Goal: Task Accomplishment & Management: Manage account settings

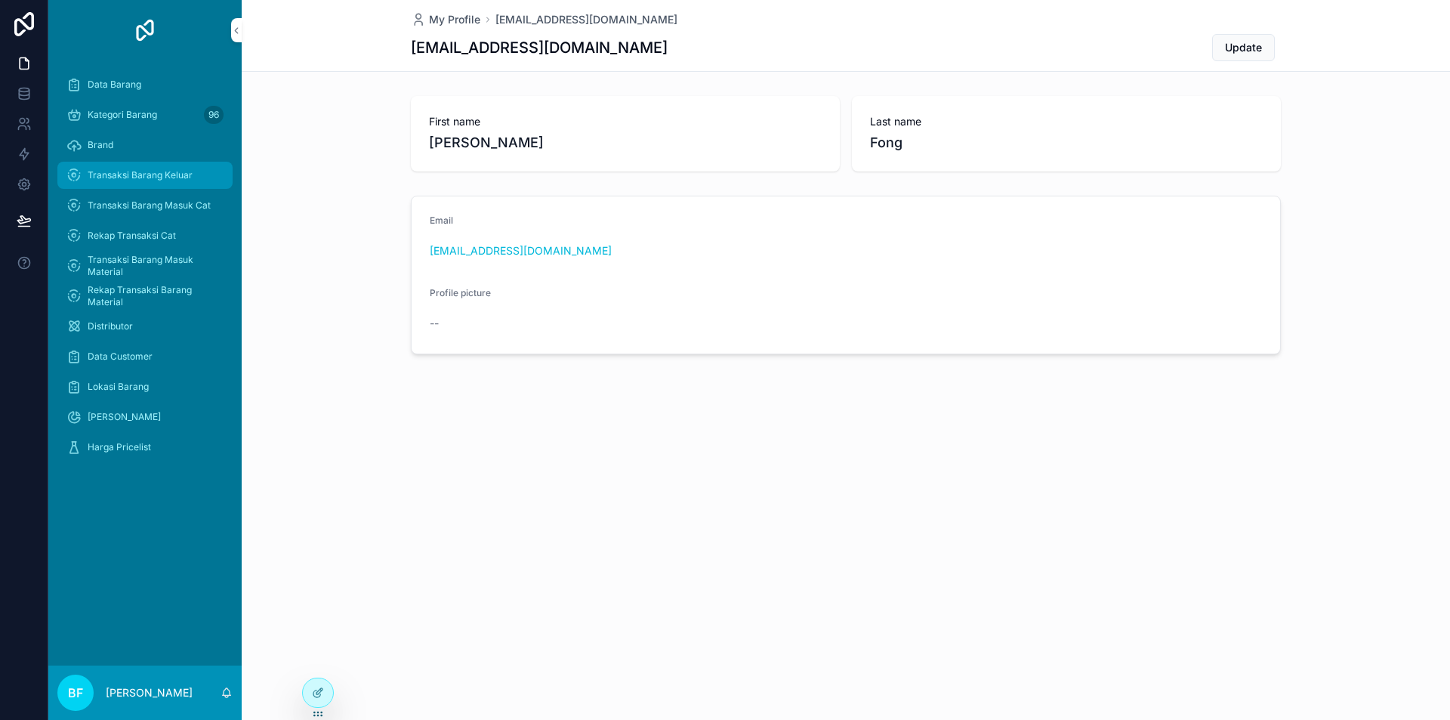
click at [175, 168] on div "Transaksi Barang Keluar" at bounding box center [144, 175] width 157 height 24
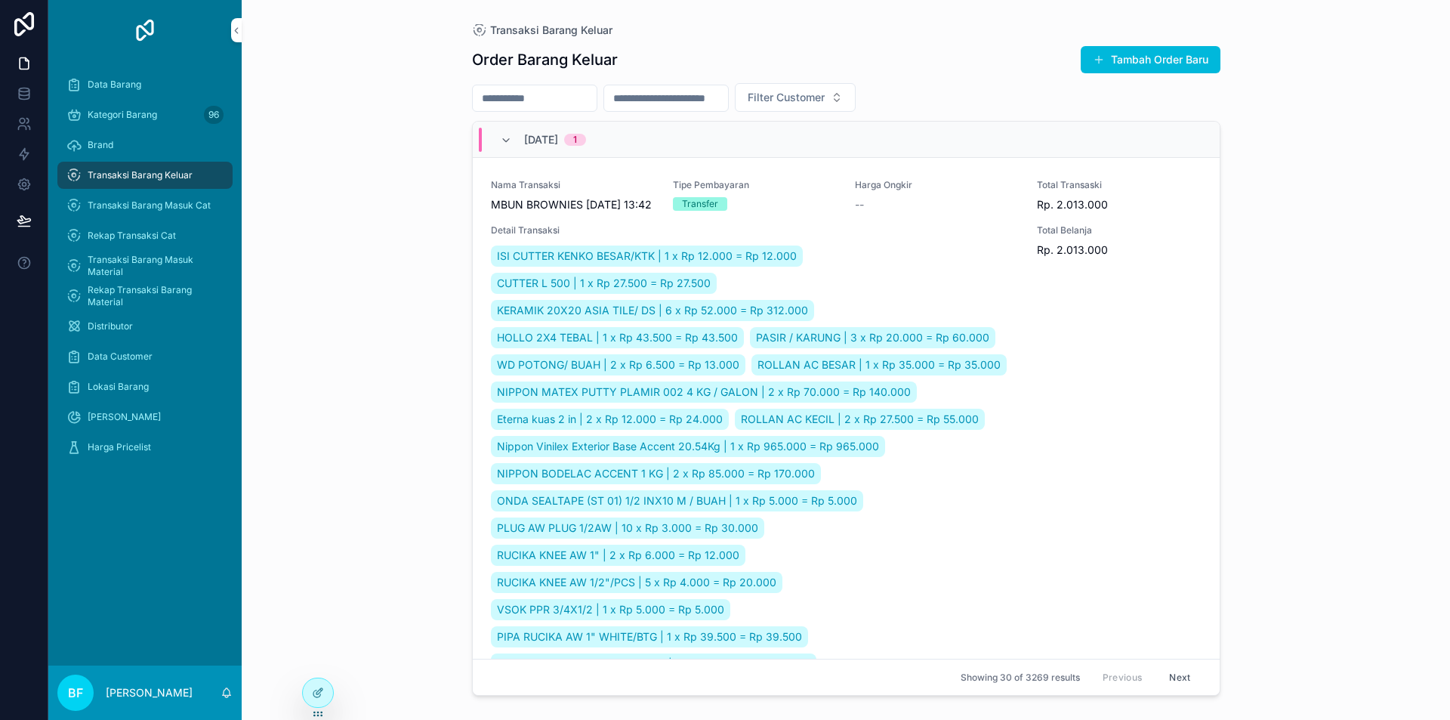
click at [728, 91] on input "scrollable content" at bounding box center [666, 98] width 124 height 21
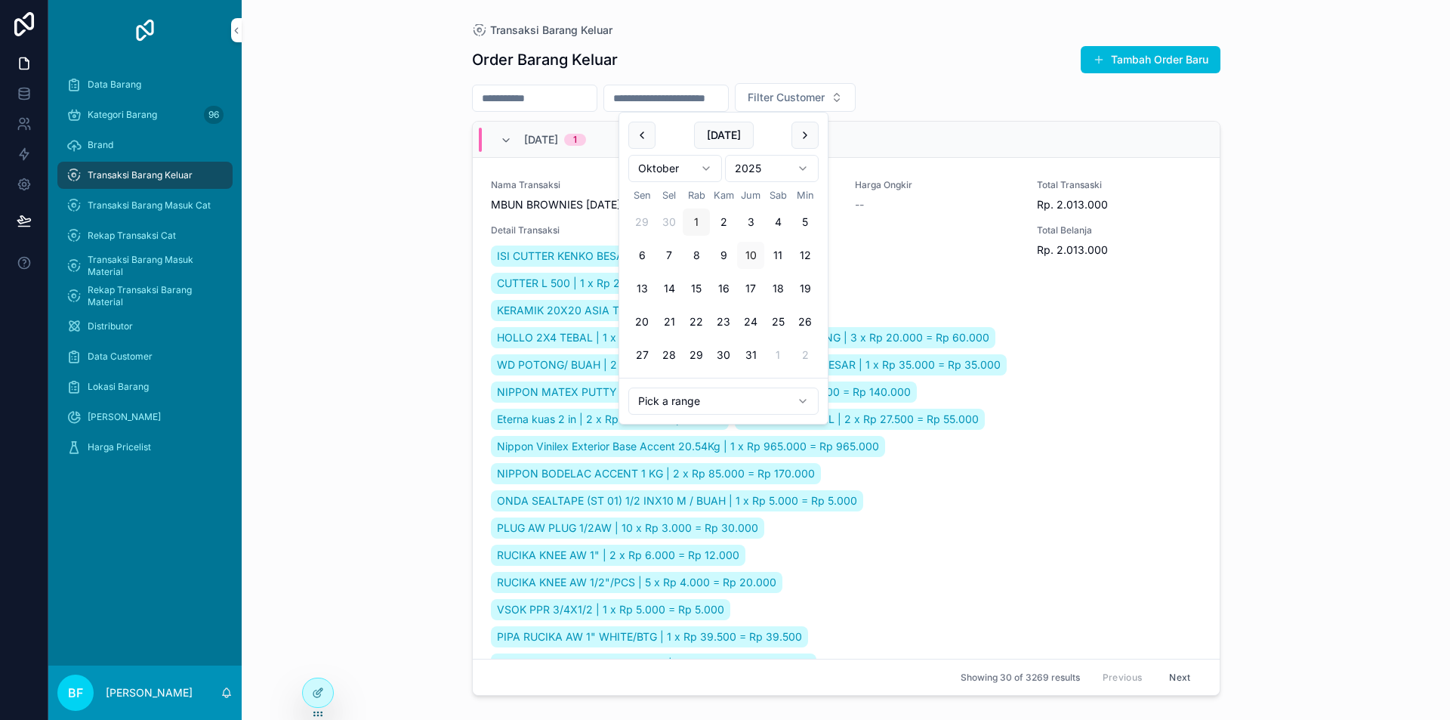
click at [702, 223] on button "1" at bounding box center [696, 221] width 27 height 27
type input "**********"
click at [464, 238] on div "**********" at bounding box center [846, 351] width 773 height 702
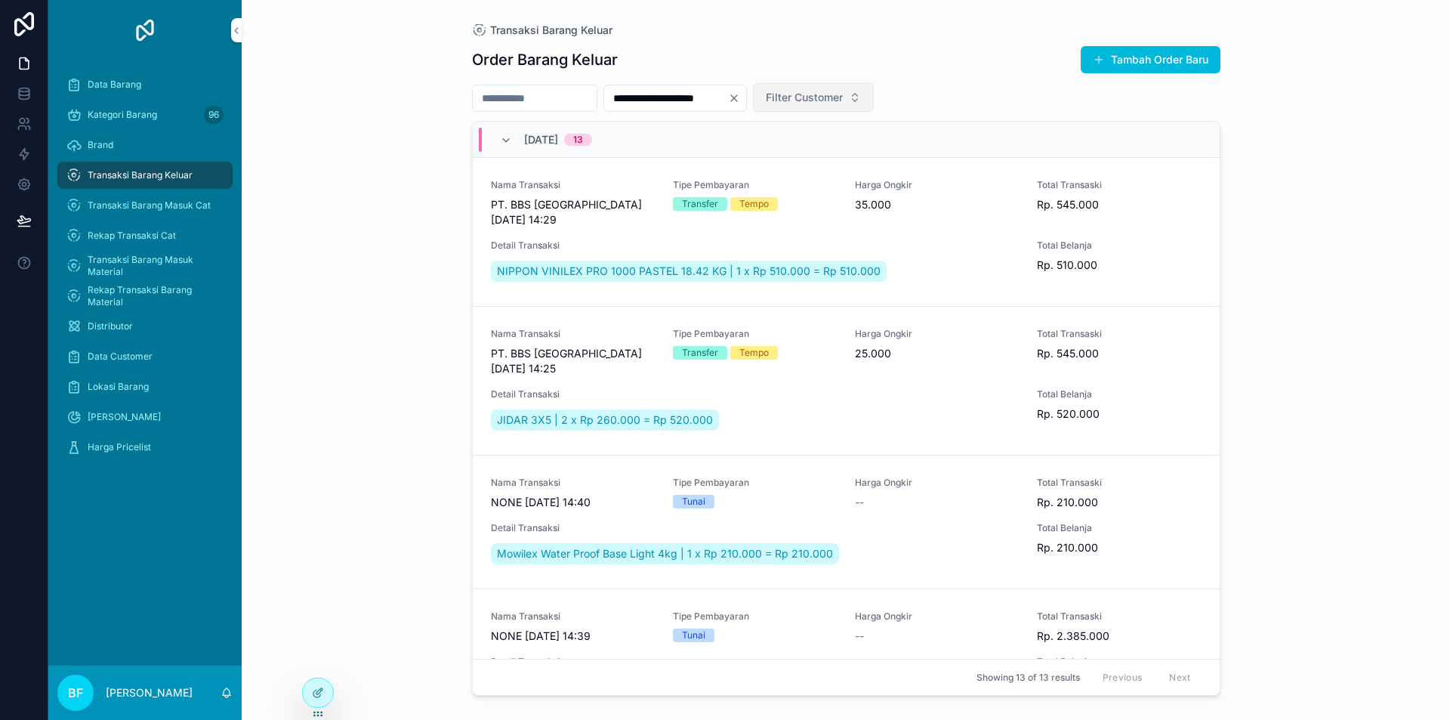
click at [843, 94] on span "Filter Customer" at bounding box center [804, 97] width 77 height 15
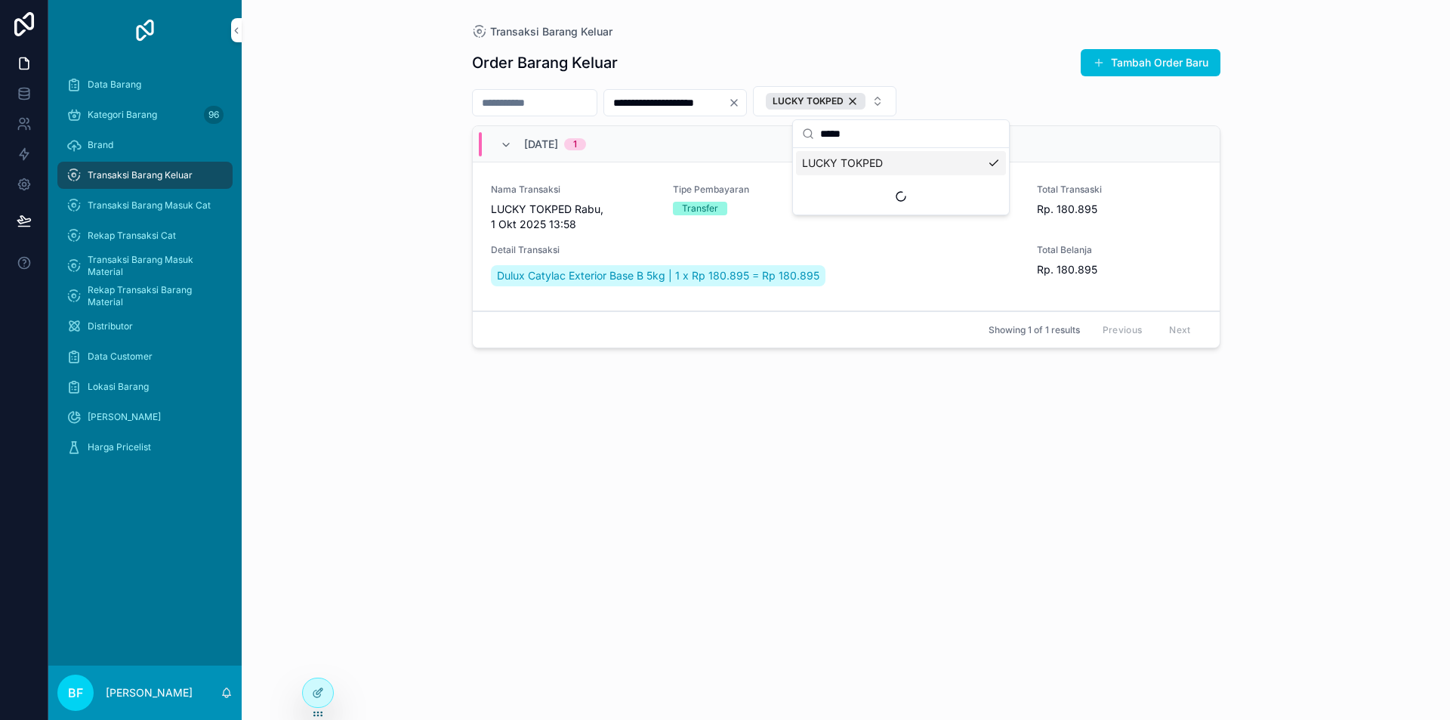
type input "*****"
click at [356, 172] on div "**********" at bounding box center [846, 360] width 1208 height 720
drag, startPoint x: 356, startPoint y: 172, endPoint x: 329, endPoint y: 180, distance: 28.2
click at [356, 172] on div "**********" at bounding box center [846, 360] width 1208 height 720
click at [197, 176] on div "Transaksi Barang Keluar" at bounding box center [144, 175] width 157 height 24
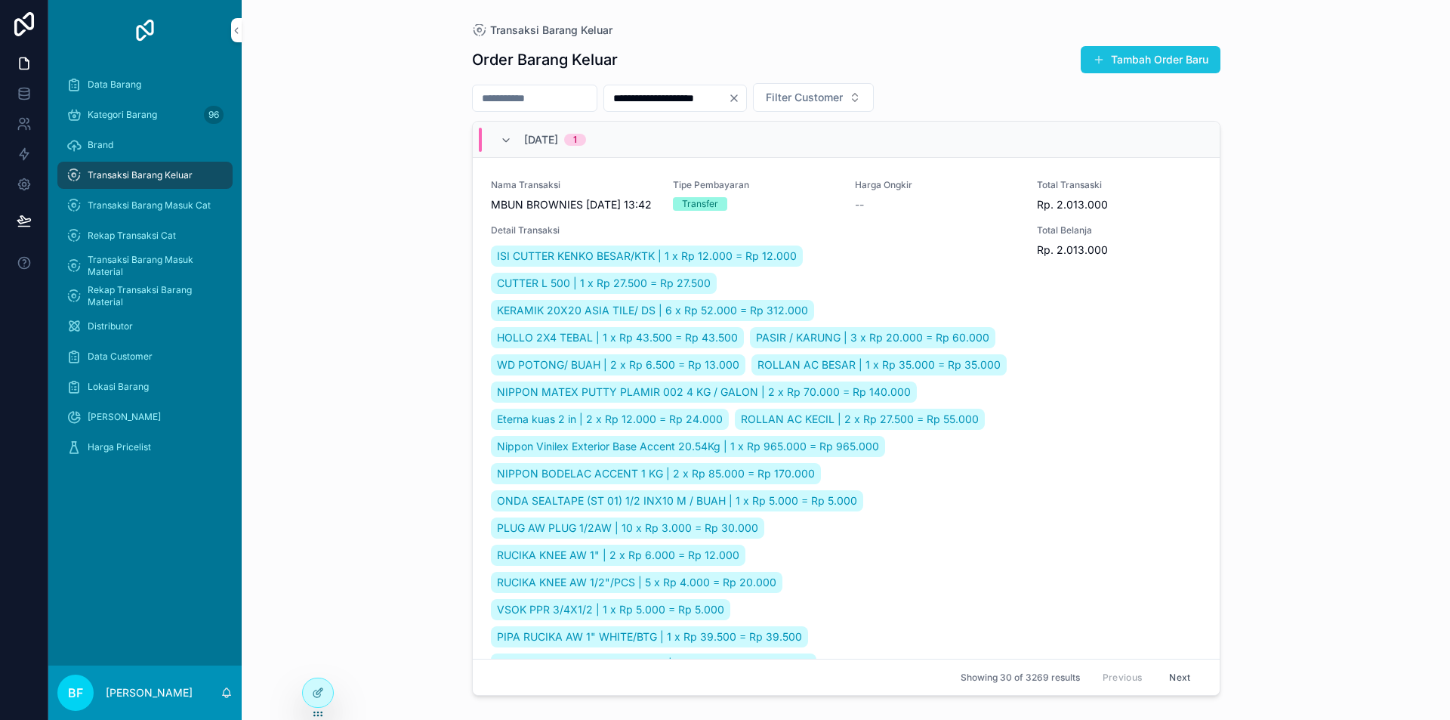
click at [1131, 60] on button "Tambah Order Baru" at bounding box center [1151, 59] width 140 height 27
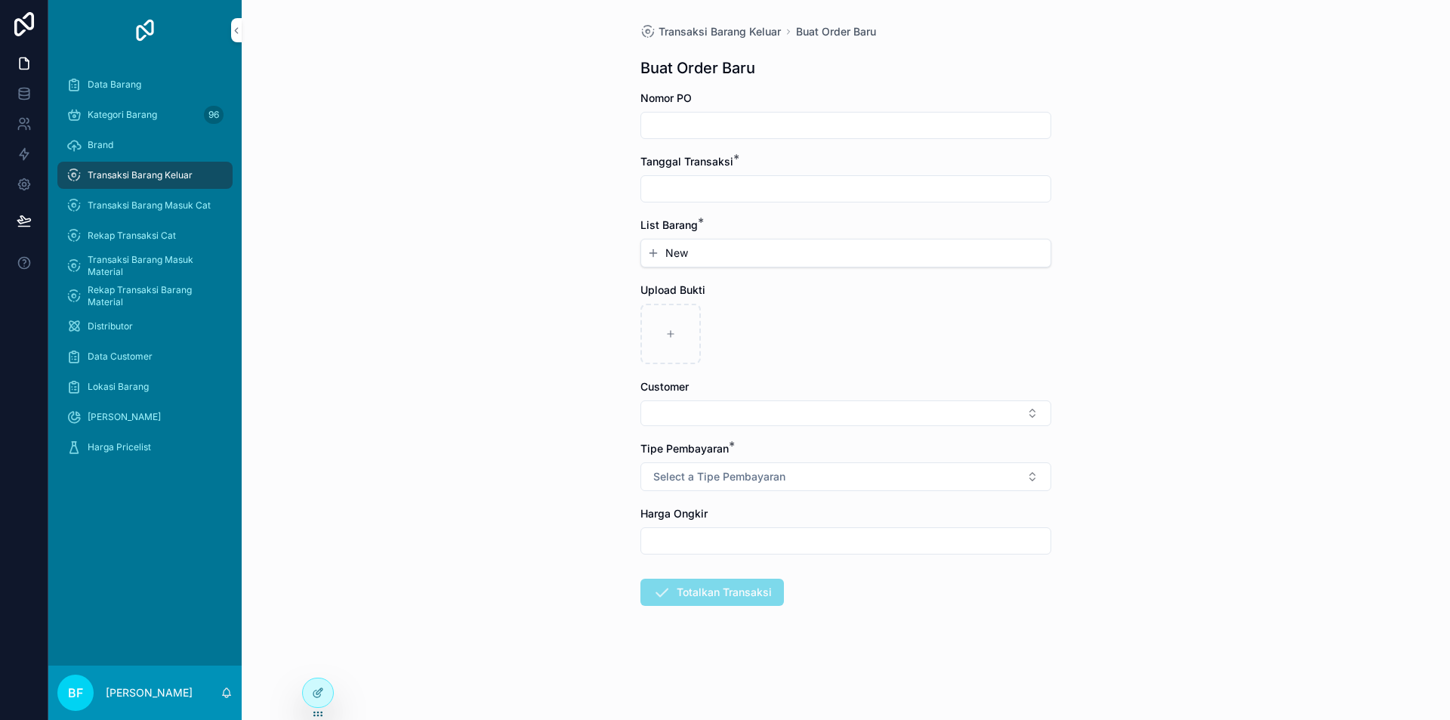
click at [728, 184] on input "scrollable content" at bounding box center [845, 188] width 409 height 21
click at [827, 312] on button "1" at bounding box center [818, 312] width 27 height 27
type input "*********"
click at [709, 261] on div "New" at bounding box center [845, 252] width 409 height 27
click at [708, 255] on button "New" at bounding box center [845, 252] width 397 height 15
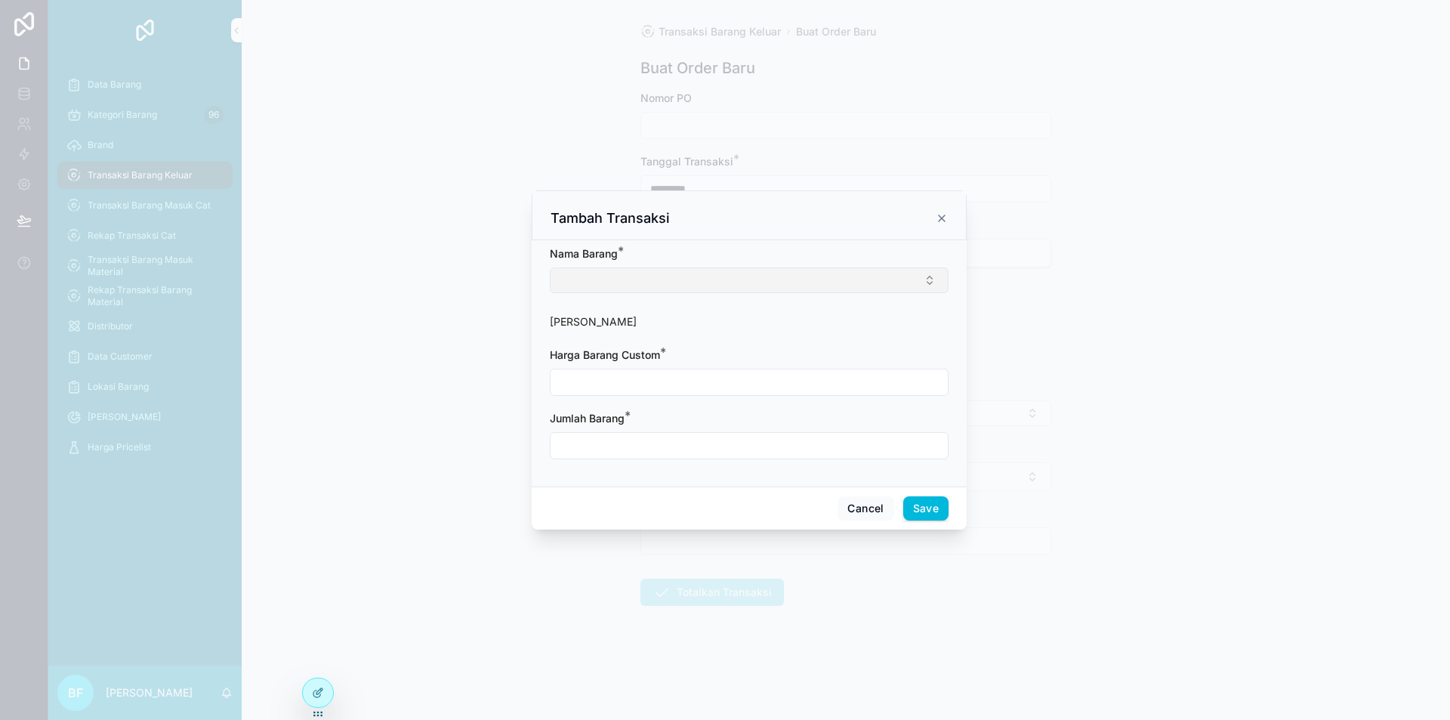
click at [688, 281] on button "Select Button" at bounding box center [749, 280] width 399 height 26
click at [687, 316] on input "scrollable content" at bounding box center [758, 310] width 180 height 27
type input "*"
type input "**********"
click at [610, 382] on input "scrollable content" at bounding box center [749, 383] width 397 height 21
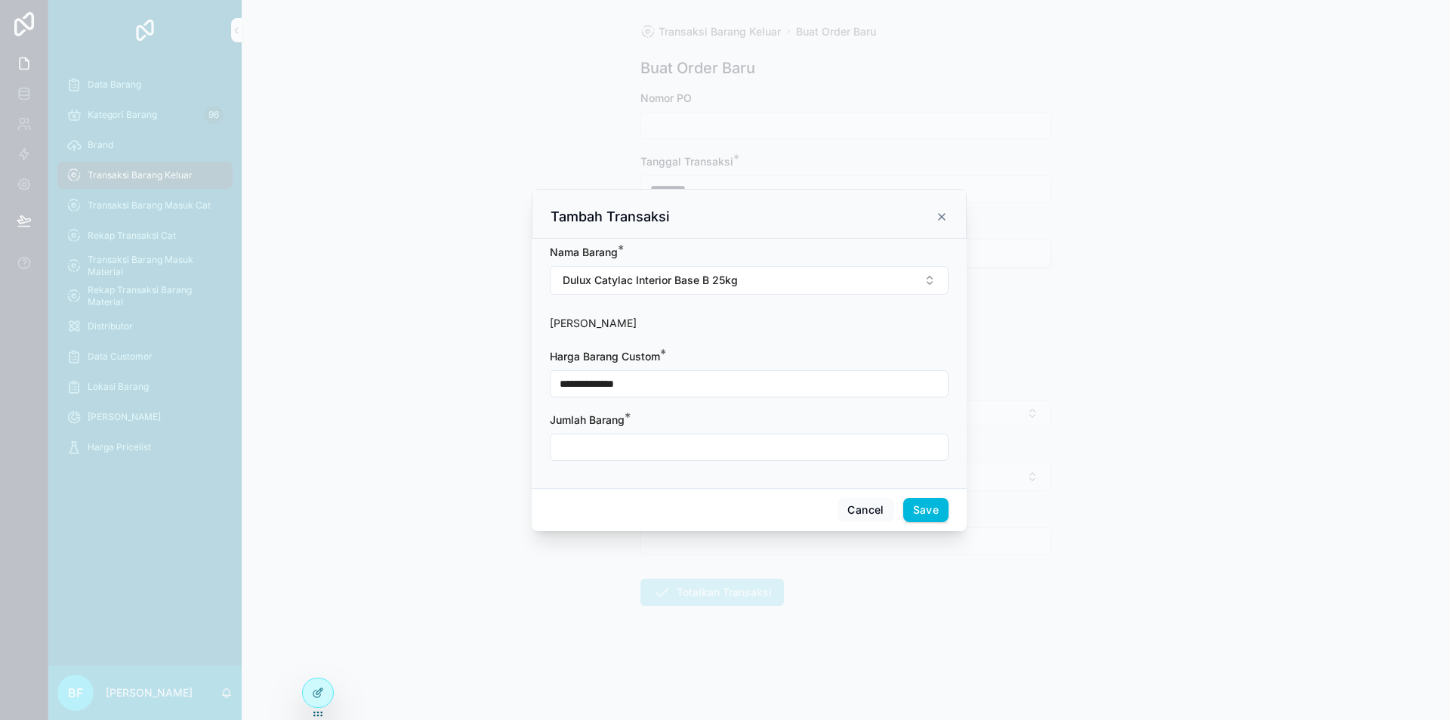
type input "**********"
click at [643, 443] on input "scrollable content" at bounding box center [749, 447] width 397 height 21
type input "****"
click at [932, 507] on button "Save" at bounding box center [925, 510] width 45 height 24
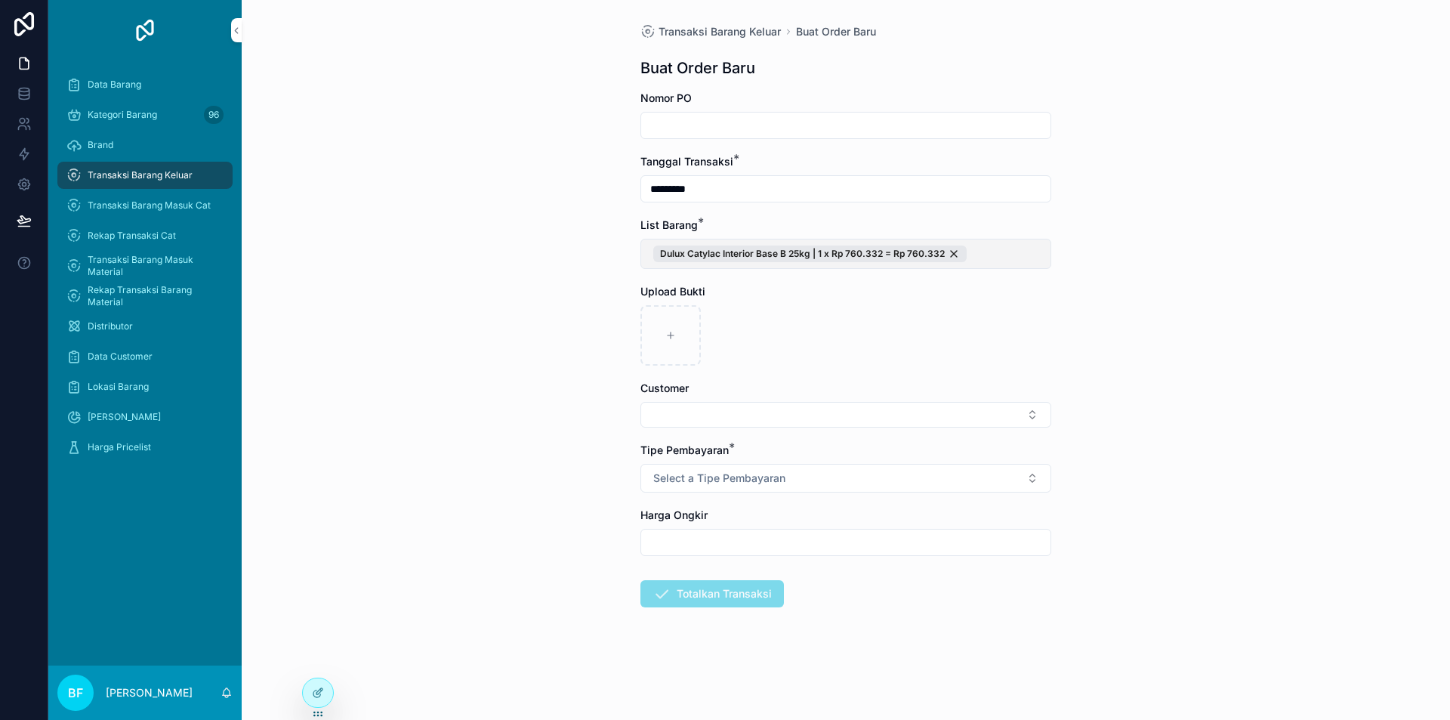
click at [1042, 251] on button "Dulux Catylac Interior Base B 25kg | 1 x Rp 760.332 = Rp 760.332" at bounding box center [845, 254] width 411 height 30
click at [767, 334] on span "New" at bounding box center [773, 331] width 23 height 15
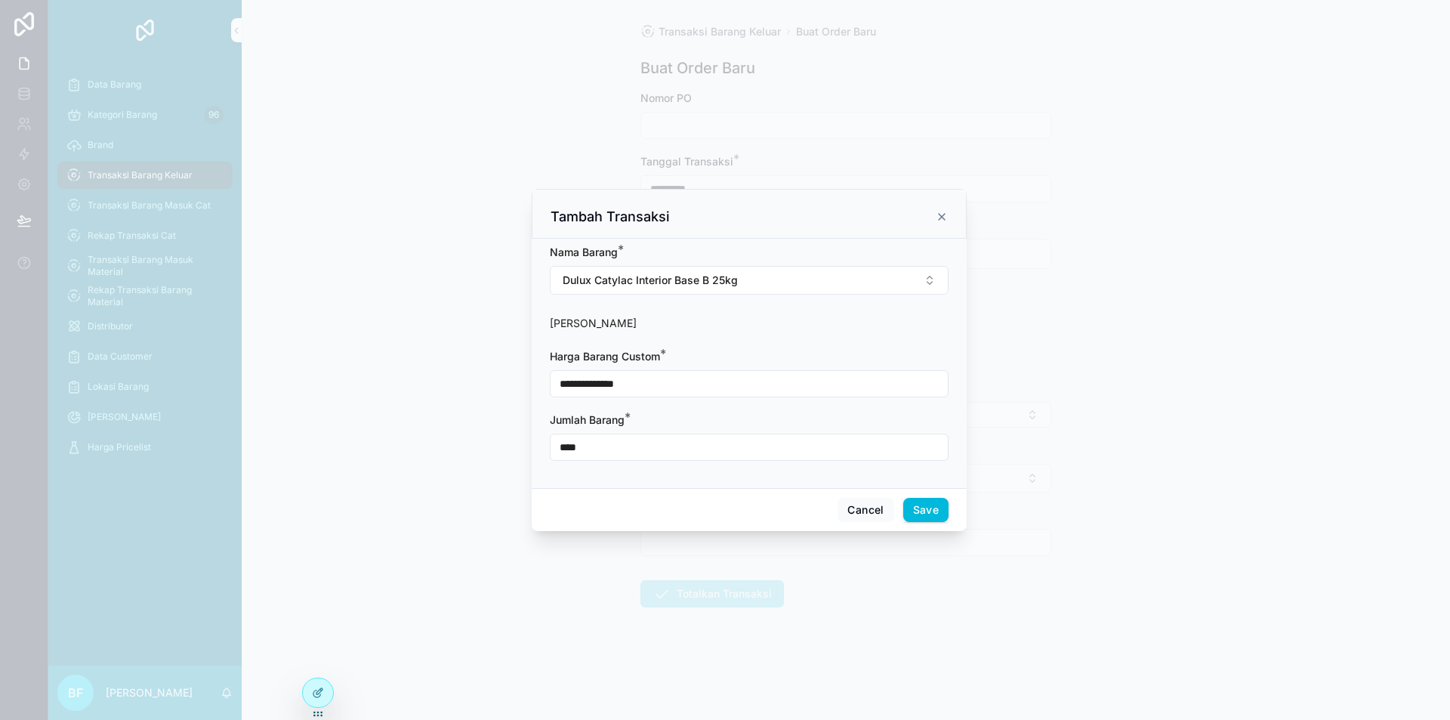
click at [789, 264] on div "Nama Barang * Dulux Catylac Interior Base B 25kg" at bounding box center [749, 270] width 399 height 50
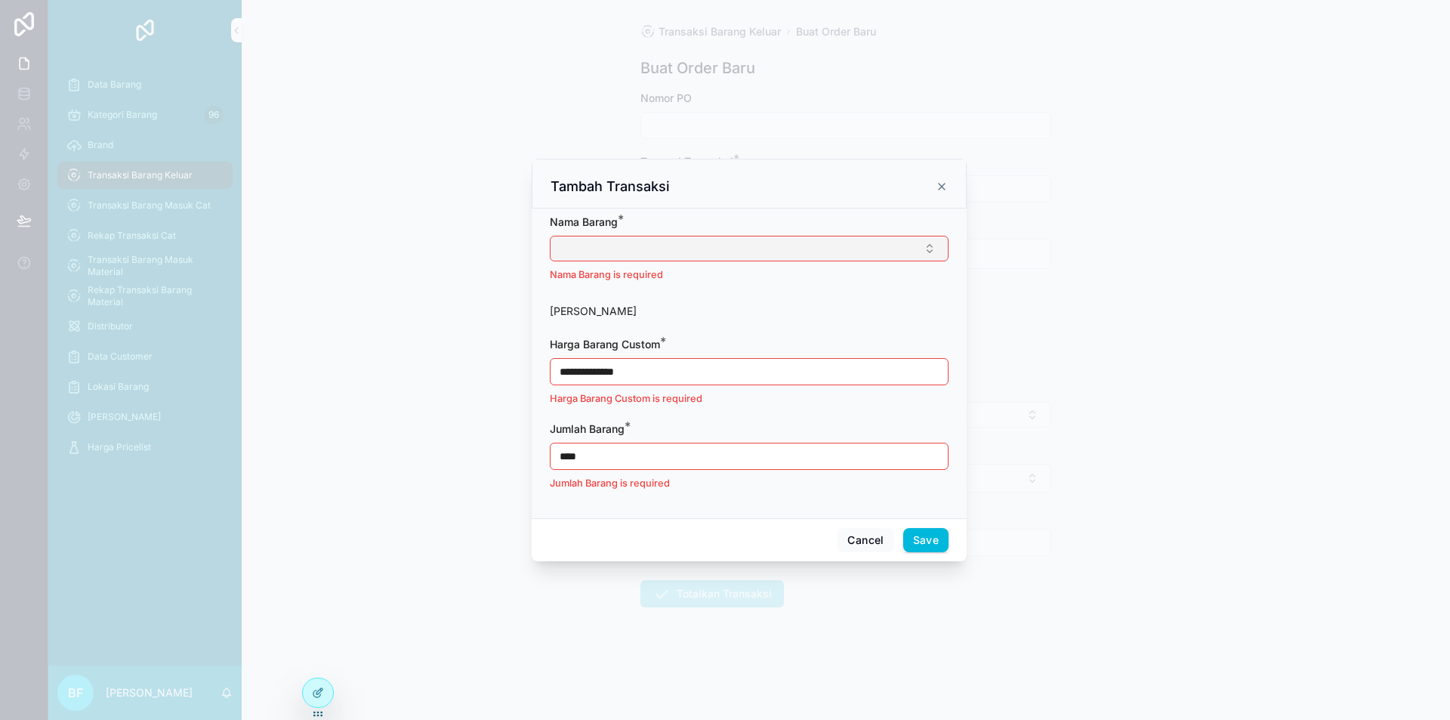
click at [794, 246] on button "Select Button" at bounding box center [749, 249] width 399 height 26
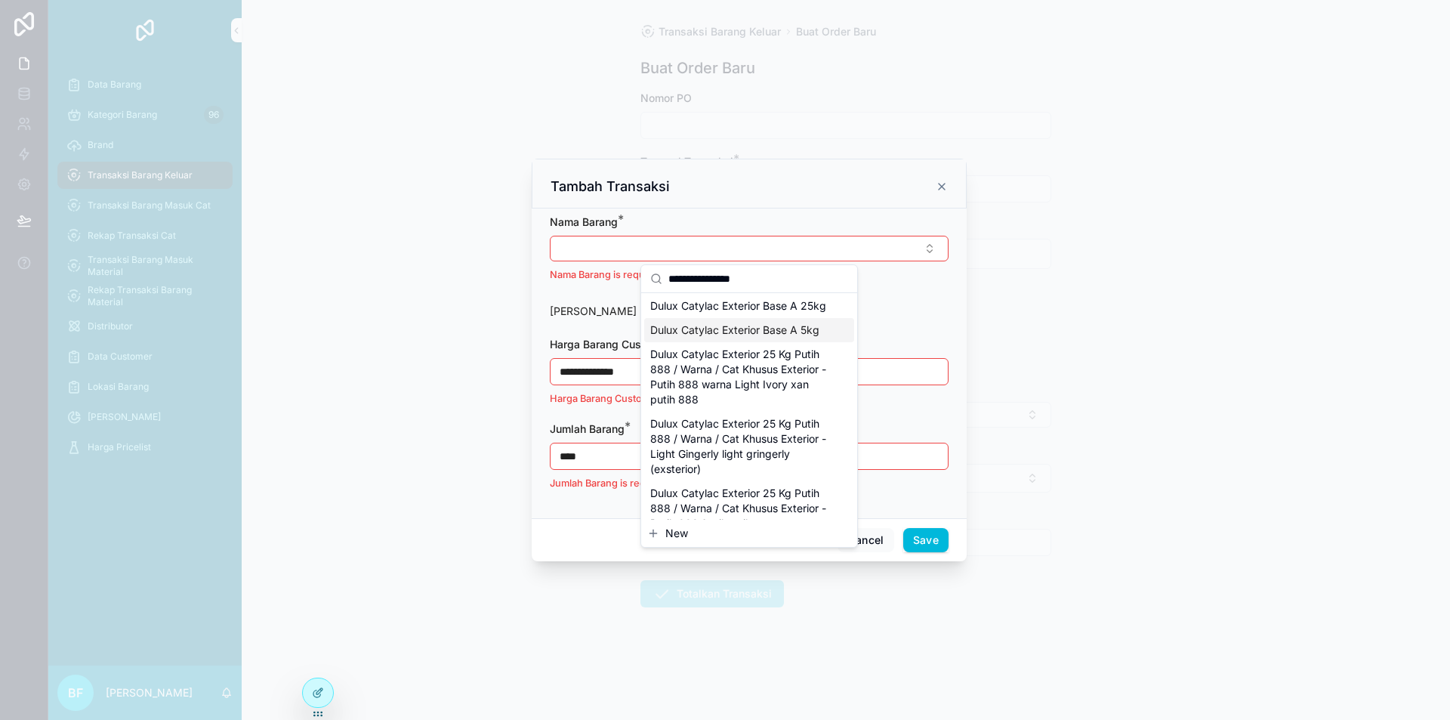
scroll to position [227, 0]
type input "**********"
click at [765, 289] on span "Dulux Catylac Exterior Base B 25kg" at bounding box center [737, 280] width 175 height 15
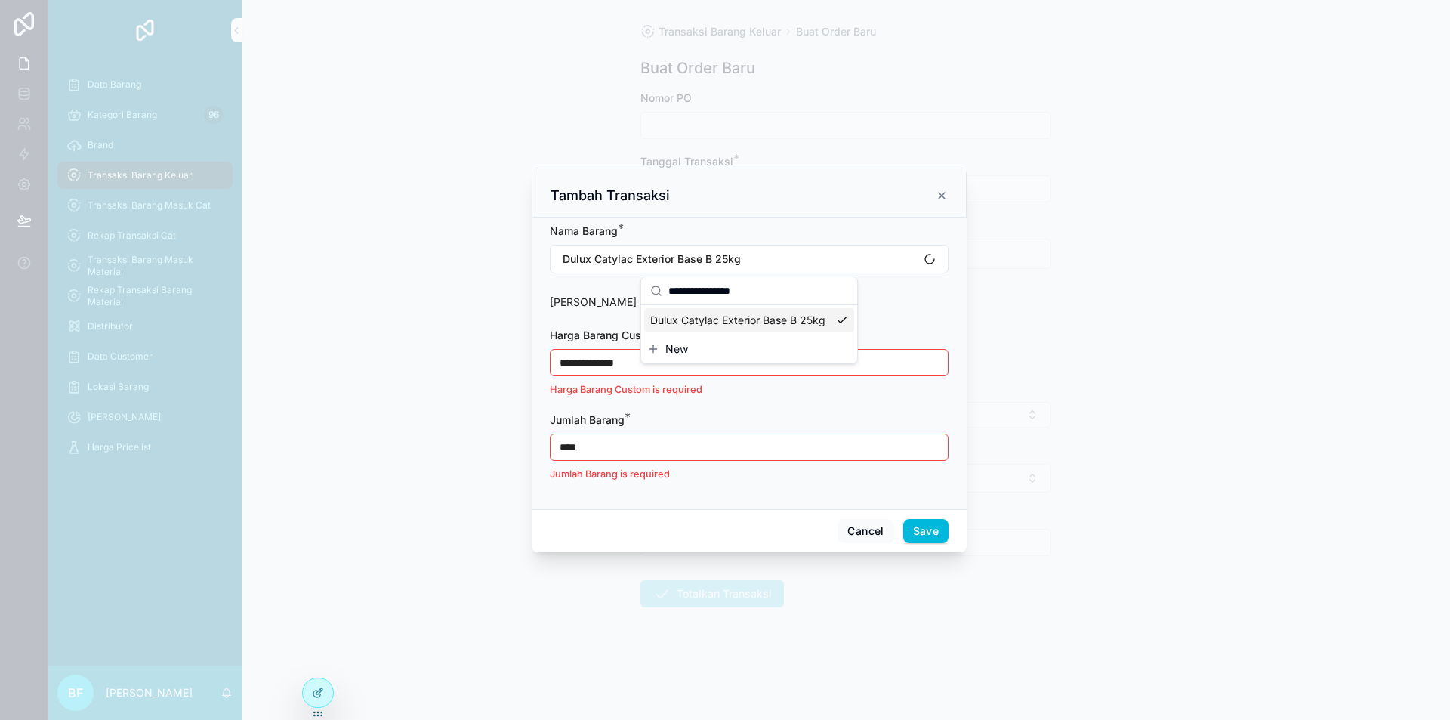
scroll to position [0, 0]
click at [811, 264] on button "Dulux Catylac Exterior Base B 25kg" at bounding box center [749, 259] width 399 height 29
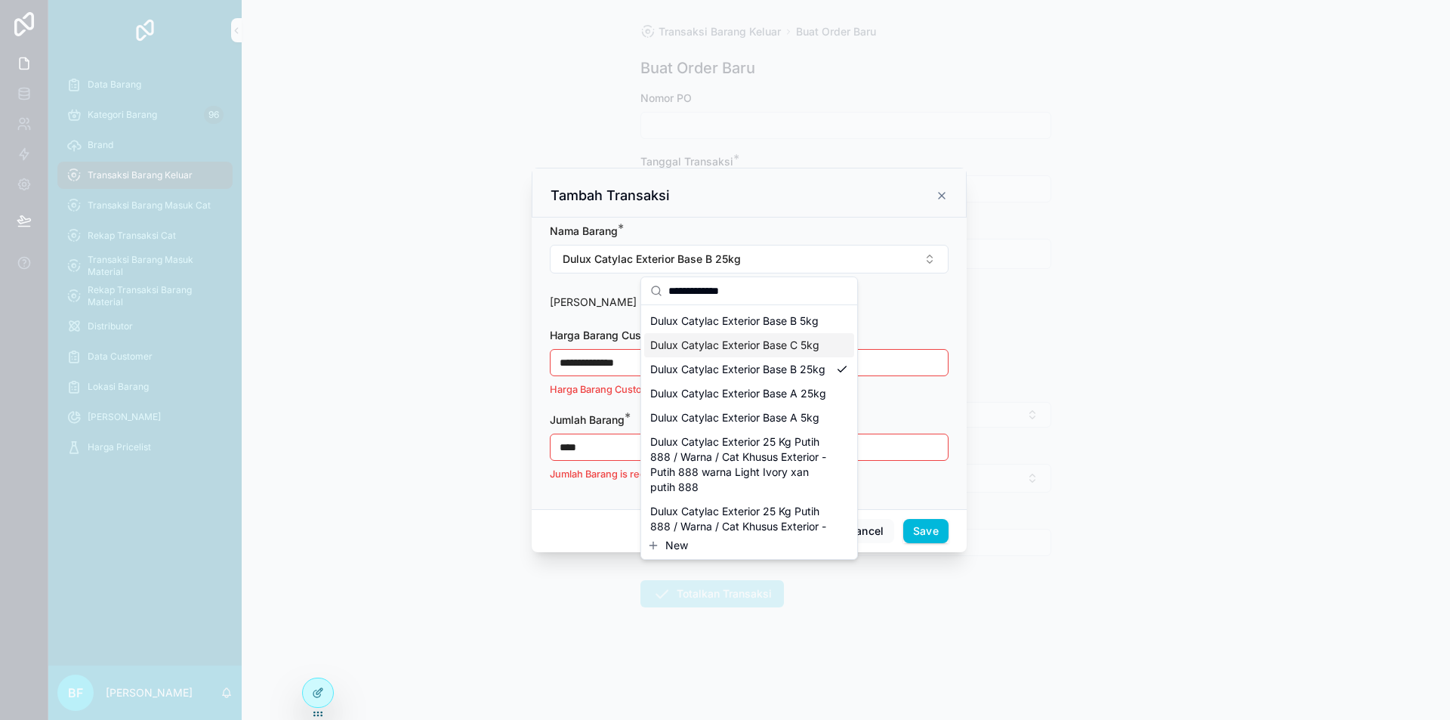
scroll to position [151, 0]
type input "**********"
click at [795, 328] on span "Dulux Catylac Exterior Base B 5kg" at bounding box center [734, 320] width 168 height 15
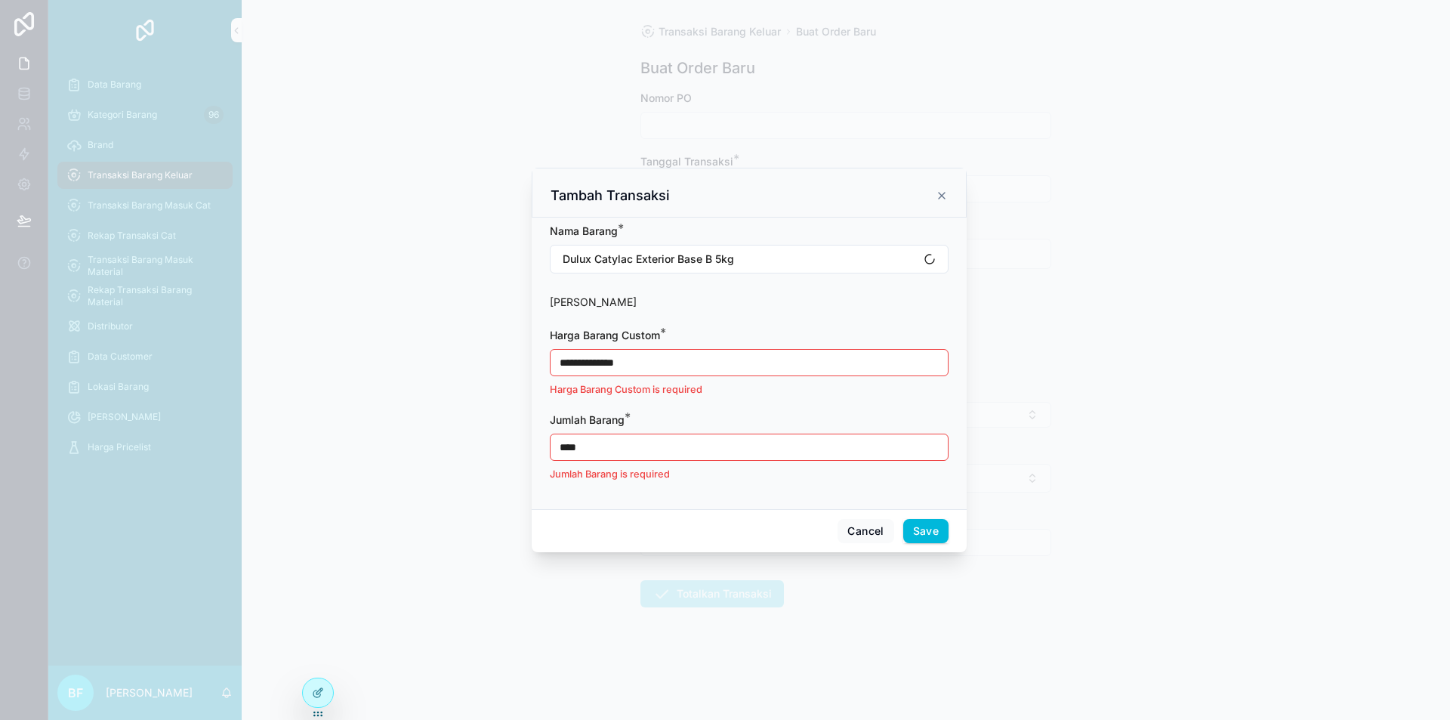
click at [743, 357] on input "**********" at bounding box center [749, 362] width 397 height 21
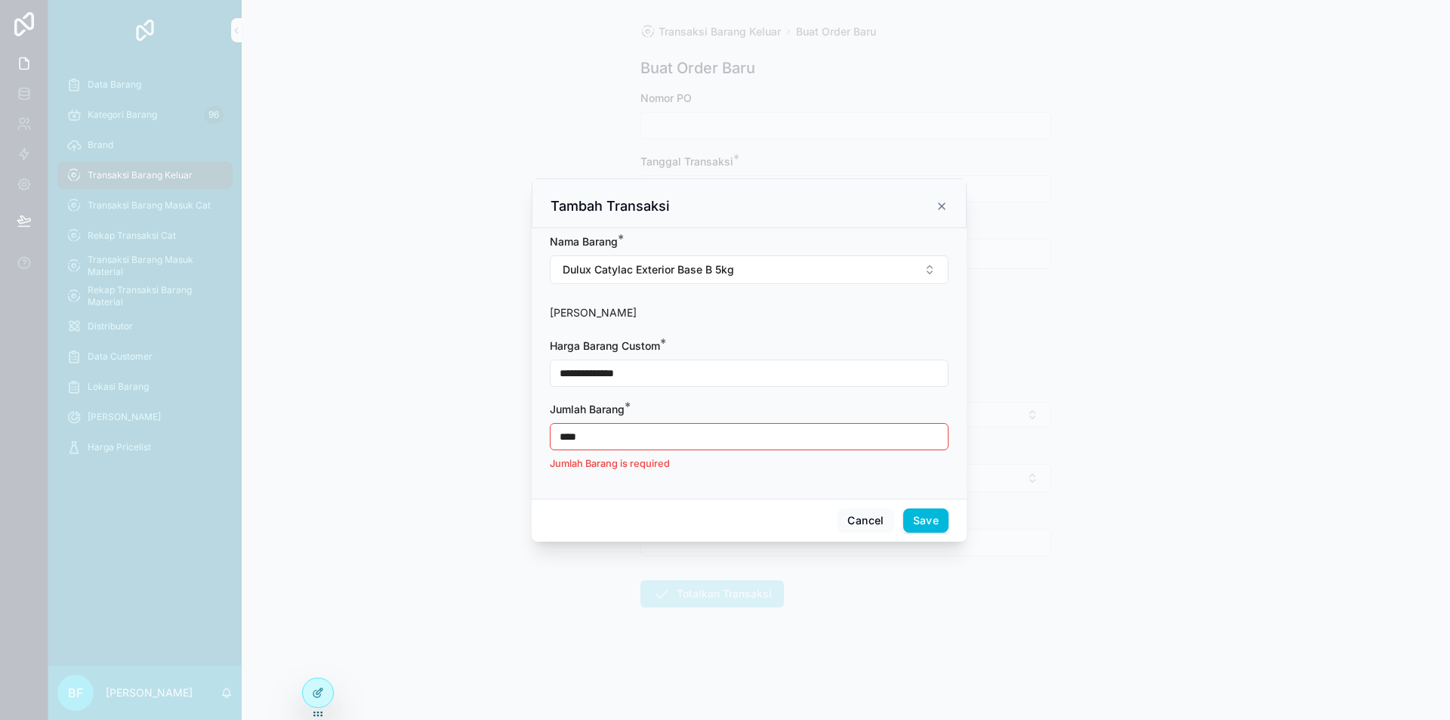
type input "**********"
click at [718, 431] on input "****" at bounding box center [749, 436] width 397 height 21
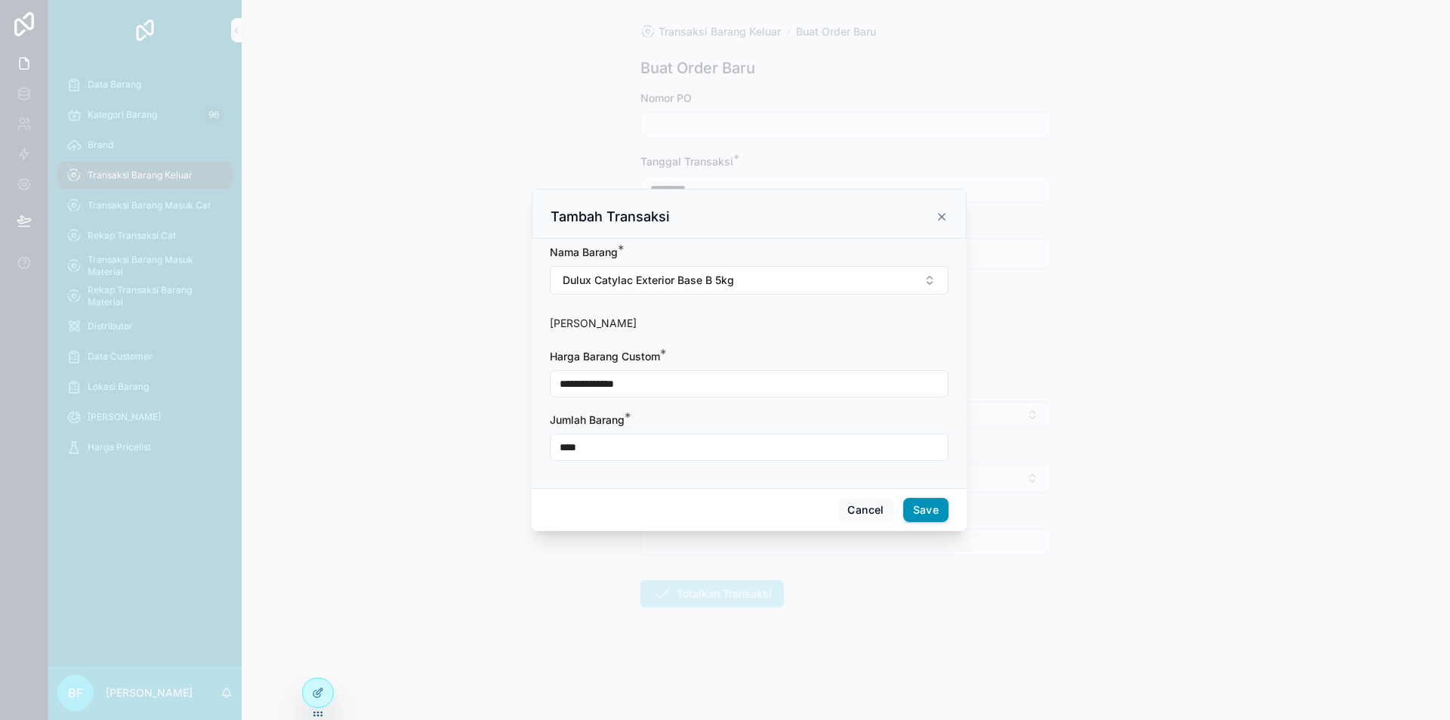
type input "****"
click at [924, 498] on button "Save" at bounding box center [925, 510] width 45 height 24
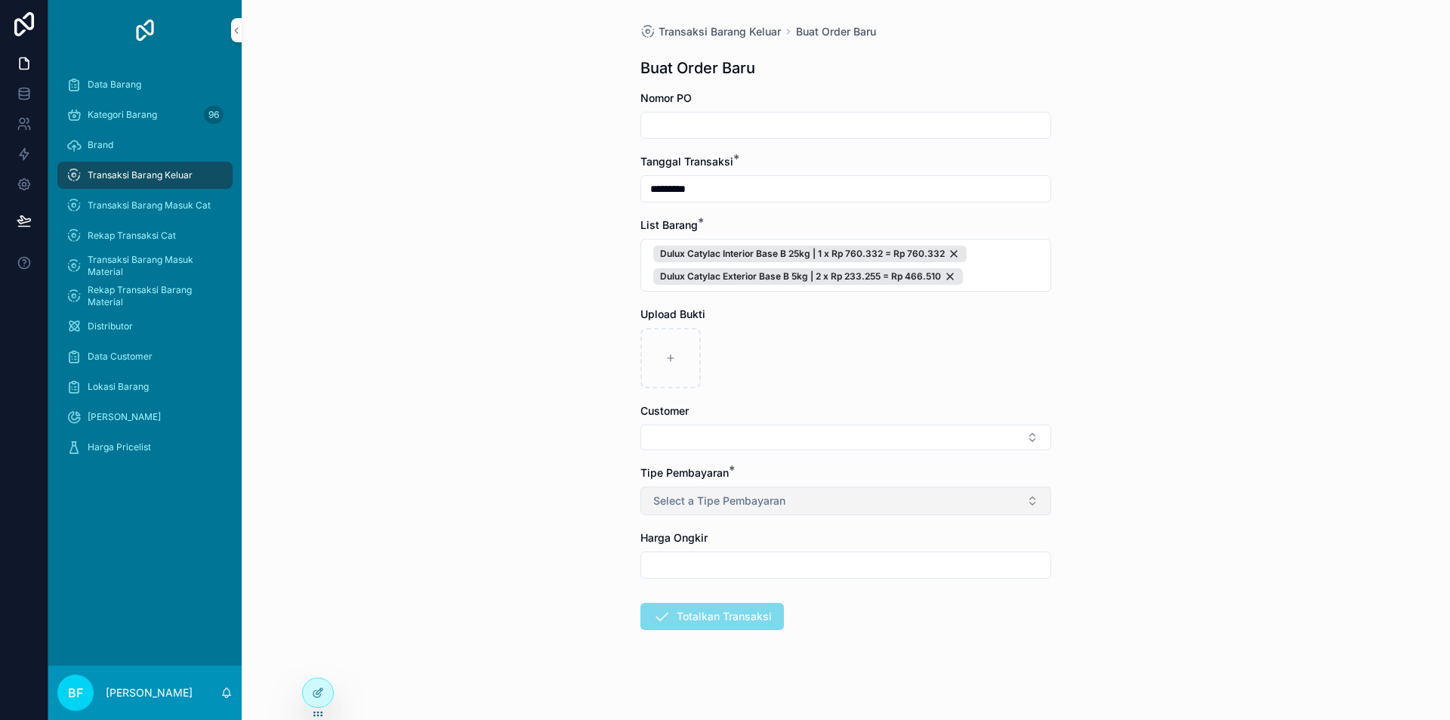
click at [752, 496] on span "Select a Tipe Pembayaran" at bounding box center [719, 500] width 132 height 15
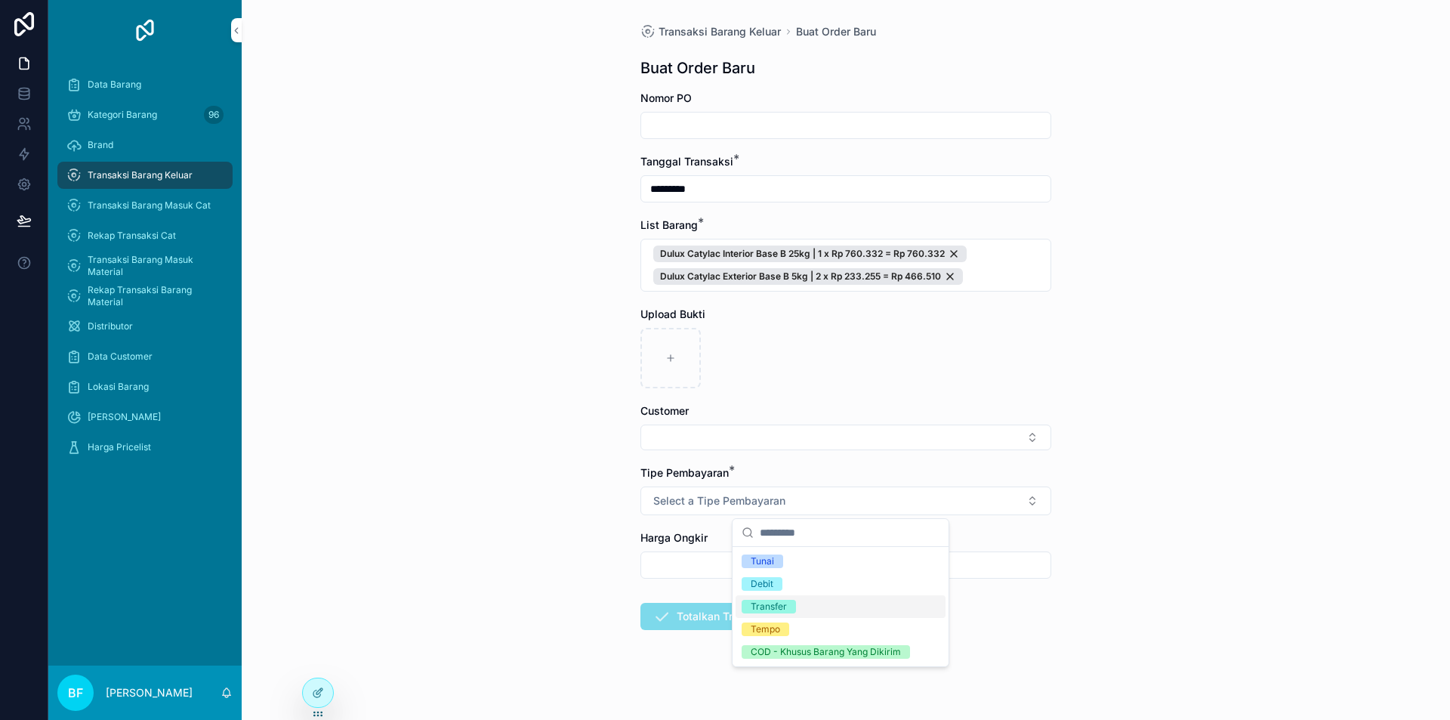
click at [776, 607] on div "Transfer" at bounding box center [769, 607] width 36 height 14
click at [686, 445] on button "Select Button" at bounding box center [845, 437] width 411 height 26
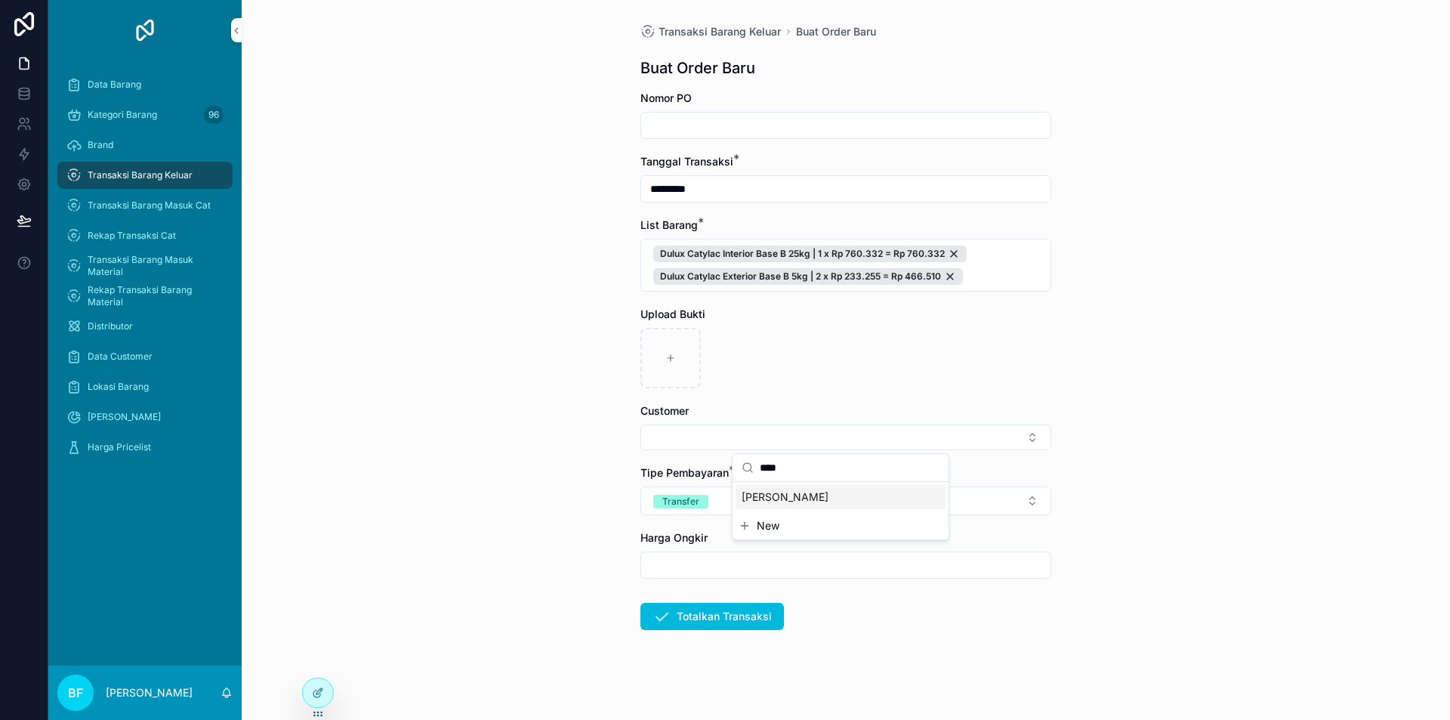
type input "****"
click at [772, 523] on span "New" at bounding box center [768, 525] width 23 height 15
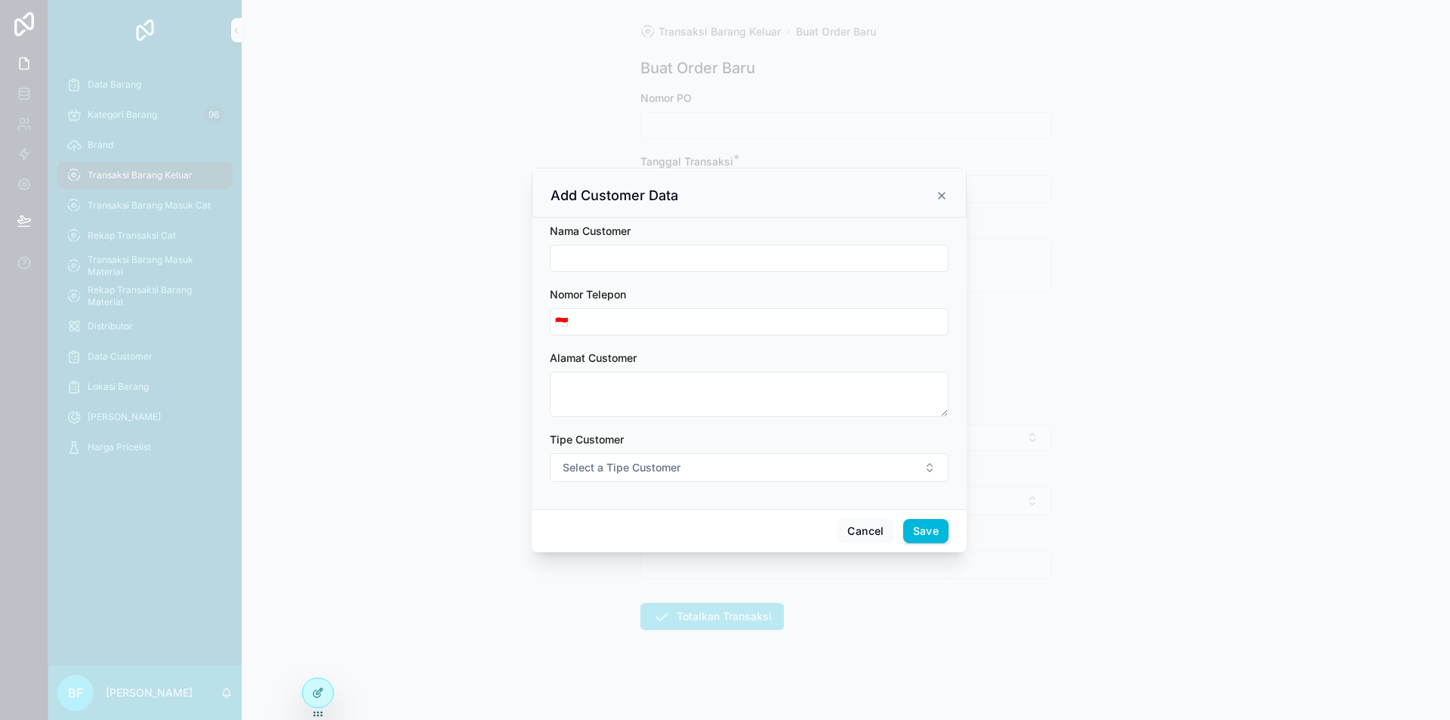
click at [698, 255] on input "scrollable content" at bounding box center [749, 258] width 397 height 21
type input "**********"
click at [676, 454] on button "Select a Tipe Customer" at bounding box center [749, 467] width 399 height 29
click at [664, 527] on div "Customer" at bounding box center [680, 528] width 42 height 14
click at [928, 520] on button "Save" at bounding box center [925, 531] width 45 height 24
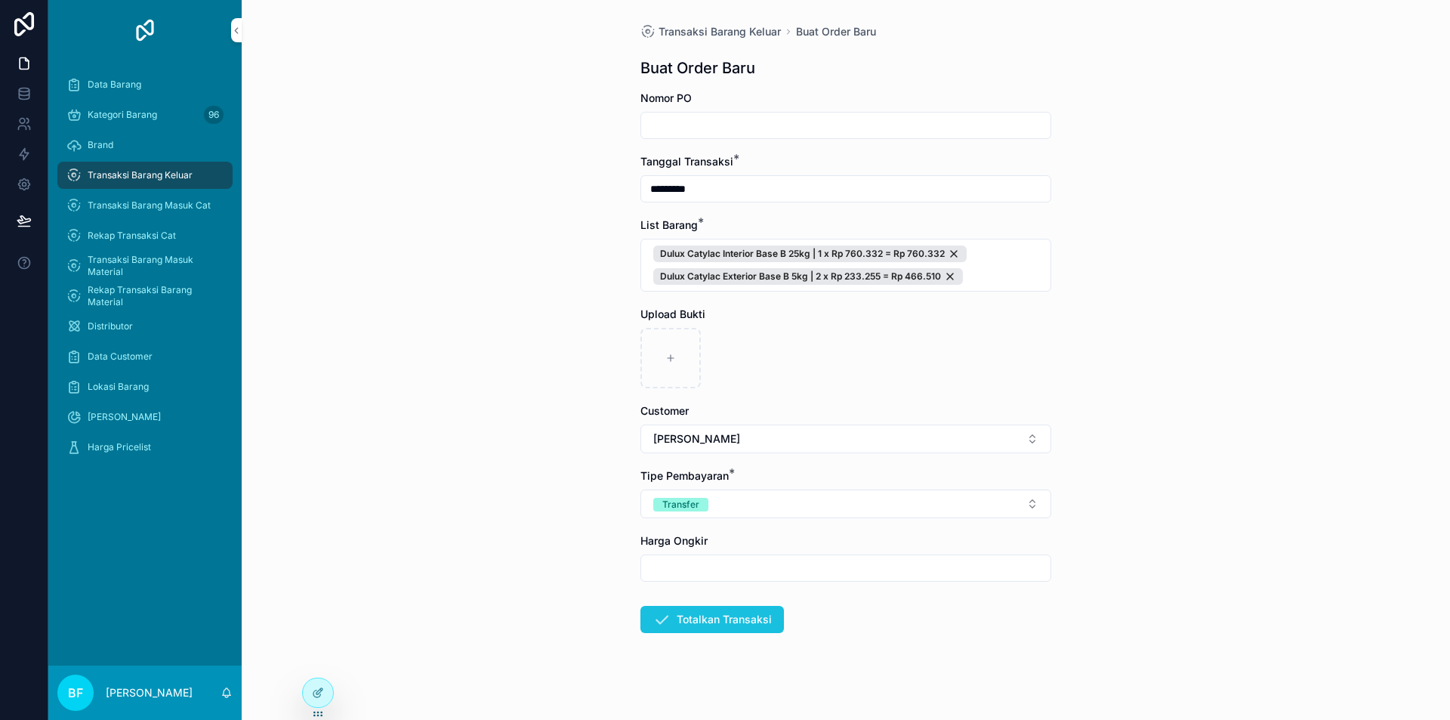
click at [674, 627] on button "Totalkan Transaksi" at bounding box center [712, 619] width 144 height 27
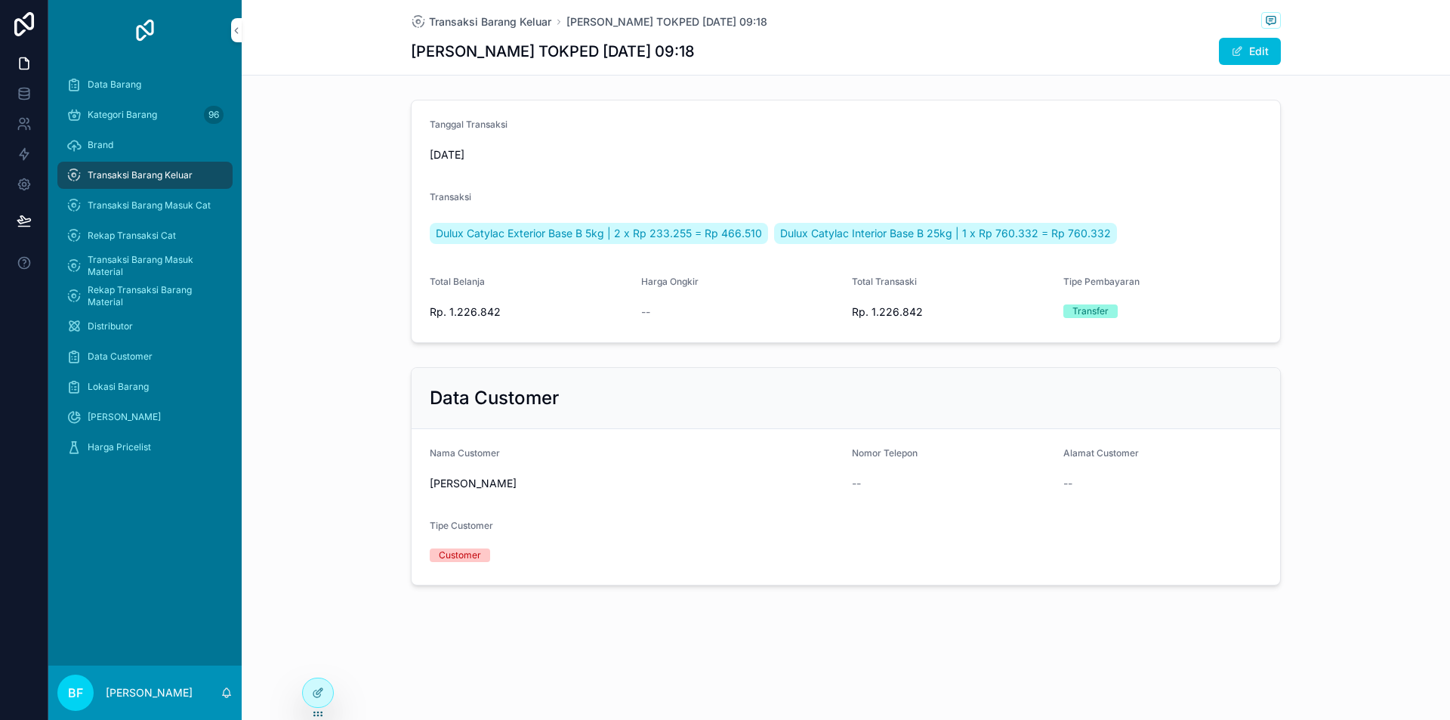
click at [211, 171] on div "Transaksi Barang Keluar" at bounding box center [144, 175] width 157 height 24
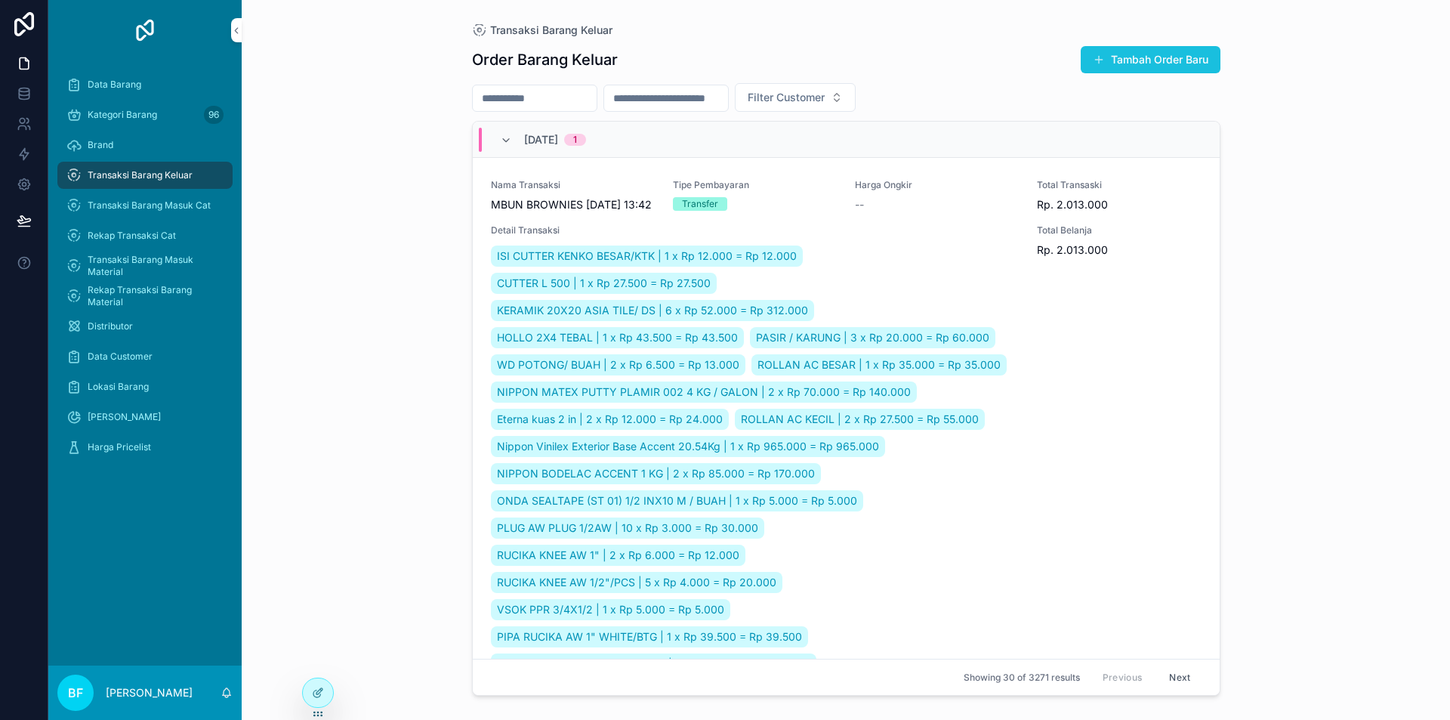
click at [1165, 53] on button "Tambah Order Baru" at bounding box center [1151, 59] width 140 height 27
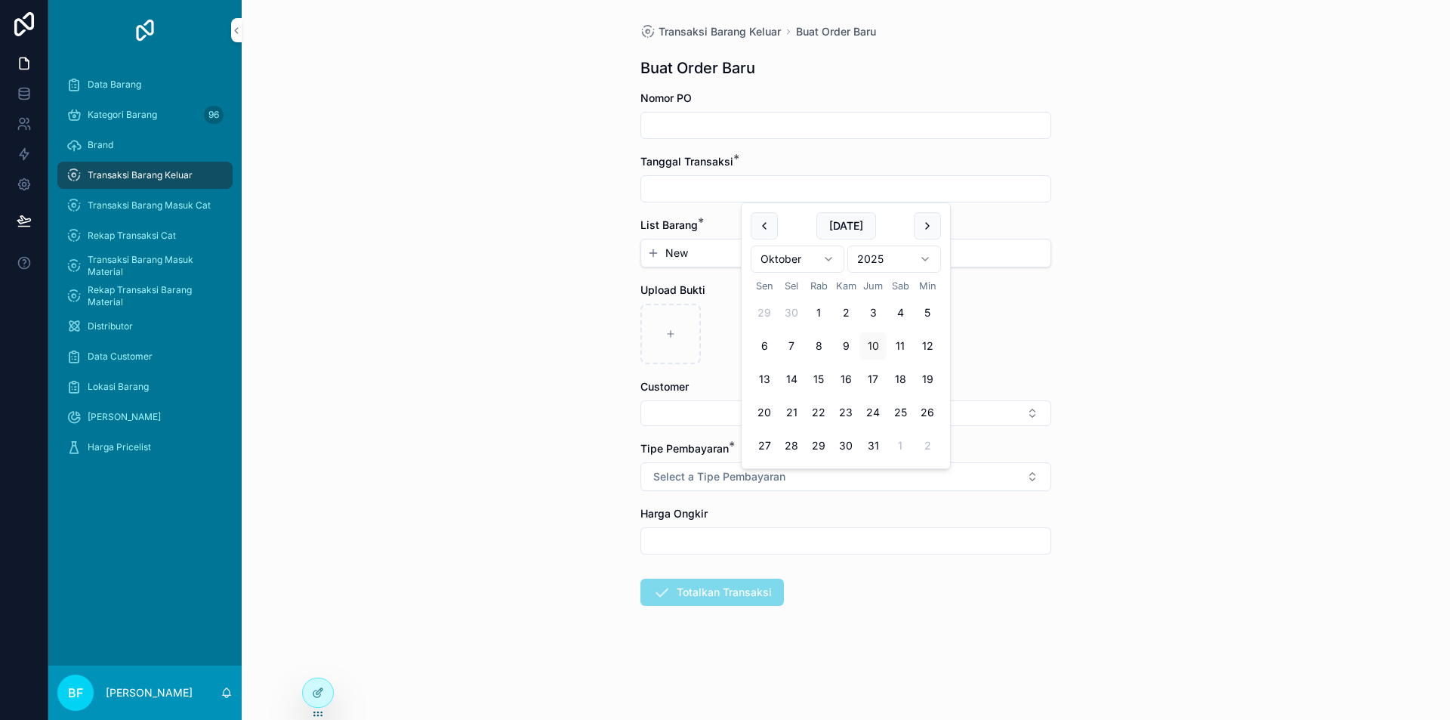
click at [830, 188] on input "scrollable content" at bounding box center [845, 188] width 409 height 21
click at [818, 305] on button "1" at bounding box center [818, 312] width 27 height 27
type input "*********"
click at [674, 251] on span "New" at bounding box center [676, 252] width 23 height 15
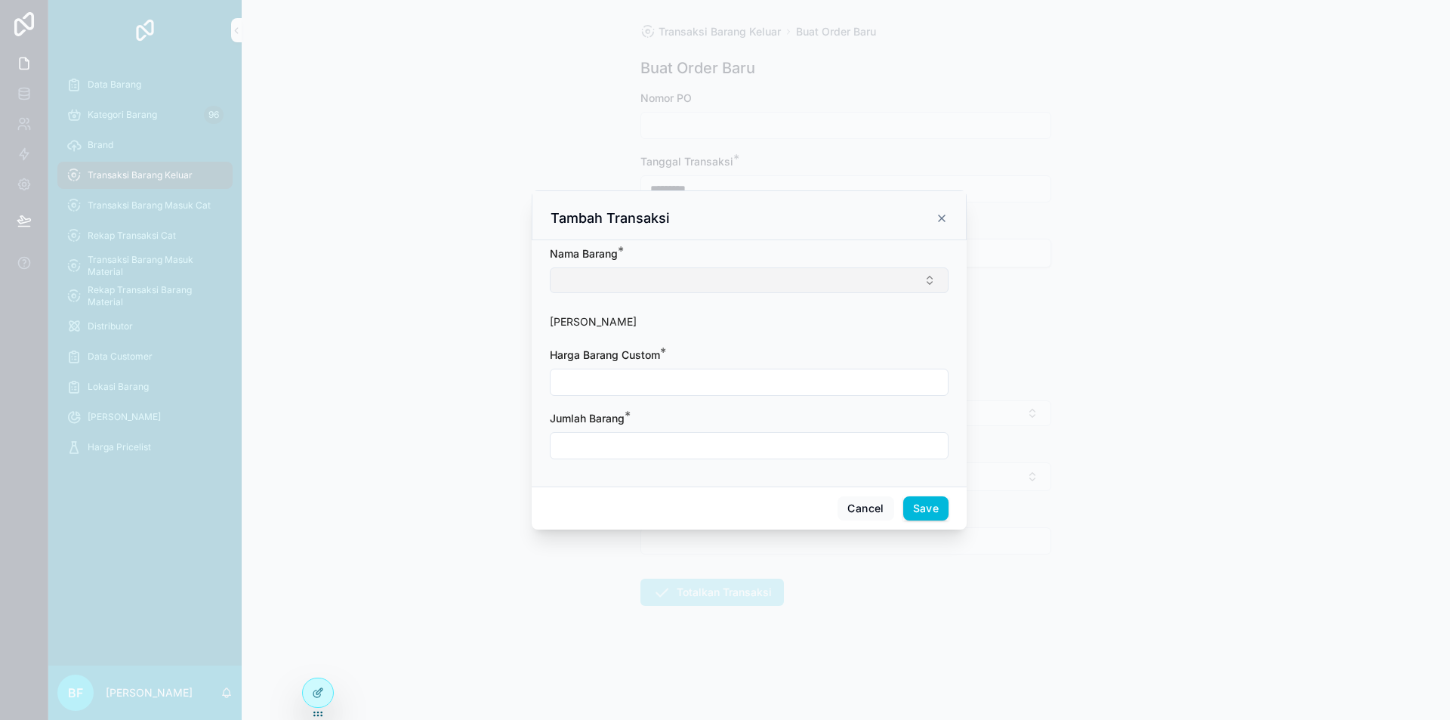
click at [676, 272] on button "Select Button" at bounding box center [749, 280] width 399 height 26
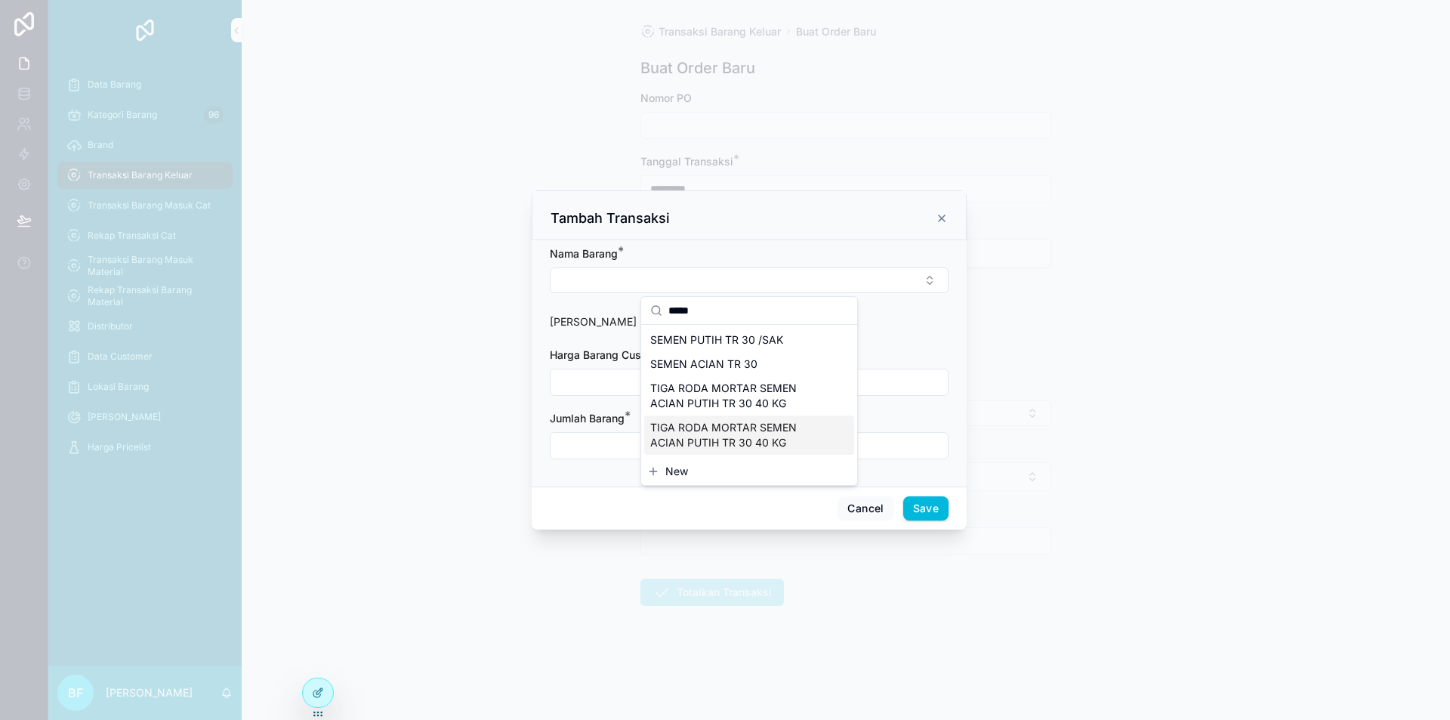
type input "*****"
click at [730, 429] on span "TIGA RODA MORTAR SEMEN ACIAN PUTIH TR 30 40 KG" at bounding box center [740, 435] width 180 height 30
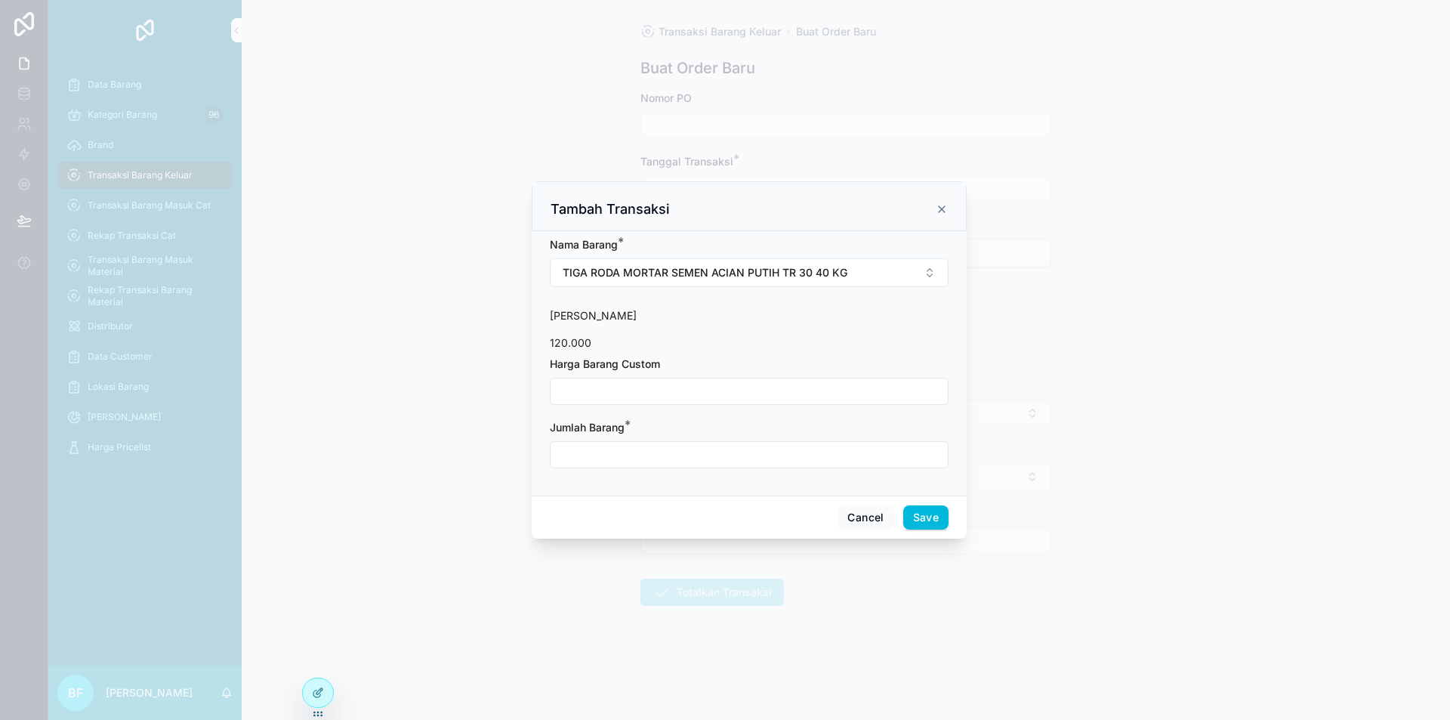
click at [700, 396] on input "scrollable content" at bounding box center [749, 391] width 397 height 21
type input "**********"
click at [644, 448] on input "scrollable content" at bounding box center [749, 454] width 397 height 21
type input "****"
click at [909, 517] on button "Save" at bounding box center [925, 517] width 45 height 24
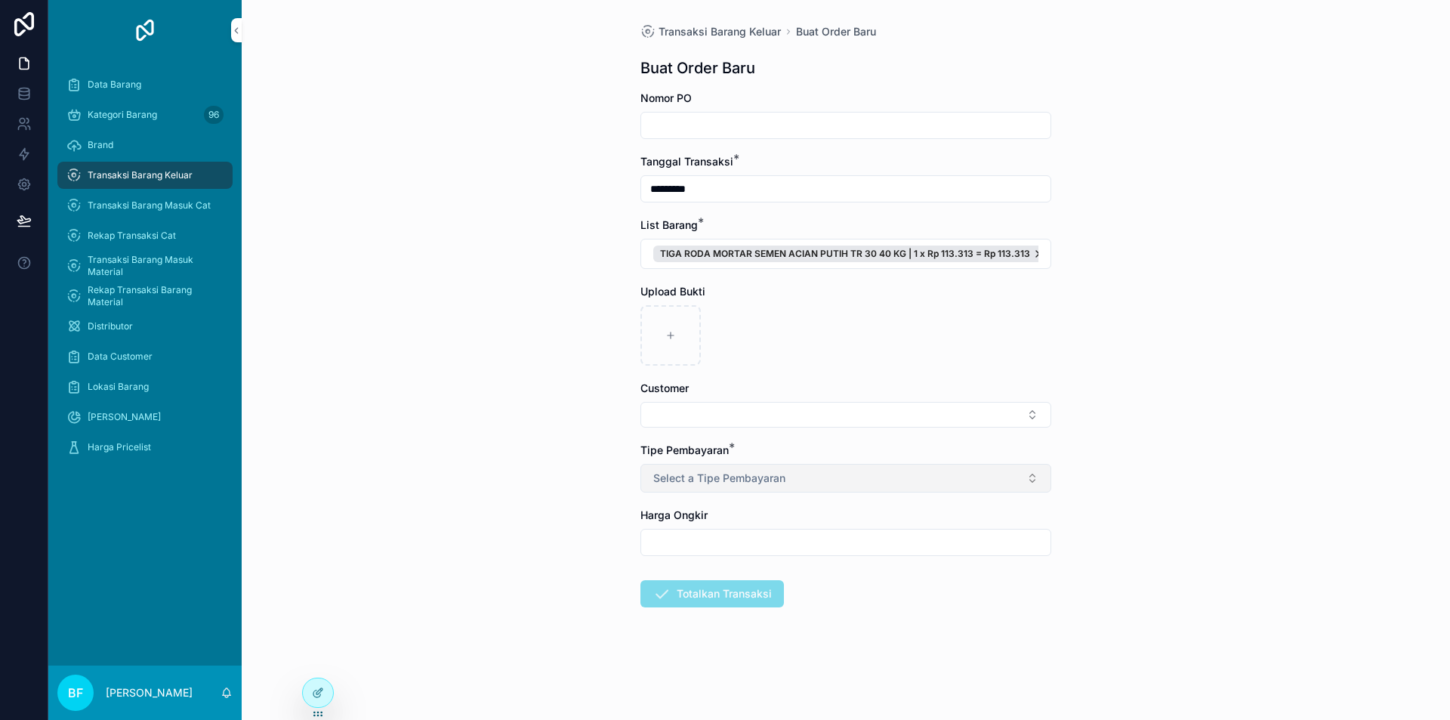
click at [840, 476] on button "Select a Tipe Pembayaran" at bounding box center [845, 478] width 411 height 29
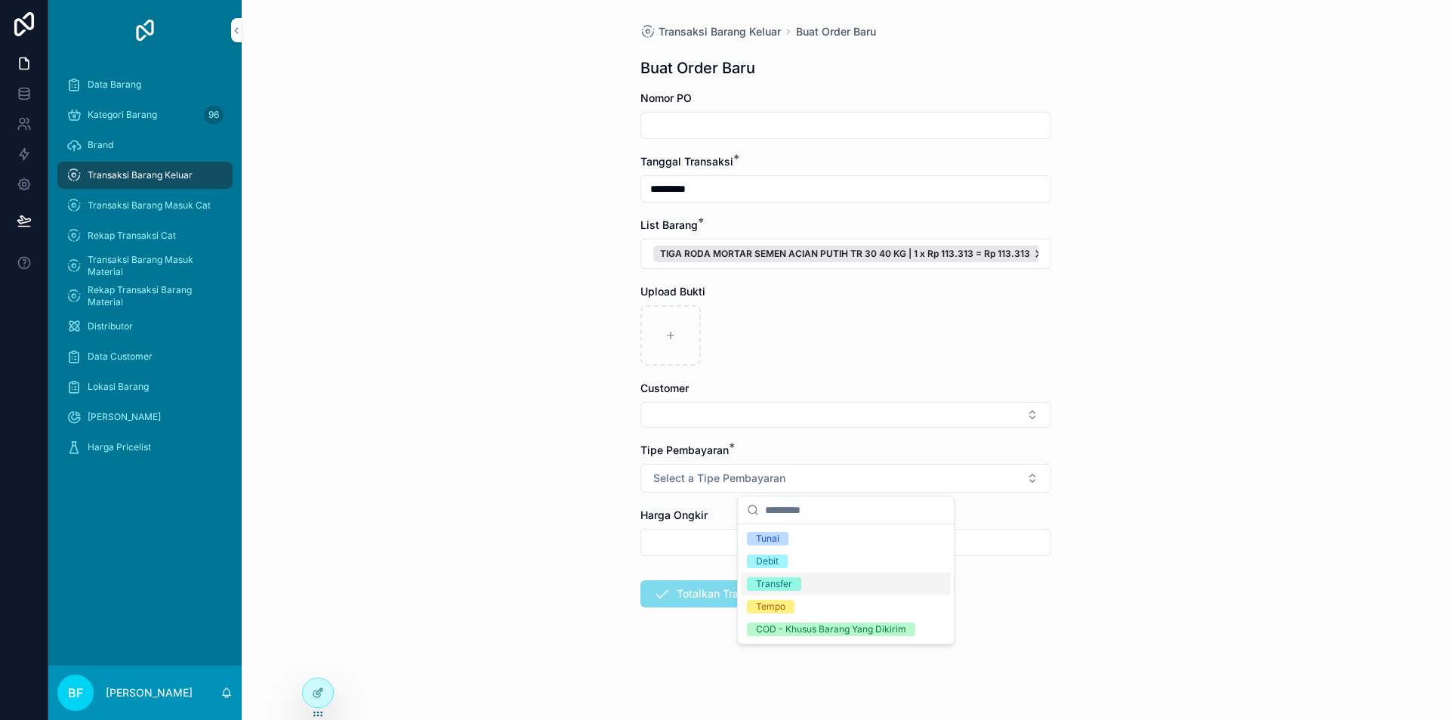
click at [779, 580] on div "Transfer" at bounding box center [774, 584] width 36 height 14
click at [704, 421] on button "Select Button" at bounding box center [845, 415] width 411 height 26
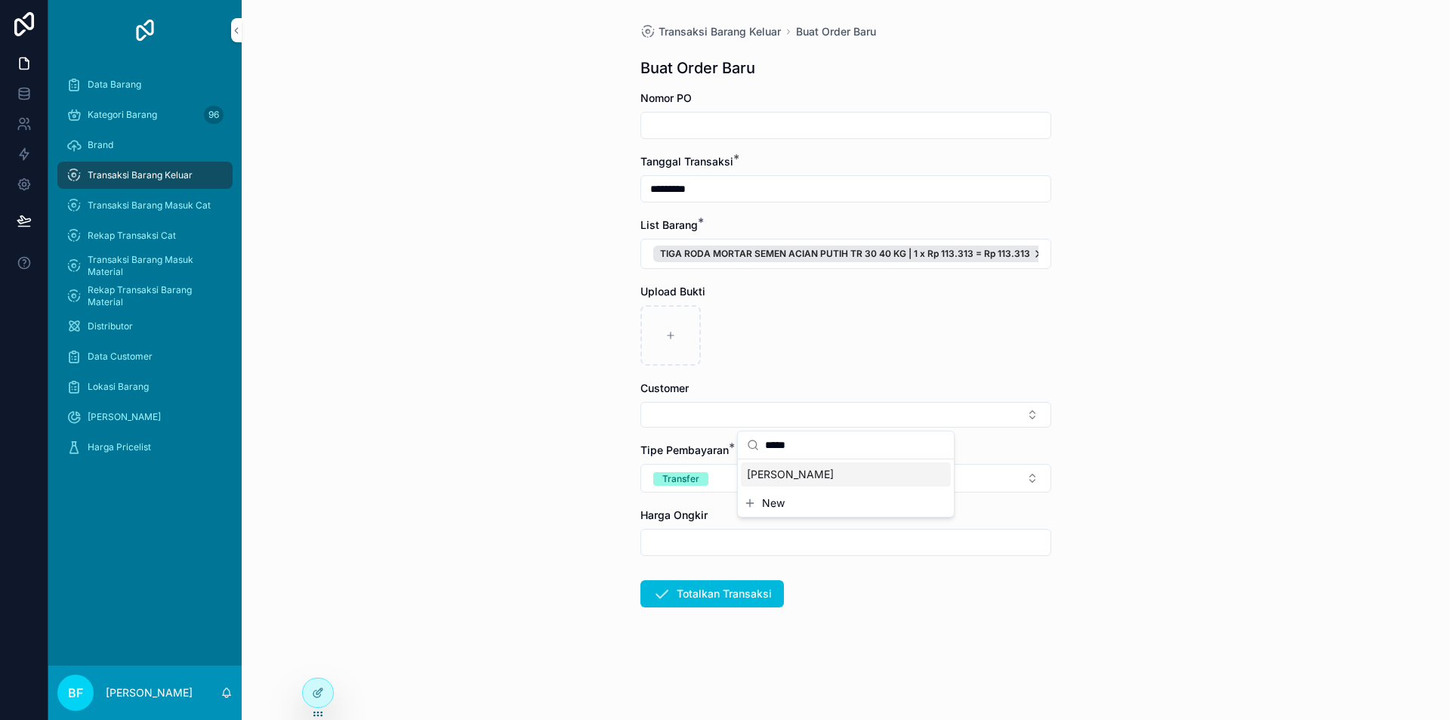
type input "*****"
click at [812, 471] on span "[PERSON_NAME]" at bounding box center [790, 474] width 87 height 15
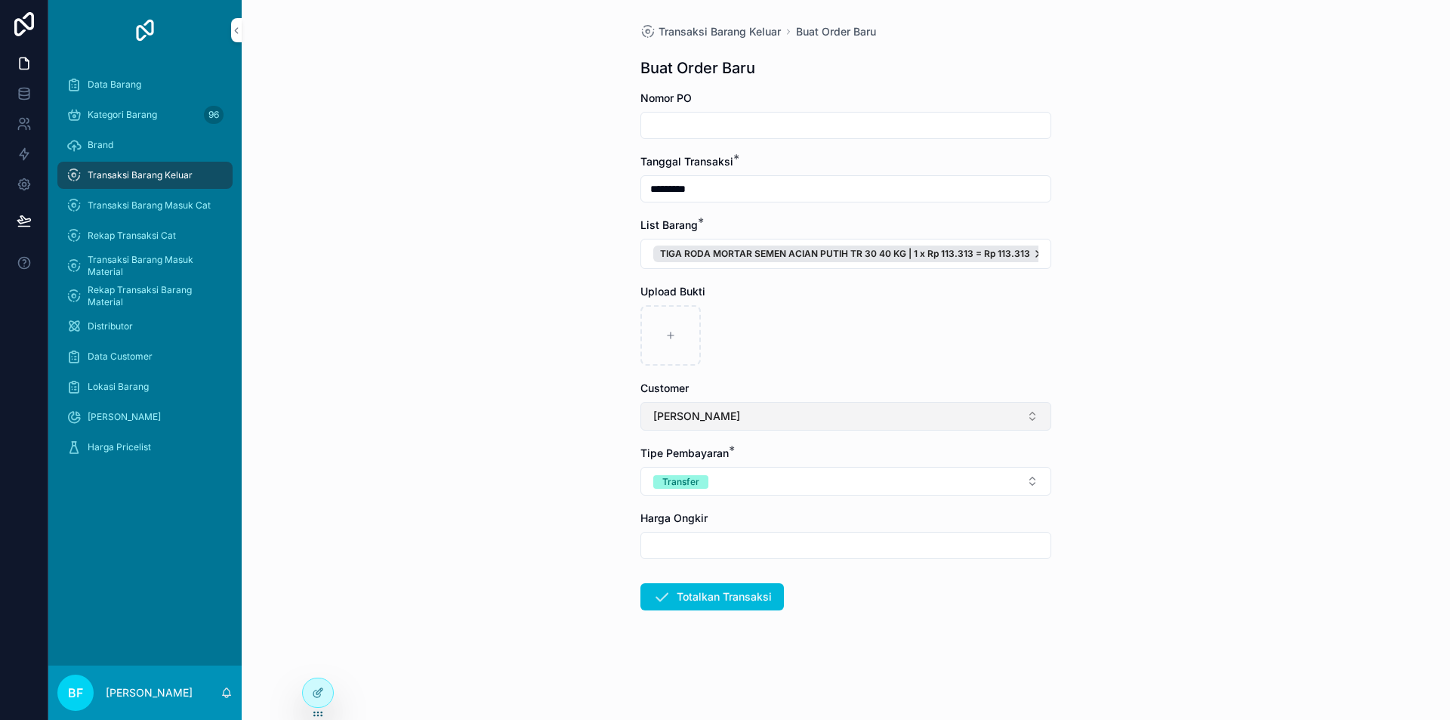
click at [761, 419] on button "[PERSON_NAME]" at bounding box center [845, 416] width 411 height 29
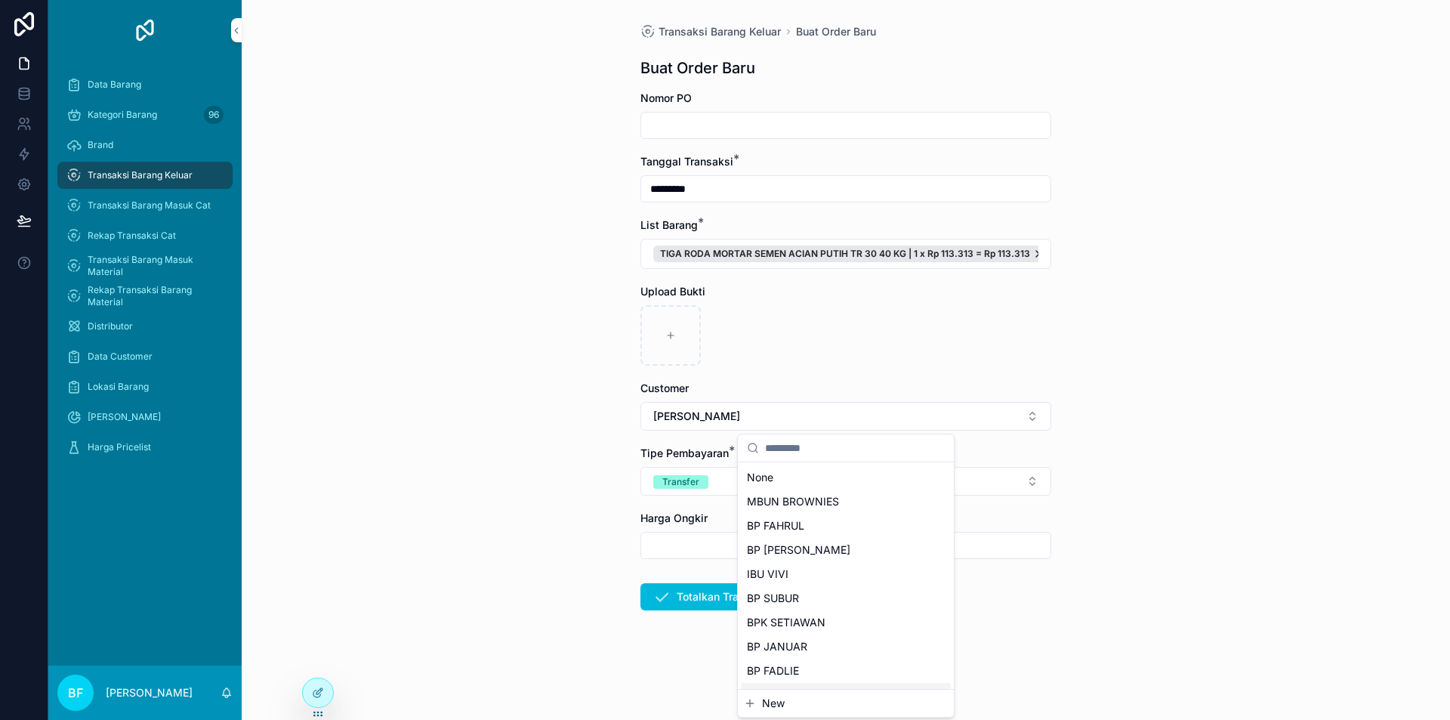
click at [767, 700] on span "New" at bounding box center [773, 703] width 23 height 15
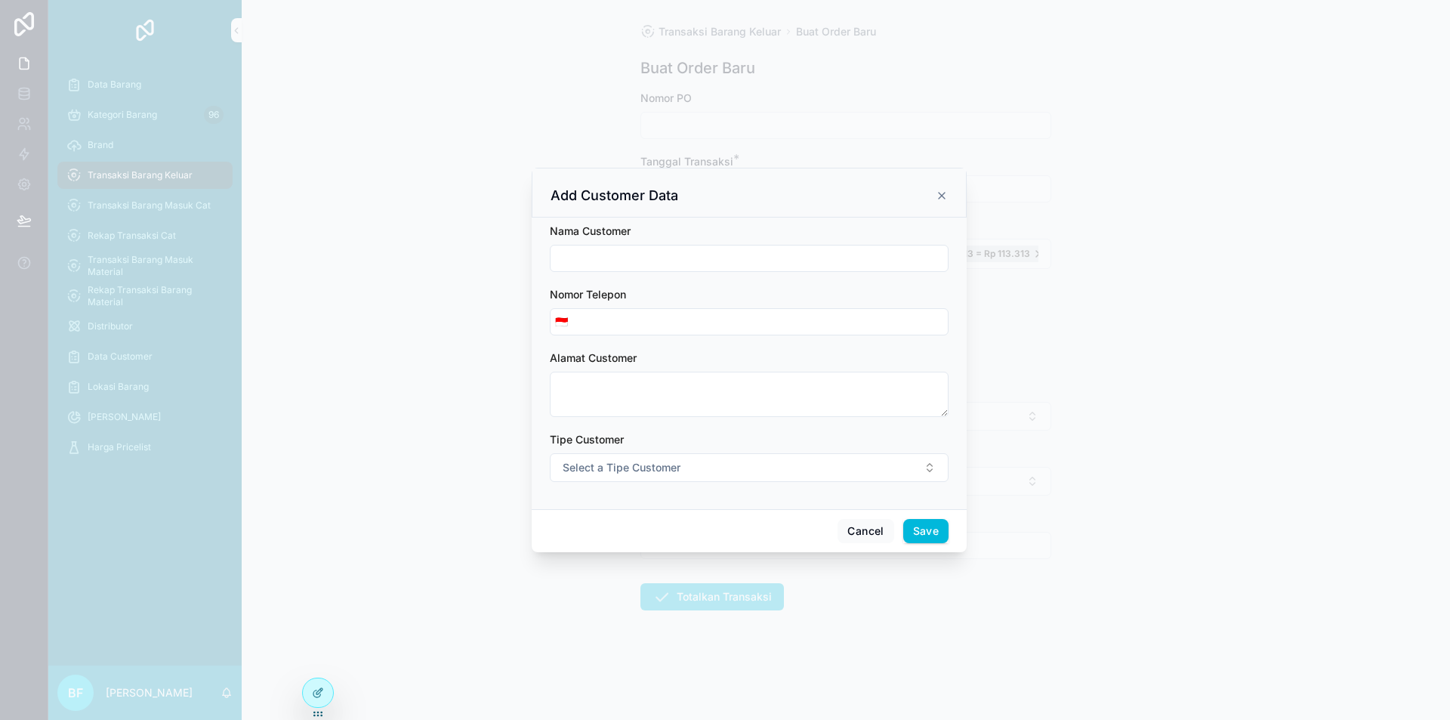
click at [739, 257] on input "scrollable content" at bounding box center [749, 258] width 397 height 21
type input "**********"
drag, startPoint x: 679, startPoint y: 455, endPoint x: 677, endPoint y: 474, distance: 19.0
click at [679, 456] on button "Select a Tipe Customer" at bounding box center [749, 467] width 399 height 29
click at [668, 531] on div "Customer" at bounding box center [680, 528] width 42 height 14
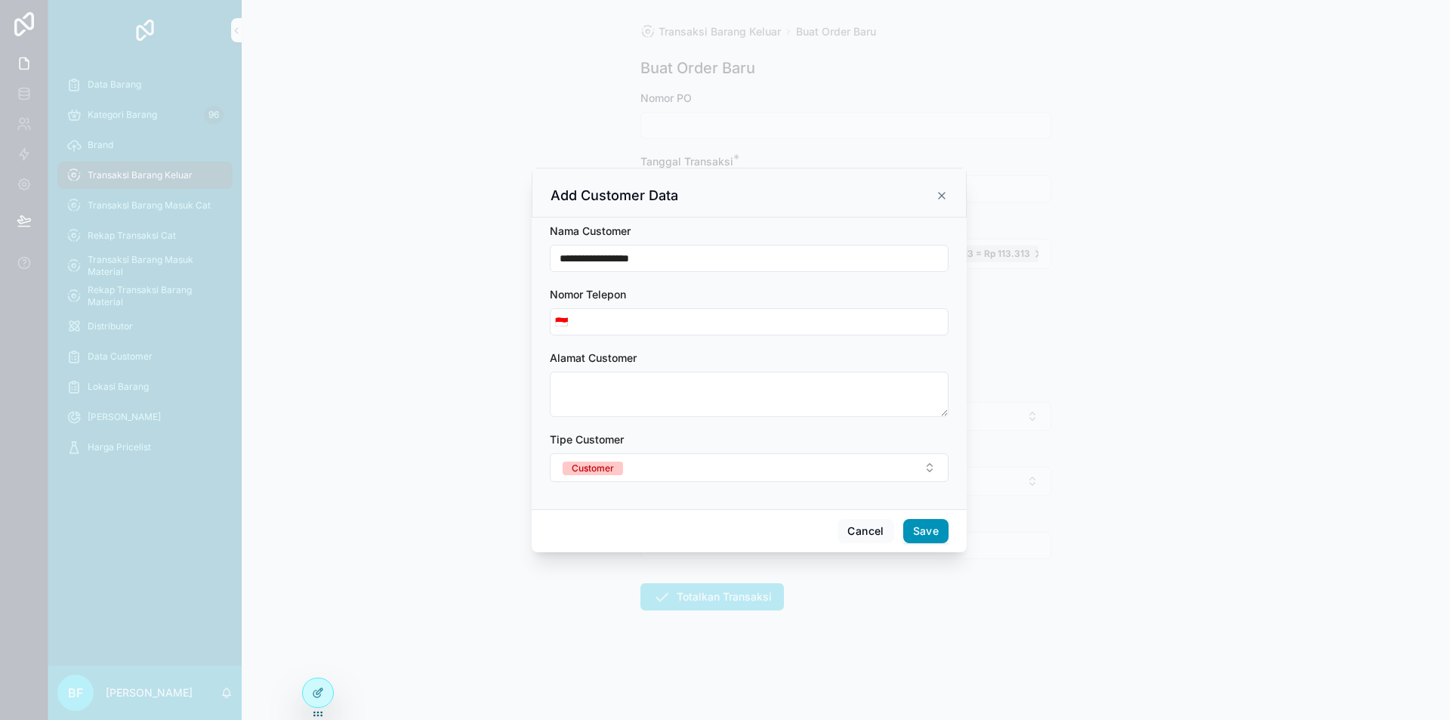
click at [932, 536] on button "Save" at bounding box center [925, 531] width 45 height 24
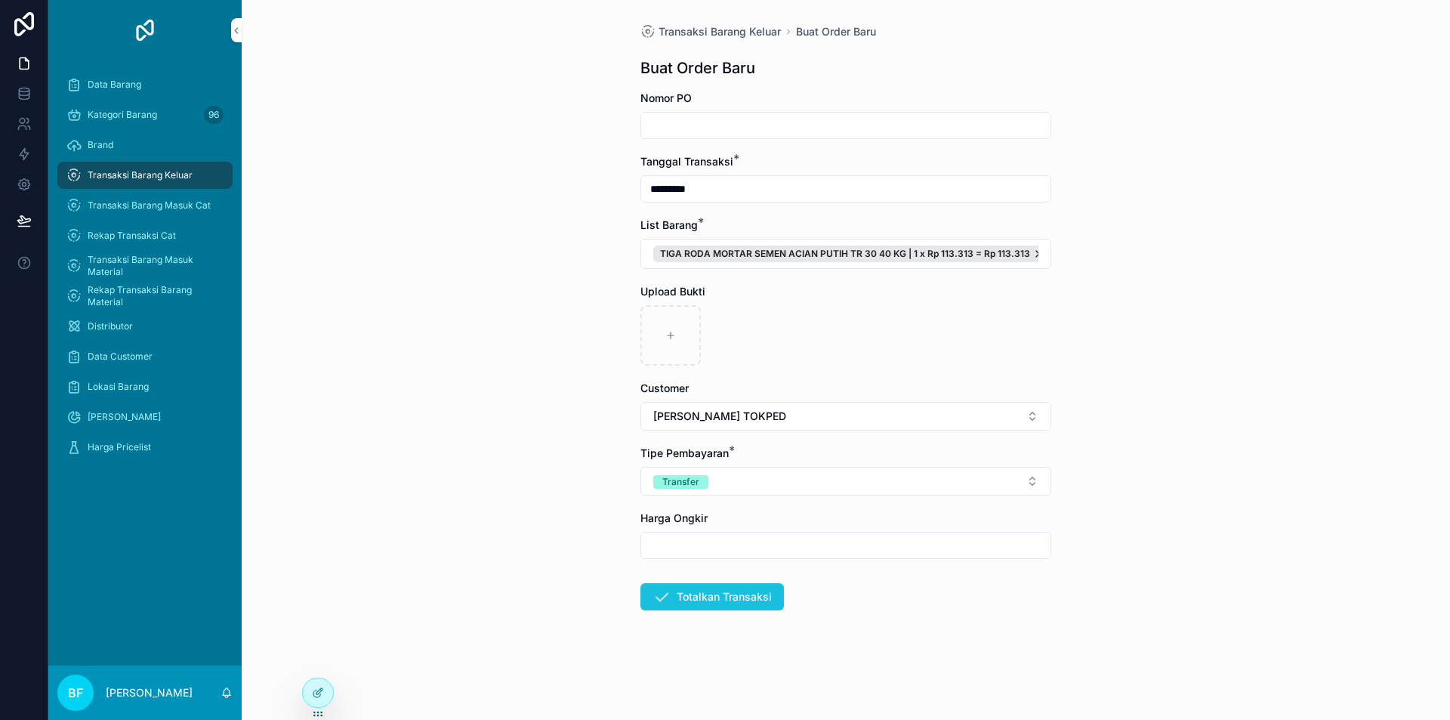
click at [734, 591] on button "Totalkan Transaksi" at bounding box center [712, 596] width 144 height 27
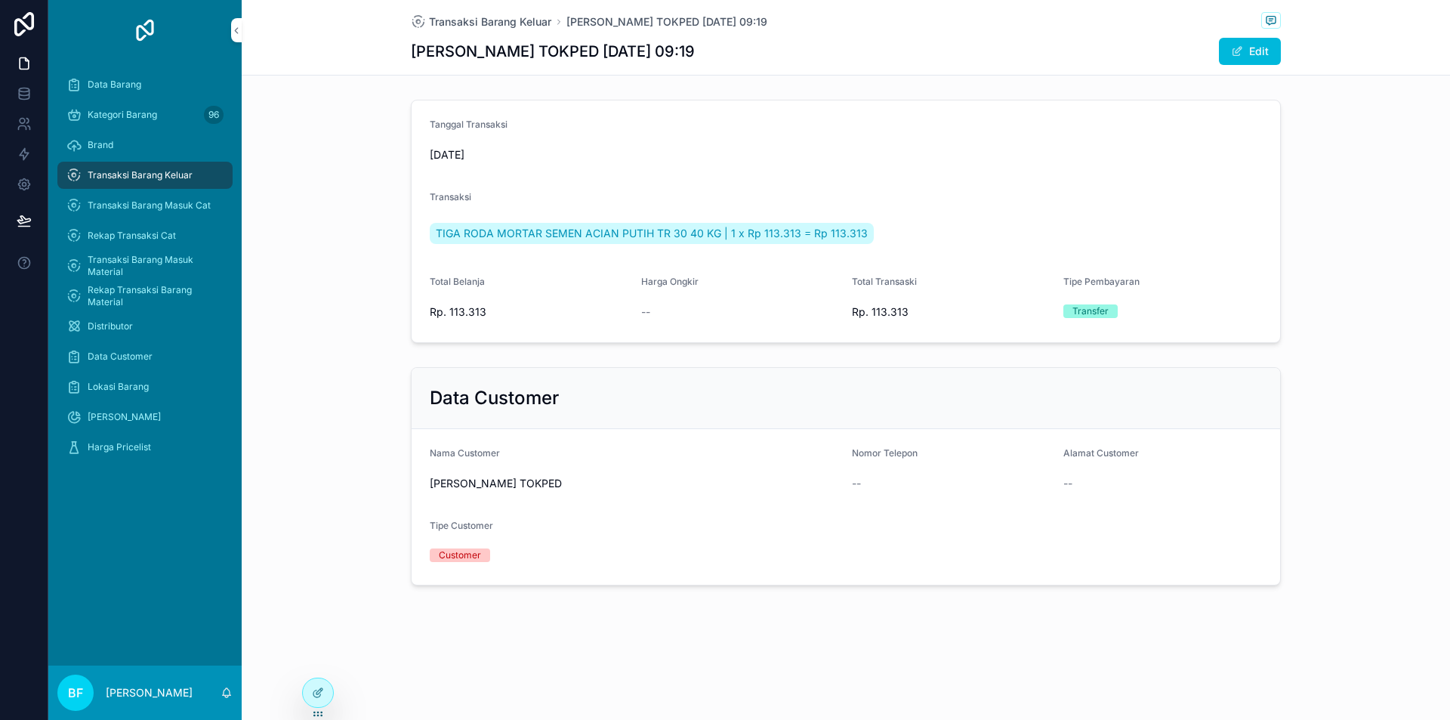
click at [190, 167] on div "Transaksi Barang Keluar" at bounding box center [144, 175] width 157 height 24
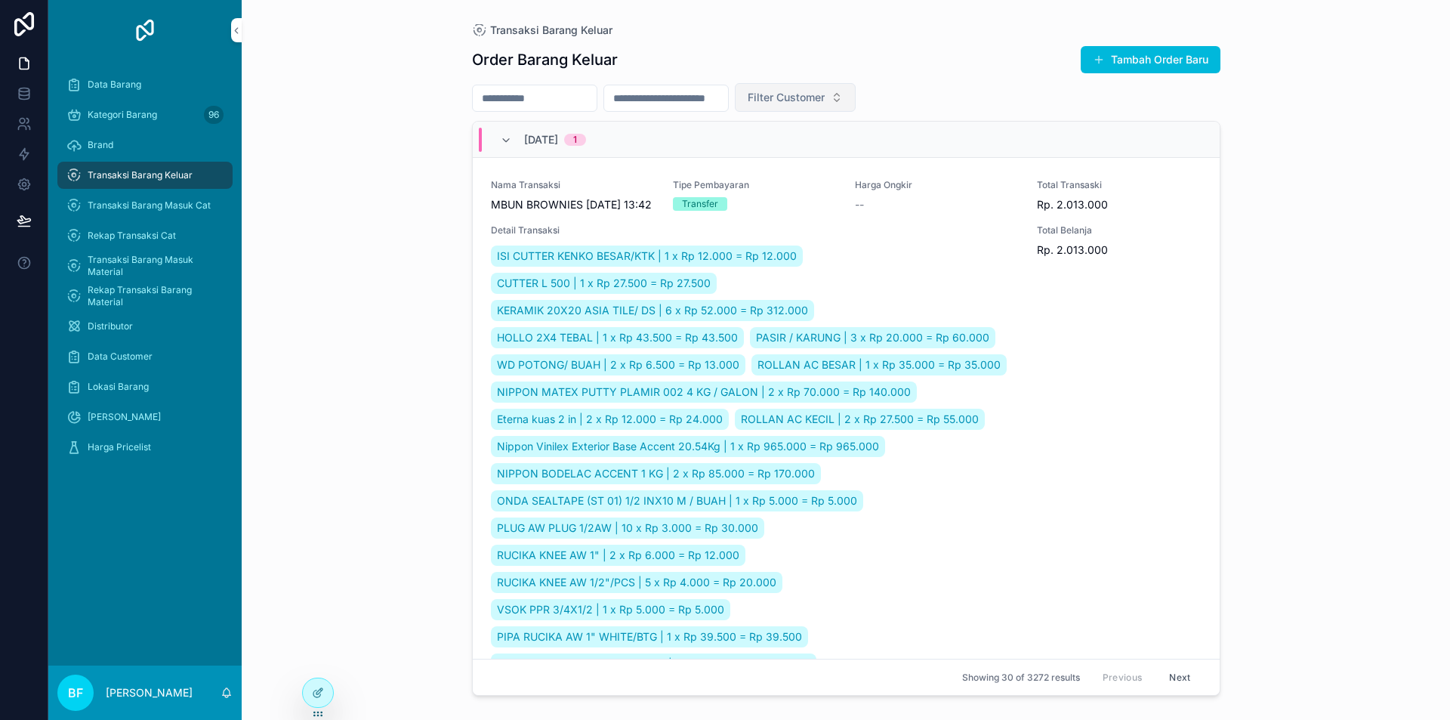
click at [856, 84] on button "Filter Customer" at bounding box center [795, 97] width 121 height 29
type input "*****"
click at [196, 172] on div "Transaksi Barang Keluar" at bounding box center [144, 175] width 157 height 24
click at [1156, 55] on button "Tambah Order Baru" at bounding box center [1151, 59] width 140 height 27
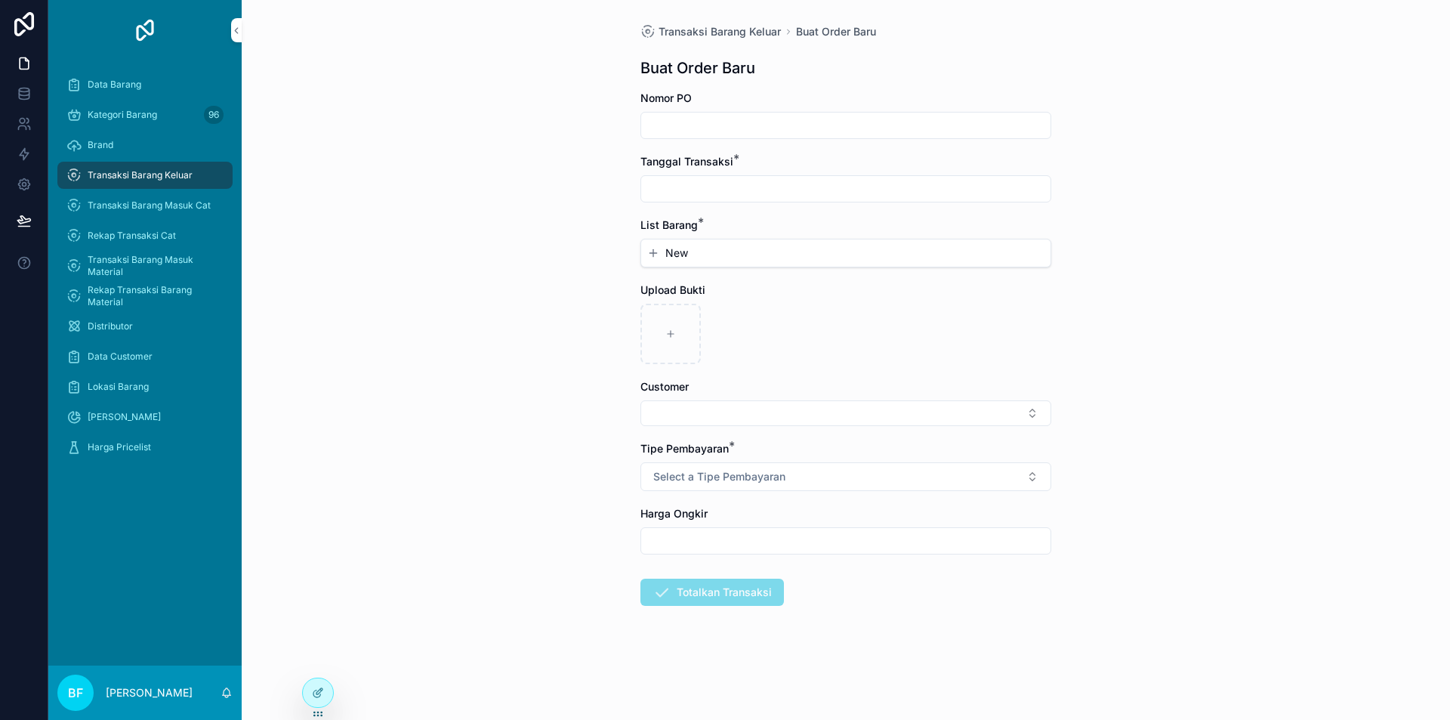
click at [759, 187] on input "scrollable content" at bounding box center [845, 188] width 409 height 21
click at [811, 313] on button "1" at bounding box center [818, 312] width 27 height 27
type input "*********"
click at [684, 255] on span "New" at bounding box center [676, 252] width 23 height 15
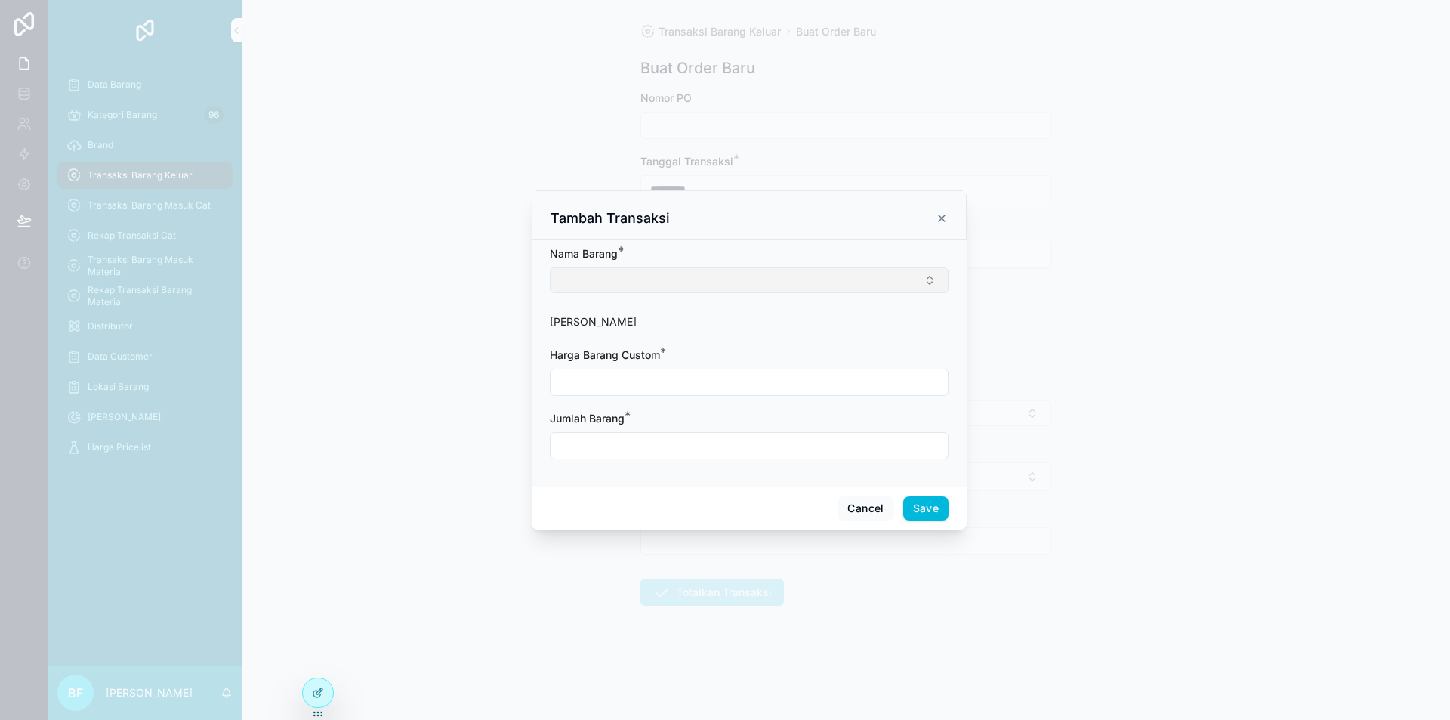
click at [687, 276] on button "Select Button" at bounding box center [749, 280] width 399 height 26
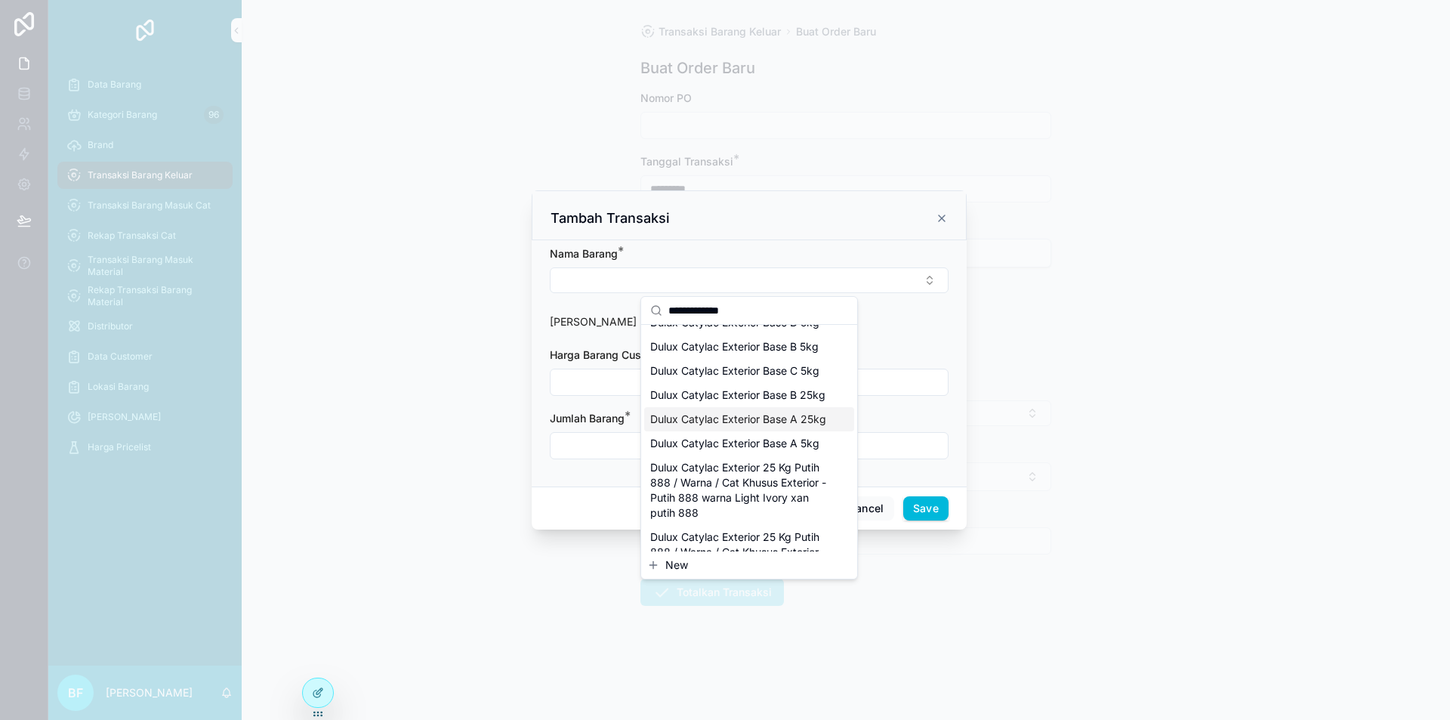
scroll to position [151, 0]
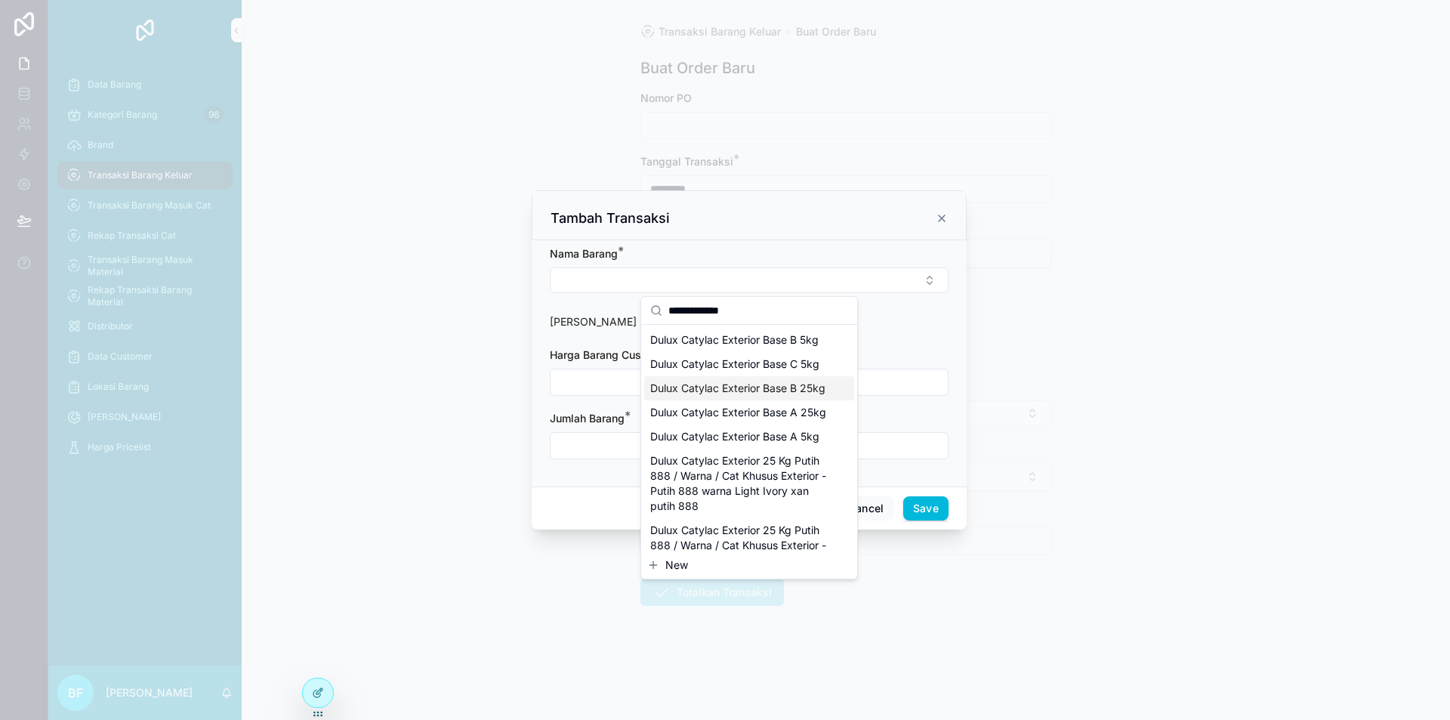
type input "**********"
click at [780, 396] on span "Dulux Catylac Exterior Base B 25kg" at bounding box center [737, 388] width 175 height 15
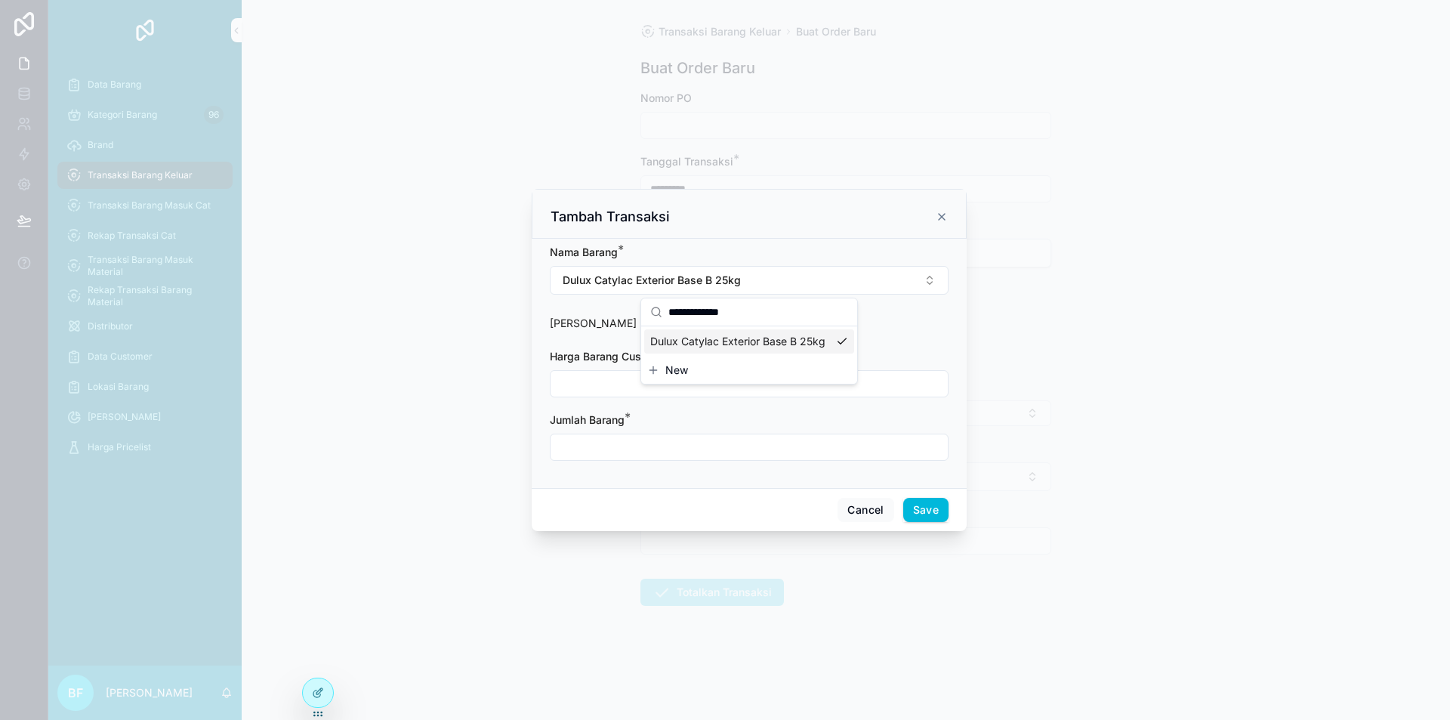
scroll to position [0, 0]
click at [730, 381] on input "scrollable content" at bounding box center [749, 383] width 397 height 21
type input "**********"
click at [690, 457] on input "scrollable content" at bounding box center [749, 447] width 397 height 21
type input "****"
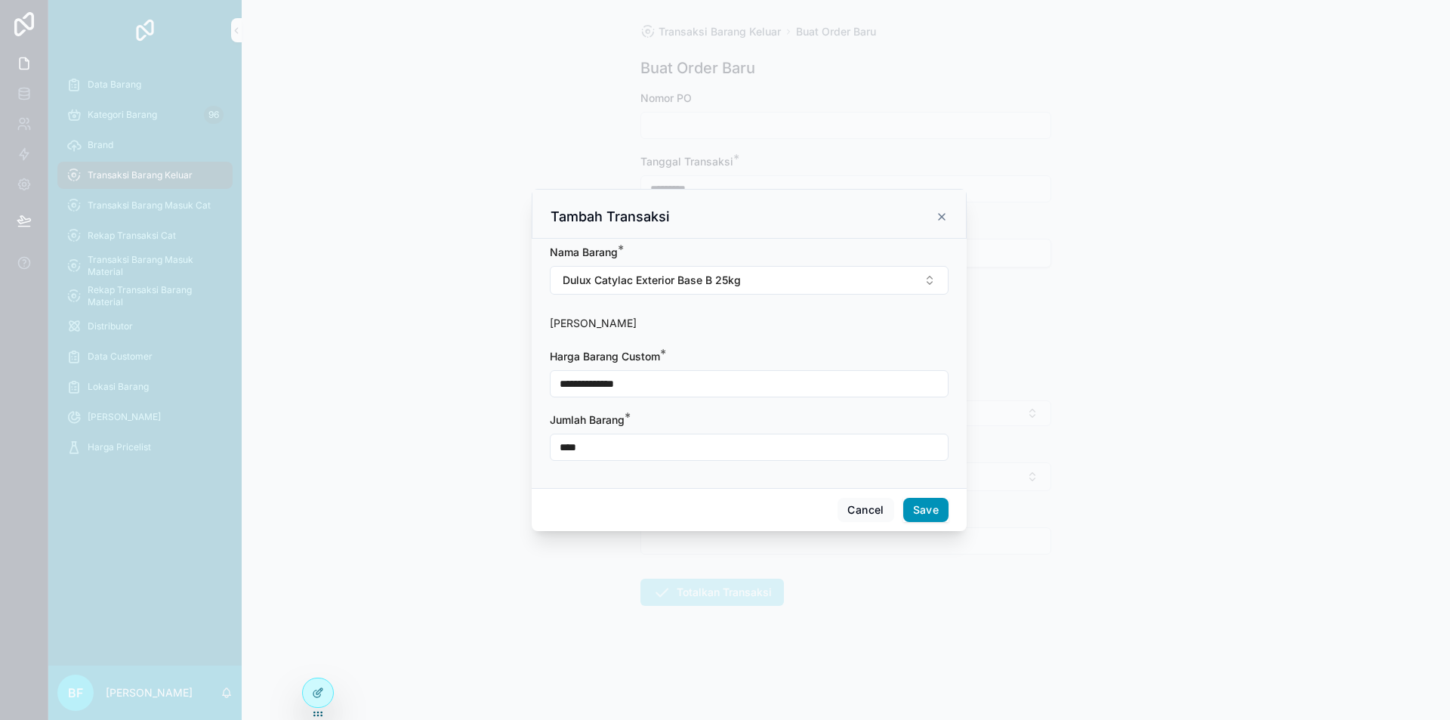
click at [928, 503] on button "Save" at bounding box center [925, 510] width 45 height 24
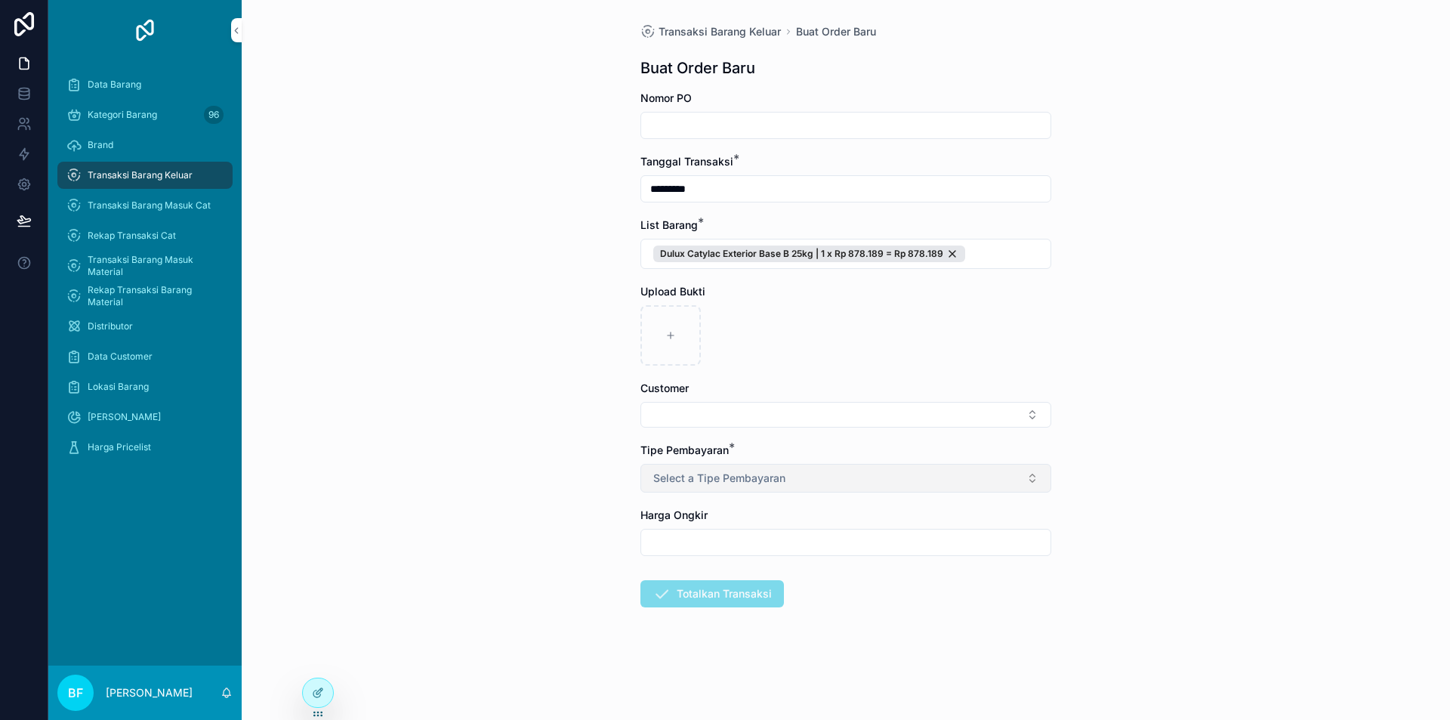
click at [876, 477] on button "Select a Tipe Pembayaran" at bounding box center [845, 478] width 411 height 29
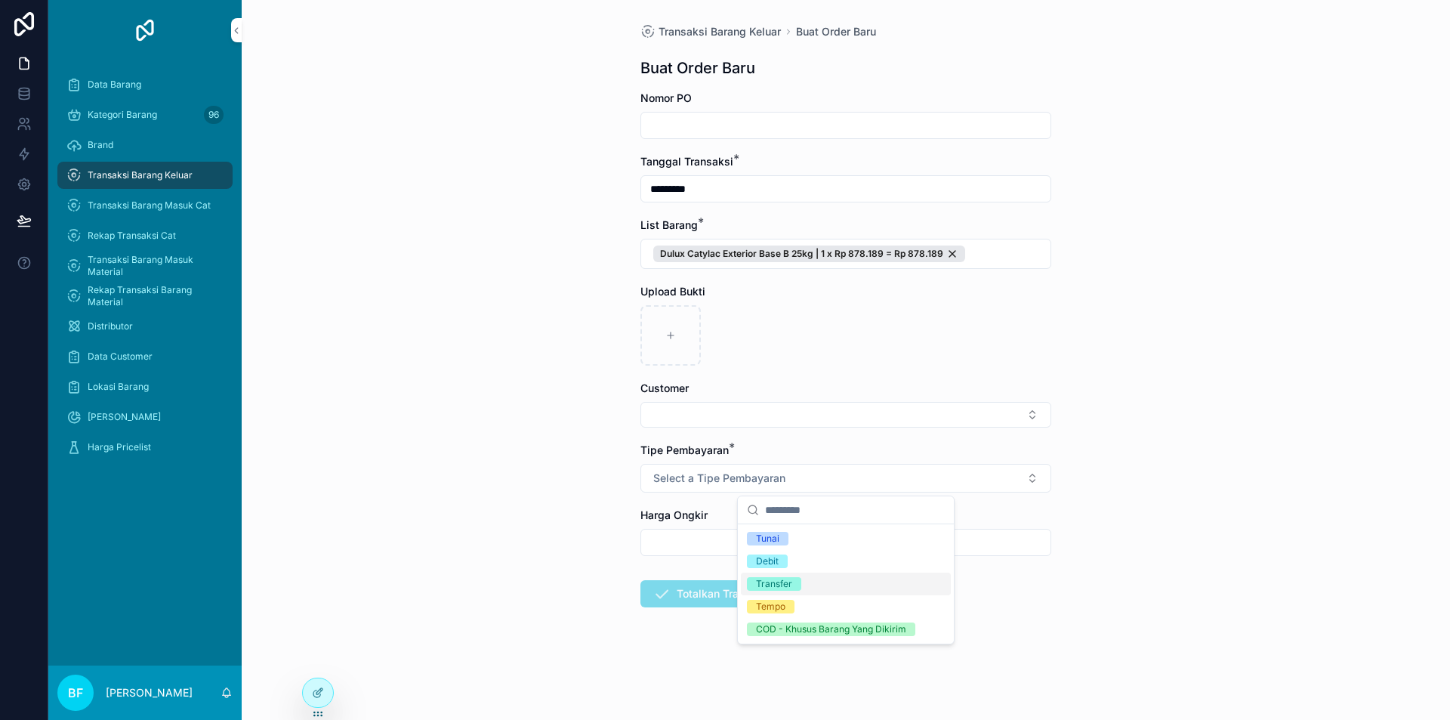
click at [793, 581] on span "Transfer" at bounding box center [774, 584] width 54 height 14
click at [745, 418] on button "Select Button" at bounding box center [845, 415] width 411 height 26
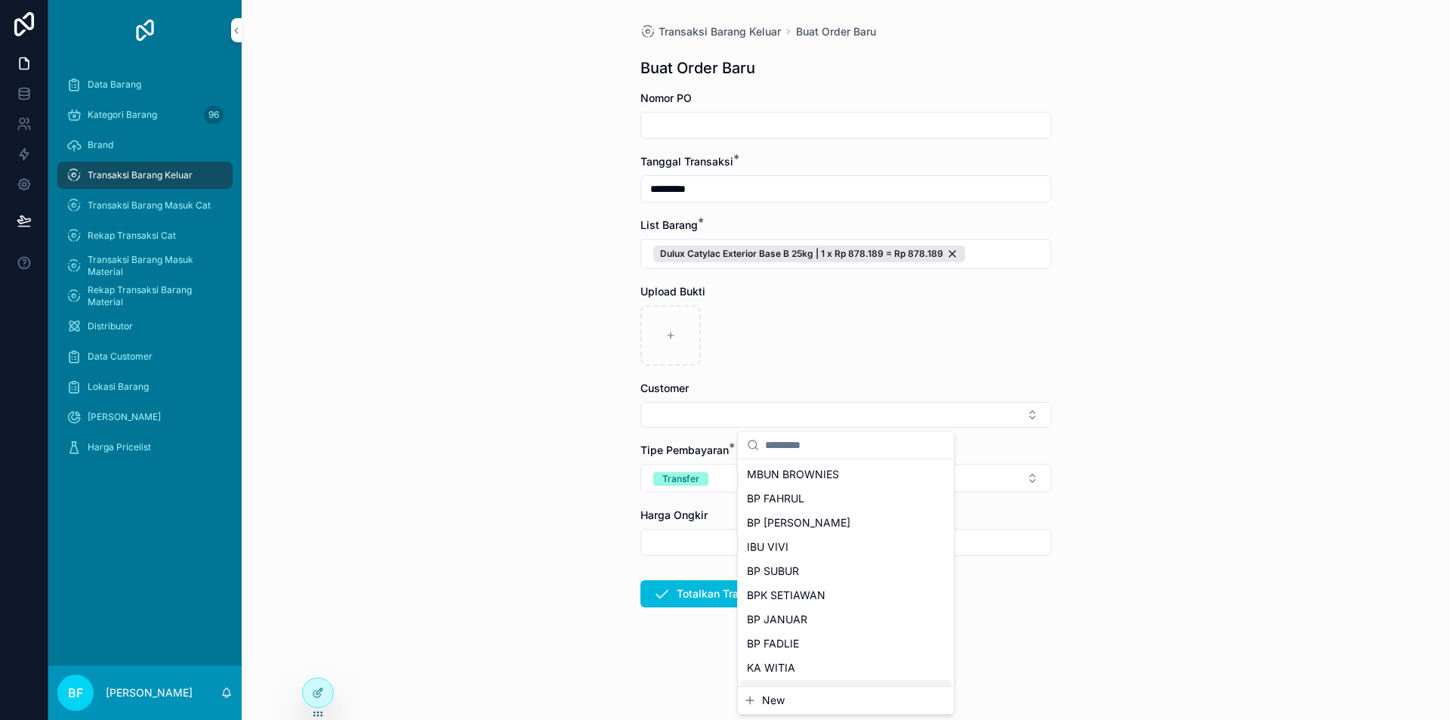
click at [773, 699] on span "New" at bounding box center [773, 700] width 23 height 15
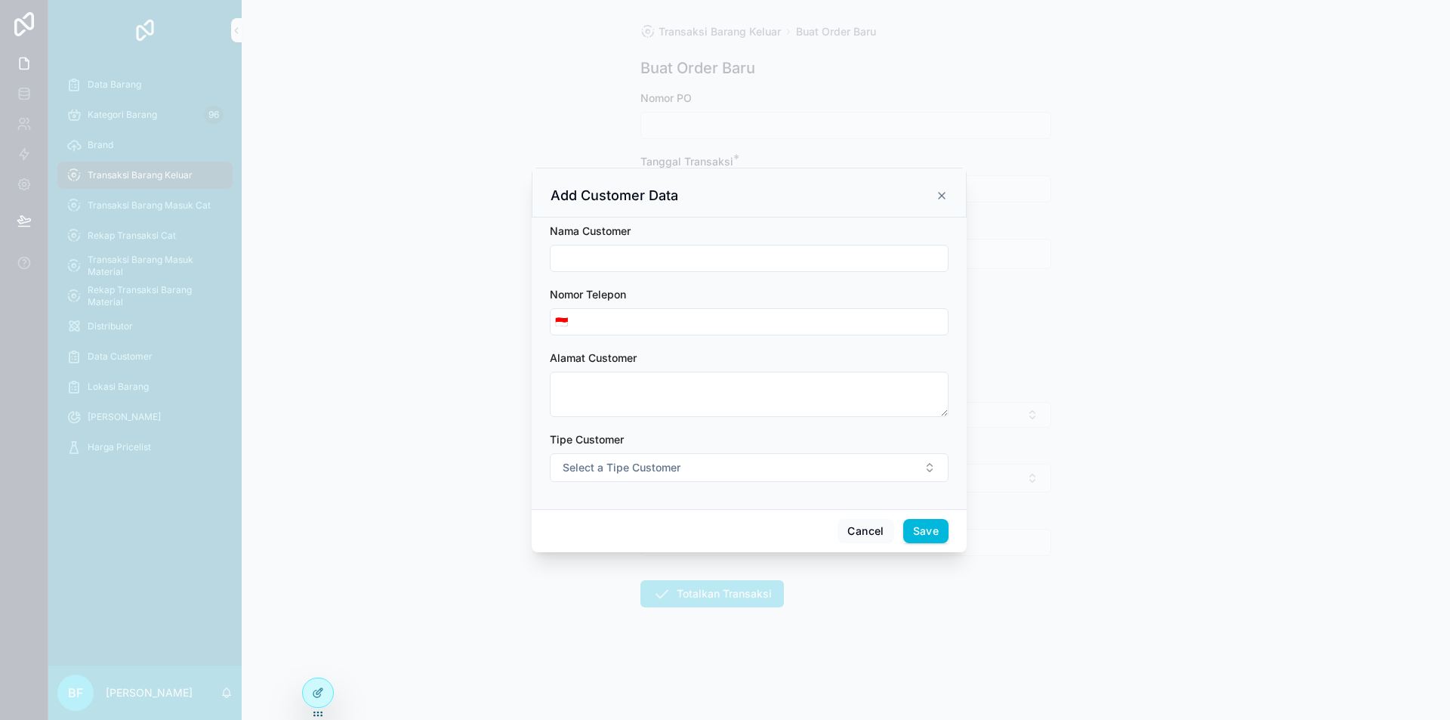
drag, startPoint x: 646, startPoint y: 276, endPoint x: 647, endPoint y: 268, distance: 7.7
click at [646, 275] on form "Nama Customer Nomor Telepon 🇮🇩 Alamat Customer Tipe Customer Select a Tipe Cust…" at bounding box center [749, 360] width 399 height 273
click at [880, 531] on button "Cancel" at bounding box center [866, 531] width 56 height 24
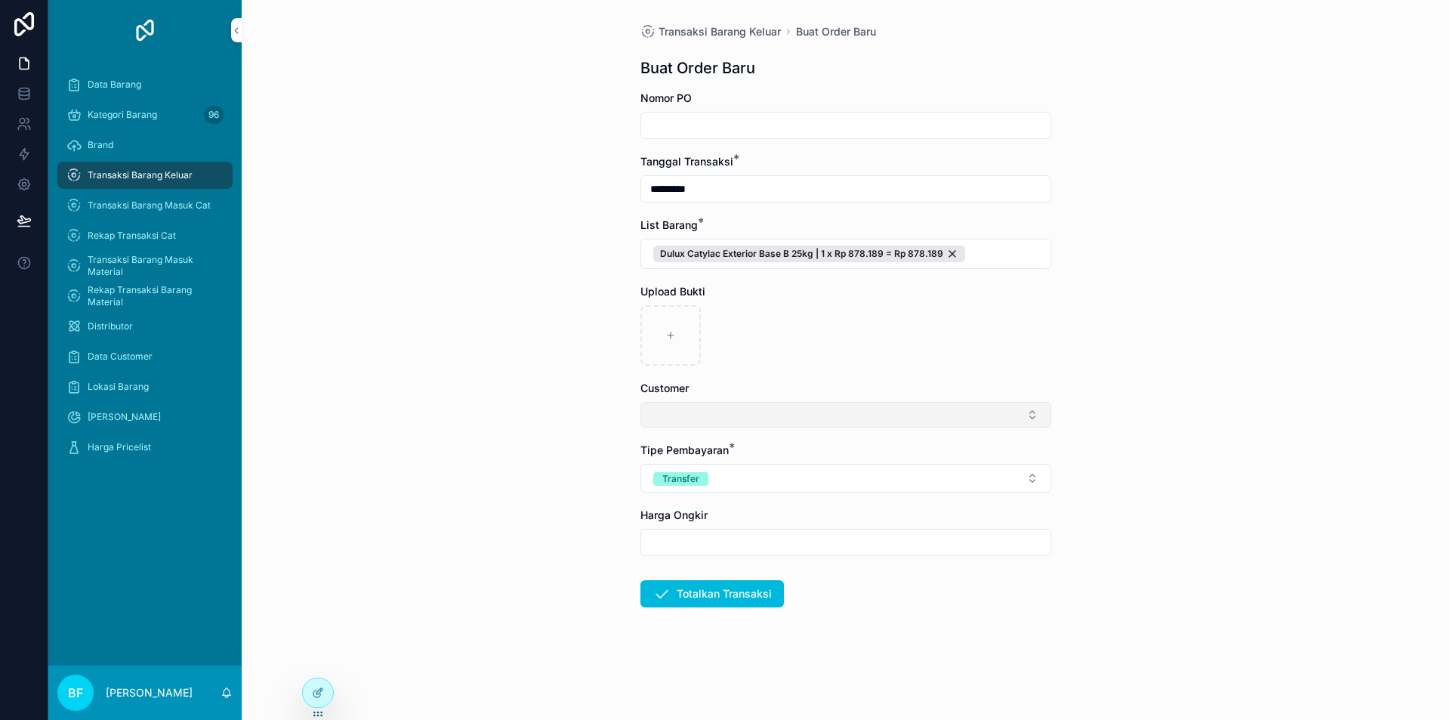
click at [786, 416] on button "Select Button" at bounding box center [845, 415] width 411 height 26
type input "****"
click at [766, 471] on span "New" at bounding box center [773, 472] width 23 height 15
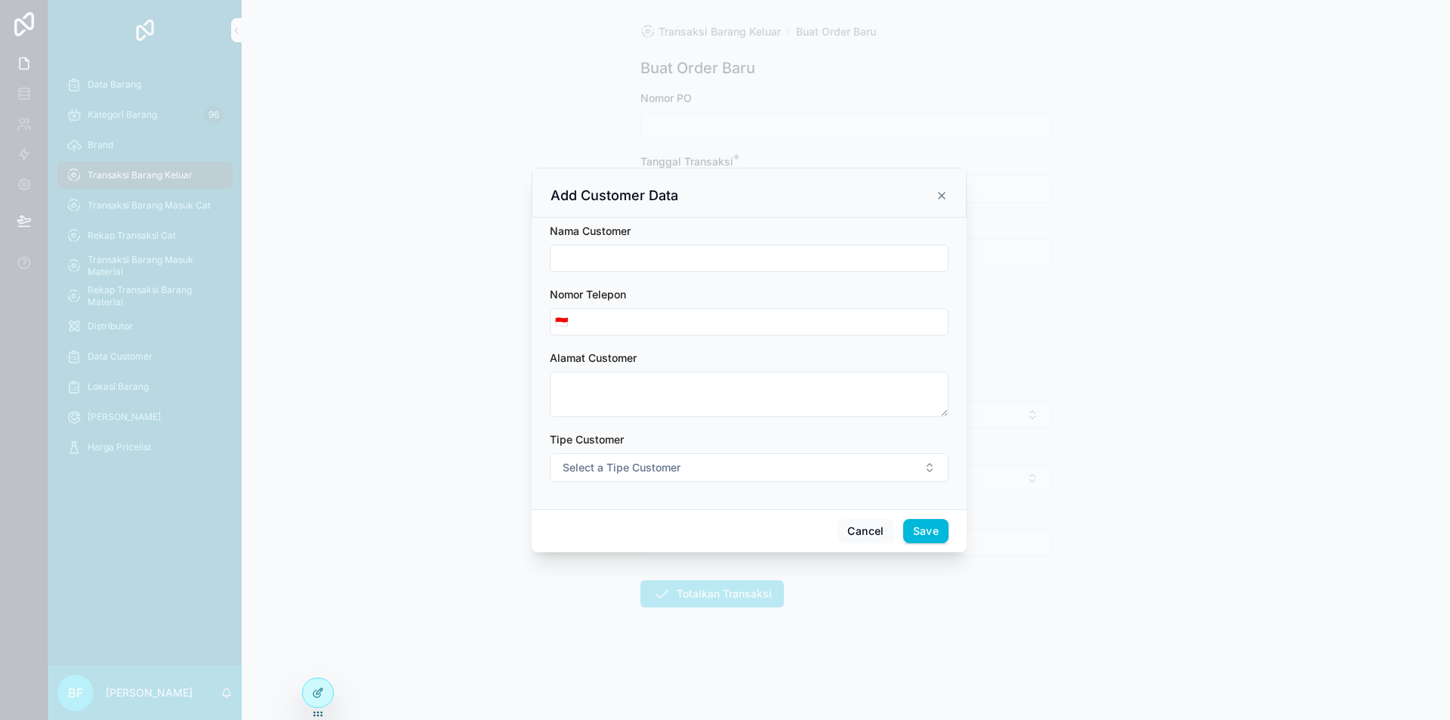
click at [698, 248] on input "scrollable content" at bounding box center [749, 258] width 397 height 21
click at [670, 469] on span "Select a Tipe Customer" at bounding box center [622, 467] width 118 height 15
click at [682, 532] on div "Customer" at bounding box center [680, 528] width 42 height 14
click at [676, 265] on input "**********" at bounding box center [749, 258] width 397 height 21
type input "**********"
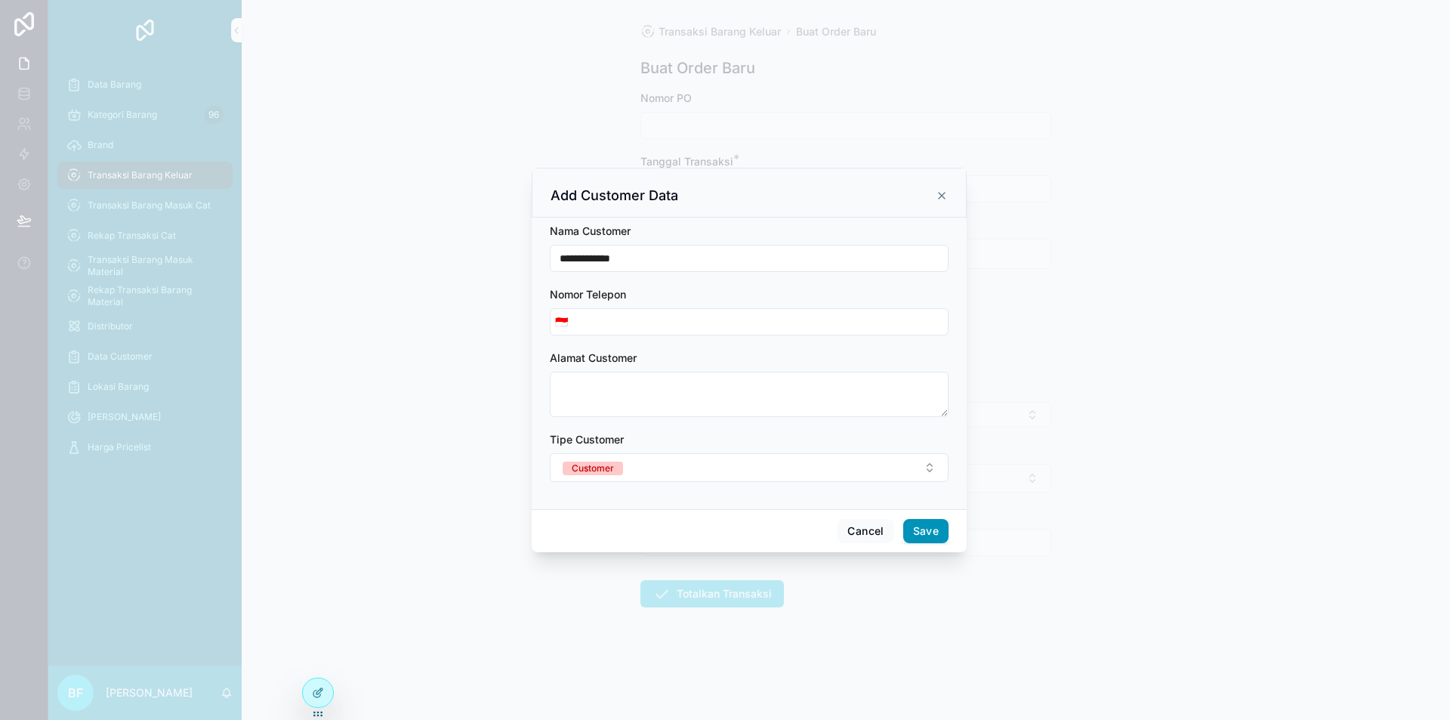
click at [923, 531] on button "Save" at bounding box center [925, 531] width 45 height 24
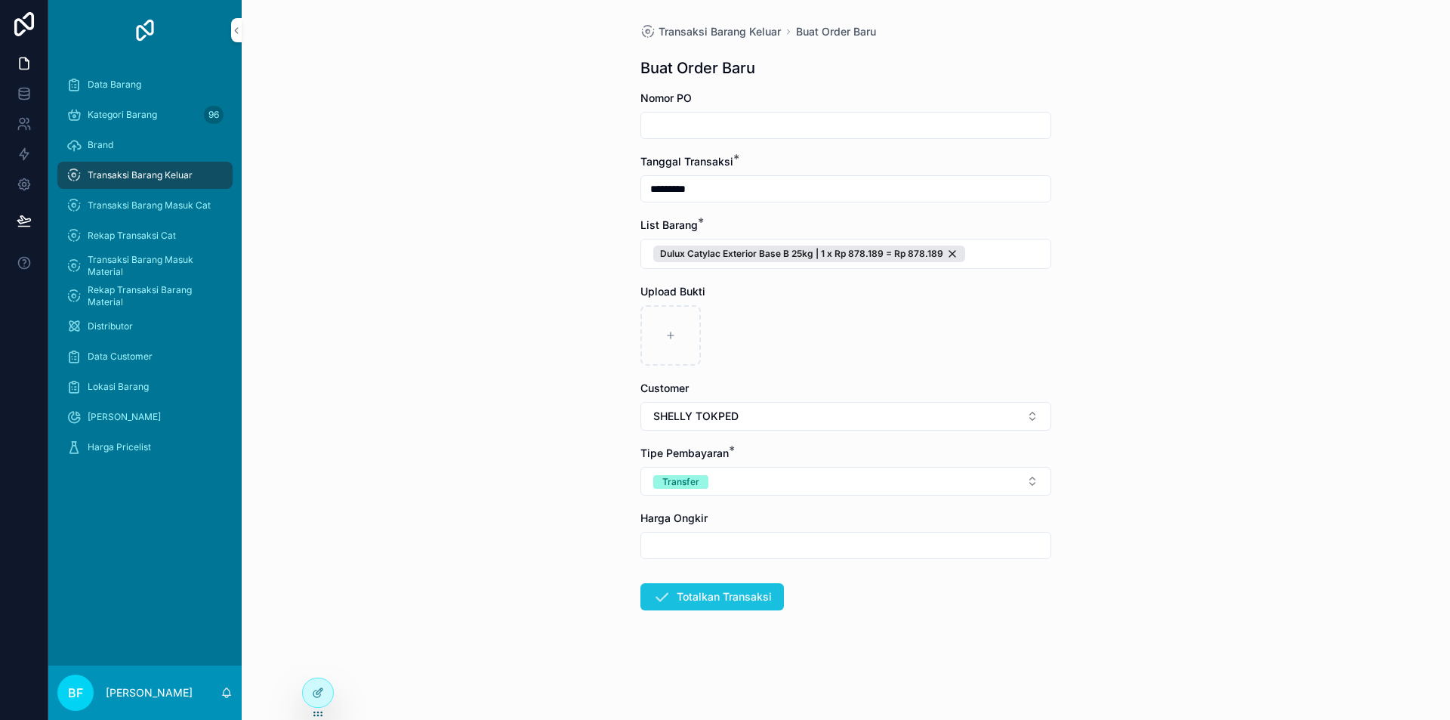
click at [763, 593] on button "Totalkan Transaksi" at bounding box center [712, 596] width 144 height 27
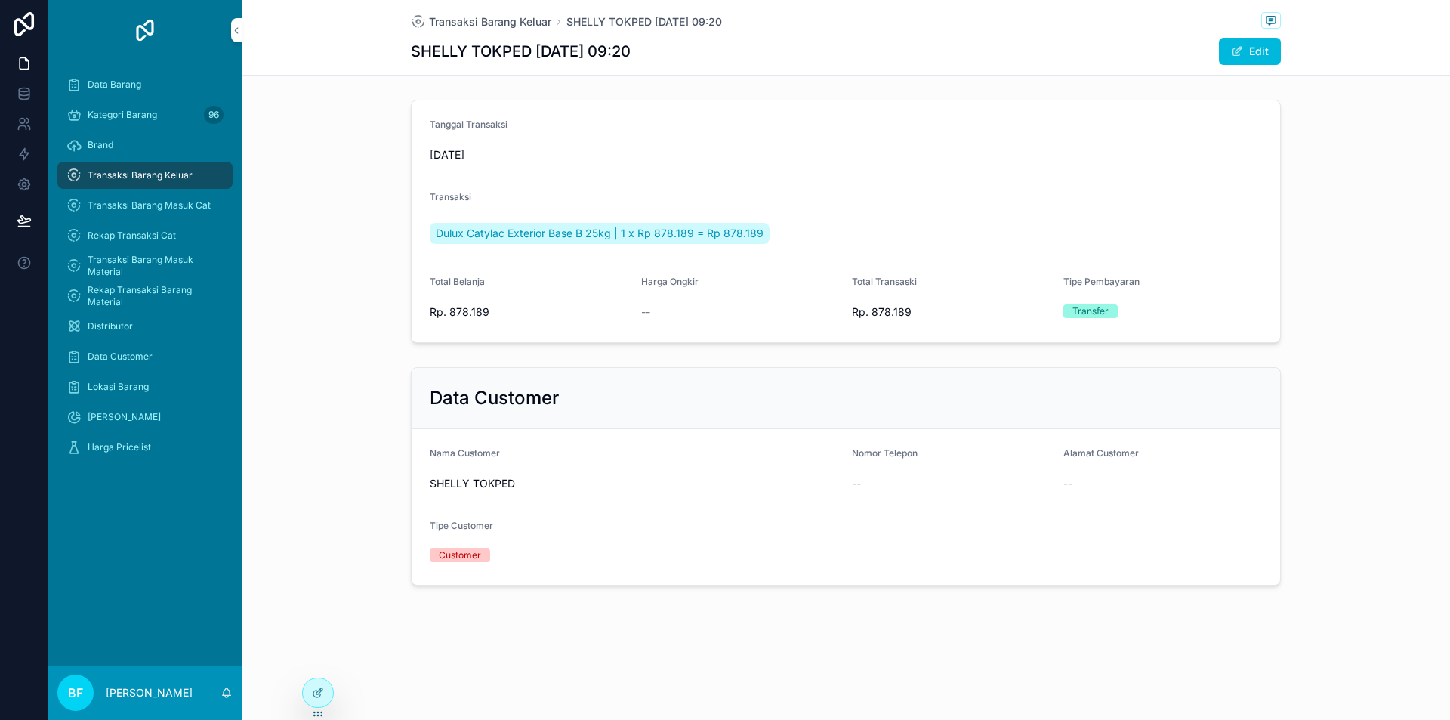
click at [475, 12] on div "Transaksi Barang Keluar SHELLY TOKPED [DATE] 09:20" at bounding box center [846, 21] width 870 height 19
click at [478, 15] on span "Transaksi Barang Keluar" at bounding box center [490, 21] width 122 height 15
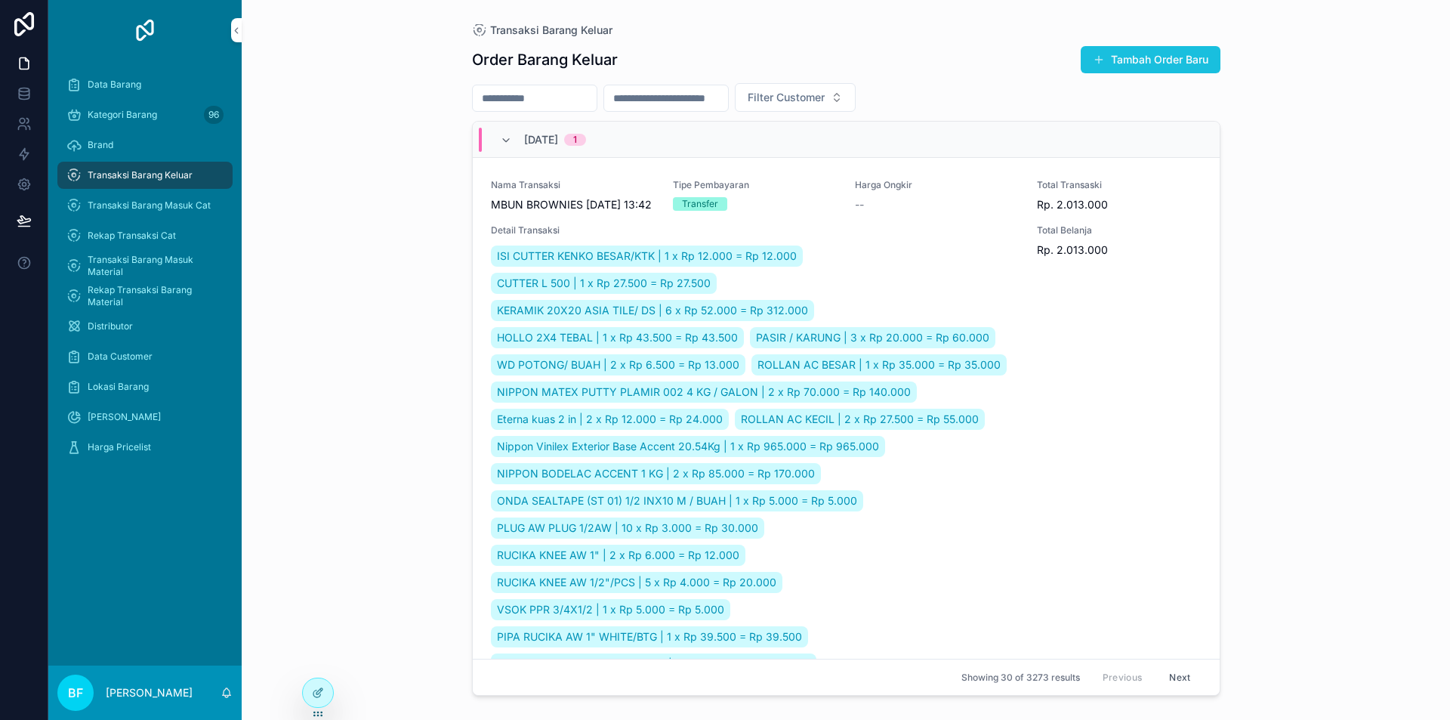
click at [1144, 55] on button "Tambah Order Baru" at bounding box center [1151, 59] width 140 height 27
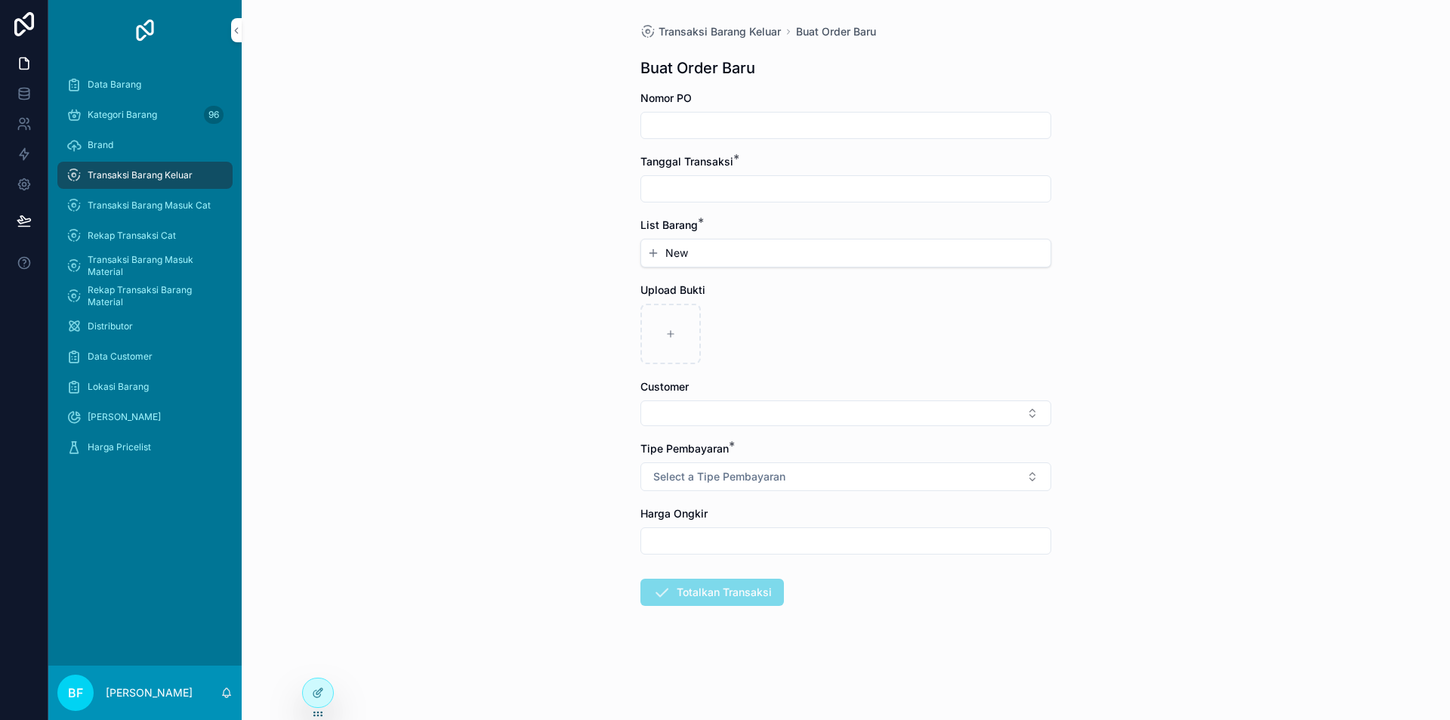
click at [774, 171] on div "Tanggal Transaksi *" at bounding box center [845, 178] width 411 height 48
click at [775, 180] on input "scrollable content" at bounding box center [845, 188] width 409 height 21
click at [813, 312] on button "1" at bounding box center [818, 312] width 27 height 27
type input "*********"
click at [684, 261] on div "New" at bounding box center [845, 252] width 409 height 27
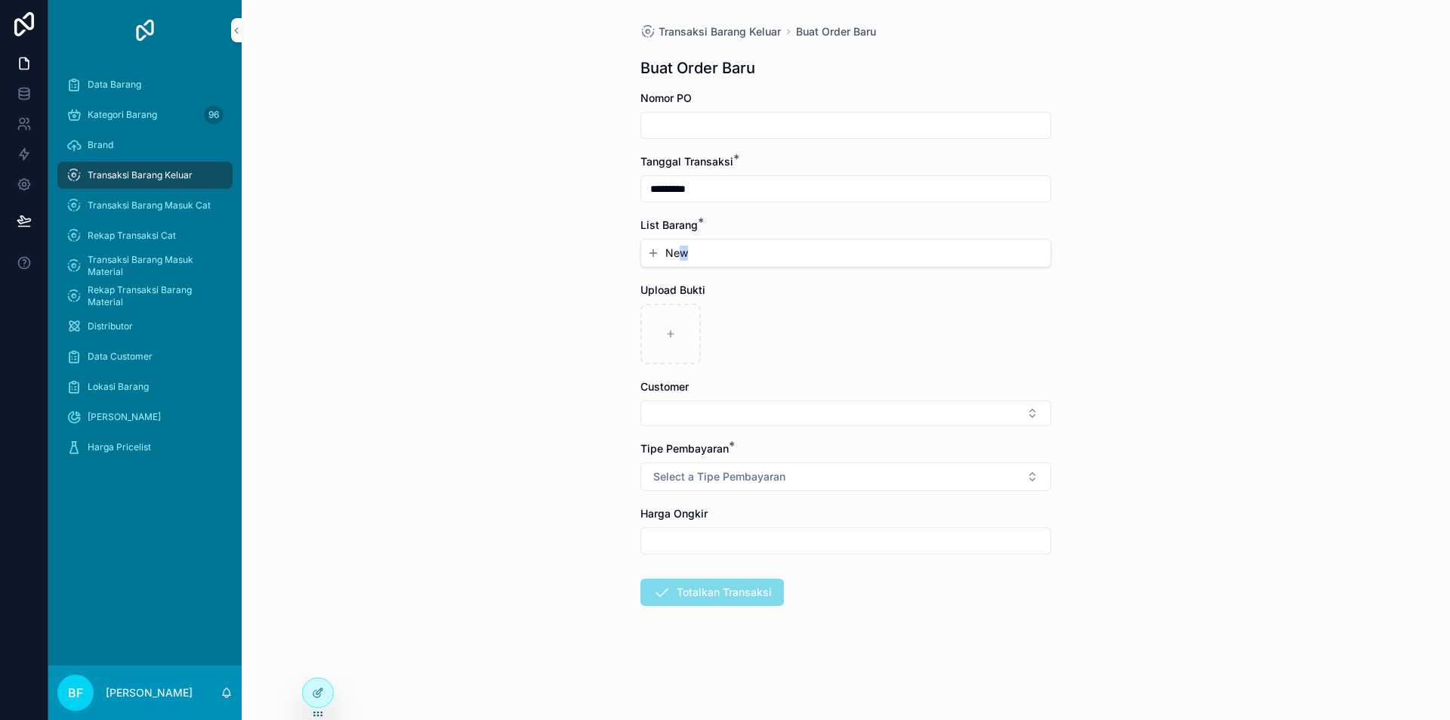
click at [685, 259] on span "New" at bounding box center [676, 252] width 23 height 15
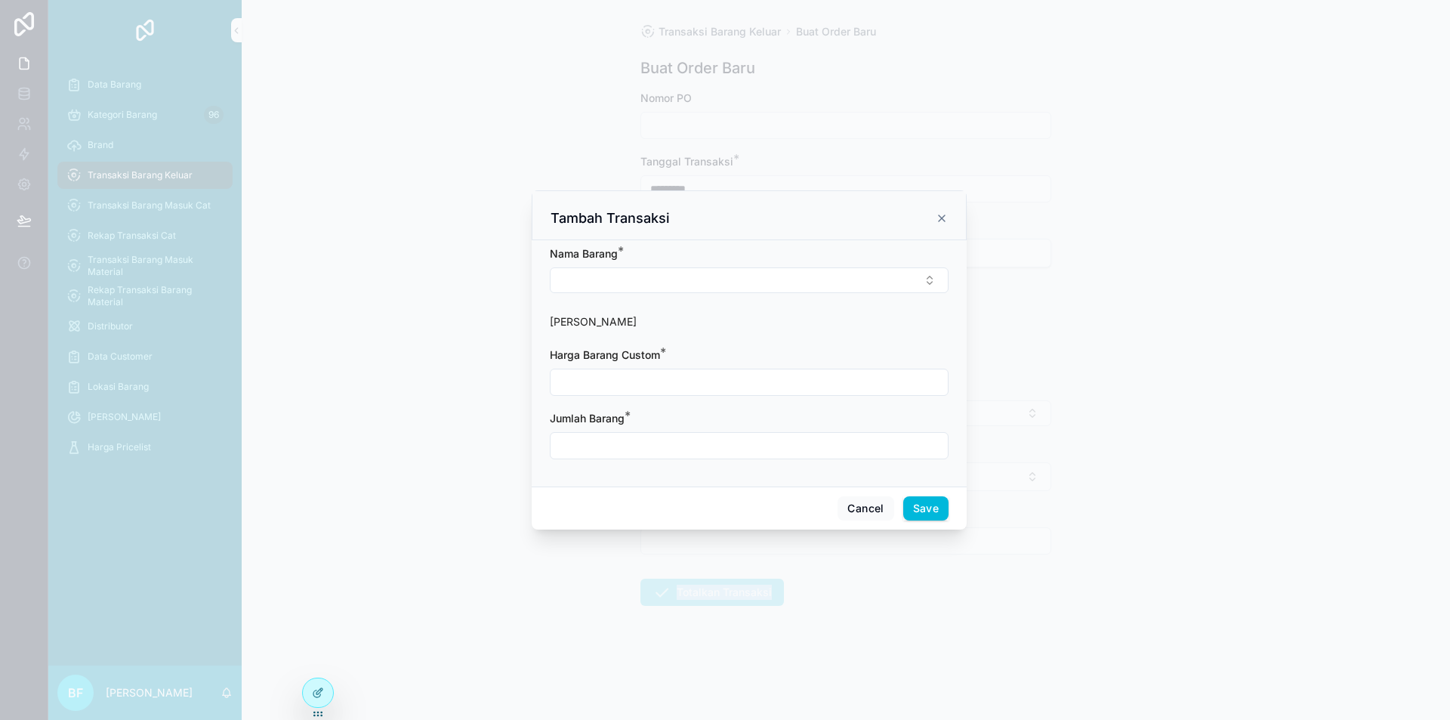
click at [944, 215] on icon "scrollable content" at bounding box center [942, 218] width 12 height 12
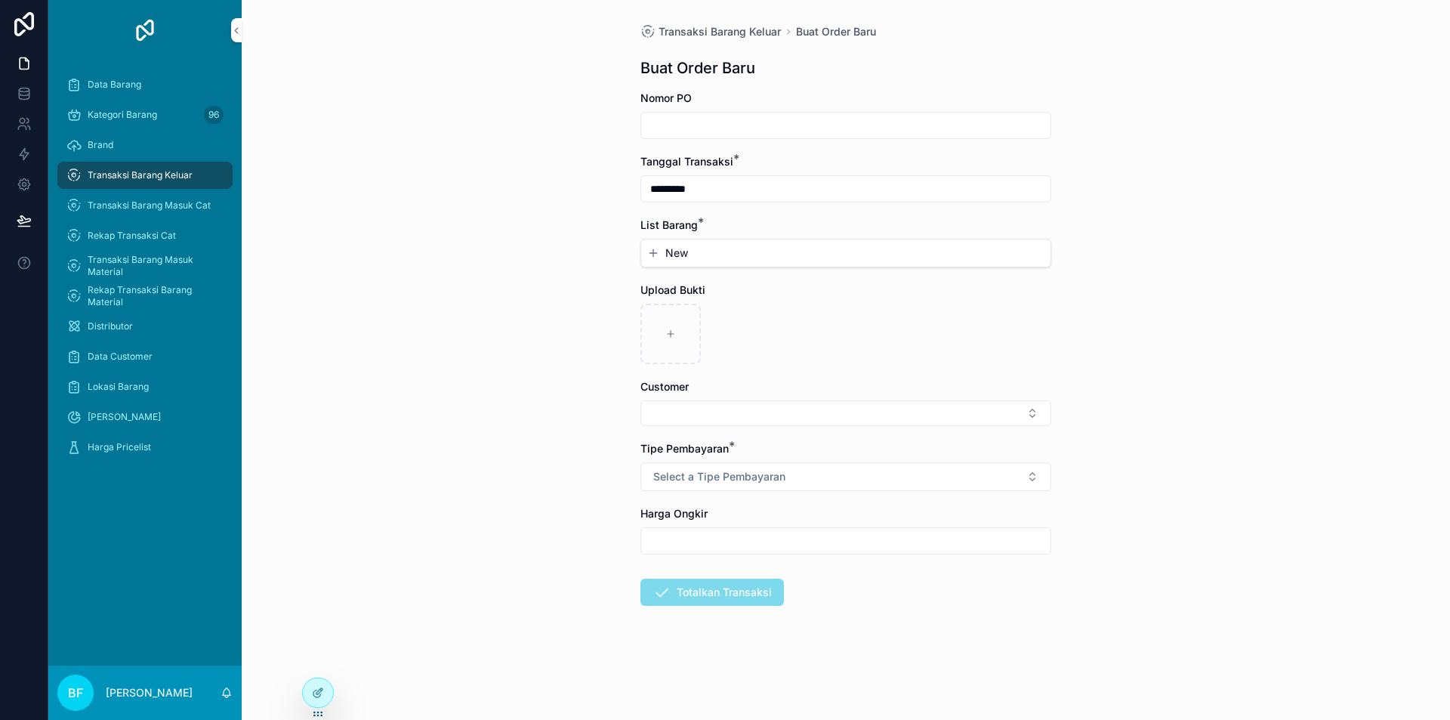
click at [918, 255] on button "New" at bounding box center [845, 252] width 397 height 15
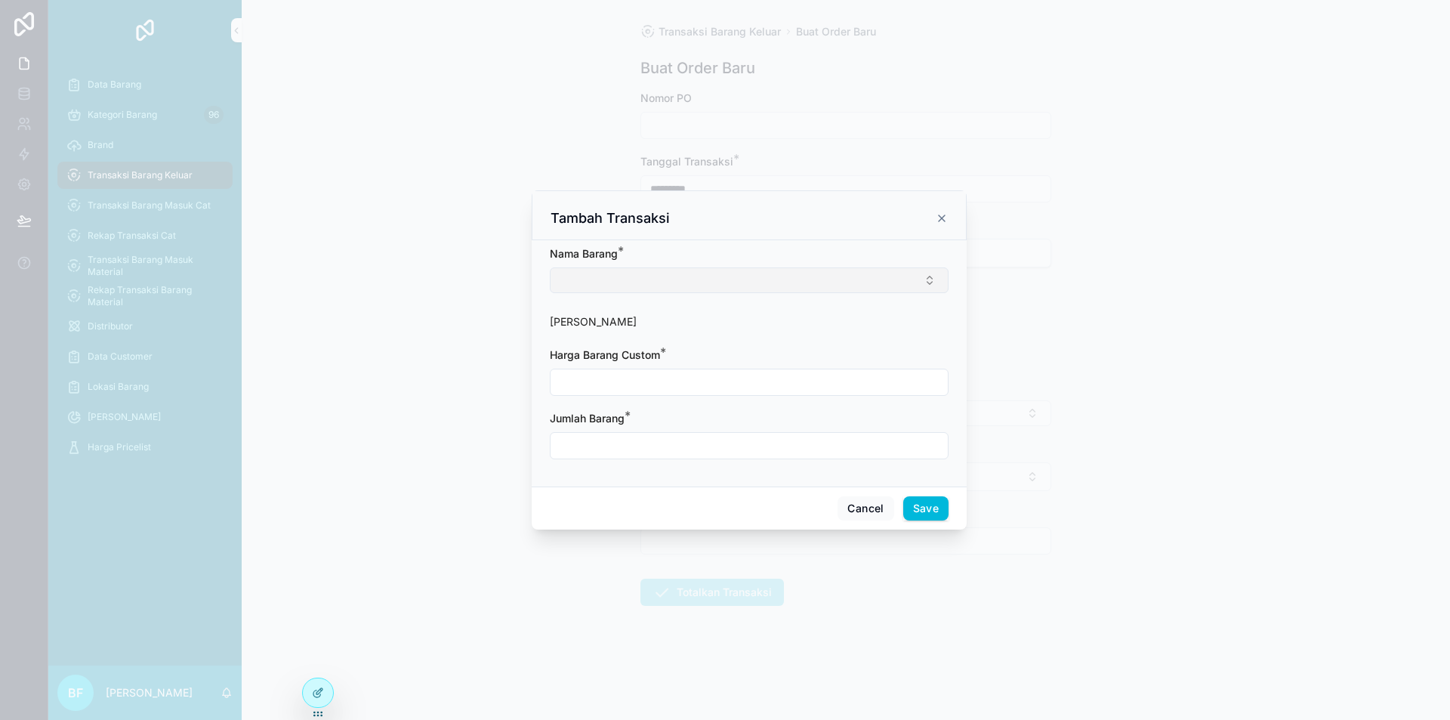
click at [811, 281] on button "Select Button" at bounding box center [749, 280] width 399 height 26
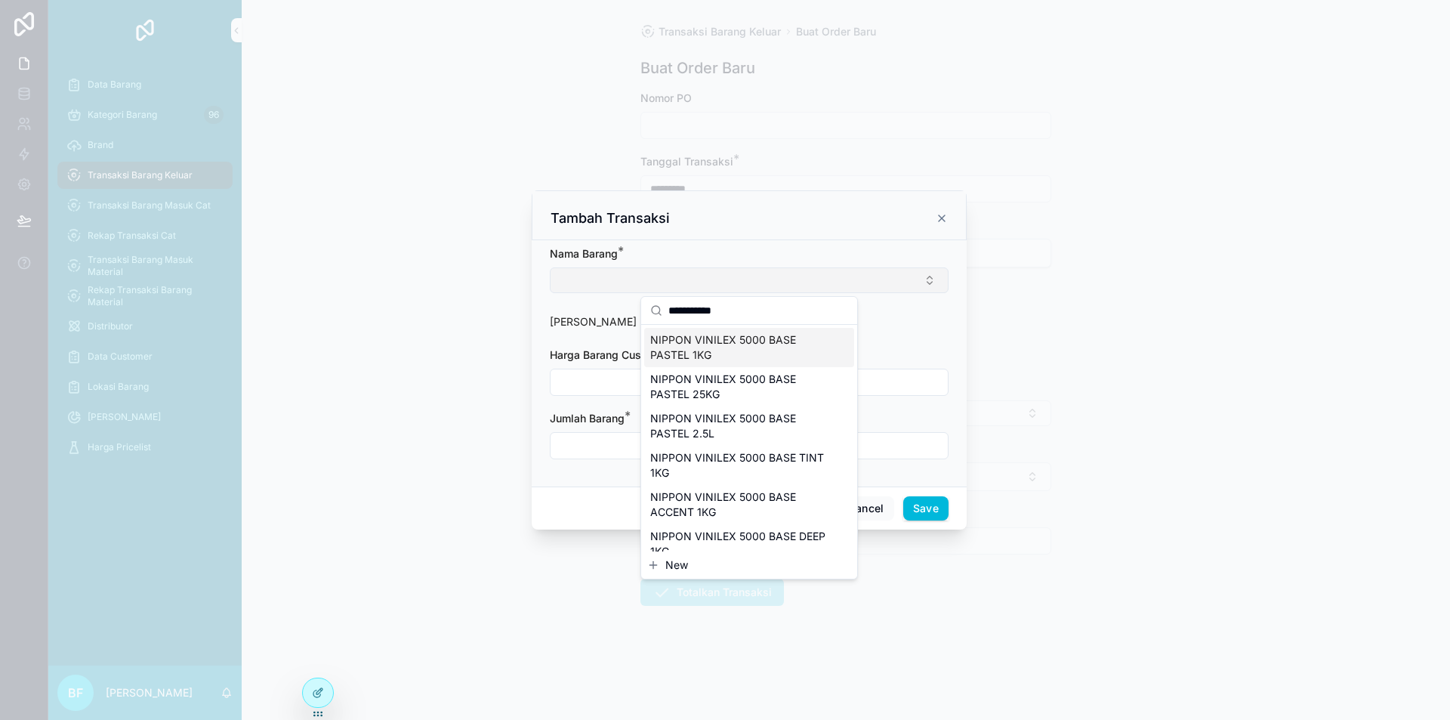
type input "**********"
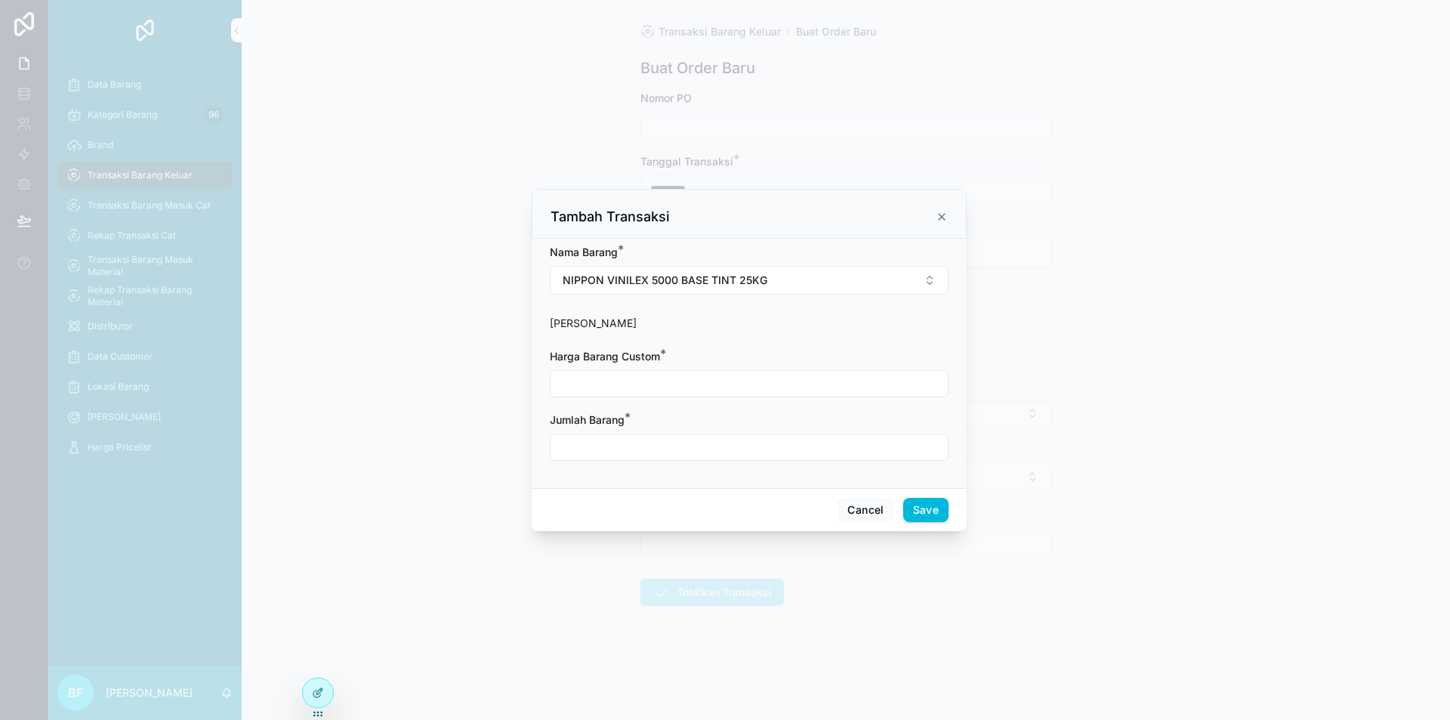
click at [744, 384] on input "scrollable content" at bounding box center [749, 383] width 397 height 21
type input "**********"
click at [712, 446] on input "scrollable content" at bounding box center [749, 447] width 397 height 21
type input "****"
click at [923, 516] on button "Save" at bounding box center [925, 510] width 45 height 24
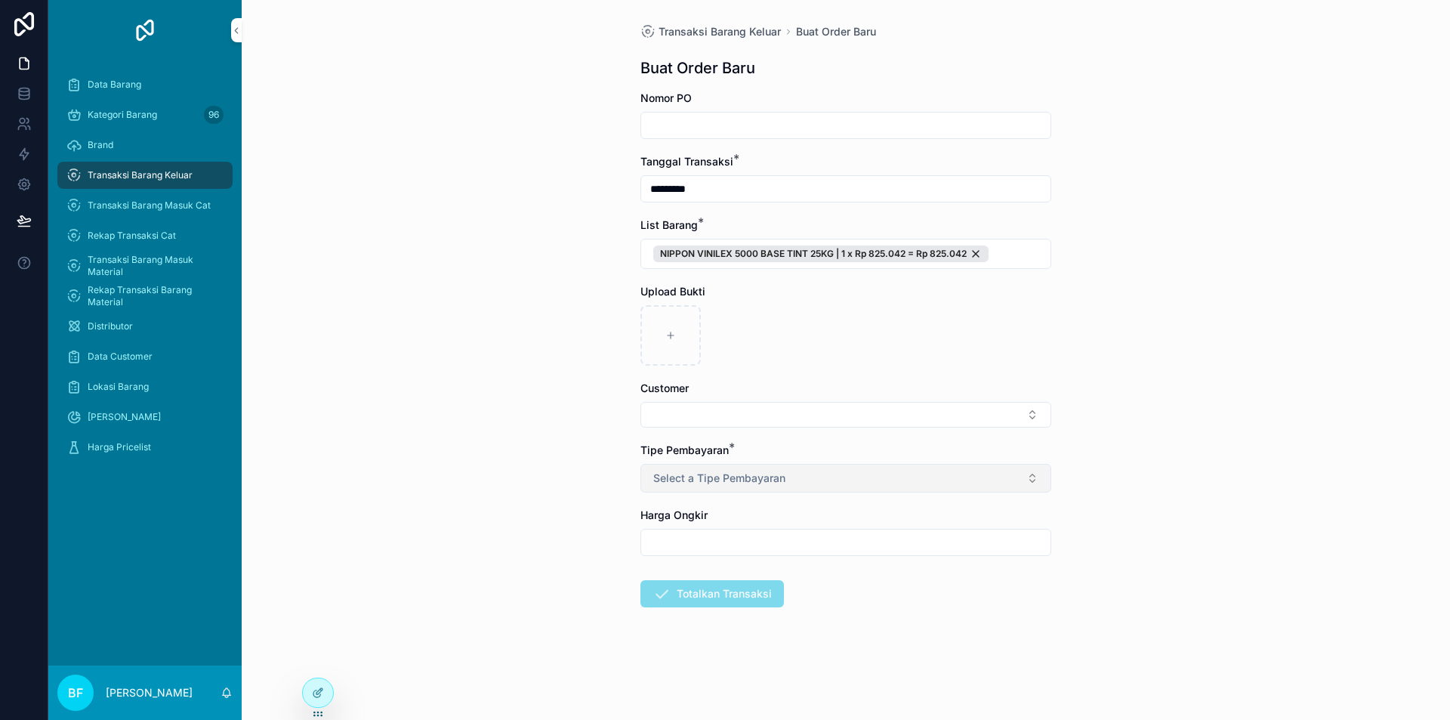
click at [788, 475] on button "Select a Tipe Pembayaran" at bounding box center [845, 478] width 411 height 29
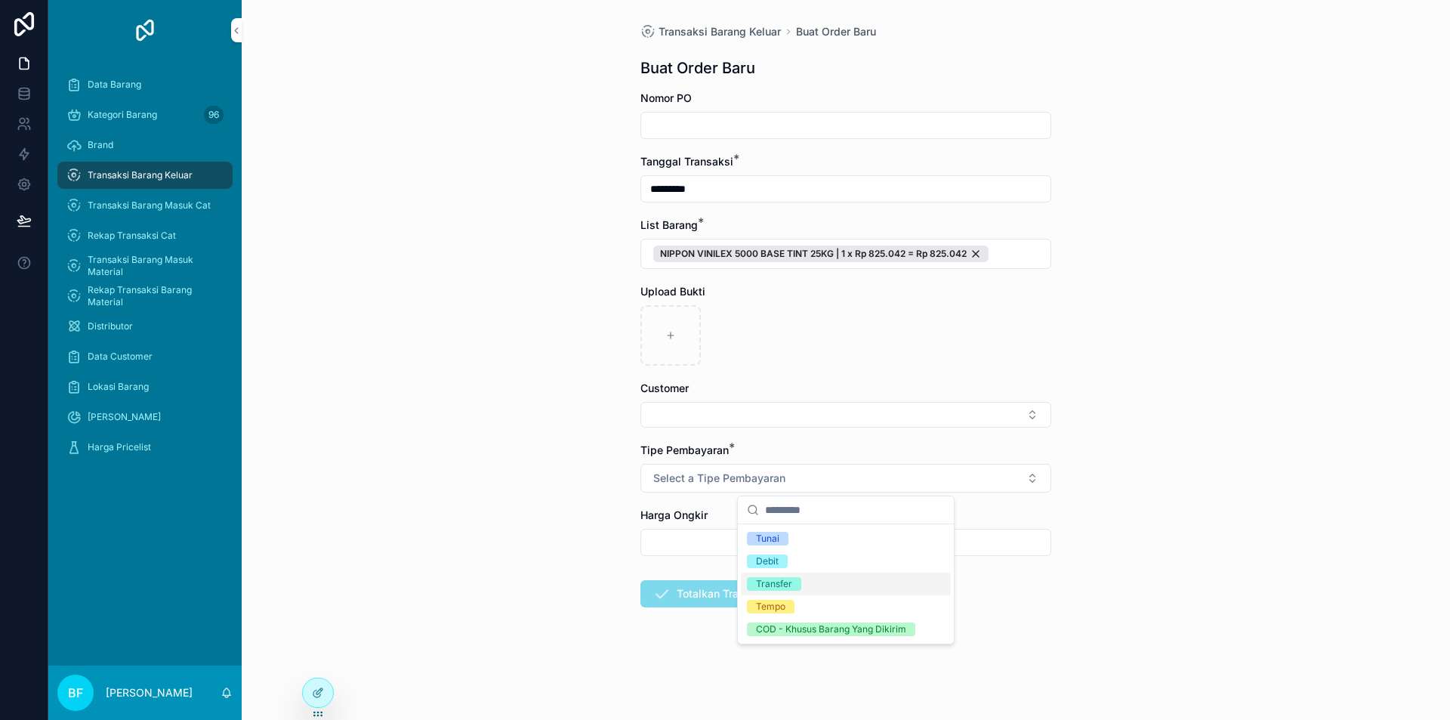
click at [801, 577] on div "Transfer" at bounding box center [846, 584] width 210 height 23
click at [705, 420] on button "Select Button" at bounding box center [845, 415] width 411 height 26
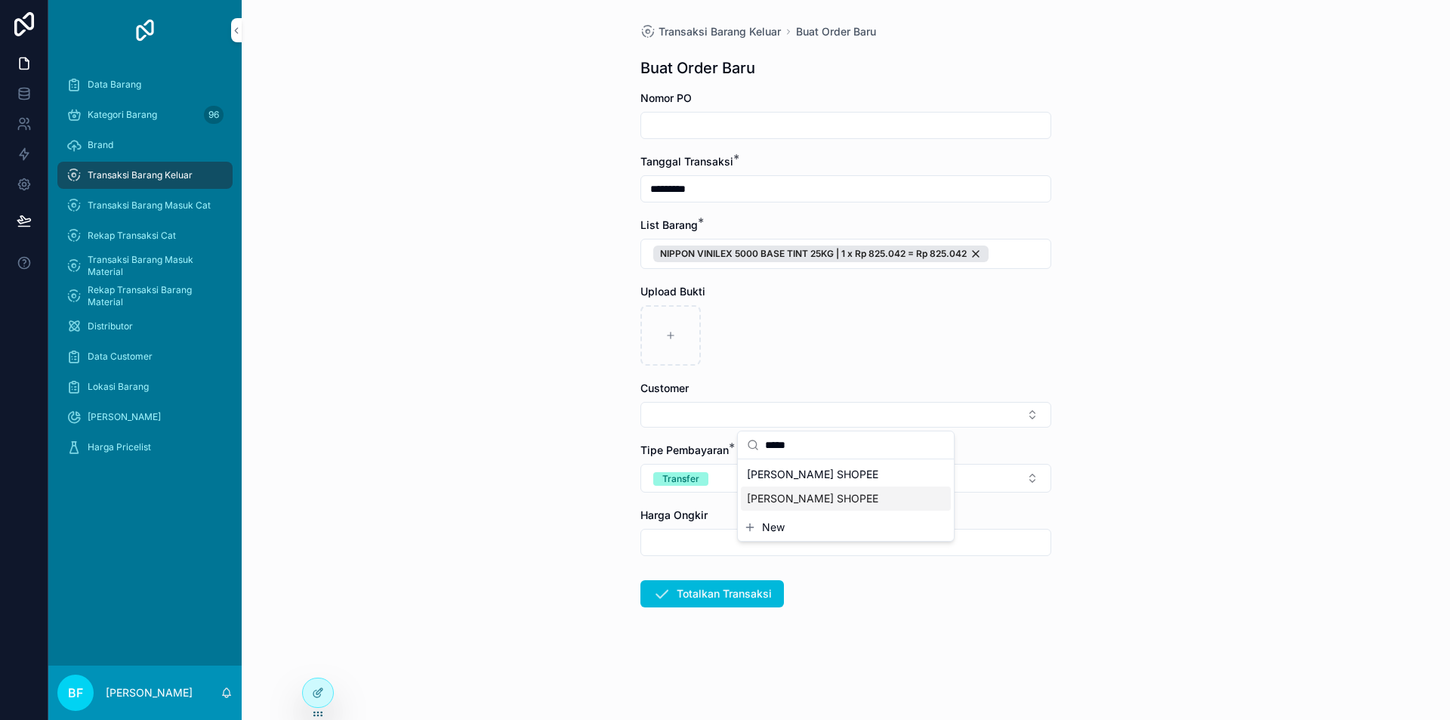
type input "*****"
click at [786, 524] on button "New" at bounding box center [846, 527] width 204 height 15
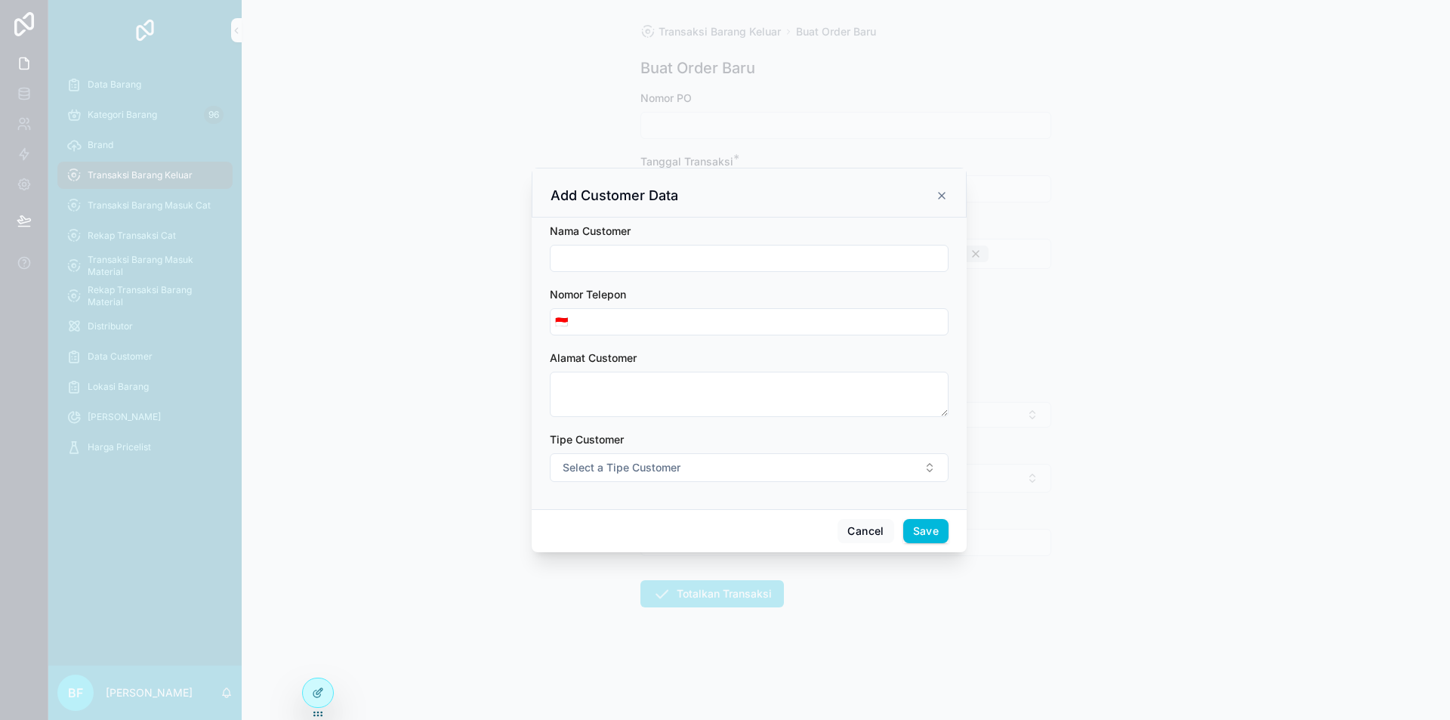
click at [695, 253] on input "scrollable content" at bounding box center [749, 258] width 397 height 21
type input "**********"
click at [651, 474] on span "Select a Tipe Customer" at bounding box center [622, 467] width 118 height 15
click at [669, 527] on div "Customer" at bounding box center [680, 528] width 42 height 14
click at [926, 531] on button "Save" at bounding box center [925, 531] width 45 height 24
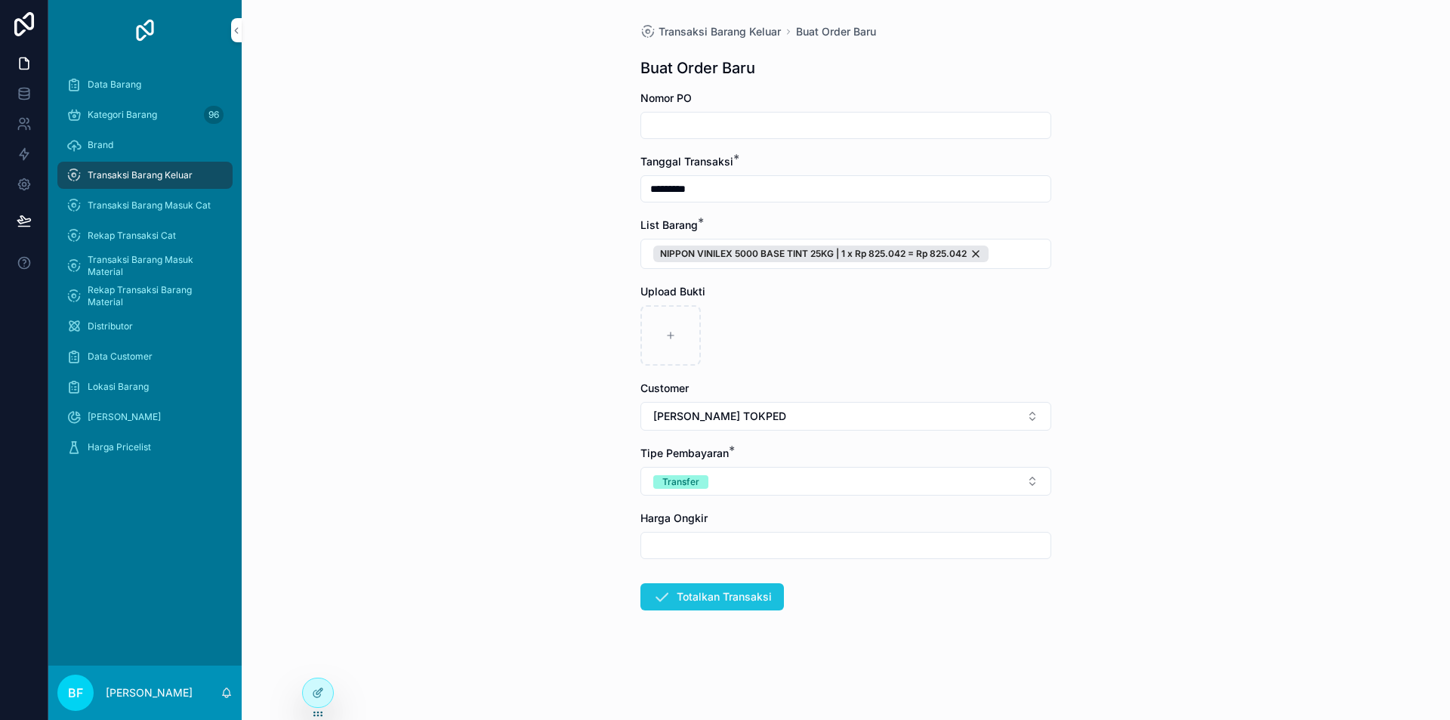
click at [758, 585] on button "Totalkan Transaksi" at bounding box center [712, 596] width 144 height 27
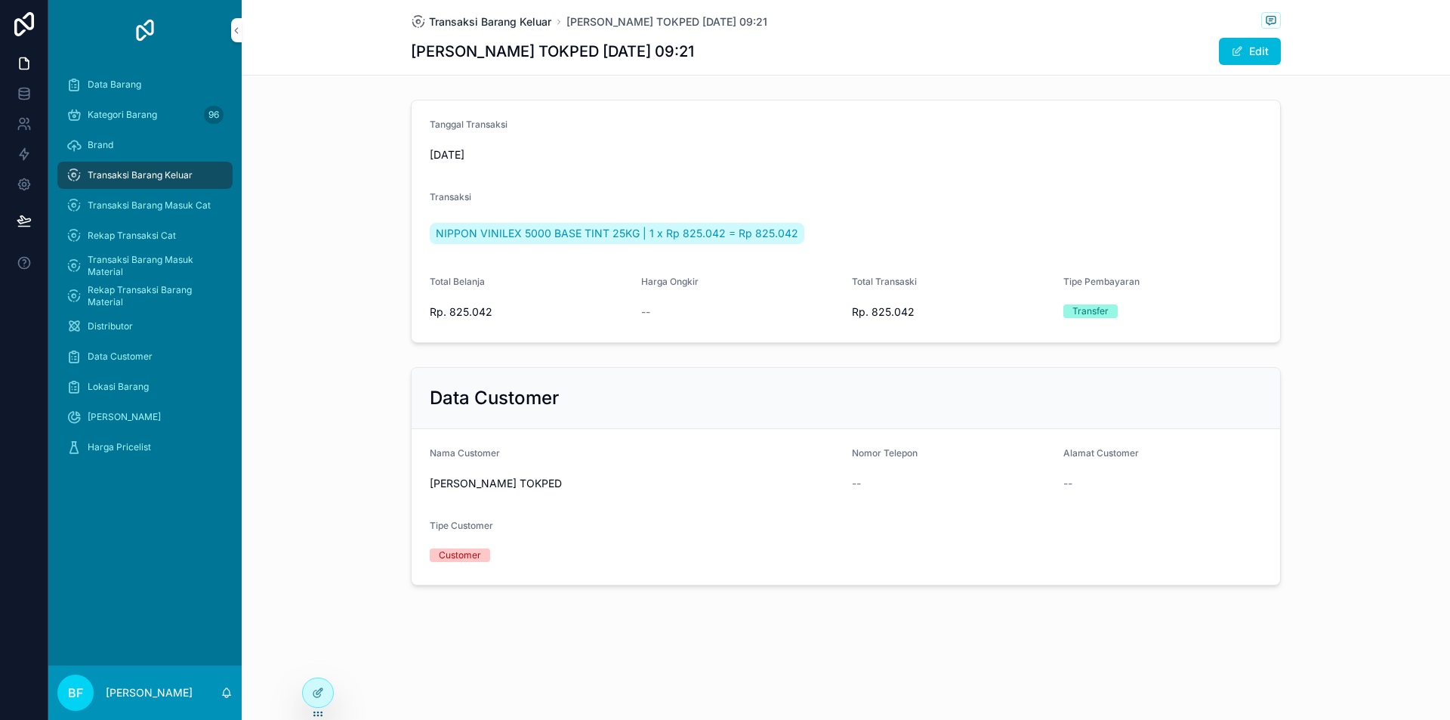
click at [525, 22] on span "Transaksi Barang Keluar" at bounding box center [490, 21] width 122 height 15
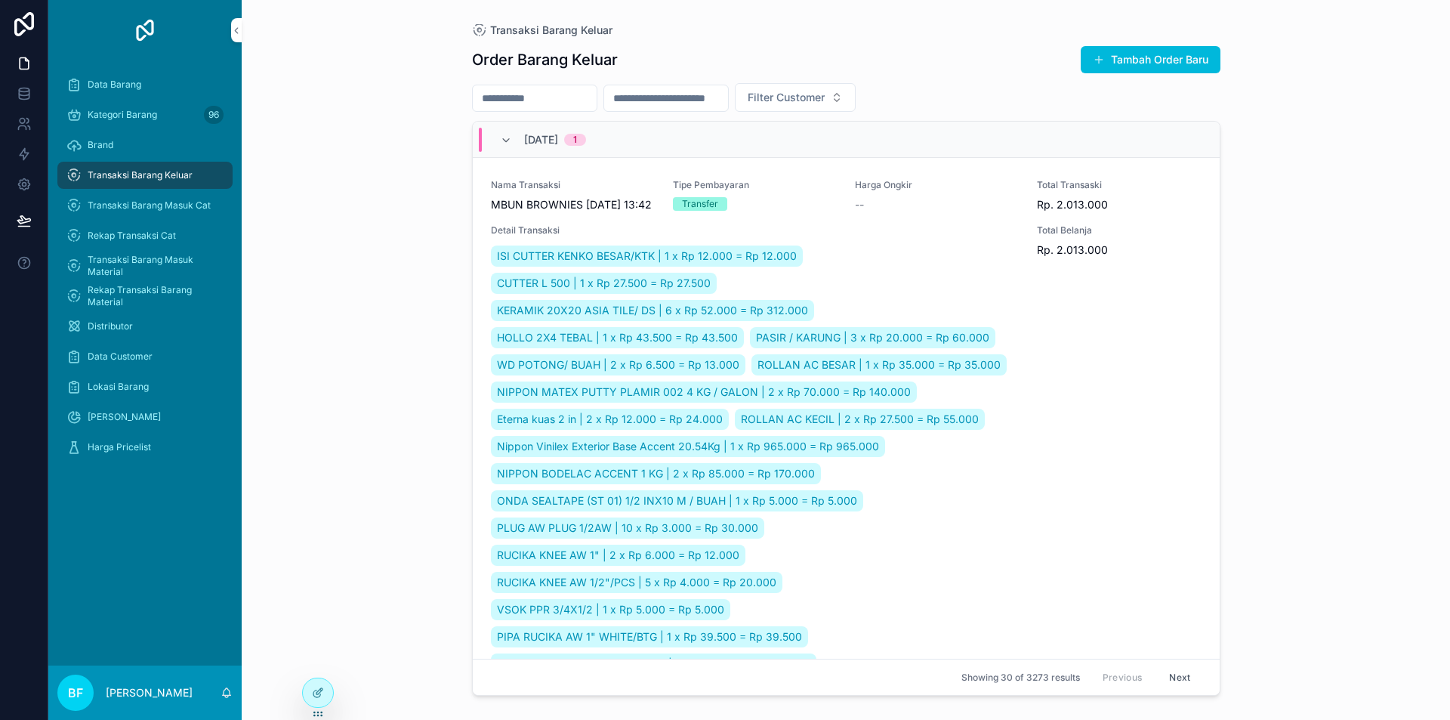
click at [1221, 62] on div "Transaksi Barang Keluar Order Barang Keluar Tambah Order Baru Filter Customer […" at bounding box center [846, 351] width 773 height 702
click at [1147, 76] on div "Order Barang Keluar Tambah Order Baru Filter Customer [DATE] 1 Nama Transaksi M…" at bounding box center [846, 368] width 749 height 665
click at [1116, 65] on button "Tambah Order Baru" at bounding box center [1151, 59] width 140 height 27
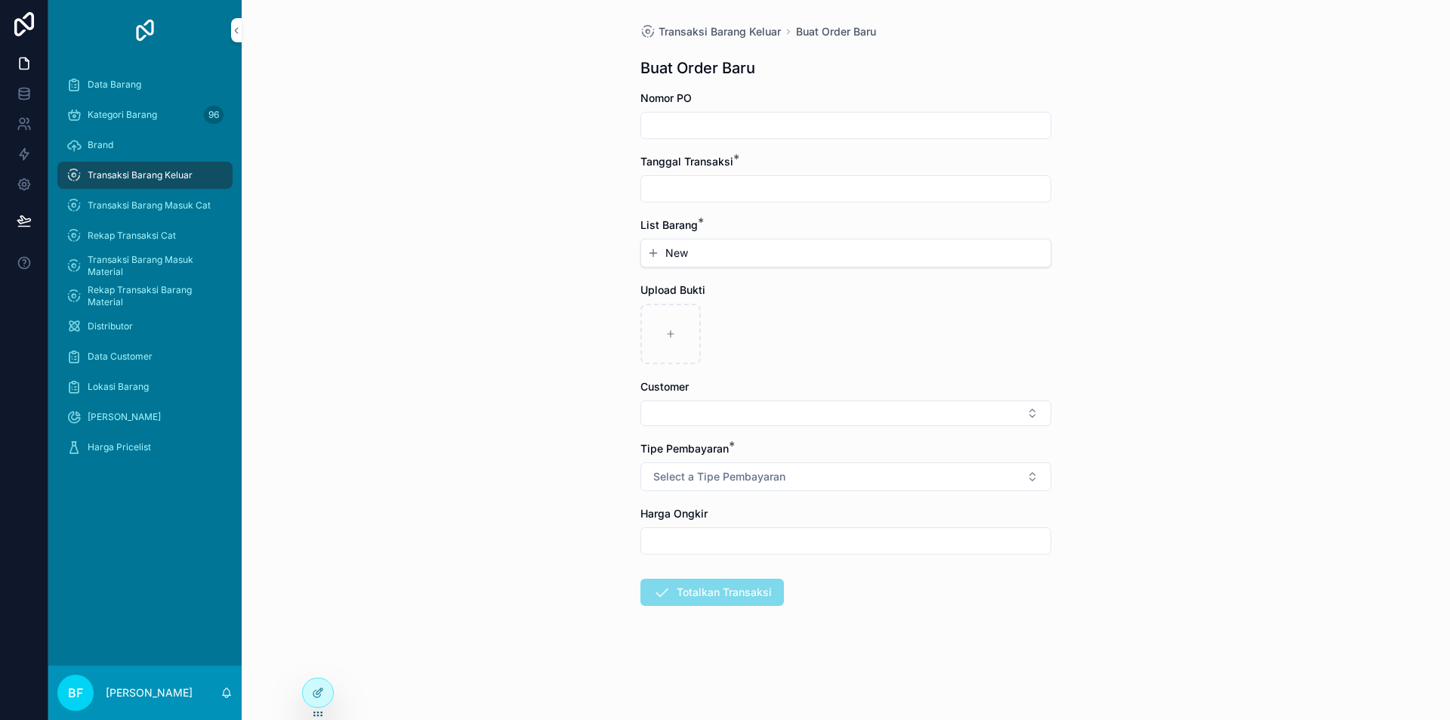
click at [817, 196] on input "scrollable content" at bounding box center [845, 188] width 409 height 21
click at [821, 310] on button "1" at bounding box center [818, 312] width 27 height 27
type input "*********"
click at [695, 251] on button "New" at bounding box center [845, 252] width 397 height 15
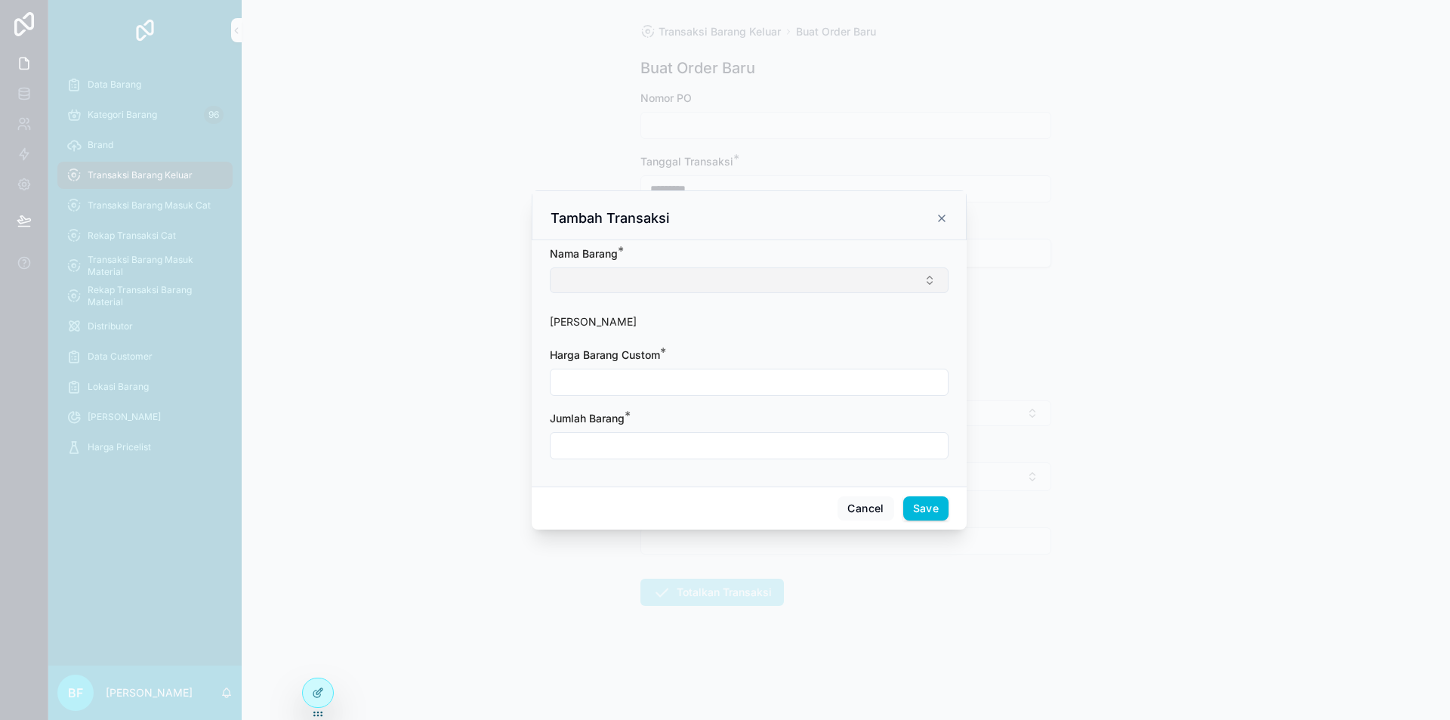
click at [709, 276] on button "Select Button" at bounding box center [749, 280] width 399 height 26
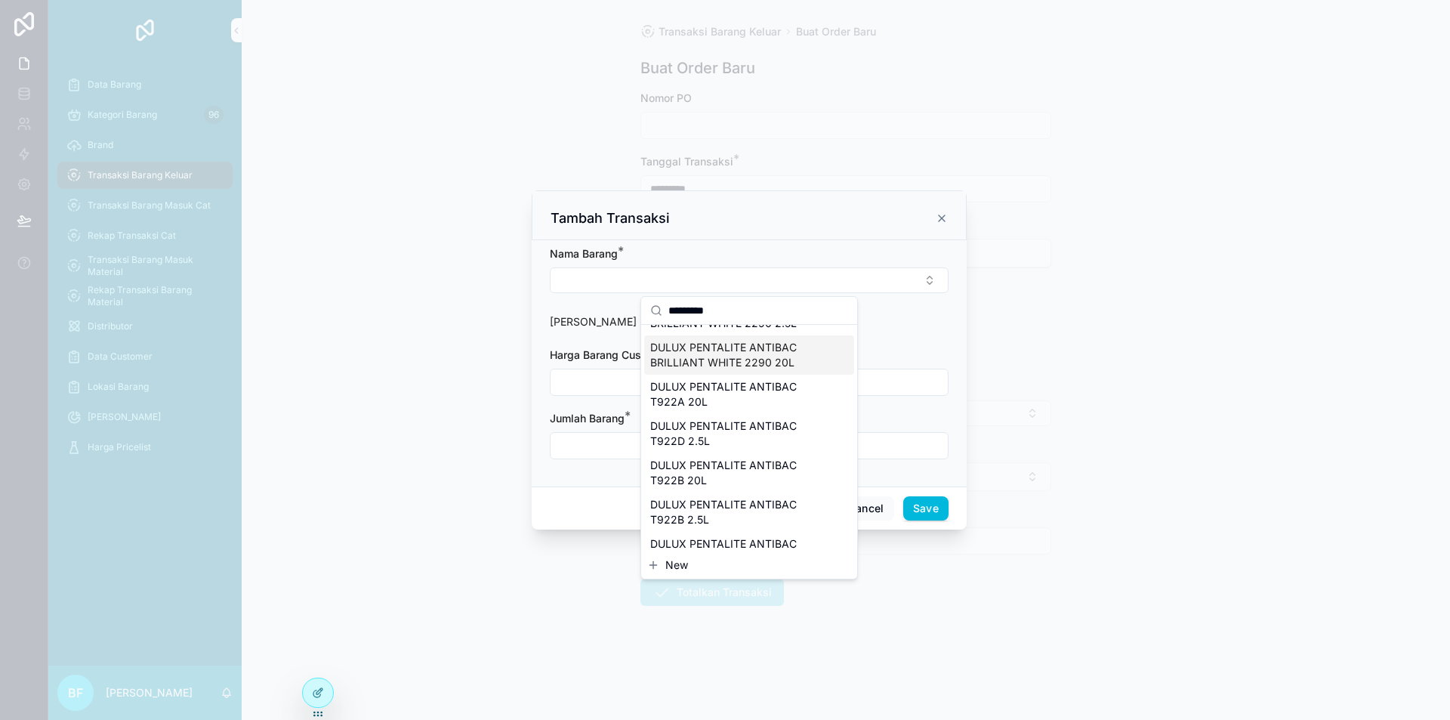
scroll to position [227, 0]
type input "*********"
click at [703, 401] on span "DULUX PENTALITE ANTIBAC T922B 2.5L" at bounding box center [740, 396] width 180 height 30
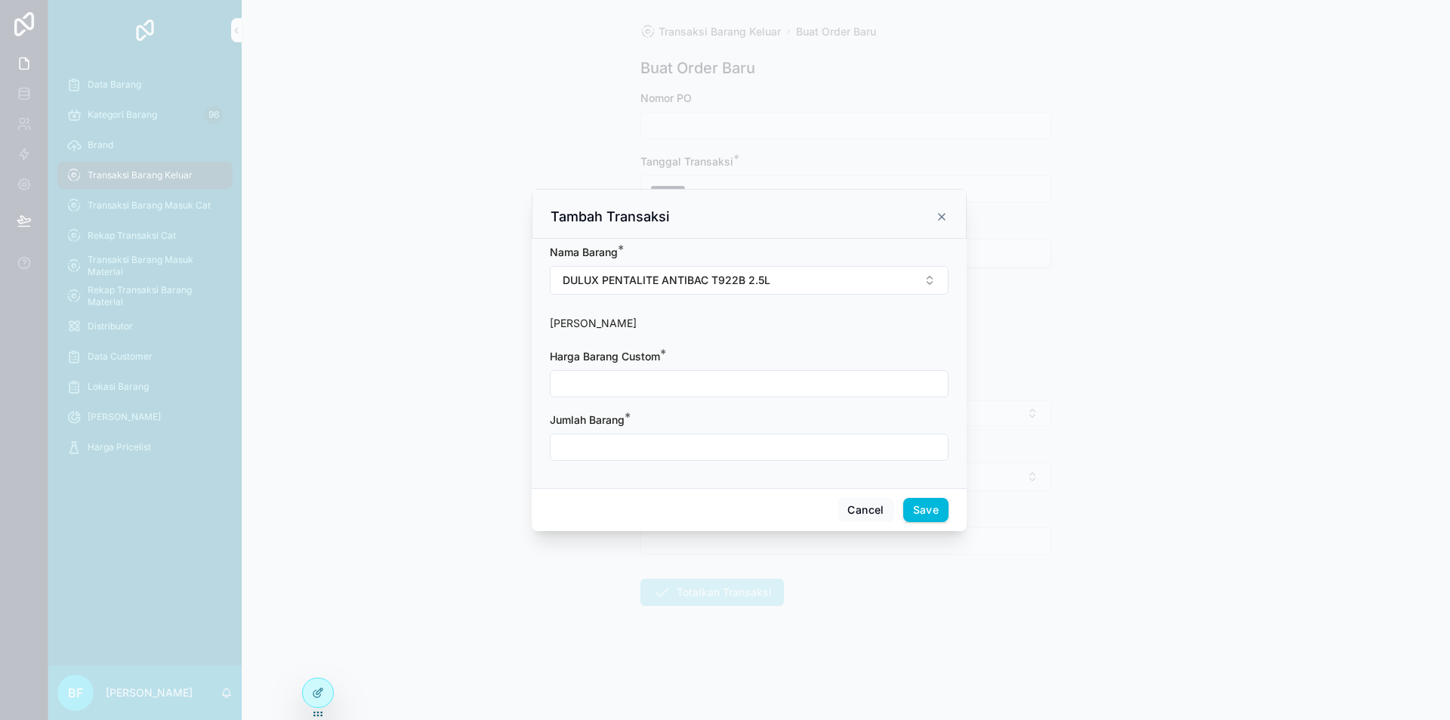
click at [701, 372] on div "scrollable content" at bounding box center [749, 383] width 399 height 27
click at [711, 384] on input "scrollable content" at bounding box center [749, 383] width 397 height 21
type input "**********"
click at [639, 445] on input "scrollable content" at bounding box center [749, 447] width 397 height 21
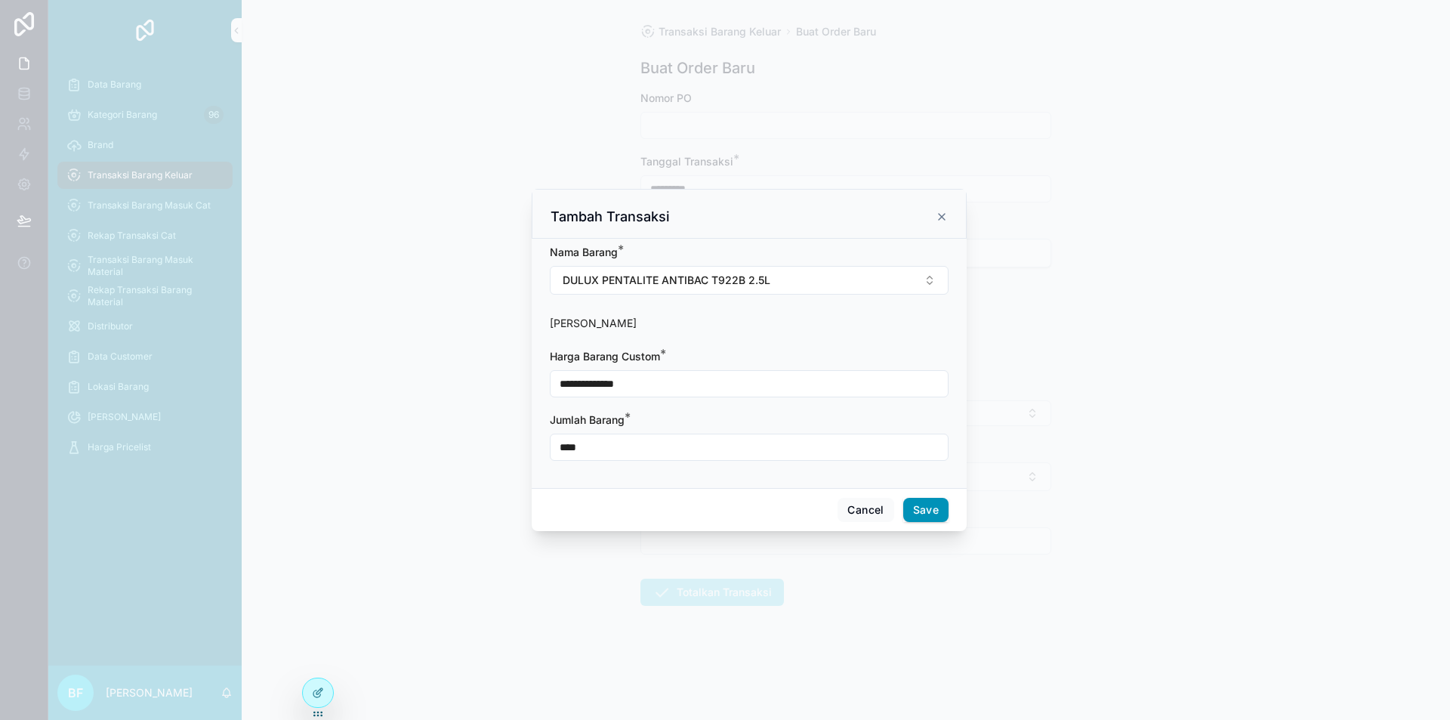
type input "****"
click at [936, 498] on button "Save" at bounding box center [925, 510] width 45 height 24
click at [936, 498] on span "scrollable content" at bounding box center [930, 509] width 38 height 29
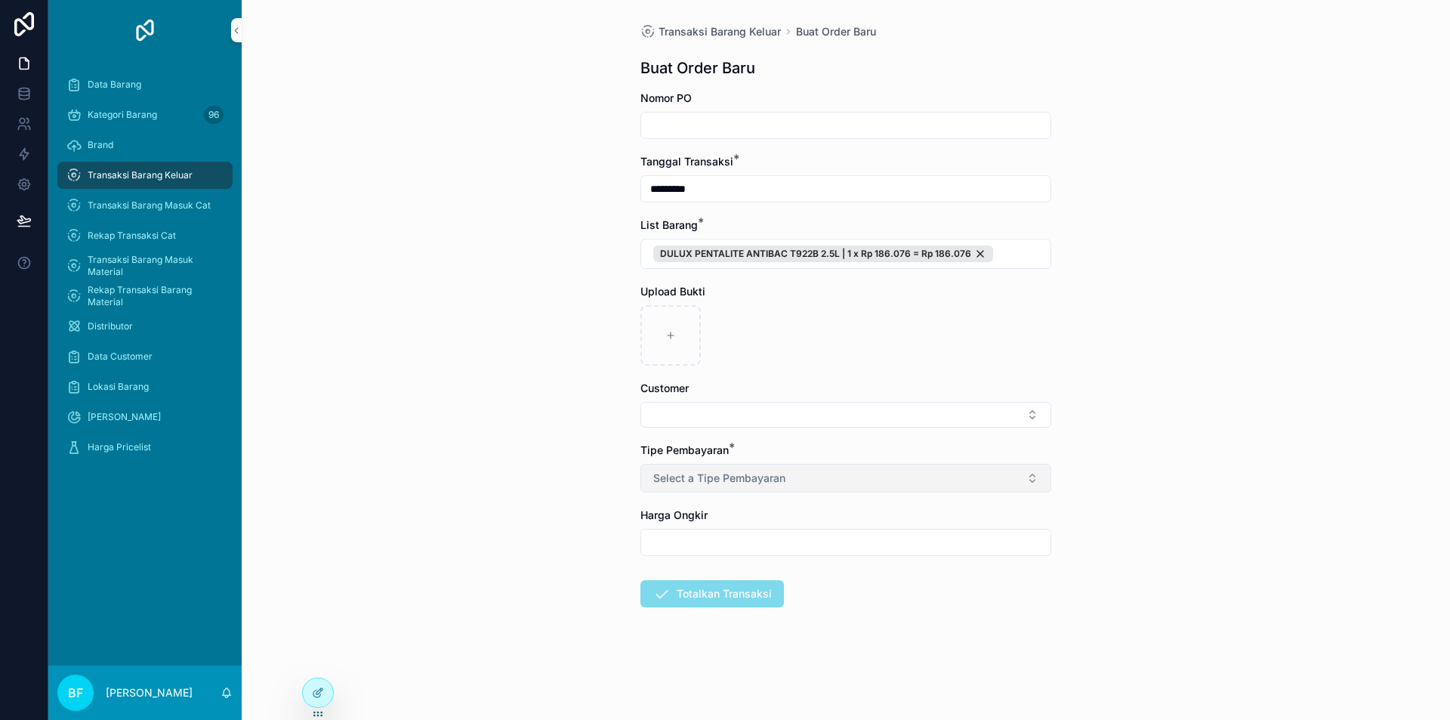
click at [762, 477] on span "Select a Tipe Pembayaran" at bounding box center [719, 478] width 132 height 15
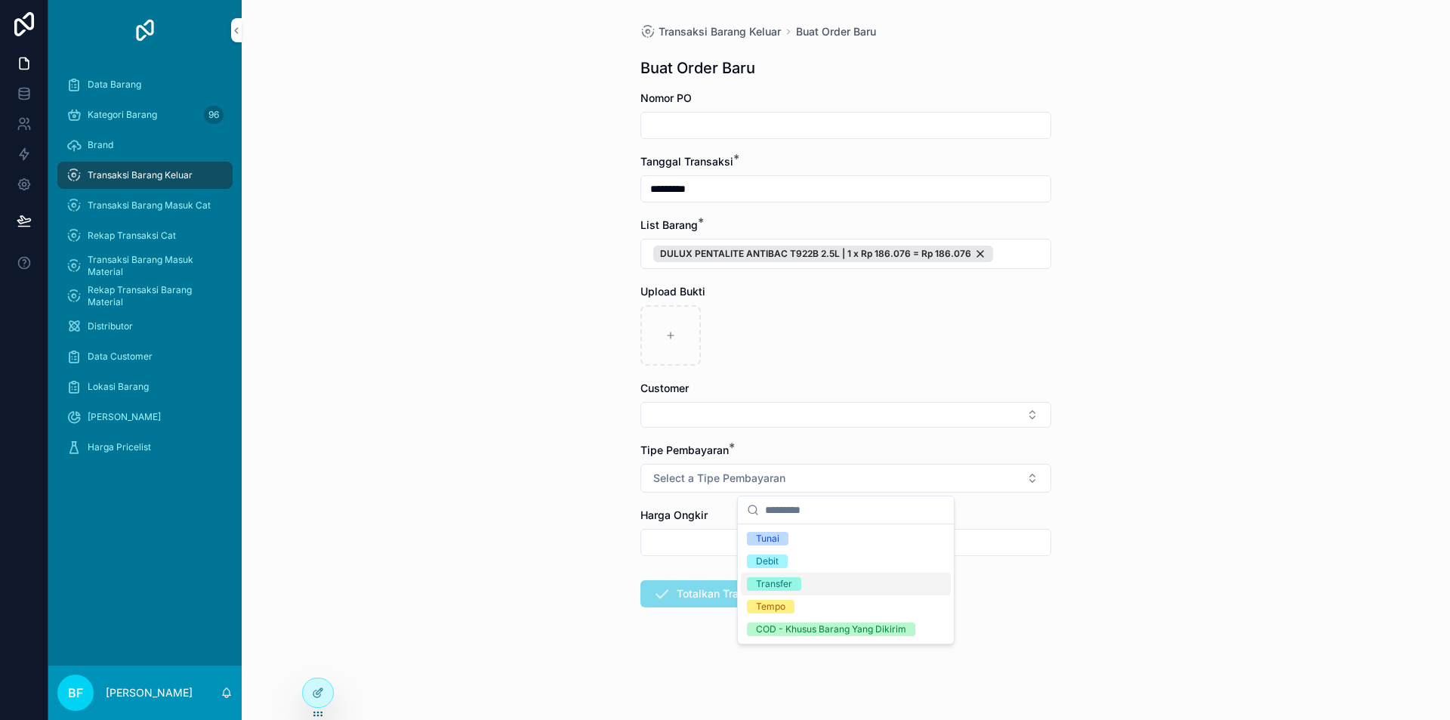
click at [774, 585] on div "Transfer" at bounding box center [774, 584] width 36 height 14
click at [749, 418] on button "Select Button" at bounding box center [845, 415] width 411 height 26
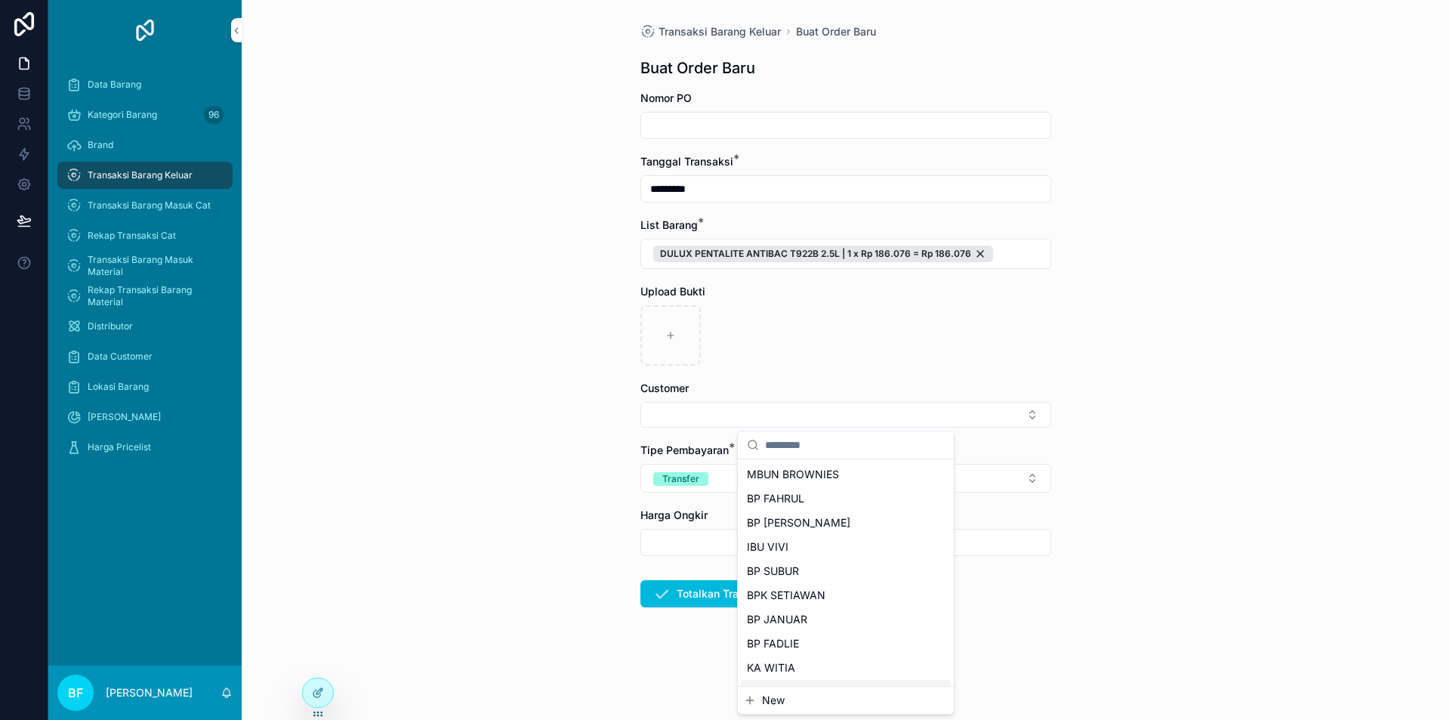
click at [762, 702] on span "New" at bounding box center [773, 700] width 23 height 15
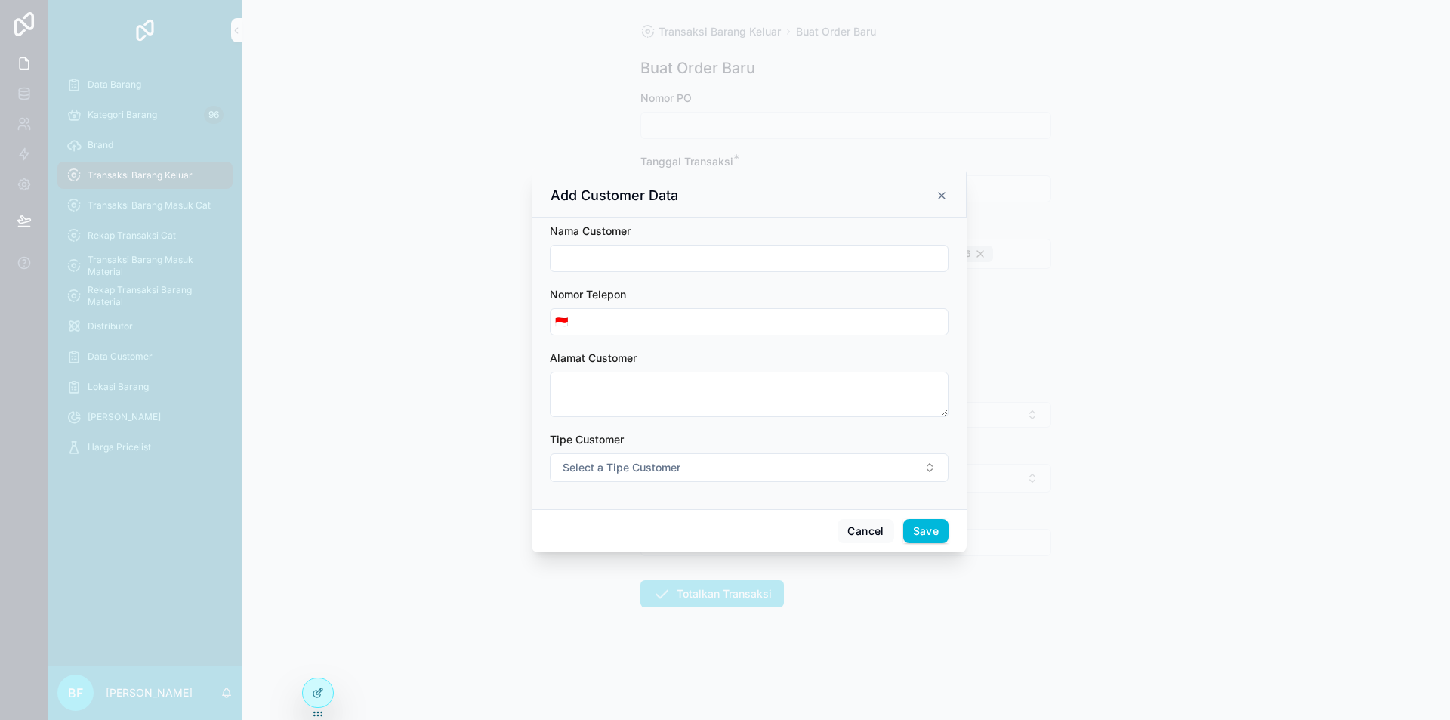
click at [706, 261] on input "scrollable content" at bounding box center [749, 258] width 397 height 21
type input "**********"
click at [639, 465] on span "Select a Tipe Customer" at bounding box center [622, 467] width 118 height 15
click at [674, 522] on div "Customer" at bounding box center [680, 528] width 42 height 14
click at [936, 533] on button "Save" at bounding box center [925, 531] width 45 height 24
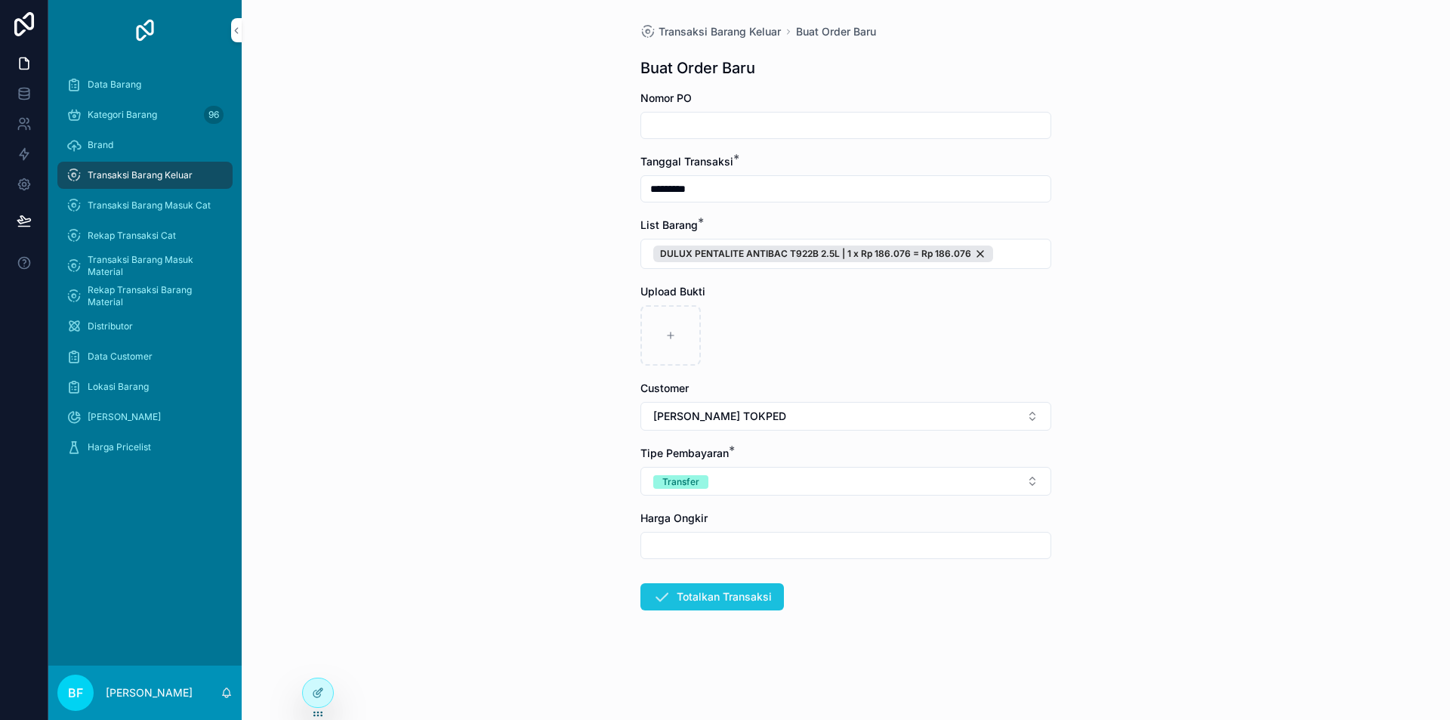
click at [756, 607] on button "Totalkan Transaksi" at bounding box center [712, 596] width 144 height 27
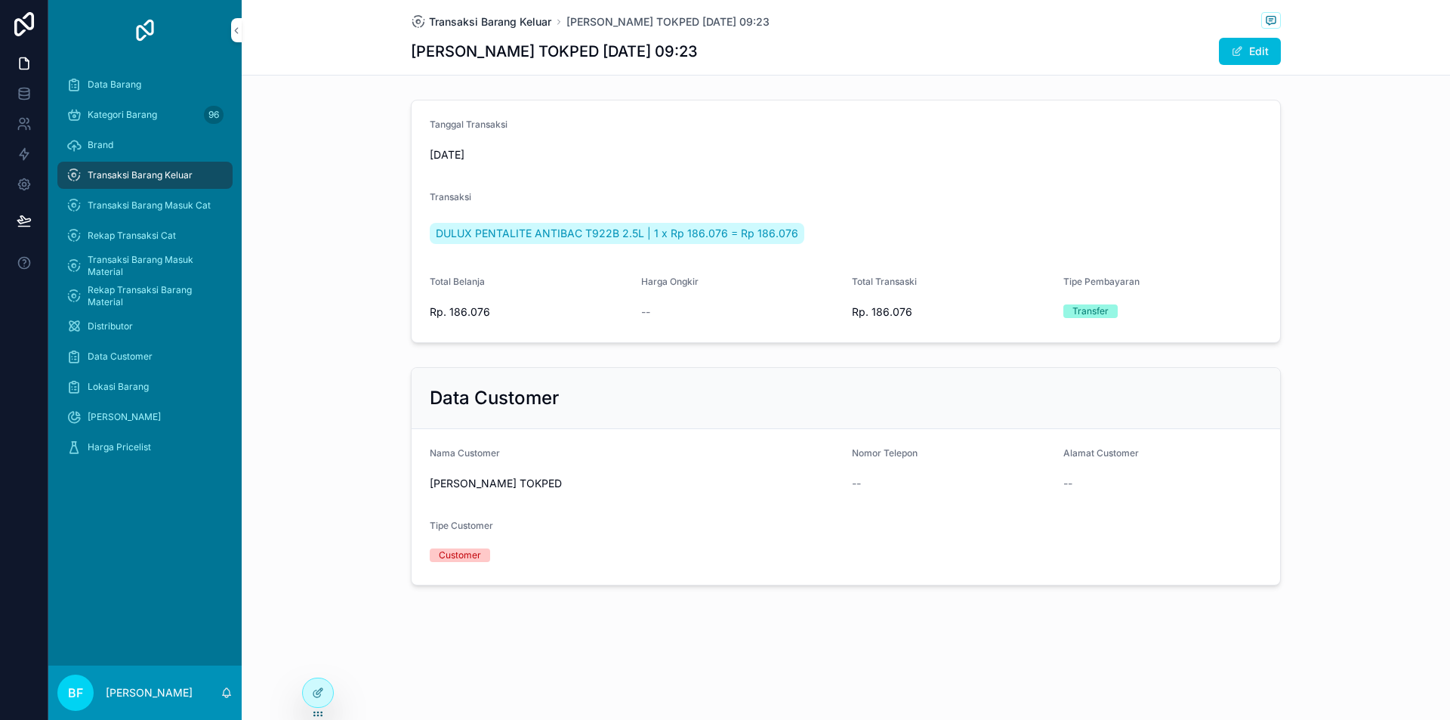
click at [515, 23] on span "Transaksi Barang Keluar" at bounding box center [490, 21] width 122 height 15
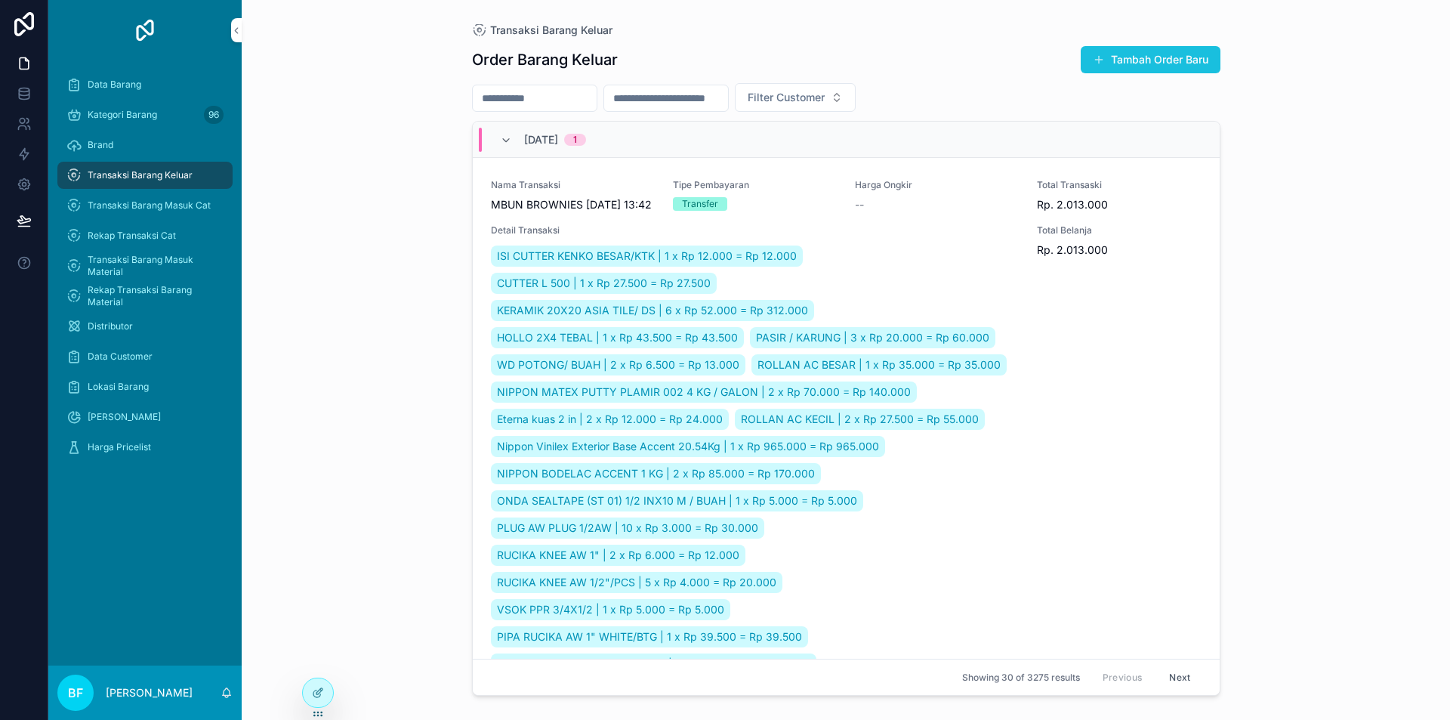
click at [1106, 65] on button "Tambah Order Baru" at bounding box center [1151, 59] width 140 height 27
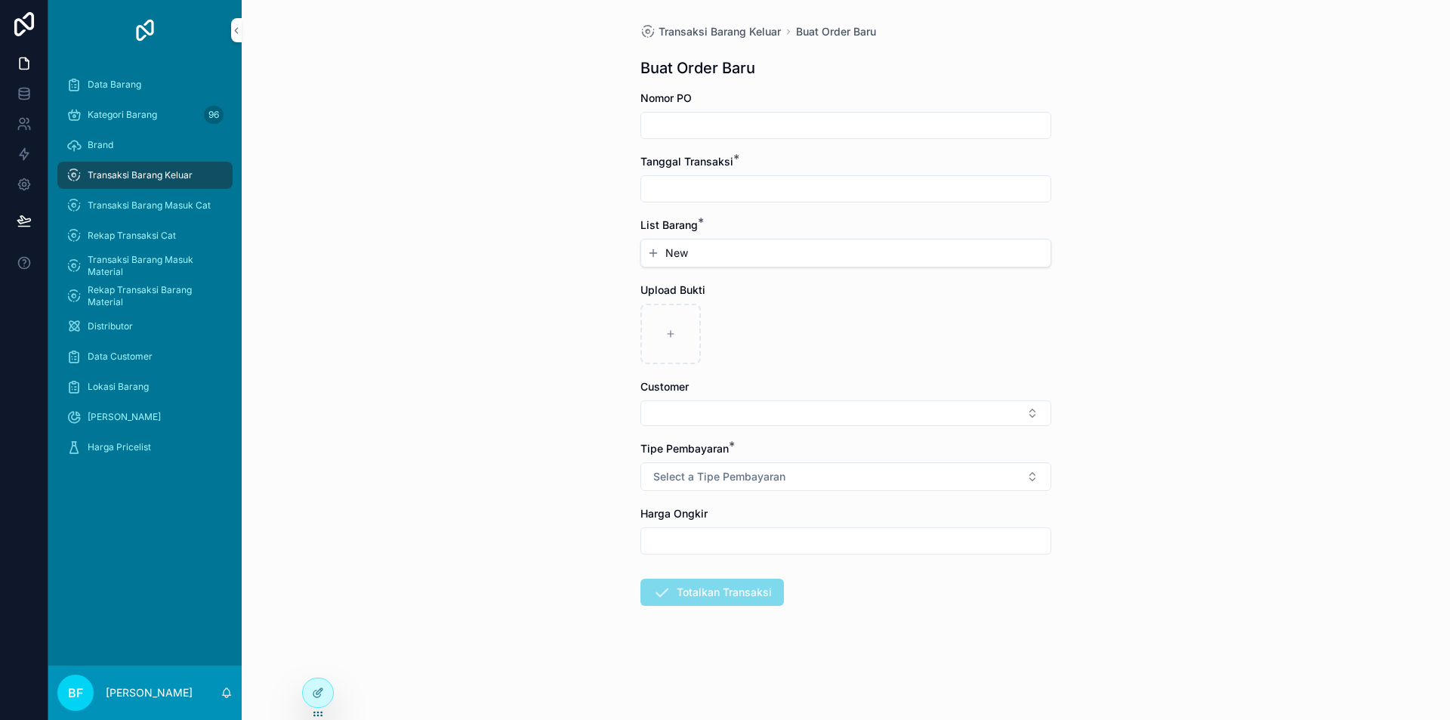
click at [753, 190] on input "scrollable content" at bounding box center [845, 188] width 409 height 21
drag, startPoint x: 820, startPoint y: 307, endPoint x: 720, endPoint y: 256, distance: 112.2
click at [820, 307] on button "1" at bounding box center [818, 312] width 27 height 27
type input "*********"
click at [700, 256] on button "New" at bounding box center [845, 252] width 397 height 15
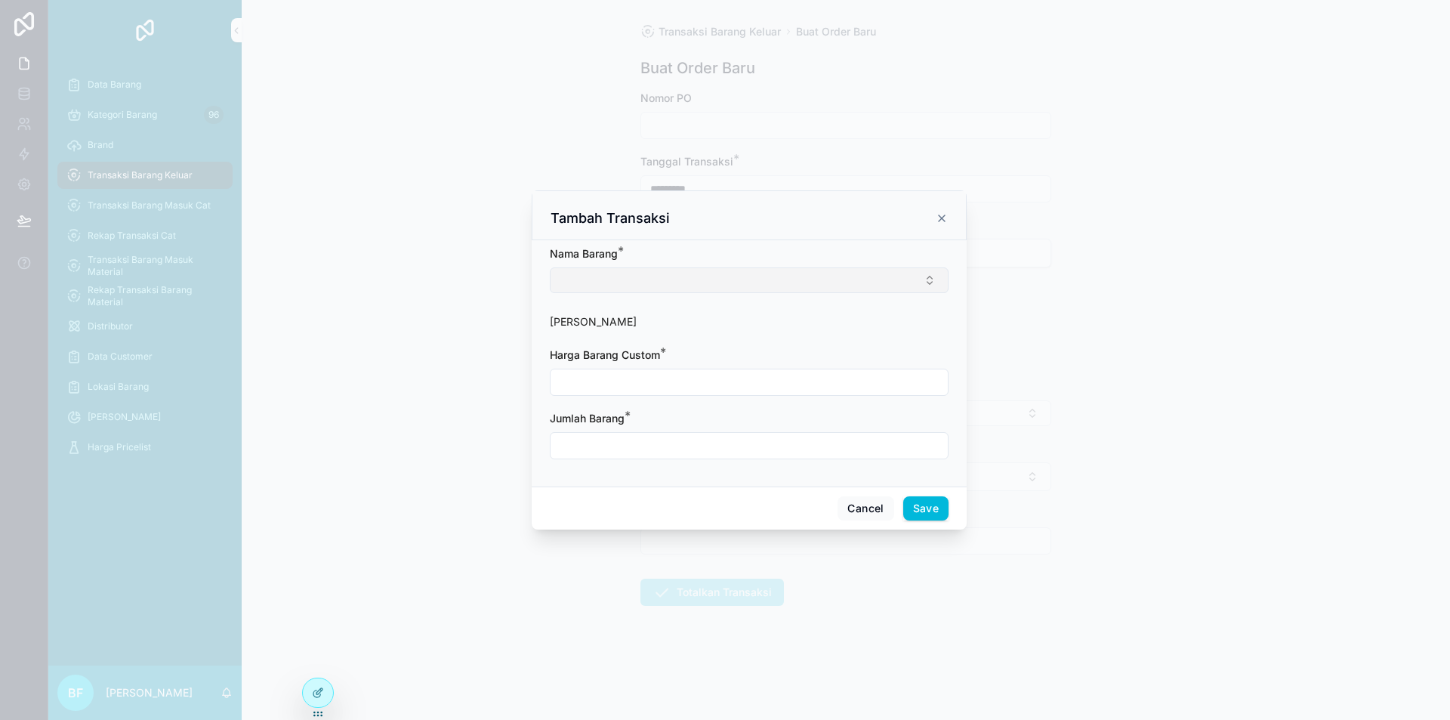
click at [700, 275] on button "Select Button" at bounding box center [749, 280] width 399 height 26
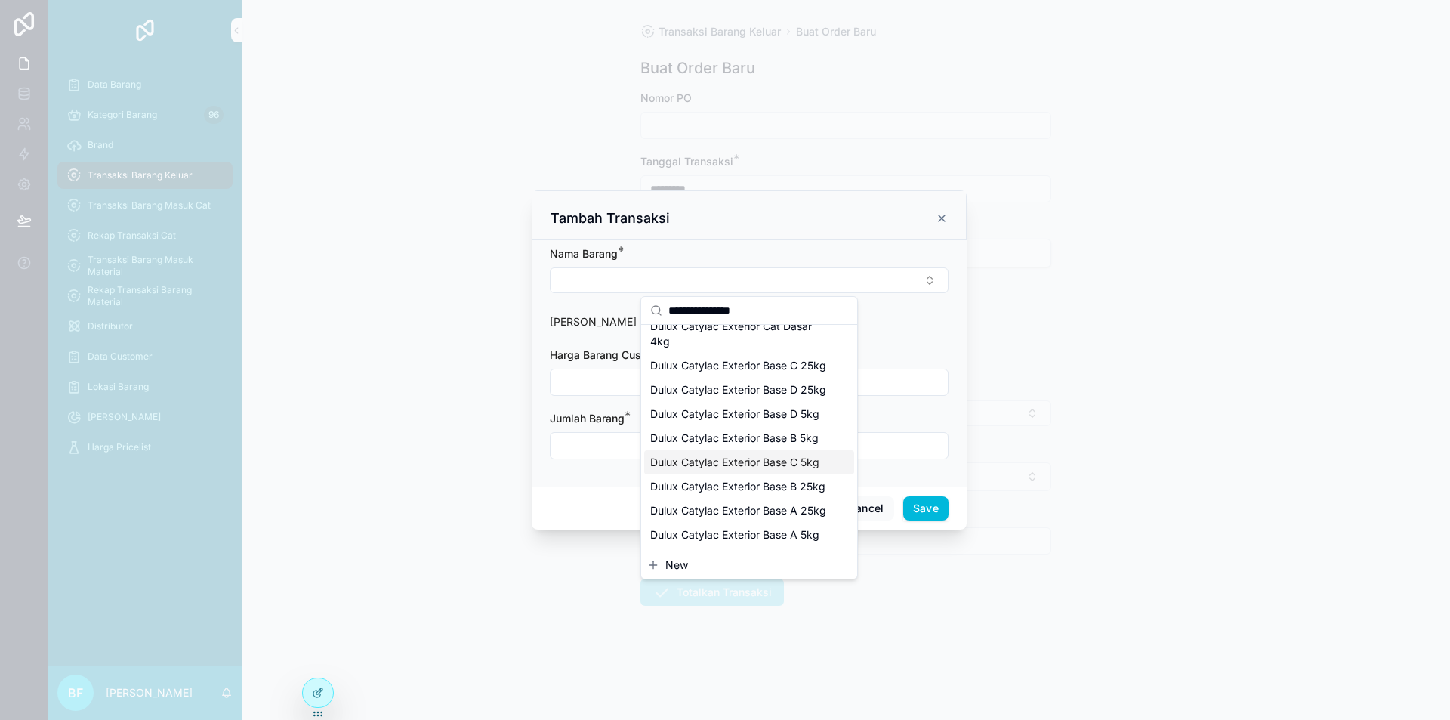
scroll to position [76, 0]
type input "**********"
click at [793, 471] on span "Dulux Catylac Exterior Base B 25kg" at bounding box center [737, 463] width 175 height 15
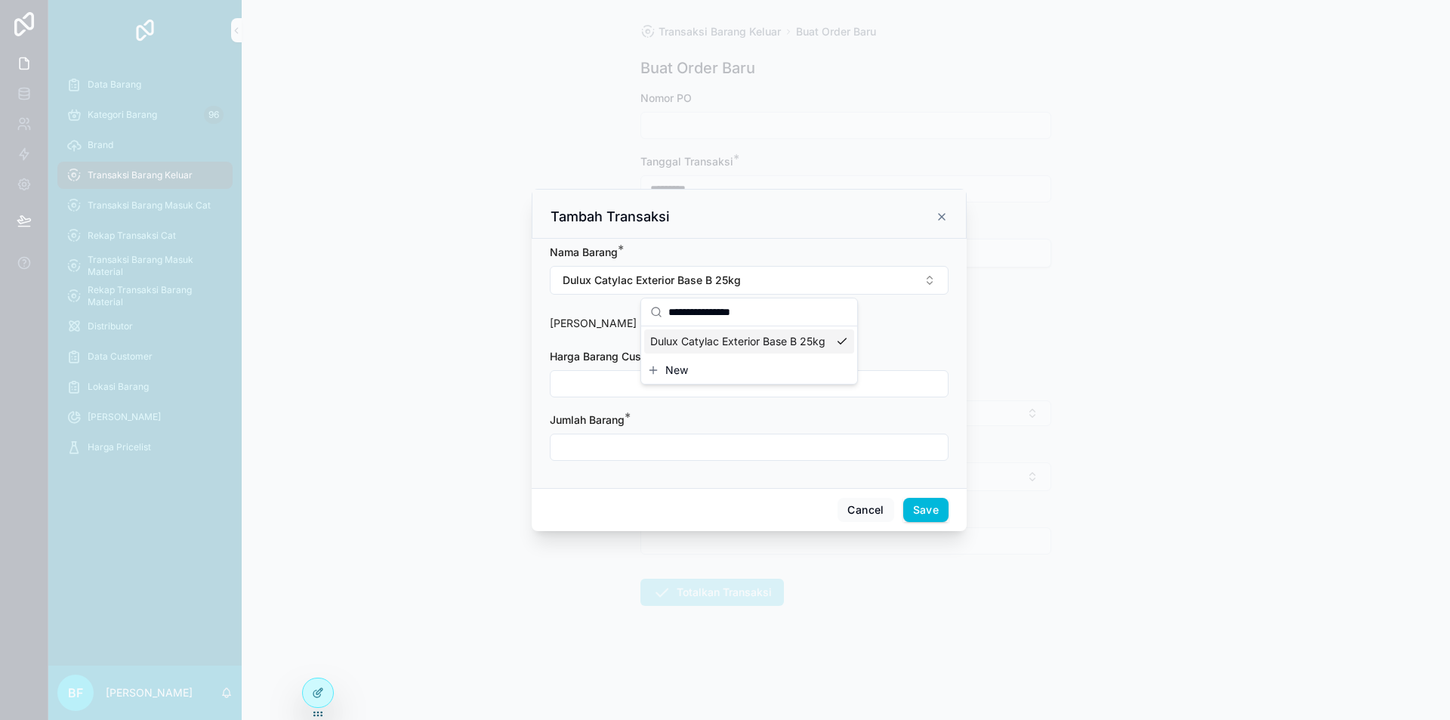
scroll to position [0, 0]
click at [681, 384] on input "scrollable content" at bounding box center [749, 383] width 397 height 21
type input "**********"
click at [616, 437] on input "scrollable content" at bounding box center [749, 447] width 397 height 21
type input "****"
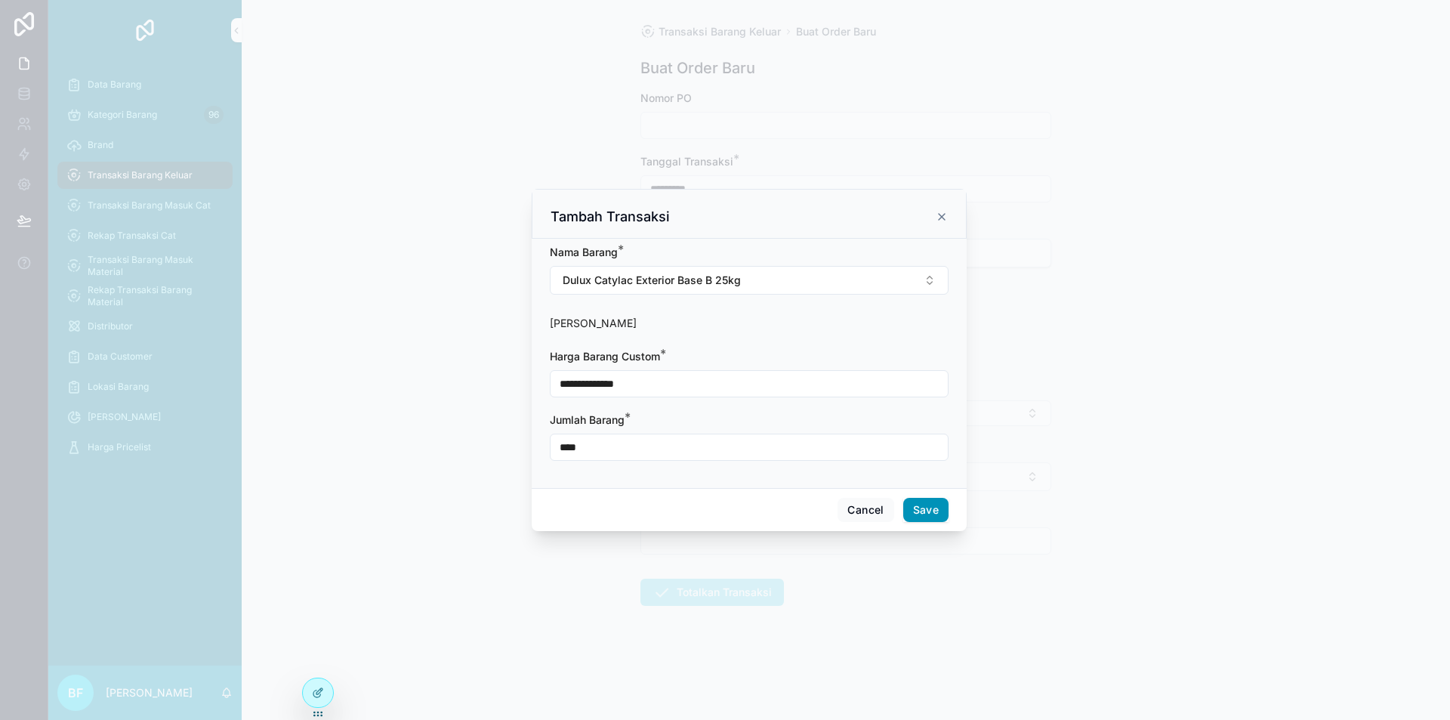
click at [940, 519] on button "Save" at bounding box center [925, 510] width 45 height 24
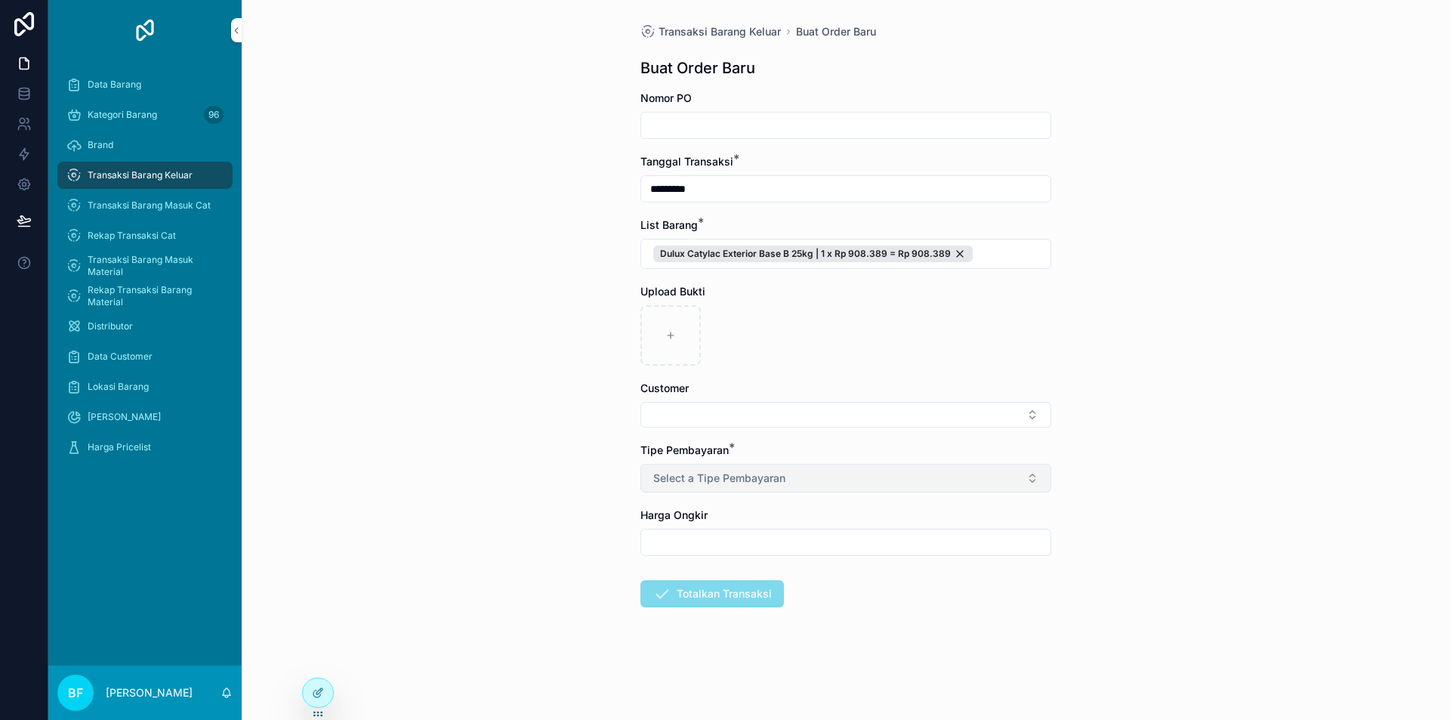
click at [820, 475] on button "Select a Tipe Pembayaran" at bounding box center [845, 478] width 411 height 29
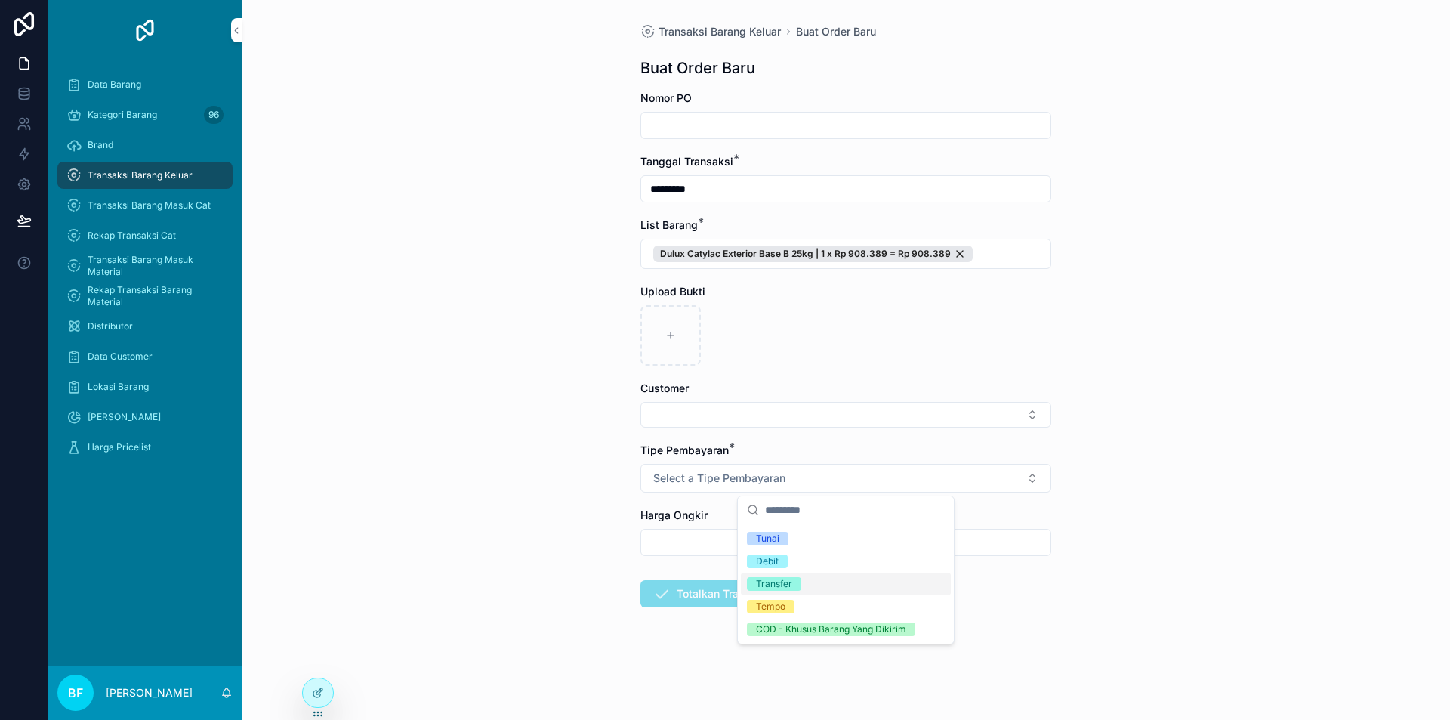
click at [795, 584] on span "Transfer" at bounding box center [774, 584] width 54 height 14
click at [751, 427] on button "Select Button" at bounding box center [845, 415] width 411 height 26
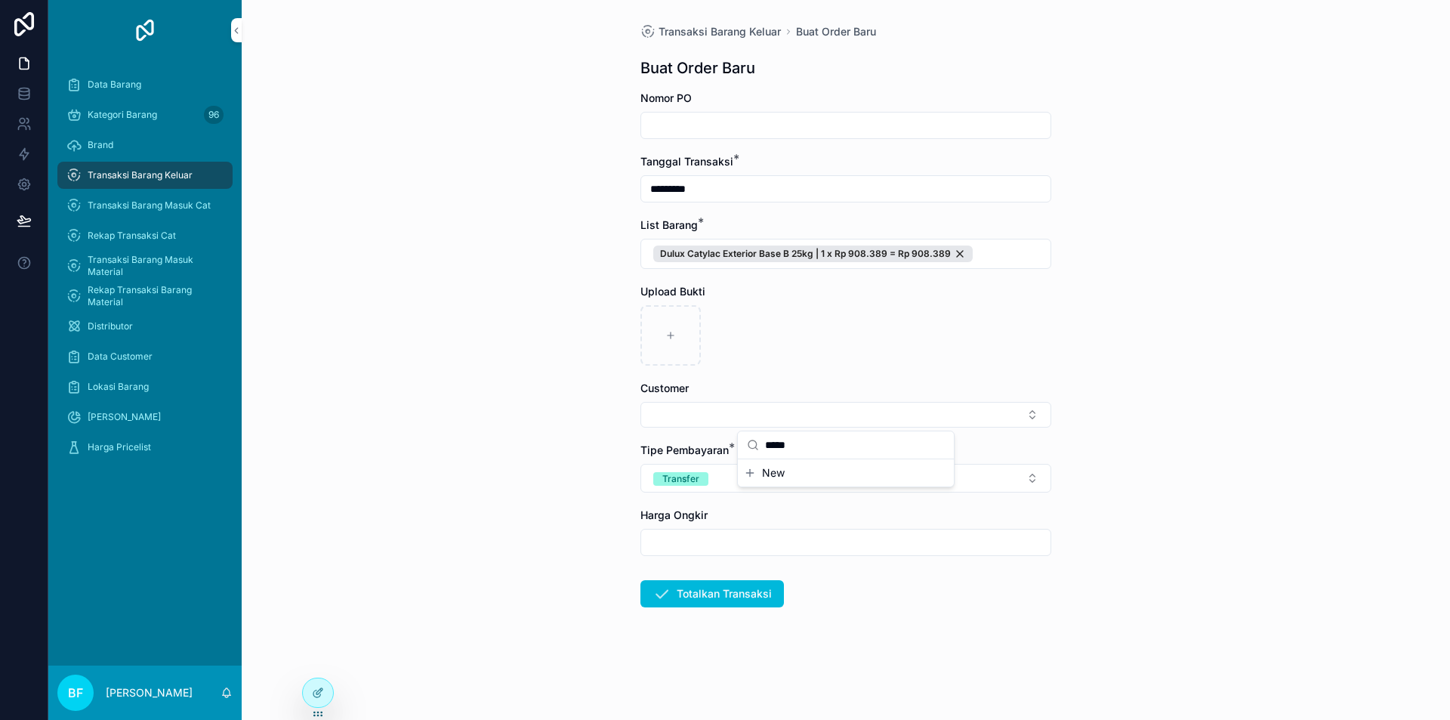
type input "*****"
click at [781, 475] on span "New" at bounding box center [773, 472] width 23 height 15
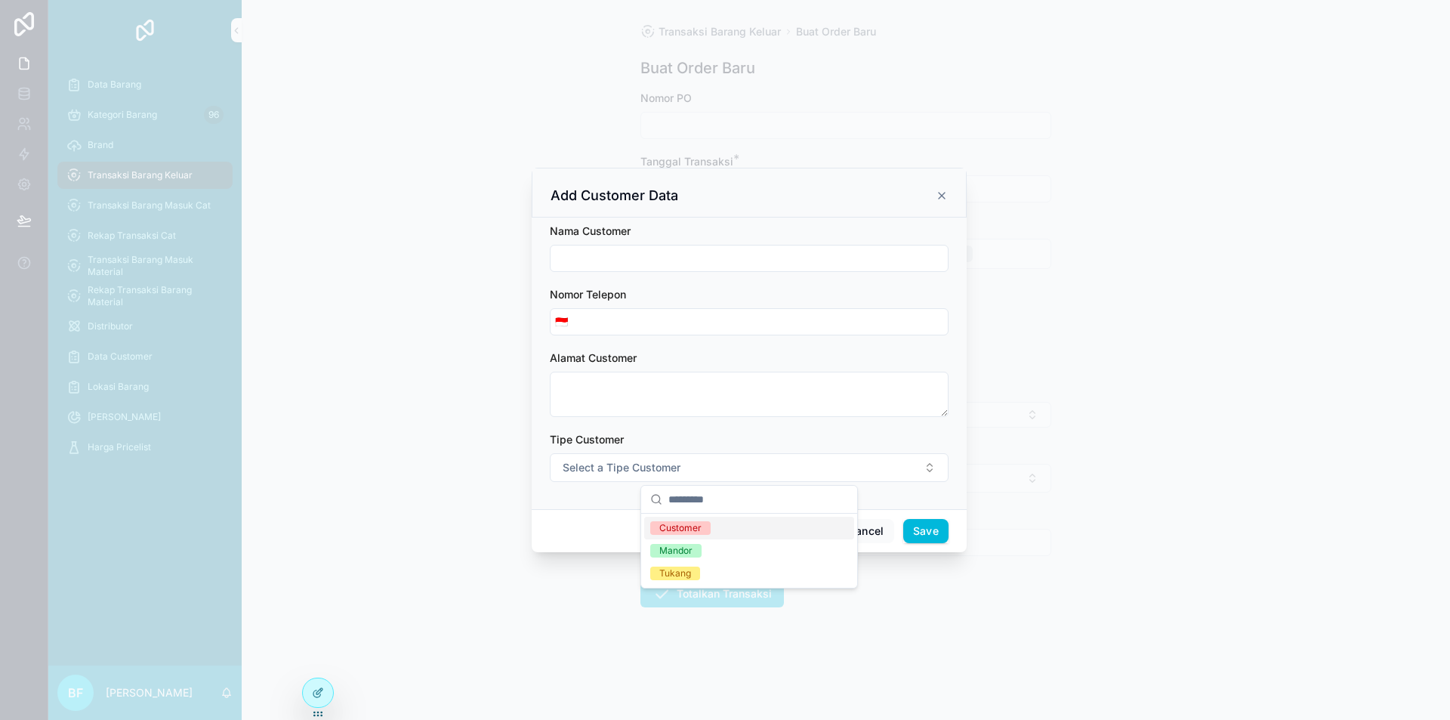
click at [781, 475] on button "Select a Tipe Customer" at bounding box center [749, 467] width 399 height 29
click at [655, 262] on input "scrollable content" at bounding box center [749, 258] width 397 height 21
type input "**********"
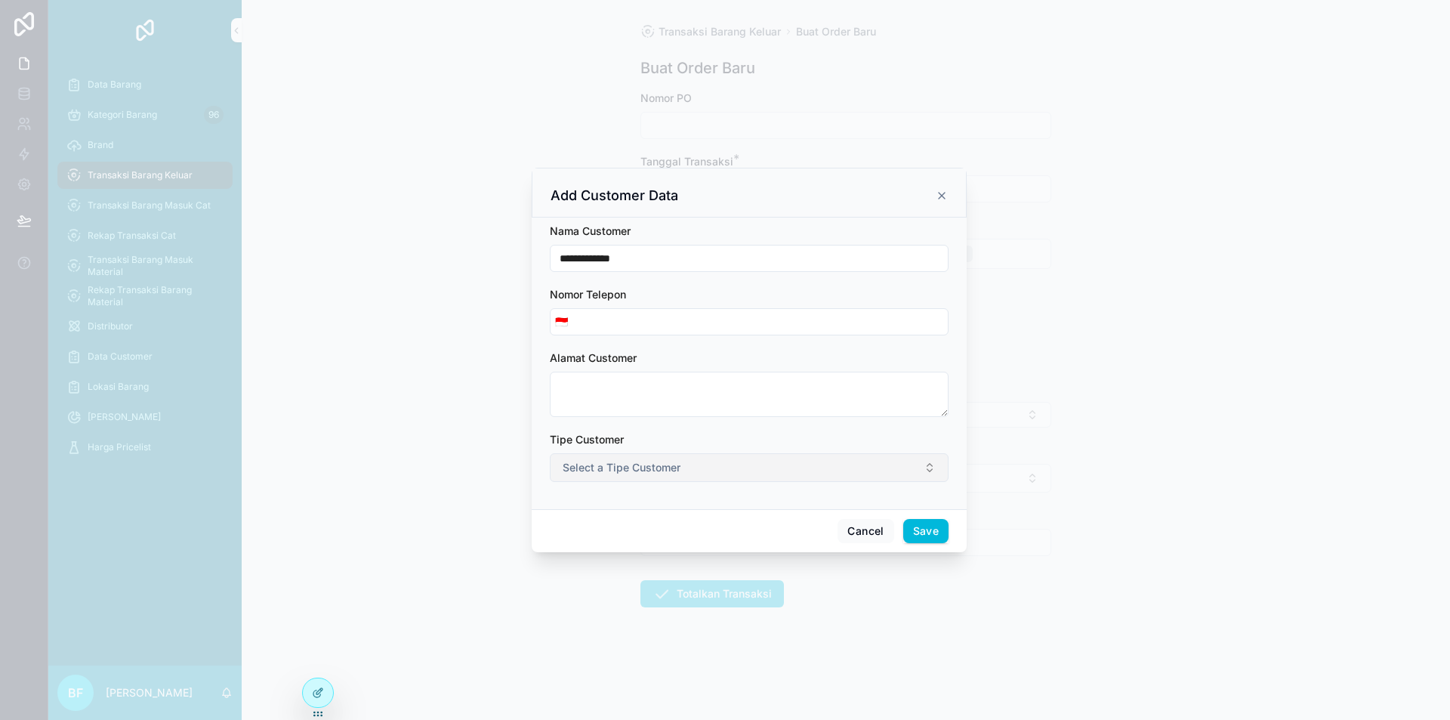
click at [585, 469] on span "Select a Tipe Customer" at bounding box center [622, 467] width 118 height 15
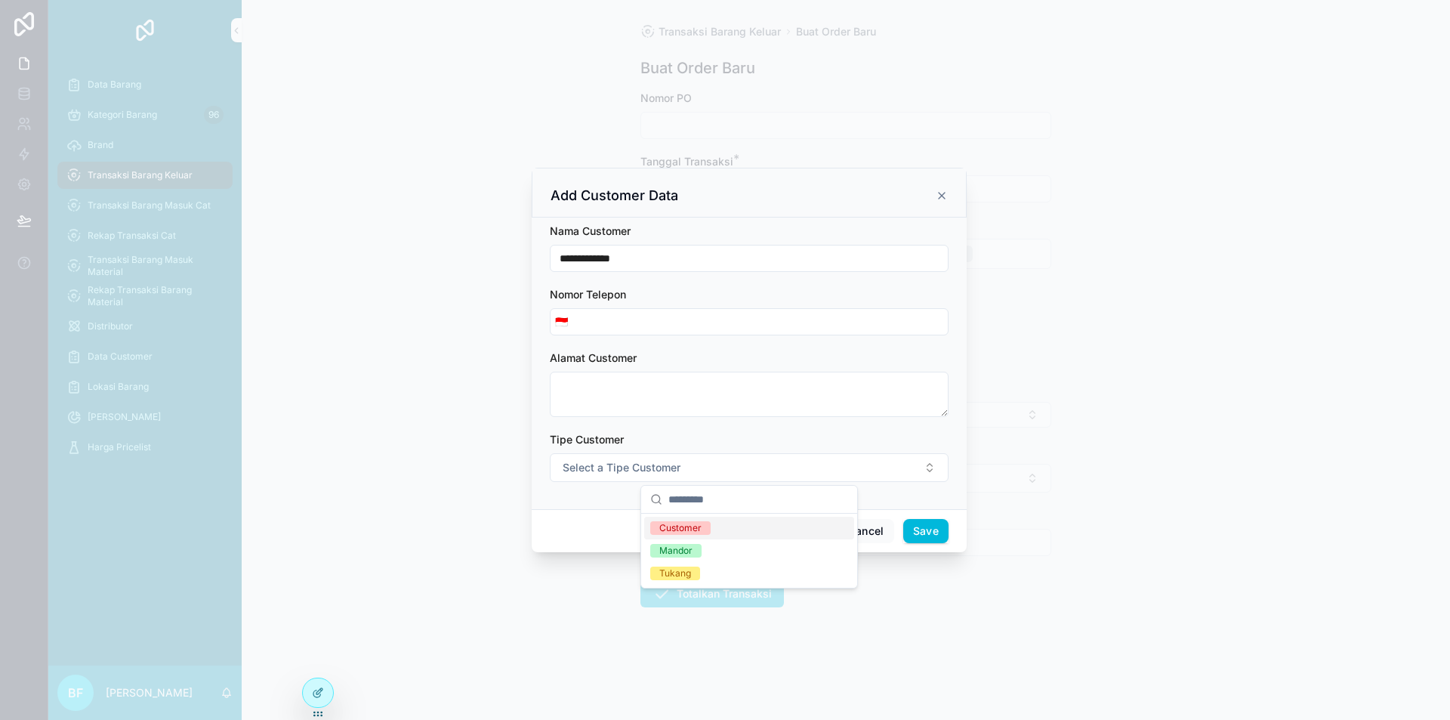
click at [687, 521] on div "Customer" at bounding box center [680, 528] width 42 height 14
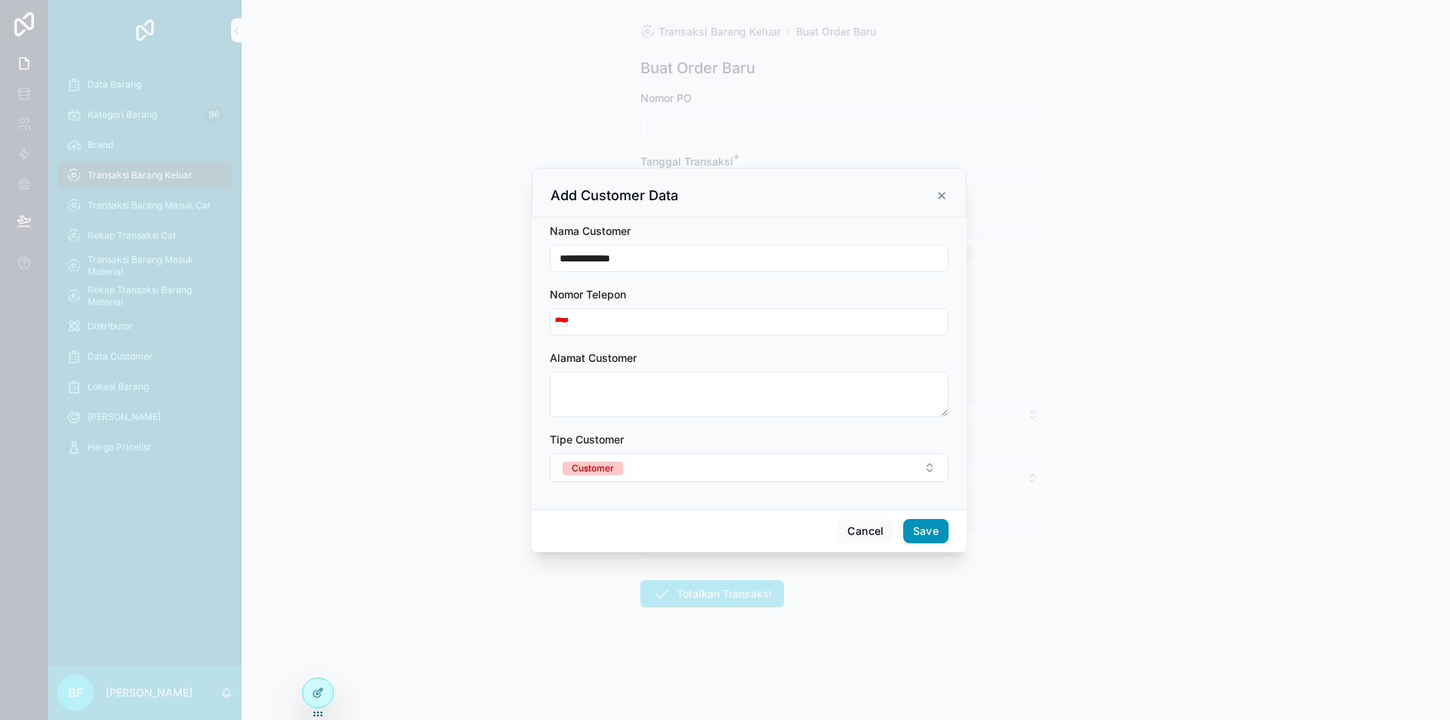
click at [938, 529] on button "Save" at bounding box center [925, 531] width 45 height 24
click at [938, 529] on span "scrollable content" at bounding box center [930, 531] width 38 height 29
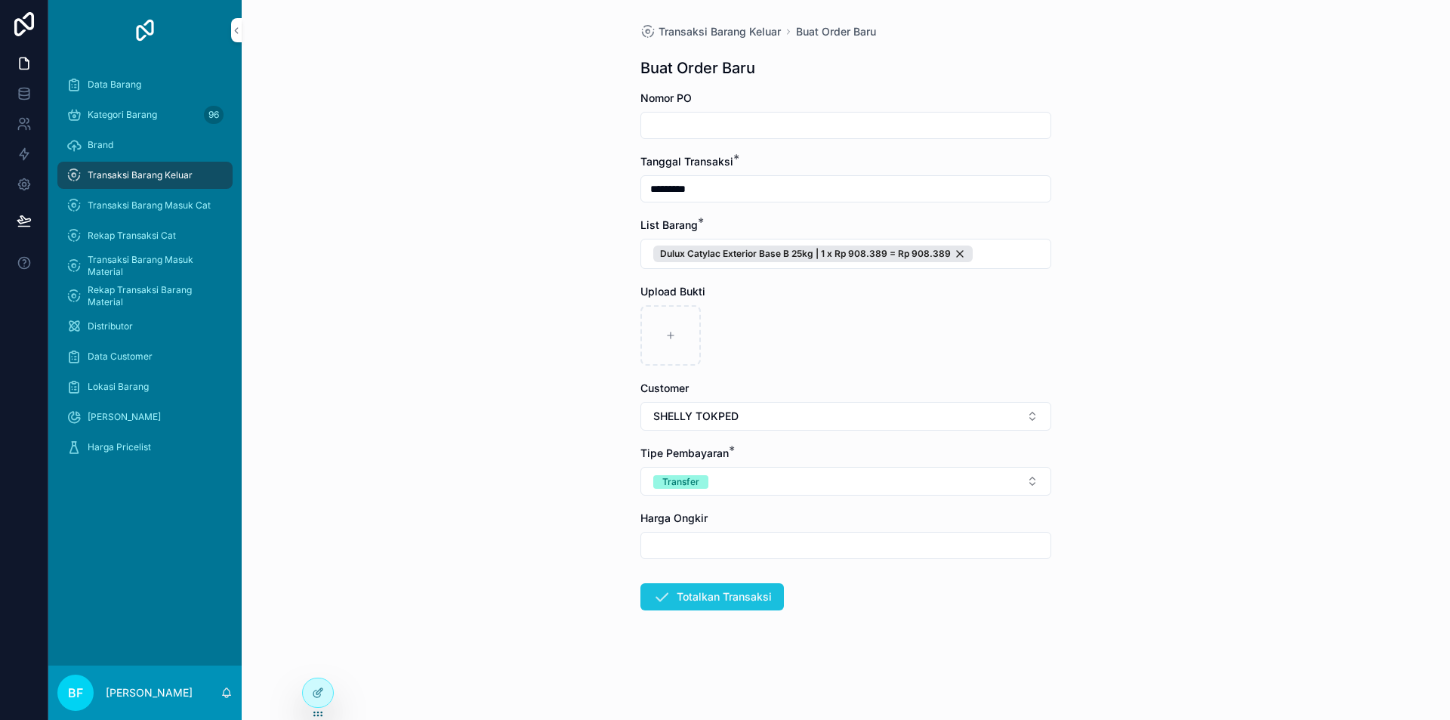
click at [722, 588] on button "Totalkan Transaksi" at bounding box center [712, 596] width 144 height 27
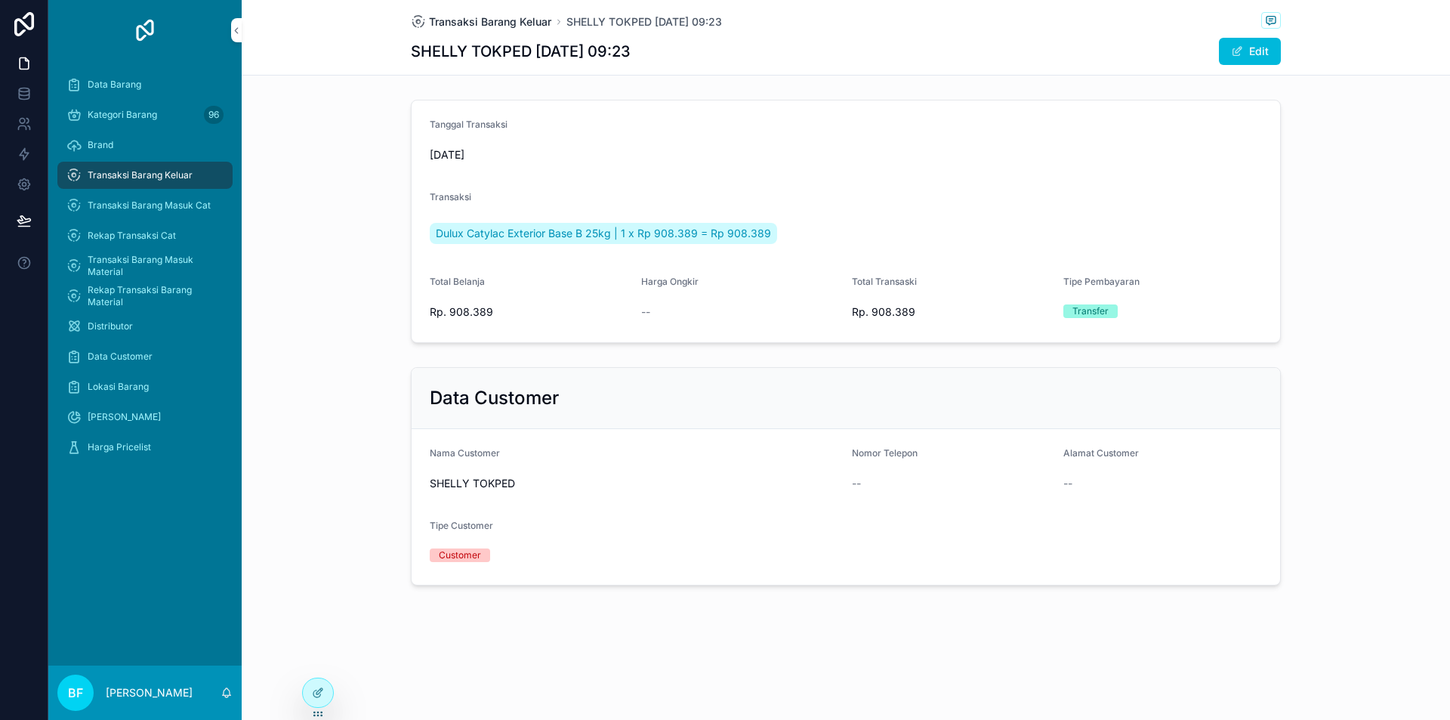
click at [511, 18] on span "Transaksi Barang Keluar" at bounding box center [490, 21] width 122 height 15
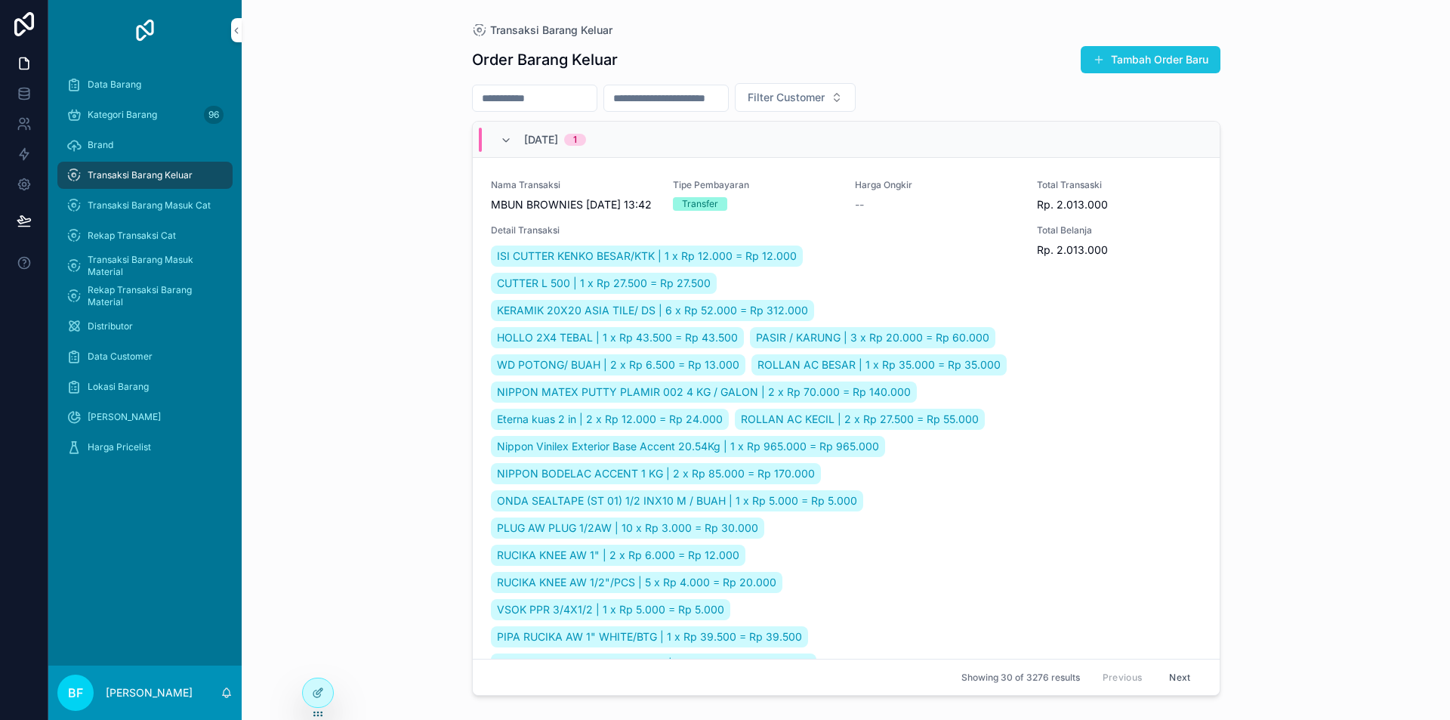
click at [1150, 66] on button "Tambah Order Baru" at bounding box center [1151, 59] width 140 height 27
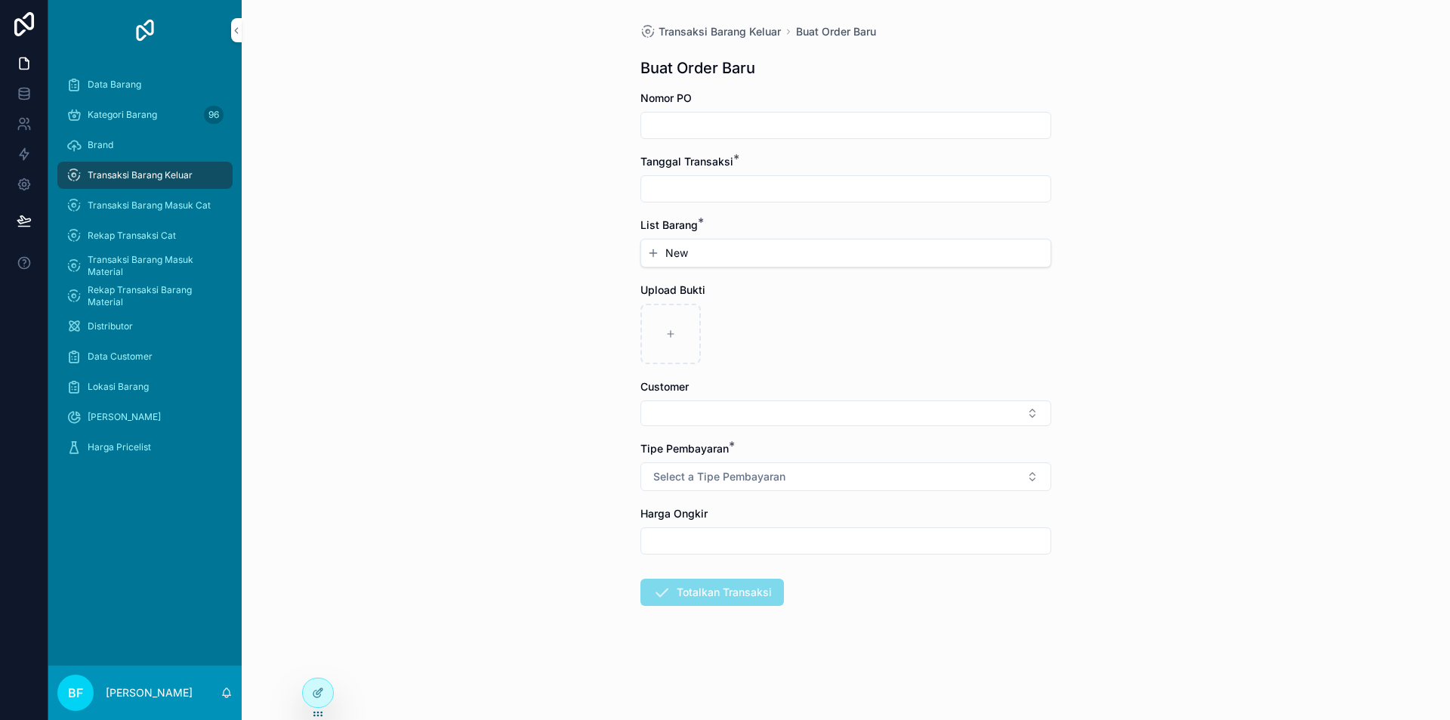
click at [863, 181] on input "scrollable content" at bounding box center [845, 188] width 409 height 21
click at [820, 316] on button "1" at bounding box center [818, 312] width 27 height 27
type input "*********"
click at [715, 249] on button "New" at bounding box center [845, 252] width 397 height 15
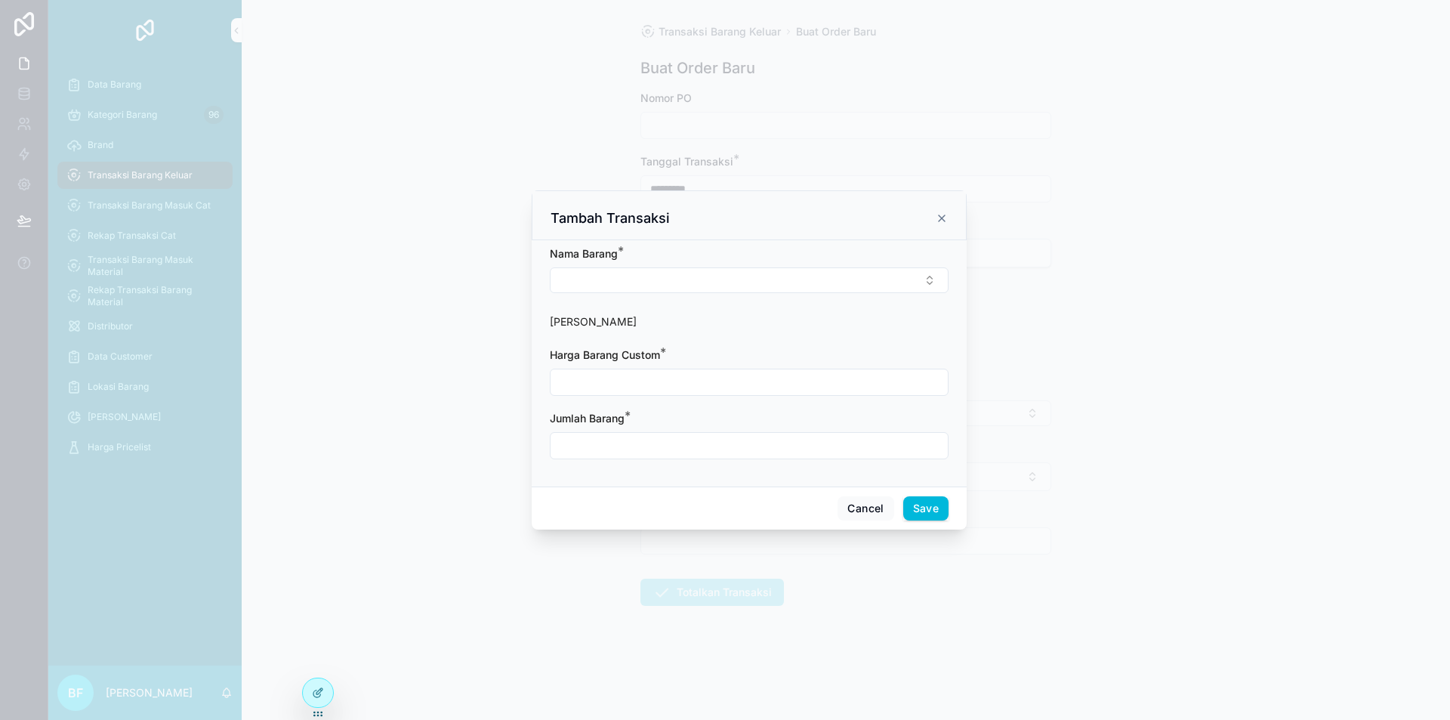
click at [713, 255] on div "[PERSON_NAME] *" at bounding box center [749, 253] width 399 height 15
click at [718, 282] on button "Select Button" at bounding box center [749, 280] width 399 height 26
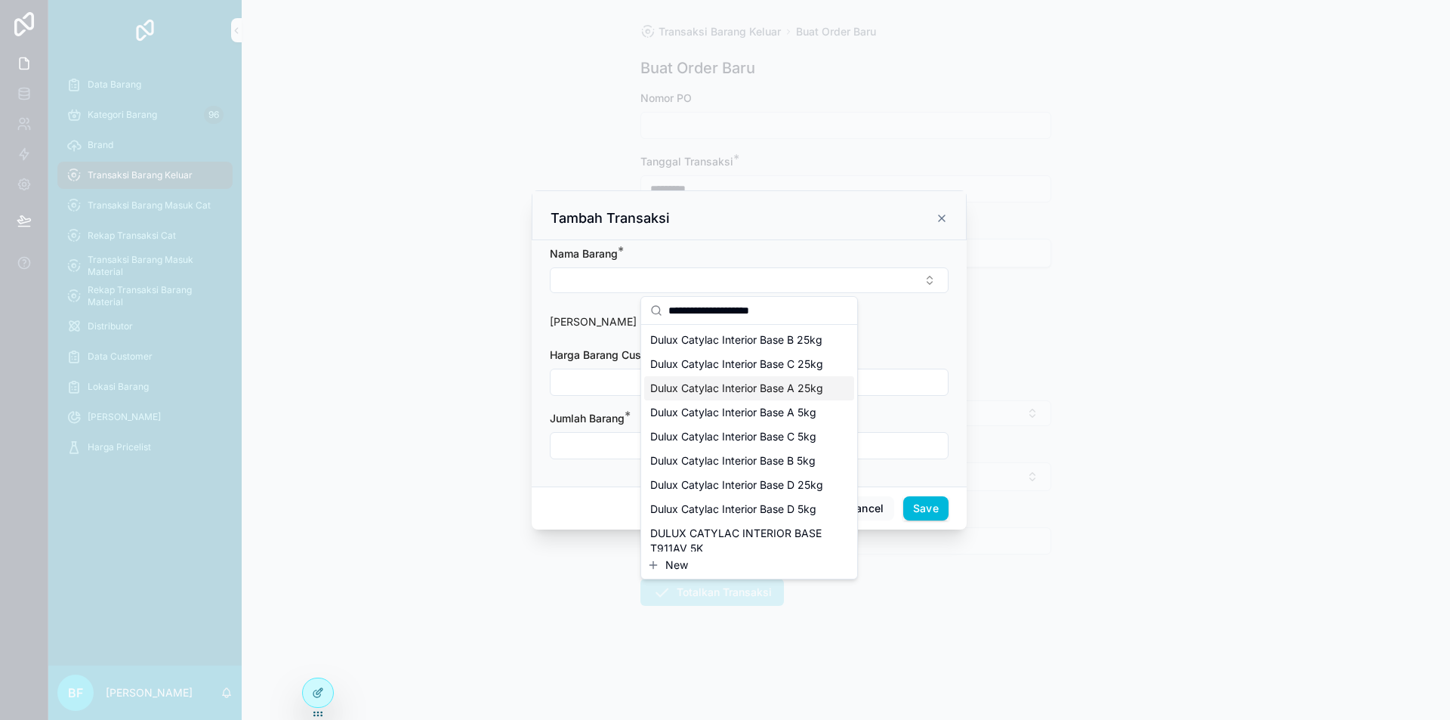
type input "**********"
click at [767, 396] on span "Dulux Catylac Interior Base A 25kg" at bounding box center [736, 388] width 173 height 15
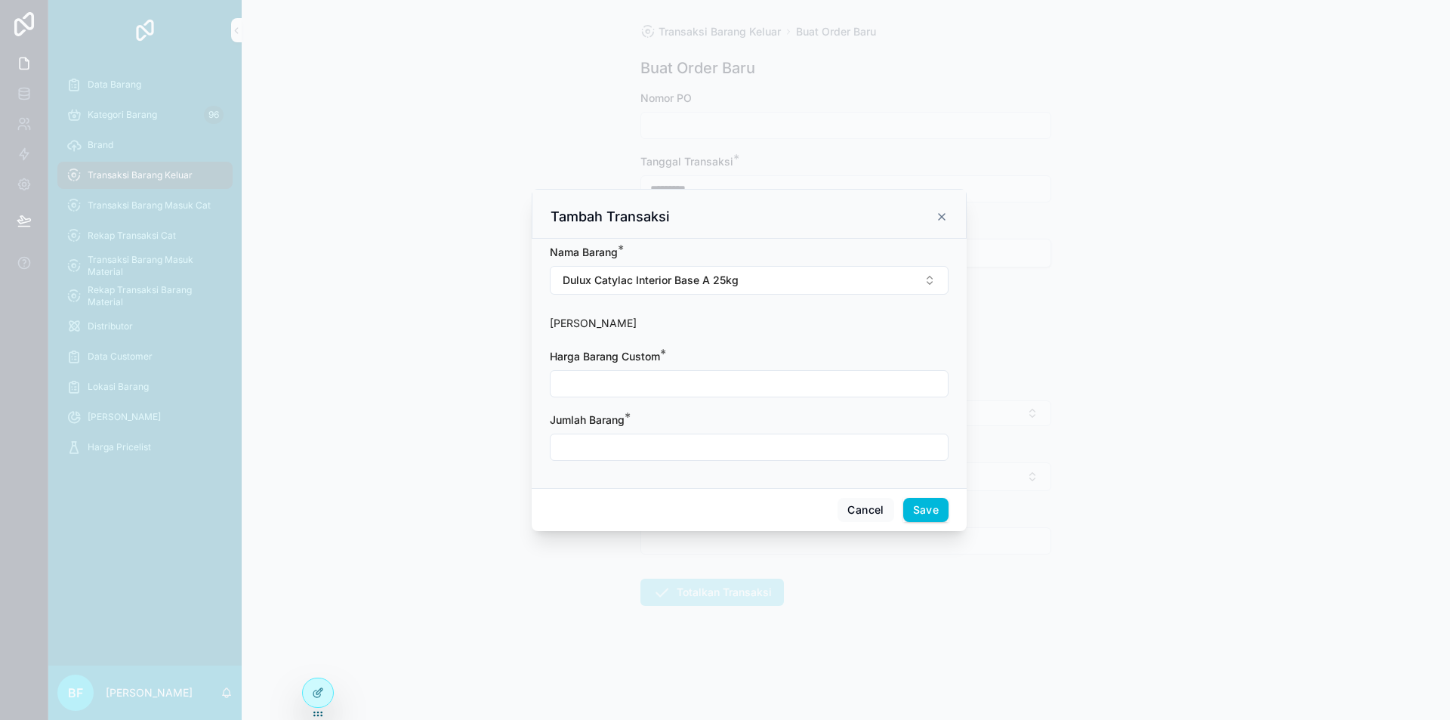
click at [745, 390] on input "scrollable content" at bounding box center [749, 383] width 397 height 21
type input "**********"
click at [645, 440] on input "scrollable content" at bounding box center [749, 447] width 397 height 21
type input "****"
click at [937, 515] on button "Save" at bounding box center [925, 510] width 45 height 24
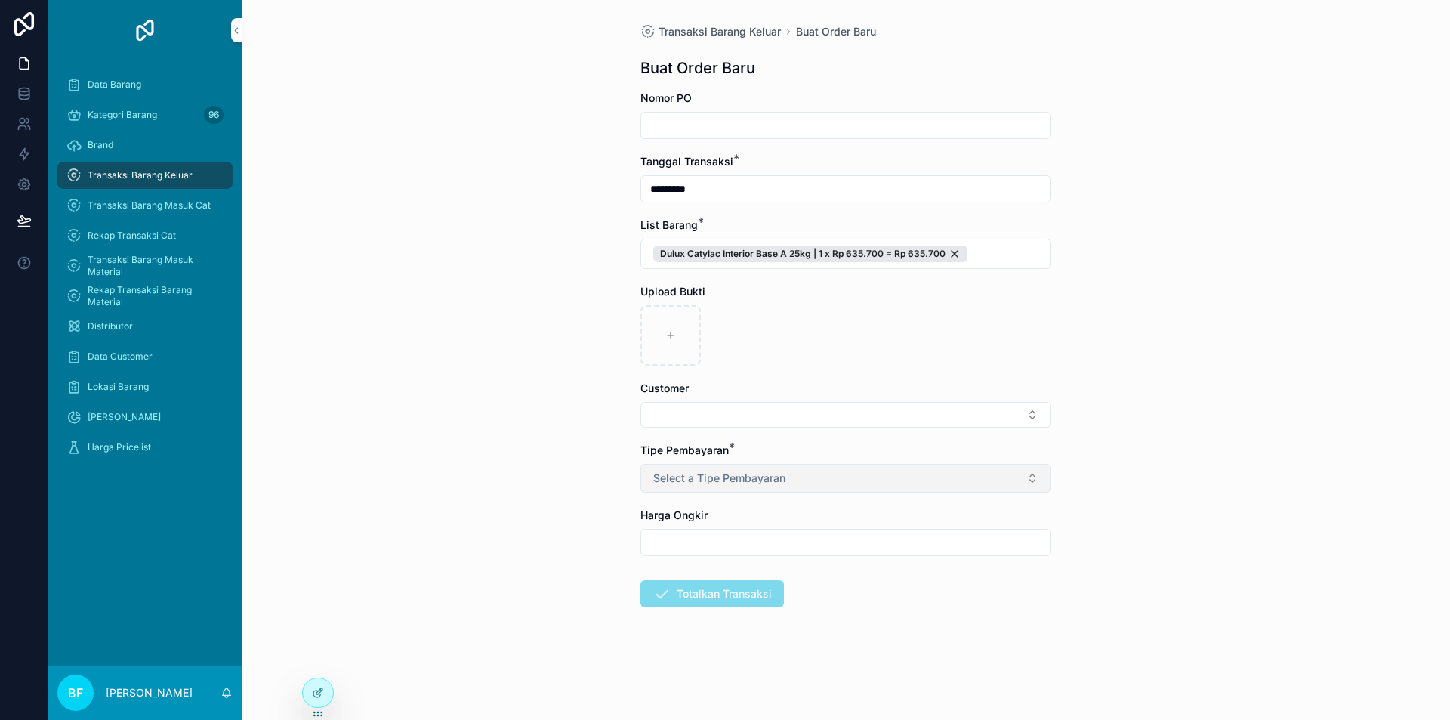
click at [832, 483] on button "Select a Tipe Pembayaran" at bounding box center [845, 478] width 411 height 29
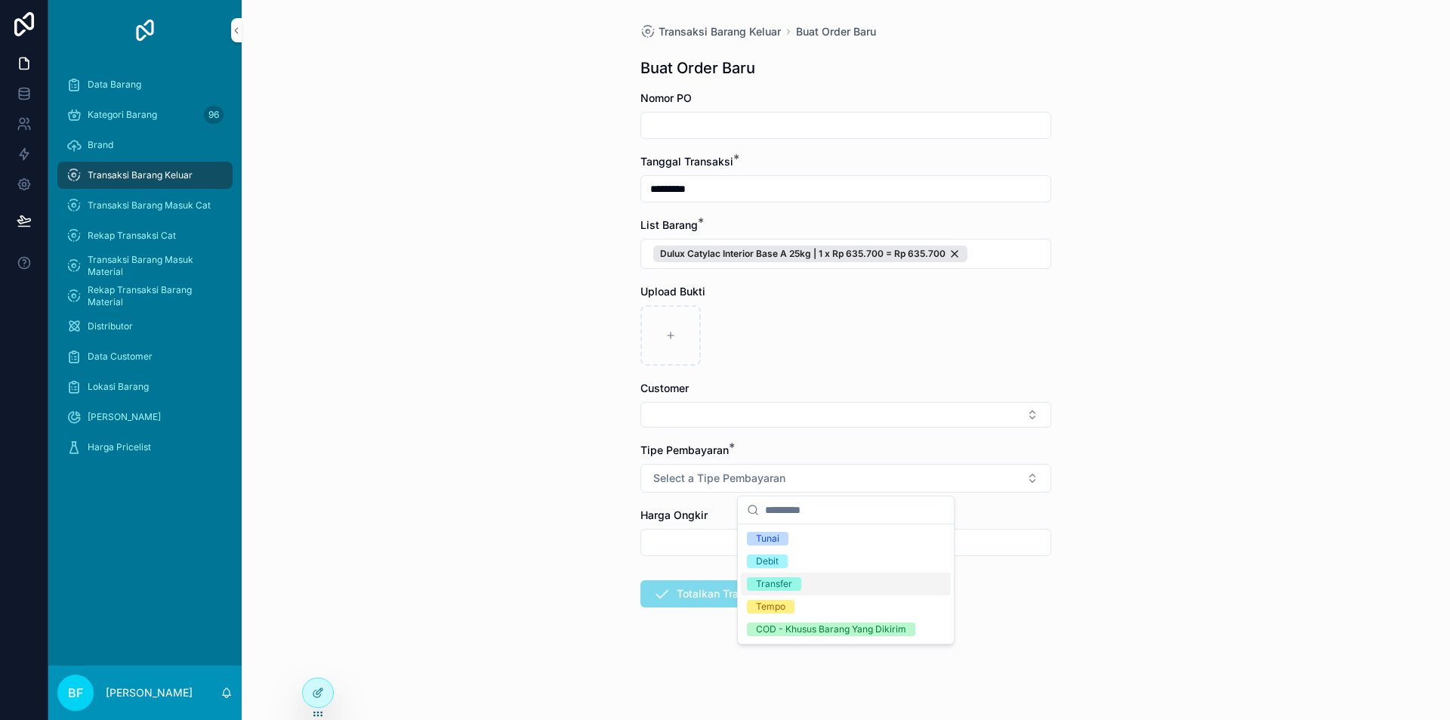
click at [820, 576] on div "Transfer" at bounding box center [846, 584] width 210 height 23
click at [769, 428] on form "Nomor PO Tanggal Transaksi * ********* List Barang * Dulux Catylac Interior Bas…" at bounding box center [845, 397] width 411 height 613
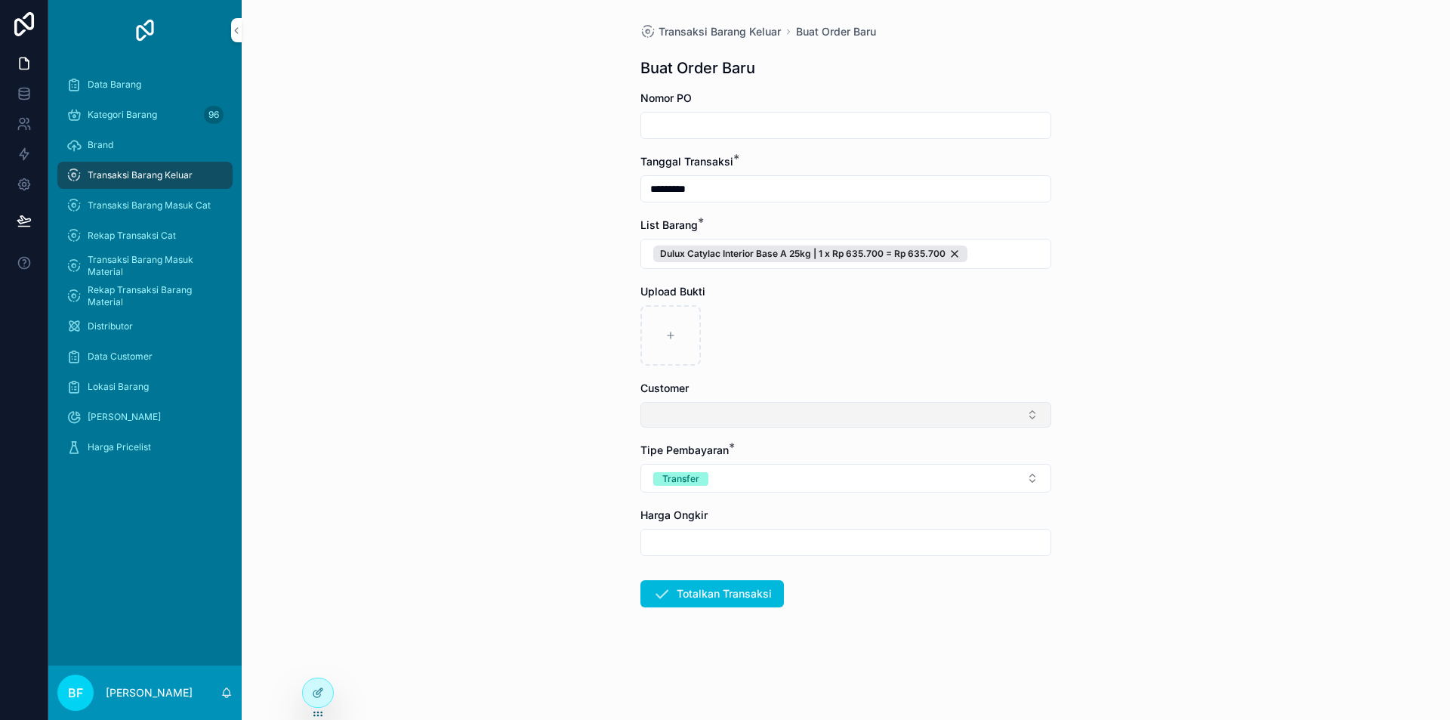
click at [769, 421] on button "Select Button" at bounding box center [845, 415] width 411 height 26
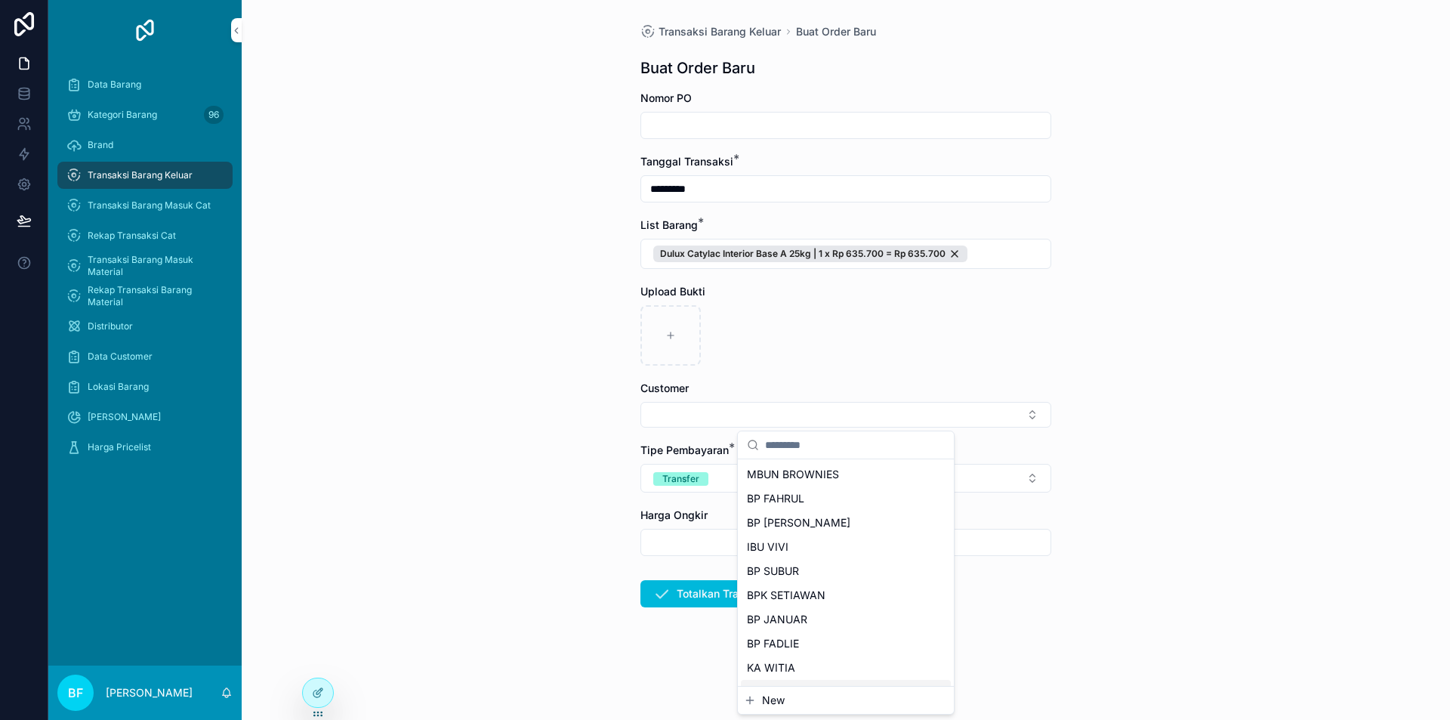
click at [770, 697] on span "New" at bounding box center [773, 700] width 23 height 15
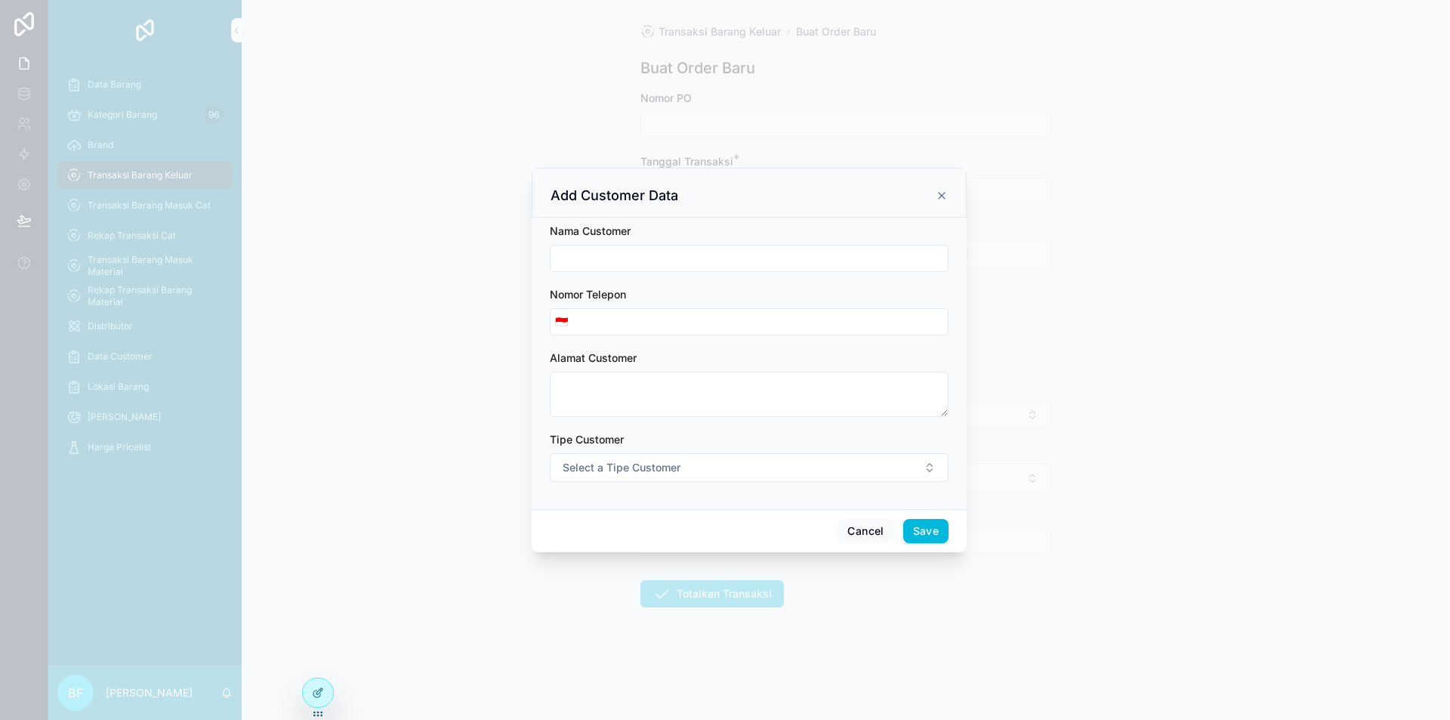
click at [663, 249] on input "scrollable content" at bounding box center [749, 258] width 397 height 21
type input "**********"
click at [671, 465] on span "Select a Tipe Customer" at bounding box center [622, 467] width 118 height 15
click at [678, 529] on div "Customer" at bounding box center [680, 528] width 42 height 14
click at [931, 527] on button "Save" at bounding box center [925, 531] width 45 height 24
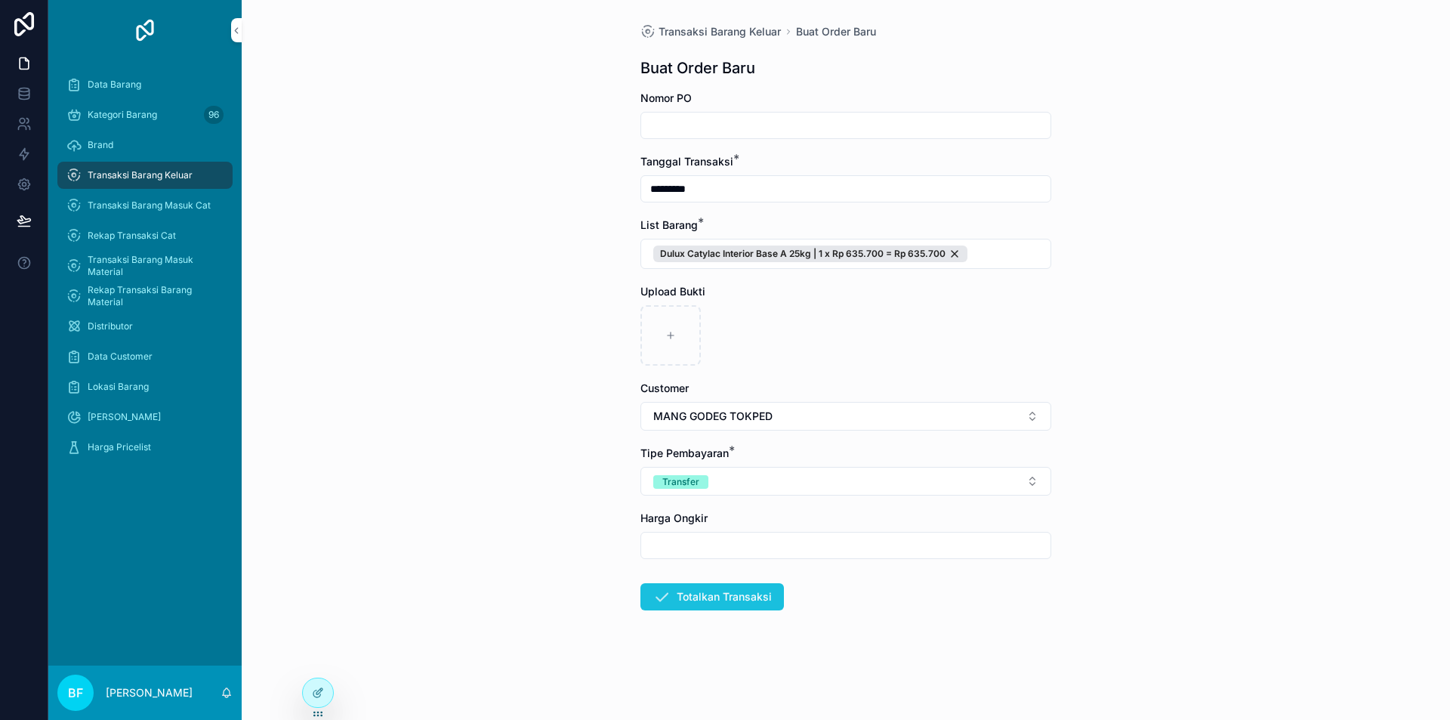
click at [714, 591] on button "Totalkan Transaksi" at bounding box center [712, 596] width 144 height 27
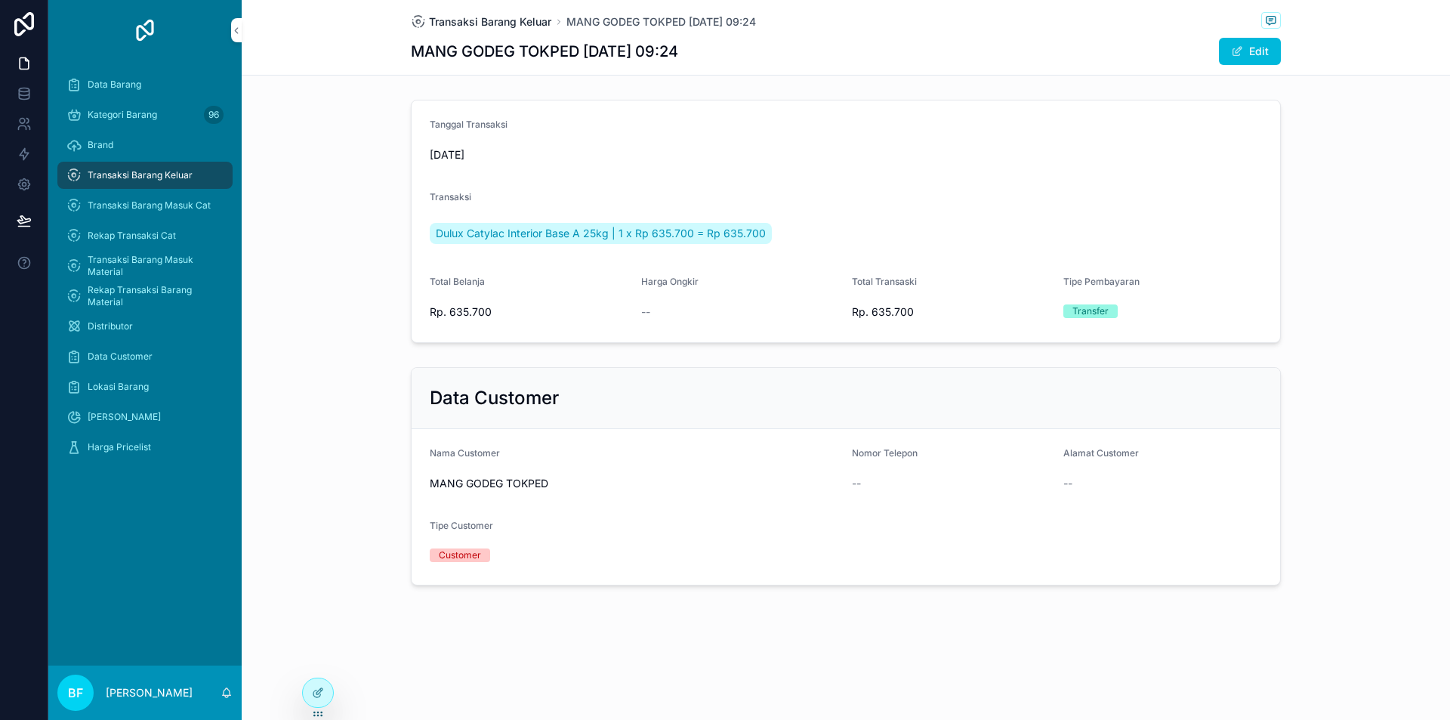
click at [542, 15] on span "Transaksi Barang Keluar" at bounding box center [490, 21] width 122 height 15
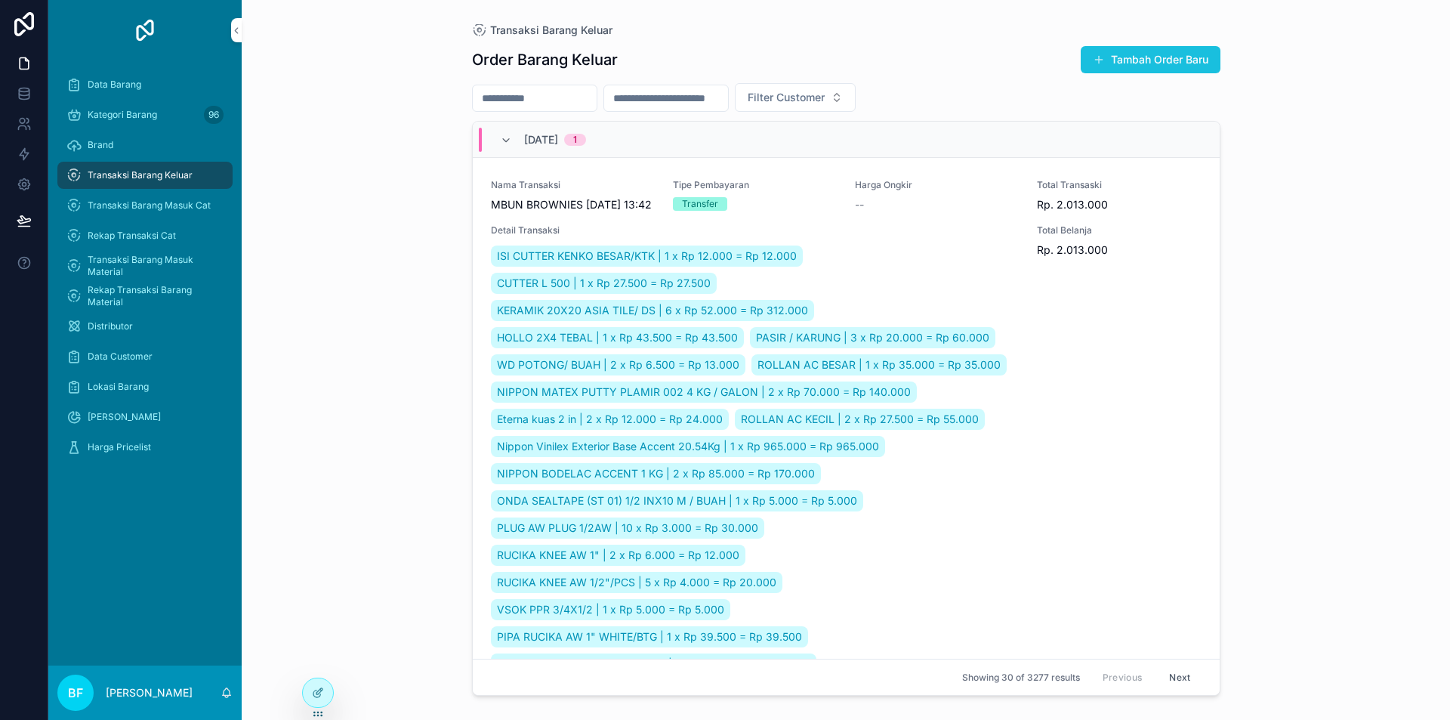
click at [1133, 49] on button "Tambah Order Baru" at bounding box center [1151, 59] width 140 height 27
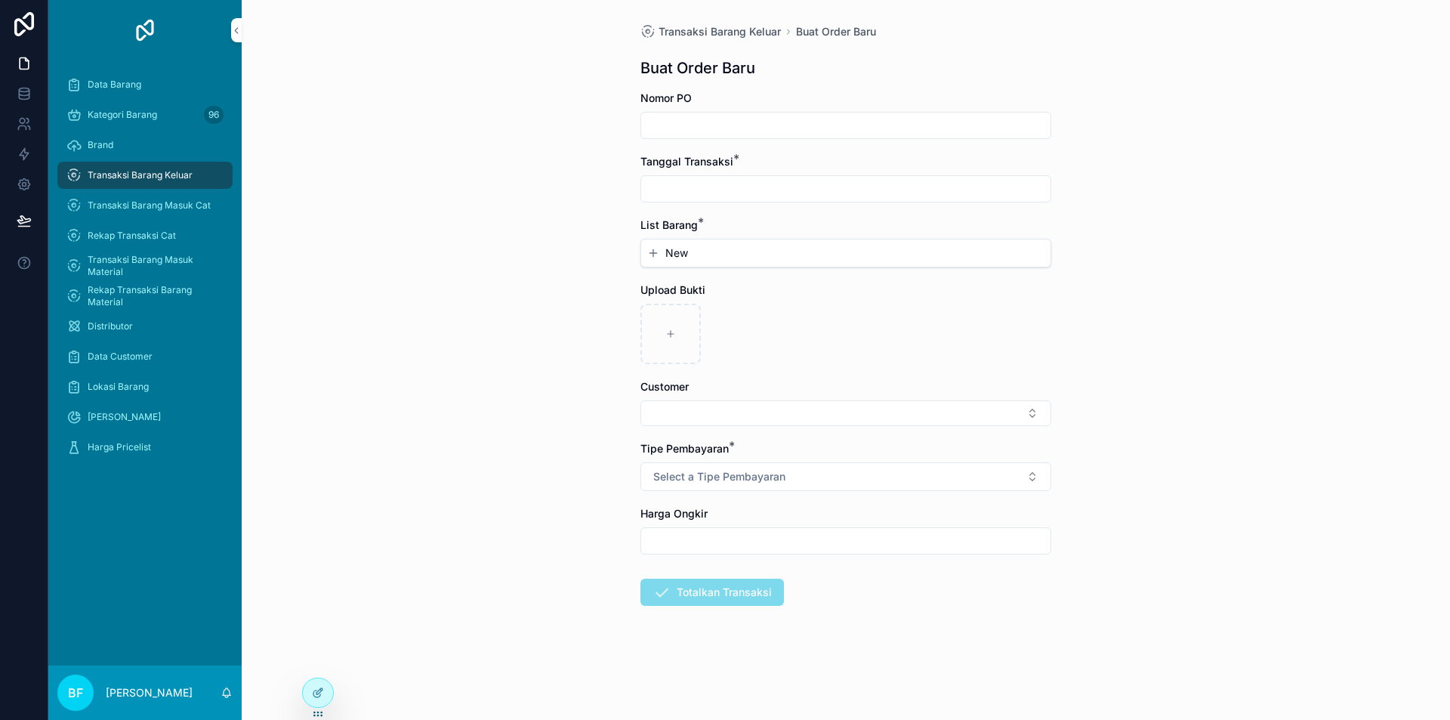
click at [756, 180] on input "scrollable content" at bounding box center [845, 188] width 409 height 21
click at [817, 318] on button "1" at bounding box center [818, 312] width 27 height 27
type input "*********"
click at [684, 253] on span "New" at bounding box center [676, 252] width 23 height 15
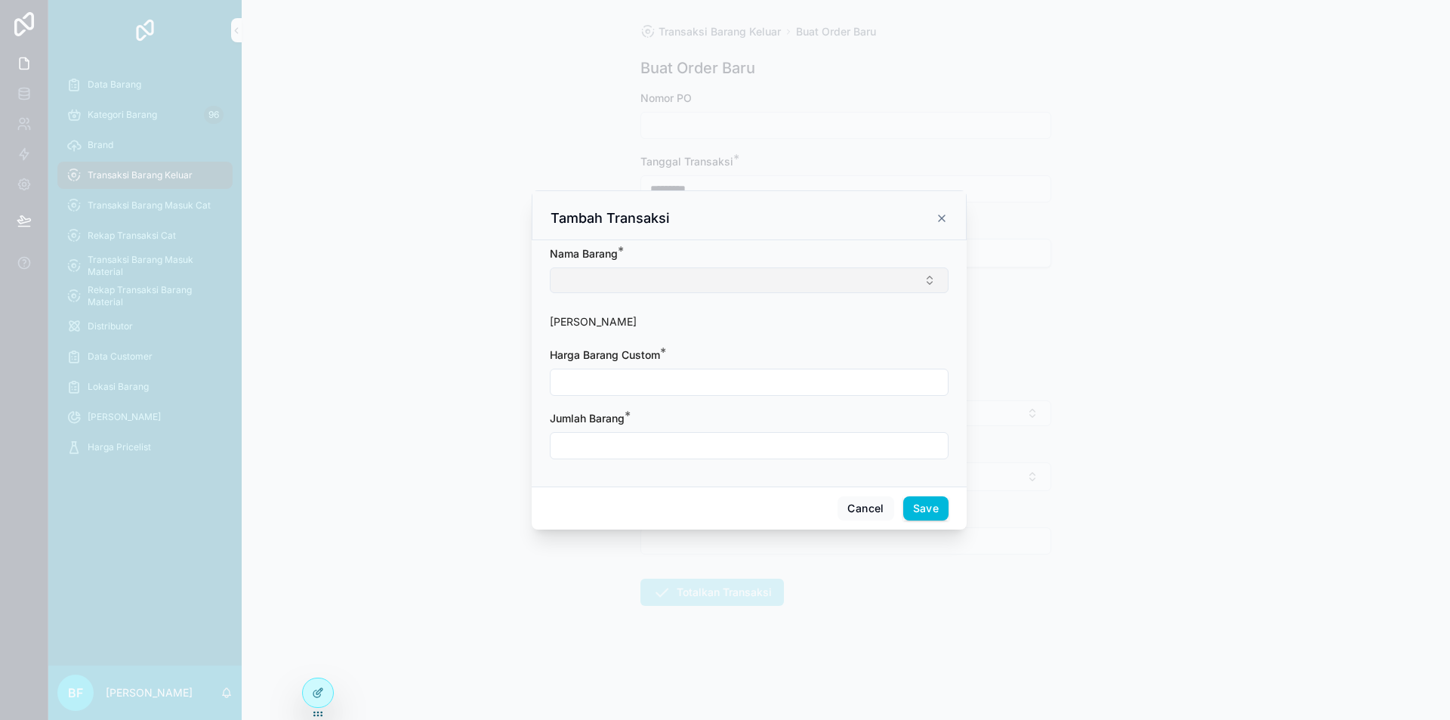
click at [680, 281] on button "Select Button" at bounding box center [749, 280] width 399 height 26
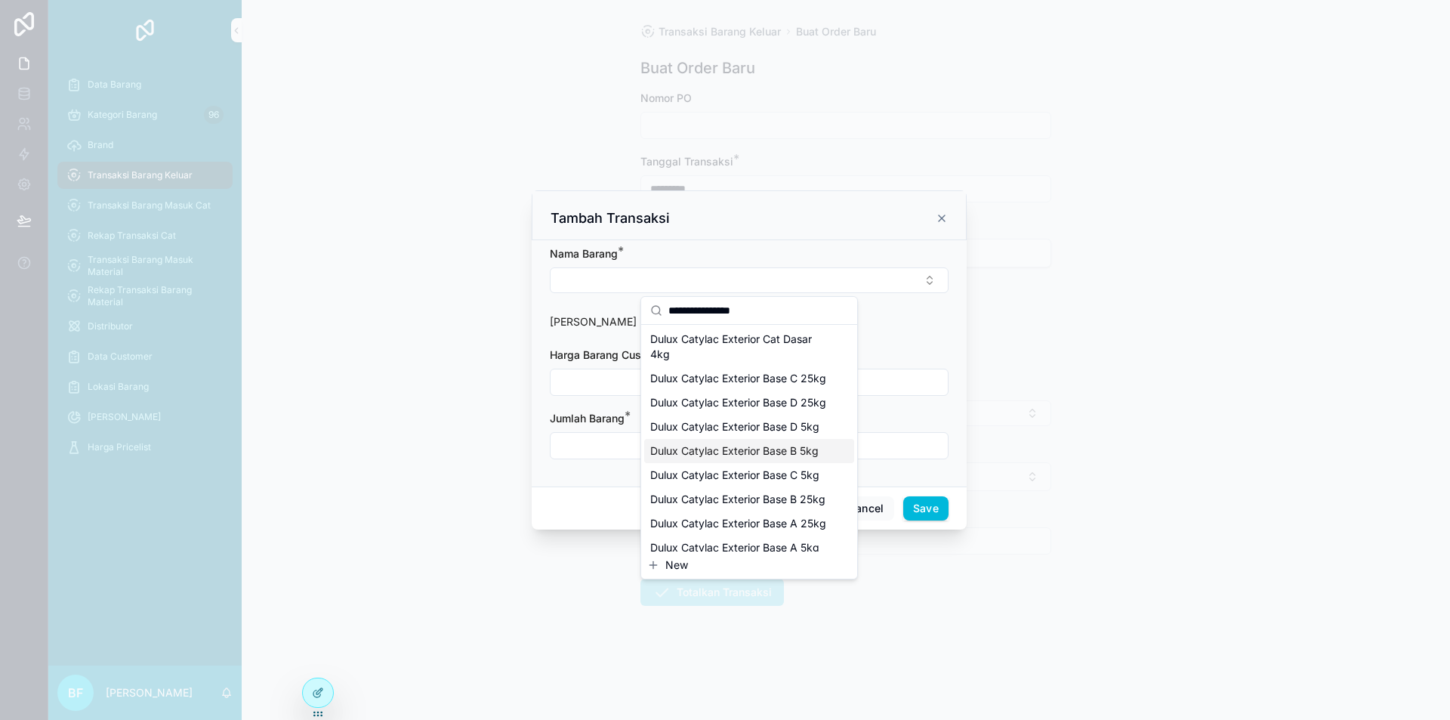
scroll to position [76, 0]
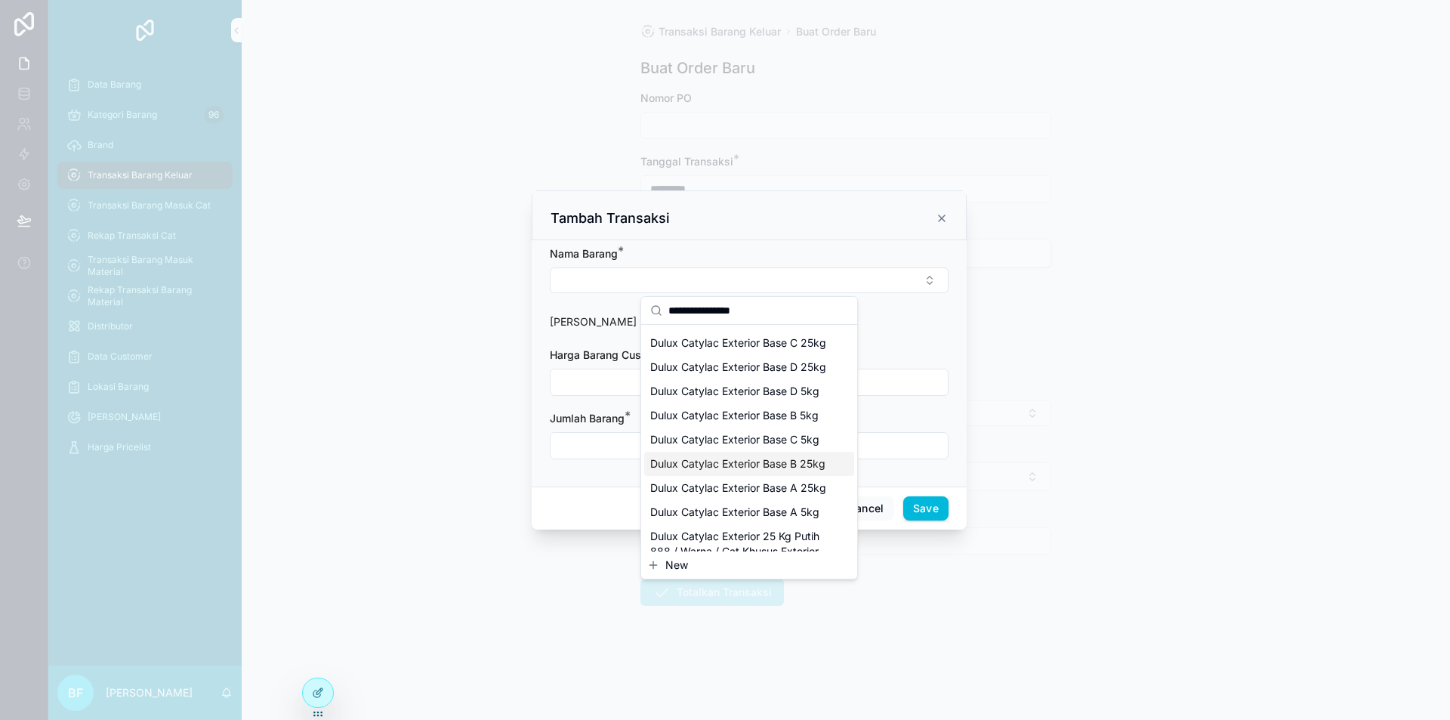
type input "**********"
click at [792, 471] on span "Dulux Catylac Exterior Base B 25kg" at bounding box center [737, 463] width 175 height 15
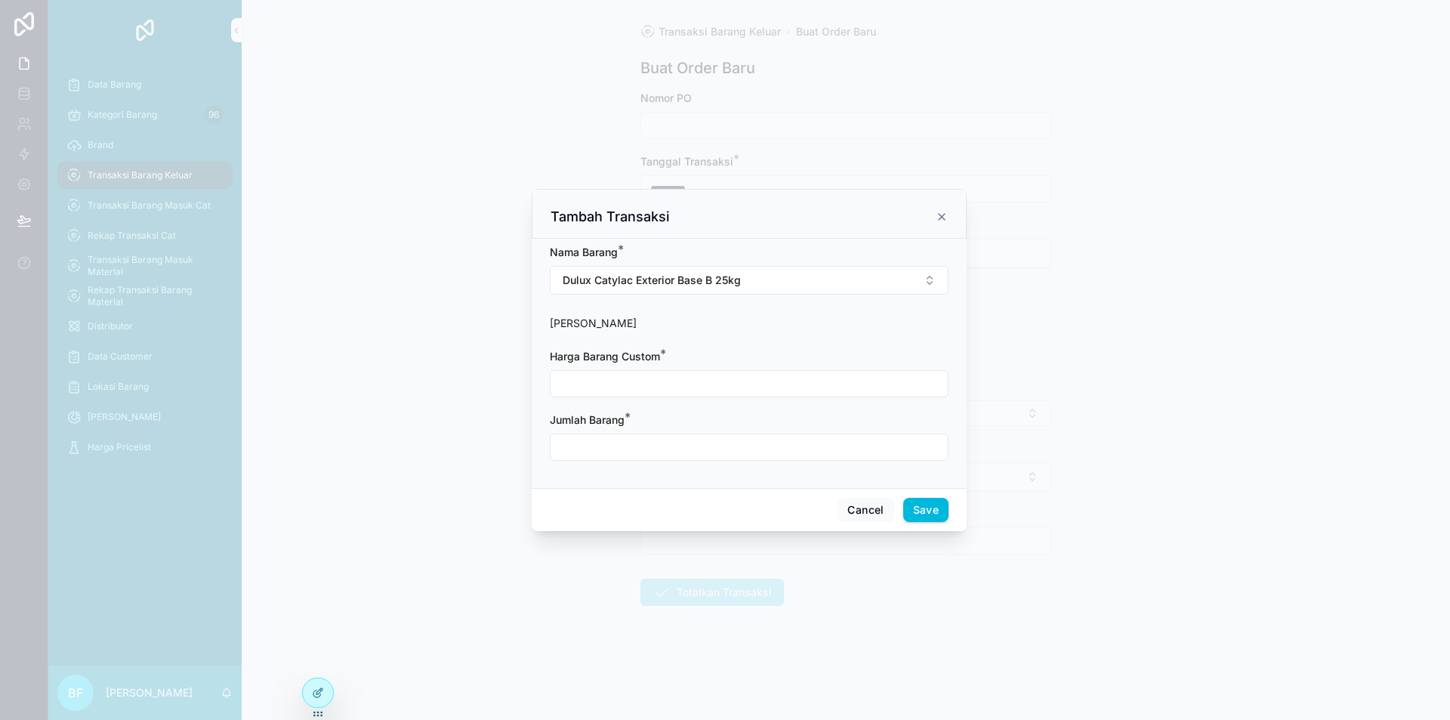
click at [702, 364] on div "Harga Barang Custom *" at bounding box center [749, 356] width 399 height 15
click at [700, 372] on div "scrollable content" at bounding box center [749, 383] width 399 height 27
click at [701, 377] on input "scrollable content" at bounding box center [749, 383] width 397 height 21
type input "**********"
click at [628, 455] on input "scrollable content" at bounding box center [749, 447] width 397 height 21
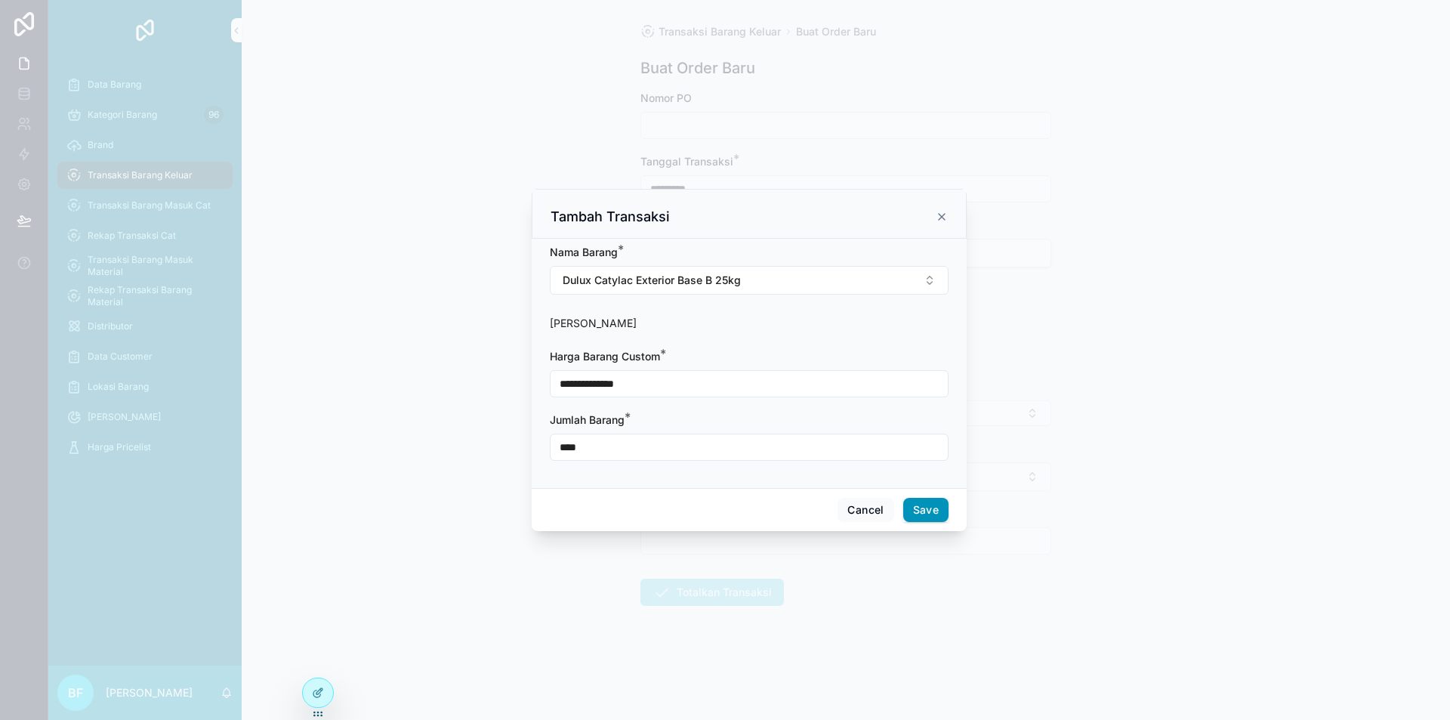
type input "****"
click at [912, 512] on button "Save" at bounding box center [925, 510] width 45 height 24
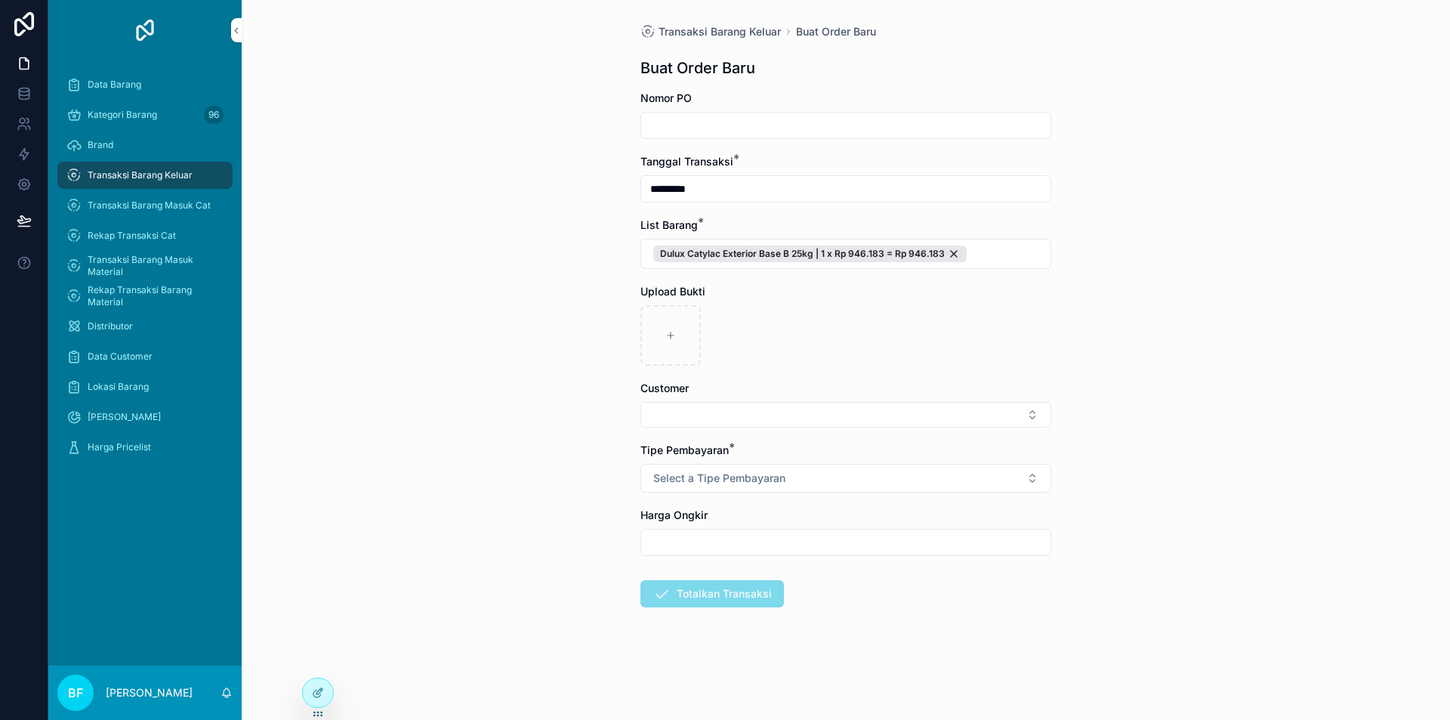
click at [742, 494] on form "Nomor PO Tanggal Transaksi * ********* List Barang * Dulux Catylac Exterior Bas…" at bounding box center [845, 397] width 411 height 613
click at [747, 486] on button "Select a Tipe Pembayaran" at bounding box center [845, 478] width 411 height 29
click at [770, 585] on div "Transfer" at bounding box center [774, 584] width 36 height 14
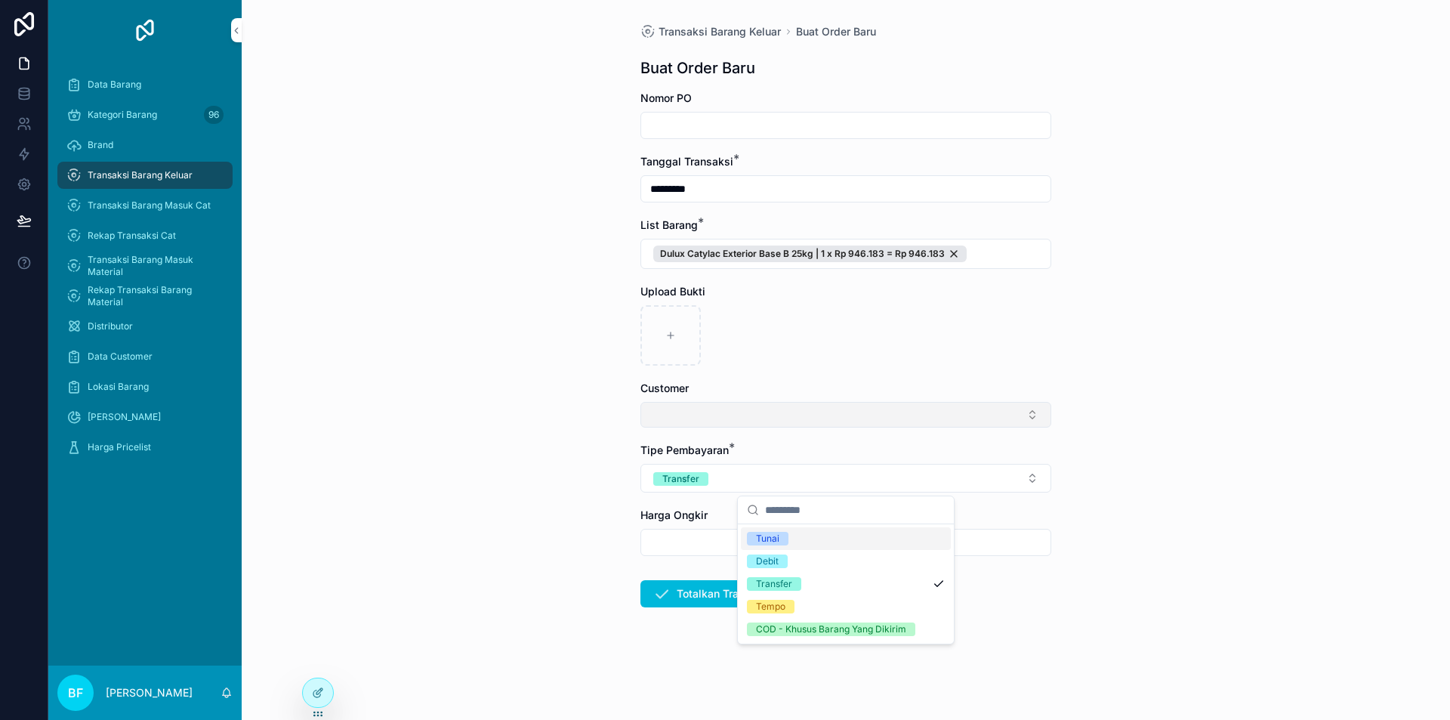
click at [725, 422] on button "Select Button" at bounding box center [845, 415] width 411 height 26
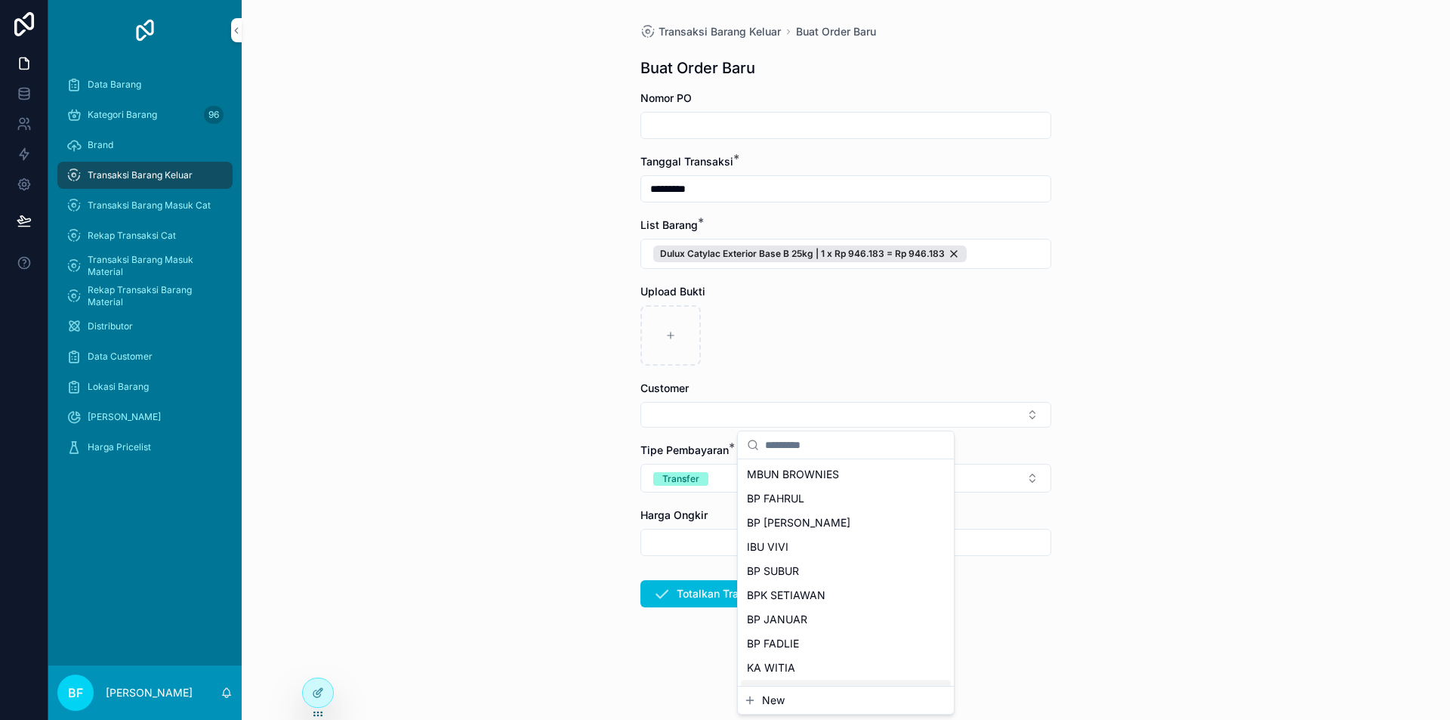
click at [777, 705] on span "New" at bounding box center [773, 700] width 23 height 15
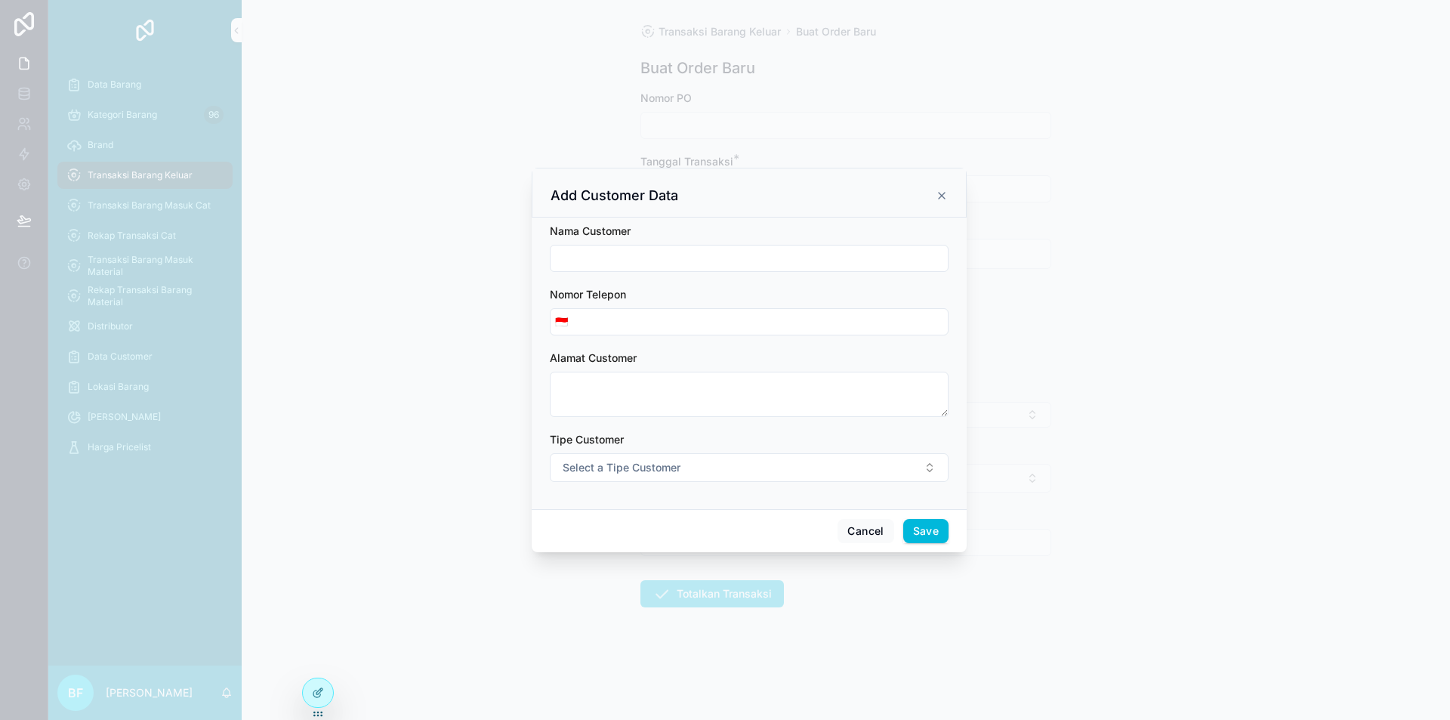
click at [663, 253] on input "scrollable content" at bounding box center [749, 258] width 397 height 21
type input "**********"
drag, startPoint x: 691, startPoint y: 461, endPoint x: 684, endPoint y: 472, distance: 13.0
click at [690, 462] on button "Select a Tipe Customer" at bounding box center [749, 467] width 399 height 29
click at [683, 524] on div "Customer" at bounding box center [680, 528] width 42 height 14
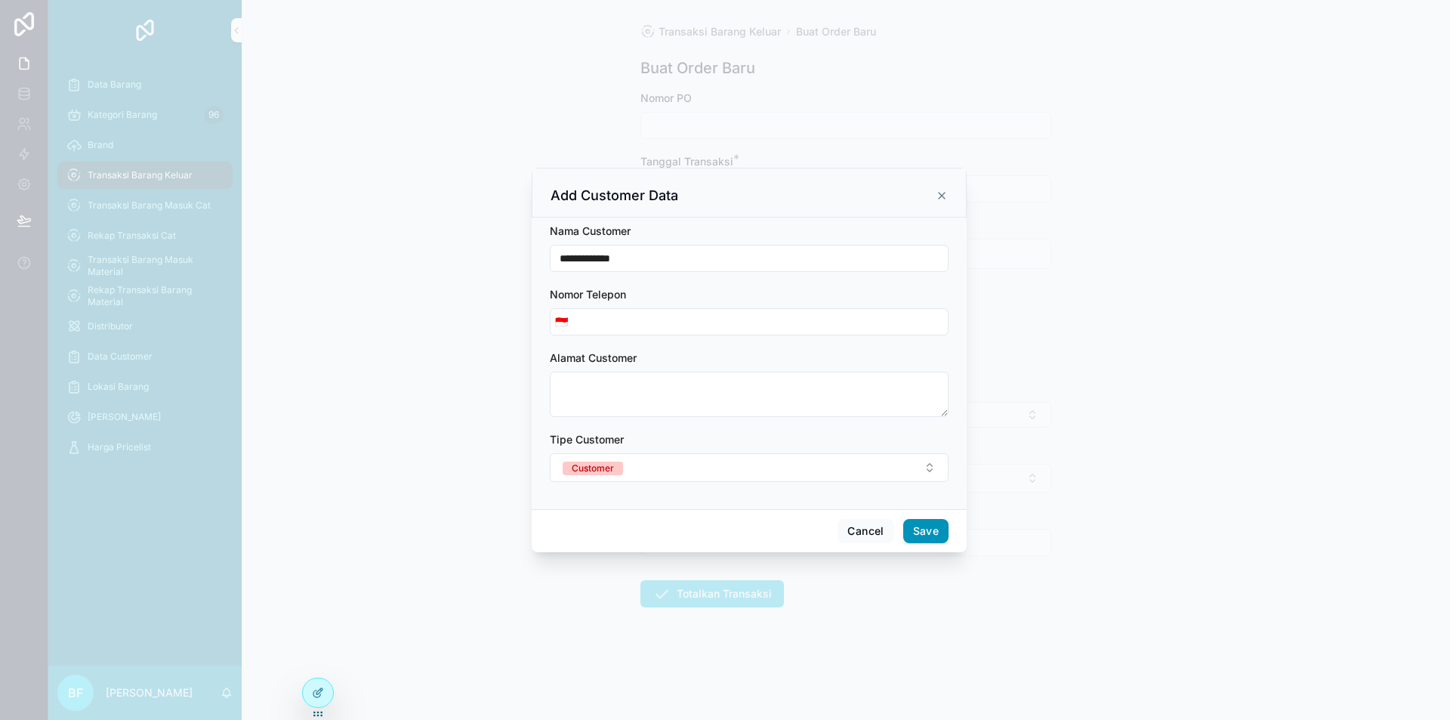
click at [920, 529] on button "Save" at bounding box center [925, 531] width 45 height 24
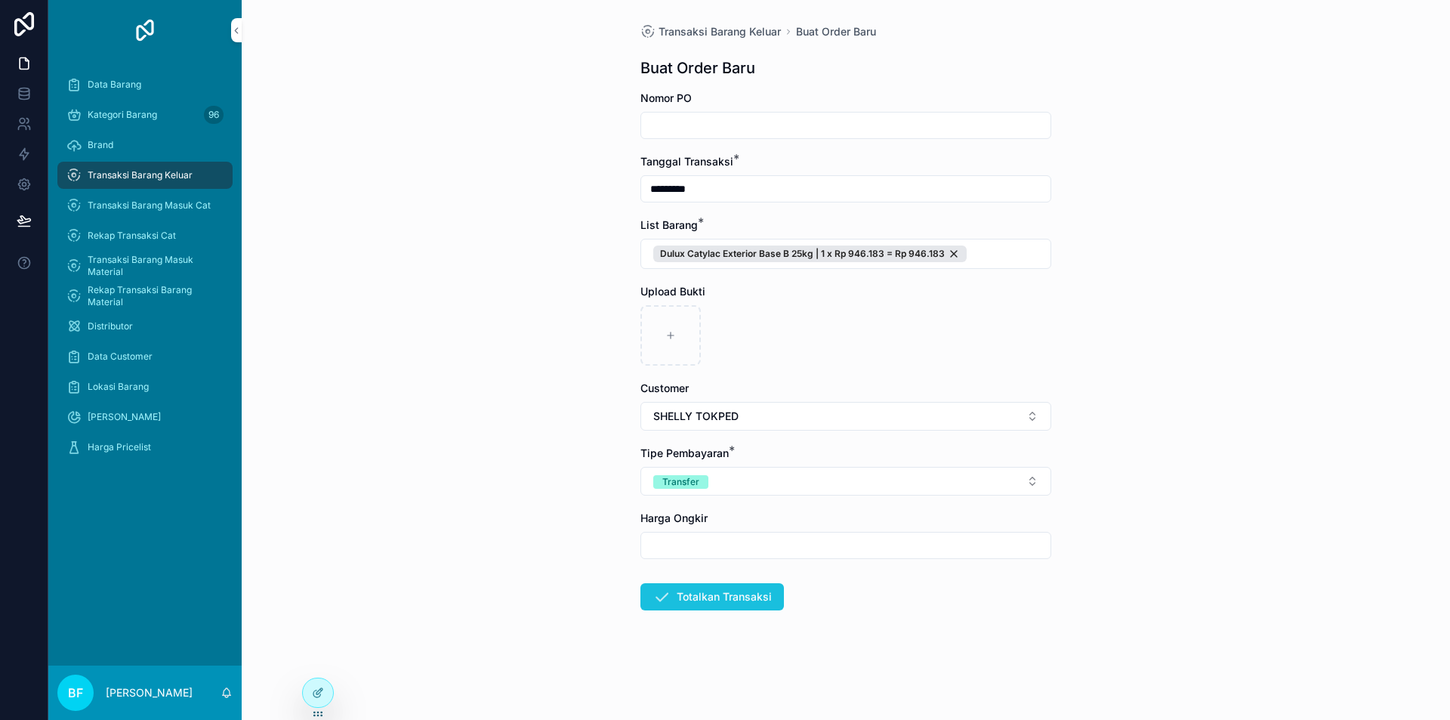
click at [756, 600] on button "Totalkan Transaksi" at bounding box center [712, 596] width 144 height 27
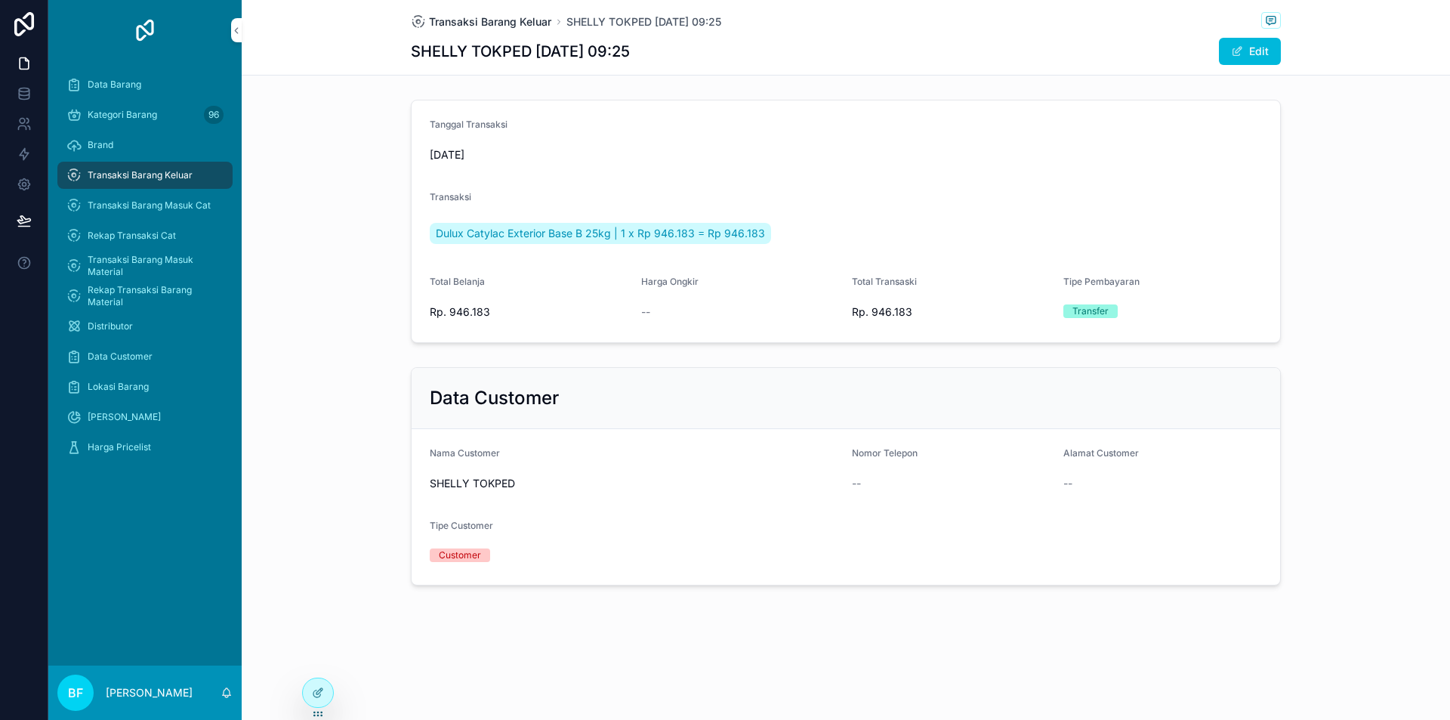
click at [521, 19] on span "Transaksi Barang Keluar" at bounding box center [490, 21] width 122 height 15
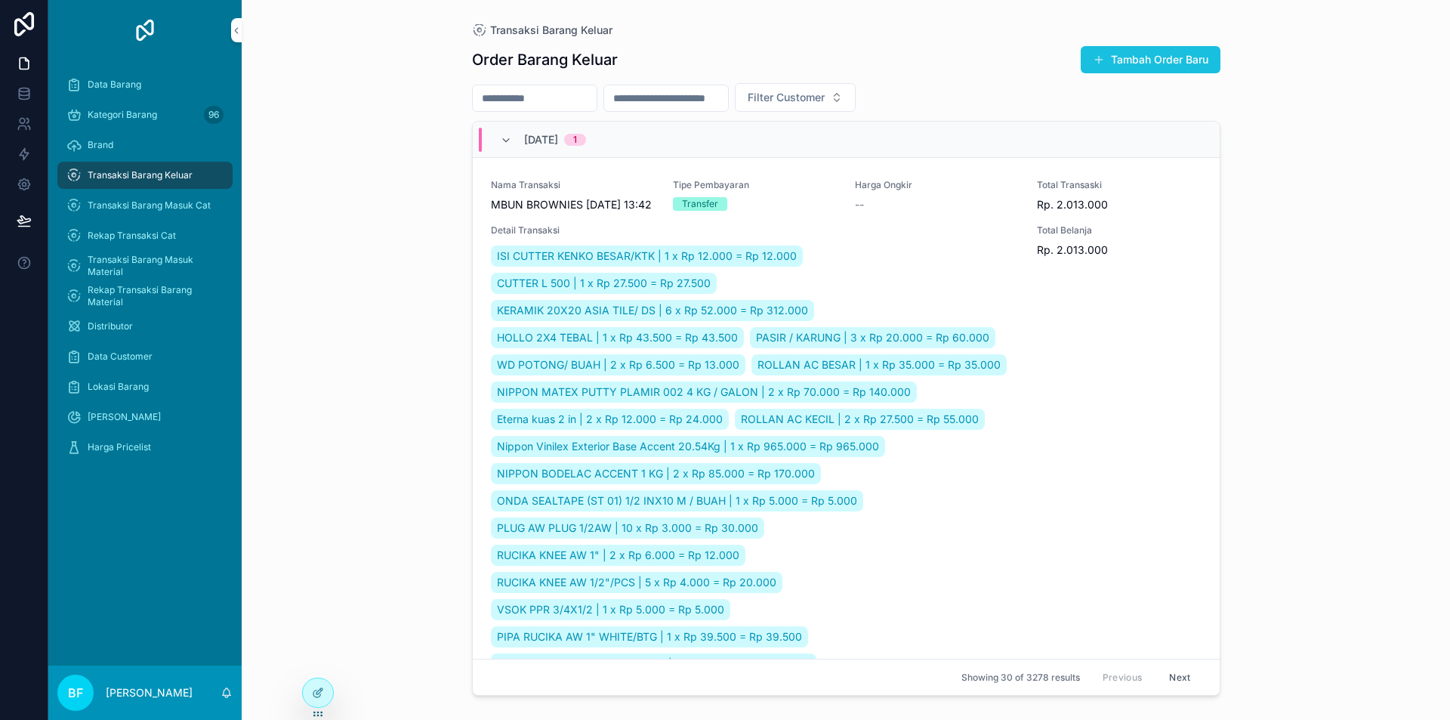
click at [1175, 57] on button "Tambah Order Baru" at bounding box center [1151, 59] width 140 height 27
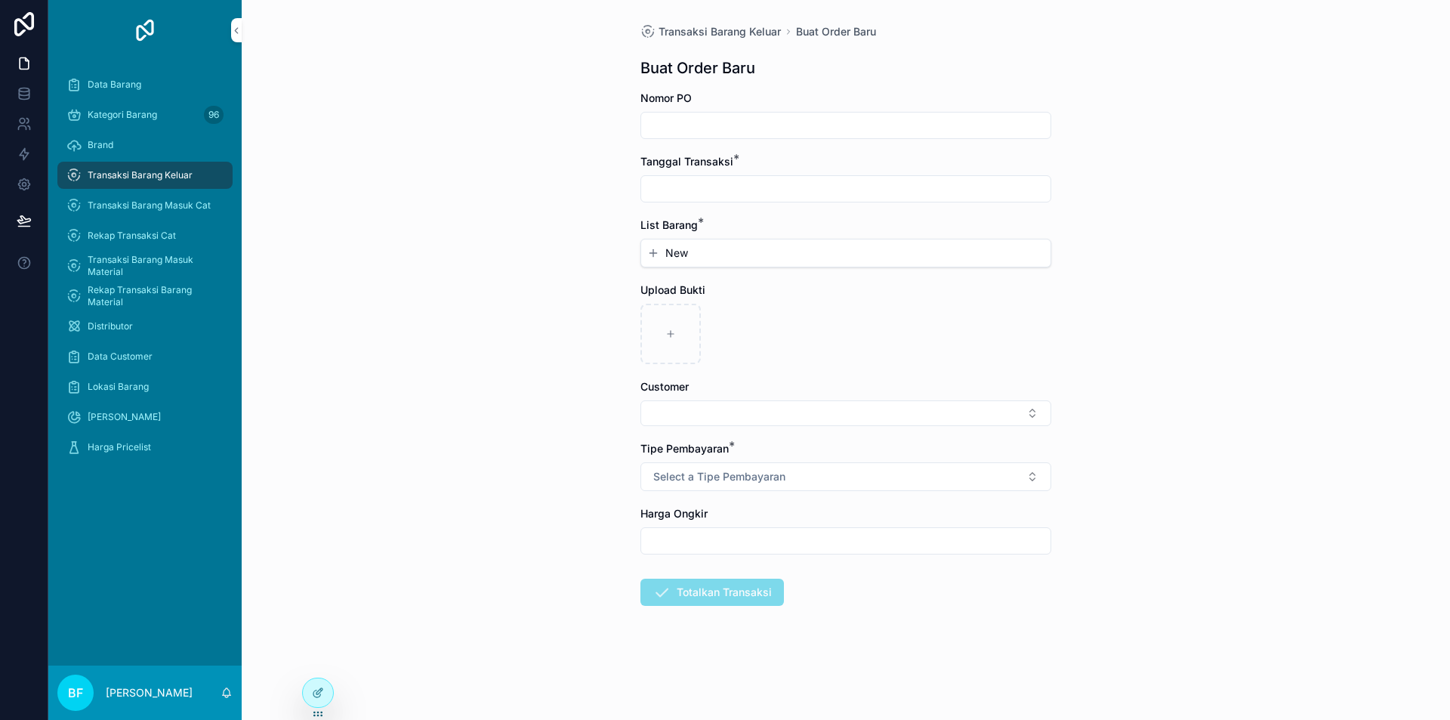
click at [782, 191] on input "scrollable content" at bounding box center [845, 188] width 409 height 21
click at [815, 308] on button "1" at bounding box center [818, 312] width 27 height 27
type input "*********"
click at [668, 245] on div "New" at bounding box center [845, 252] width 409 height 27
drag, startPoint x: 684, startPoint y: 265, endPoint x: 701, endPoint y: 277, distance: 20.5
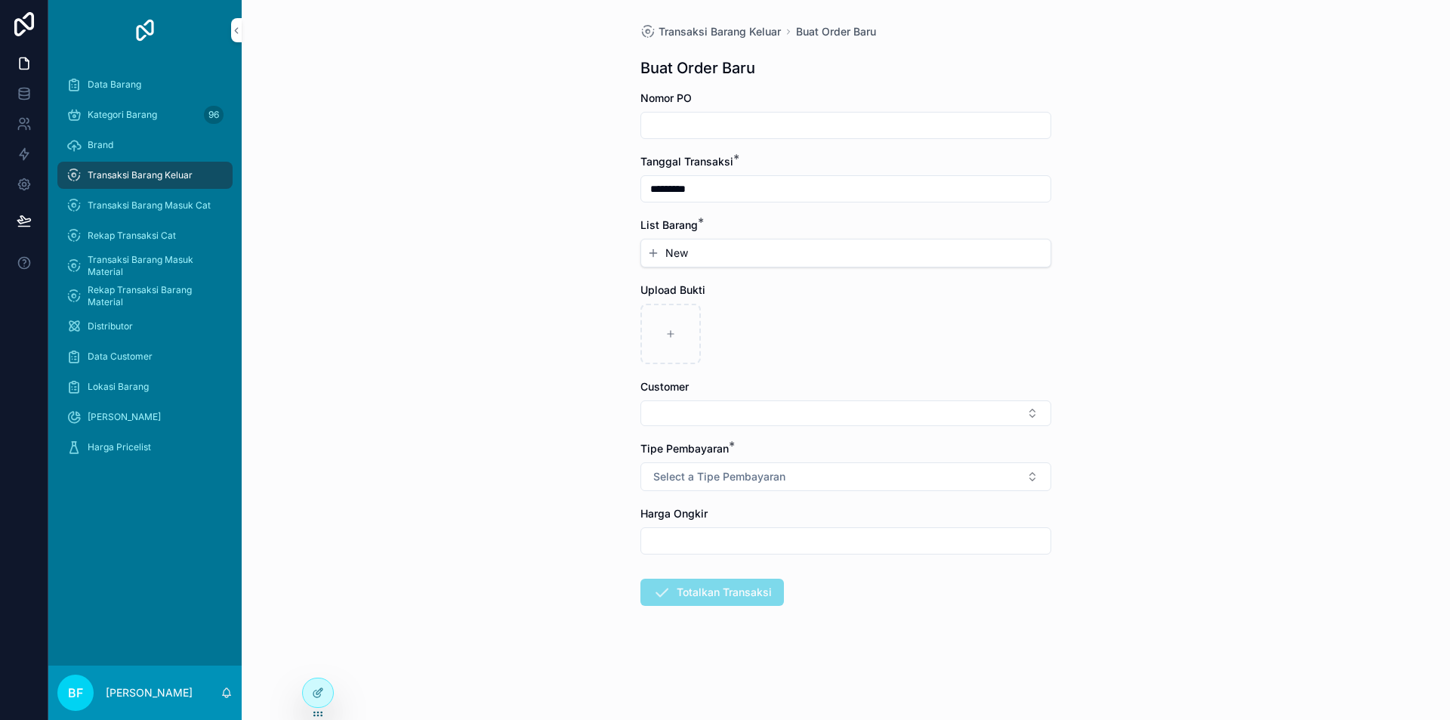
click at [684, 264] on div "New" at bounding box center [845, 252] width 409 height 27
click at [705, 269] on form "Nomor PO Tanggal Transaksi * ********* List Barang * New Upload Bukti Customer …" at bounding box center [845, 397] width 411 height 612
click at [707, 265] on div "New" at bounding box center [845, 252] width 409 height 27
click at [712, 260] on button "New" at bounding box center [845, 252] width 397 height 15
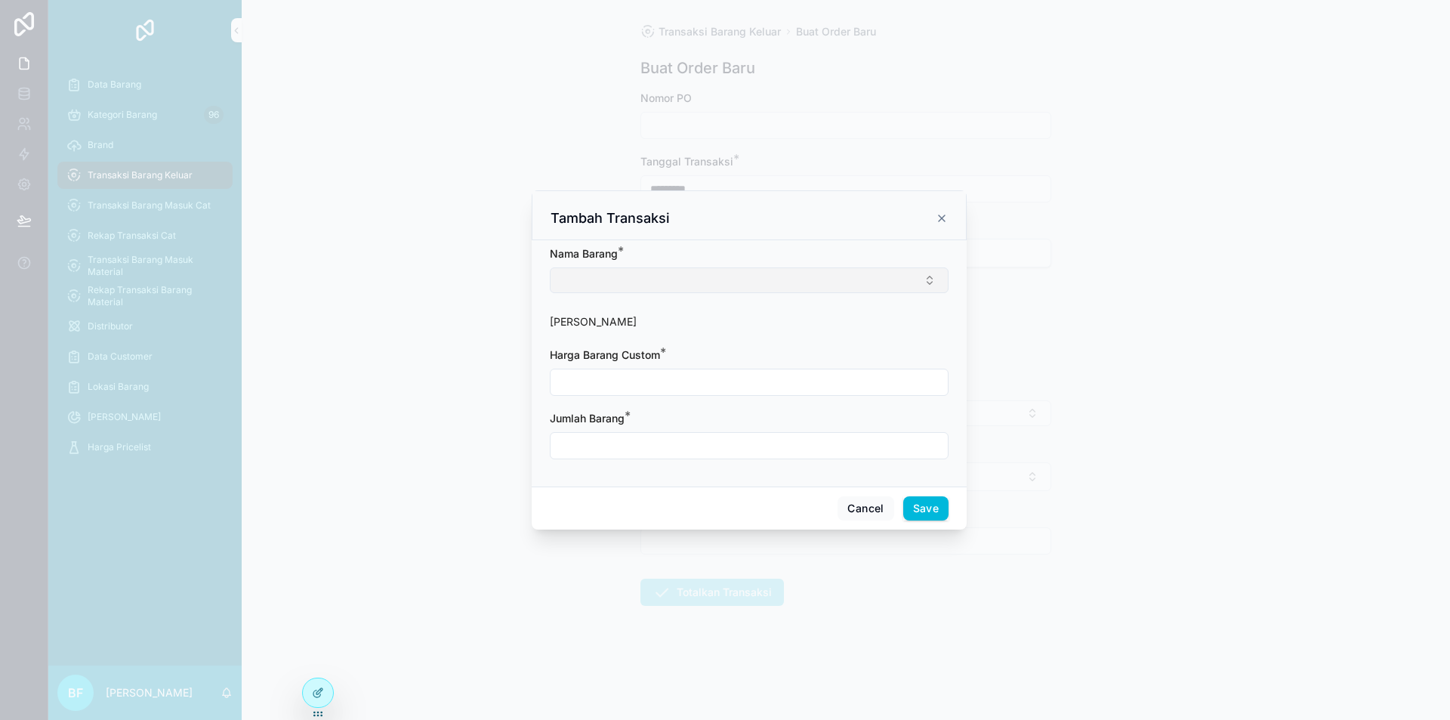
click at [736, 282] on button "Select Button" at bounding box center [749, 280] width 399 height 26
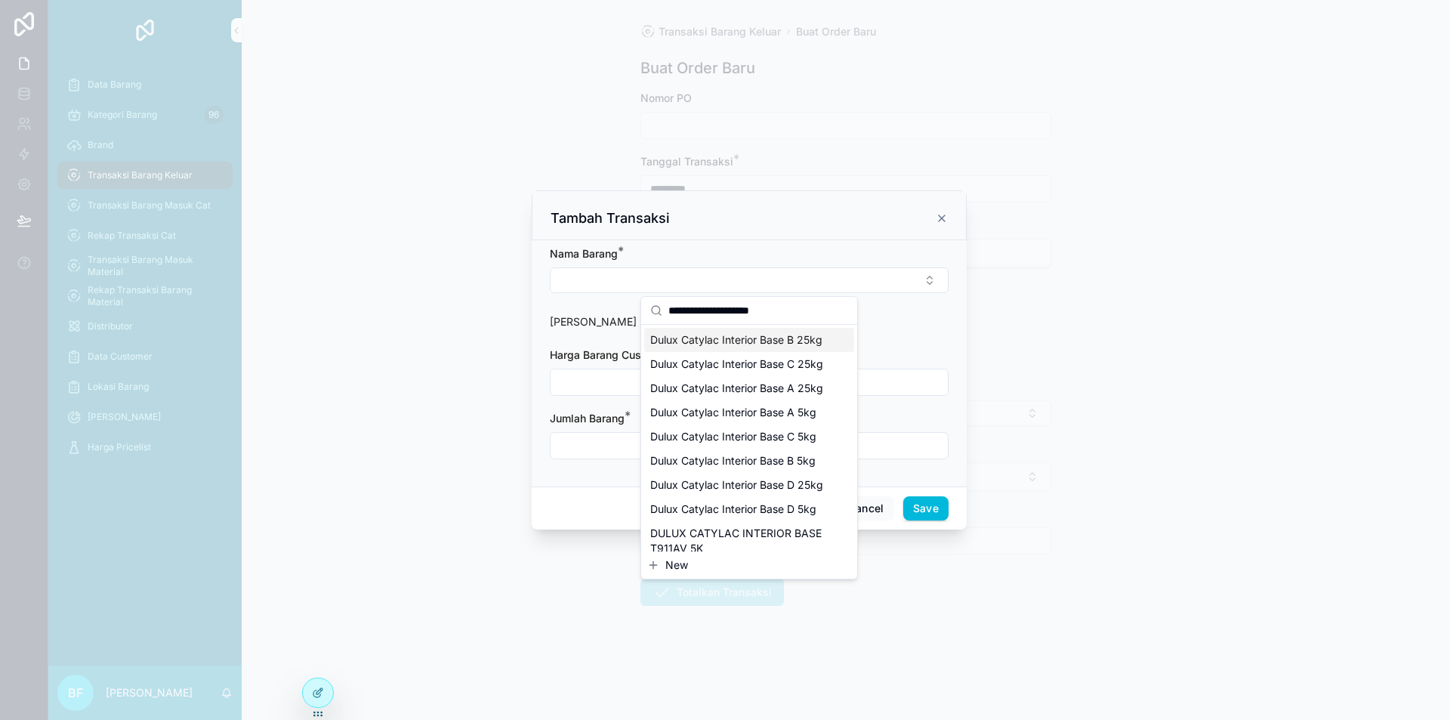
type input "**********"
click at [773, 347] on span "Dulux Catylac Interior Base B 25kg" at bounding box center [736, 339] width 172 height 15
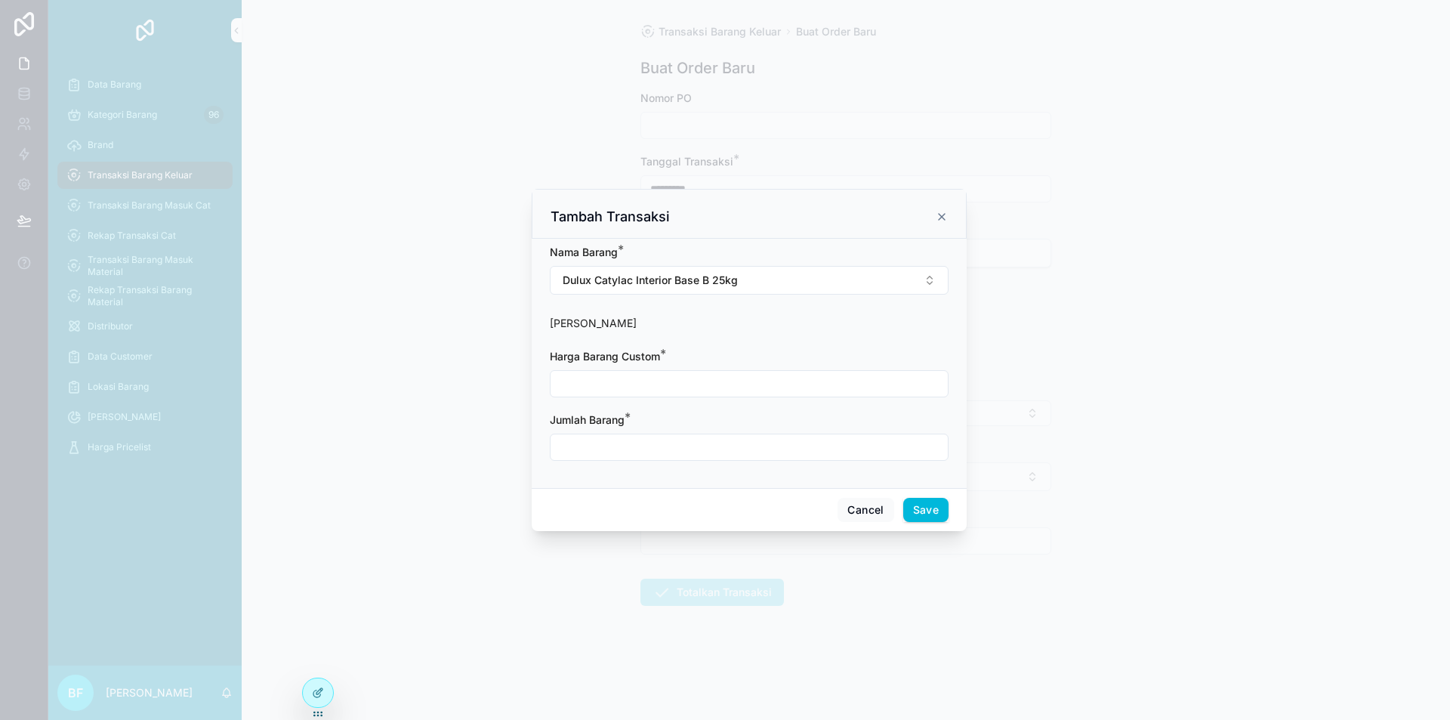
click at [766, 378] on input "scrollable content" at bounding box center [749, 383] width 397 height 21
type input "**********"
click at [736, 428] on div "Jumlah Barang *" at bounding box center [749, 419] width 399 height 15
click at [737, 437] on input "scrollable content" at bounding box center [749, 447] width 397 height 21
type input "****"
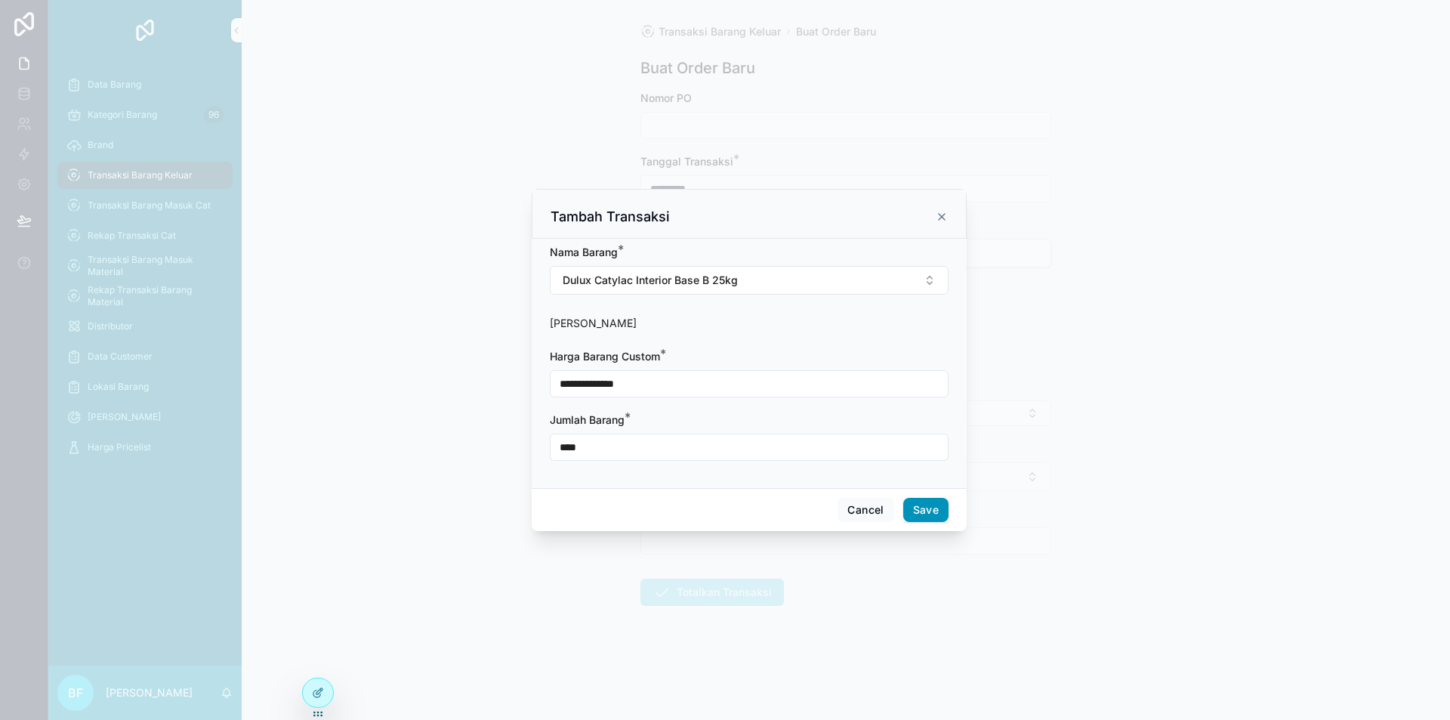
click at [937, 517] on button "Save" at bounding box center [925, 510] width 45 height 24
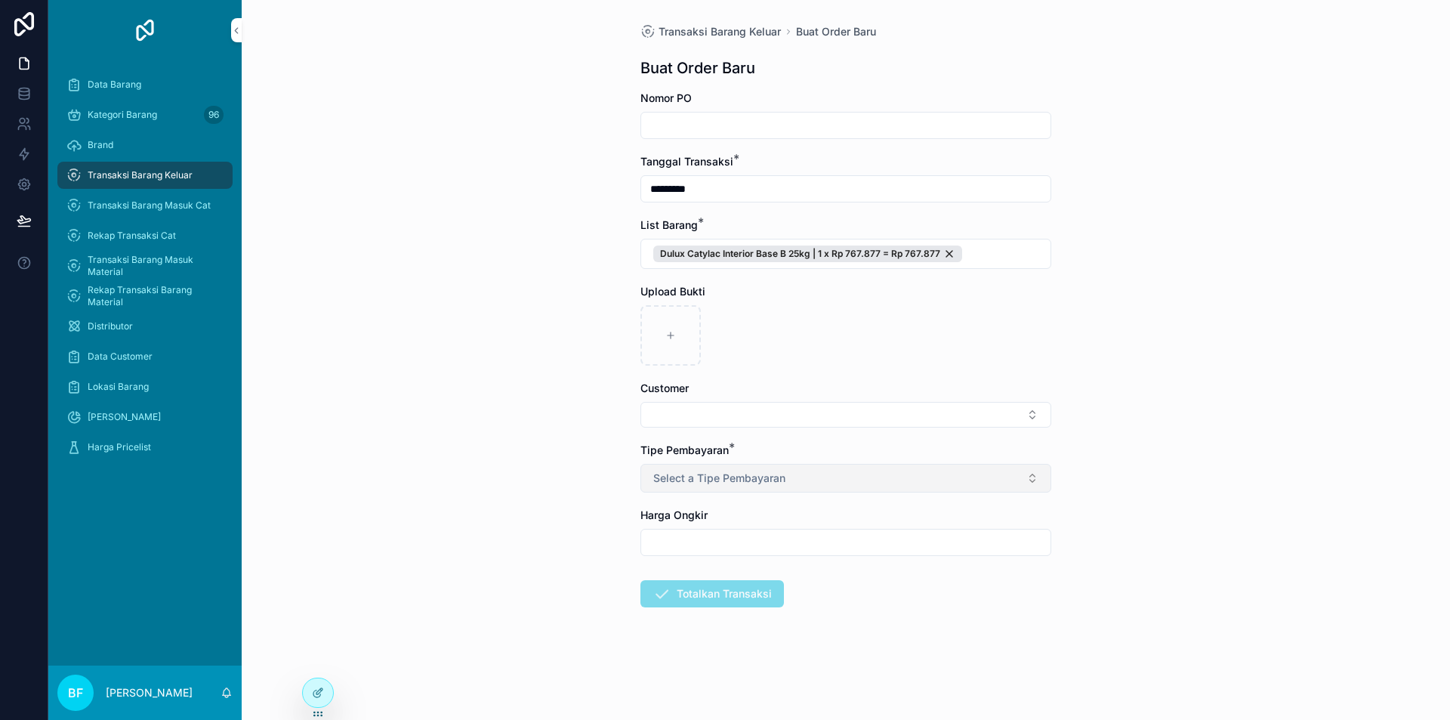
click at [806, 474] on button "Select a Tipe Pembayaran" at bounding box center [845, 478] width 411 height 29
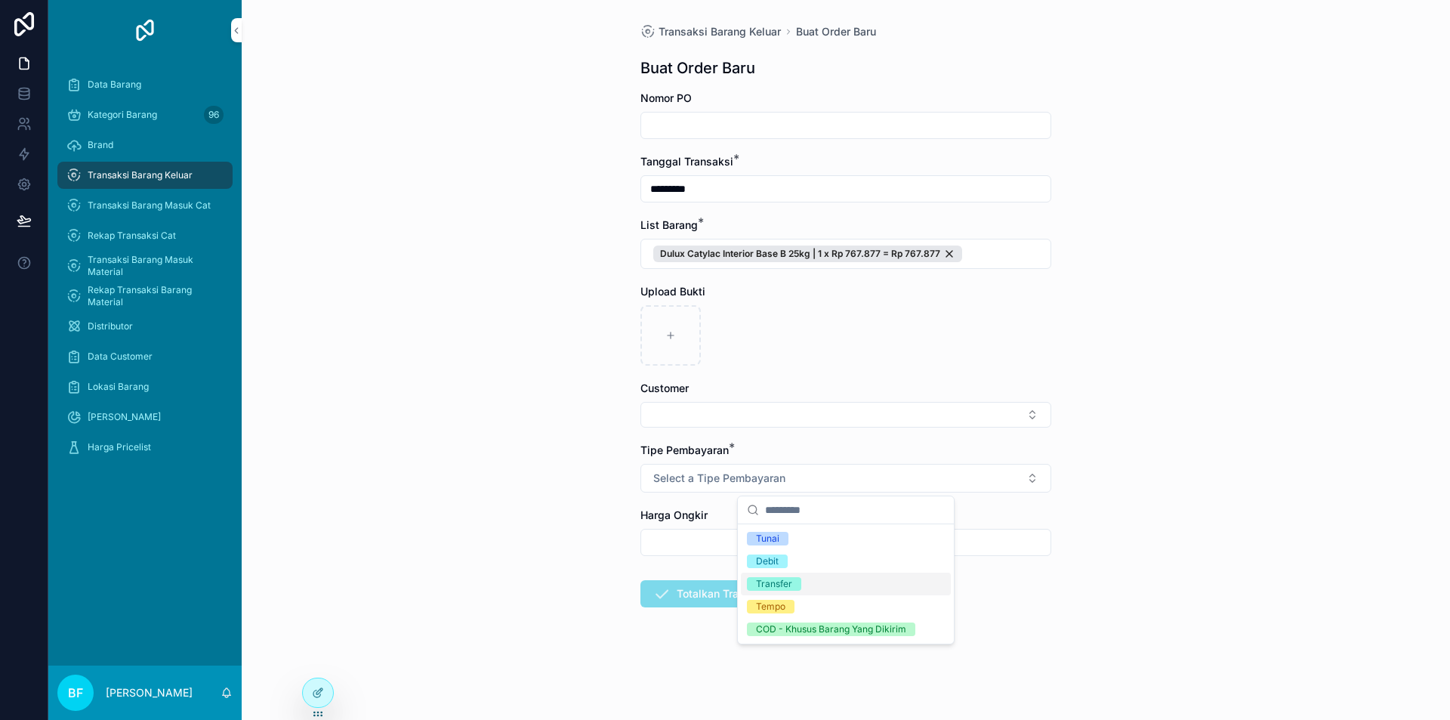
click at [787, 579] on div "Transfer" at bounding box center [774, 584] width 36 height 14
click at [733, 423] on button "Select Button" at bounding box center [845, 415] width 411 height 26
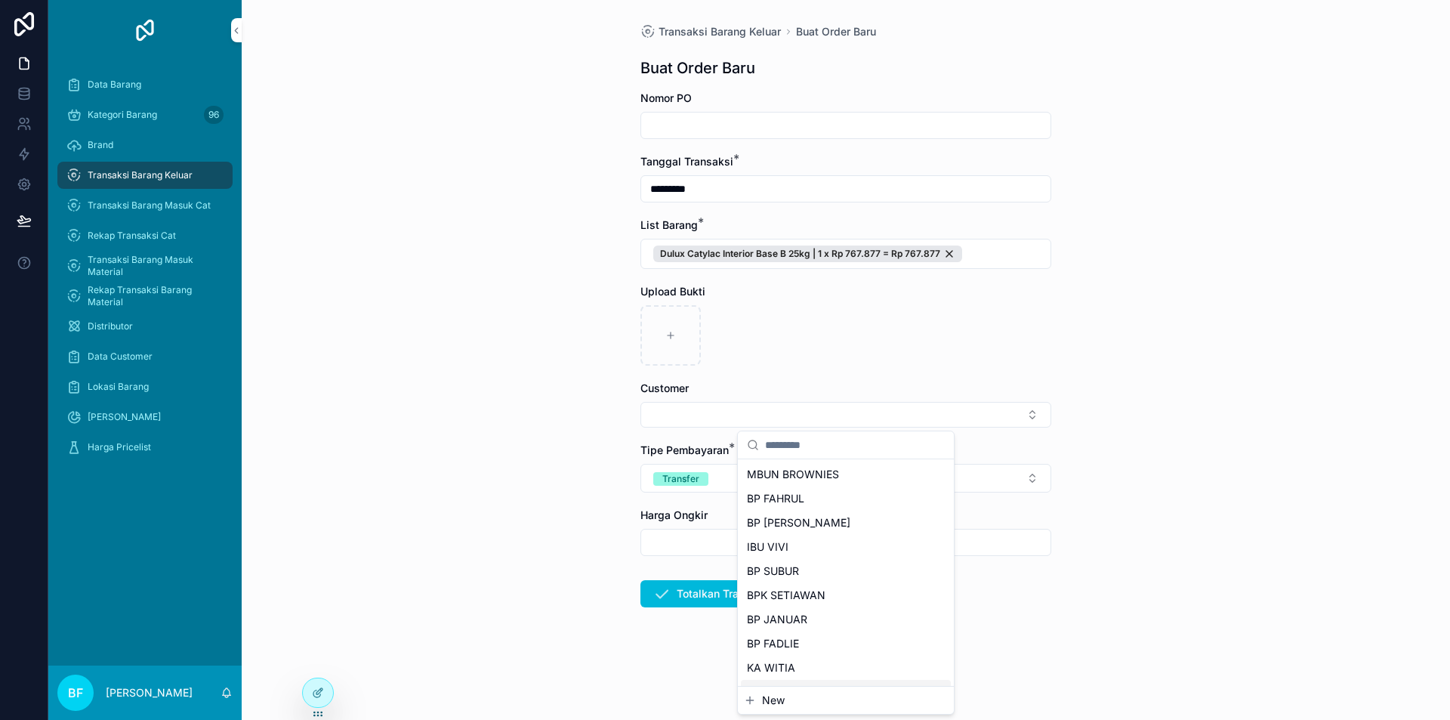
click at [779, 699] on span "New" at bounding box center [773, 700] width 23 height 15
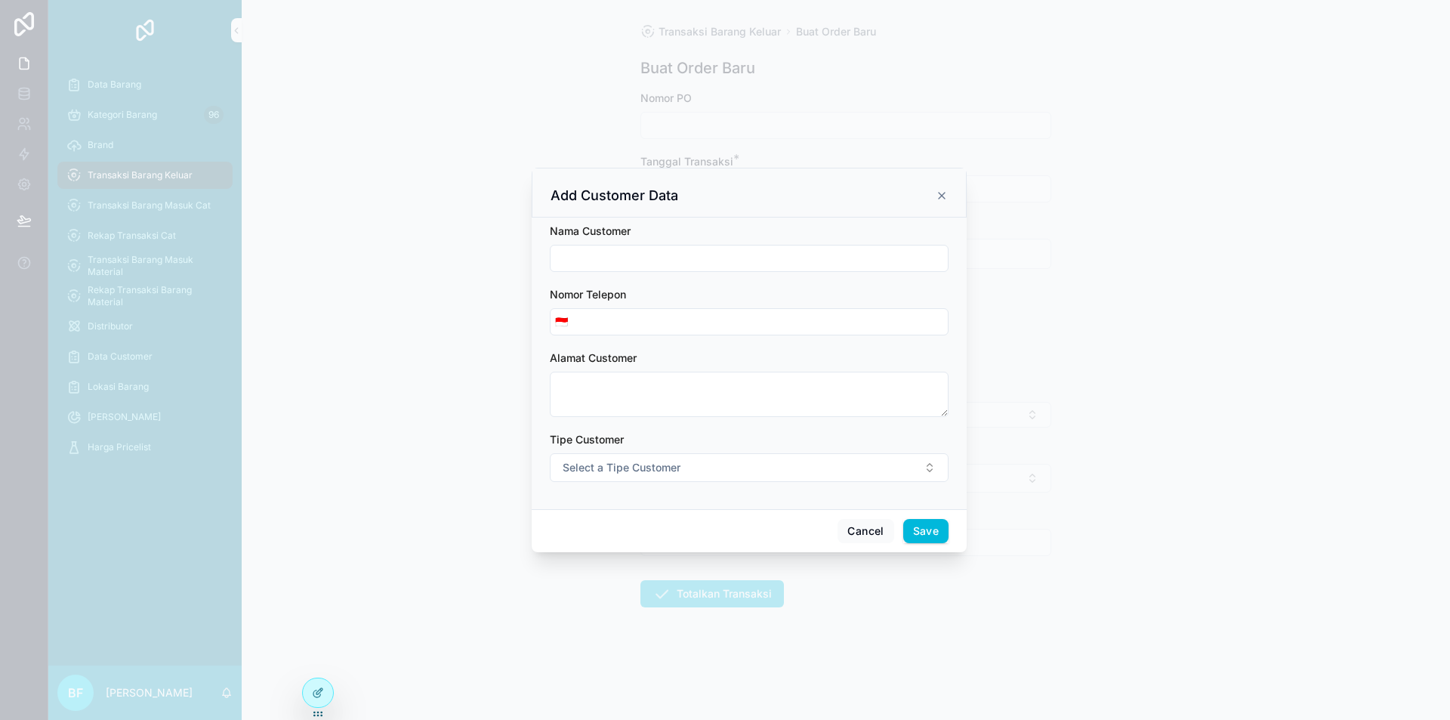
click at [696, 253] on input "scrollable content" at bounding box center [749, 258] width 397 height 21
type input "**********"
click at [657, 454] on button "Select a Tipe Customer" at bounding box center [749, 467] width 399 height 29
click at [665, 522] on div "Customer" at bounding box center [680, 528] width 42 height 14
click at [927, 527] on button "Save" at bounding box center [925, 531] width 45 height 24
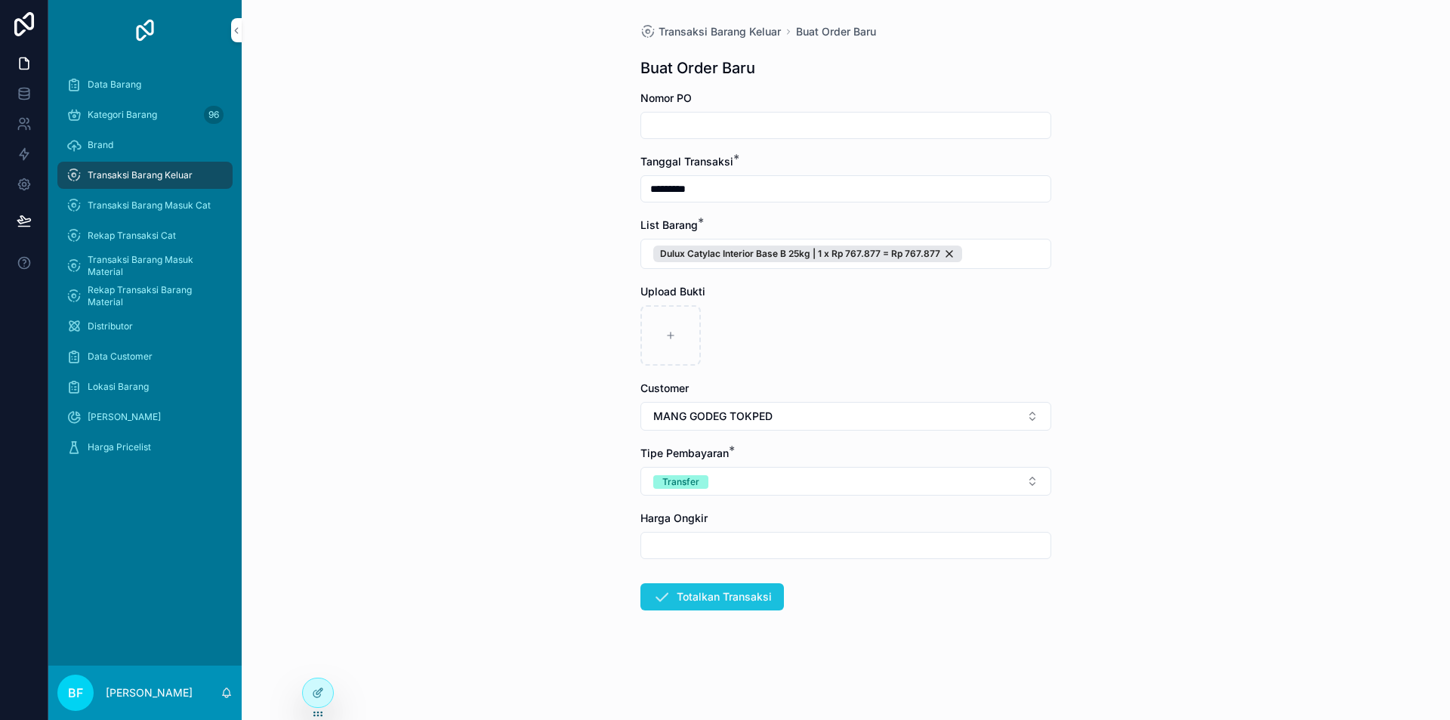
click at [771, 595] on button "Totalkan Transaksi" at bounding box center [712, 596] width 144 height 27
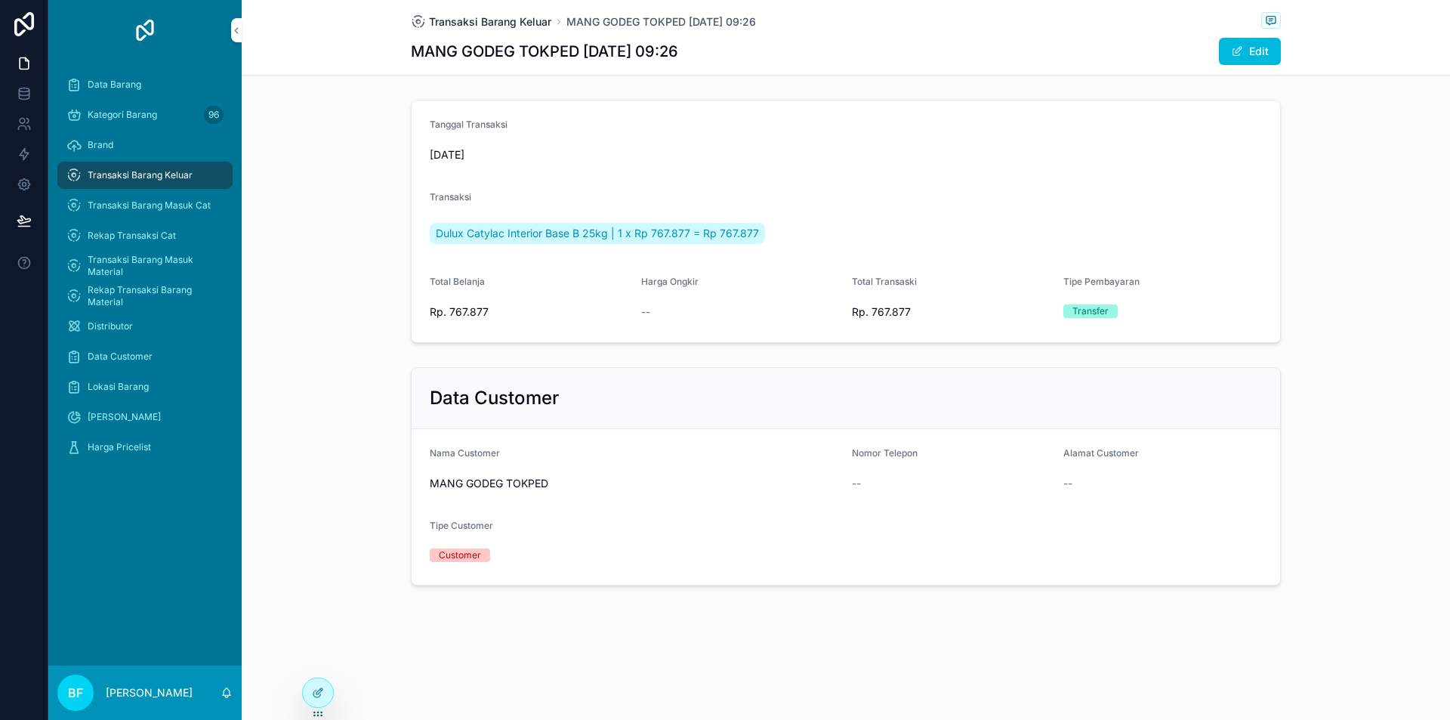
click at [481, 17] on span "Transaksi Barang Keluar" at bounding box center [490, 21] width 122 height 15
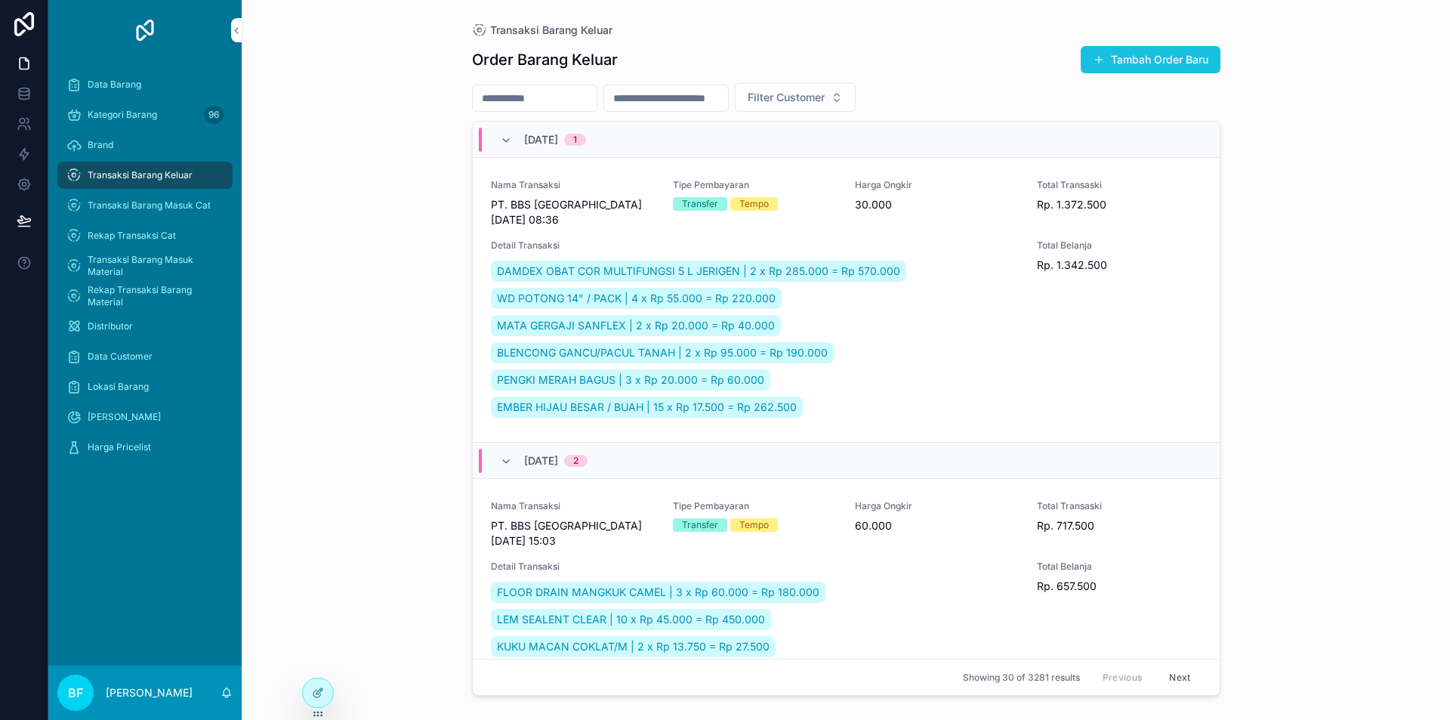
click at [1170, 57] on button "Tambah Order Baru" at bounding box center [1151, 59] width 140 height 27
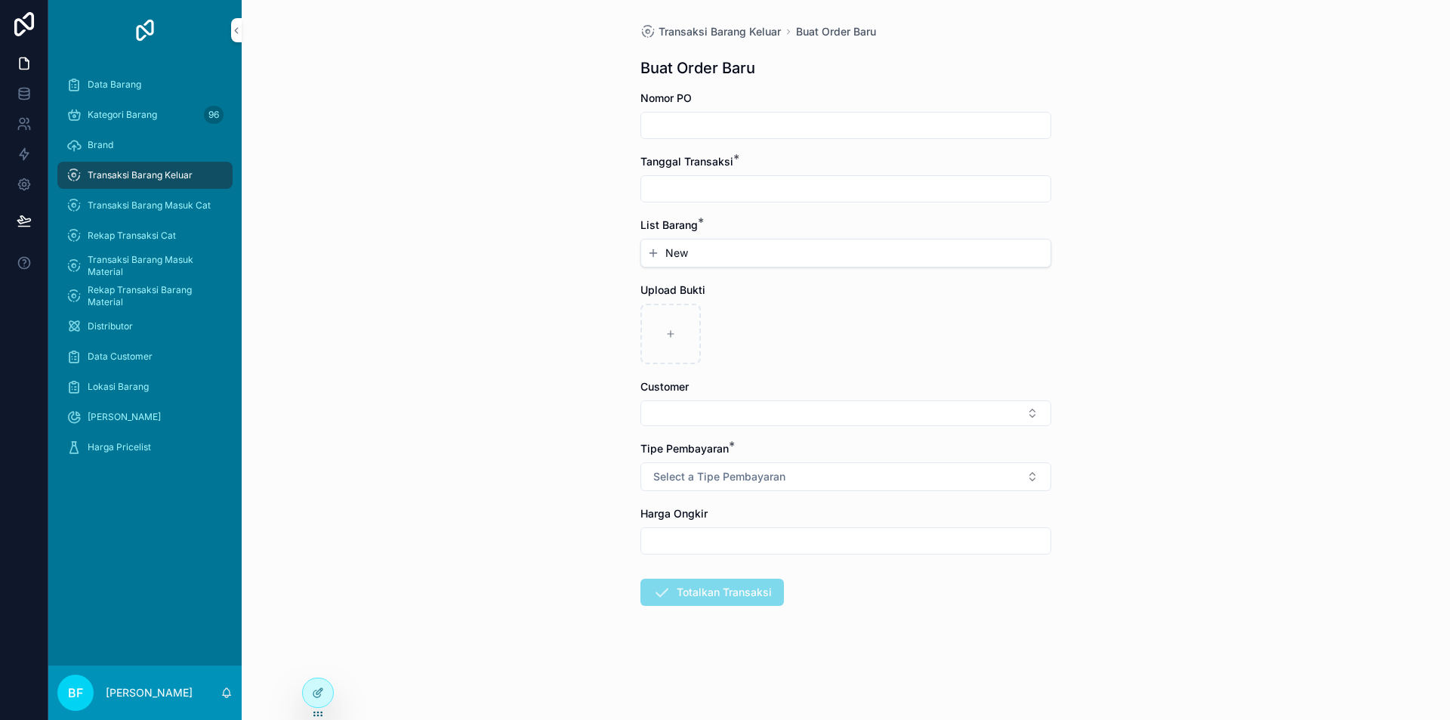
drag, startPoint x: 804, startPoint y: 175, endPoint x: 809, endPoint y: 188, distance: 13.6
click at [804, 174] on div "Tanggal Transaksi *" at bounding box center [845, 178] width 411 height 48
click at [810, 190] on input "scrollable content" at bounding box center [845, 188] width 409 height 21
click at [824, 305] on button "1" at bounding box center [818, 312] width 27 height 27
type input "*********"
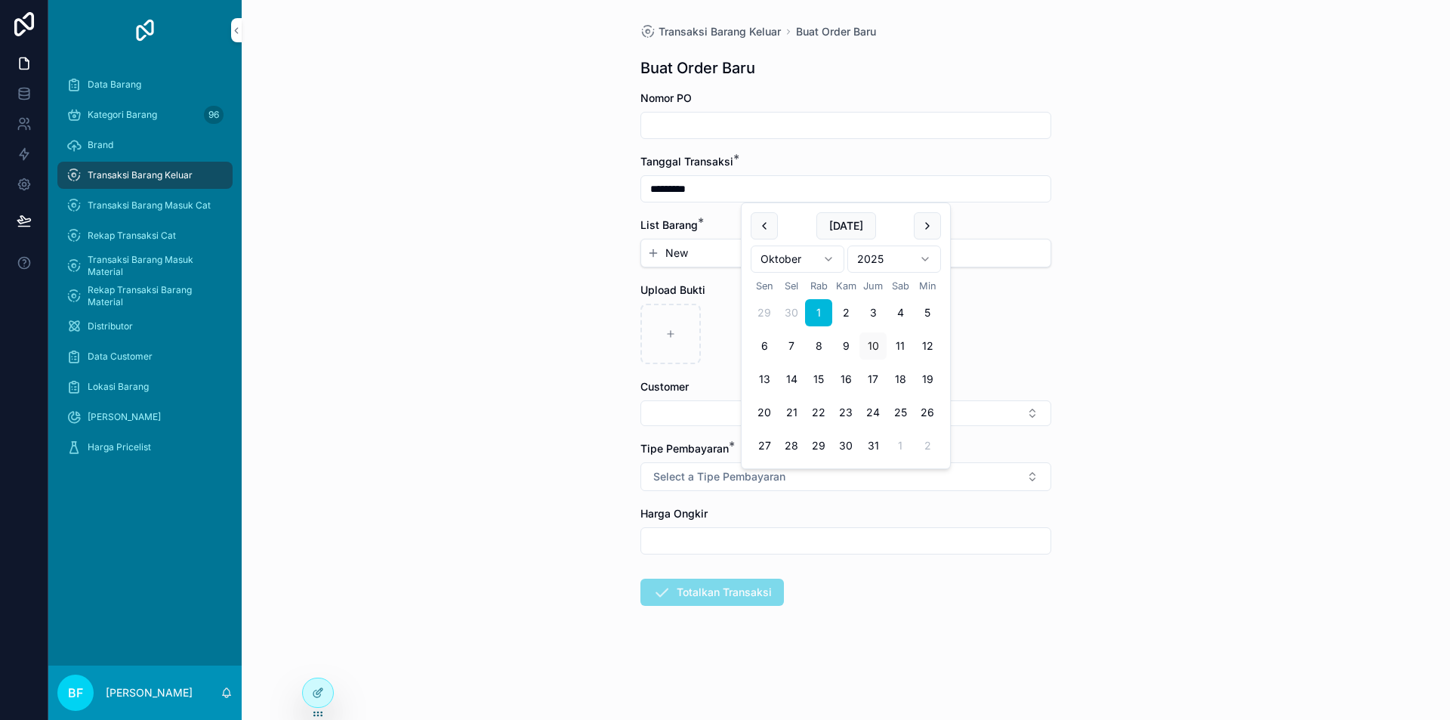
click at [705, 256] on button "New" at bounding box center [845, 252] width 397 height 15
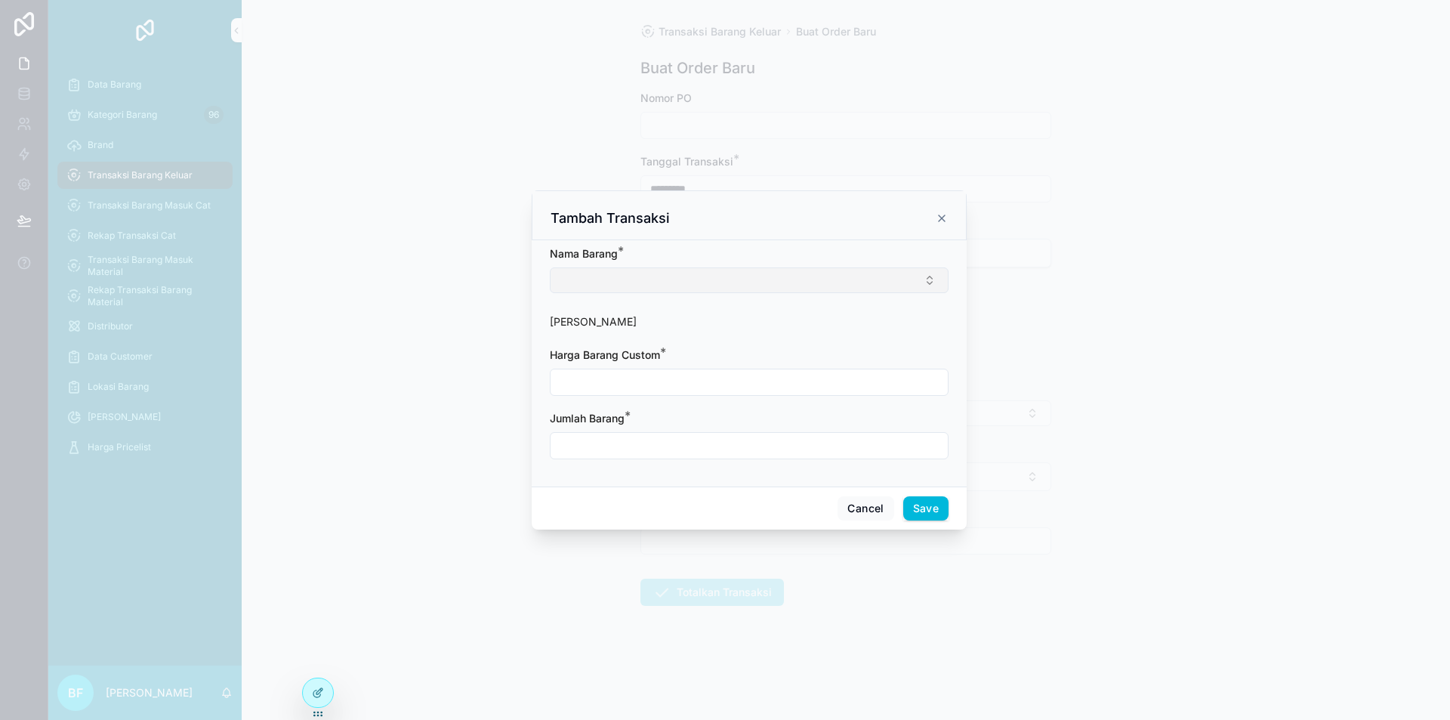
click at [711, 279] on button "Select Button" at bounding box center [749, 280] width 399 height 26
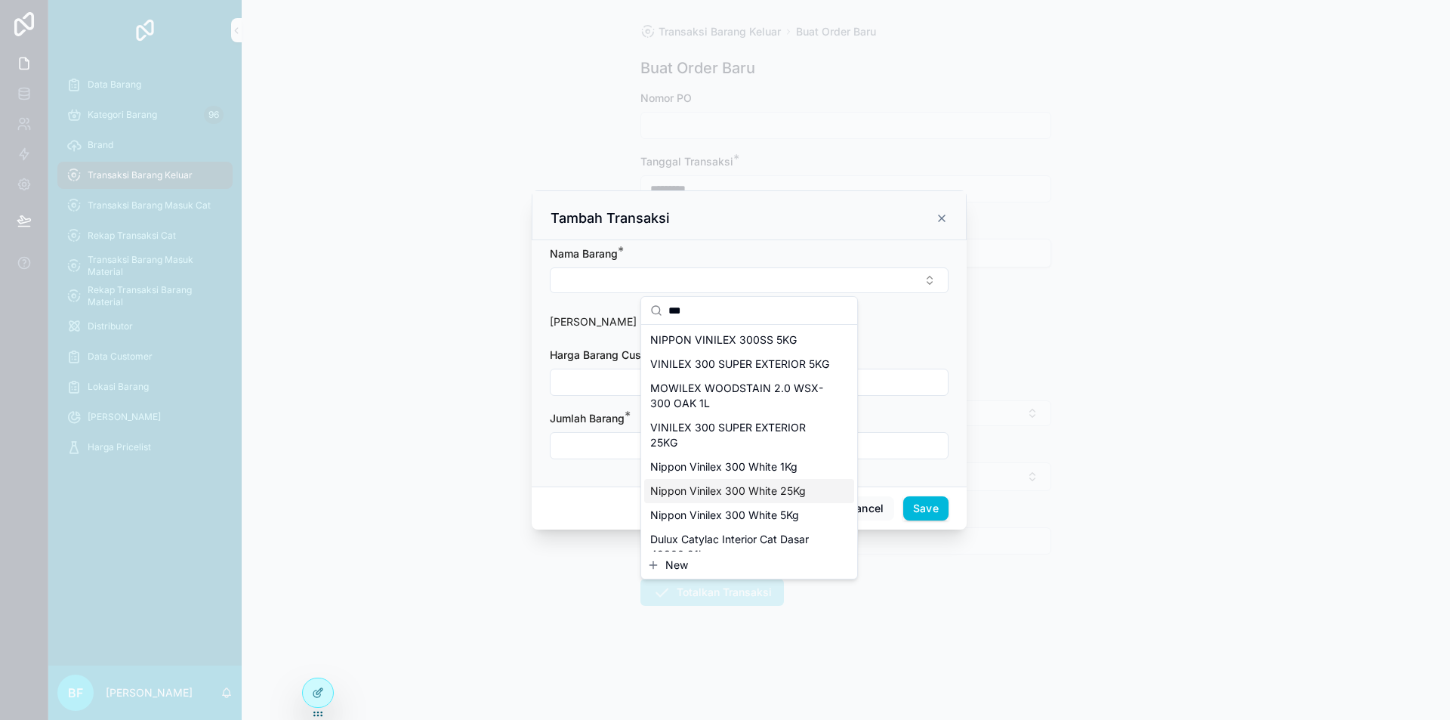
type input "***"
click at [759, 498] on span "Nippon Vinilex 300 White 25Kg" at bounding box center [728, 490] width 156 height 15
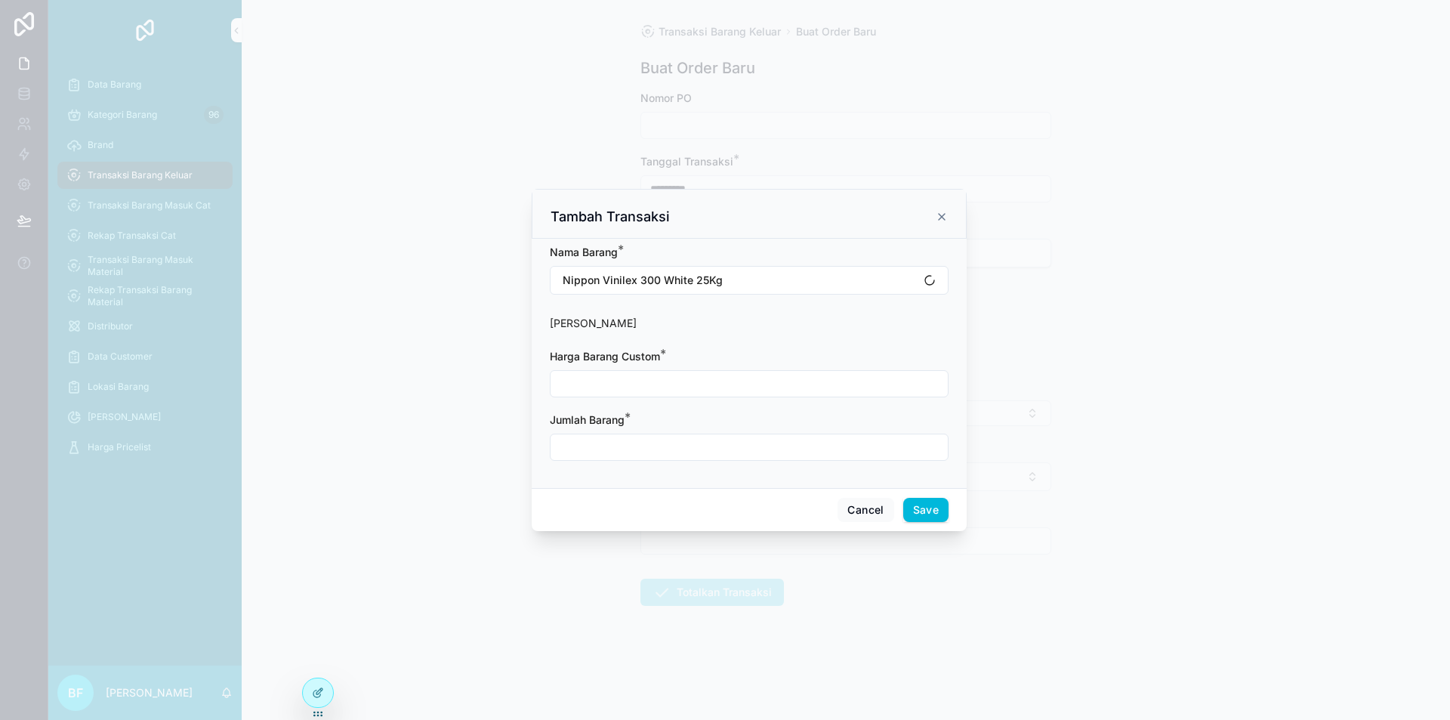
click at [691, 385] on input "scrollable content" at bounding box center [749, 383] width 397 height 21
type input "**********"
click at [662, 452] on input "scrollable content" at bounding box center [749, 447] width 397 height 21
type input "****"
click at [927, 508] on button "Save" at bounding box center [925, 510] width 45 height 24
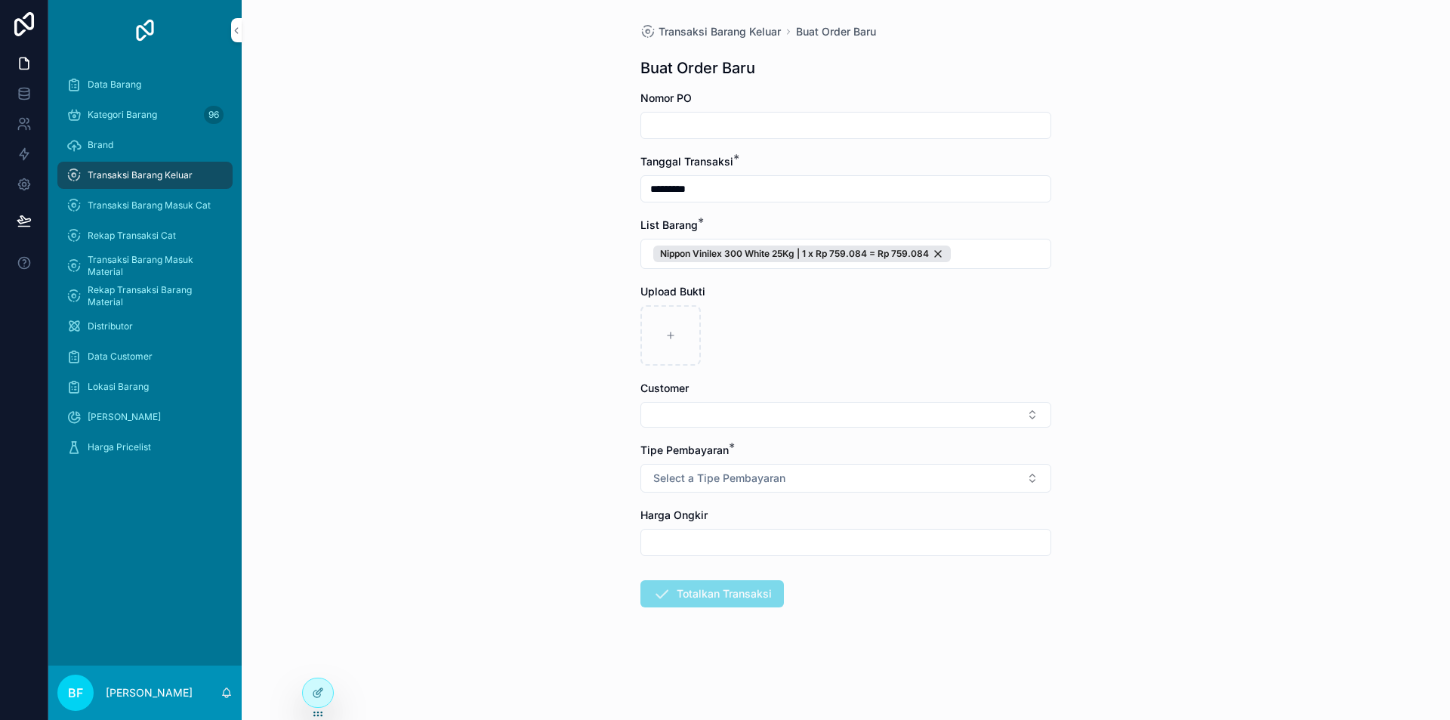
click at [714, 462] on div "Tipe Pembayaran * Select a Tipe Pembayaran" at bounding box center [845, 468] width 411 height 50
click at [724, 475] on span "Select a Tipe Pembayaran" at bounding box center [719, 478] width 132 height 15
click at [788, 578] on div "Transfer" at bounding box center [774, 584] width 36 height 14
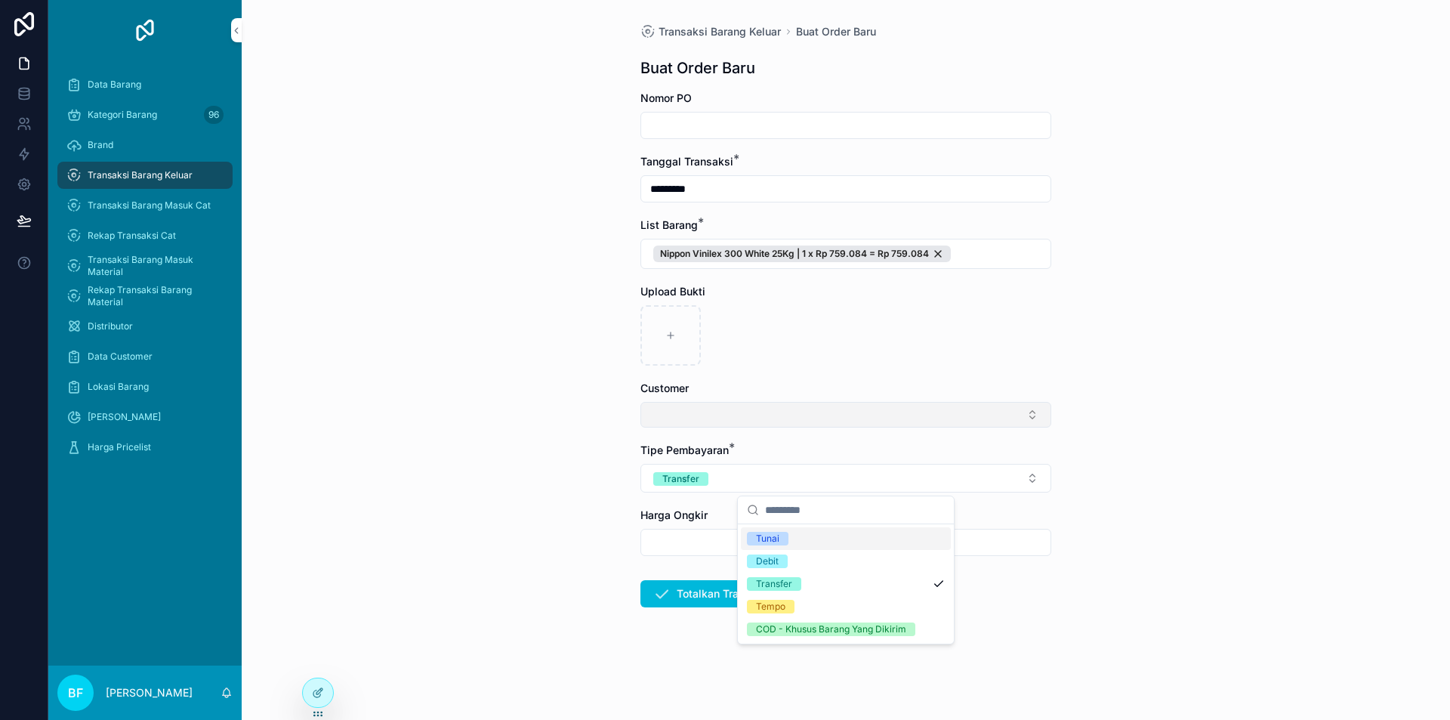
click at [761, 422] on button "Select Button" at bounding box center [845, 415] width 411 height 26
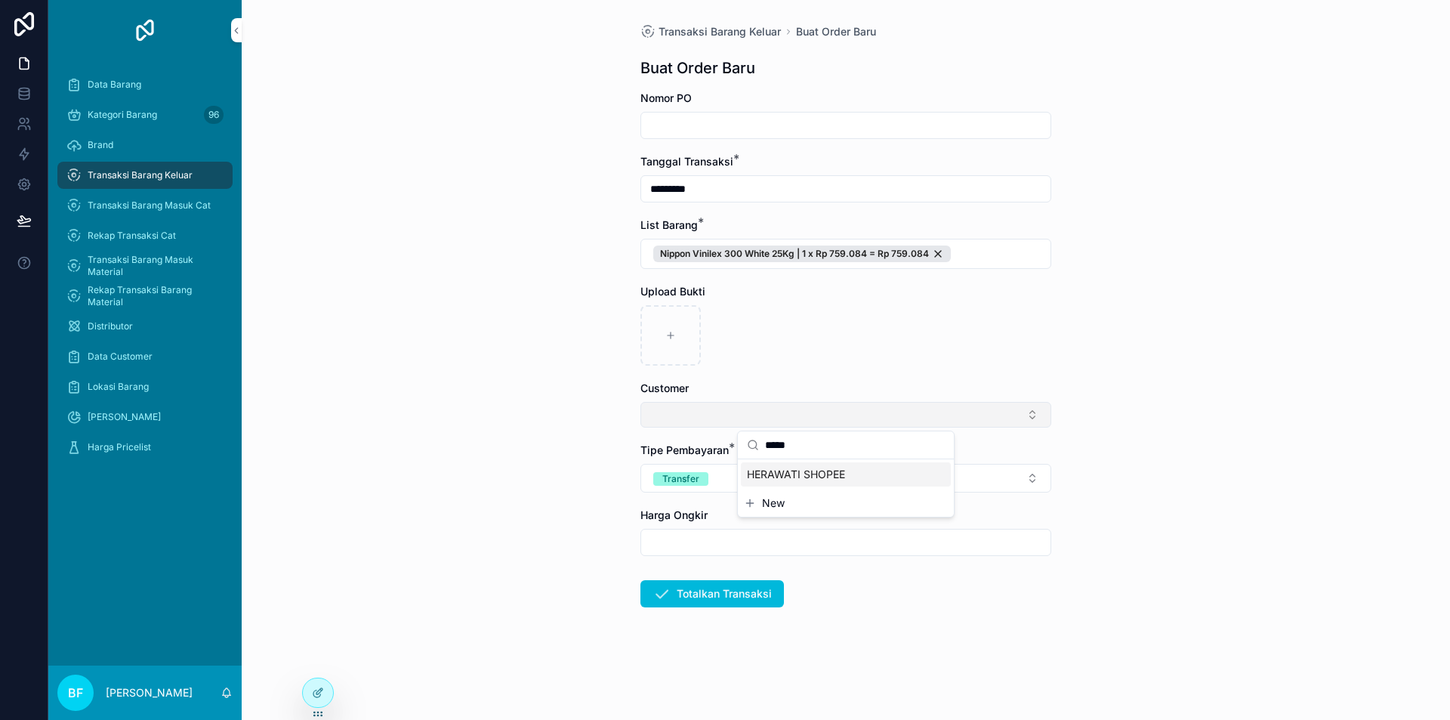
type input "******"
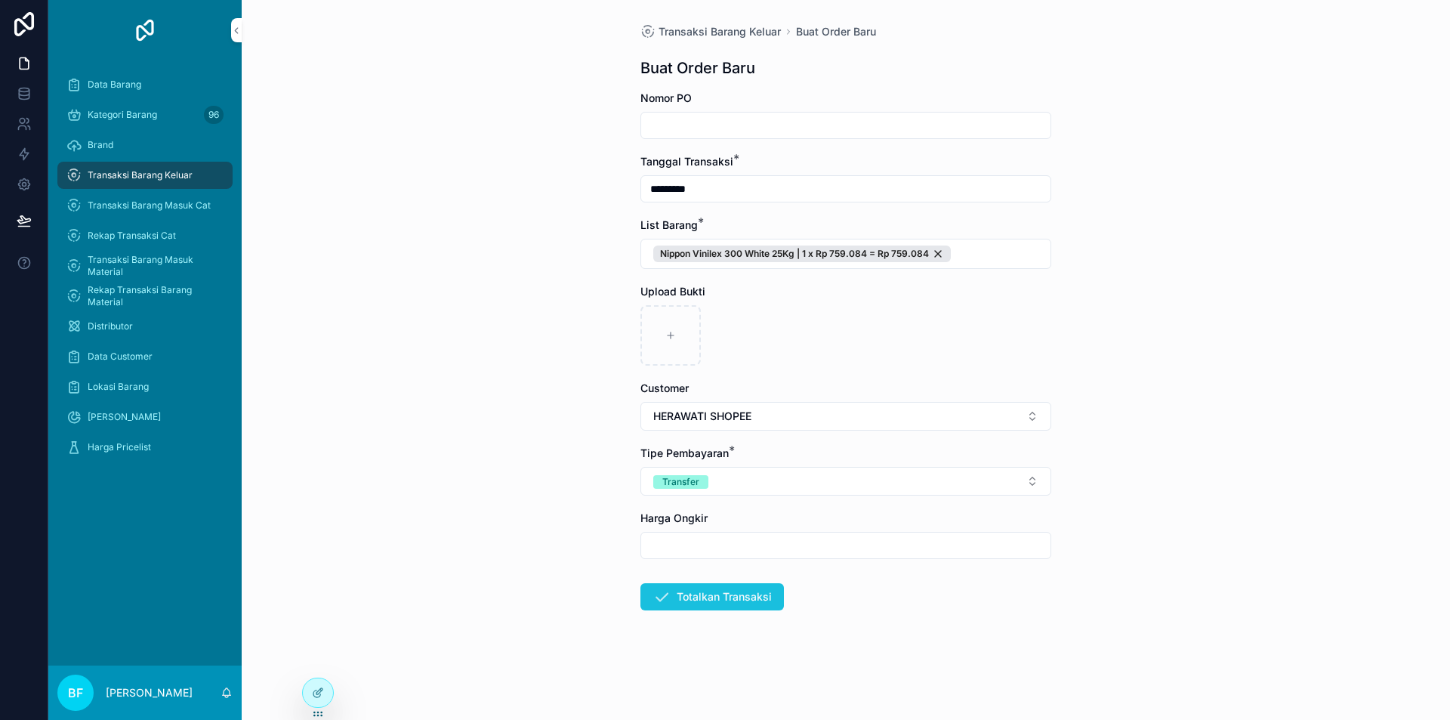
click at [731, 600] on button "Totalkan Transaksi" at bounding box center [712, 596] width 144 height 27
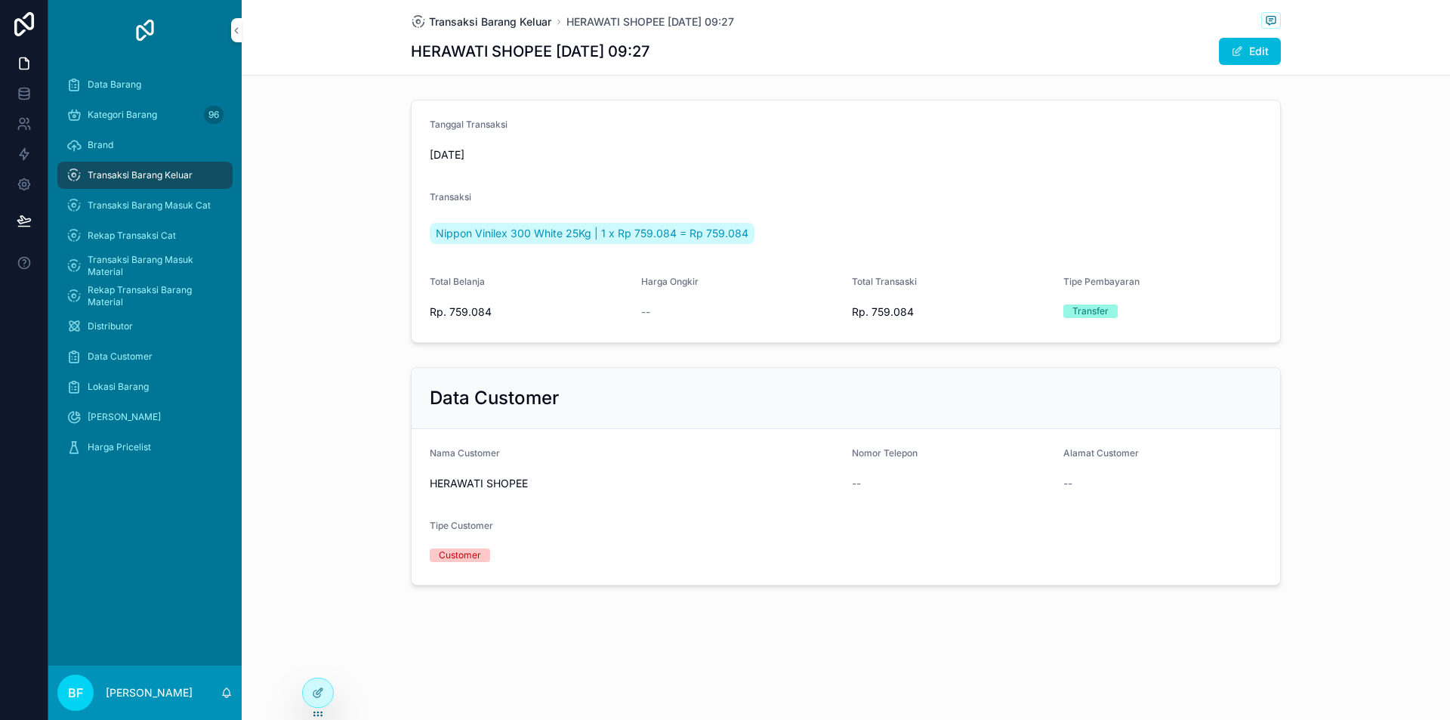
click at [487, 21] on span "Transaksi Barang Keluar" at bounding box center [490, 21] width 122 height 15
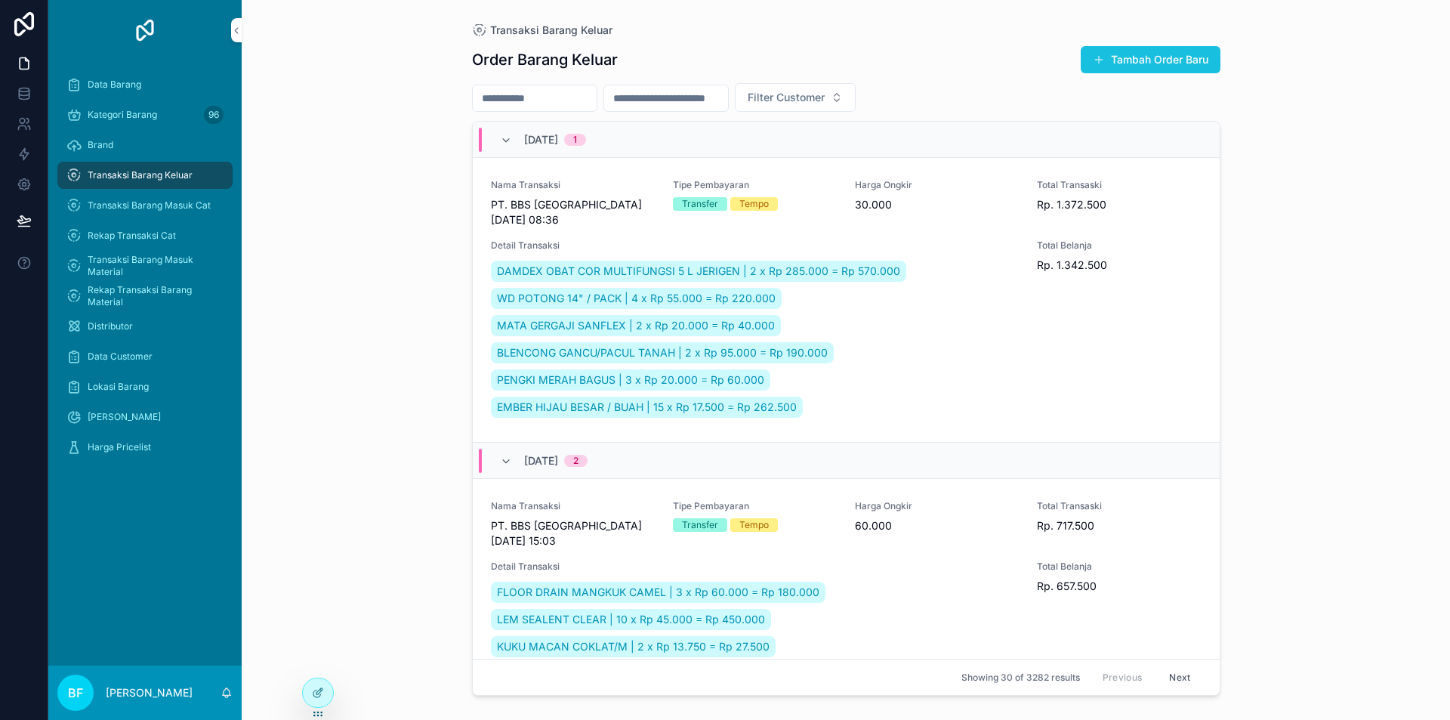
click at [1184, 63] on button "Tambah Order Baru" at bounding box center [1151, 59] width 140 height 27
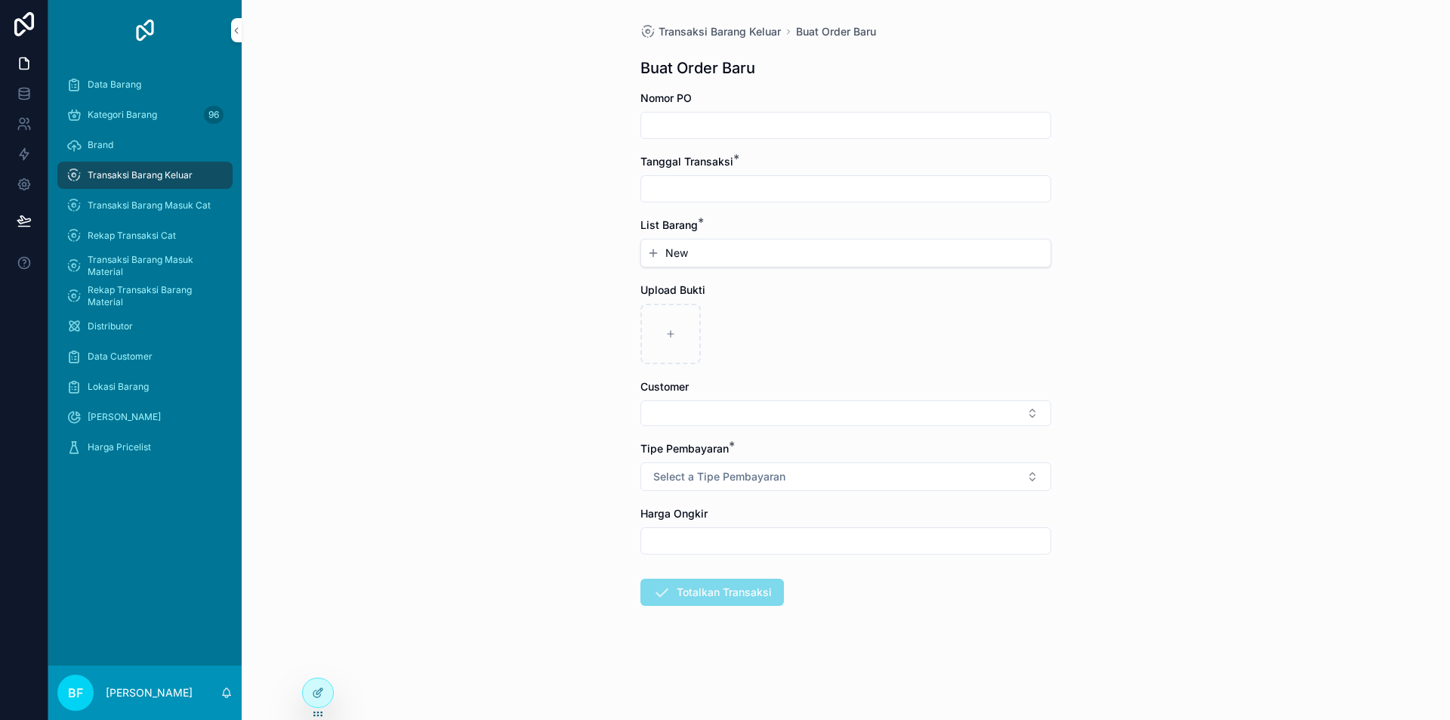
click at [744, 193] on input "scrollable content" at bounding box center [845, 188] width 409 height 21
drag, startPoint x: 822, startPoint y: 311, endPoint x: 724, endPoint y: 242, distance: 119.9
click at [822, 312] on button "1" at bounding box center [818, 312] width 27 height 27
type input "*********"
click at [707, 252] on button "New" at bounding box center [845, 252] width 397 height 15
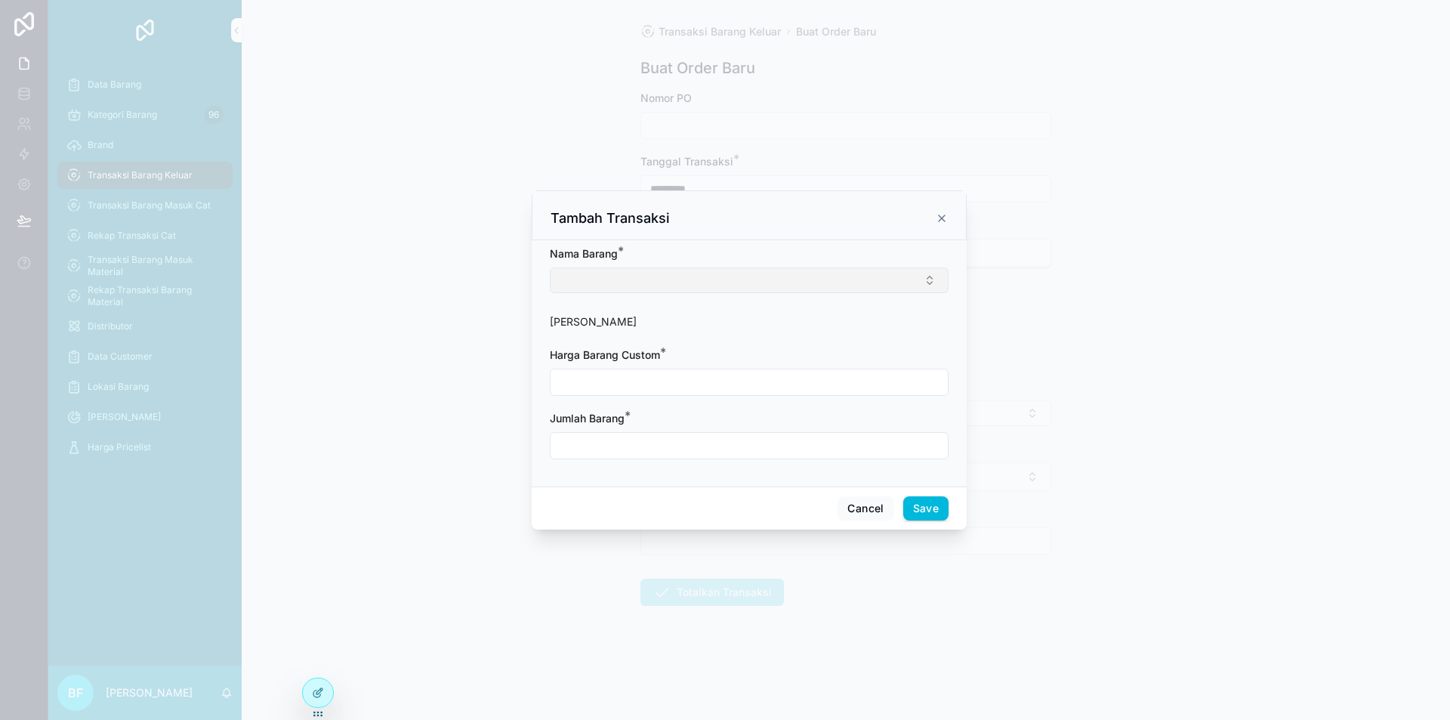
click at [700, 277] on button "Select Button" at bounding box center [749, 280] width 399 height 26
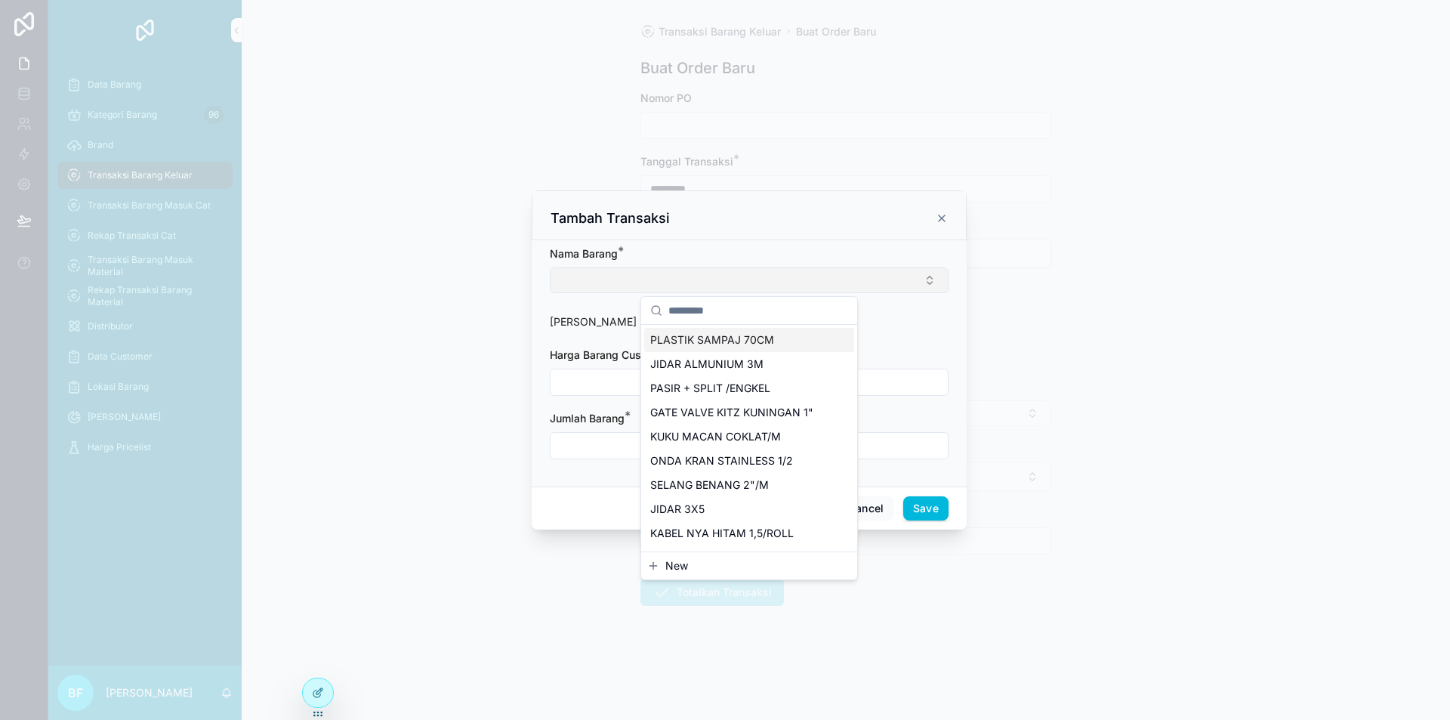
type input "*"
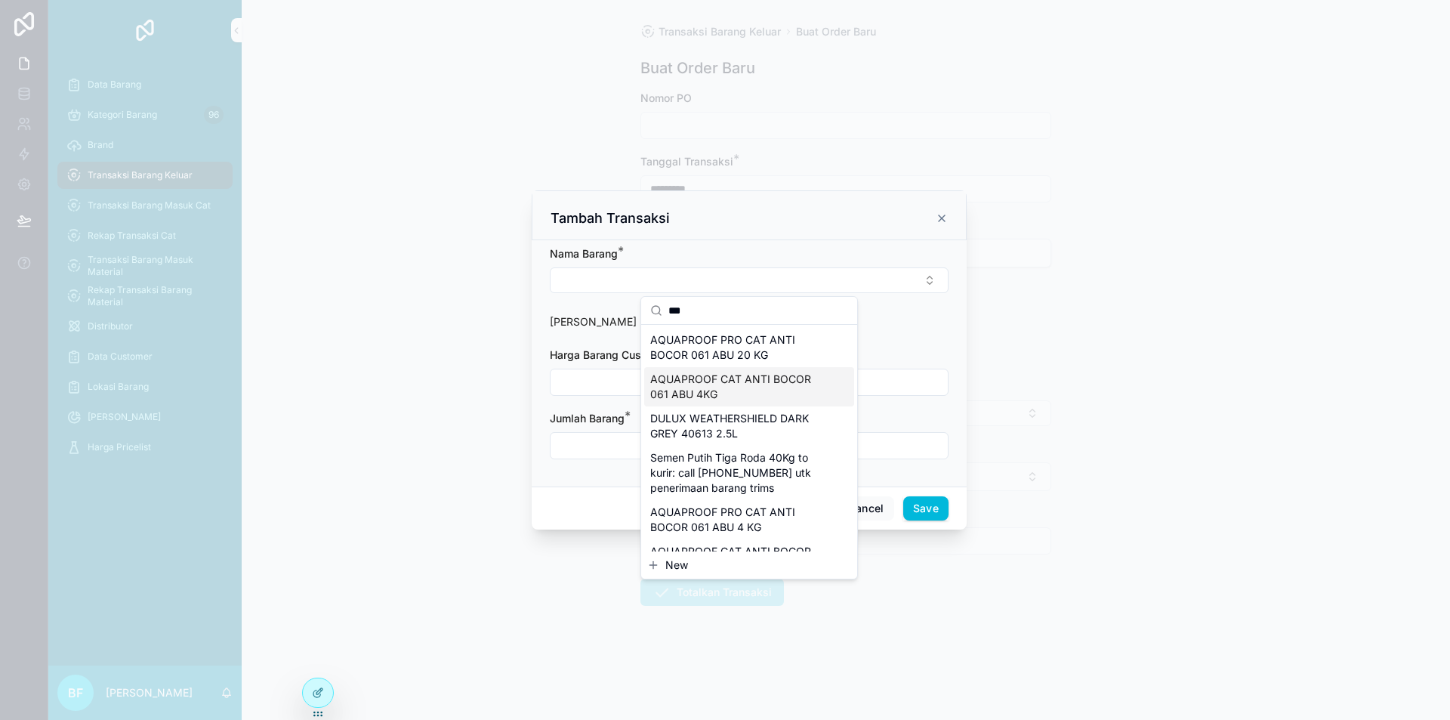
type input "***"
click at [782, 383] on span "AQUAPROOF CAT ANTI BOCOR 061 ABU 4KG" at bounding box center [740, 387] width 180 height 30
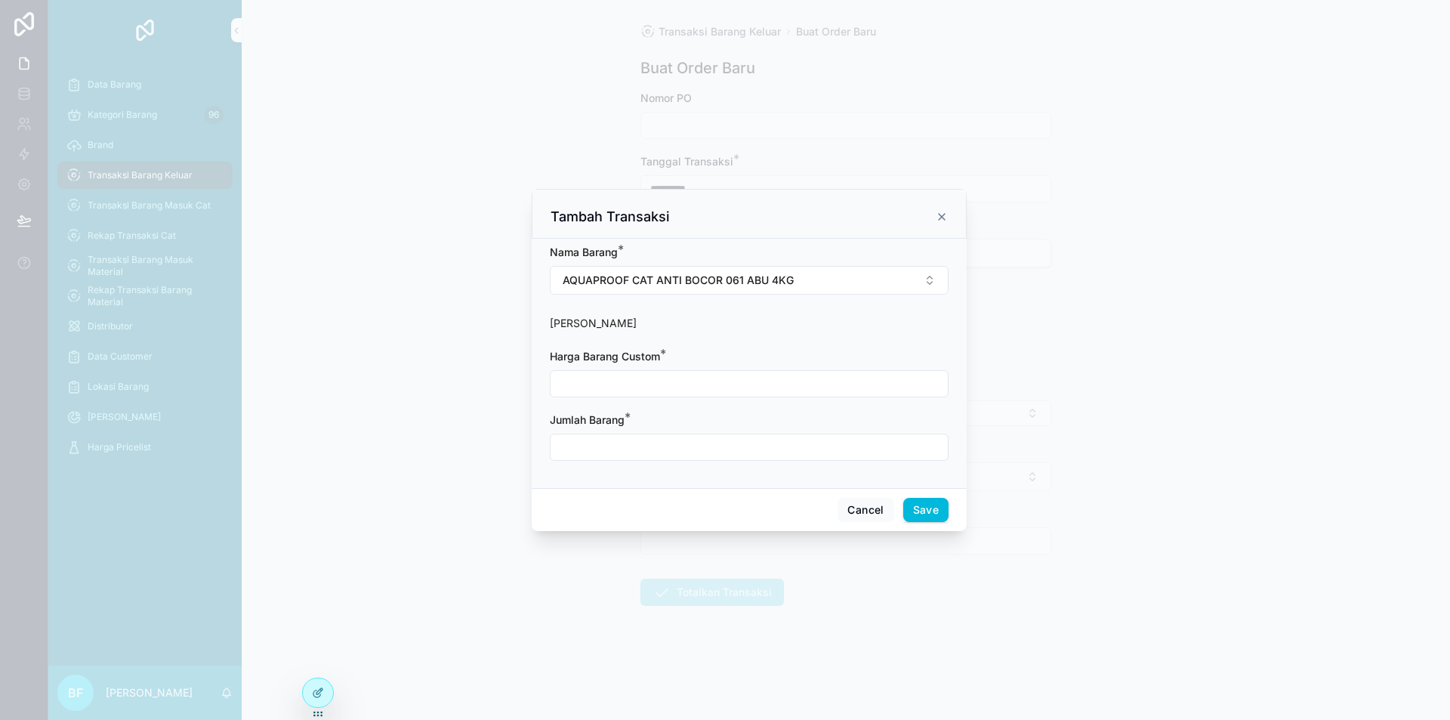
click at [765, 384] on input "scrollable content" at bounding box center [749, 383] width 397 height 21
type input "**********"
click at [715, 443] on input "scrollable content" at bounding box center [749, 447] width 397 height 21
type input "****"
click at [934, 520] on button "Save" at bounding box center [925, 510] width 45 height 24
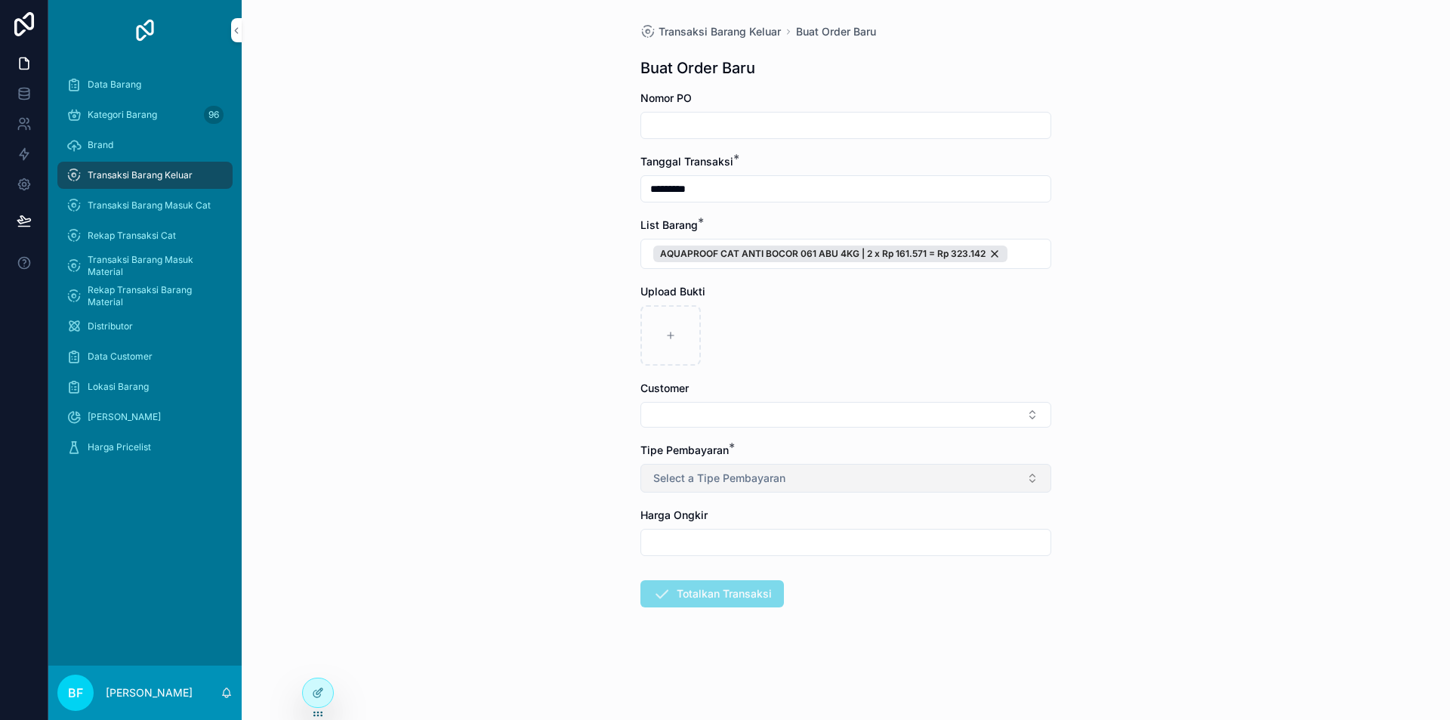
click at [820, 485] on button "Select a Tipe Pembayaran" at bounding box center [845, 478] width 411 height 29
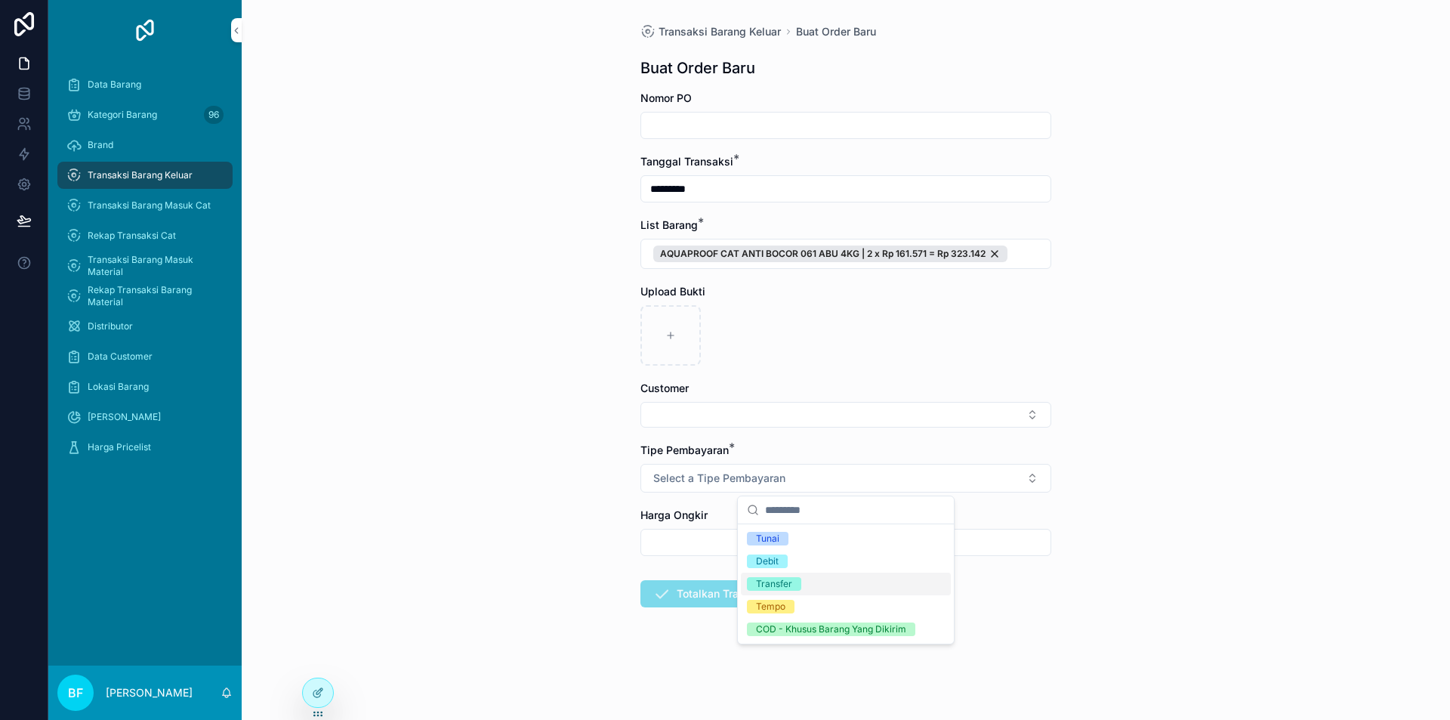
click at [841, 581] on div "Transfer" at bounding box center [846, 584] width 210 height 23
click at [783, 406] on button "Select Button" at bounding box center [845, 415] width 411 height 26
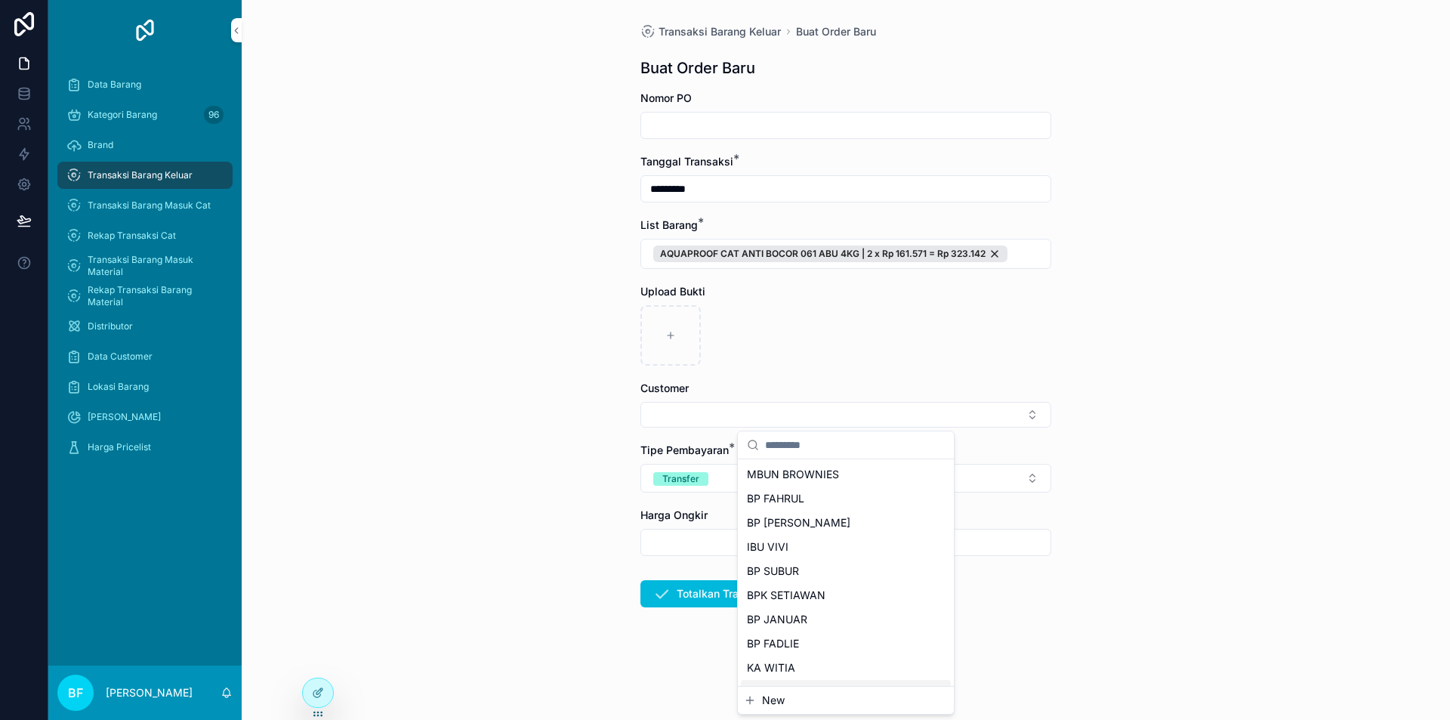
drag, startPoint x: 775, startPoint y: 708, endPoint x: 770, endPoint y: 663, distance: 44.8
click at [778, 705] on div "New" at bounding box center [846, 700] width 216 height 27
type input "***"
click at [782, 523] on span "New" at bounding box center [773, 527] width 23 height 15
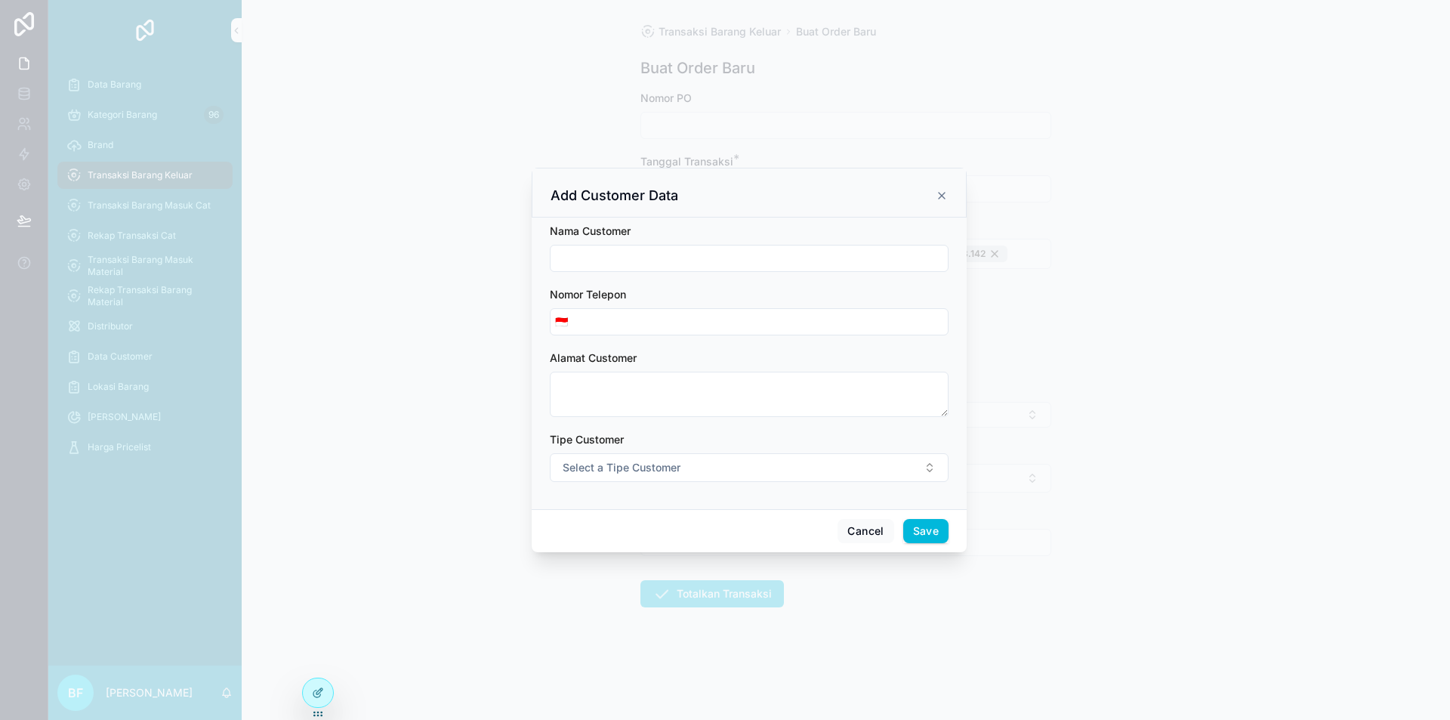
click at [669, 264] on input "scrollable content" at bounding box center [749, 258] width 397 height 21
type input "**********"
click at [578, 464] on span "Select a Tipe Customer" at bounding box center [622, 467] width 118 height 15
click at [733, 532] on div "Customer" at bounding box center [749, 528] width 210 height 23
click at [913, 530] on button "Save" at bounding box center [925, 531] width 45 height 24
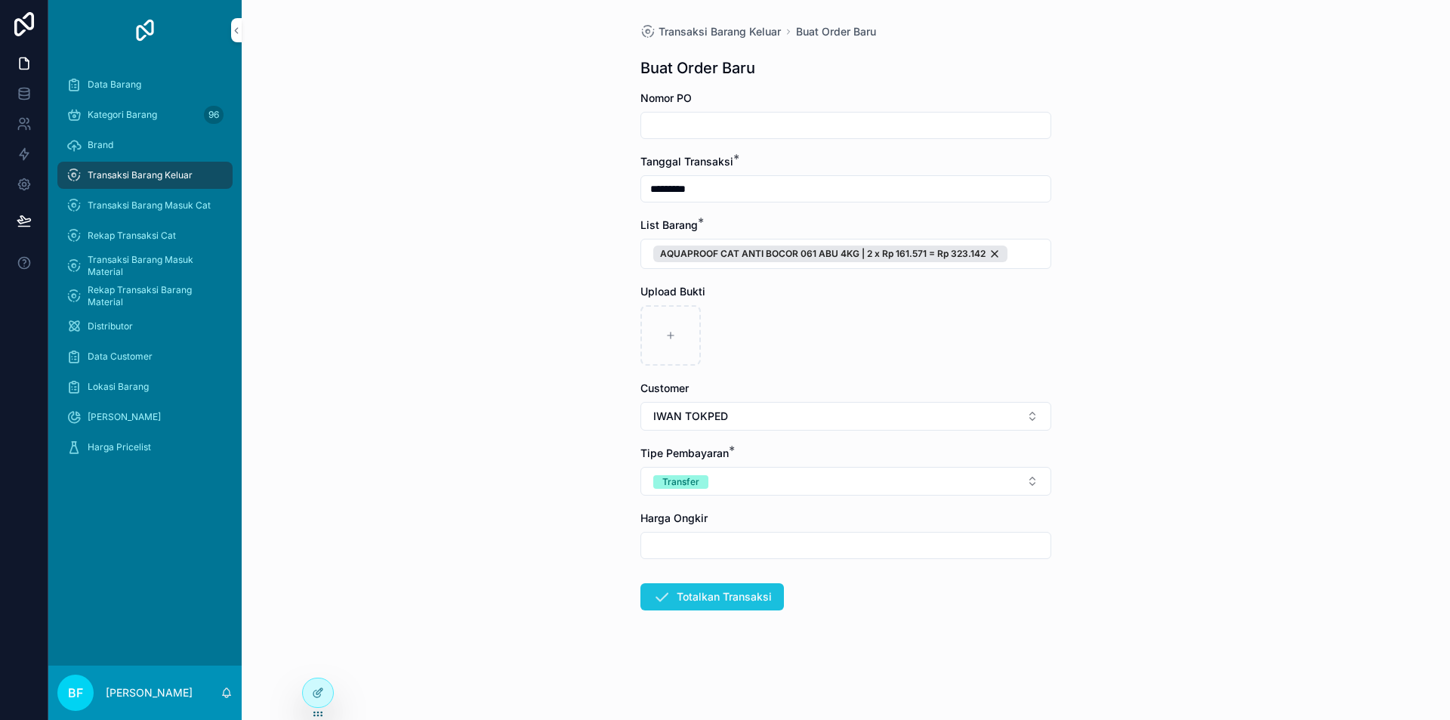
click at [721, 586] on button "Totalkan Transaksi" at bounding box center [712, 596] width 144 height 27
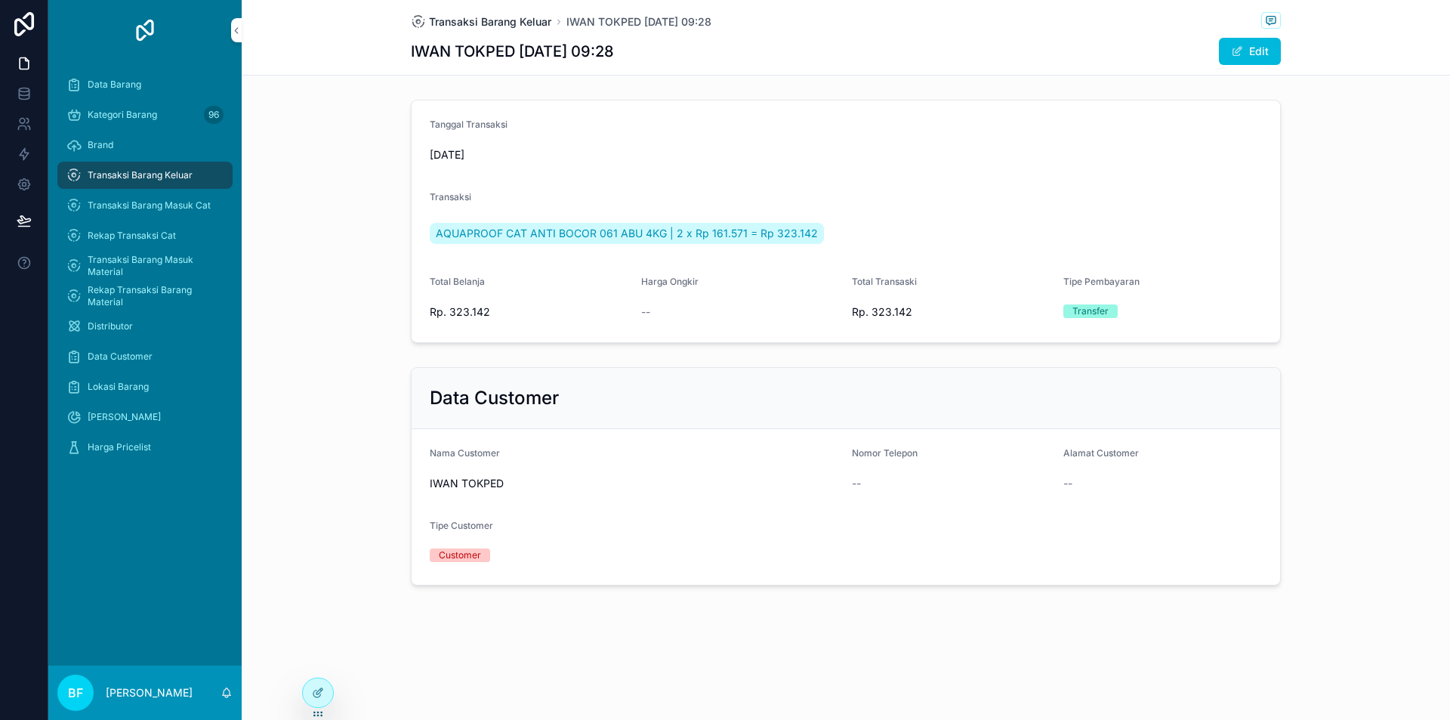
click at [492, 23] on span "Transaksi Barang Keluar" at bounding box center [490, 21] width 122 height 15
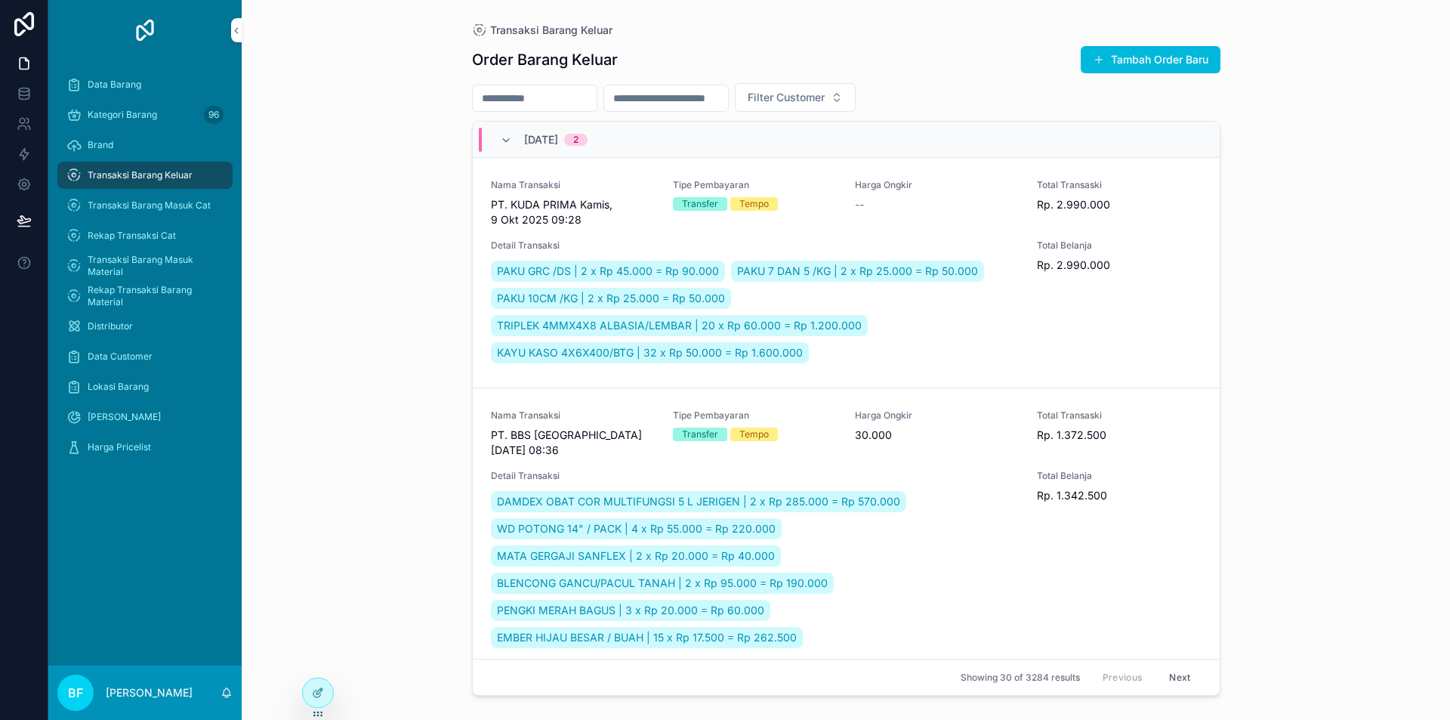
click at [1197, 44] on div "Order Barang Keluar Tambah Order Baru Filter Customer [DATE] 2 Nama Transaksi P…" at bounding box center [846, 368] width 749 height 665
click at [1196, 51] on button "Tambah Order Baru" at bounding box center [1151, 59] width 140 height 27
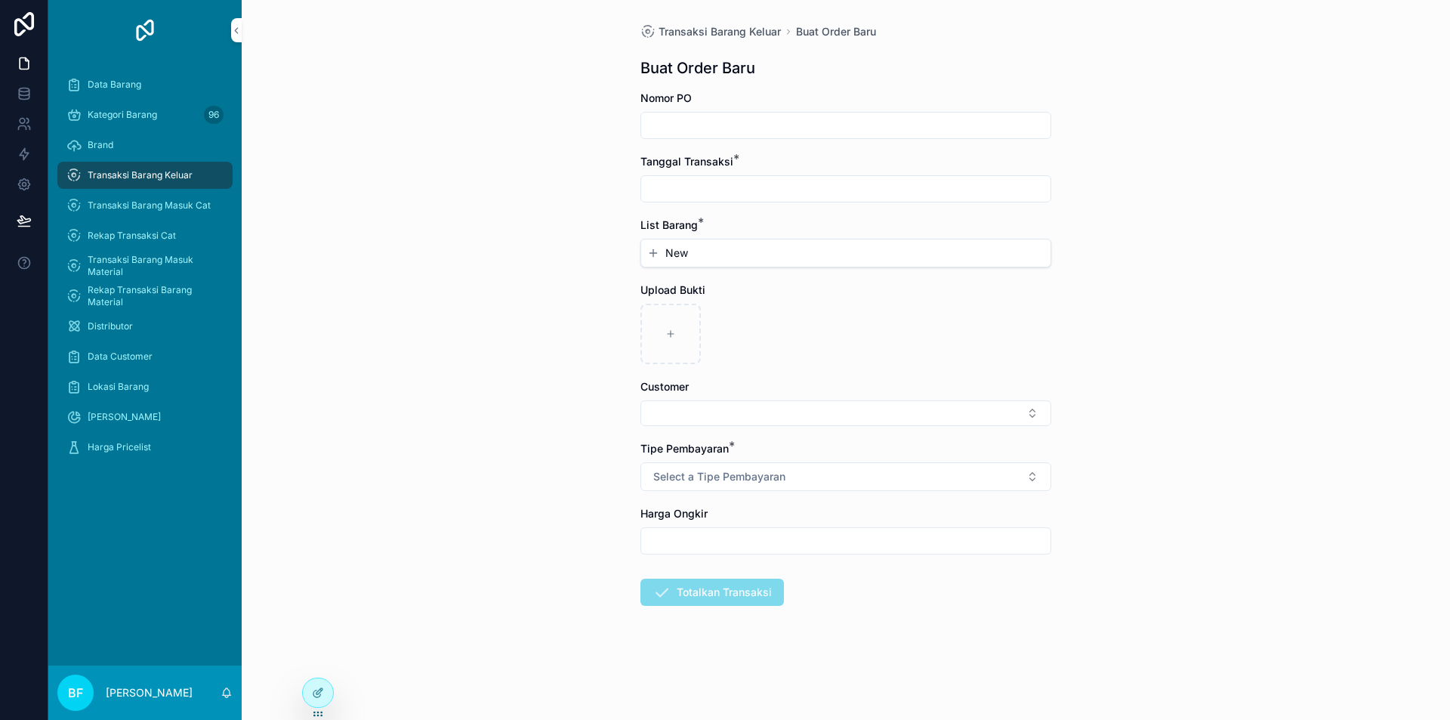
click at [820, 189] on input "scrollable content" at bounding box center [845, 188] width 409 height 21
click at [820, 317] on button "1" at bounding box center [818, 312] width 27 height 27
type input "*********"
click at [716, 252] on button "New" at bounding box center [845, 252] width 397 height 15
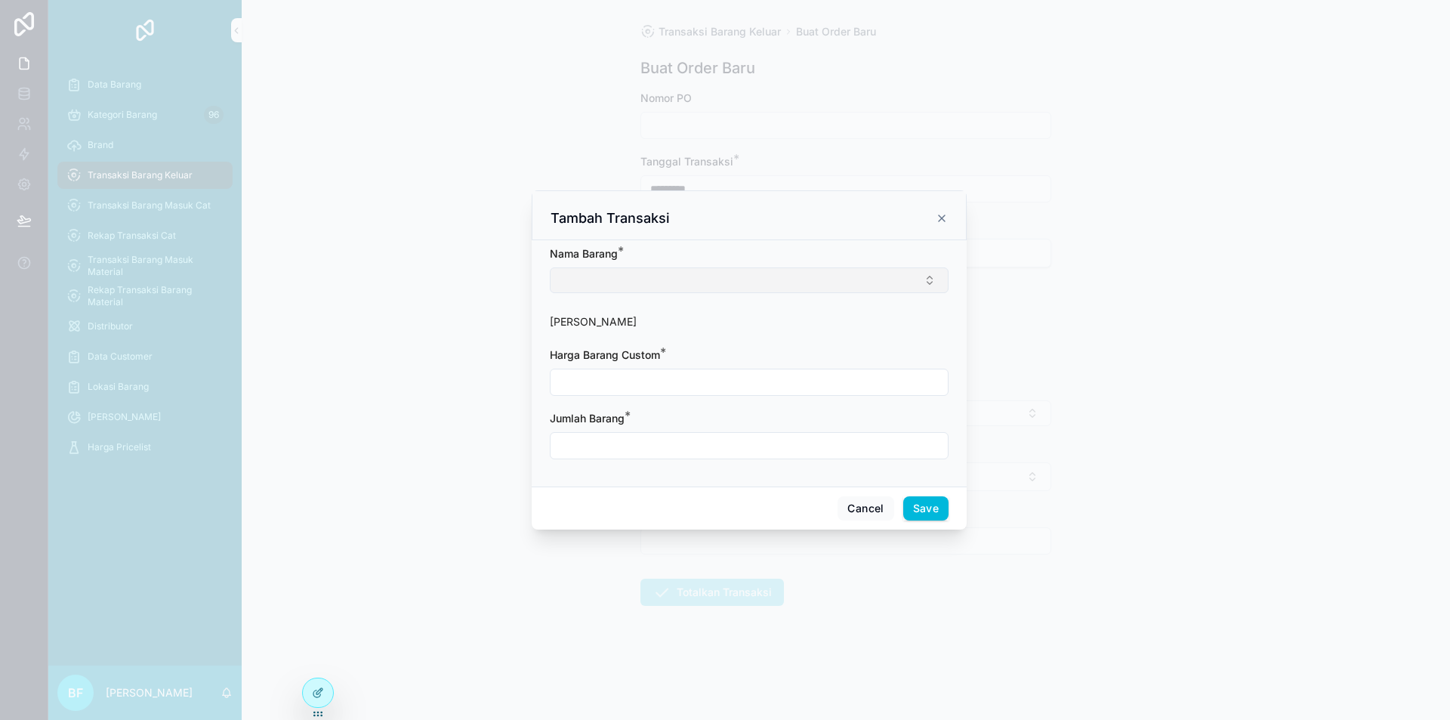
click at [736, 279] on button "Select Button" at bounding box center [749, 280] width 399 height 26
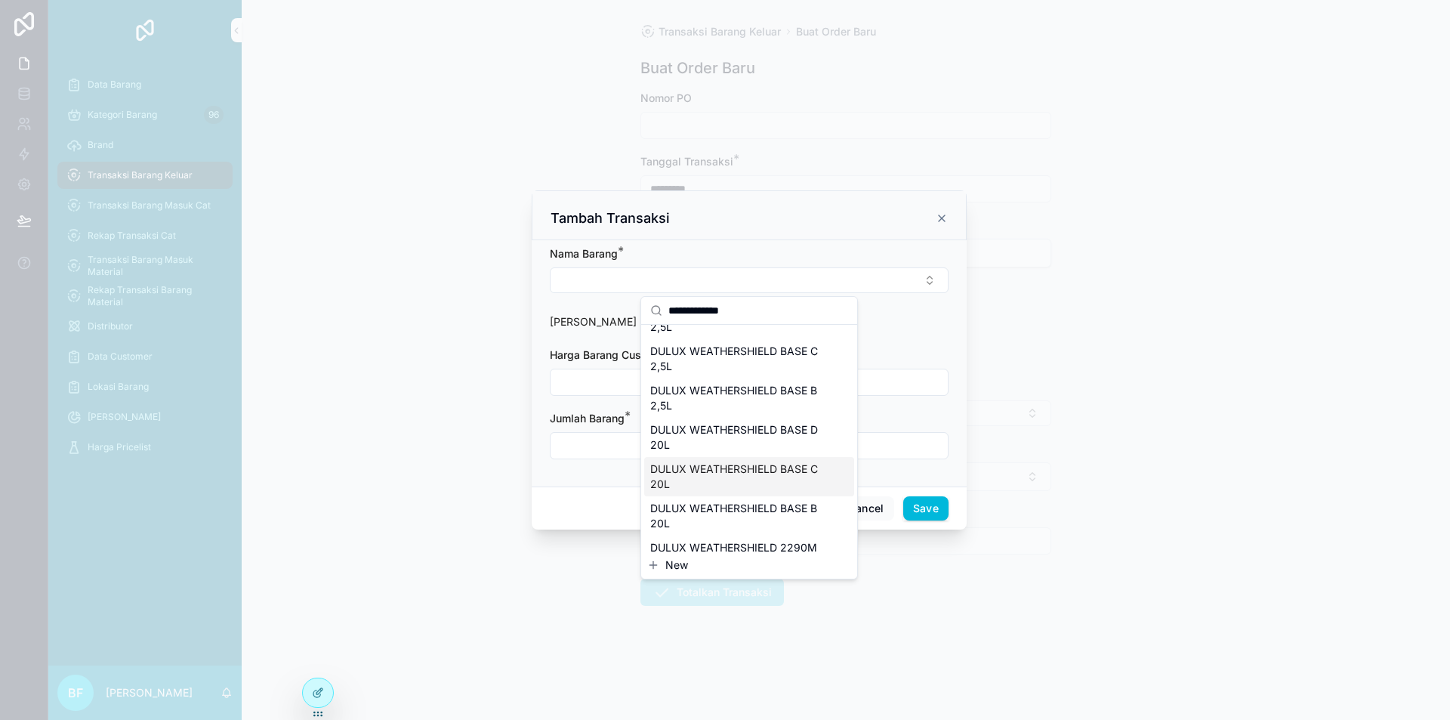
scroll to position [76, 0]
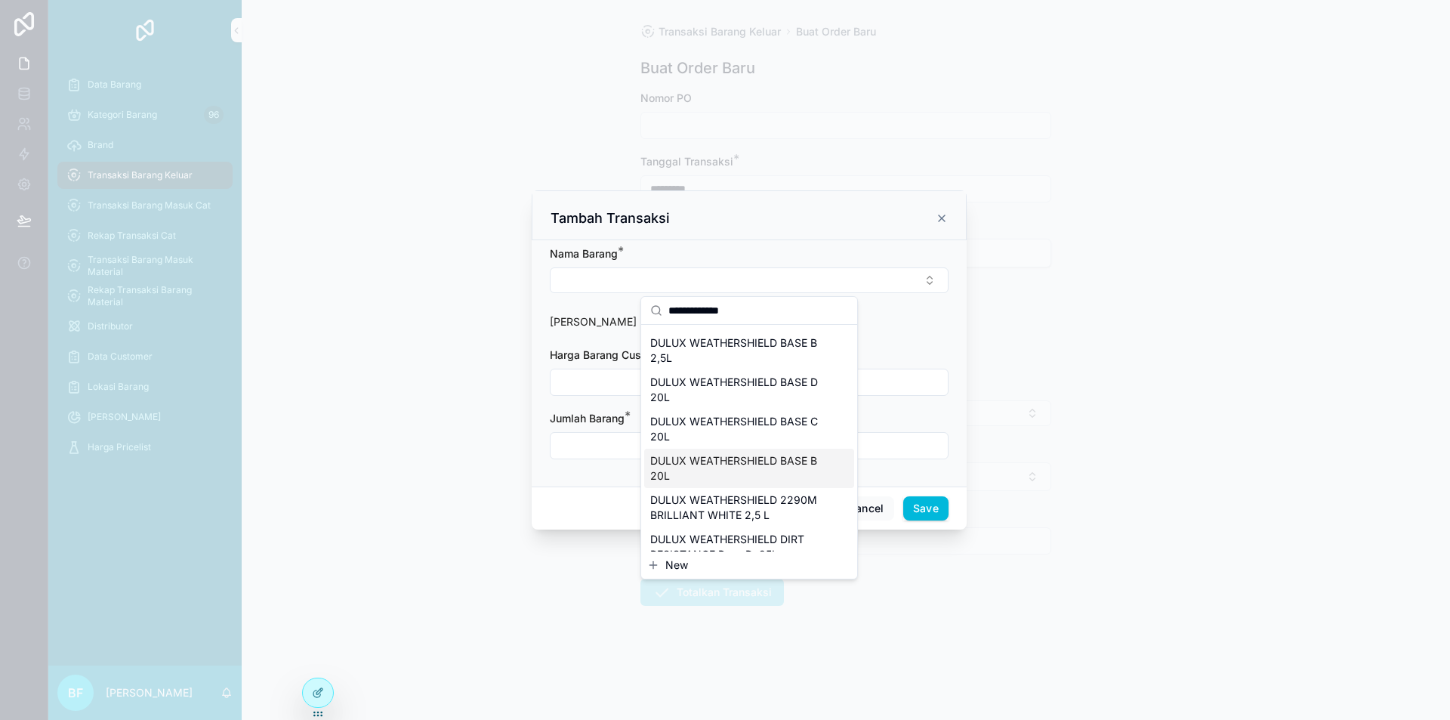
type input "**********"
click at [784, 477] on span "DULUX WEATHERSHIELD BASE B 20L" at bounding box center [740, 468] width 180 height 30
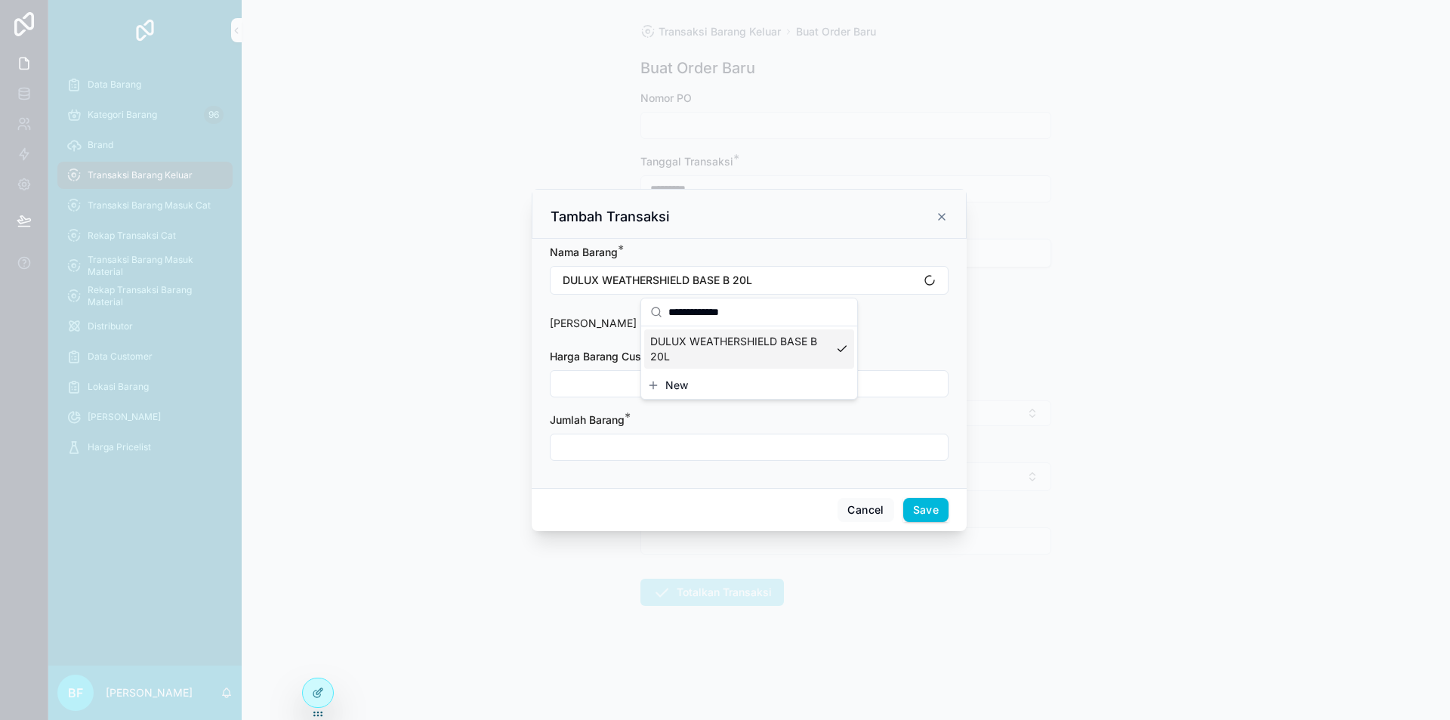
scroll to position [0, 0]
click at [681, 384] on input "scrollable content" at bounding box center [749, 383] width 397 height 21
type input "**********"
click at [613, 447] on input "scrollable content" at bounding box center [749, 447] width 397 height 21
type input "****"
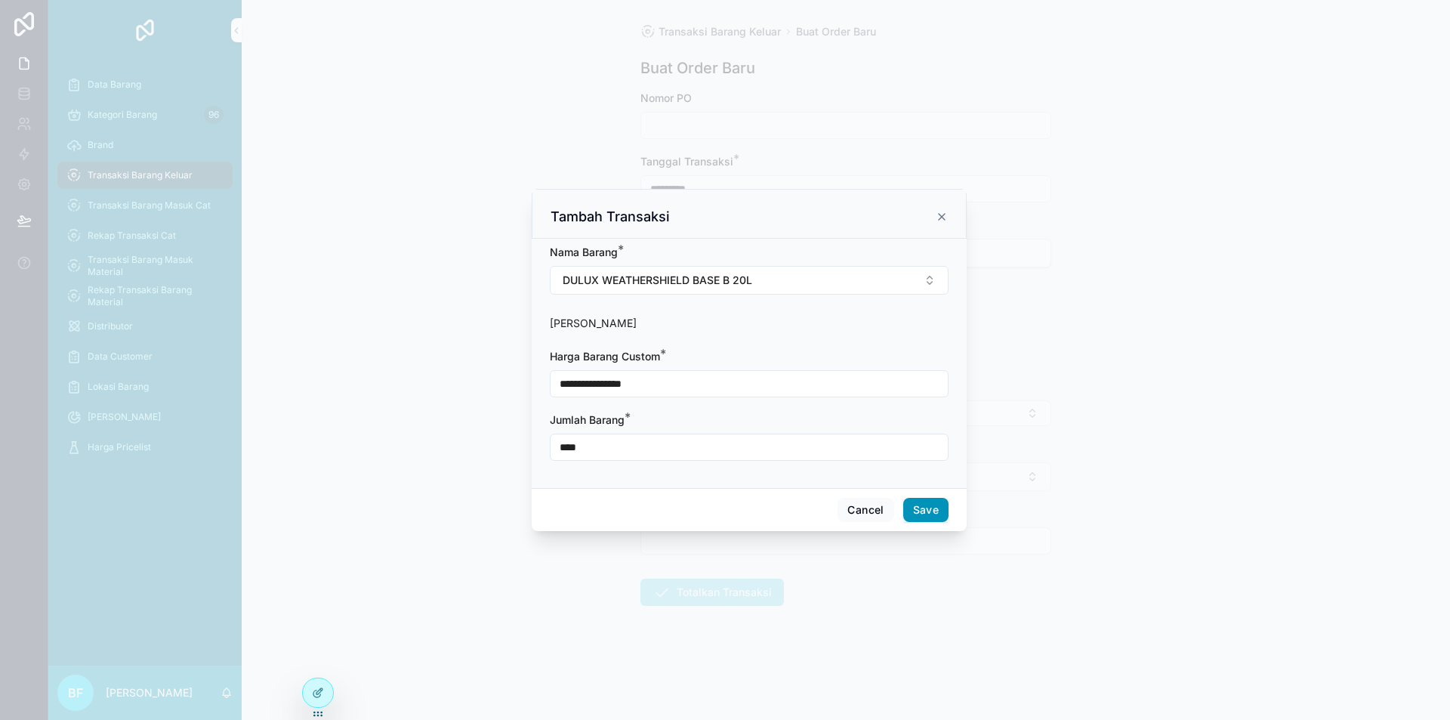
click at [944, 505] on button "Save" at bounding box center [925, 510] width 45 height 24
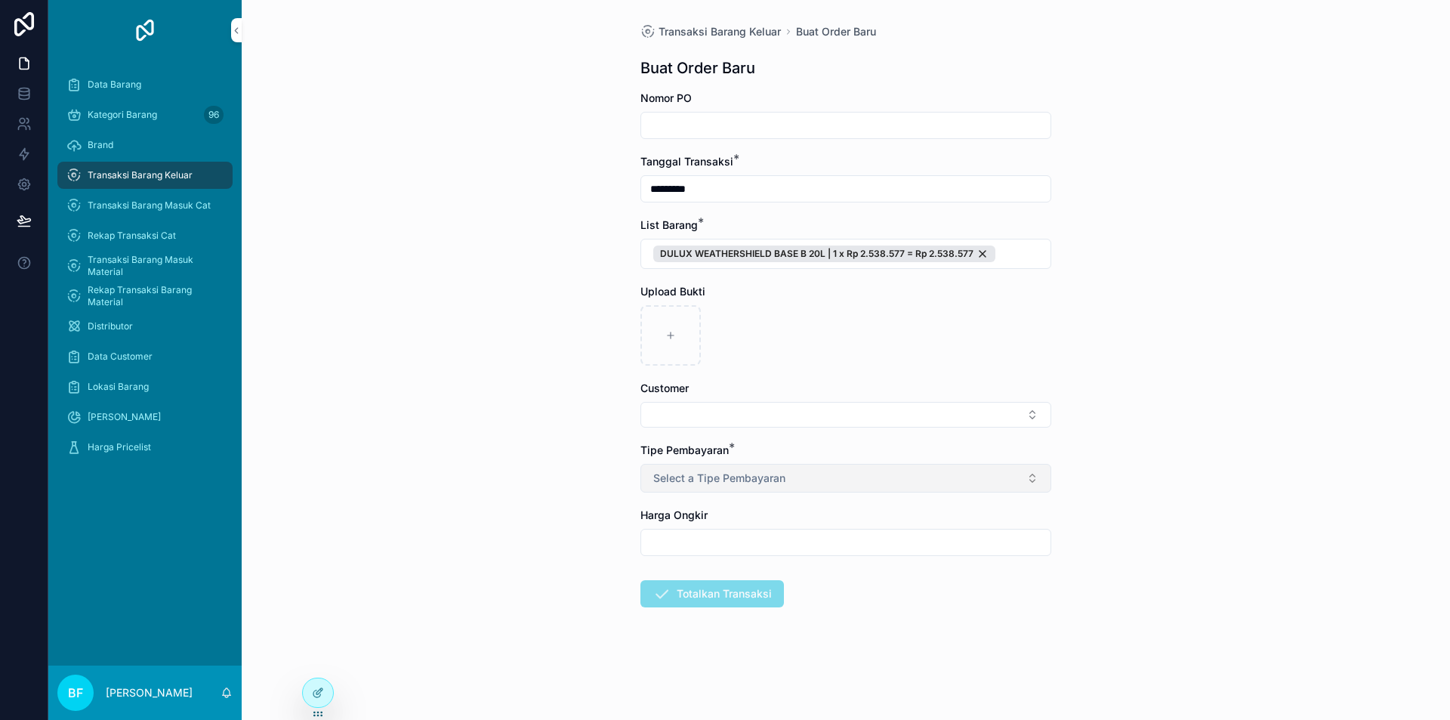
click at [810, 473] on button "Select a Tipe Pembayaran" at bounding box center [845, 478] width 411 height 29
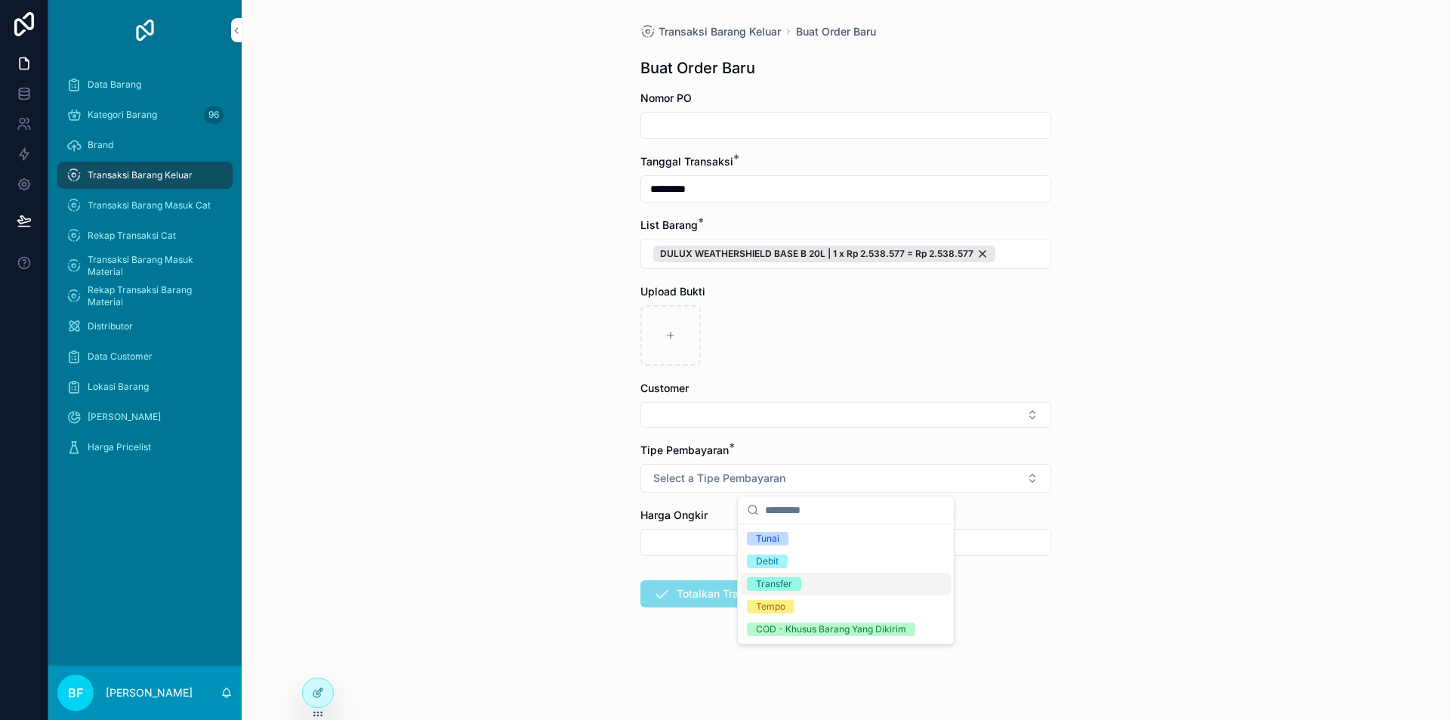
click at [810, 582] on div "Transfer" at bounding box center [846, 584] width 210 height 23
click at [791, 422] on button "Select Button" at bounding box center [845, 415] width 411 height 26
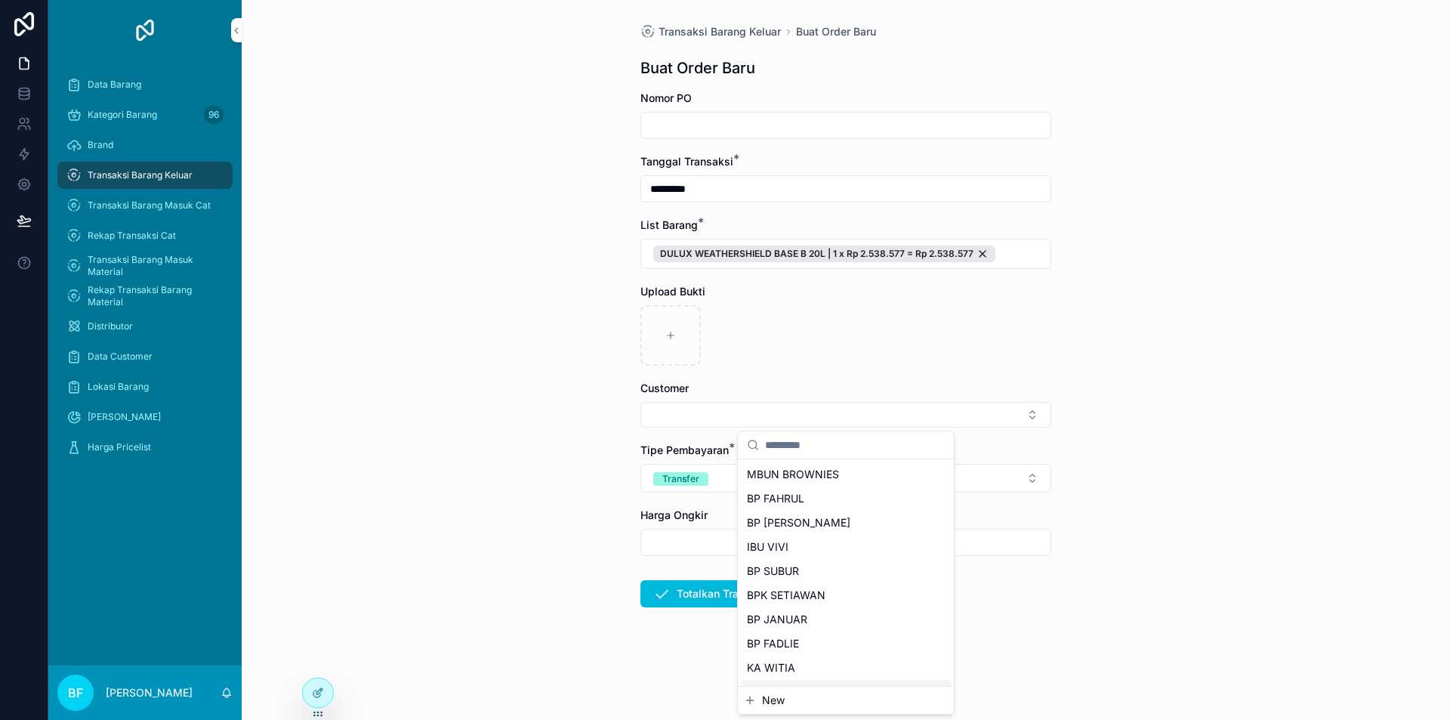
click at [765, 693] on span "New" at bounding box center [773, 700] width 23 height 15
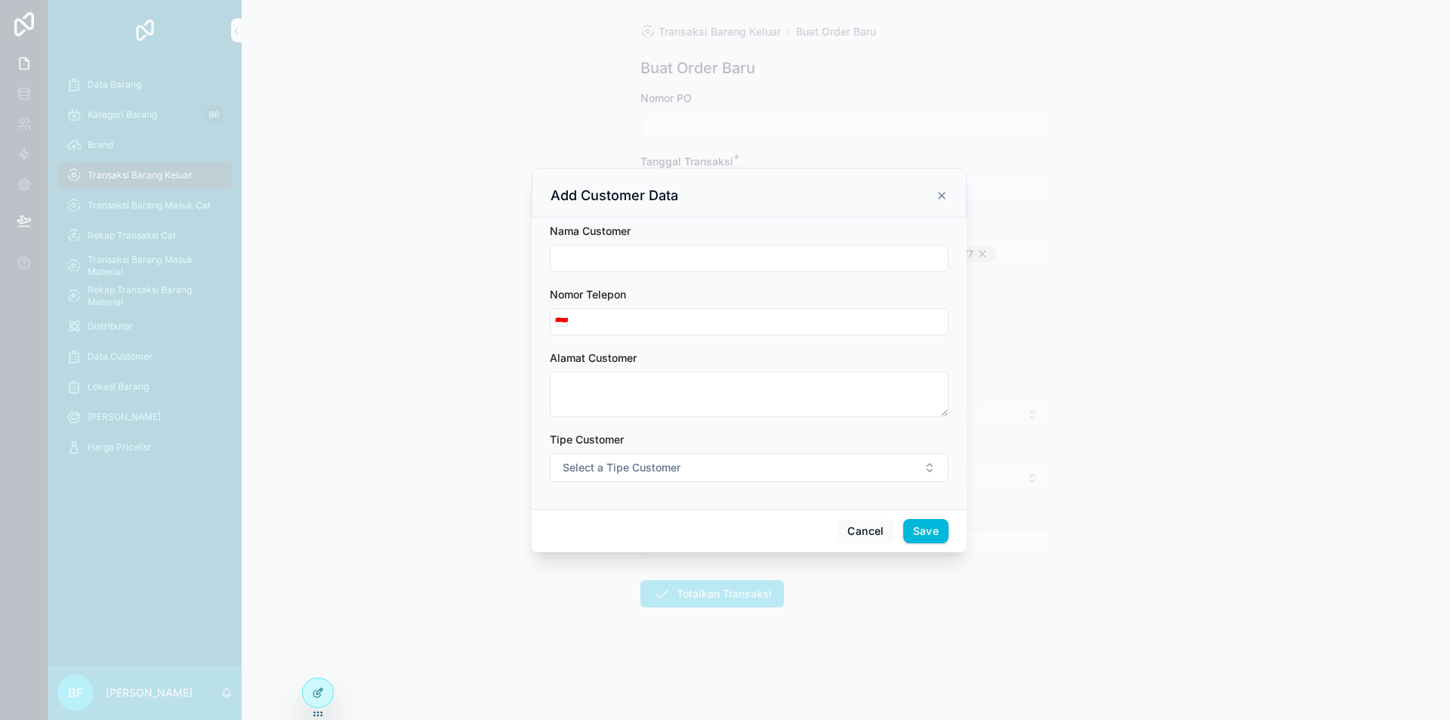
click at [657, 270] on div "scrollable content" at bounding box center [749, 258] width 399 height 27
click at [673, 243] on div "Nama Customer" at bounding box center [749, 248] width 399 height 48
click at [703, 261] on input "scrollable content" at bounding box center [749, 258] width 397 height 21
type input "**********"
click at [678, 458] on button "Select a Tipe Customer" at bounding box center [749, 467] width 399 height 29
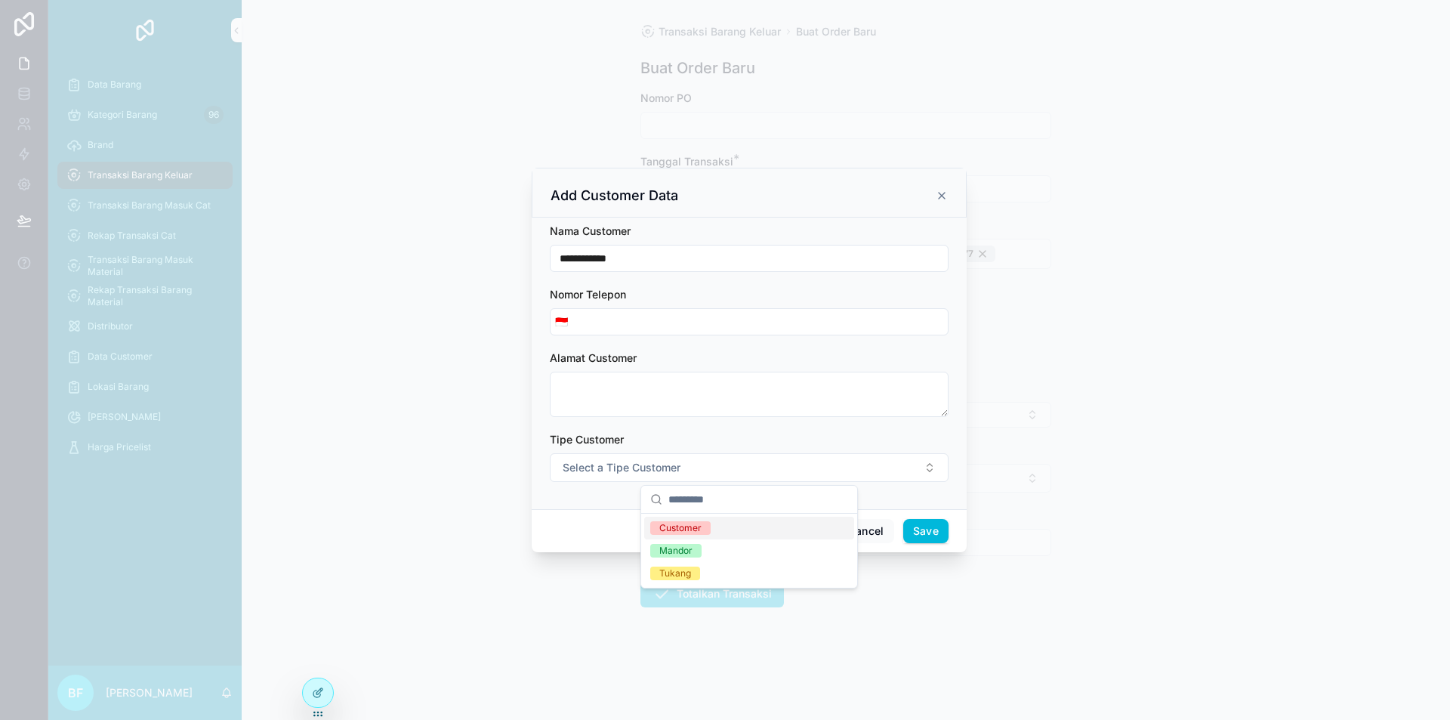
click at [674, 519] on div "Customer" at bounding box center [749, 528] width 210 height 23
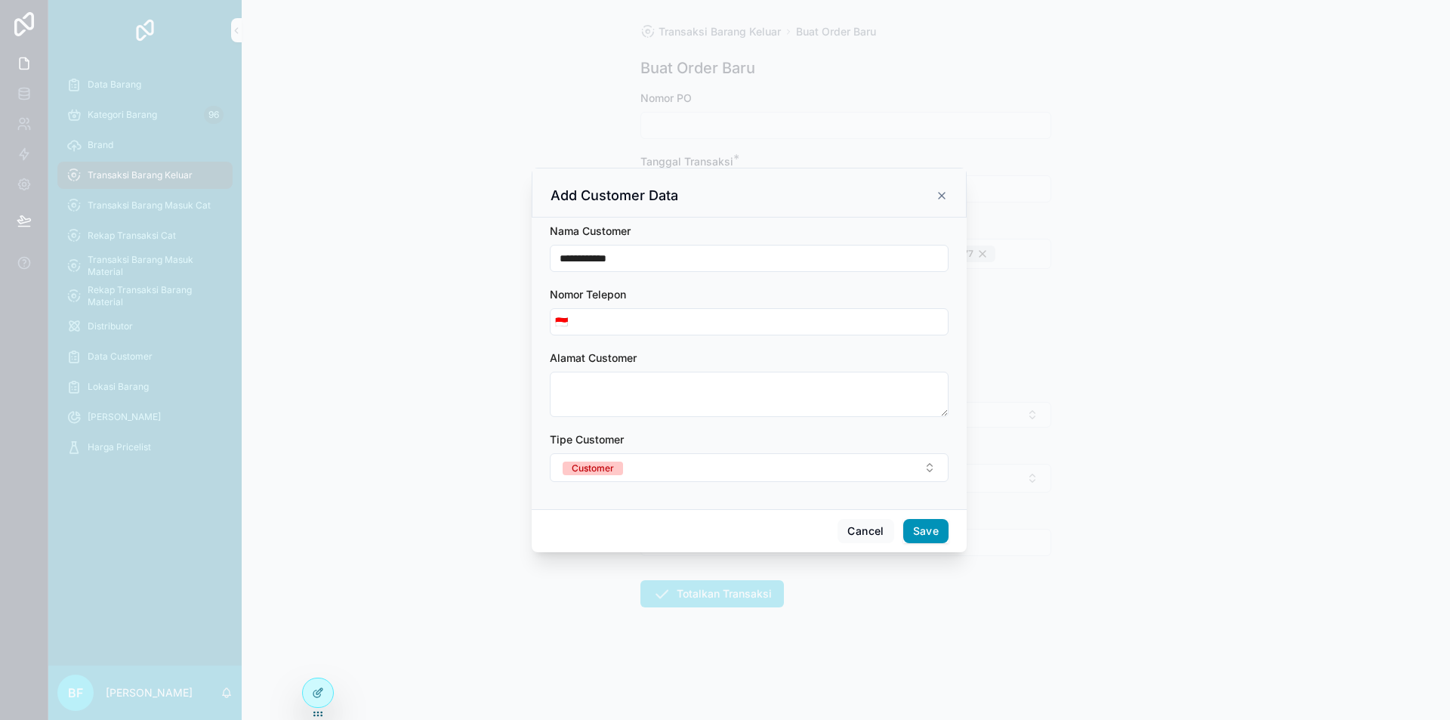
click at [928, 532] on button "Save" at bounding box center [925, 531] width 45 height 24
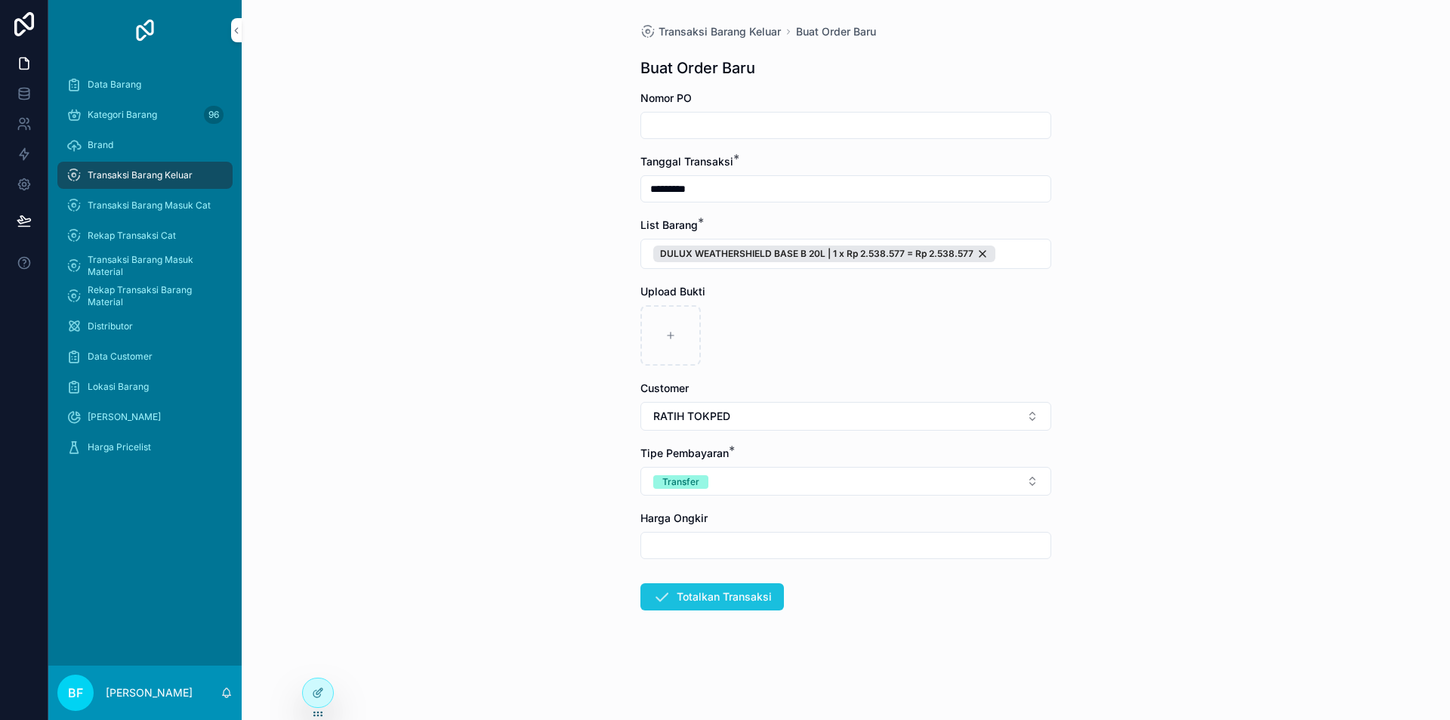
click at [770, 583] on button "Totalkan Transaksi" at bounding box center [712, 596] width 144 height 27
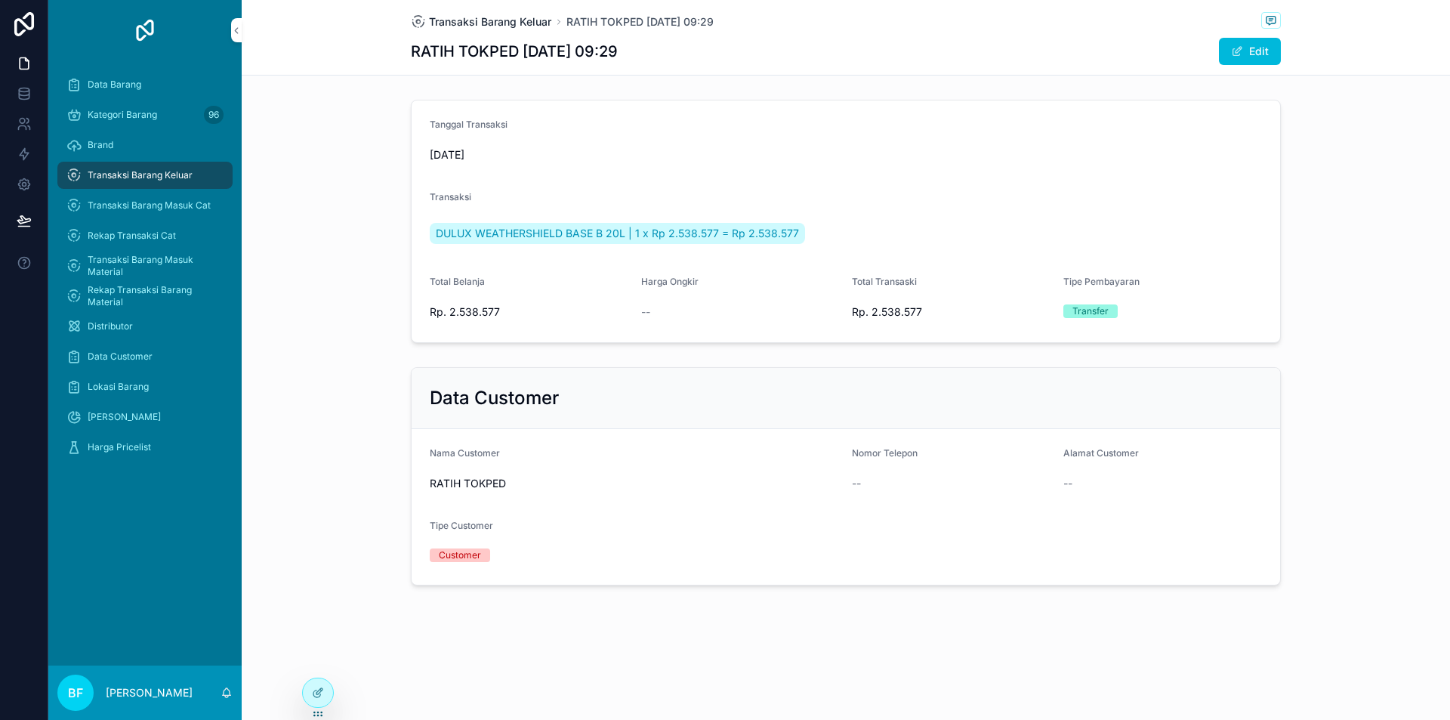
click at [526, 23] on span "Transaksi Barang Keluar" at bounding box center [490, 21] width 122 height 15
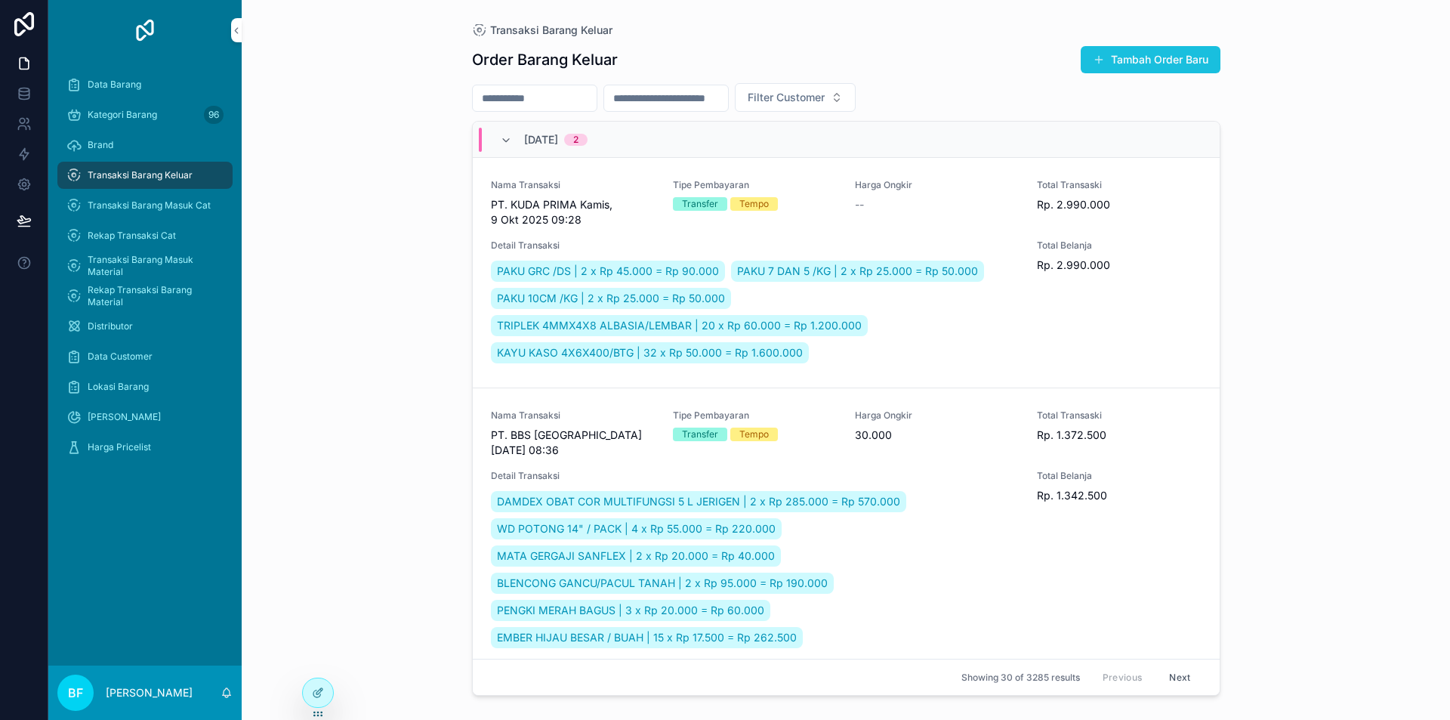
click at [1144, 60] on button "Tambah Order Baru" at bounding box center [1151, 59] width 140 height 27
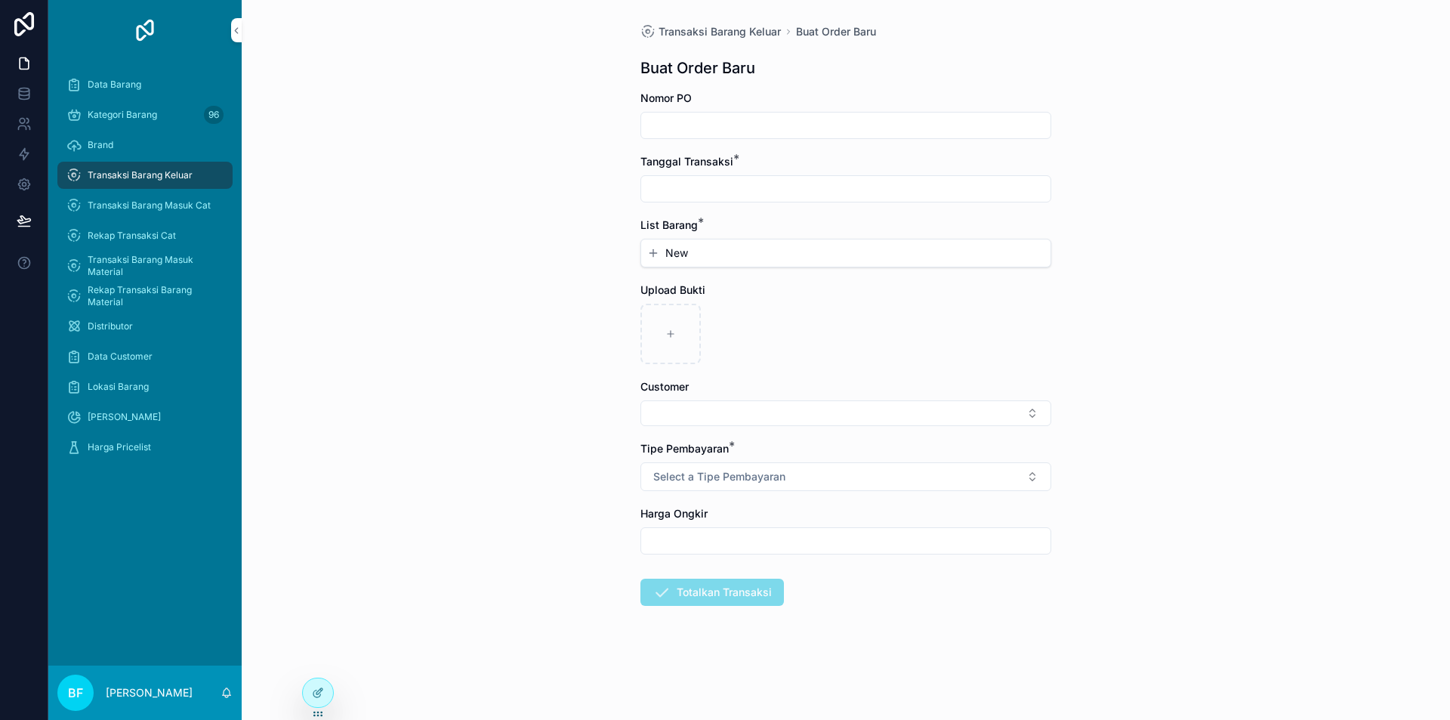
click at [736, 185] on input "scrollable content" at bounding box center [845, 188] width 409 height 21
click at [817, 310] on button "1" at bounding box center [818, 312] width 27 height 27
type input "*********"
click at [700, 248] on button "New" at bounding box center [845, 252] width 397 height 15
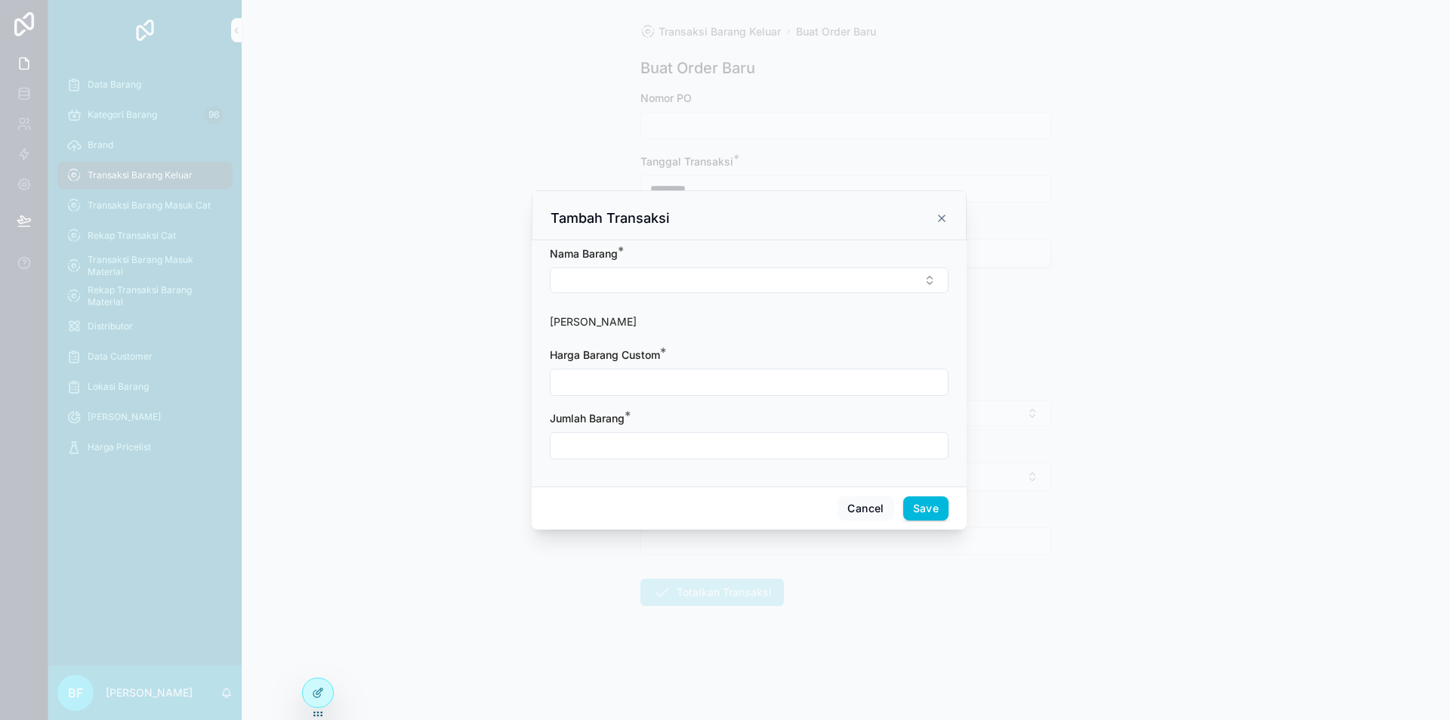
click at [700, 256] on div "[PERSON_NAME] *" at bounding box center [749, 253] width 399 height 15
click at [710, 273] on button "Select Button" at bounding box center [749, 280] width 399 height 26
type input "**********"
click at [786, 364] on span "Dulux Catylac Interior Base B 5kg" at bounding box center [732, 364] width 165 height 15
click at [778, 382] on input "scrollable content" at bounding box center [749, 383] width 397 height 21
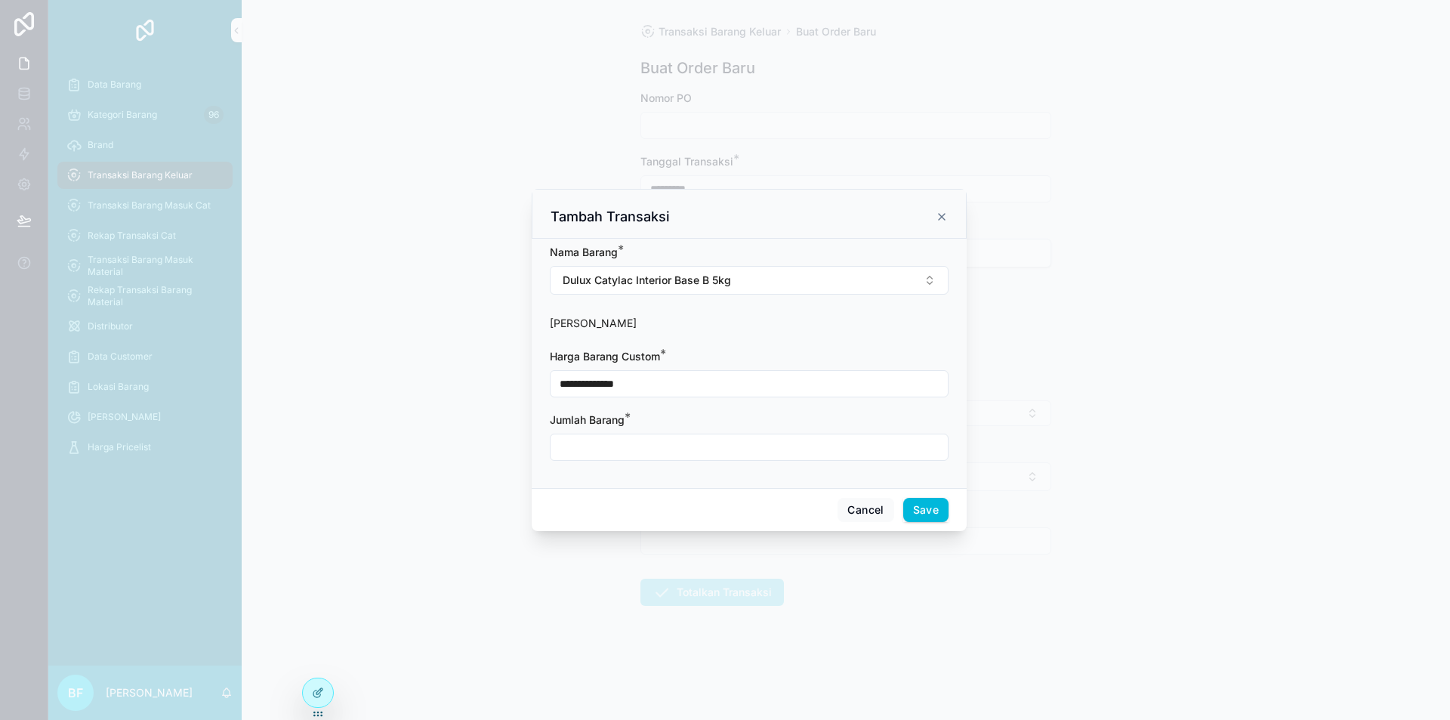
type input "**********"
click at [663, 448] on input "scrollable content" at bounding box center [749, 447] width 397 height 21
type input "****"
click at [932, 508] on button "Save" at bounding box center [925, 510] width 45 height 24
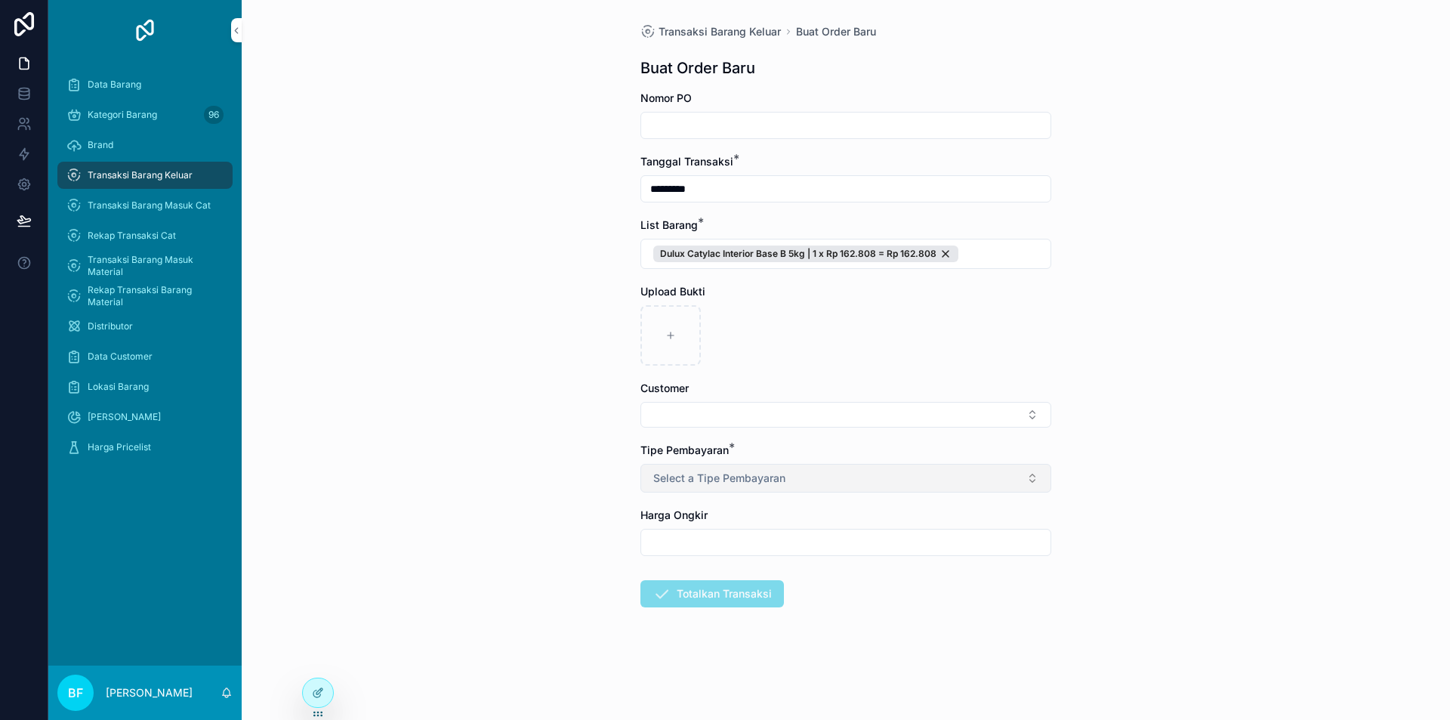
click at [774, 473] on span "Select a Tipe Pembayaran" at bounding box center [719, 478] width 132 height 15
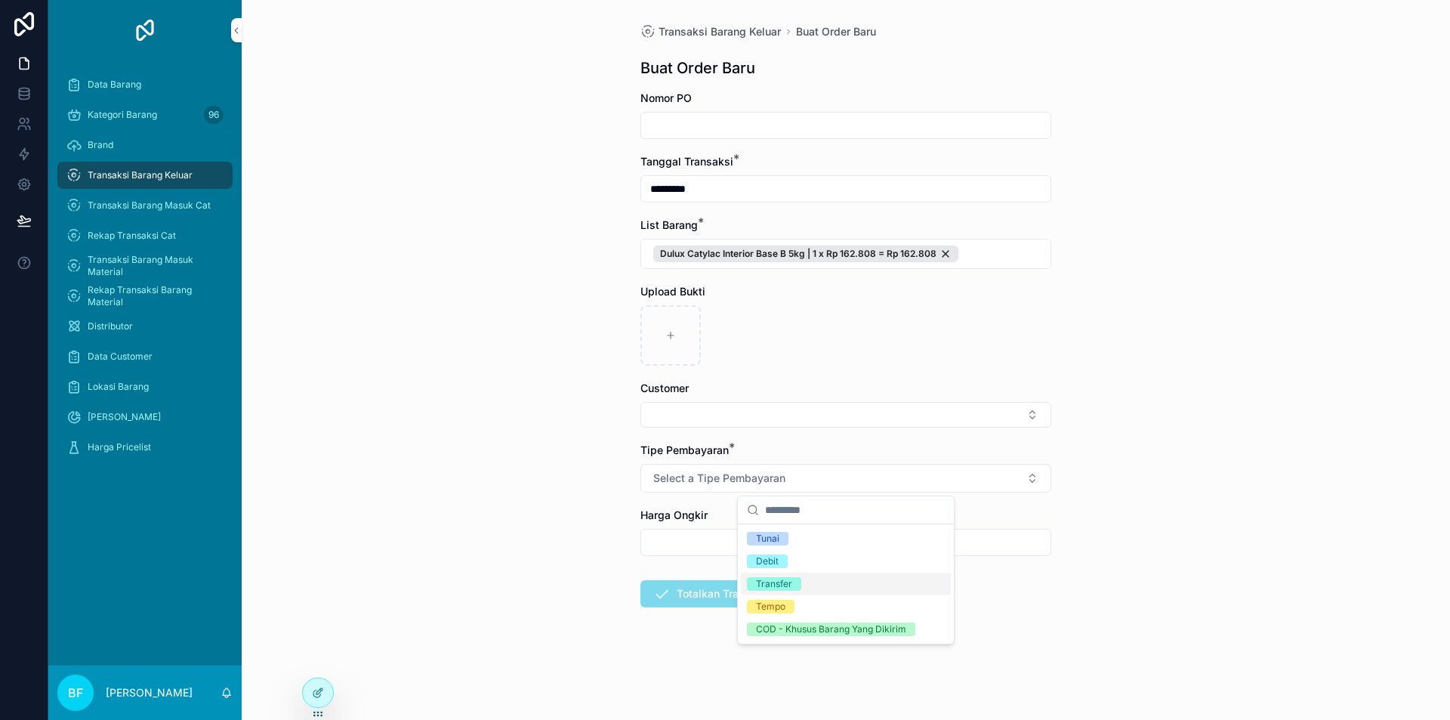
click at [816, 576] on div "Transfer" at bounding box center [846, 584] width 210 height 23
click at [898, 419] on button "Select Button" at bounding box center [845, 415] width 411 height 26
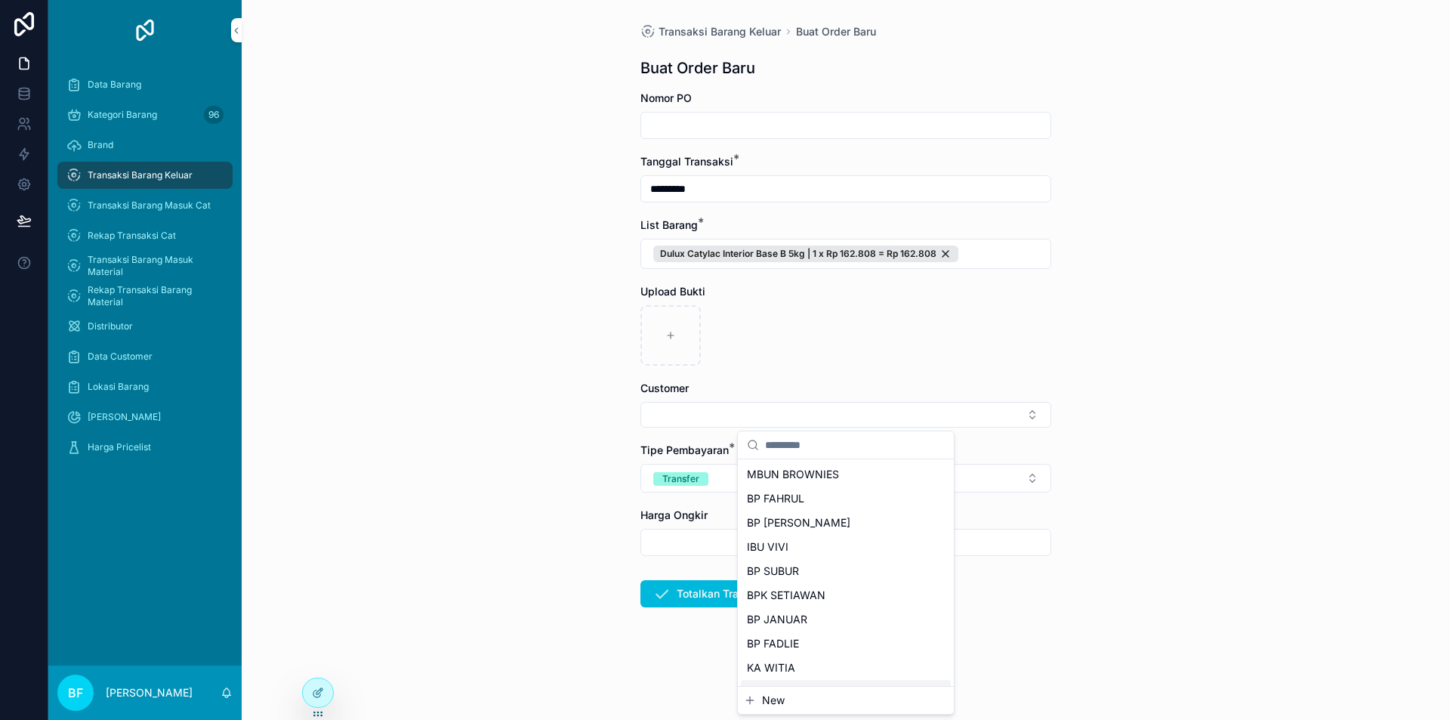
click at [773, 699] on span "New" at bounding box center [773, 700] width 23 height 15
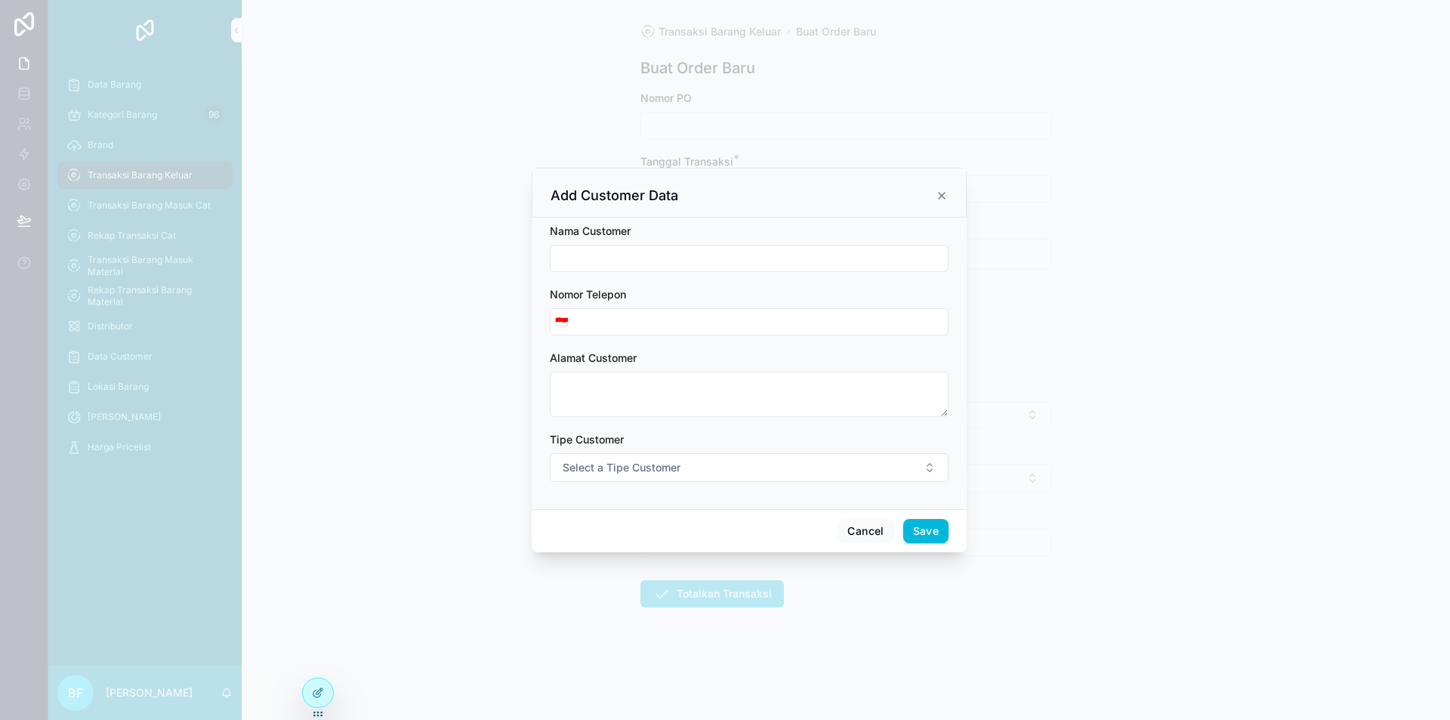
click at [748, 248] on input "scrollable content" at bounding box center [749, 258] width 397 height 21
type input "**********"
click at [658, 474] on span "Select a Tipe Customer" at bounding box center [622, 467] width 118 height 15
click at [662, 526] on div "Customer" at bounding box center [680, 528] width 42 height 14
click at [935, 529] on button "Save" at bounding box center [925, 531] width 45 height 24
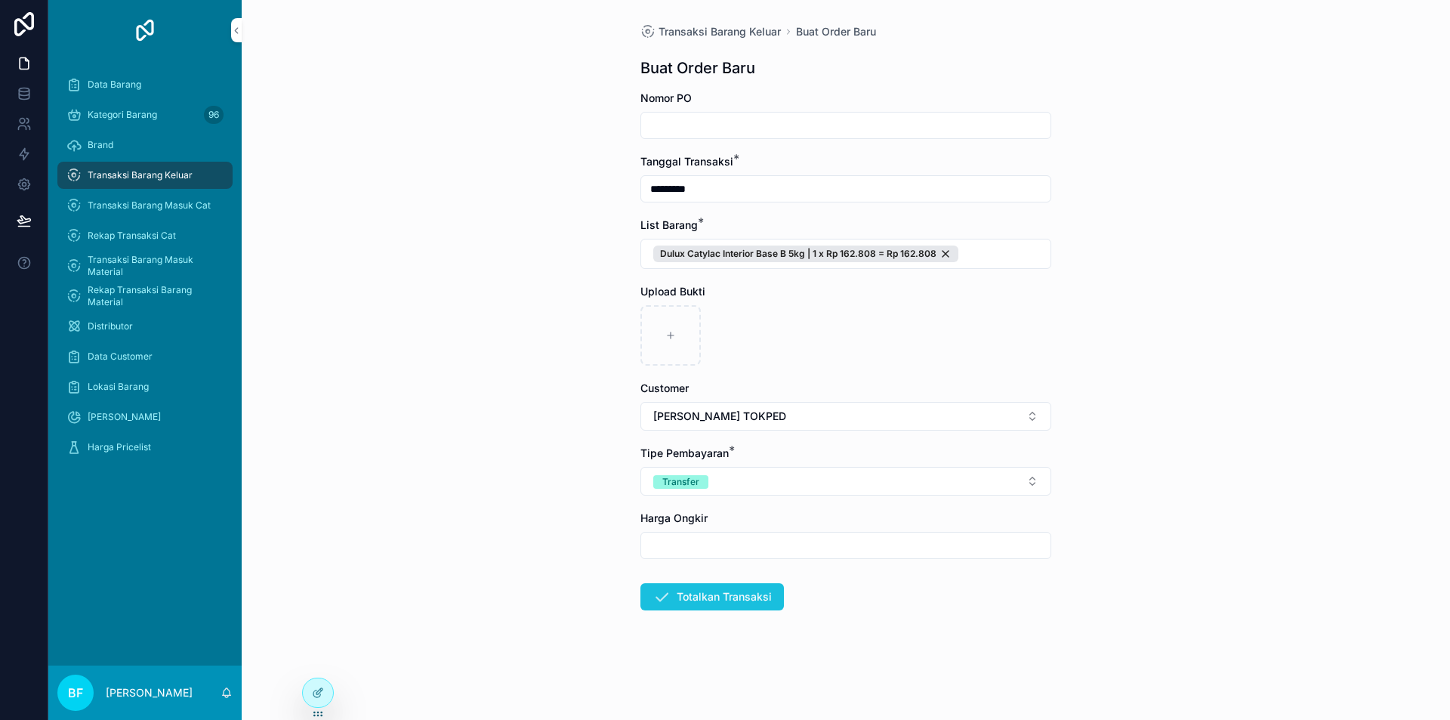
click at [758, 587] on button "Totalkan Transaksi" at bounding box center [712, 596] width 144 height 27
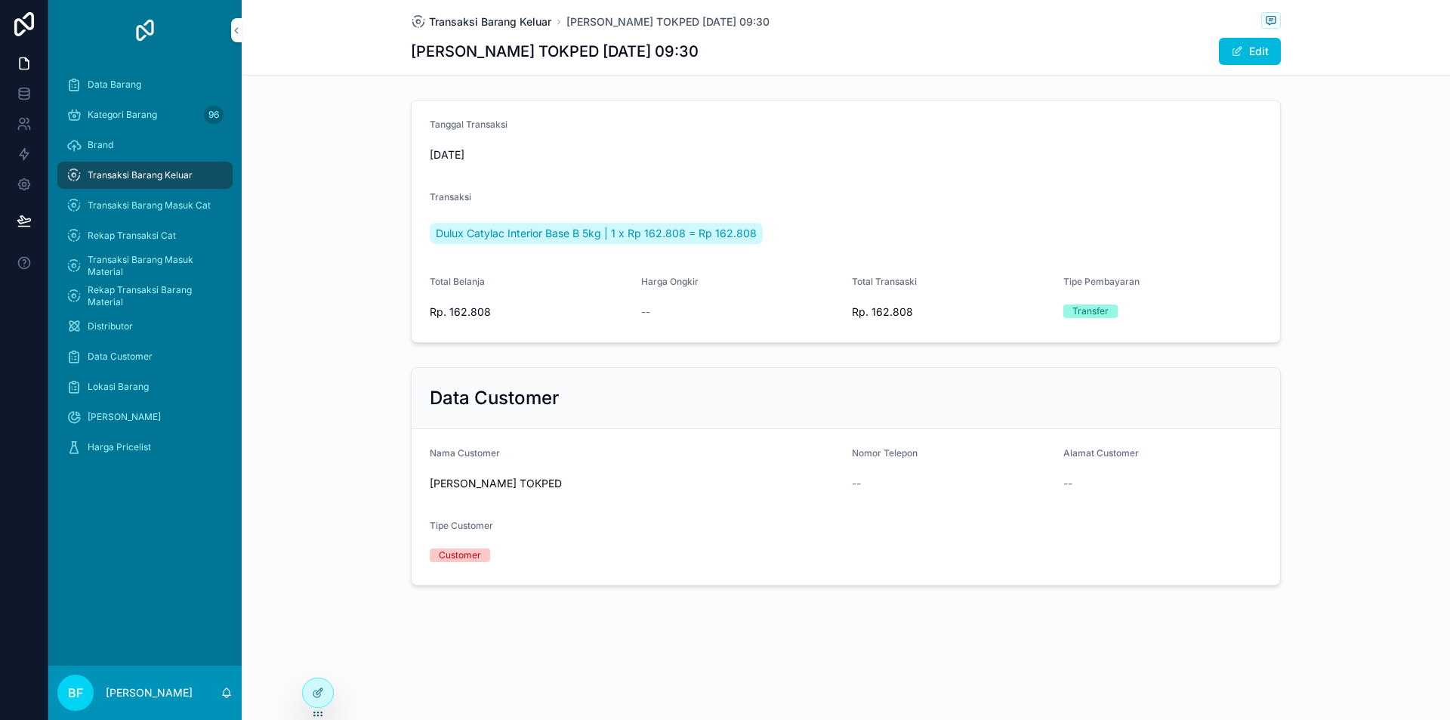
click at [490, 25] on span "Transaksi Barang Keluar" at bounding box center [490, 21] width 122 height 15
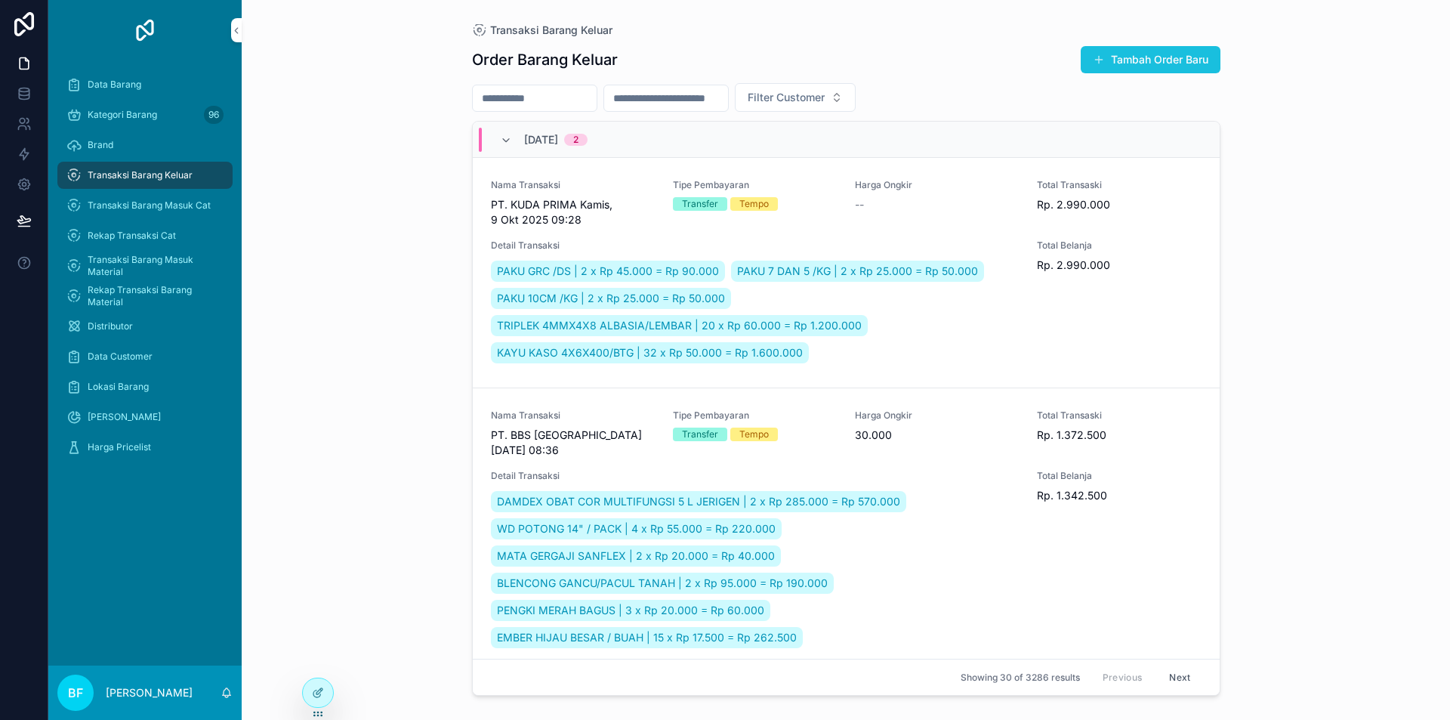
click at [1196, 73] on button "Tambah Order Baru" at bounding box center [1151, 59] width 140 height 27
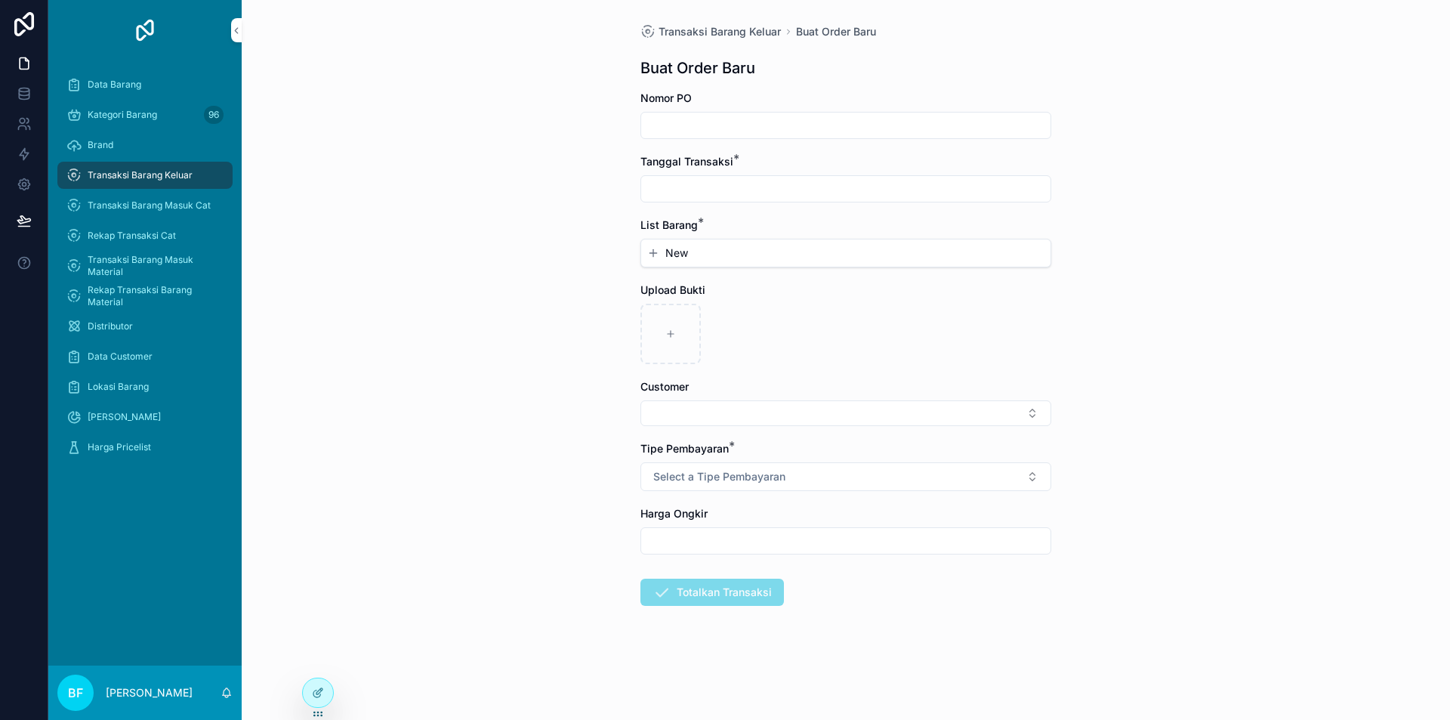
click at [823, 175] on div "scrollable content" at bounding box center [845, 188] width 411 height 27
click at [824, 188] on input "scrollable content" at bounding box center [845, 188] width 409 height 21
click at [811, 312] on button "1" at bounding box center [818, 312] width 27 height 27
type input "*********"
click at [699, 244] on div "New" at bounding box center [845, 252] width 409 height 27
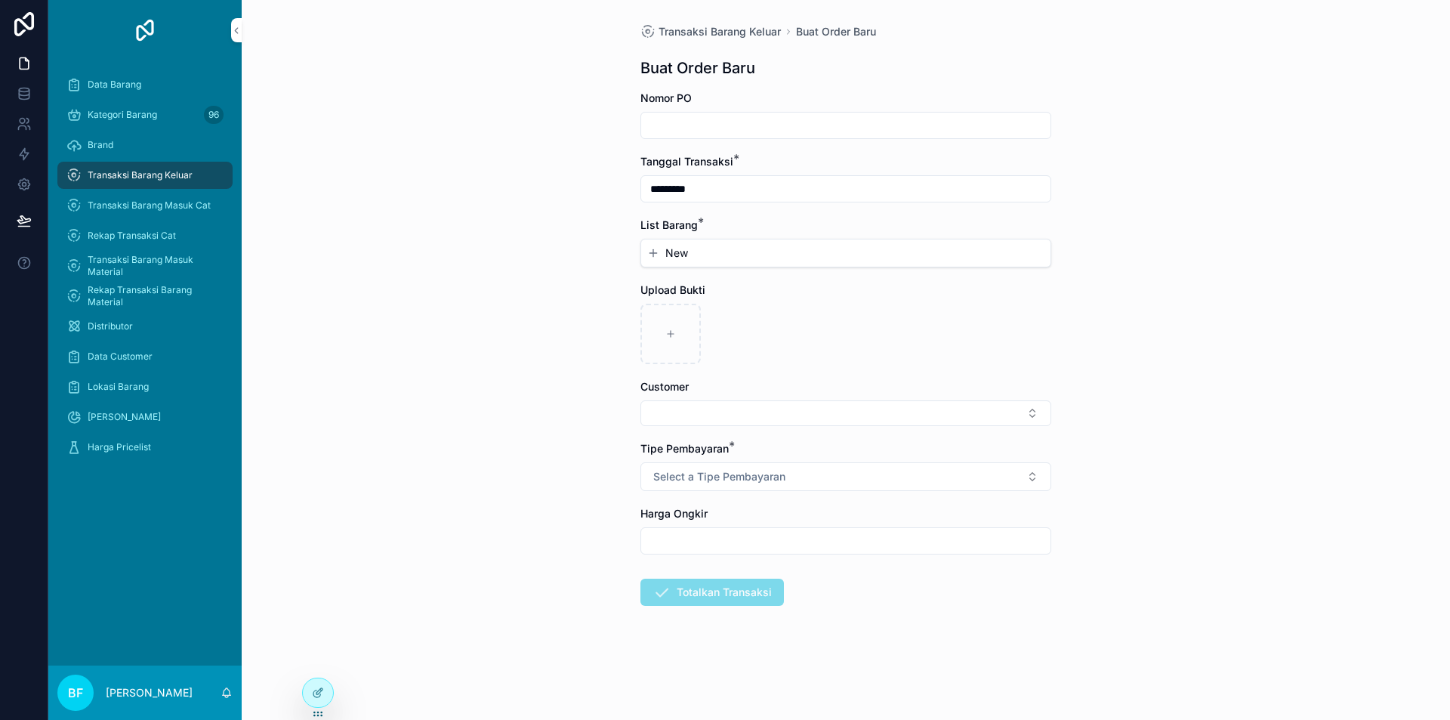
click at [710, 260] on button "New" at bounding box center [845, 252] width 397 height 15
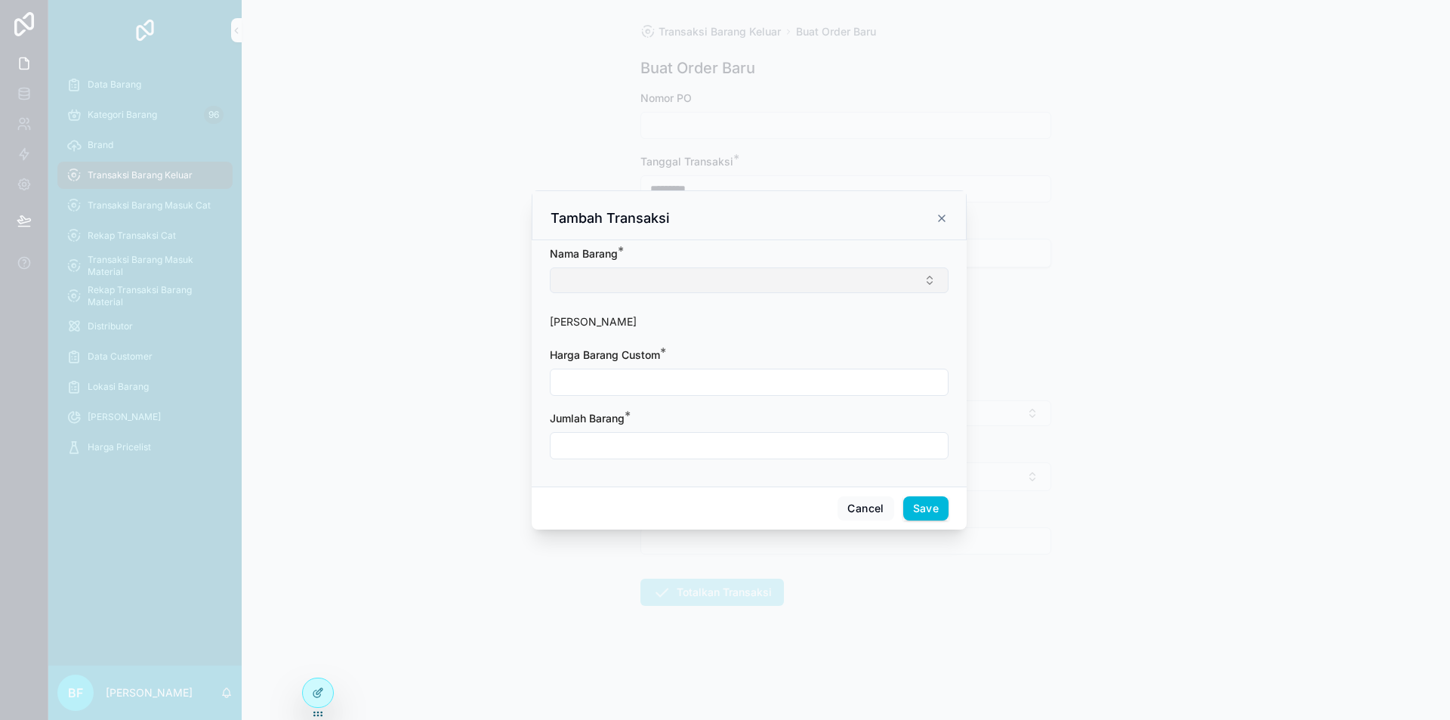
click at [728, 284] on button "Select Button" at bounding box center [749, 280] width 399 height 26
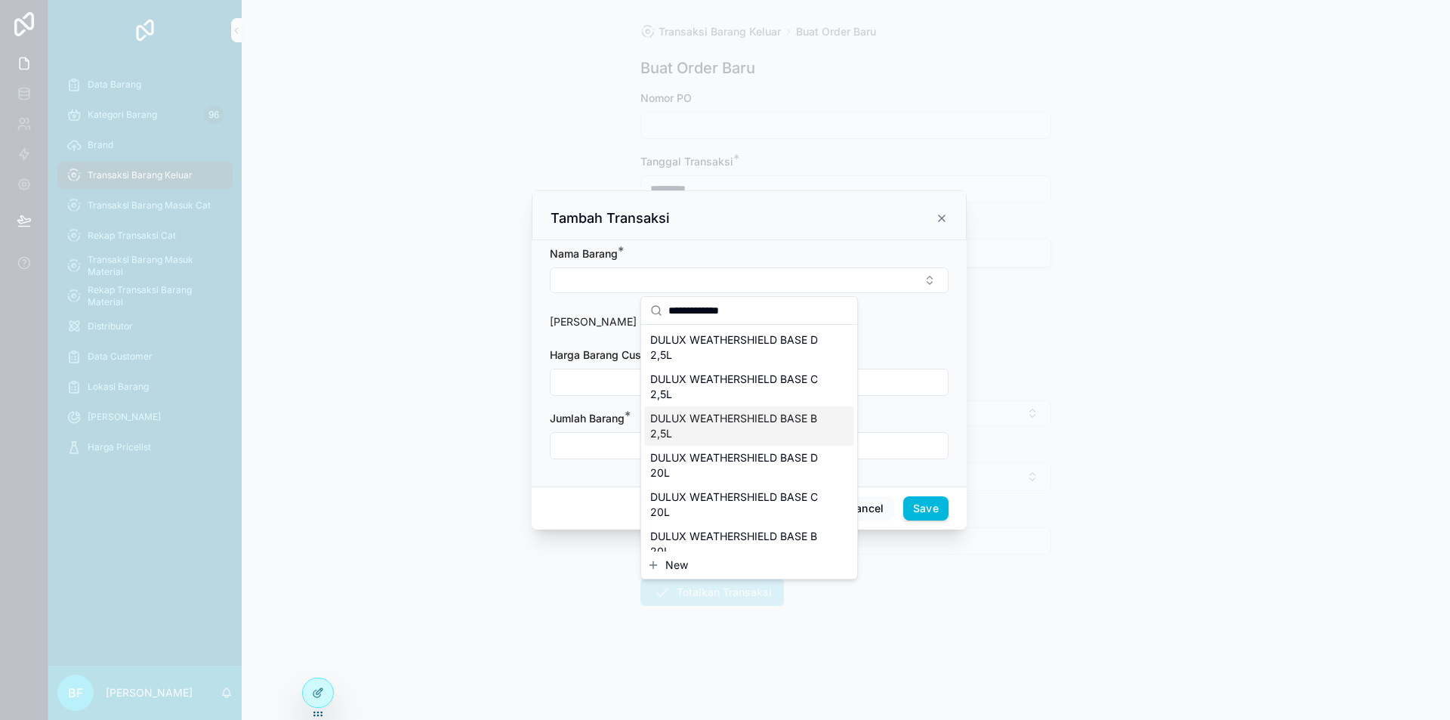
type input "**********"
click at [721, 424] on span "DULUX WEATHERSHIELD BASE B 2,5L" at bounding box center [740, 426] width 180 height 30
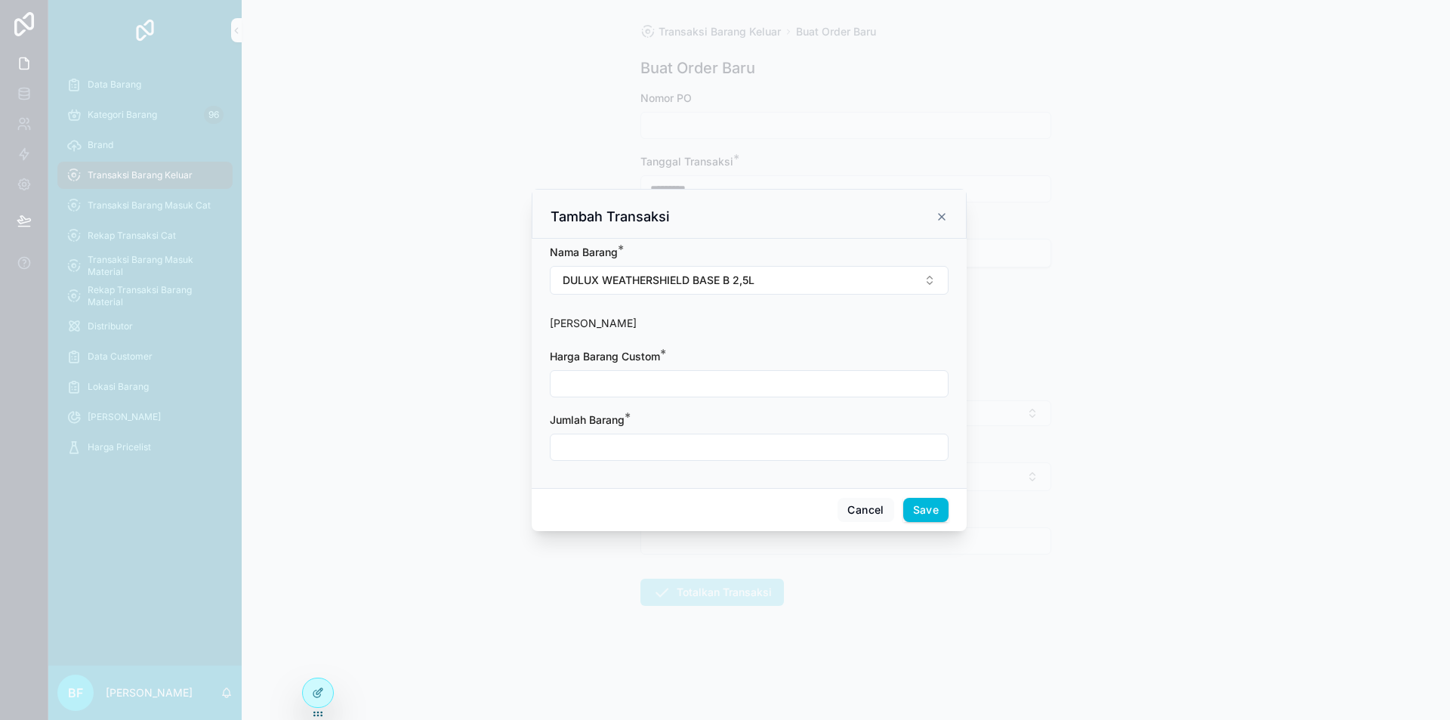
click at [669, 381] on input "scrollable content" at bounding box center [749, 383] width 397 height 21
type input "**********"
click at [662, 454] on input "scrollable content" at bounding box center [749, 447] width 397 height 21
type input "****"
click at [927, 513] on button "Save" at bounding box center [925, 510] width 45 height 24
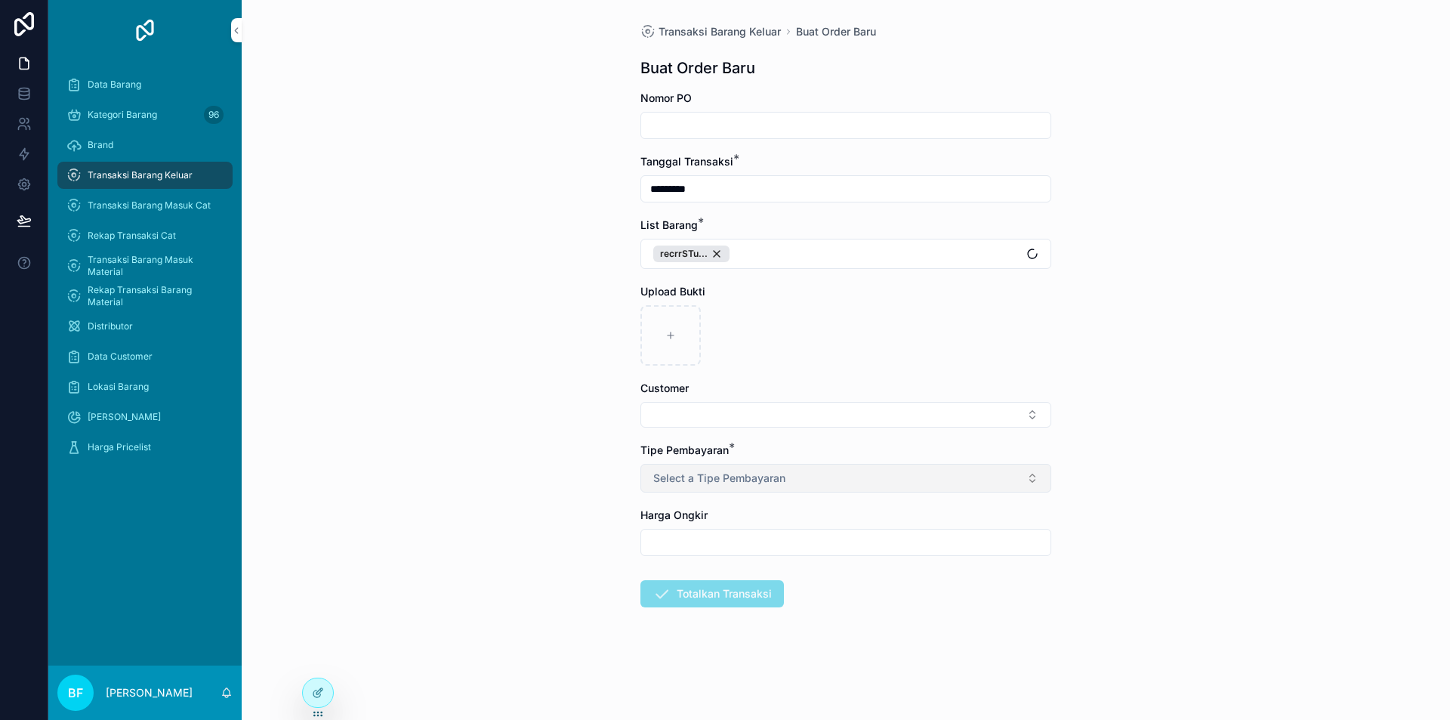
click at [743, 468] on button "Select a Tipe Pembayaran" at bounding box center [845, 478] width 411 height 29
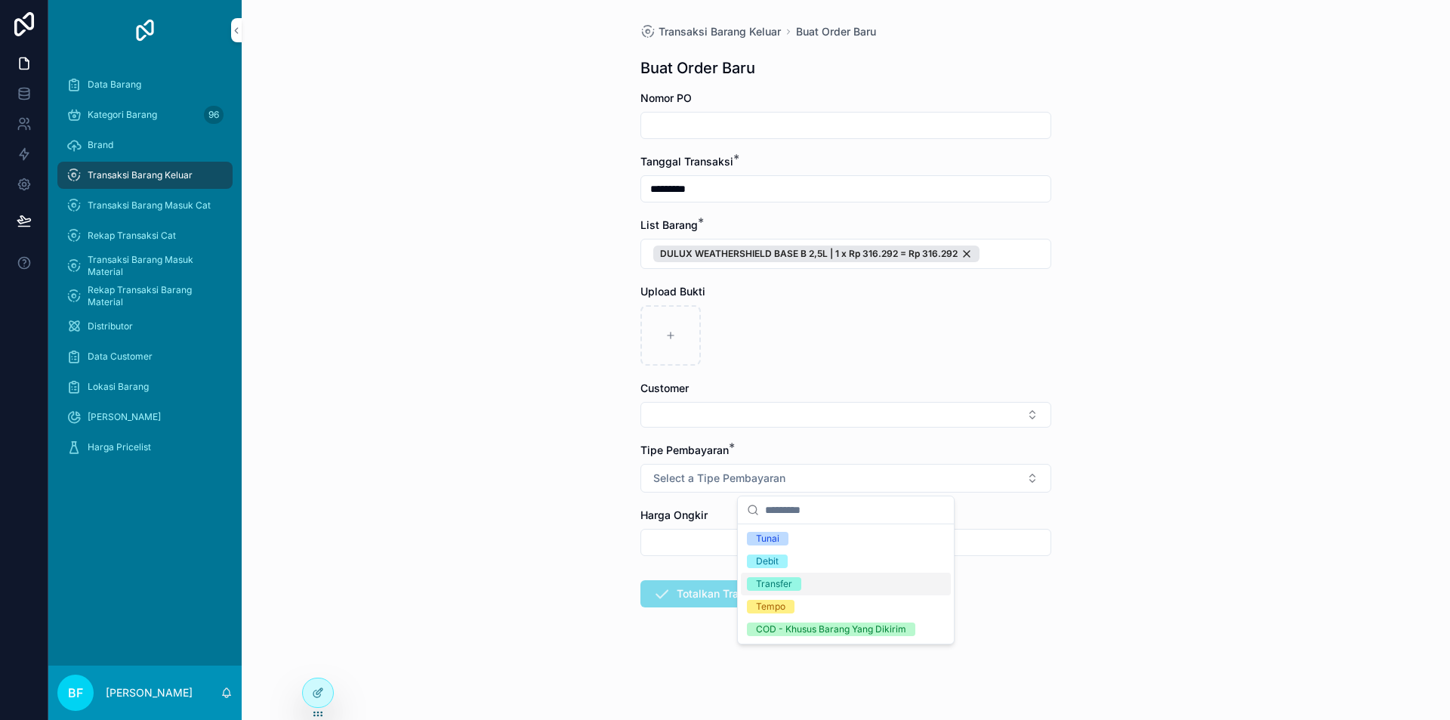
click at [789, 582] on div "Transfer" at bounding box center [774, 584] width 36 height 14
click at [720, 405] on button "Select Button" at bounding box center [845, 415] width 411 height 26
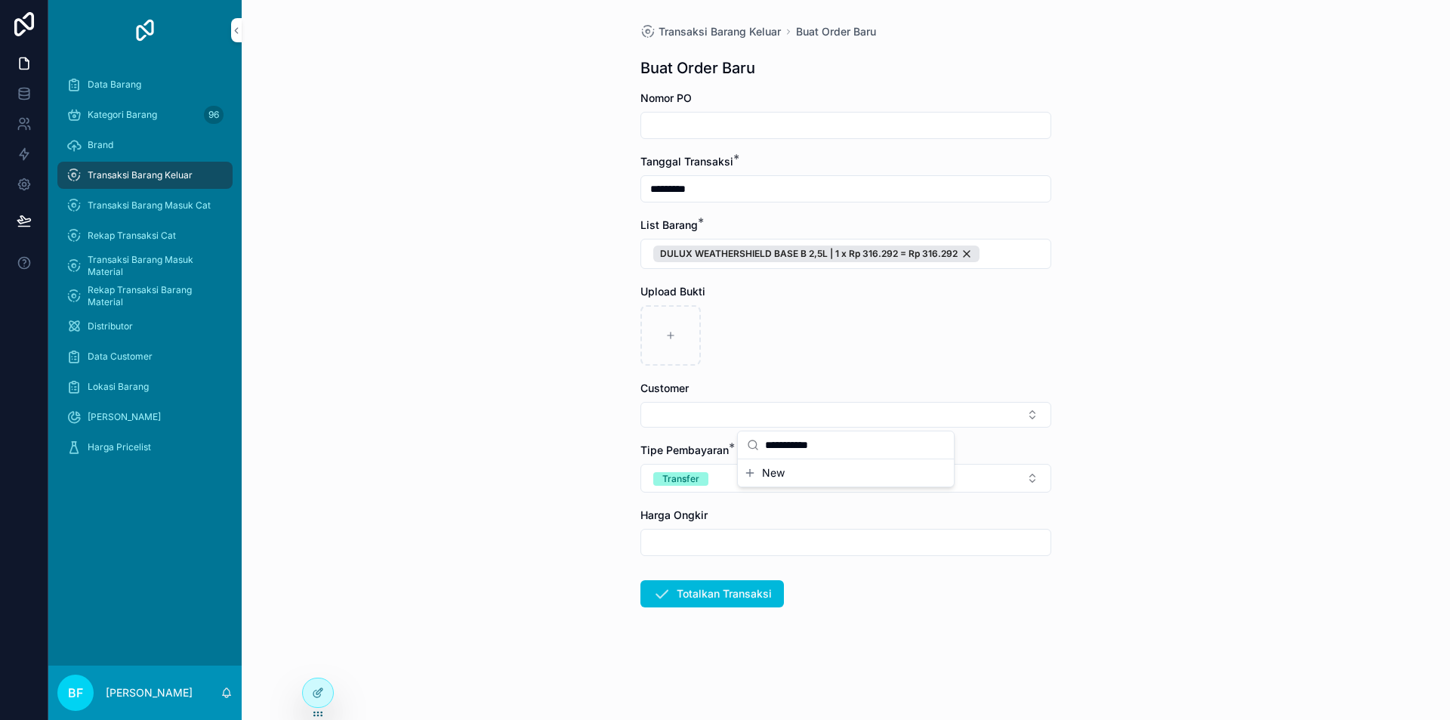
type input "**********"
click at [796, 474] on button "New" at bounding box center [846, 472] width 204 height 15
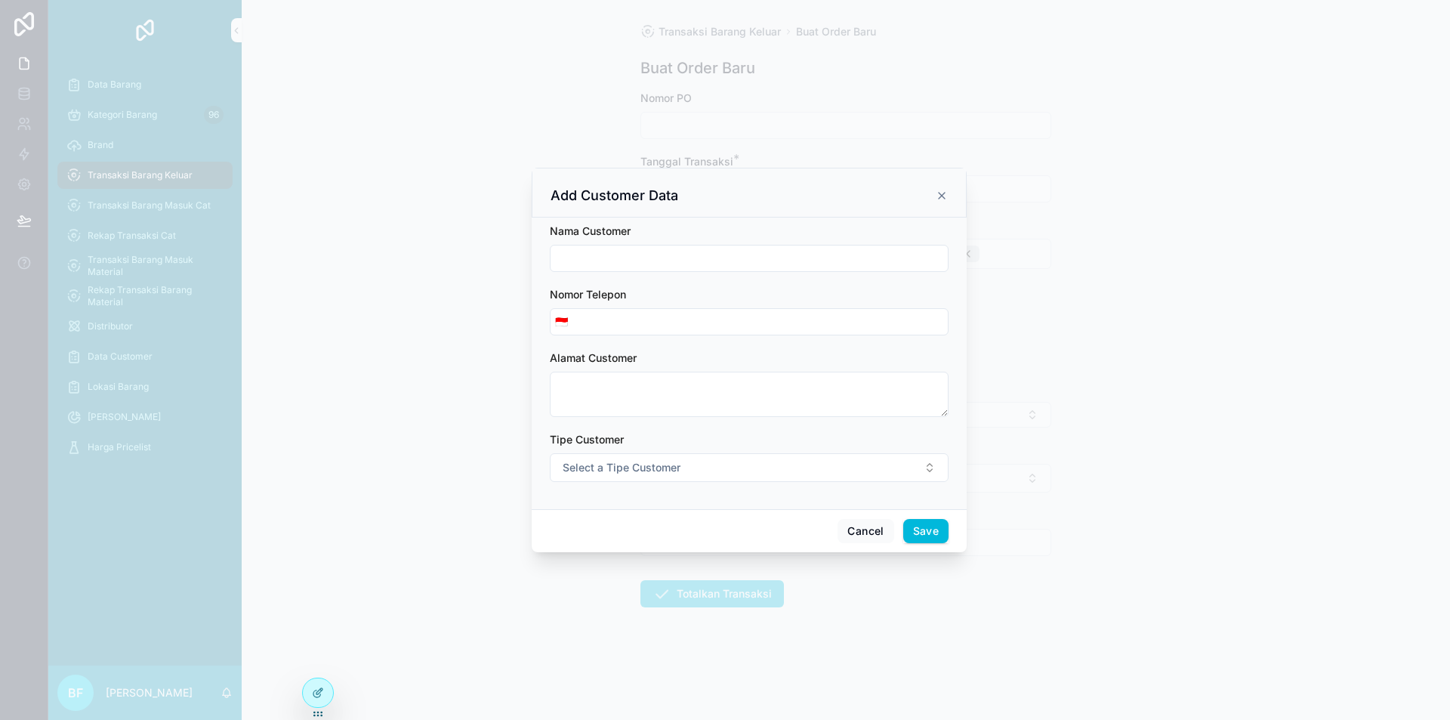
click at [665, 260] on input "scrollable content" at bounding box center [749, 258] width 397 height 21
type input "**********"
click at [628, 463] on span "Select a Tipe Customer" at bounding box center [622, 467] width 118 height 15
drag, startPoint x: 668, startPoint y: 525, endPoint x: 726, endPoint y: 542, distance: 60.7
click at [670, 526] on div "Customer" at bounding box center [680, 528] width 42 height 14
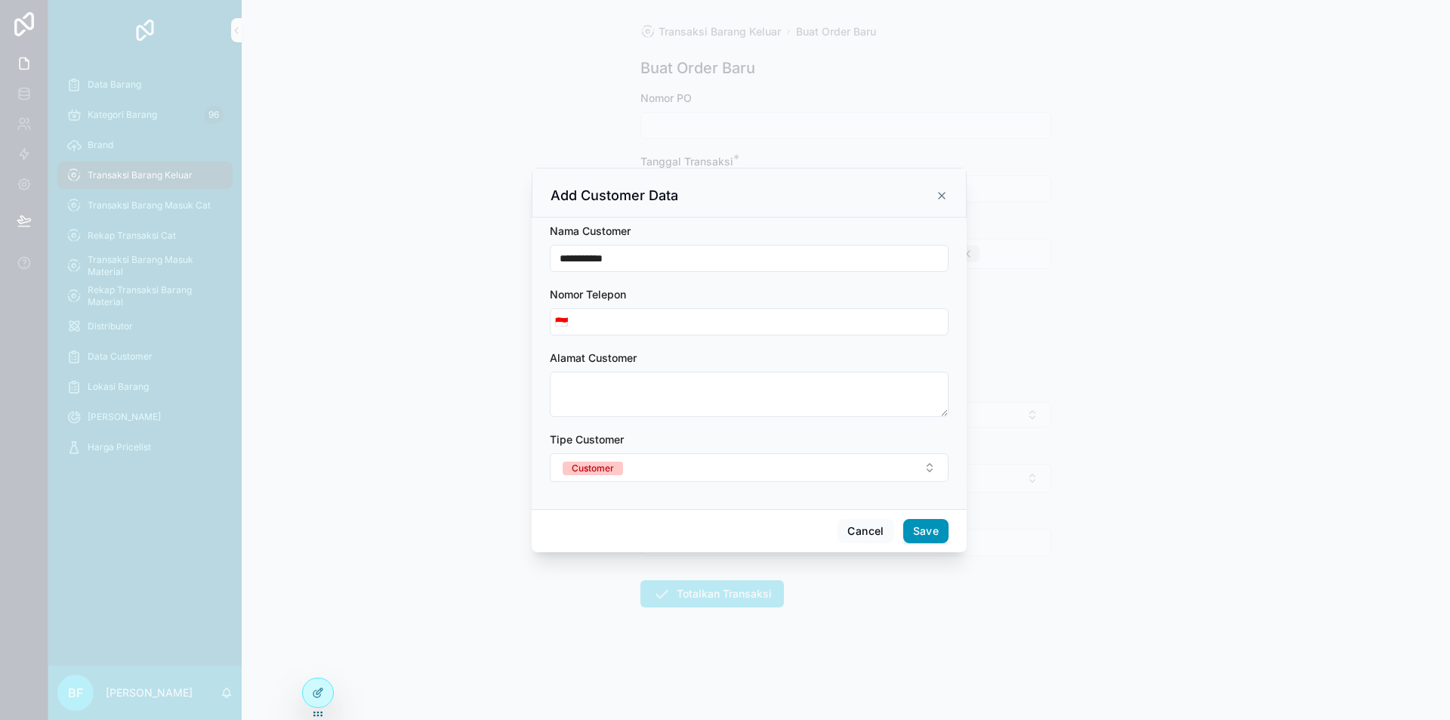
click at [927, 534] on button "Save" at bounding box center [925, 531] width 45 height 24
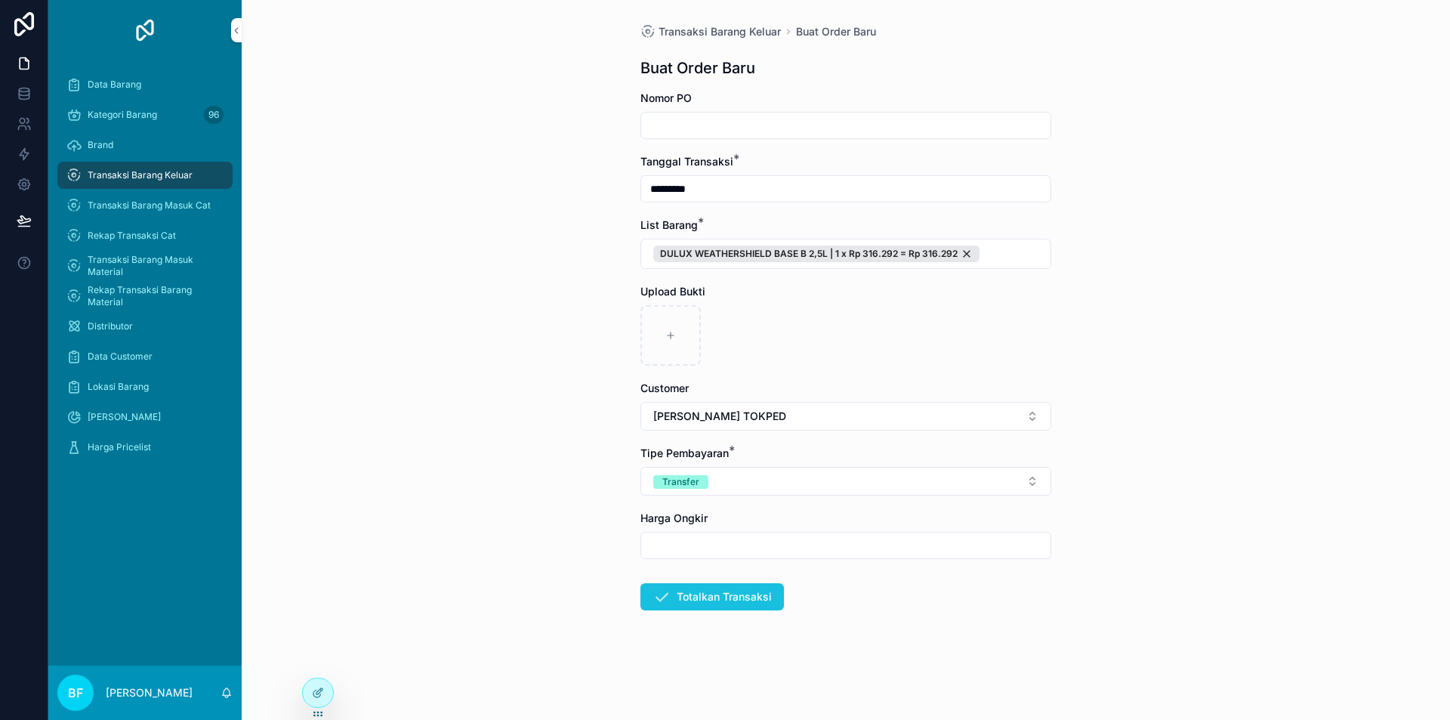
click at [749, 606] on button "Totalkan Transaksi" at bounding box center [712, 596] width 144 height 27
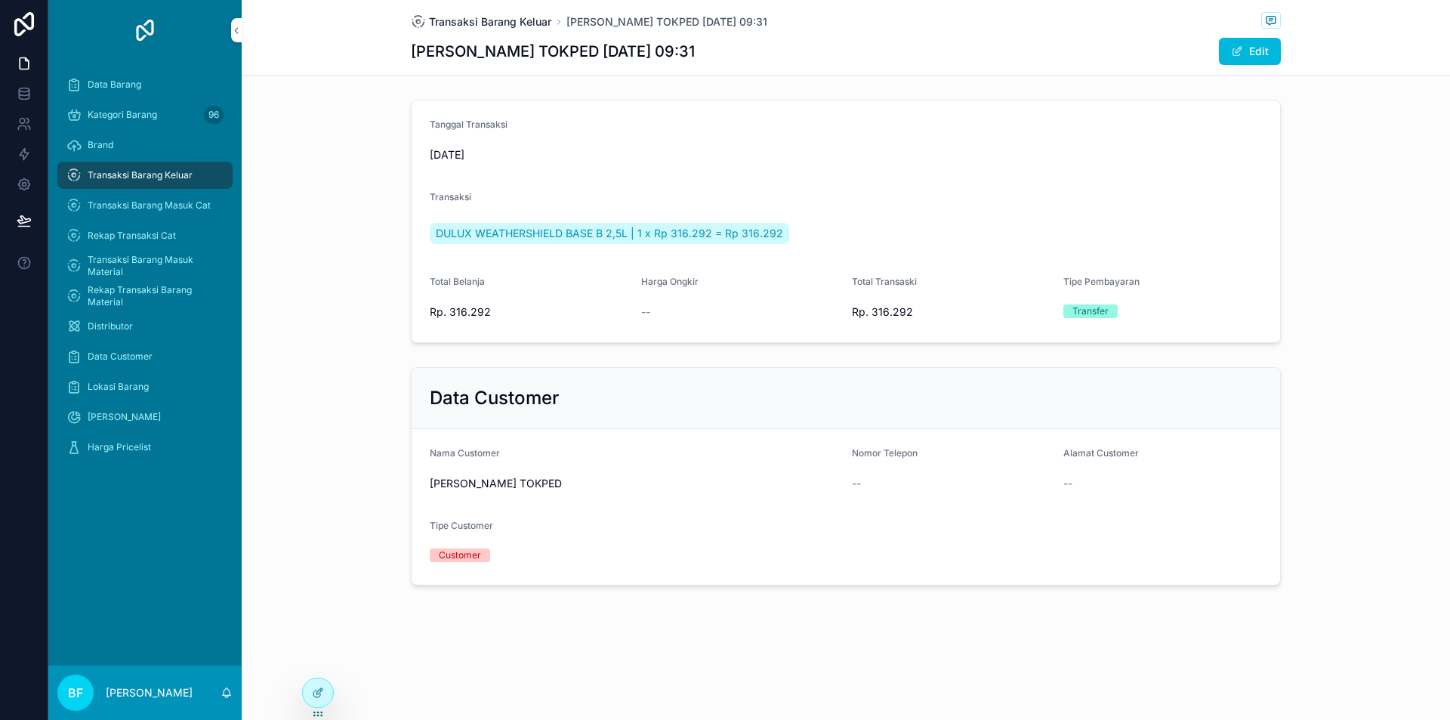
click at [457, 25] on span "Transaksi Barang Keluar" at bounding box center [490, 21] width 122 height 15
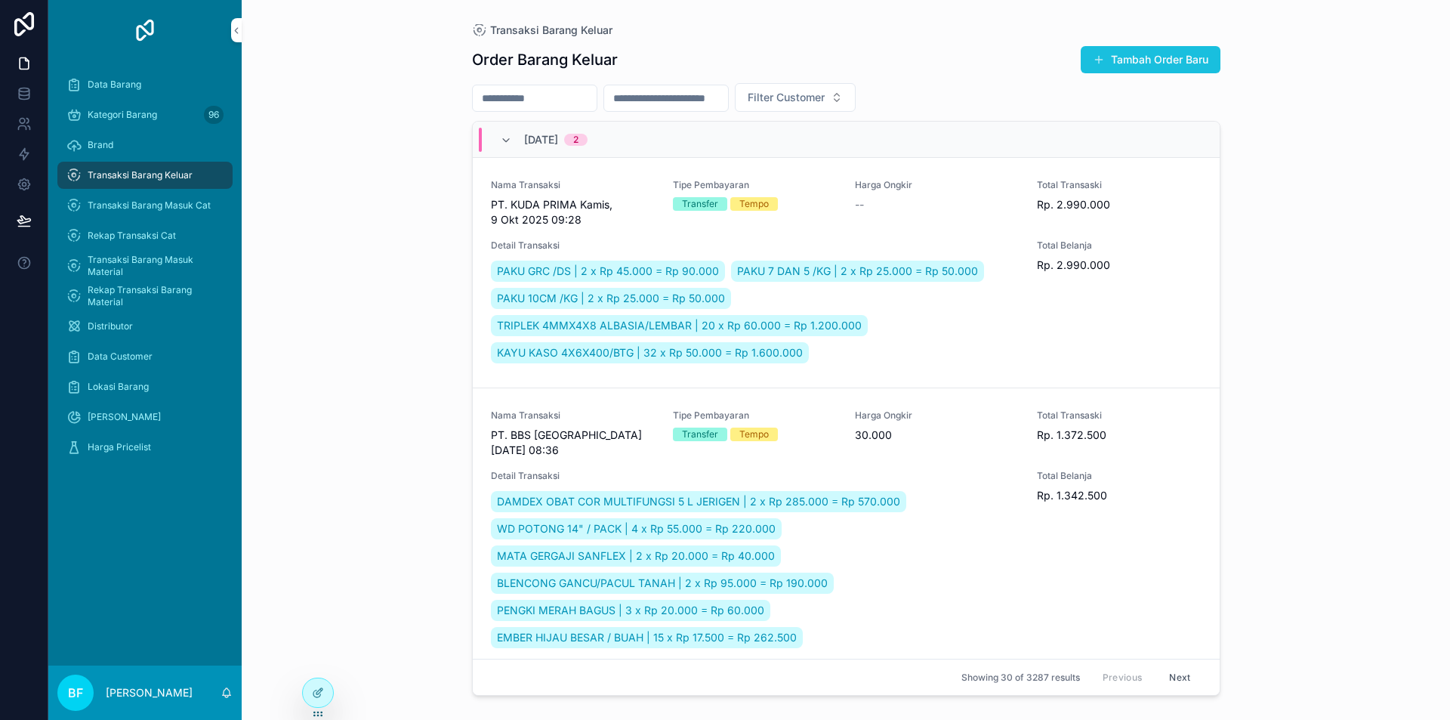
click at [1151, 56] on button "Tambah Order Baru" at bounding box center [1151, 59] width 140 height 27
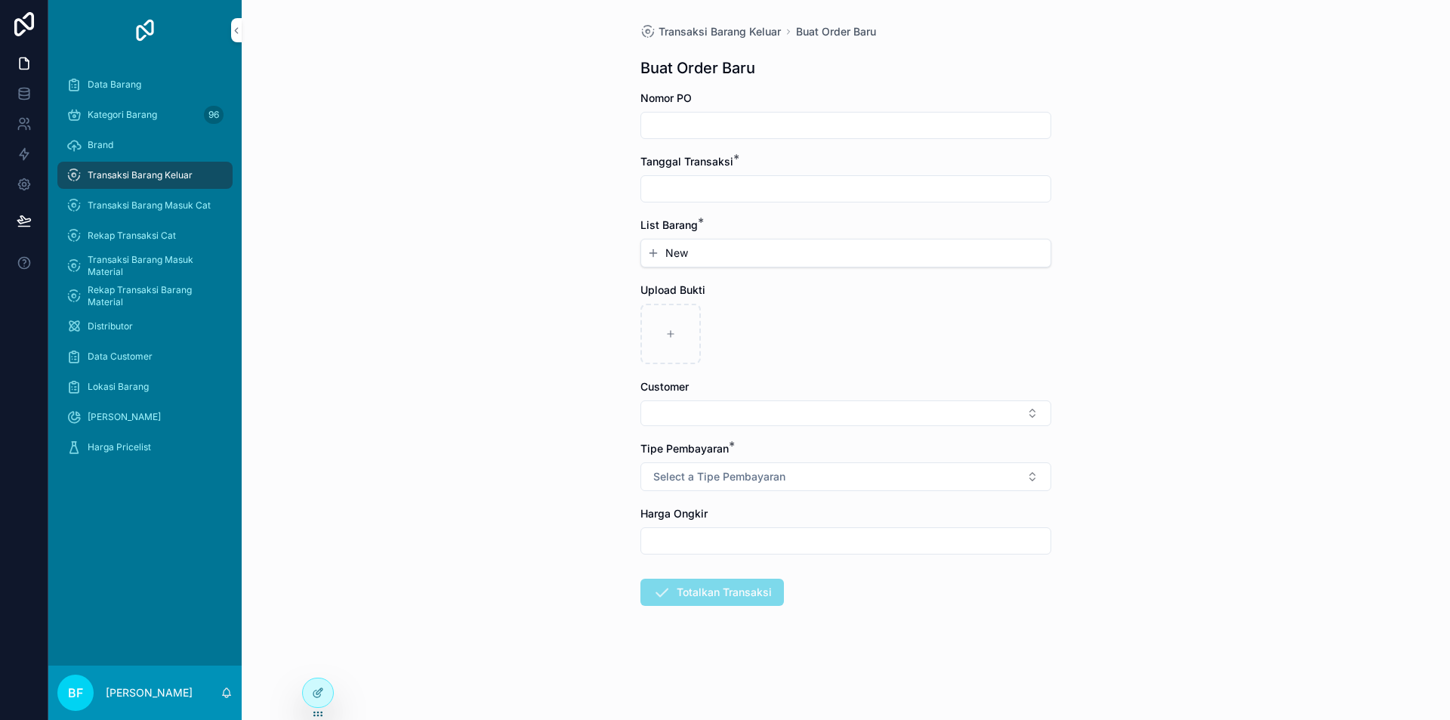
click at [752, 190] on input "scrollable content" at bounding box center [845, 188] width 409 height 21
drag, startPoint x: 817, startPoint y: 313, endPoint x: 693, endPoint y: 224, distance: 152.2
click at [817, 312] on button "1" at bounding box center [818, 312] width 27 height 27
type input "*********"
click at [682, 245] on div "New" at bounding box center [845, 252] width 409 height 27
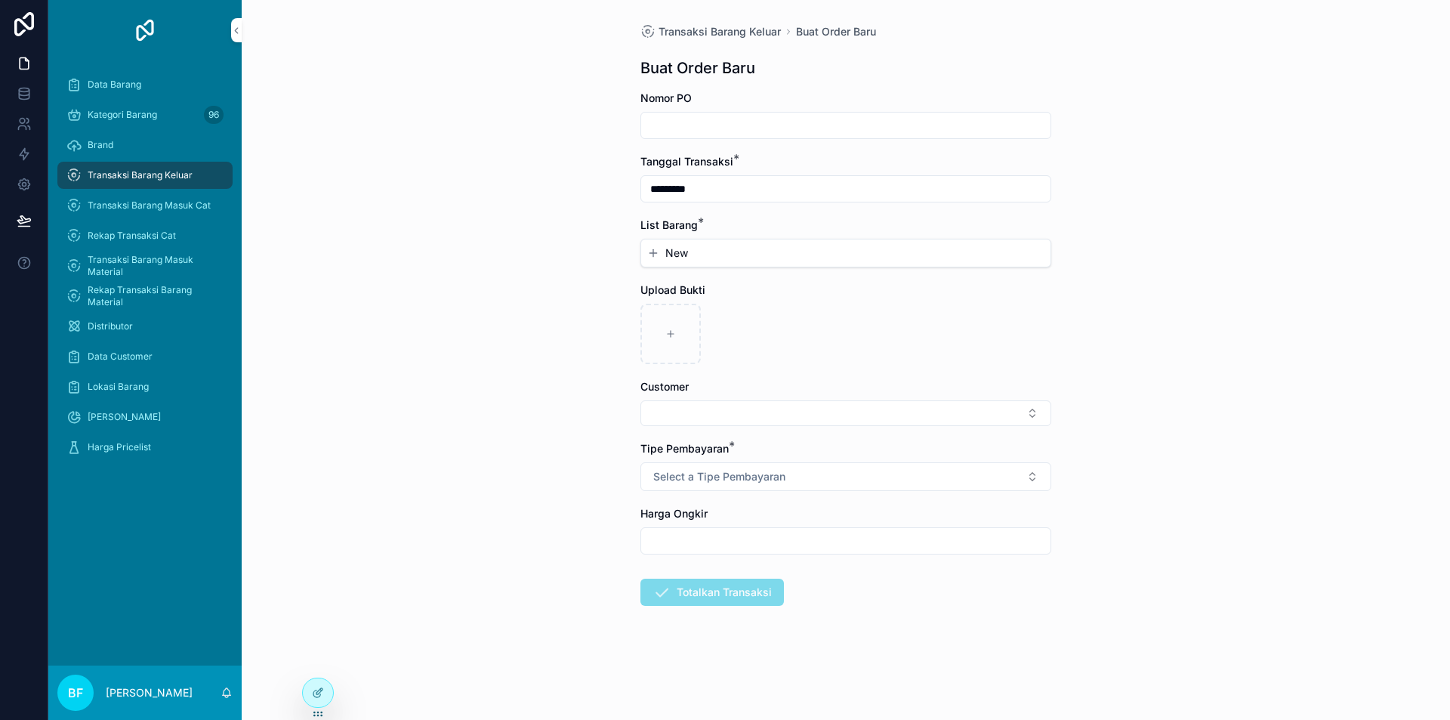
click at [685, 248] on span "New" at bounding box center [676, 252] width 23 height 15
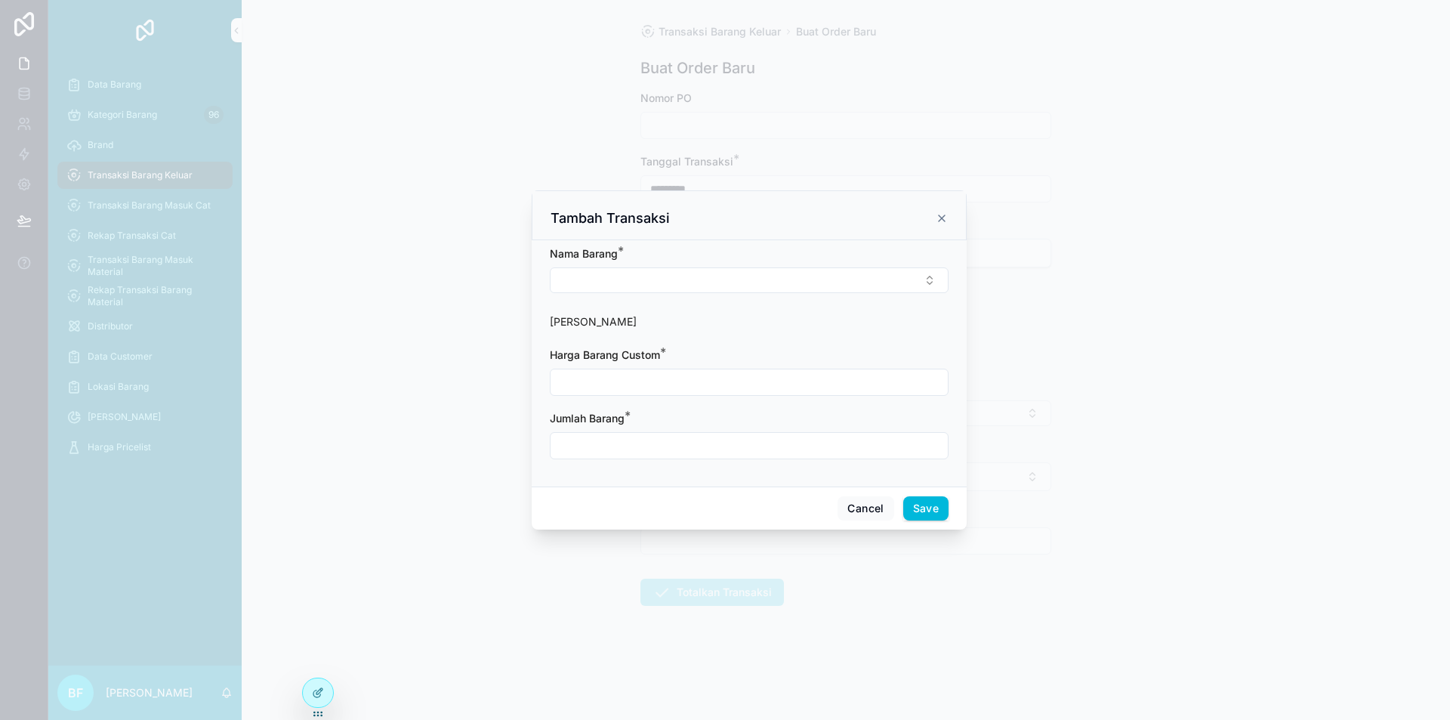
click at [715, 304] on form "Nama Barang * Harga Barang Harga Barang Custom * Jumlah Barang *" at bounding box center [749, 360] width 399 height 228
click at [714, 284] on button "Select Button" at bounding box center [749, 280] width 399 height 26
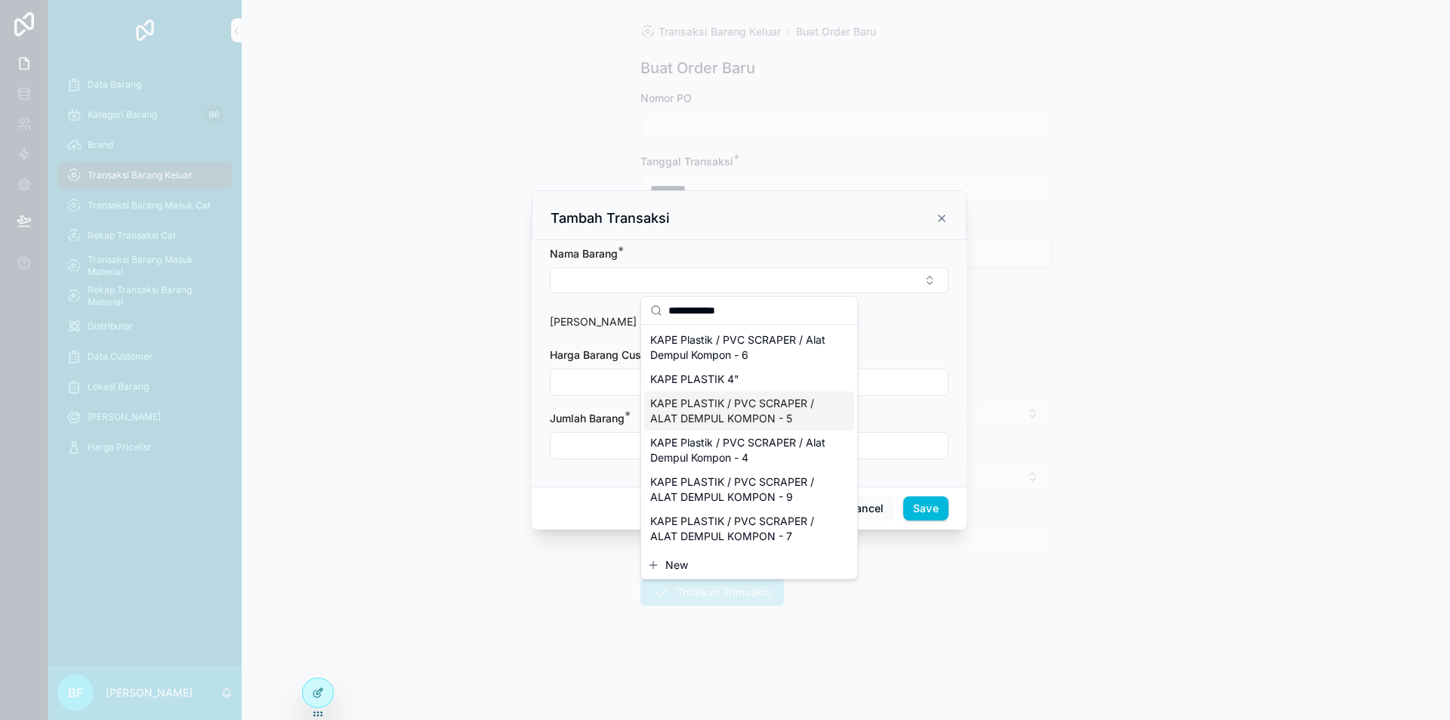
type input "**********"
click at [747, 414] on span "KAPE PLASTIK / PVC SCRAPER / ALAT DEMPUL KOMPON - 5" at bounding box center [740, 411] width 180 height 30
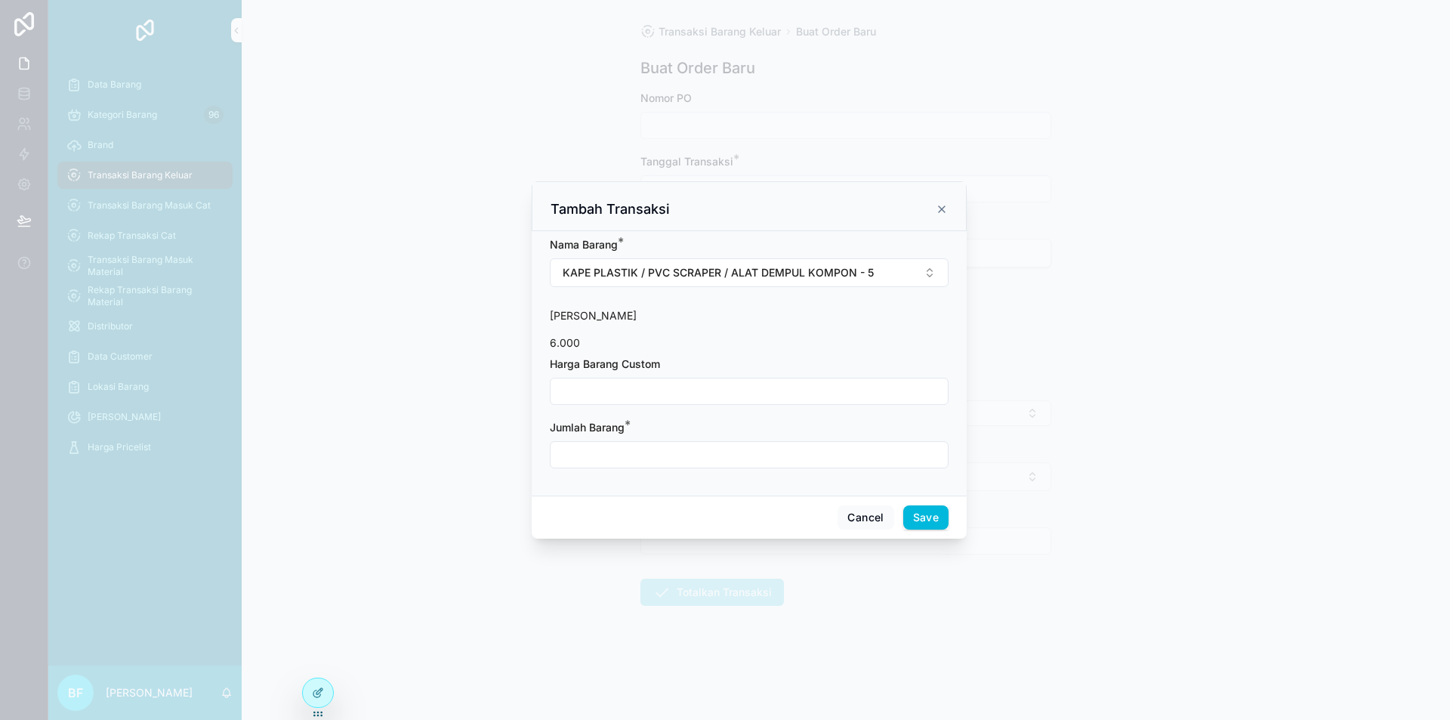
click at [728, 390] on input "scrollable content" at bounding box center [749, 391] width 397 height 21
type input "**********"
click at [704, 448] on input "scrollable content" at bounding box center [749, 454] width 397 height 21
type input "****"
click at [925, 527] on button "Save" at bounding box center [925, 517] width 45 height 24
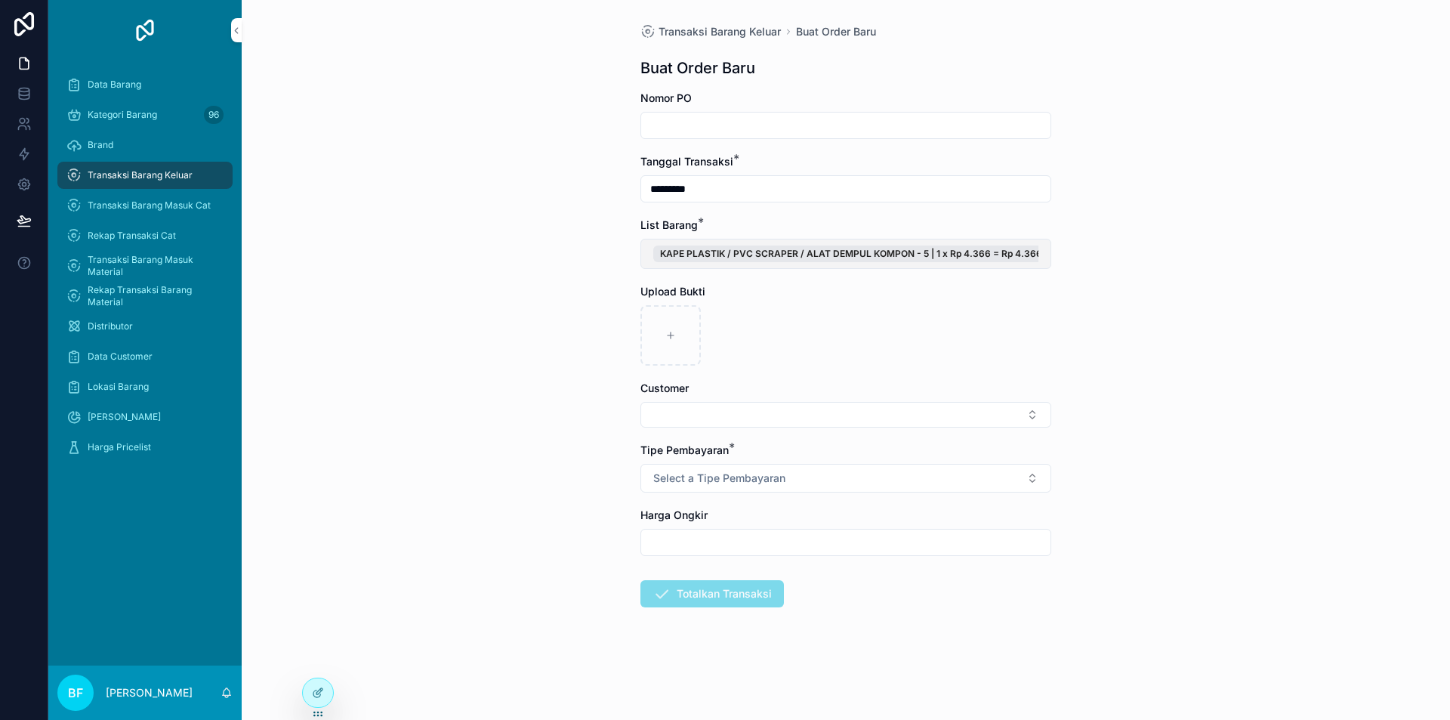
click at [1051, 264] on button "KAPE PLASTIK / PVC SCRAPER / ALAT DEMPUL KOMPON - 5 | 1 x Rp 4.366 = Rp 4.366" at bounding box center [845, 254] width 411 height 30
click at [773, 347] on span "New" at bounding box center [773, 346] width 23 height 15
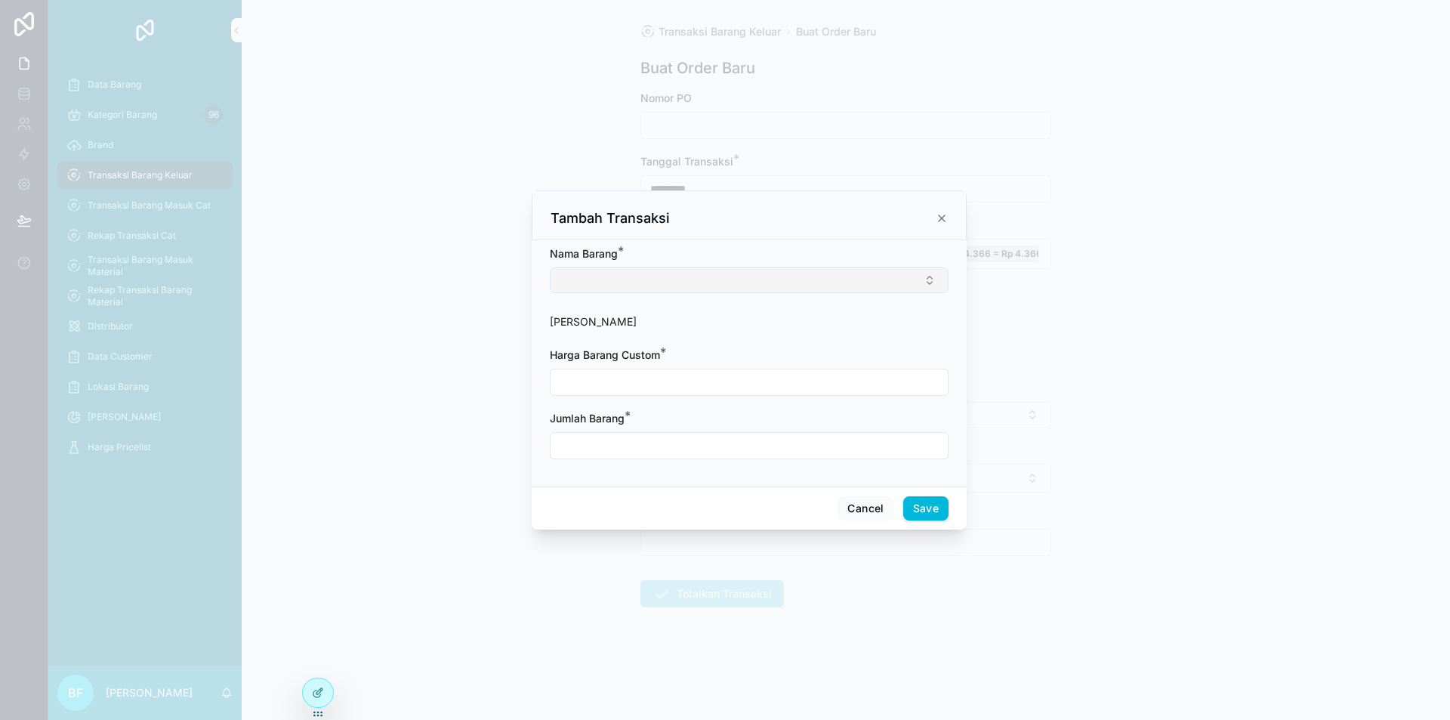
click at [763, 272] on button "Select Button" at bounding box center [749, 280] width 399 height 26
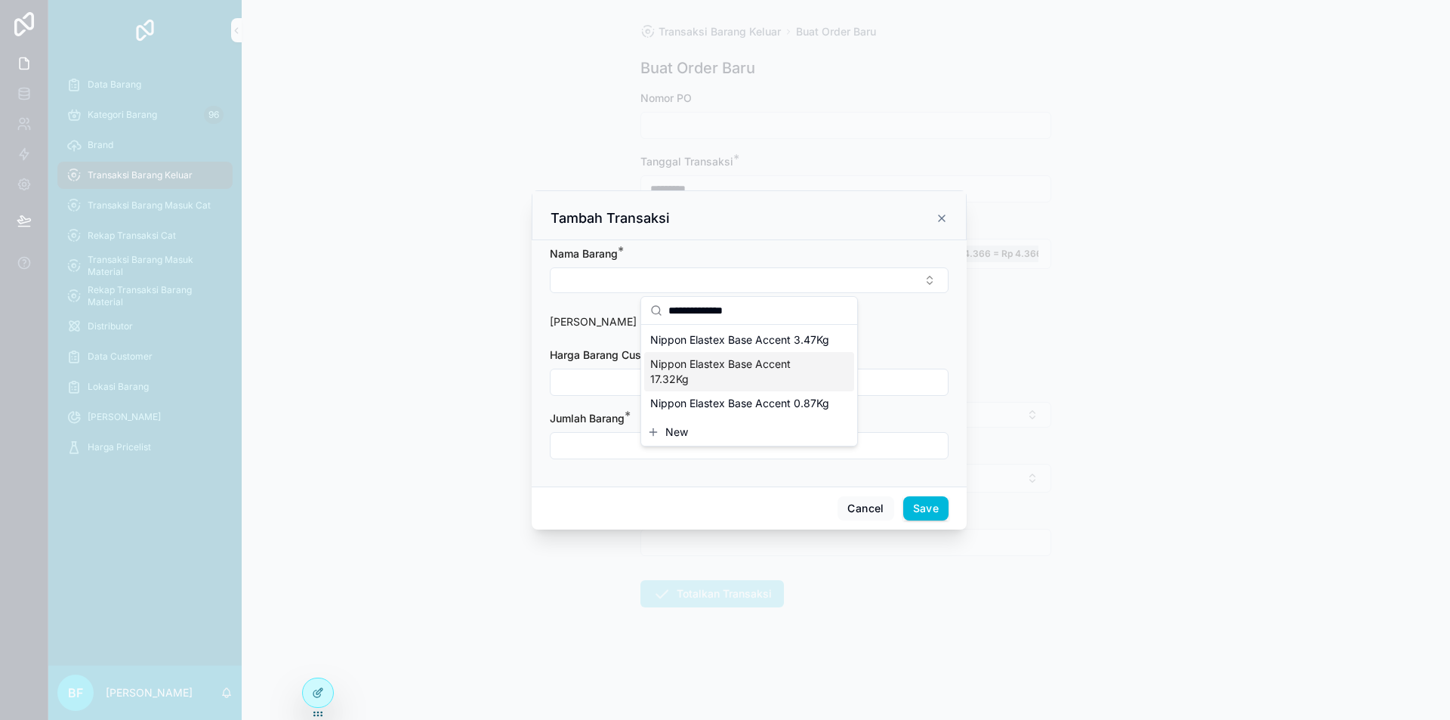
type input "**********"
click at [779, 365] on span "Nippon Elastex Base Accent 17.32Kg" at bounding box center [740, 372] width 180 height 30
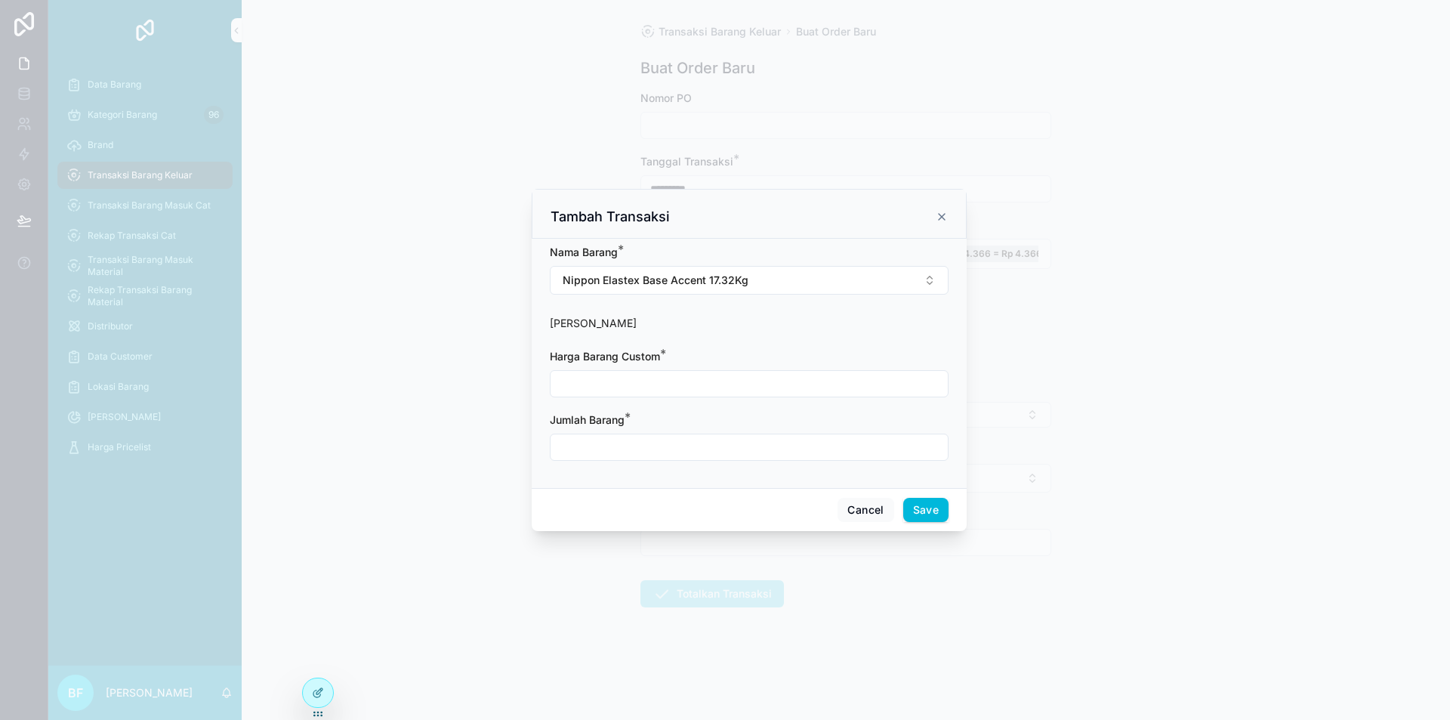
click at [786, 374] on input "scrollable content" at bounding box center [749, 383] width 397 height 21
type input "**********"
click at [798, 449] on input "scrollable content" at bounding box center [749, 447] width 397 height 21
type input "****"
click at [937, 516] on button "Save" at bounding box center [925, 510] width 45 height 24
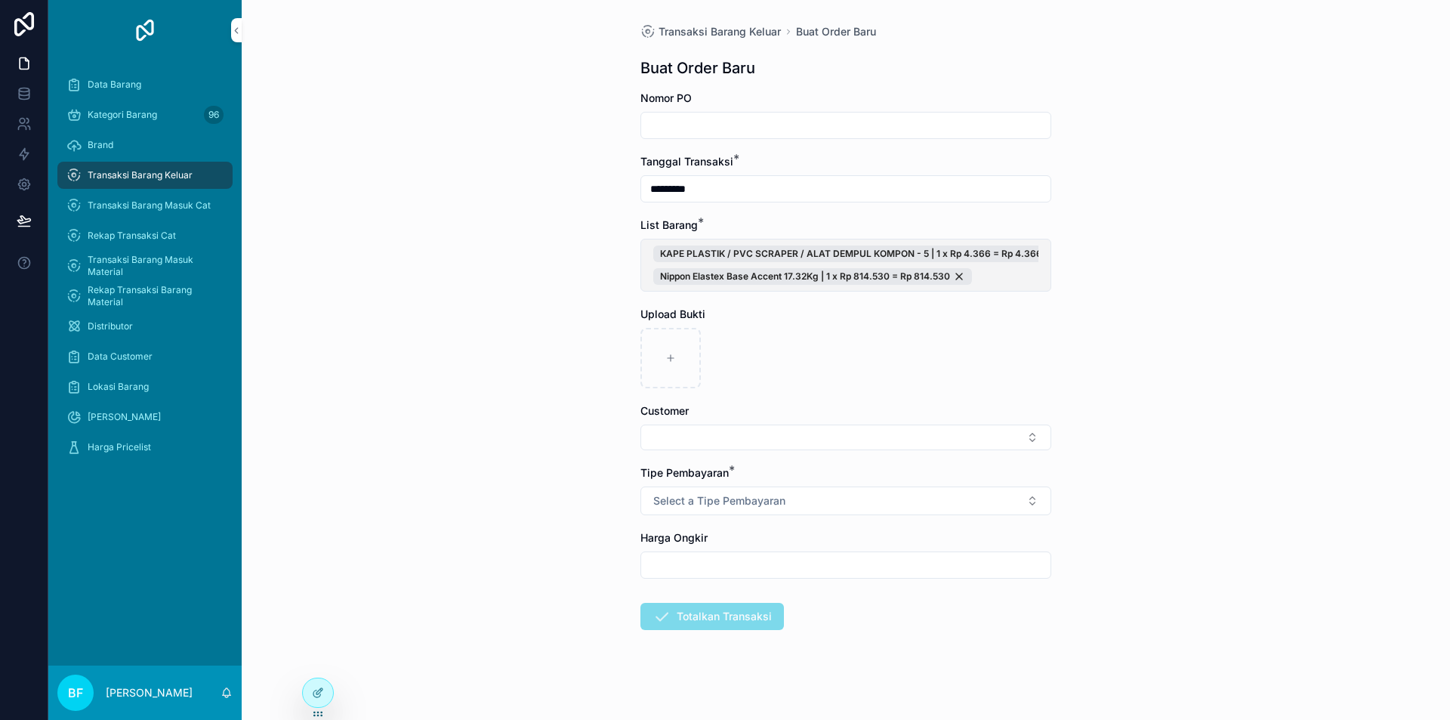
click at [1012, 282] on span "KAPE PLASTIK / PVC SCRAPER / ALAT DEMPUL KOMPON - 5 | 1 x Rp 4.366 = Rp 4.366 N…" at bounding box center [845, 264] width 385 height 39
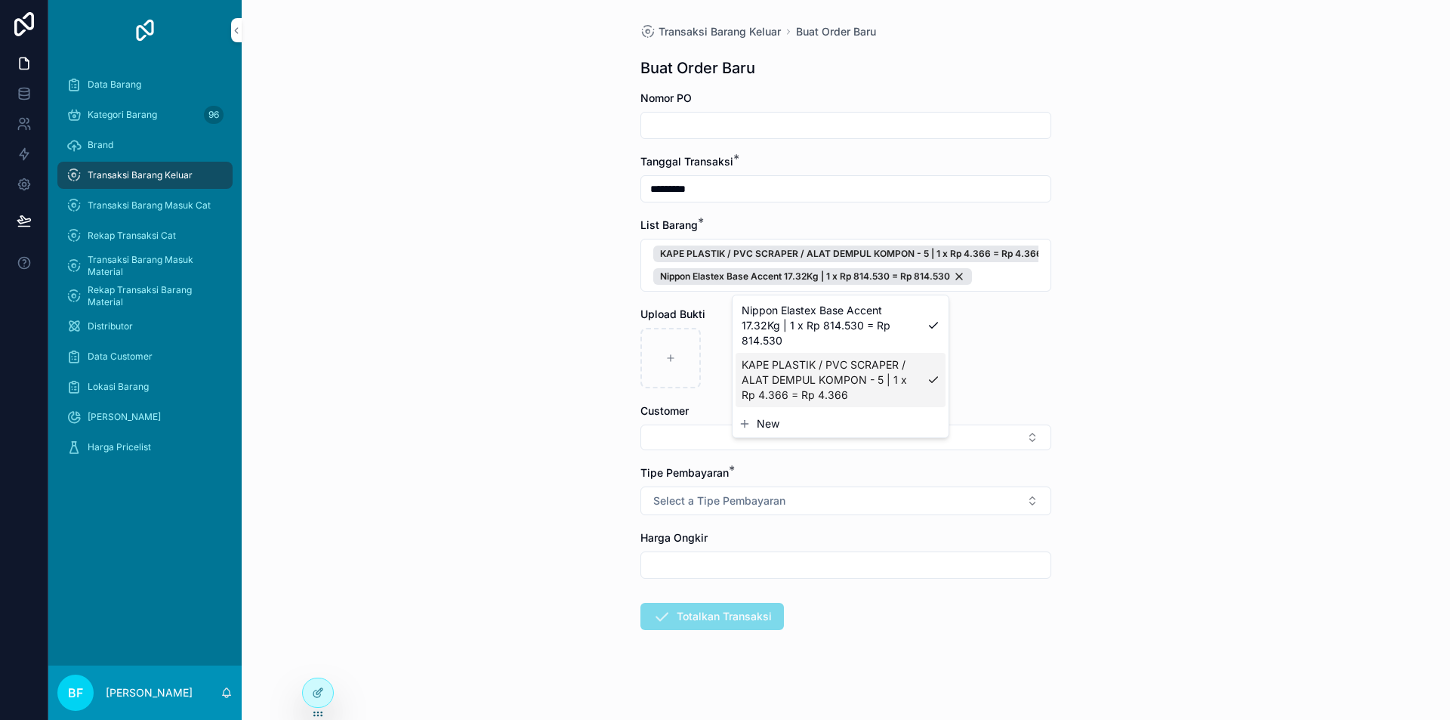
click at [777, 418] on span "New" at bounding box center [768, 423] width 23 height 15
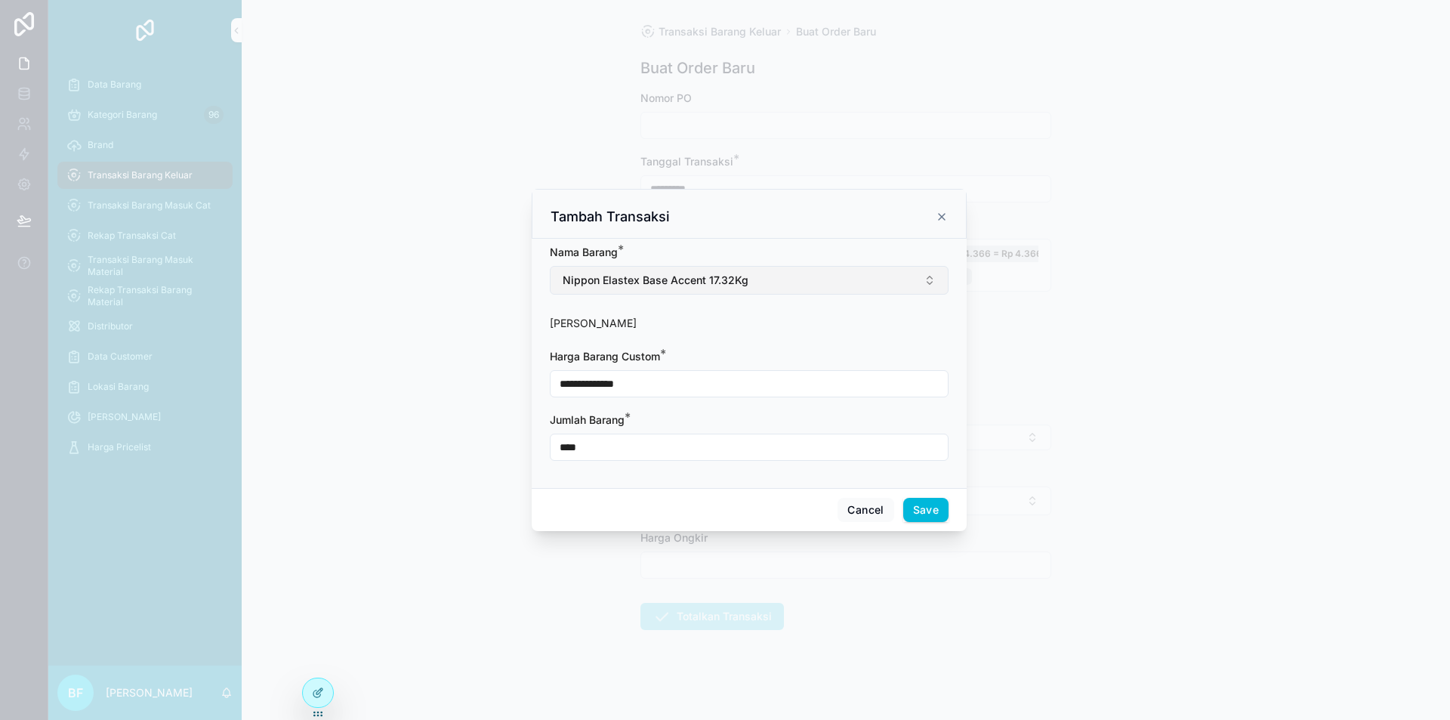
click at [738, 274] on span "Nippon Elastex Base Accent 17.32Kg" at bounding box center [656, 280] width 186 height 15
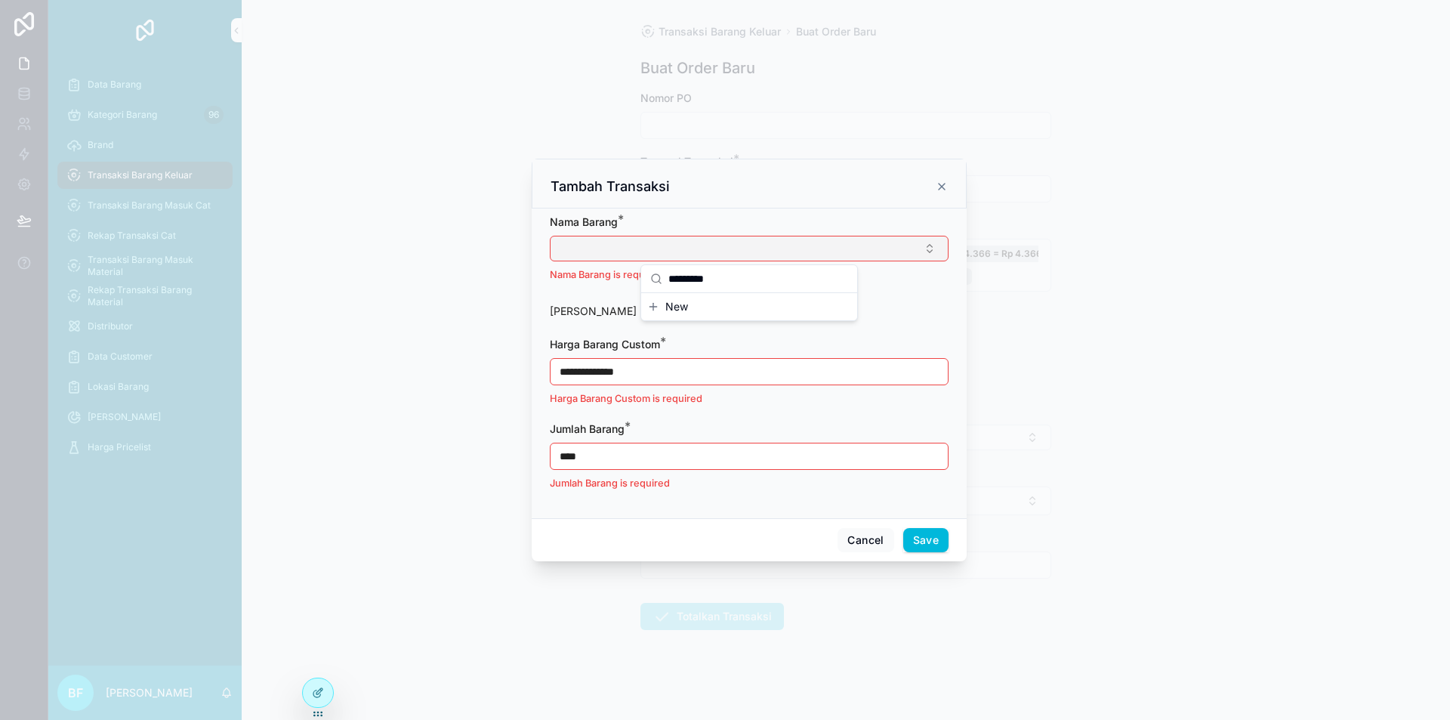
click at [698, 282] on input "*********" at bounding box center [758, 278] width 180 height 27
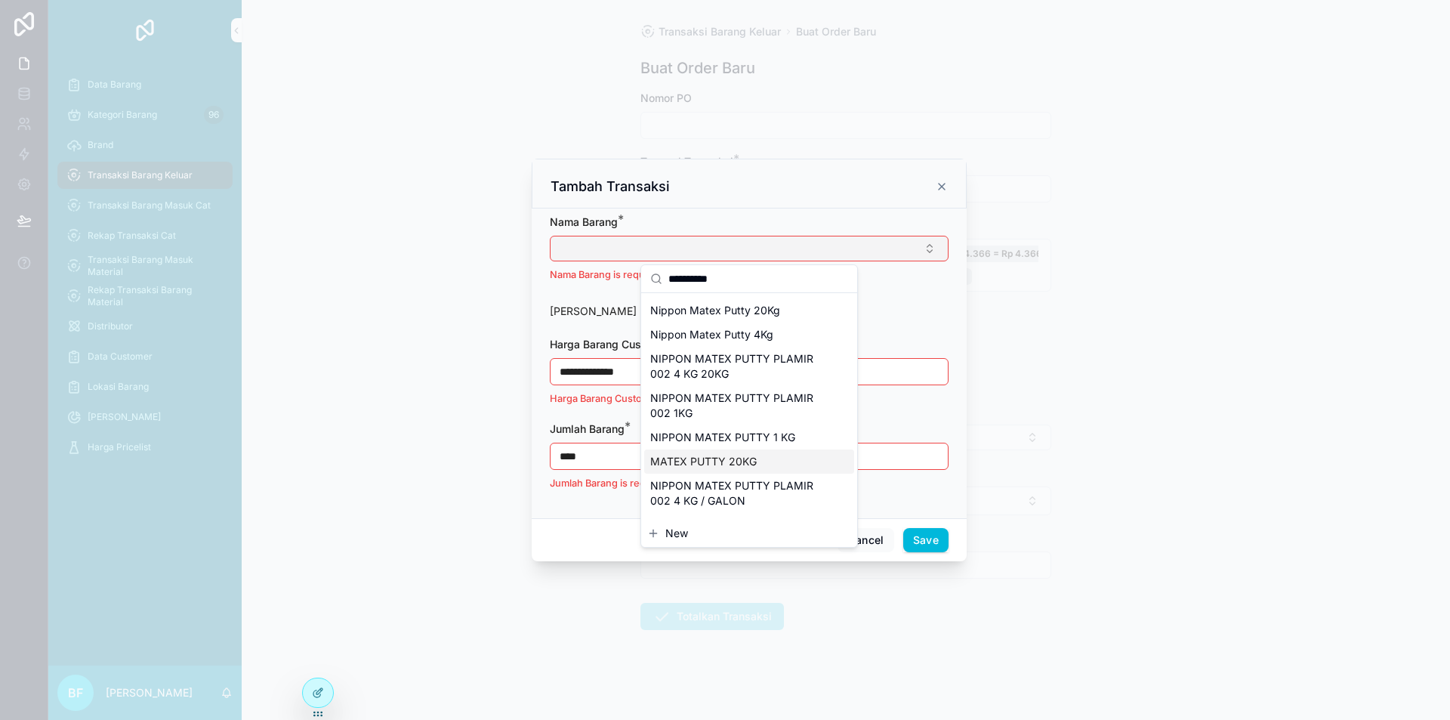
scroll to position [42, 0]
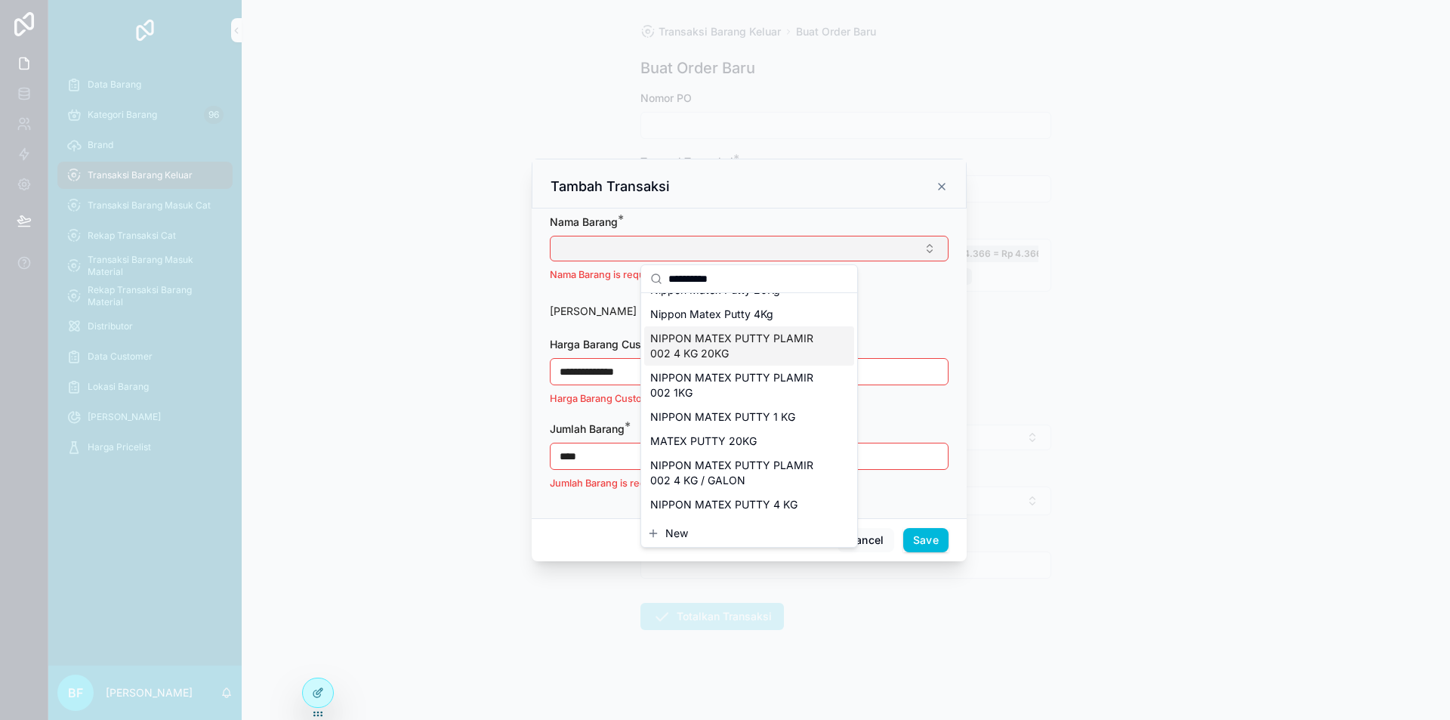
type input "**********"
click at [758, 348] on span "NIPPON MATEX PUTTY PLAMIR 002 4 KG 20KG" at bounding box center [740, 346] width 180 height 30
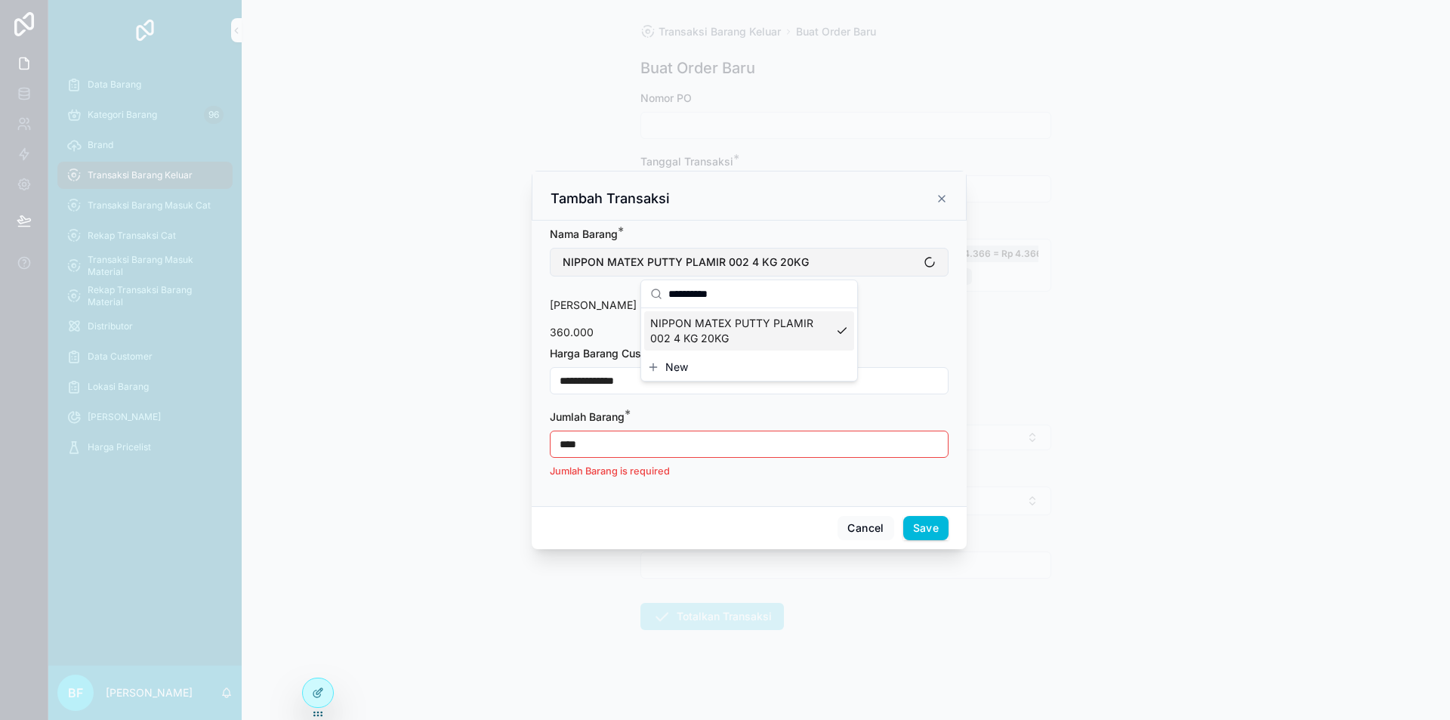
scroll to position [0, 0]
click at [858, 451] on input "****" at bounding box center [749, 444] width 397 height 21
type input "****"
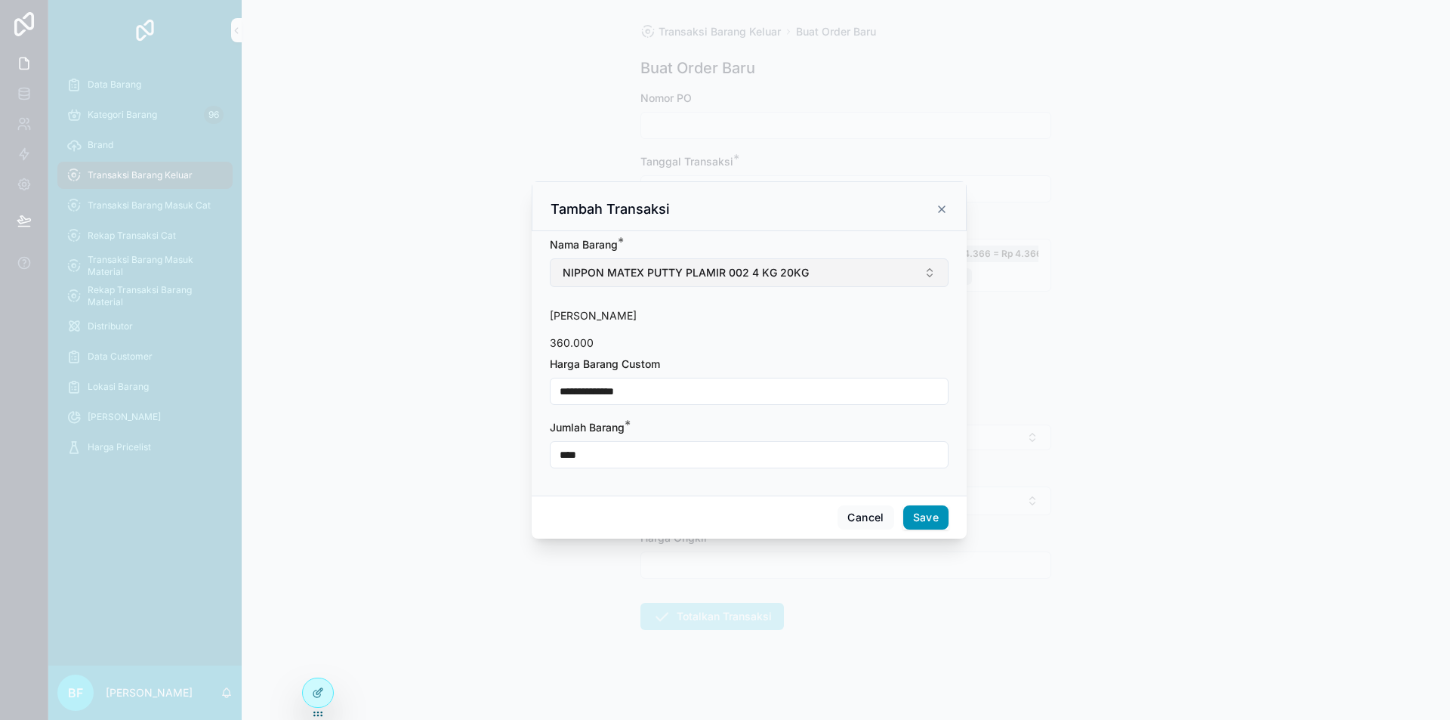
click at [947, 517] on button "Save" at bounding box center [925, 517] width 45 height 24
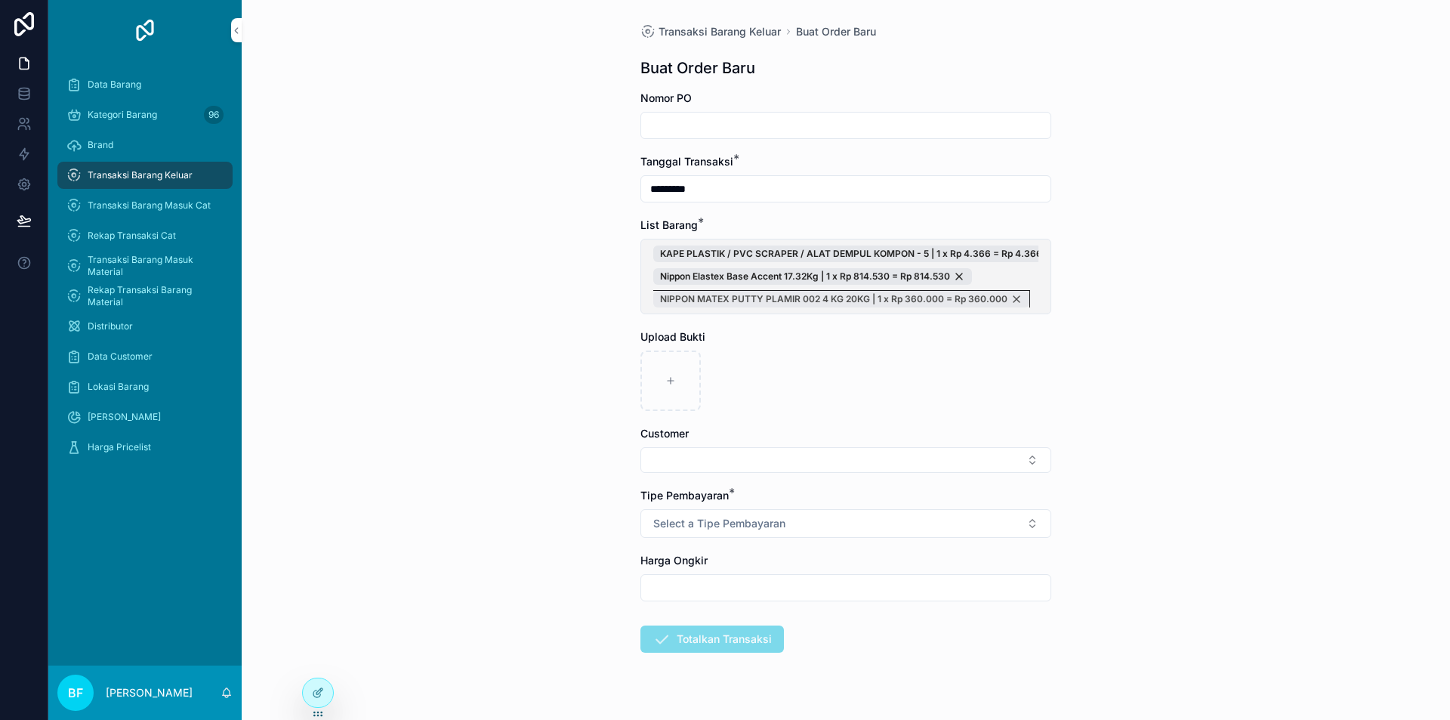
click at [1010, 300] on div "NIPPON MATEX PUTTY PLAMIR 002 4 KG 20KG | 1 x Rp 360.000 = Rp 360.000" at bounding box center [841, 299] width 376 height 17
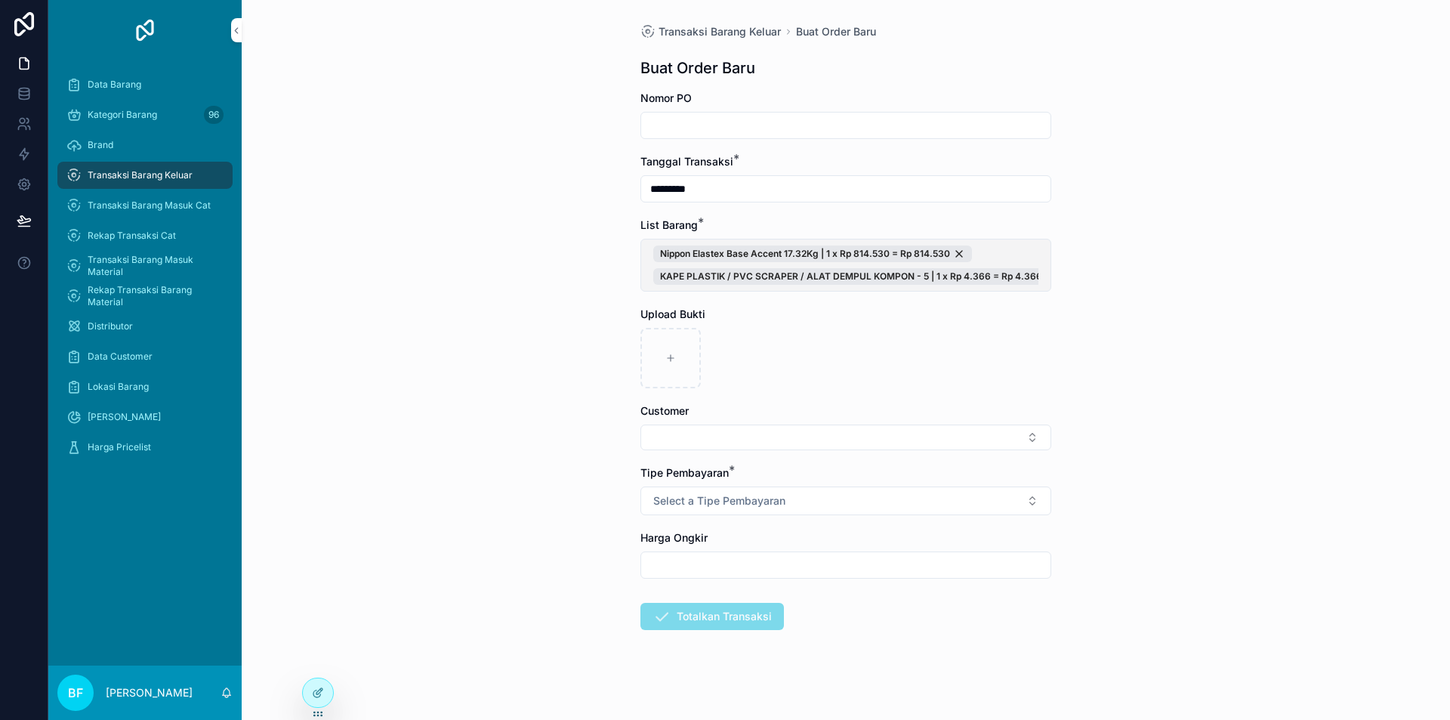
click at [1031, 248] on span "Nippon Elastex Base Accent 17.32Kg | 1 x Rp 814.530 = Rp 814.530 KAPE PLASTIK /…" at bounding box center [845, 264] width 385 height 39
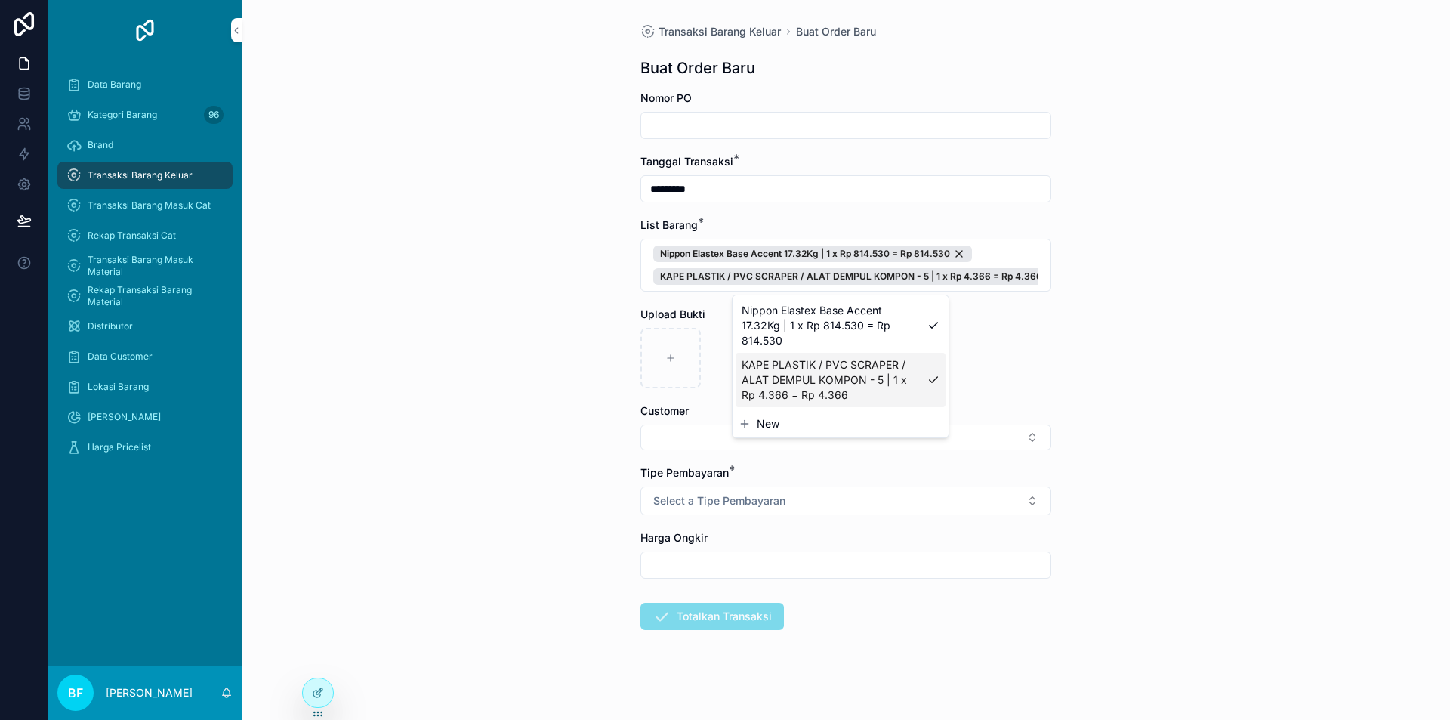
click at [767, 418] on span "New" at bounding box center [768, 423] width 23 height 15
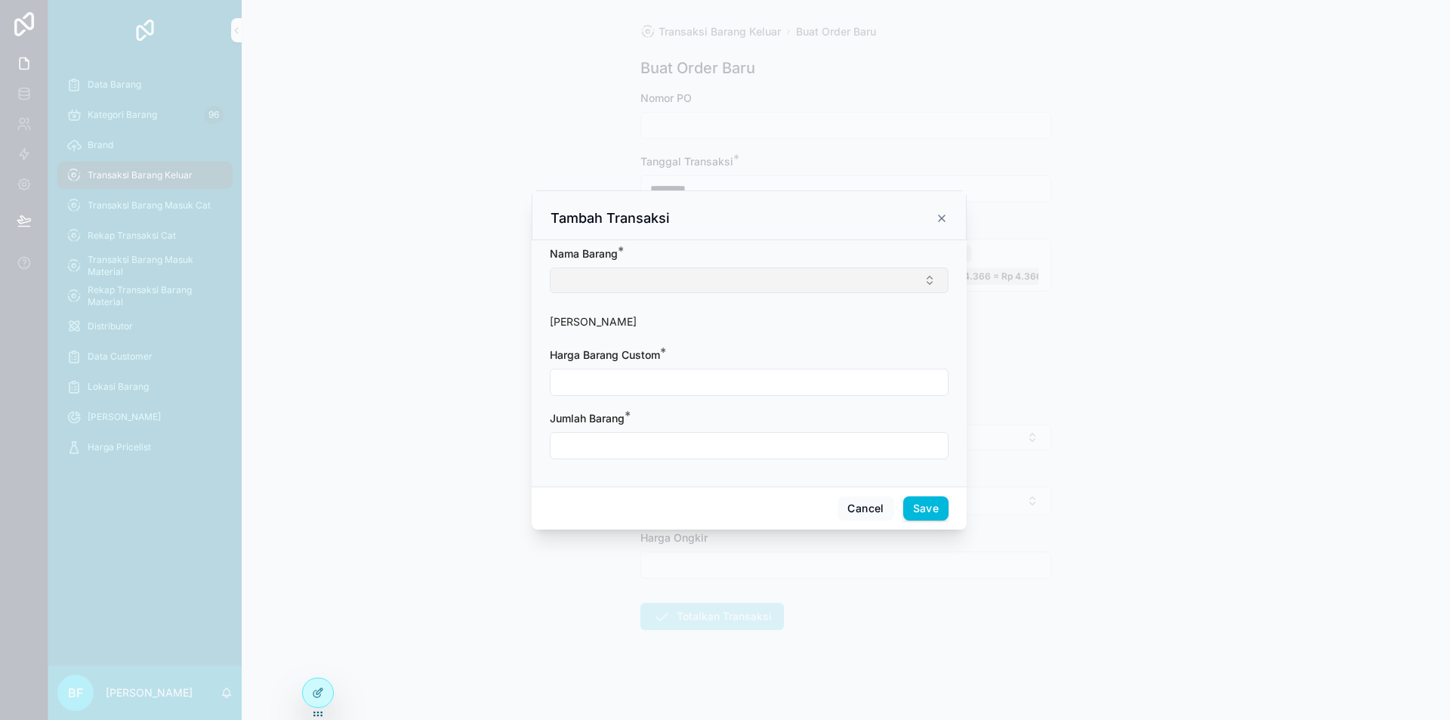
click at [745, 286] on button "Select Button" at bounding box center [749, 280] width 399 height 26
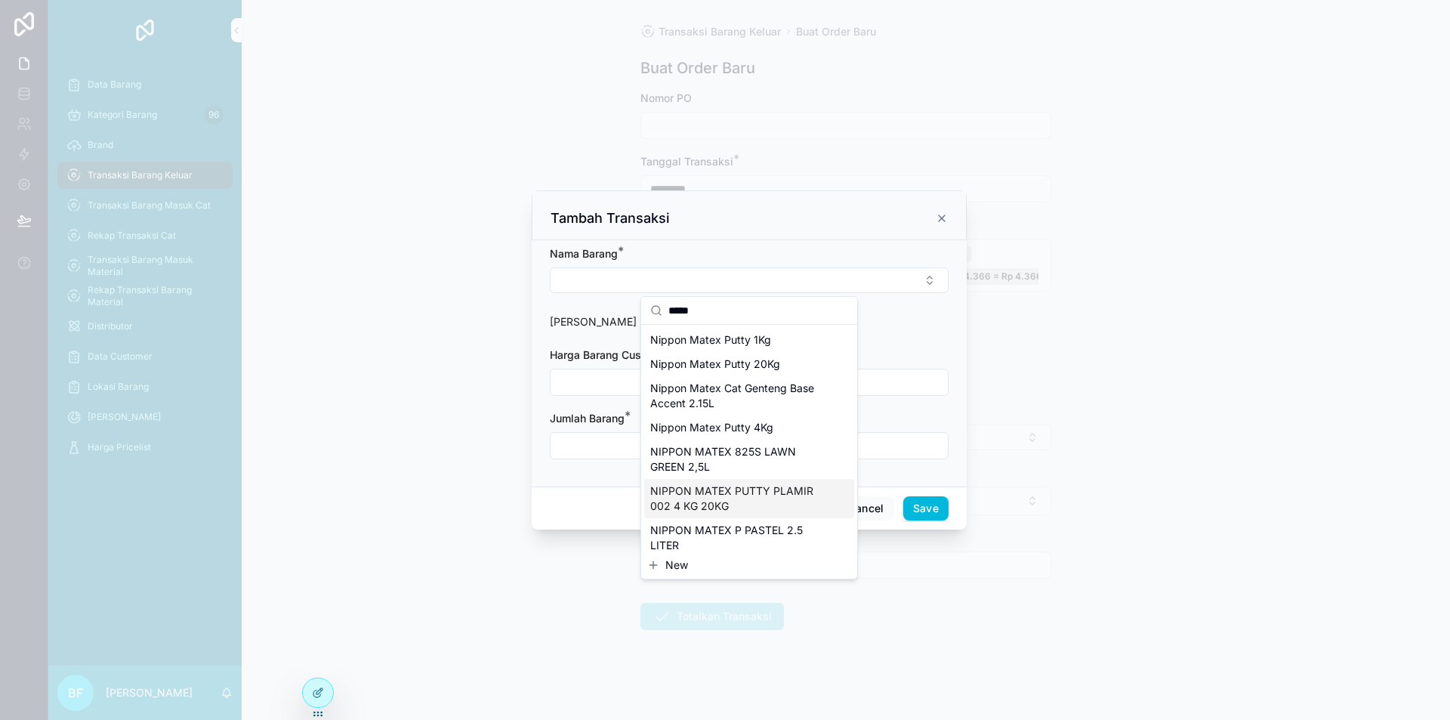
type input "*****"
click at [761, 490] on span "NIPPON MATEX PUTTY PLAMIR 002 4 KG 20KG" at bounding box center [740, 498] width 180 height 30
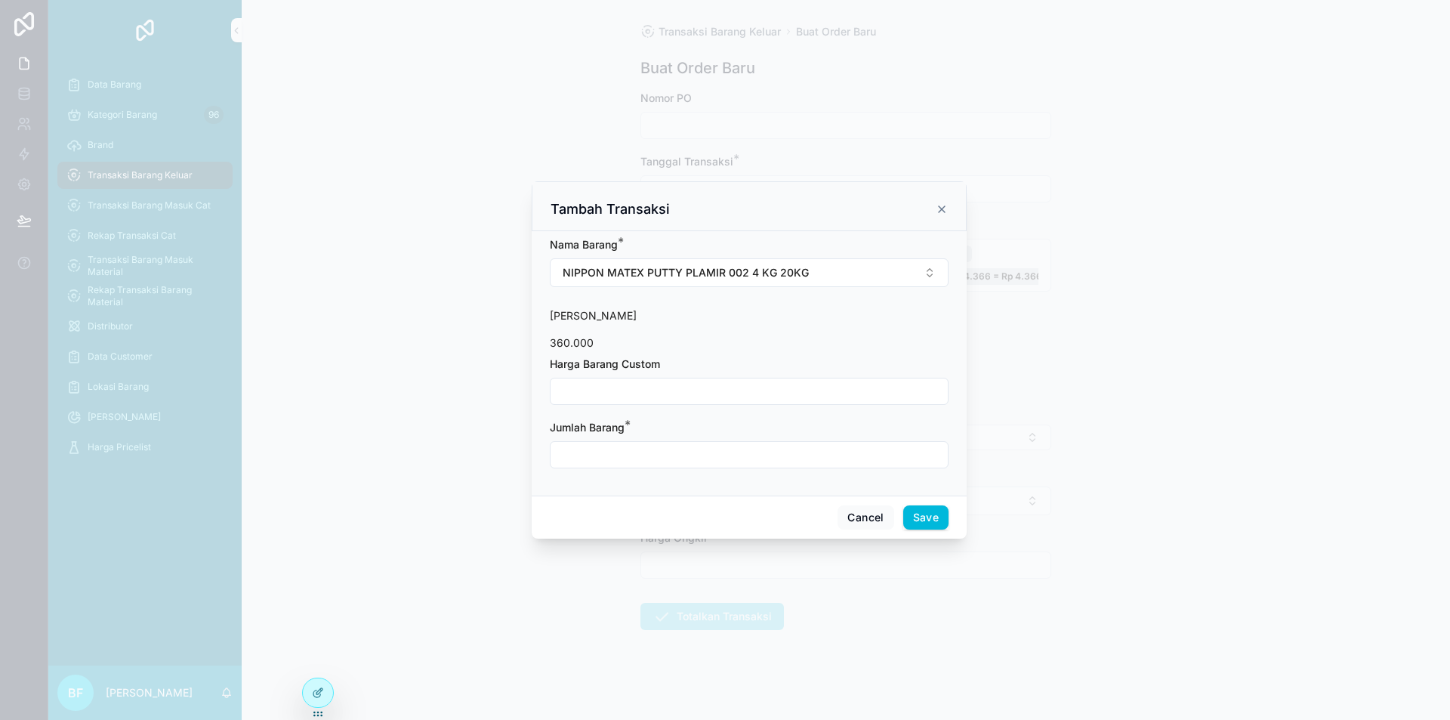
click at [685, 384] on input "scrollable content" at bounding box center [749, 391] width 397 height 21
type input "**********"
click at [673, 452] on input "scrollable content" at bounding box center [749, 454] width 397 height 21
type input "****"
click at [922, 520] on button "Save" at bounding box center [925, 517] width 45 height 24
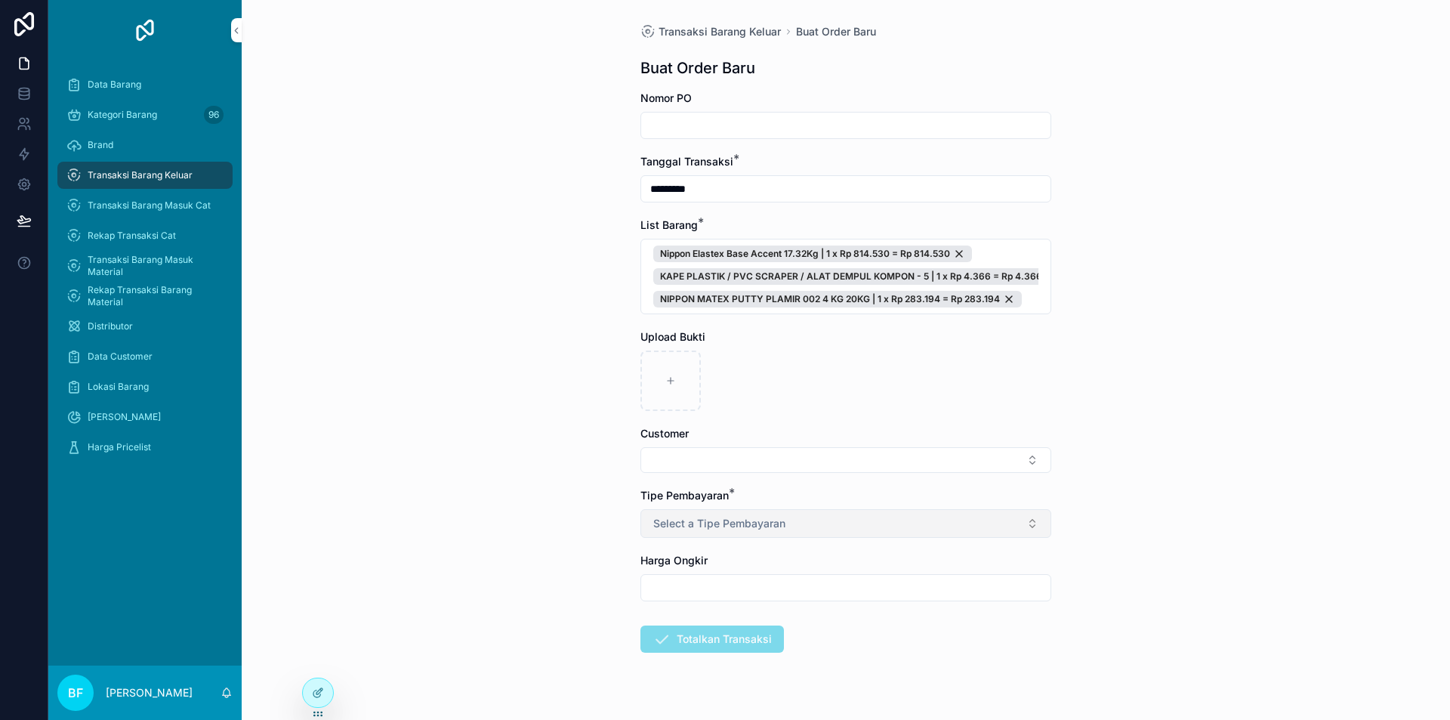
click at [820, 522] on button "Select a Tipe Pembayaran" at bounding box center [845, 523] width 411 height 29
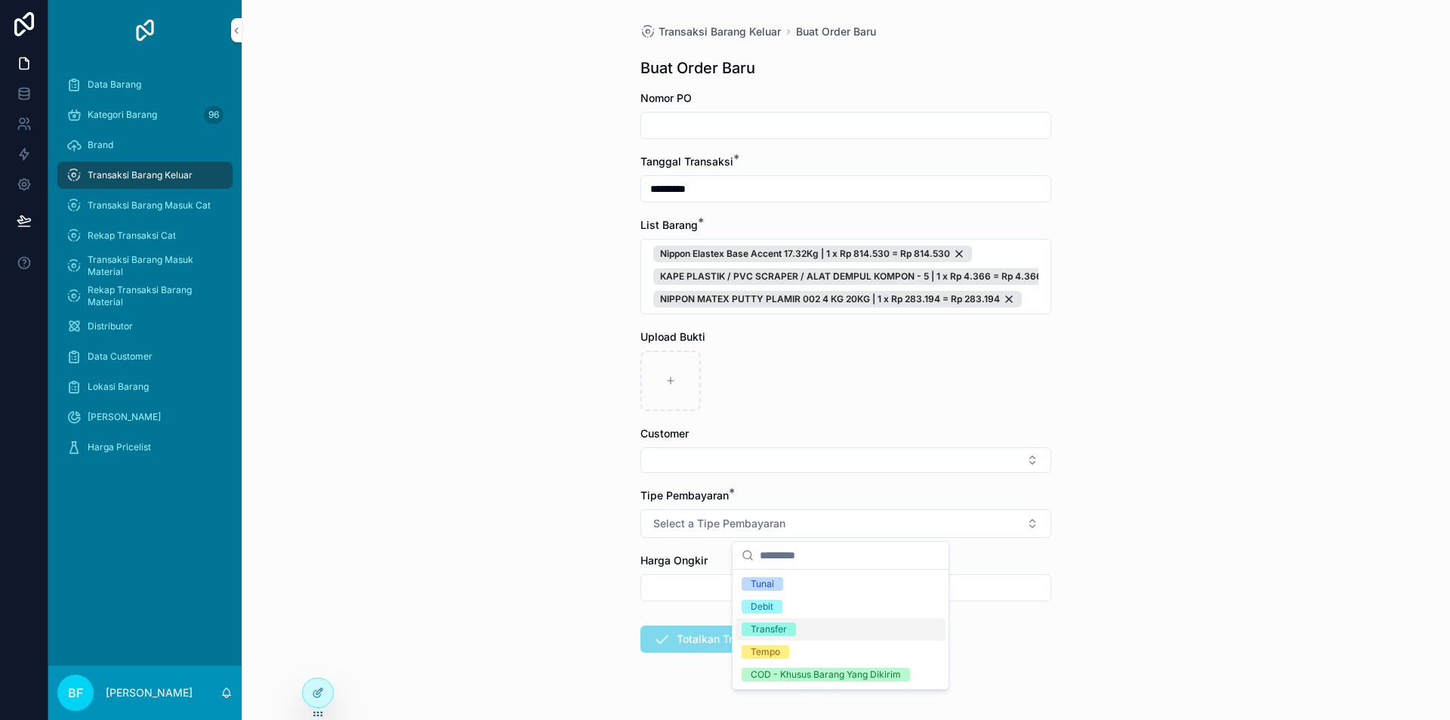
click at [779, 632] on div "Transfer" at bounding box center [769, 629] width 36 height 14
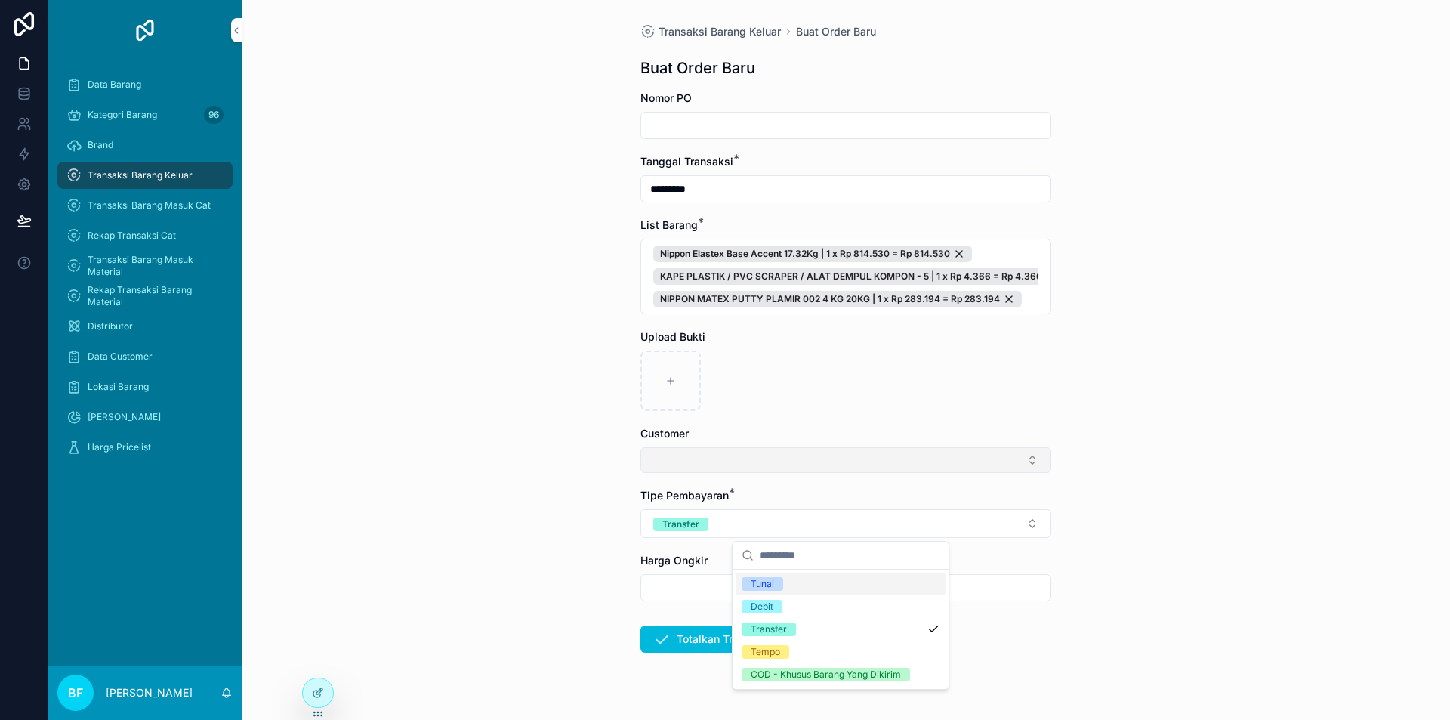
click at [688, 465] on button "Select Button" at bounding box center [845, 460] width 411 height 26
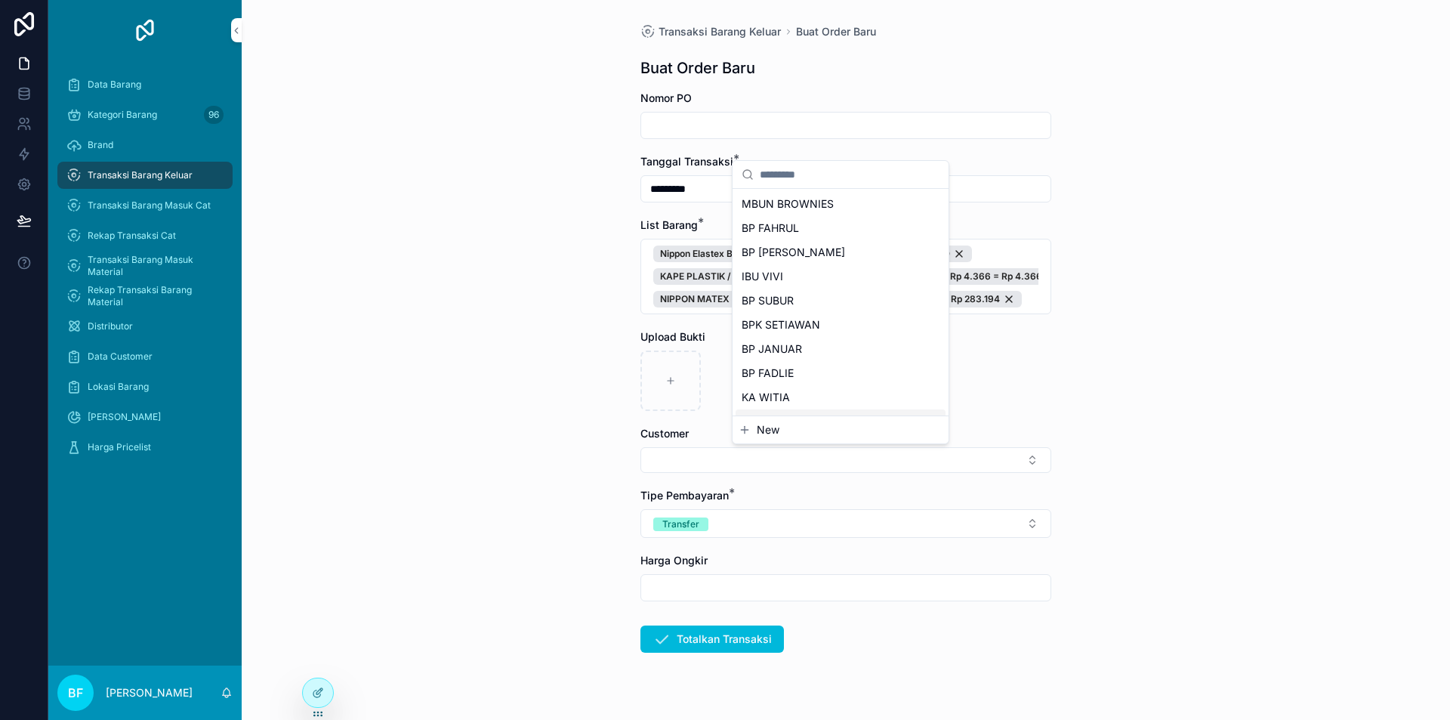
click at [774, 432] on span "New" at bounding box center [768, 429] width 23 height 15
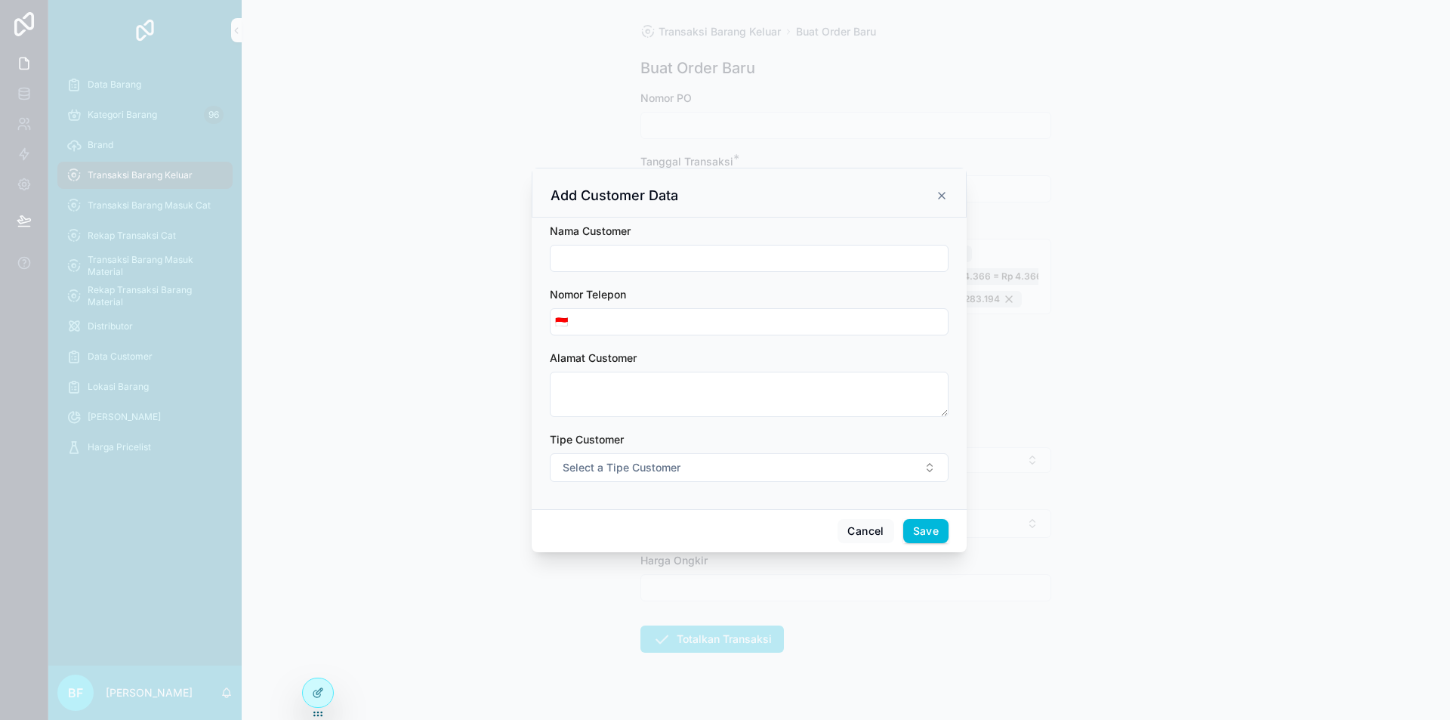
click at [697, 241] on div "Nama Customer" at bounding box center [749, 248] width 399 height 48
click at [706, 266] on input "scrollable content" at bounding box center [749, 258] width 397 height 21
type input "**********"
click at [693, 455] on button "Select a Tipe Customer" at bounding box center [749, 467] width 399 height 29
click at [696, 532] on div "Customer" at bounding box center [680, 528] width 42 height 14
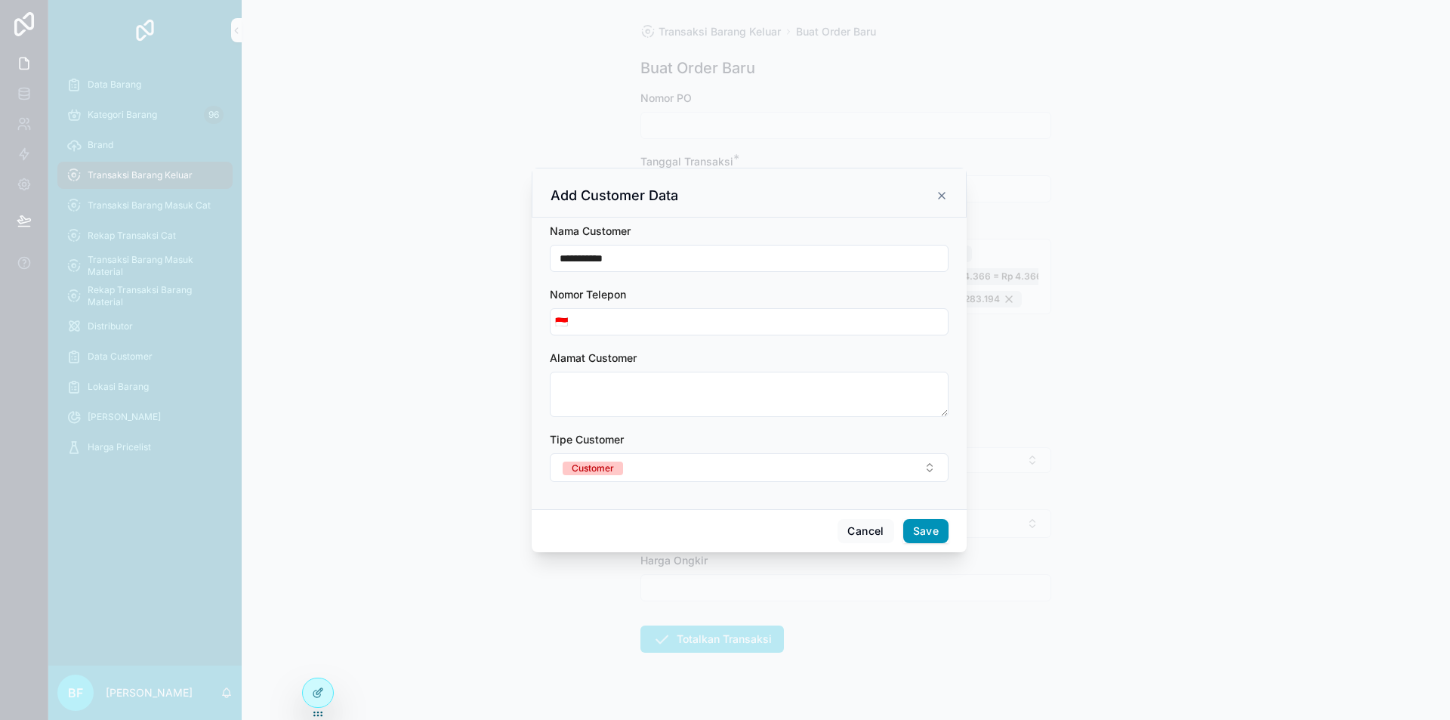
click at [937, 526] on button "Save" at bounding box center [925, 531] width 45 height 24
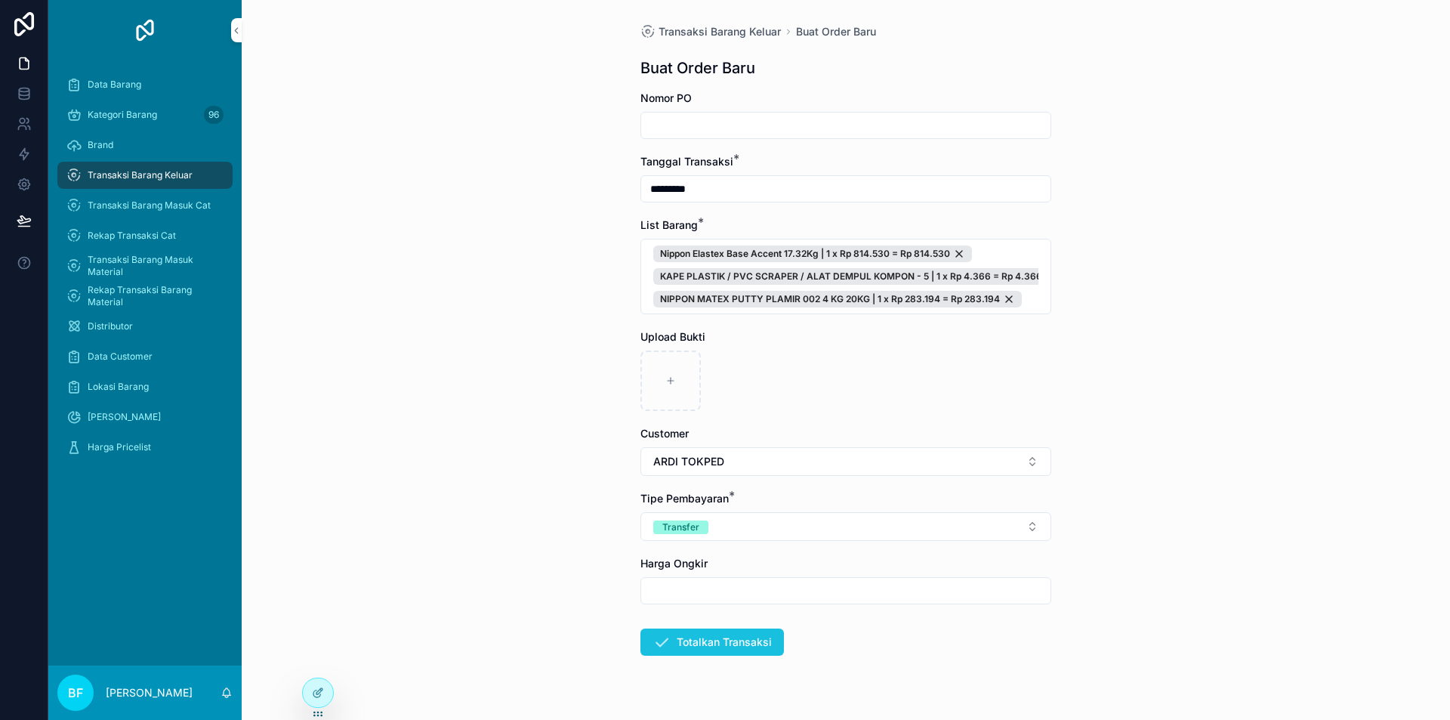
click at [724, 634] on button "Totalkan Transaksi" at bounding box center [712, 641] width 144 height 27
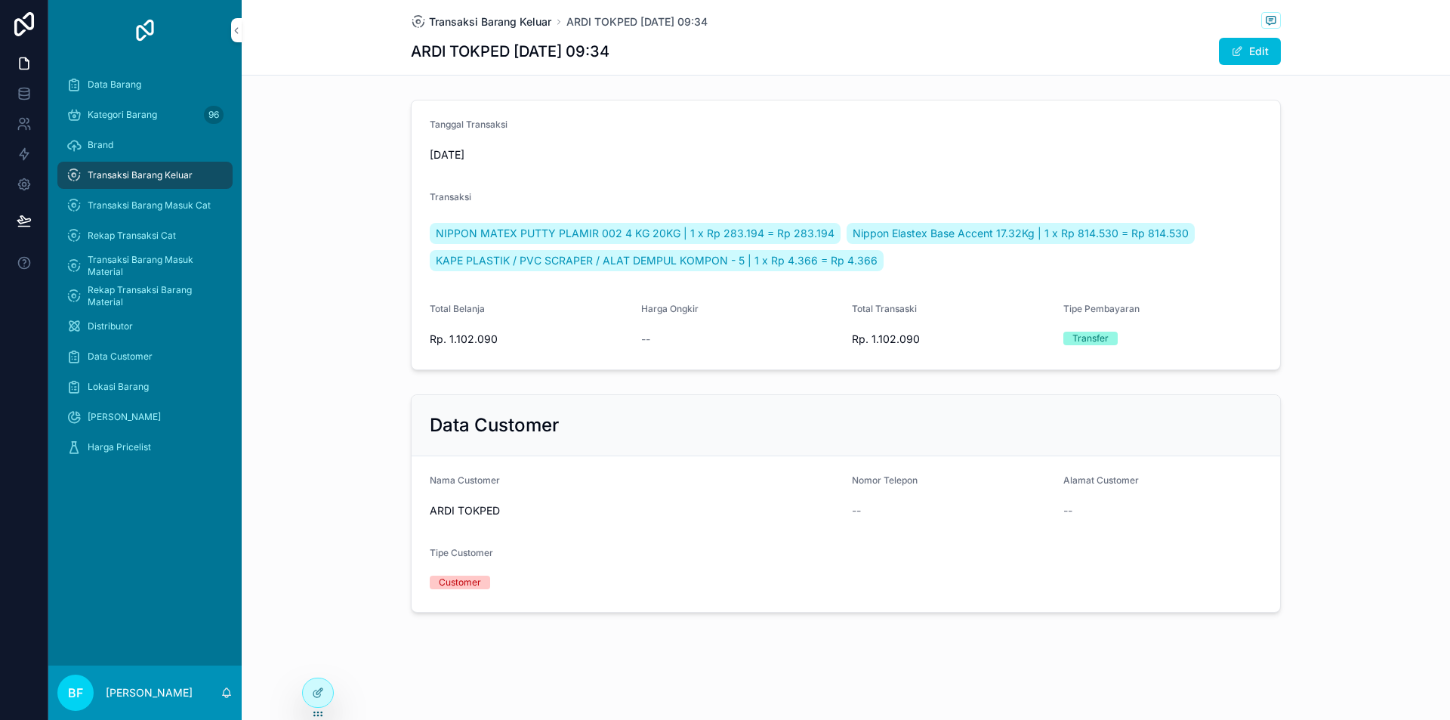
click at [525, 23] on span "Transaksi Barang Keluar" at bounding box center [490, 21] width 122 height 15
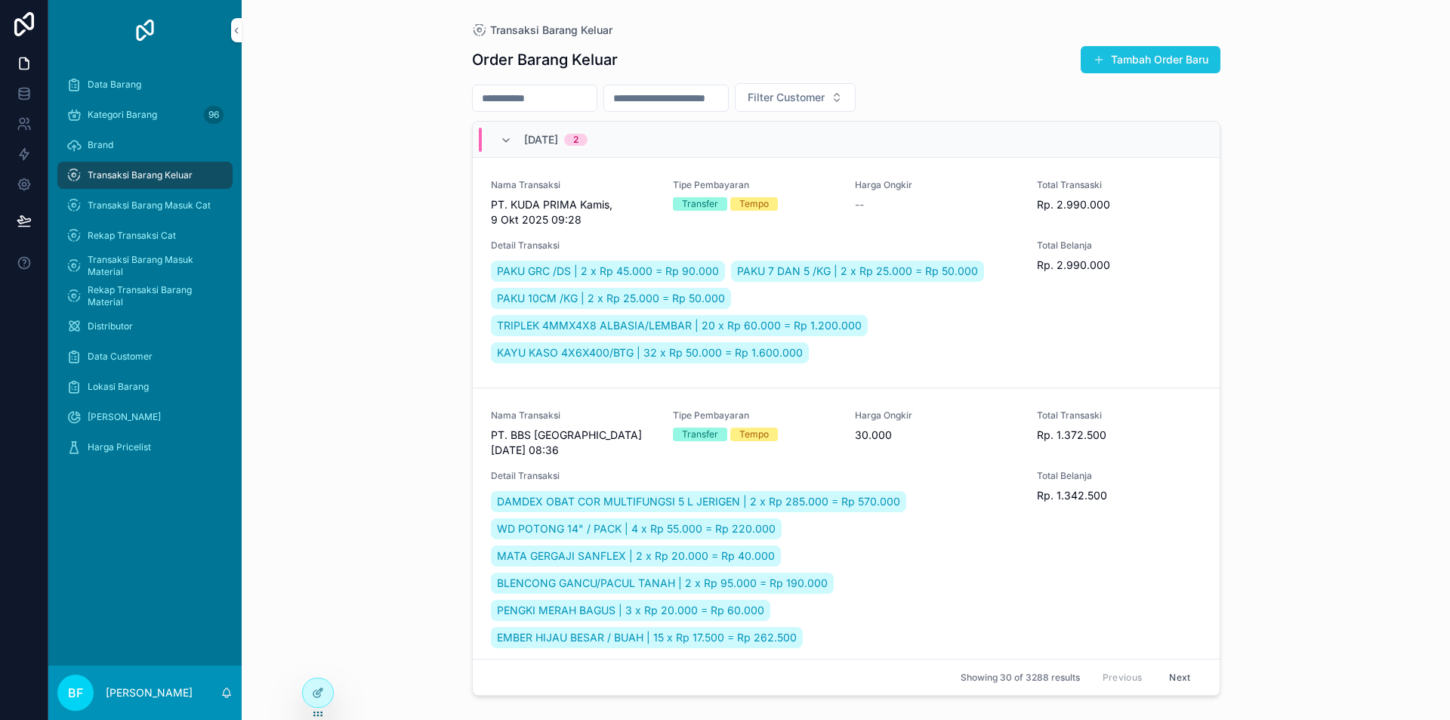
click at [1115, 62] on button "Tambah Order Baru" at bounding box center [1151, 59] width 140 height 27
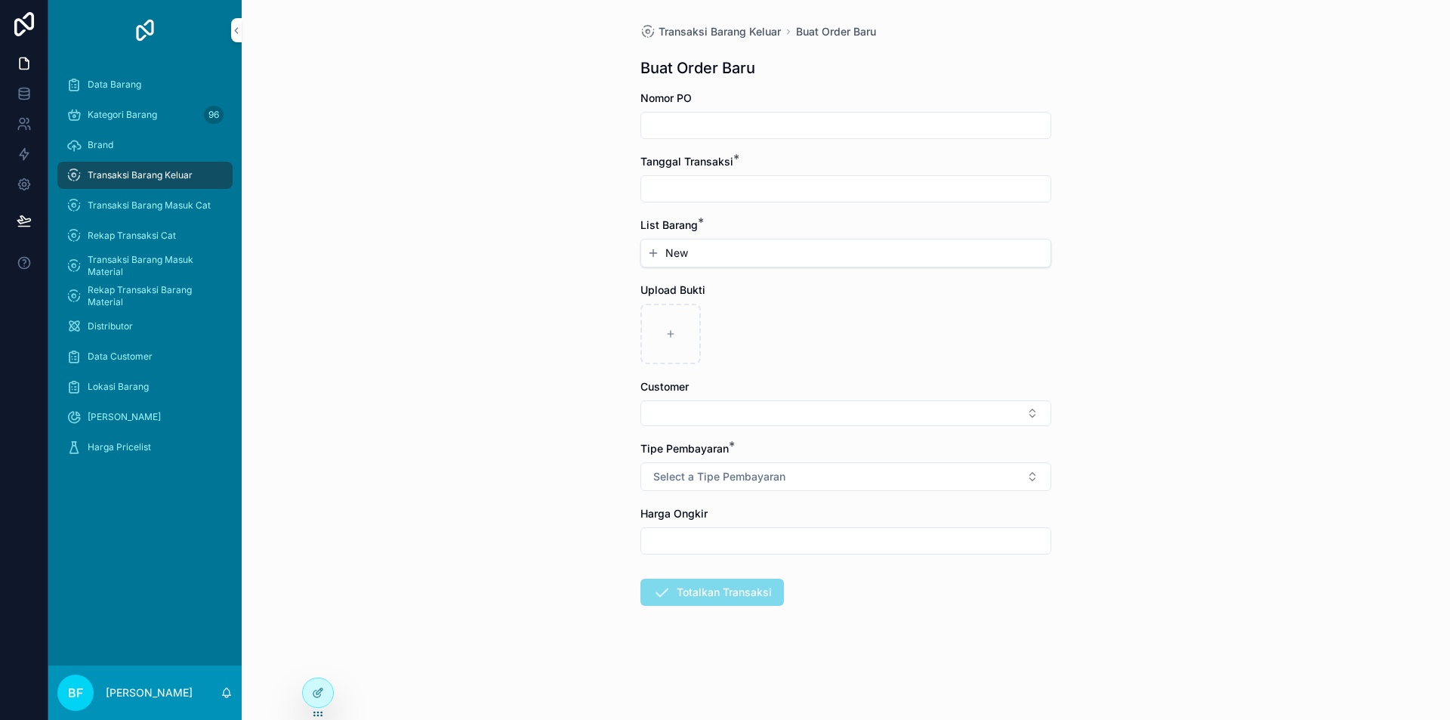
click at [816, 195] on input "scrollable content" at bounding box center [845, 188] width 409 height 21
click at [831, 315] on button "1" at bounding box center [818, 312] width 27 height 27
type input "*********"
click at [686, 253] on span "New" at bounding box center [676, 252] width 23 height 15
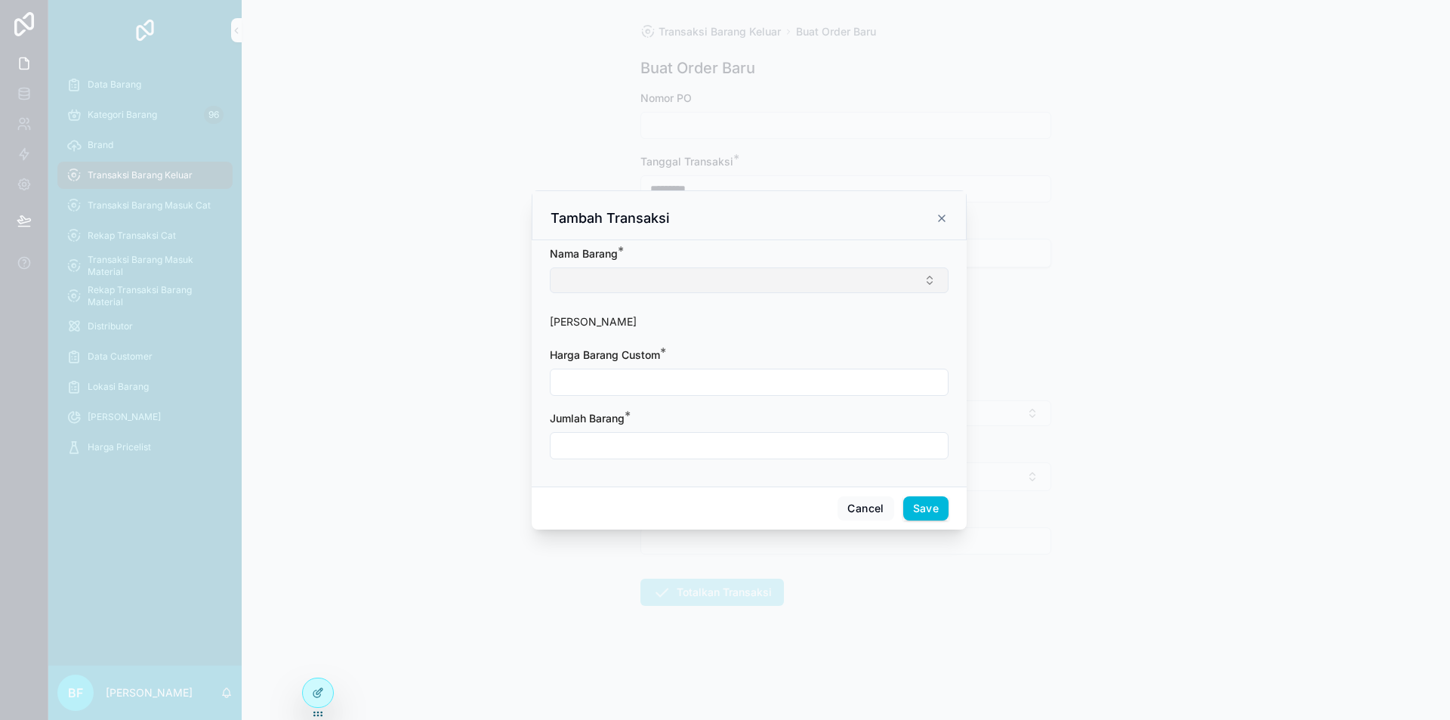
click at [679, 280] on button "Select Button" at bounding box center [749, 280] width 399 height 26
click at [721, 314] on input "**********" at bounding box center [758, 310] width 180 height 27
click at [781, 310] on input "**********" at bounding box center [758, 310] width 180 height 27
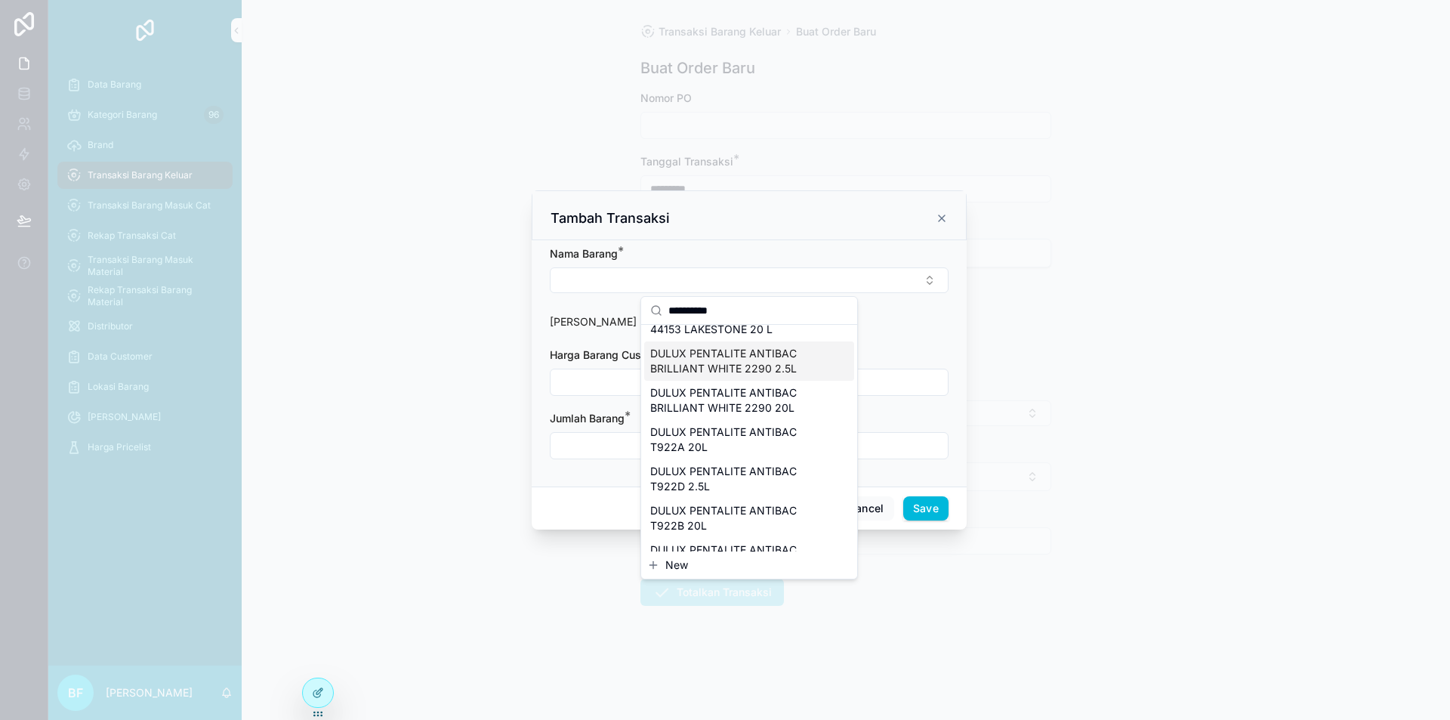
scroll to position [151, 0]
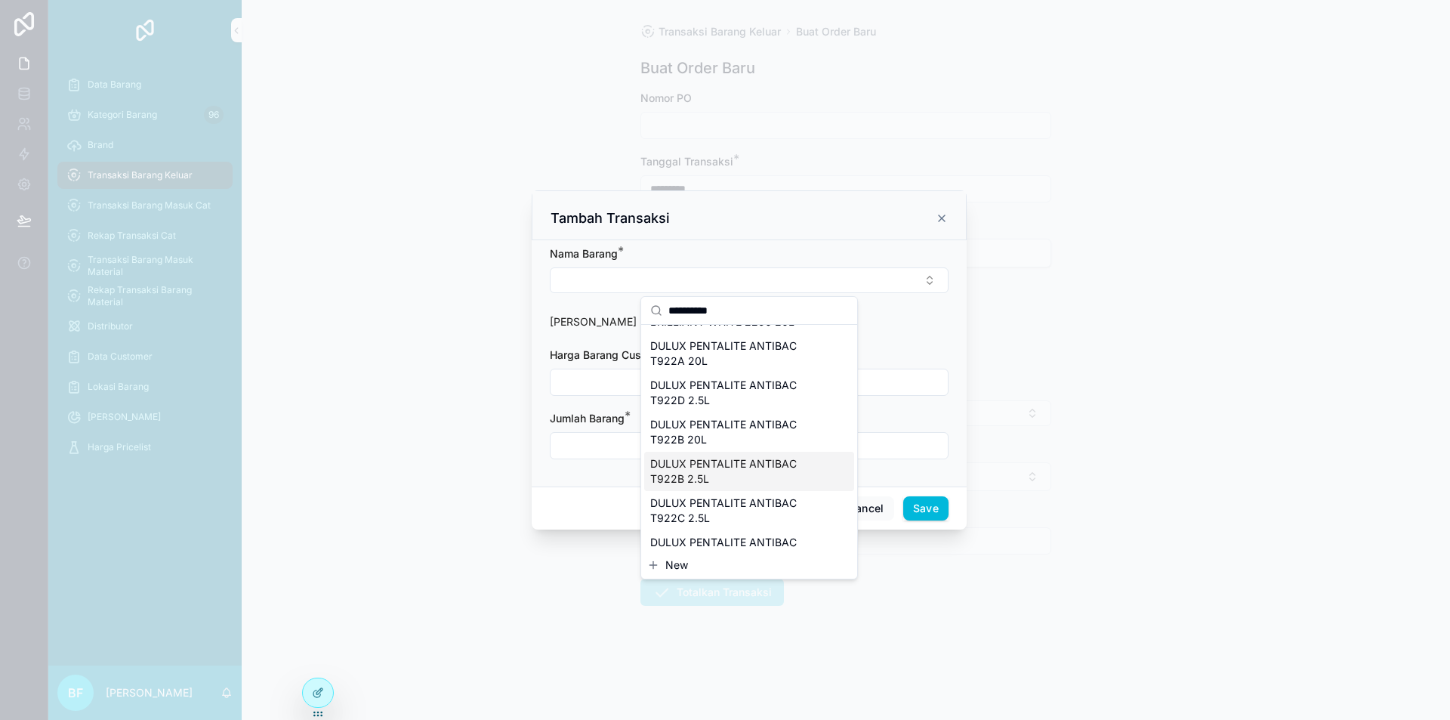
type input "*********"
click at [753, 477] on span "DULUX PENTALITE ANTIBAC T922B 2.5L" at bounding box center [740, 471] width 180 height 30
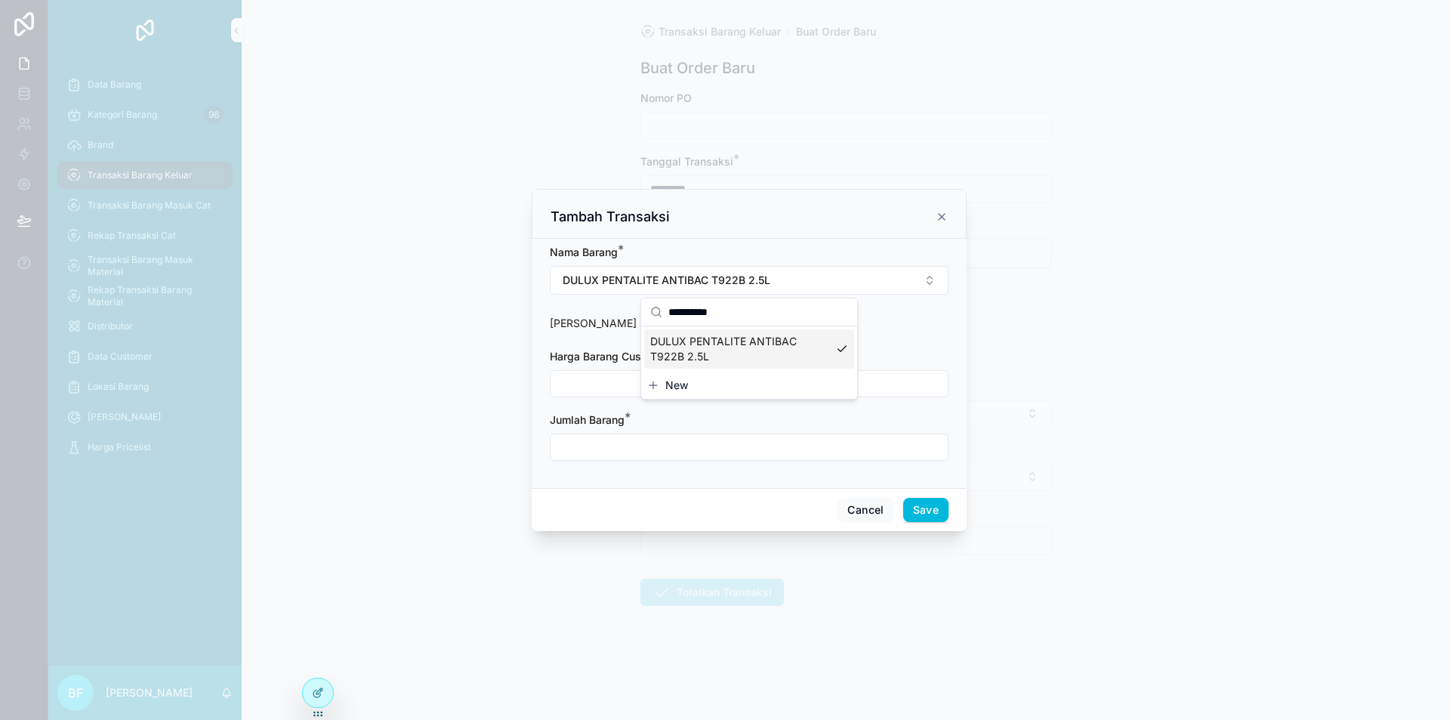
scroll to position [0, 0]
click at [699, 449] on input "scrollable content" at bounding box center [749, 447] width 397 height 21
type input "**********"
click at [712, 378] on input "scrollable content" at bounding box center [749, 383] width 397 height 21
click at [591, 446] on input "**********" at bounding box center [749, 447] width 397 height 21
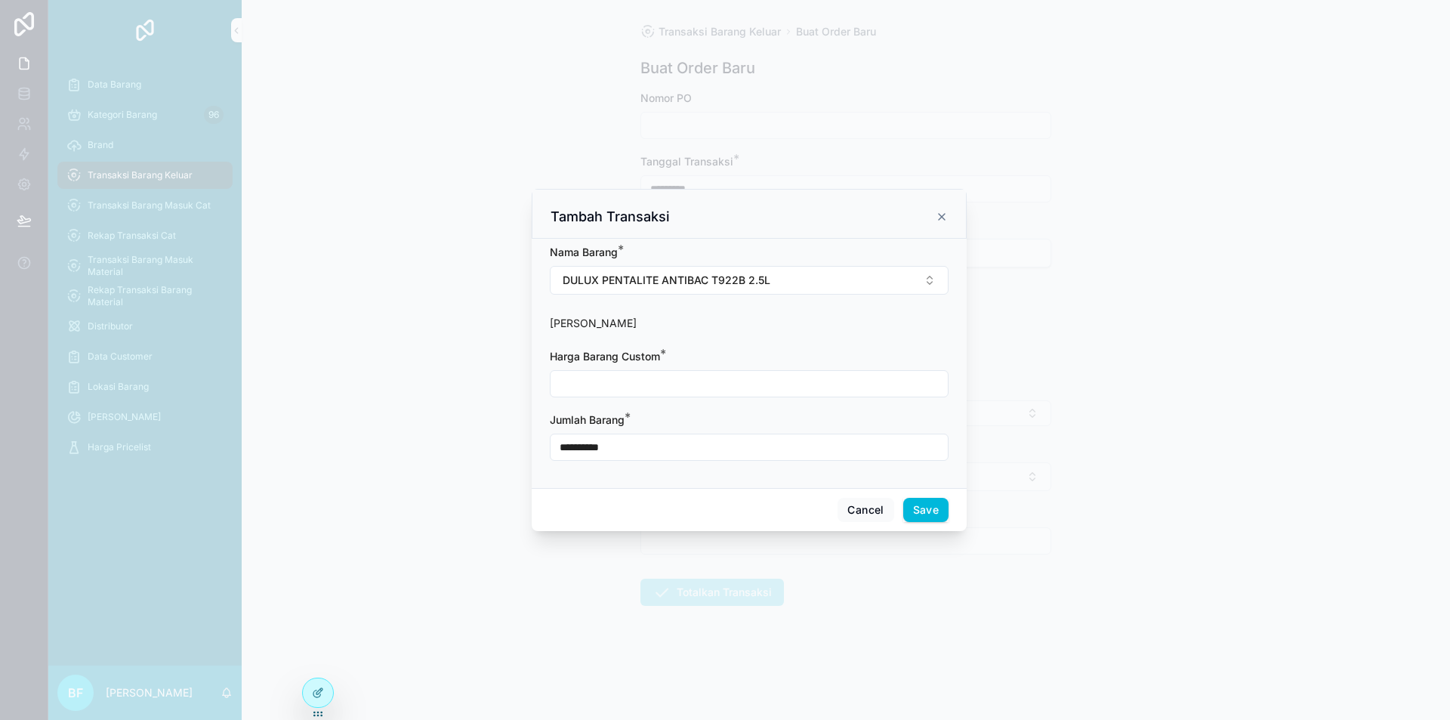
click at [591, 446] on input "**********" at bounding box center [749, 447] width 397 height 21
click at [611, 387] on input "scrollable content" at bounding box center [749, 383] width 397 height 21
paste input "**********"
type input "**********"
click at [623, 438] on input "**********" at bounding box center [749, 447] width 397 height 21
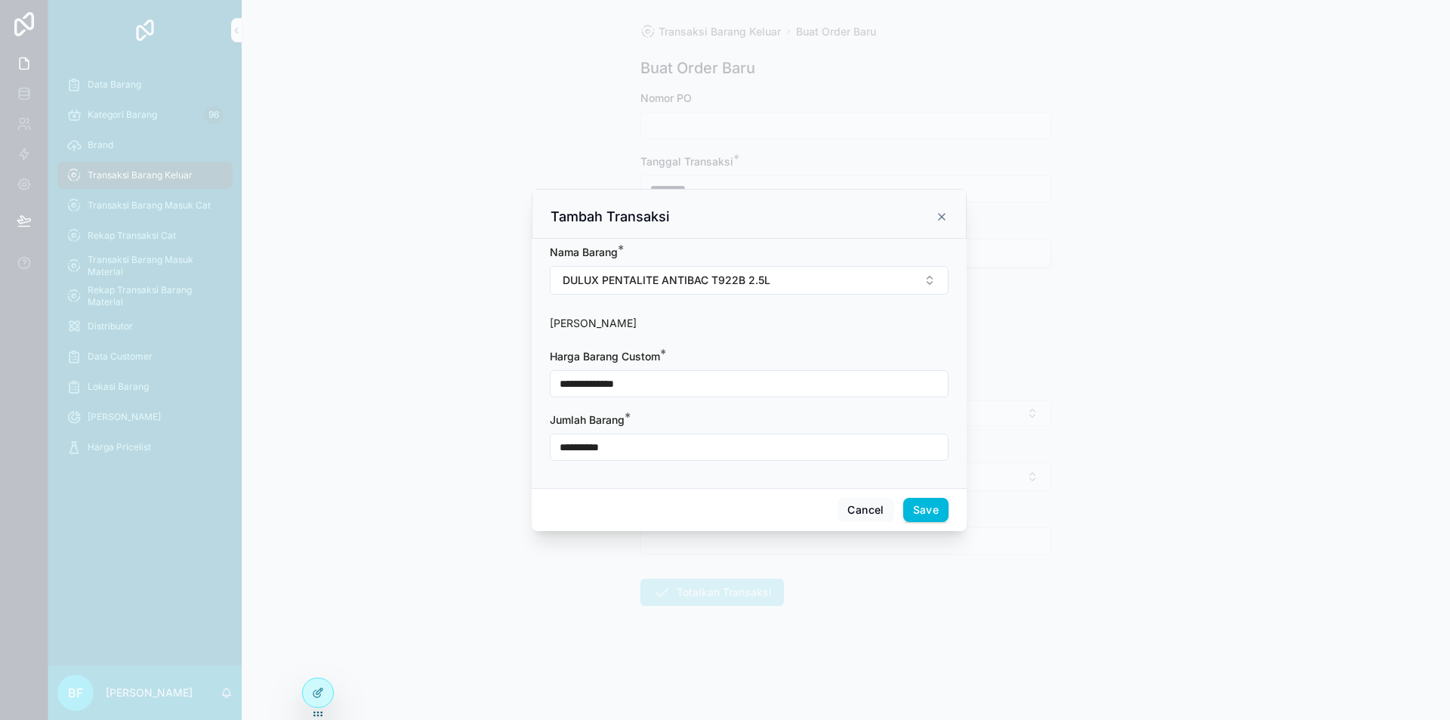
click at [623, 439] on input "**********" at bounding box center [749, 447] width 397 height 21
type input "****"
click at [943, 512] on button "Save" at bounding box center [925, 510] width 45 height 24
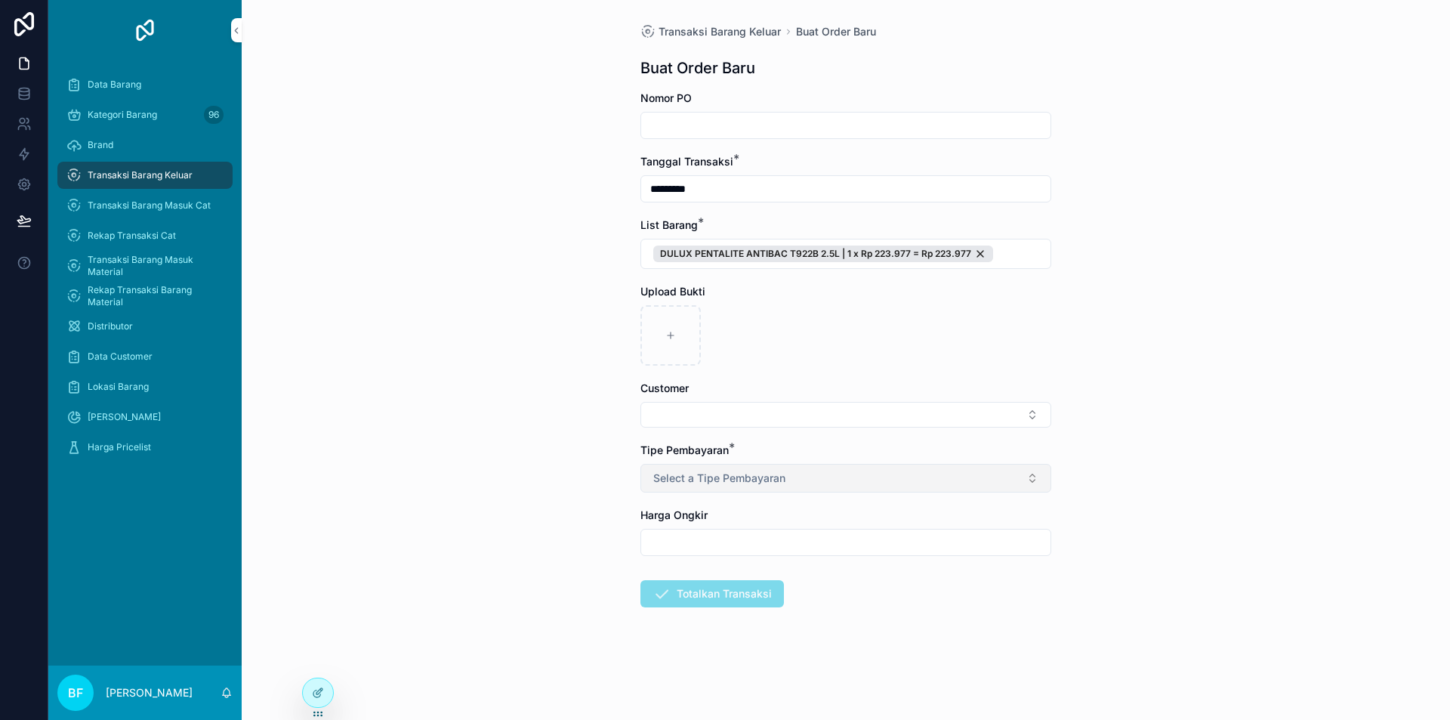
click at [751, 480] on span "Select a Tipe Pembayaran" at bounding box center [719, 478] width 132 height 15
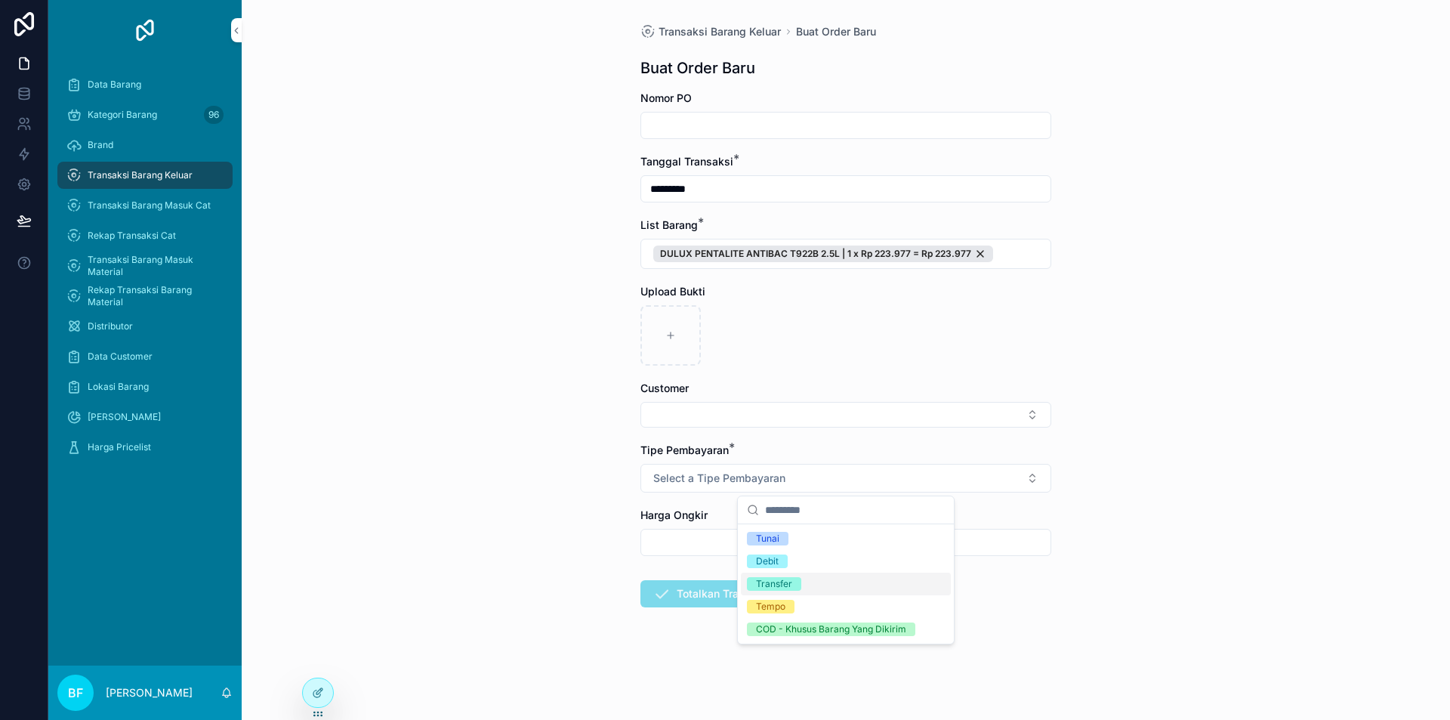
click at [770, 581] on div "Transfer" at bounding box center [774, 584] width 36 height 14
click at [773, 414] on button "Select Button" at bounding box center [845, 415] width 411 height 26
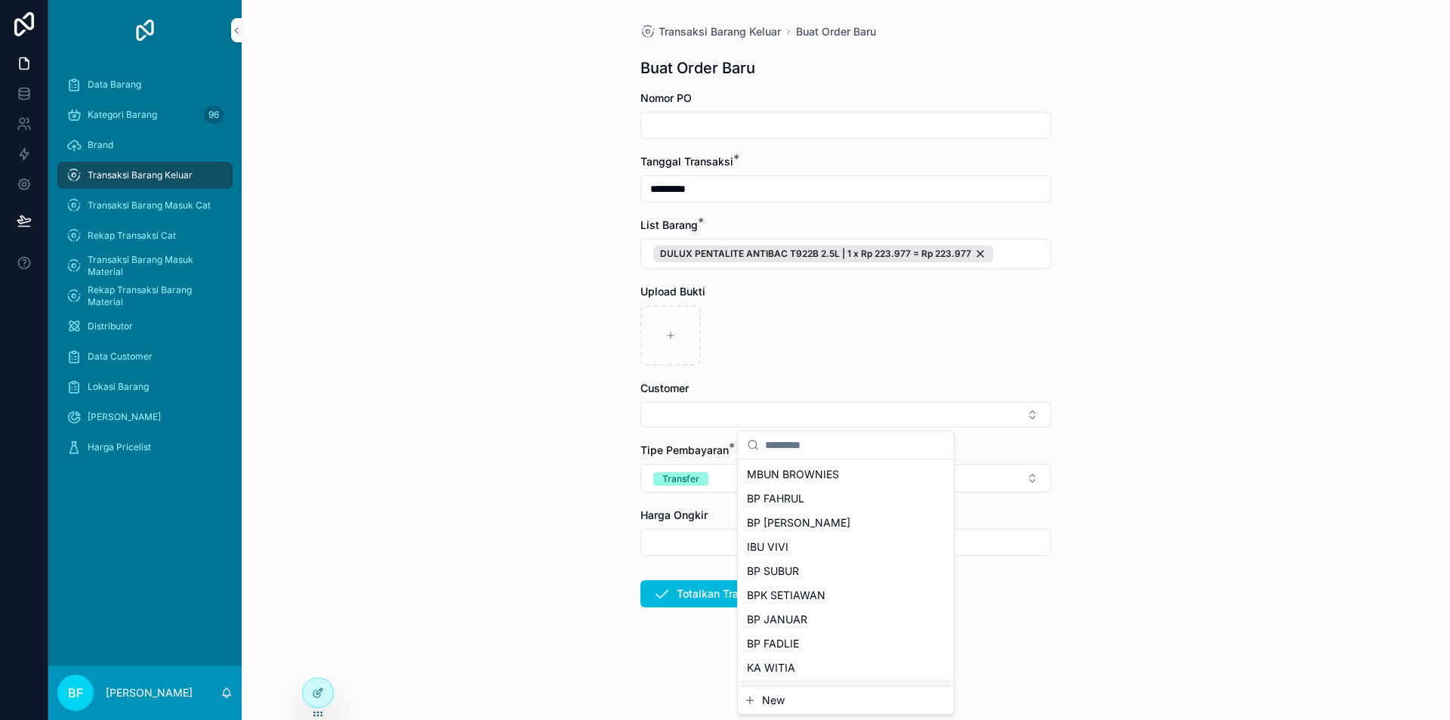
click at [773, 706] on span "New" at bounding box center [773, 700] width 23 height 15
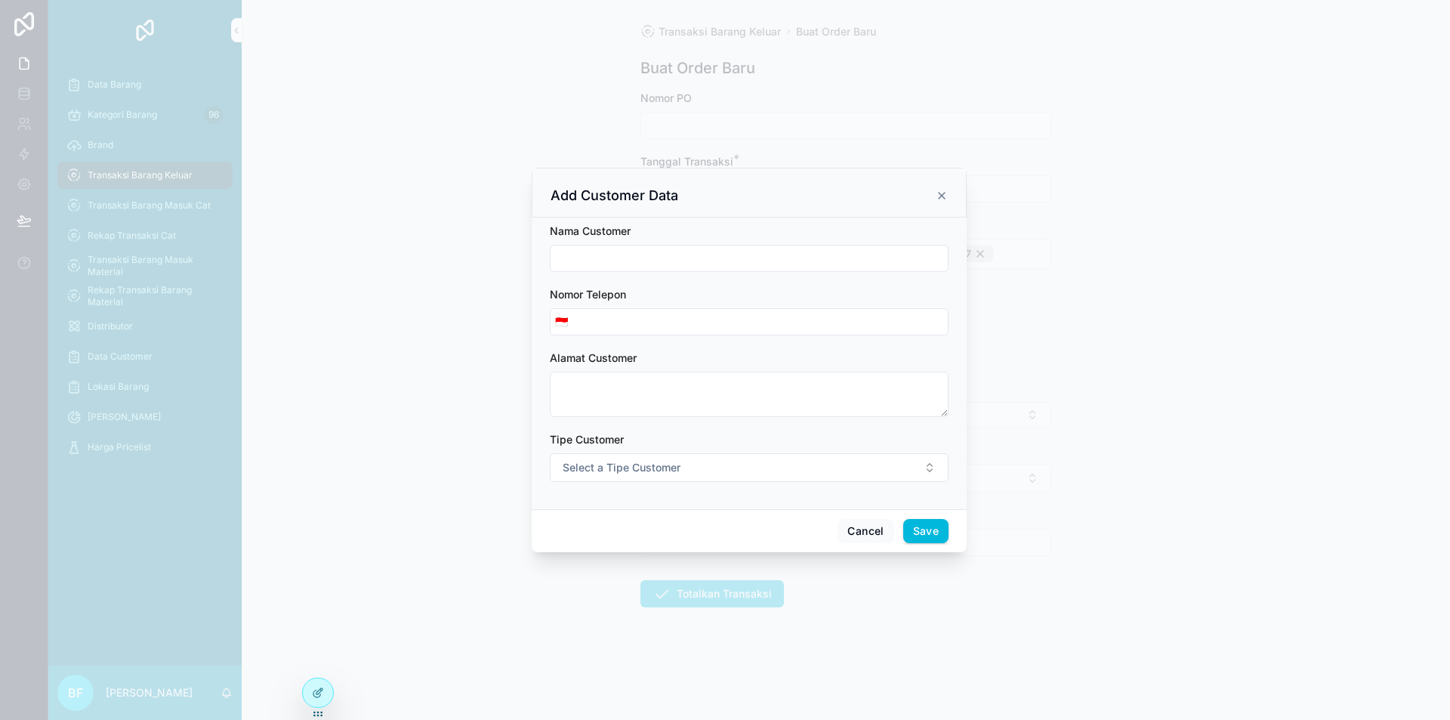
click at [697, 251] on input "scrollable content" at bounding box center [749, 258] width 397 height 21
type input "**********"
click at [721, 461] on button "Select a Tipe Customer" at bounding box center [749, 467] width 399 height 29
click at [715, 523] on div "Customer" at bounding box center [749, 528] width 210 height 23
click at [914, 532] on button "Save" at bounding box center [925, 531] width 45 height 24
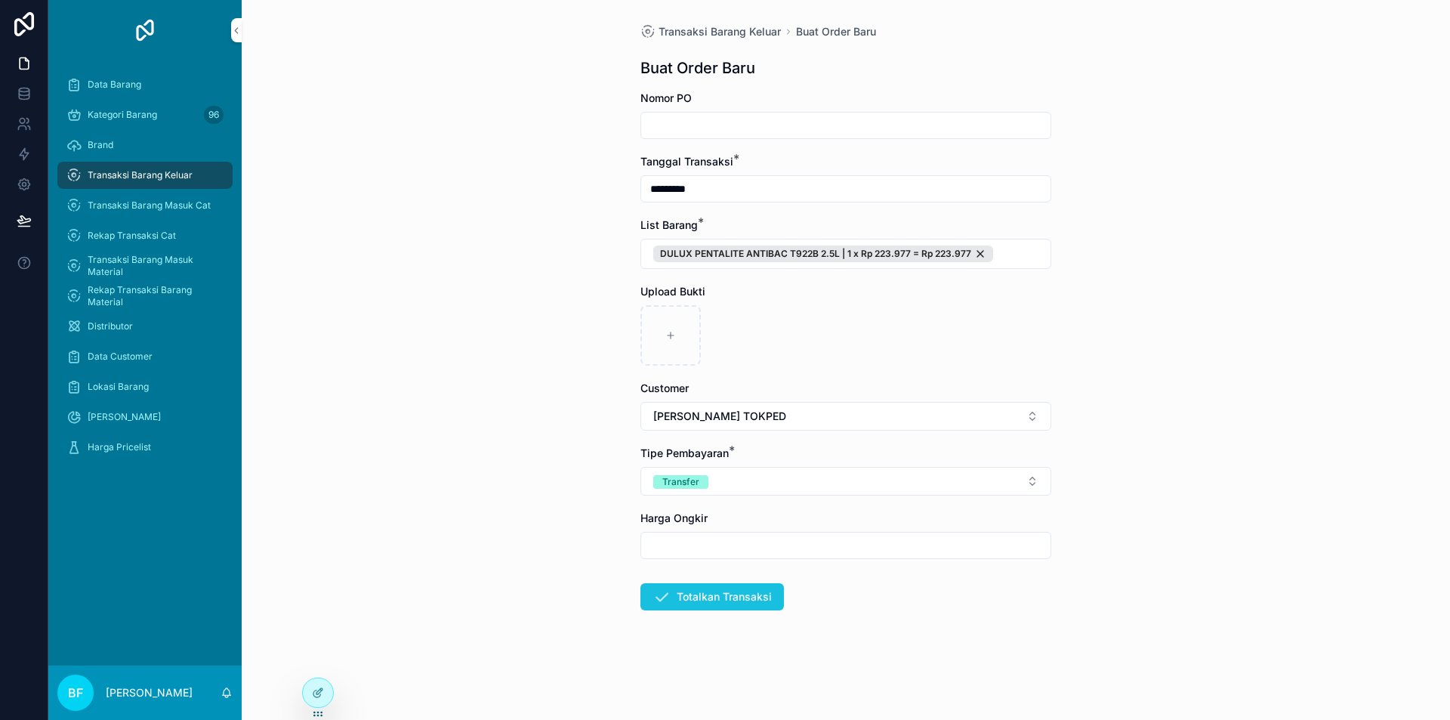
click at [758, 600] on button "Totalkan Transaksi" at bounding box center [712, 596] width 144 height 27
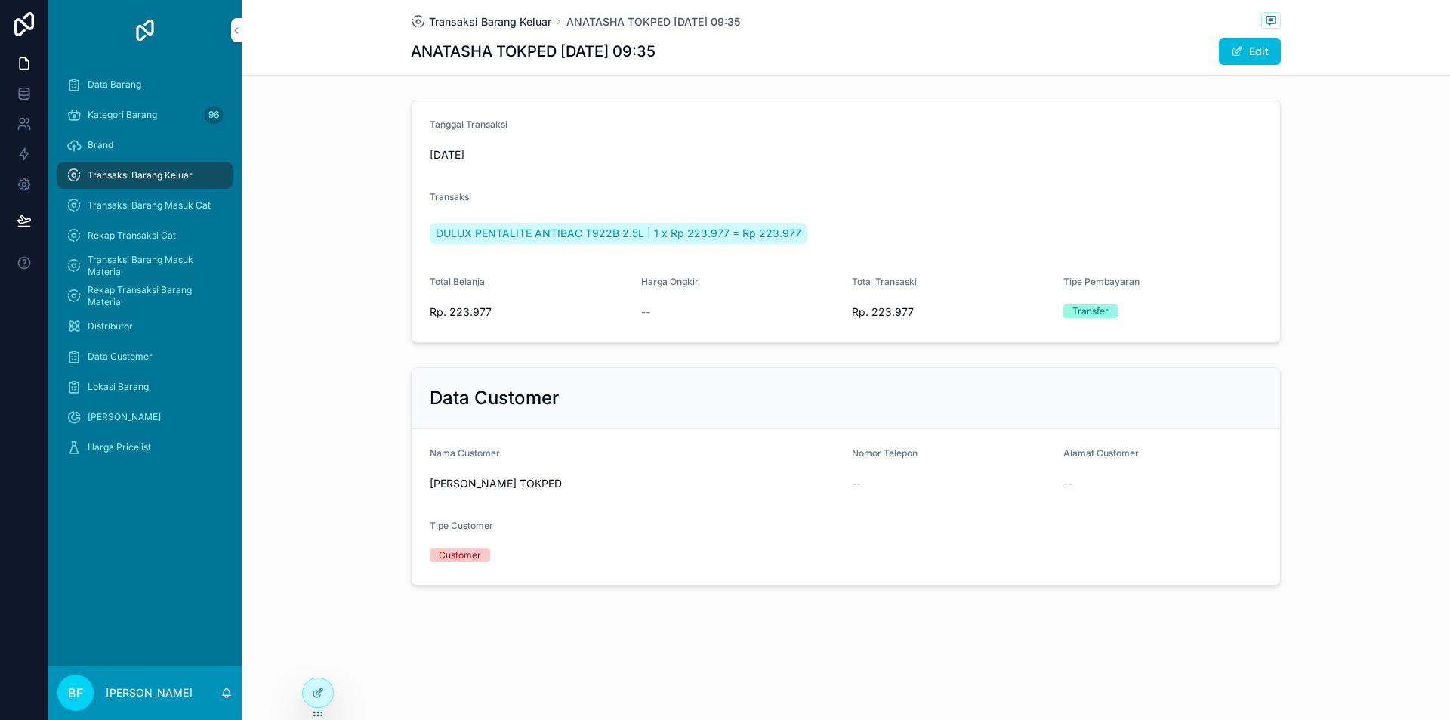
click at [517, 20] on span "Transaksi Barang Keluar" at bounding box center [490, 21] width 122 height 15
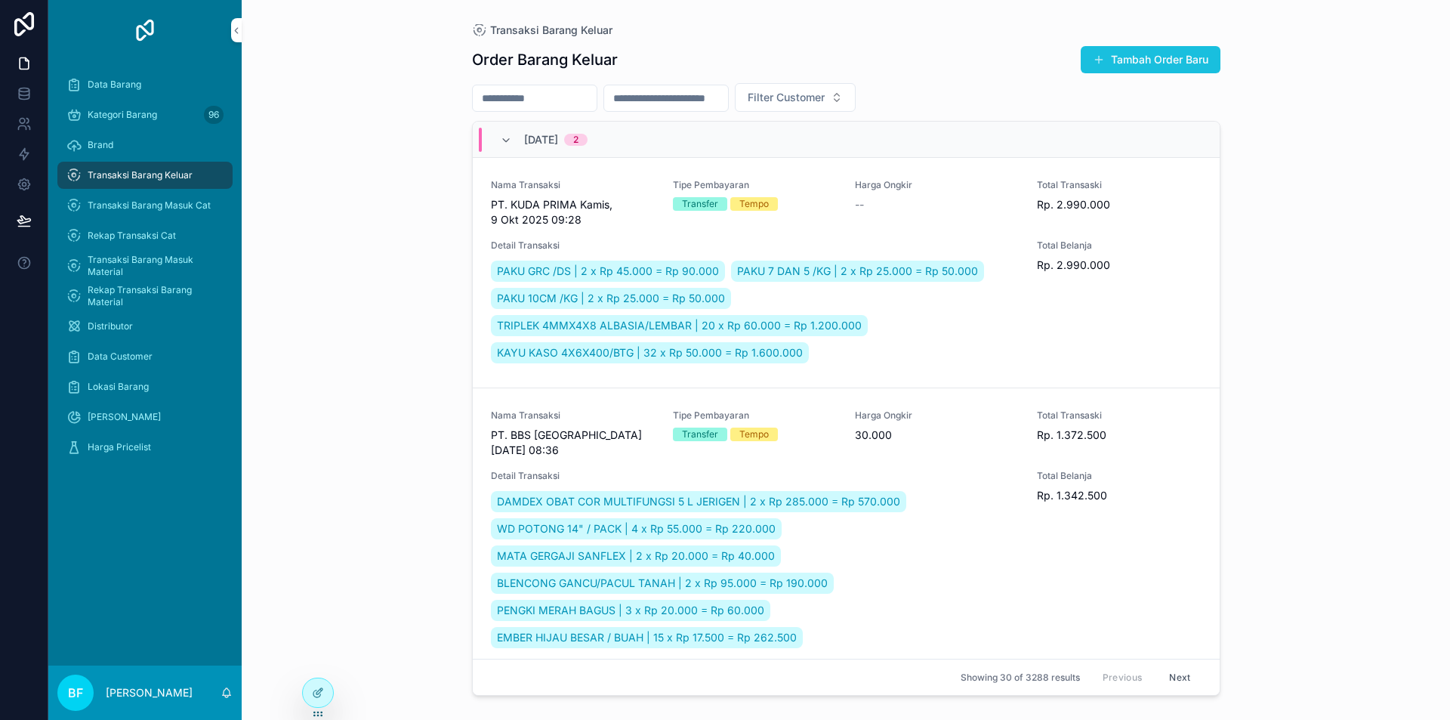
click at [1210, 70] on button "Tambah Order Baru" at bounding box center [1151, 59] width 140 height 27
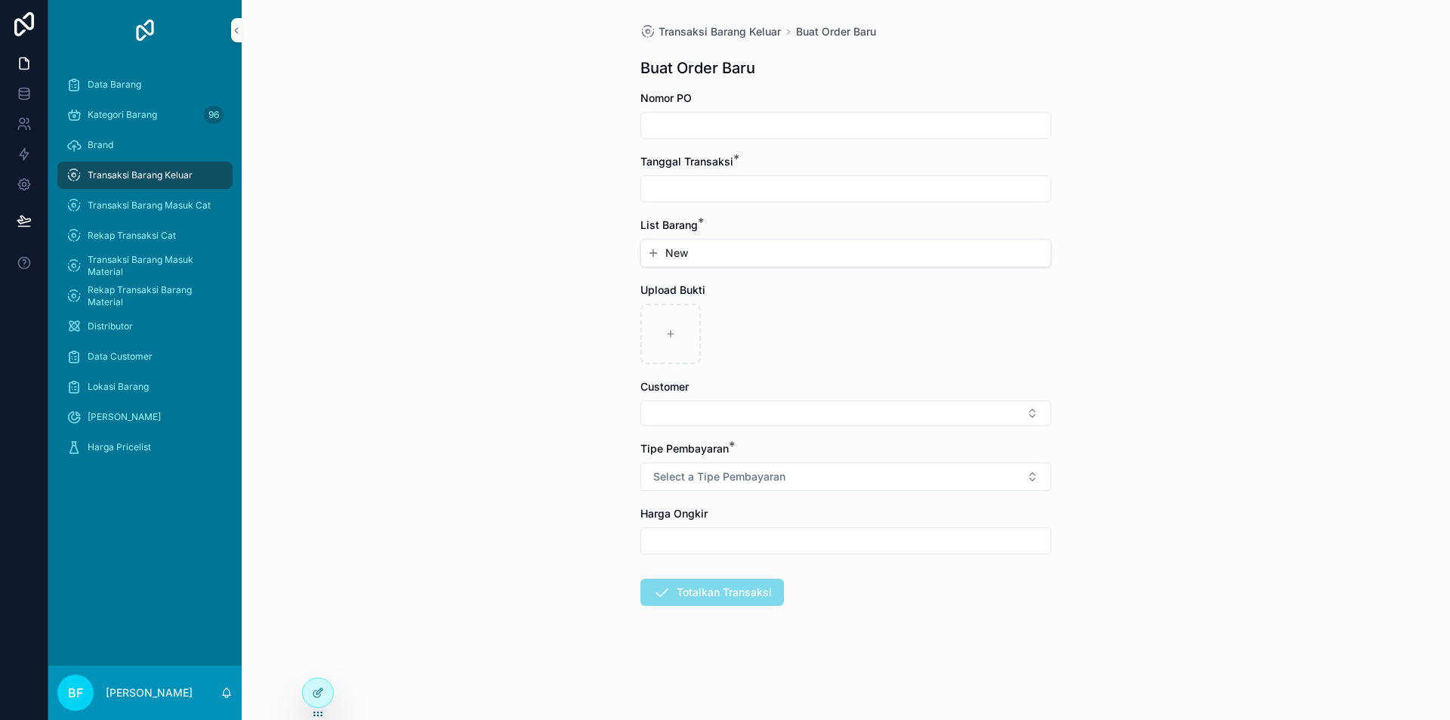
click at [829, 186] on input "scrollable content" at bounding box center [845, 188] width 409 height 21
click at [813, 313] on button "1" at bounding box center [818, 312] width 27 height 27
type input "*********"
click at [724, 258] on button "New" at bounding box center [845, 252] width 397 height 15
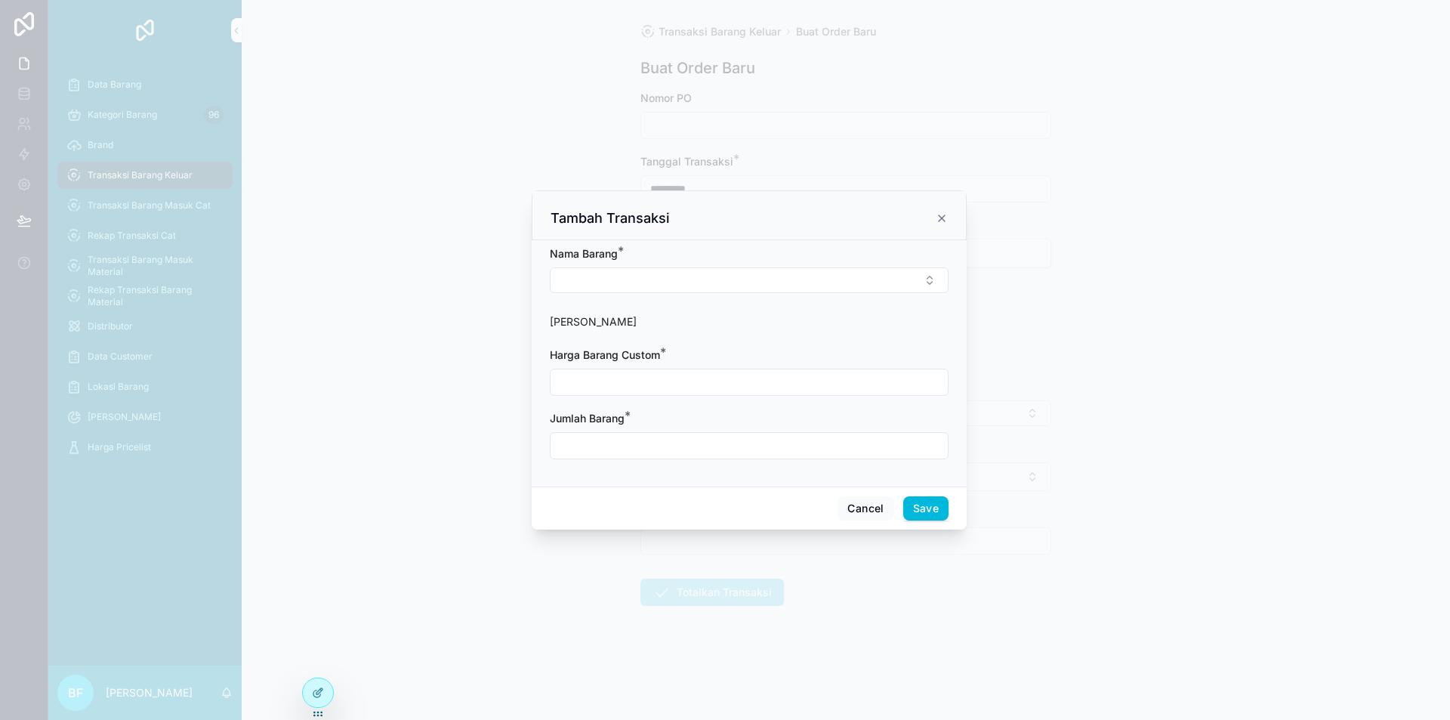
click at [726, 307] on form "Nama Barang * Harga Barang Harga Barang Custom * Jumlah Barang *" at bounding box center [749, 360] width 399 height 228
click at [727, 295] on form "Nama Barang * Harga Barang Harga Barang Custom * Jumlah Barang *" at bounding box center [749, 360] width 399 height 228
click at [731, 292] on button "Select Button" at bounding box center [749, 280] width 399 height 26
type input "**********"
click at [763, 386] on span "SEMEN GRESIK 40 KG/SAK" at bounding box center [718, 388] width 136 height 15
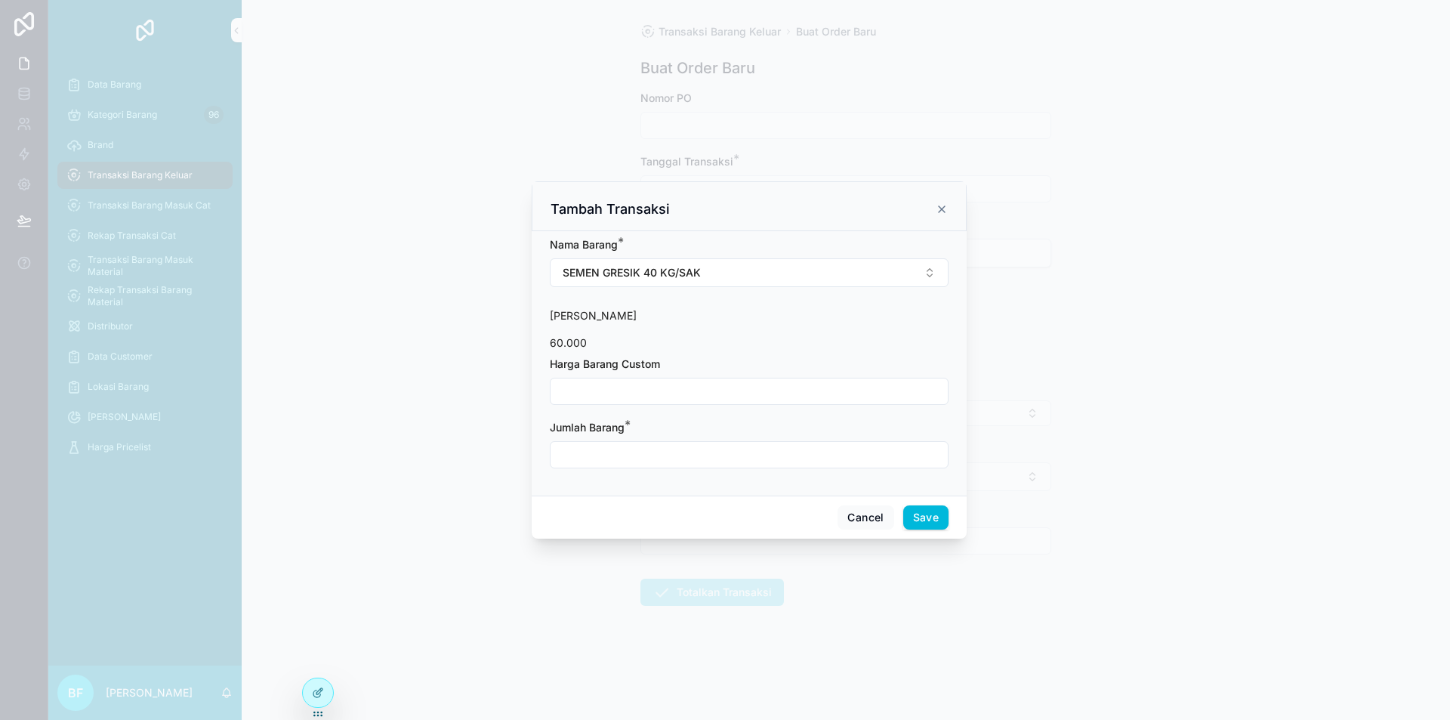
click at [695, 388] on input "scrollable content" at bounding box center [749, 391] width 397 height 21
type input "**********"
click at [738, 446] on input "scrollable content" at bounding box center [749, 454] width 397 height 21
type input "****"
click at [920, 511] on button "Save" at bounding box center [925, 517] width 45 height 24
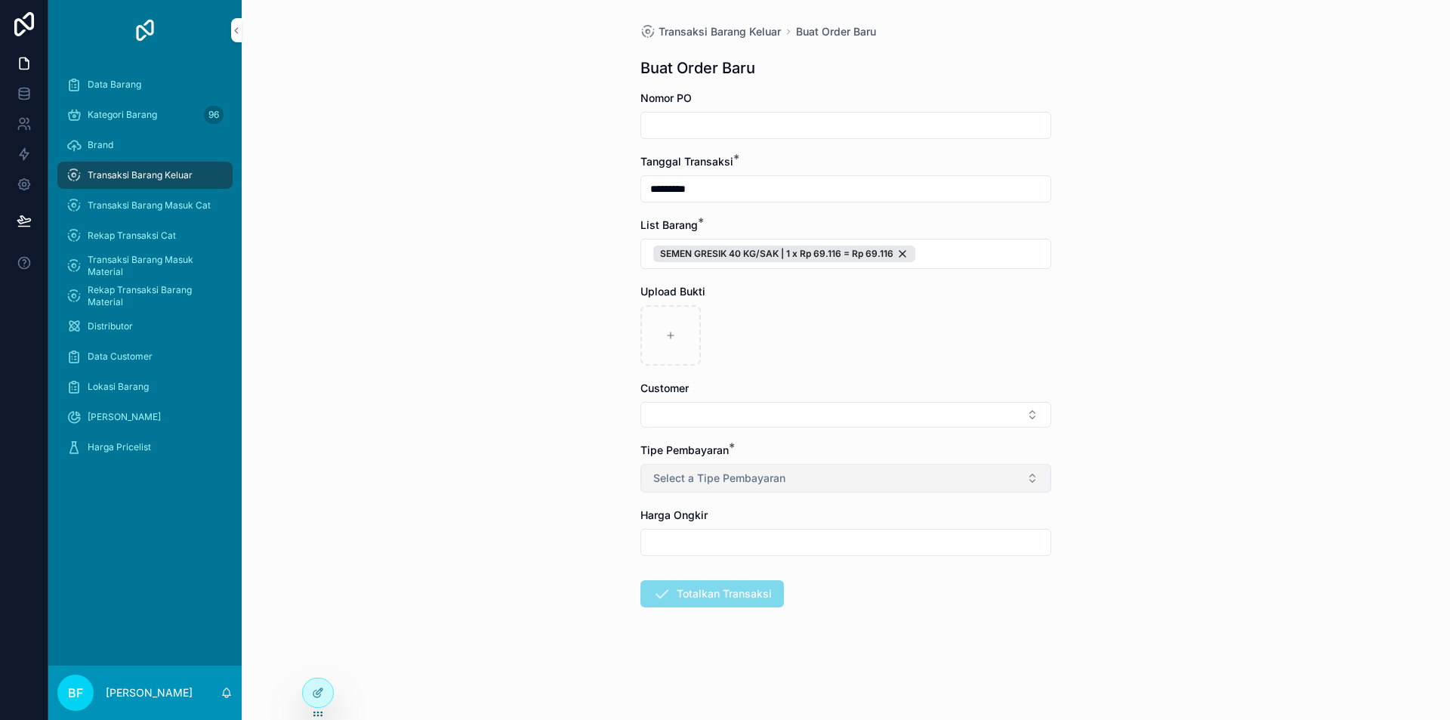
click at [779, 485] on span "Select a Tipe Pembayaran" at bounding box center [719, 478] width 132 height 15
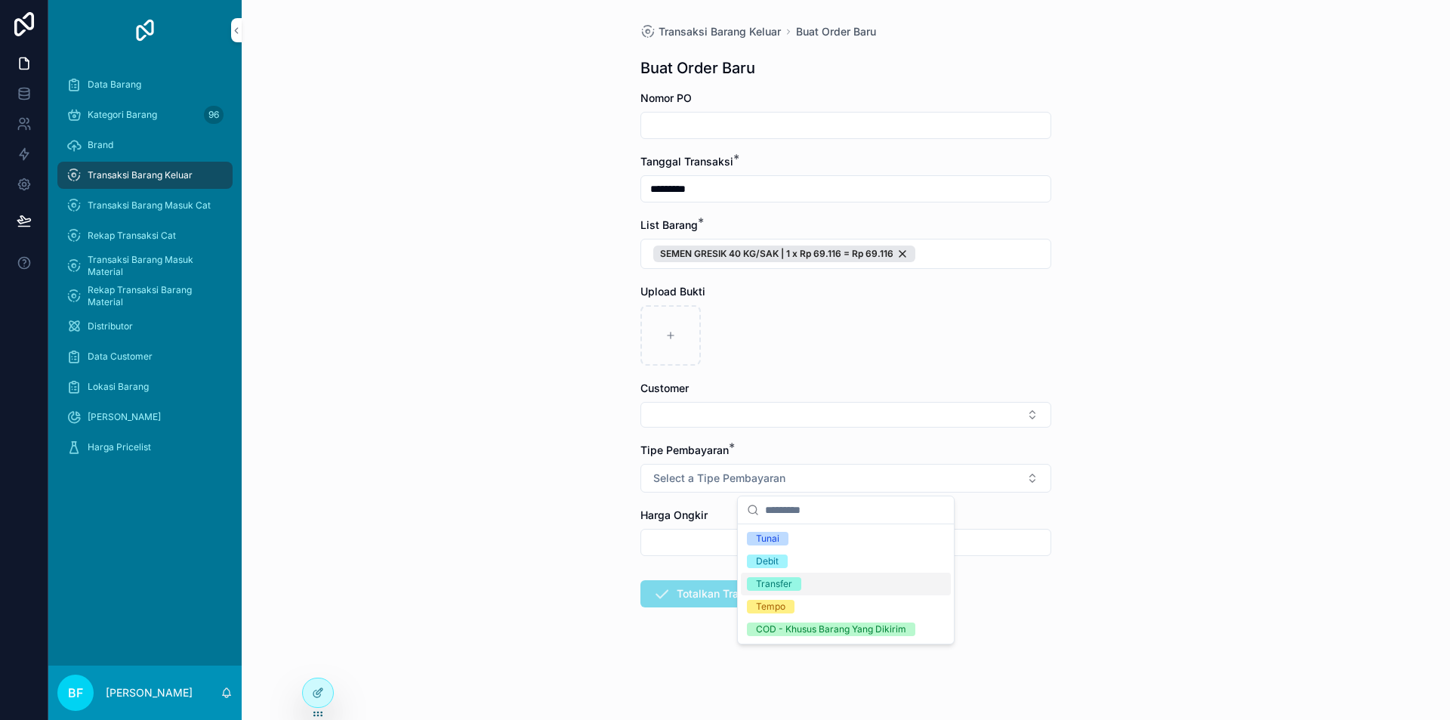
click at [801, 588] on div "Transfer" at bounding box center [846, 584] width 210 height 23
click at [765, 409] on button "Select Button" at bounding box center [845, 415] width 411 height 26
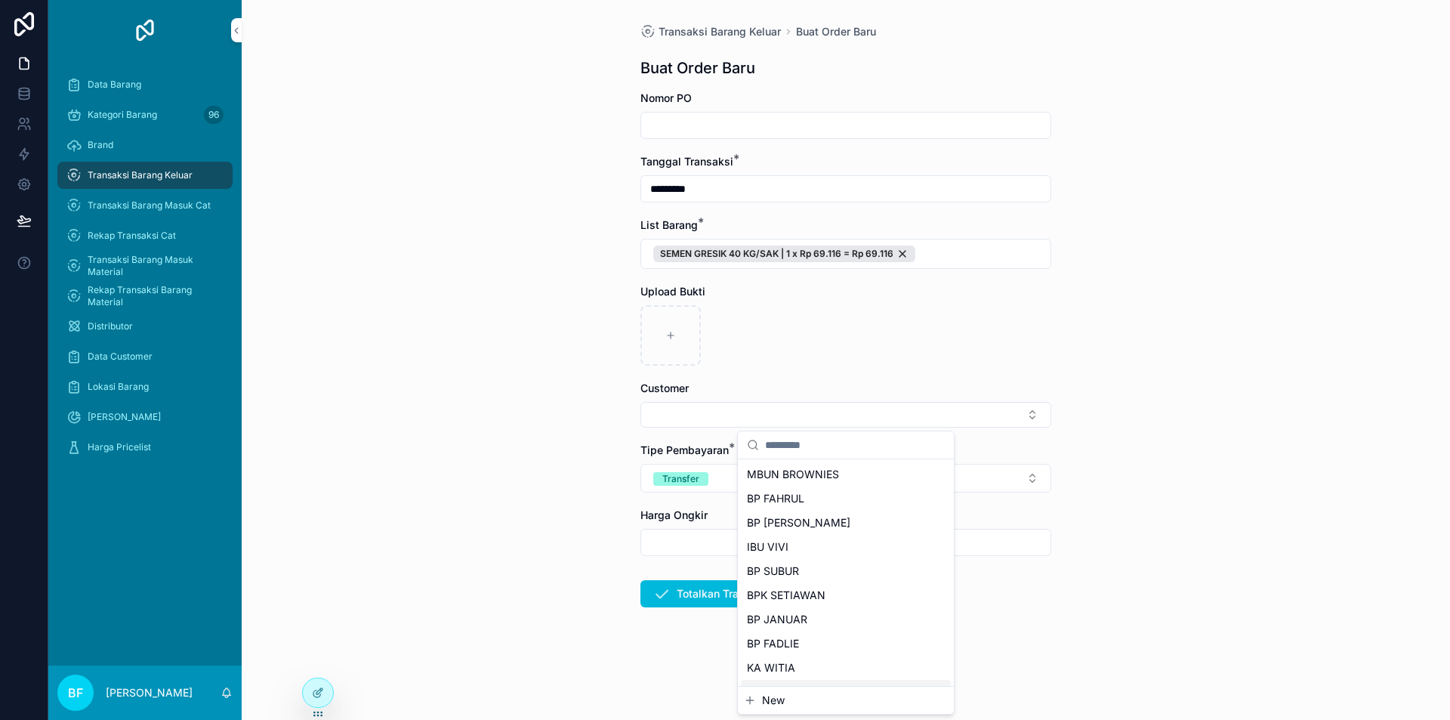
click at [776, 699] on span "New" at bounding box center [773, 700] width 23 height 15
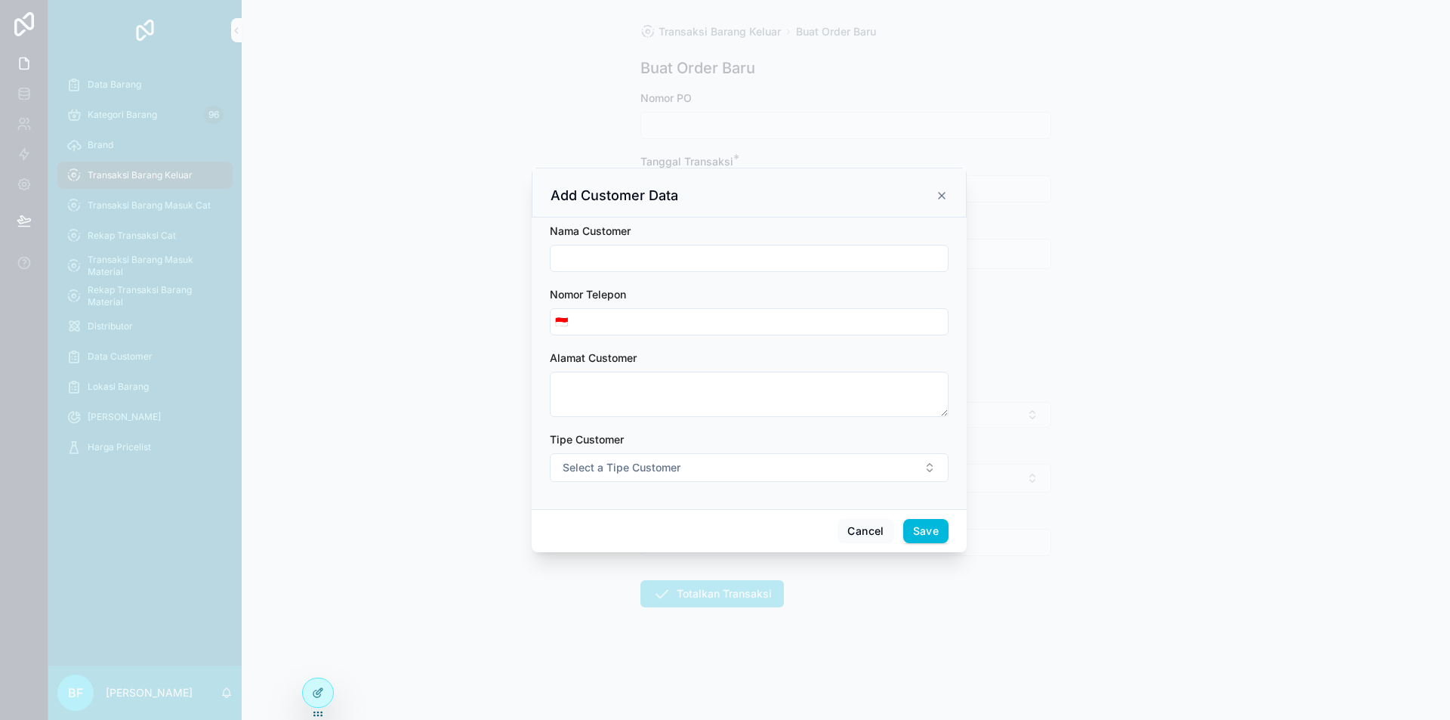
click at [708, 230] on div "Nama Customer" at bounding box center [749, 231] width 399 height 15
click at [708, 250] on input "scrollable content" at bounding box center [749, 258] width 397 height 21
type input "**********"
click at [652, 465] on span "Select a Tipe Customer" at bounding box center [622, 467] width 118 height 15
click at [674, 523] on div "Customer" at bounding box center [680, 528] width 42 height 14
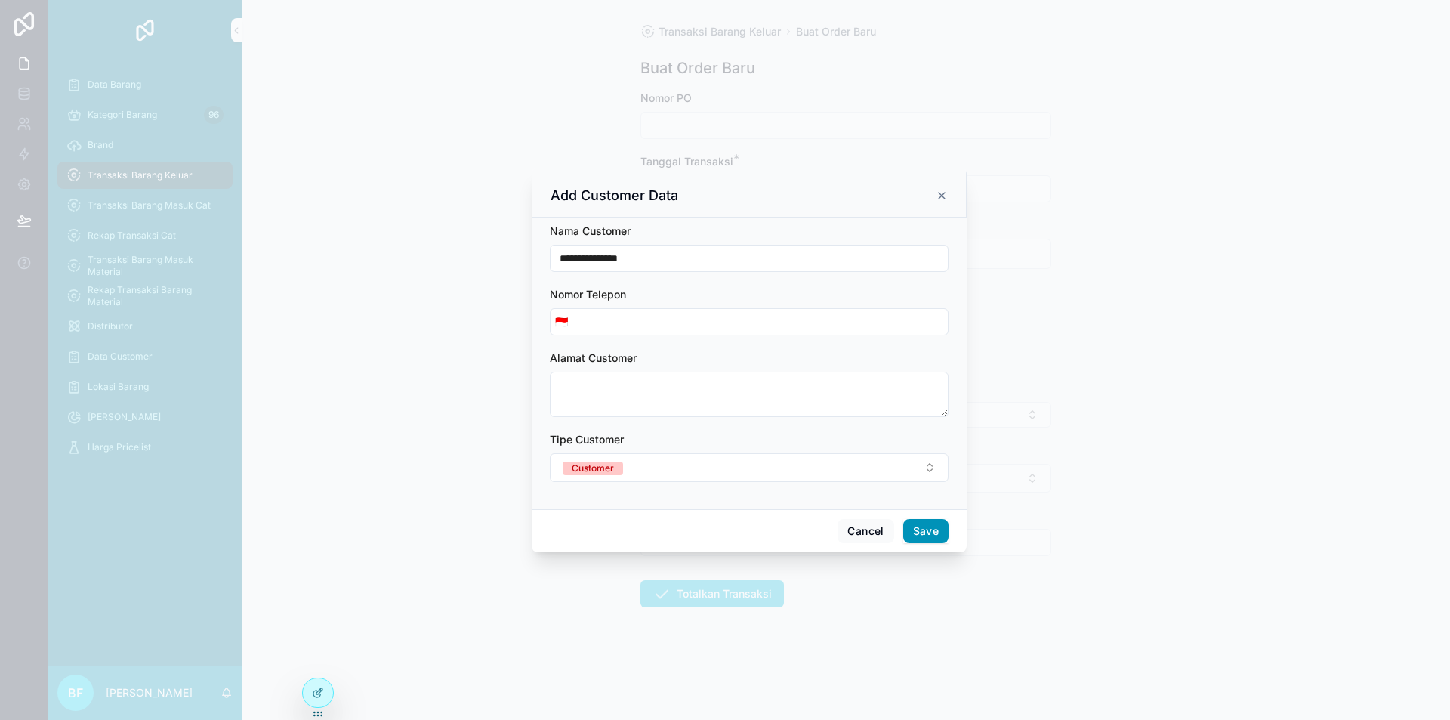
click at [925, 530] on button "Save" at bounding box center [925, 531] width 45 height 24
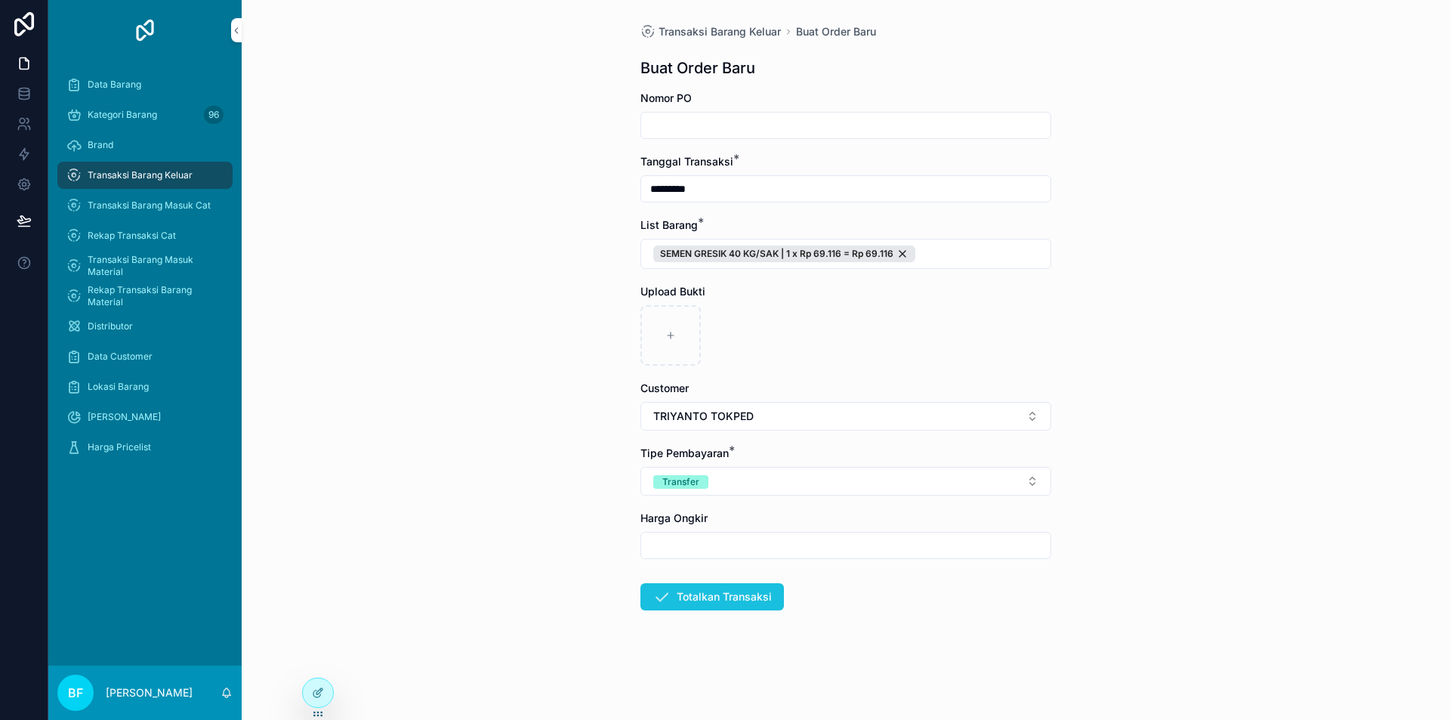
click at [773, 597] on button "Totalkan Transaksi" at bounding box center [712, 596] width 144 height 27
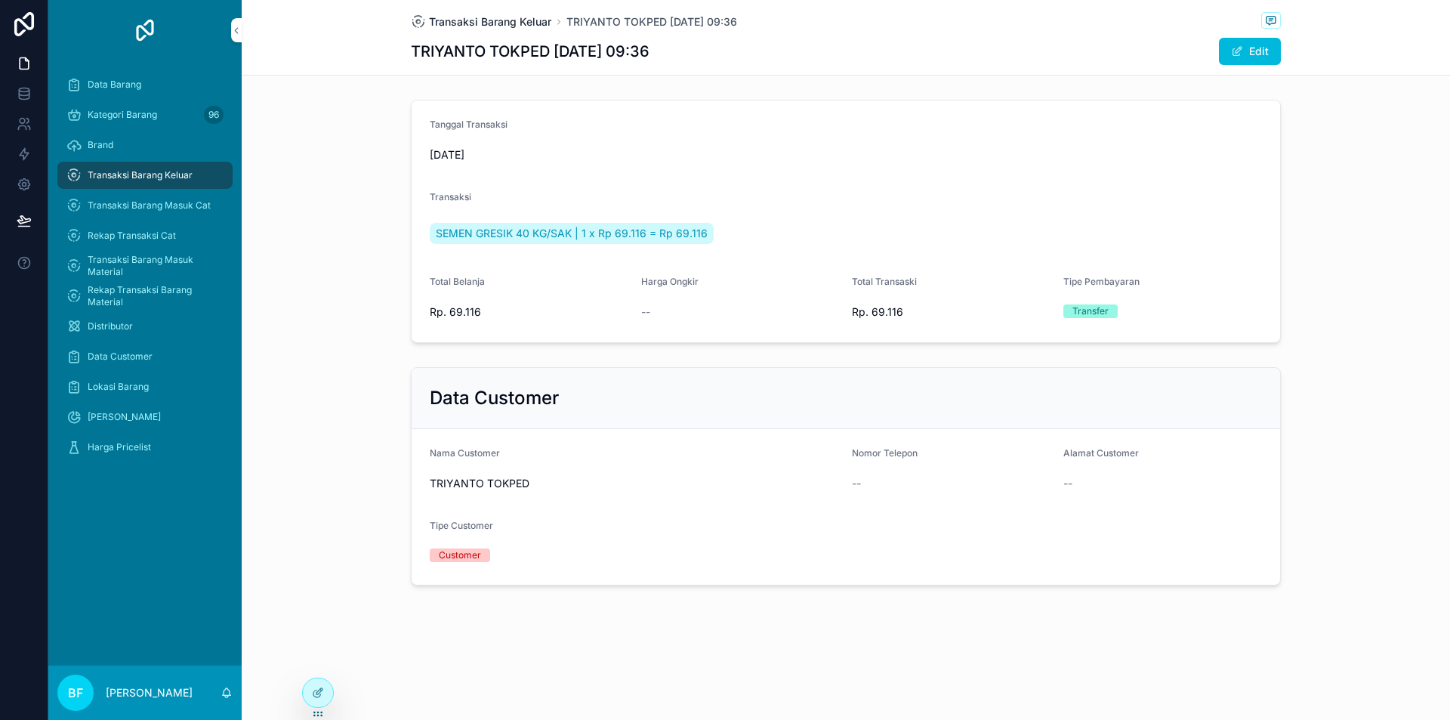
click at [517, 19] on span "Transaksi Barang Keluar" at bounding box center [490, 21] width 122 height 15
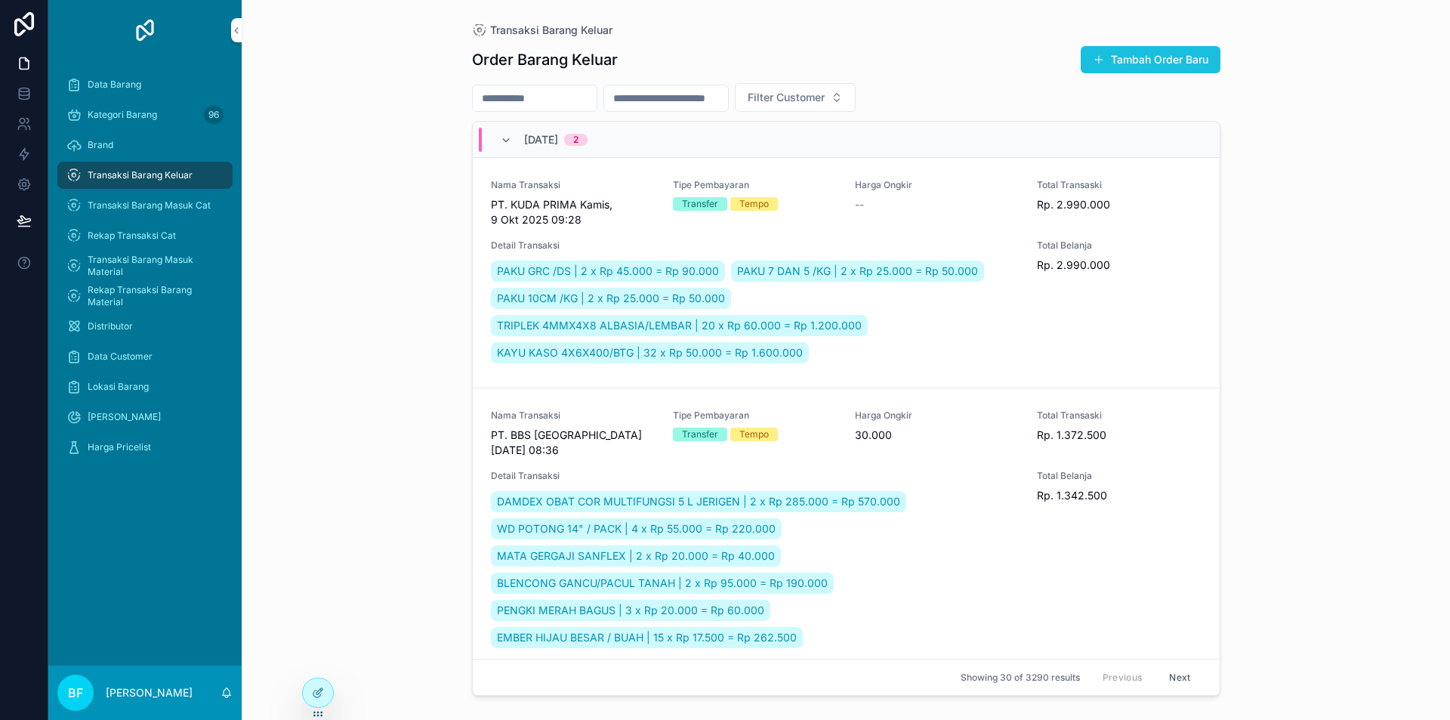
click at [1217, 69] on button "Tambah Order Baru" at bounding box center [1151, 59] width 140 height 27
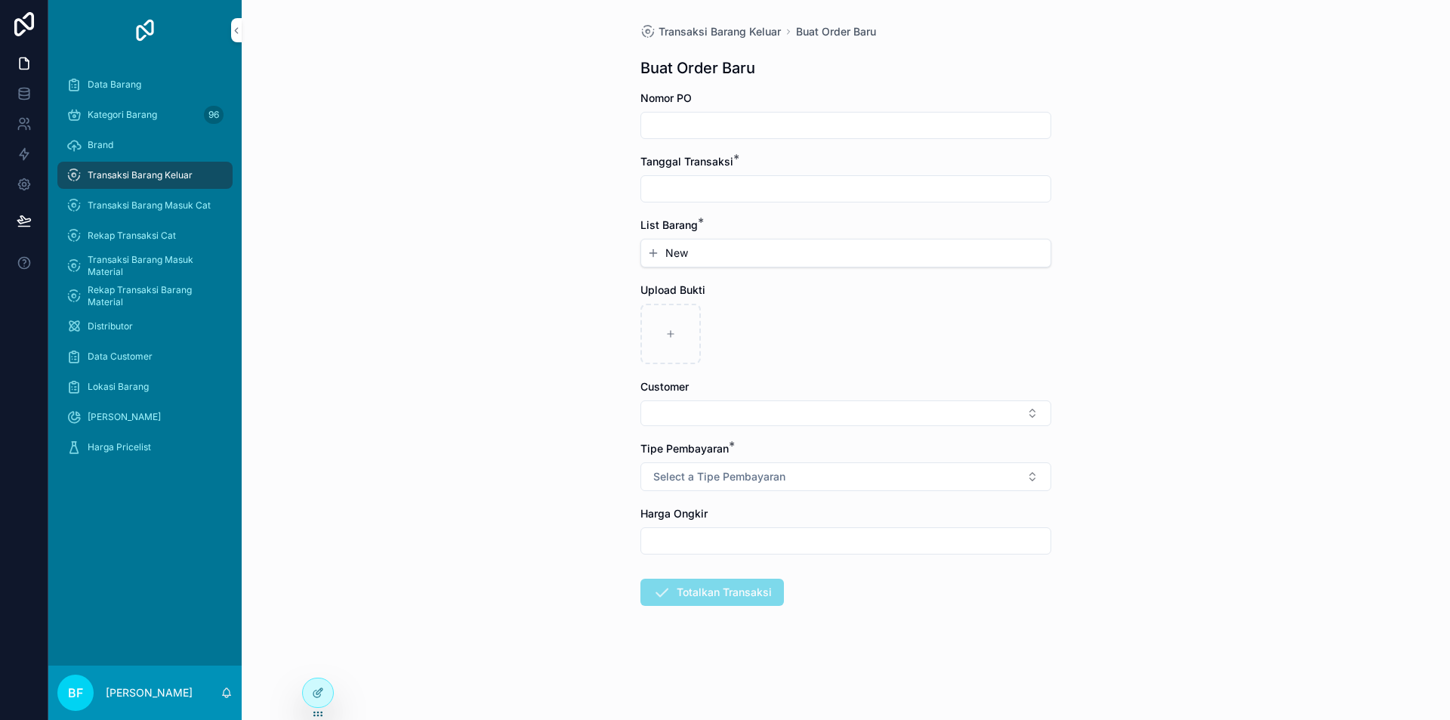
click at [807, 195] on input "scrollable content" at bounding box center [845, 188] width 409 height 21
click at [823, 302] on button "1" at bounding box center [818, 312] width 27 height 27
type input "*********"
click at [697, 245] on button "New" at bounding box center [845, 252] width 397 height 15
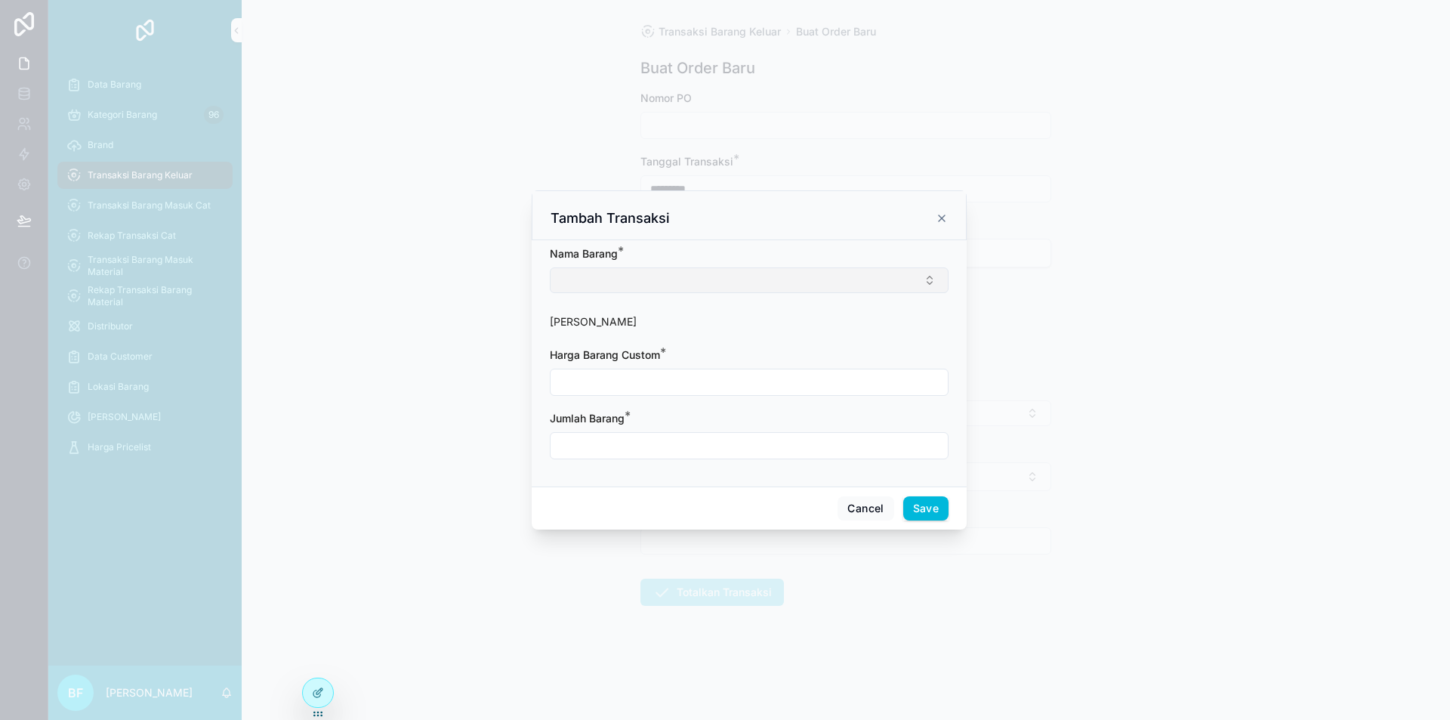
click at [712, 277] on button "Select Button" at bounding box center [749, 280] width 399 height 26
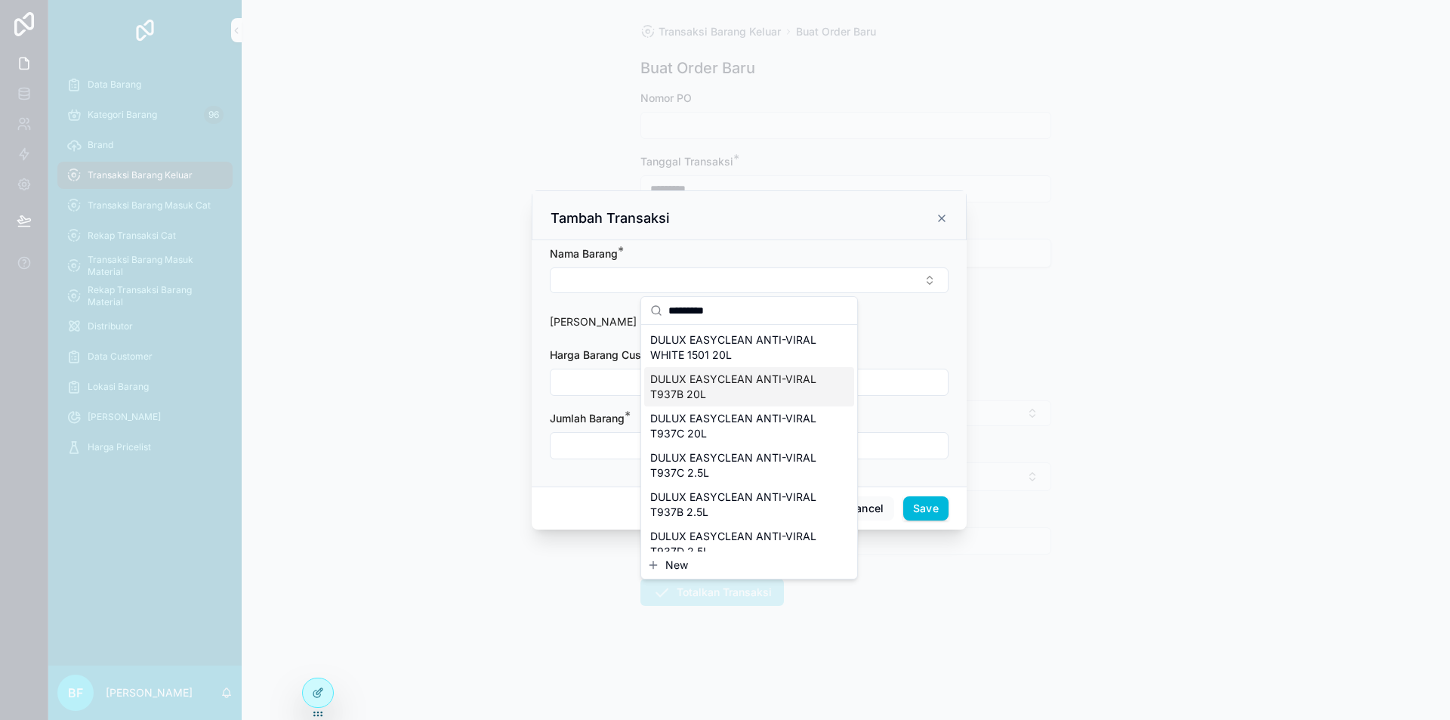
type input "*********"
click at [775, 387] on span "DULUX EASYCLEAN ANTI-VIRAL T937B 20L" at bounding box center [740, 387] width 180 height 30
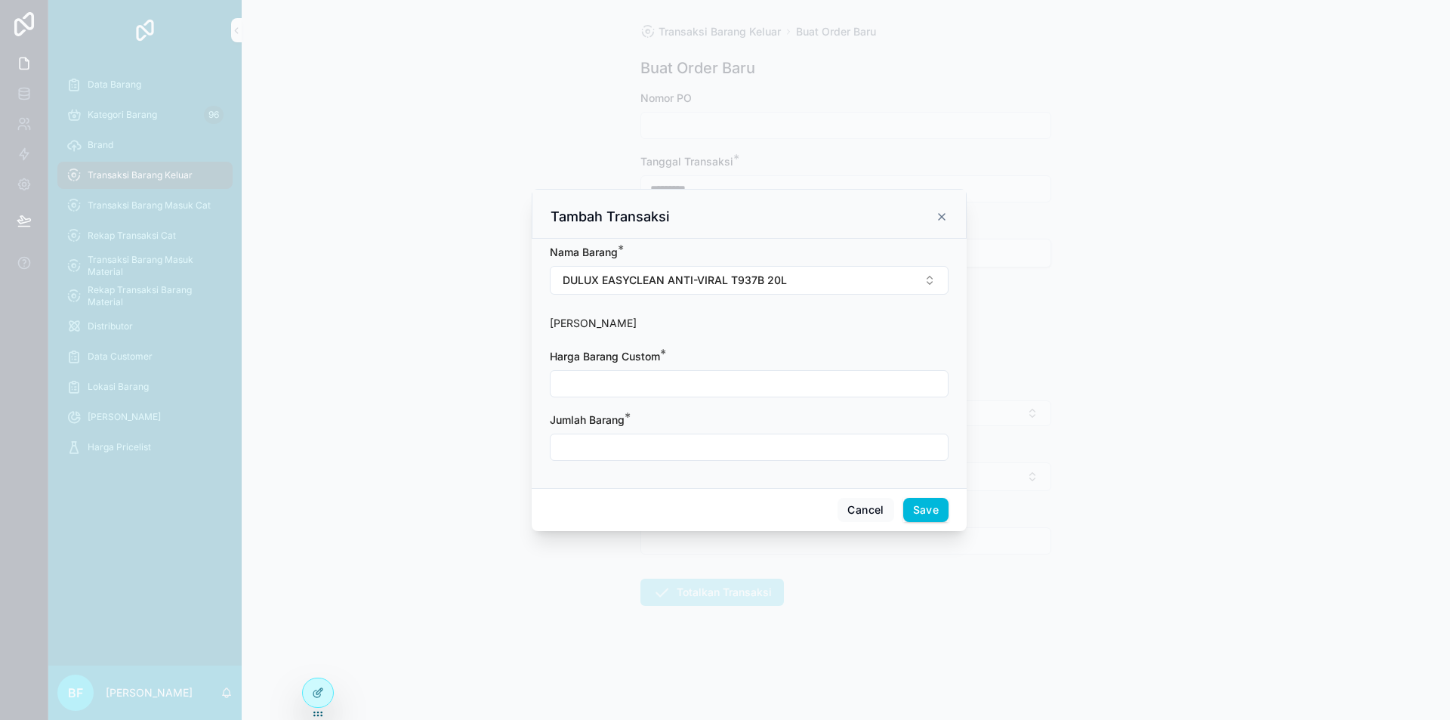
click at [754, 387] on input "scrollable content" at bounding box center [749, 383] width 397 height 21
type input "**********"
click at [784, 450] on input "scrollable content" at bounding box center [749, 447] width 397 height 21
type input "****"
click at [928, 519] on button "Save" at bounding box center [925, 510] width 45 height 24
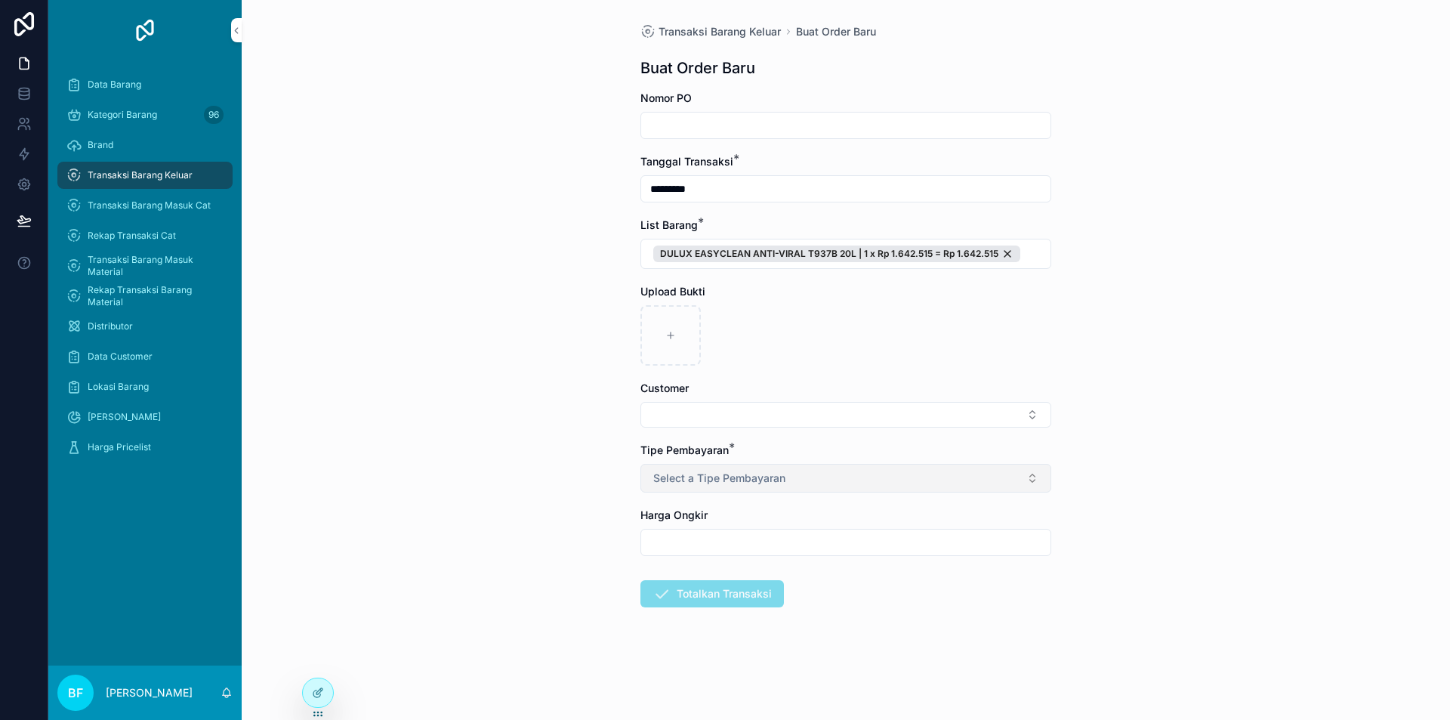
click at [791, 479] on button "Select a Tipe Pembayaran" at bounding box center [845, 478] width 411 height 29
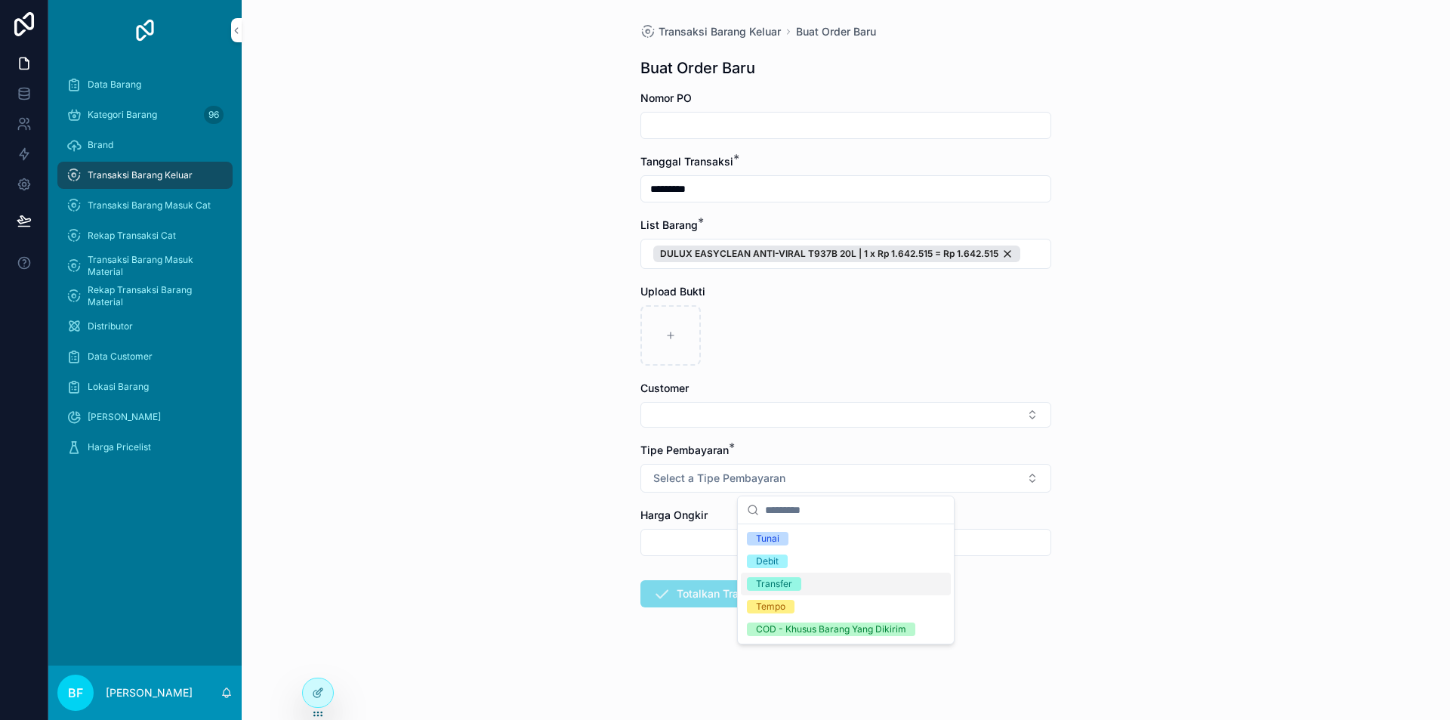
drag, startPoint x: 824, startPoint y: 586, endPoint x: 802, endPoint y: 534, distance: 56.5
click at [823, 586] on div "Transfer" at bounding box center [846, 584] width 210 height 23
click at [770, 429] on form "Nomor PO Tanggal Transaksi * ********* List Barang * DULUX EASYCLEAN ANTI-VIRAL…" at bounding box center [845, 397] width 411 height 613
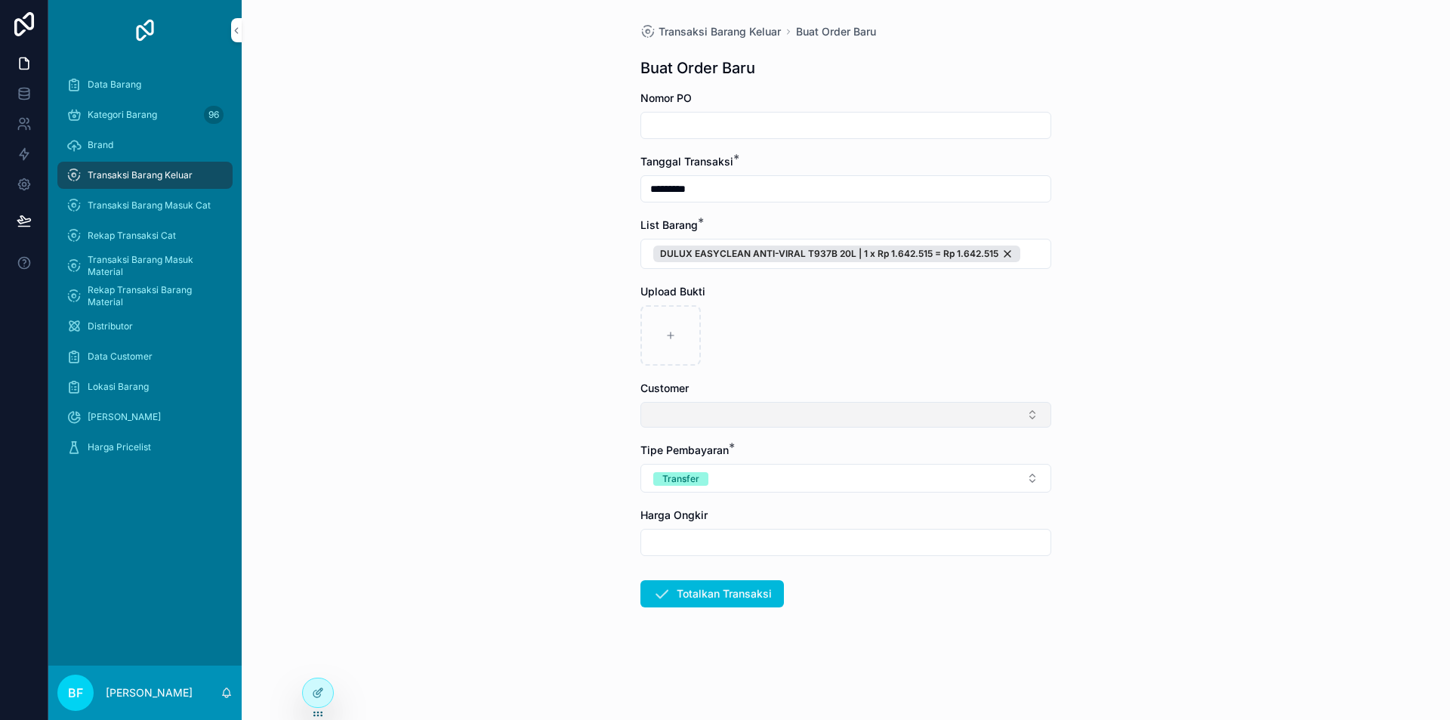
click at [774, 418] on button "Select Button" at bounding box center [845, 415] width 411 height 26
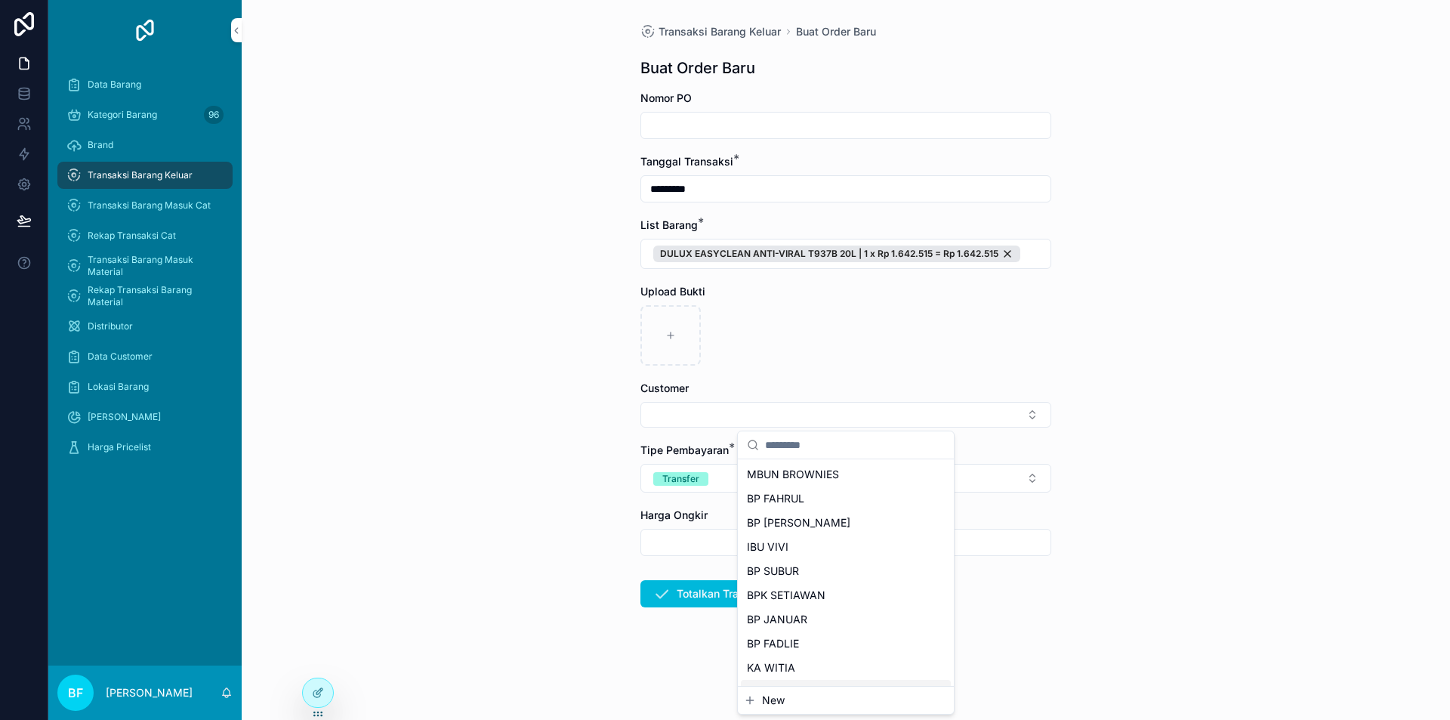
click at [772, 696] on span "New" at bounding box center [773, 700] width 23 height 15
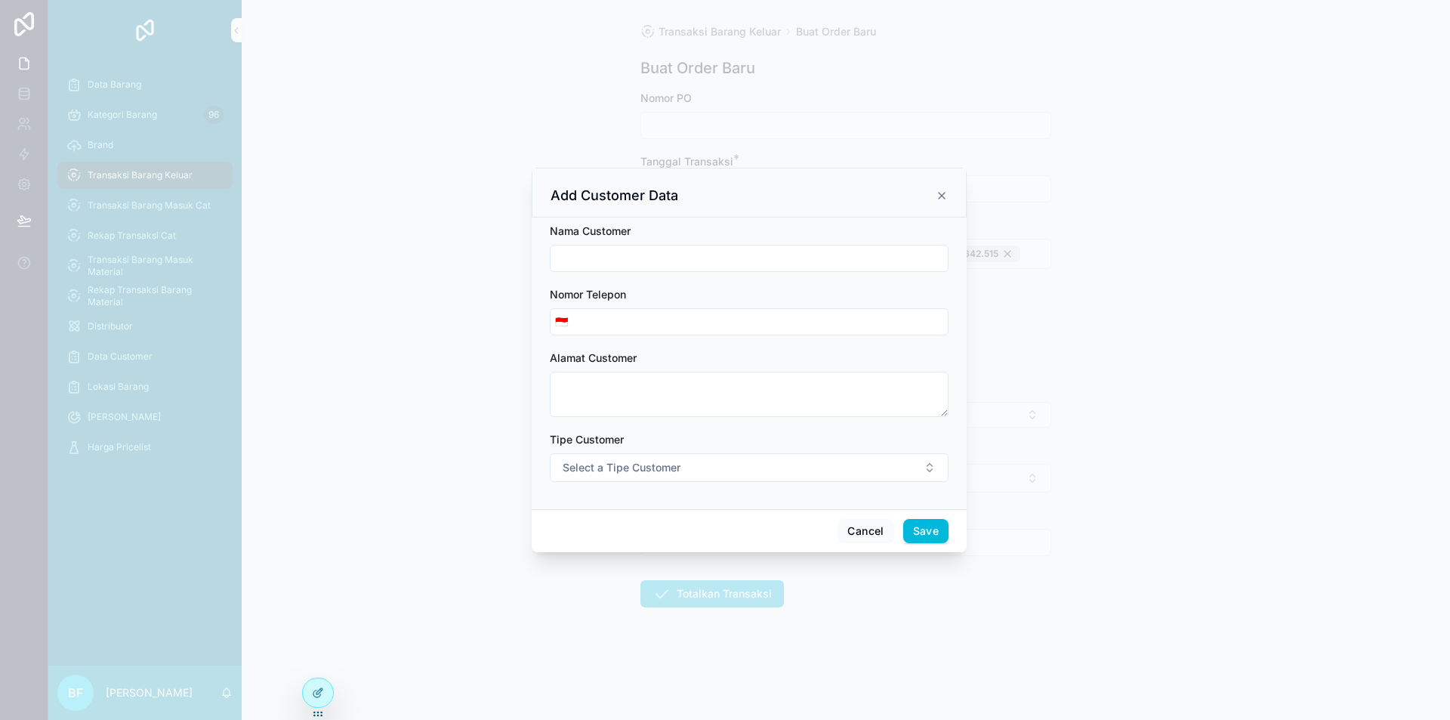
click at [695, 255] on input "scrollable content" at bounding box center [749, 258] width 397 height 21
type input "**********"
click at [686, 461] on button "Select a Tipe Customer" at bounding box center [749, 467] width 399 height 29
click at [694, 531] on div "Customer" at bounding box center [680, 528] width 42 height 14
click at [925, 537] on button "Save" at bounding box center [925, 531] width 45 height 24
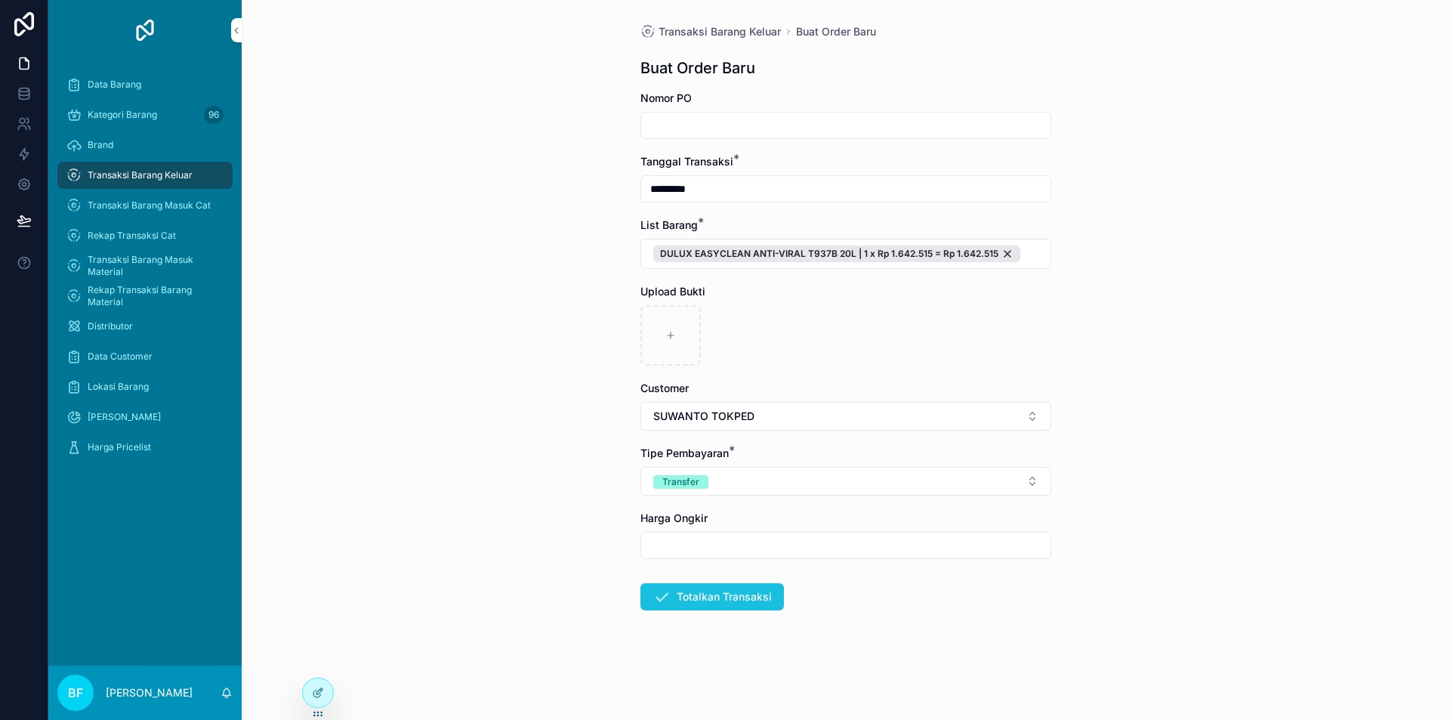
click at [740, 605] on button "Totalkan Transaksi" at bounding box center [712, 596] width 144 height 27
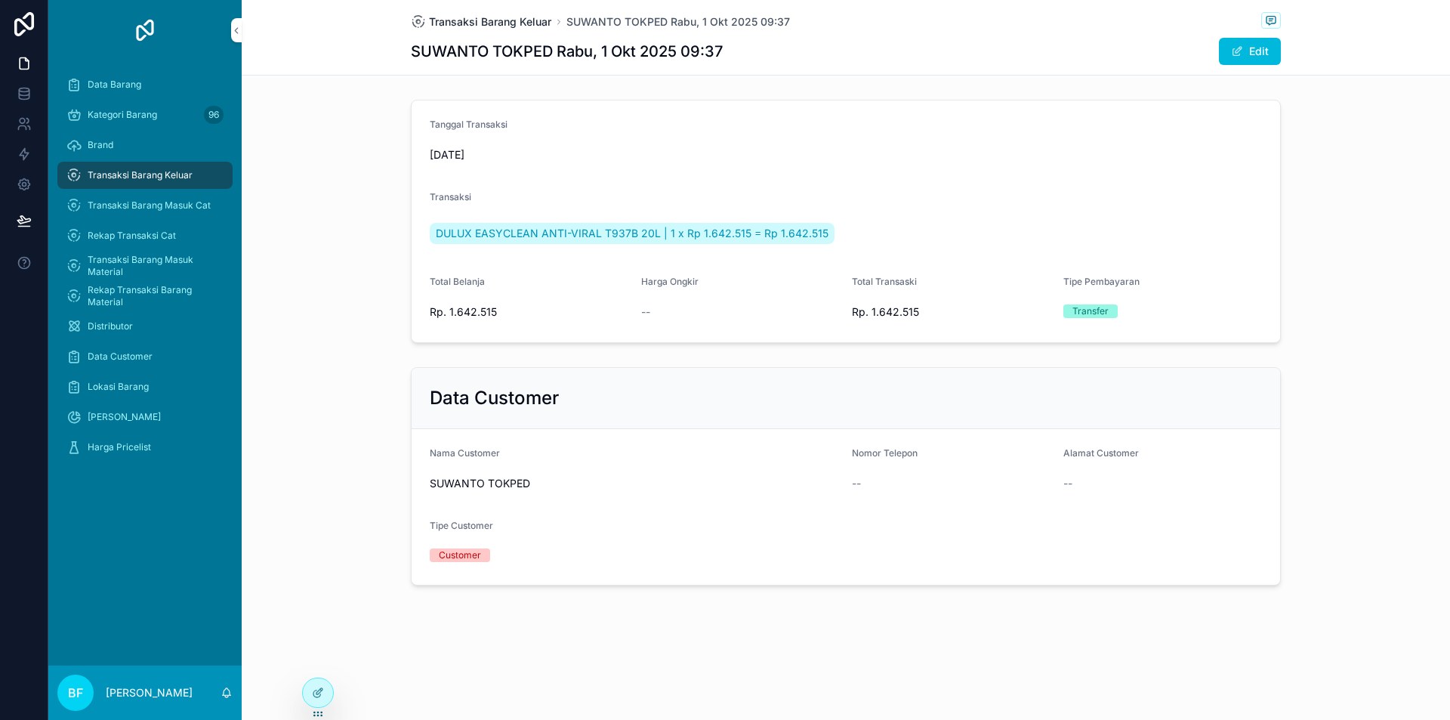
click at [510, 15] on span "Transaksi Barang Keluar" at bounding box center [490, 21] width 122 height 15
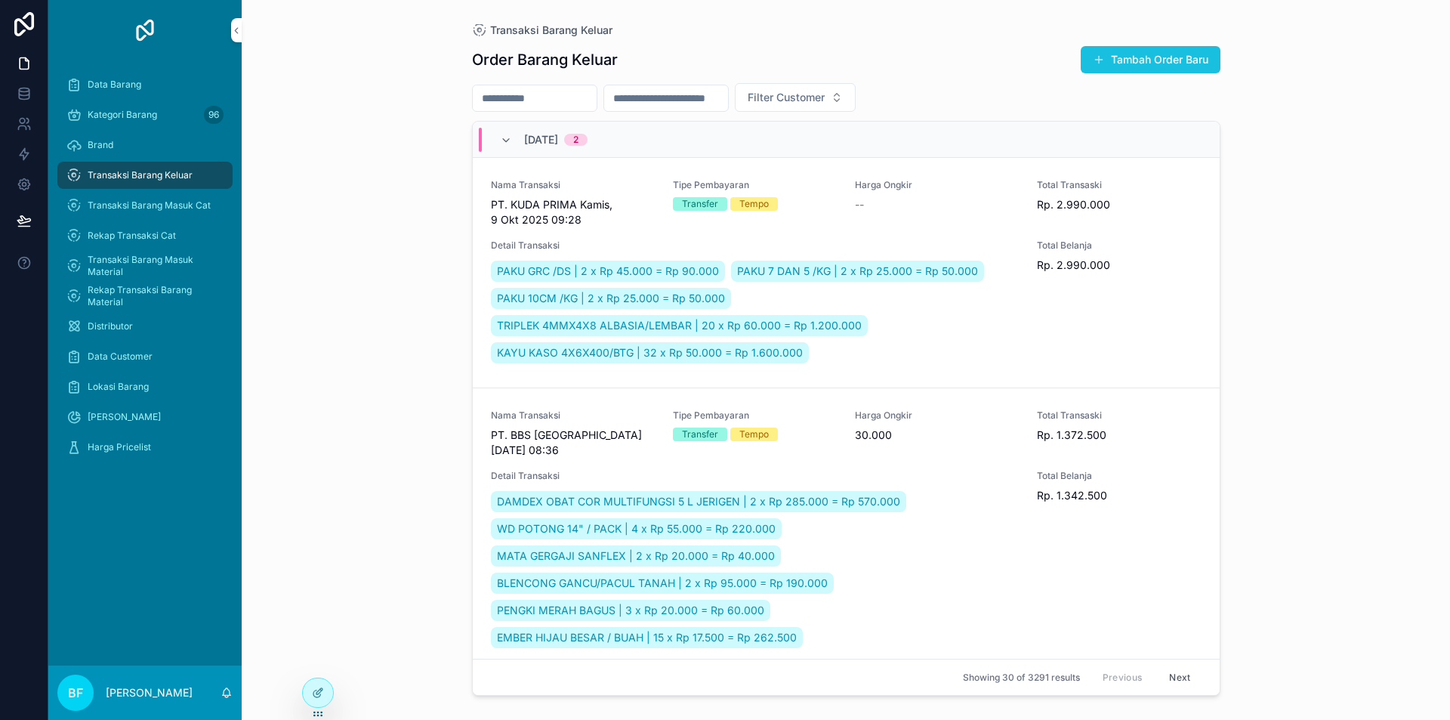
click at [1172, 68] on button "Tambah Order Baru" at bounding box center [1151, 59] width 140 height 27
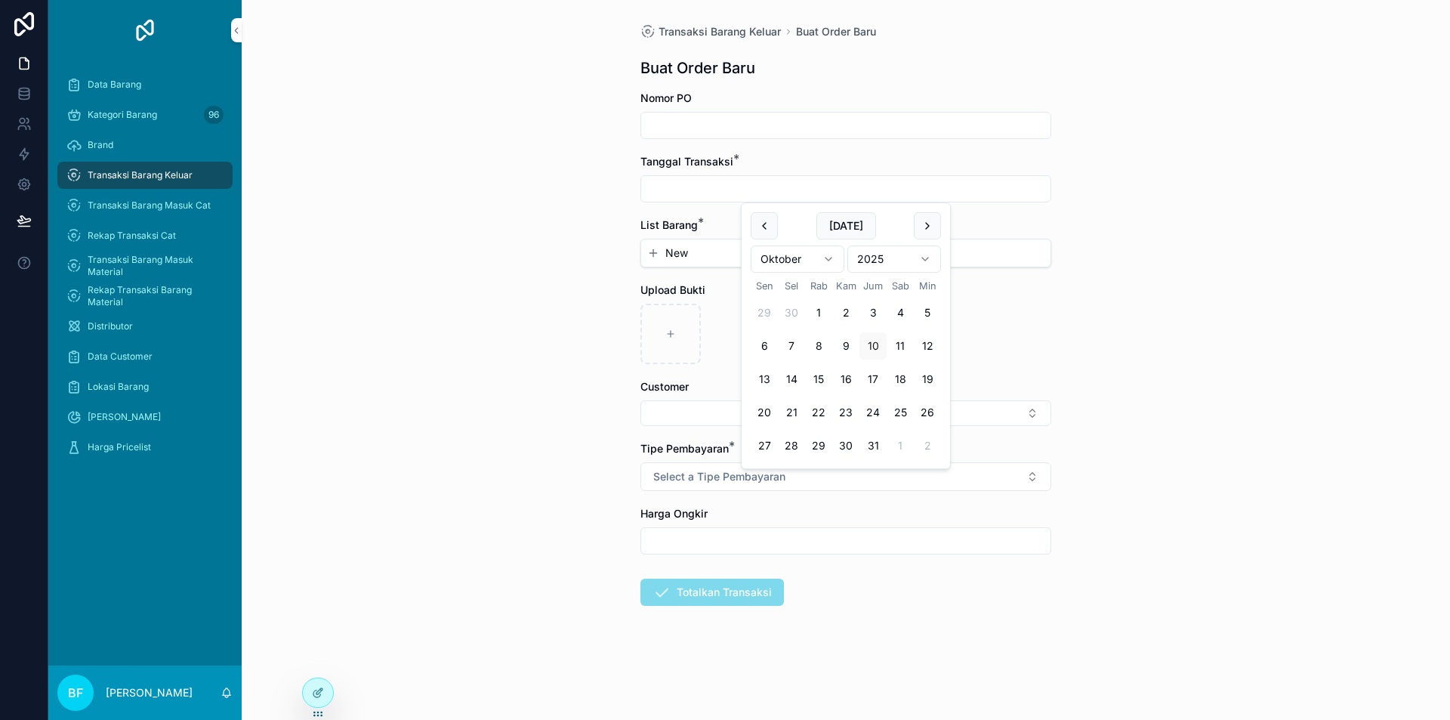
click at [732, 182] on input "scrollable content" at bounding box center [845, 188] width 409 height 21
click at [816, 311] on button "1" at bounding box center [818, 312] width 27 height 27
type input "*********"
click at [659, 243] on div "New" at bounding box center [845, 252] width 409 height 27
click at [674, 264] on div "New" at bounding box center [845, 252] width 409 height 27
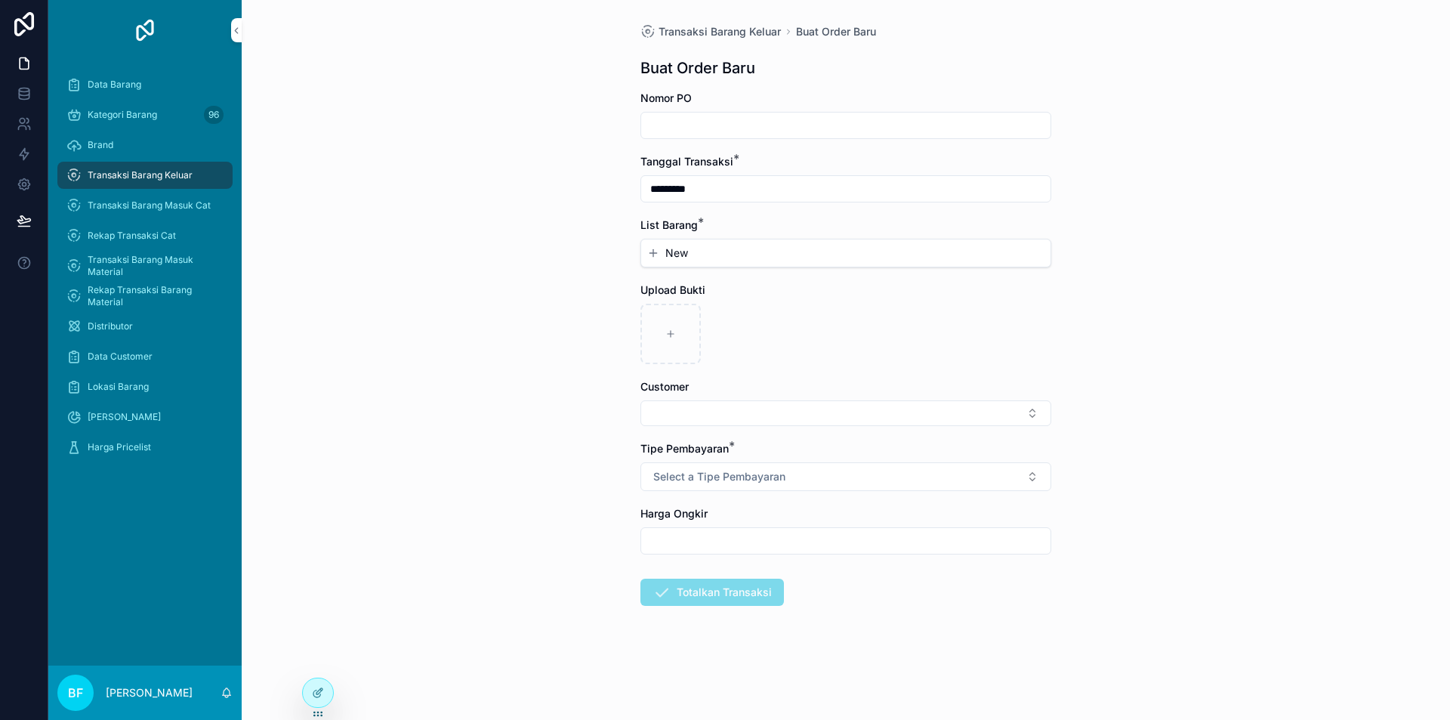
click at [756, 250] on button "New" at bounding box center [845, 252] width 397 height 15
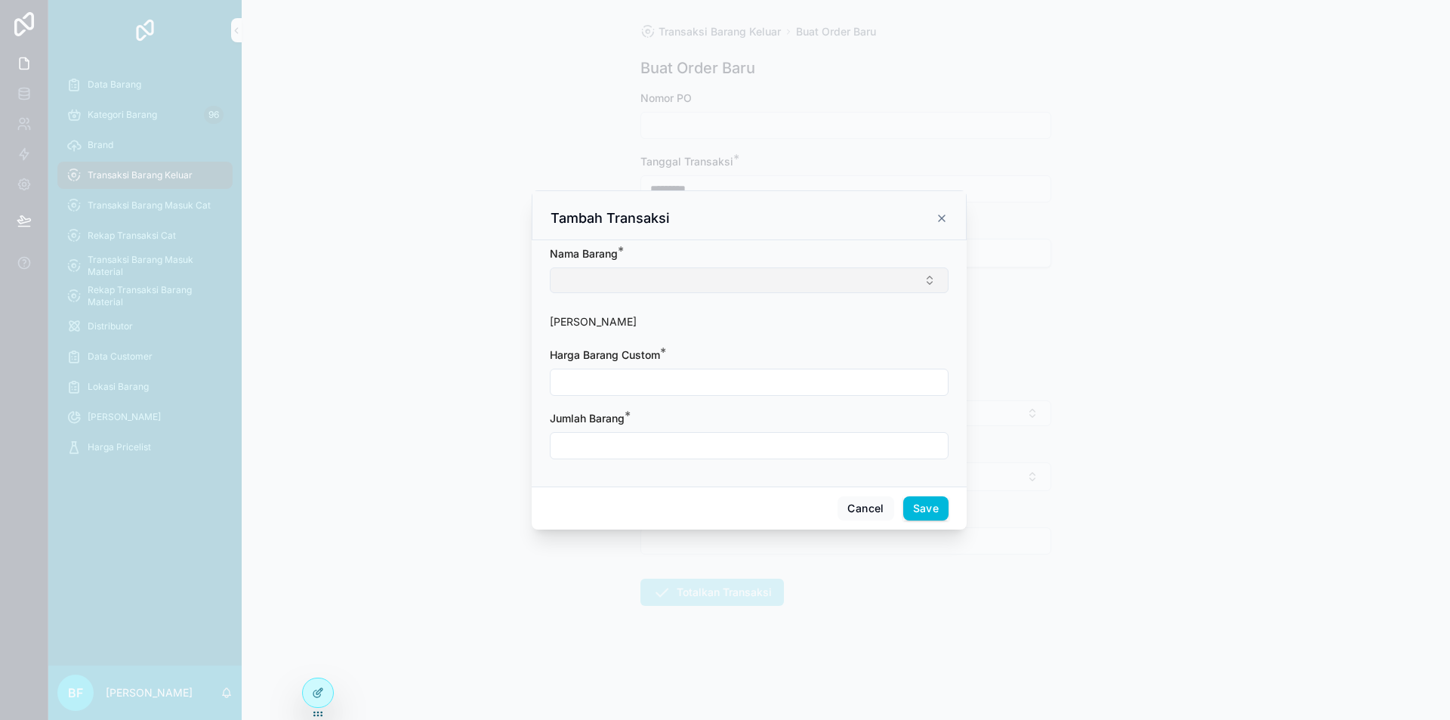
click at [707, 280] on button "Select Button" at bounding box center [749, 280] width 399 height 26
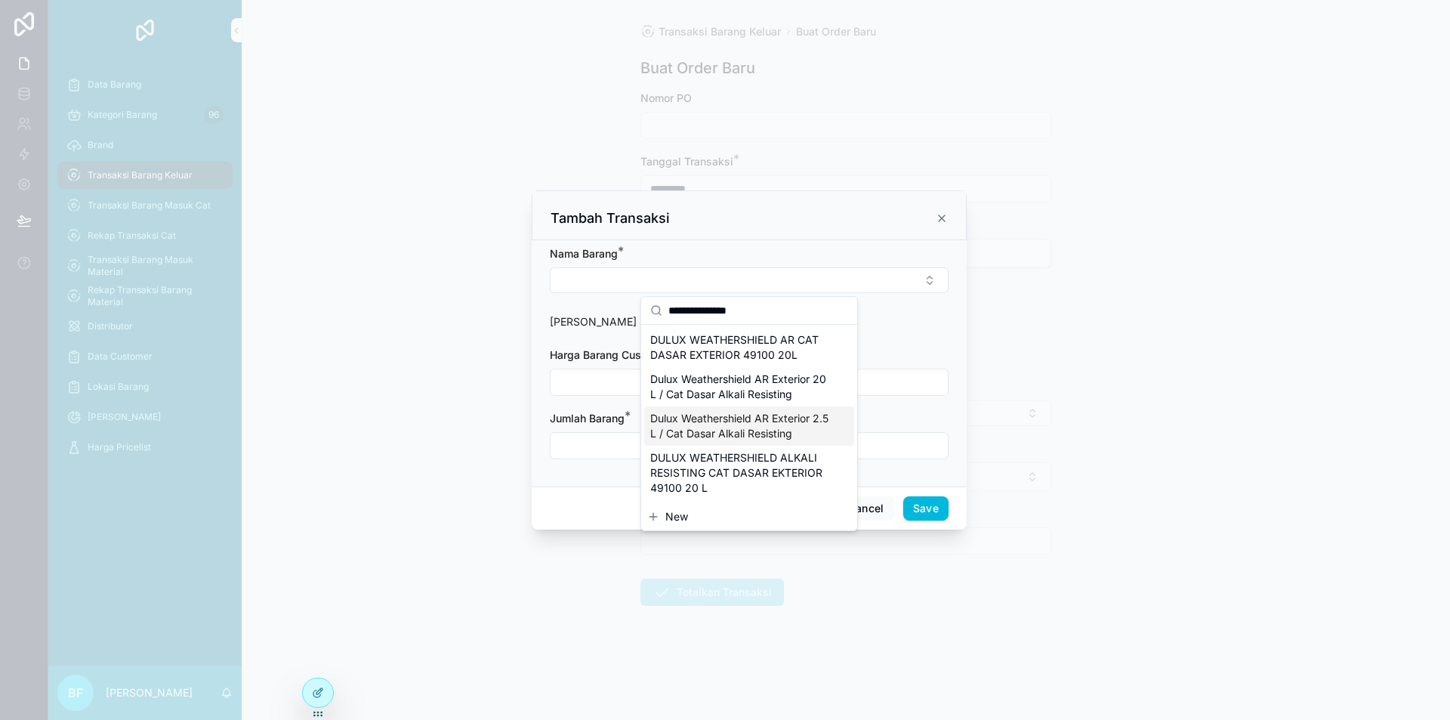
type input "**********"
click at [765, 421] on span "Dulux Weathershield AR Exterior 2.5 L / Cat Dasar Alkali Resisting" at bounding box center [740, 426] width 180 height 30
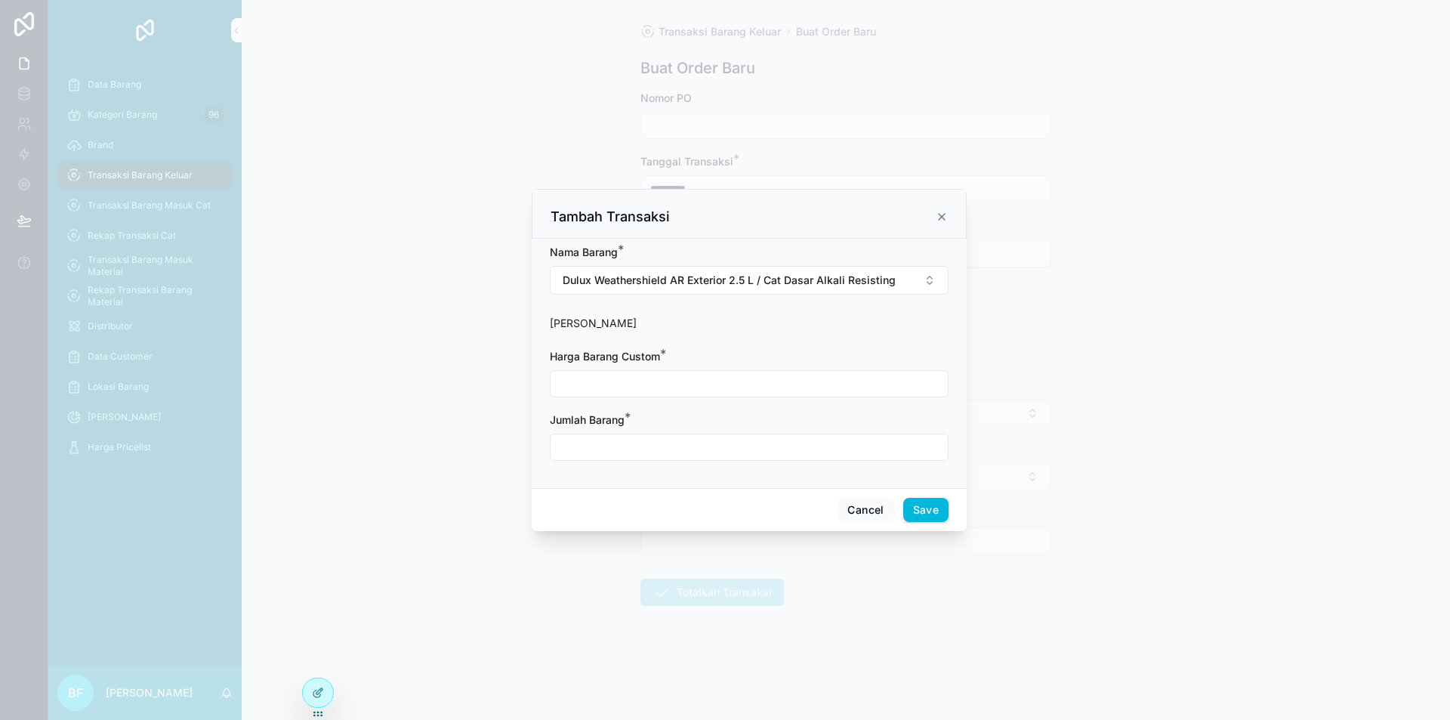
click at [707, 377] on input "scrollable content" at bounding box center [749, 383] width 397 height 21
type input "**********"
click at [685, 460] on div "scrollable content" at bounding box center [749, 447] width 399 height 27
click at [695, 445] on input "scrollable content" at bounding box center [749, 447] width 397 height 21
type input "****"
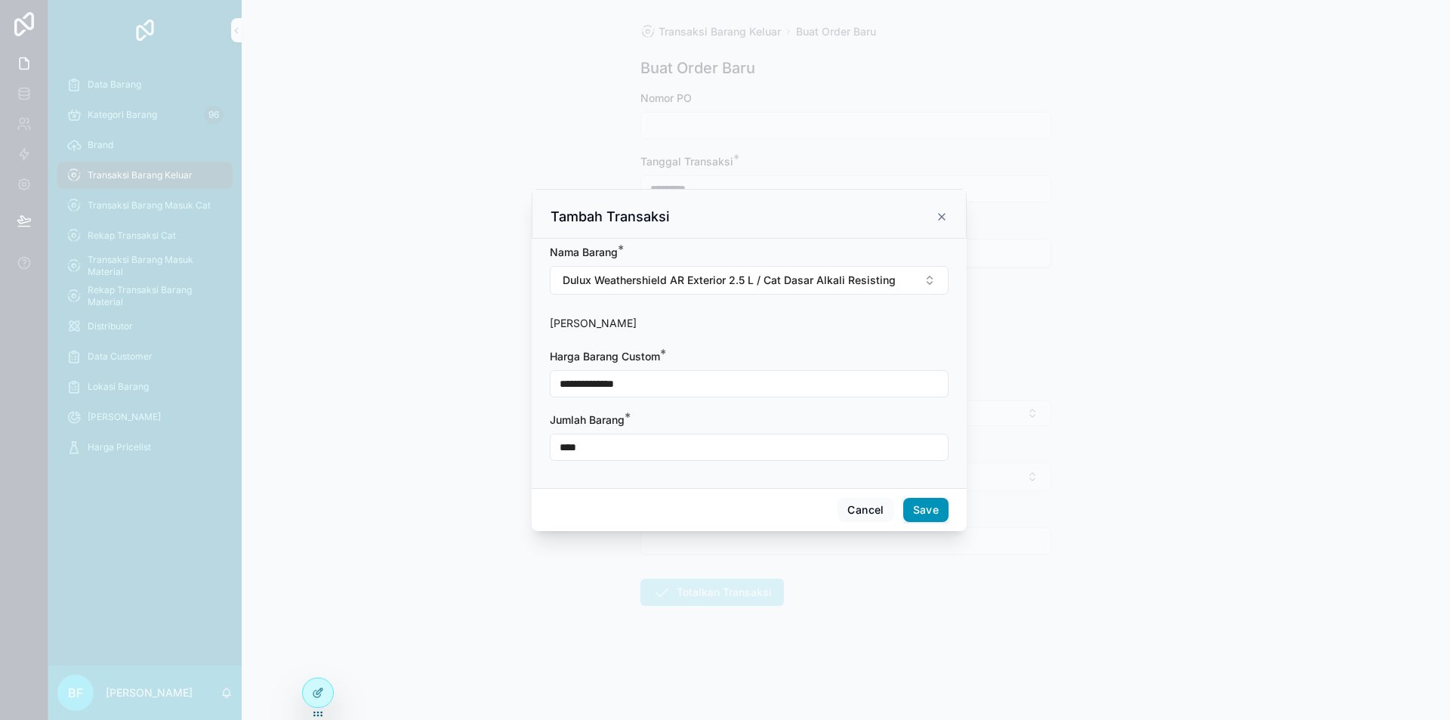
click at [921, 505] on button "Save" at bounding box center [925, 510] width 45 height 24
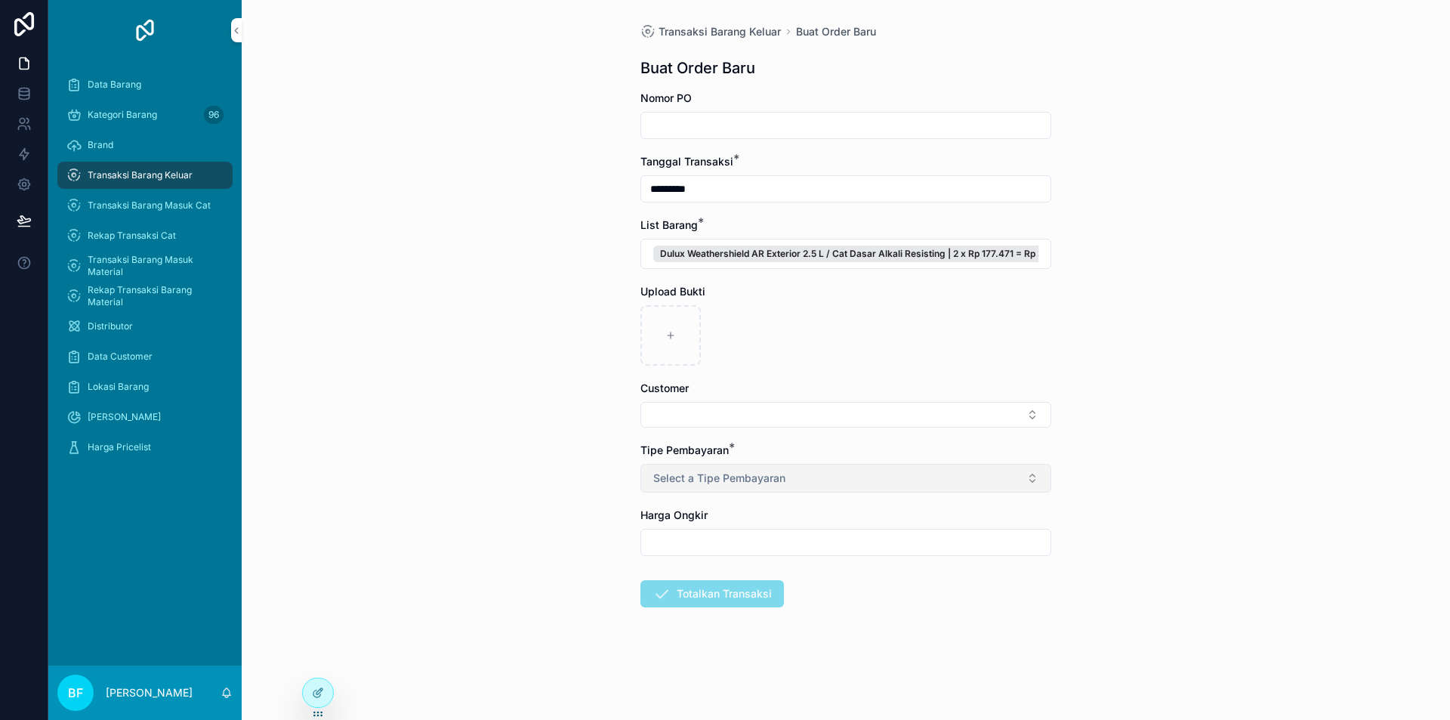
click at [889, 486] on button "Select a Tipe Pembayaran" at bounding box center [845, 478] width 411 height 29
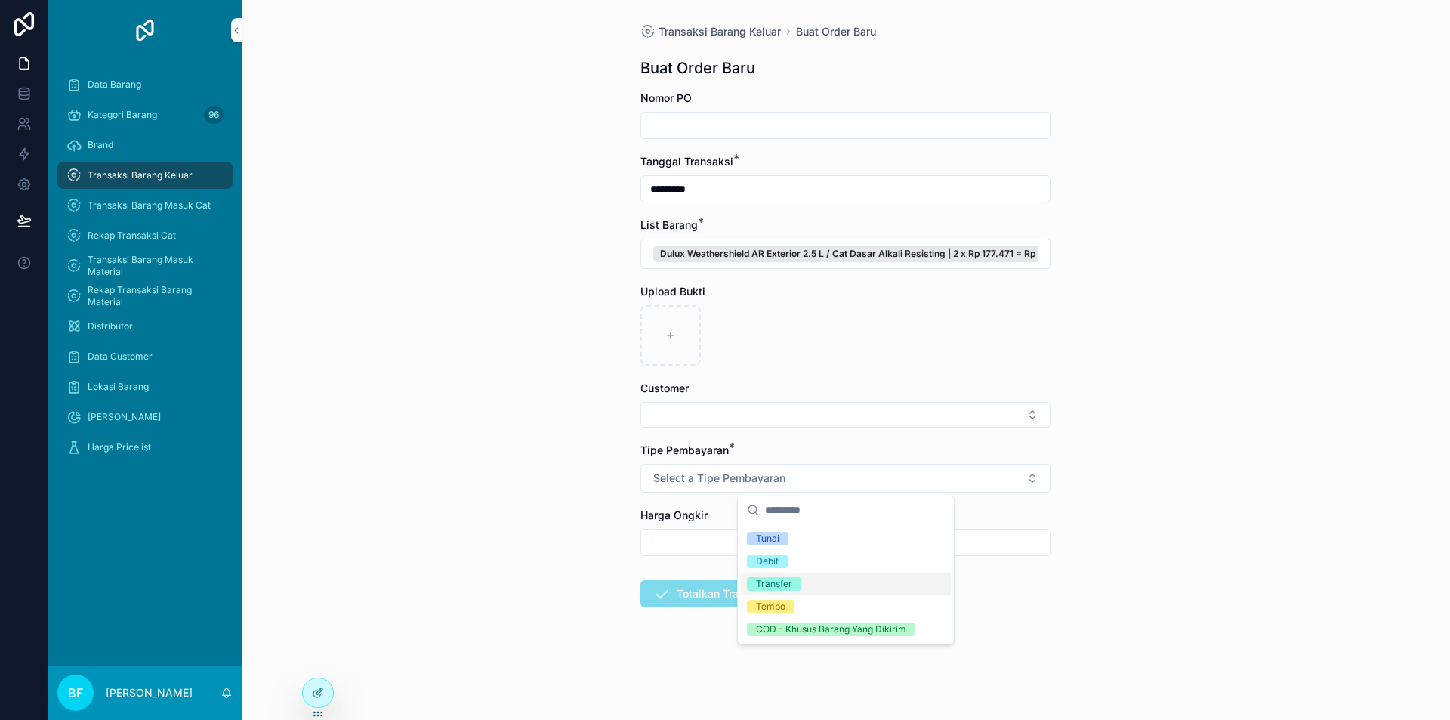
click at [860, 574] on div "Transfer" at bounding box center [846, 584] width 210 height 23
click at [764, 418] on button "Select Button" at bounding box center [845, 415] width 411 height 26
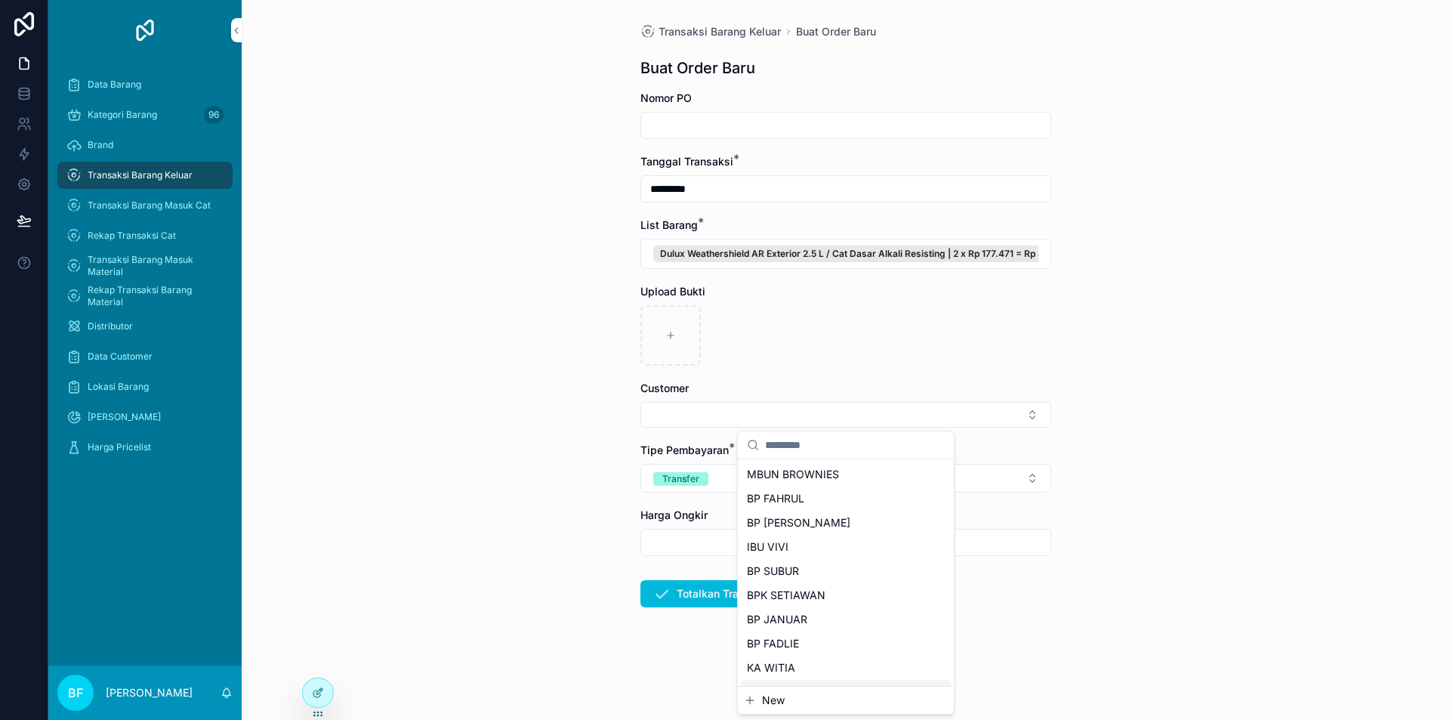
click at [772, 705] on span "New" at bounding box center [773, 700] width 23 height 15
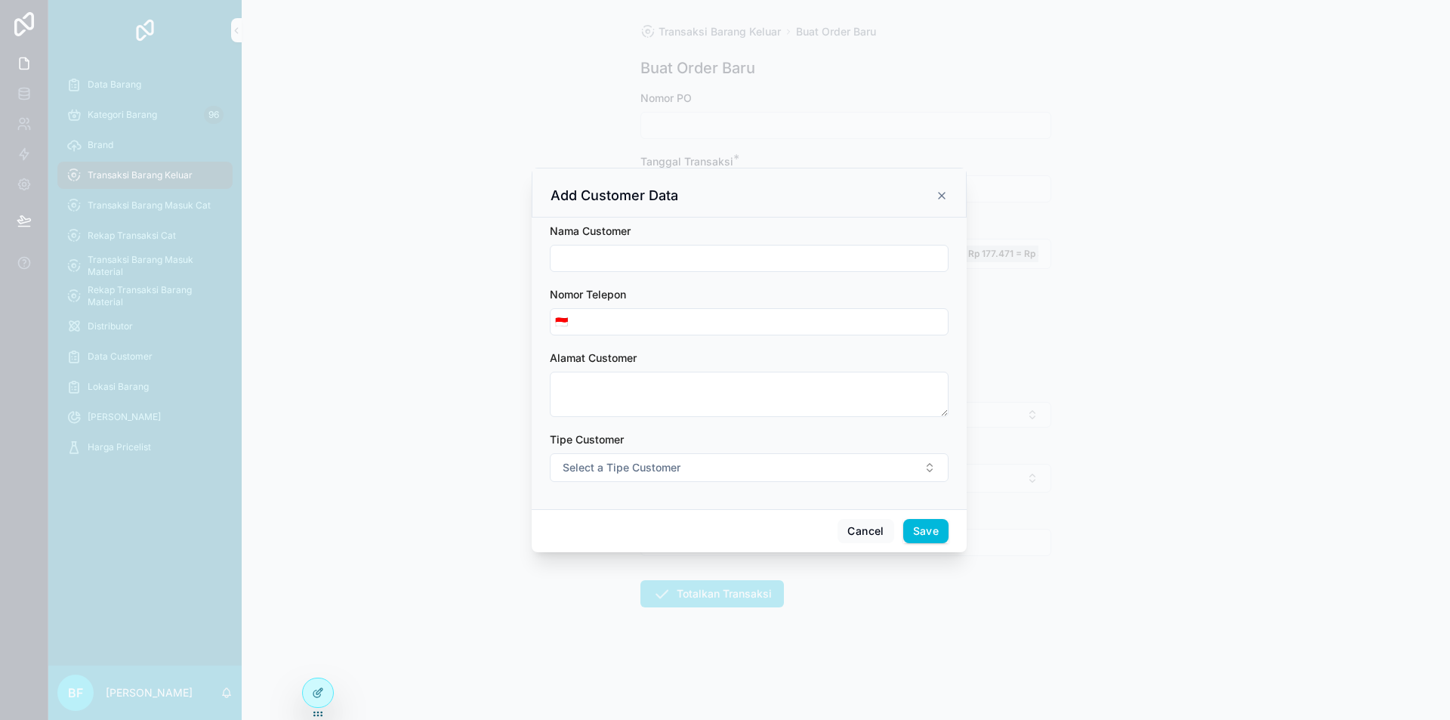
click at [679, 255] on input "scrollable content" at bounding box center [749, 258] width 397 height 21
type input "**********"
click at [842, 471] on button "Select a Tipe Customer" at bounding box center [749, 467] width 399 height 29
click at [837, 517] on div "Customer" at bounding box center [749, 528] width 210 height 23
click at [915, 527] on button "Save" at bounding box center [925, 531] width 45 height 24
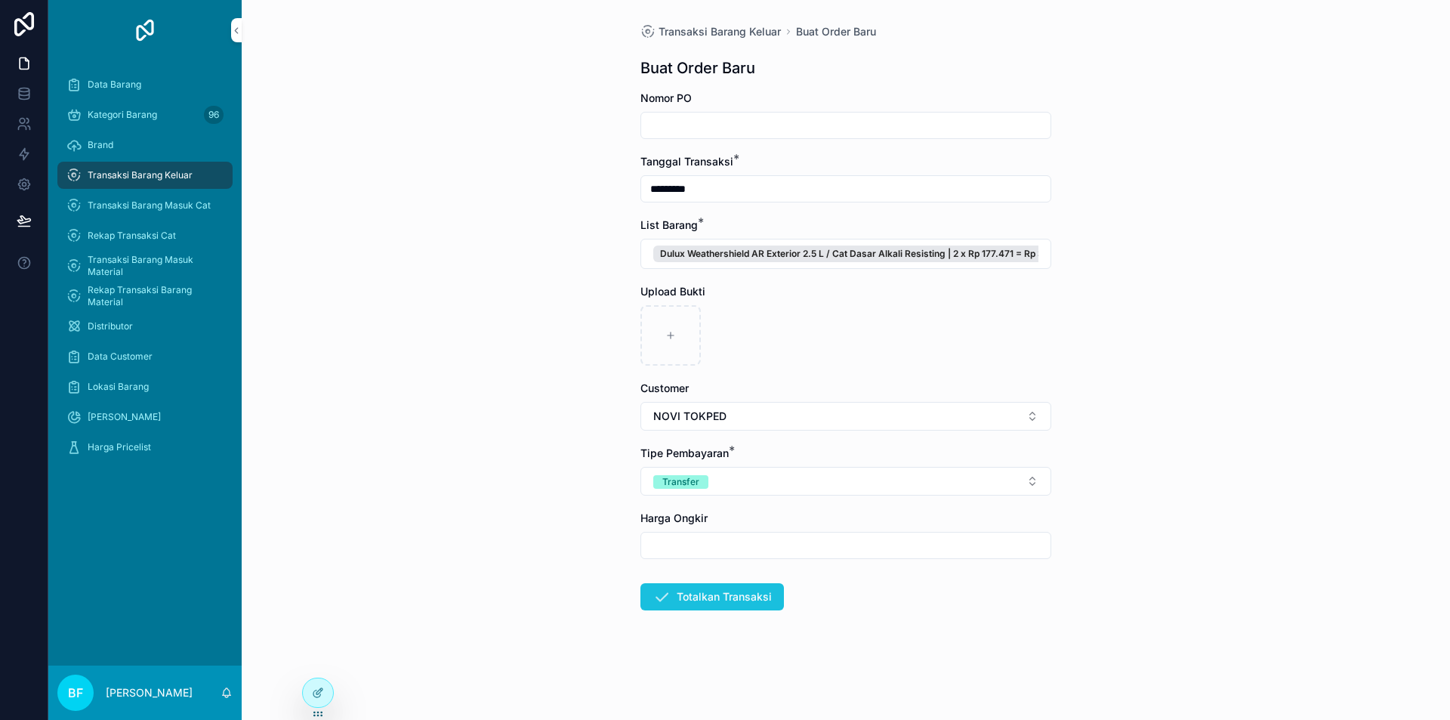
click at [770, 598] on button "Totalkan Transaksi" at bounding box center [712, 596] width 144 height 27
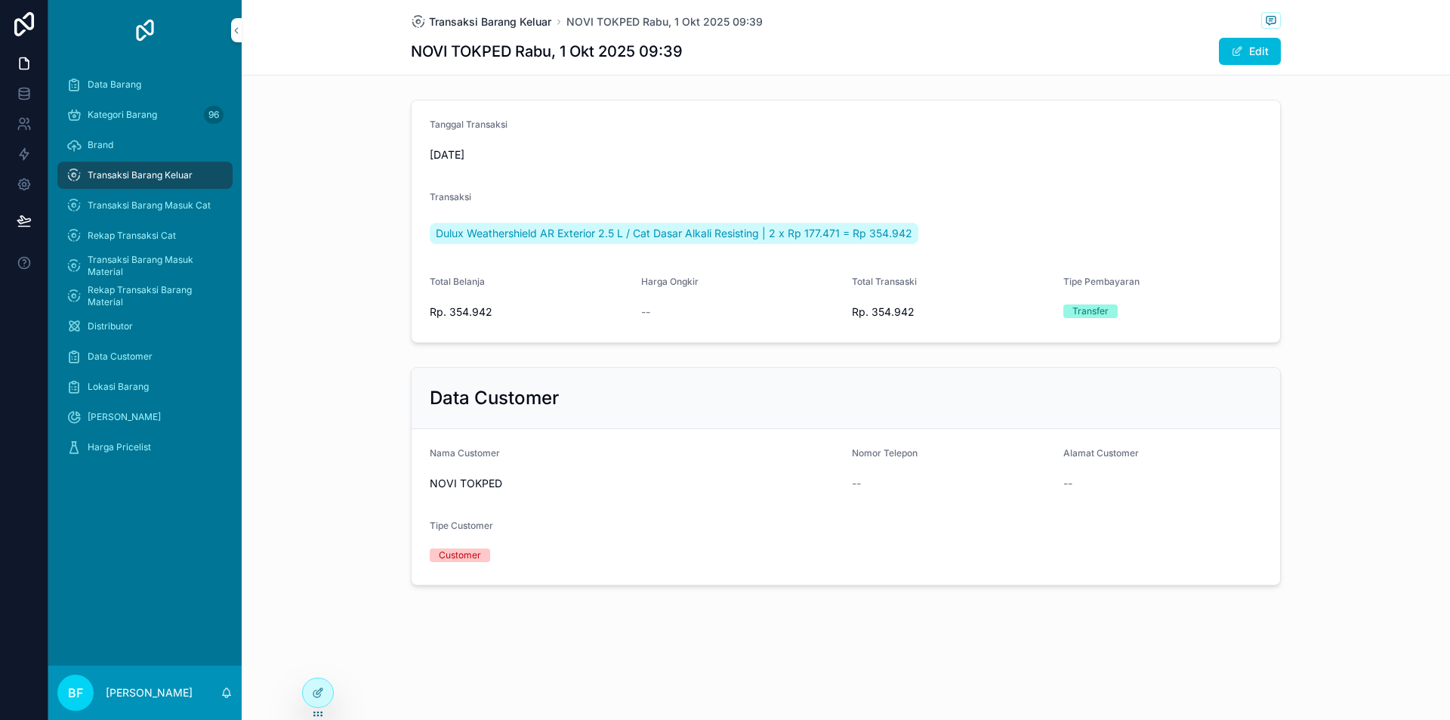
click at [545, 15] on span "Transaksi Barang Keluar" at bounding box center [490, 21] width 122 height 15
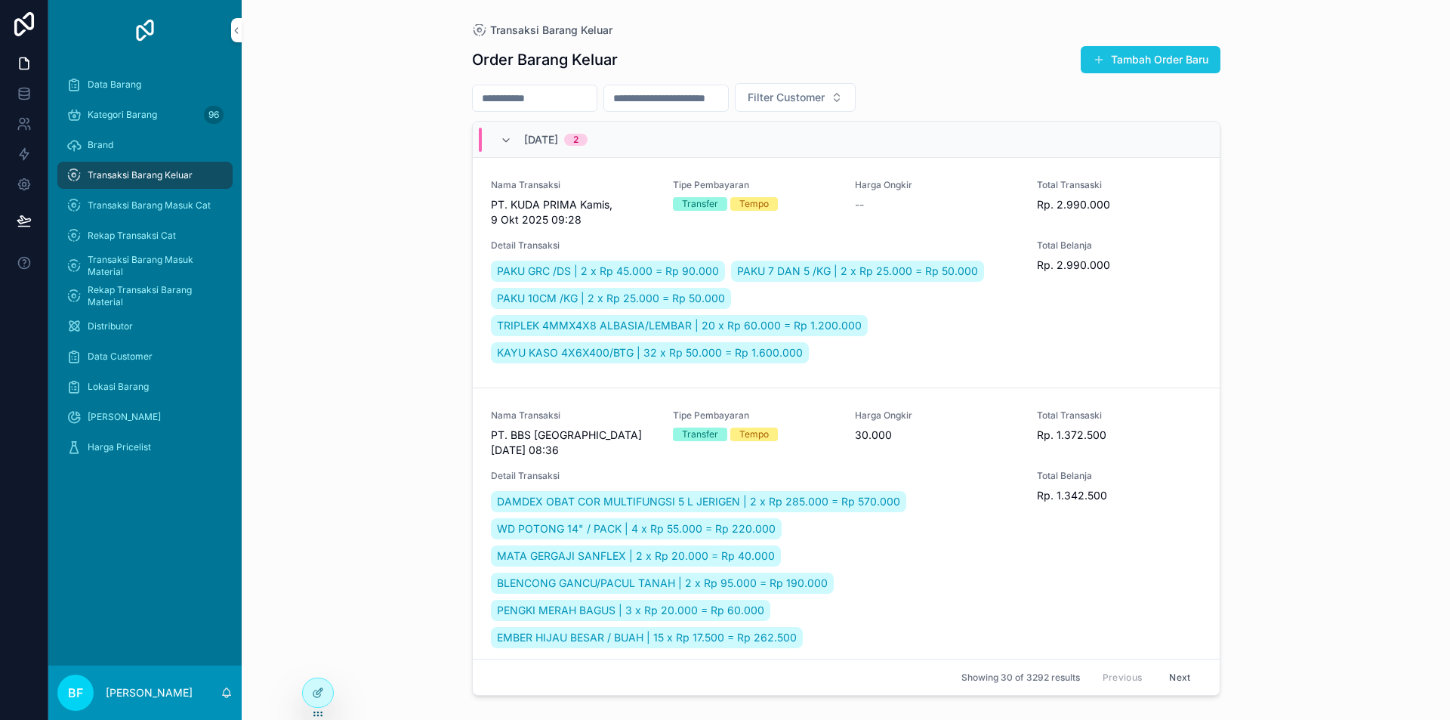
click at [1168, 63] on button "Tambah Order Baru" at bounding box center [1151, 59] width 140 height 27
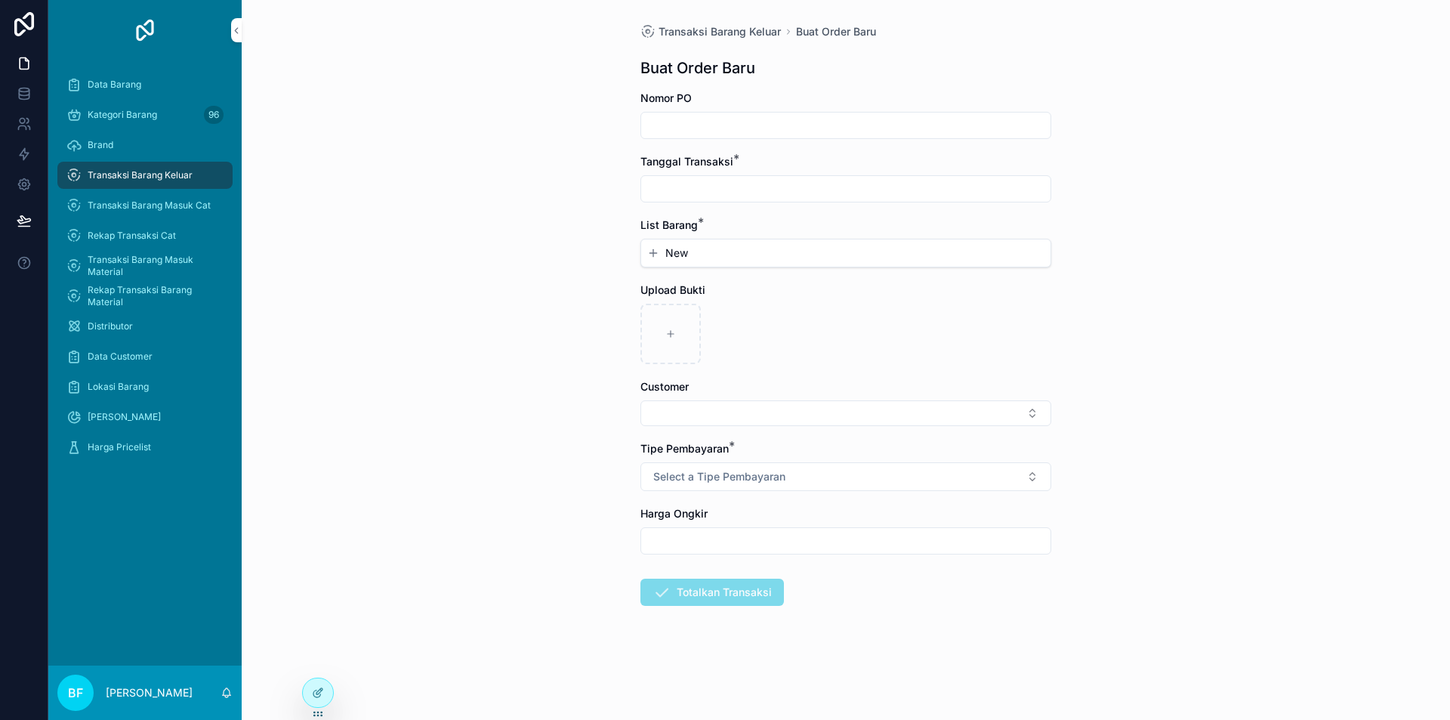
click at [829, 174] on div "Tanggal Transaksi *" at bounding box center [845, 178] width 411 height 48
click at [830, 179] on input "scrollable content" at bounding box center [845, 188] width 409 height 21
click at [814, 312] on button "1" at bounding box center [818, 312] width 27 height 27
type input "*********"
click at [696, 254] on button "New" at bounding box center [845, 252] width 397 height 15
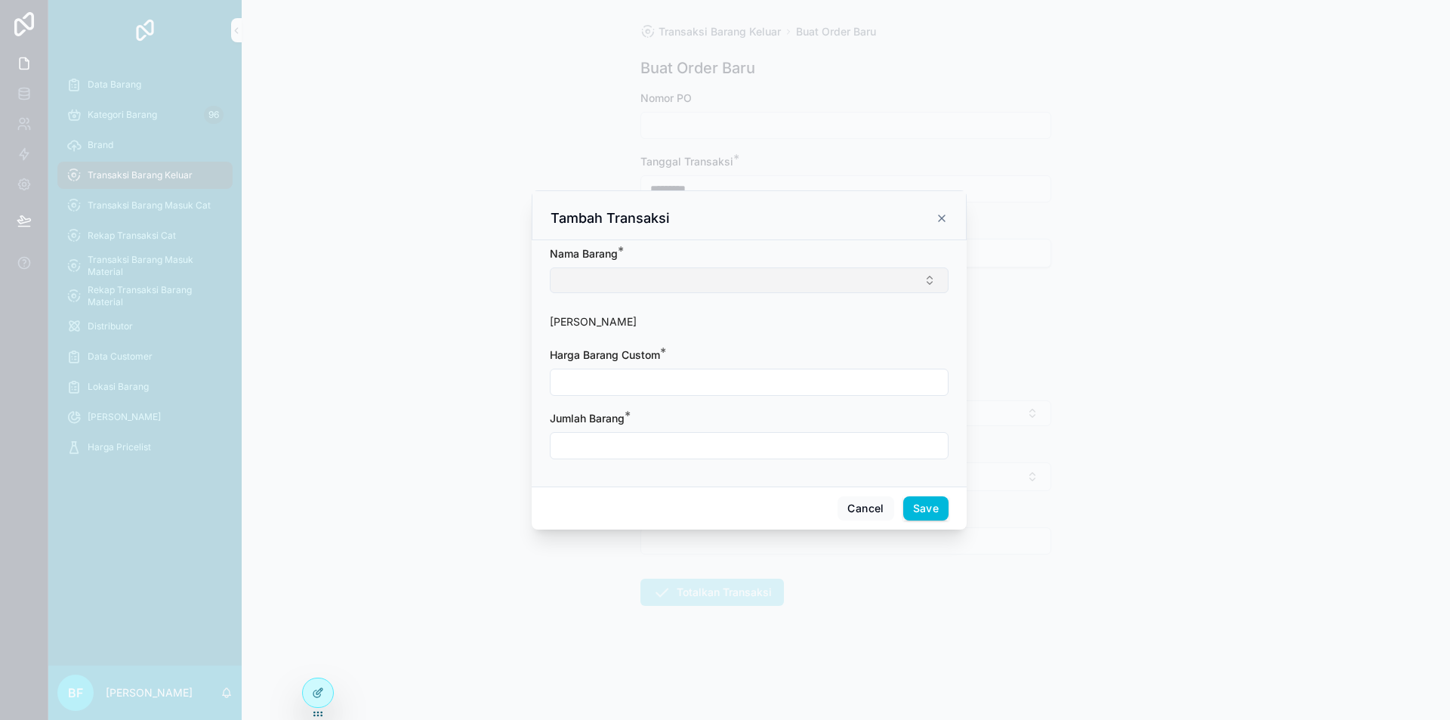
click at [709, 278] on button "Select Button" at bounding box center [749, 280] width 399 height 26
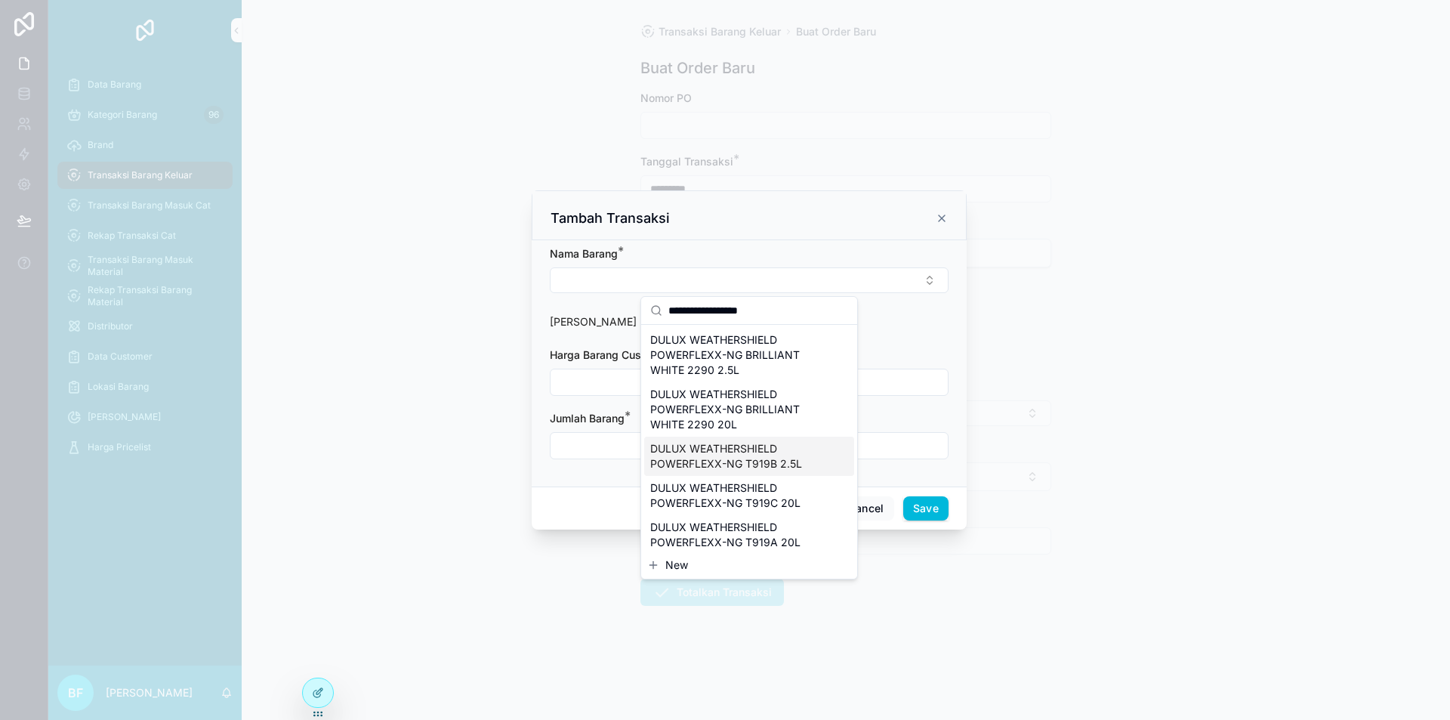
type input "**********"
click at [779, 457] on span "DULUX WEATHERSHIELD POWERFLEXX-NG T919B 2.5L" at bounding box center [740, 456] width 180 height 30
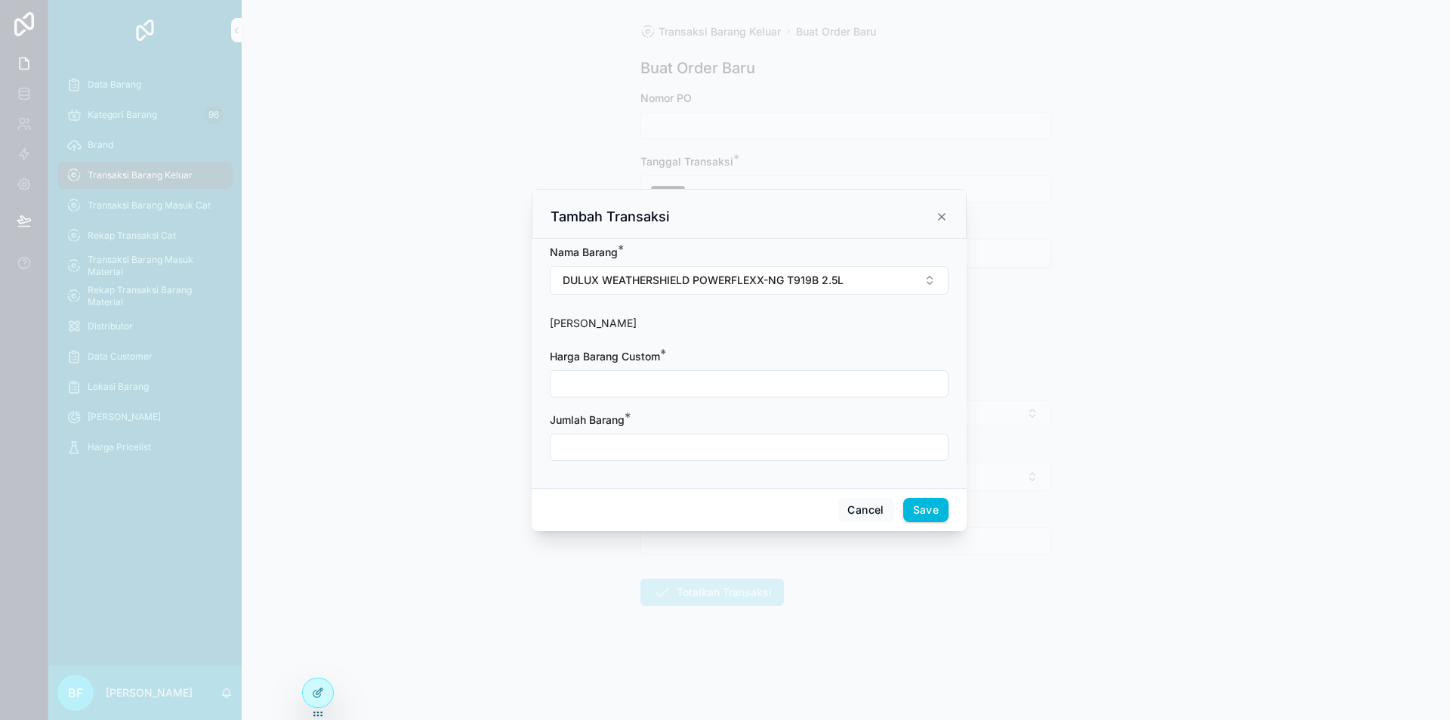
click at [744, 389] on input "scrollable content" at bounding box center [749, 383] width 397 height 21
type input "**********"
click at [751, 440] on input "scrollable content" at bounding box center [749, 447] width 397 height 21
type input "****"
click at [928, 517] on button "Save" at bounding box center [925, 510] width 45 height 24
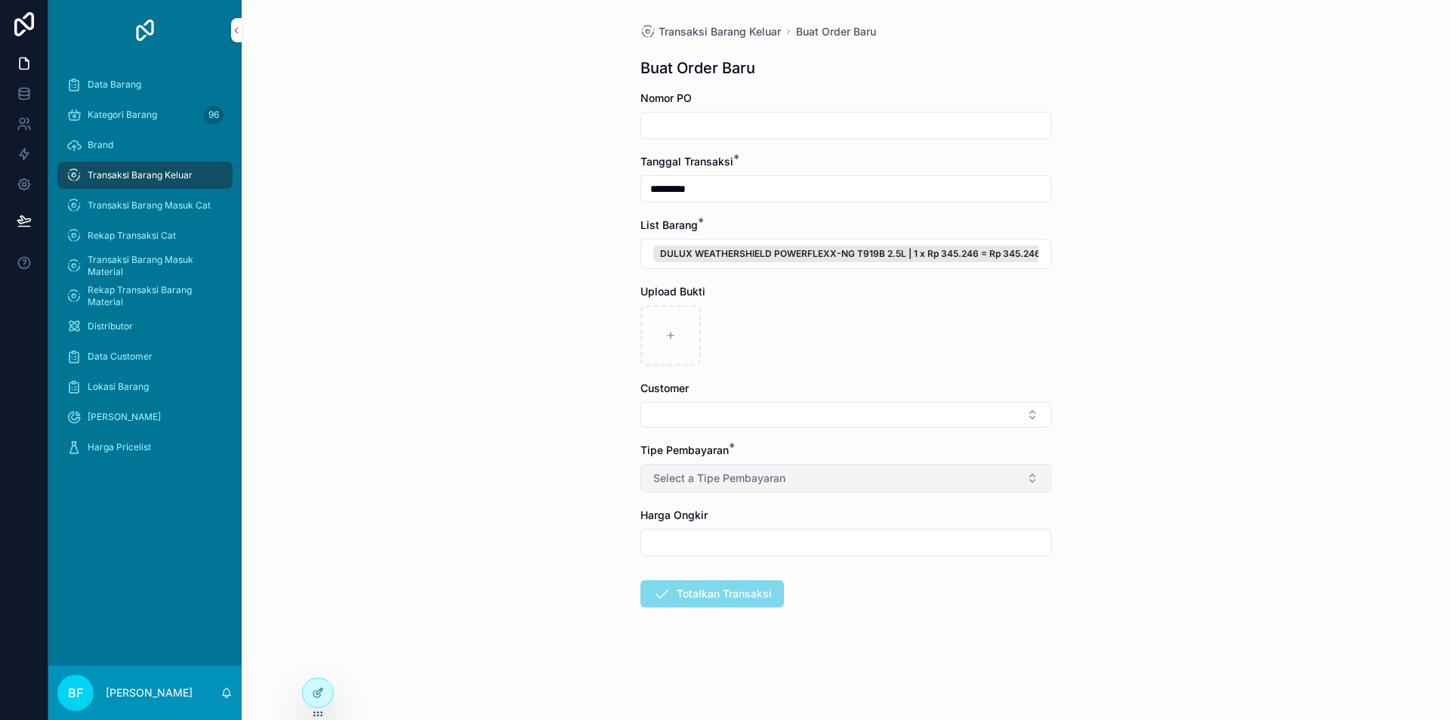
click at [746, 468] on button "Select a Tipe Pembayaran" at bounding box center [845, 478] width 411 height 29
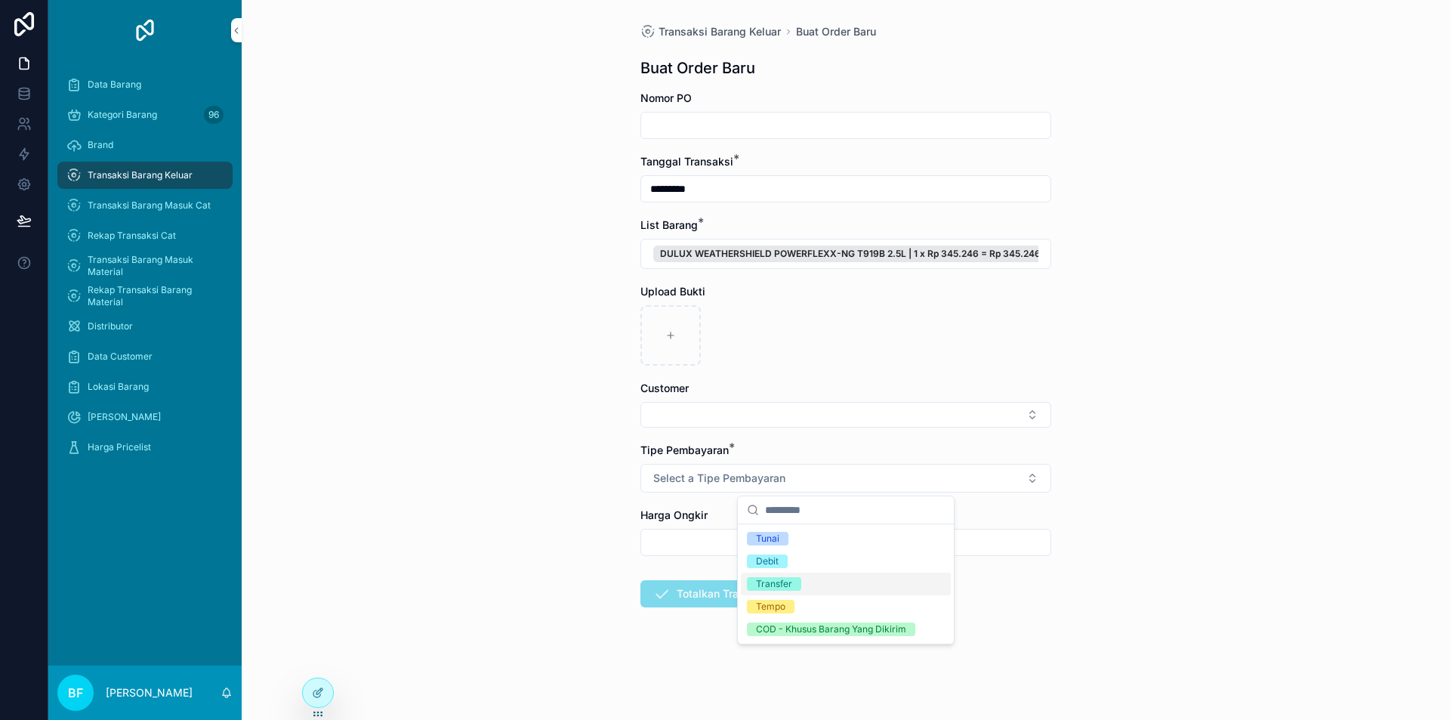
click at [776, 579] on div "Transfer" at bounding box center [774, 584] width 36 height 14
click at [724, 428] on form "Nomor PO Tanggal Transaksi * ********* List Barang * DULUX WEATHERSHIELD POWERF…" at bounding box center [845, 397] width 411 height 613
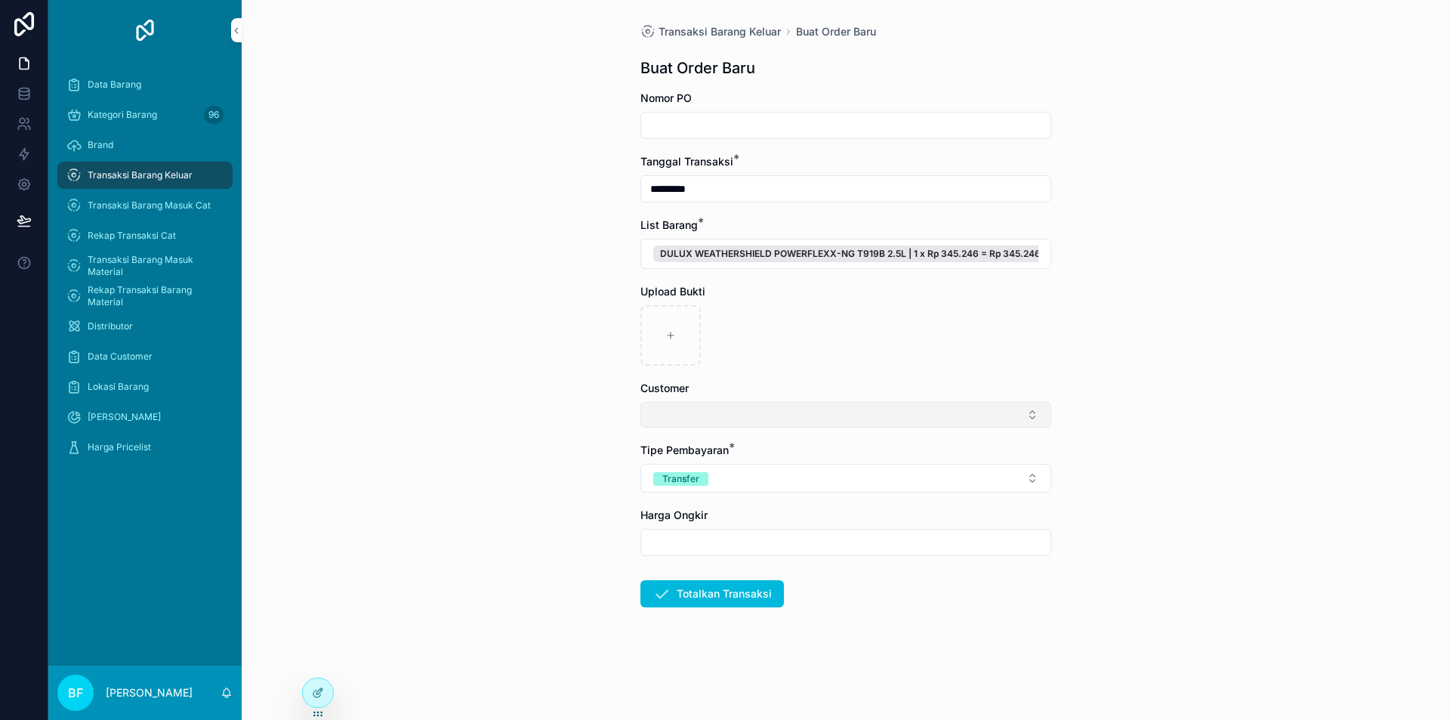
click at [724, 422] on button "Select Button" at bounding box center [845, 415] width 411 height 26
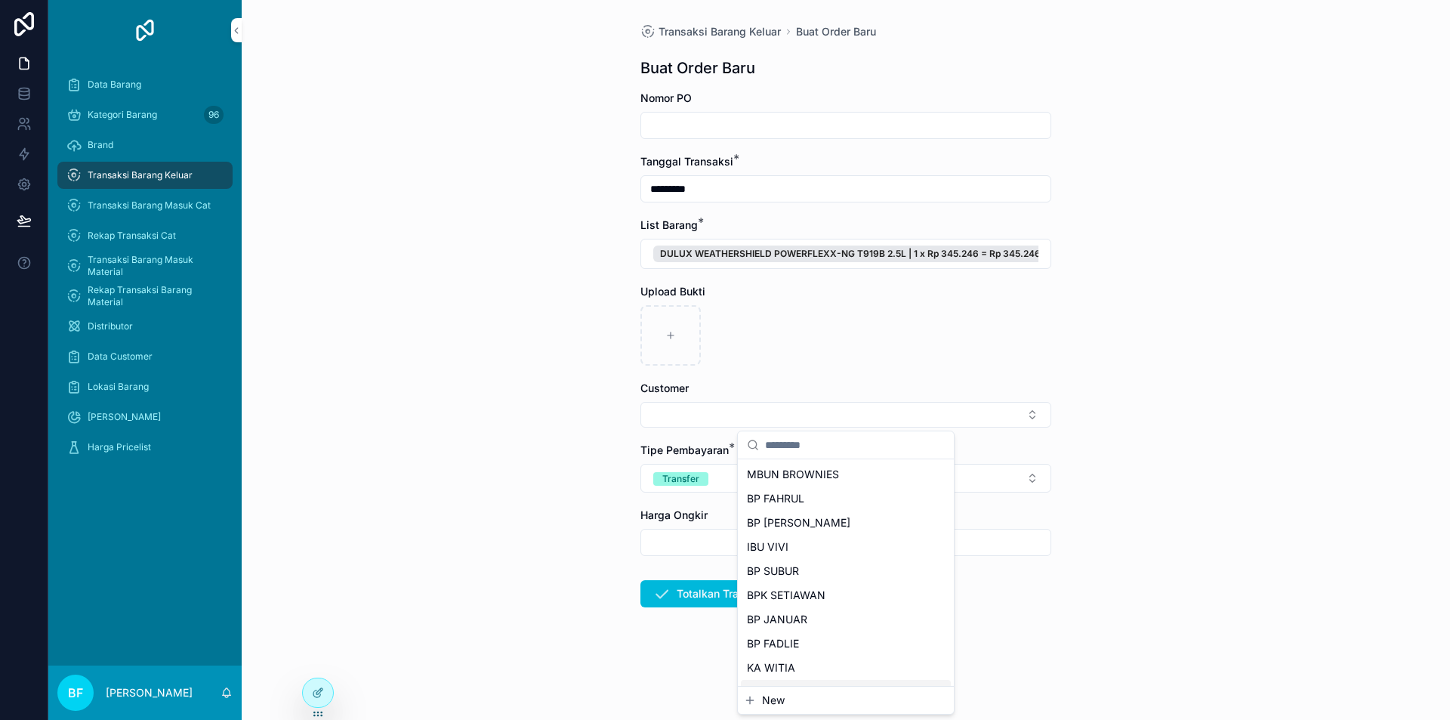
click at [789, 705] on button "New" at bounding box center [846, 700] width 204 height 15
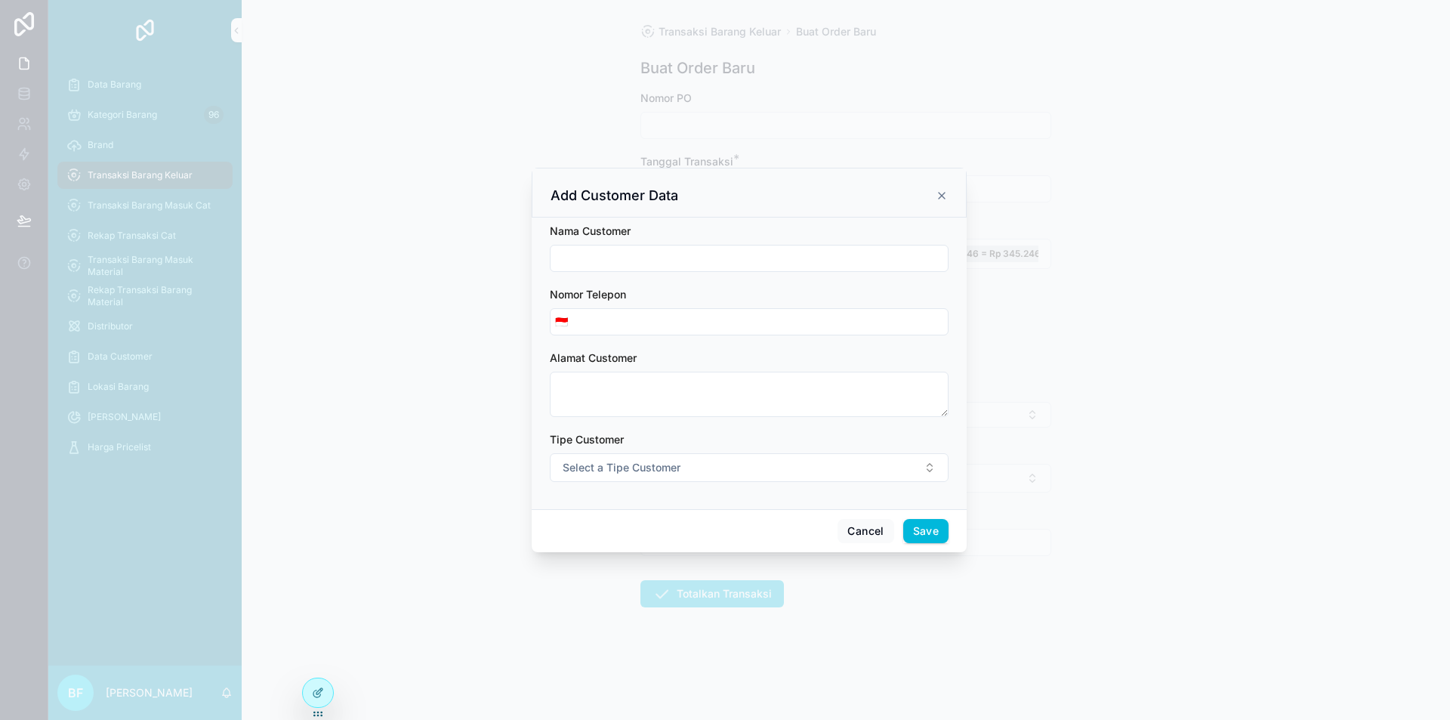
click at [699, 275] on form "Nama Customer Nomor Telepon 🇮🇩 Alamat Customer Tipe Customer Select a Tipe Cust…" at bounding box center [749, 360] width 399 height 273
click at [715, 246] on div "scrollable content" at bounding box center [749, 258] width 399 height 27
click at [723, 262] on input "scrollable content" at bounding box center [749, 258] width 397 height 21
type input "**********"
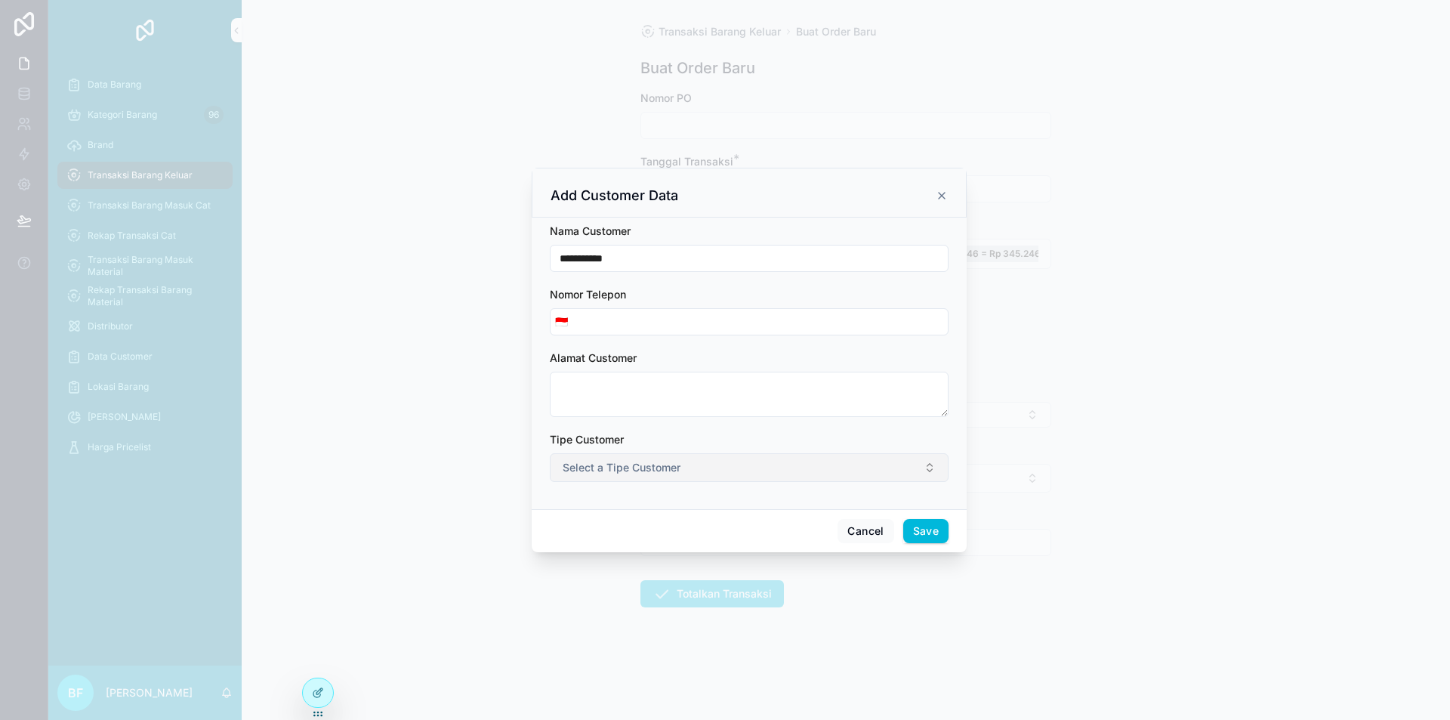
click at [703, 476] on button "Select a Tipe Customer" at bounding box center [749, 467] width 399 height 29
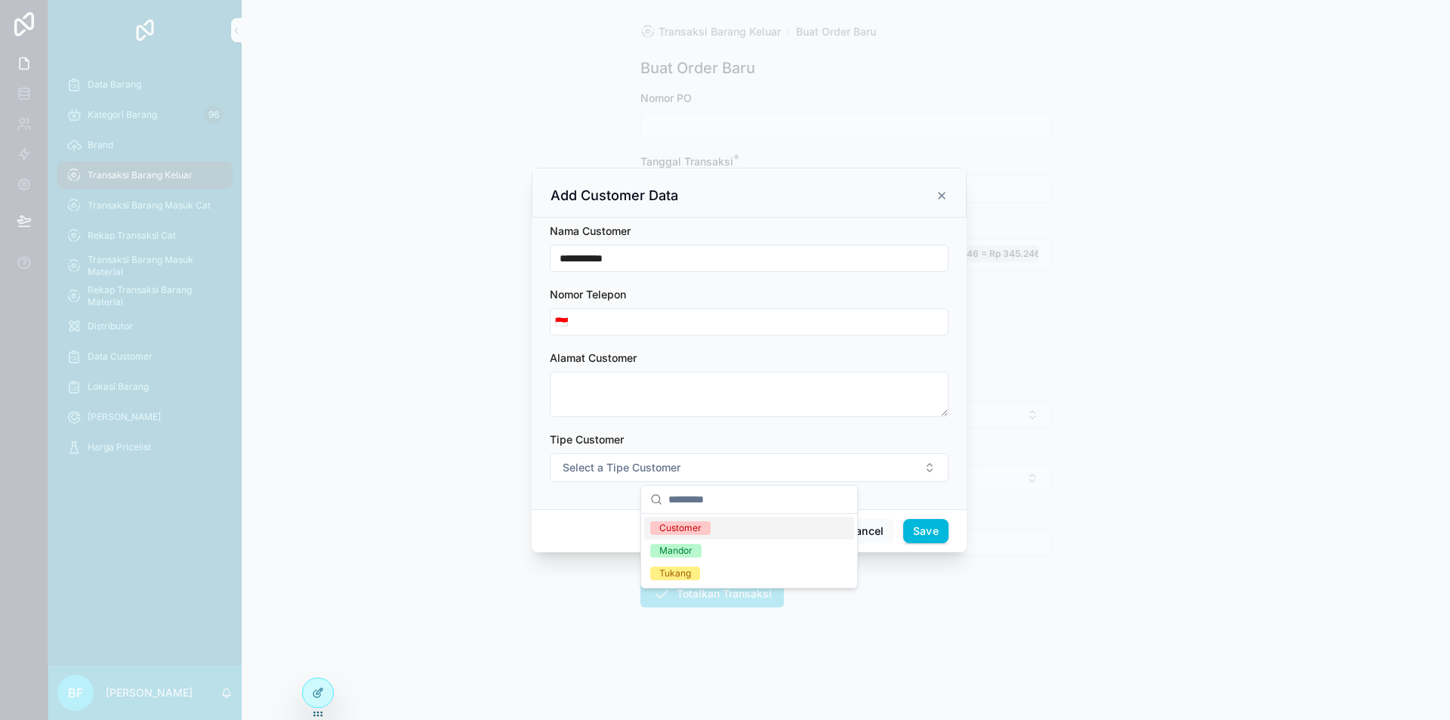
click at [684, 524] on div "Customer" at bounding box center [680, 528] width 42 height 14
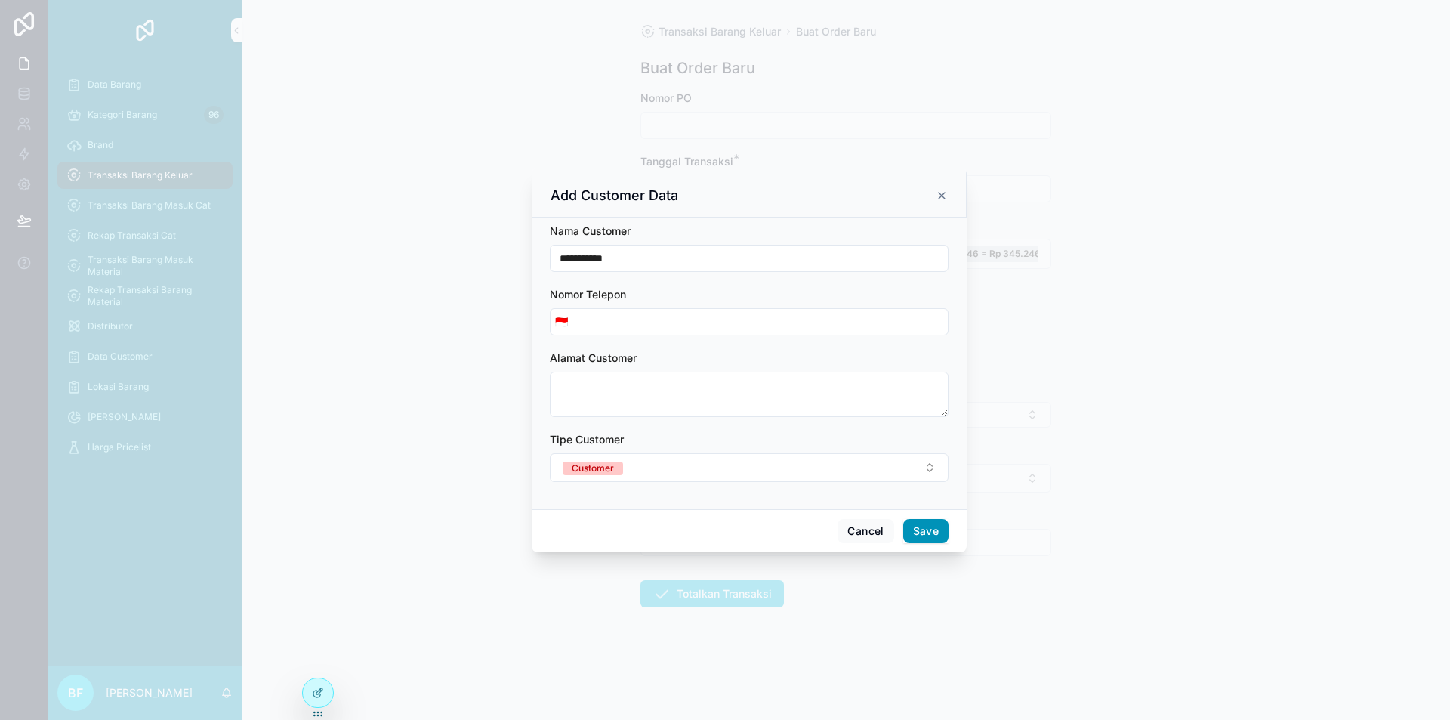
click at [929, 523] on button "Save" at bounding box center [925, 531] width 45 height 24
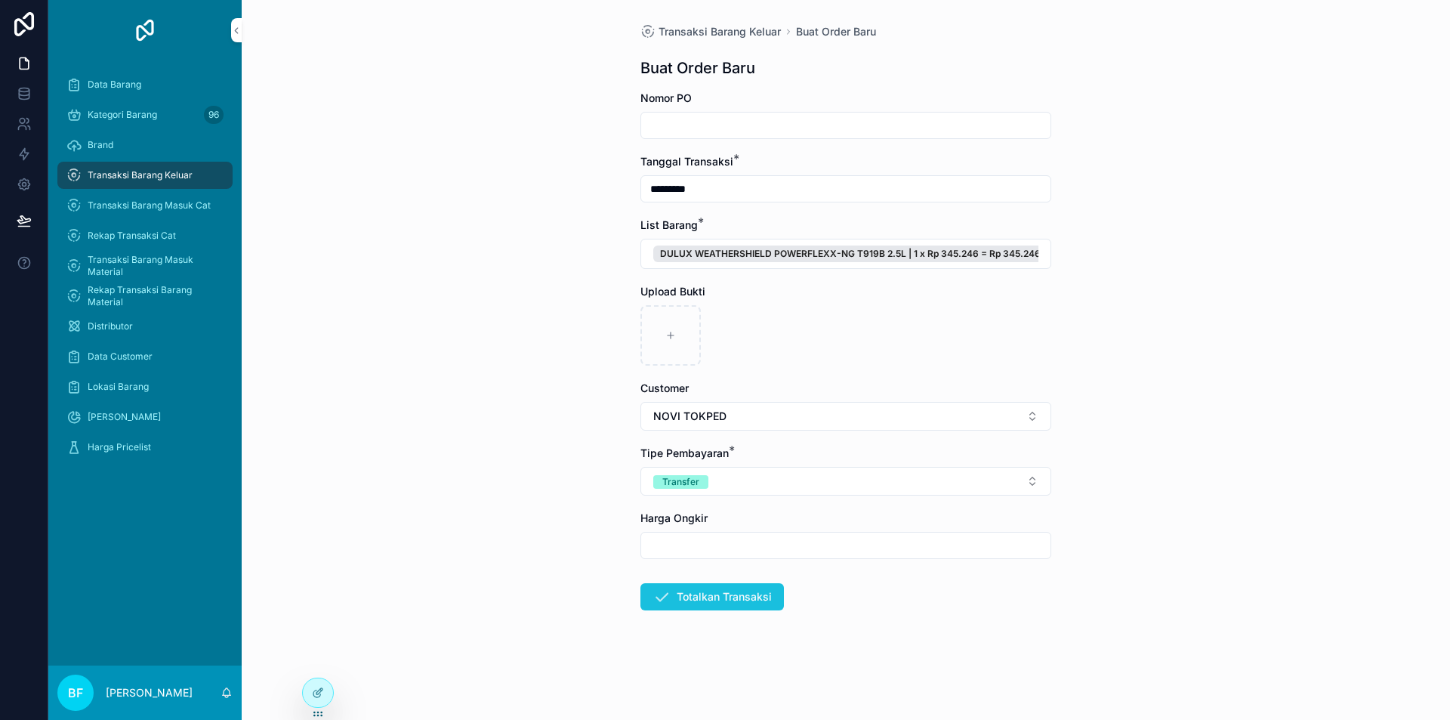
click at [731, 600] on button "Totalkan Transaksi" at bounding box center [712, 596] width 144 height 27
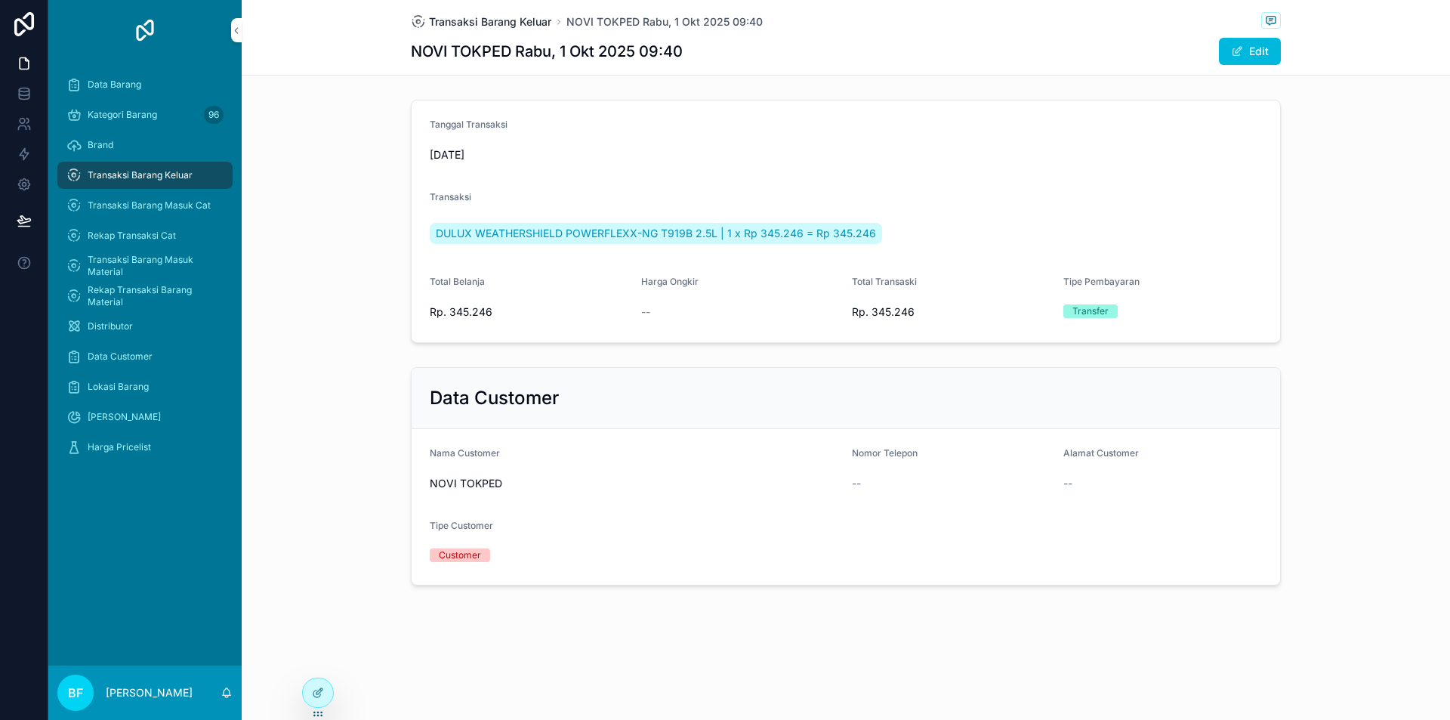
click at [502, 18] on span "Transaksi Barang Keluar" at bounding box center [490, 21] width 122 height 15
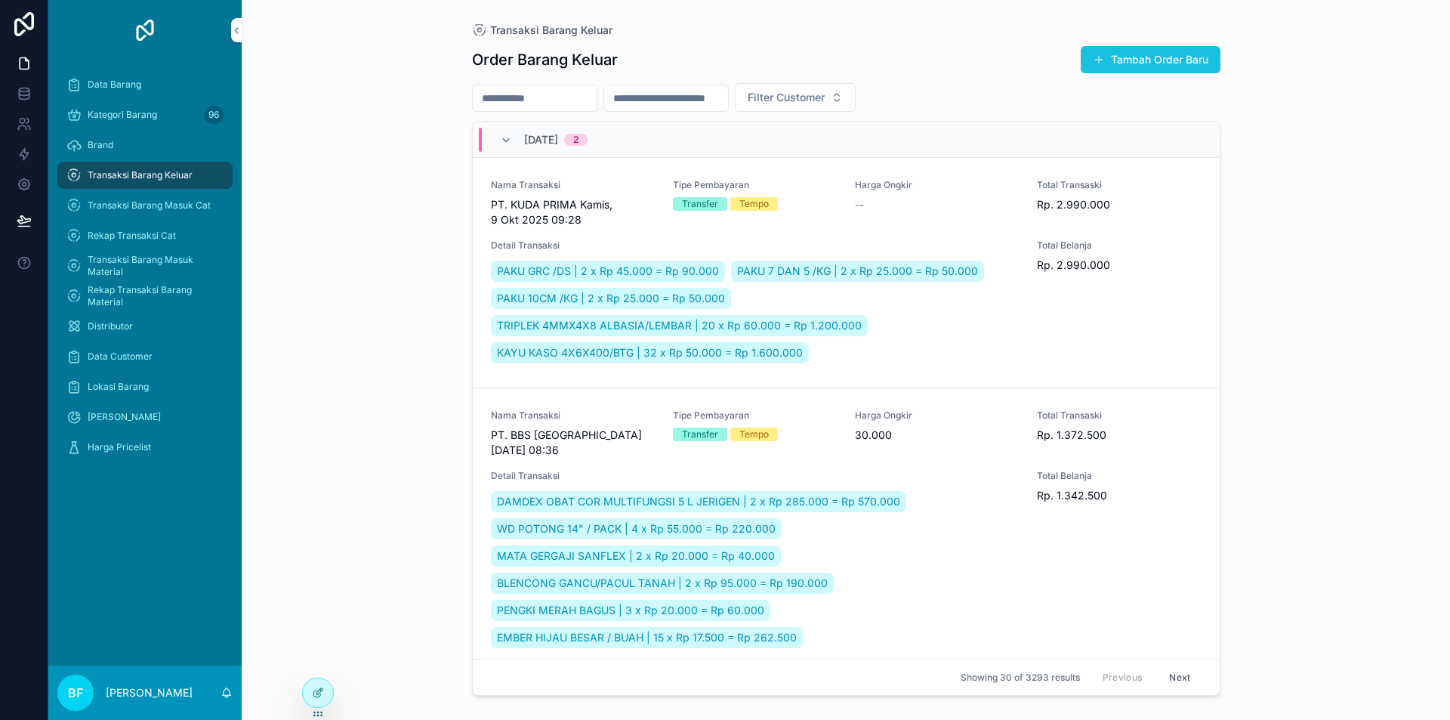
click at [1201, 63] on button "Tambah Order Baru" at bounding box center [1151, 59] width 140 height 27
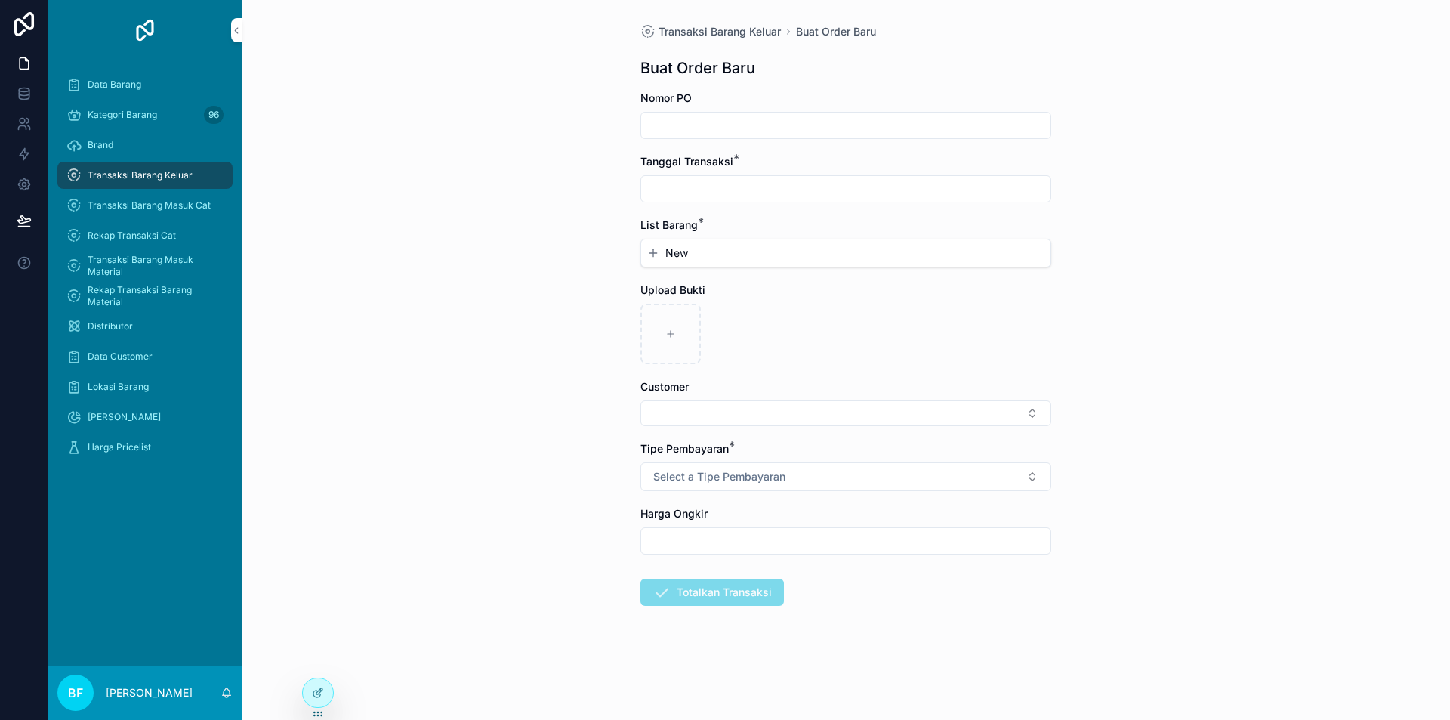
click at [767, 190] on input "scrollable content" at bounding box center [845, 188] width 409 height 21
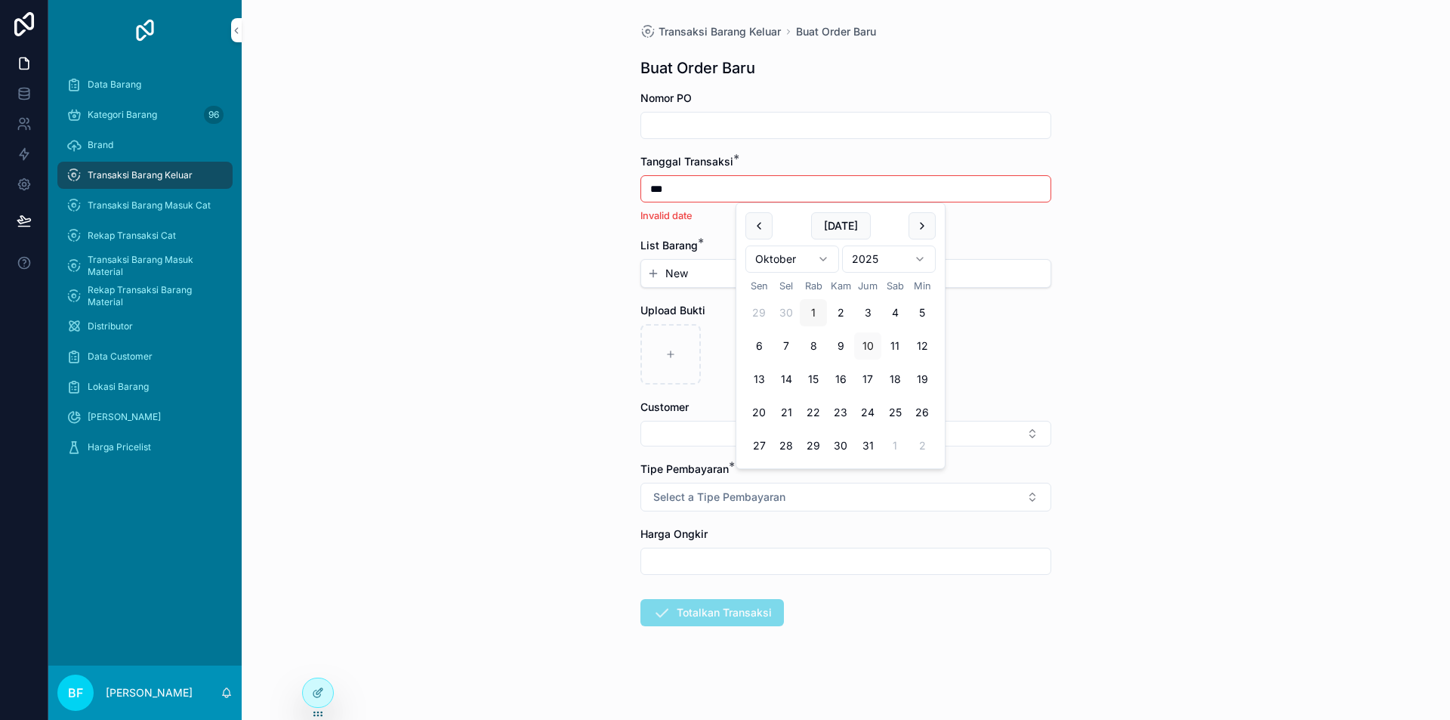
click at [816, 306] on button "1" at bounding box center [813, 312] width 27 height 27
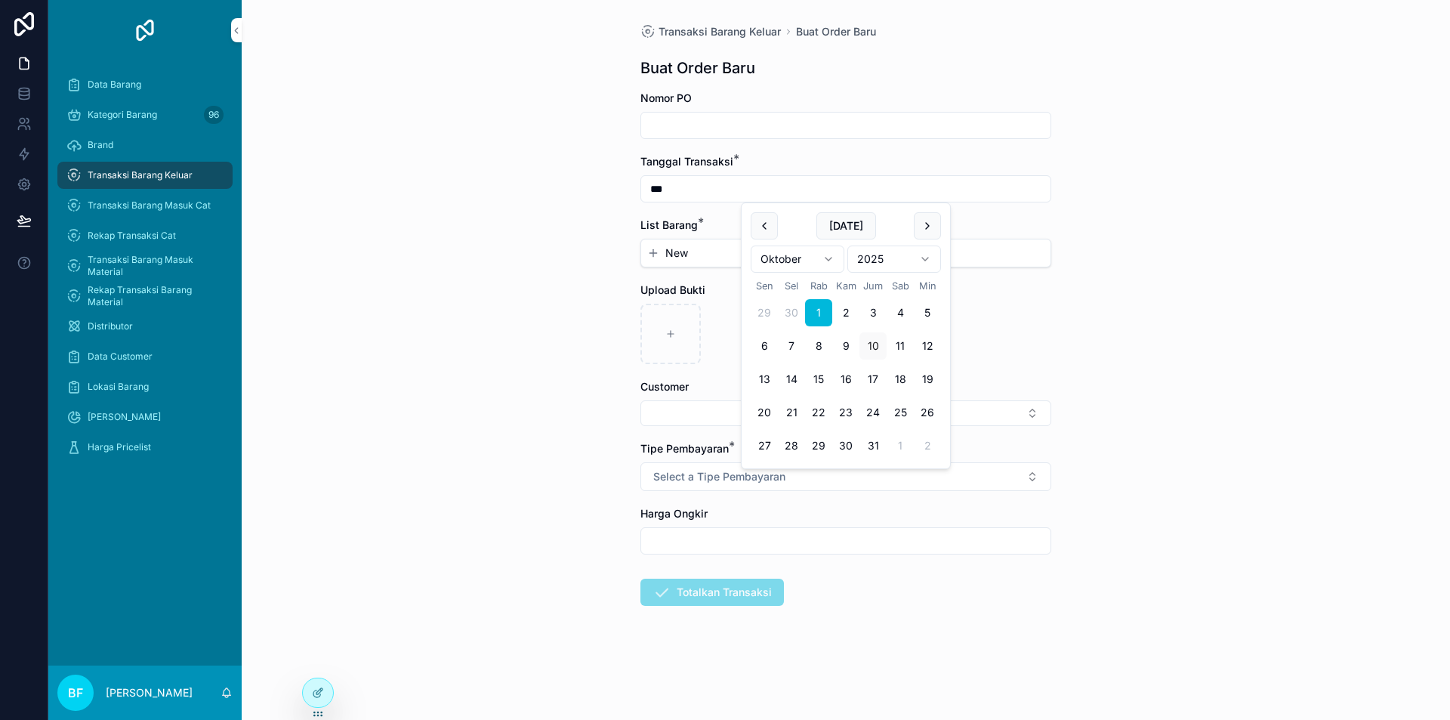
type input "*********"
click at [688, 261] on div "New" at bounding box center [845, 252] width 409 height 27
click at [688, 257] on button "New" at bounding box center [845, 252] width 397 height 15
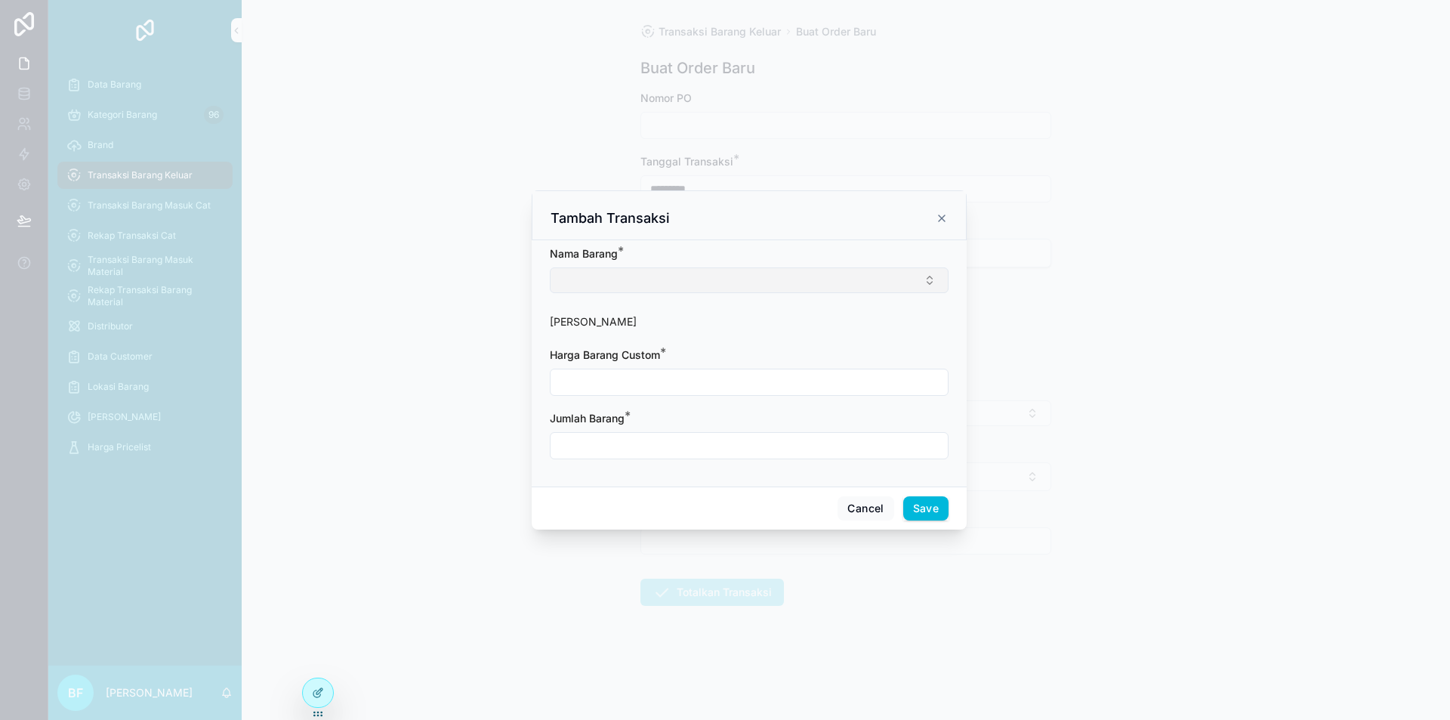
click at [696, 276] on button "Select Button" at bounding box center [749, 280] width 399 height 26
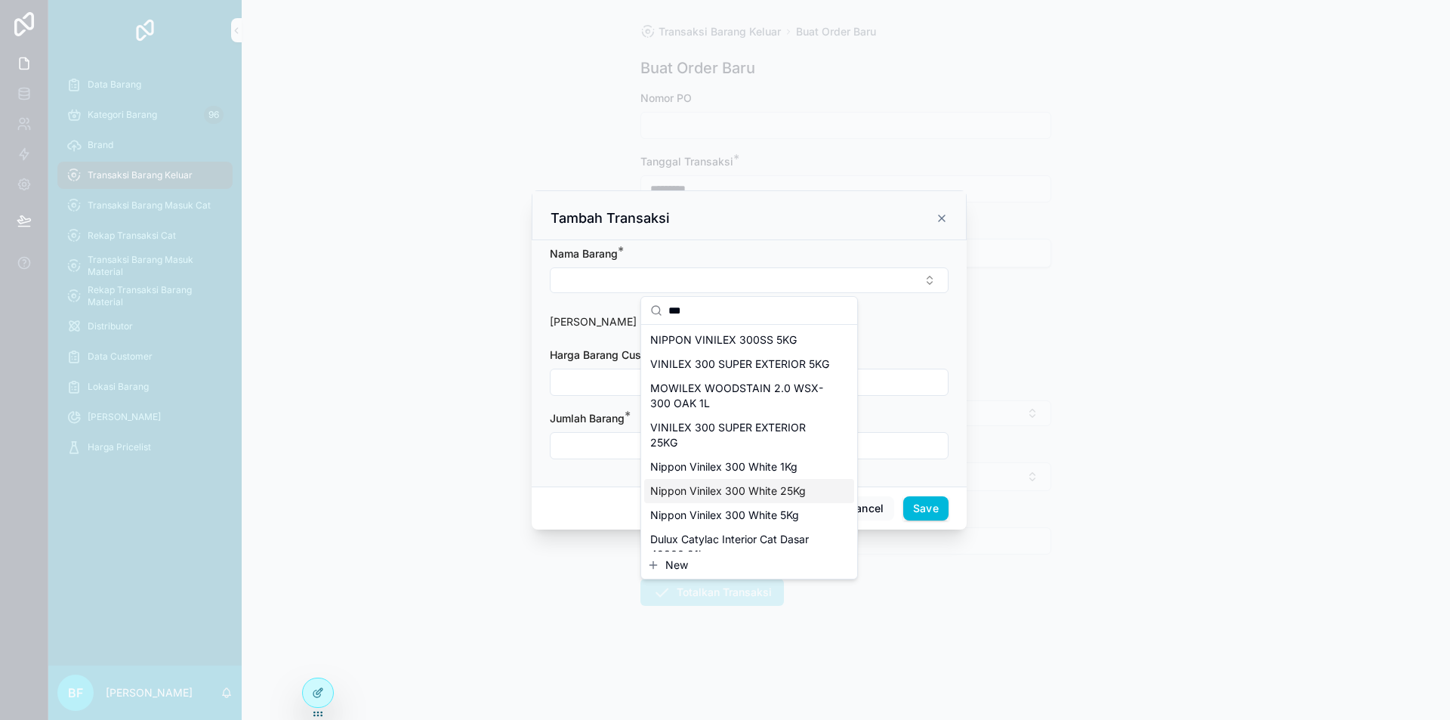
type input "***"
click at [751, 498] on span "Nippon Vinilex 300 White 25Kg" at bounding box center [728, 490] width 156 height 15
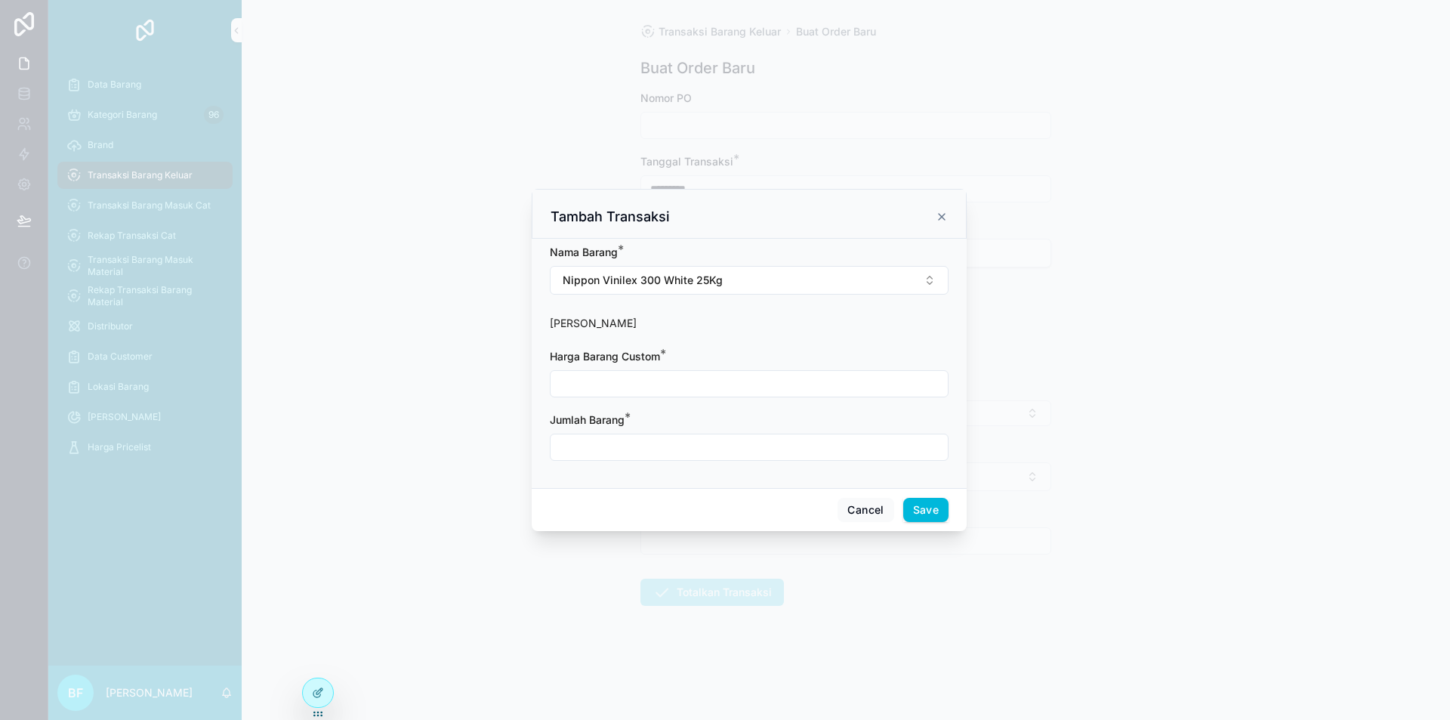
click at [678, 384] on input "scrollable content" at bounding box center [749, 383] width 397 height 21
type input "**********"
click at [695, 443] on input "scrollable content" at bounding box center [749, 447] width 397 height 21
type input "****"
click at [931, 514] on button "Save" at bounding box center [925, 510] width 45 height 24
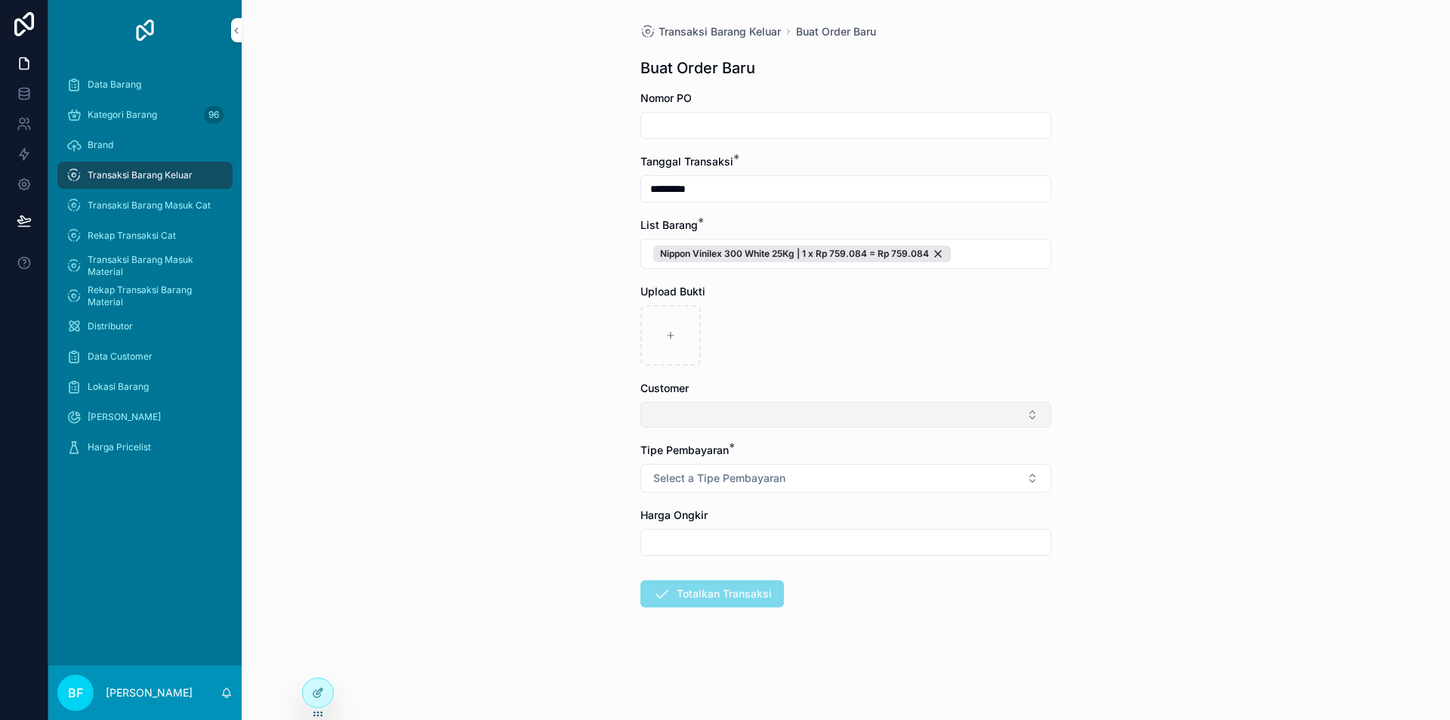
click at [766, 413] on button "Select Button" at bounding box center [845, 415] width 411 height 26
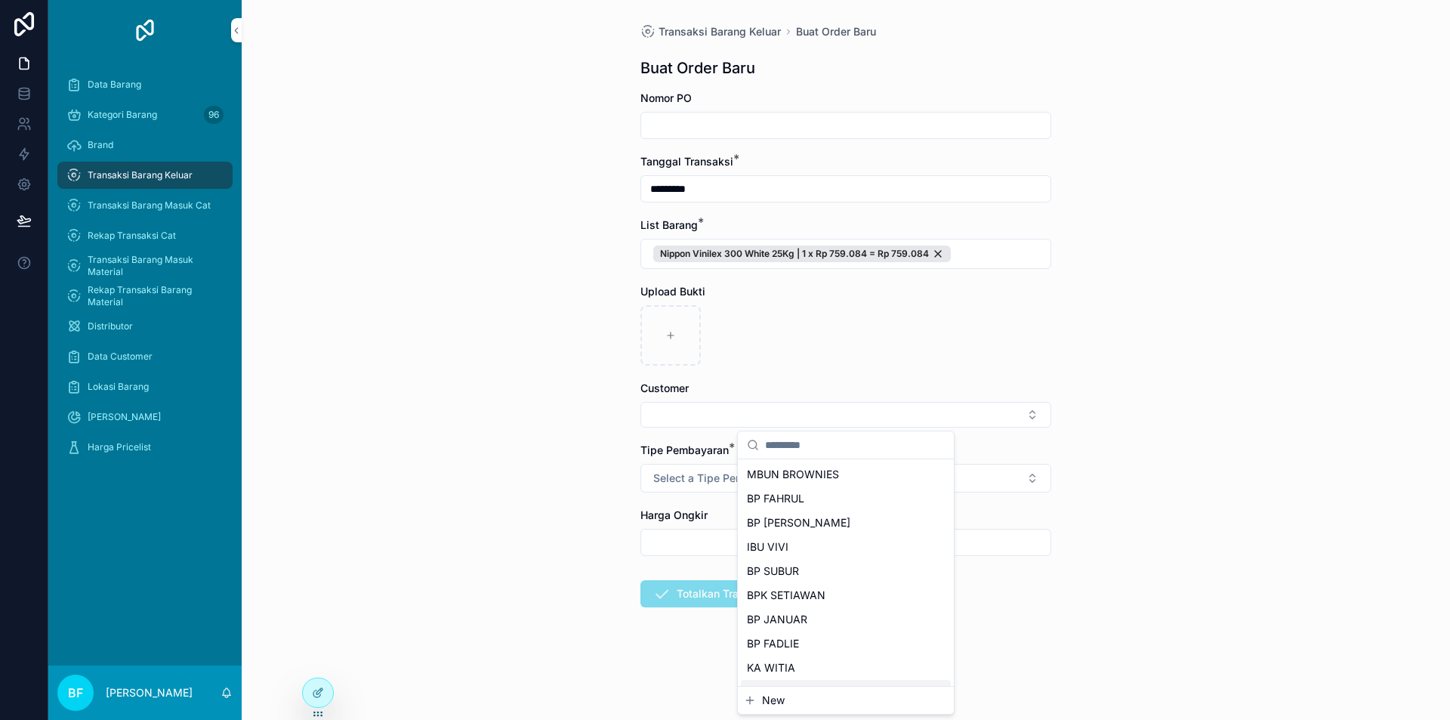
click at [781, 693] on span "New" at bounding box center [773, 700] width 23 height 15
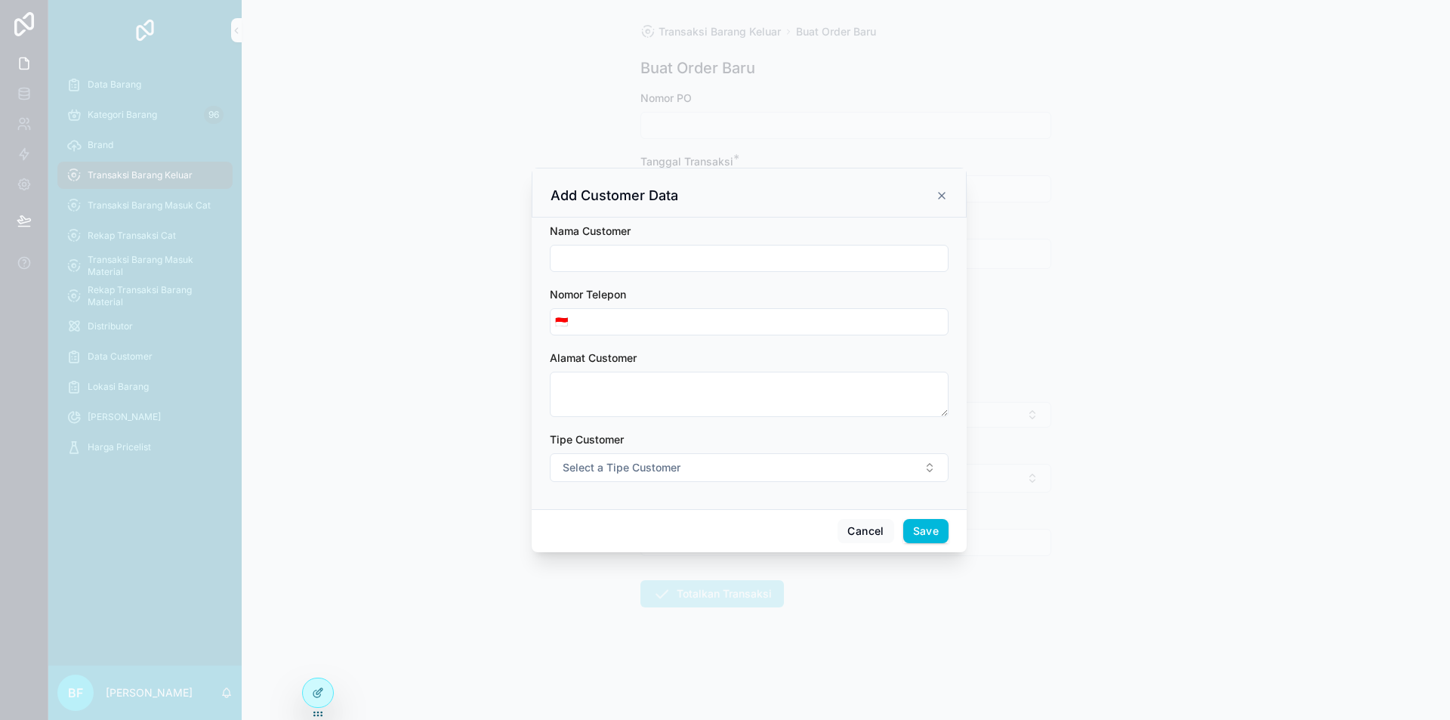
click at [676, 247] on div "scrollable content" at bounding box center [749, 258] width 399 height 27
click at [712, 263] on input "scrollable content" at bounding box center [749, 258] width 397 height 21
type input "**********"
click at [755, 476] on button "Select a Tipe Customer" at bounding box center [749, 467] width 399 height 29
click at [745, 526] on div "Customer" at bounding box center [749, 528] width 210 height 23
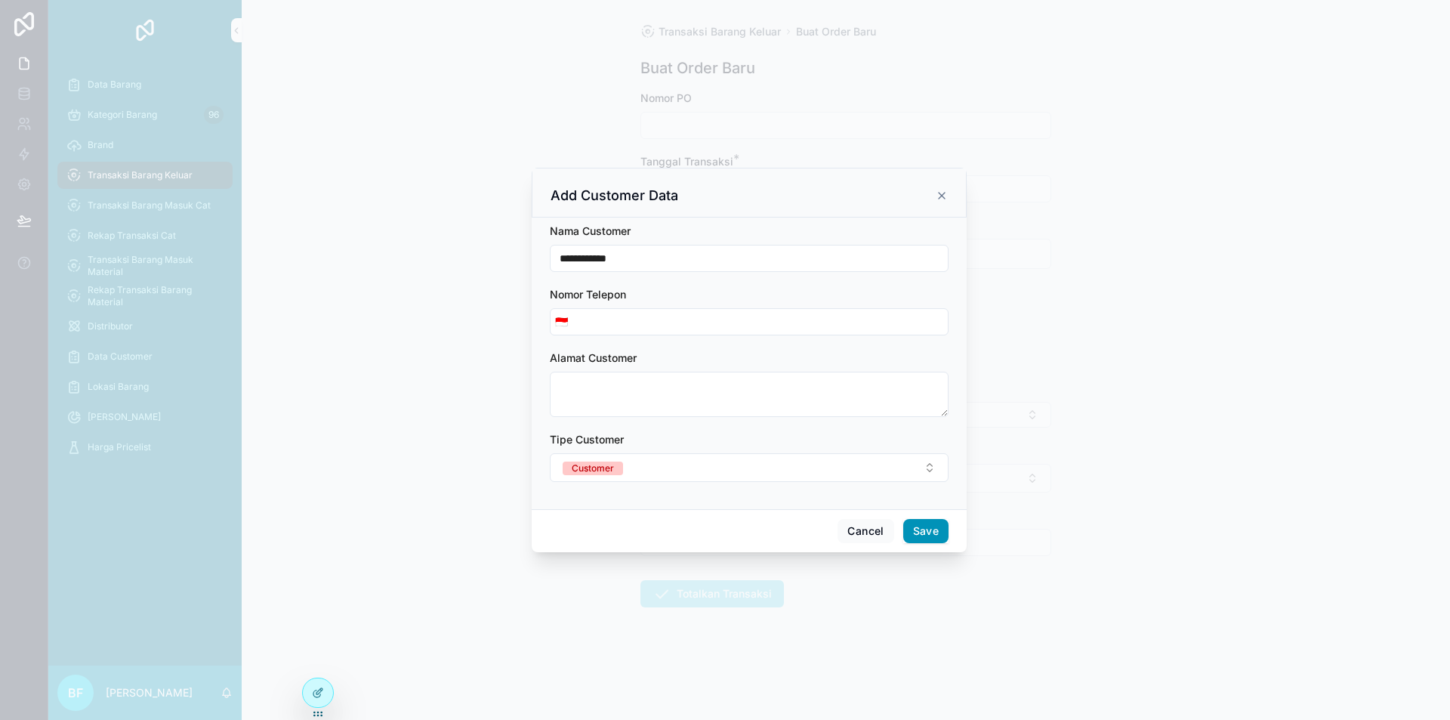
click at [921, 537] on button "Save" at bounding box center [925, 531] width 45 height 24
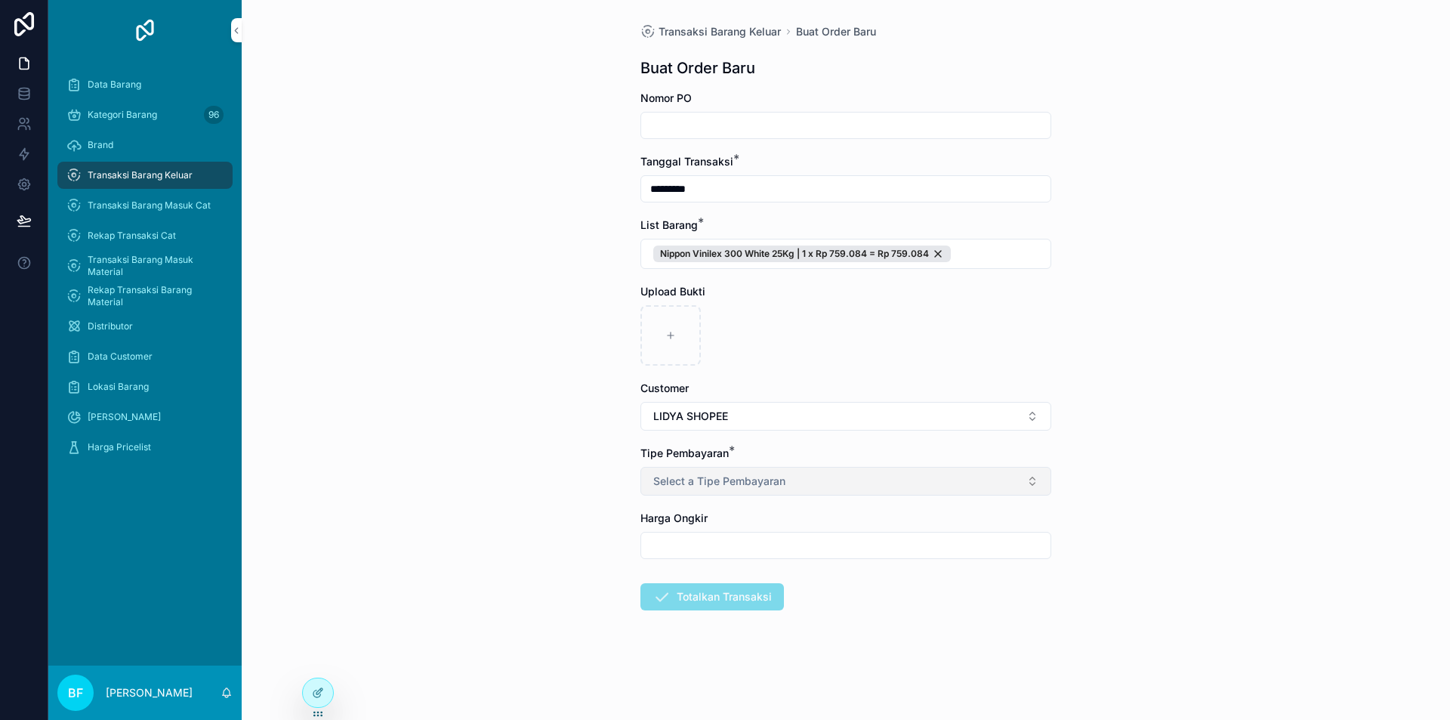
click at [795, 474] on button "Select a Tipe Pembayaran" at bounding box center [845, 481] width 411 height 29
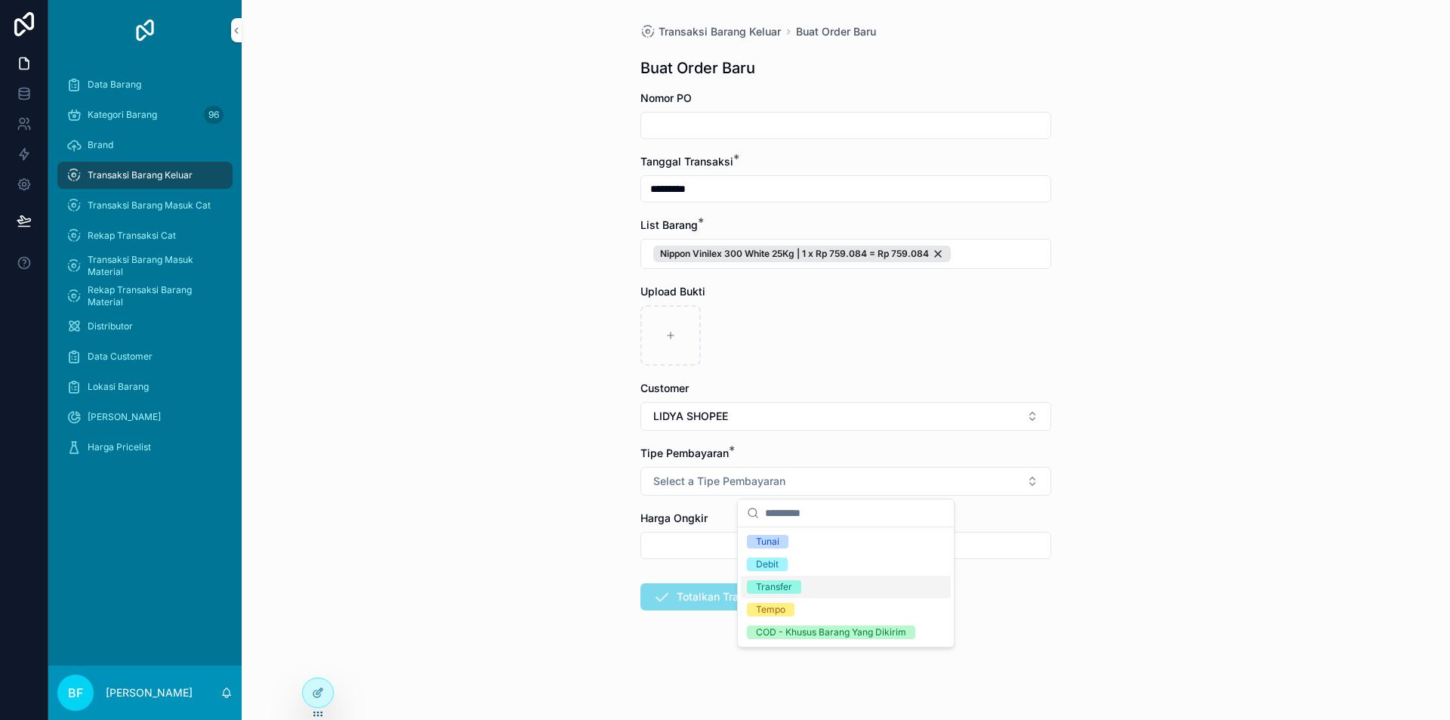
click at [813, 591] on div "Transfer" at bounding box center [846, 587] width 210 height 23
click at [563, 553] on div "Transaksi Barang Keluar Buat Order Baru Buat Order Baru Nomor PO Tanggal Transa…" at bounding box center [846, 360] width 1208 height 720
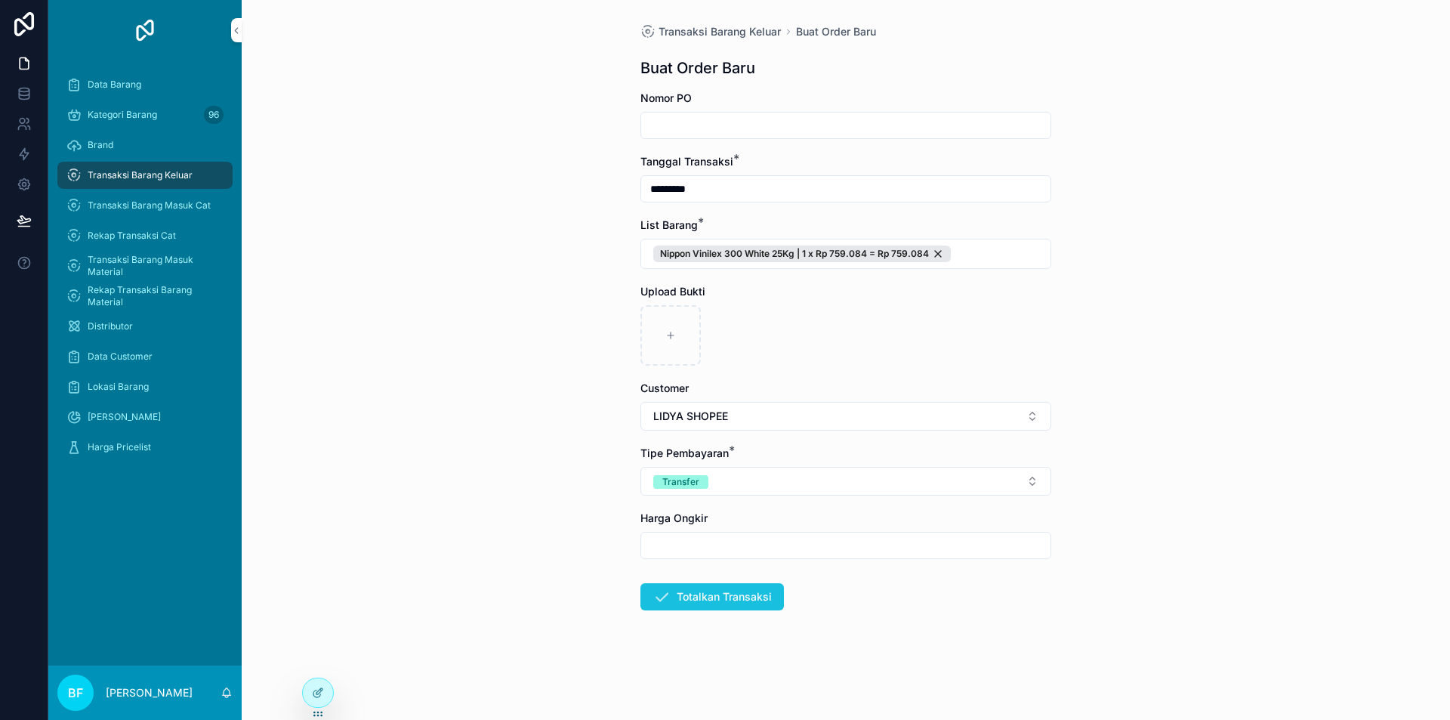
click at [679, 591] on button "Totalkan Transaksi" at bounding box center [712, 596] width 144 height 27
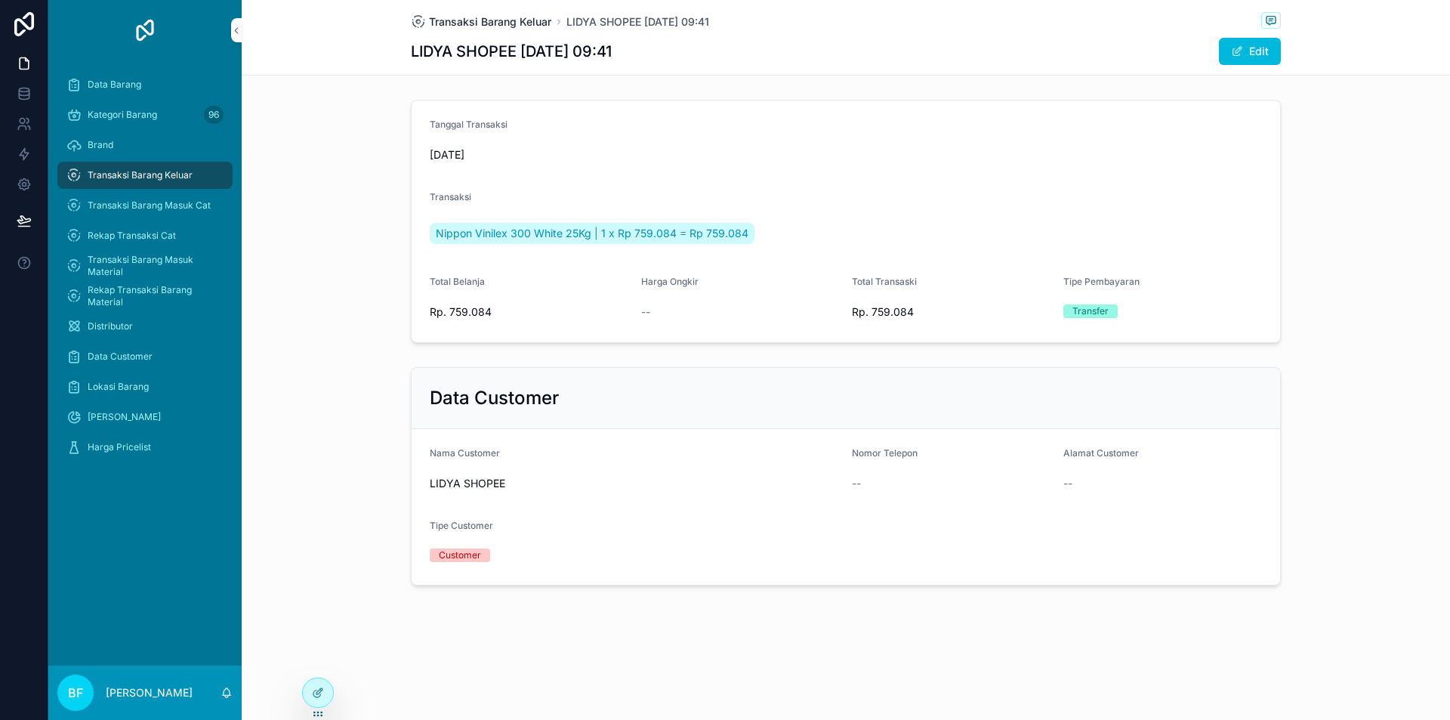
click at [521, 23] on span "Transaksi Barang Keluar" at bounding box center [490, 21] width 122 height 15
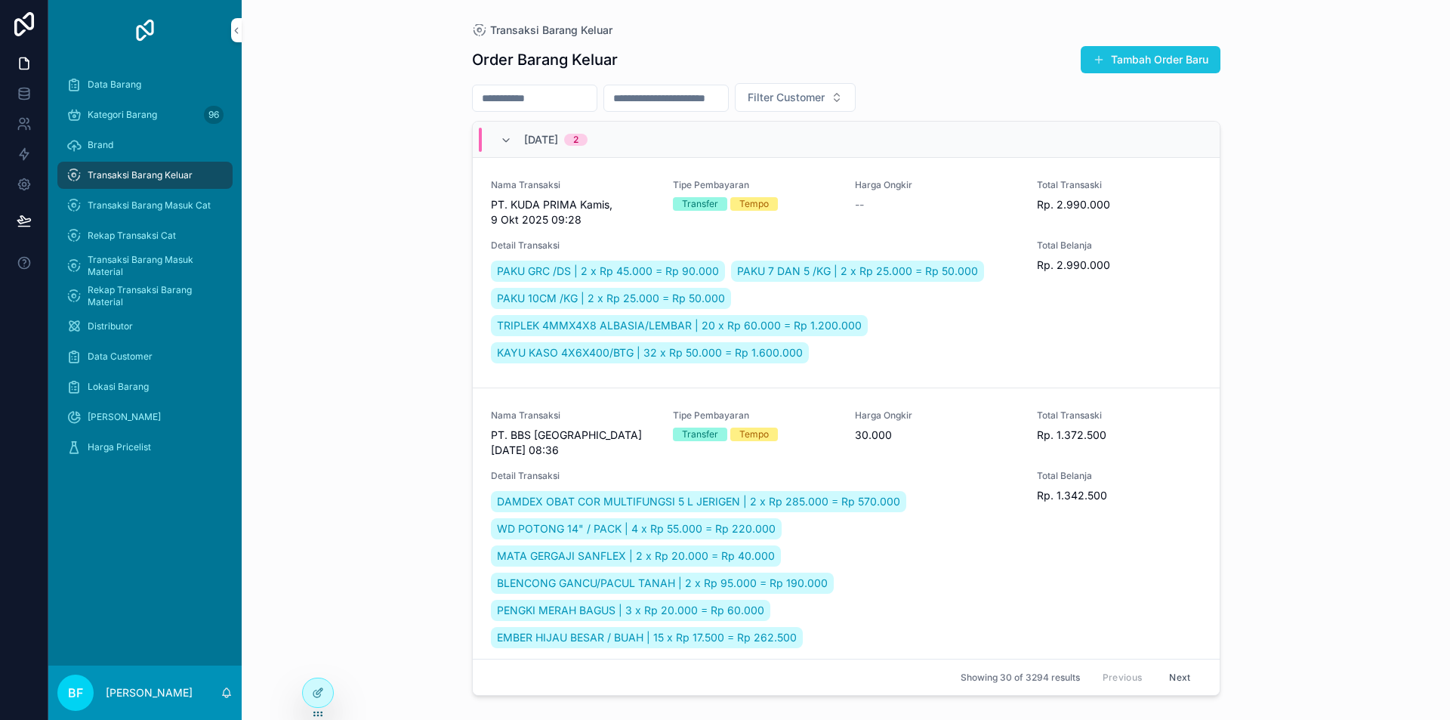
click at [1129, 52] on button "Tambah Order Baru" at bounding box center [1151, 59] width 140 height 27
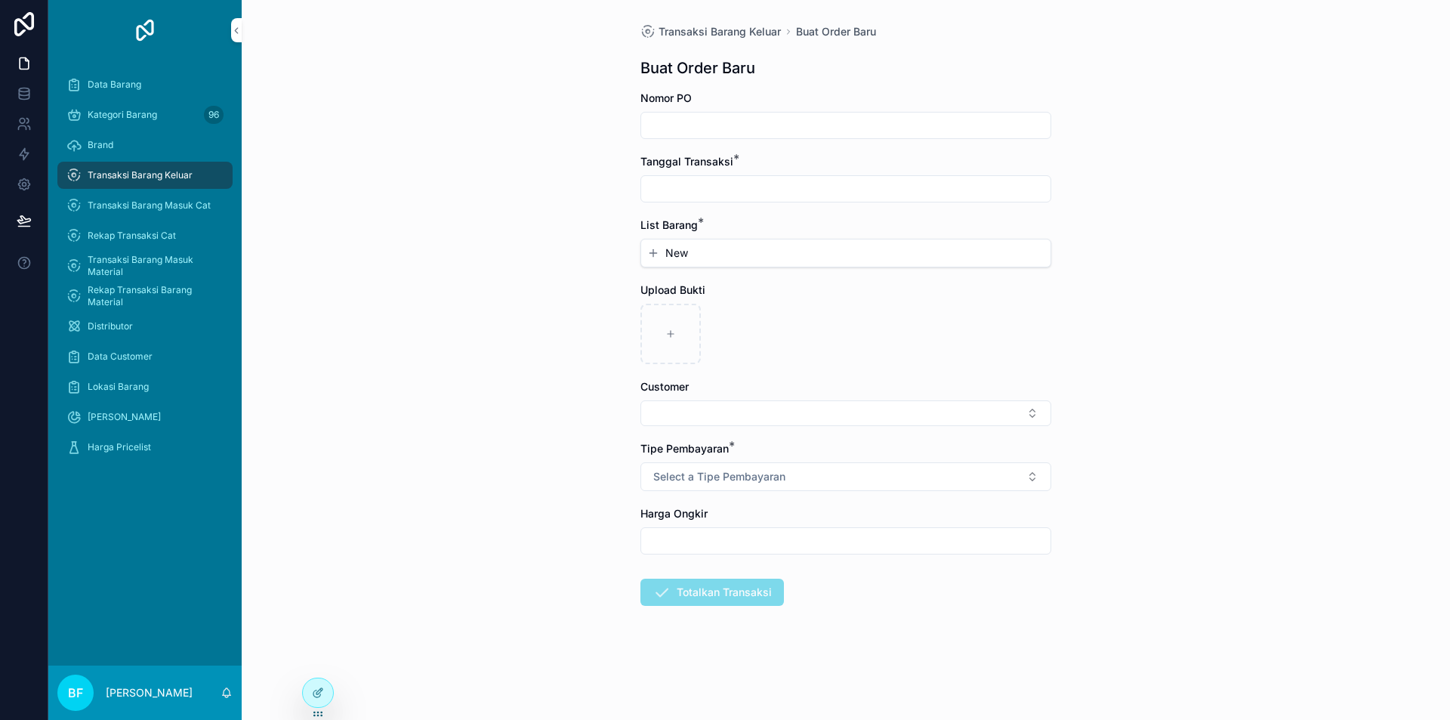
click at [823, 186] on input "scrollable content" at bounding box center [845, 188] width 409 height 21
click at [820, 311] on button "1" at bounding box center [818, 312] width 27 height 27
type input "*********"
click at [694, 260] on button "New" at bounding box center [845, 252] width 397 height 15
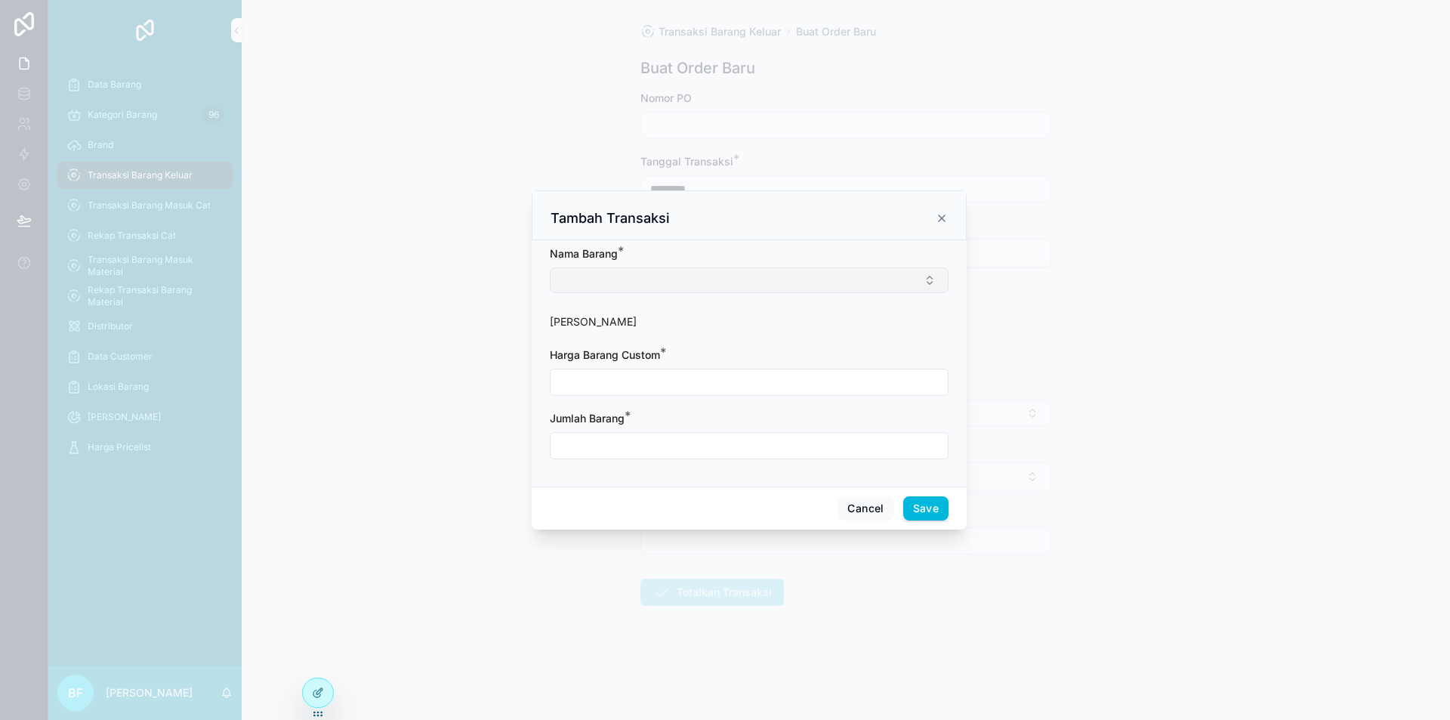
click at [687, 289] on button "Select Button" at bounding box center [749, 280] width 399 height 26
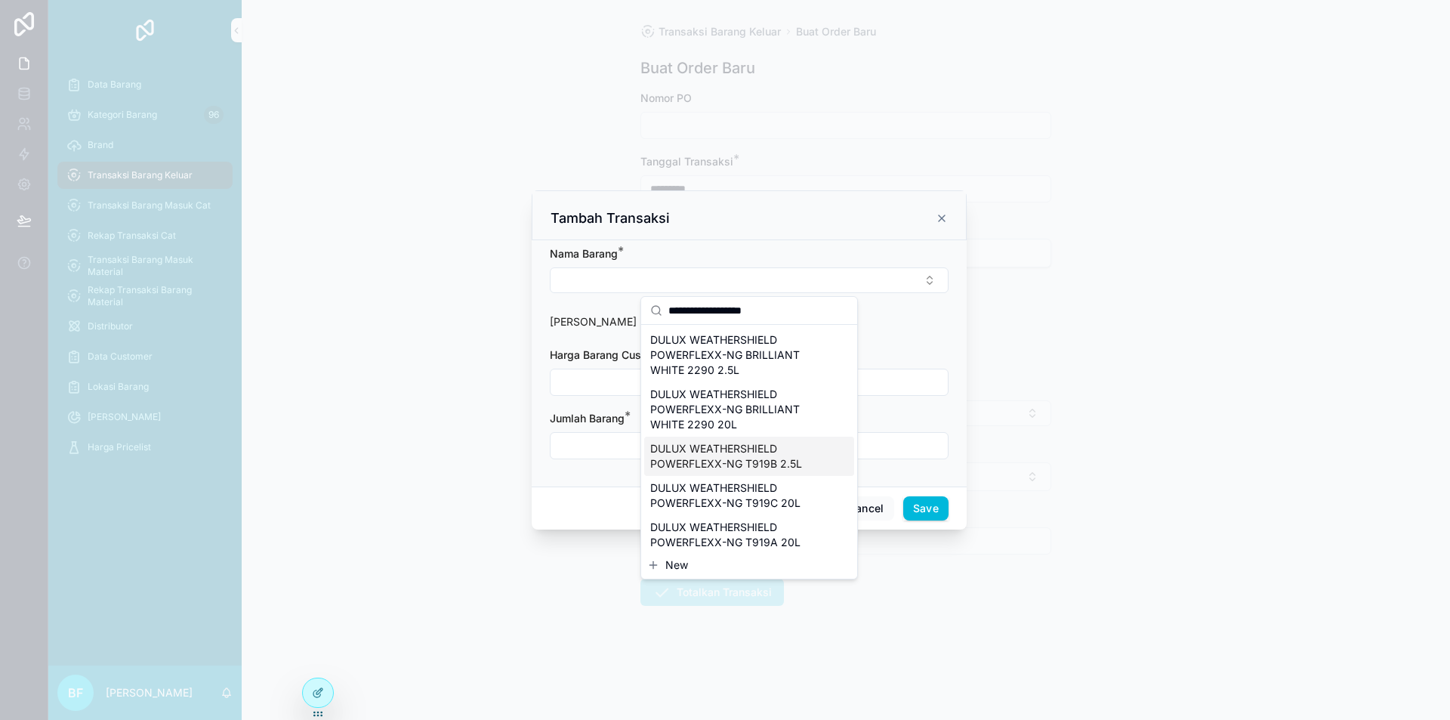
type input "**********"
click at [778, 460] on span "DULUX WEATHERSHIELD POWERFLEXX-NG T919B 2.5L" at bounding box center [740, 456] width 180 height 30
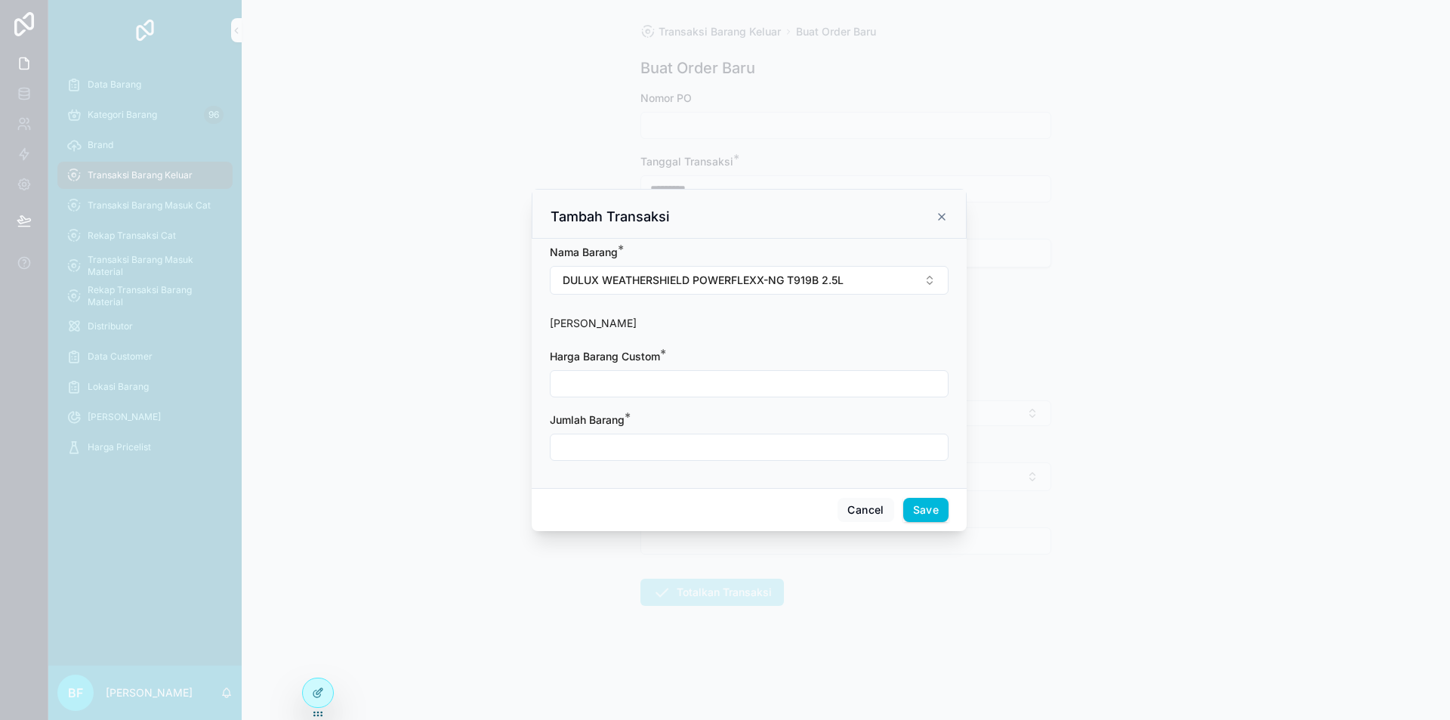
click at [716, 381] on input "scrollable content" at bounding box center [749, 383] width 397 height 21
type input "**********"
click at [681, 437] on input "scrollable content" at bounding box center [749, 447] width 397 height 21
type input "****"
click at [940, 515] on button "Save" at bounding box center [925, 510] width 45 height 24
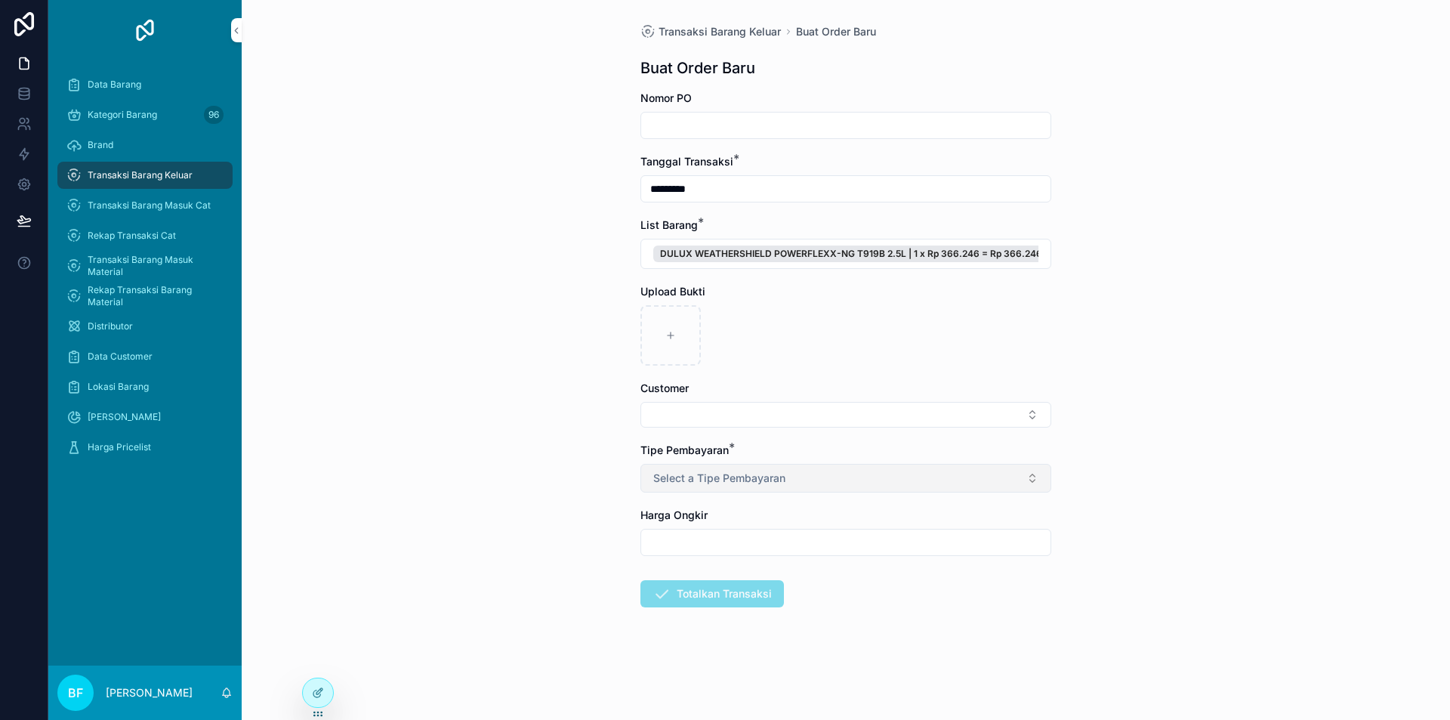
click at [771, 486] on button "Select a Tipe Pembayaran" at bounding box center [845, 478] width 411 height 29
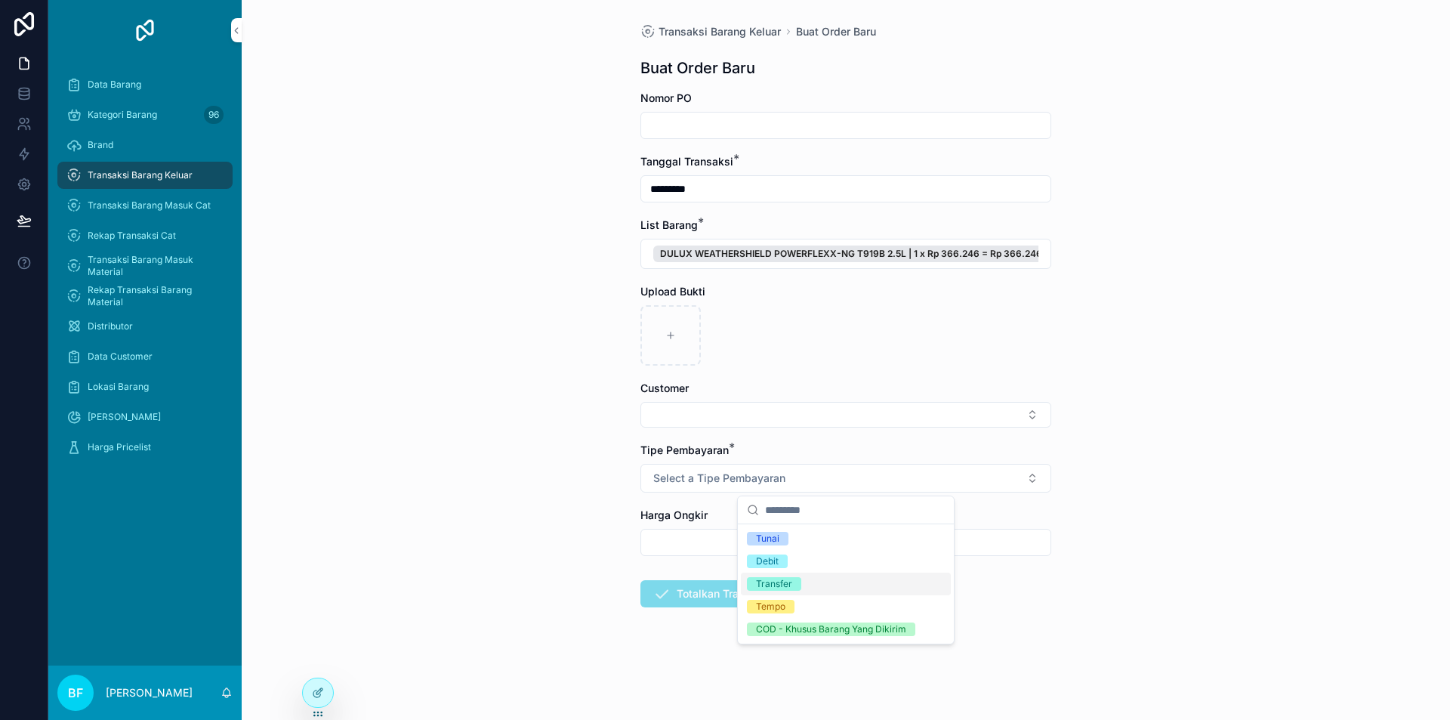
click at [786, 588] on div "Transfer" at bounding box center [774, 584] width 36 height 14
click at [773, 434] on form "Nomor PO Tanggal Transaksi * ********* List Barang * DULUX WEATHERSHIELD POWERF…" at bounding box center [845, 397] width 411 height 613
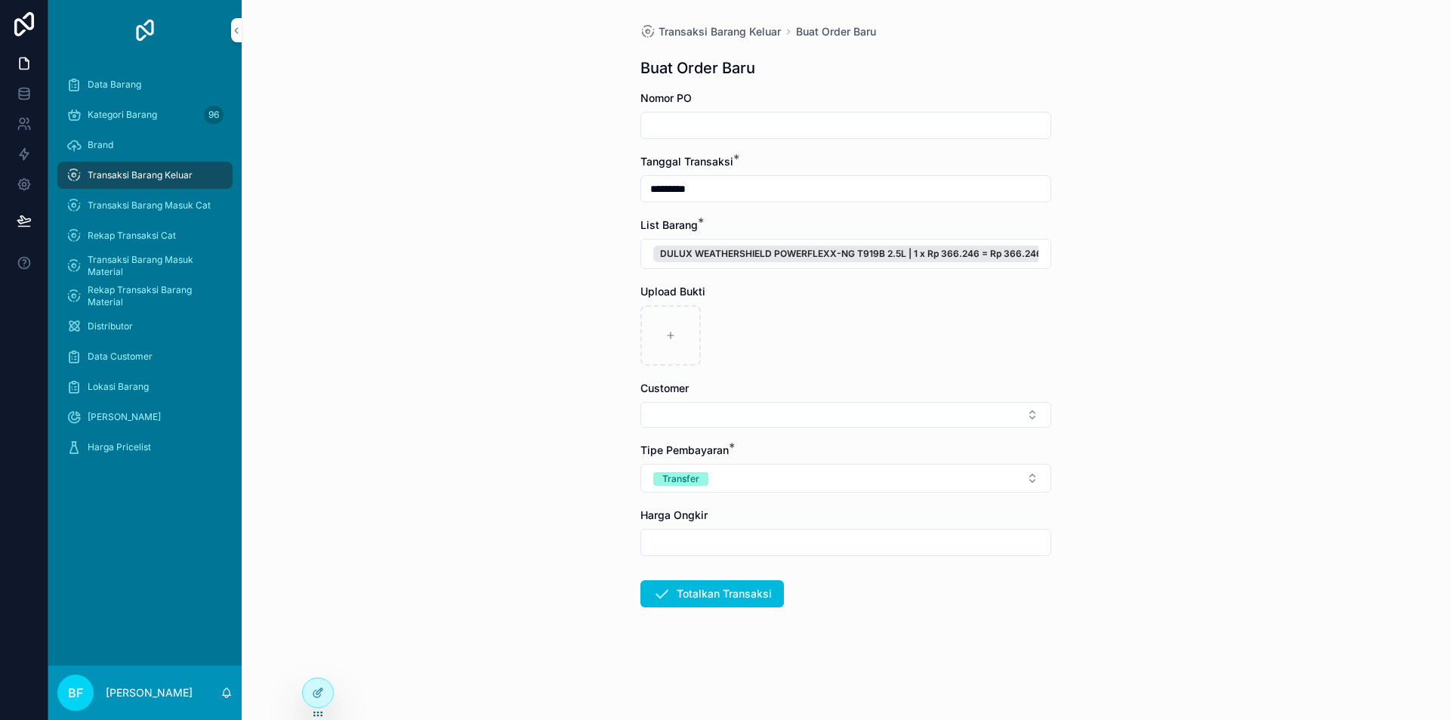
click at [773, 431] on form "Nomor PO Tanggal Transaksi * ********* List Barang * DULUX WEATHERSHIELD POWERF…" at bounding box center [845, 397] width 411 height 613
click at [775, 423] on button "Select Button" at bounding box center [845, 415] width 411 height 26
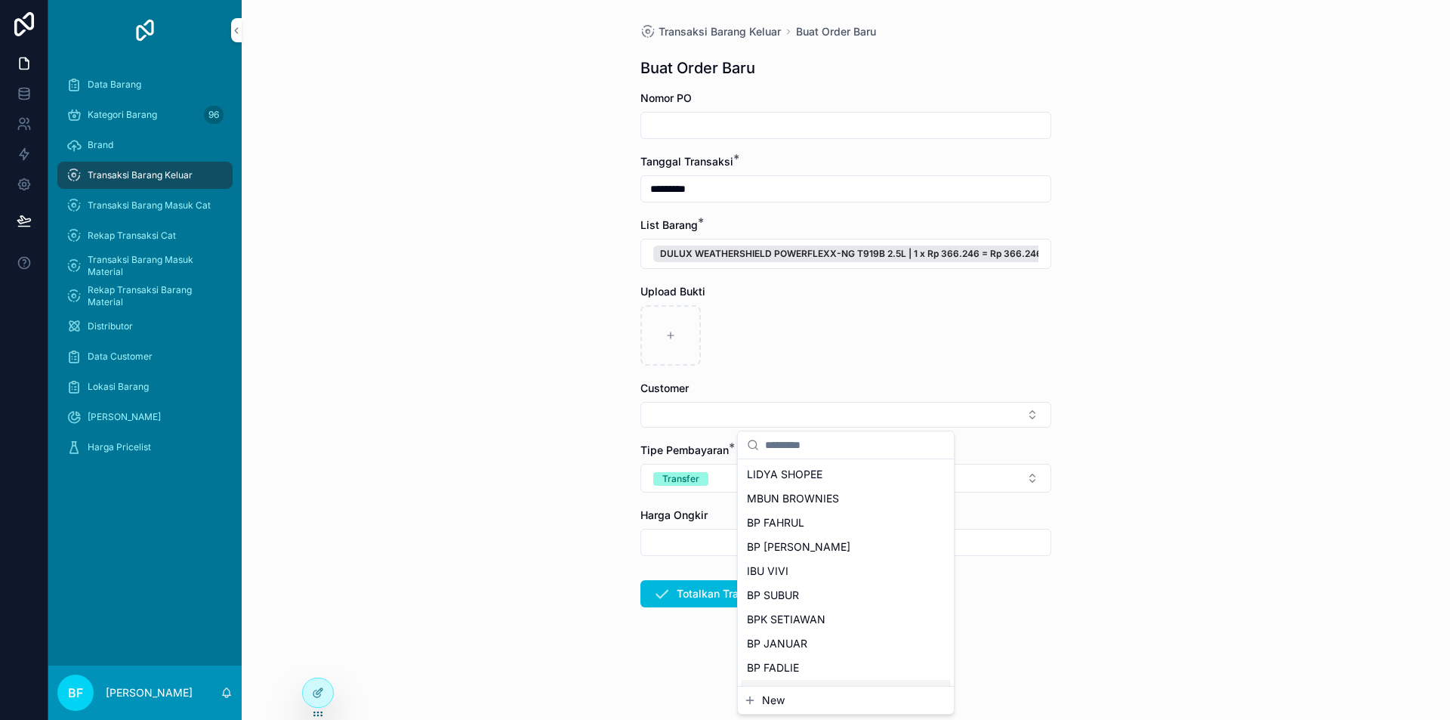
click at [776, 697] on span "New" at bounding box center [773, 700] width 23 height 15
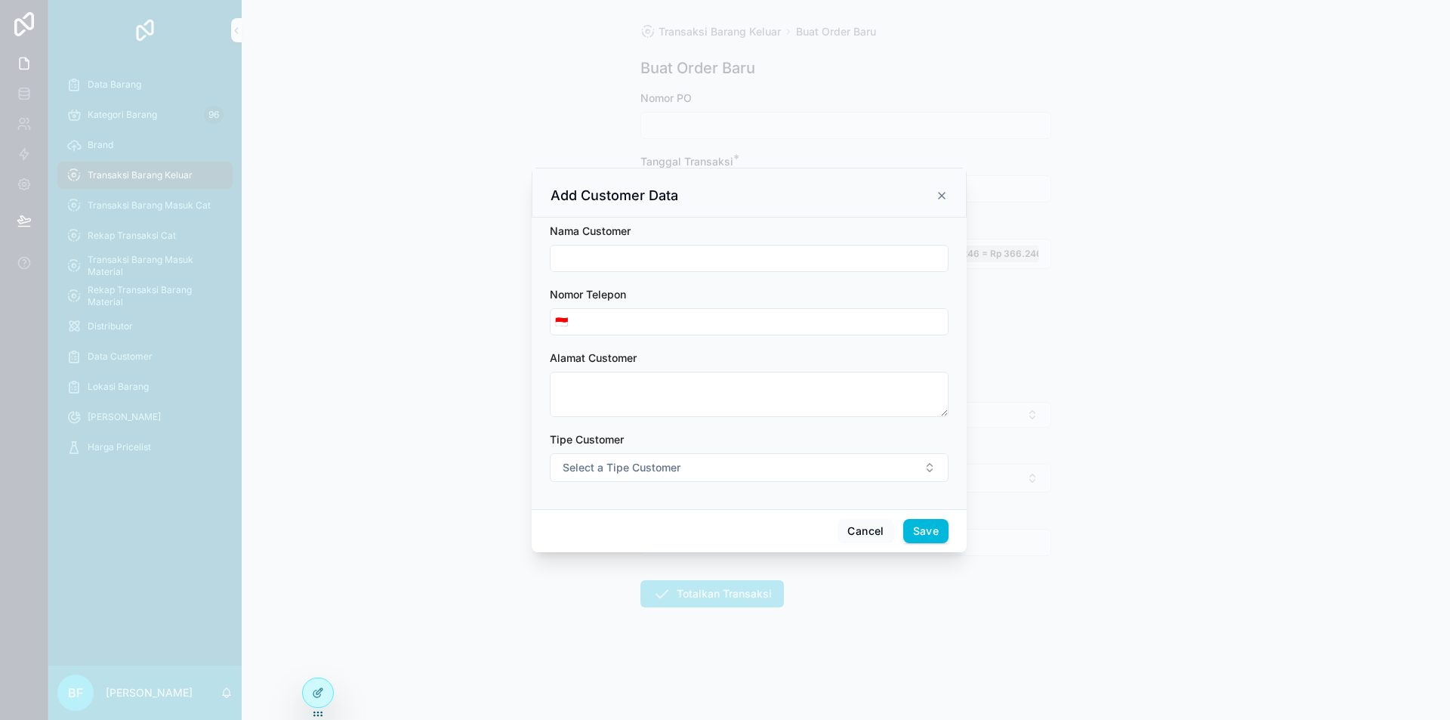
click at [681, 261] on input "scrollable content" at bounding box center [749, 258] width 397 height 21
type input "**********"
click at [740, 455] on button "Select a Tipe Customer" at bounding box center [749, 467] width 399 height 29
click at [737, 521] on div "Customer" at bounding box center [749, 528] width 210 height 23
click at [915, 528] on button "Save" at bounding box center [925, 531] width 45 height 24
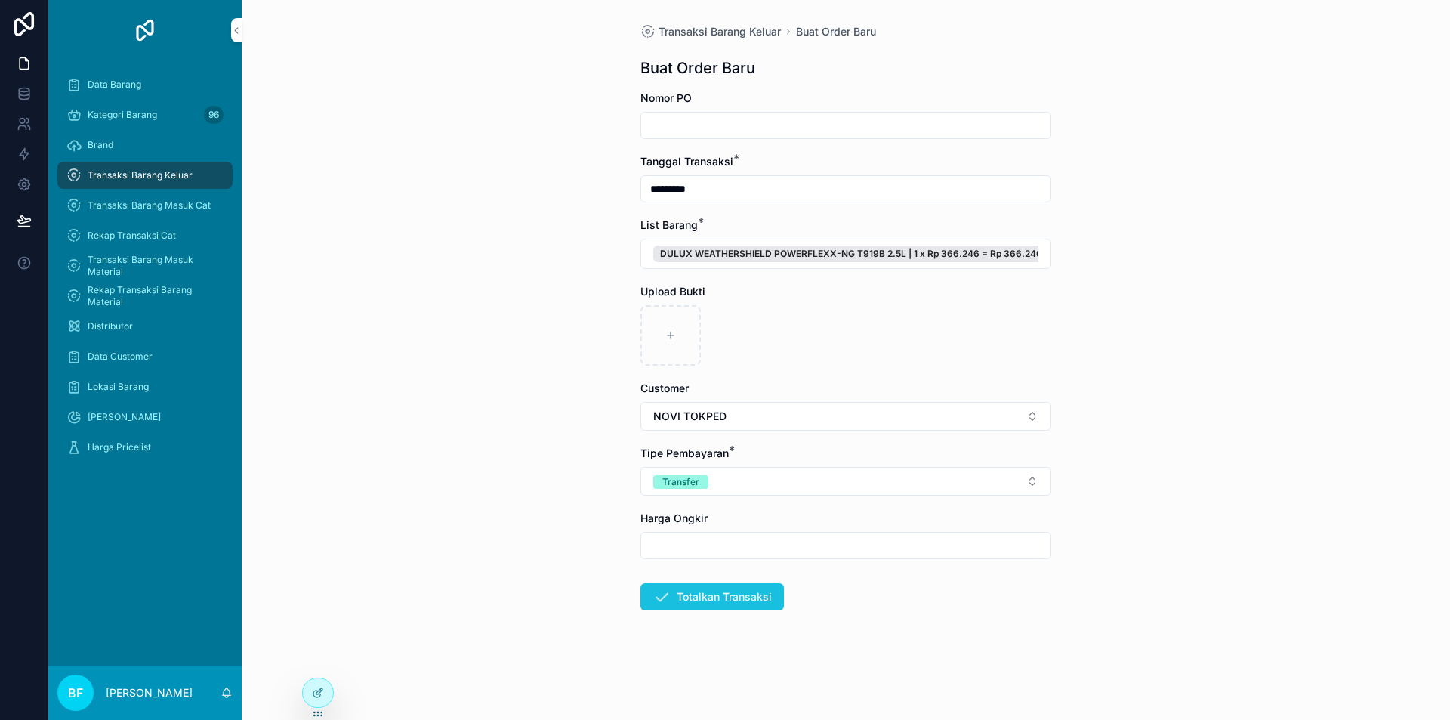
click at [745, 600] on button "Totalkan Transaksi" at bounding box center [712, 596] width 144 height 27
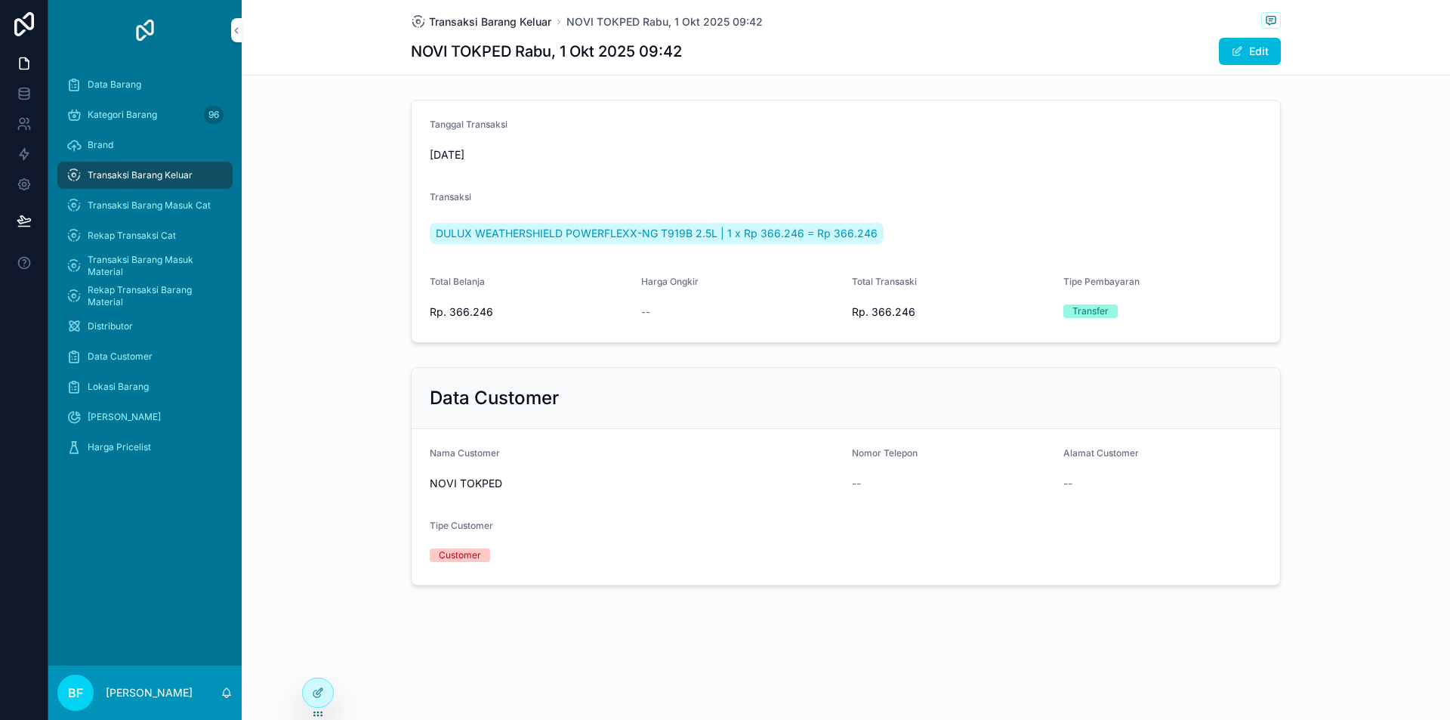
click at [510, 23] on span "Transaksi Barang Keluar" at bounding box center [490, 21] width 122 height 15
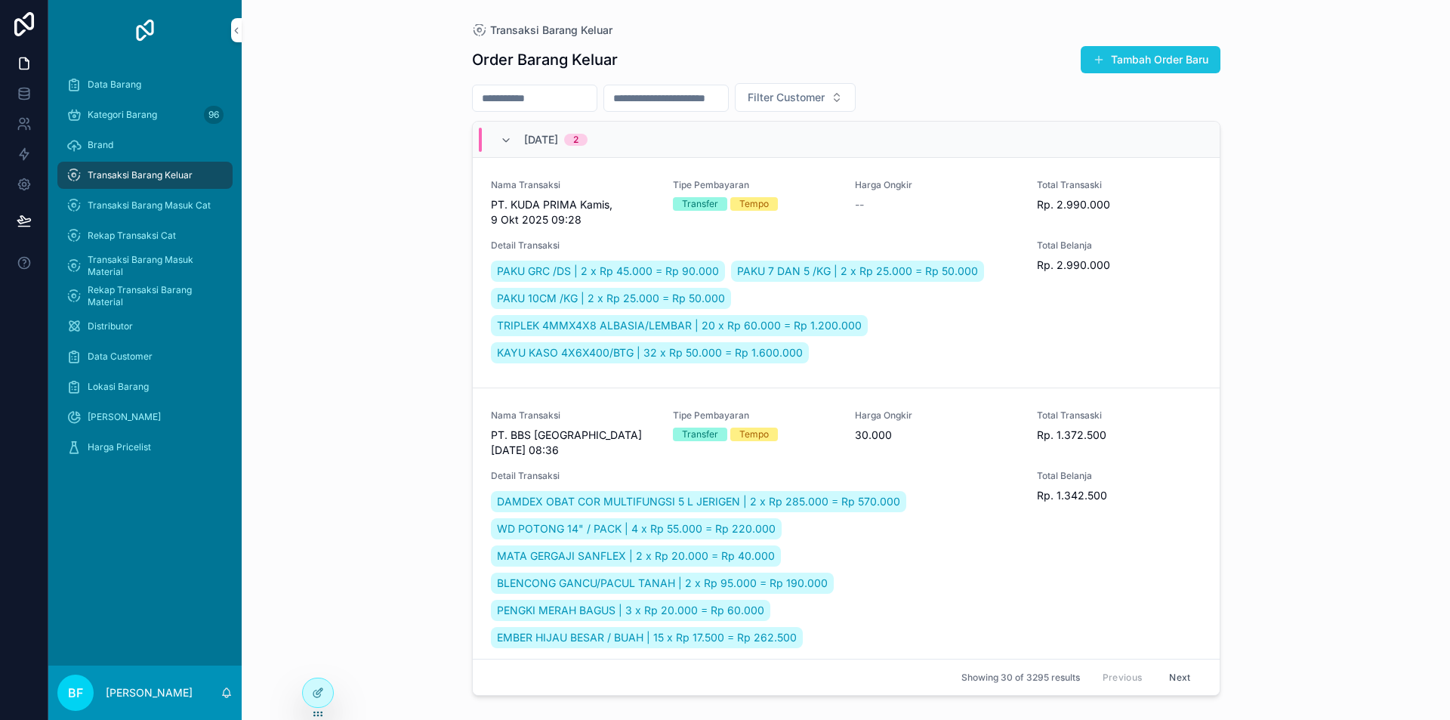
click at [1134, 60] on button "Tambah Order Baru" at bounding box center [1151, 59] width 140 height 27
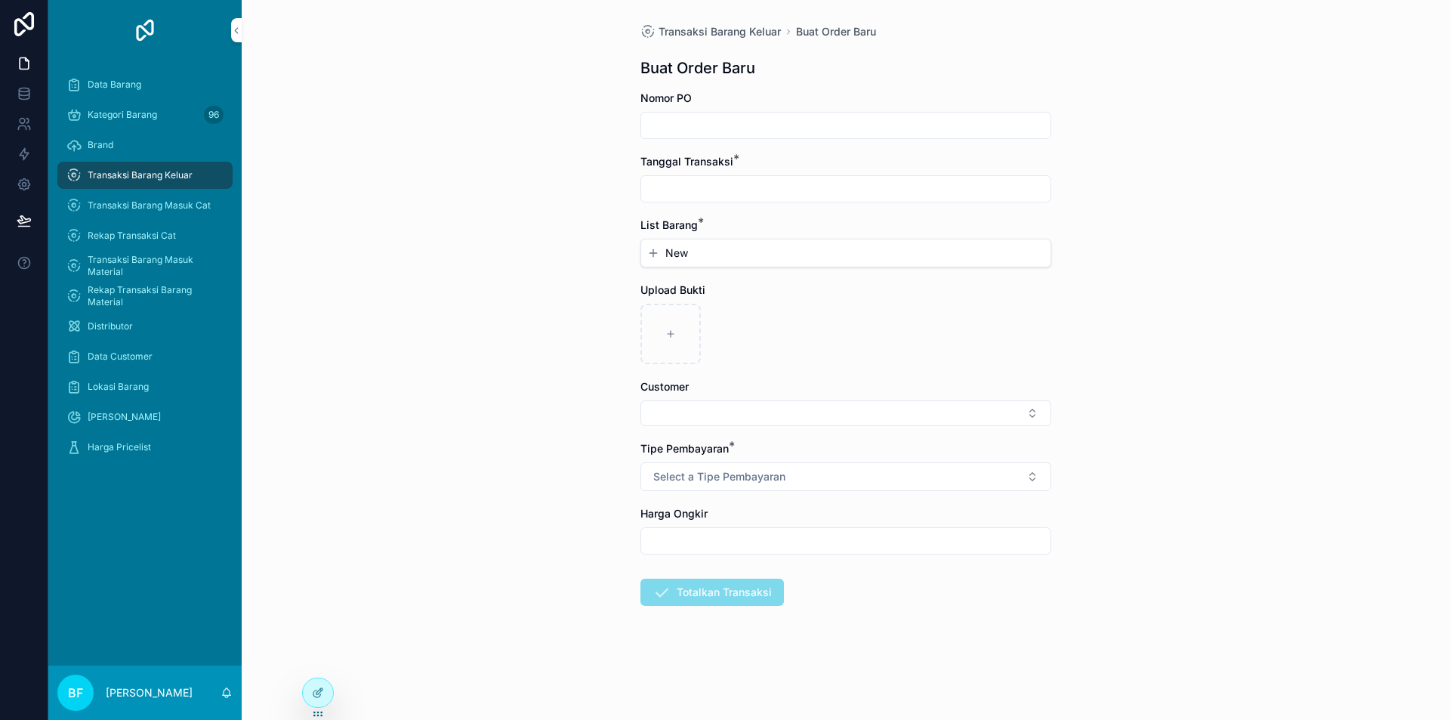
click at [784, 180] on input "scrollable content" at bounding box center [845, 188] width 409 height 21
click at [822, 310] on button "1" at bounding box center [818, 312] width 27 height 27
type input "*********"
click at [712, 258] on button "New" at bounding box center [845, 252] width 397 height 15
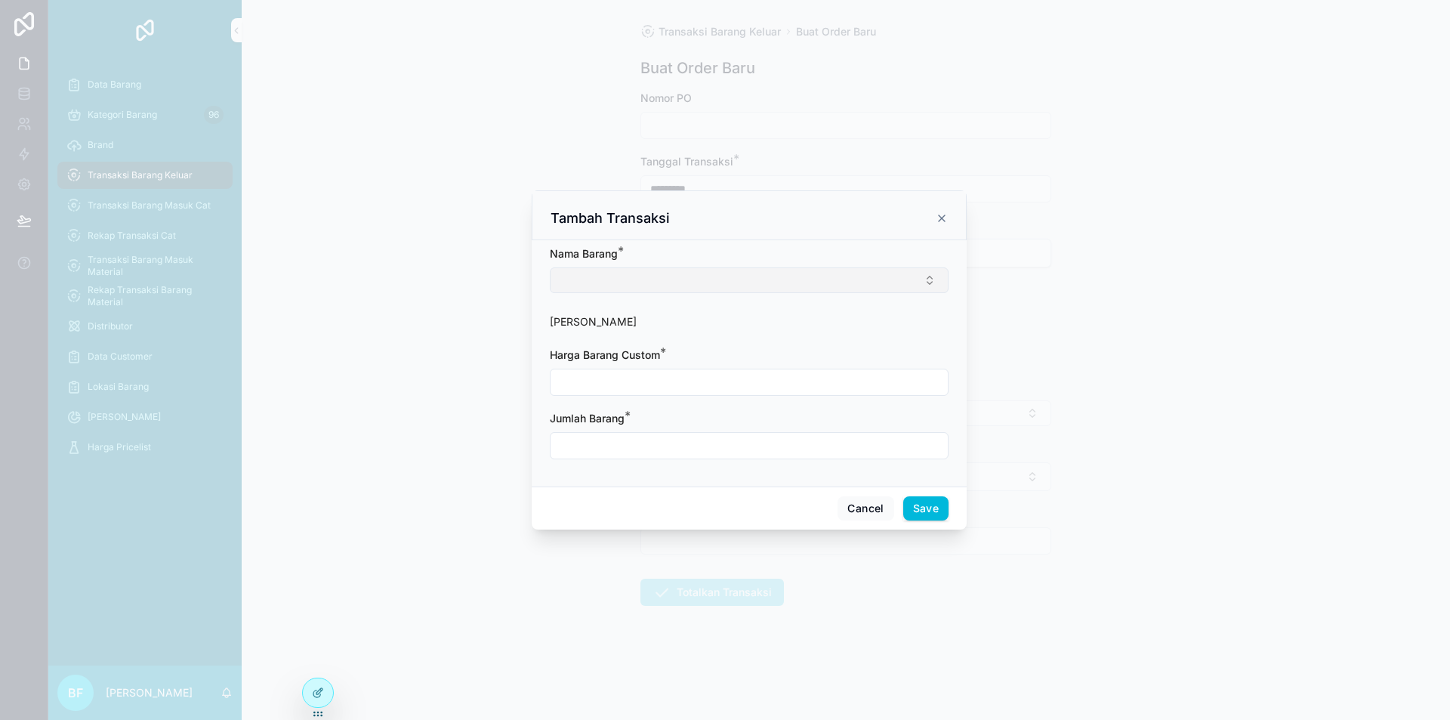
click at [703, 270] on button "Select Button" at bounding box center [749, 280] width 399 height 26
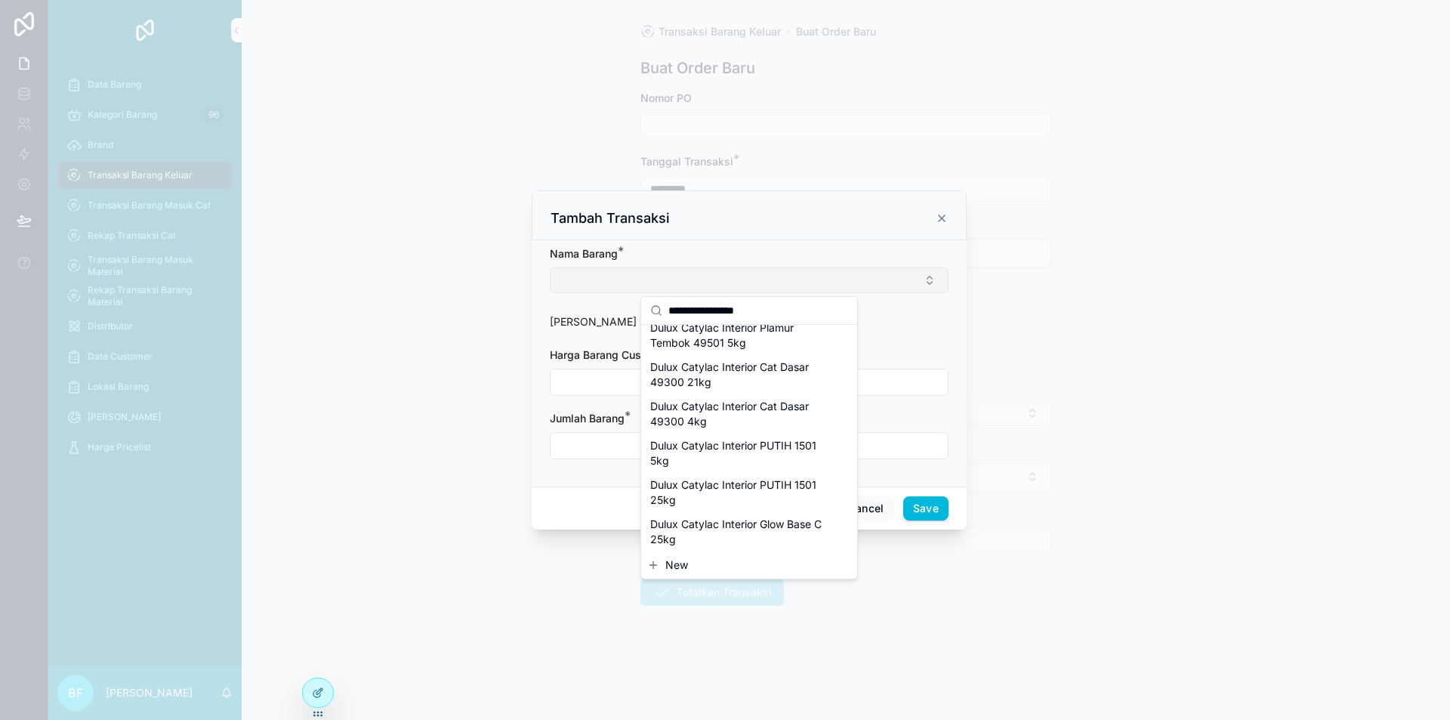
scroll to position [91, 0]
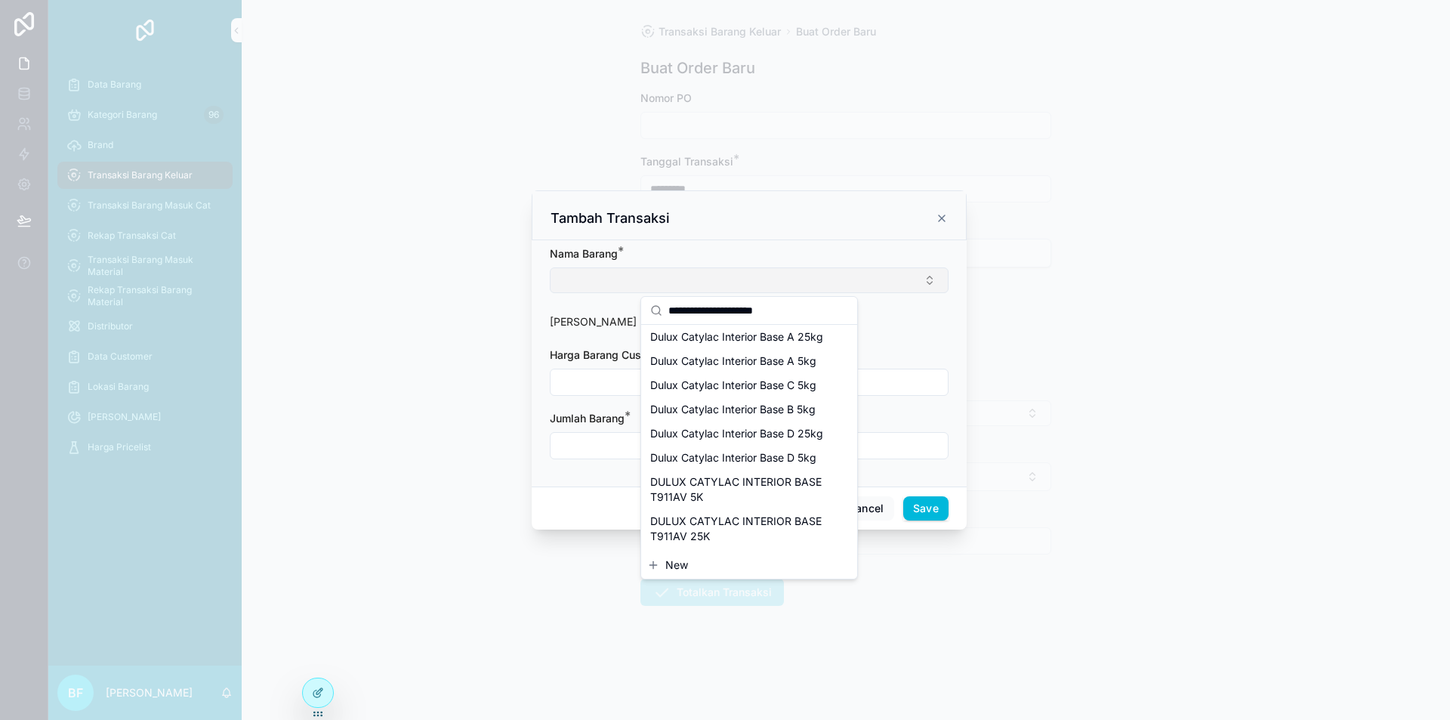
type input "**********"
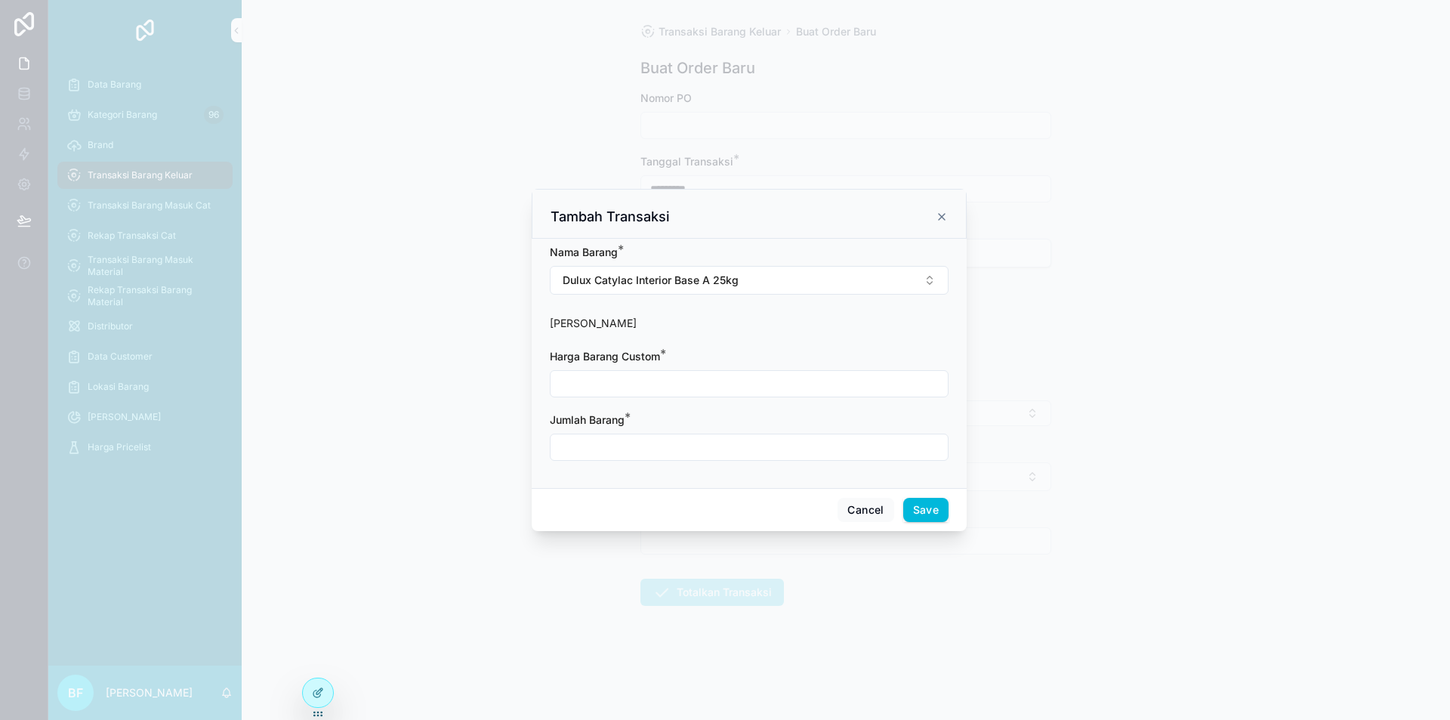
click at [803, 390] on input "scrollable content" at bounding box center [749, 383] width 397 height 21
type input "**********"
drag, startPoint x: 786, startPoint y: 459, endPoint x: 785, endPoint y: 445, distance: 14.4
click at [785, 455] on div "scrollable content" at bounding box center [749, 447] width 399 height 27
click at [785, 445] on input "scrollable content" at bounding box center [749, 447] width 397 height 21
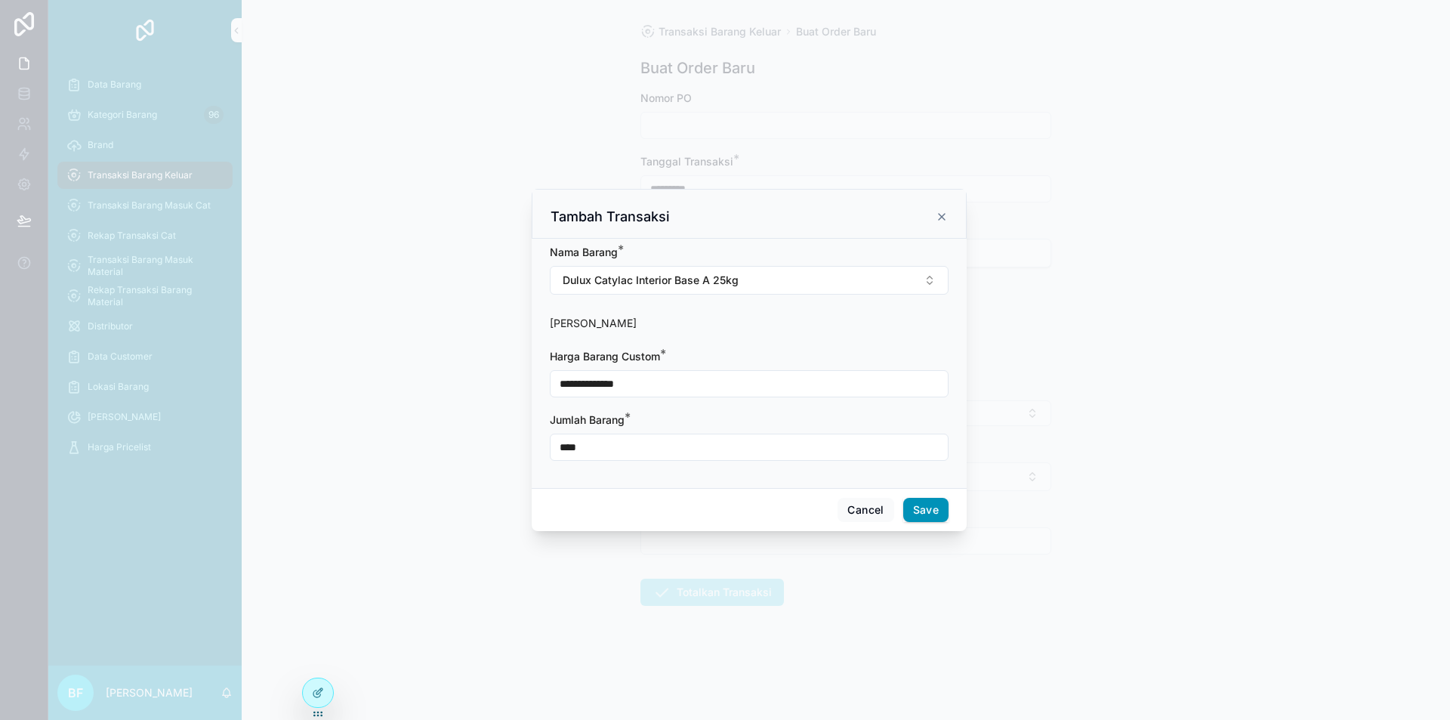
type input "****"
click at [931, 517] on button "Save" at bounding box center [925, 510] width 45 height 24
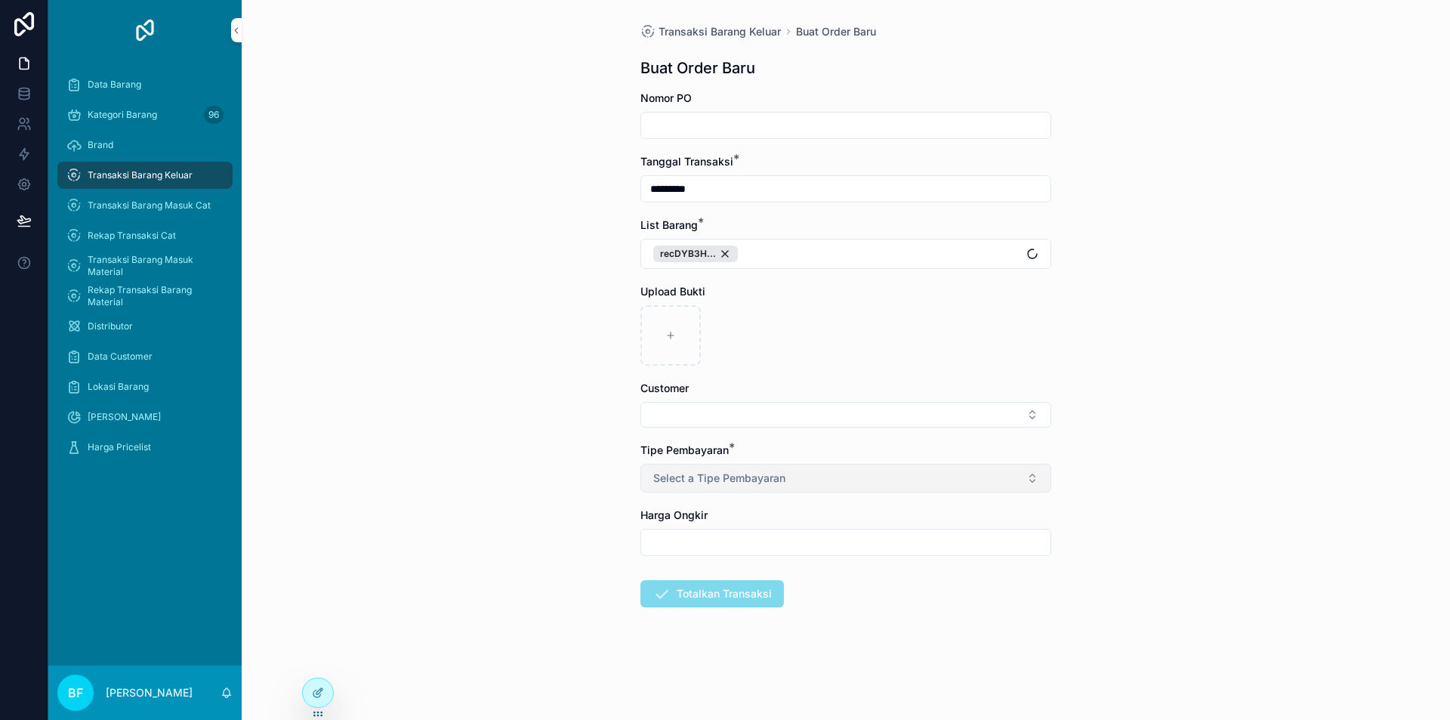
click at [810, 467] on button "Select a Tipe Pembayaran" at bounding box center [845, 478] width 411 height 29
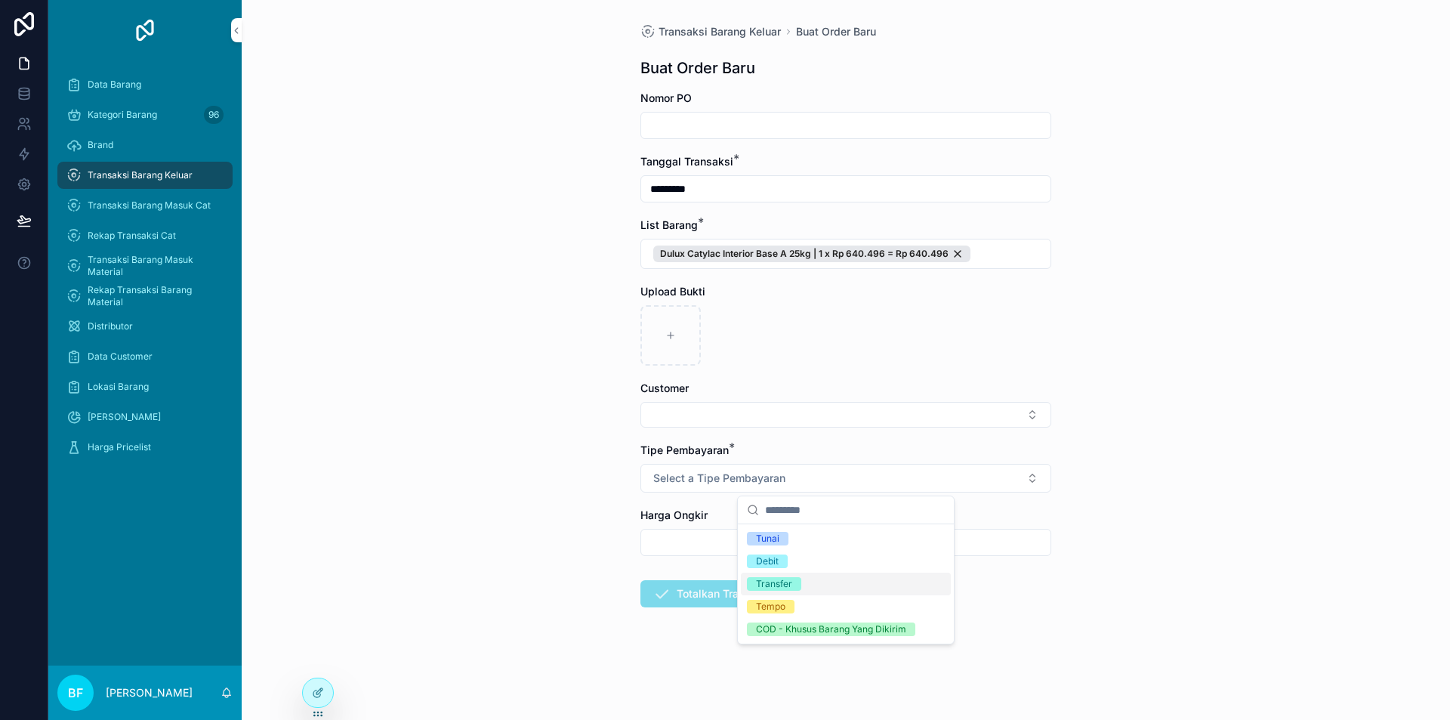
click at [809, 579] on div "Transfer" at bounding box center [846, 584] width 210 height 23
click at [727, 405] on button "Select Button" at bounding box center [845, 415] width 411 height 26
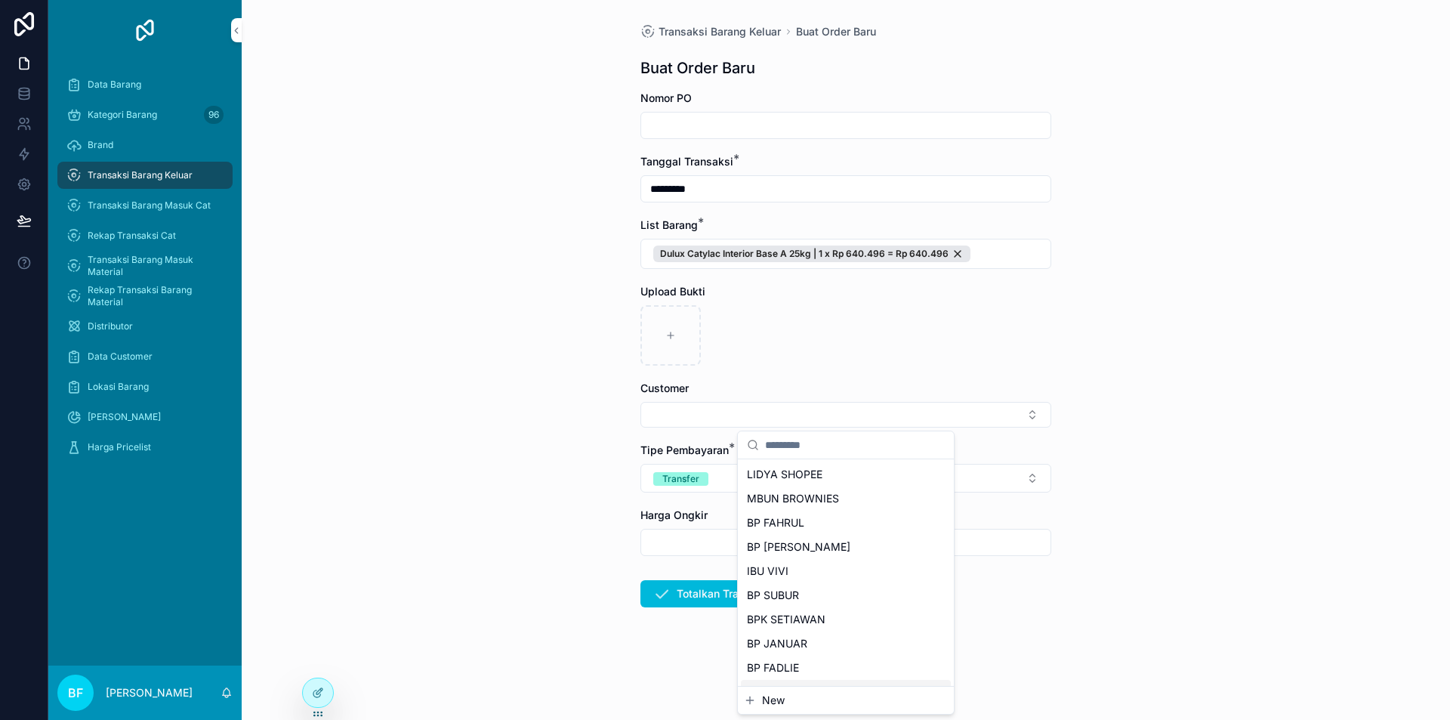
click at [768, 711] on div "New" at bounding box center [846, 700] width 216 height 27
click at [770, 696] on span "New" at bounding box center [773, 700] width 23 height 15
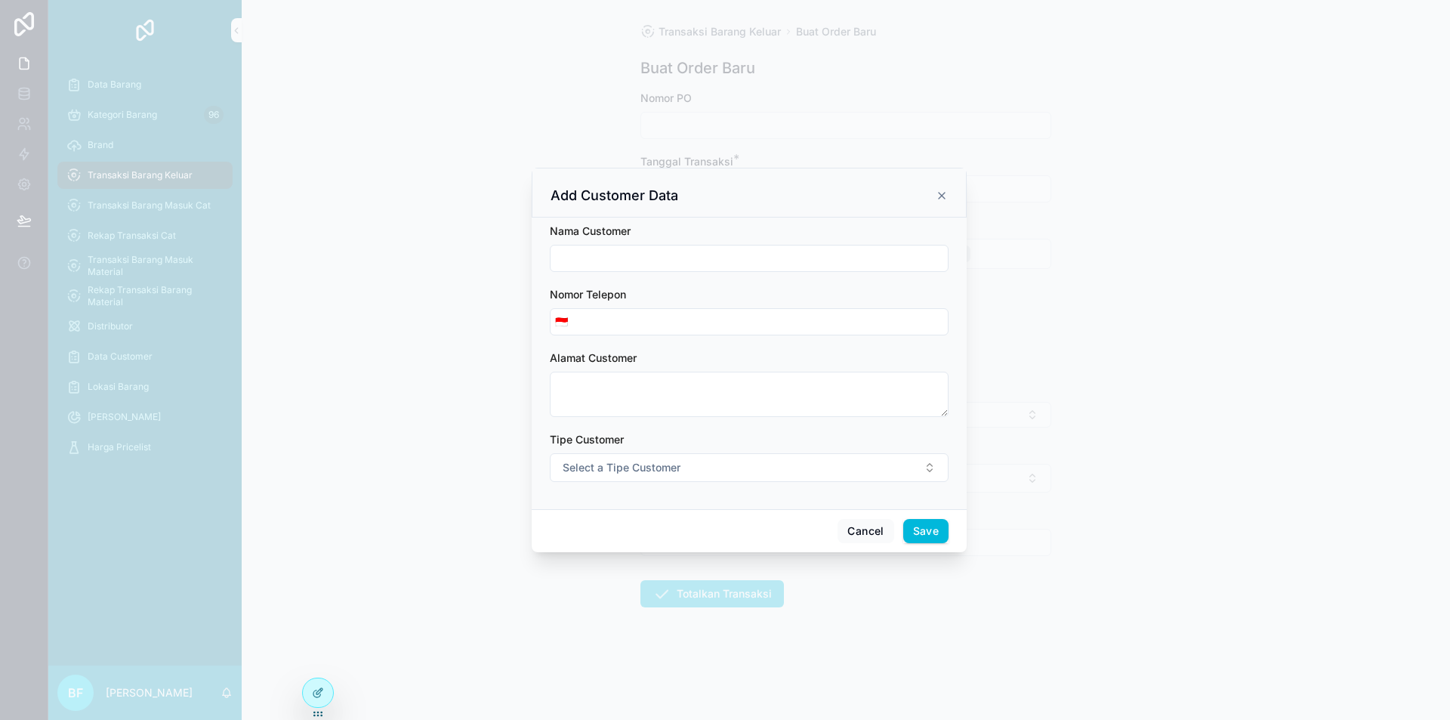
click at [665, 252] on input "scrollable content" at bounding box center [749, 258] width 397 height 21
type input "**********"
click at [690, 480] on button "Select a Tipe Customer" at bounding box center [749, 467] width 399 height 29
click at [690, 525] on div "Customer" at bounding box center [680, 528] width 42 height 14
click at [919, 526] on button "Save" at bounding box center [925, 531] width 45 height 24
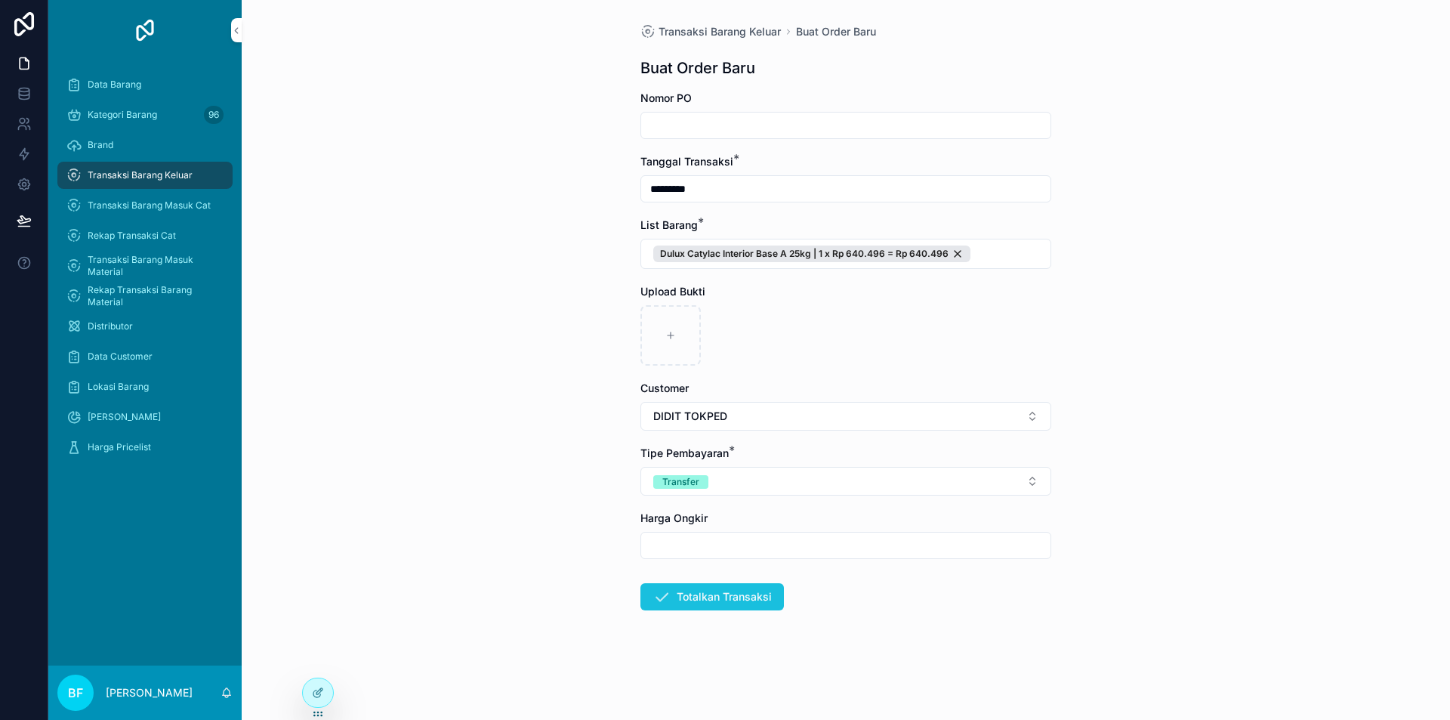
click at [732, 591] on button "Totalkan Transaksi" at bounding box center [712, 596] width 144 height 27
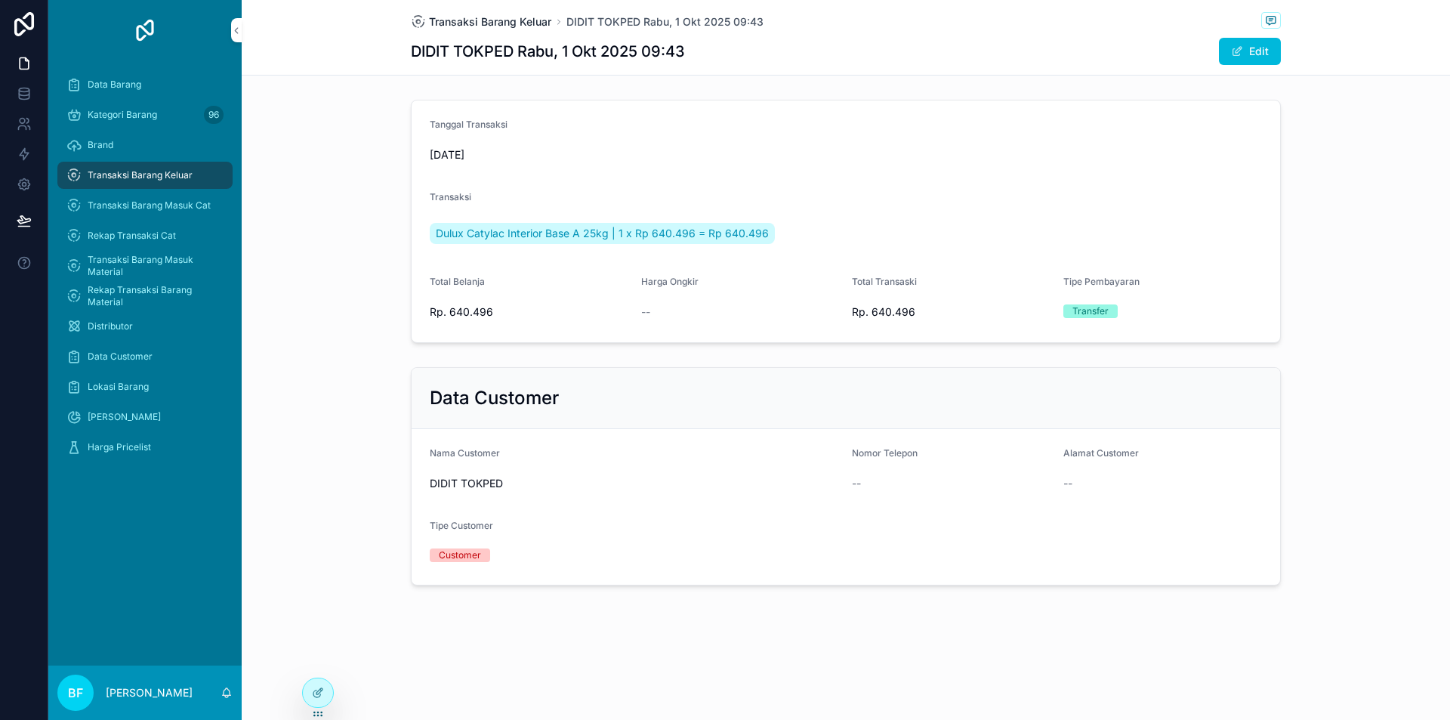
click at [473, 24] on span "Transaksi Barang Keluar" at bounding box center [490, 21] width 122 height 15
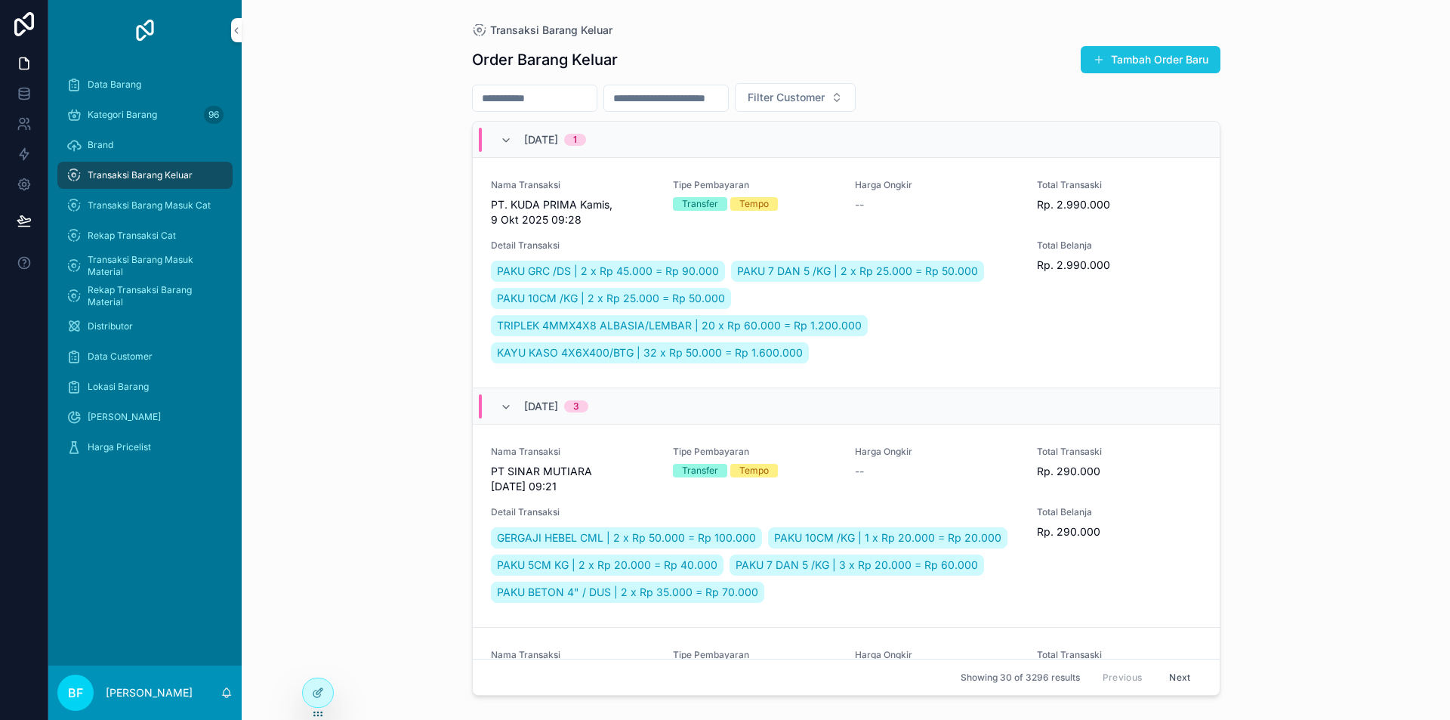
click at [1141, 63] on button "Tambah Order Baru" at bounding box center [1151, 59] width 140 height 27
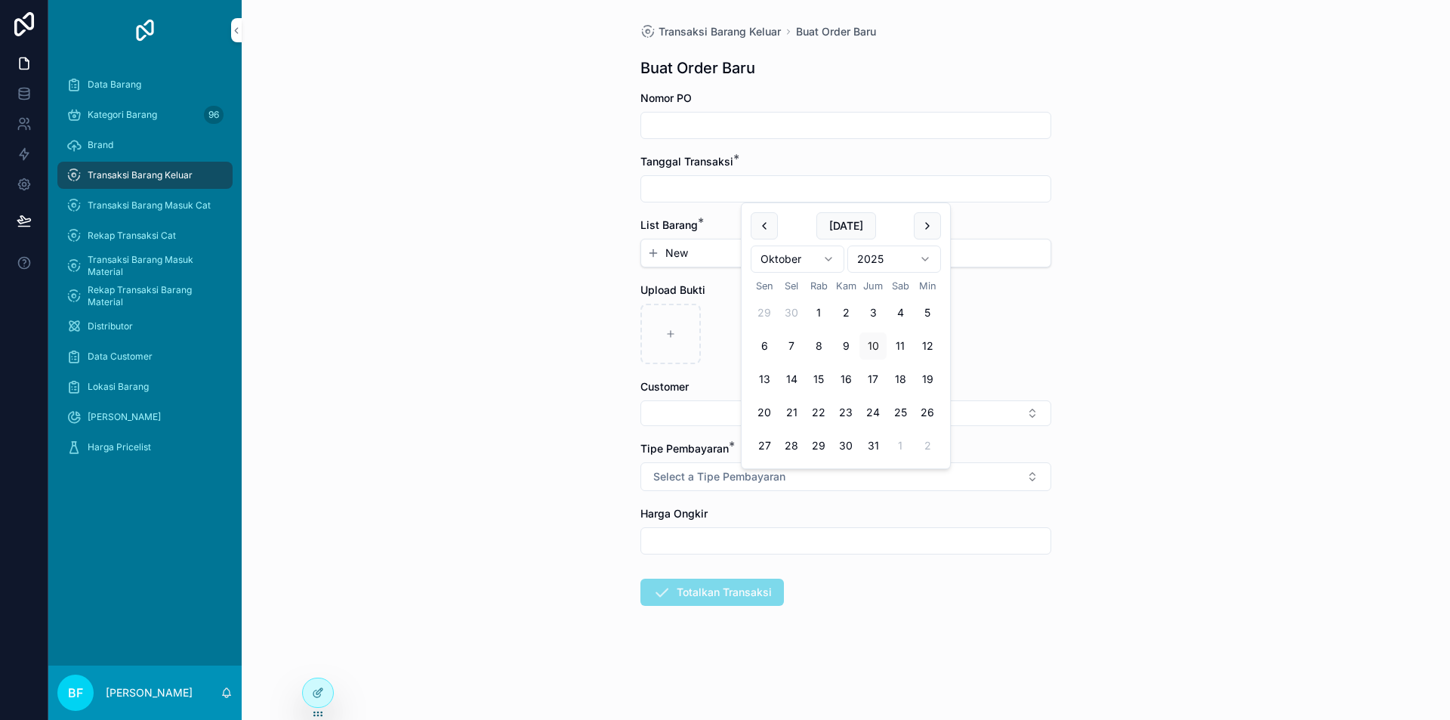
click at [782, 196] on input "scrollable content" at bounding box center [845, 188] width 409 height 21
click at [817, 310] on button "1" at bounding box center [818, 312] width 27 height 27
type input "*********"
click at [705, 252] on button "New" at bounding box center [845, 252] width 397 height 15
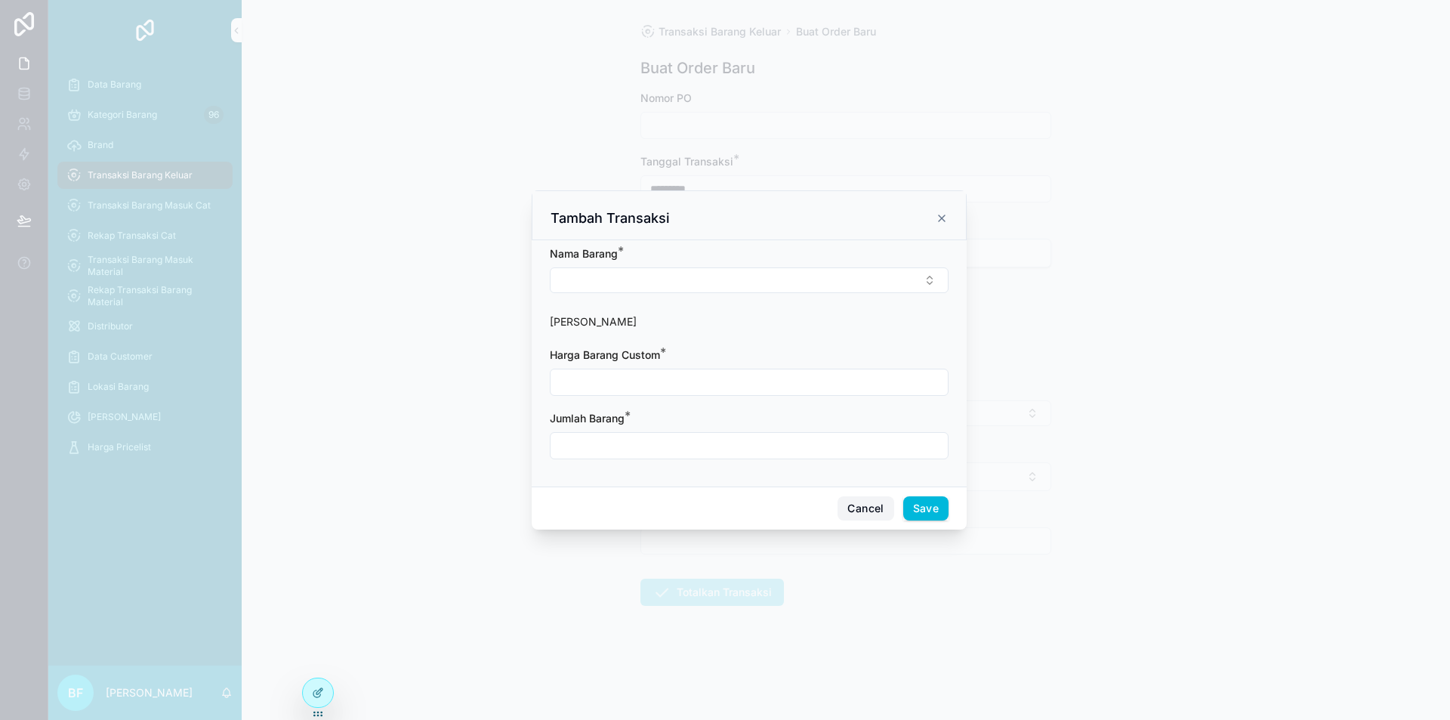
click at [859, 504] on button "Cancel" at bounding box center [866, 508] width 56 height 24
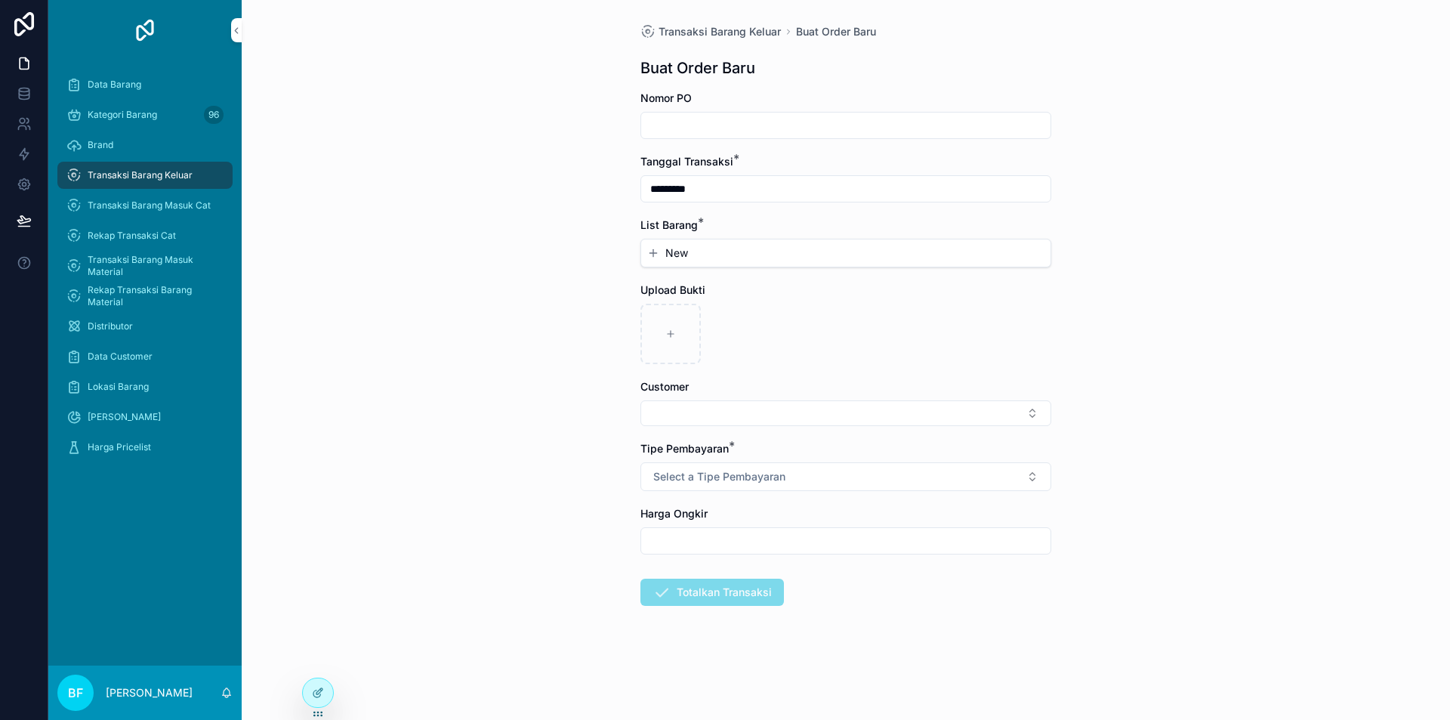
click at [165, 176] on span "Transaksi Barang Keluar" at bounding box center [140, 175] width 105 height 12
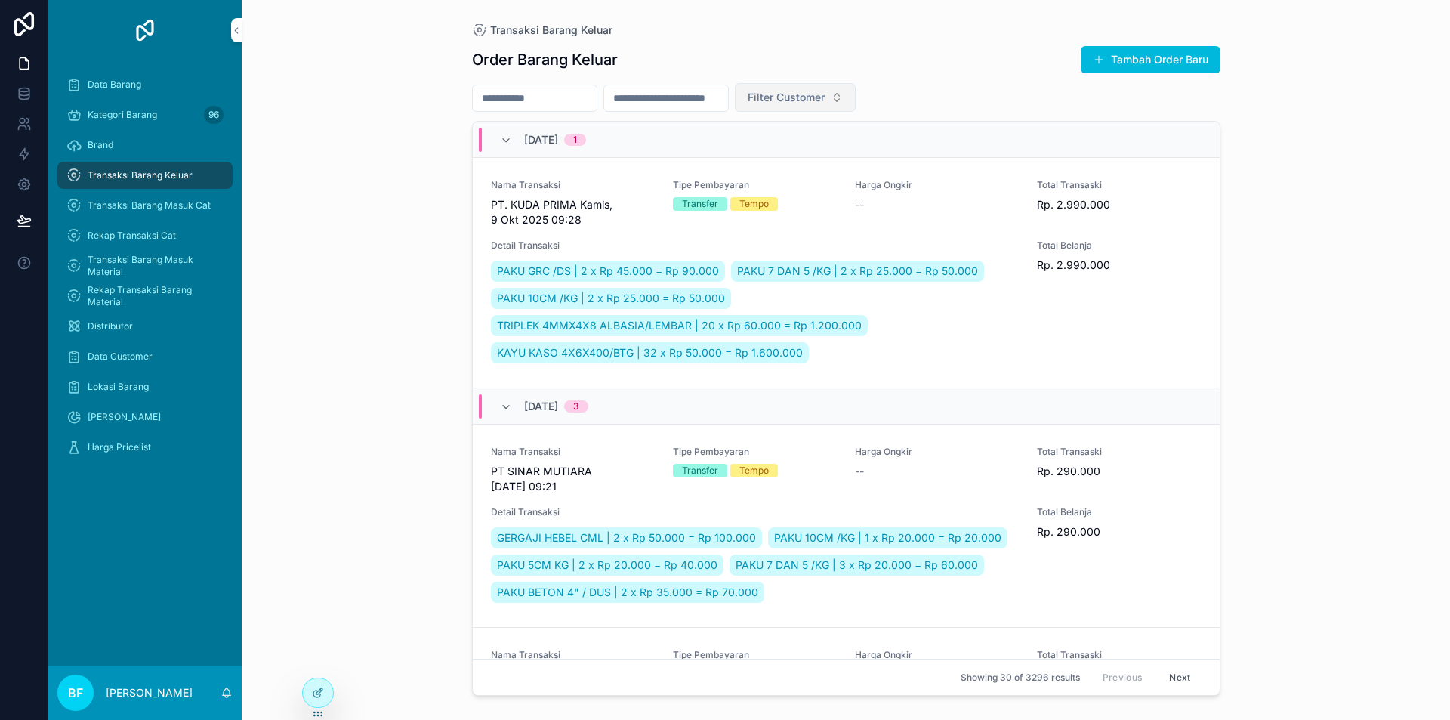
click at [856, 86] on button "Filter Customer" at bounding box center [795, 97] width 121 height 29
type input "****"
click at [822, 203] on span "DIDIT TOKPED" at bounding box center [809, 206] width 73 height 15
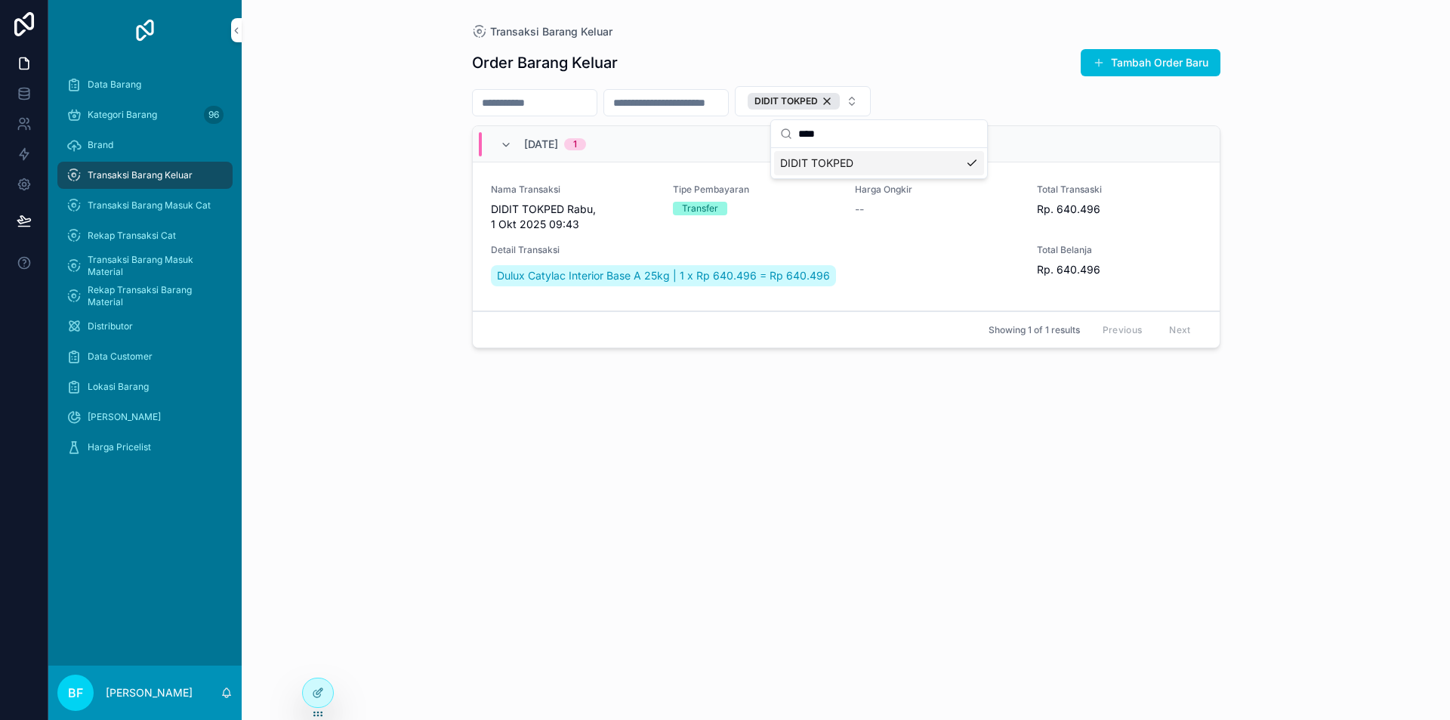
click at [613, 232] on div "Nama Transaksi DIDIT TOKPED [DATE] 09:43 Tipe Pembayaran Transfer Harga Ongkir …" at bounding box center [846, 237] width 711 height 106
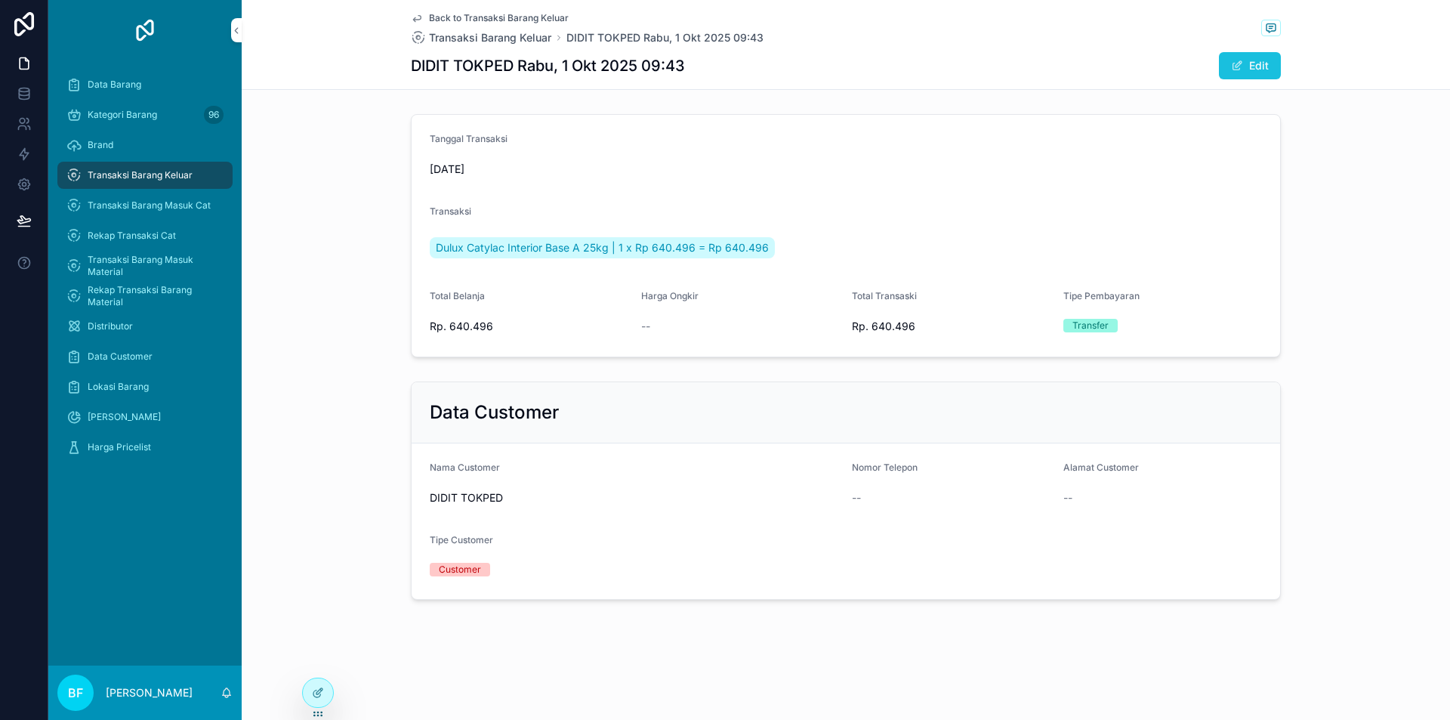
click at [1270, 66] on button "Edit" at bounding box center [1250, 65] width 62 height 27
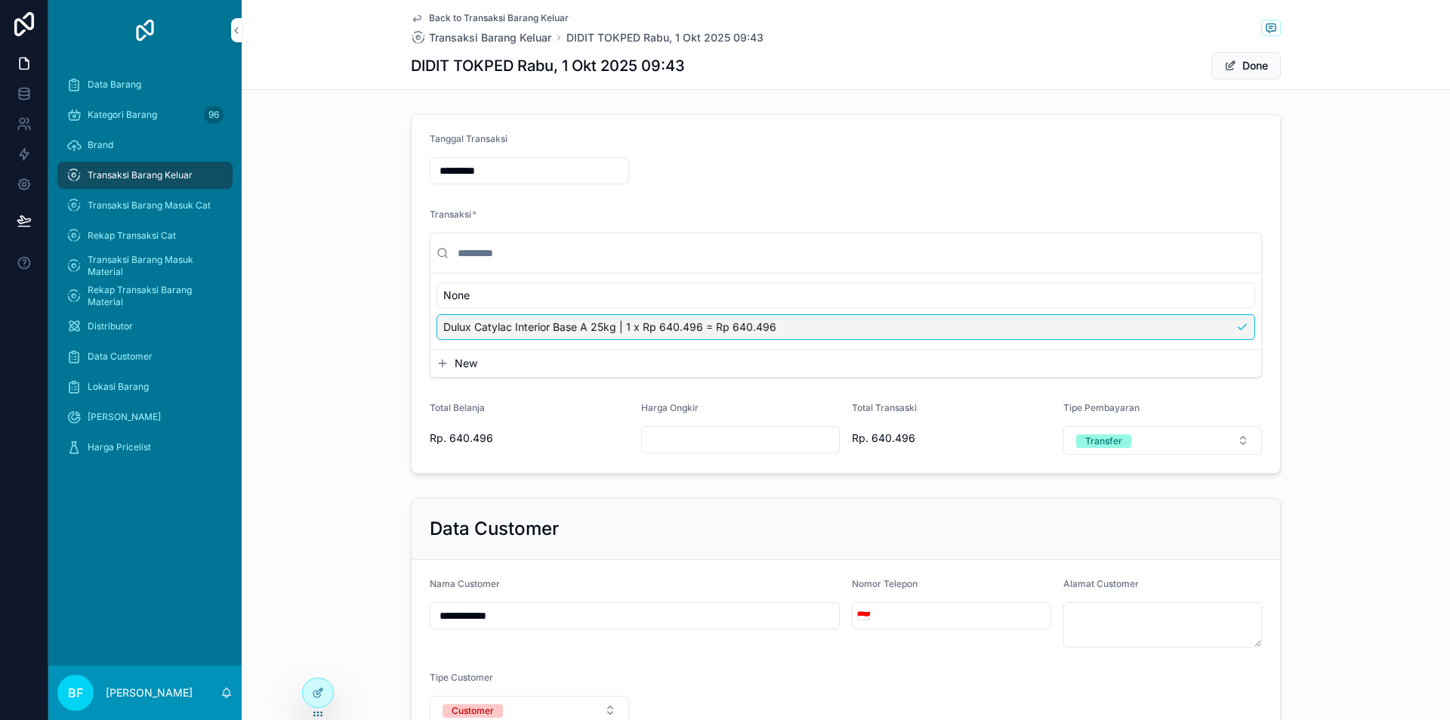
click at [576, 363] on button "New" at bounding box center [846, 363] width 819 height 15
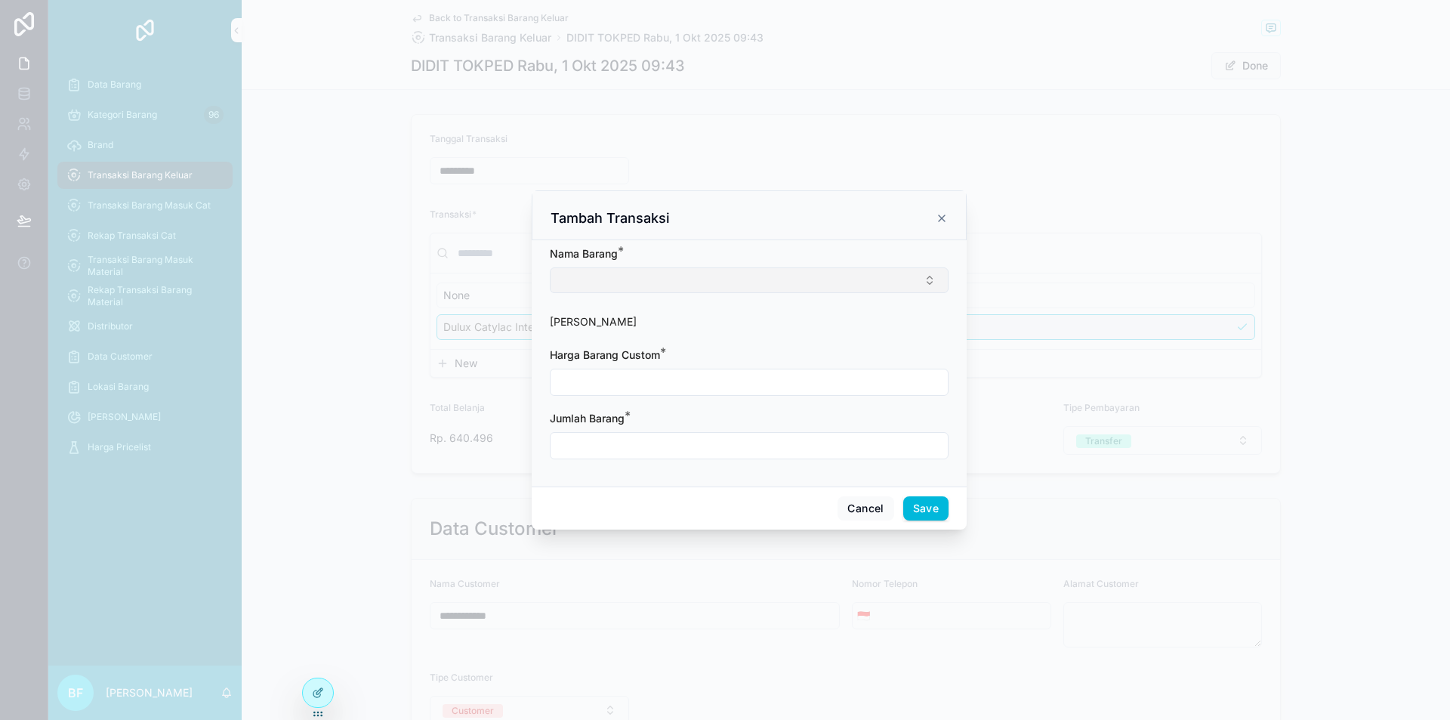
click at [618, 278] on button "Select Button" at bounding box center [749, 280] width 399 height 26
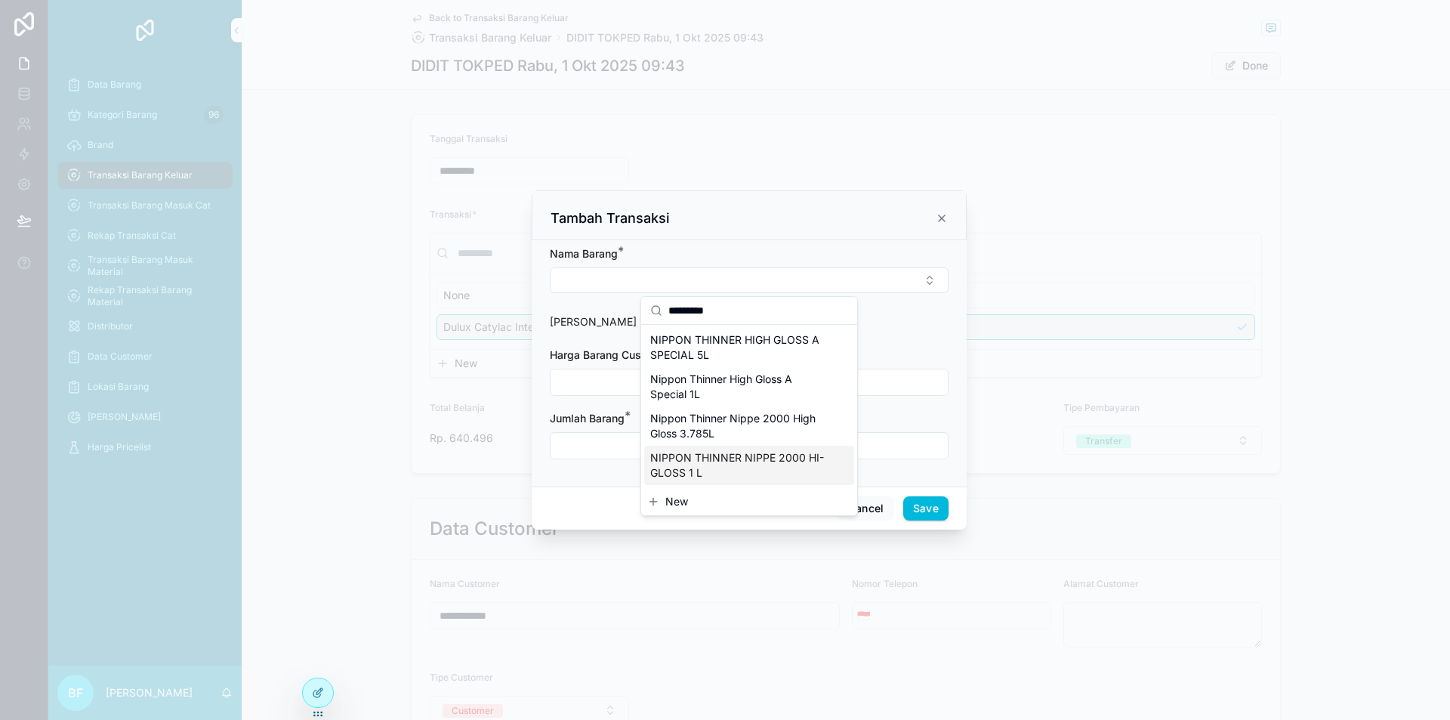
type input "*********"
click at [749, 461] on span "NIPPON THINNER NIPPE 2000 HI-GLOSS 1 L" at bounding box center [740, 465] width 180 height 30
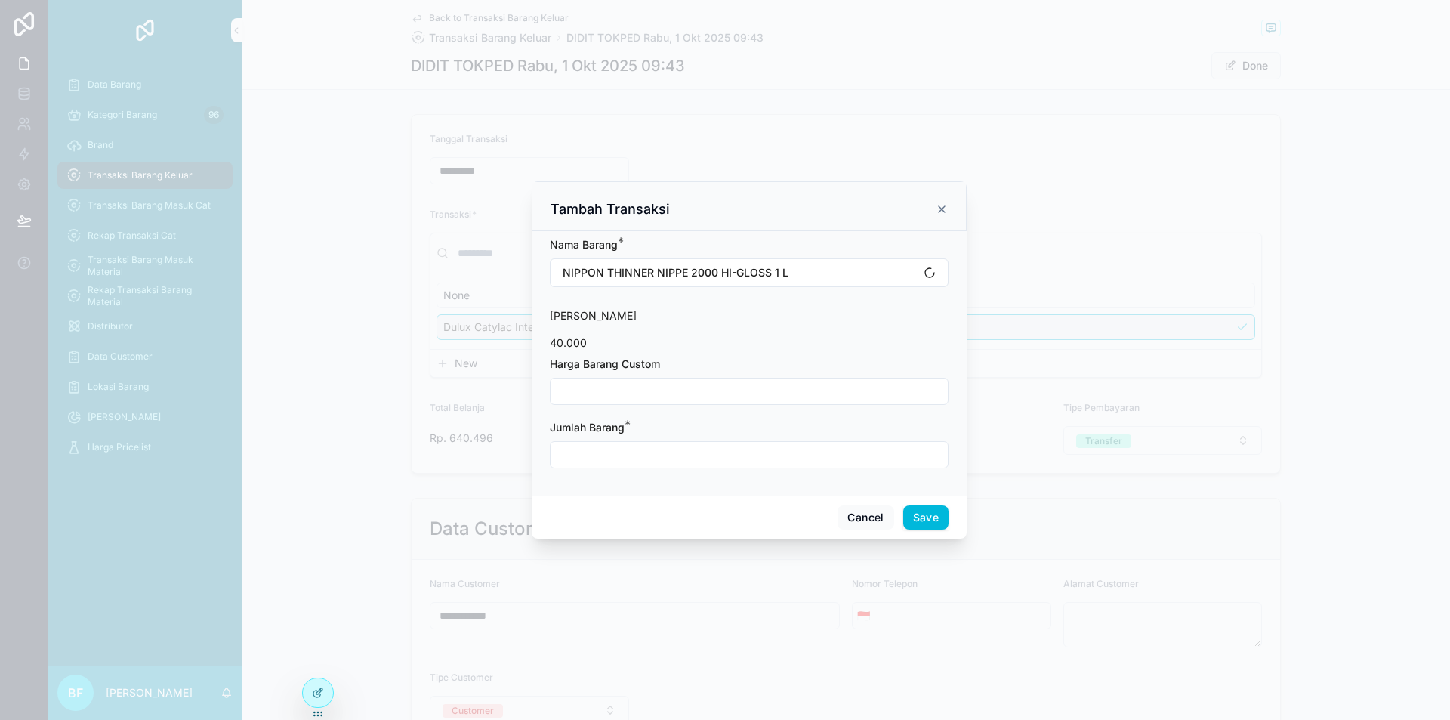
click at [723, 388] on input "scrollable content" at bounding box center [749, 391] width 397 height 21
type input "**********"
click at [718, 458] on input "scrollable content" at bounding box center [749, 454] width 397 height 21
type input "****"
click at [943, 521] on button "Save" at bounding box center [925, 517] width 45 height 24
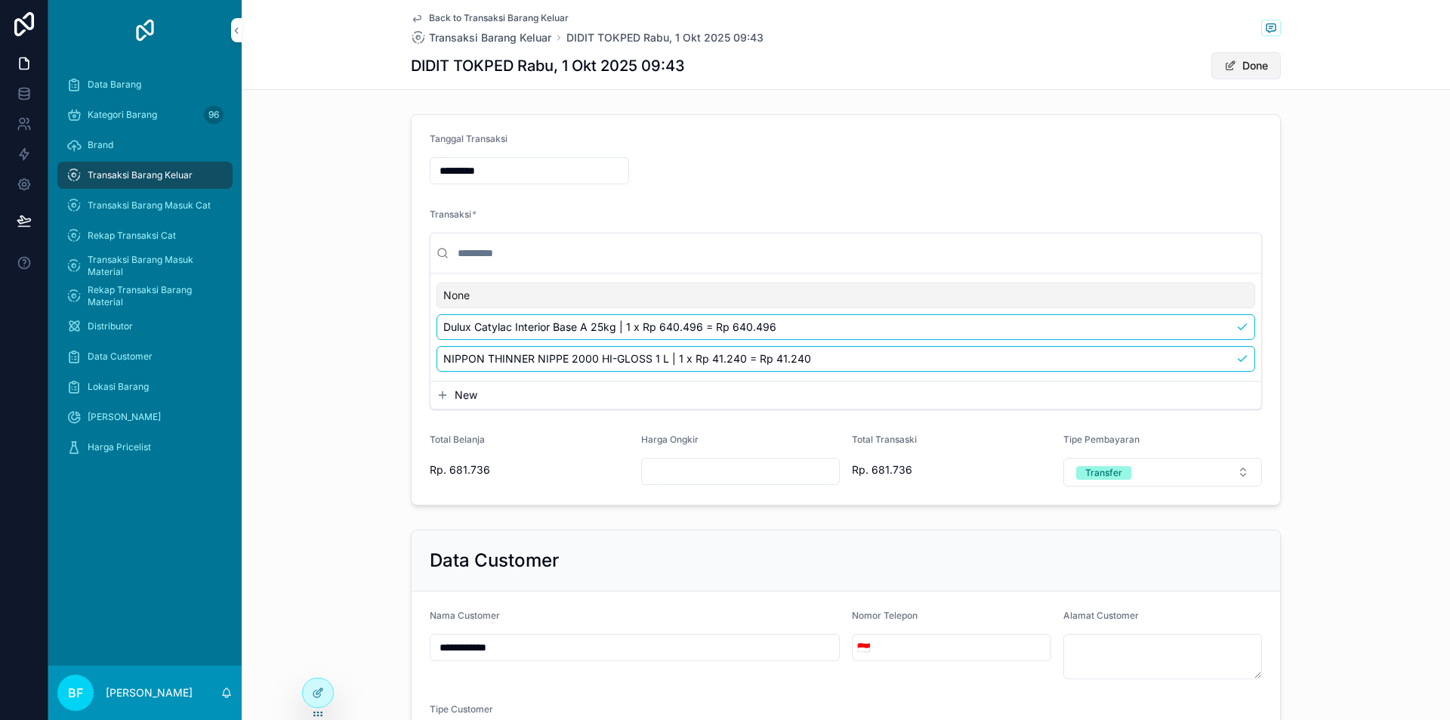
click at [1239, 65] on button "Done" at bounding box center [1246, 65] width 69 height 27
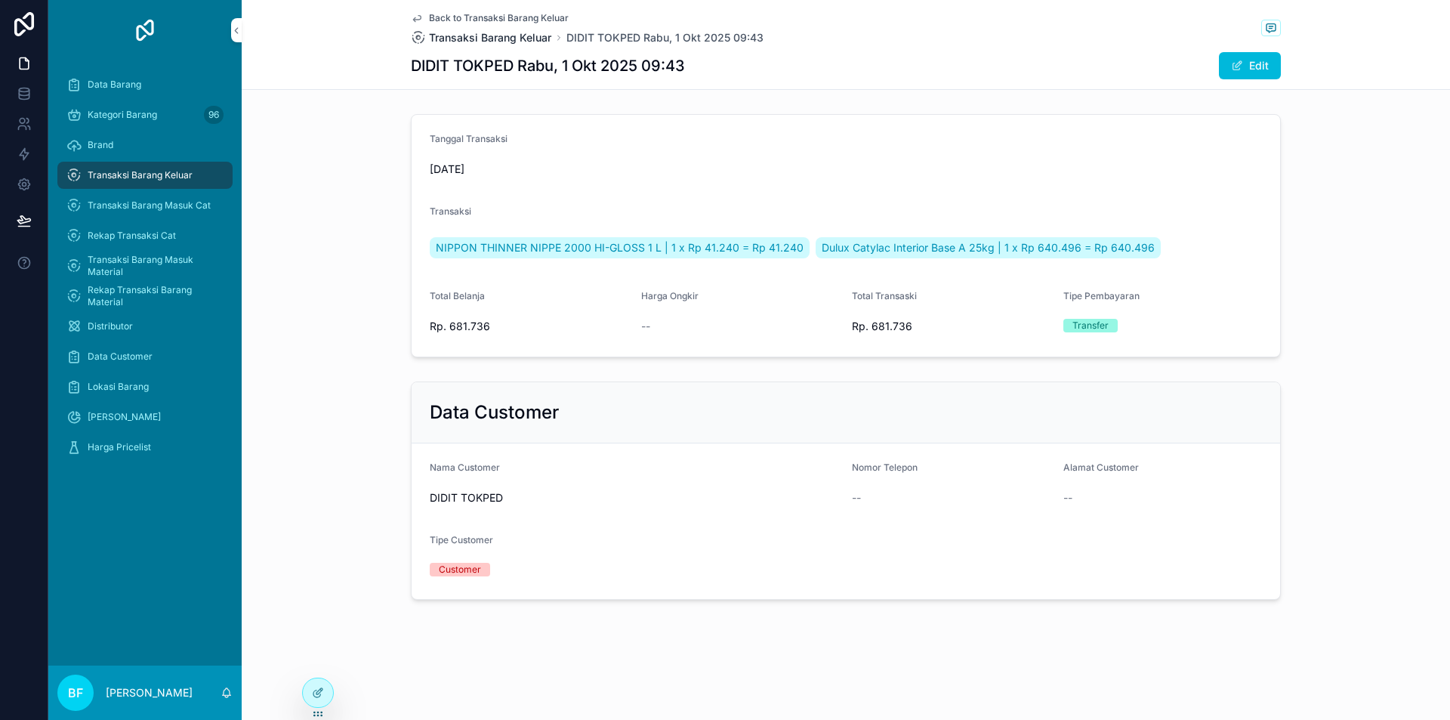
click at [498, 40] on span "Transaksi Barang Keluar" at bounding box center [490, 37] width 122 height 15
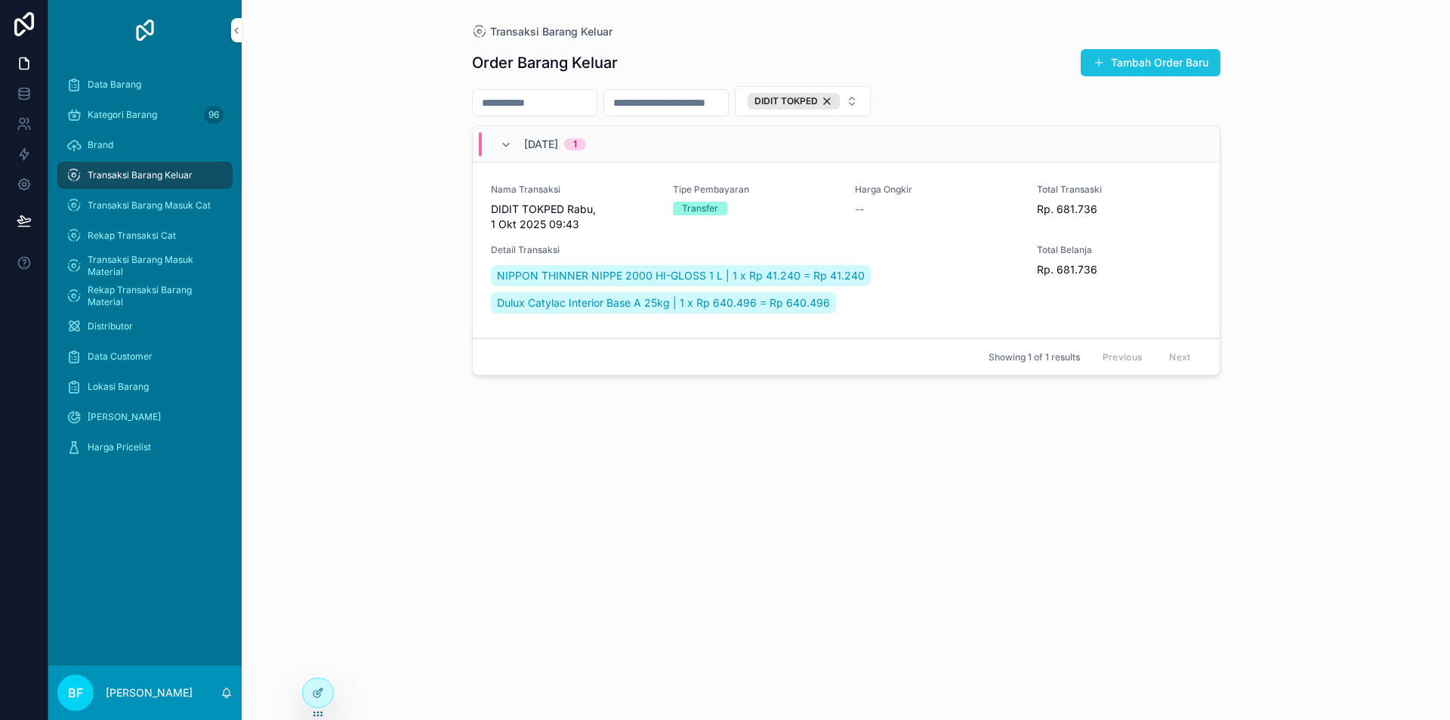
click at [1185, 57] on button "Tambah Order Baru" at bounding box center [1151, 62] width 140 height 27
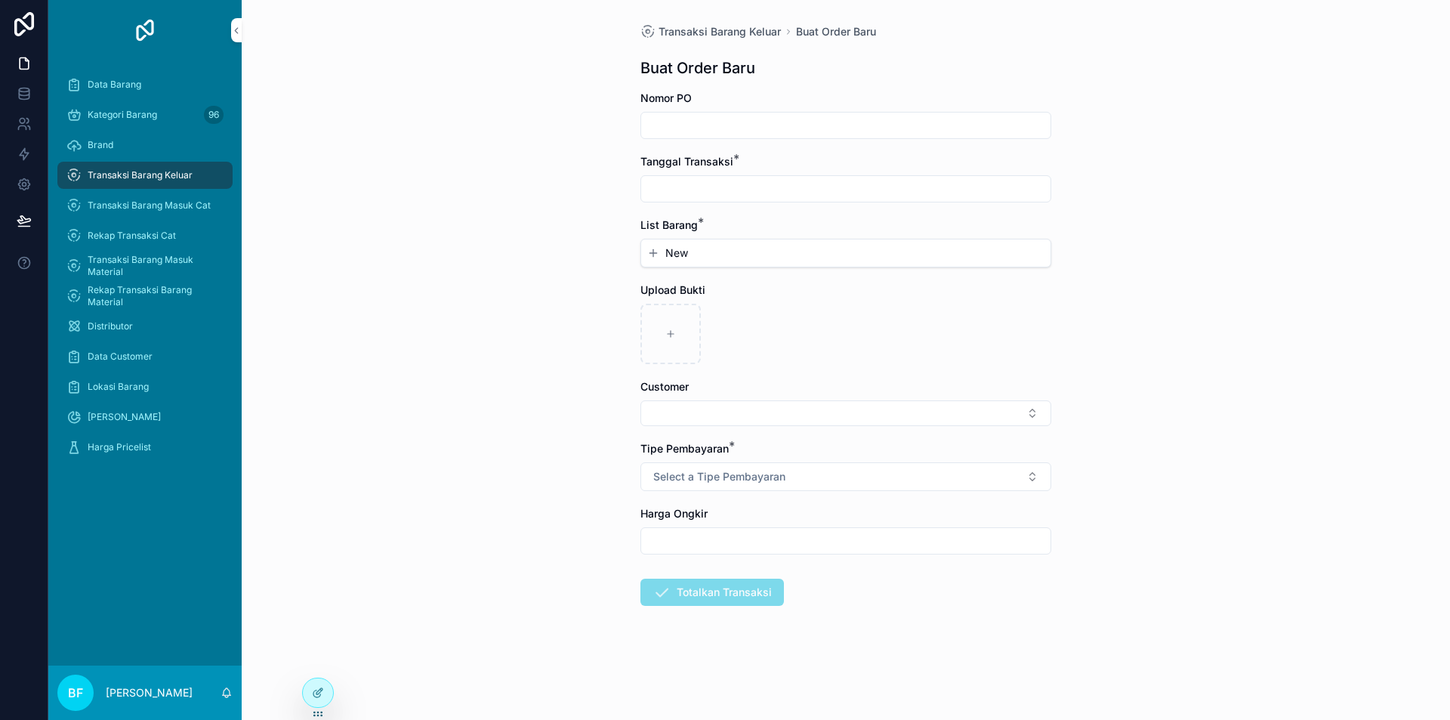
click at [147, 167] on div "Transaksi Barang Keluar" at bounding box center [144, 175] width 157 height 24
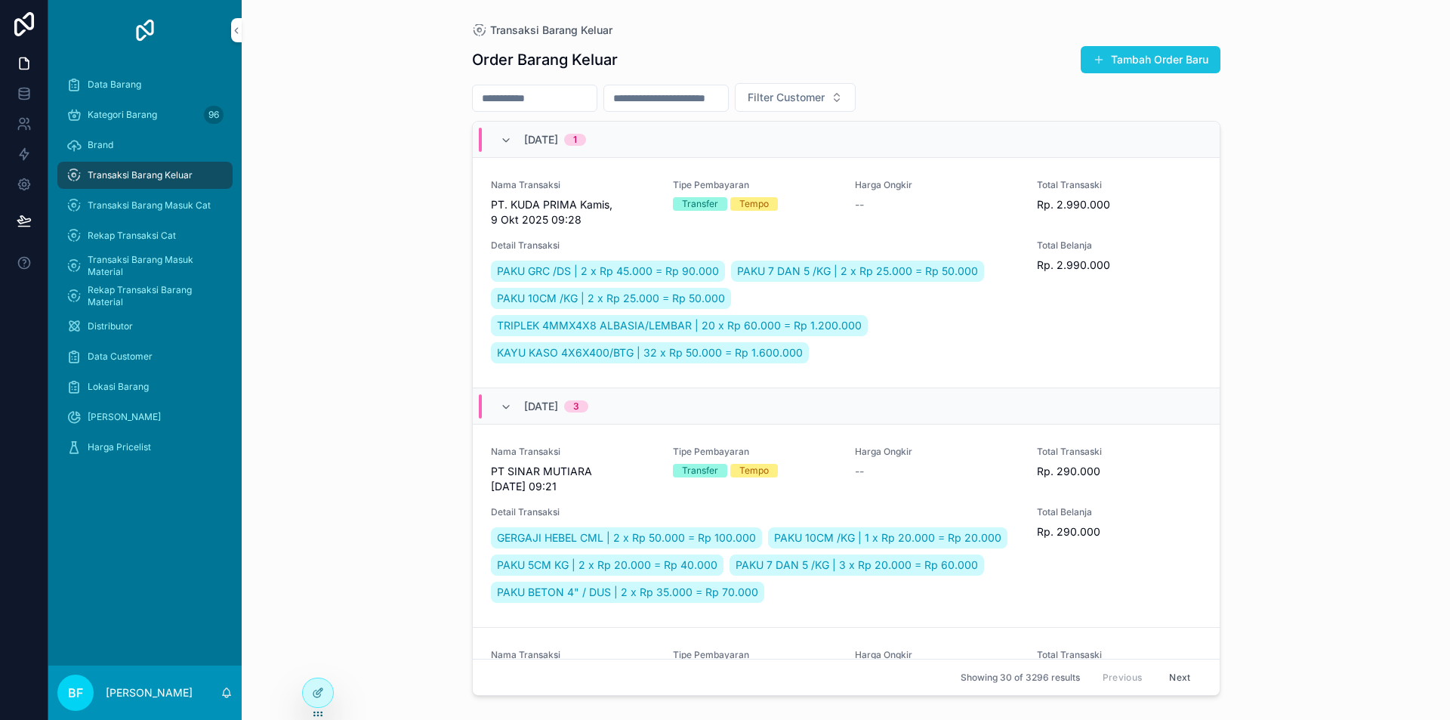
click at [1128, 54] on button "Tambah Order Baru" at bounding box center [1151, 59] width 140 height 27
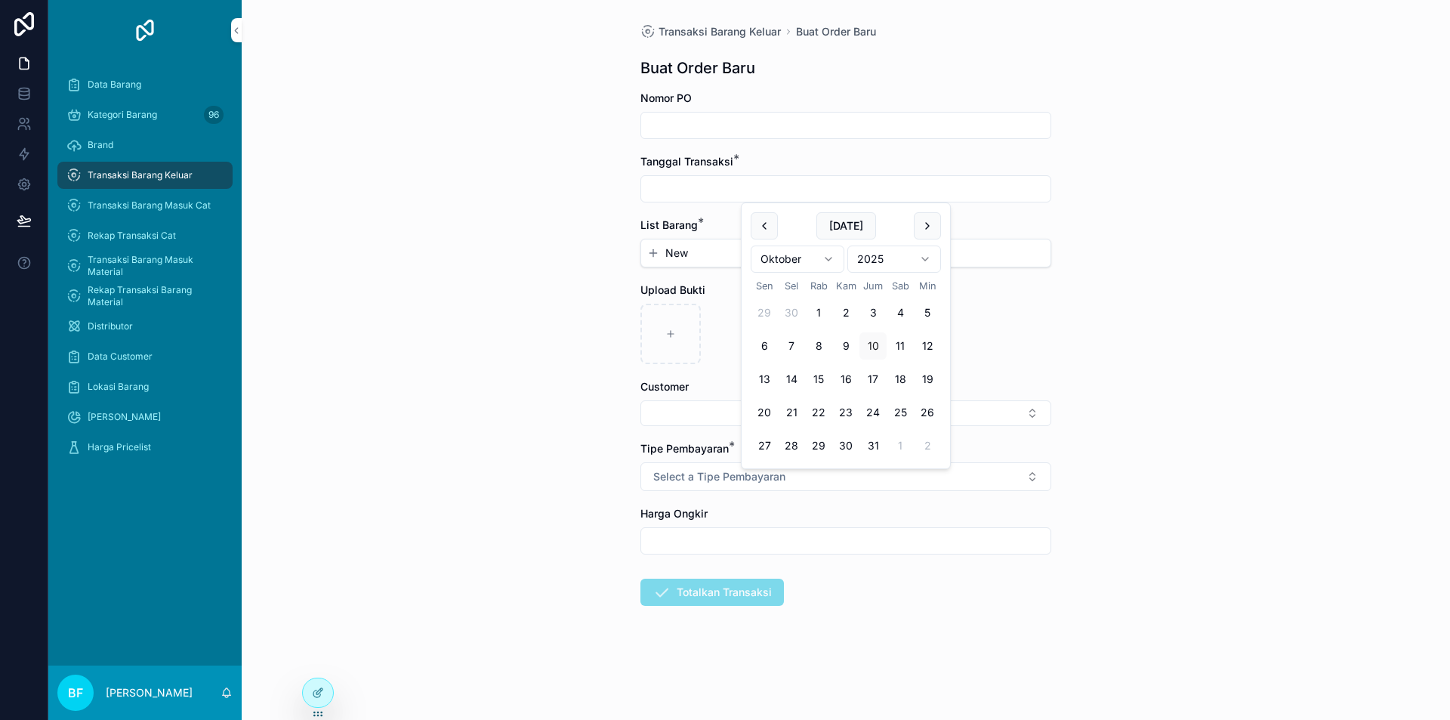
click at [881, 186] on input "scrollable content" at bounding box center [845, 188] width 409 height 21
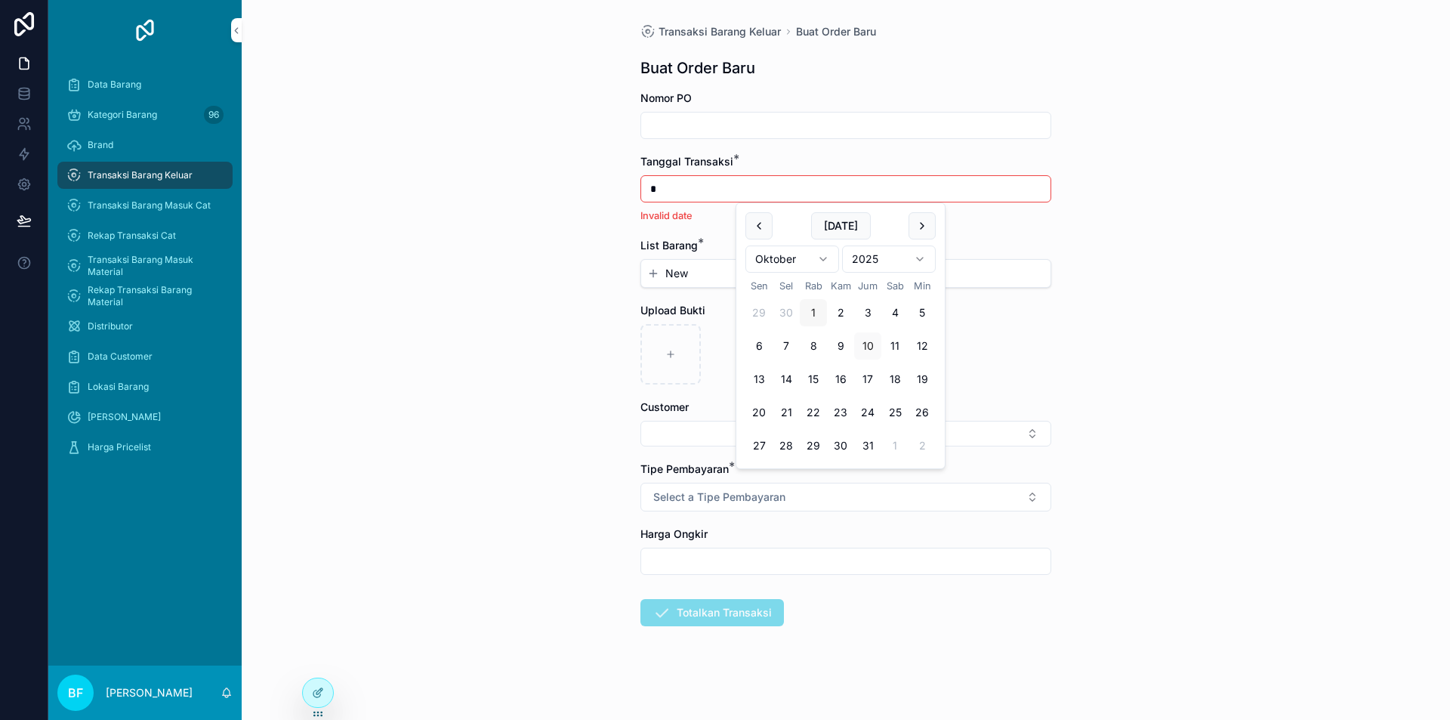
click at [811, 310] on button "1" at bounding box center [813, 312] width 27 height 27
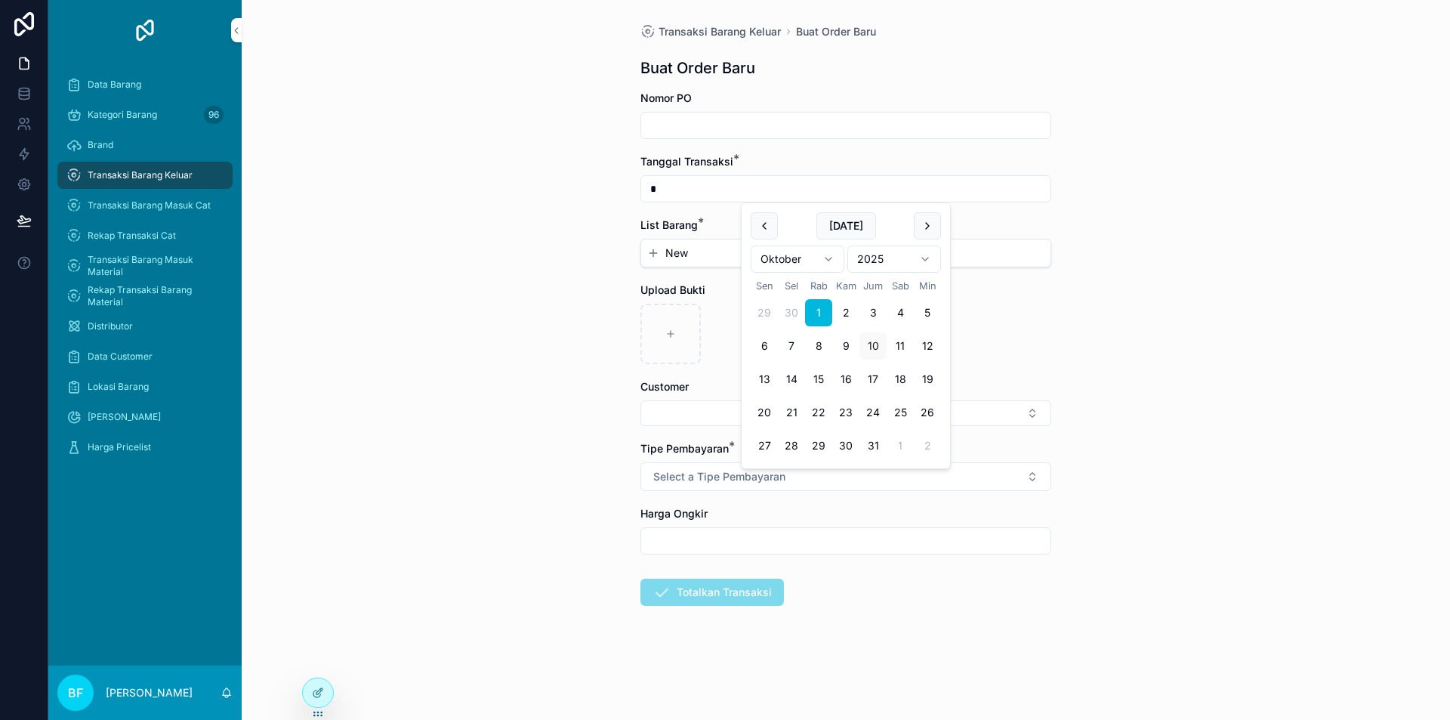
type input "*********"
click at [1196, 288] on div "Transaksi Barang Keluar Buat Order Baru Buat Order Baru Nomor PO Tanggal Transa…" at bounding box center [846, 360] width 1208 height 720
click at [758, 262] on div "New" at bounding box center [845, 252] width 409 height 27
click at [759, 255] on button "New" at bounding box center [845, 252] width 397 height 15
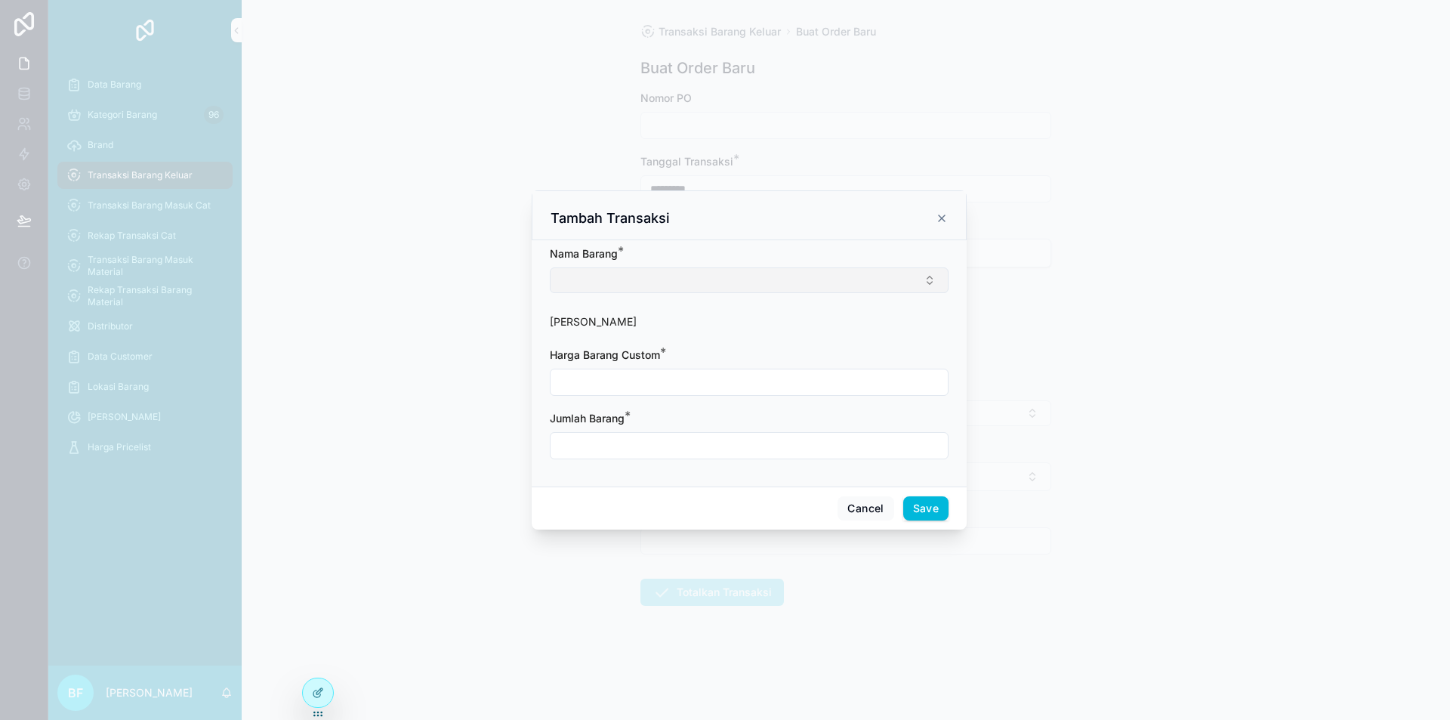
click at [744, 287] on button "Select Button" at bounding box center [749, 280] width 399 height 26
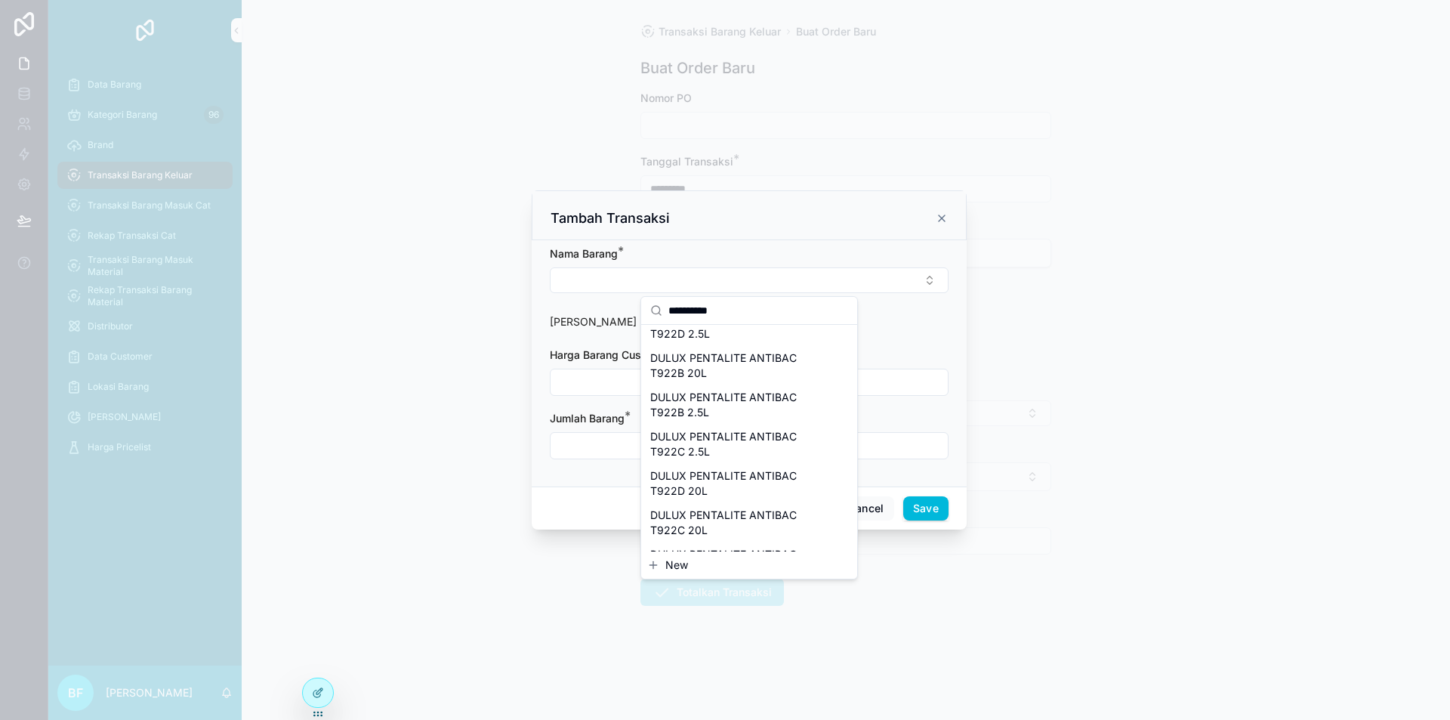
scroll to position [227, 0]
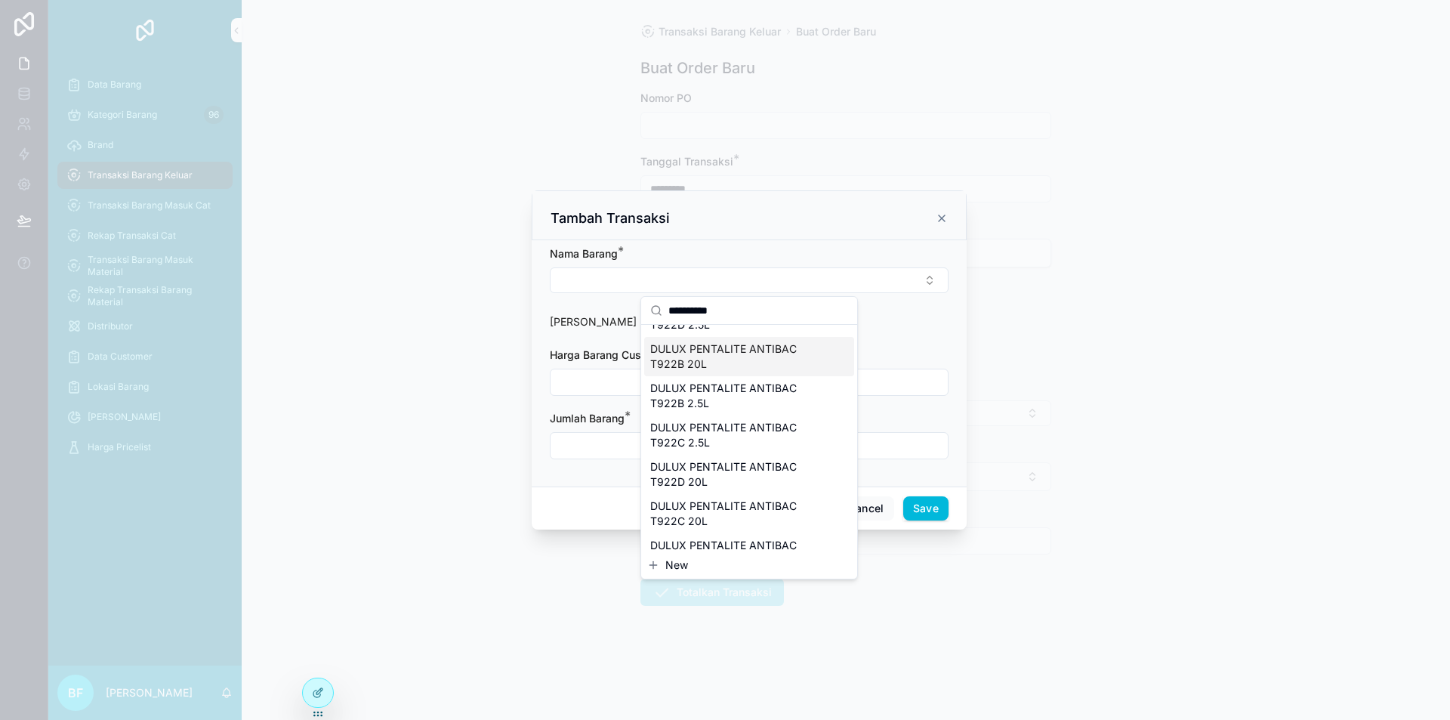
type input "*********"
click at [722, 364] on span "DULUX PENTALITE ANTIBAC T922B 20L" at bounding box center [740, 356] width 180 height 30
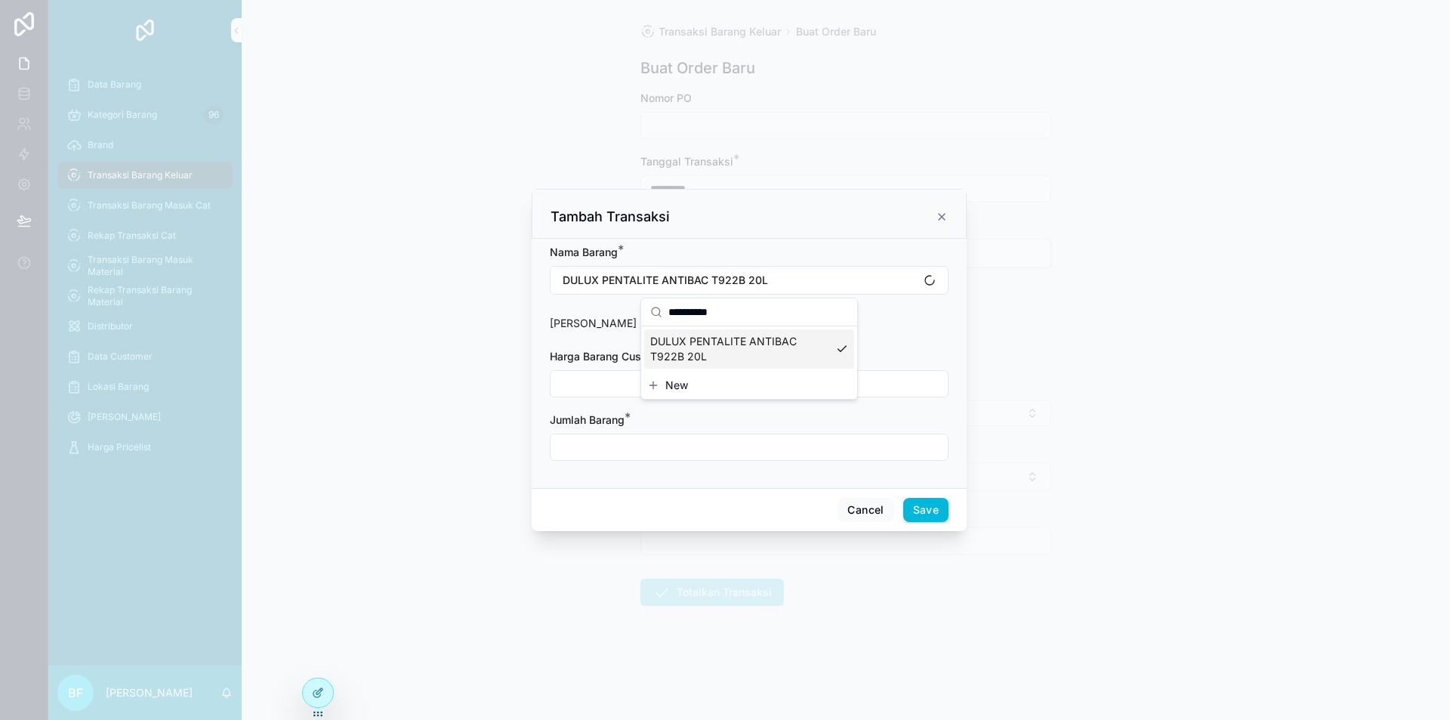
scroll to position [0, 0]
click at [724, 371] on div "scrollable content" at bounding box center [749, 383] width 399 height 27
click at [730, 375] on input "scrollable content" at bounding box center [749, 383] width 397 height 21
type input "**********"
click at [609, 440] on input "scrollable content" at bounding box center [749, 447] width 397 height 21
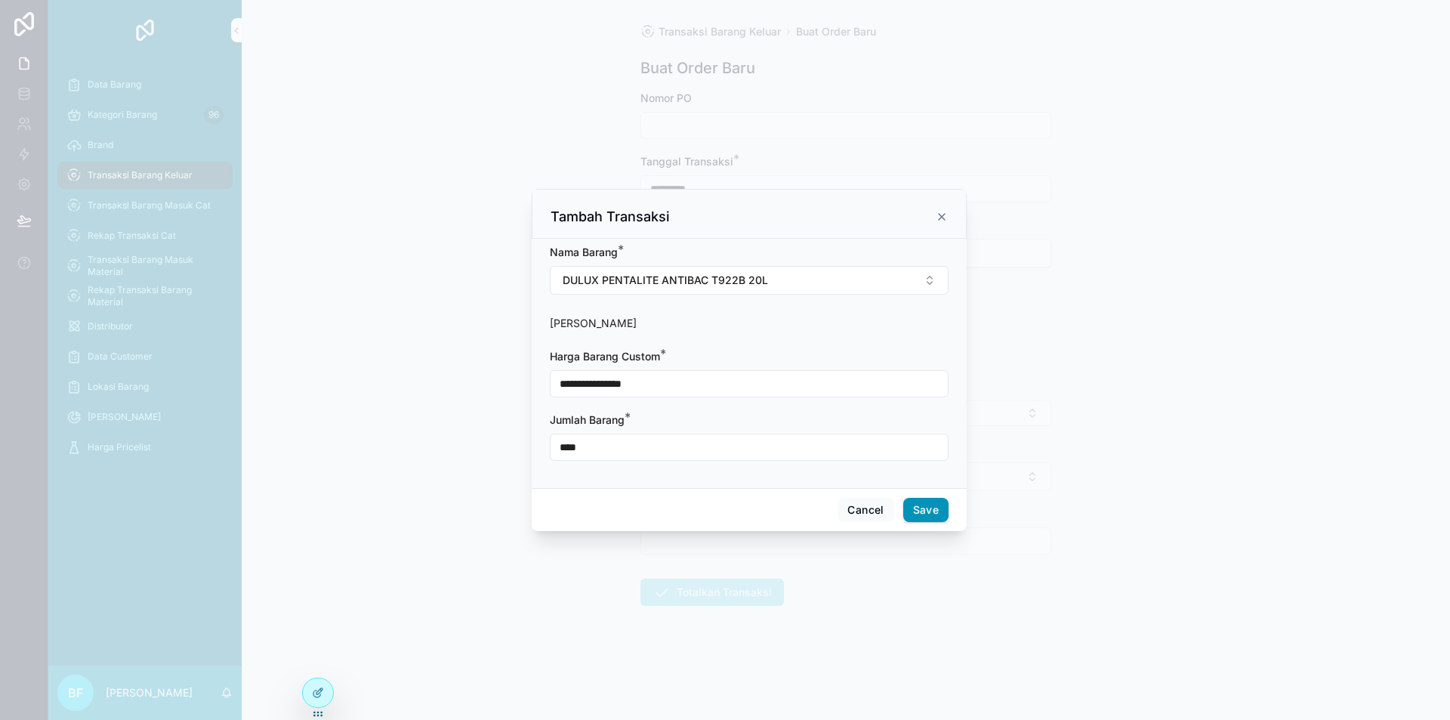
type input "****"
click at [927, 511] on button "Save" at bounding box center [925, 510] width 45 height 24
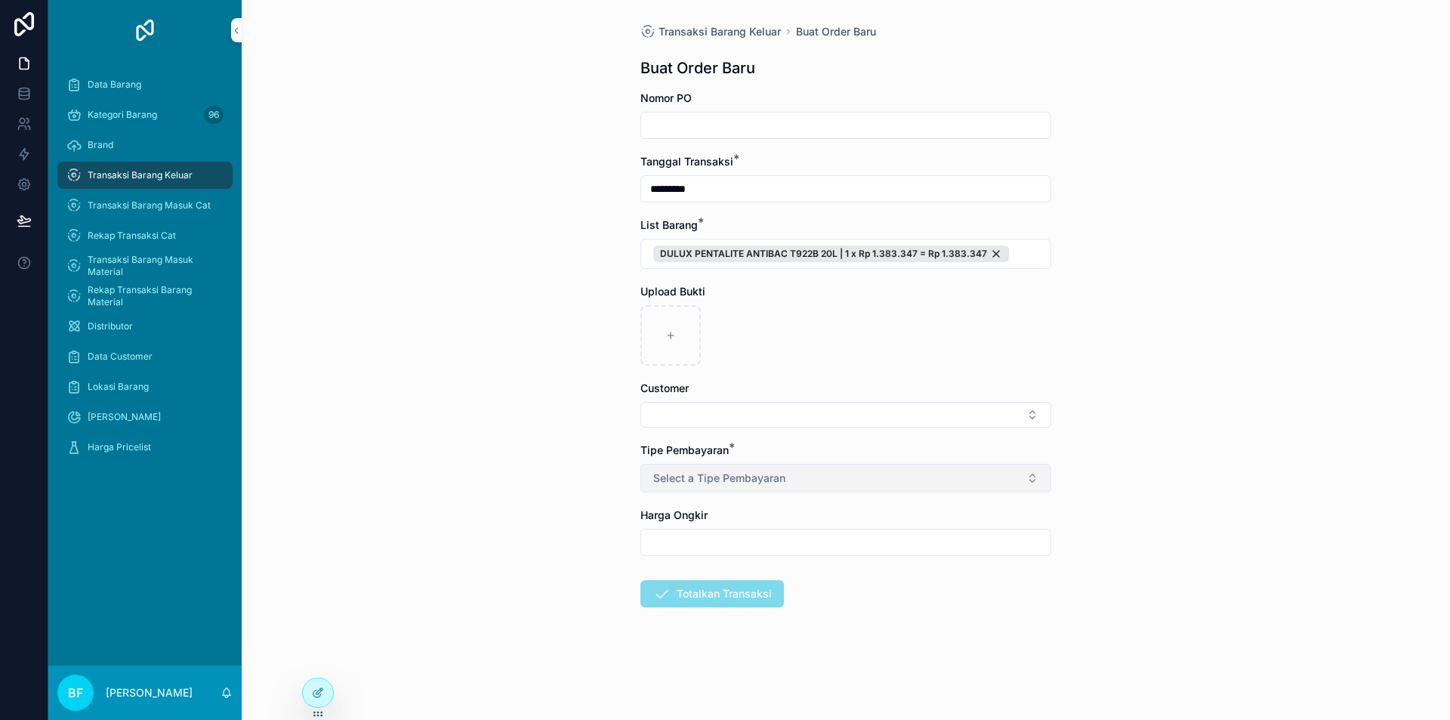
click at [836, 479] on button "Select a Tipe Pembayaran" at bounding box center [845, 478] width 411 height 29
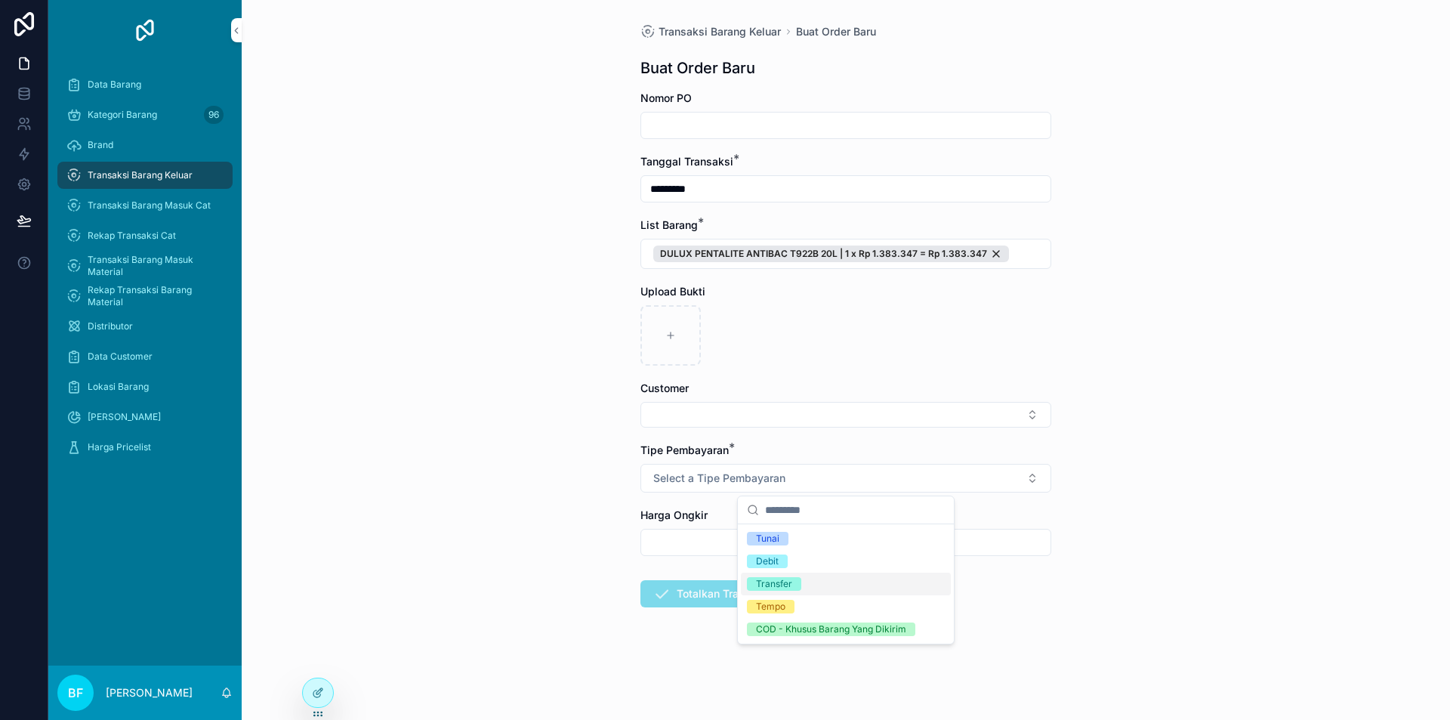
click at [792, 584] on div "Transfer" at bounding box center [774, 584] width 36 height 14
click at [748, 419] on button "Select Button" at bounding box center [845, 415] width 411 height 26
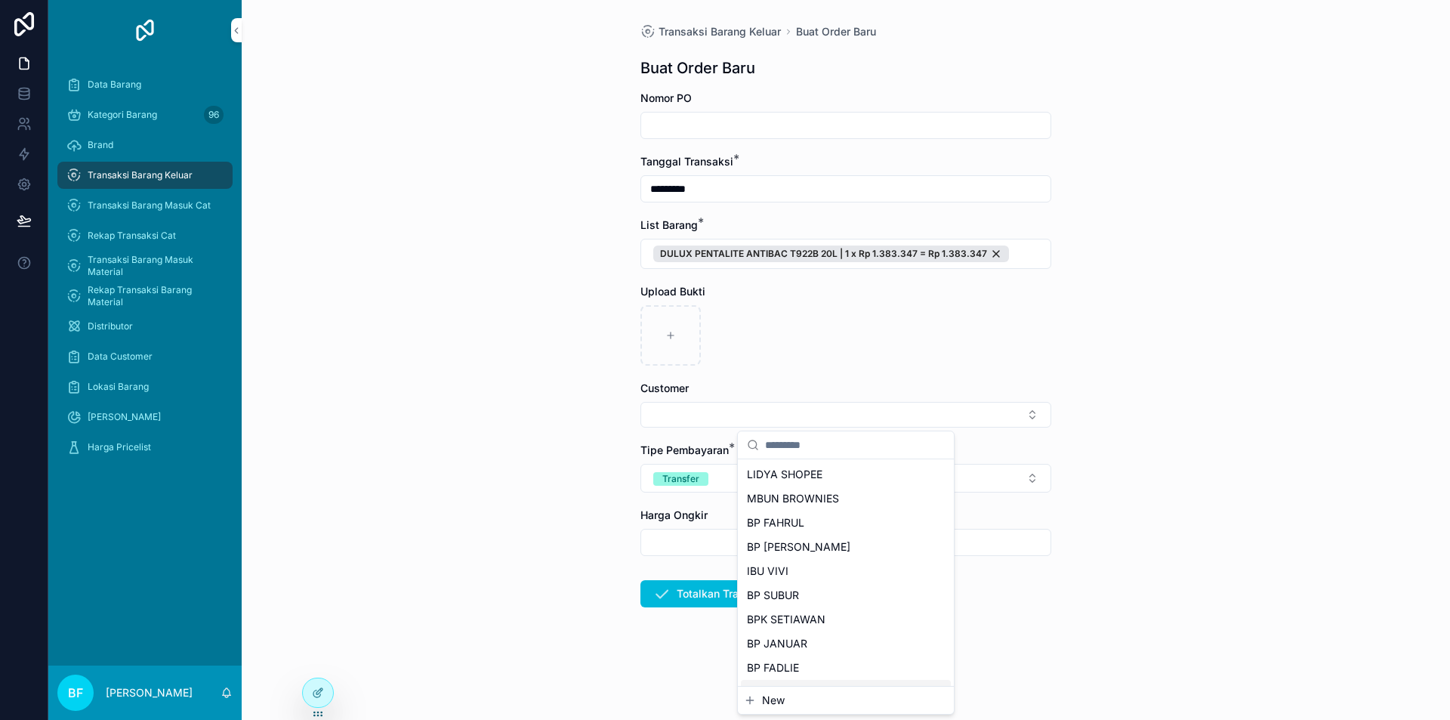
click at [764, 703] on span "New" at bounding box center [773, 700] width 23 height 15
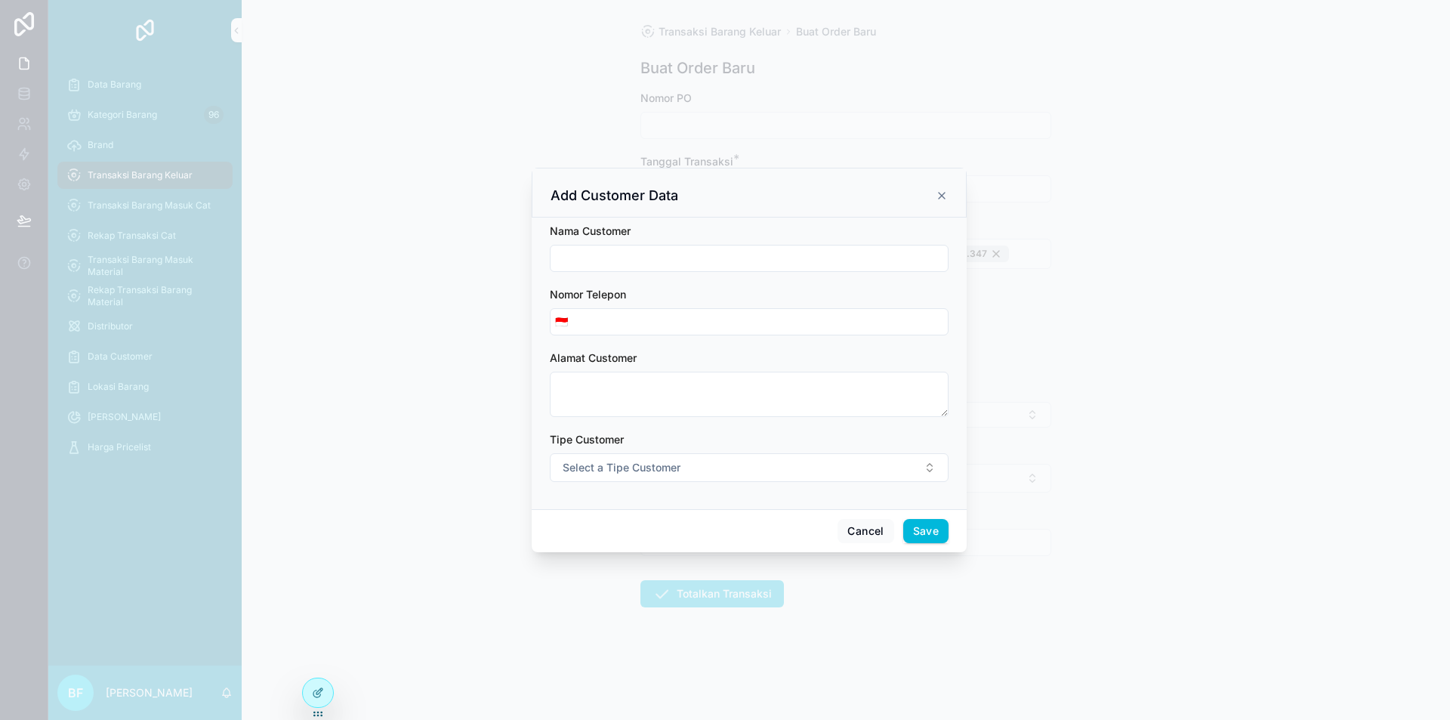
click at [681, 259] on input "scrollable content" at bounding box center [749, 258] width 397 height 21
type input "**********"
click at [631, 461] on span "Select a Tipe Customer" at bounding box center [622, 467] width 118 height 15
click at [667, 523] on div "Customer" at bounding box center [680, 528] width 42 height 14
click at [940, 532] on button "Save" at bounding box center [925, 531] width 45 height 24
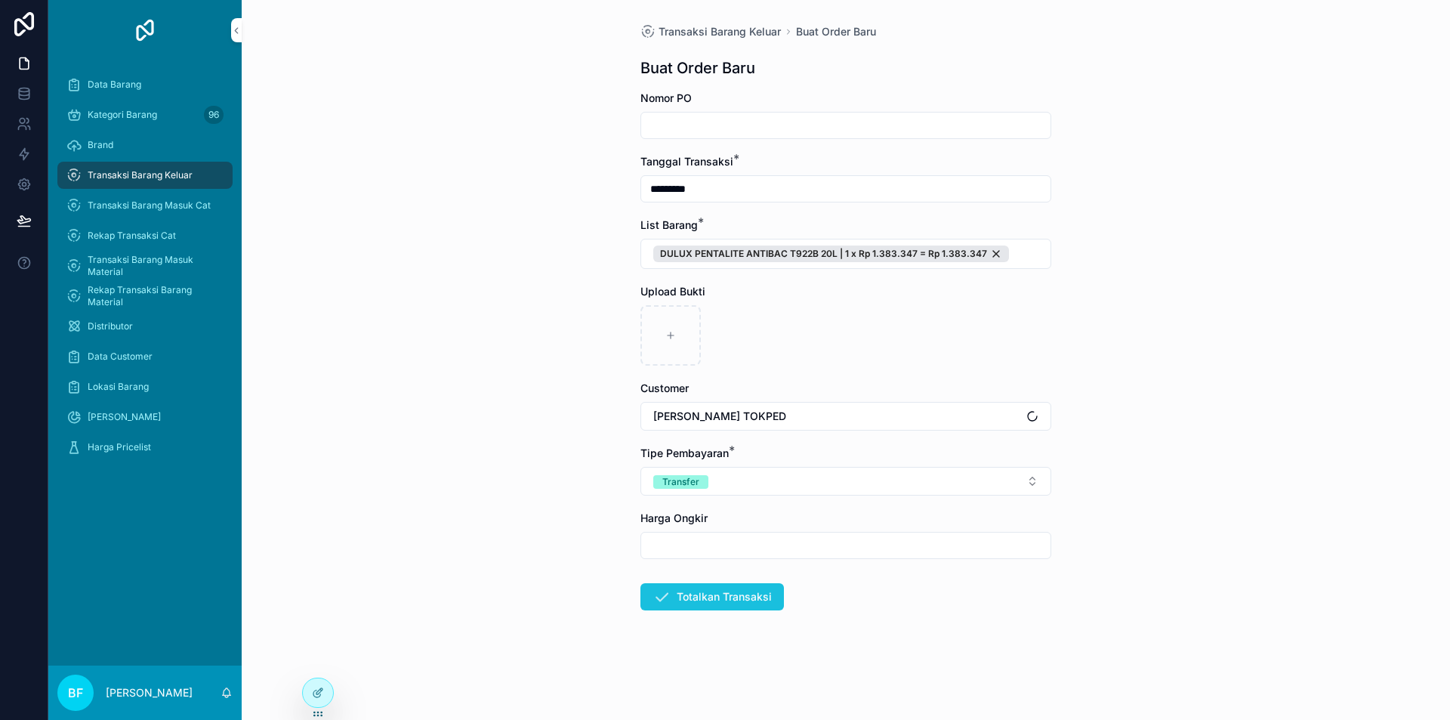
click at [741, 585] on button "Totalkan Transaksi" at bounding box center [712, 596] width 144 height 27
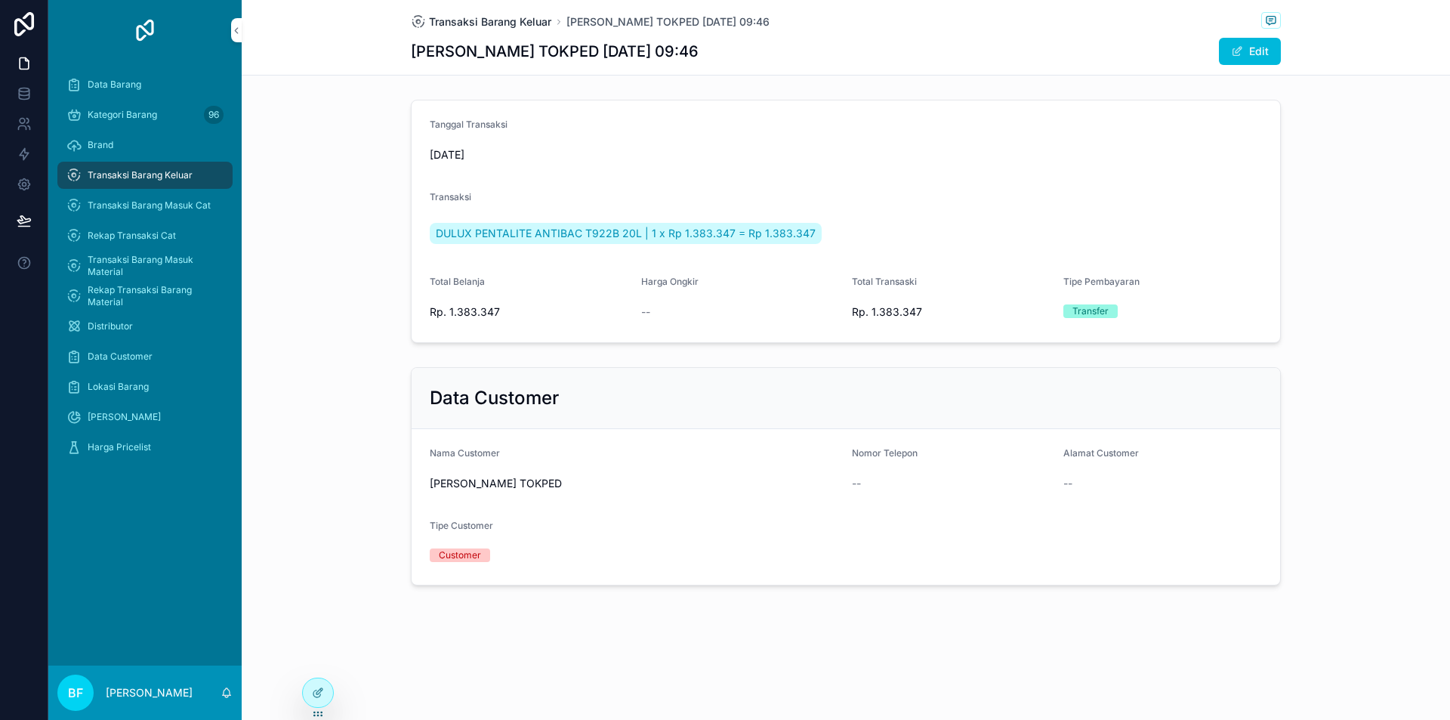
click at [526, 21] on span "Transaksi Barang Keluar" at bounding box center [490, 21] width 122 height 15
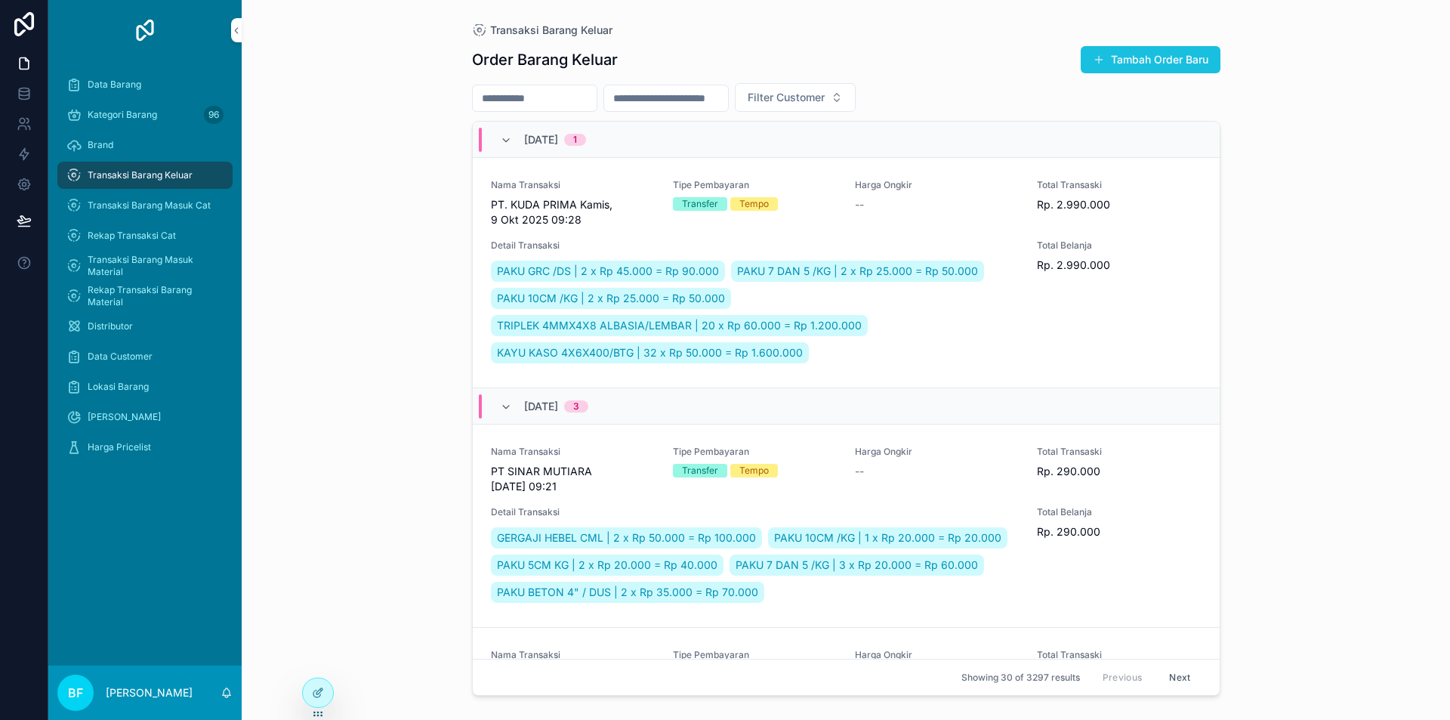
click at [1128, 64] on button "Tambah Order Baru" at bounding box center [1151, 59] width 140 height 27
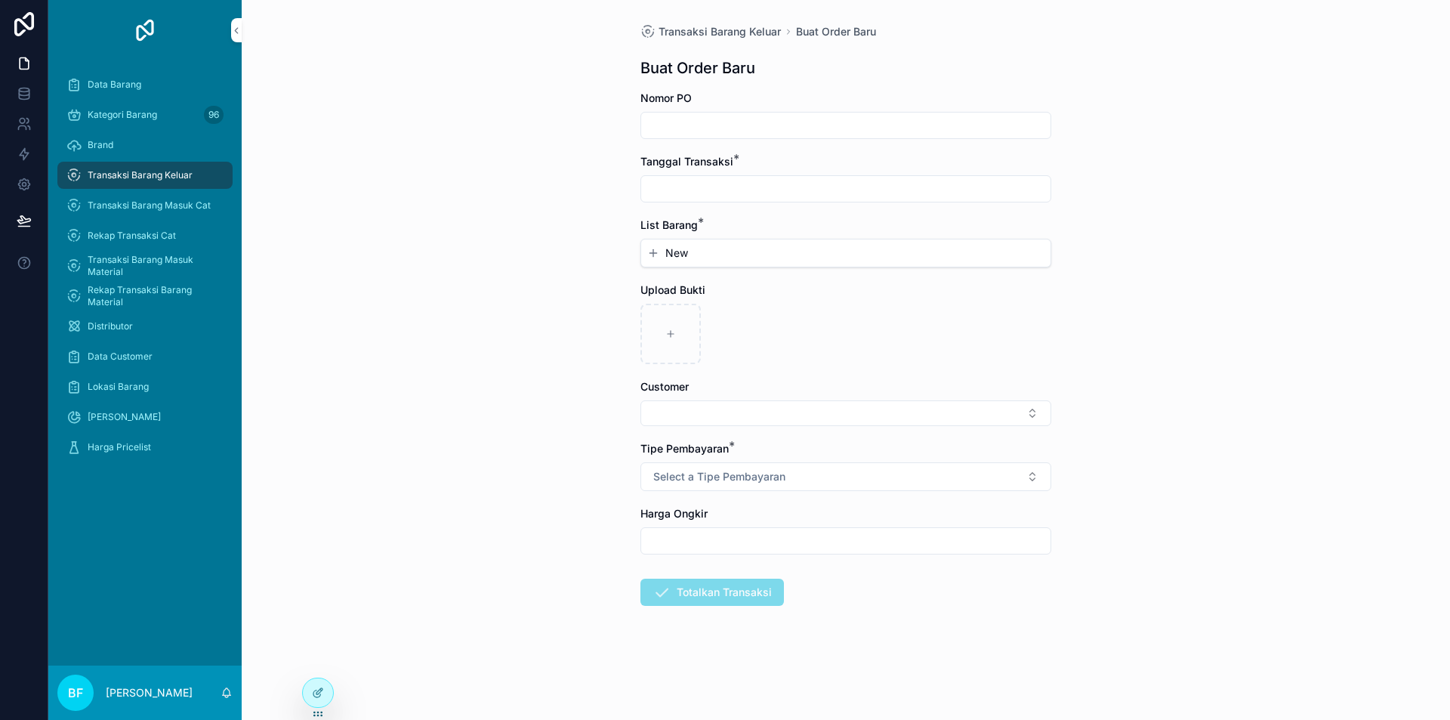
click at [819, 184] on input "scrollable content" at bounding box center [845, 188] width 409 height 21
click at [816, 306] on button "1" at bounding box center [818, 312] width 27 height 27
type input "*********"
click at [696, 267] on form "Nomor PO Tanggal Transaksi * ********* List Barang * New Upload Bukti Customer …" at bounding box center [845, 397] width 411 height 612
click at [694, 255] on button "New" at bounding box center [845, 252] width 397 height 15
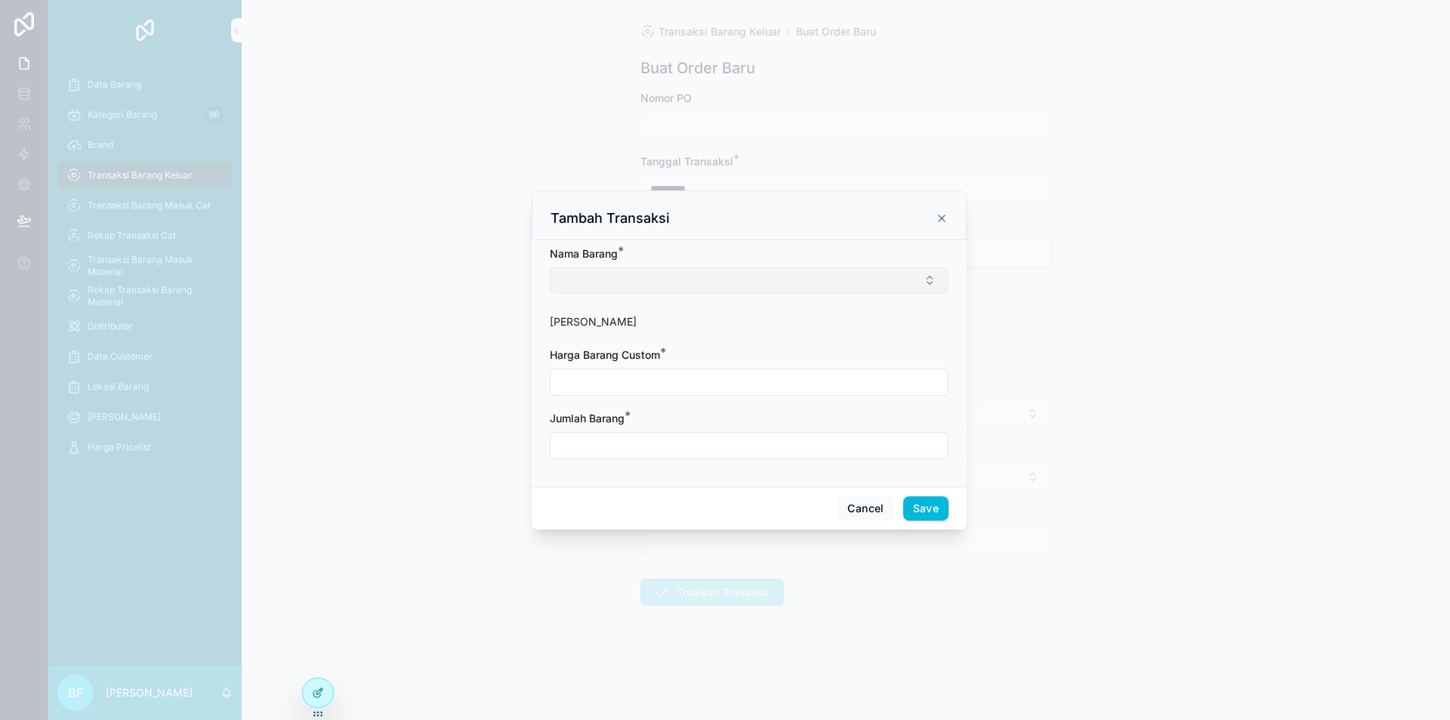
click at [718, 283] on button "Select Button" at bounding box center [749, 280] width 399 height 26
type input "*"
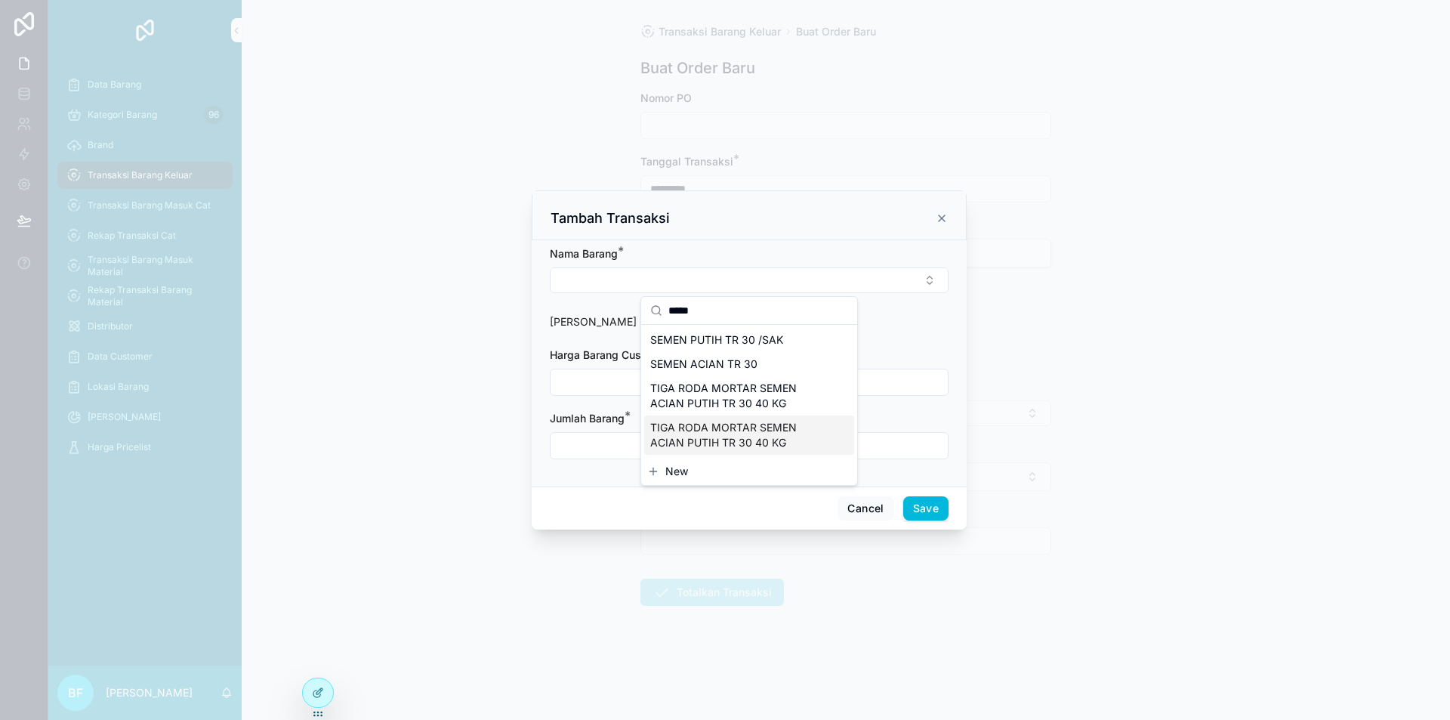
type input "*****"
click at [758, 430] on span "TIGA RODA MORTAR SEMEN ACIAN PUTIH TR 30 40 KG" at bounding box center [740, 435] width 180 height 30
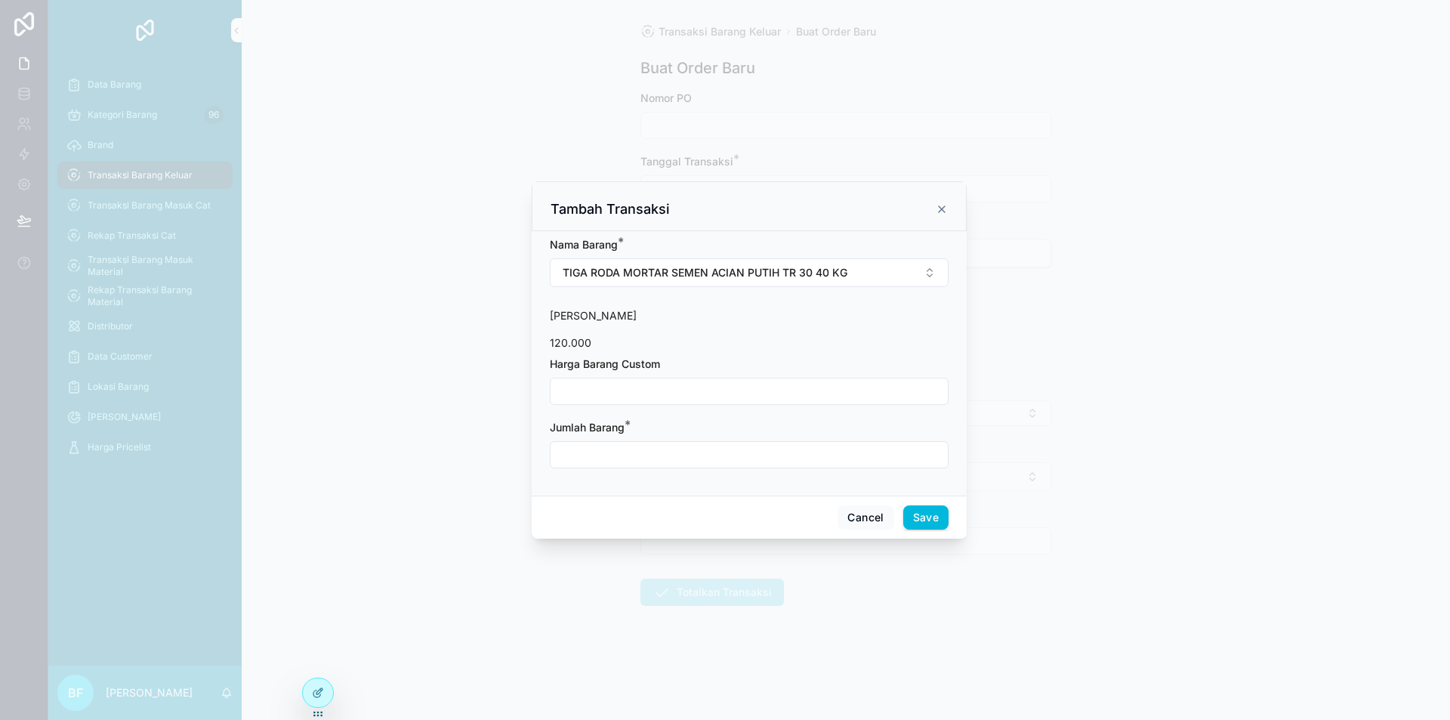
click at [707, 390] on input "scrollable content" at bounding box center [749, 391] width 397 height 21
type input "**********"
drag, startPoint x: 701, startPoint y: 468, endPoint x: 705, endPoint y: 458, distance: 10.8
click at [701, 465] on div "scrollable content" at bounding box center [749, 454] width 399 height 27
click at [705, 458] on input "scrollable content" at bounding box center [749, 454] width 397 height 21
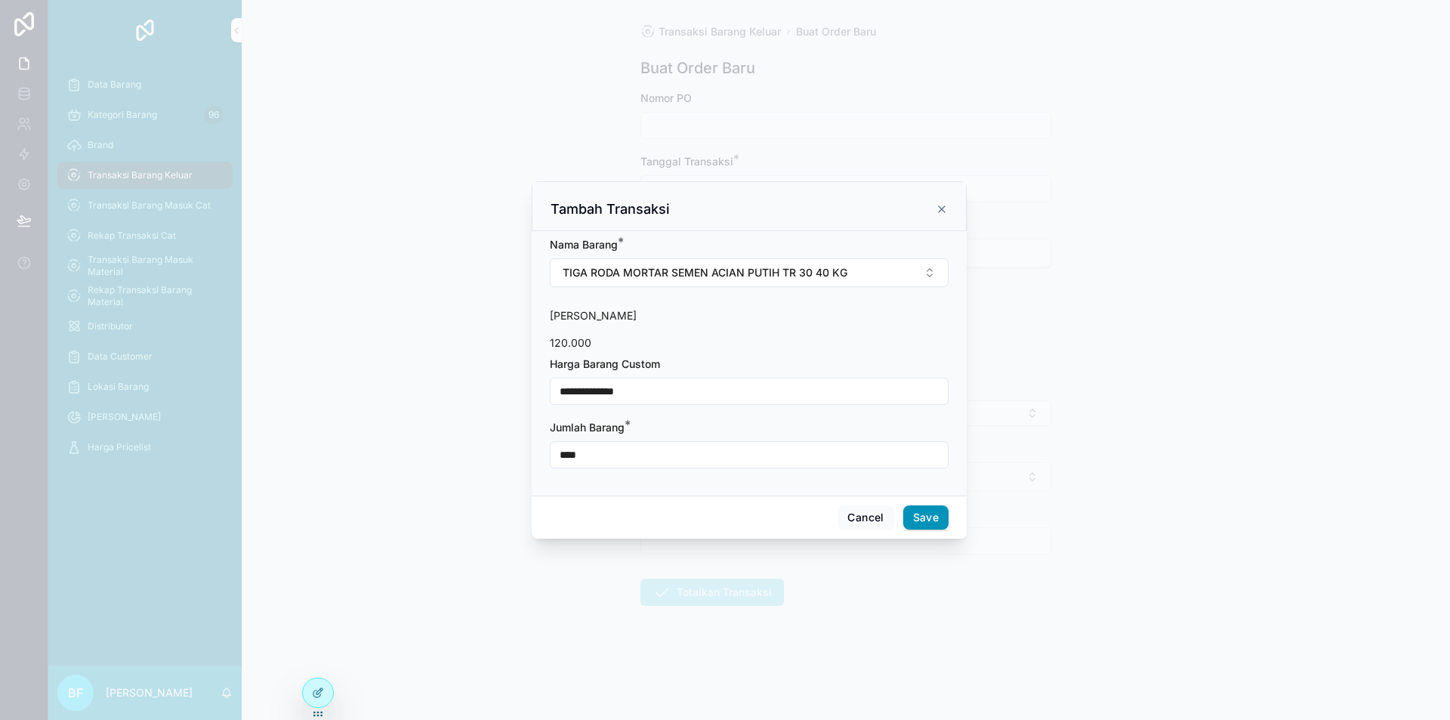
type input "****"
click at [924, 512] on button "Save" at bounding box center [925, 517] width 45 height 24
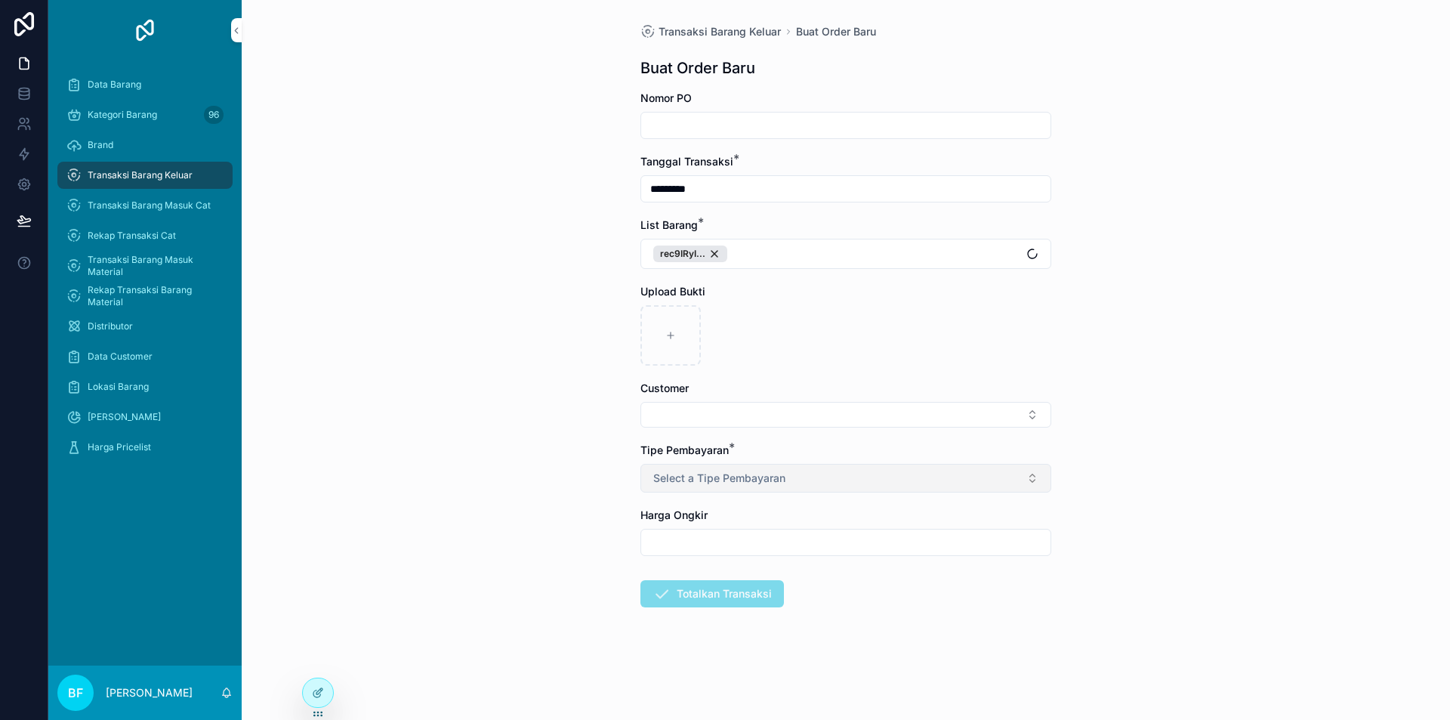
click at [753, 480] on span "Select a Tipe Pembayaran" at bounding box center [719, 478] width 132 height 15
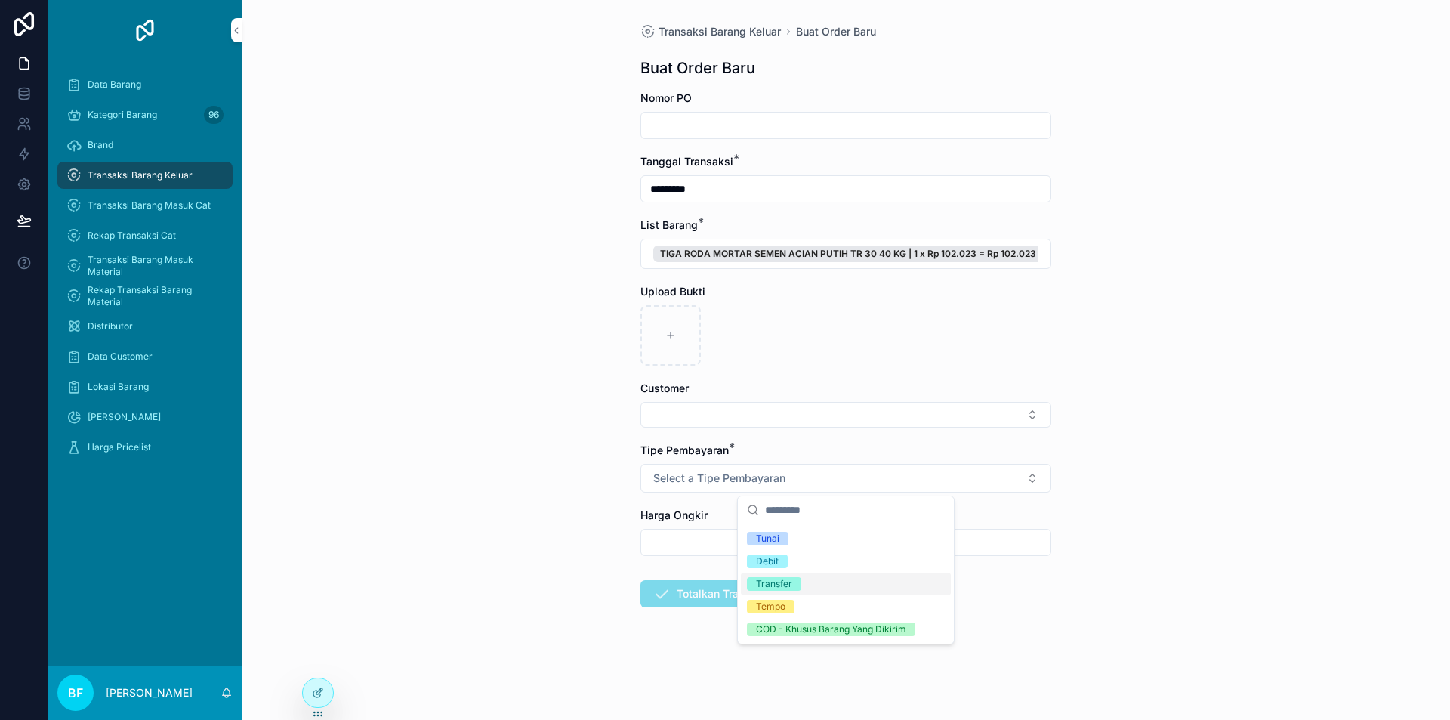
click at [798, 581] on span "Transfer" at bounding box center [774, 584] width 54 height 14
click at [767, 421] on button "Select Button" at bounding box center [845, 415] width 411 height 26
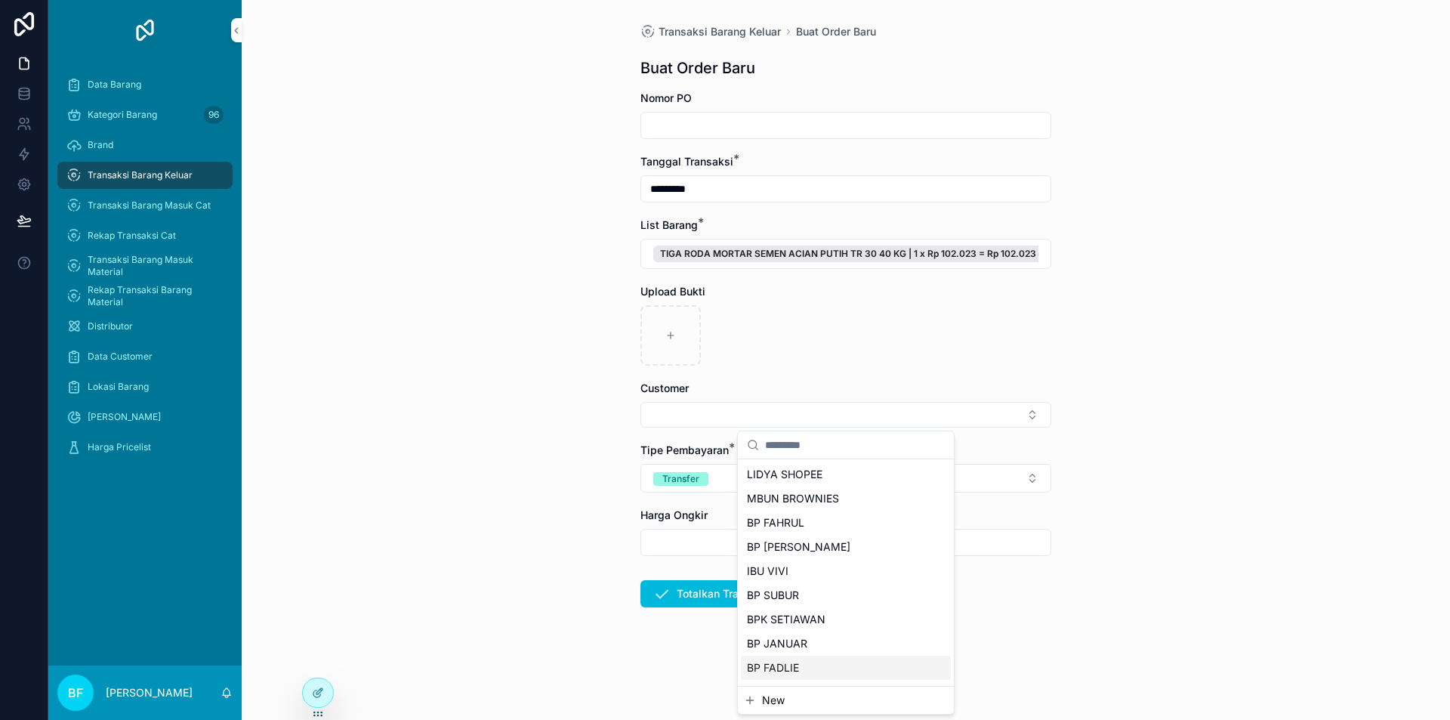
click at [781, 699] on span "New" at bounding box center [773, 700] width 23 height 15
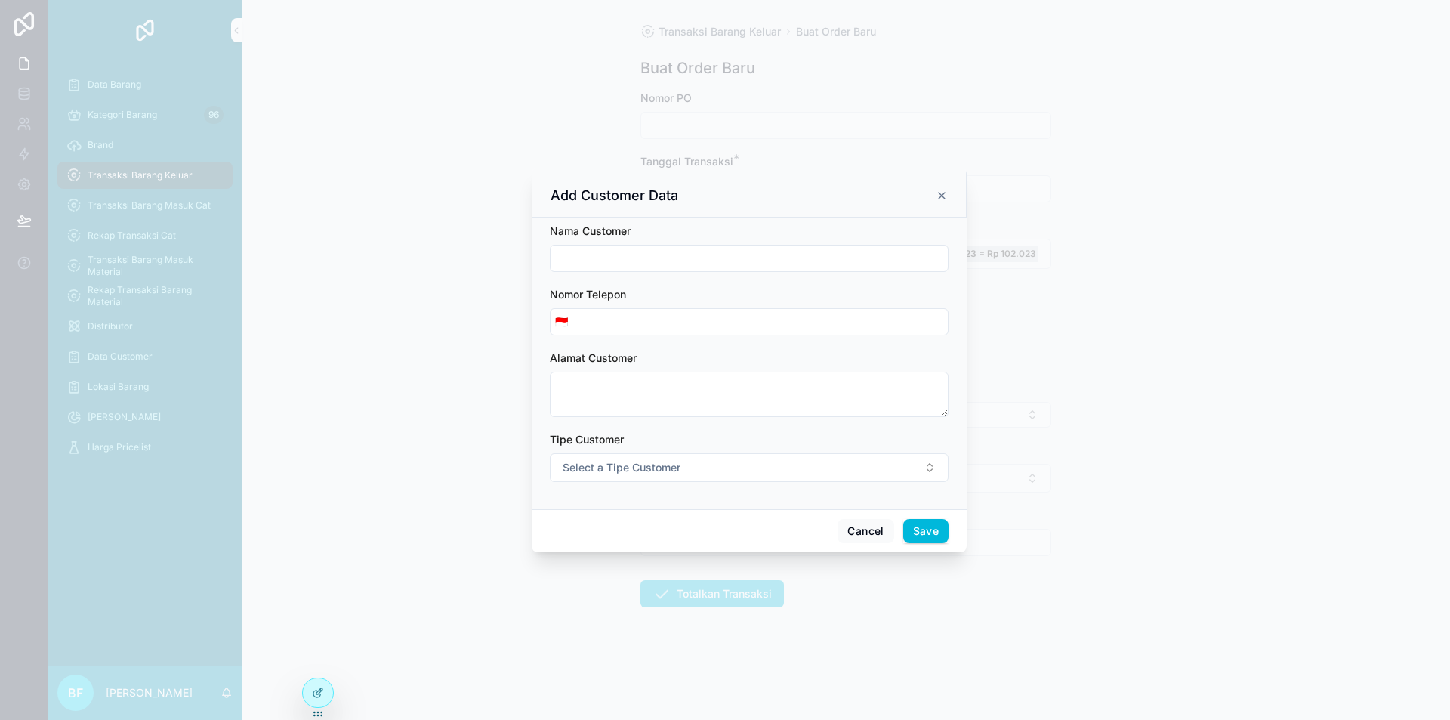
click at [721, 263] on input "scrollable content" at bounding box center [749, 258] width 397 height 21
type input "**********"
drag, startPoint x: 779, startPoint y: 458, endPoint x: 789, endPoint y: 472, distance: 17.2
click at [779, 458] on button "Select a Tipe Customer" at bounding box center [749, 467] width 399 height 29
click at [753, 533] on div "Customer" at bounding box center [749, 528] width 210 height 23
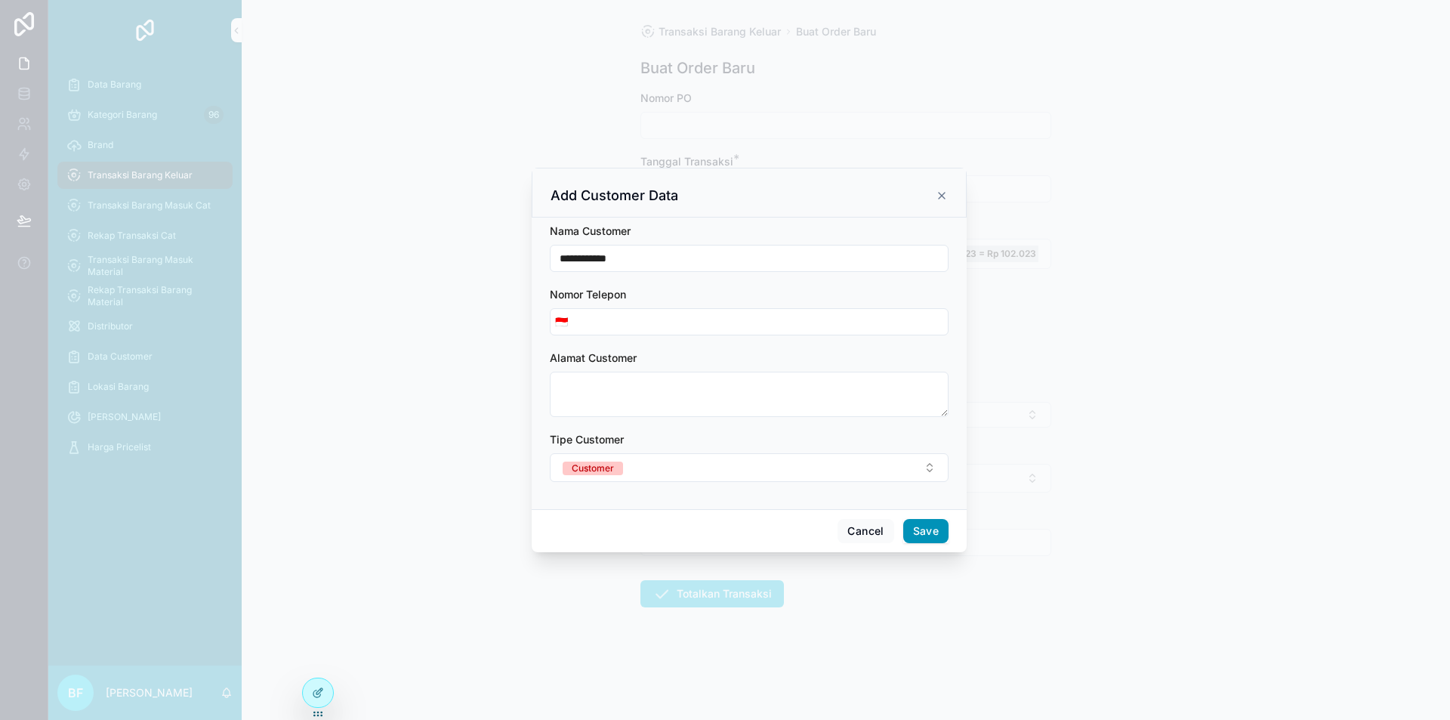
click at [910, 533] on button "Save" at bounding box center [925, 531] width 45 height 24
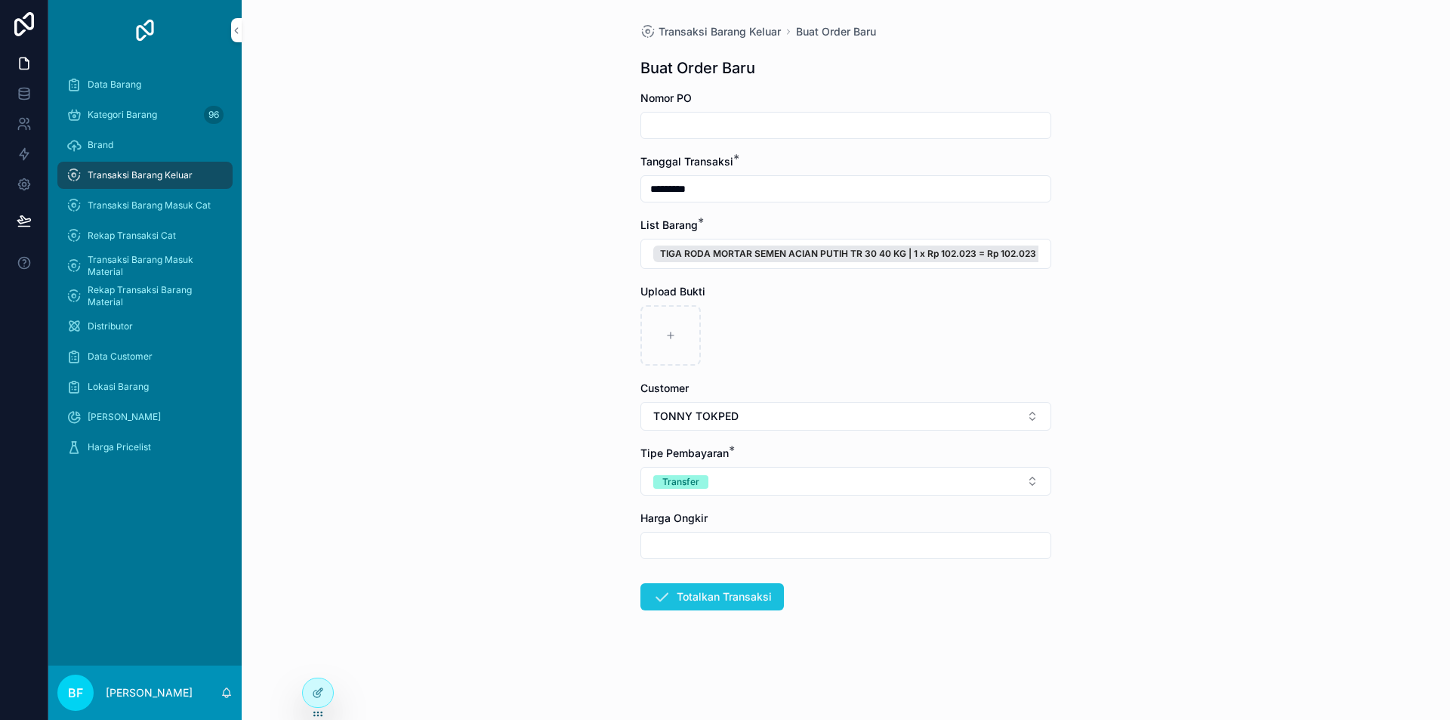
click at [777, 596] on button "Totalkan Transaksi" at bounding box center [712, 596] width 144 height 27
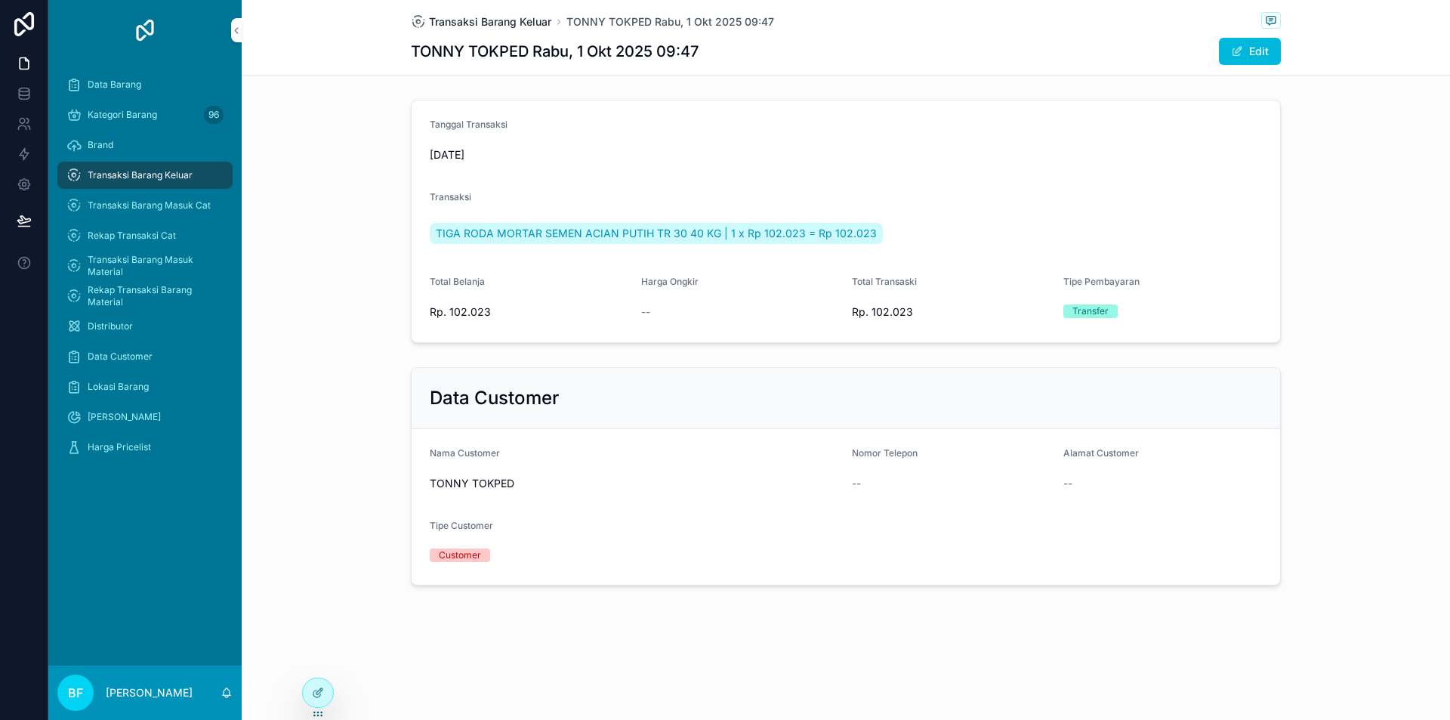
click at [536, 21] on span "Transaksi Barang Keluar" at bounding box center [490, 21] width 122 height 15
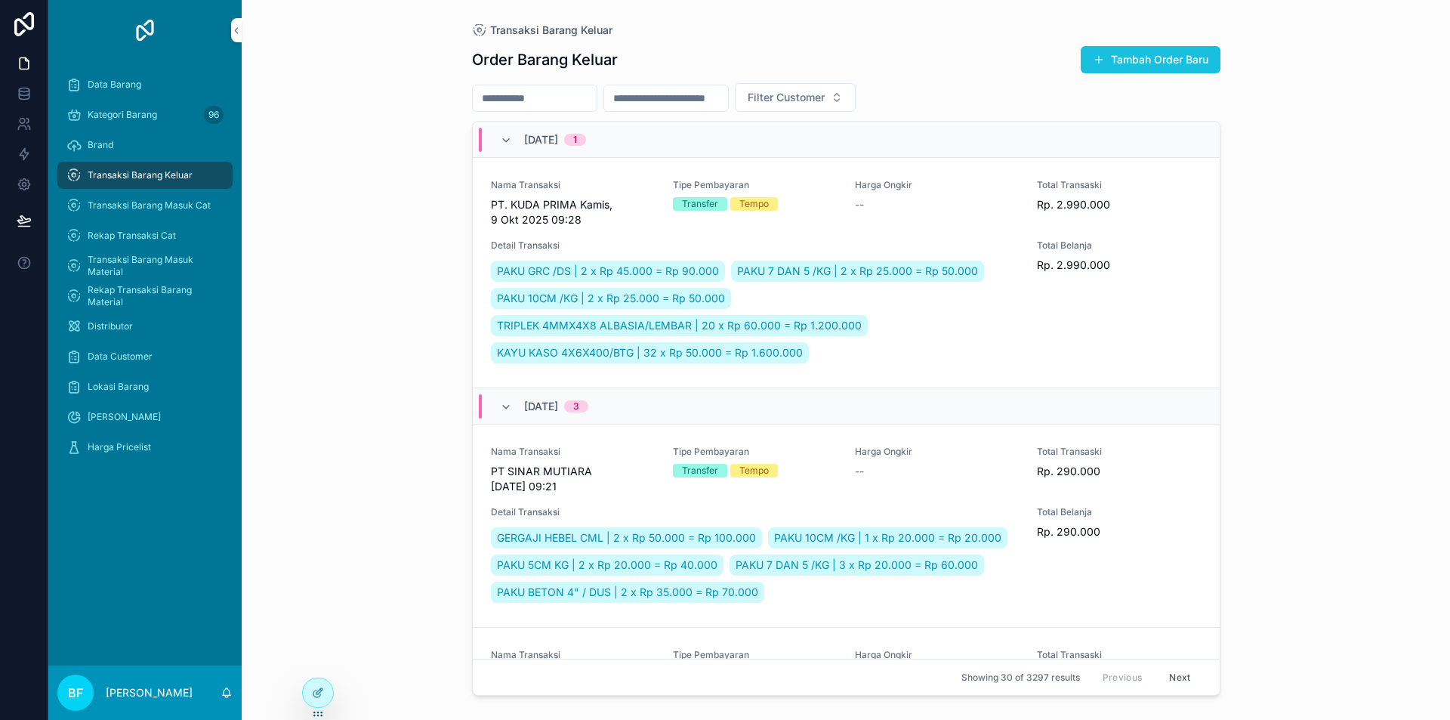
click at [1153, 57] on button "Tambah Order Baru" at bounding box center [1151, 59] width 140 height 27
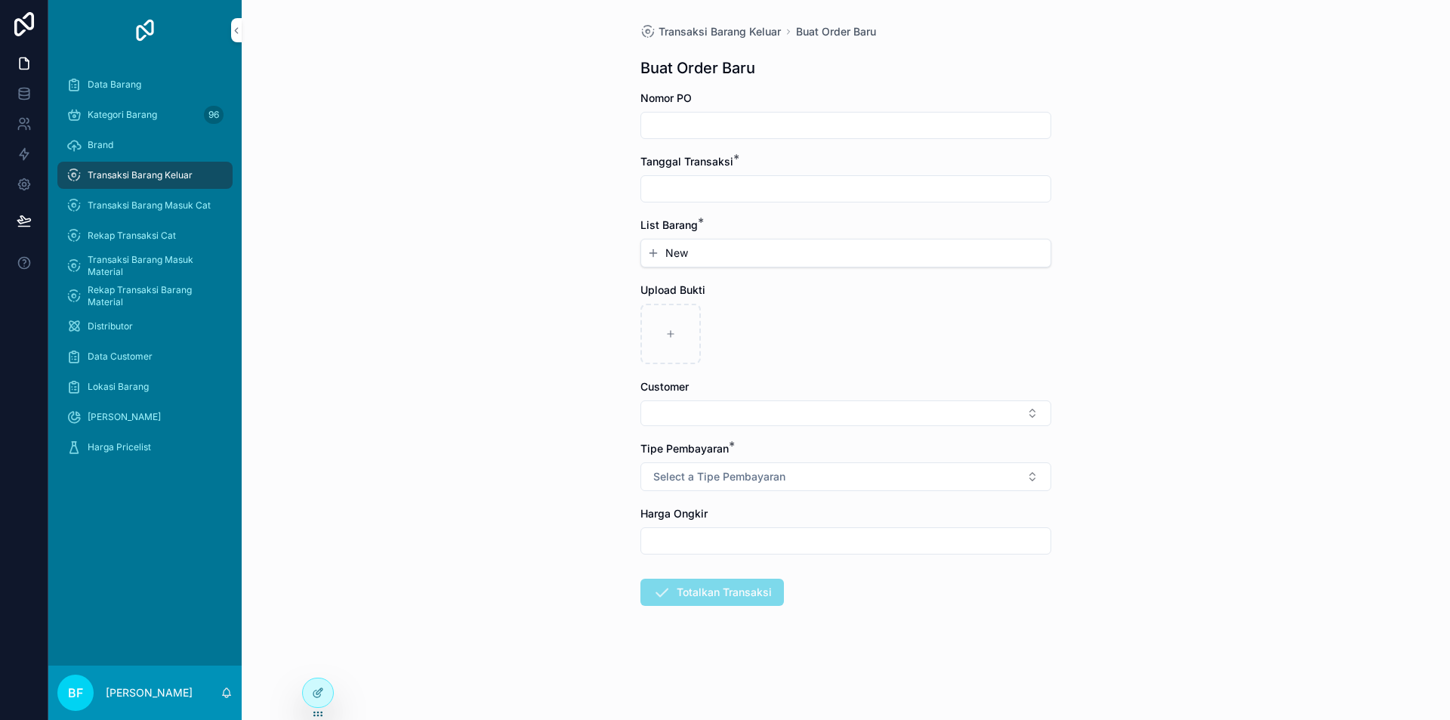
click at [804, 199] on div "scrollable content" at bounding box center [845, 188] width 411 height 27
click at [803, 190] on input "scrollable content" at bounding box center [845, 188] width 409 height 21
click at [817, 299] on button "1" at bounding box center [818, 312] width 27 height 27
type input "*********"
click at [702, 258] on button "New" at bounding box center [845, 252] width 397 height 15
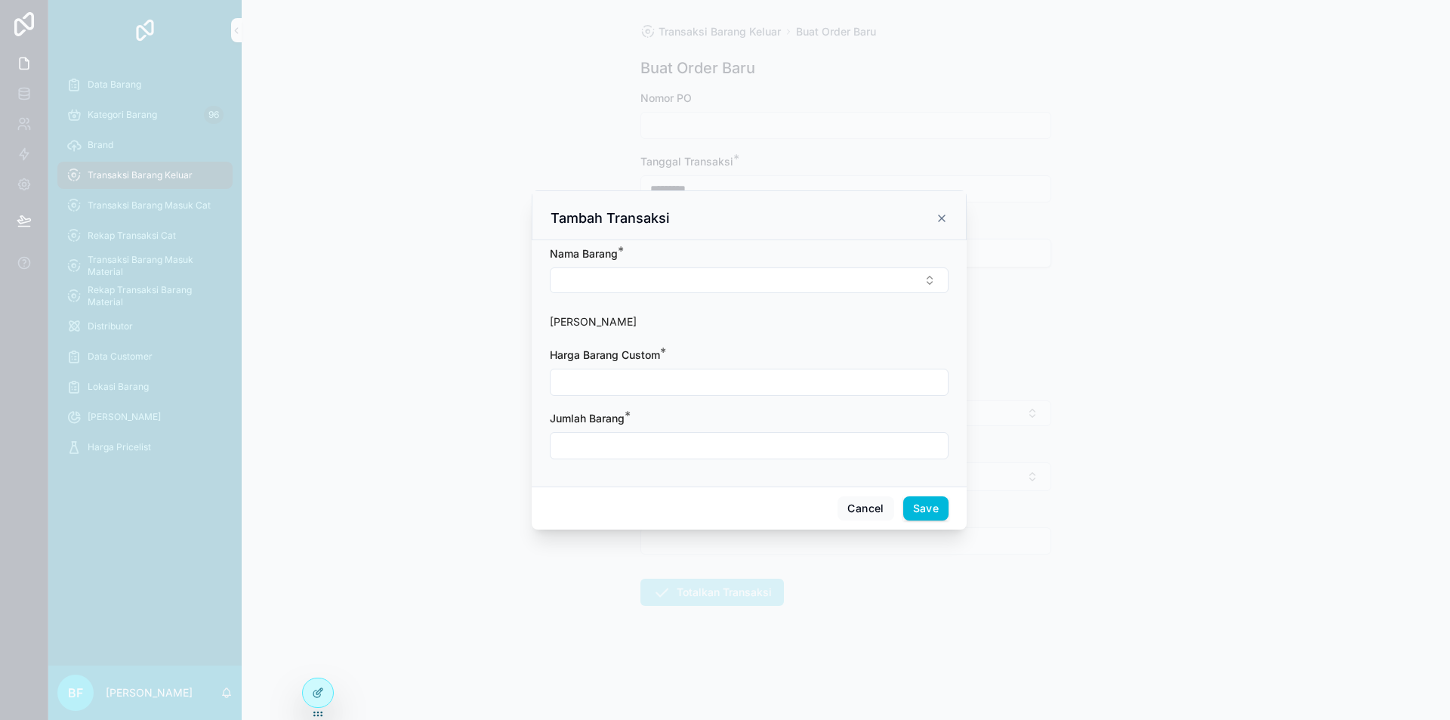
click at [721, 298] on form "Nama Barang * Harga Barang Harga Barang Custom * Jumlah Barang *" at bounding box center [749, 360] width 399 height 228
click at [727, 278] on button "Select Button" at bounding box center [749, 280] width 399 height 26
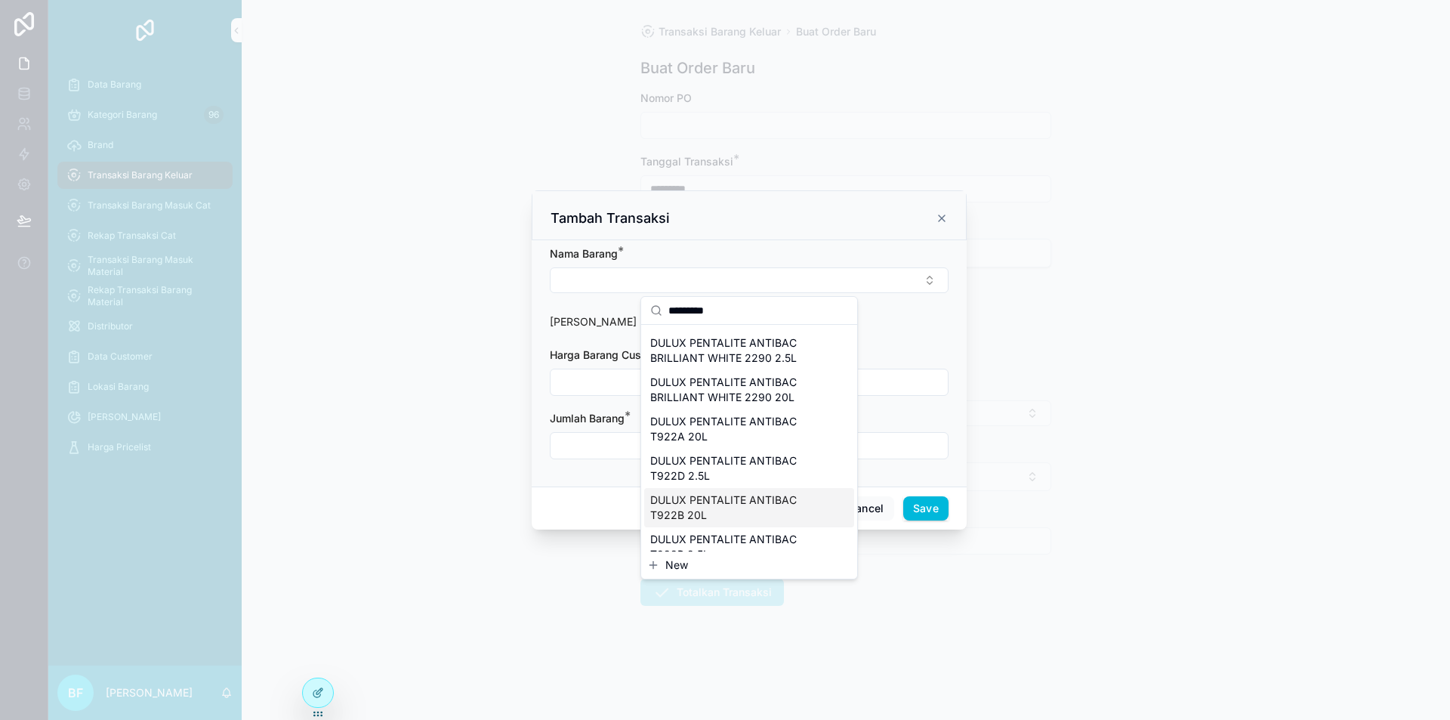
scroll to position [151, 0]
type input "*********"
click at [755, 467] on span "DULUX PENTALITE ANTIBAC T922B 2.5L" at bounding box center [740, 471] width 180 height 30
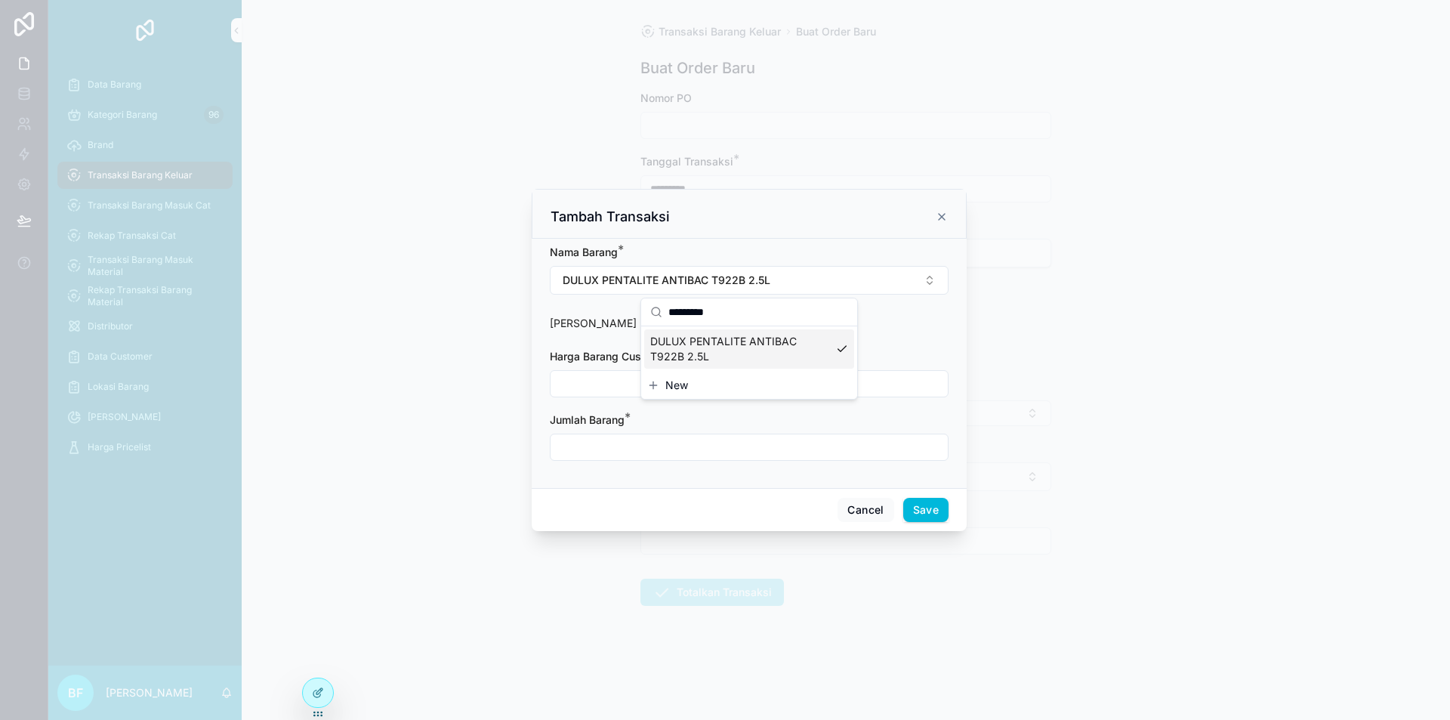
scroll to position [0, 0]
click at [687, 389] on input "scrollable content" at bounding box center [749, 383] width 397 height 21
type input "**********"
click at [692, 437] on input "scrollable content" at bounding box center [749, 447] width 397 height 21
type input "****"
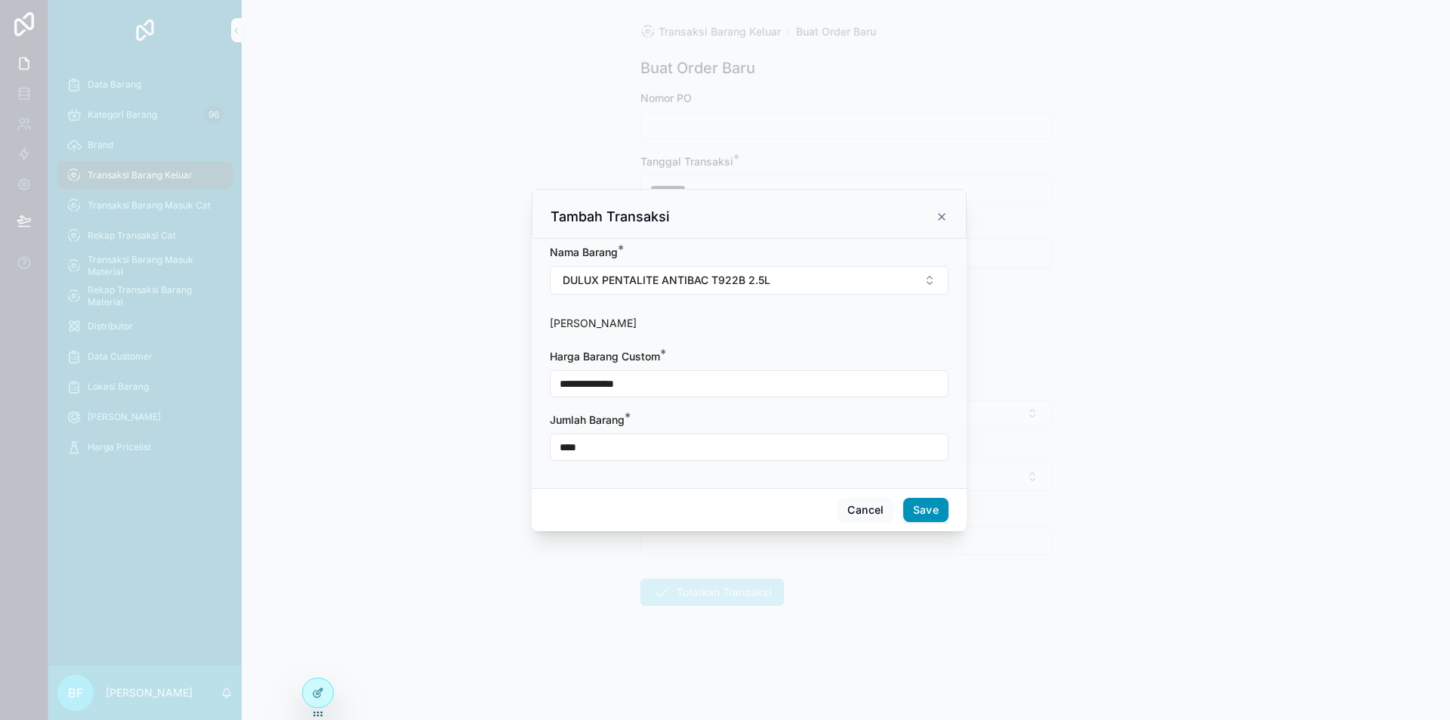
click at [928, 502] on button "Save" at bounding box center [925, 510] width 45 height 24
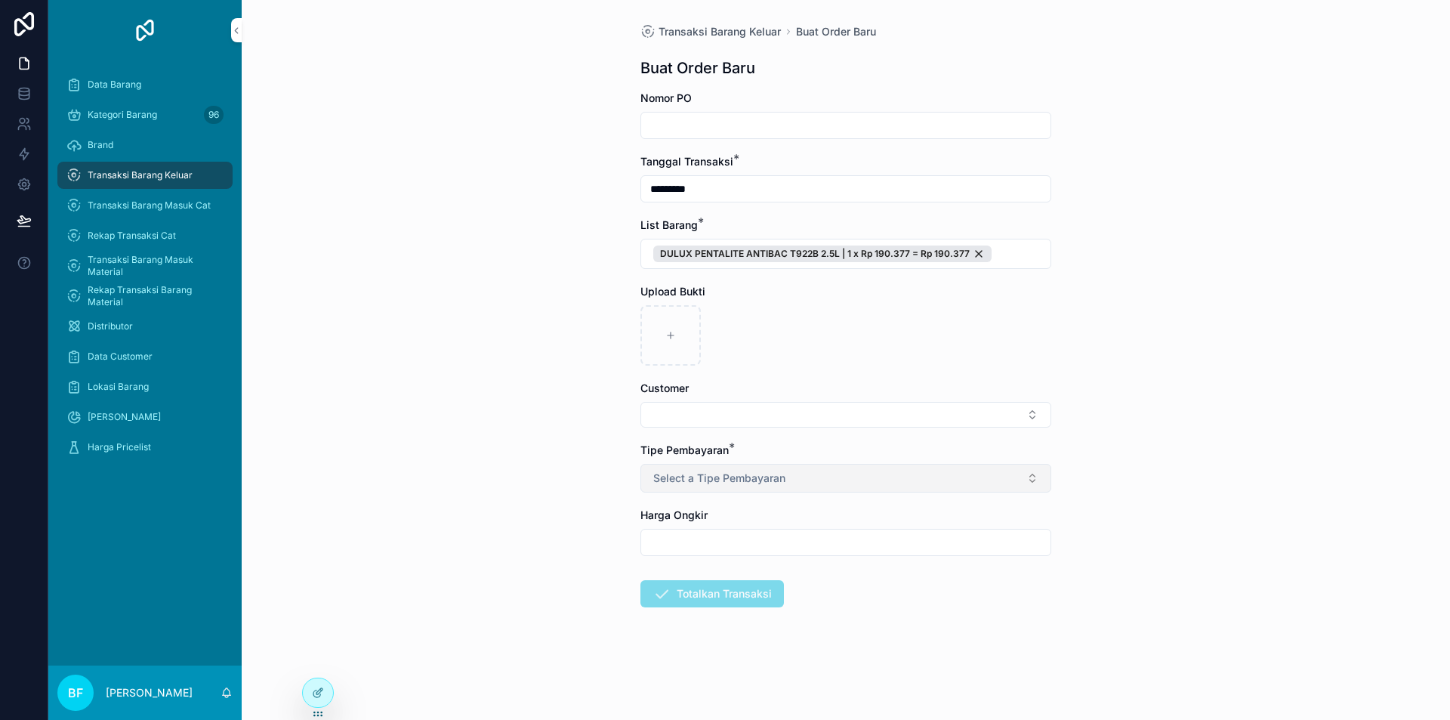
click at [742, 477] on span "Select a Tipe Pembayaran" at bounding box center [719, 478] width 132 height 15
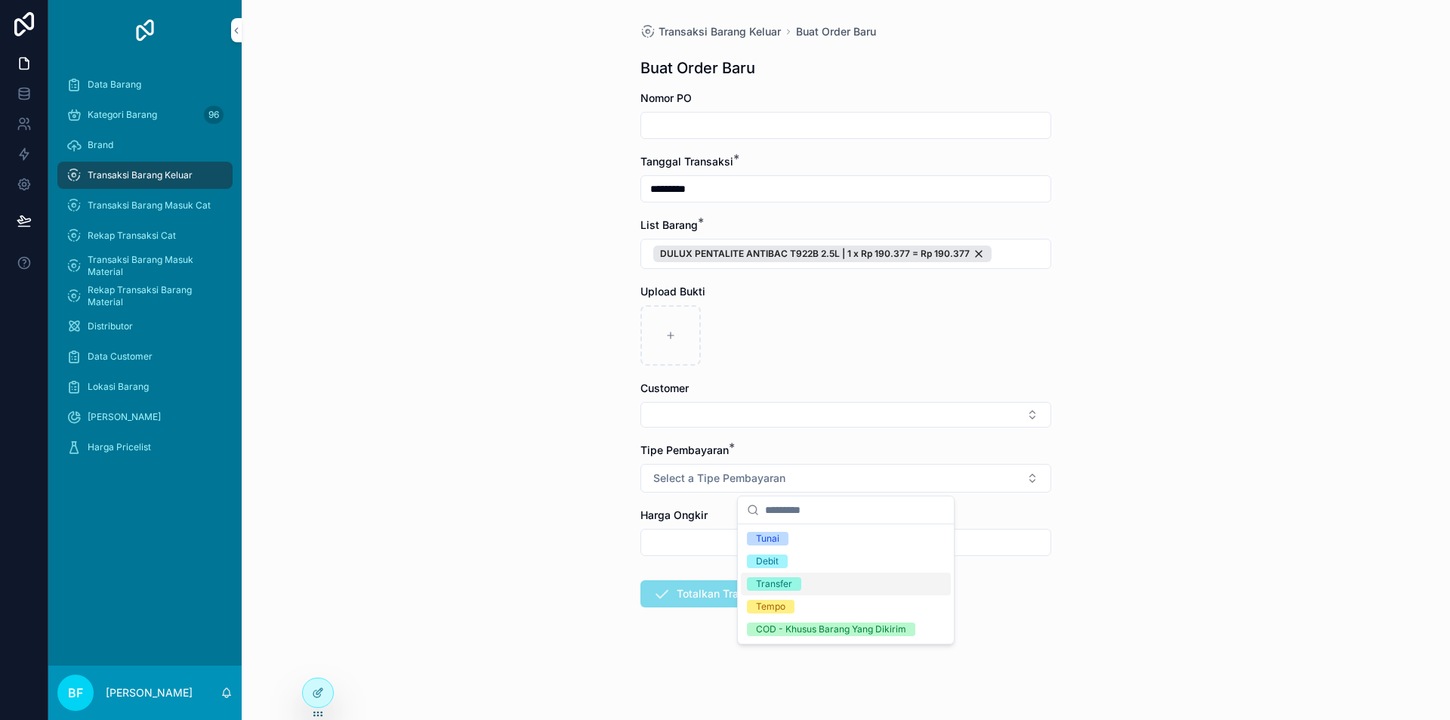
click at [786, 585] on div "Transfer" at bounding box center [774, 584] width 36 height 14
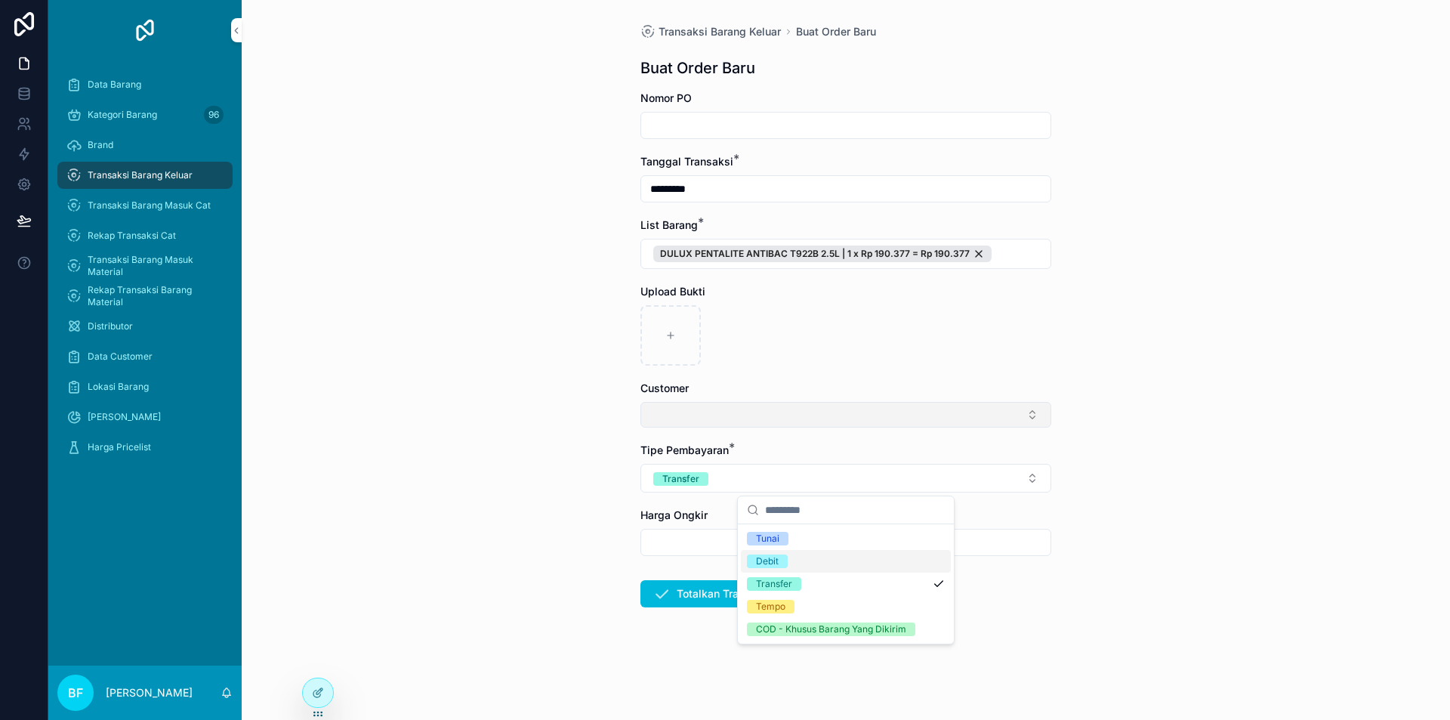
click at [735, 415] on button "Select Button" at bounding box center [845, 415] width 411 height 26
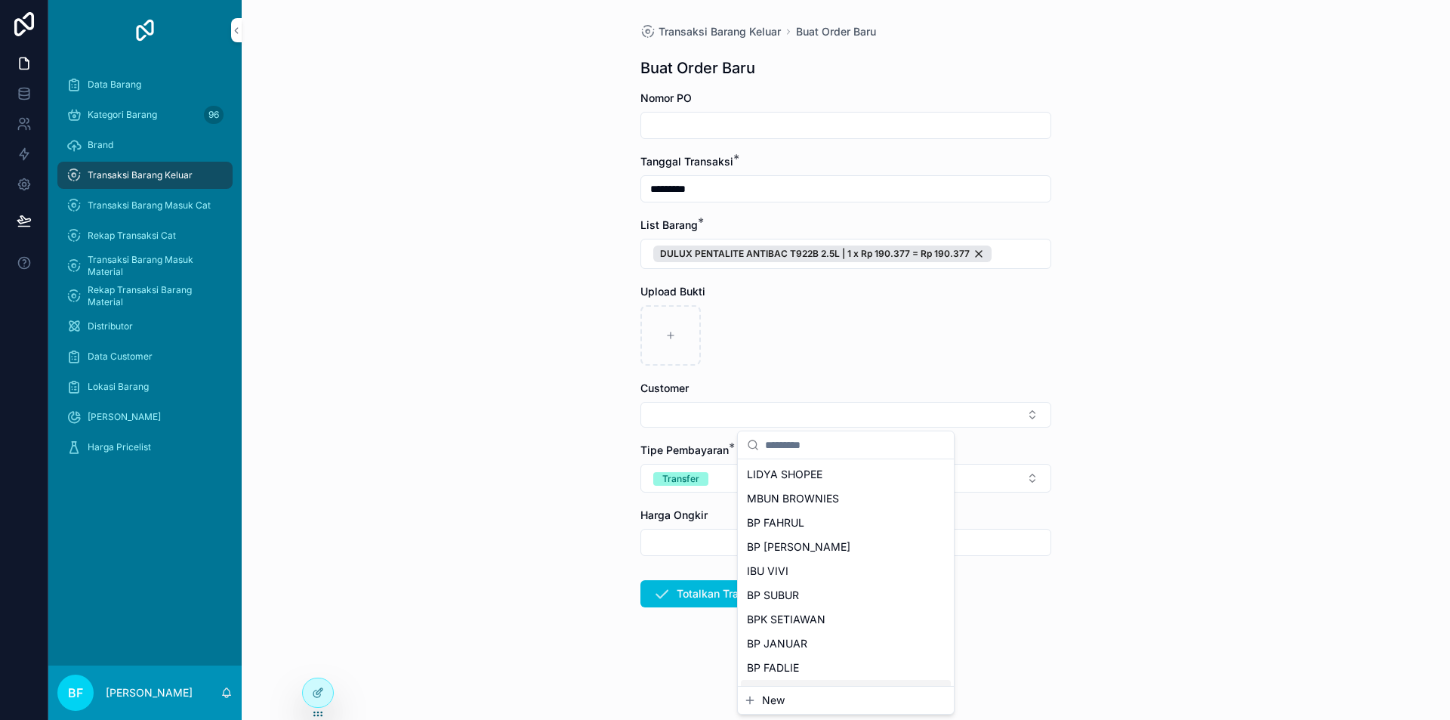
click at [782, 699] on span "New" at bounding box center [773, 700] width 23 height 15
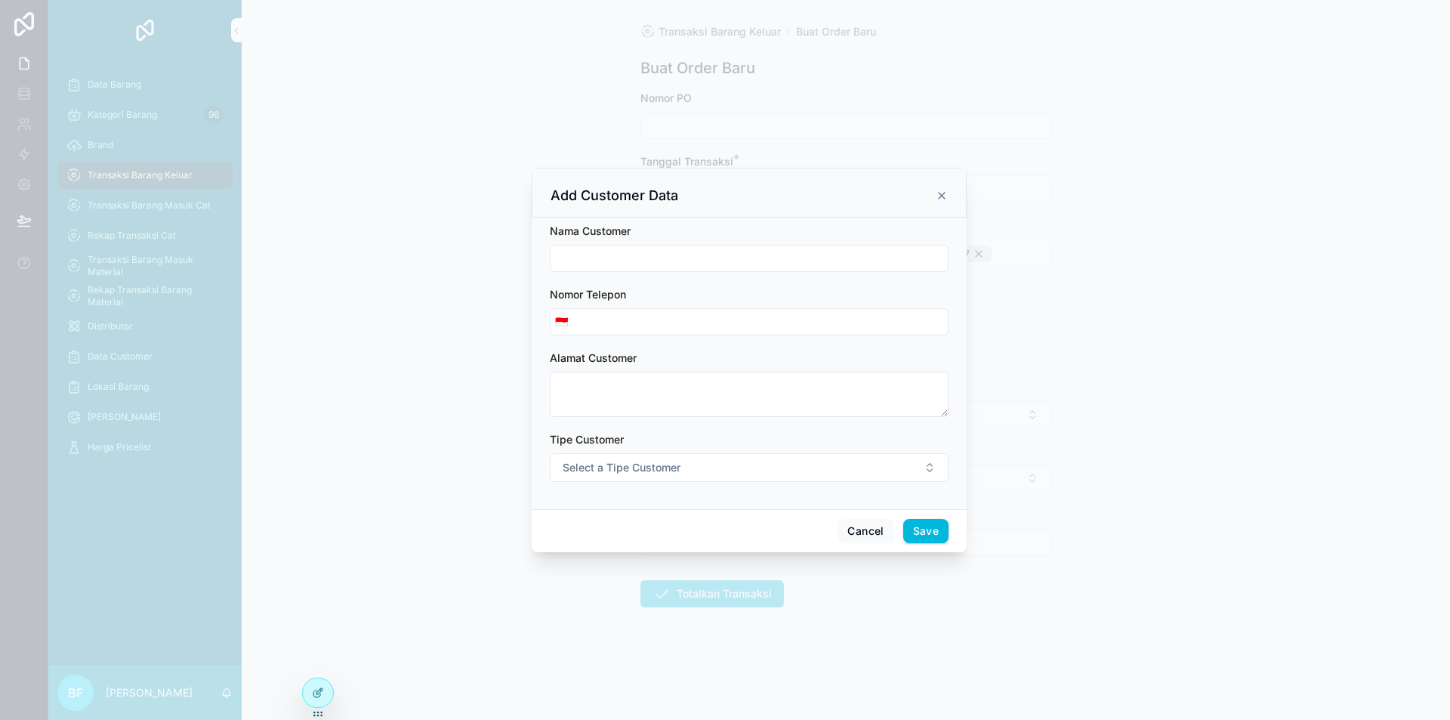
click at [670, 264] on input "scrollable content" at bounding box center [749, 258] width 397 height 21
click at [851, 537] on button "Cancel" at bounding box center [866, 531] width 56 height 24
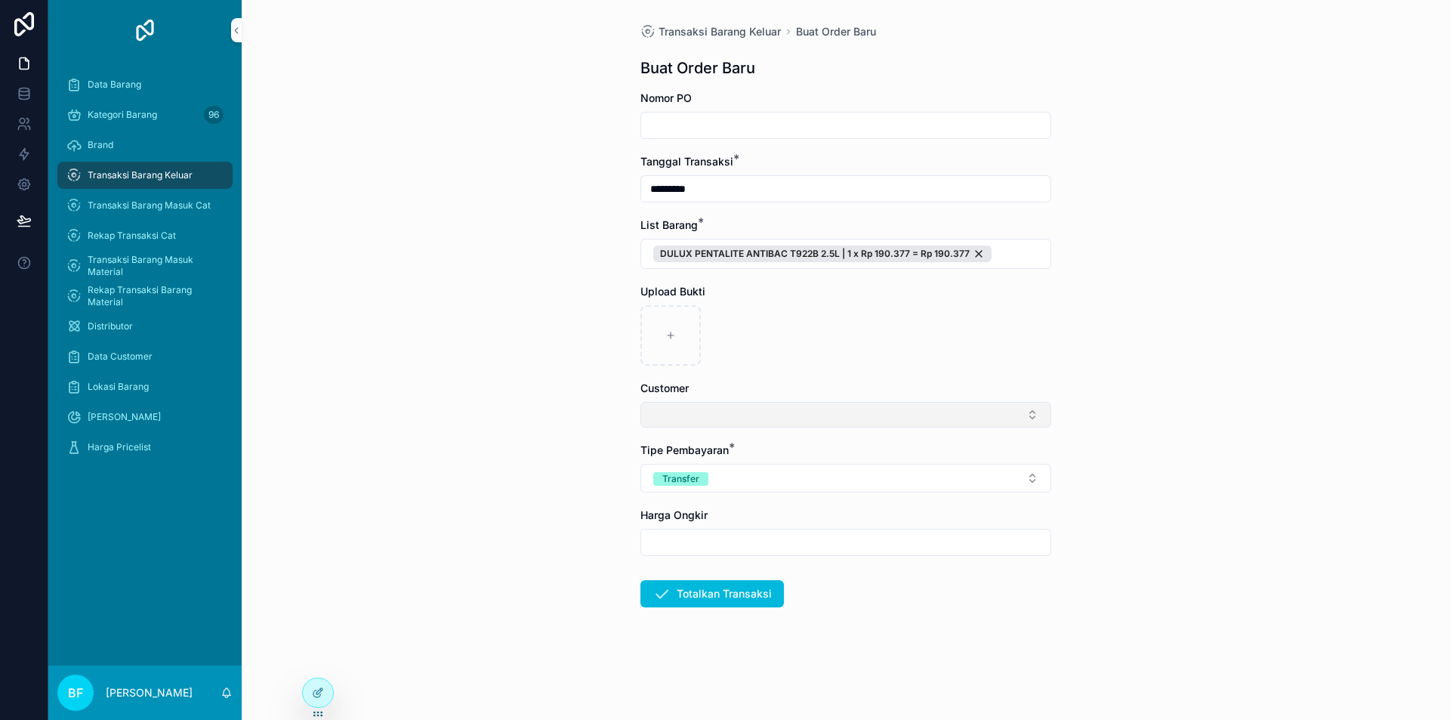
click at [795, 409] on button "Select Button" at bounding box center [845, 415] width 411 height 26
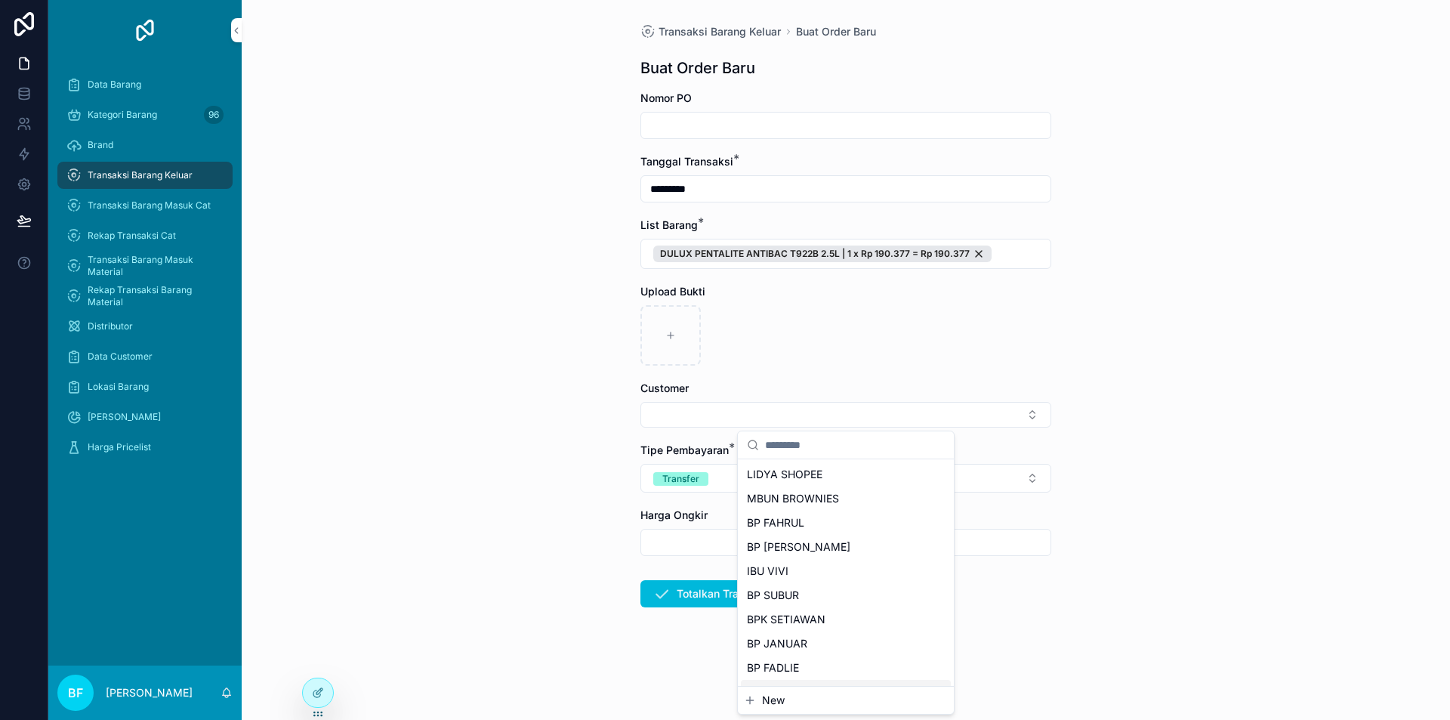
click at [777, 698] on span "New" at bounding box center [773, 700] width 23 height 15
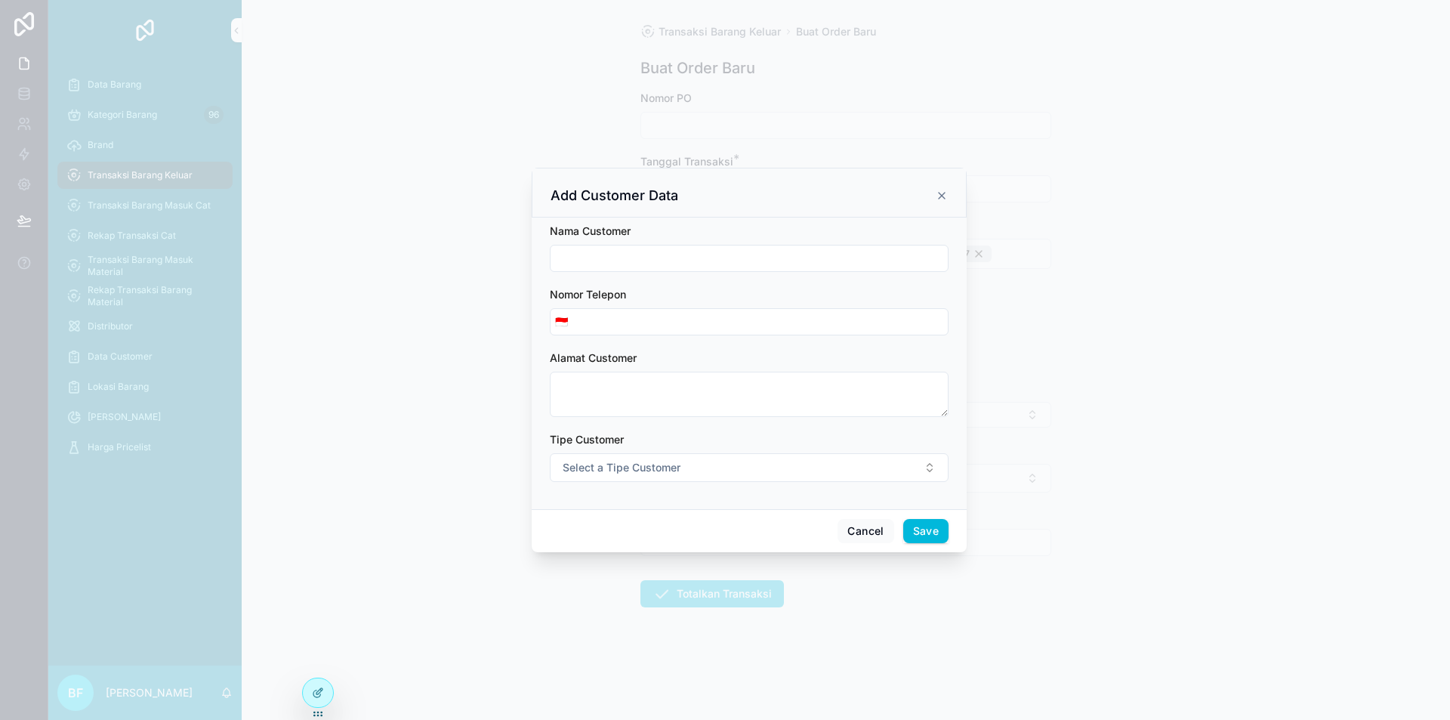
click at [651, 255] on input "scrollable content" at bounding box center [749, 258] width 397 height 21
type input "**********"
click at [703, 468] on button "Select a Tipe Customer" at bounding box center [749, 467] width 399 height 29
click at [710, 524] on span "Customer" at bounding box center [680, 528] width 60 height 14
click at [917, 526] on button "Save" at bounding box center [925, 531] width 45 height 24
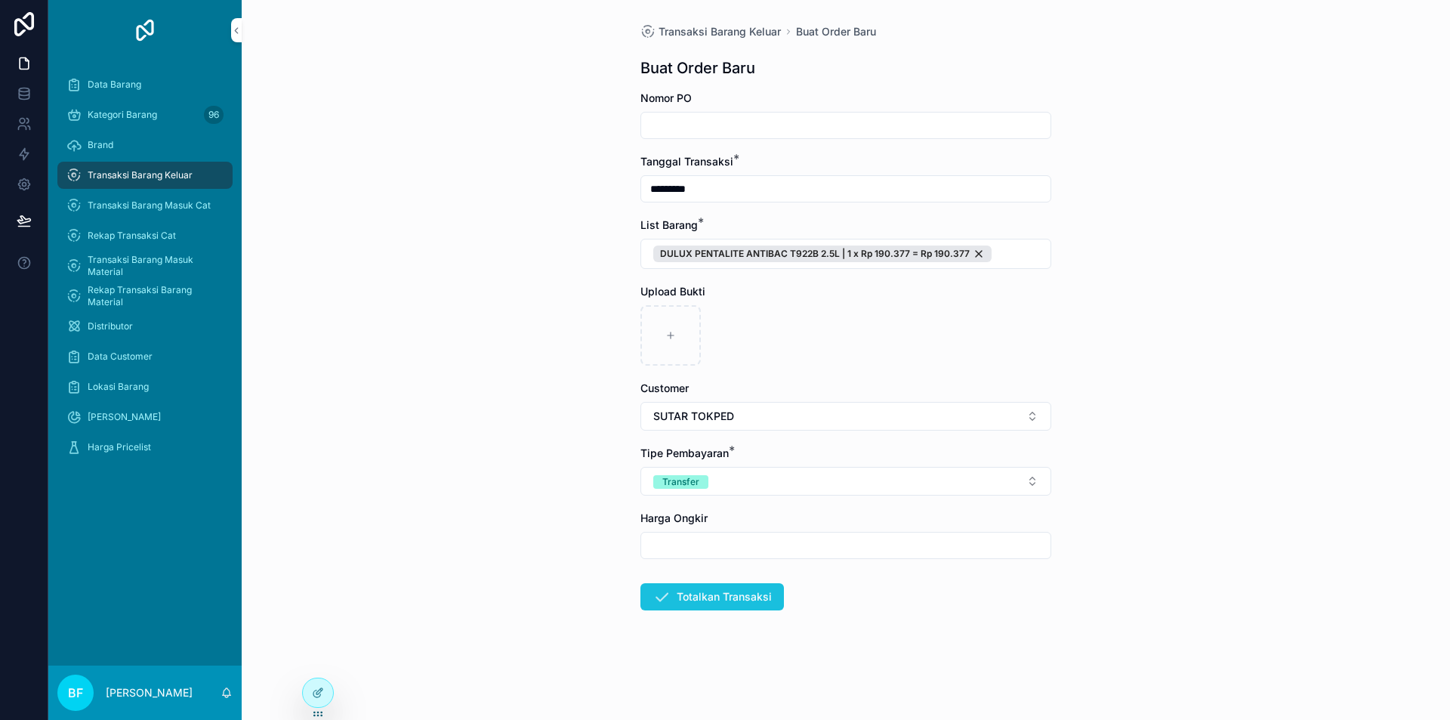
click at [734, 597] on button "Totalkan Transaksi" at bounding box center [712, 596] width 144 height 27
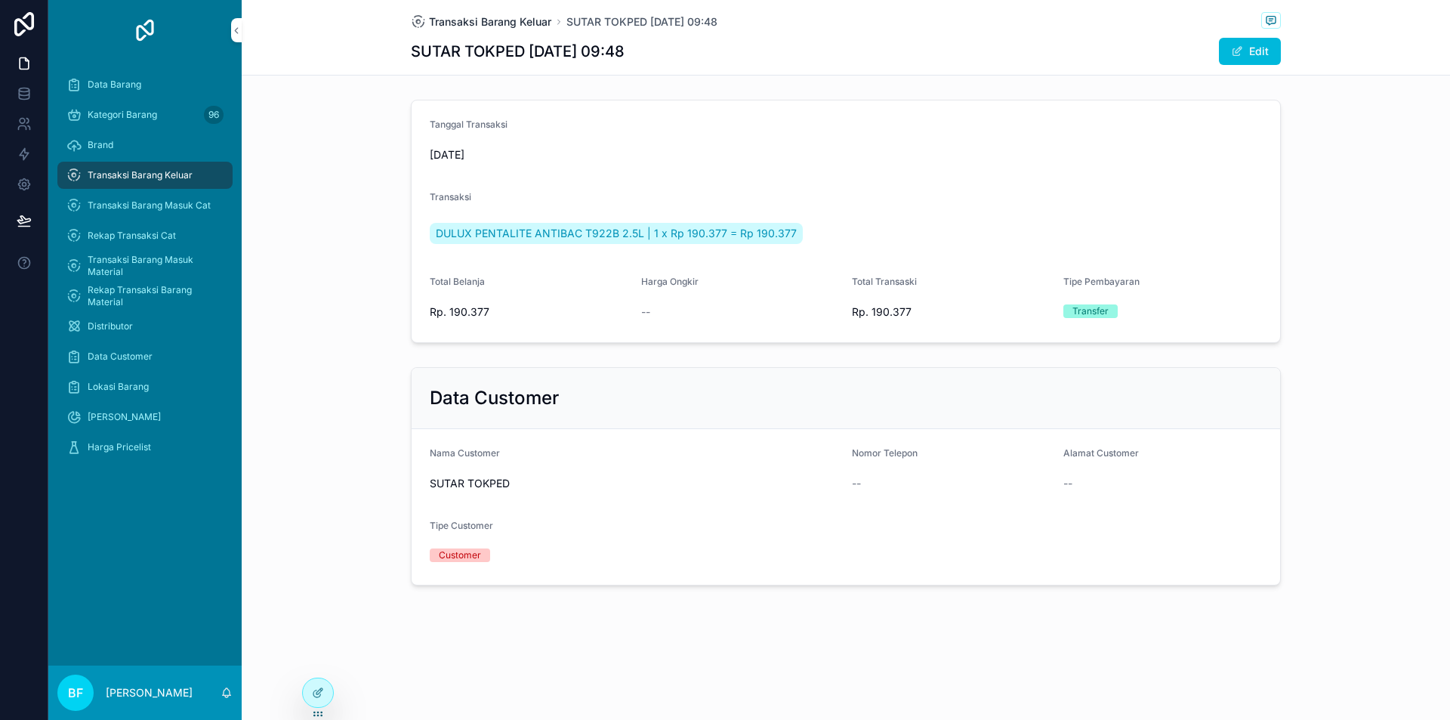
click at [498, 17] on span "Transaksi Barang Keluar" at bounding box center [490, 21] width 122 height 15
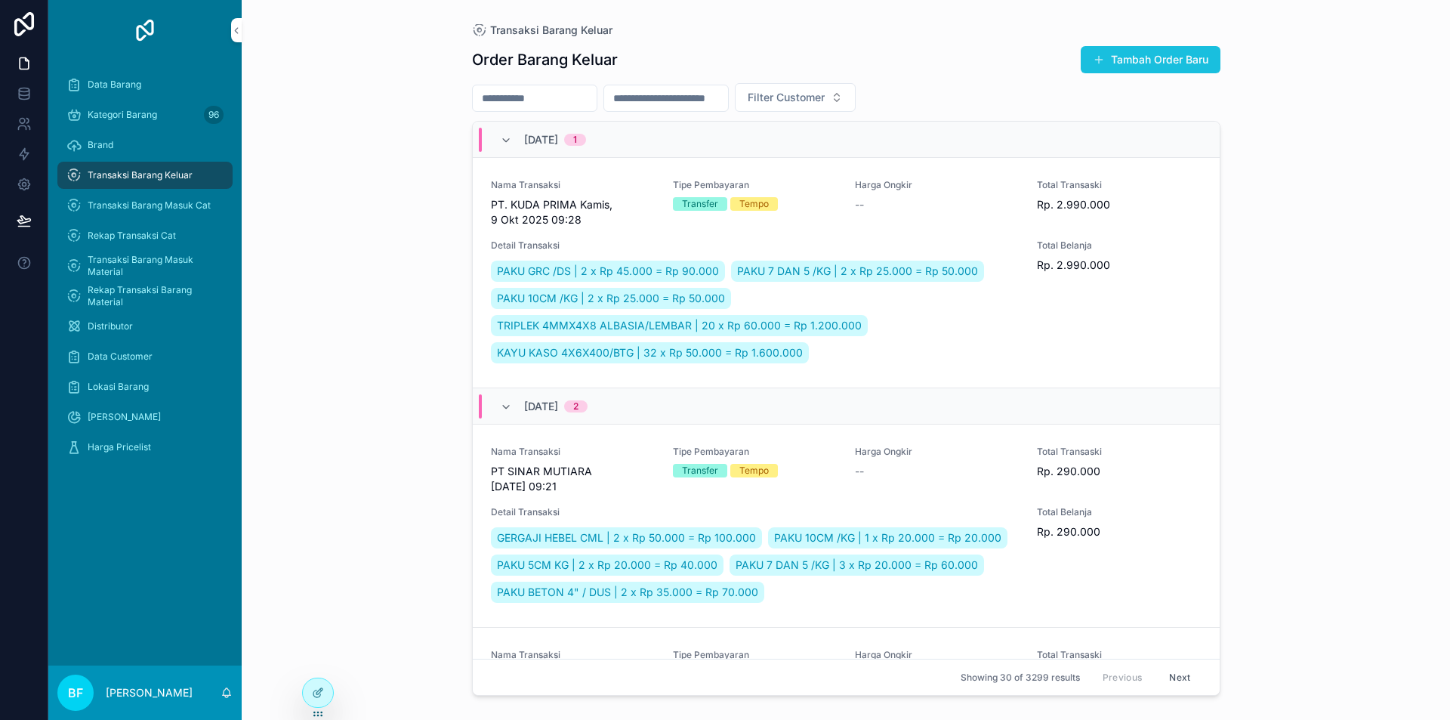
click at [1146, 54] on button "Tambah Order Baru" at bounding box center [1151, 59] width 140 height 27
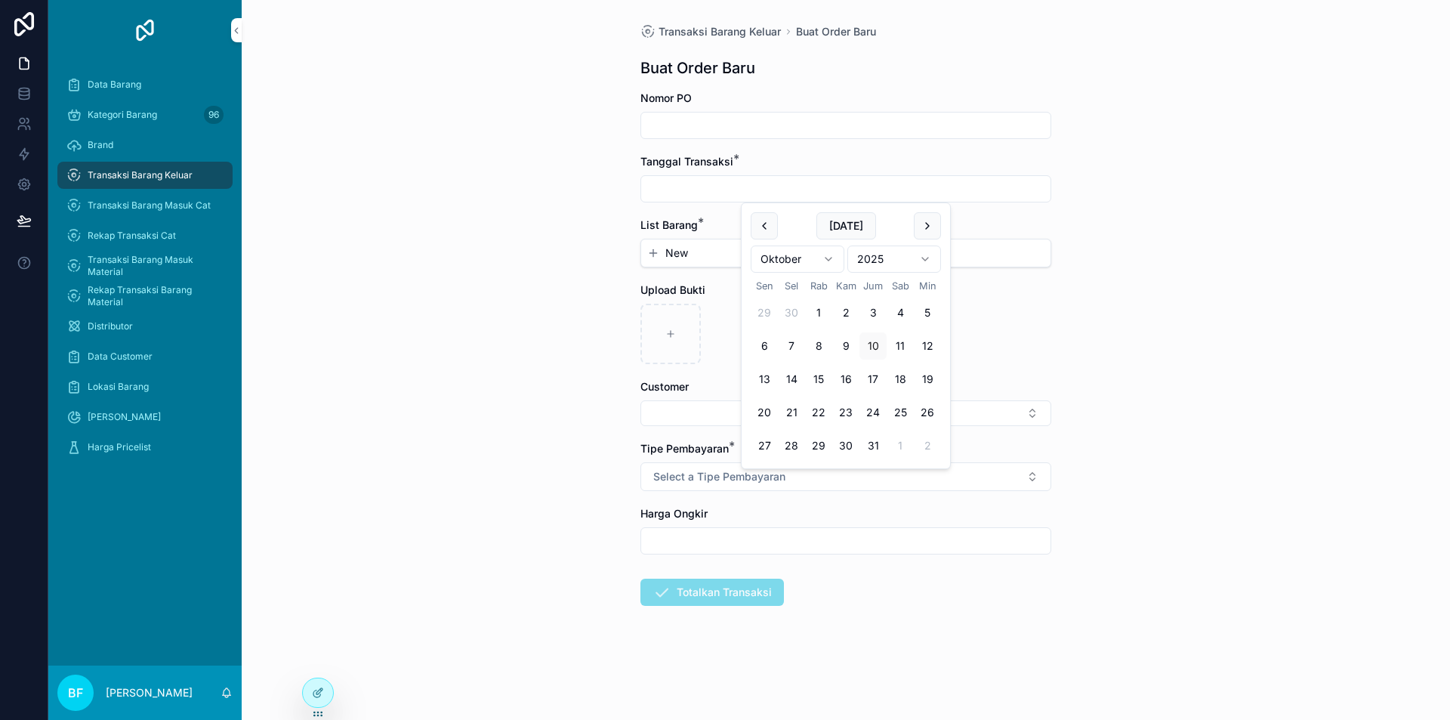
click at [765, 193] on input "scrollable content" at bounding box center [845, 188] width 409 height 21
click at [822, 302] on button "1" at bounding box center [818, 312] width 27 height 27
type input "*********"
drag, startPoint x: 699, startPoint y: 242, endPoint x: 714, endPoint y: 263, distance: 24.9
click at [703, 246] on div "New" at bounding box center [845, 252] width 409 height 27
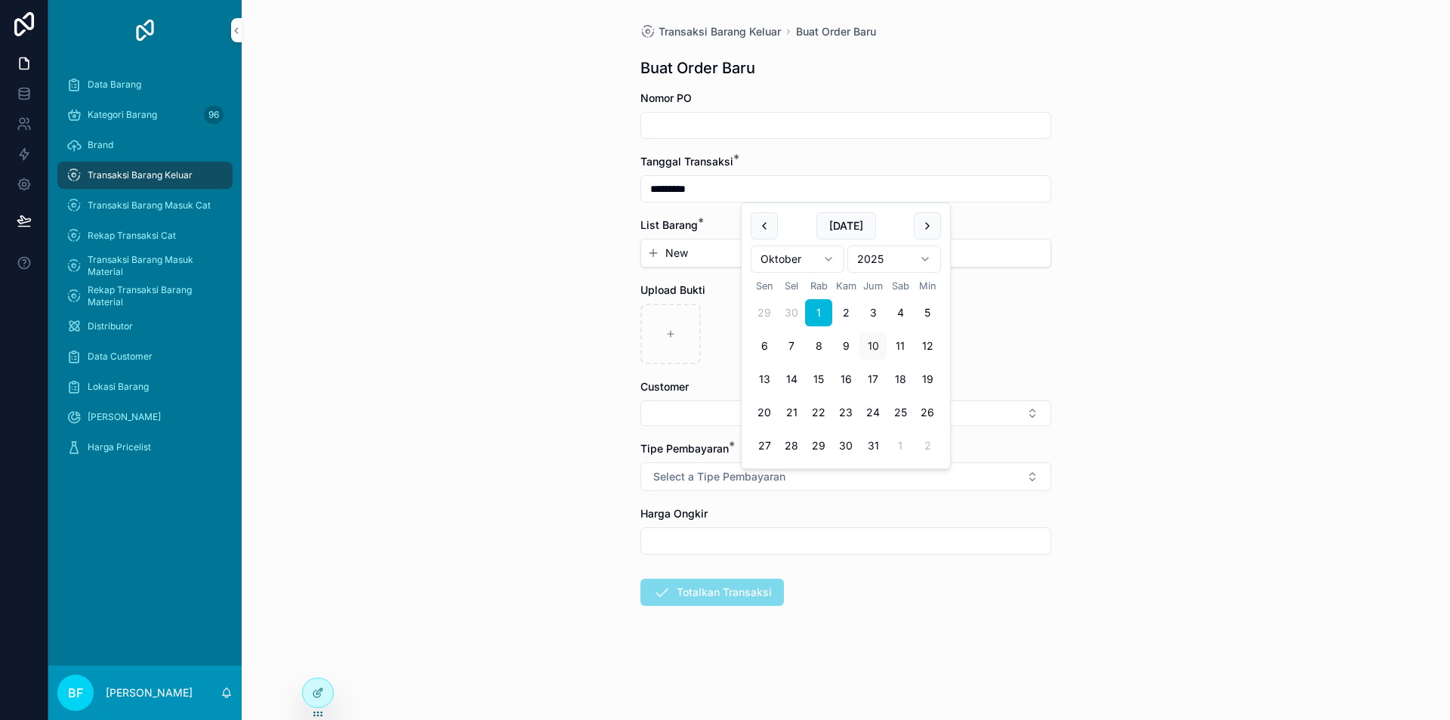
click at [714, 263] on div "New" at bounding box center [845, 252] width 409 height 27
click at [739, 259] on button "New" at bounding box center [845, 252] width 397 height 15
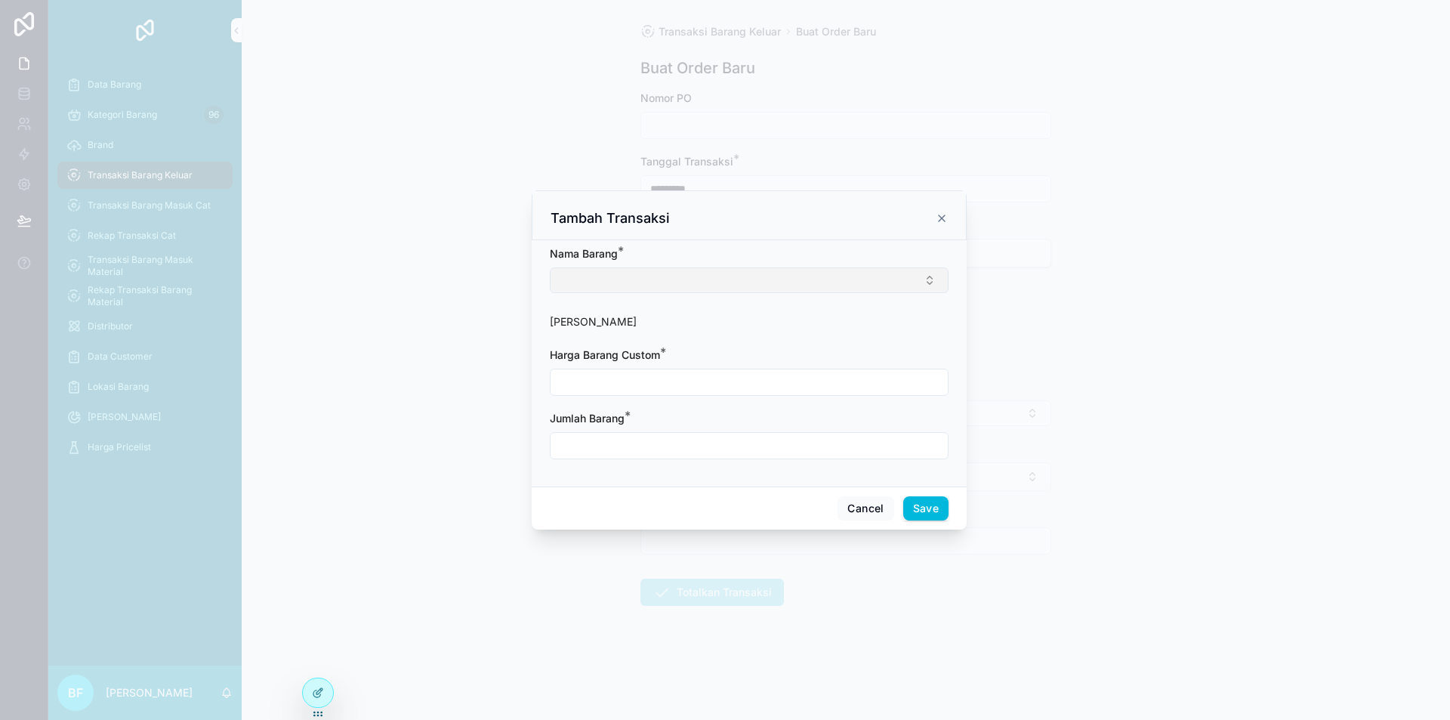
click at [746, 286] on button "Select Button" at bounding box center [749, 280] width 399 height 26
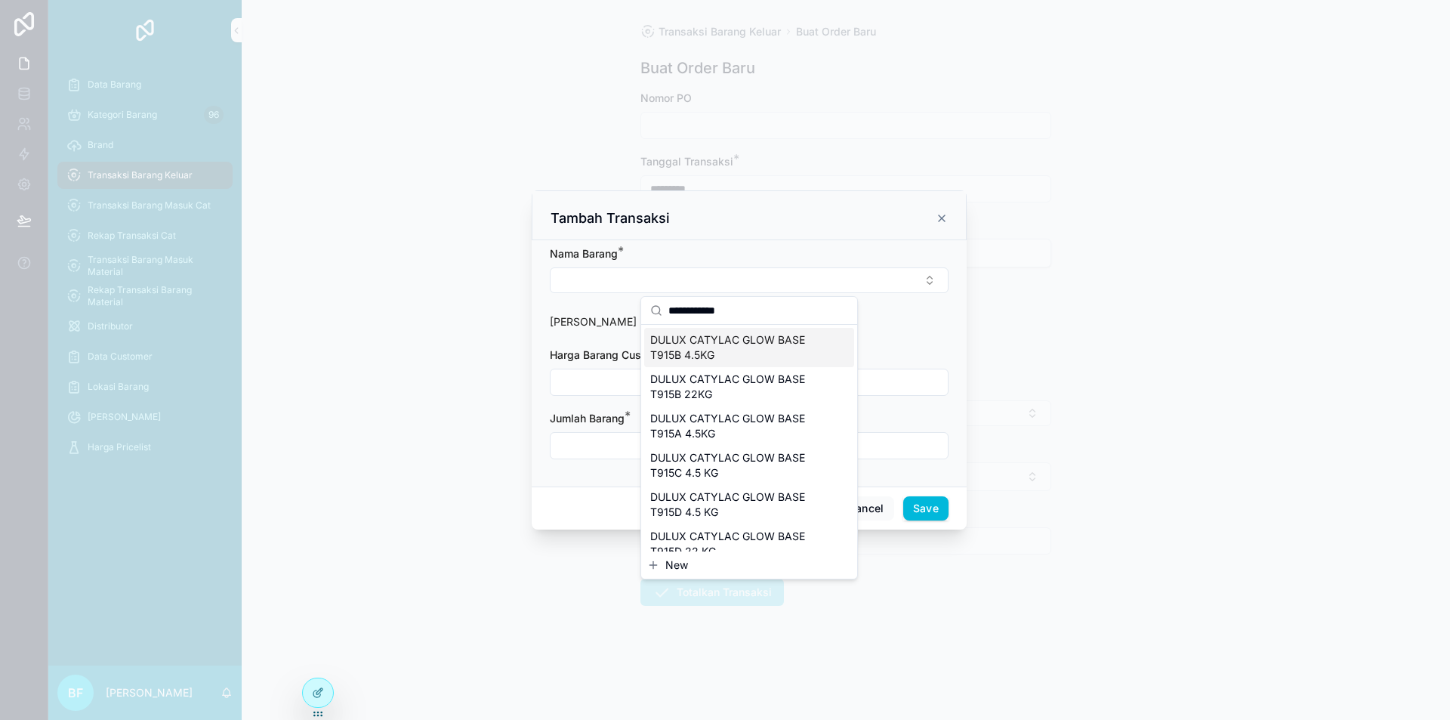
type input "**********"
click at [749, 351] on span "DULUX CATYLAC GLOW BASE T915B 4.5KG" at bounding box center [740, 347] width 180 height 30
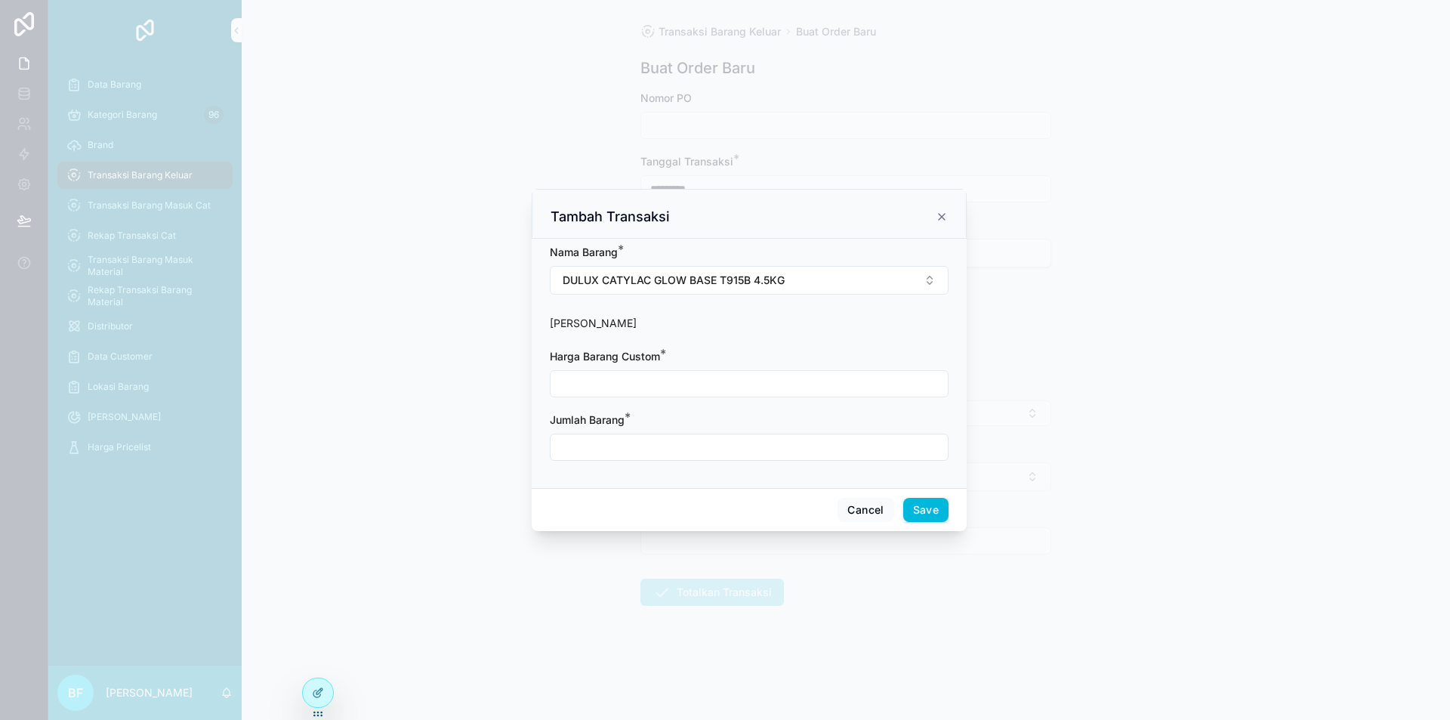
click at [742, 383] on input "scrollable content" at bounding box center [749, 383] width 397 height 21
type input "********"
type input "**********"
click at [732, 443] on input "scrollable content" at bounding box center [749, 447] width 397 height 21
type input "****"
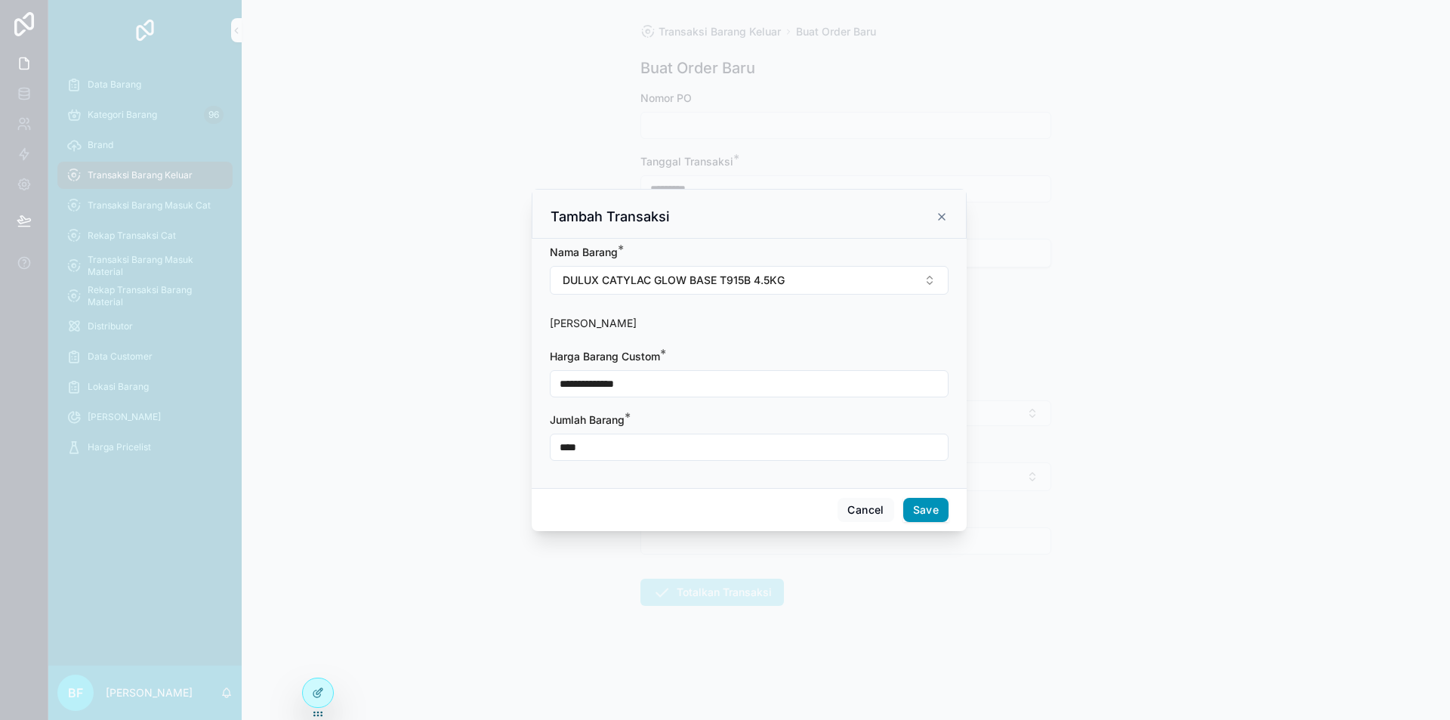
click at [917, 511] on button "Save" at bounding box center [925, 510] width 45 height 24
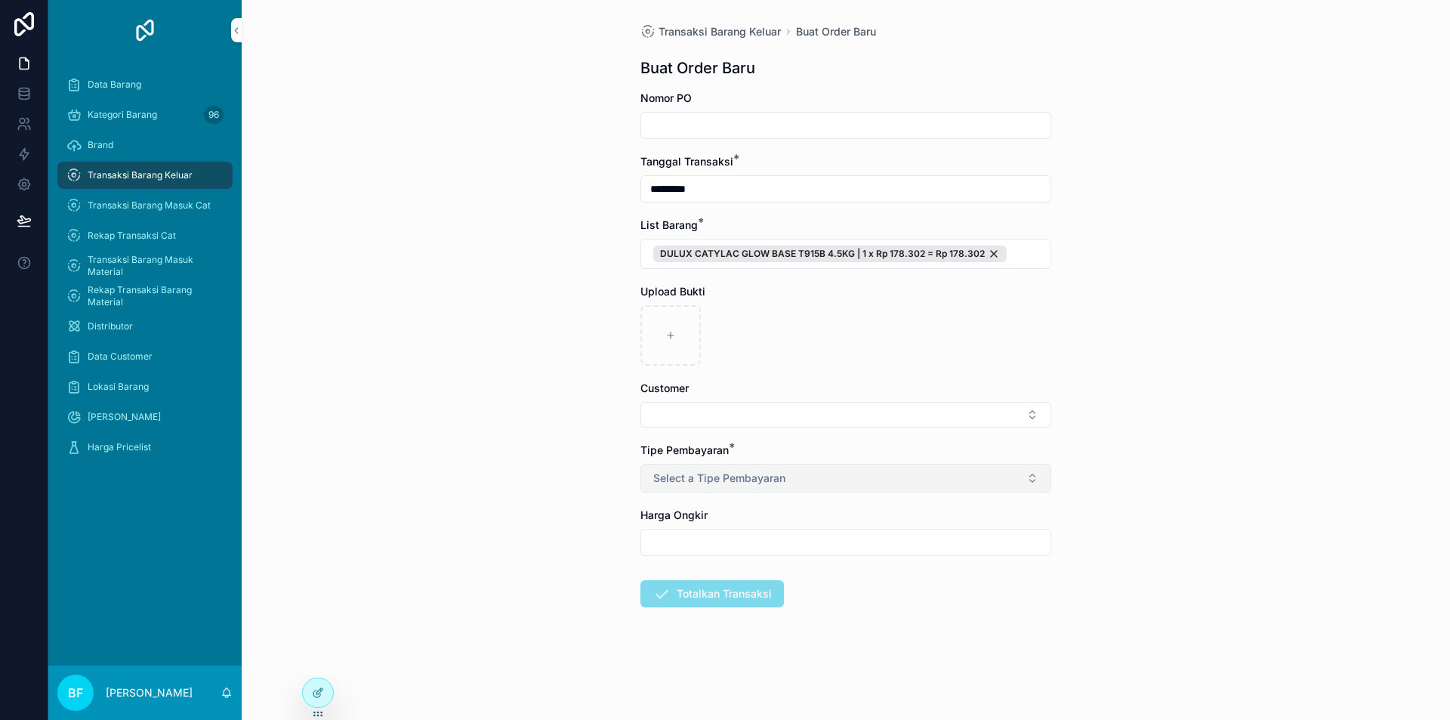
click at [782, 482] on span "Select a Tipe Pembayaran" at bounding box center [719, 478] width 132 height 15
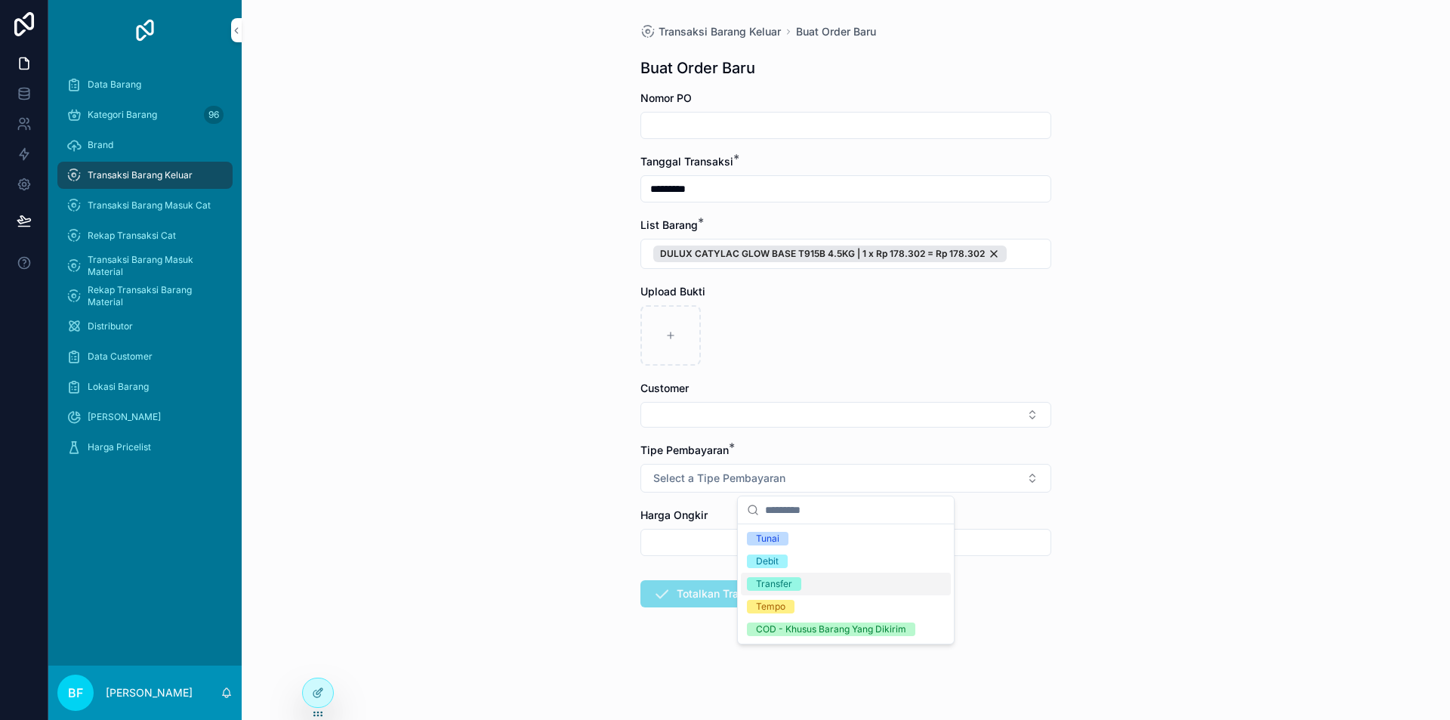
click at [795, 590] on span "Transfer" at bounding box center [774, 584] width 54 height 14
click at [762, 415] on button "Select Button" at bounding box center [845, 415] width 411 height 26
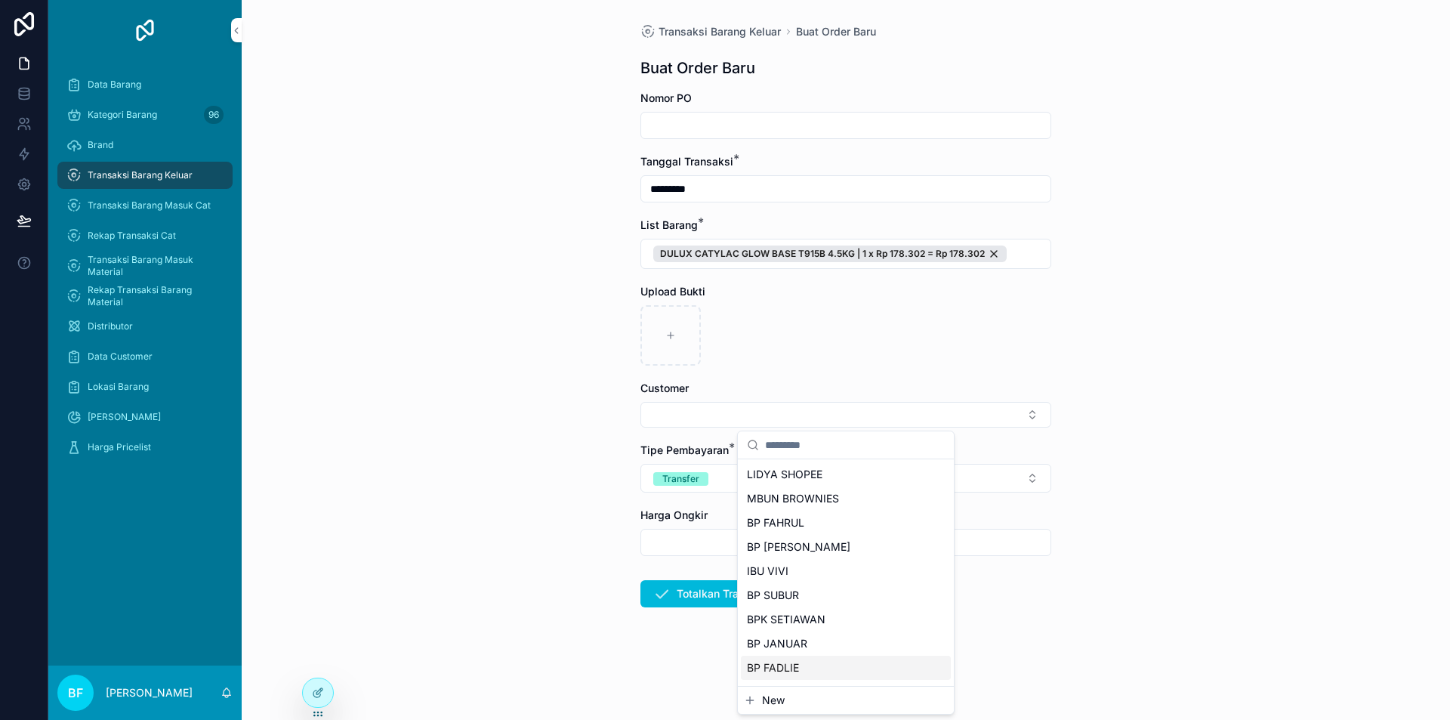
click at [782, 698] on span "New" at bounding box center [773, 700] width 23 height 15
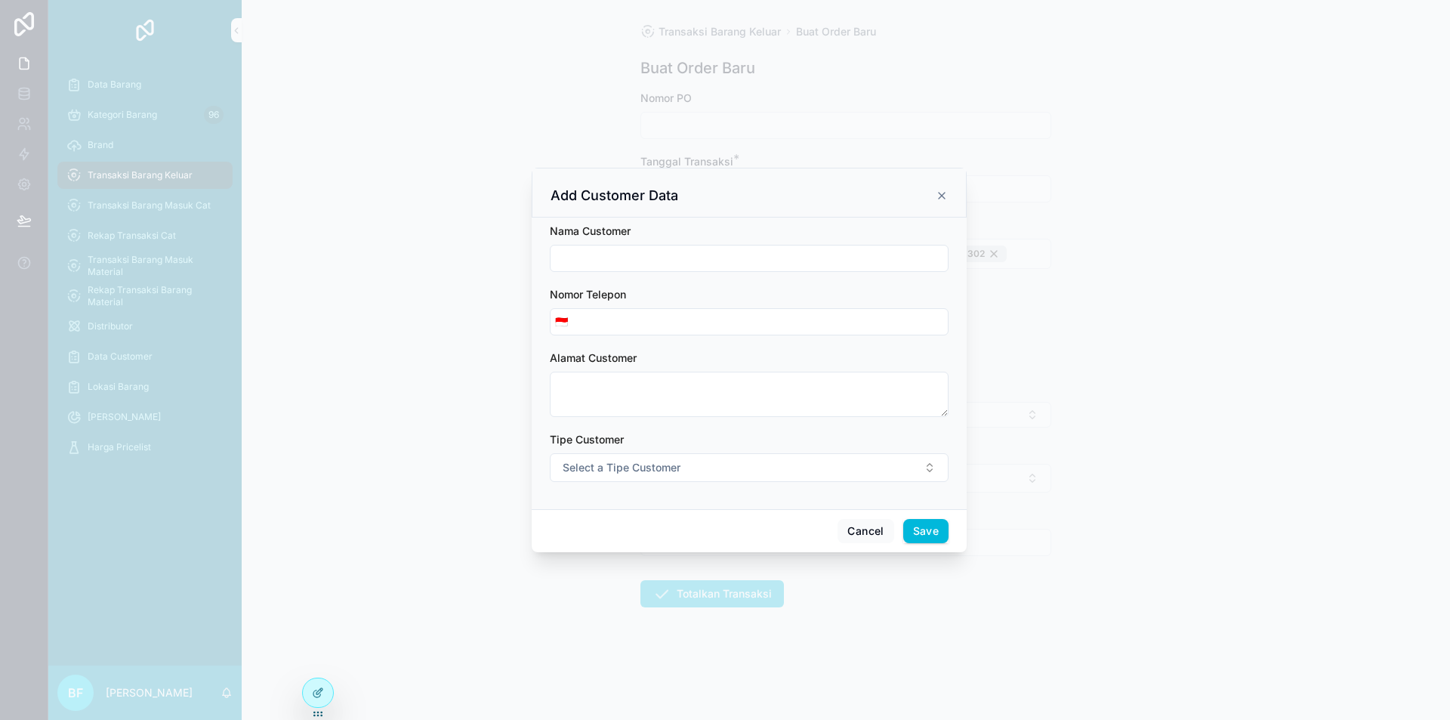
click at [667, 267] on input "scrollable content" at bounding box center [749, 258] width 397 height 21
type input "*"
type input "**********"
click at [635, 465] on span "Select a Tipe Customer" at bounding box center [622, 467] width 118 height 15
click at [670, 525] on div "Customer" at bounding box center [680, 528] width 42 height 14
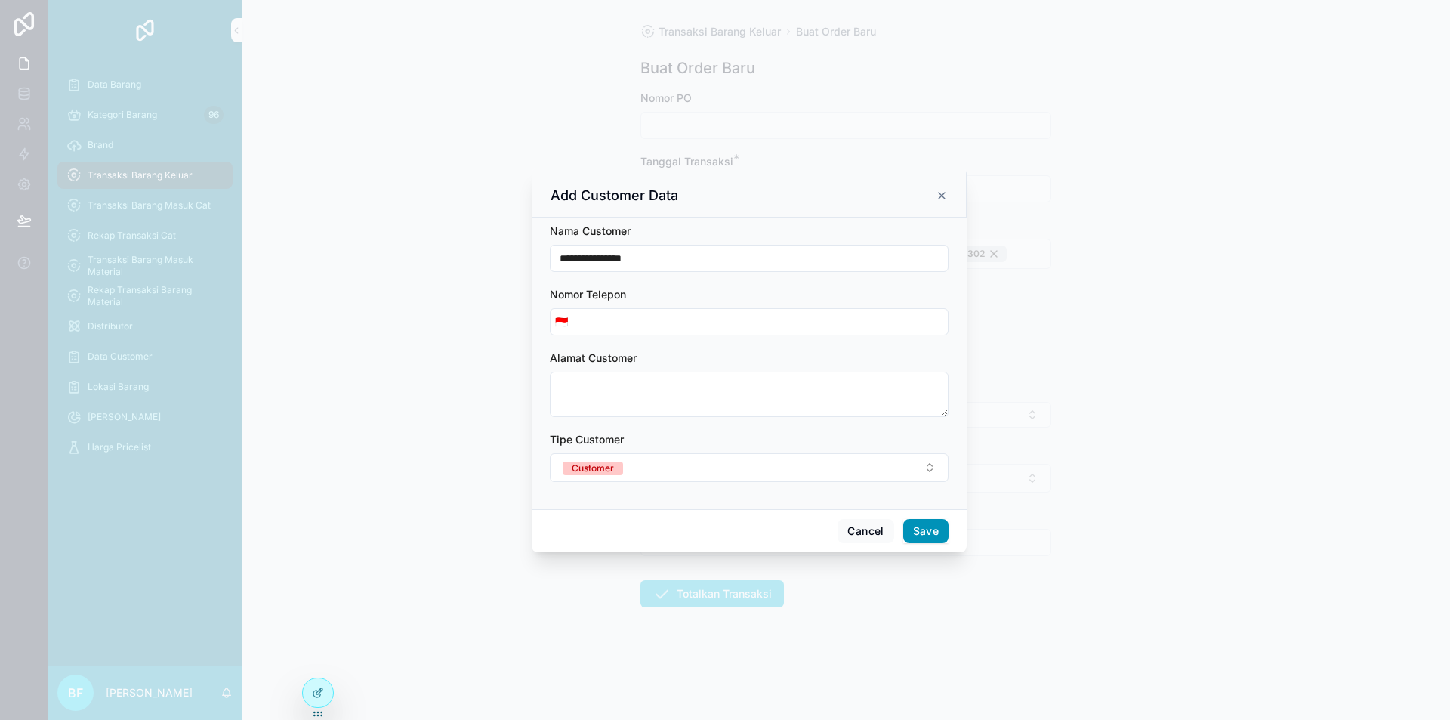
click at [914, 525] on button "Save" at bounding box center [925, 531] width 45 height 24
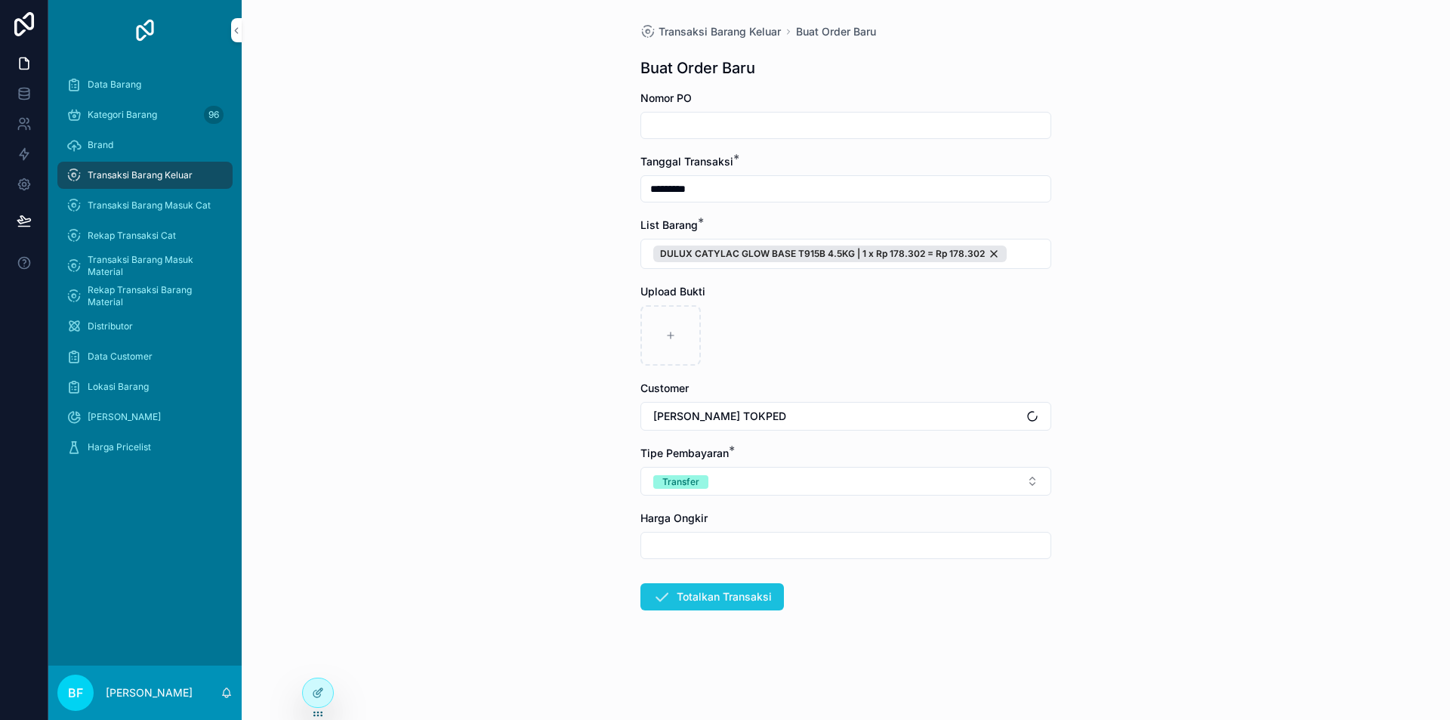
click at [734, 588] on button "Totalkan Transaksi" at bounding box center [712, 596] width 144 height 27
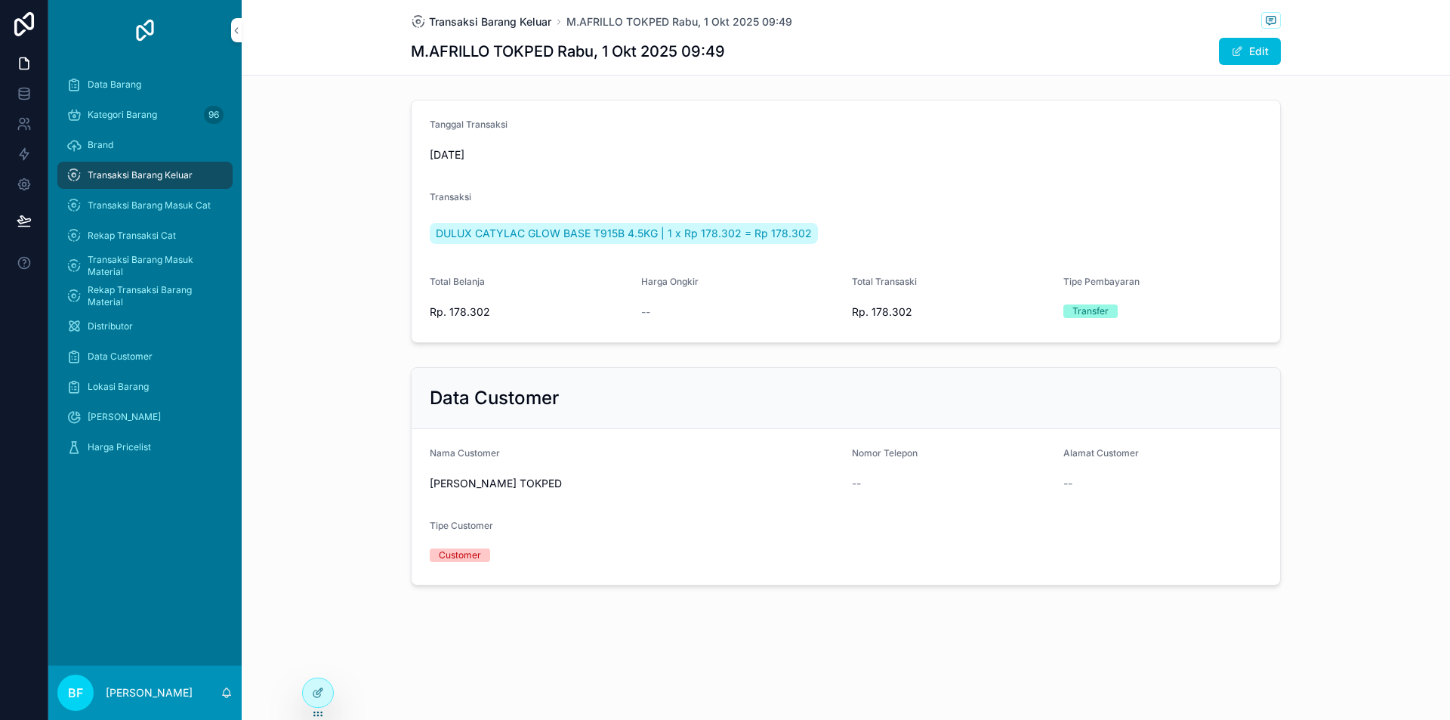
click at [542, 20] on span "Transaksi Barang Keluar" at bounding box center [490, 21] width 122 height 15
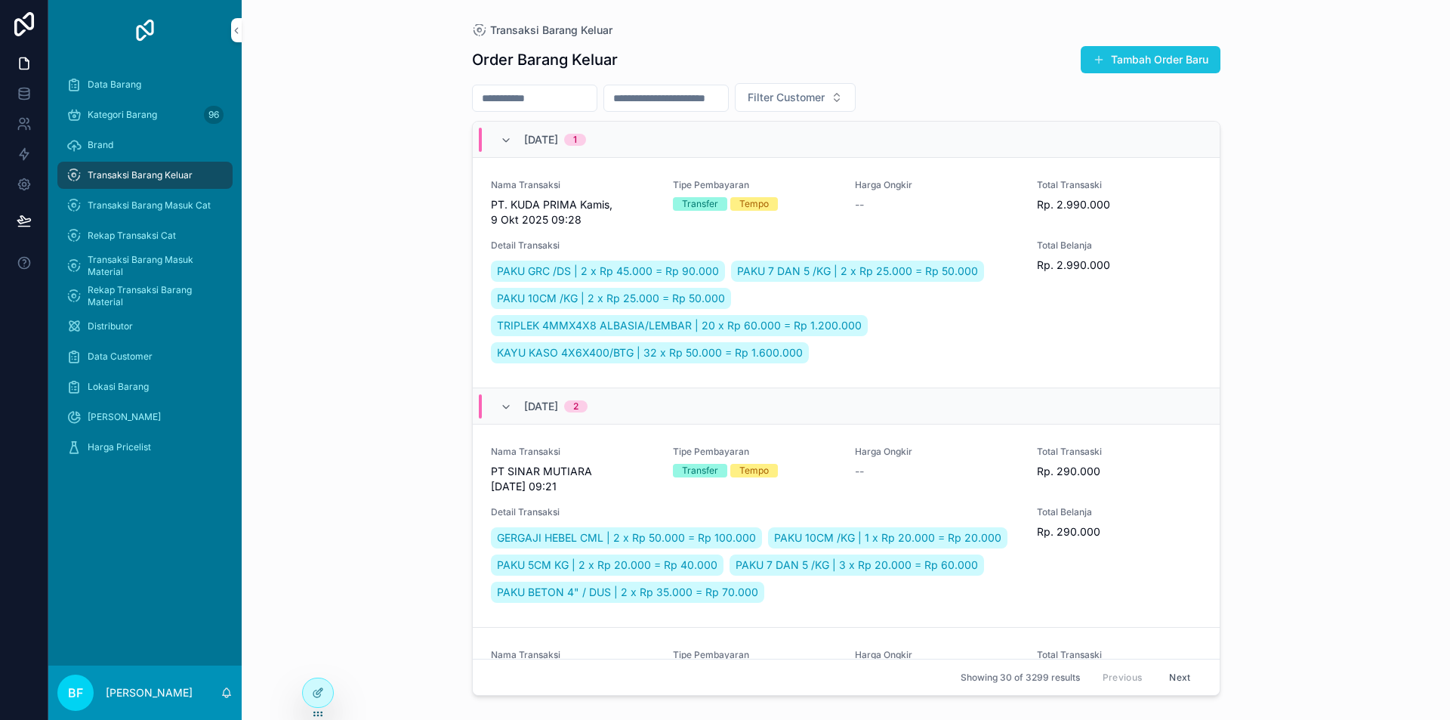
click at [1187, 46] on button "Tambah Order Baru" at bounding box center [1151, 59] width 140 height 27
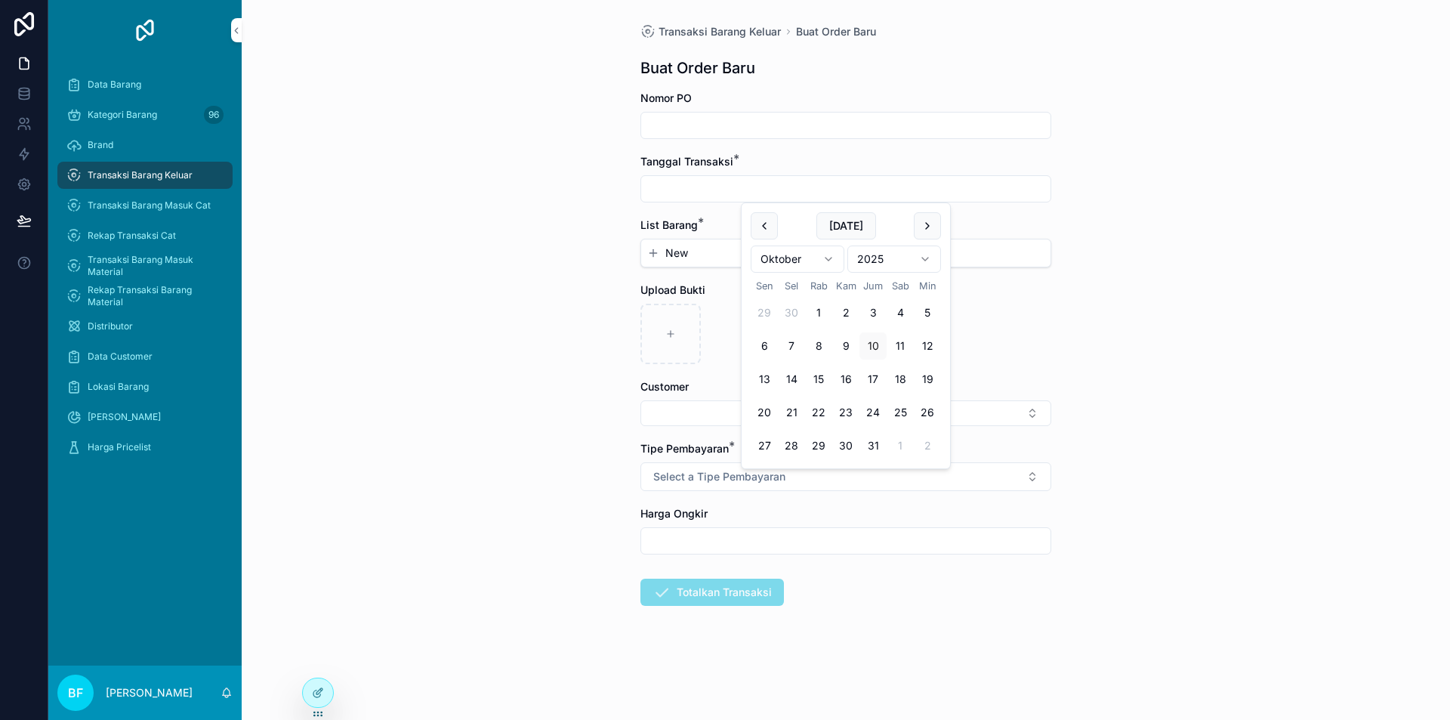
click at [818, 185] on input "scrollable content" at bounding box center [845, 188] width 409 height 21
click at [816, 316] on button "1" at bounding box center [818, 312] width 27 height 27
type input "*********"
click at [686, 262] on div "New" at bounding box center [845, 252] width 409 height 27
click at [689, 253] on button "New" at bounding box center [845, 252] width 397 height 15
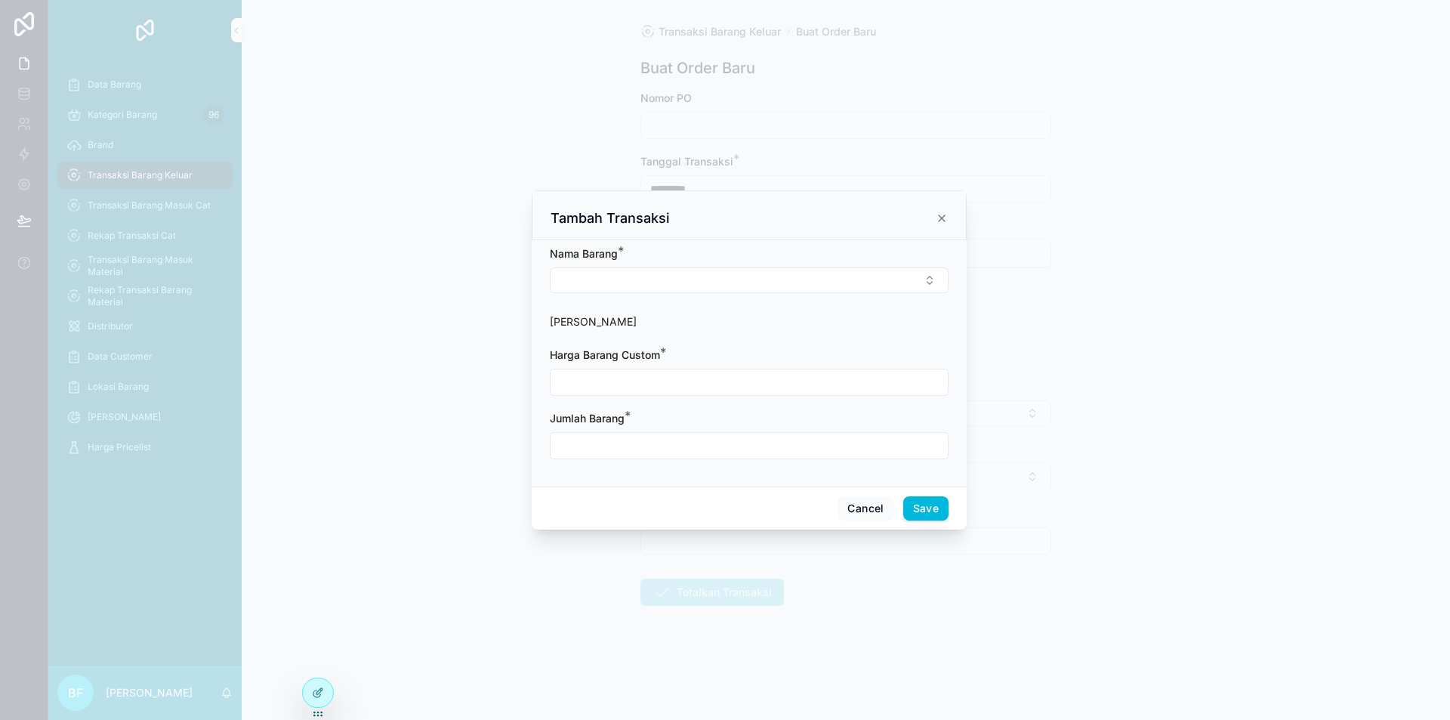
click at [674, 267] on div "[PERSON_NAME] *" at bounding box center [749, 269] width 399 height 47
click at [678, 273] on button "Select Button" at bounding box center [749, 280] width 399 height 26
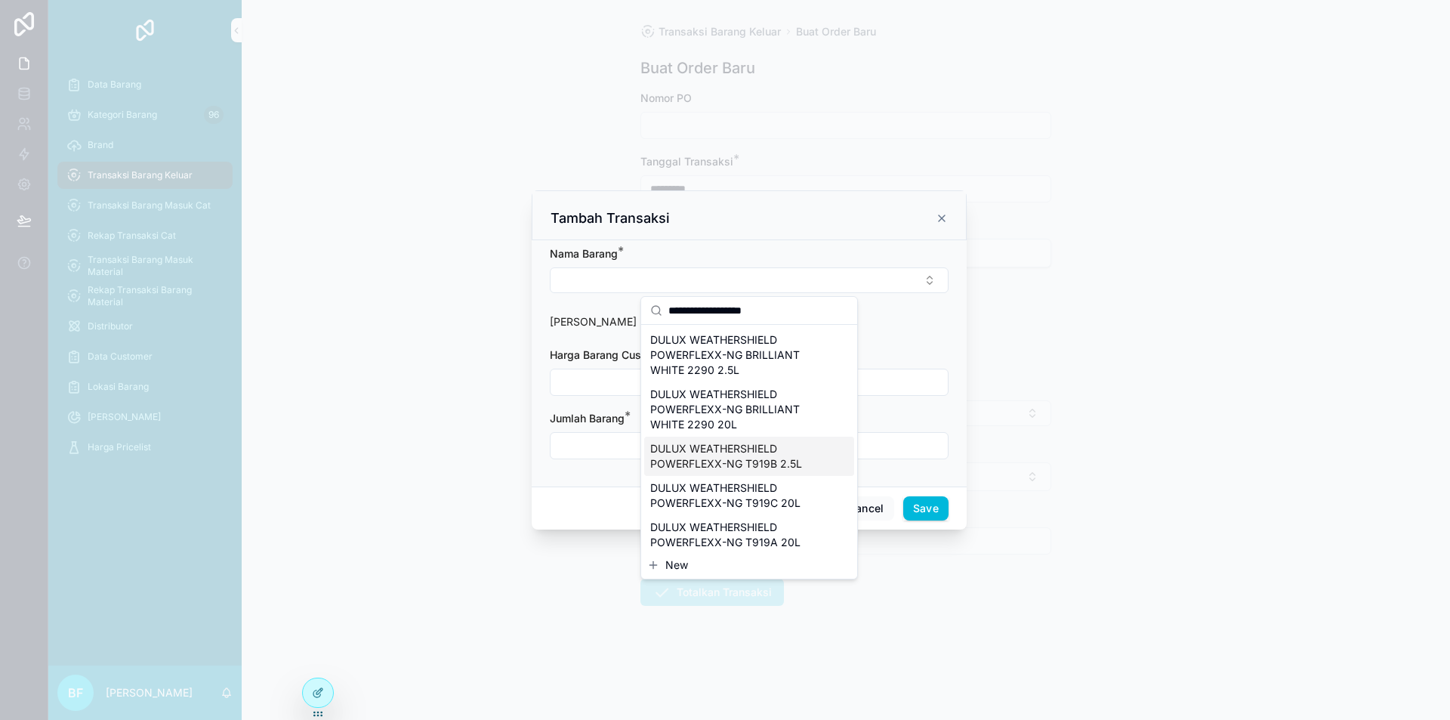
type input "**********"
click at [773, 457] on span "DULUX WEATHERSHIELD POWERFLEXX-NG T919B 2.5L" at bounding box center [740, 456] width 180 height 30
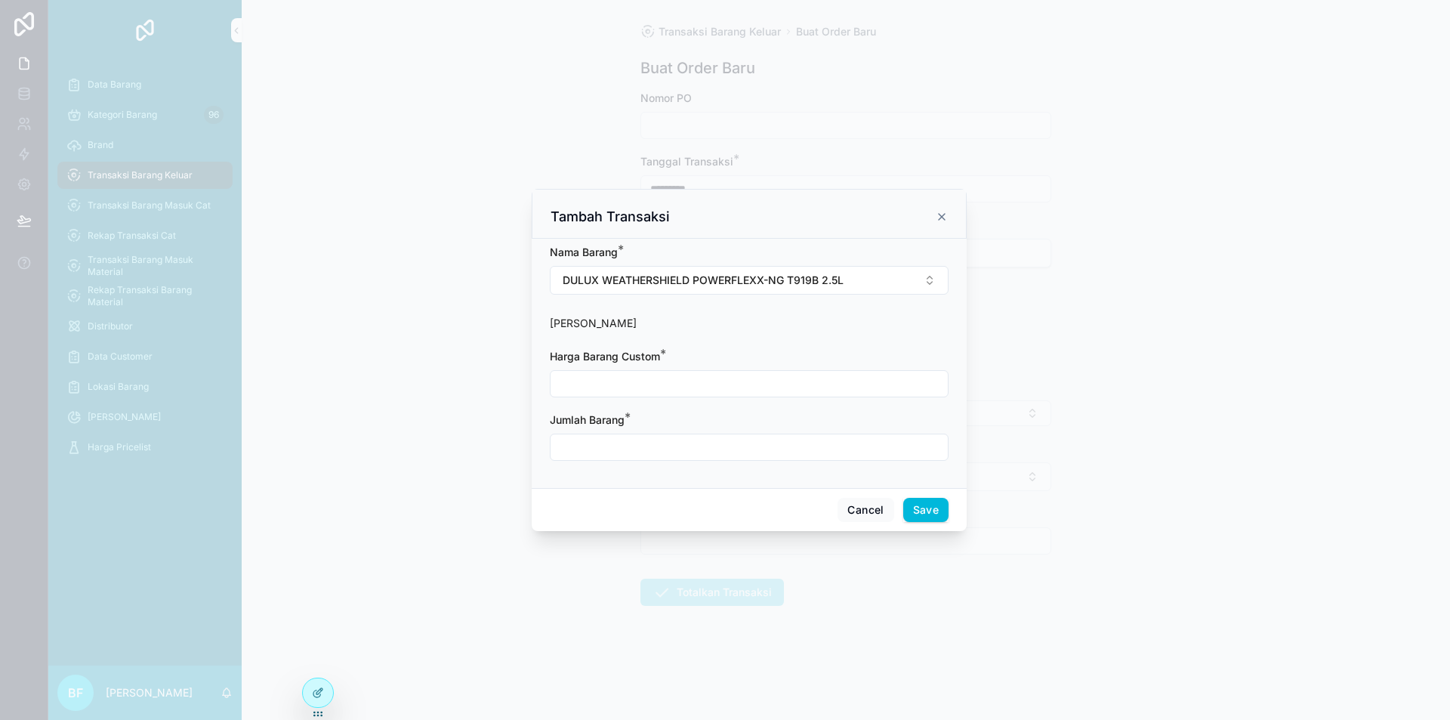
click at [731, 383] on input "scrollable content" at bounding box center [749, 383] width 397 height 21
type input "**********"
click at [761, 456] on input "scrollable content" at bounding box center [749, 447] width 397 height 21
type input "****"
click at [943, 506] on button "Save" at bounding box center [925, 510] width 45 height 24
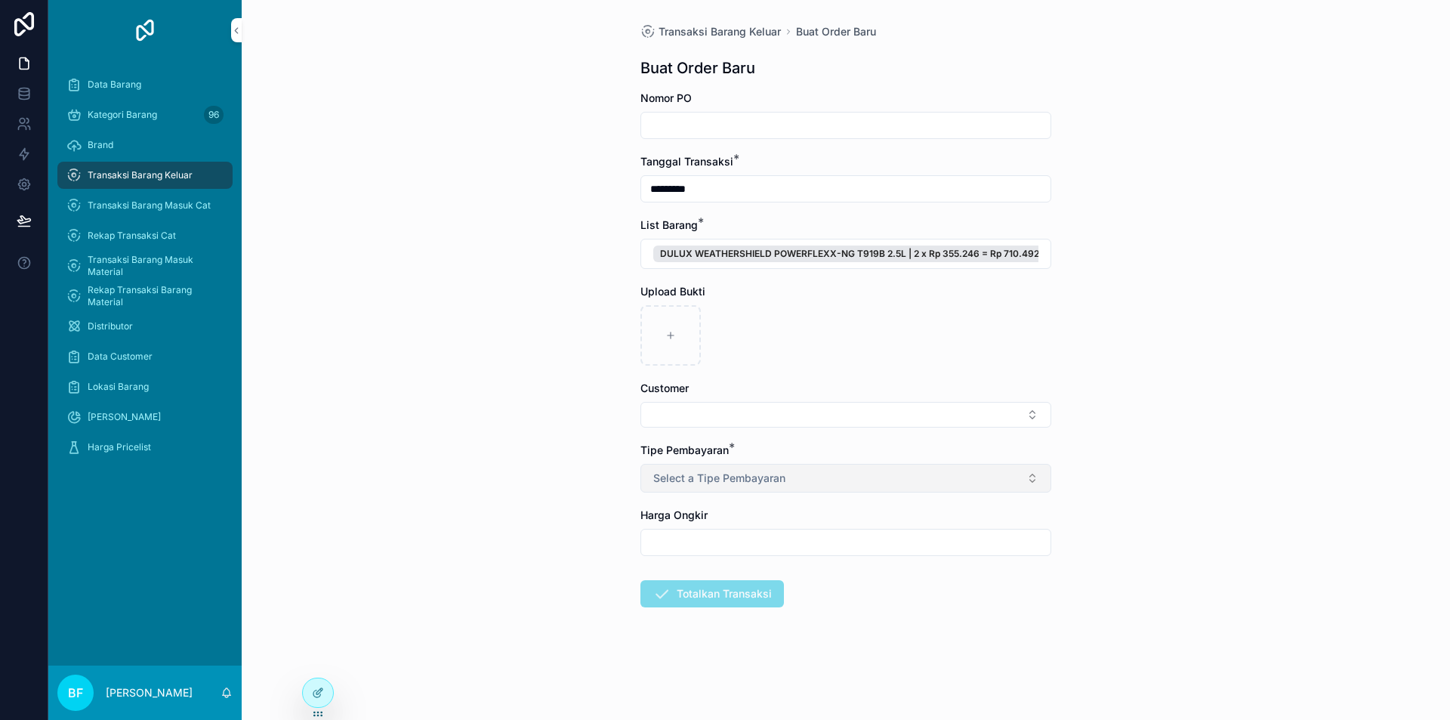
click at [851, 467] on button "Select a Tipe Pembayaran" at bounding box center [845, 478] width 411 height 29
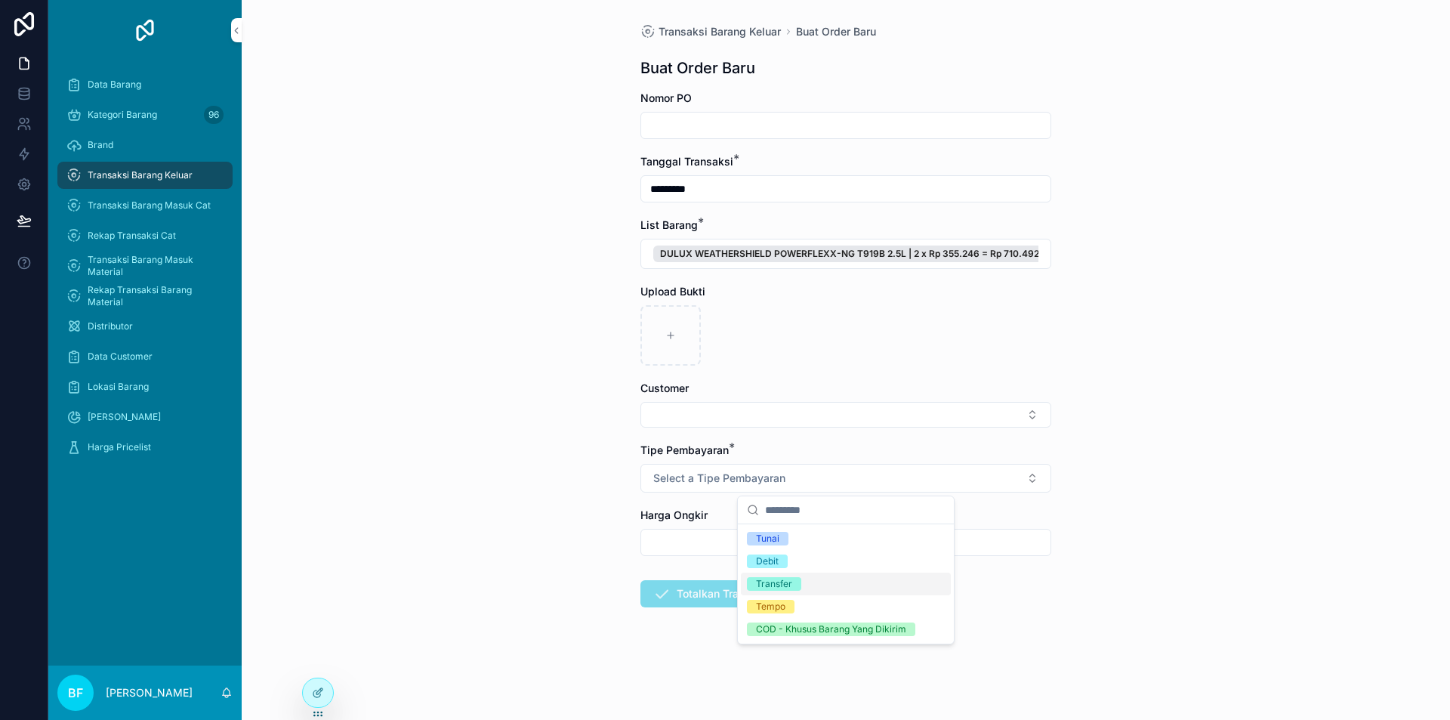
click at [844, 575] on div "Transfer" at bounding box center [846, 584] width 210 height 23
click at [770, 412] on button "Select Button" at bounding box center [845, 415] width 411 height 26
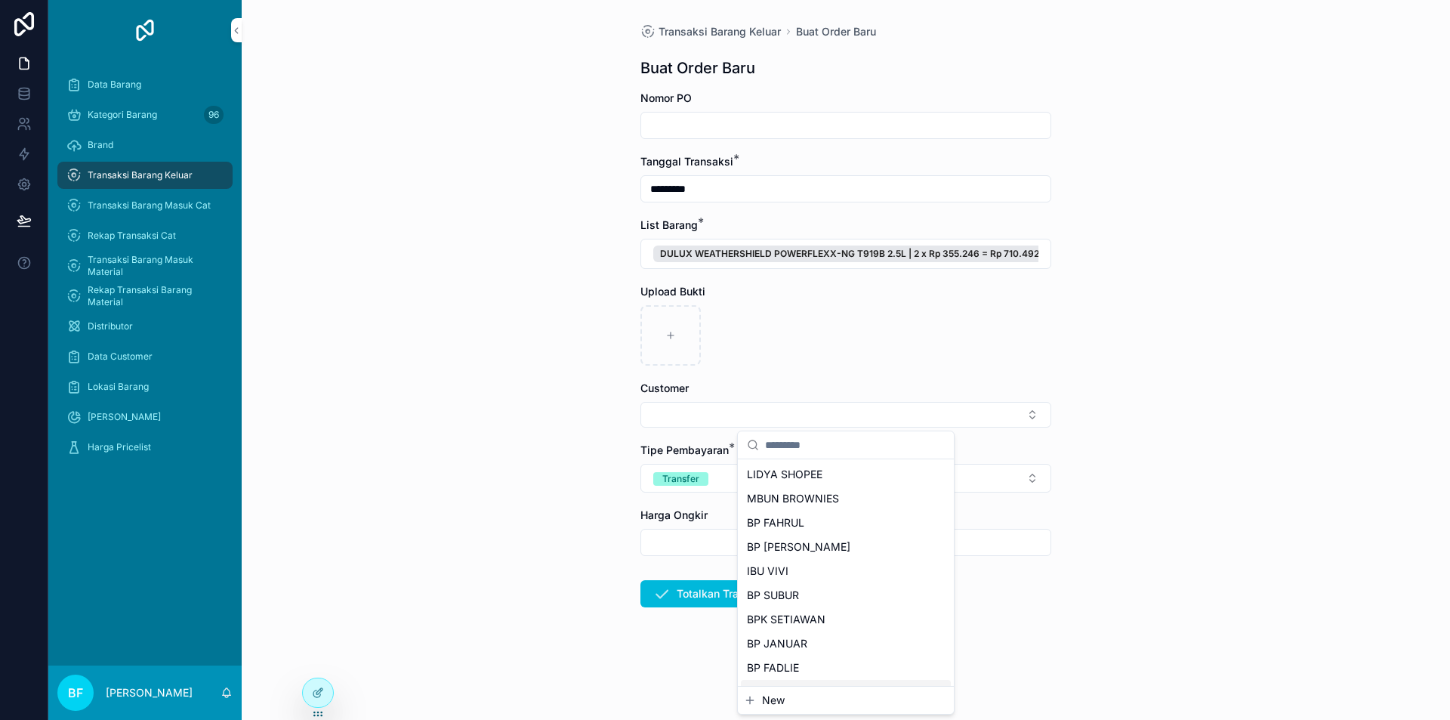
click at [781, 701] on span "New" at bounding box center [773, 700] width 23 height 15
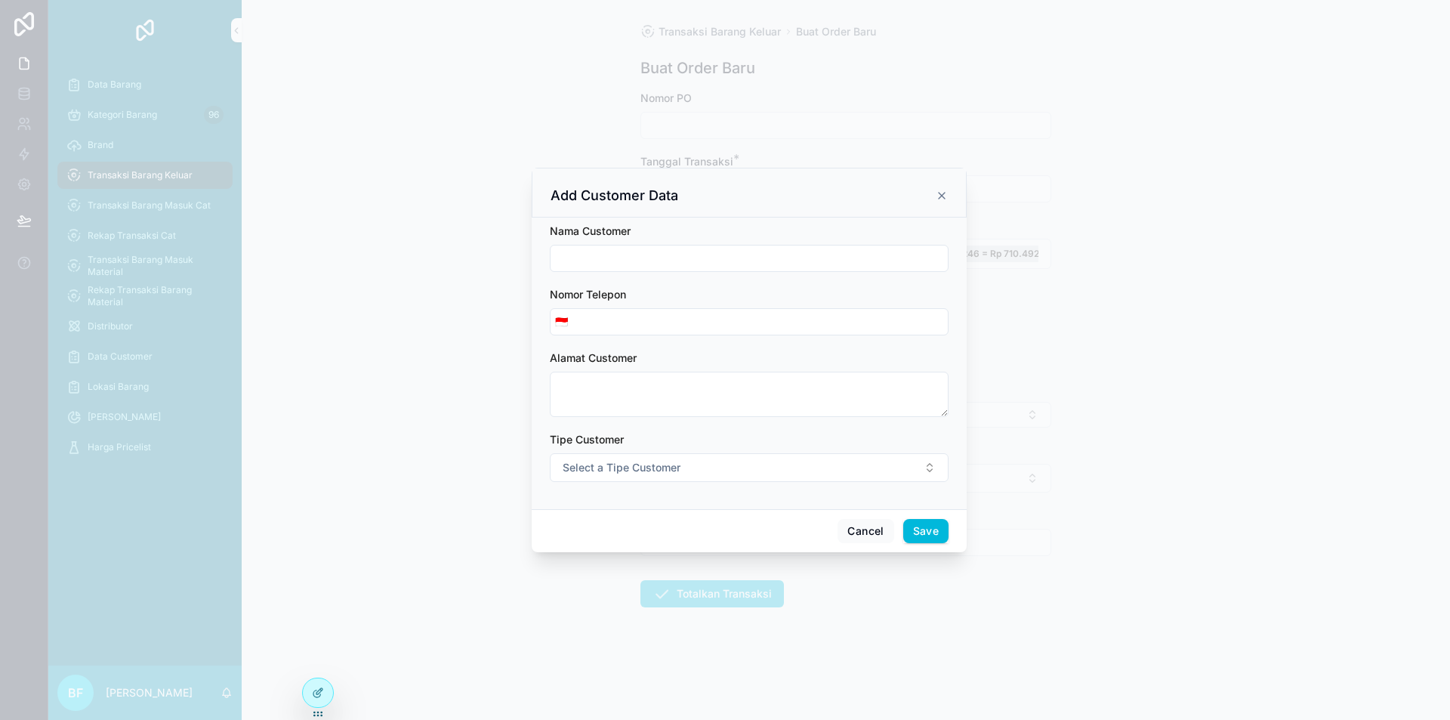
click at [659, 264] on input "scrollable content" at bounding box center [749, 258] width 397 height 21
type input "**********"
click at [597, 472] on span "Select a Tipe Customer" at bounding box center [622, 467] width 118 height 15
click at [685, 529] on div "Customer" at bounding box center [680, 528] width 42 height 14
click at [940, 535] on button "Save" at bounding box center [925, 531] width 45 height 24
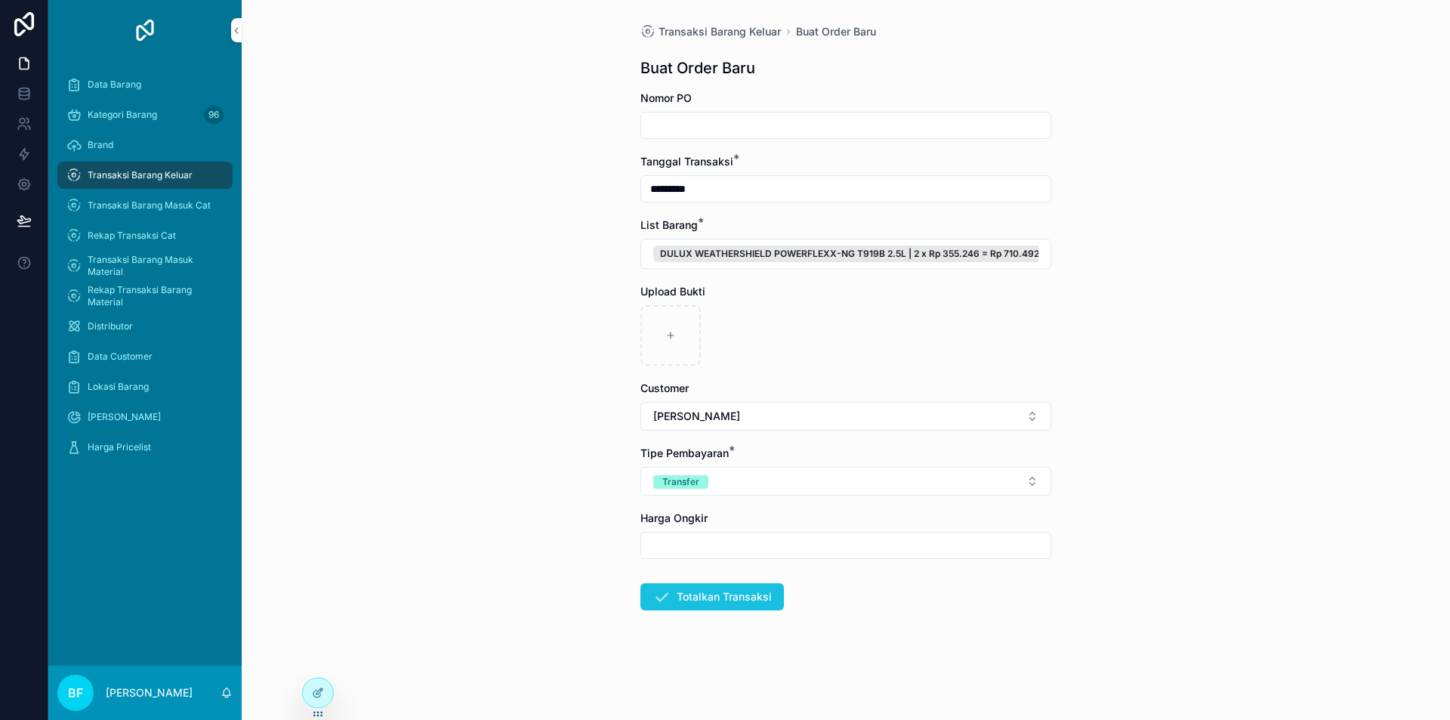
click at [749, 593] on button "Totalkan Transaksi" at bounding box center [712, 596] width 144 height 27
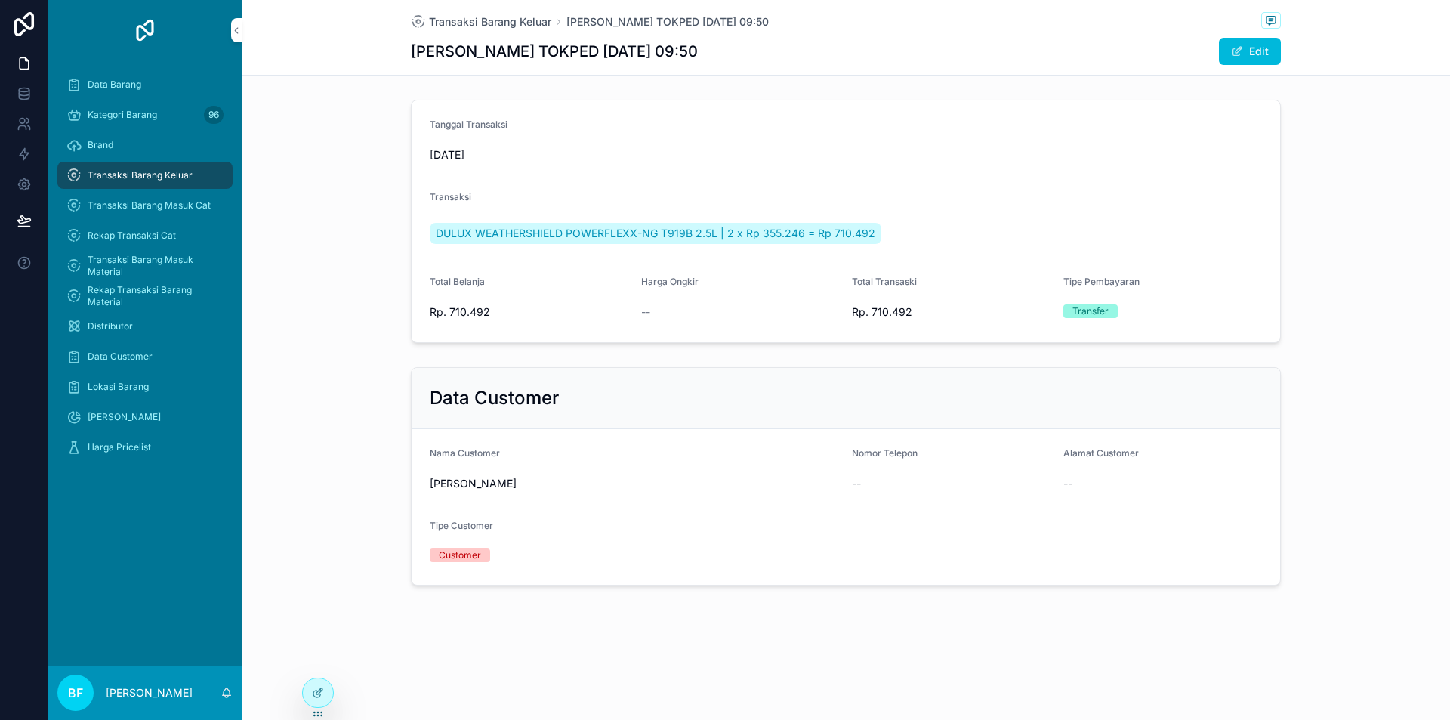
click at [481, 13] on div "Transaksi Barang Keluar [PERSON_NAME] TOKPED [DATE] 09:50" at bounding box center [846, 21] width 870 height 19
click at [488, 20] on span "Transaksi Barang Keluar" at bounding box center [490, 21] width 122 height 15
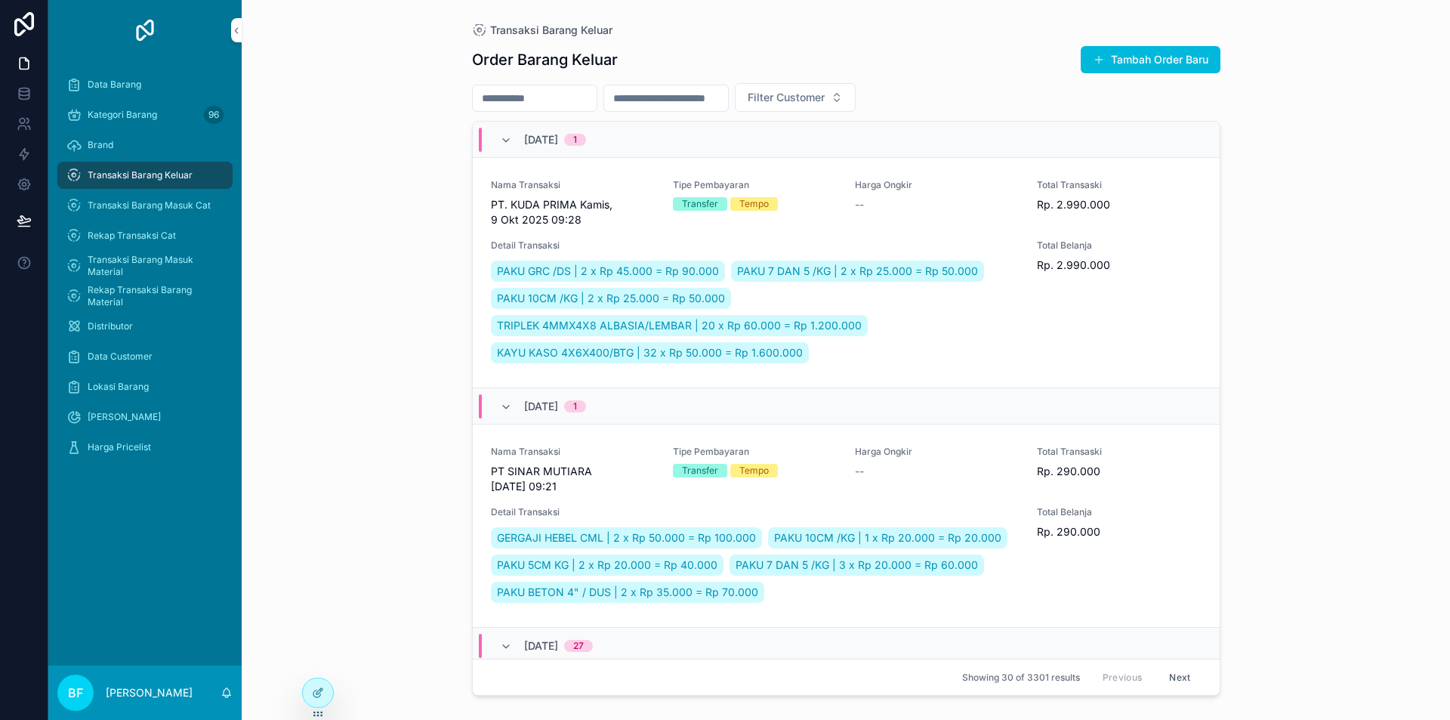
click at [1188, 45] on div "Order Barang Keluar Tambah Order Baru Filter Customer [DATE] 1 Nama Transaksi P…" at bounding box center [846, 368] width 749 height 665
click at [1187, 48] on button "Tambah Order Baru" at bounding box center [1151, 59] width 140 height 27
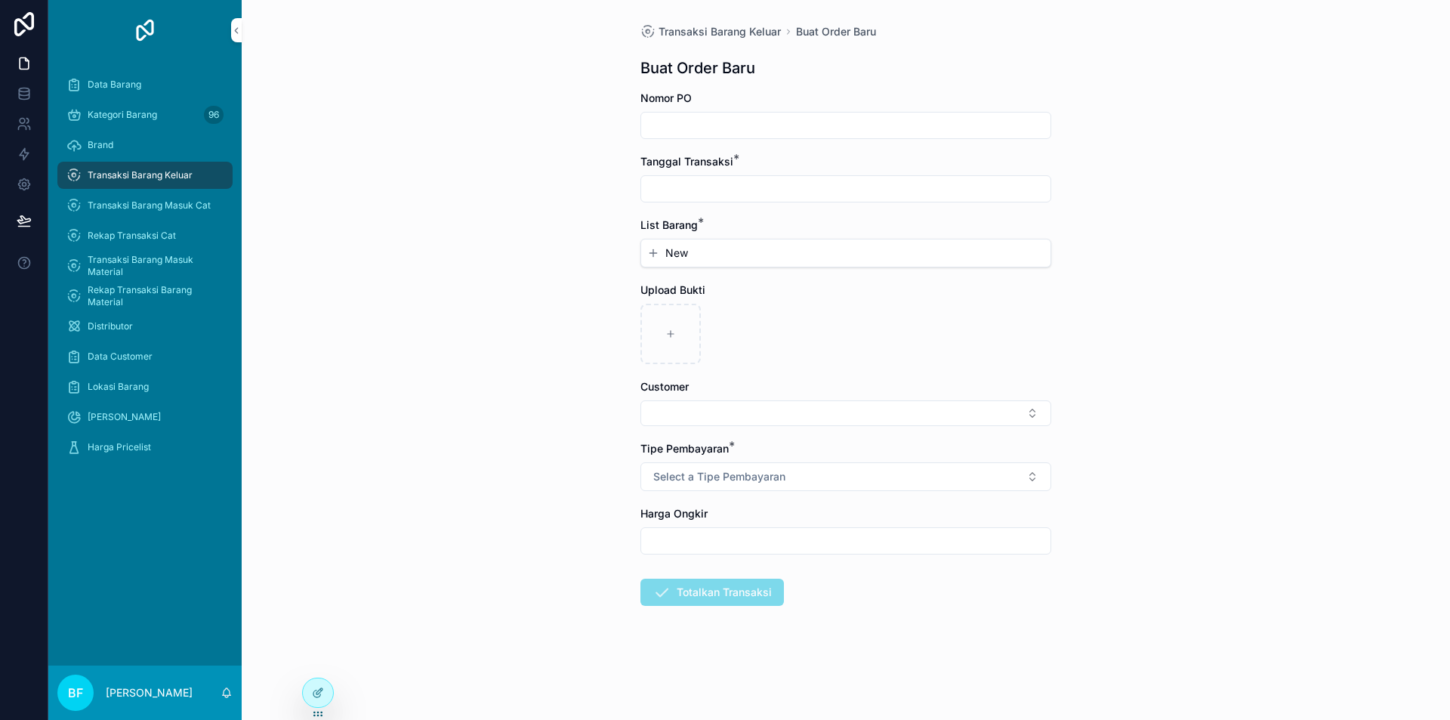
click at [855, 187] on input "scrollable content" at bounding box center [845, 188] width 409 height 21
click at [816, 304] on button "1" at bounding box center [818, 312] width 27 height 27
type input "*********"
click at [715, 259] on button "New" at bounding box center [845, 252] width 397 height 15
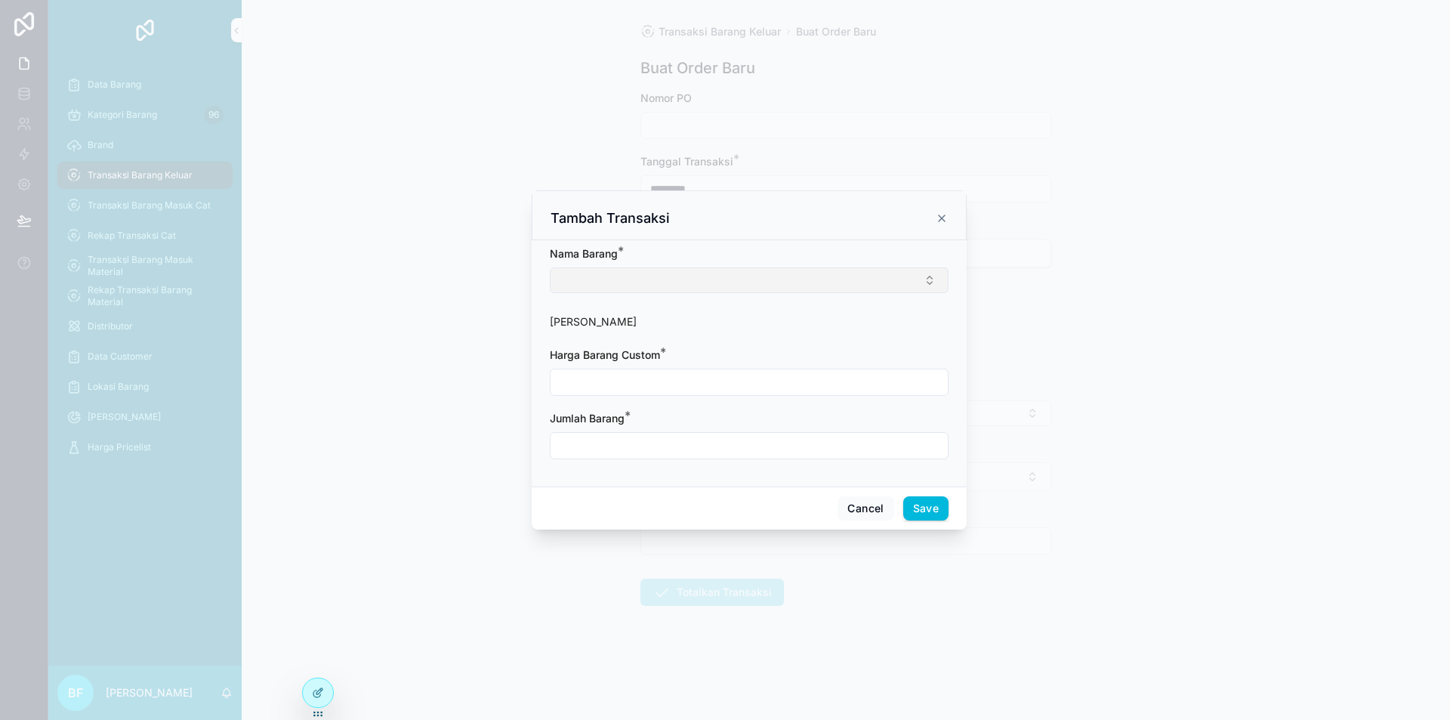
click at [730, 286] on button "Select Button" at bounding box center [749, 280] width 399 height 26
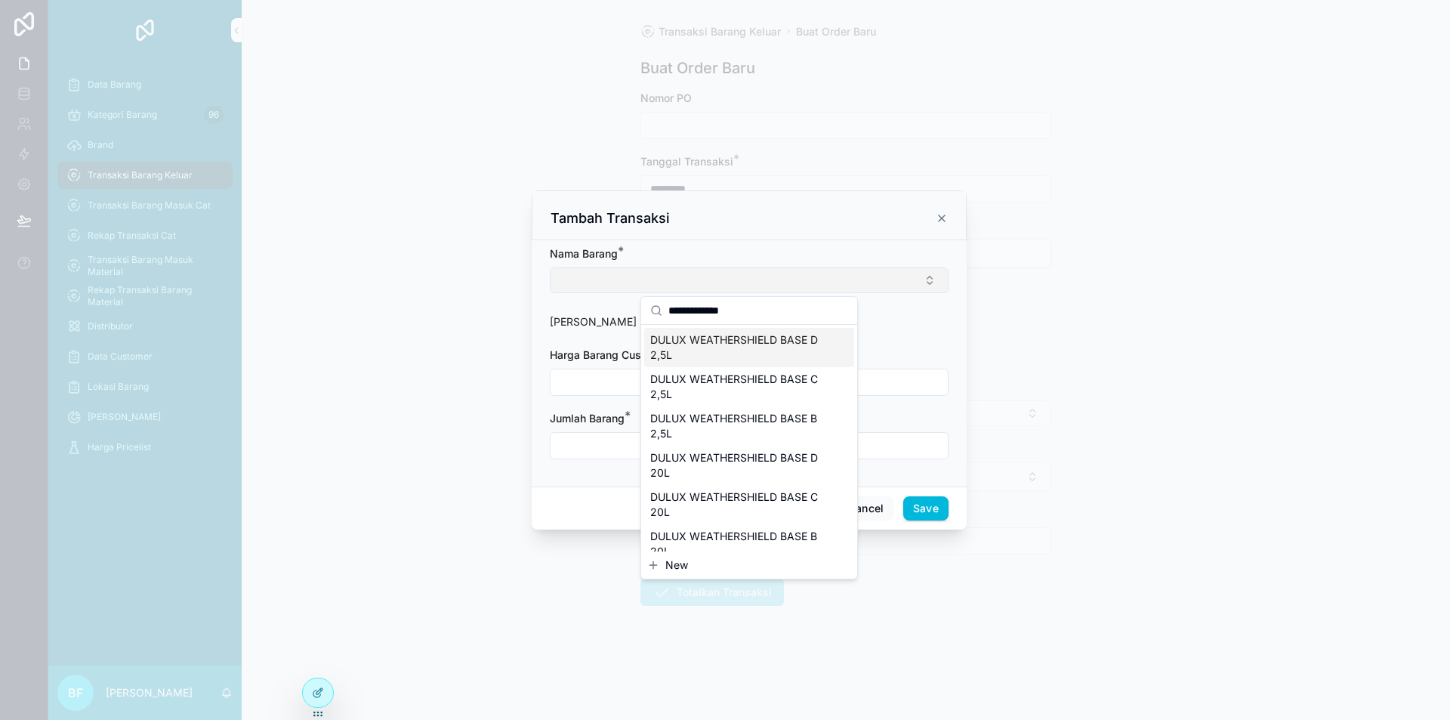
type input "**********"
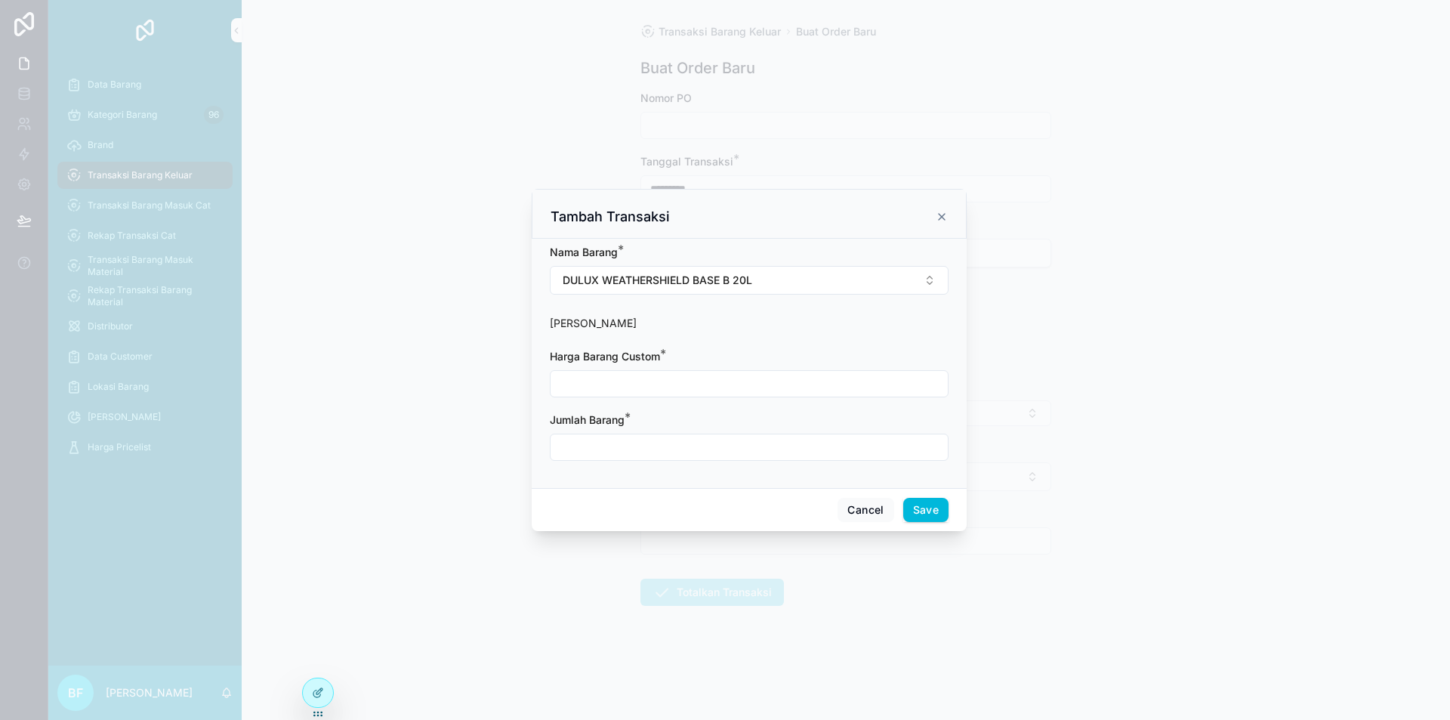
click at [721, 375] on input "scrollable content" at bounding box center [749, 383] width 397 height 21
type input "**********"
click at [699, 447] on input "scrollable content" at bounding box center [749, 447] width 397 height 21
type input "****"
click at [927, 495] on div "Cancel Save" at bounding box center [749, 509] width 435 height 43
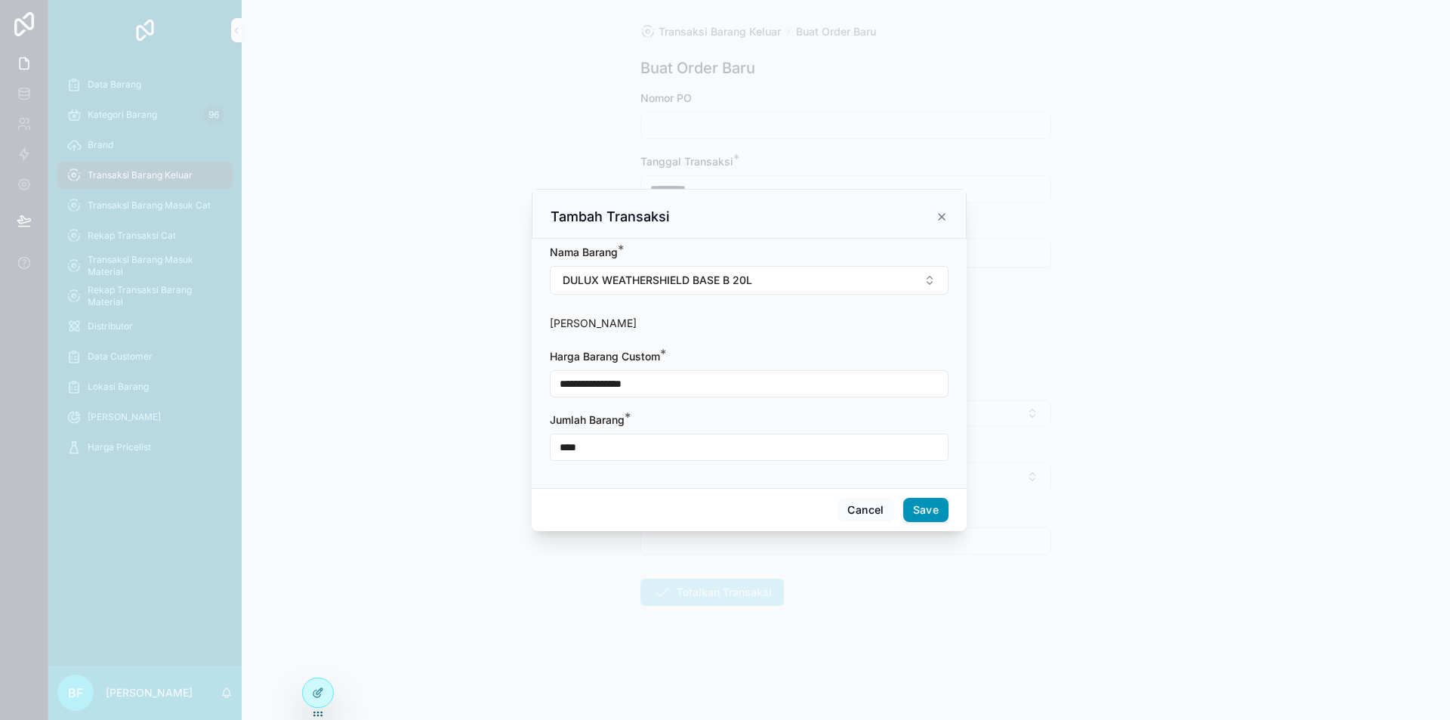
click at [929, 498] on button "Save" at bounding box center [925, 510] width 45 height 24
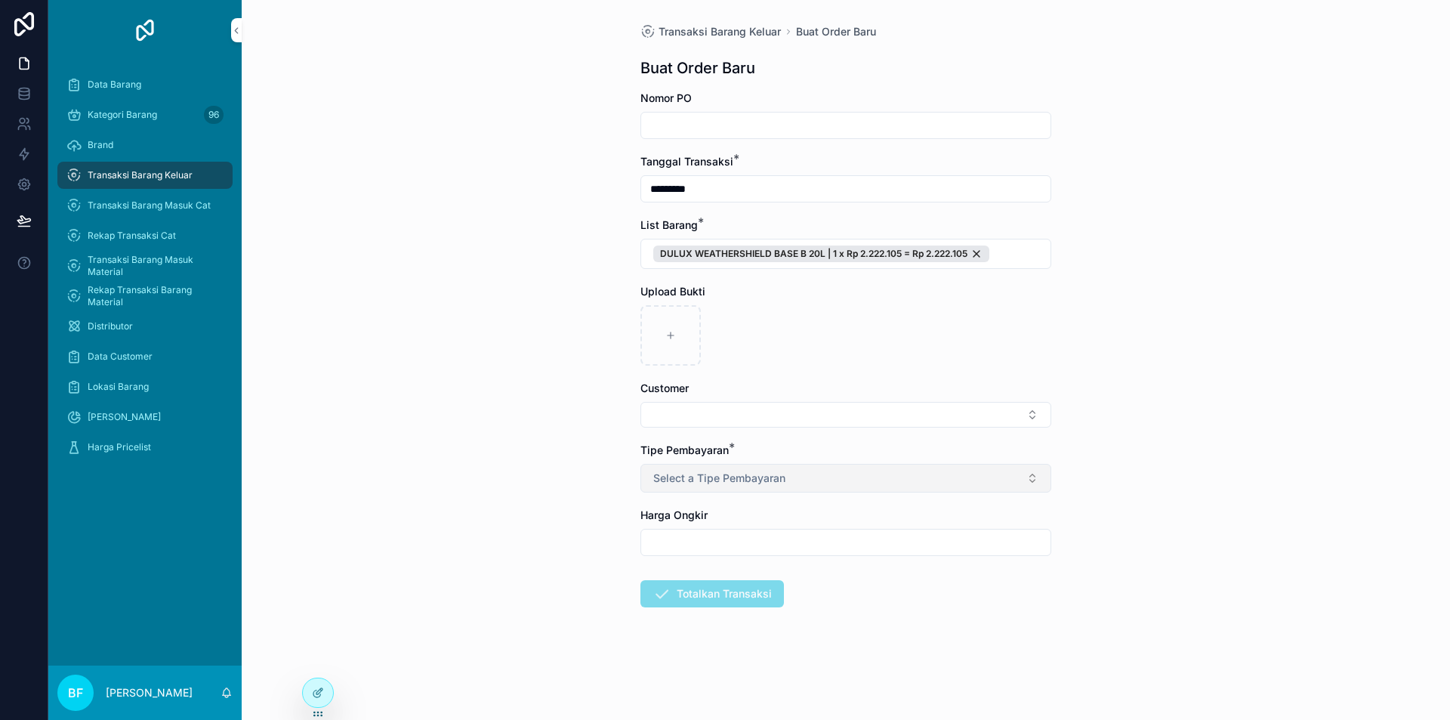
drag, startPoint x: 813, startPoint y: 471, endPoint x: 816, endPoint y: 489, distance: 17.5
click at [813, 472] on button "Select a Tipe Pembayaran" at bounding box center [845, 478] width 411 height 29
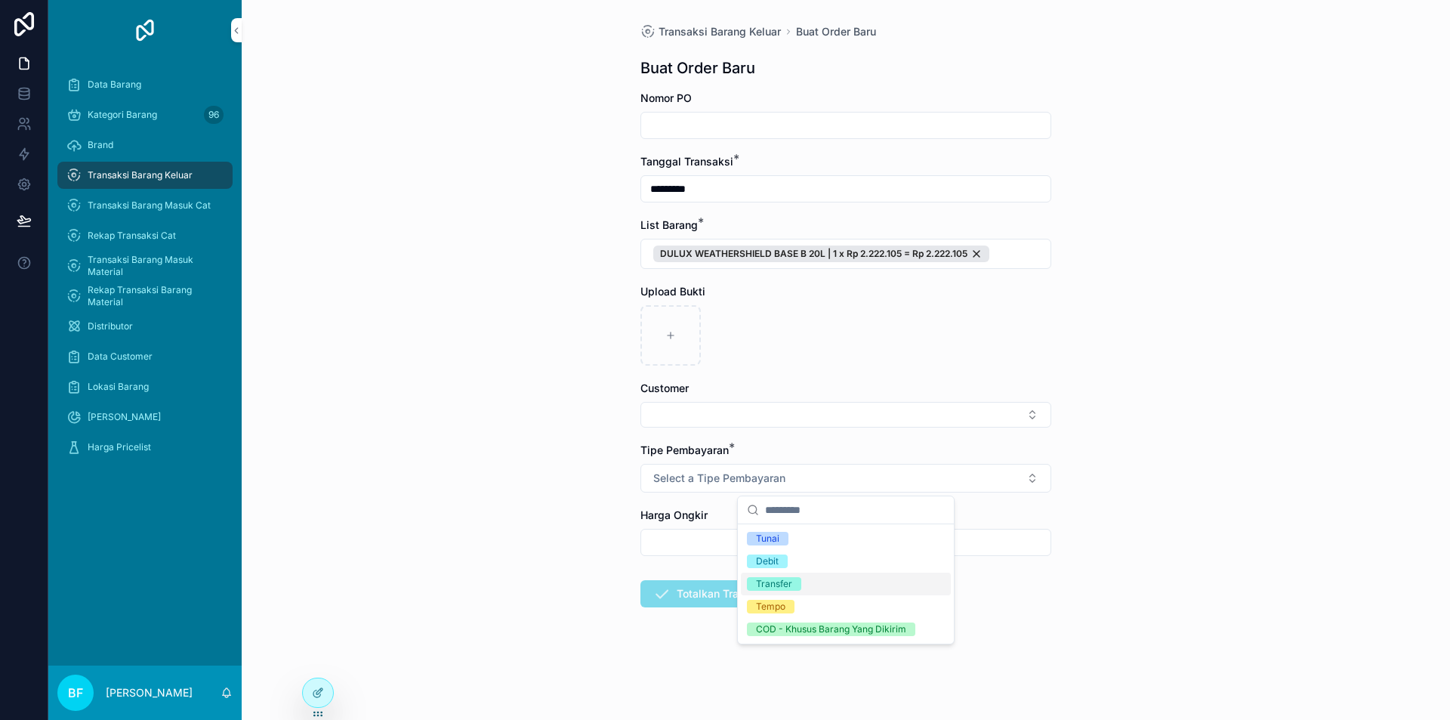
click at [786, 588] on div "Transfer" at bounding box center [774, 584] width 36 height 14
click at [741, 413] on button "Select Button" at bounding box center [845, 415] width 411 height 26
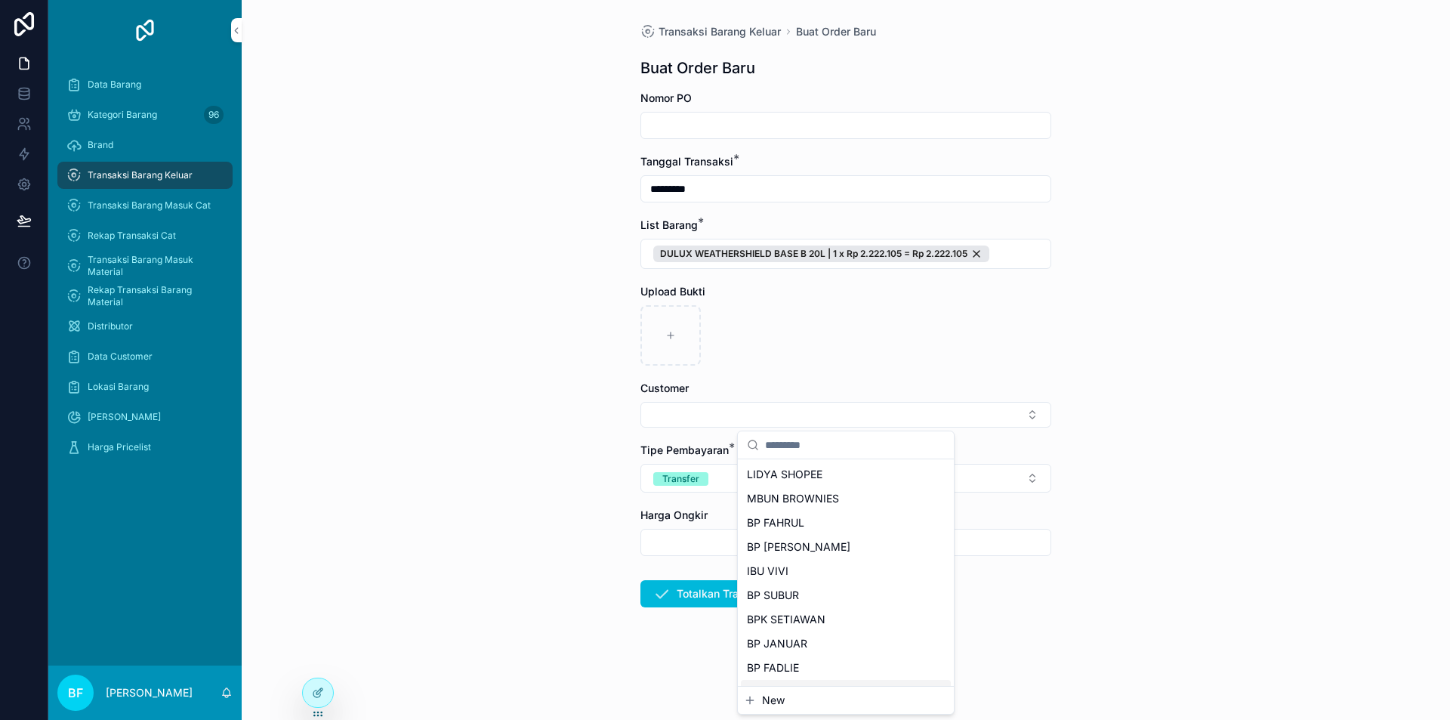
click at [782, 699] on span "New" at bounding box center [773, 700] width 23 height 15
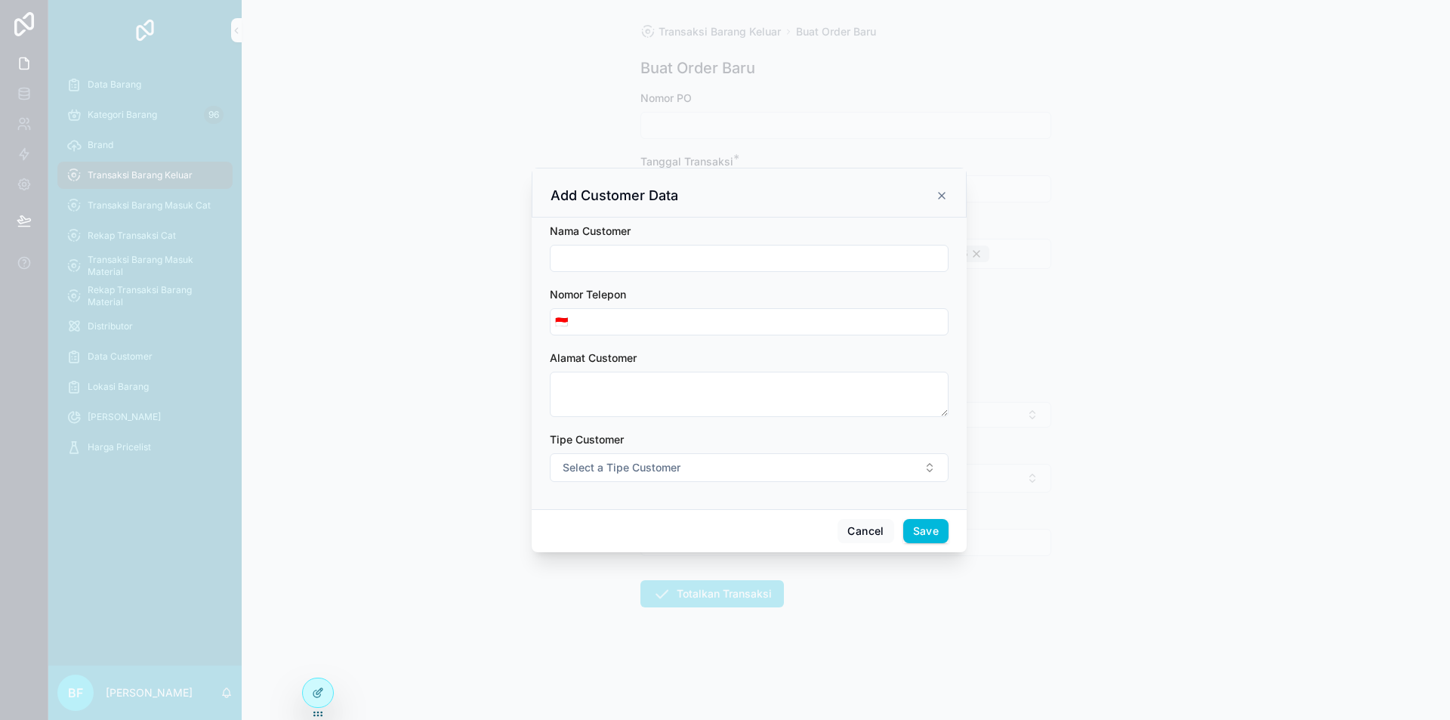
click at [669, 245] on div "scrollable content" at bounding box center [749, 258] width 399 height 27
click at [677, 262] on input "scrollable content" at bounding box center [749, 258] width 397 height 21
type input "**********"
click at [739, 458] on button "Select a Tipe Customer" at bounding box center [749, 467] width 399 height 29
click at [740, 529] on div "Customer" at bounding box center [749, 528] width 210 height 23
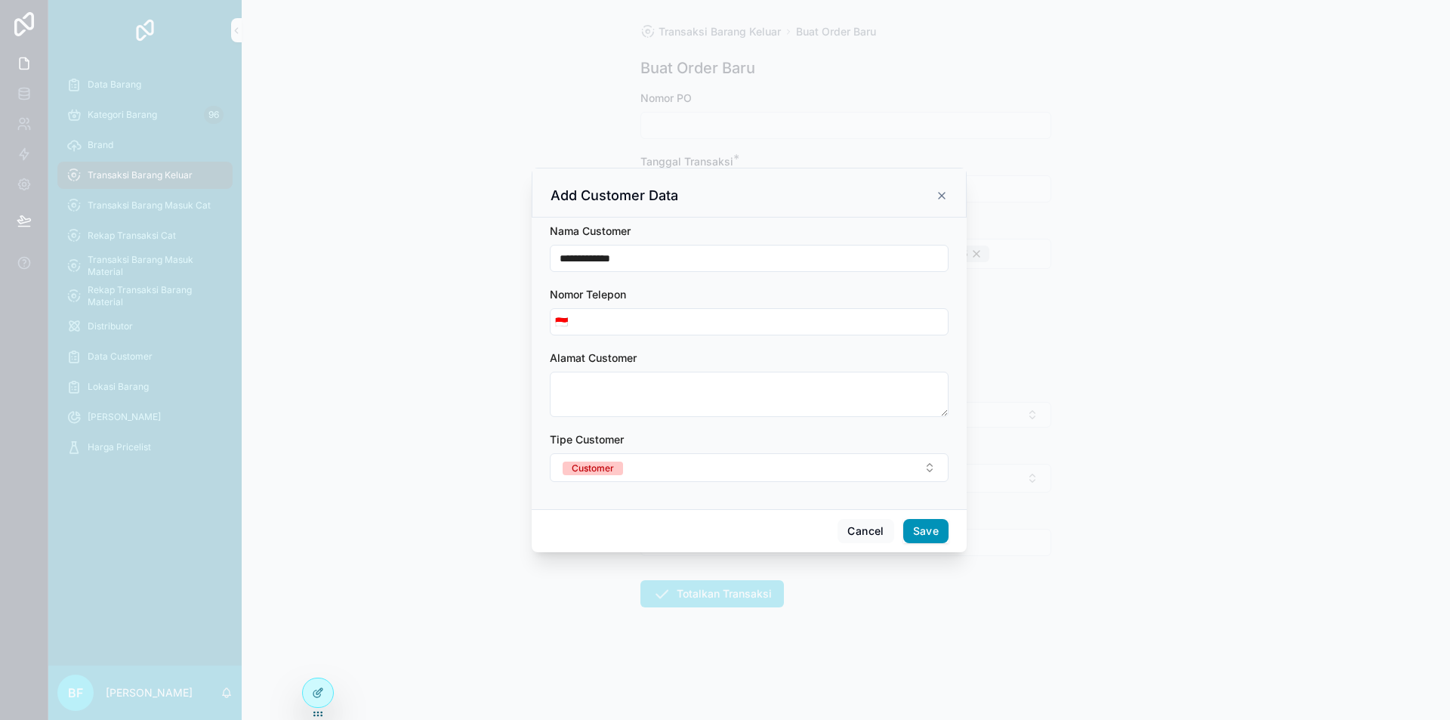
click at [938, 532] on button "Save" at bounding box center [925, 531] width 45 height 24
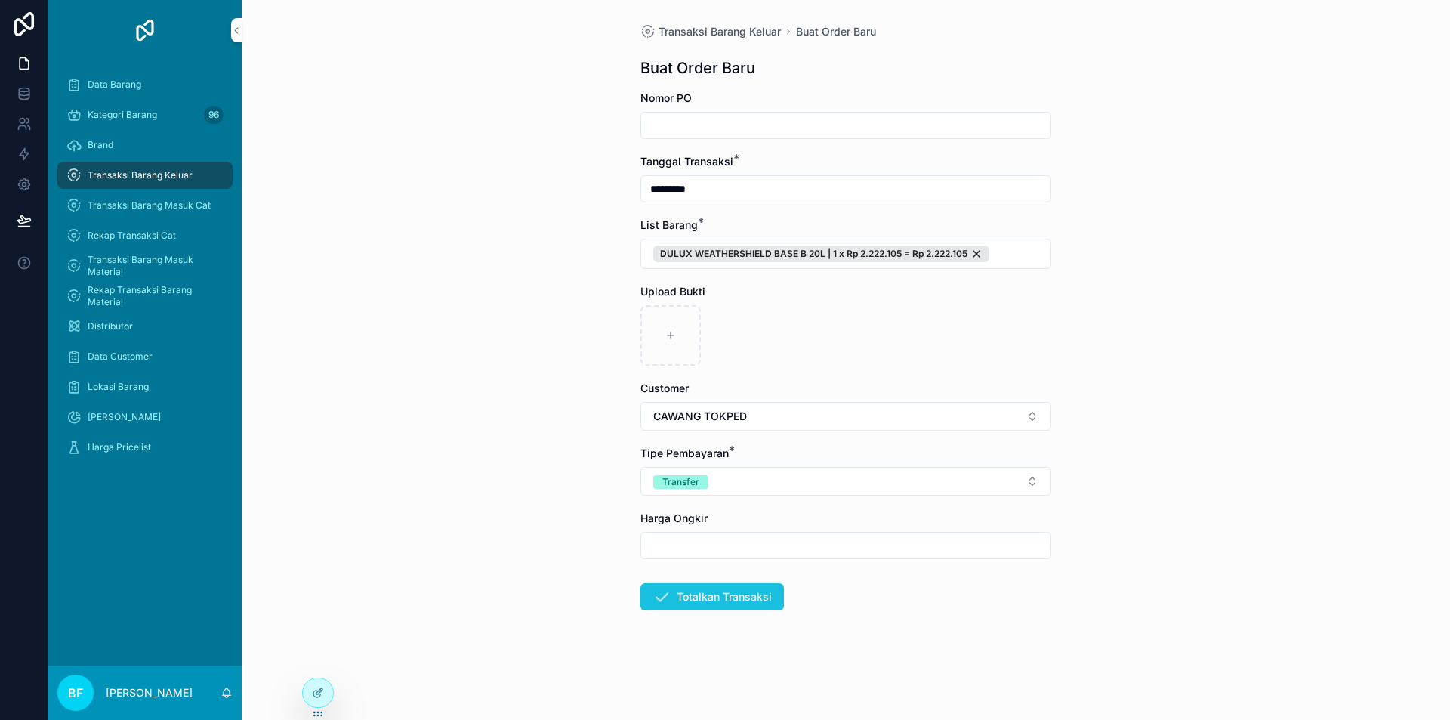
click at [741, 591] on button "Totalkan Transaksi" at bounding box center [712, 596] width 144 height 27
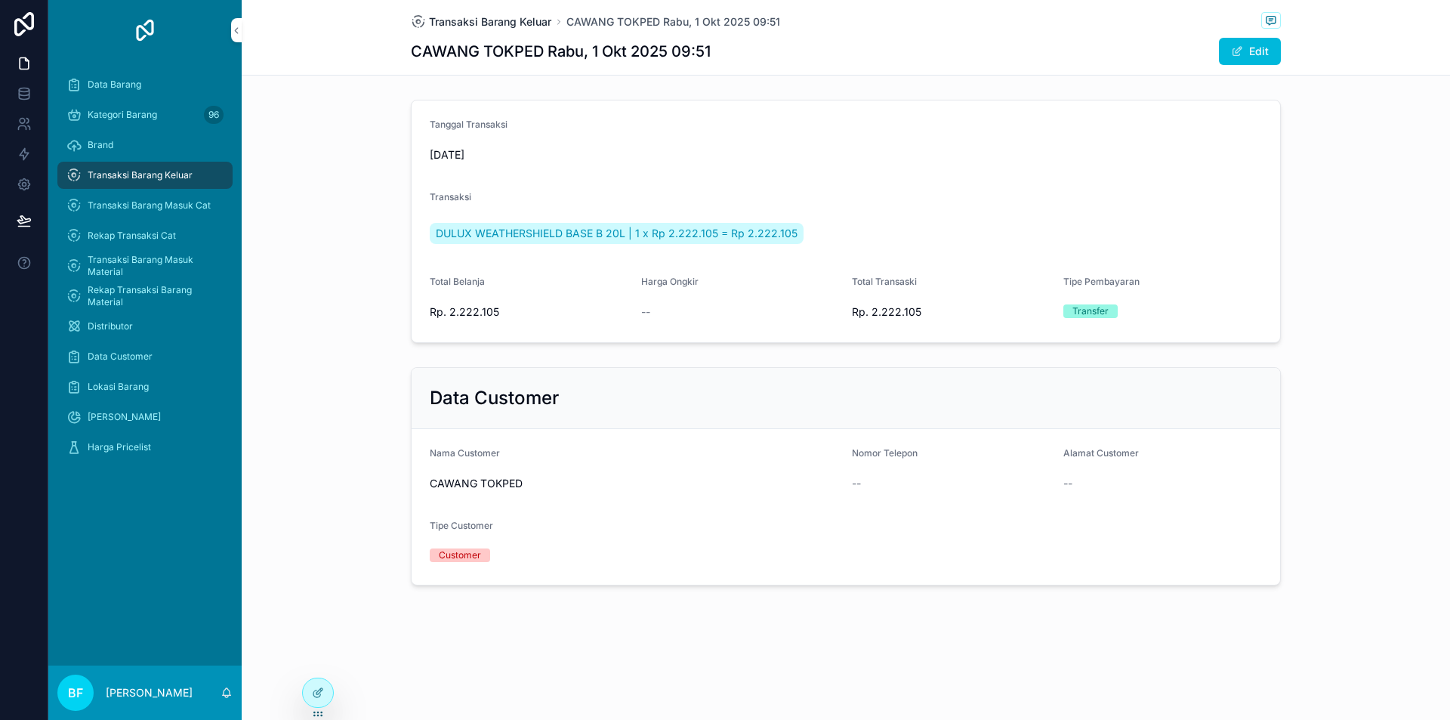
click at [524, 21] on span "Transaksi Barang Keluar" at bounding box center [490, 21] width 122 height 15
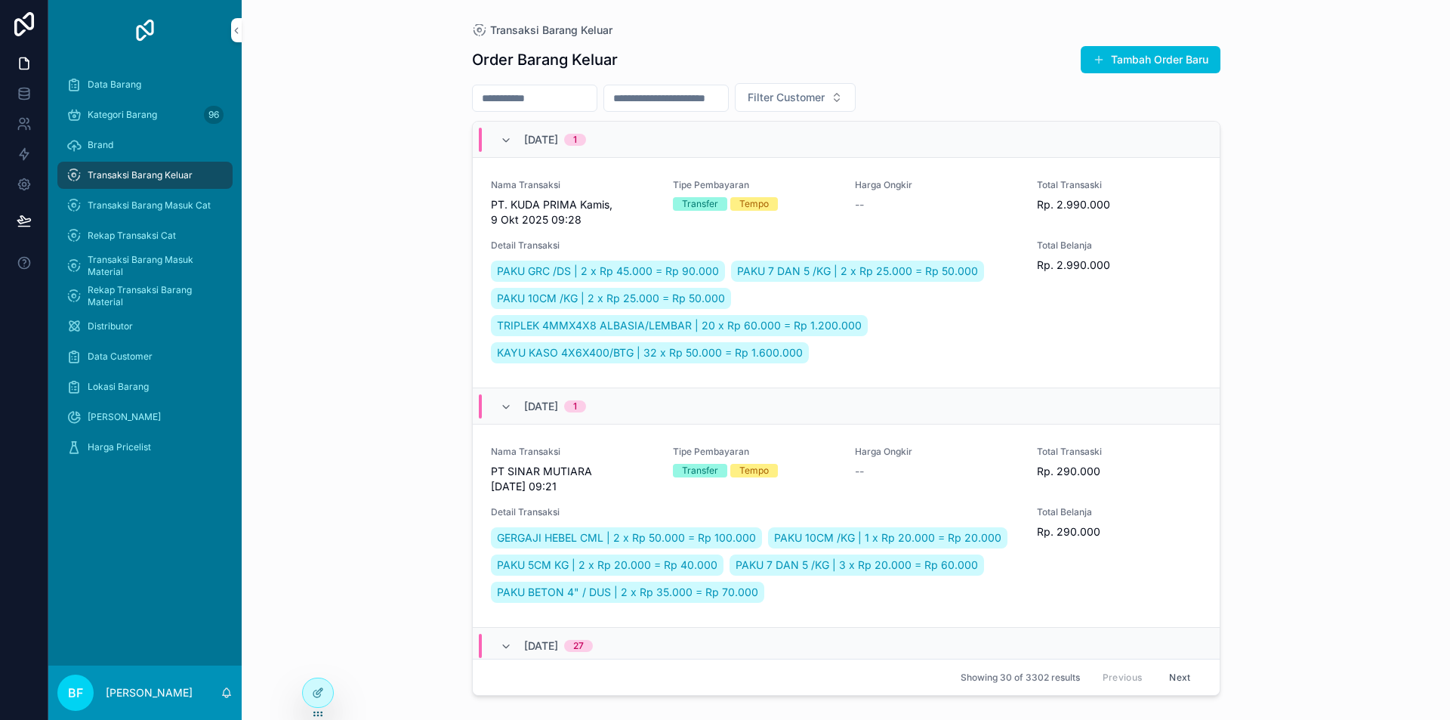
click at [1152, 43] on div "Order Barang Keluar Tambah Order Baru Filter Customer [DATE] 1 Nama Transaksi P…" at bounding box center [846, 368] width 749 height 665
click at [1156, 51] on button "Tambah Order Baru" at bounding box center [1151, 59] width 140 height 27
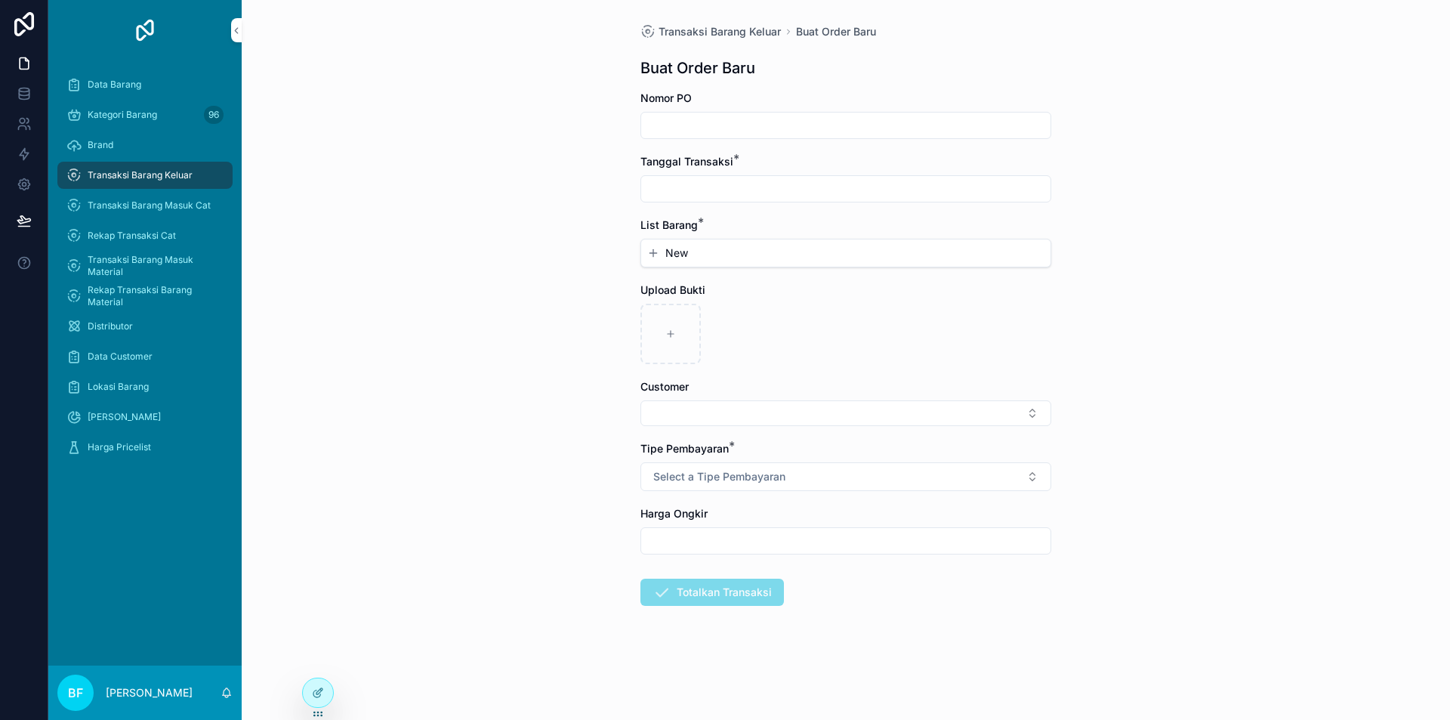
click at [850, 188] on input "scrollable content" at bounding box center [845, 188] width 409 height 21
click at [820, 318] on button "1" at bounding box center [818, 312] width 27 height 27
type input "*********"
click at [690, 252] on button "New" at bounding box center [845, 252] width 397 height 15
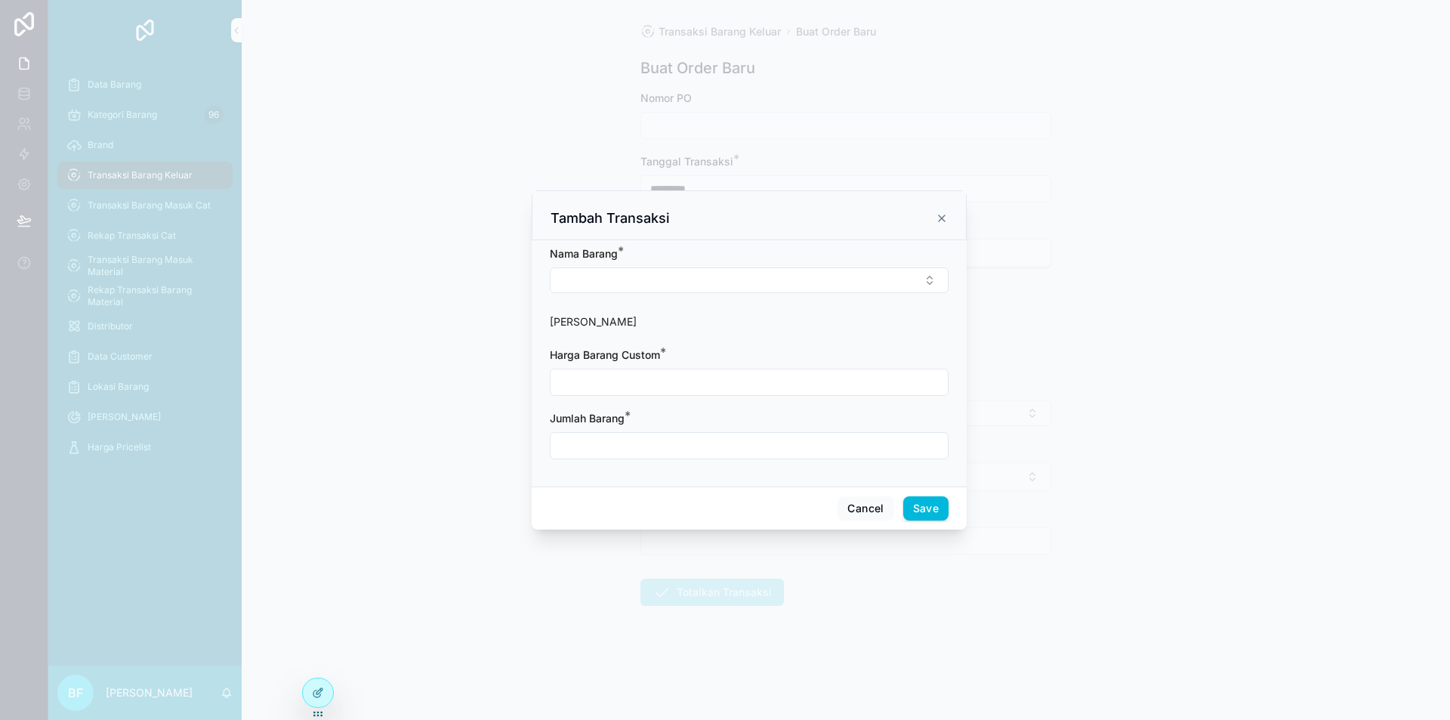
click at [726, 298] on form "Nama Barang * Harga Barang Harga Barang Custom * Jumlah Barang *" at bounding box center [749, 360] width 399 height 228
click at [729, 288] on button "Select Button" at bounding box center [749, 280] width 399 height 26
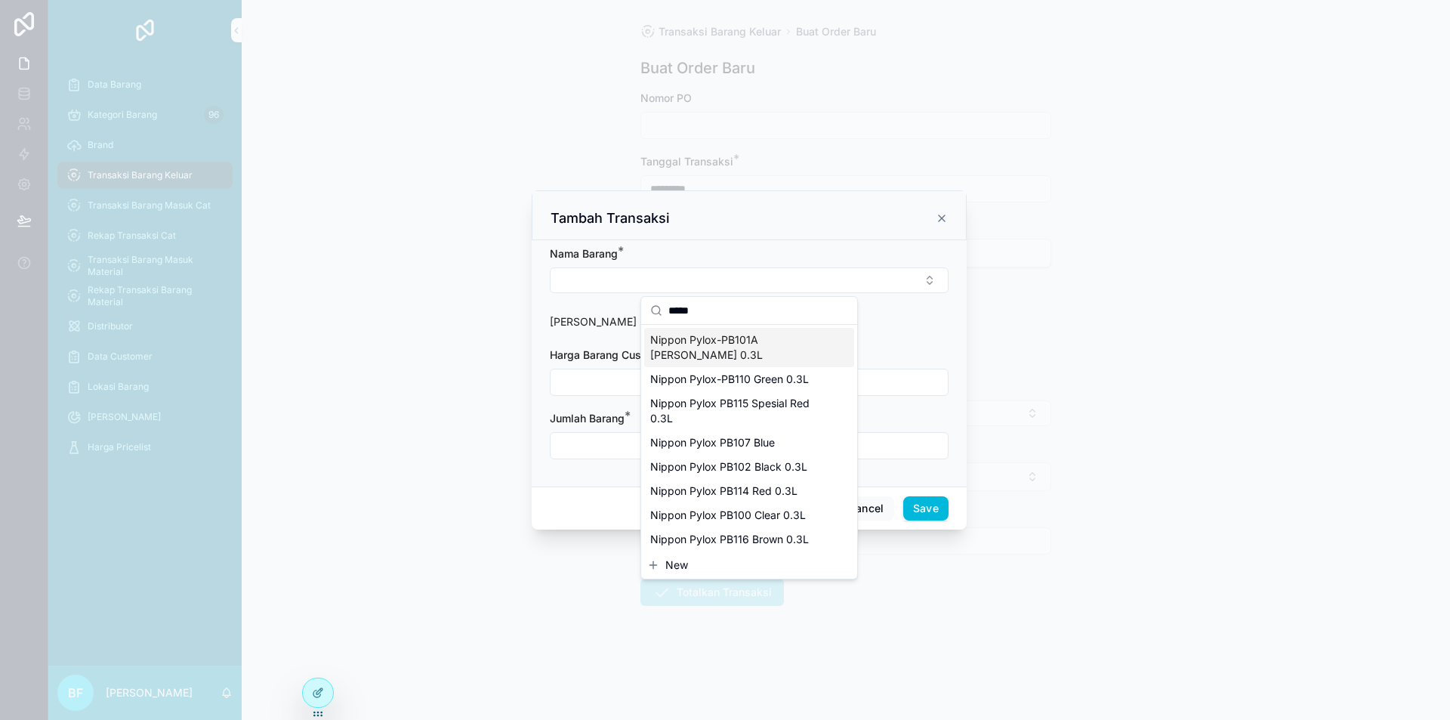
type input "*****"
click at [740, 348] on span "Nippon Pylox-PB101A [PERSON_NAME] 0.3L" at bounding box center [740, 347] width 180 height 30
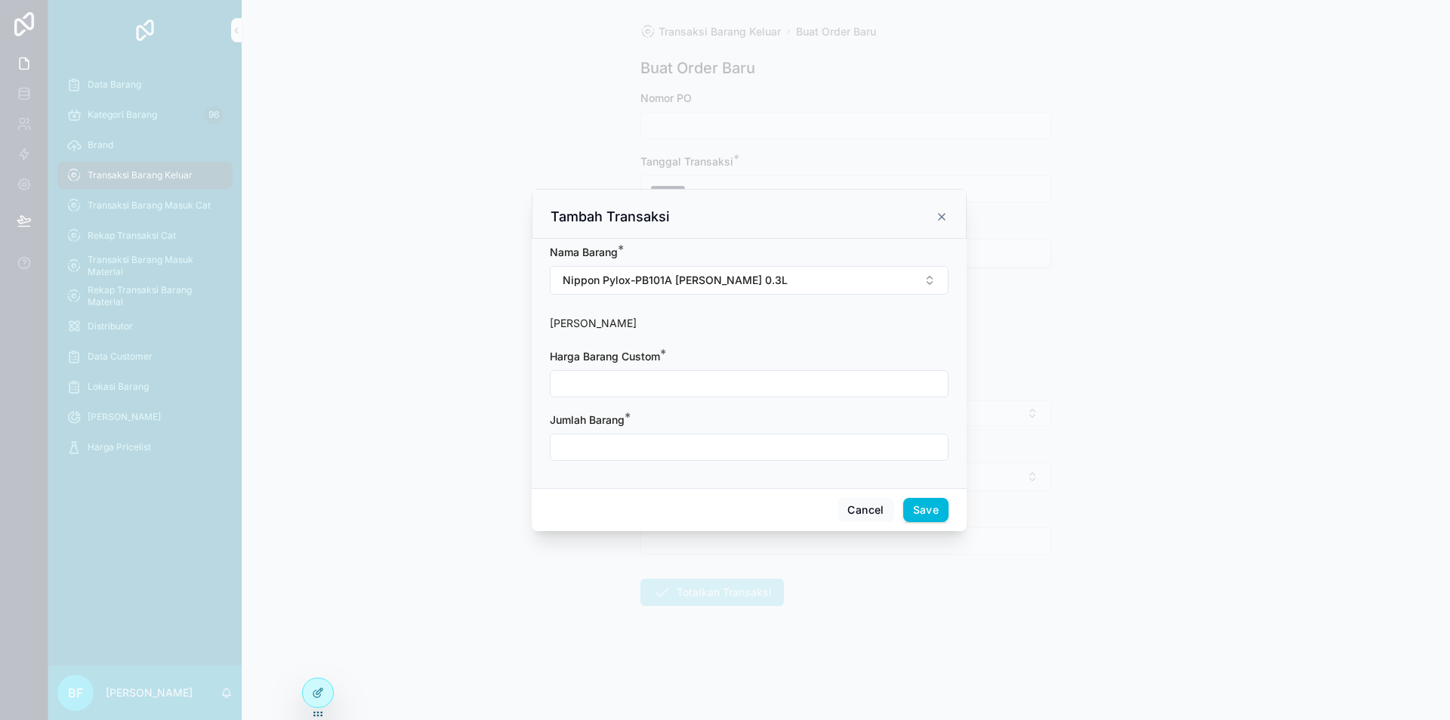
click at [719, 386] on input "scrollable content" at bounding box center [749, 383] width 397 height 21
type input "**********"
click at [741, 434] on div "scrollable content" at bounding box center [749, 447] width 399 height 27
click at [750, 457] on input "scrollable content" at bounding box center [749, 447] width 397 height 21
type input "****"
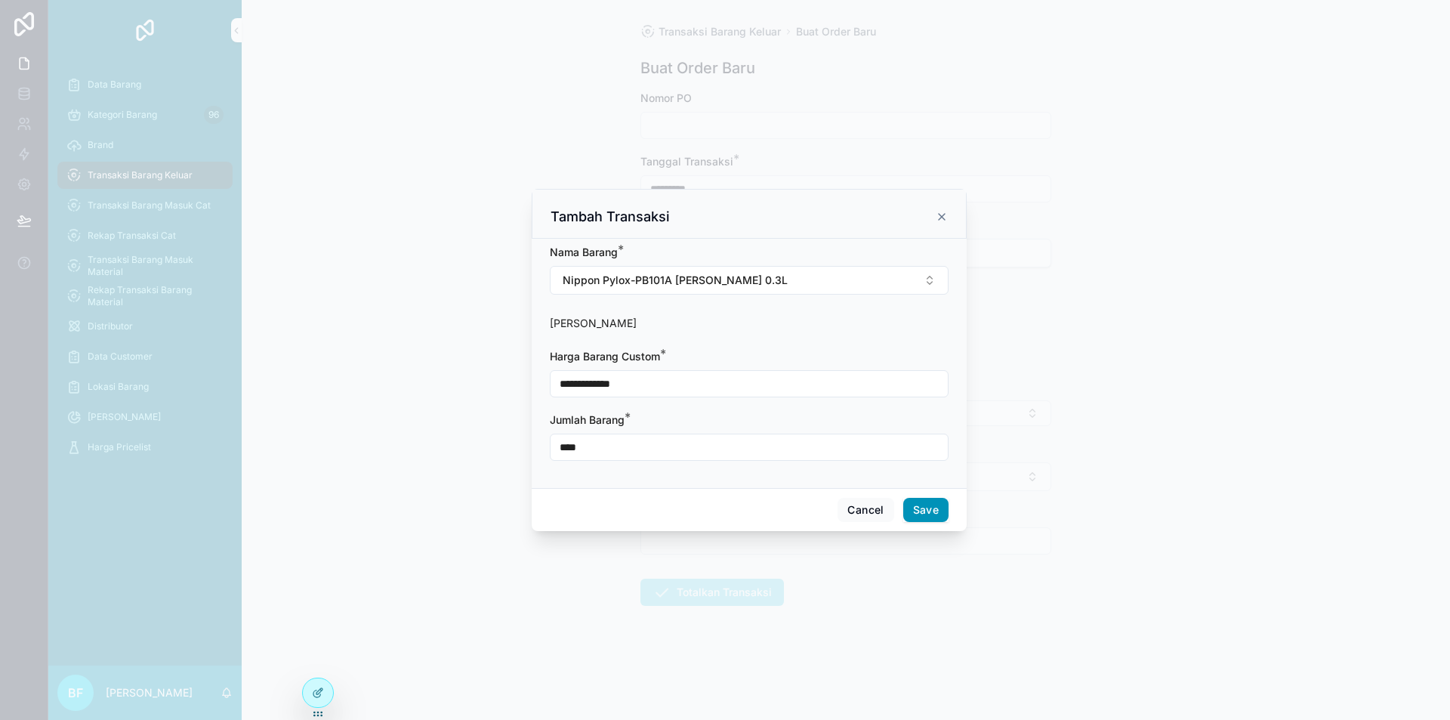
click at [924, 498] on button "Save" at bounding box center [925, 510] width 45 height 24
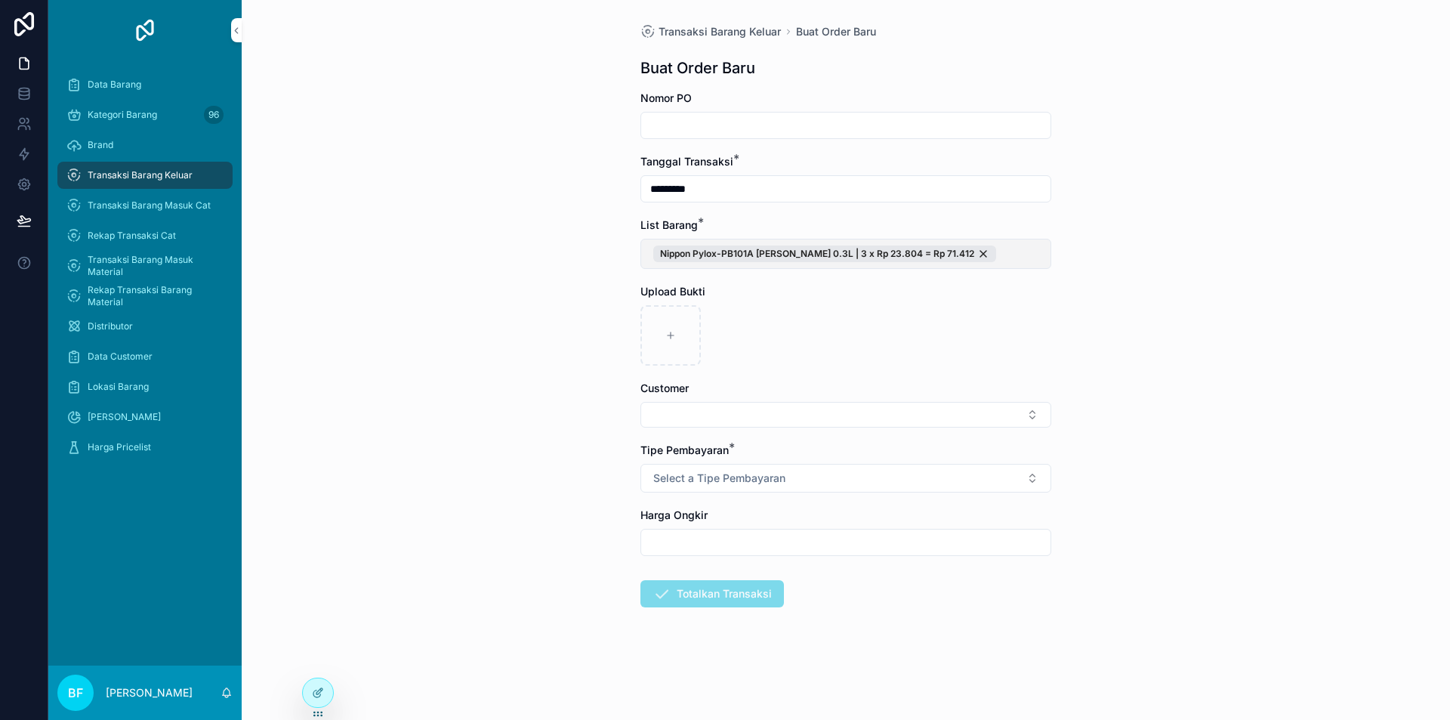
click at [1033, 262] on button "Nippon Pylox-PB101A [PERSON_NAME] 0.3L | 3 x Rp 23.804 = Rp 71.412" at bounding box center [845, 254] width 411 height 30
click at [767, 339] on span "New" at bounding box center [773, 346] width 23 height 15
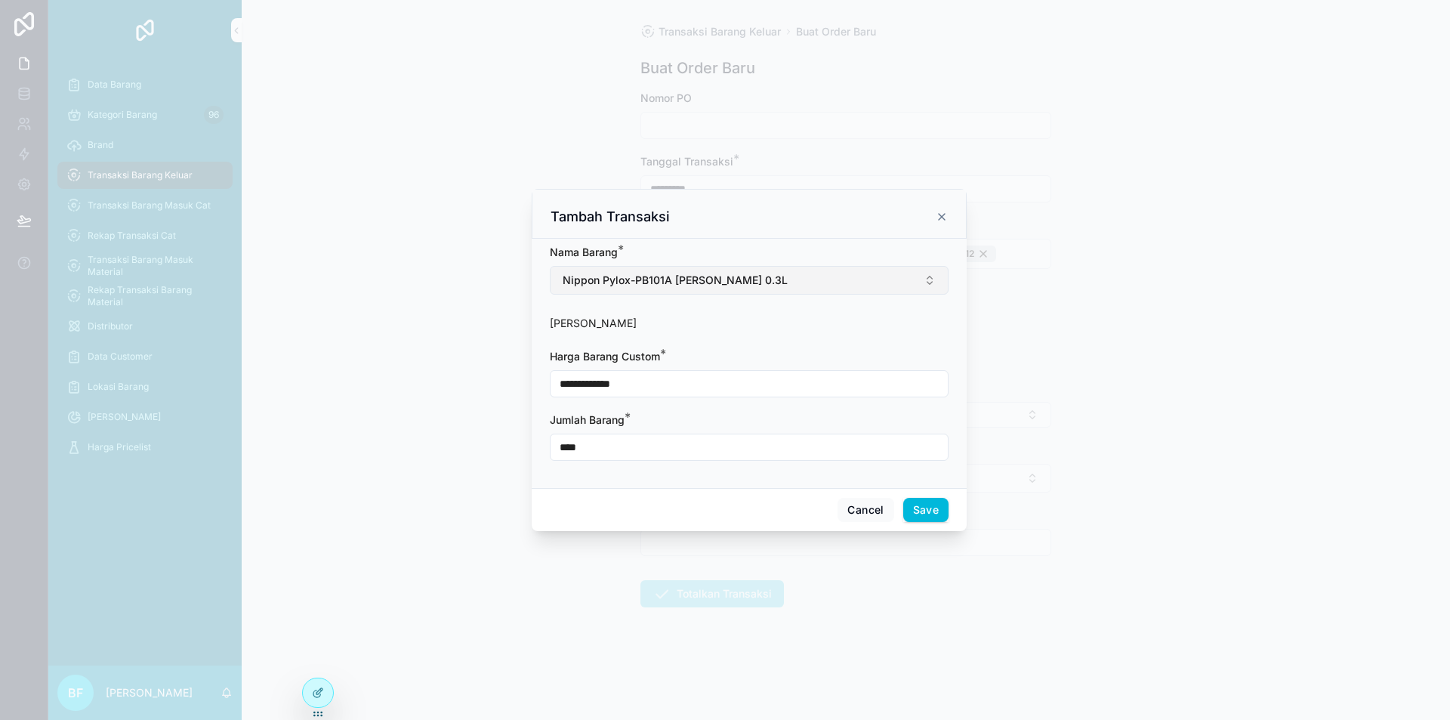
click at [752, 283] on span "Nippon Pylox-PB101A [PERSON_NAME] 0.3L" at bounding box center [675, 280] width 225 height 15
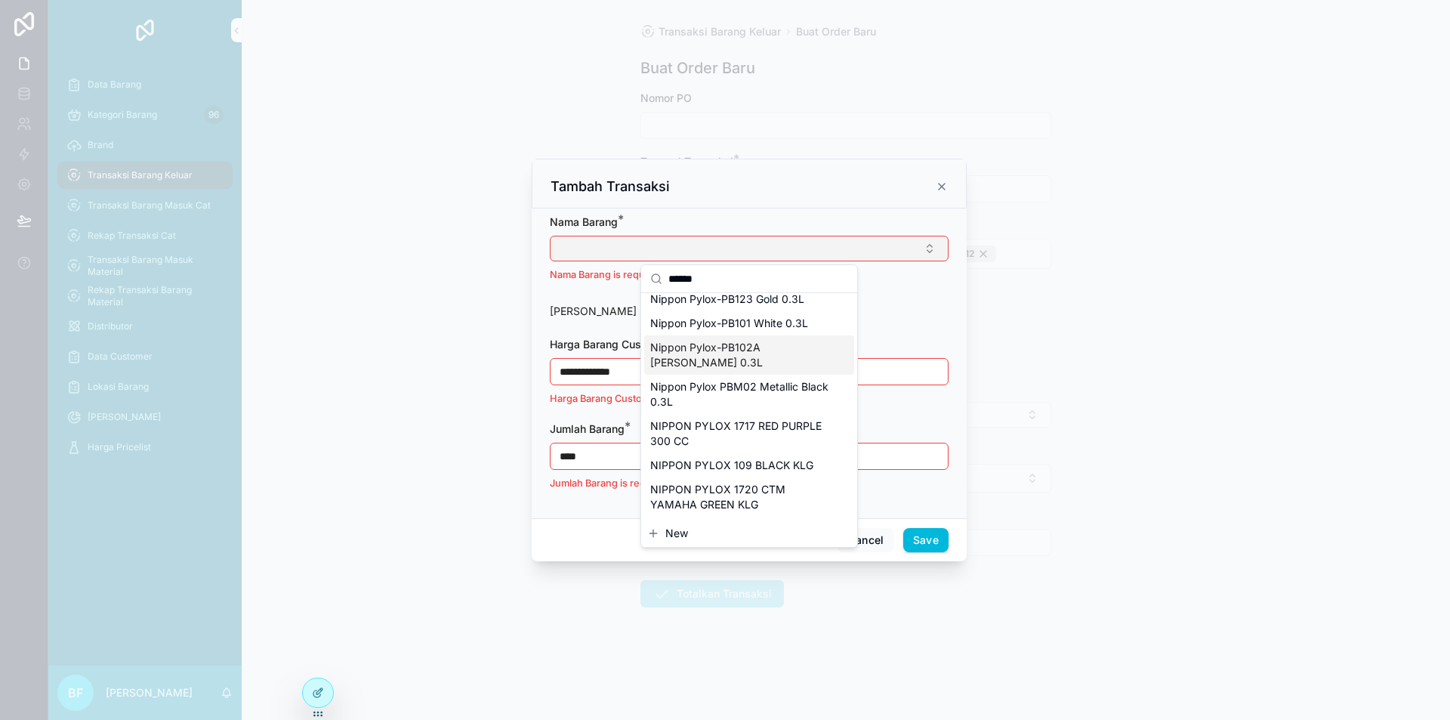
scroll to position [302, 0]
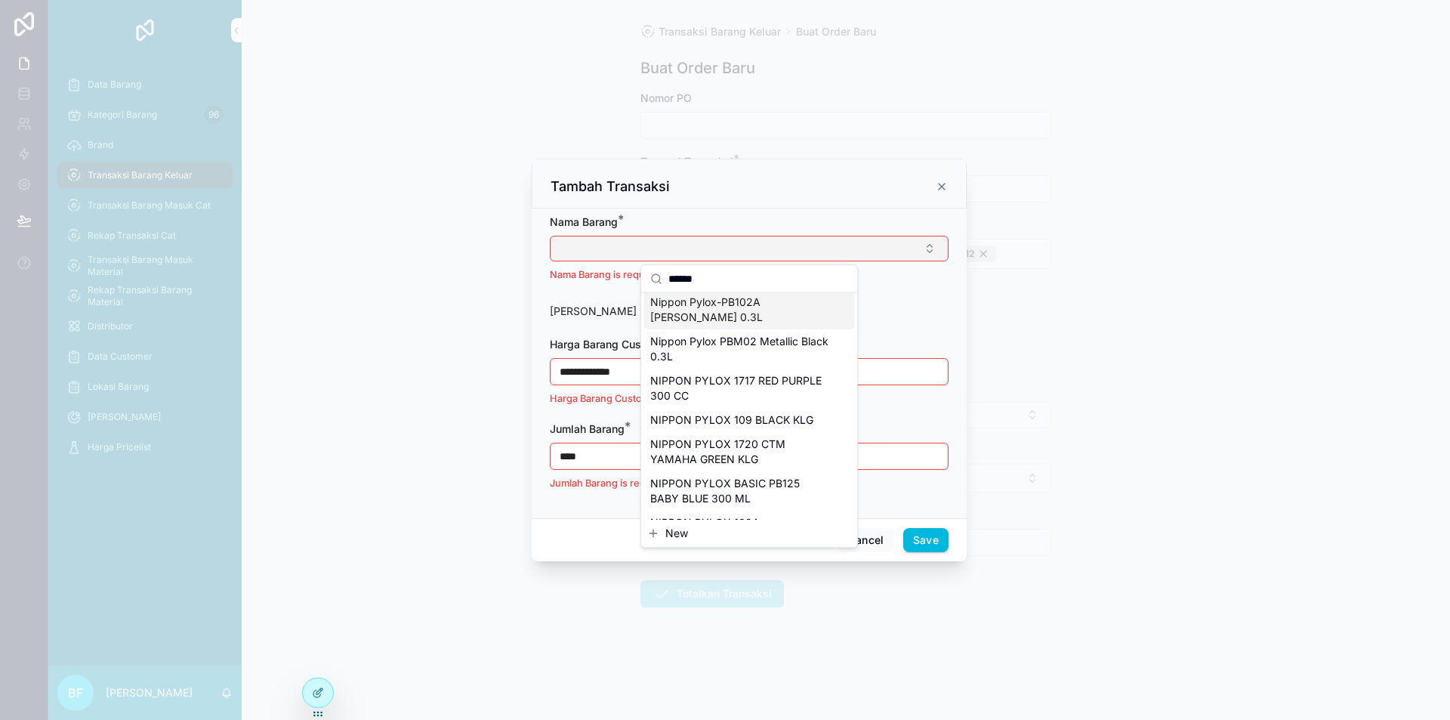
type input "*****"
click at [761, 304] on span "Nippon Pylox-PB102A [PERSON_NAME] 0.3L" at bounding box center [740, 310] width 180 height 30
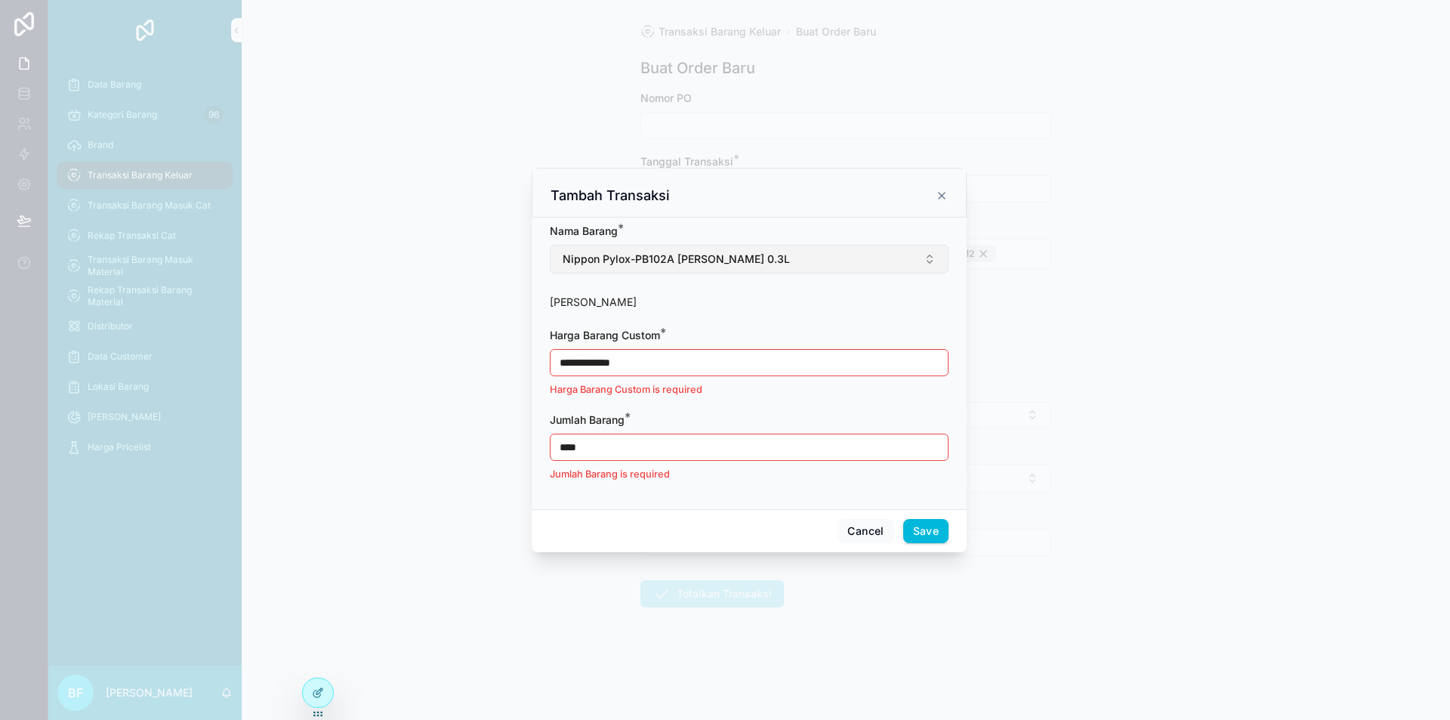
click at [739, 369] on input "**********" at bounding box center [749, 362] width 397 height 21
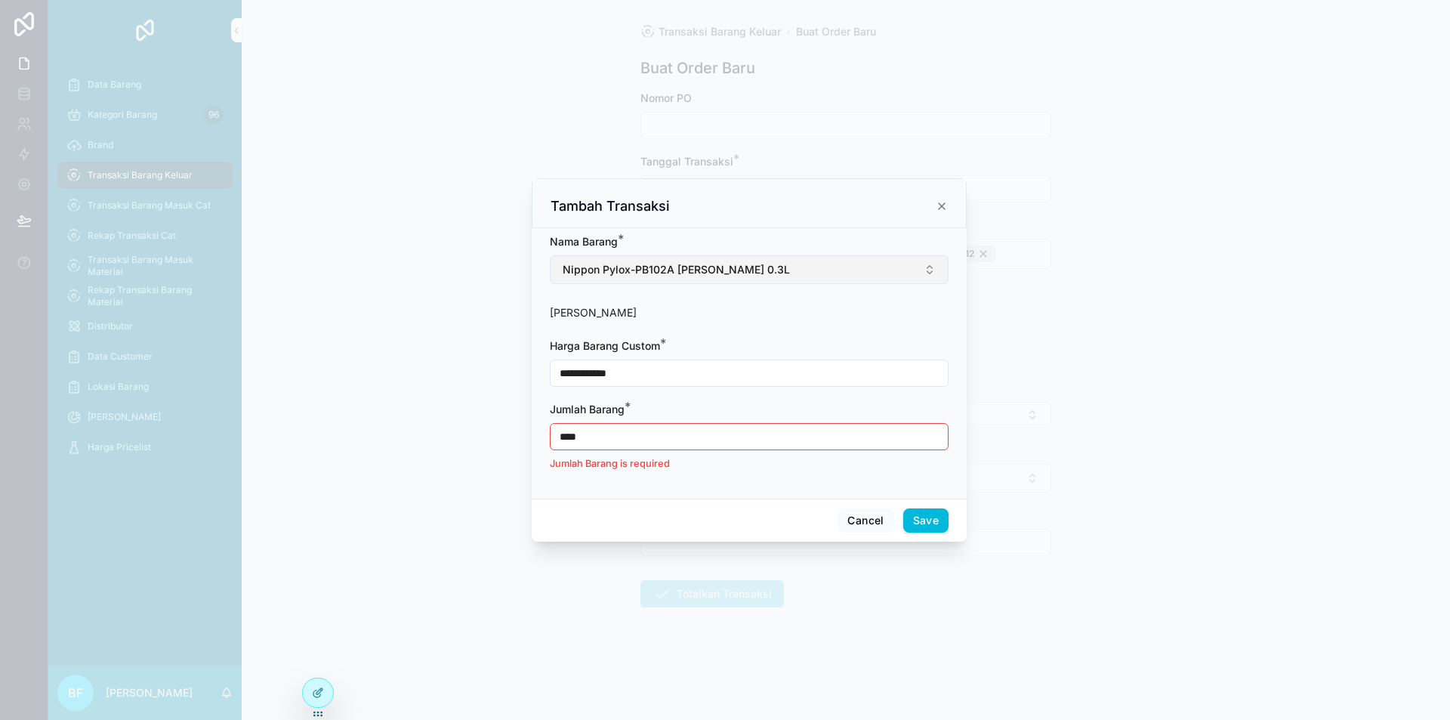
type input "**********"
click at [665, 436] on input "****" at bounding box center [749, 436] width 397 height 21
type input "****"
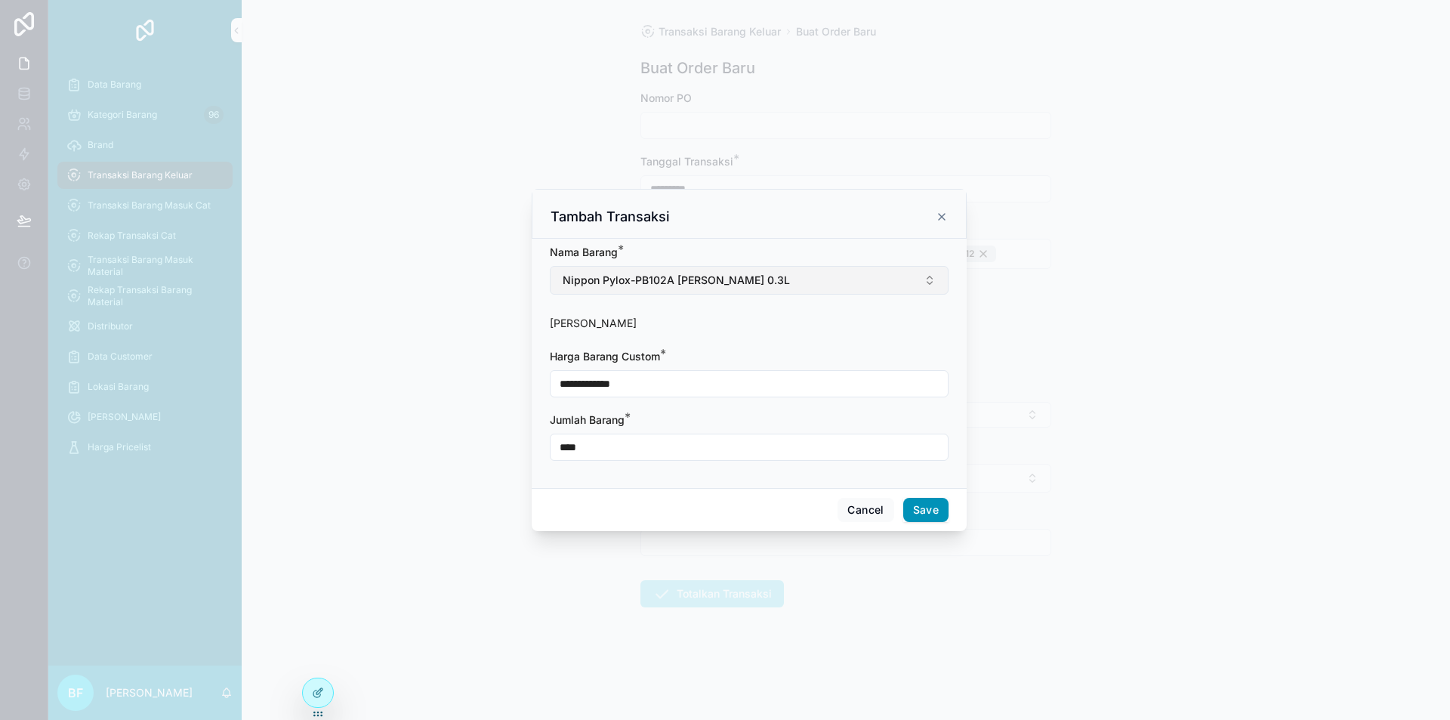
click at [935, 517] on button "Save" at bounding box center [925, 510] width 45 height 24
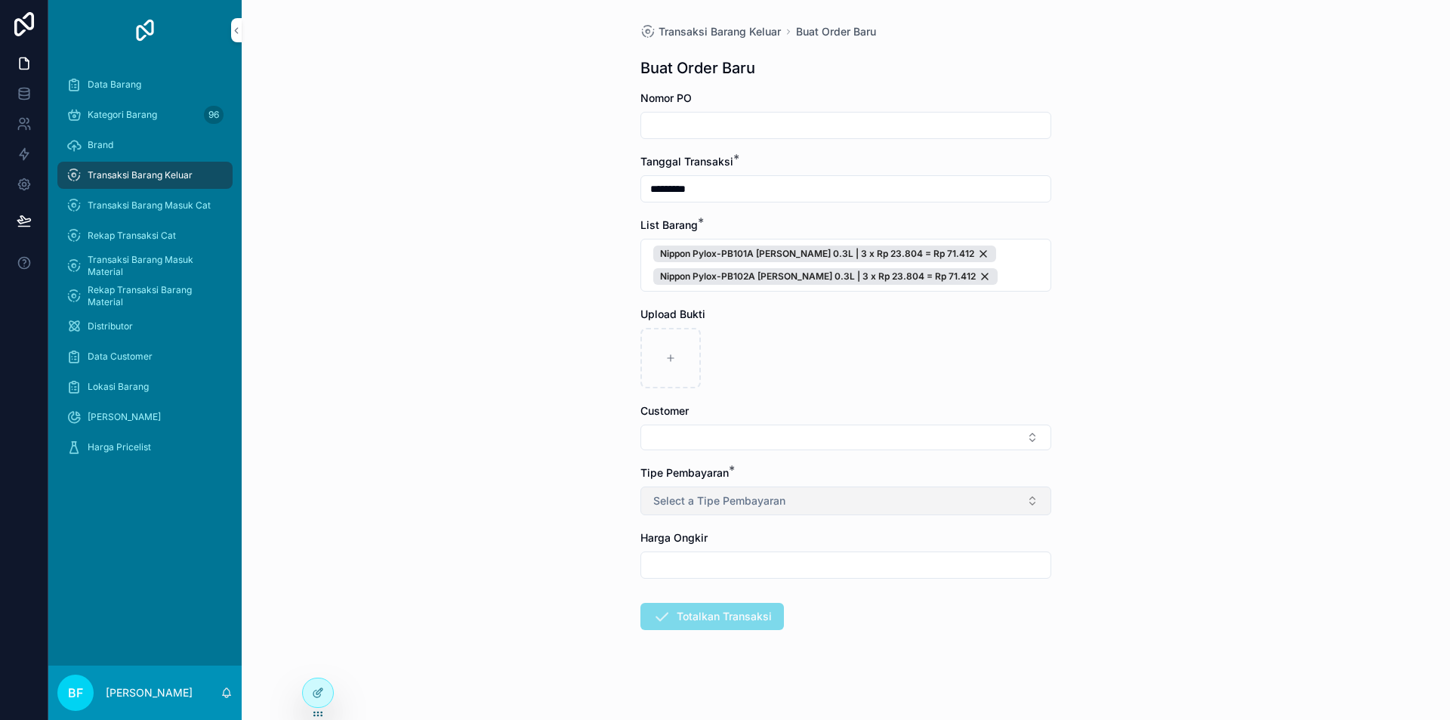
click at [789, 498] on button "Select a Tipe Pembayaran" at bounding box center [845, 500] width 411 height 29
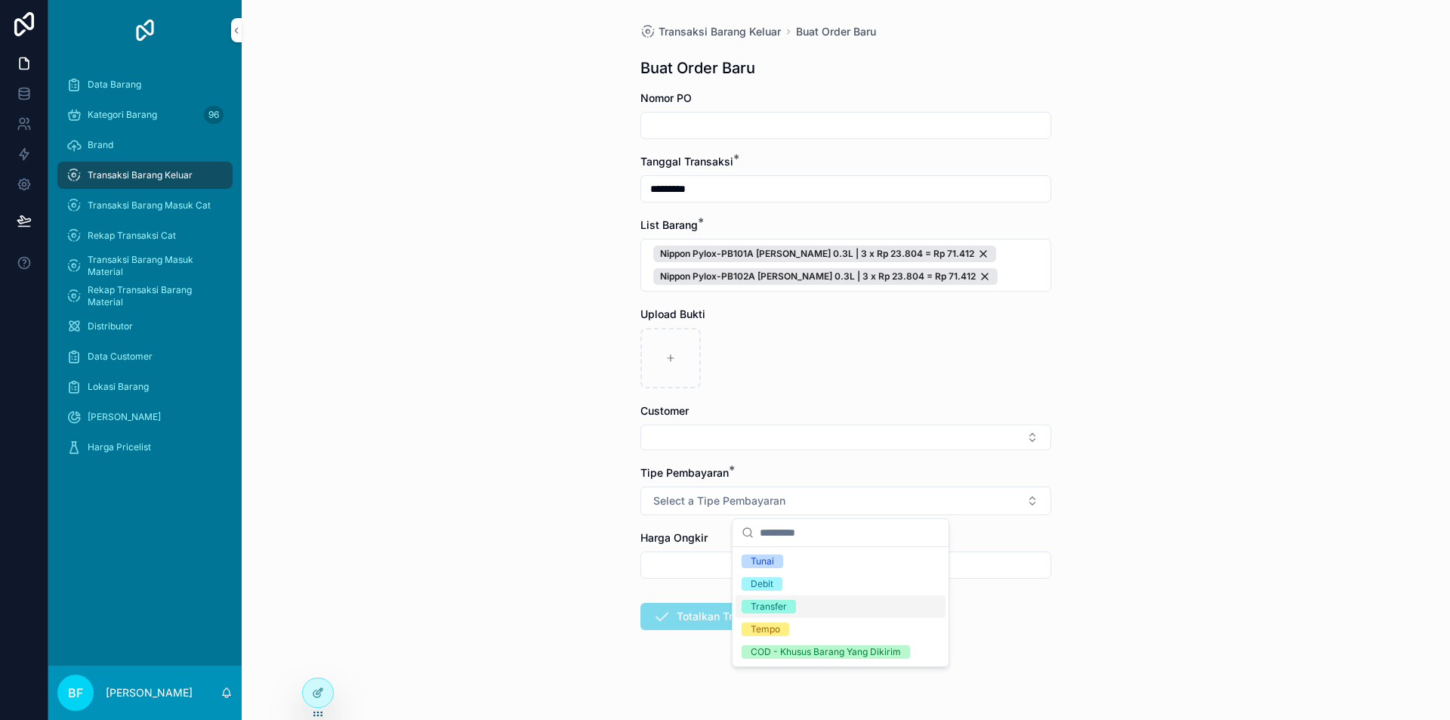
click at [779, 615] on div "Transfer" at bounding box center [841, 606] width 210 height 23
click at [1009, 273] on span "Nippon Pylox-PB101A [PERSON_NAME] 0.3L | 3 x Rp 23.804 = Rp 71.412 Nippon Pylox…" at bounding box center [845, 264] width 385 height 39
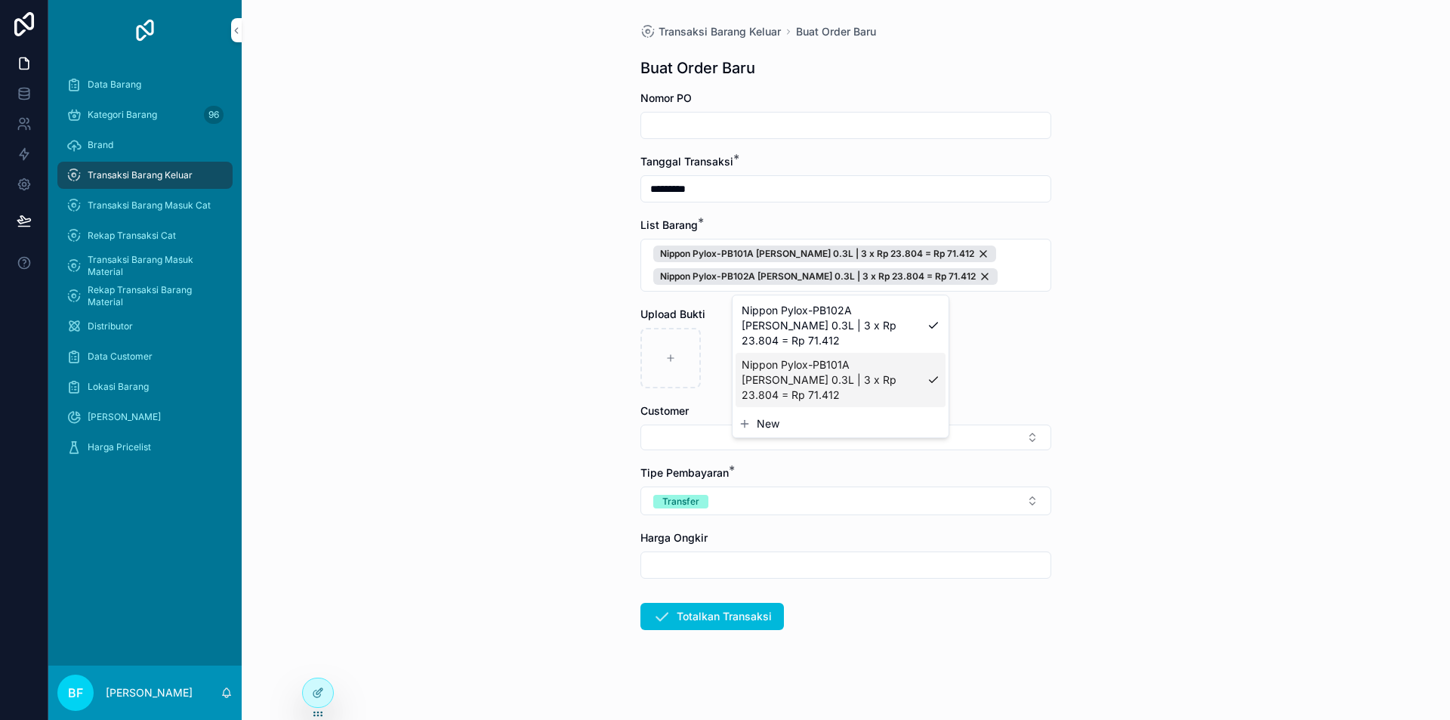
click at [774, 416] on span "New" at bounding box center [768, 423] width 23 height 15
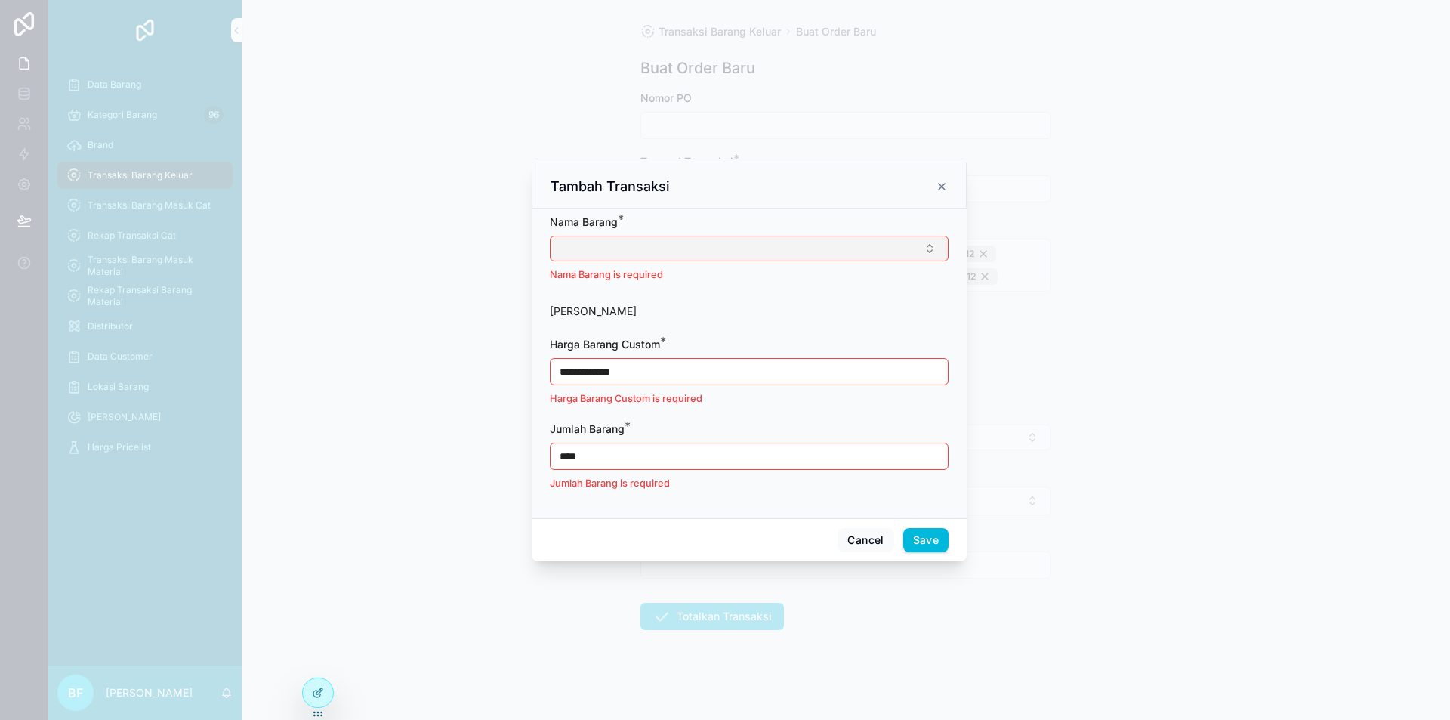
click at [771, 242] on button "Select Button" at bounding box center [749, 249] width 399 height 26
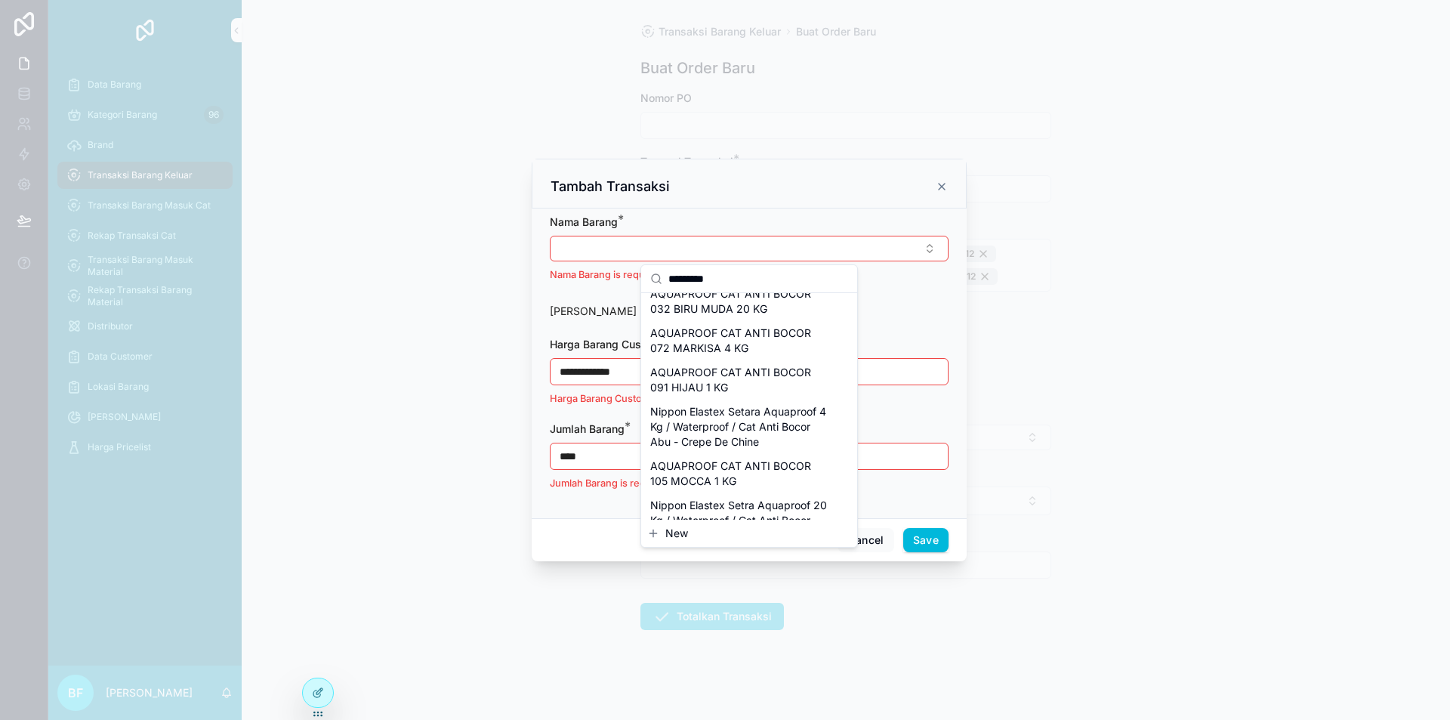
scroll to position [1360, 0]
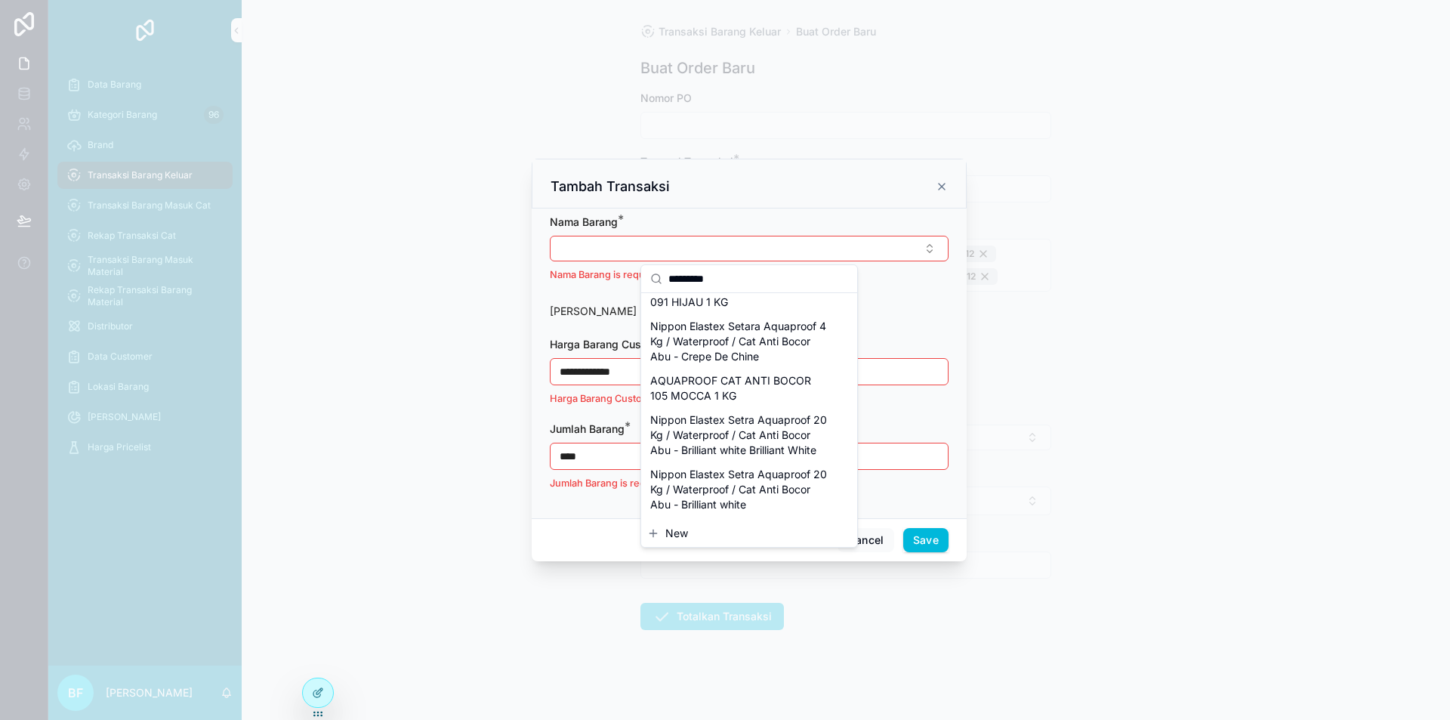
drag, startPoint x: 742, startPoint y: 273, endPoint x: 664, endPoint y: 282, distance: 78.4
click at [664, 282] on div "*********" at bounding box center [749, 279] width 216 height 28
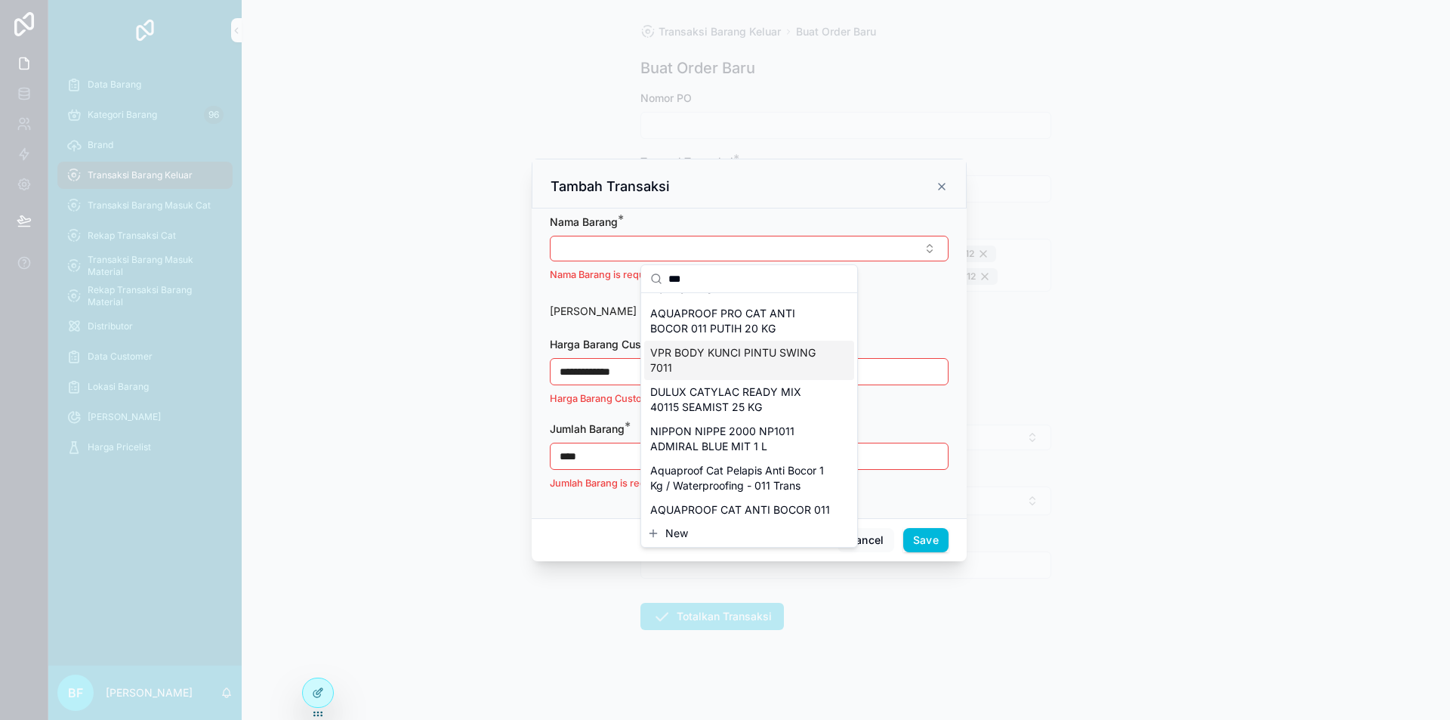
scroll to position [378, 0]
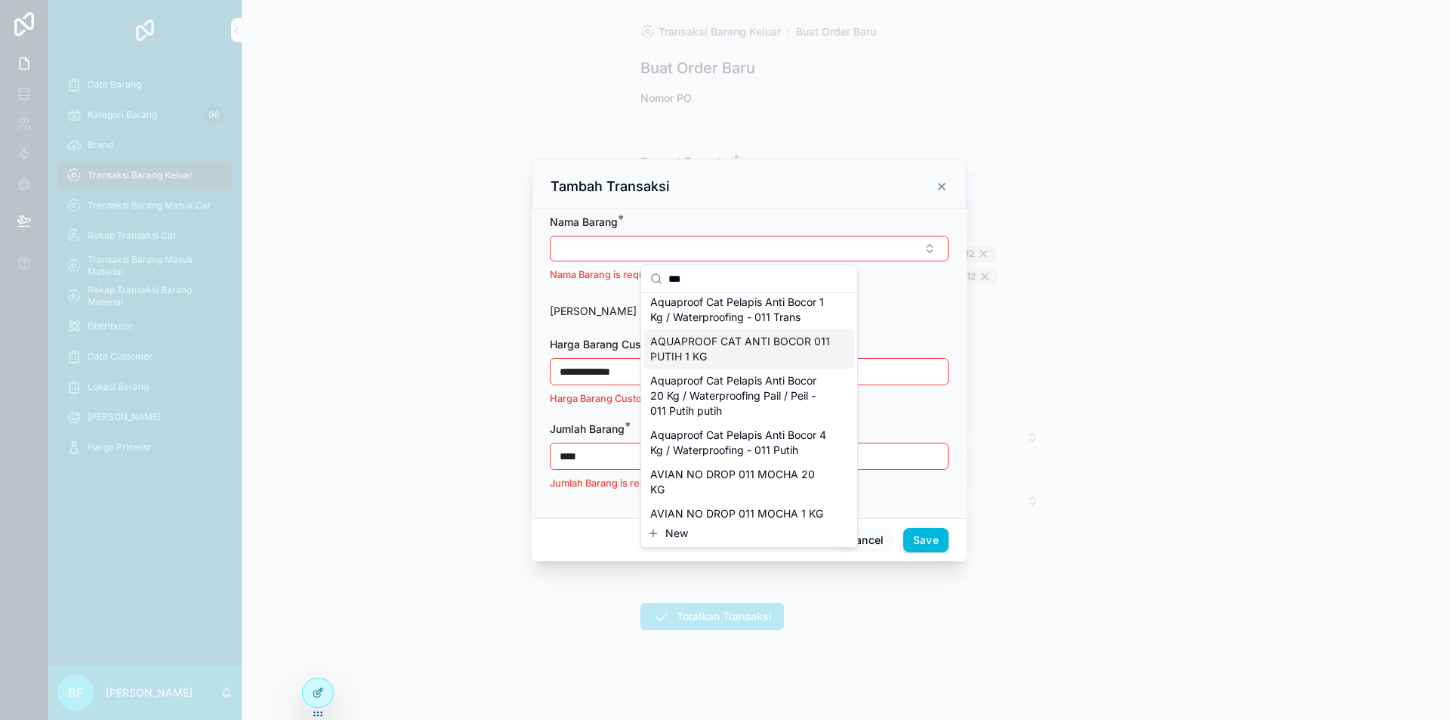
type input "***"
click at [728, 364] on span "AQUAPROOF CAT ANTI BOCOR 011 PUTIH 1 KG" at bounding box center [740, 349] width 180 height 30
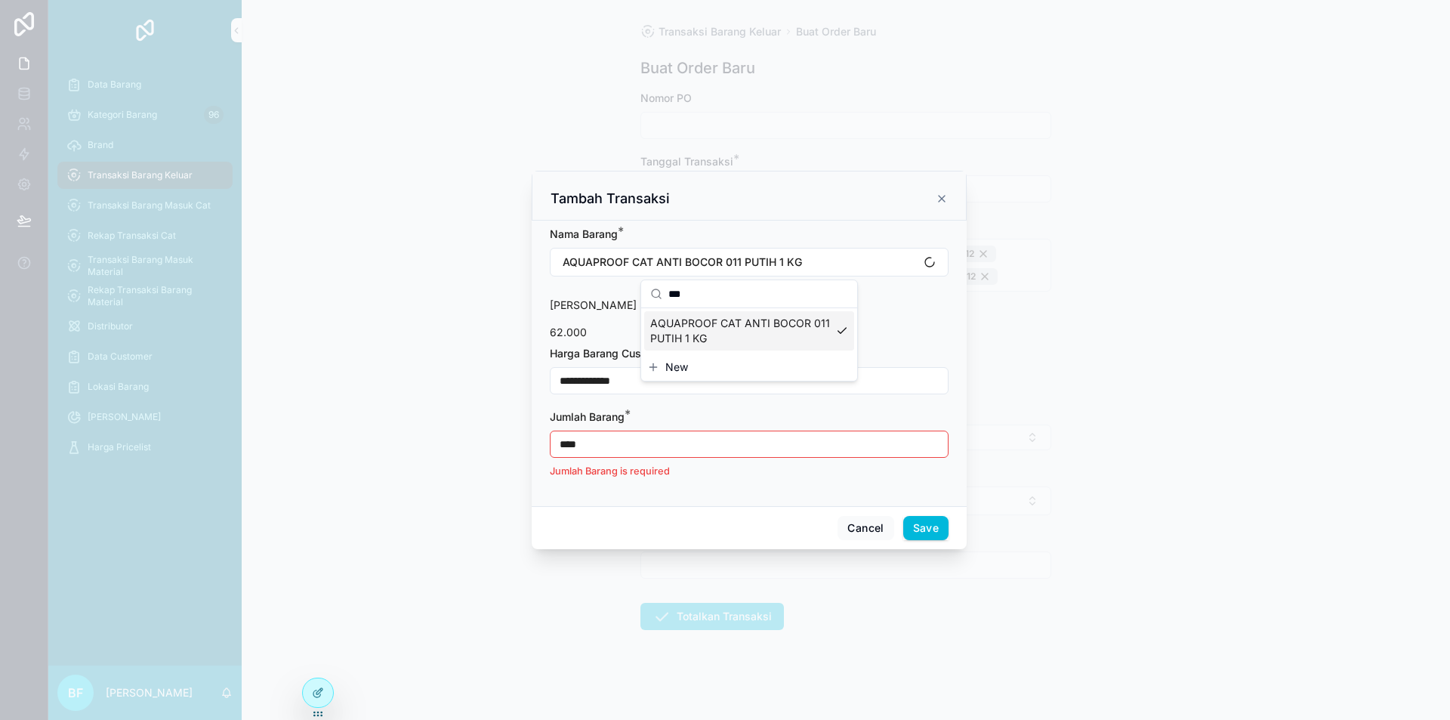
scroll to position [0, 0]
click at [727, 375] on input "**********" at bounding box center [749, 380] width 397 height 21
type input "**********"
click at [713, 438] on input "****" at bounding box center [749, 444] width 397 height 21
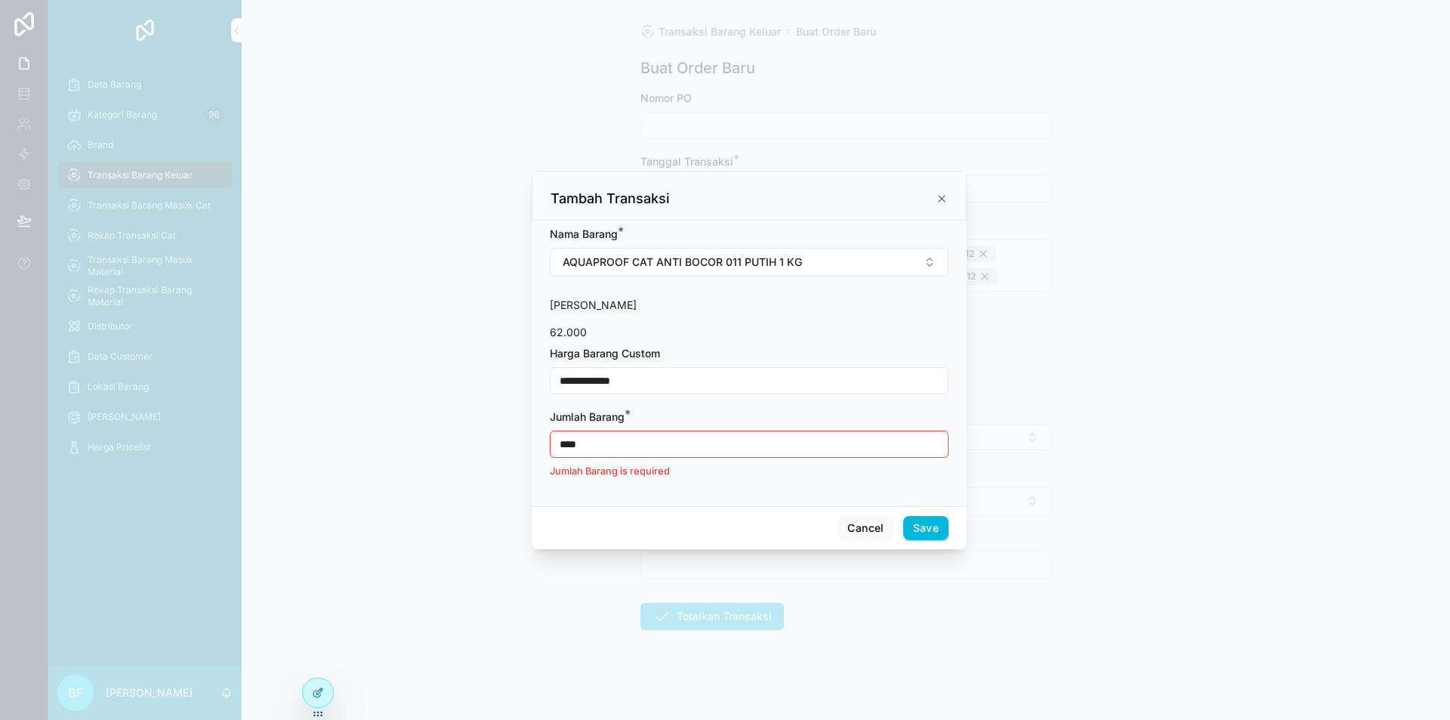
click at [713, 438] on input "****" at bounding box center [749, 444] width 397 height 21
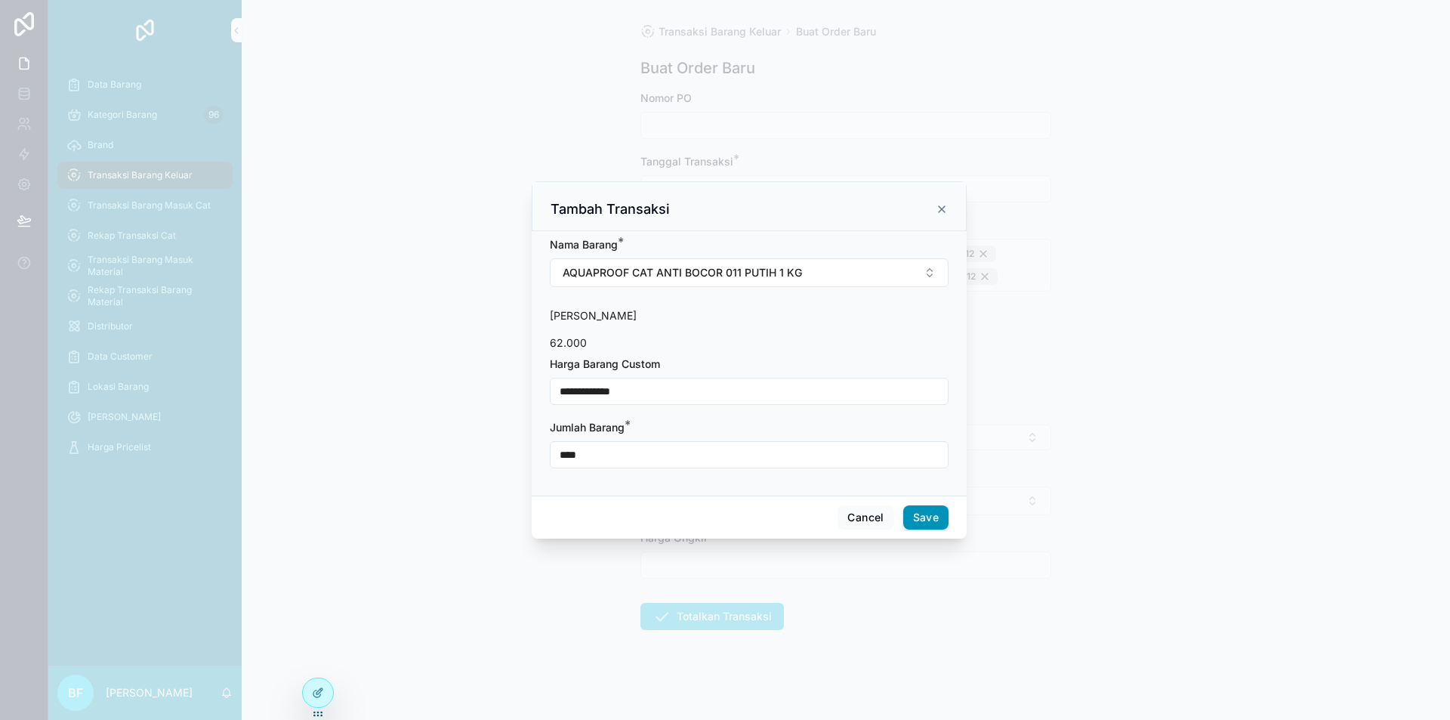
type input "****"
click at [924, 511] on button "Save" at bounding box center [925, 517] width 45 height 24
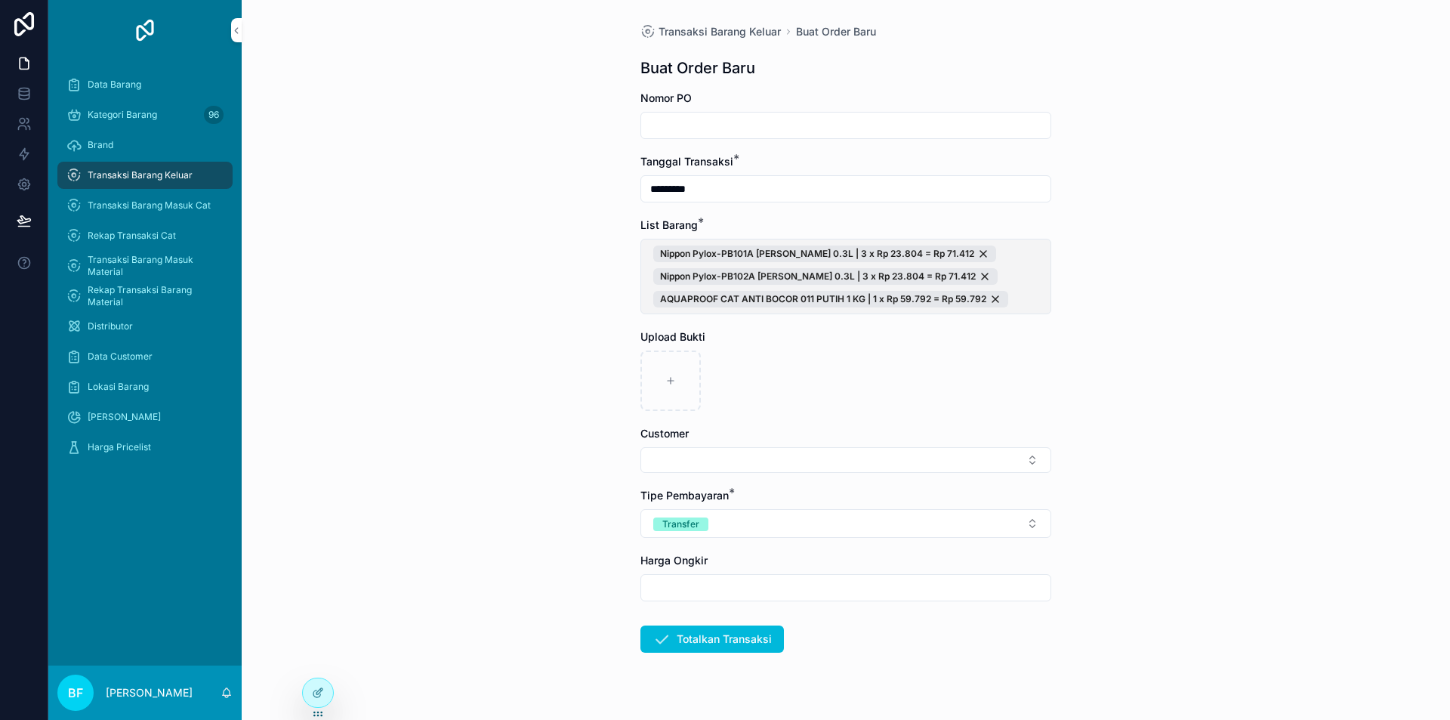
click at [1010, 259] on span "Nippon Pylox-PB101A [PERSON_NAME] 0.3L | 3 x Rp 23.804 = Rp 71.412 Nippon Pylox…" at bounding box center [845, 276] width 385 height 62
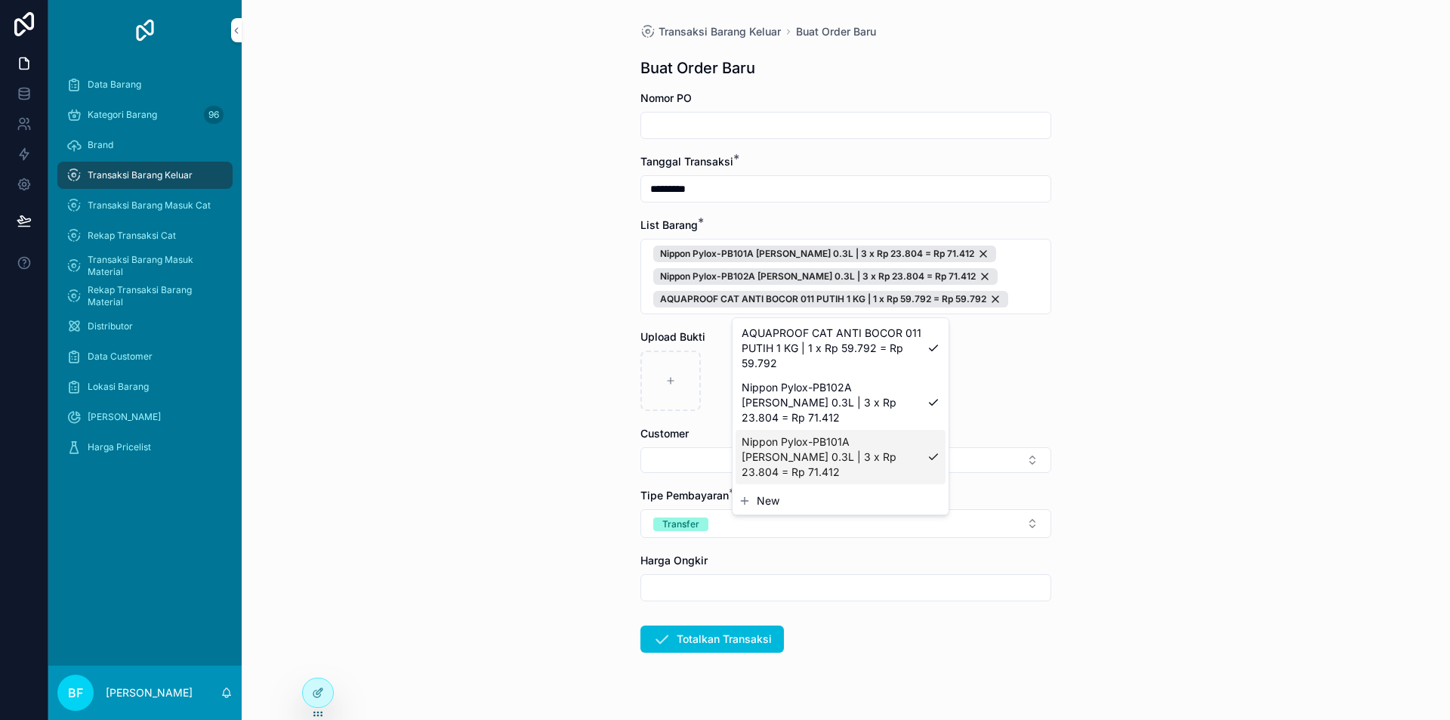
click at [780, 493] on button "New" at bounding box center [841, 500] width 204 height 15
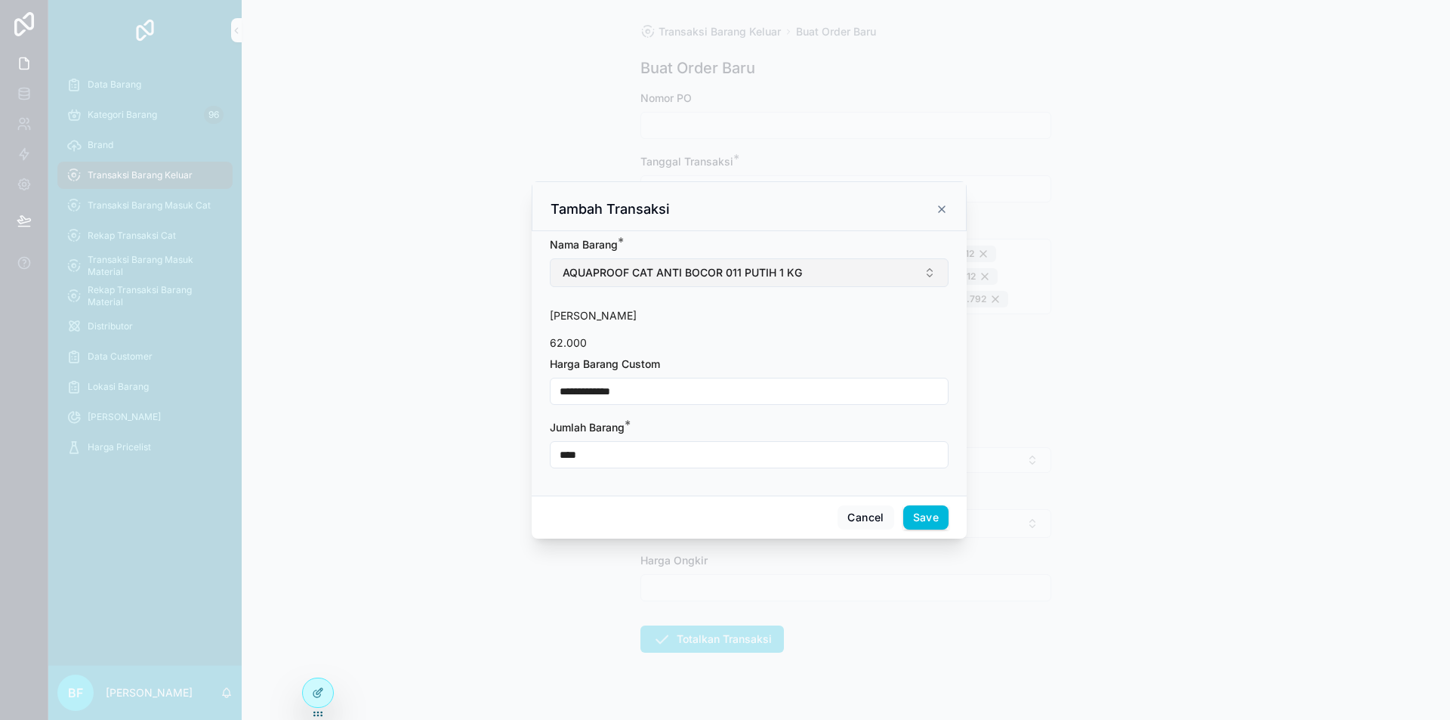
click at [797, 277] on span "AQUAPROOF CAT ANTI BOCOR 011 PUTIH 1 KG" at bounding box center [682, 272] width 239 height 15
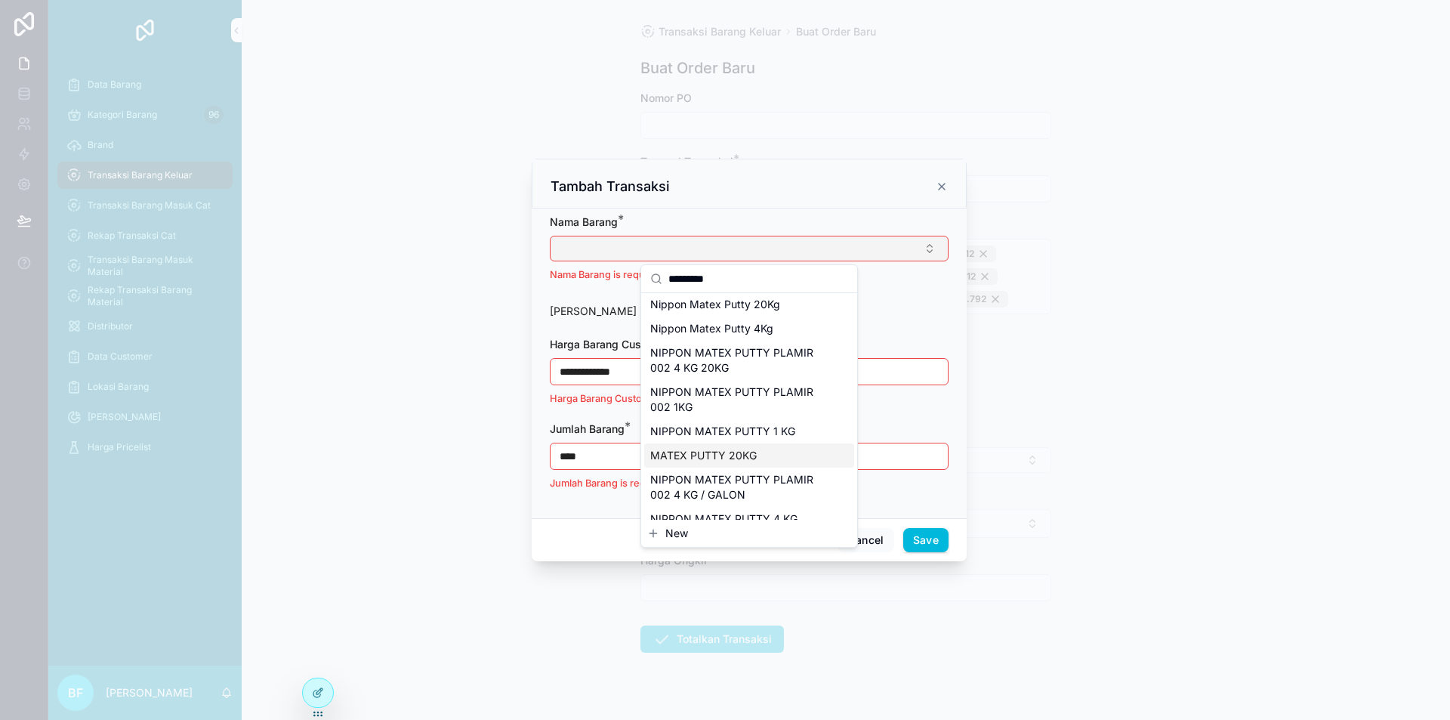
scroll to position [42, 0]
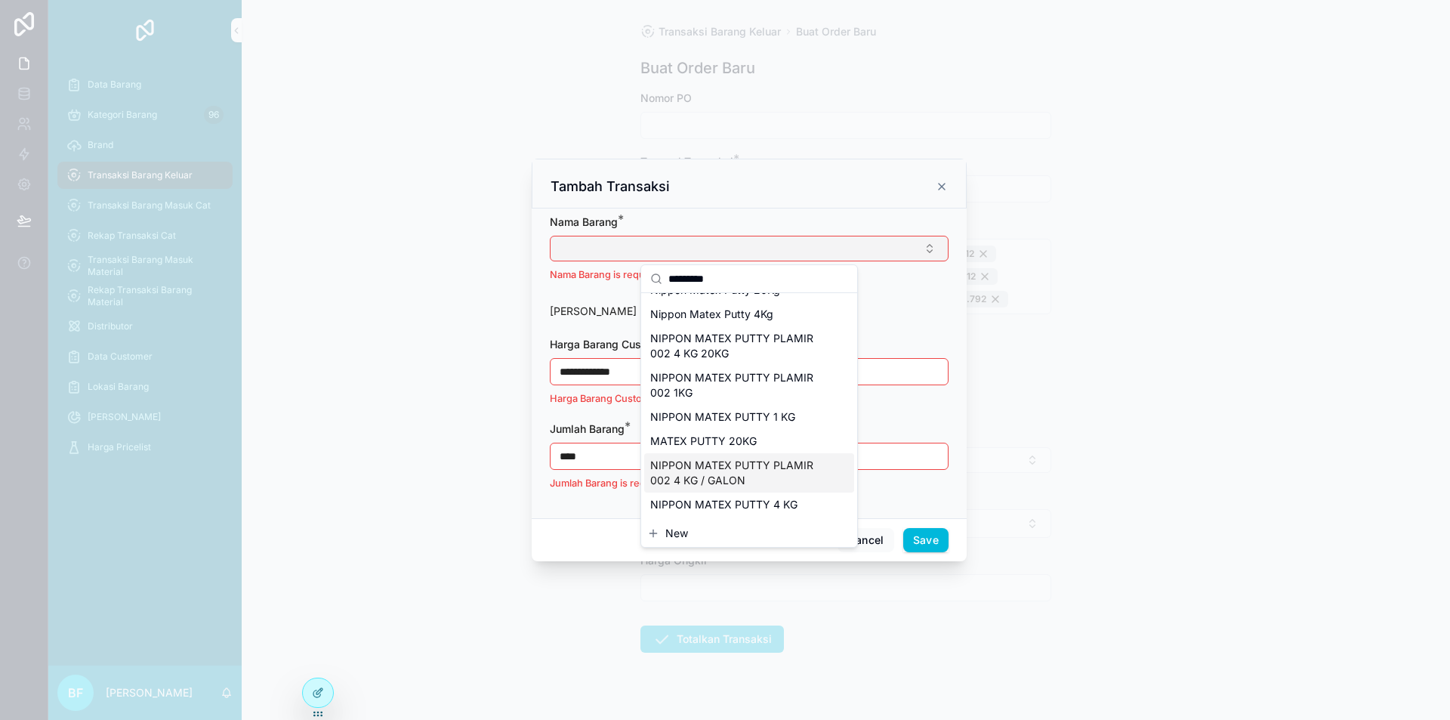
type input "*********"
click at [755, 474] on span "NIPPON MATEX PUTTY PLAMIR 002 4 KG / GALON" at bounding box center [740, 473] width 180 height 30
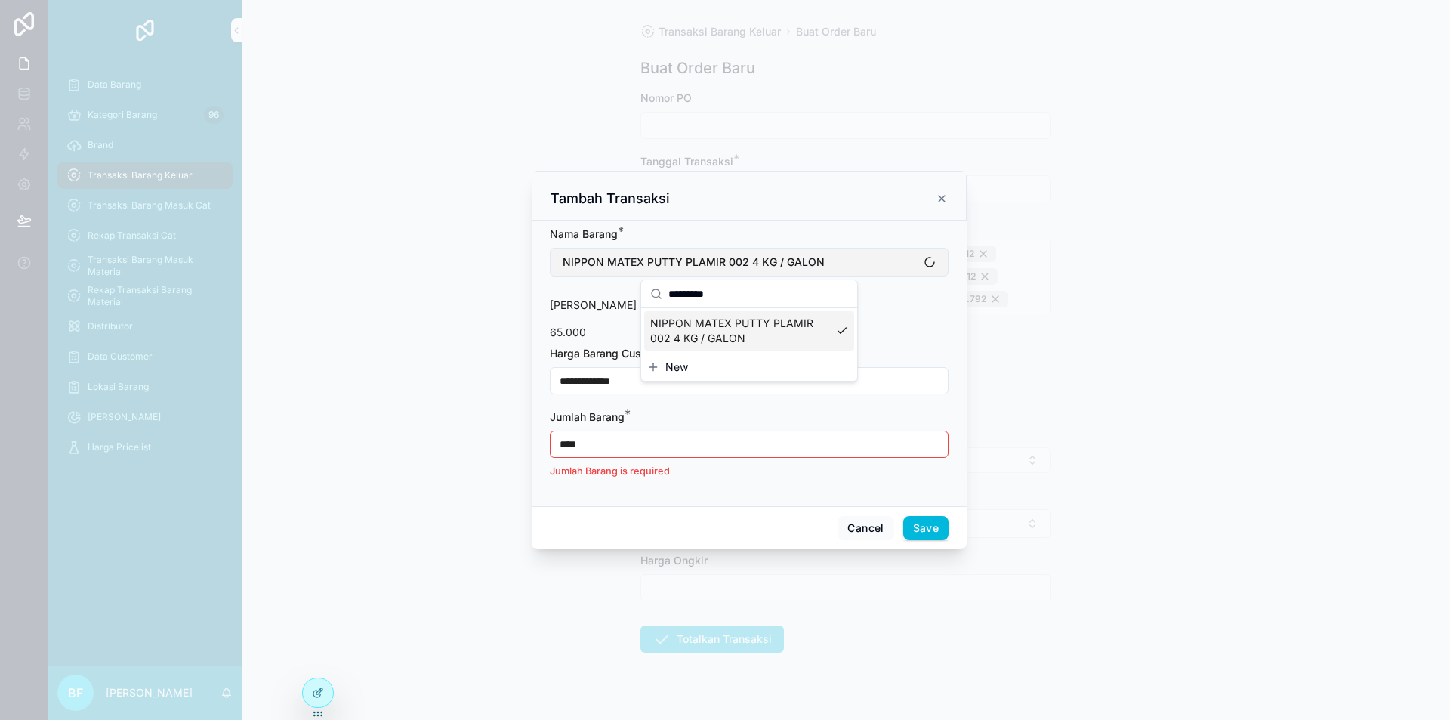
scroll to position [0, 0]
click at [663, 368] on div "**********" at bounding box center [749, 380] width 399 height 27
click at [668, 373] on input "**********" at bounding box center [749, 380] width 397 height 21
click at [669, 374] on input "**********" at bounding box center [749, 380] width 397 height 21
click at [670, 374] on input "**********" at bounding box center [749, 380] width 397 height 21
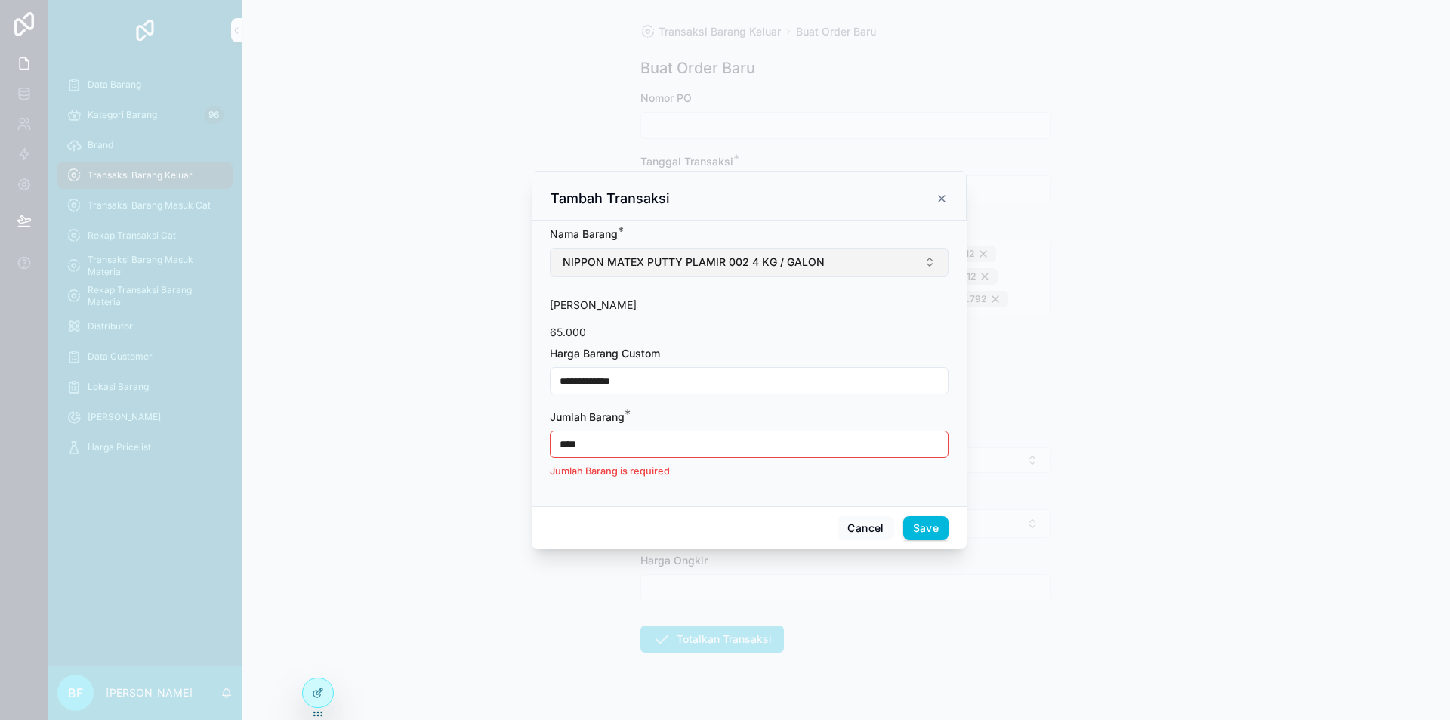
click at [656, 382] on input "**********" at bounding box center [749, 380] width 397 height 21
type input "**********"
click at [633, 445] on input "****" at bounding box center [749, 444] width 397 height 21
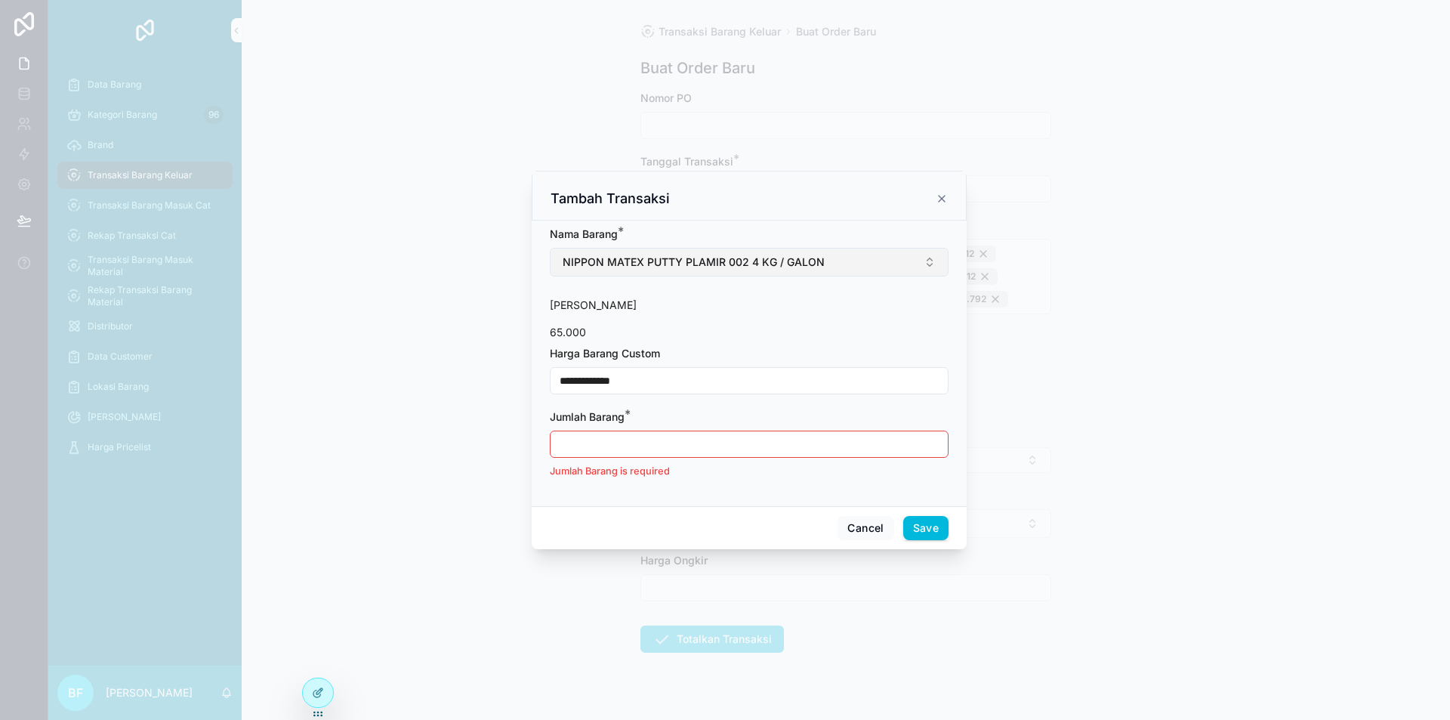
type input "****"
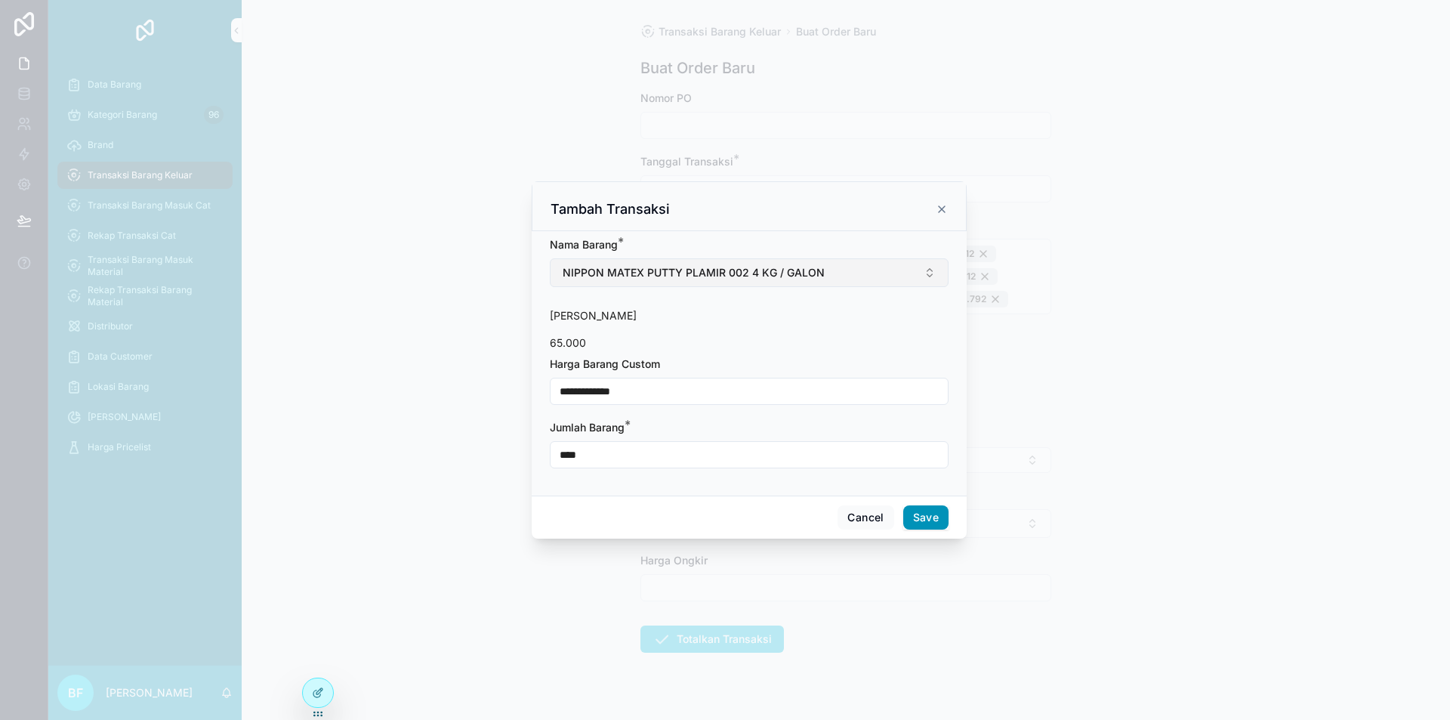
click at [920, 517] on button "Save" at bounding box center [925, 517] width 45 height 24
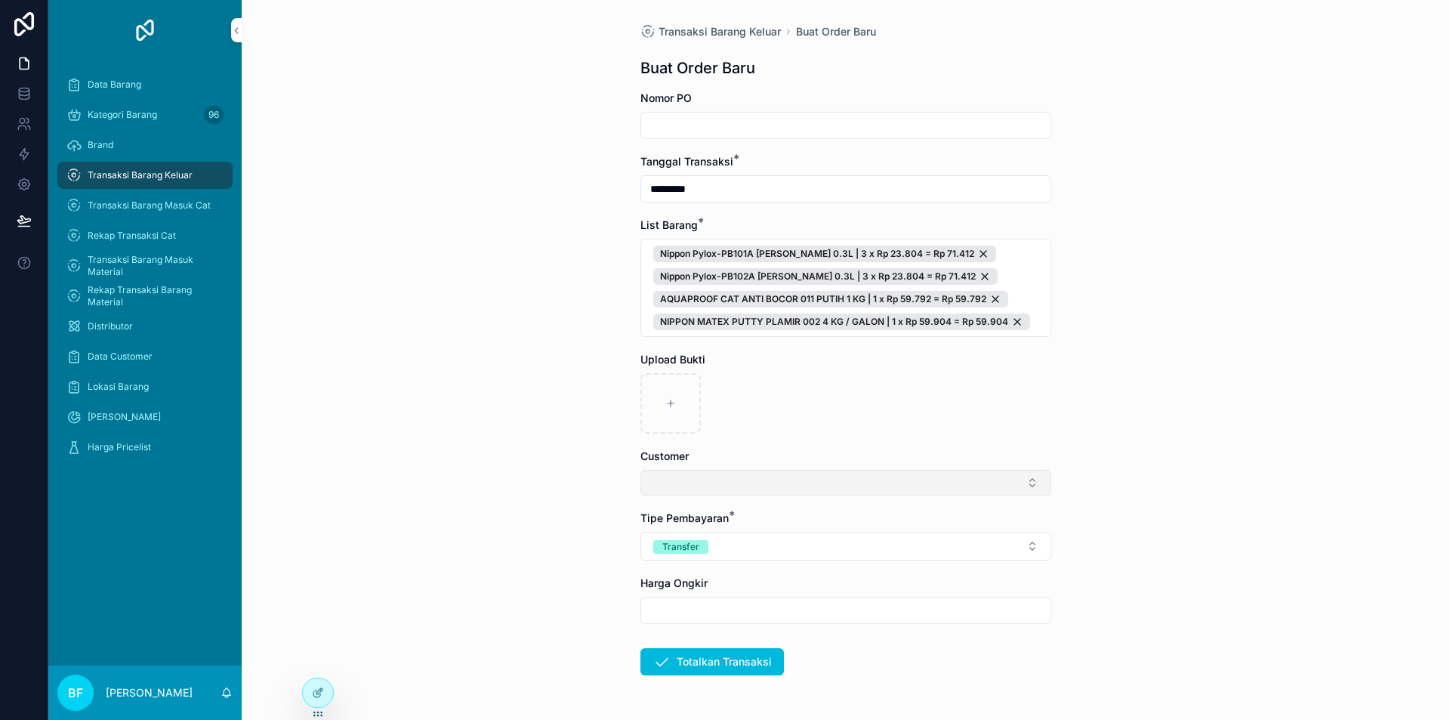
click at [767, 481] on button "Select Button" at bounding box center [845, 483] width 411 height 26
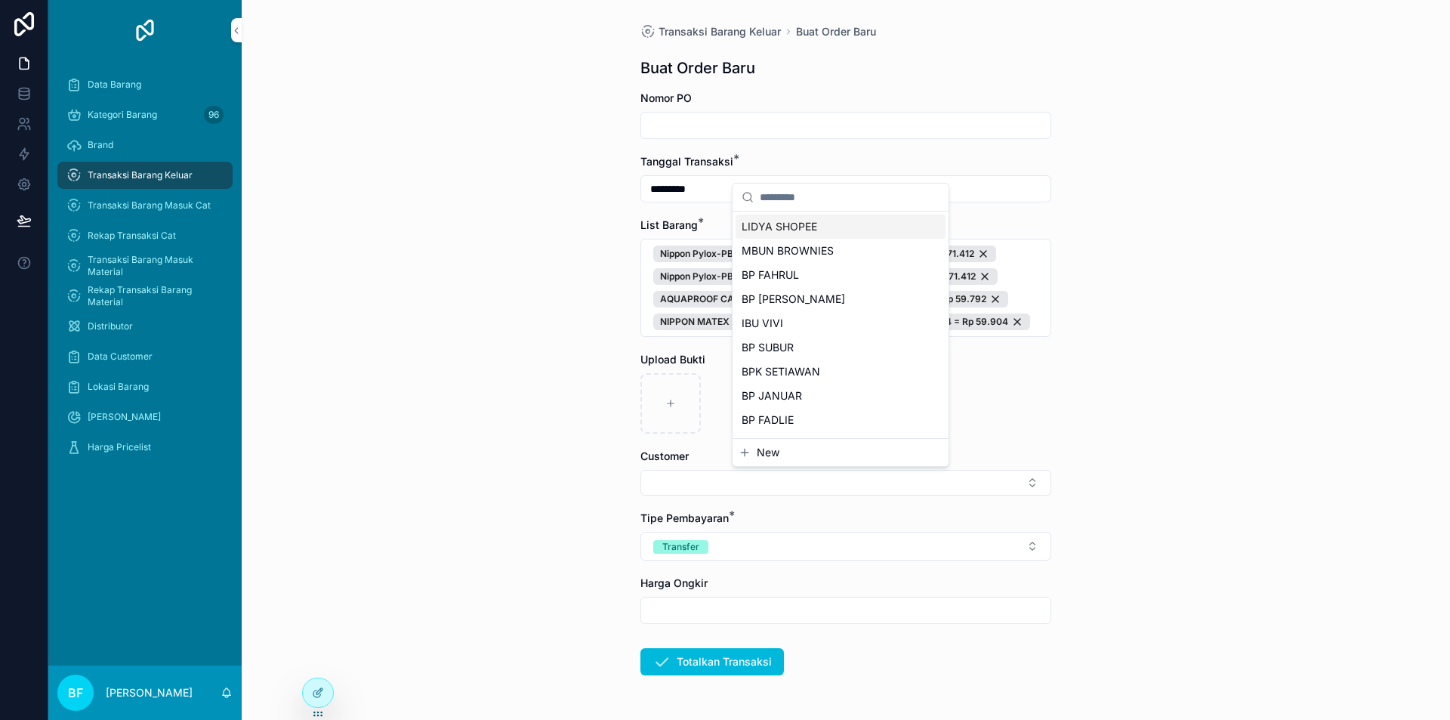
click at [762, 454] on span "New" at bounding box center [768, 452] width 23 height 15
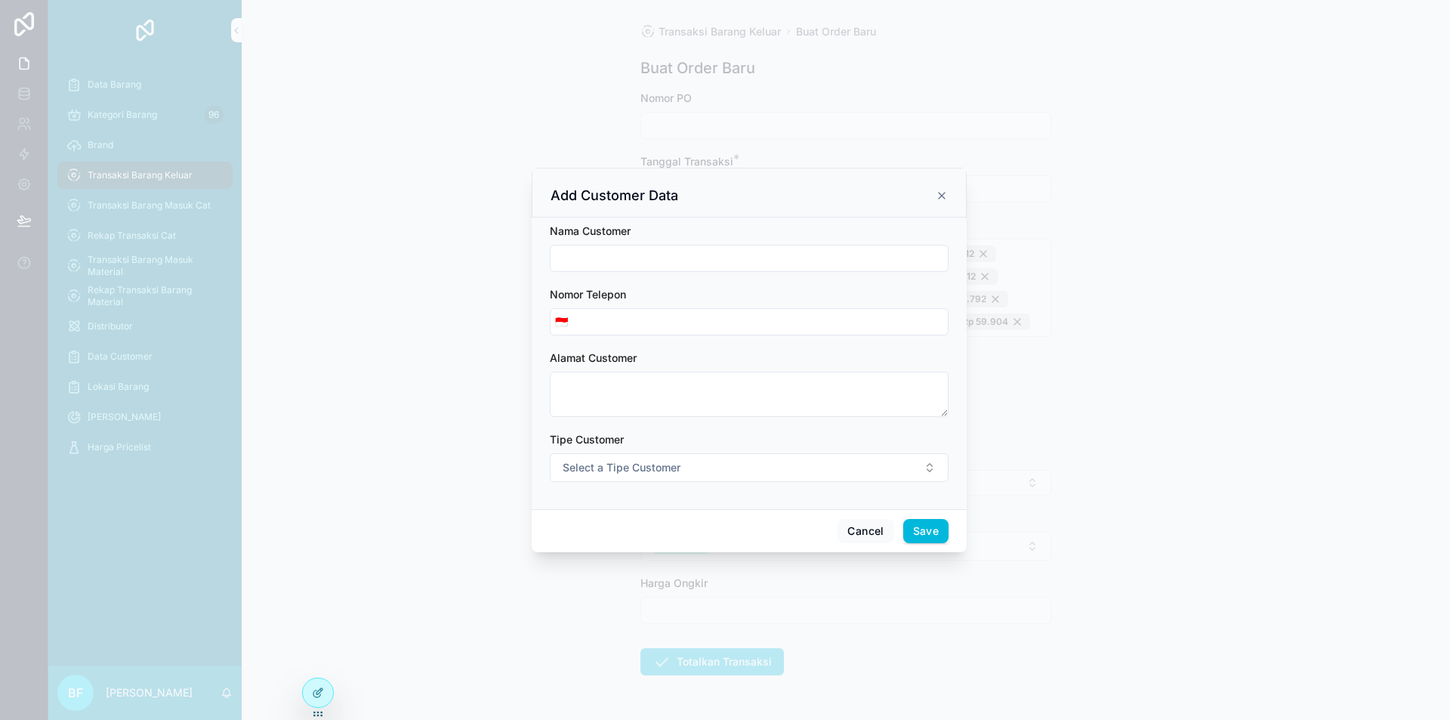
click at [660, 269] on input "scrollable content" at bounding box center [749, 258] width 397 height 21
type input "**********"
click at [696, 474] on button "Select a Tipe Customer" at bounding box center [749, 467] width 399 height 29
click at [719, 532] on div "Customer" at bounding box center [749, 528] width 210 height 23
click at [942, 526] on button "Save" at bounding box center [925, 531] width 45 height 24
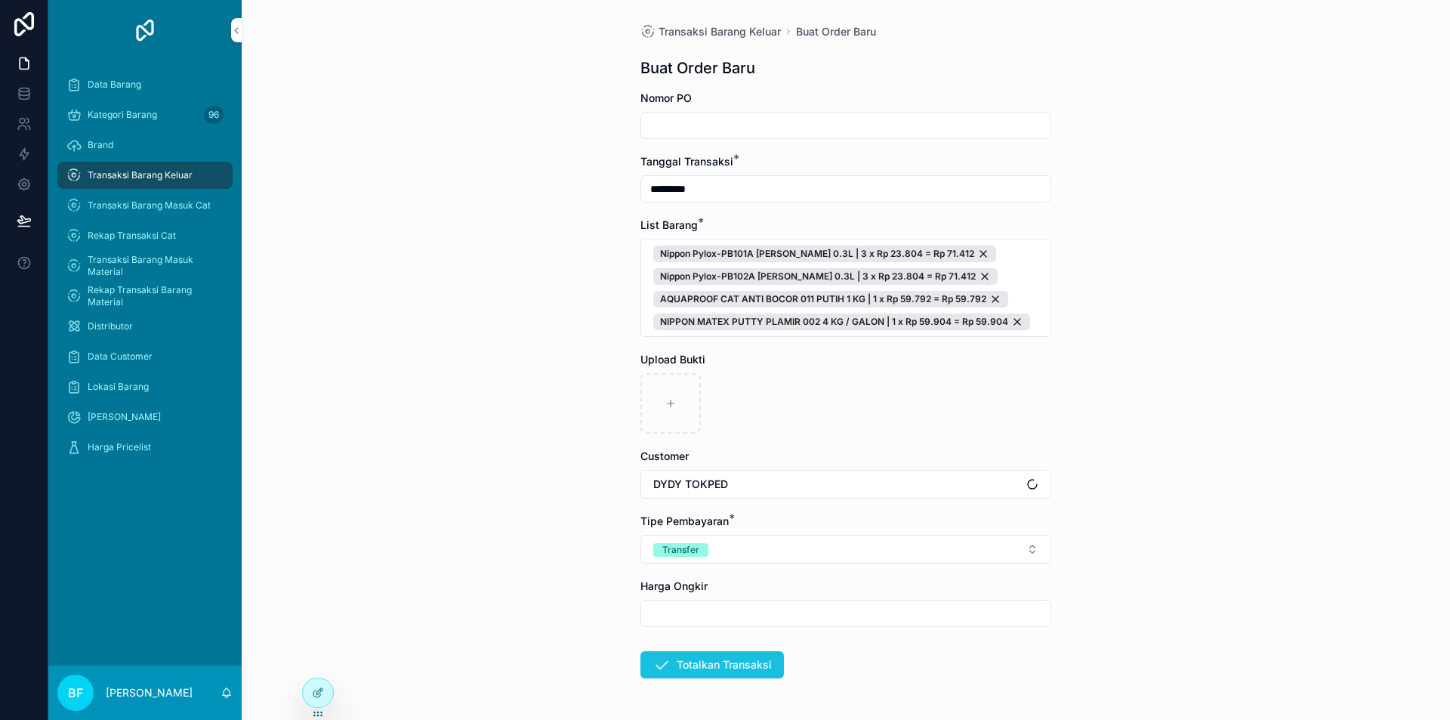
click at [761, 661] on button "Totalkan Transaksi" at bounding box center [712, 664] width 144 height 27
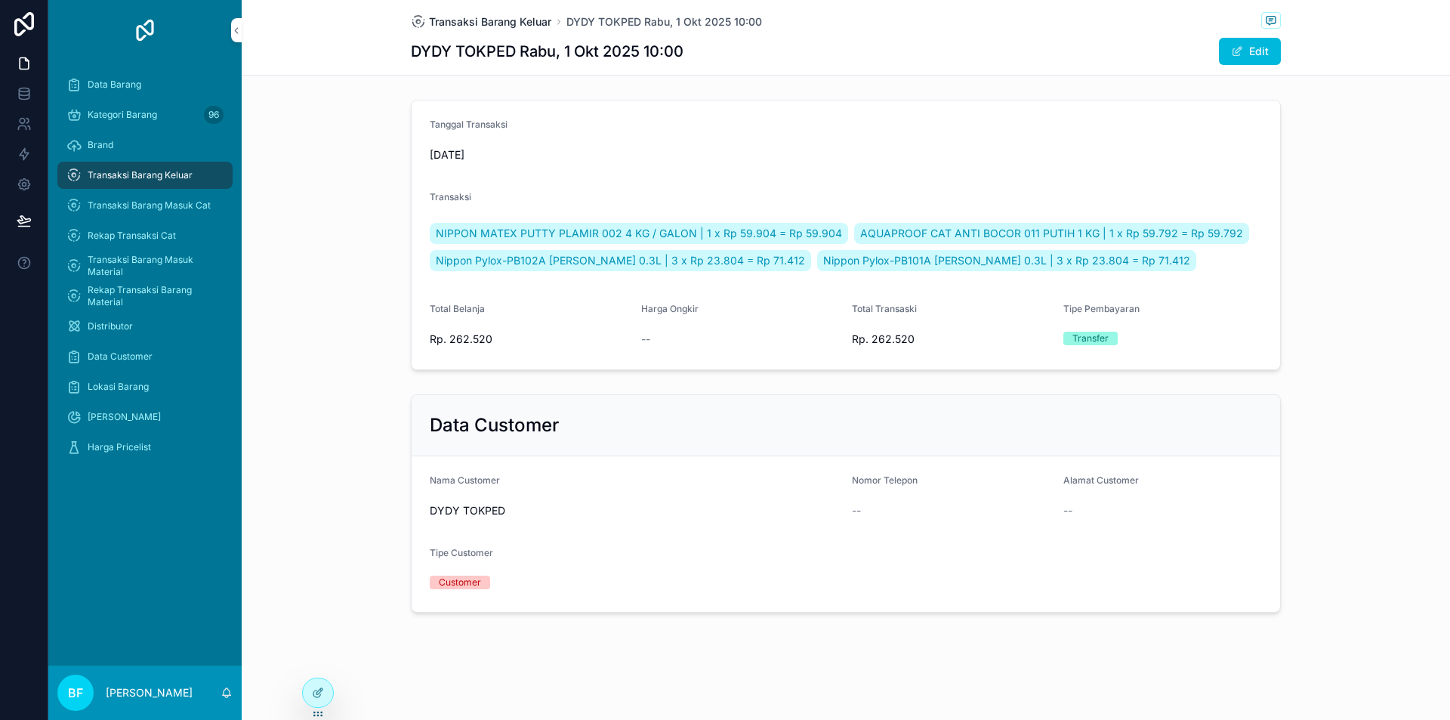
click at [524, 25] on span "Transaksi Barang Keluar" at bounding box center [490, 21] width 122 height 15
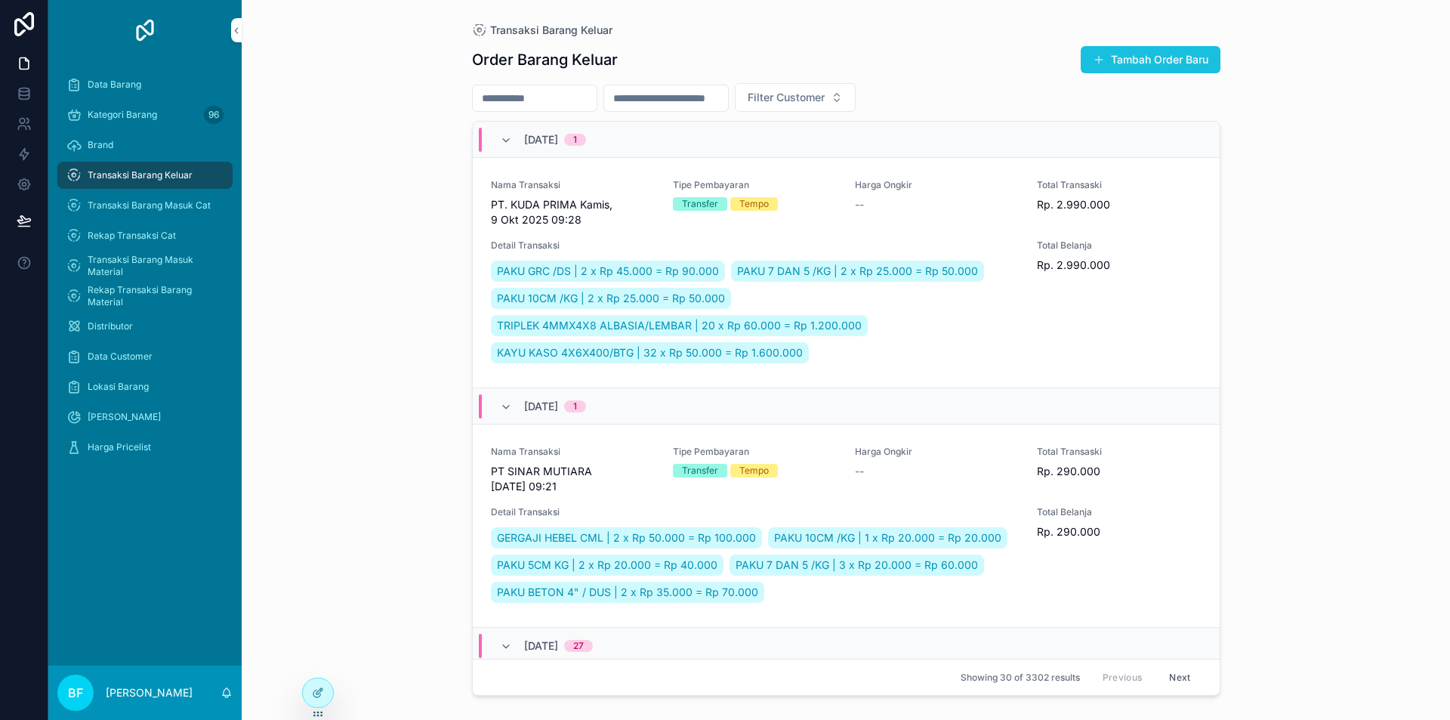
click at [1180, 57] on button "Tambah Order Baru" at bounding box center [1151, 59] width 140 height 27
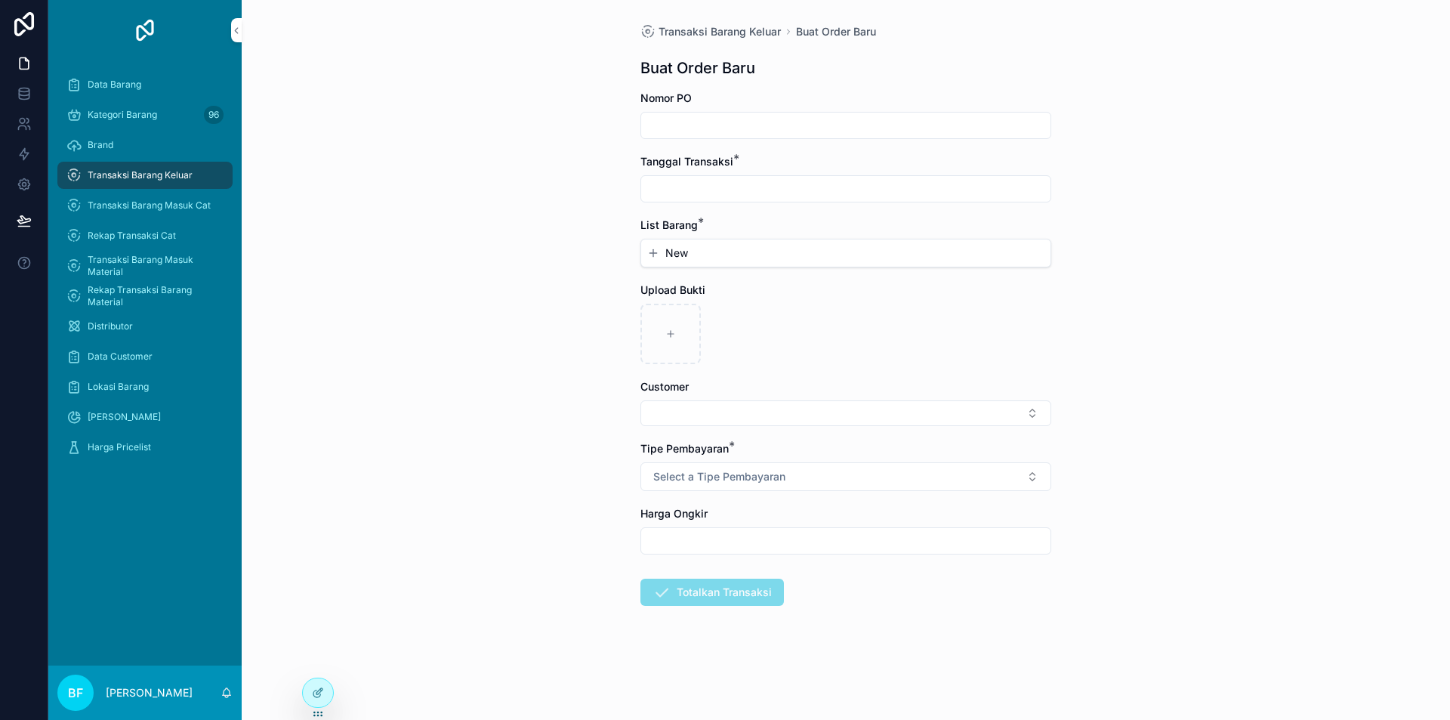
click at [839, 186] on input "scrollable content" at bounding box center [845, 188] width 409 height 21
click at [847, 308] on button "2" at bounding box center [845, 312] width 27 height 27
type input "*********"
click at [717, 250] on button "New" at bounding box center [845, 252] width 397 height 15
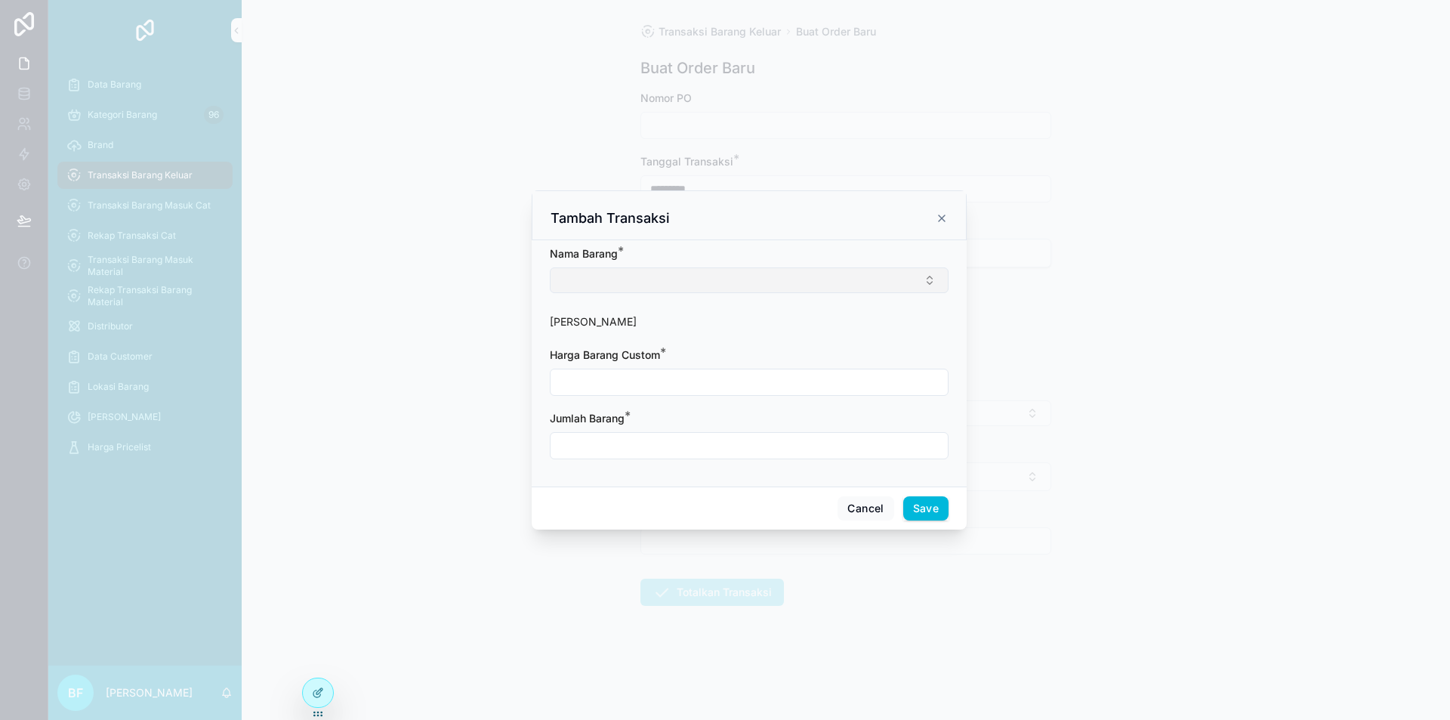
click at [715, 282] on button "Select Button" at bounding box center [749, 280] width 399 height 26
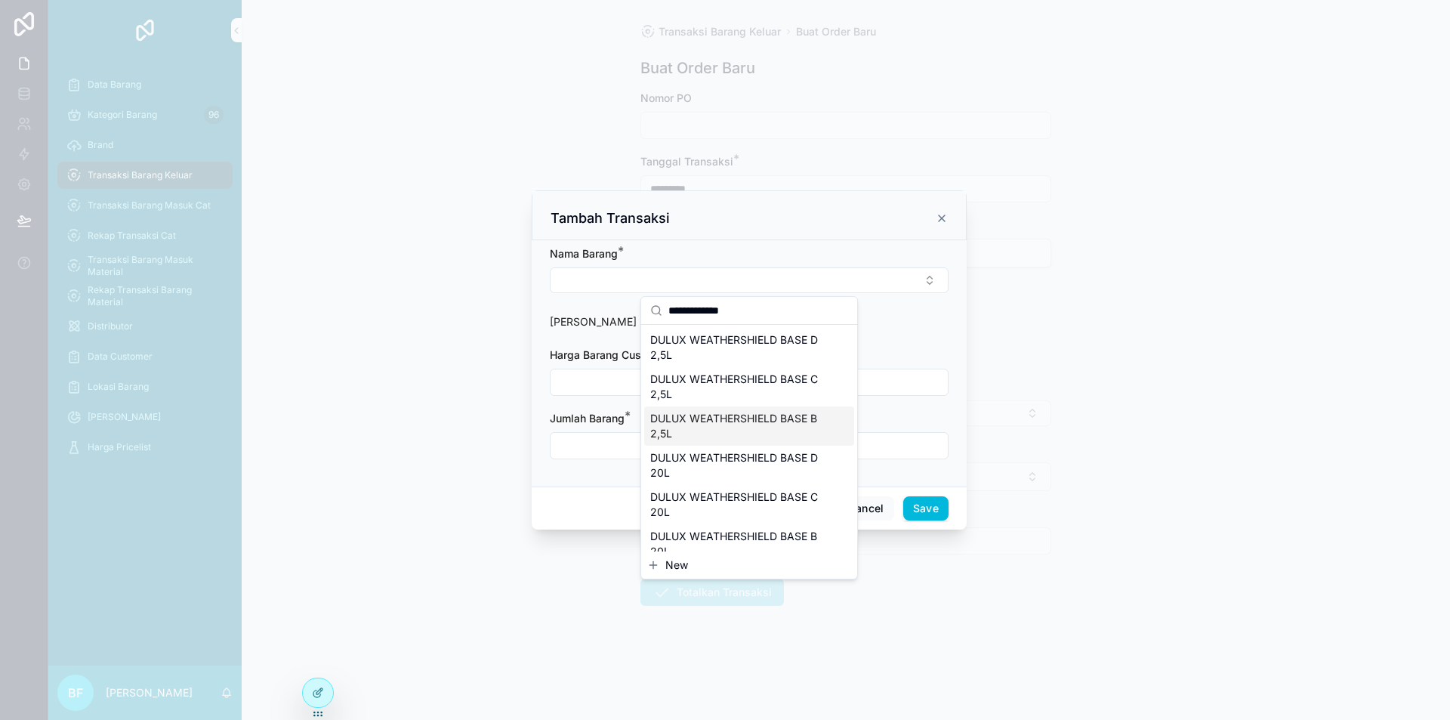
type input "**********"
click at [718, 435] on span "DULUX WEATHERSHIELD BASE B 2,5L" at bounding box center [740, 426] width 180 height 30
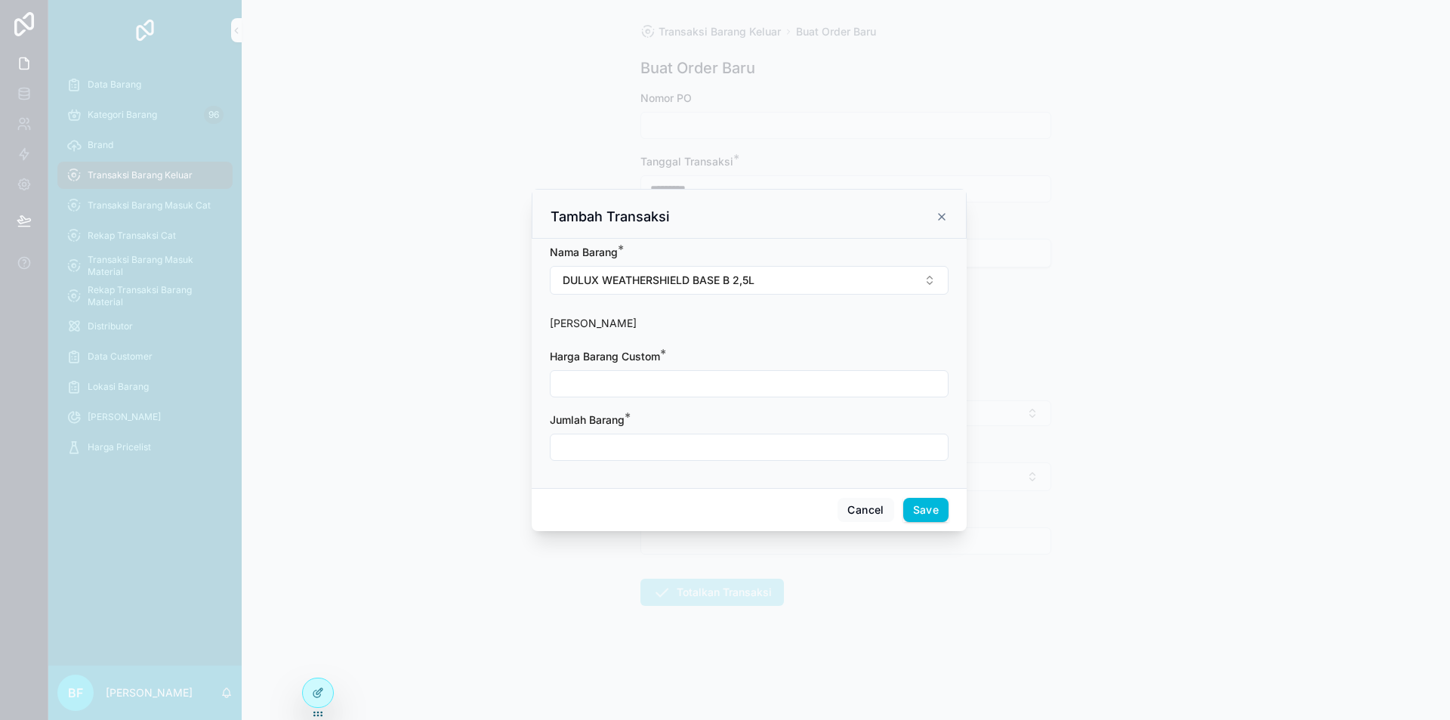
click at [663, 372] on div "scrollable content" at bounding box center [749, 383] width 399 height 27
click at [665, 377] on input "scrollable content" at bounding box center [749, 383] width 397 height 21
type input "**********"
click at [677, 449] on input "scrollable content" at bounding box center [749, 447] width 397 height 21
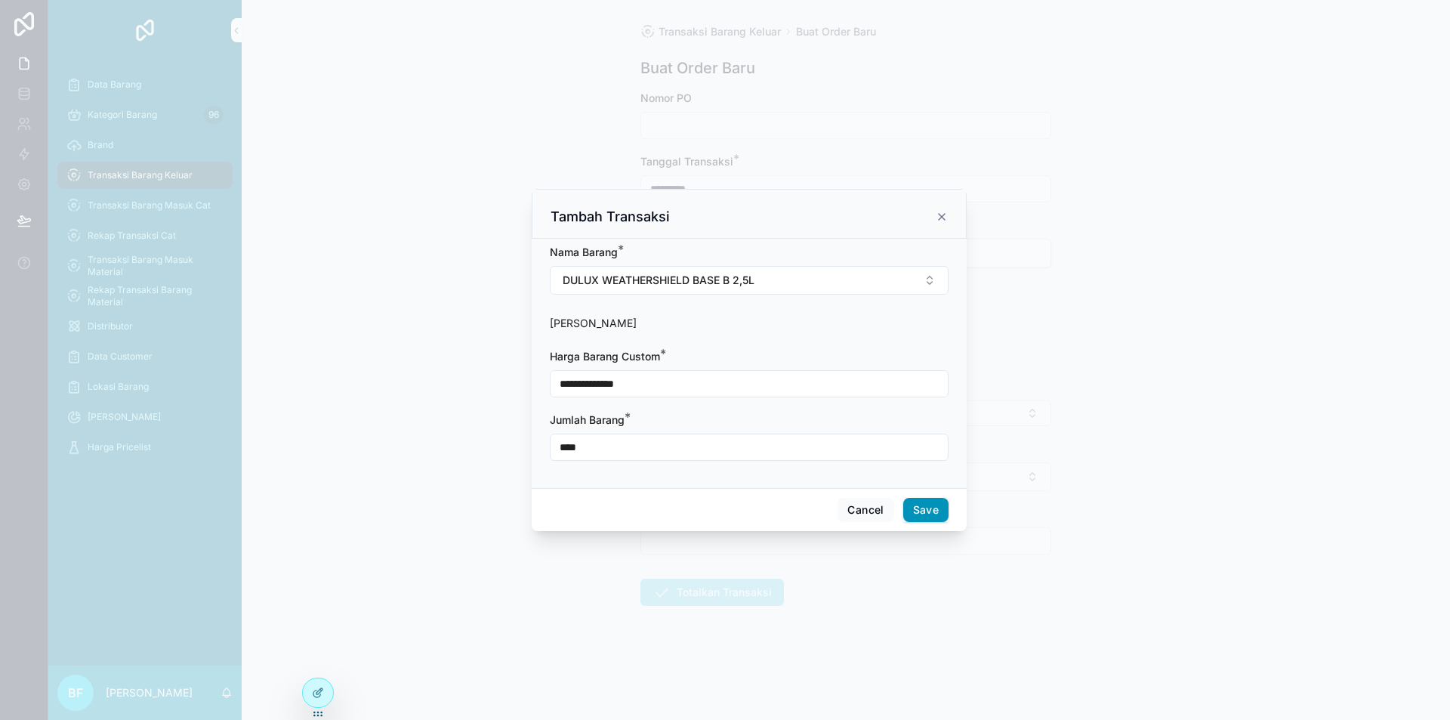
type input "****"
click at [938, 512] on button "Save" at bounding box center [925, 510] width 45 height 24
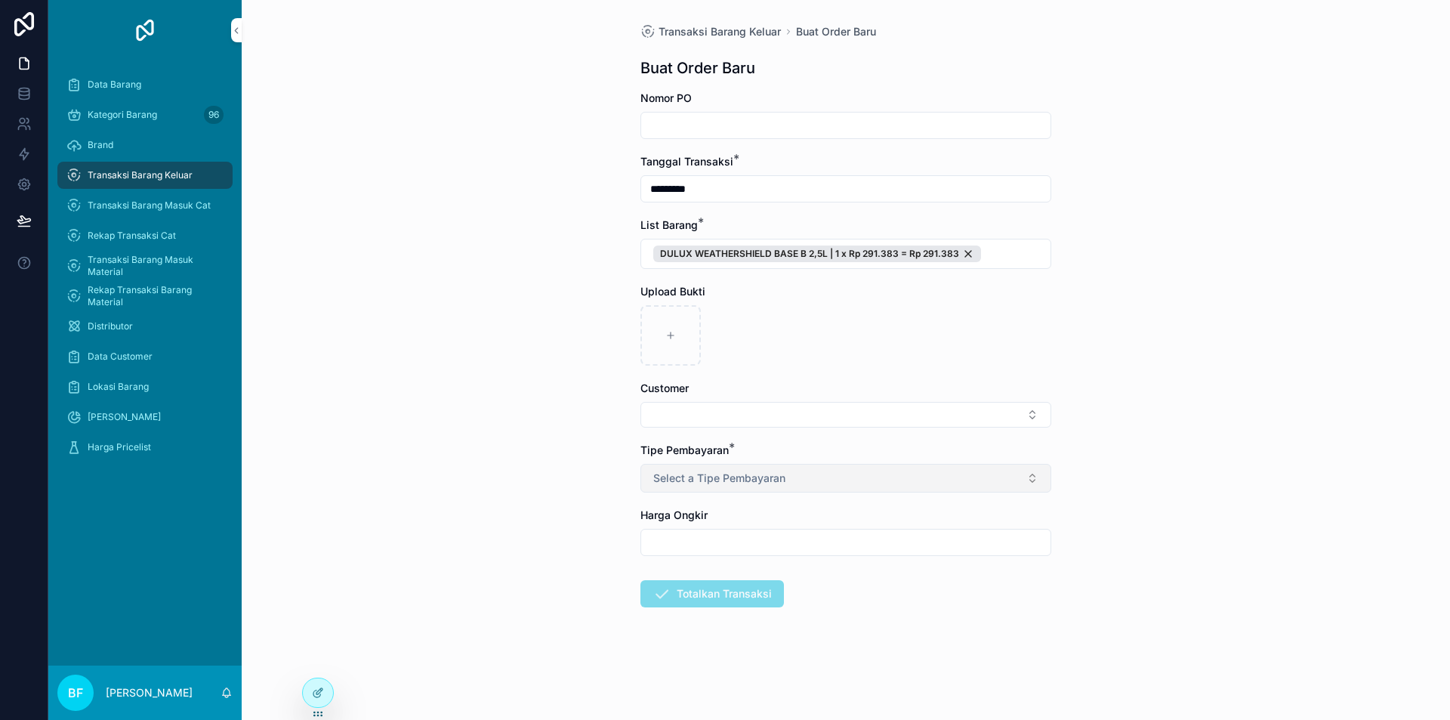
click at [813, 471] on button "Select a Tipe Pembayaran" at bounding box center [845, 478] width 411 height 29
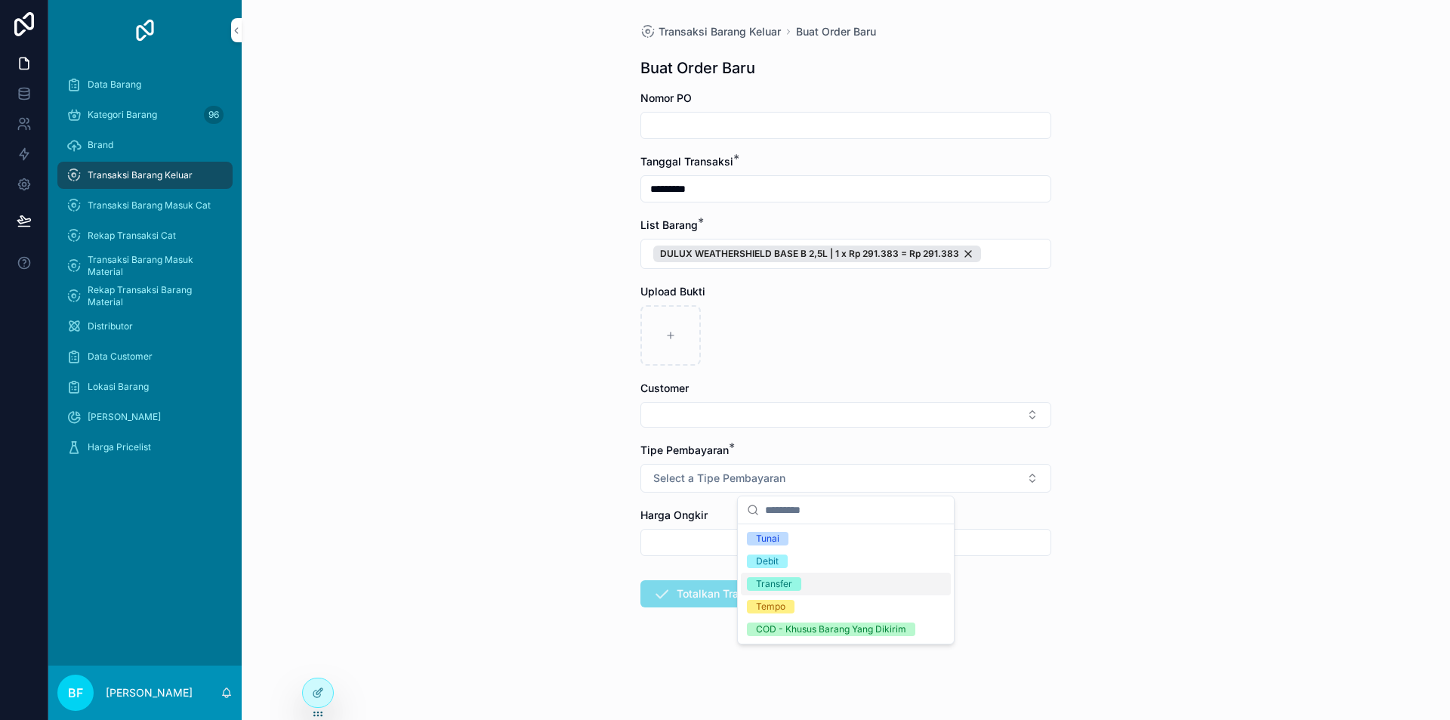
click at [779, 580] on div "Transfer" at bounding box center [774, 584] width 36 height 14
click at [734, 415] on button "Select Button" at bounding box center [845, 415] width 411 height 26
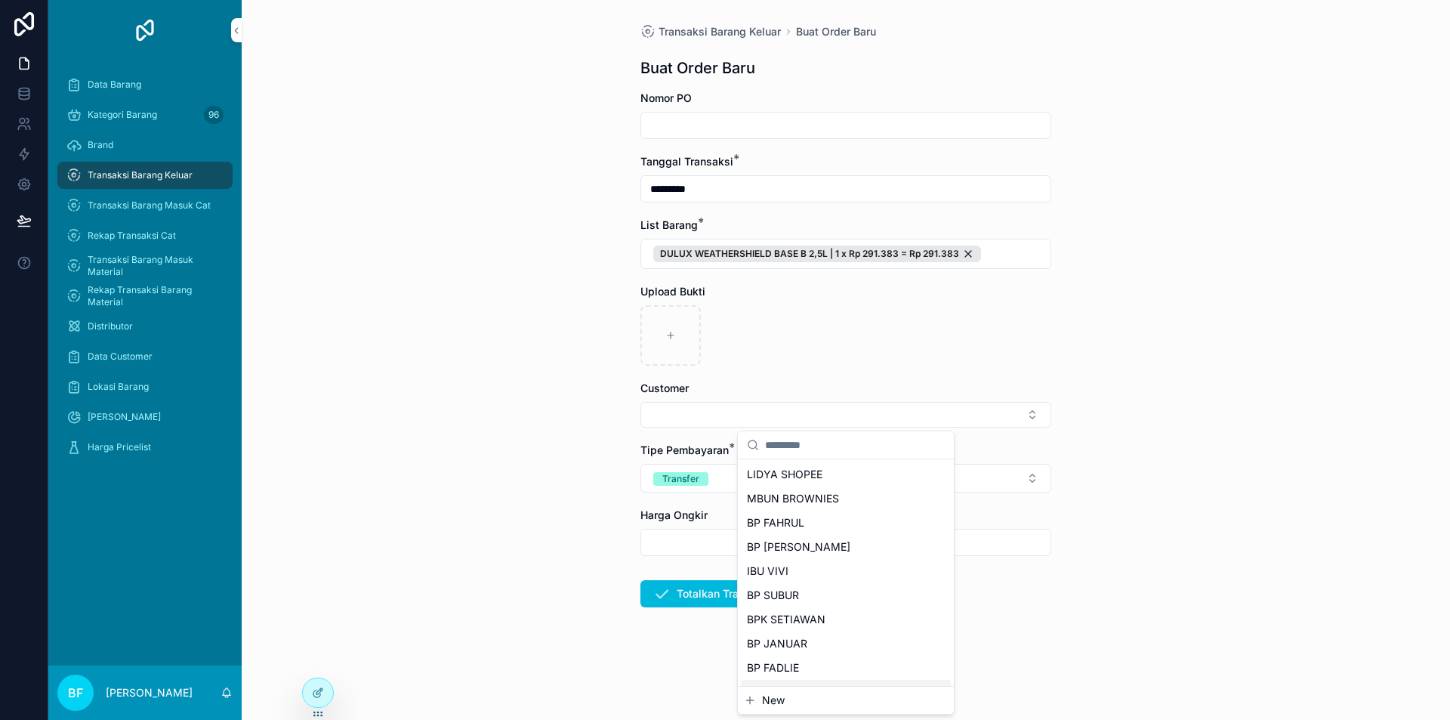
click at [790, 702] on button "New" at bounding box center [846, 700] width 204 height 15
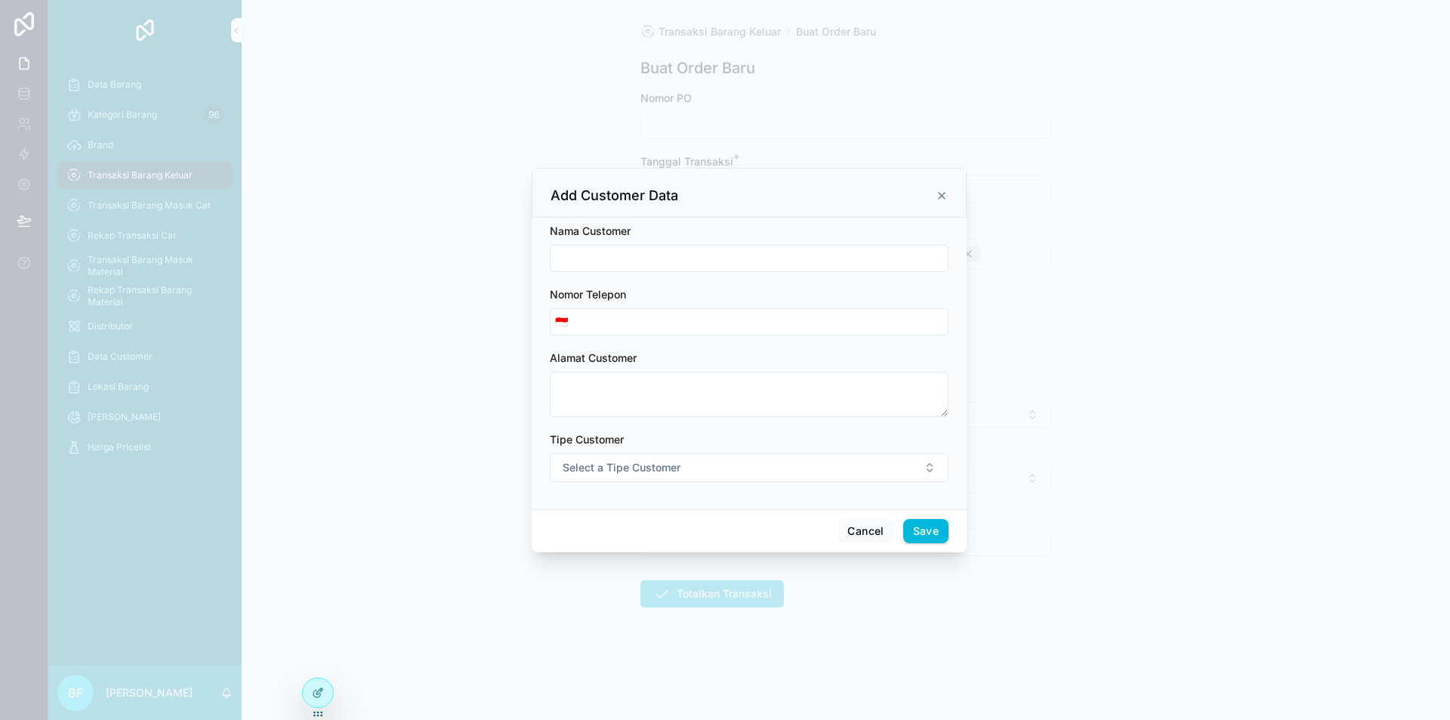
click at [650, 270] on div "scrollable content" at bounding box center [749, 258] width 399 height 27
click at [653, 260] on input "scrollable content" at bounding box center [749, 258] width 397 height 21
type input "**********"
click at [667, 458] on button "Select a Tipe Customer" at bounding box center [749, 467] width 399 height 29
click at [679, 520] on div "Customer" at bounding box center [749, 528] width 210 height 23
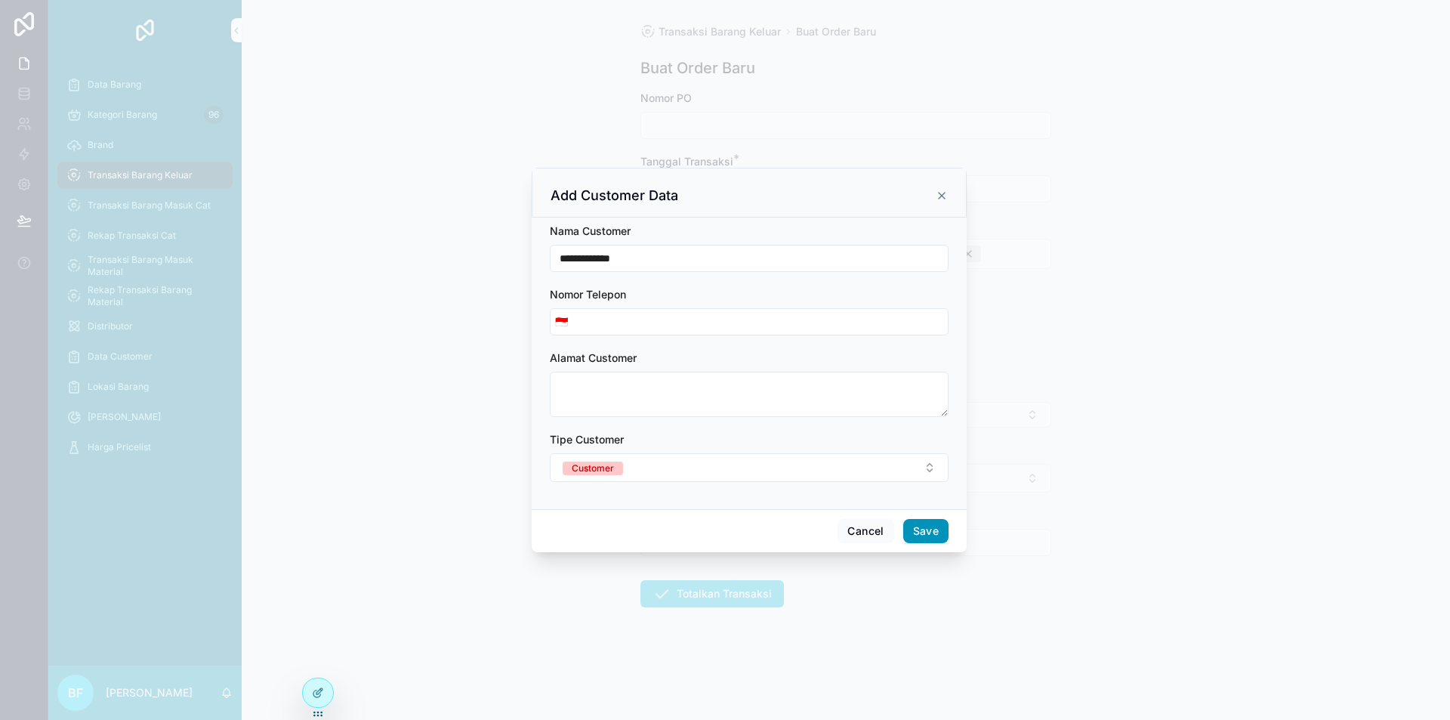
click at [930, 537] on button "Save" at bounding box center [925, 531] width 45 height 24
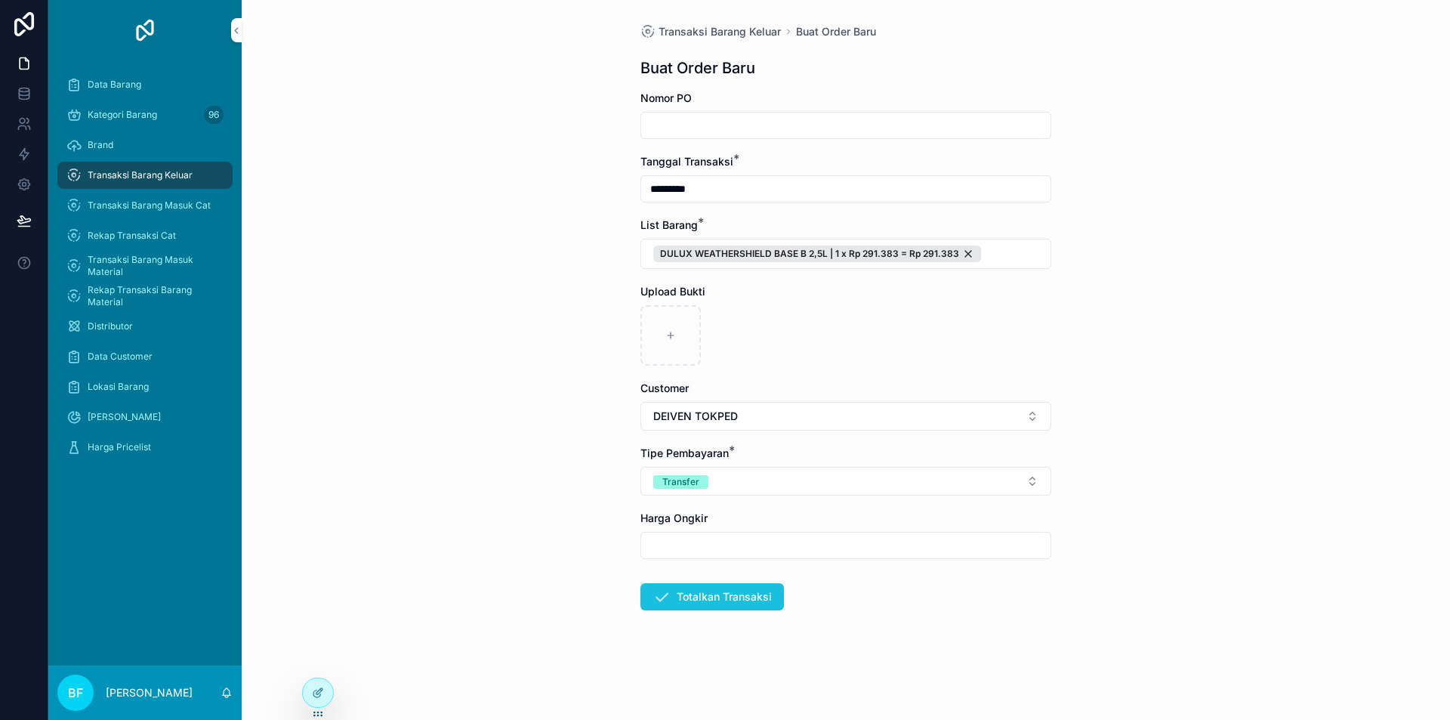
click at [730, 597] on button "Totalkan Transaksi" at bounding box center [712, 596] width 144 height 27
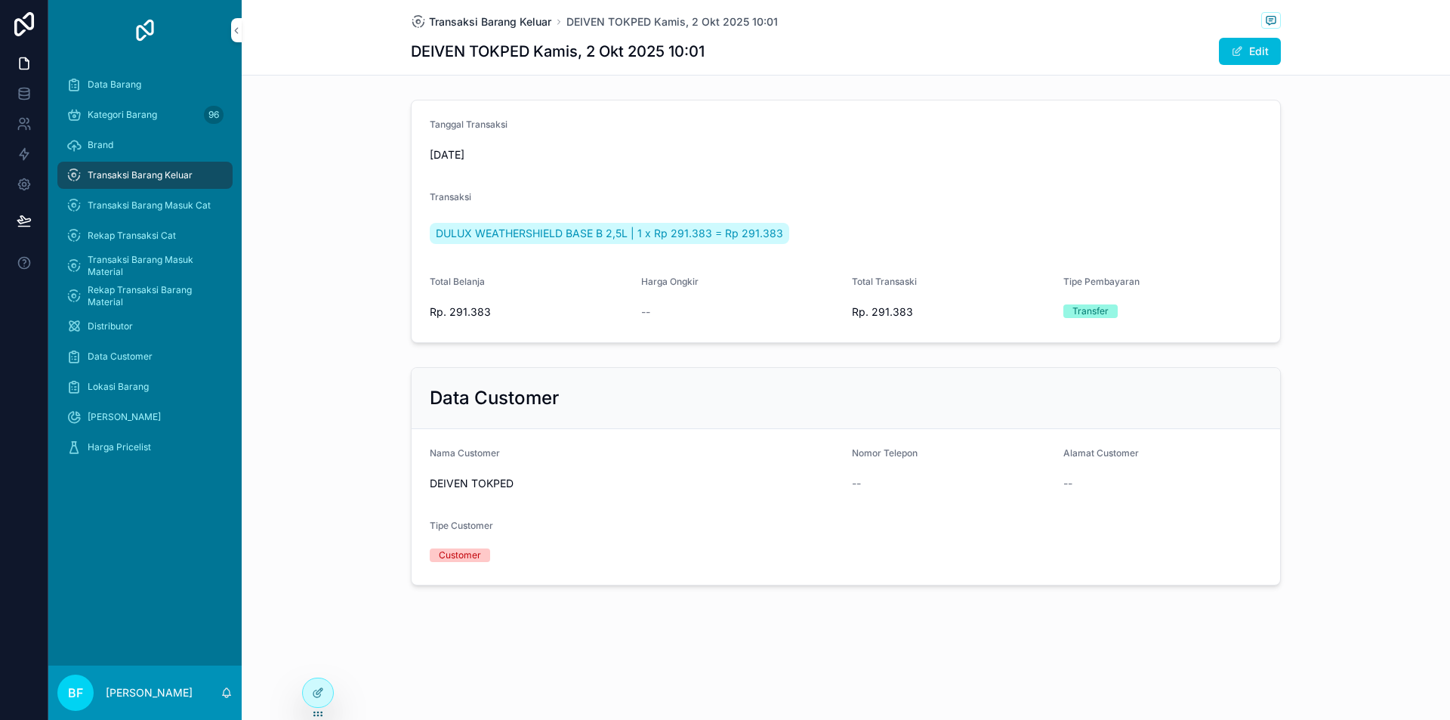
click at [534, 17] on span "Transaksi Barang Keluar" at bounding box center [490, 21] width 122 height 15
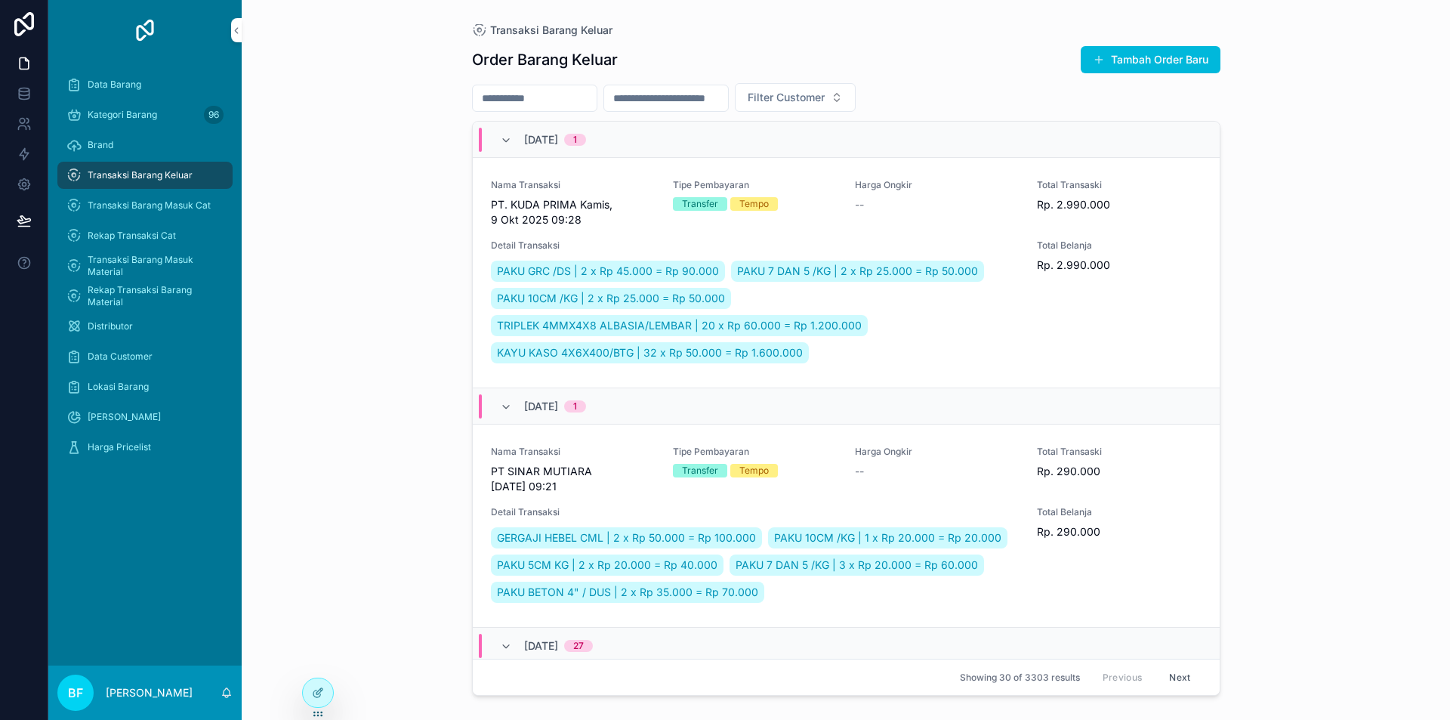
click at [1167, 79] on div "Order Barang Keluar Tambah Order Baru Filter Customer [DATE] 1 Nama Transaksi P…" at bounding box center [846, 368] width 749 height 665
click at [1162, 51] on button "Tambah Order Baru" at bounding box center [1151, 59] width 140 height 27
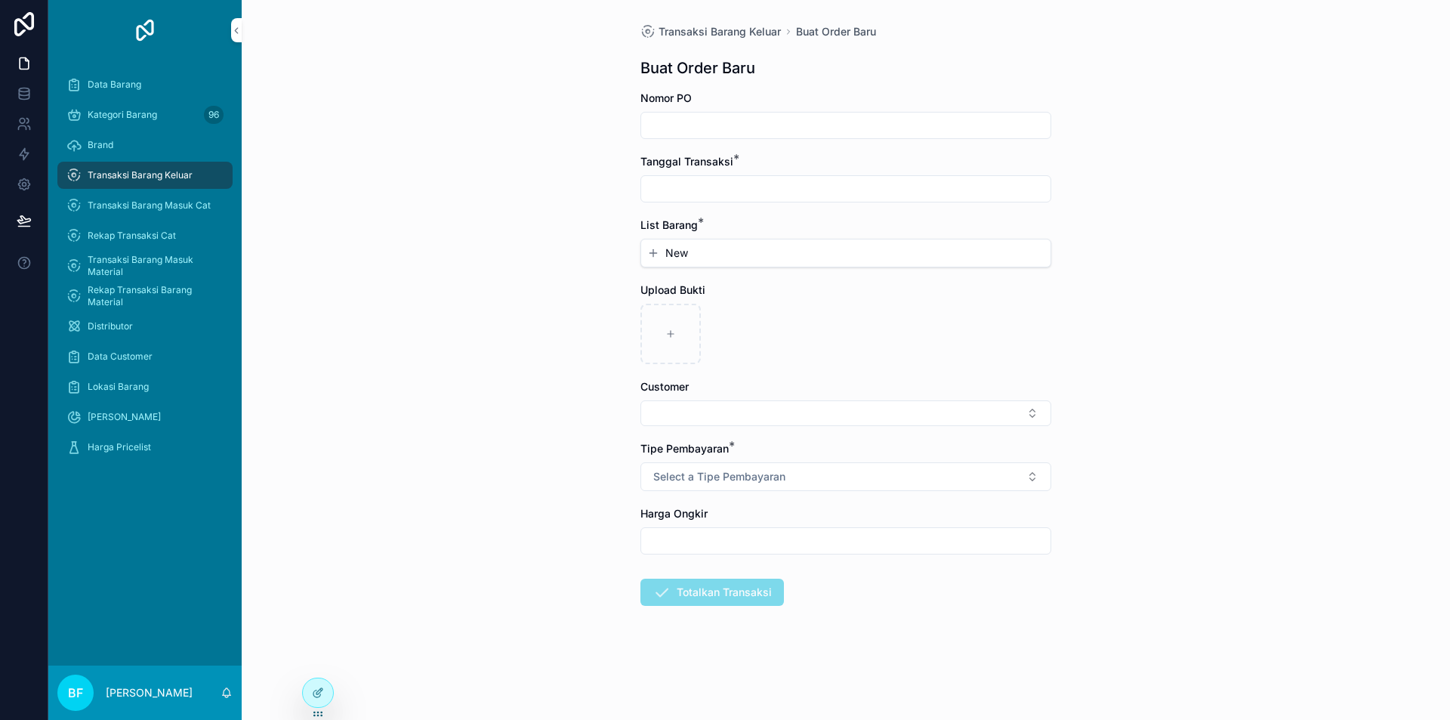
click at [813, 193] on input "scrollable content" at bounding box center [845, 188] width 409 height 21
click at [838, 311] on button "2" at bounding box center [845, 312] width 27 height 27
type input "*********"
click at [690, 239] on div "New" at bounding box center [845, 252] width 409 height 27
click at [690, 248] on button "New" at bounding box center [845, 252] width 397 height 15
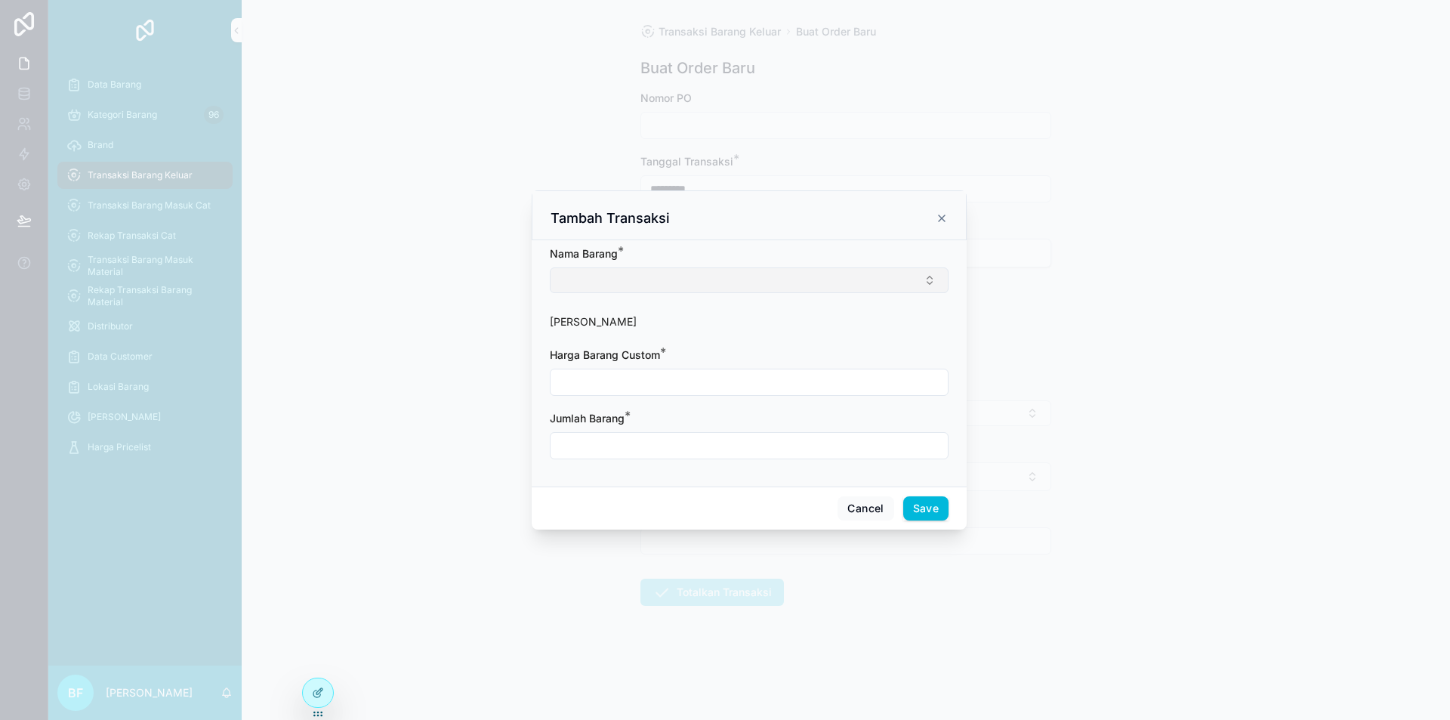
click at [703, 281] on button "Select Button" at bounding box center [749, 280] width 399 height 26
type input "****"
click at [718, 375] on input "scrollable content" at bounding box center [749, 383] width 397 height 21
type input "**********"
click at [713, 450] on input "scrollable content" at bounding box center [749, 447] width 397 height 21
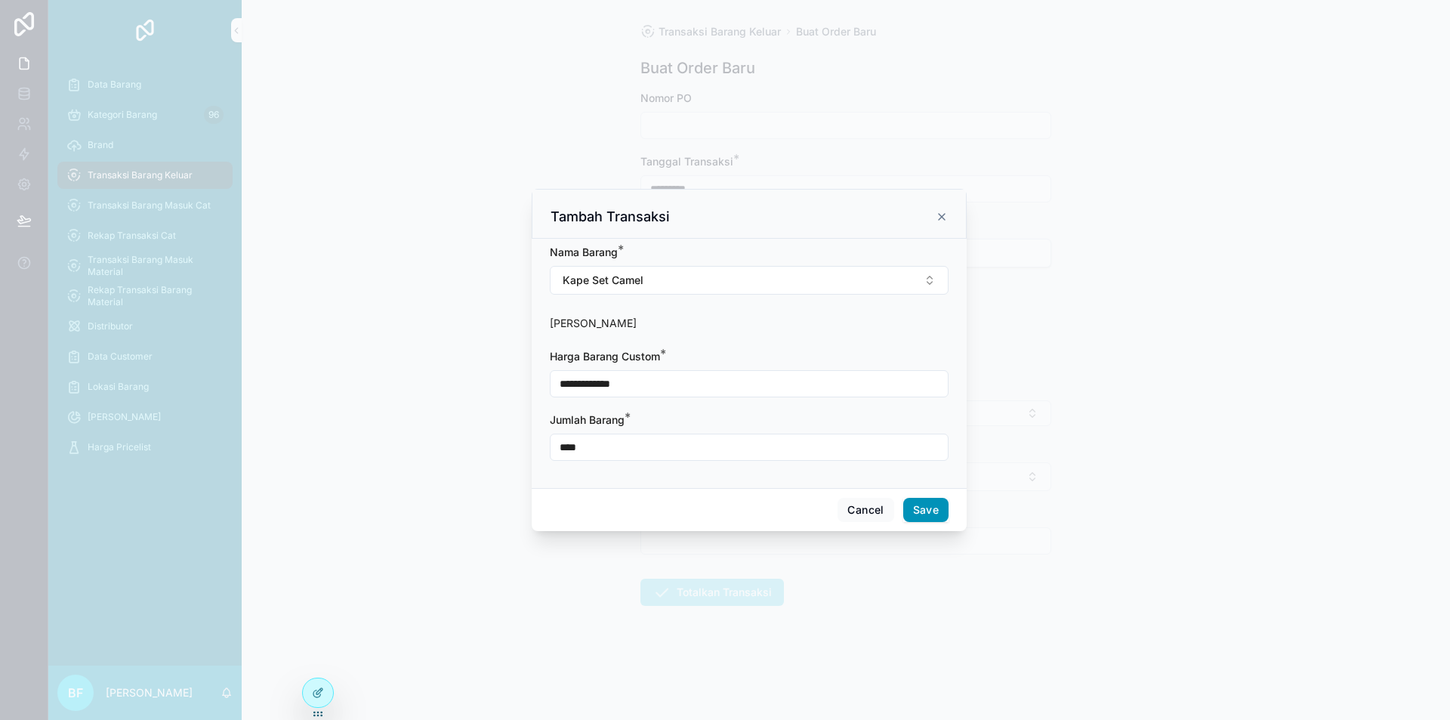
click at [938, 506] on button "Save" at bounding box center [925, 510] width 45 height 24
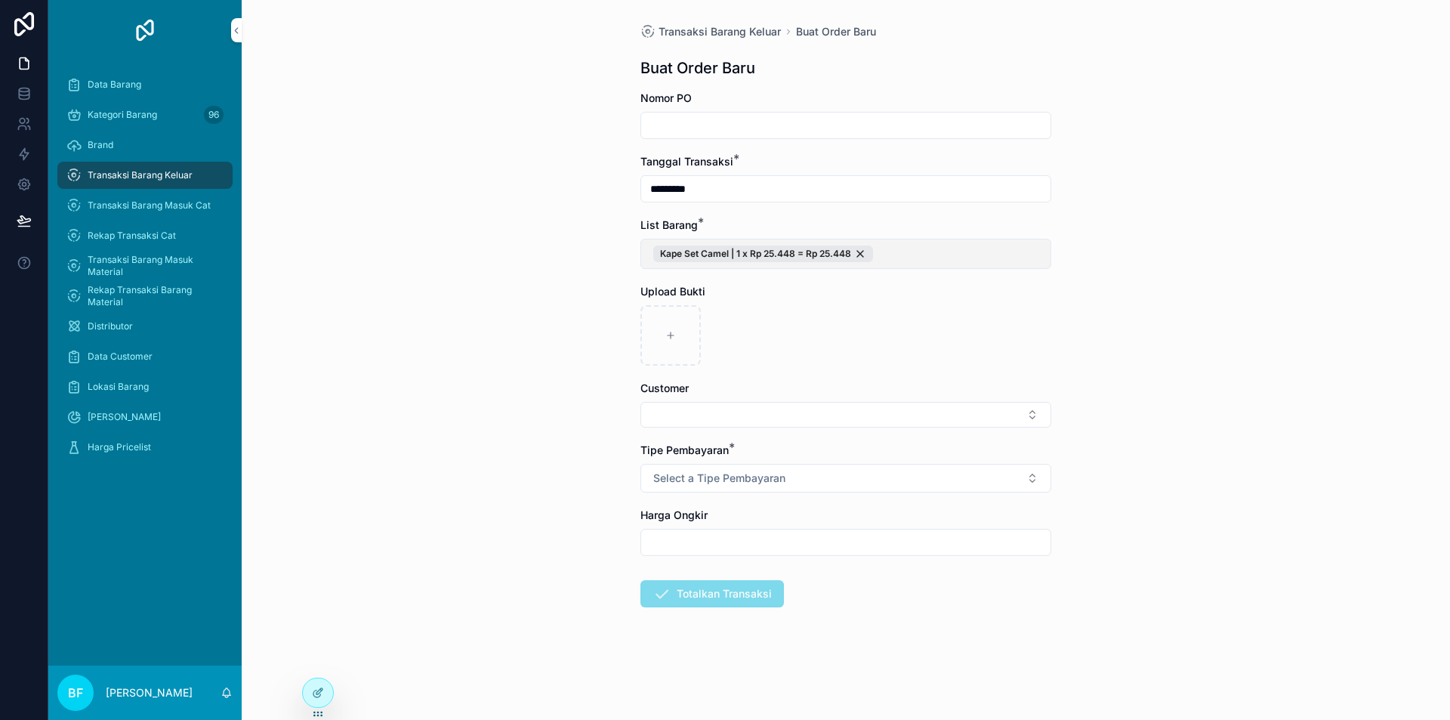
click at [946, 252] on button "Kape Set Camel | 1 x Rp 25.448 = Rp 25.448" at bounding box center [845, 254] width 411 height 30
click at [785, 335] on button "New" at bounding box center [846, 331] width 204 height 15
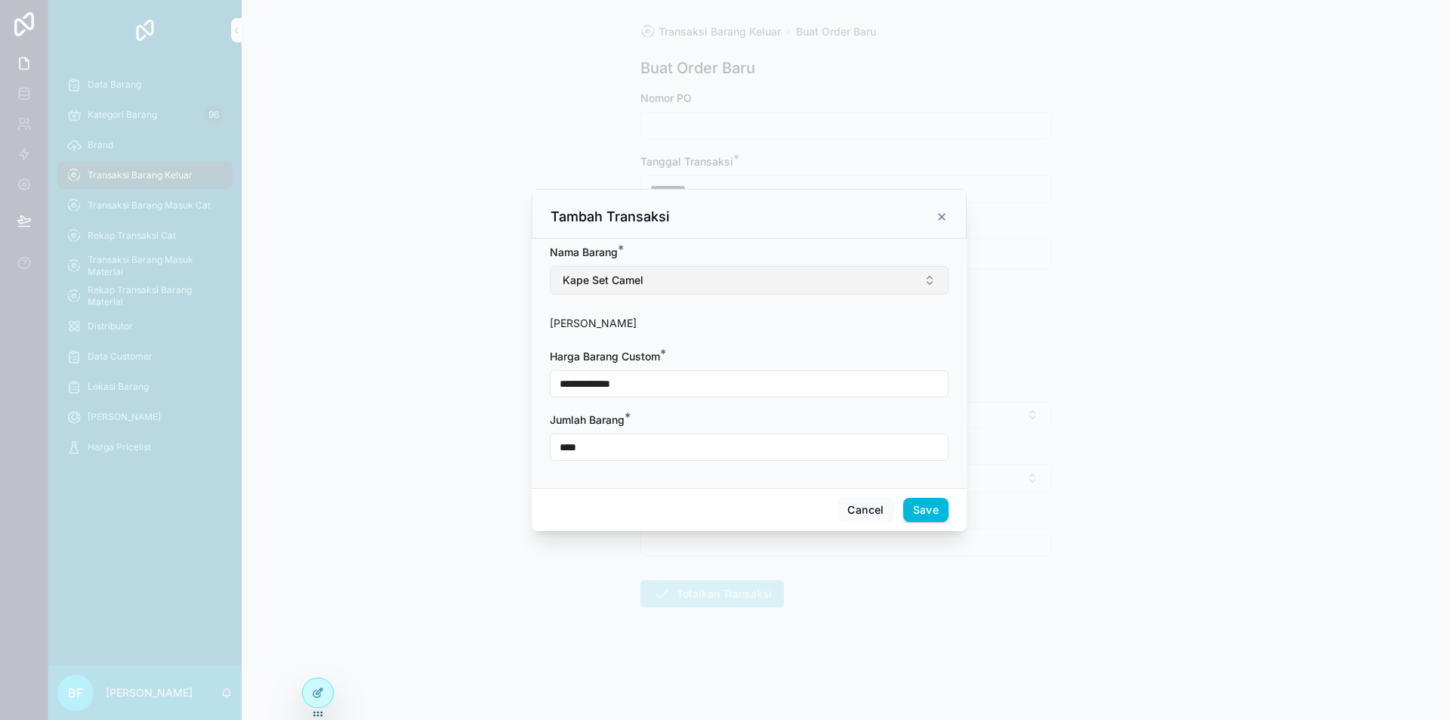
click at [724, 276] on button "Kape Set Camel" at bounding box center [749, 280] width 399 height 29
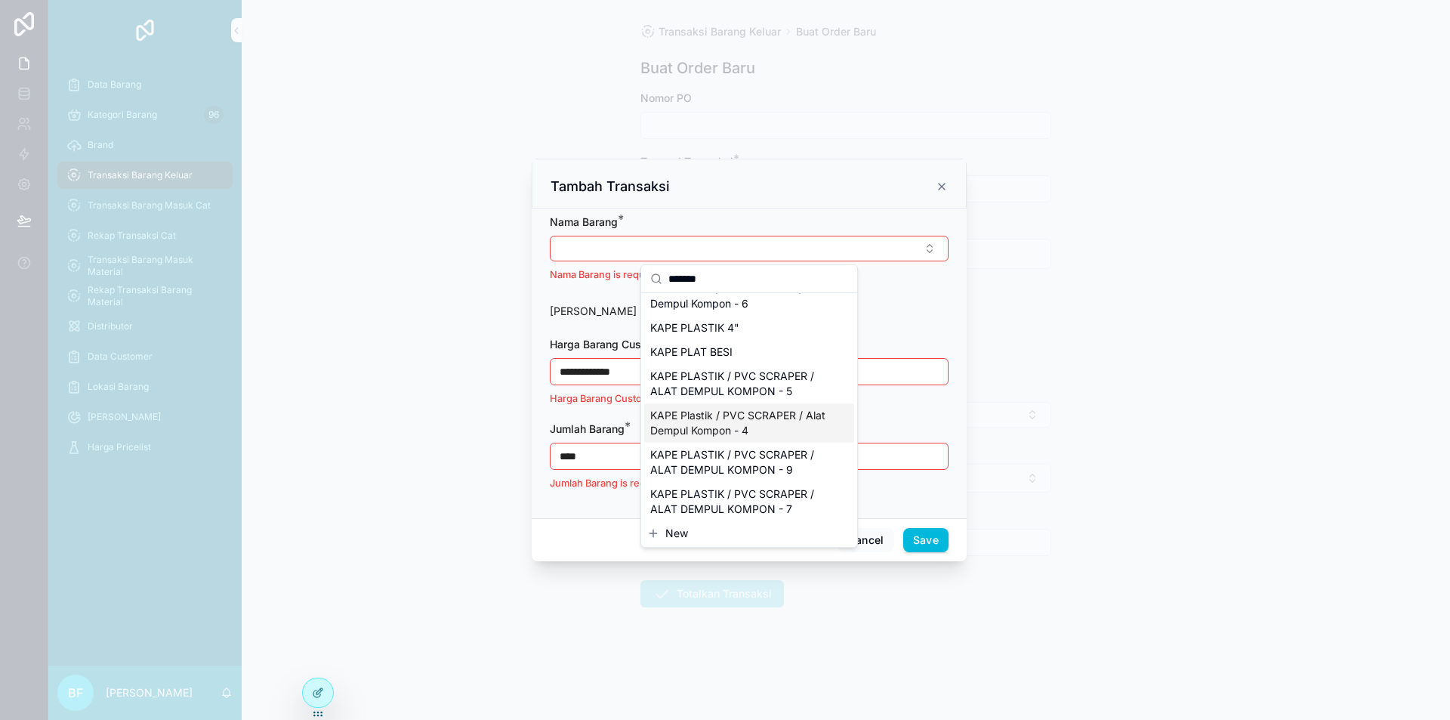
scroll to position [24, 0]
click at [783, 461] on span "KAPE PLASTIK / PVC SCRAPER / ALAT DEMPUL KOMPON - 9" at bounding box center [740, 458] width 180 height 30
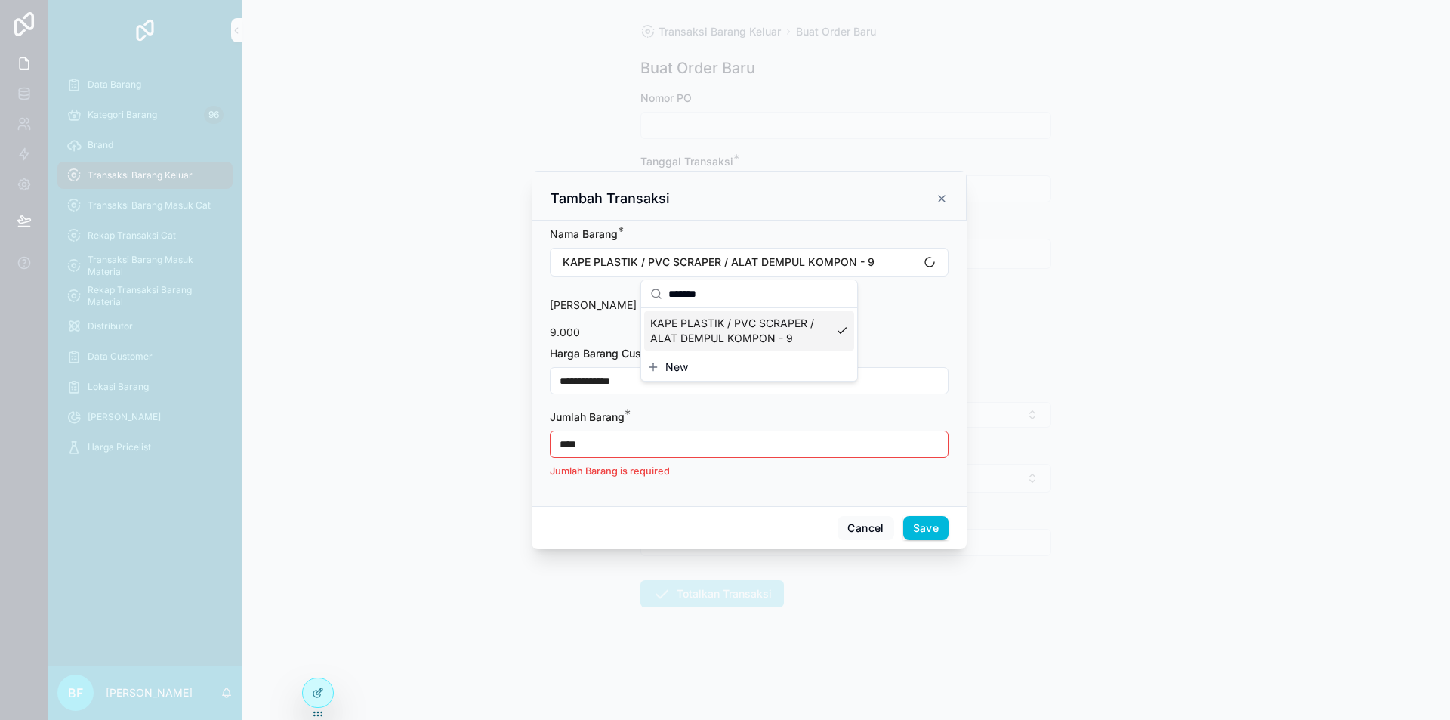
scroll to position [0, 0]
click at [667, 386] on input "**********" at bounding box center [749, 380] width 397 height 21
click at [668, 440] on input "****" at bounding box center [749, 444] width 397 height 21
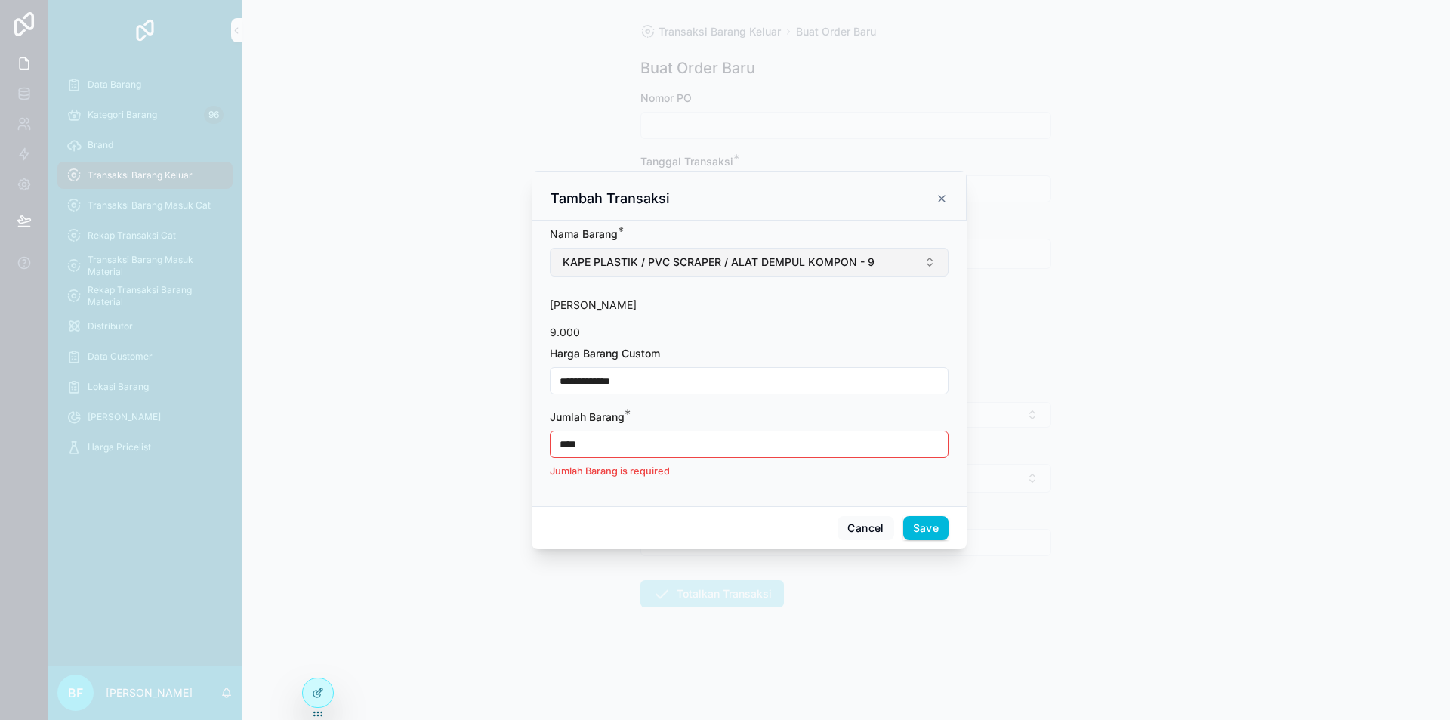
click at [708, 258] on span "KAPE PLASTIK / PVC SCRAPER / ALAT DEMPUL KOMPON - 9" at bounding box center [719, 262] width 312 height 15
click at [945, 199] on icon "scrollable content" at bounding box center [942, 199] width 12 height 12
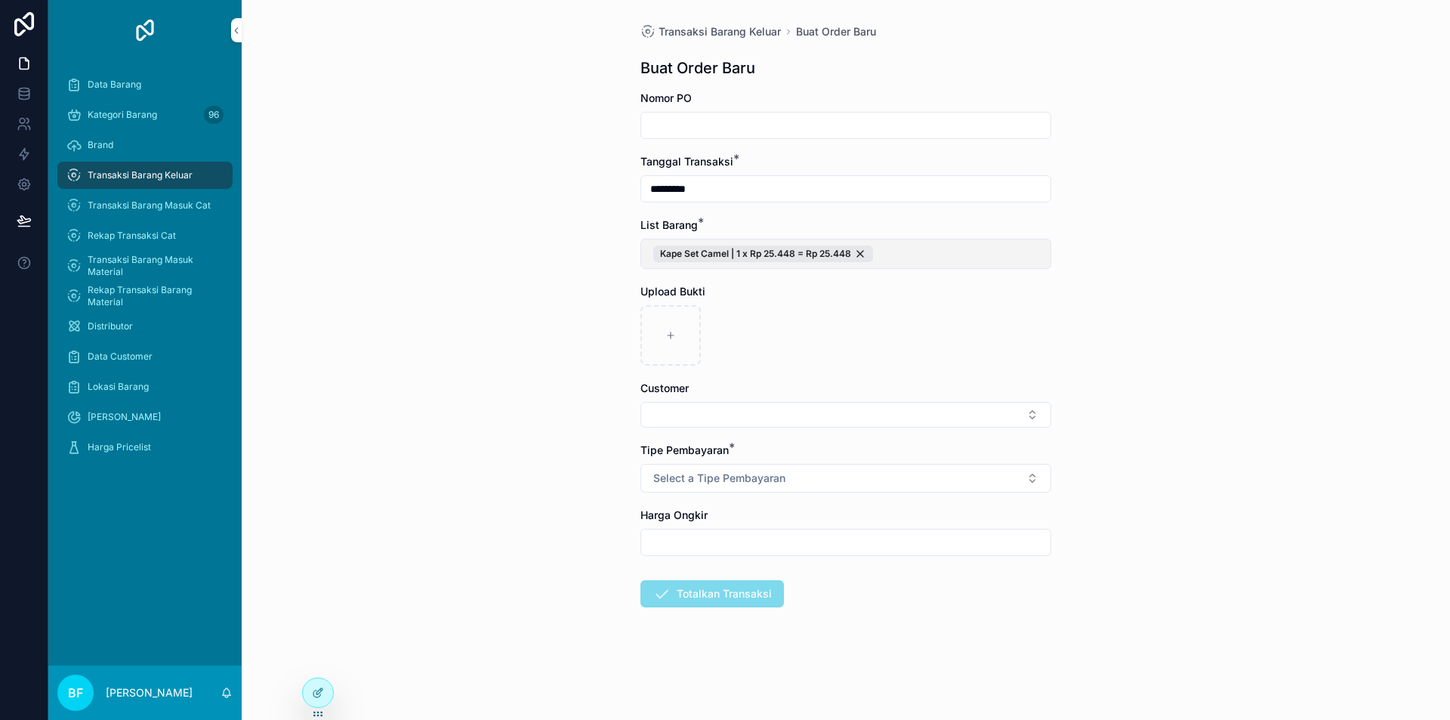
click at [991, 241] on button "Kape Set Camel | 1 x Rp 25.448 = Rp 25.448" at bounding box center [845, 254] width 411 height 30
click at [782, 329] on span "New" at bounding box center [773, 331] width 23 height 15
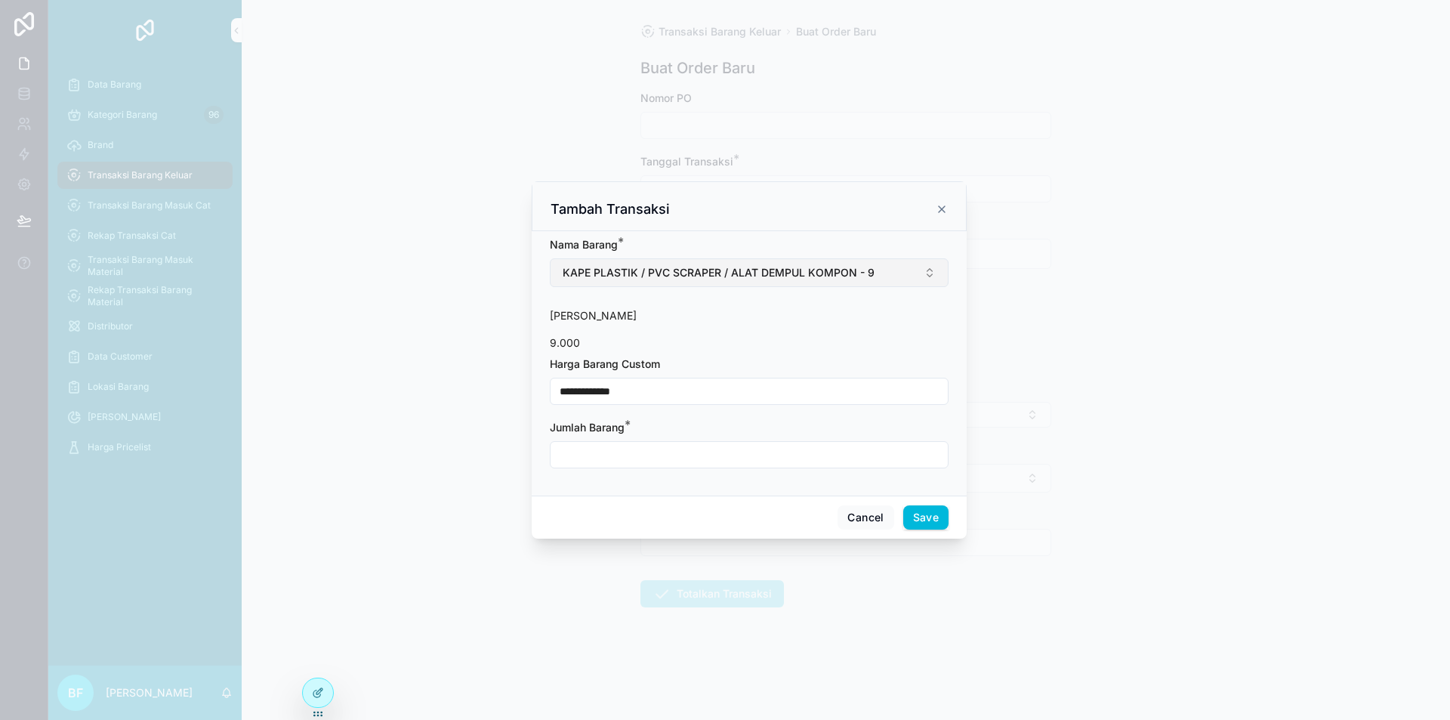
click at [891, 273] on button "KAPE PLASTIK / PVC SCRAPER / ALAT DEMPUL KOMPON - 9" at bounding box center [749, 272] width 399 height 29
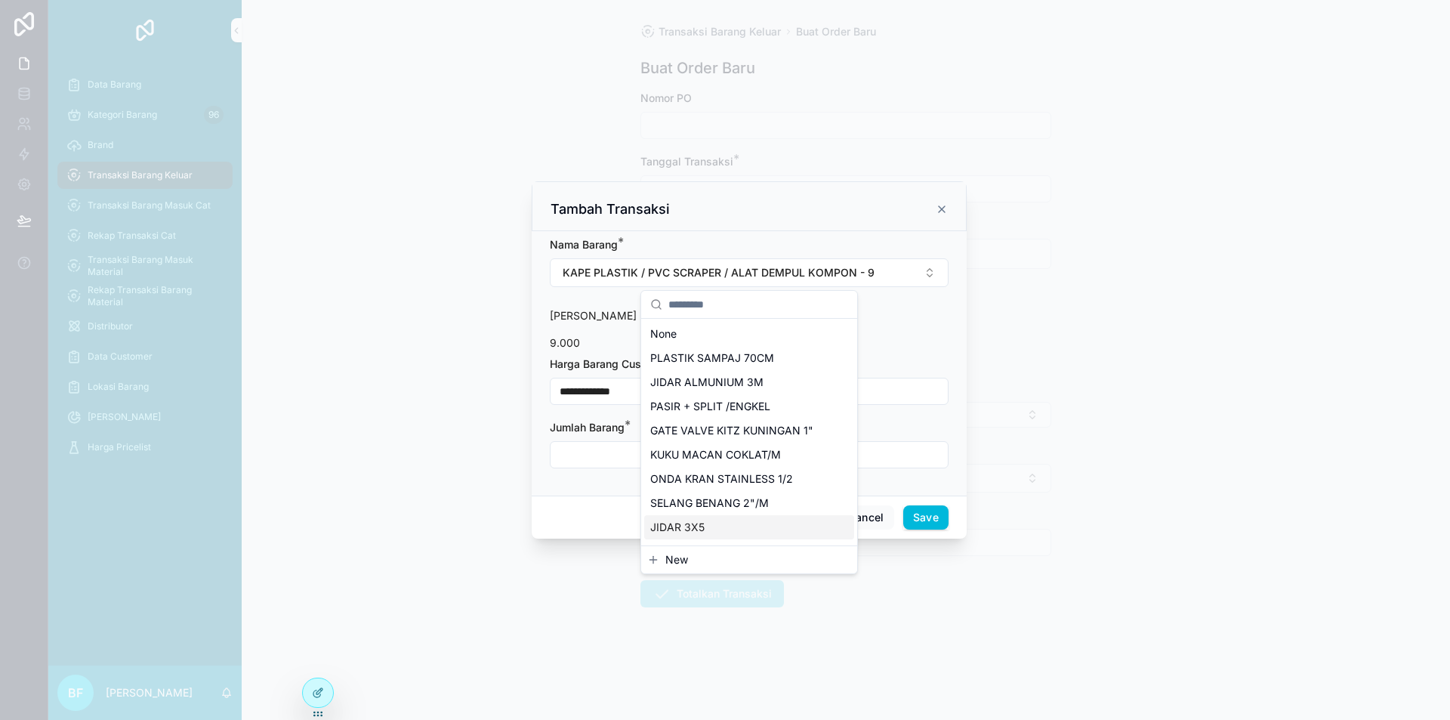
click at [674, 551] on div "New" at bounding box center [749, 559] width 216 height 27
click at [679, 557] on span "New" at bounding box center [676, 559] width 23 height 15
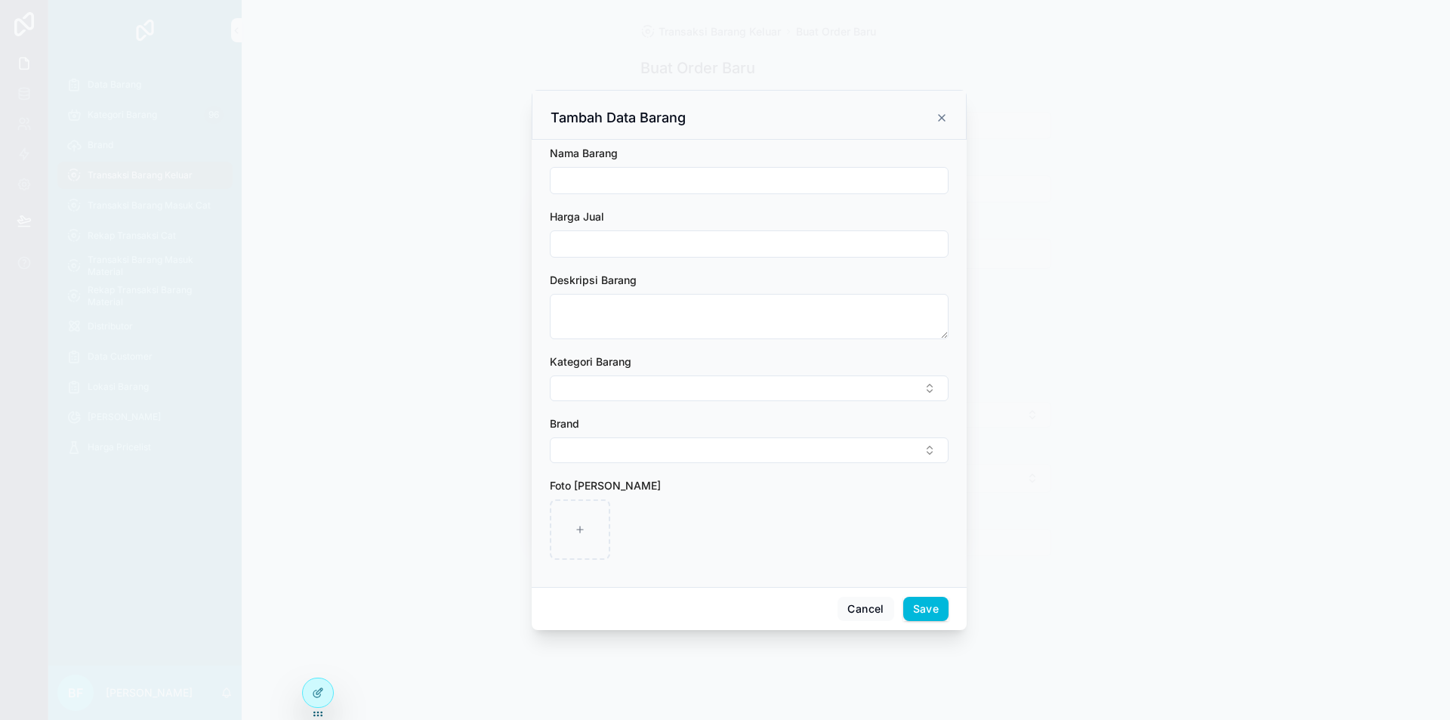
click at [628, 186] on input "scrollable content" at bounding box center [749, 180] width 397 height 21
paste input "**********"
click at [634, 238] on input "scrollable content" at bounding box center [749, 243] width 397 height 21
click at [917, 607] on button "Save" at bounding box center [925, 609] width 45 height 24
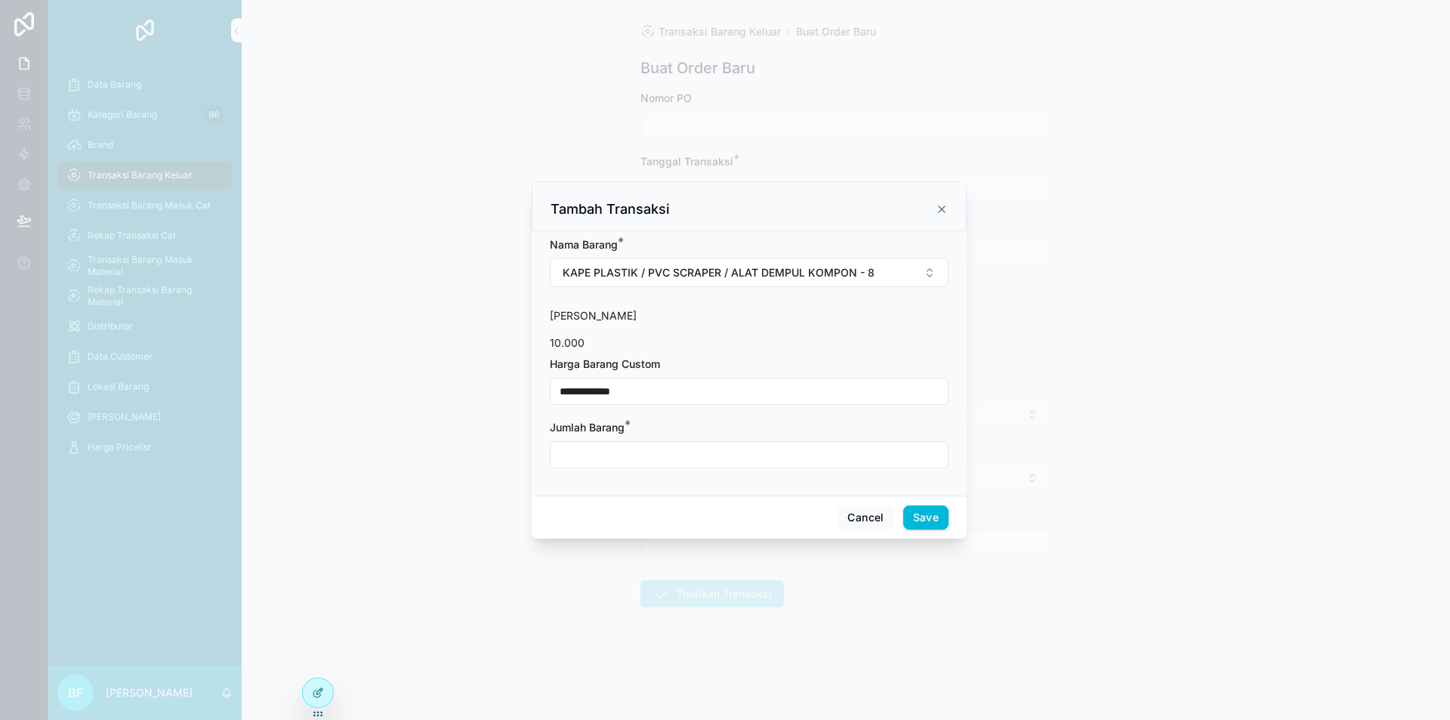
click at [662, 450] on input "scrollable content" at bounding box center [749, 454] width 397 height 21
click at [929, 515] on button "Save" at bounding box center [925, 517] width 45 height 24
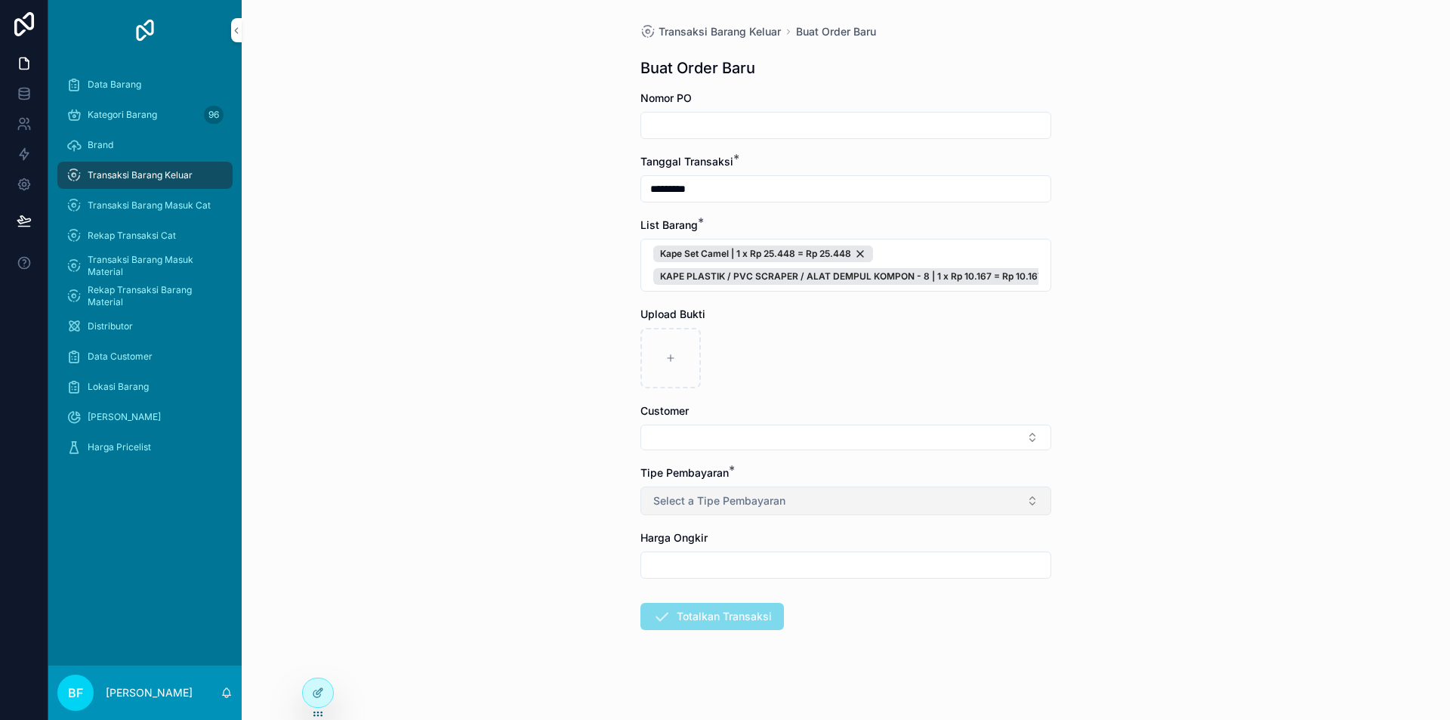
click at [810, 514] on button "Select a Tipe Pembayaran" at bounding box center [845, 500] width 411 height 29
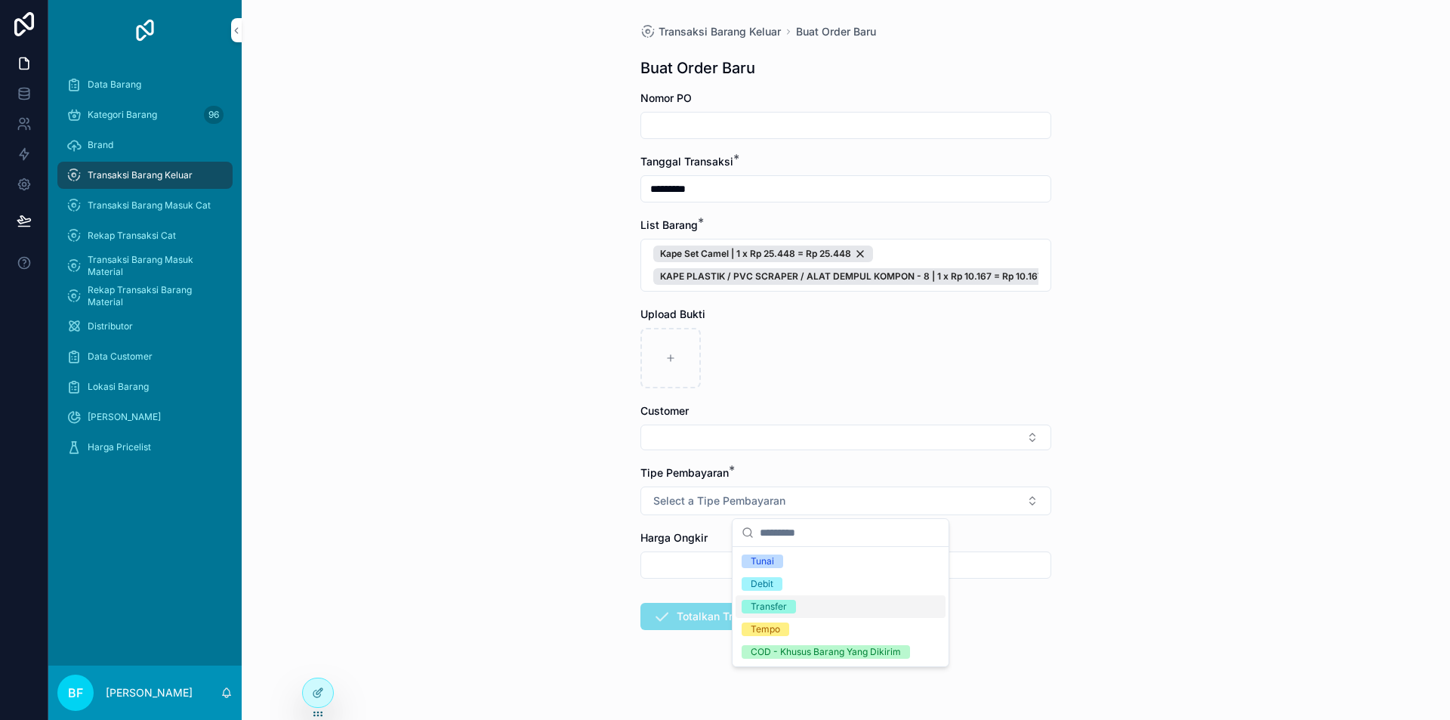
click at [802, 603] on div "Transfer" at bounding box center [841, 606] width 210 height 23
click at [829, 410] on div "Customer" at bounding box center [845, 410] width 411 height 15
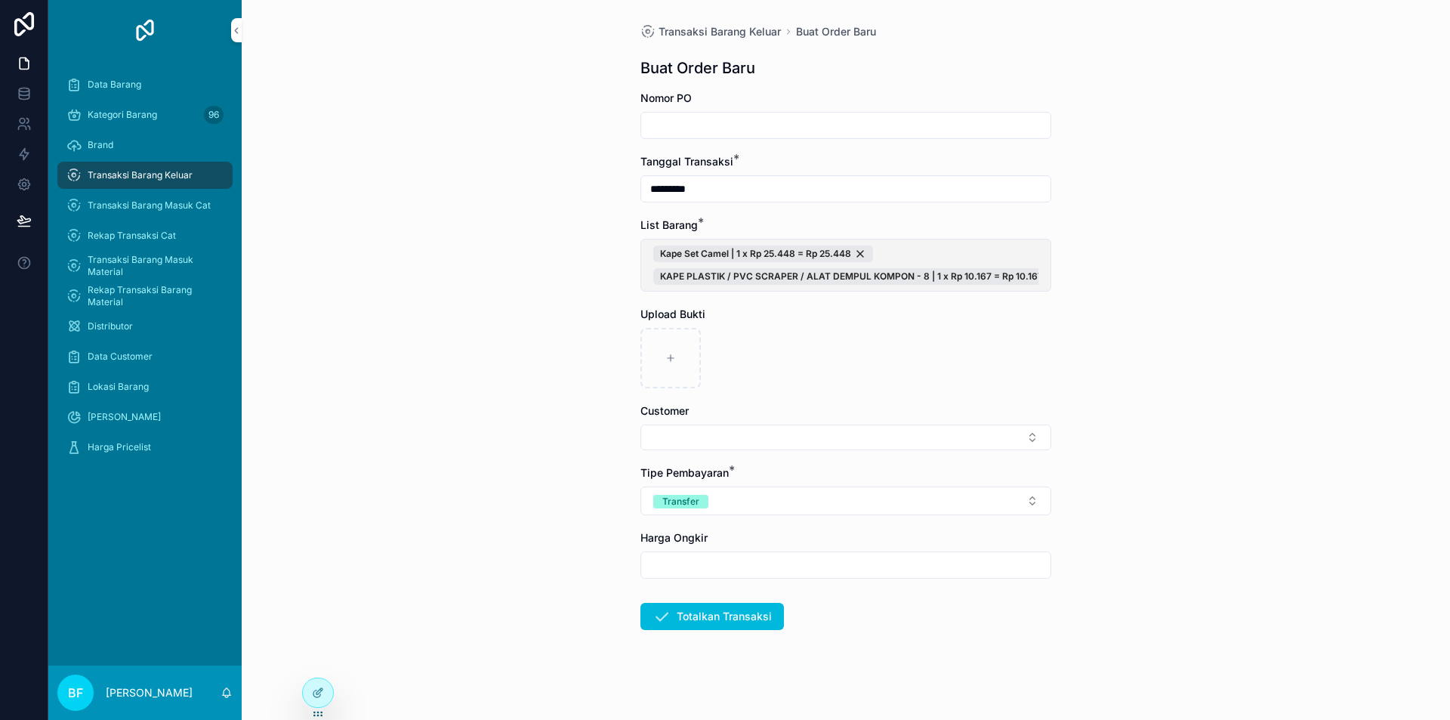
click at [1022, 247] on span "Kape Set Camel | 1 x Rp 25.448 = Rp 25.448 KAPE PLASTIK / PVC SCRAPER / ALAT DE…" at bounding box center [845, 264] width 385 height 39
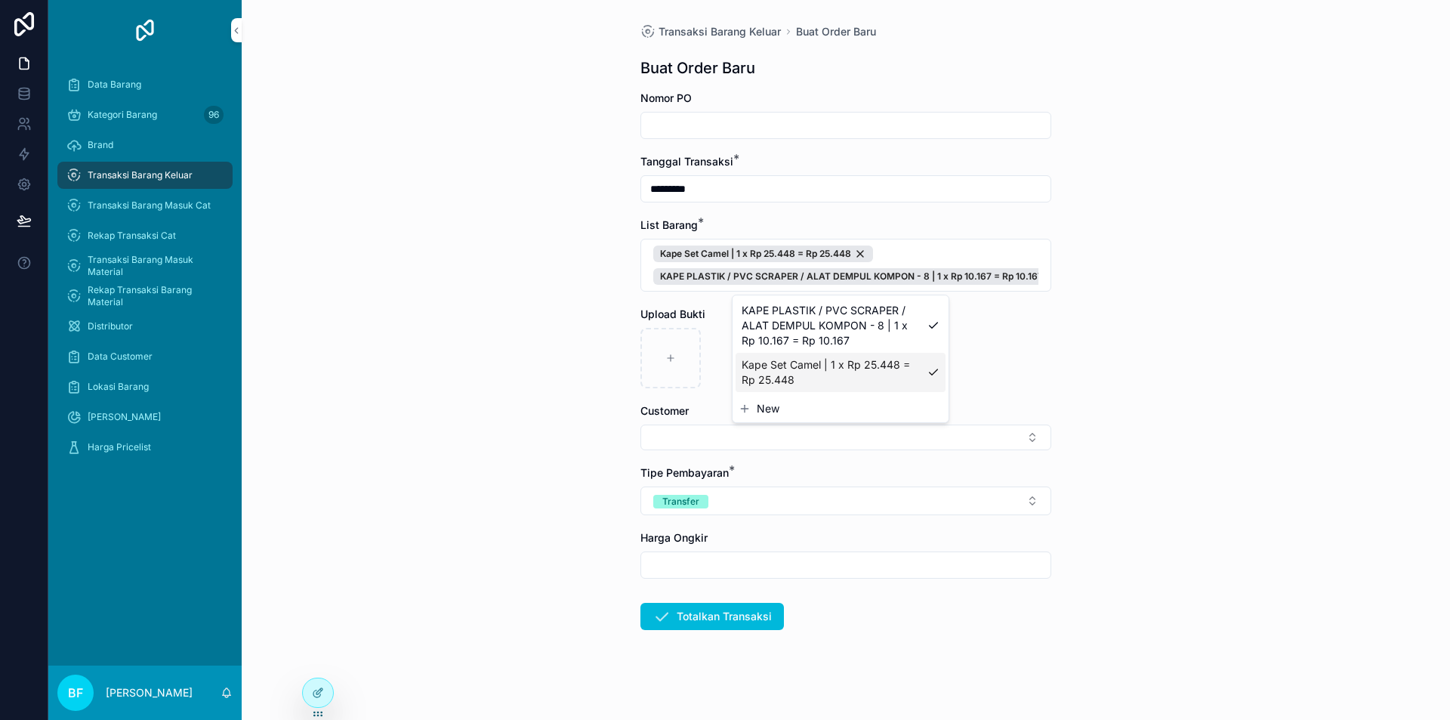
click at [755, 406] on button "New" at bounding box center [841, 408] width 204 height 15
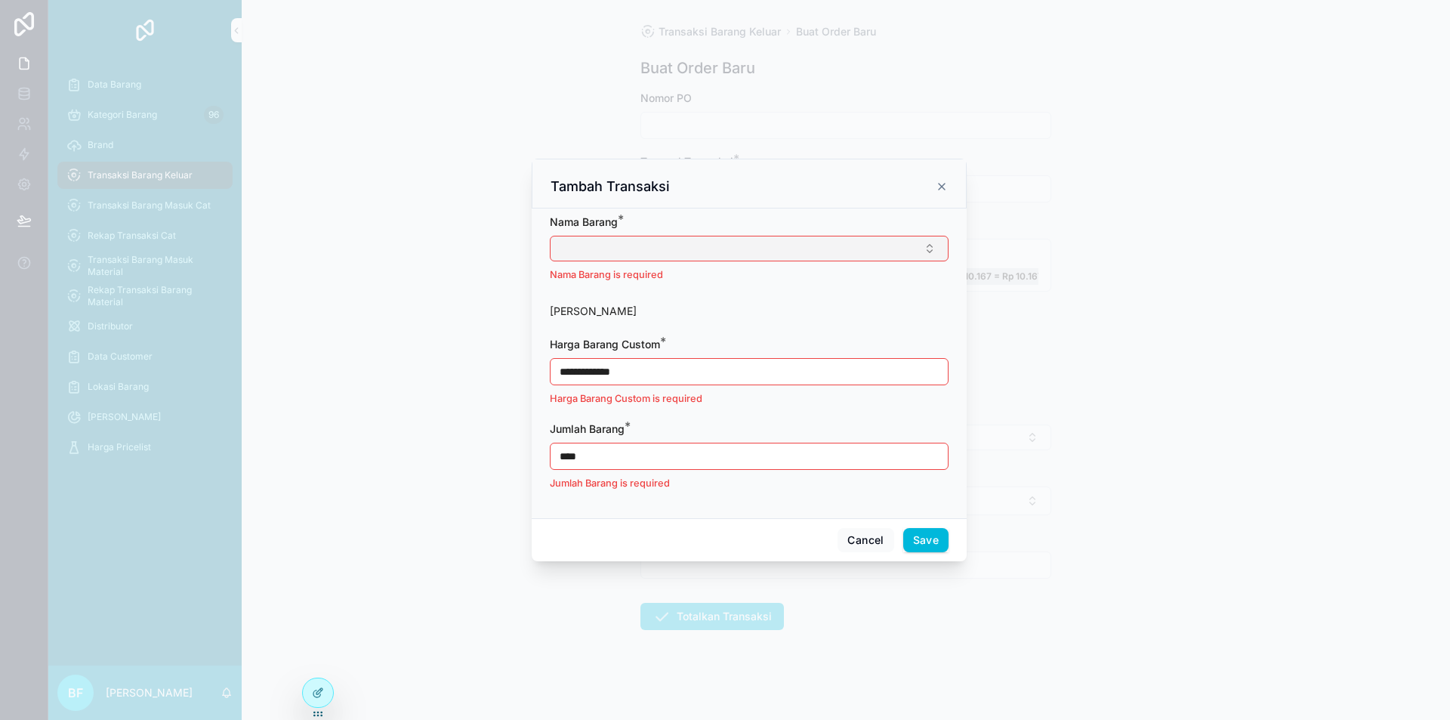
click at [745, 241] on button "Select Button" at bounding box center [749, 249] width 399 height 26
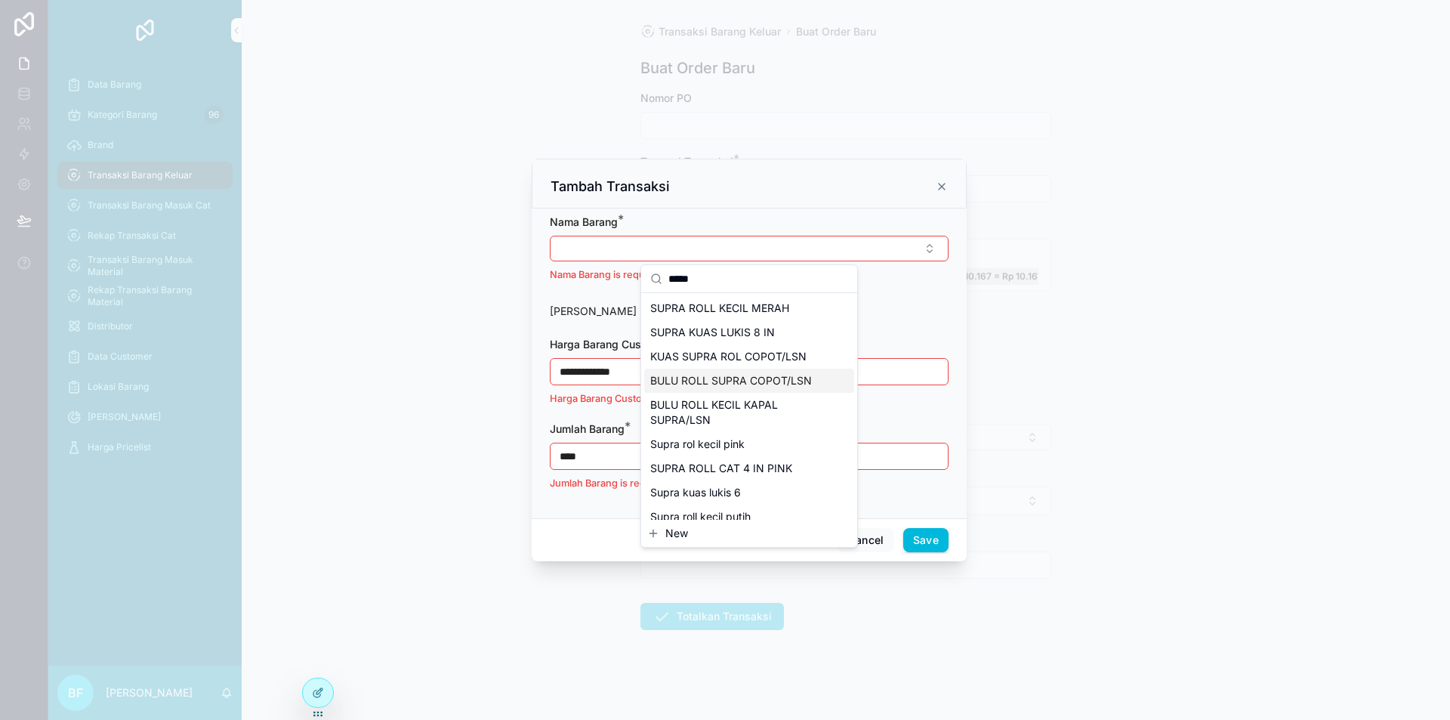
click at [734, 384] on span "BULU ROLL SUPRA COPOT/LSN" at bounding box center [731, 380] width 162 height 15
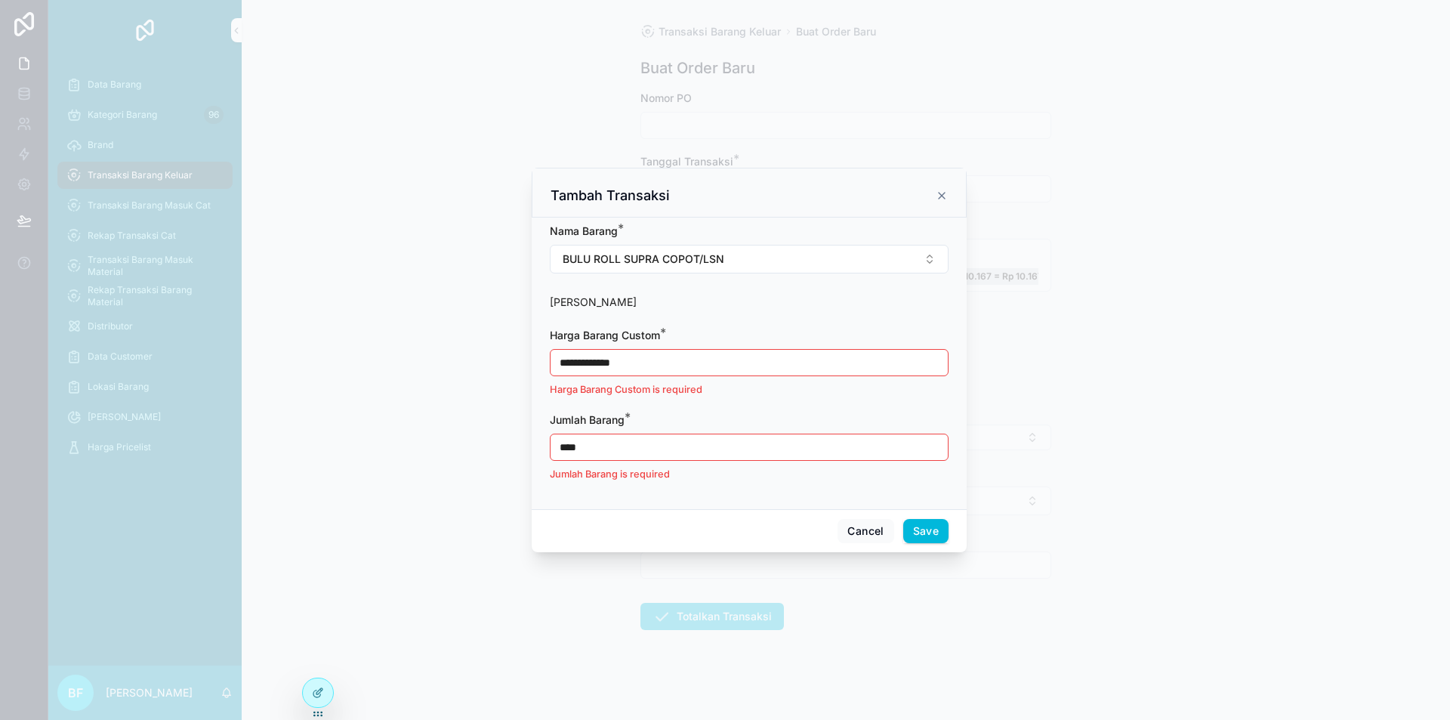
click at [674, 370] on input "**********" at bounding box center [749, 362] width 397 height 21
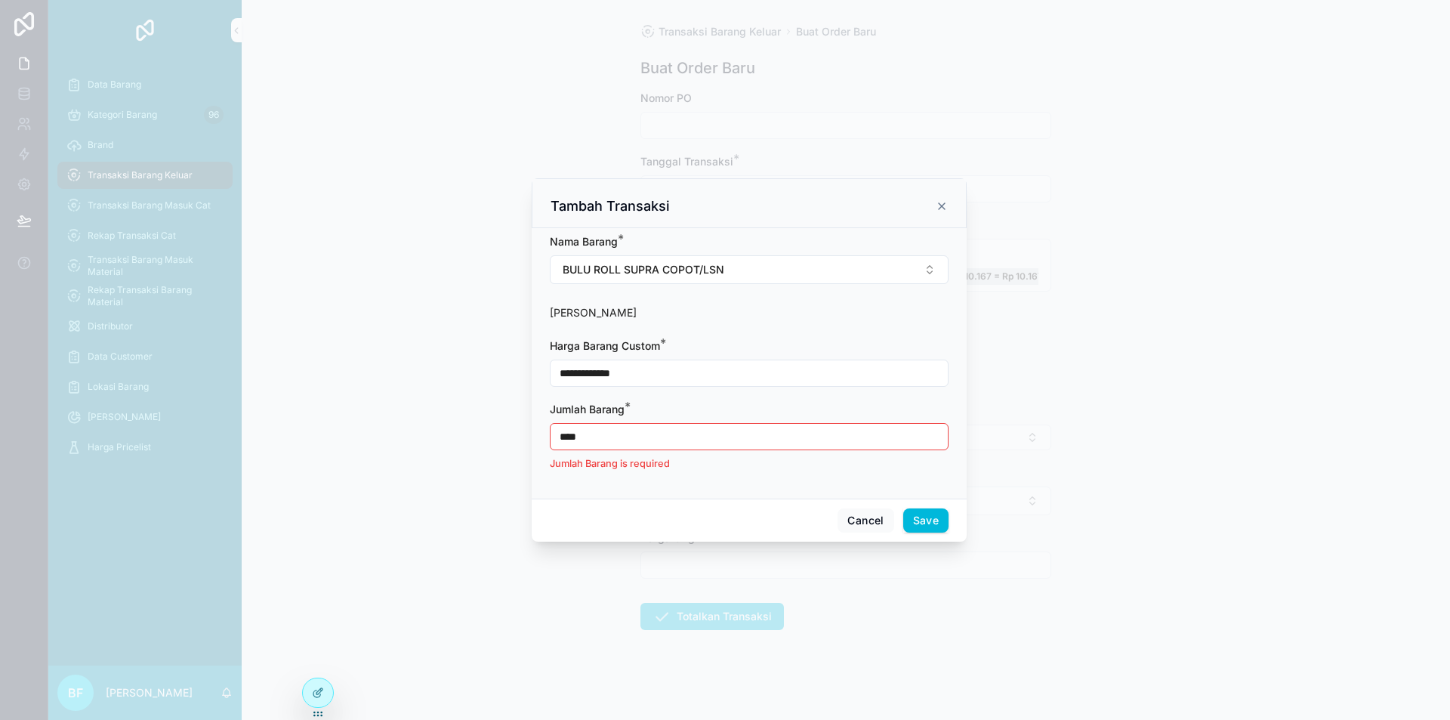
click at [650, 435] on input "****" at bounding box center [749, 436] width 397 height 21
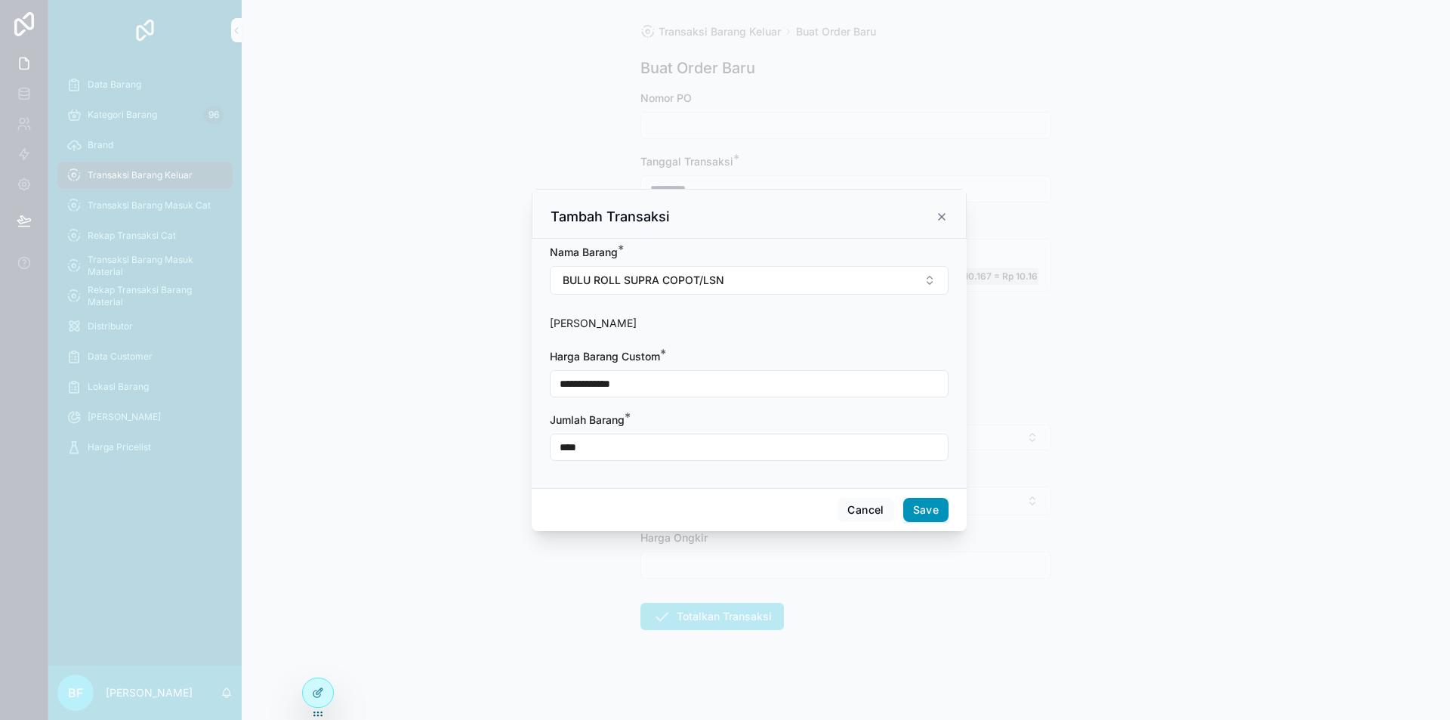
click at [924, 511] on button "Save" at bounding box center [925, 510] width 45 height 24
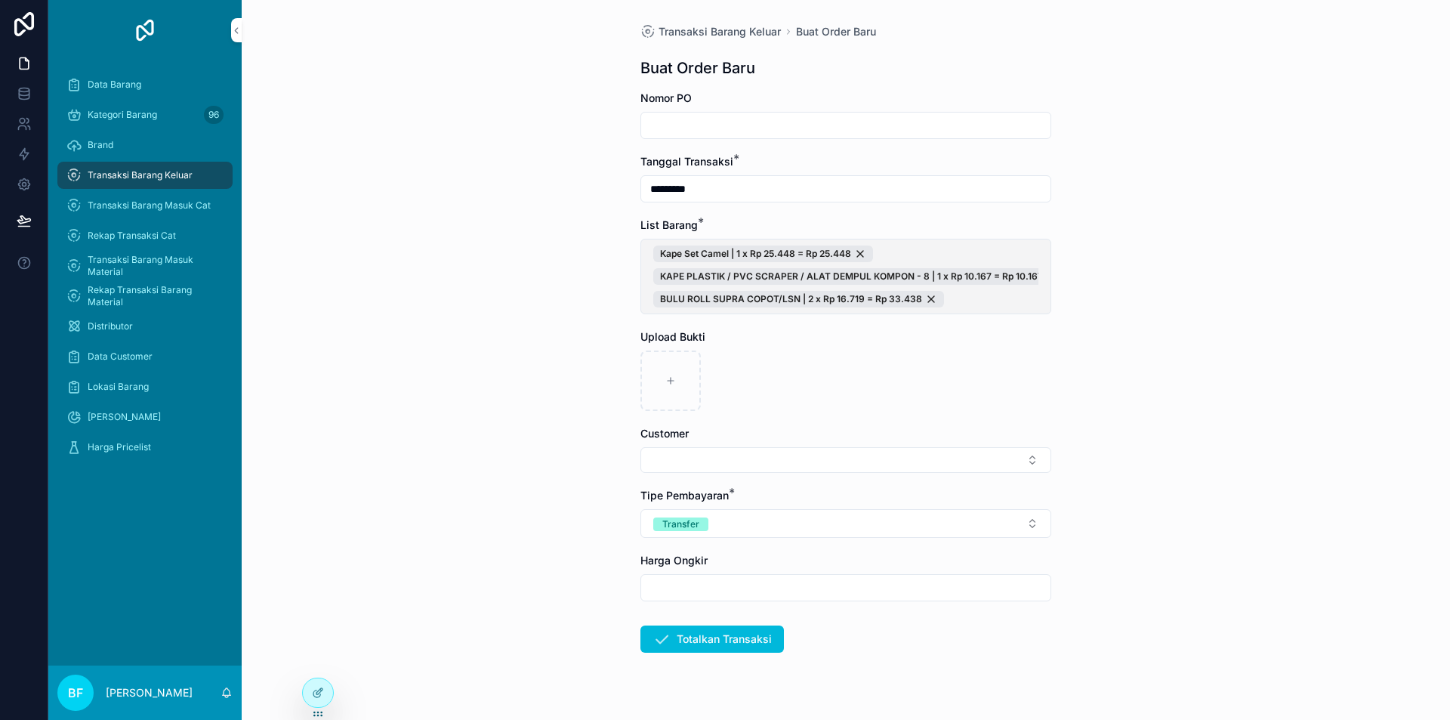
click at [989, 310] on button "Kape Set Camel | 1 x Rp 25.448 = Rp 25.448 KAPE PLASTIK / PVC SCRAPER / ALAT DE…" at bounding box center [845, 277] width 411 height 76
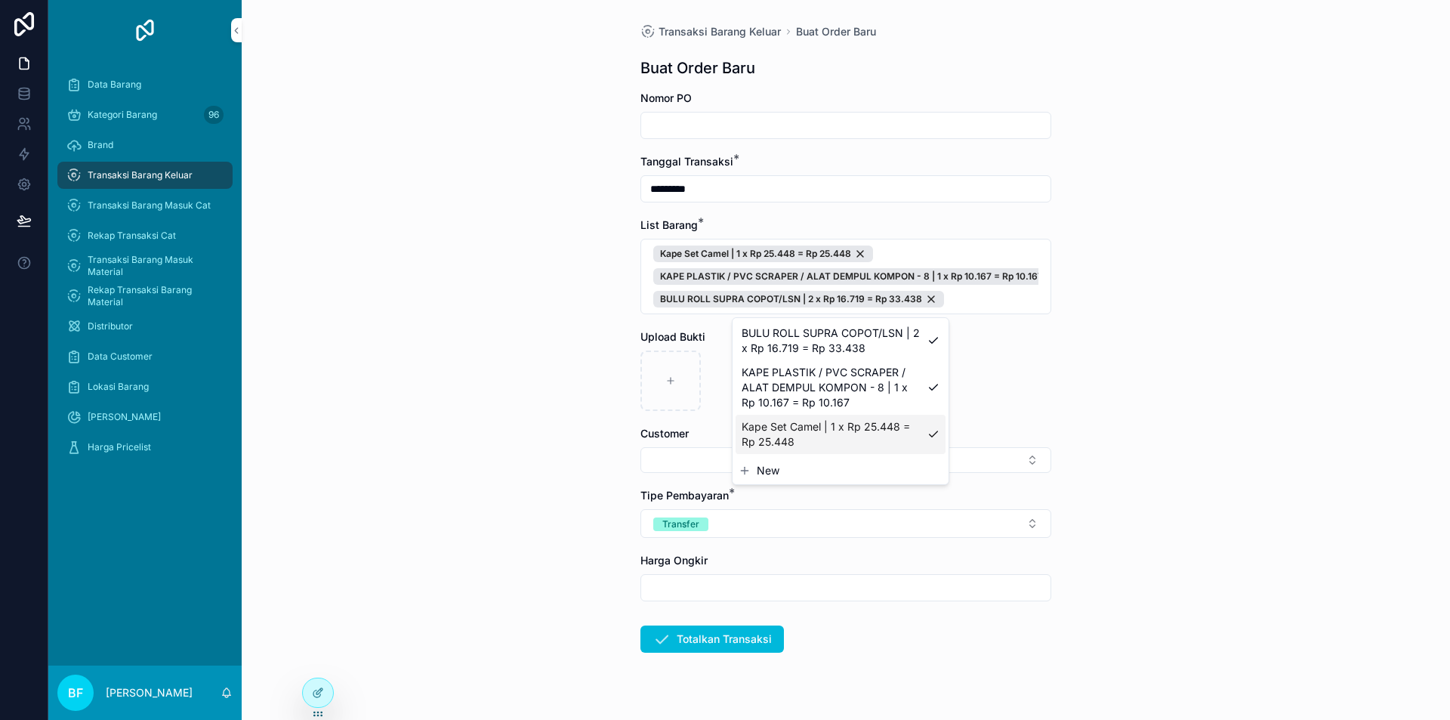
click at [780, 468] on button "New" at bounding box center [841, 470] width 204 height 15
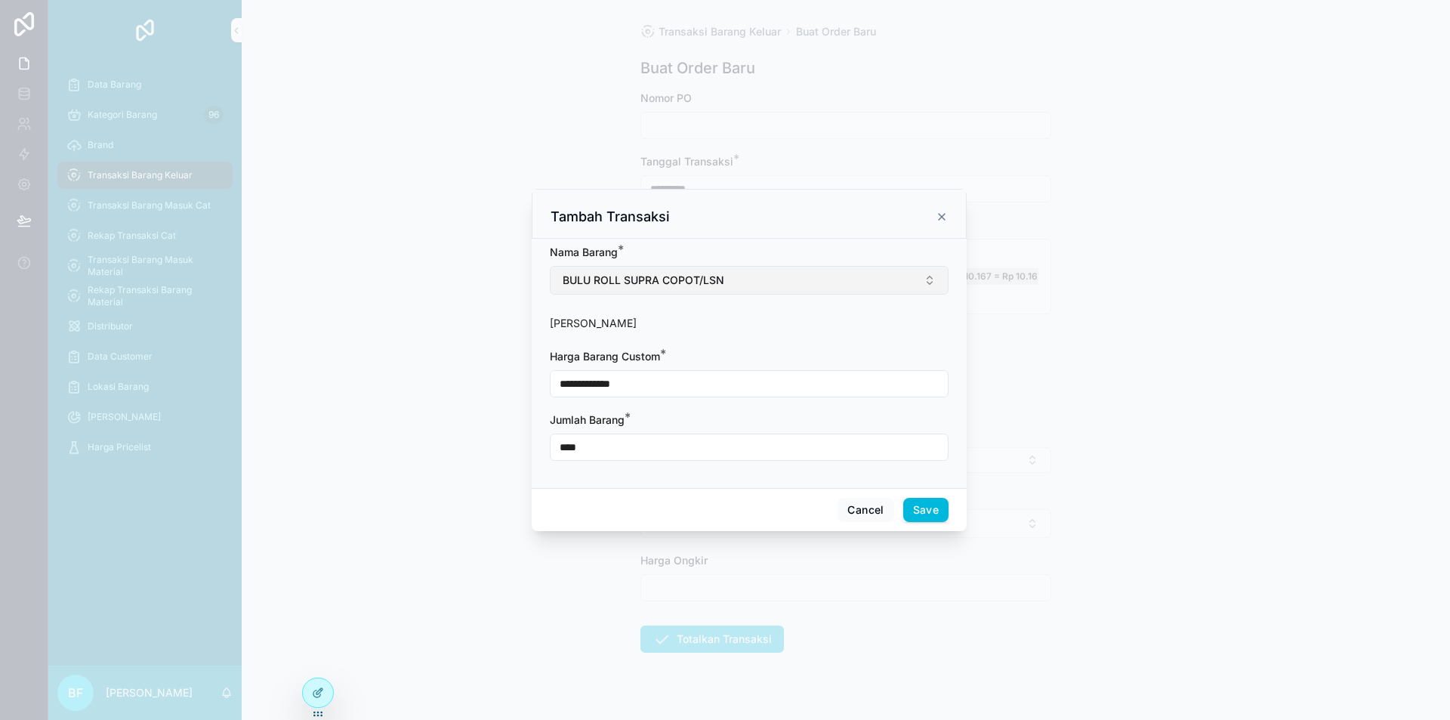
click at [750, 271] on button "BULU ROLL SUPRA COPOT/LSN" at bounding box center [749, 280] width 399 height 29
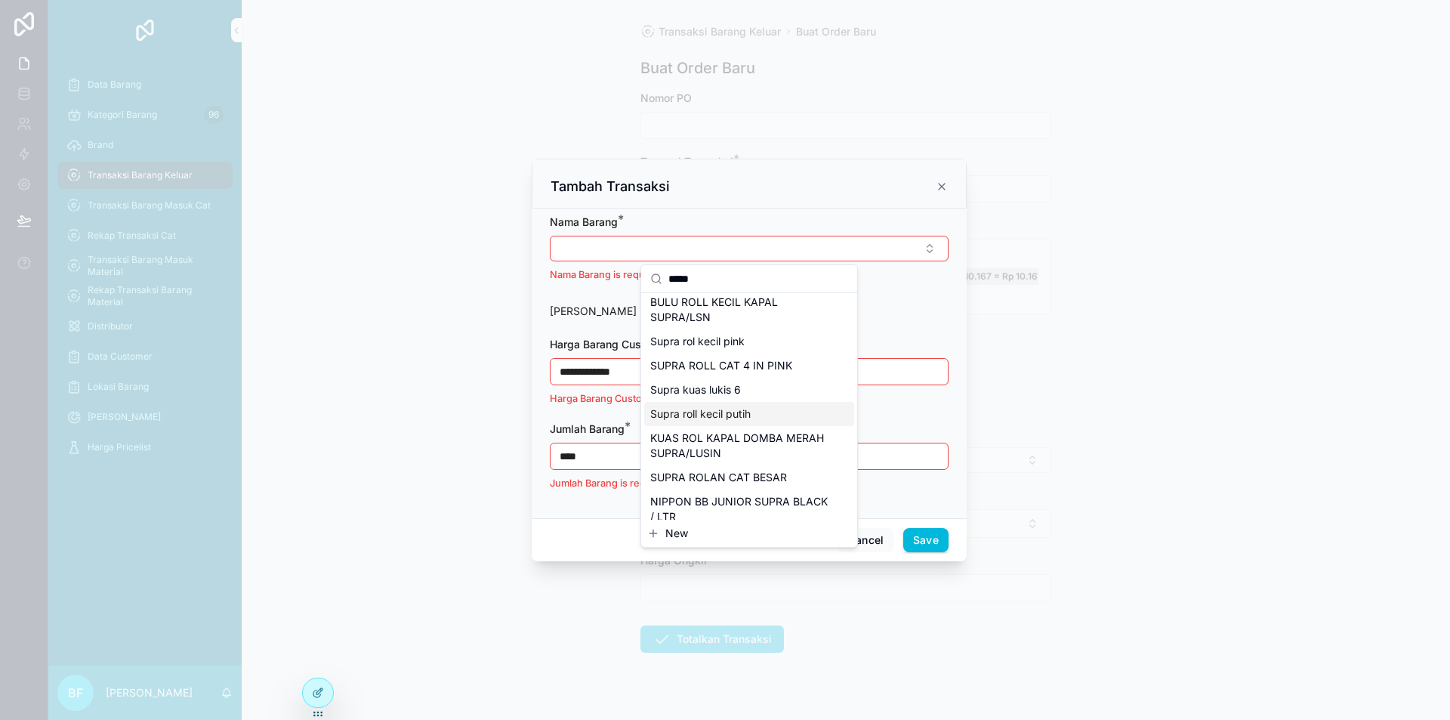
scroll to position [115, 0]
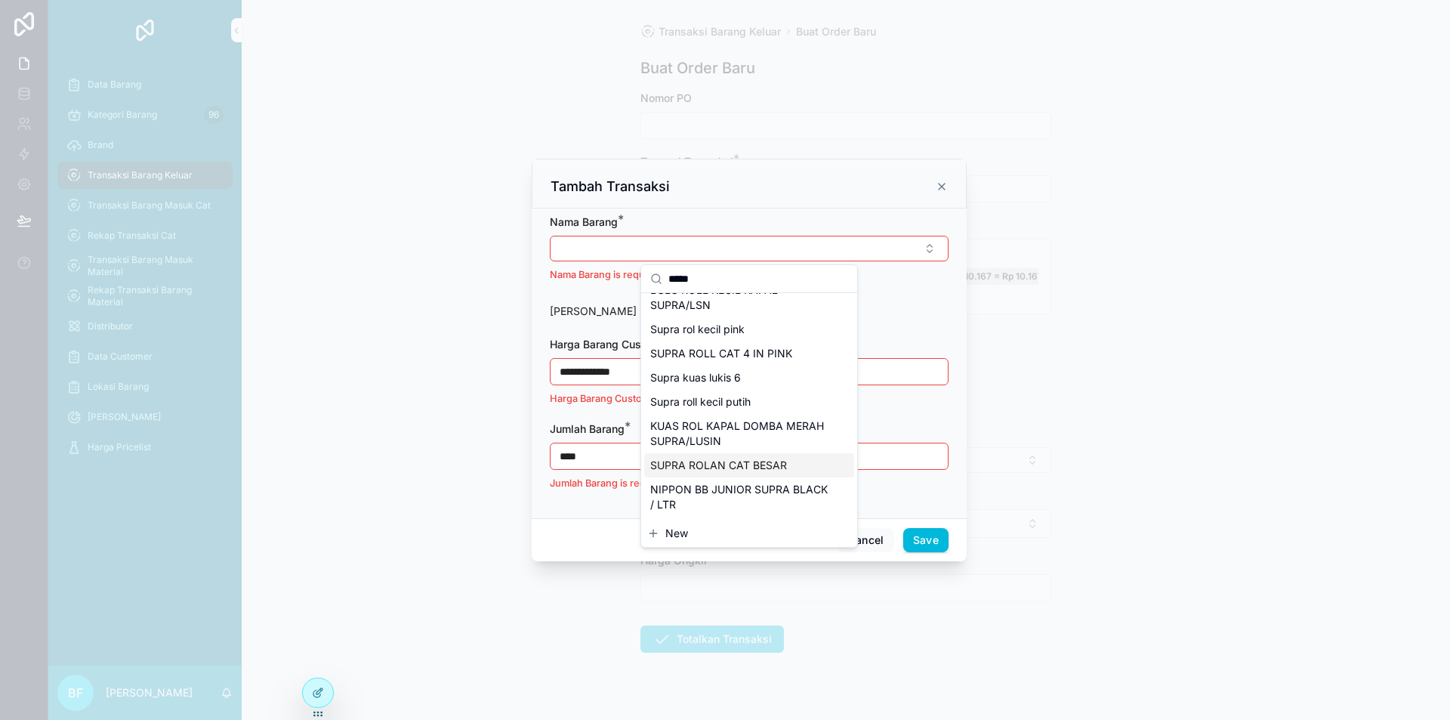
click at [743, 460] on span "SUPRA ROLAN CAT BESAR" at bounding box center [718, 465] width 137 height 15
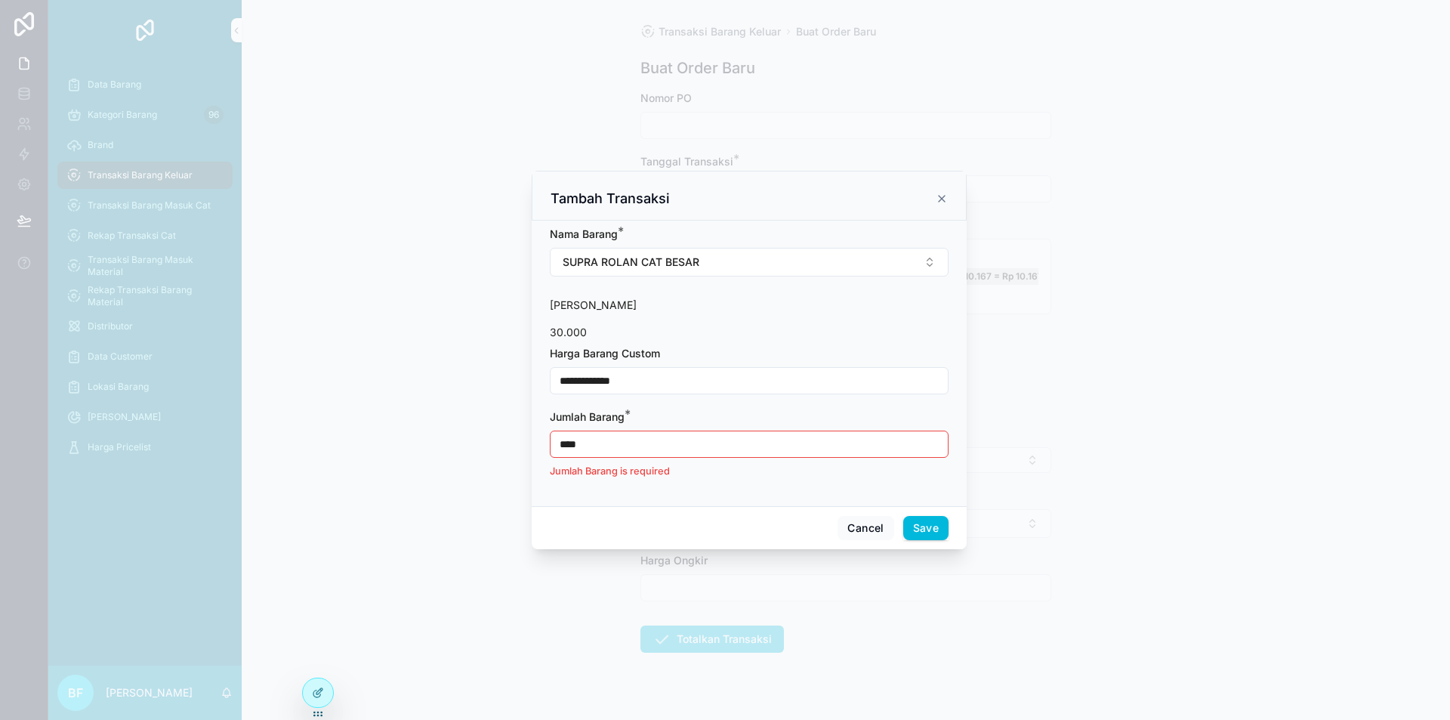
click at [666, 377] on input "**********" at bounding box center [749, 380] width 397 height 21
drag, startPoint x: 603, startPoint y: 458, endPoint x: 613, endPoint y: 445, distance: 17.2
click at [603, 458] on div "**** Jumlah Barang is required" at bounding box center [749, 455] width 399 height 48
click at [613, 445] on input "****" at bounding box center [749, 444] width 397 height 21
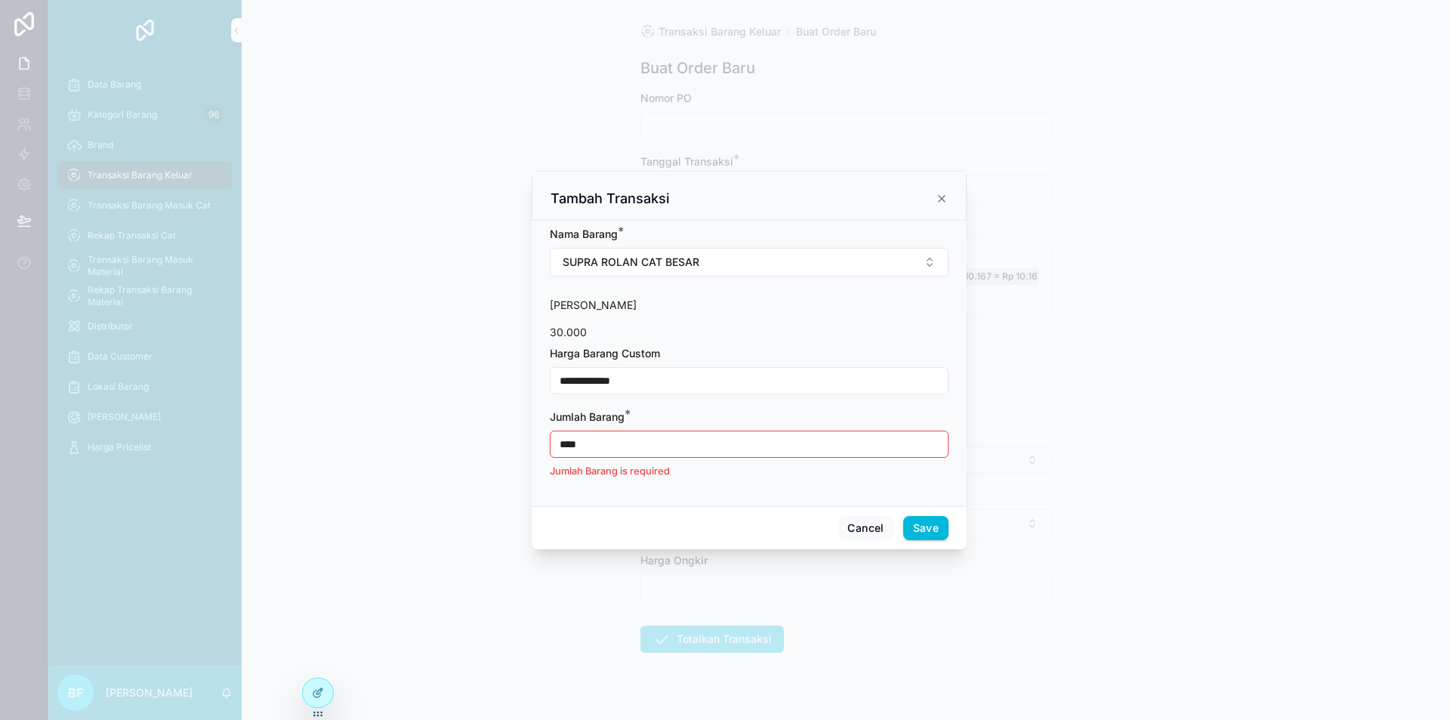
click at [613, 445] on input "****" at bounding box center [749, 444] width 397 height 21
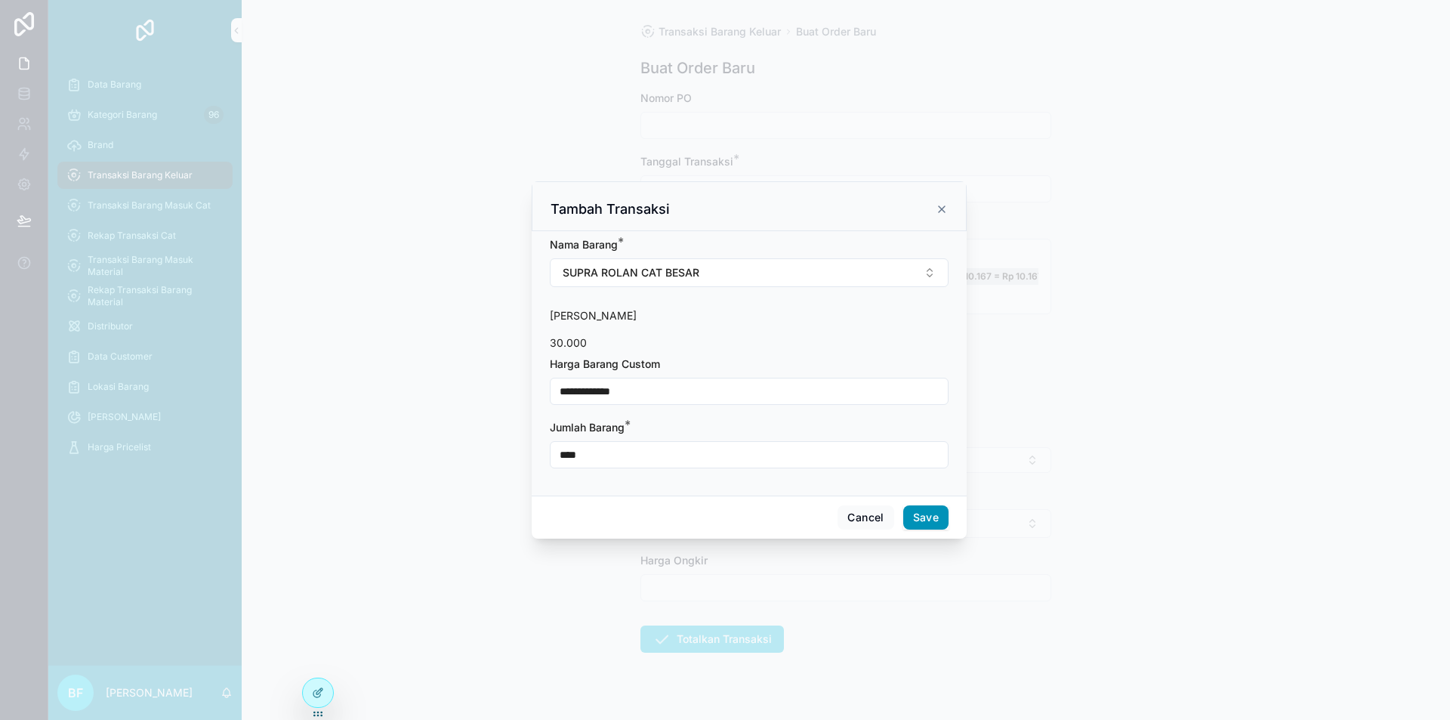
click at [933, 523] on button "Save" at bounding box center [925, 517] width 45 height 24
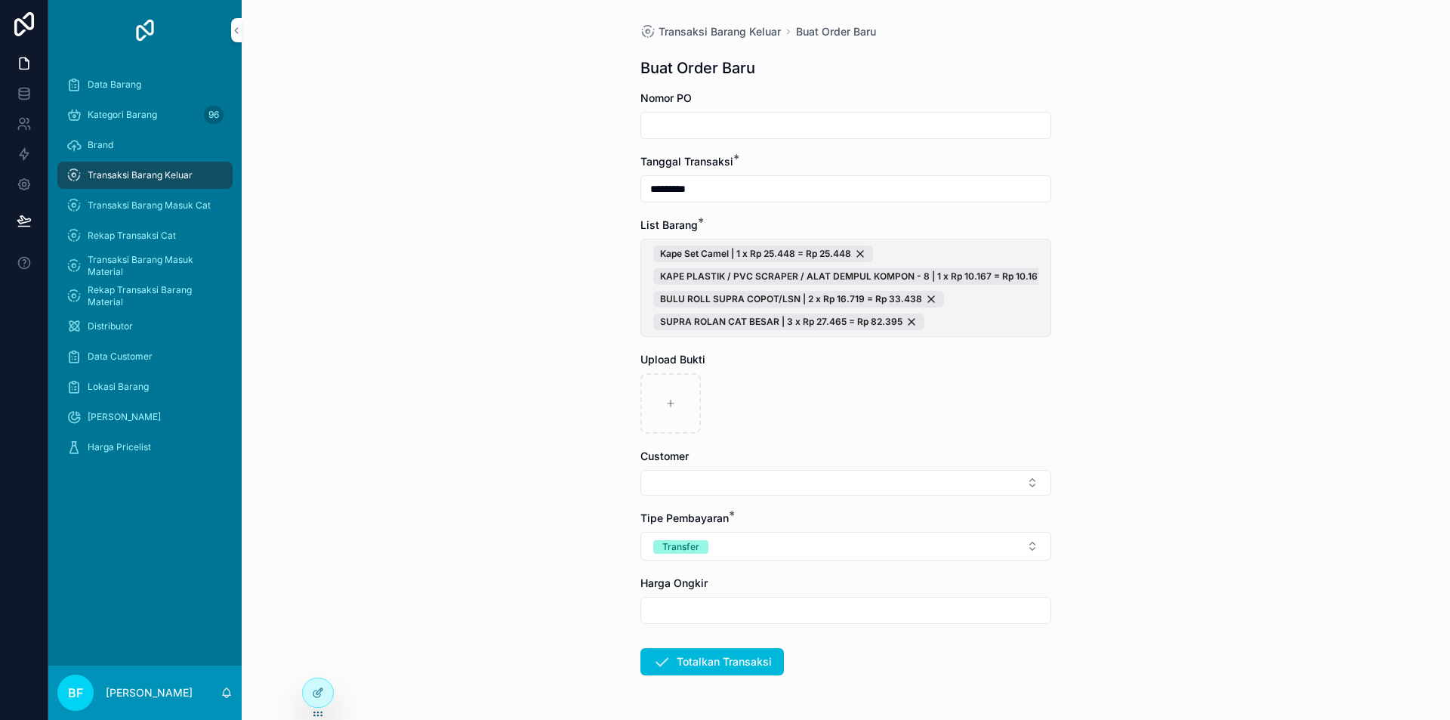
click at [994, 302] on span "Kape Set Camel | 1 x Rp 25.448 = Rp 25.448 KAPE PLASTIK / PVC SCRAPER / ALAT DE…" at bounding box center [845, 287] width 385 height 85
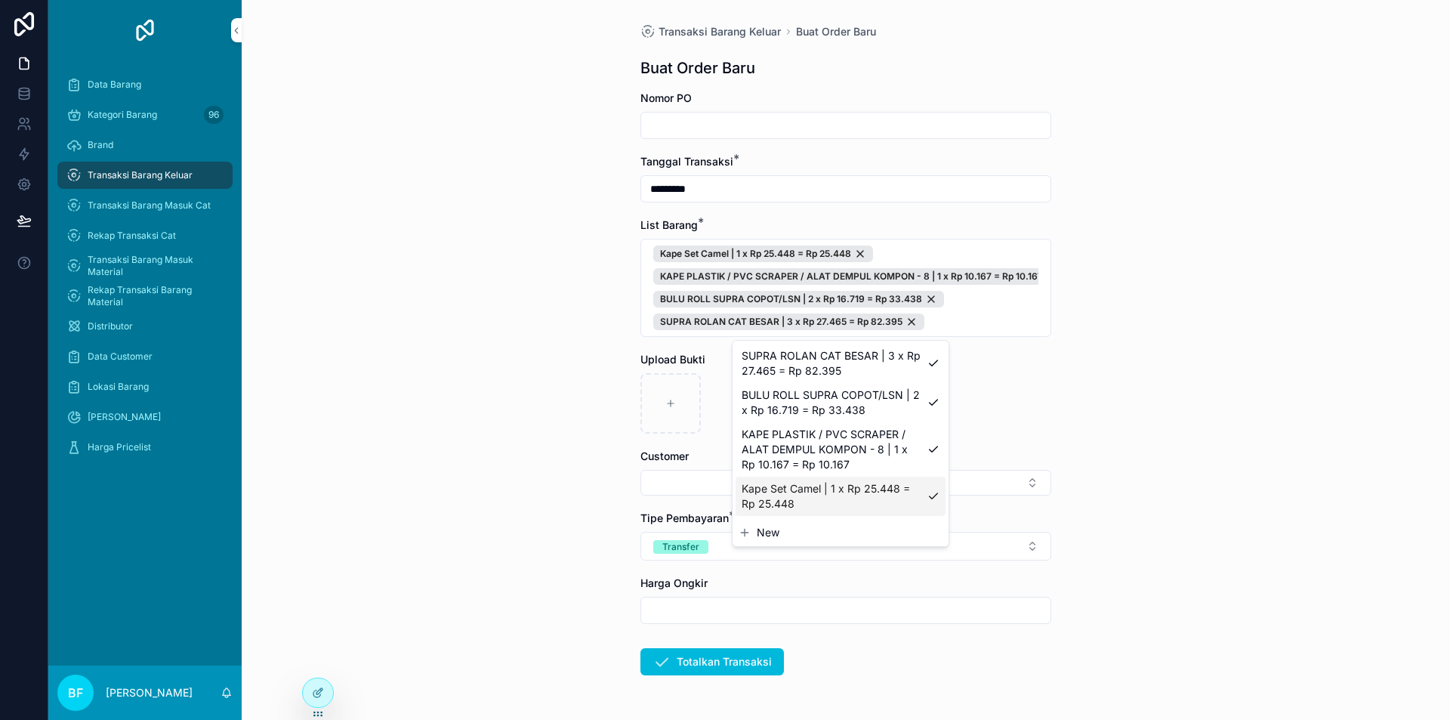
click at [770, 532] on span "New" at bounding box center [768, 532] width 23 height 15
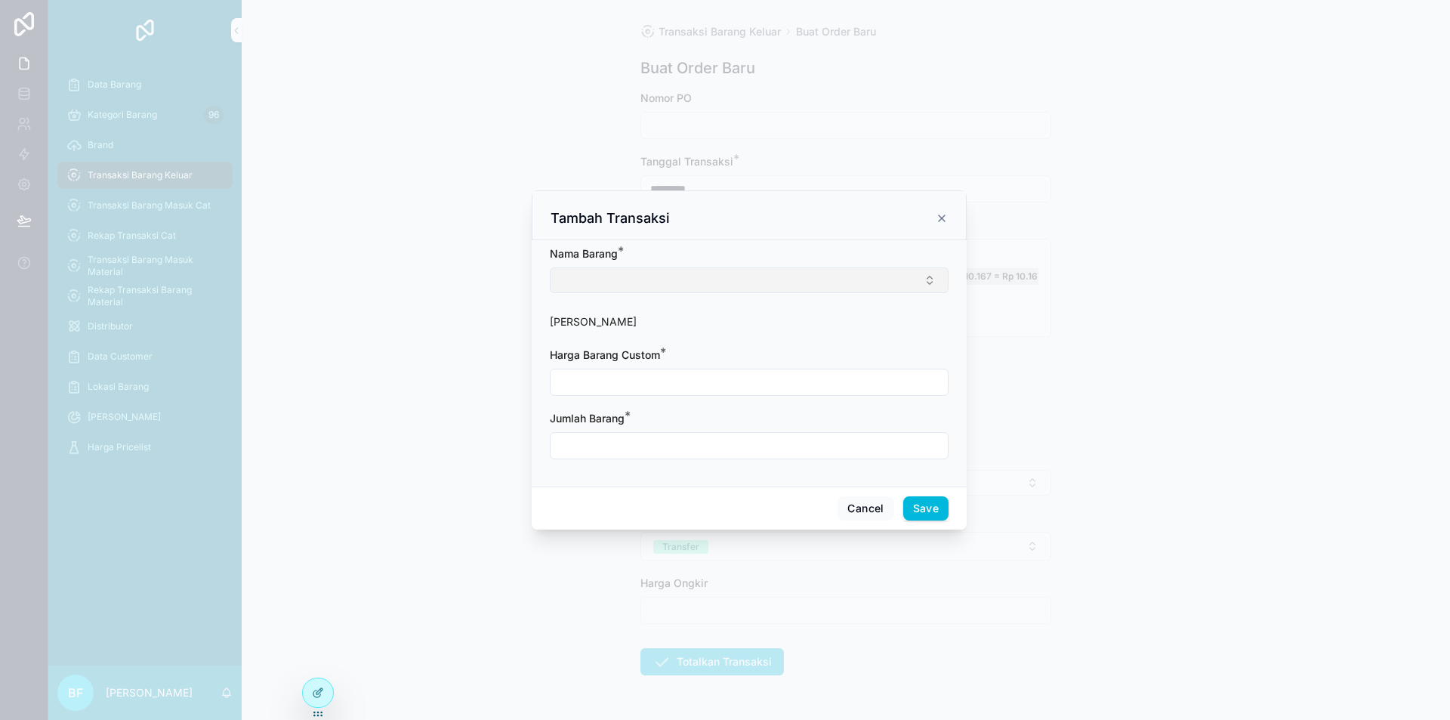
click at [674, 272] on button "Select Button" at bounding box center [749, 280] width 399 height 26
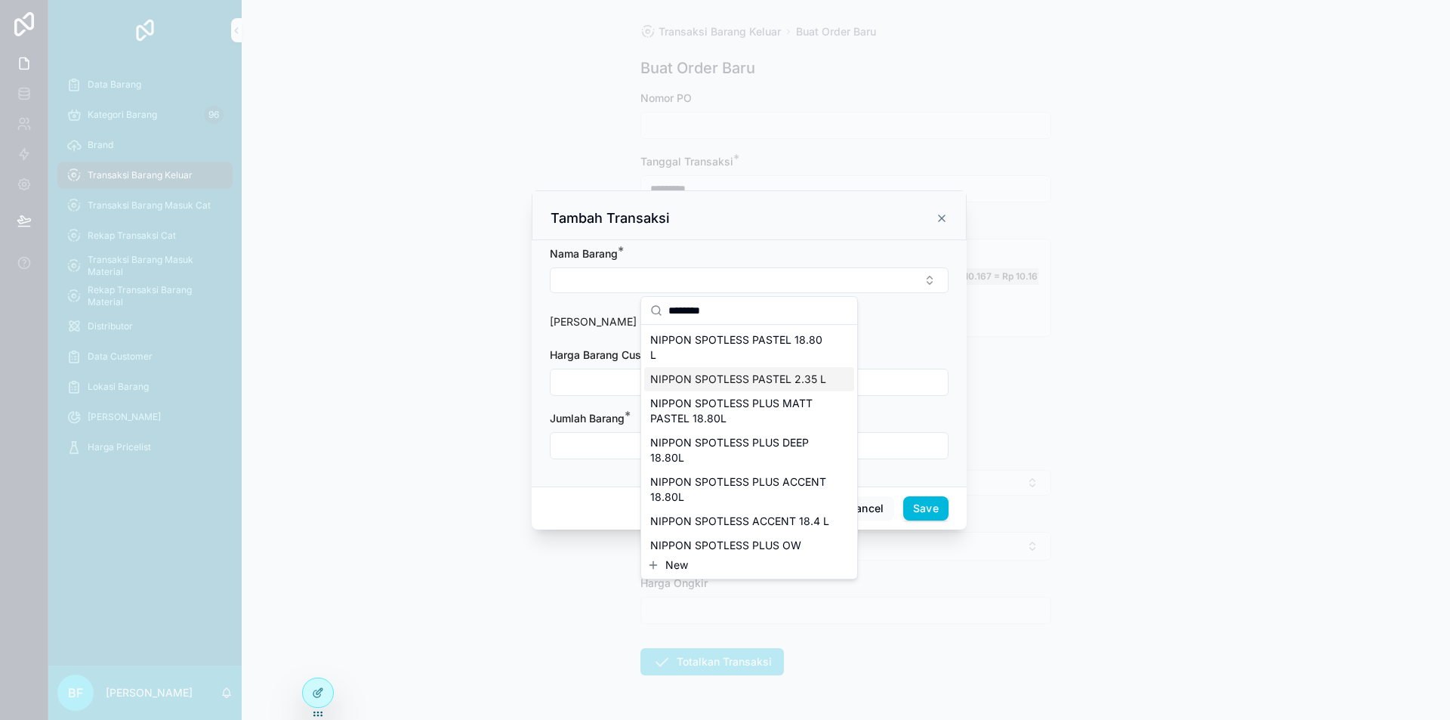
click at [789, 380] on span "NIPPON SPOTLESS PASTEL 2.35 L" at bounding box center [738, 379] width 176 height 15
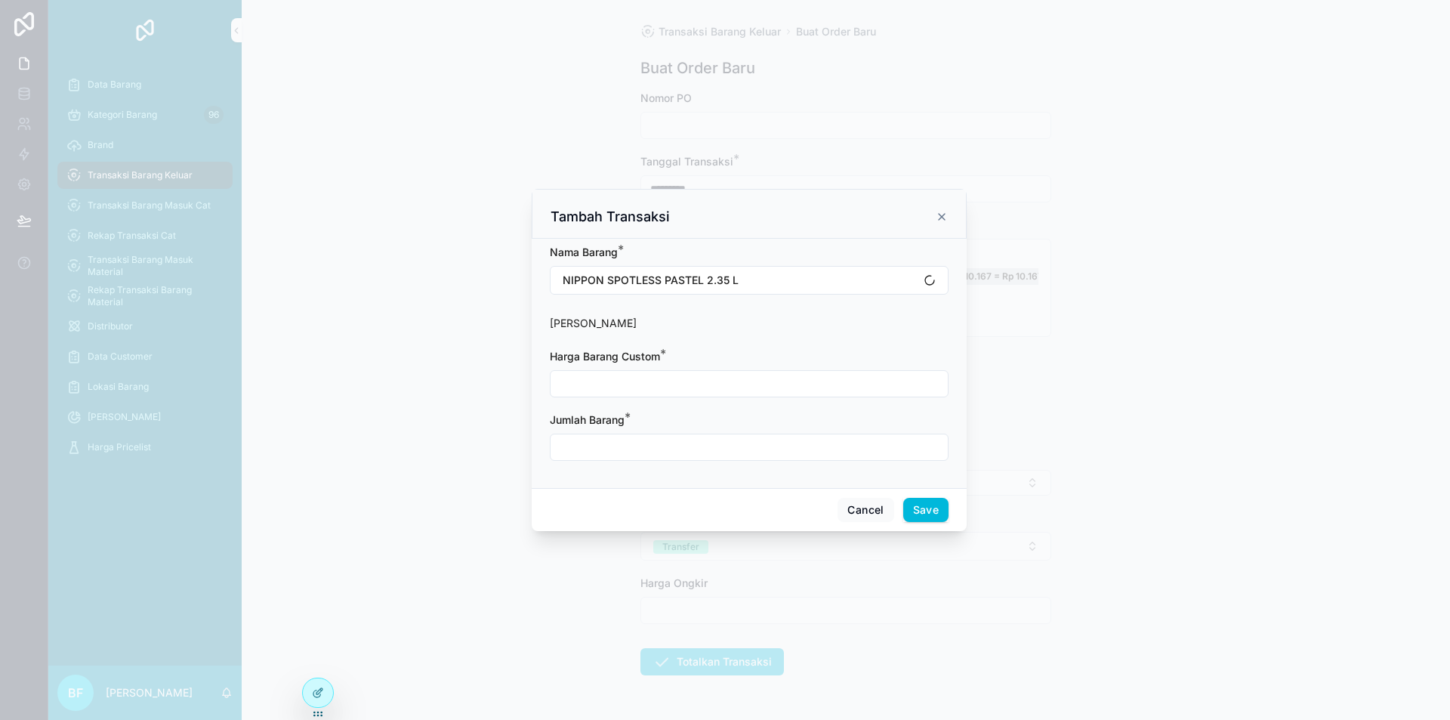
click at [729, 396] on div "scrollable content" at bounding box center [749, 383] width 399 height 27
click at [718, 388] on input "scrollable content" at bounding box center [749, 383] width 397 height 21
click at [724, 443] on input "scrollable content" at bounding box center [749, 447] width 397 height 21
click at [931, 511] on button "Save" at bounding box center [925, 510] width 45 height 24
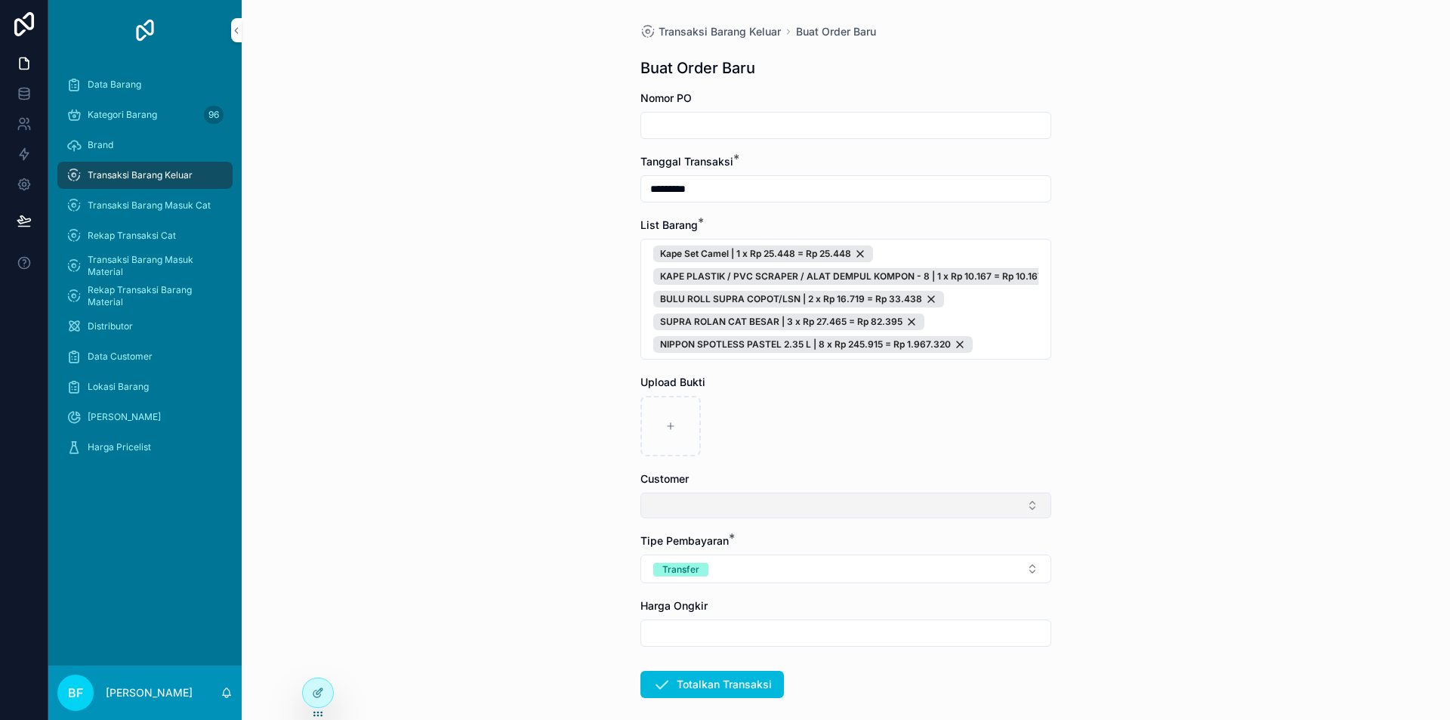
click at [802, 504] on button "Select Button" at bounding box center [845, 505] width 411 height 26
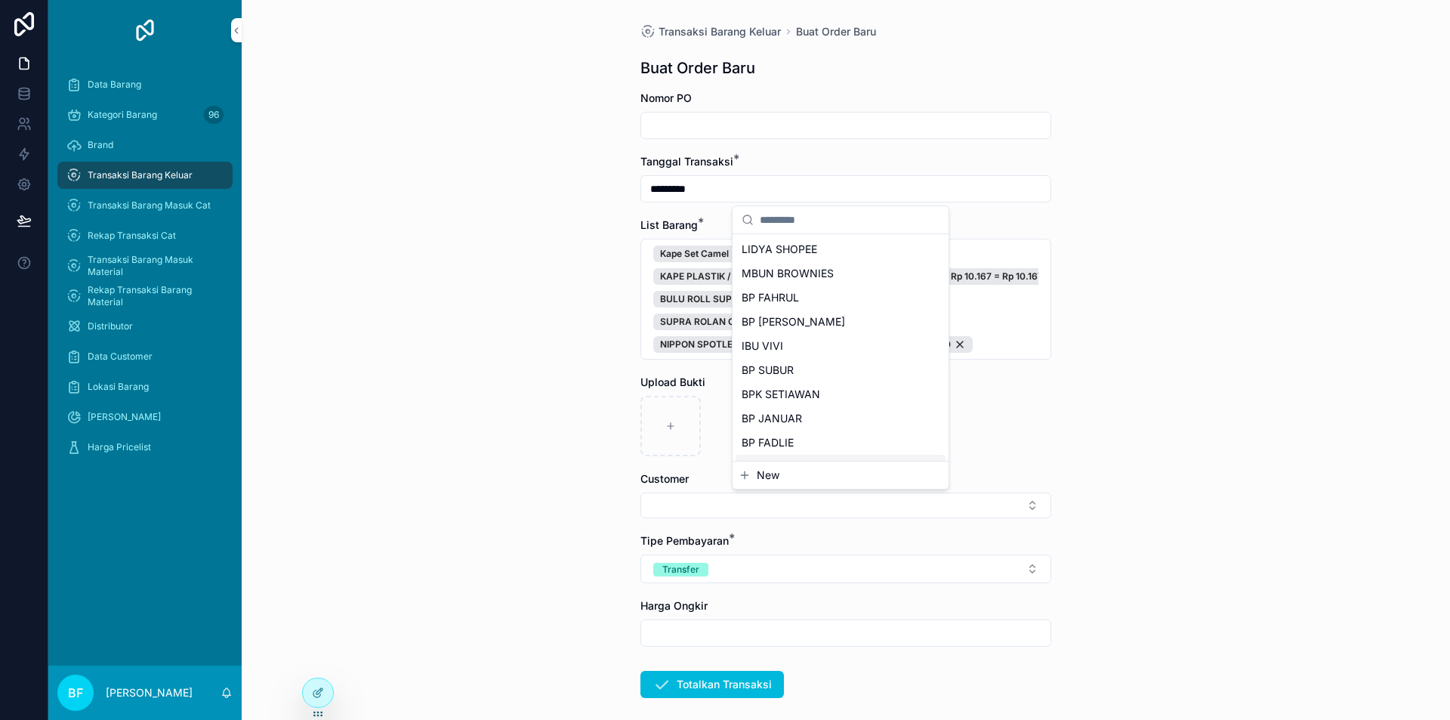
click at [764, 471] on span "New" at bounding box center [768, 475] width 23 height 15
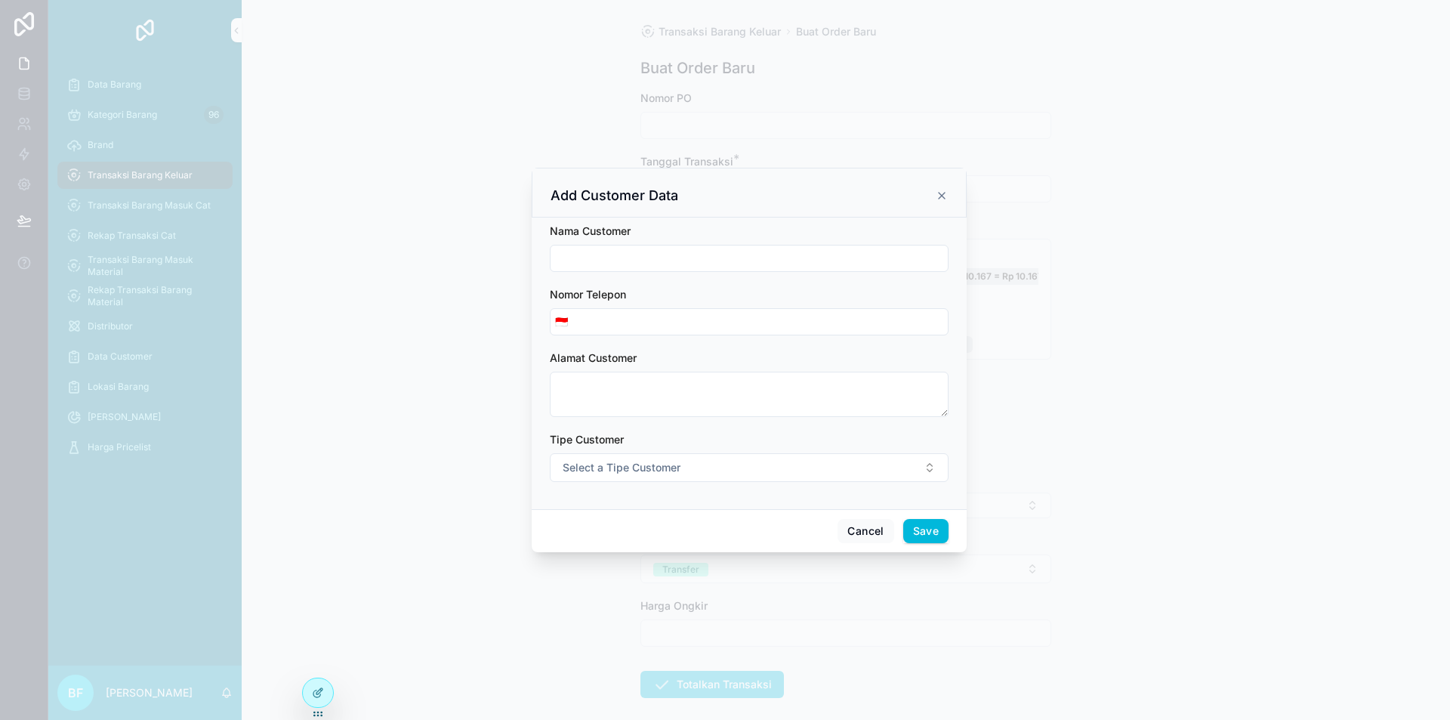
click at [666, 245] on div "scrollable content" at bounding box center [749, 258] width 399 height 27
click at [669, 248] on input "scrollable content" at bounding box center [749, 258] width 397 height 21
drag, startPoint x: 658, startPoint y: 261, endPoint x: 505, endPoint y: 261, distance: 153.3
click at [505, 261] on div "**********" at bounding box center [749, 360] width 1402 height 720
click at [715, 474] on button "Select a Tipe Customer" at bounding box center [749, 467] width 399 height 29
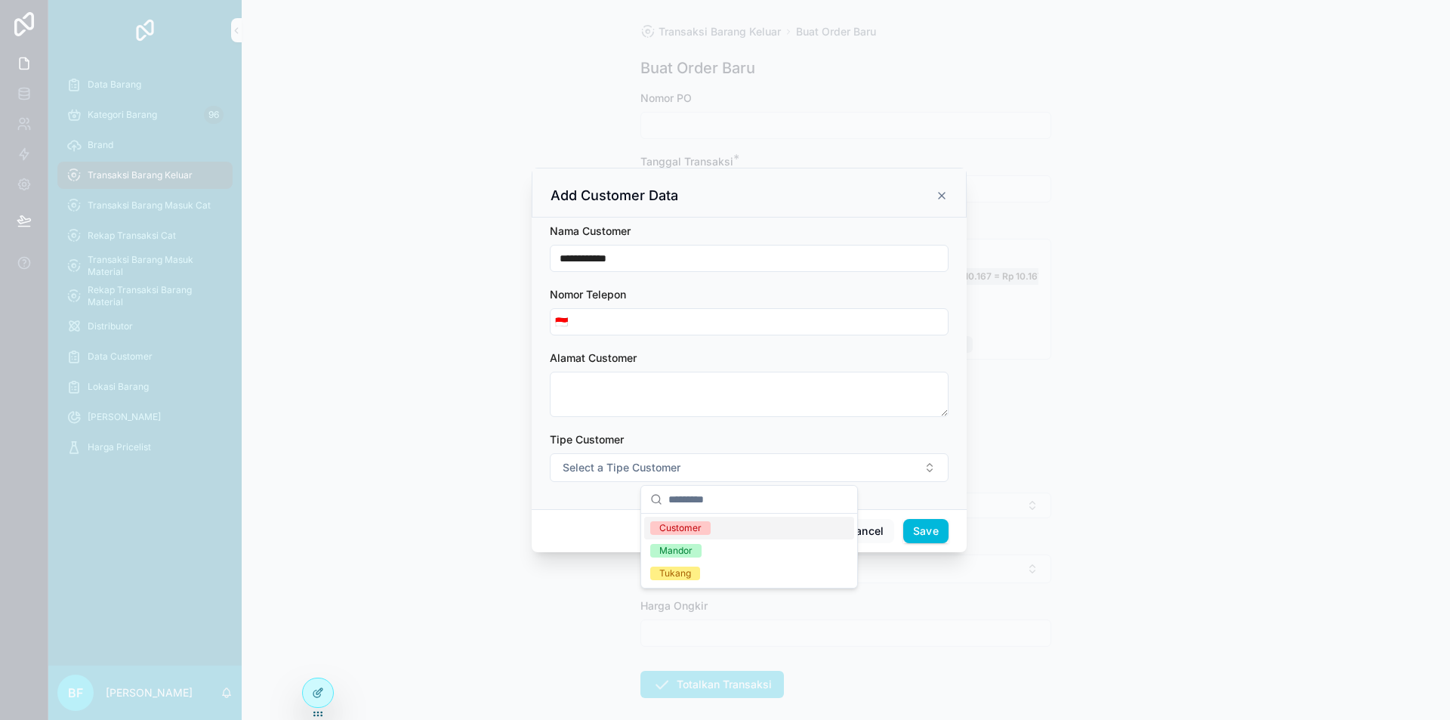
click at [733, 523] on div "Customer" at bounding box center [749, 528] width 210 height 23
click at [936, 529] on button "Save" at bounding box center [925, 531] width 45 height 24
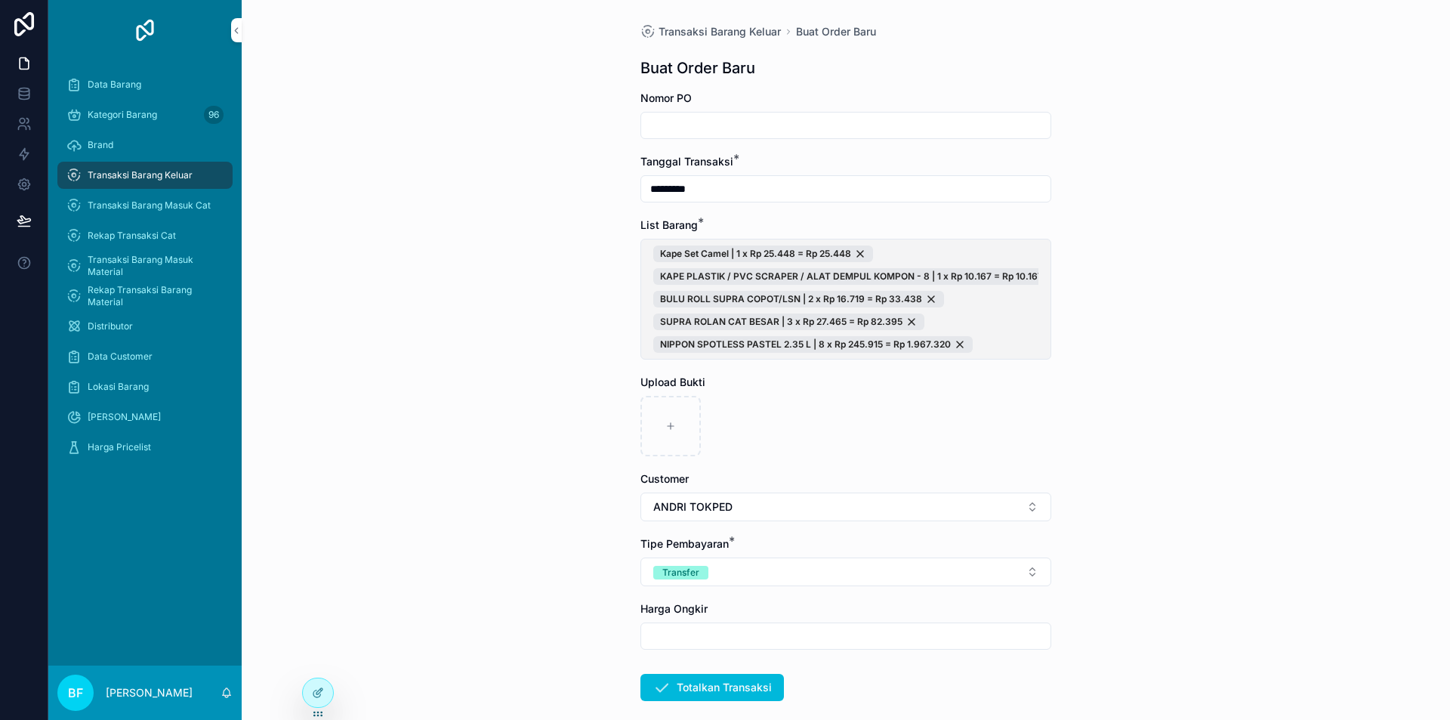
click at [1025, 330] on span "Kape Set Camel | 1 x Rp 25.448 = Rp 25.448 KAPE PLASTIK / PVC SCRAPER / ALAT DE…" at bounding box center [845, 298] width 385 height 107
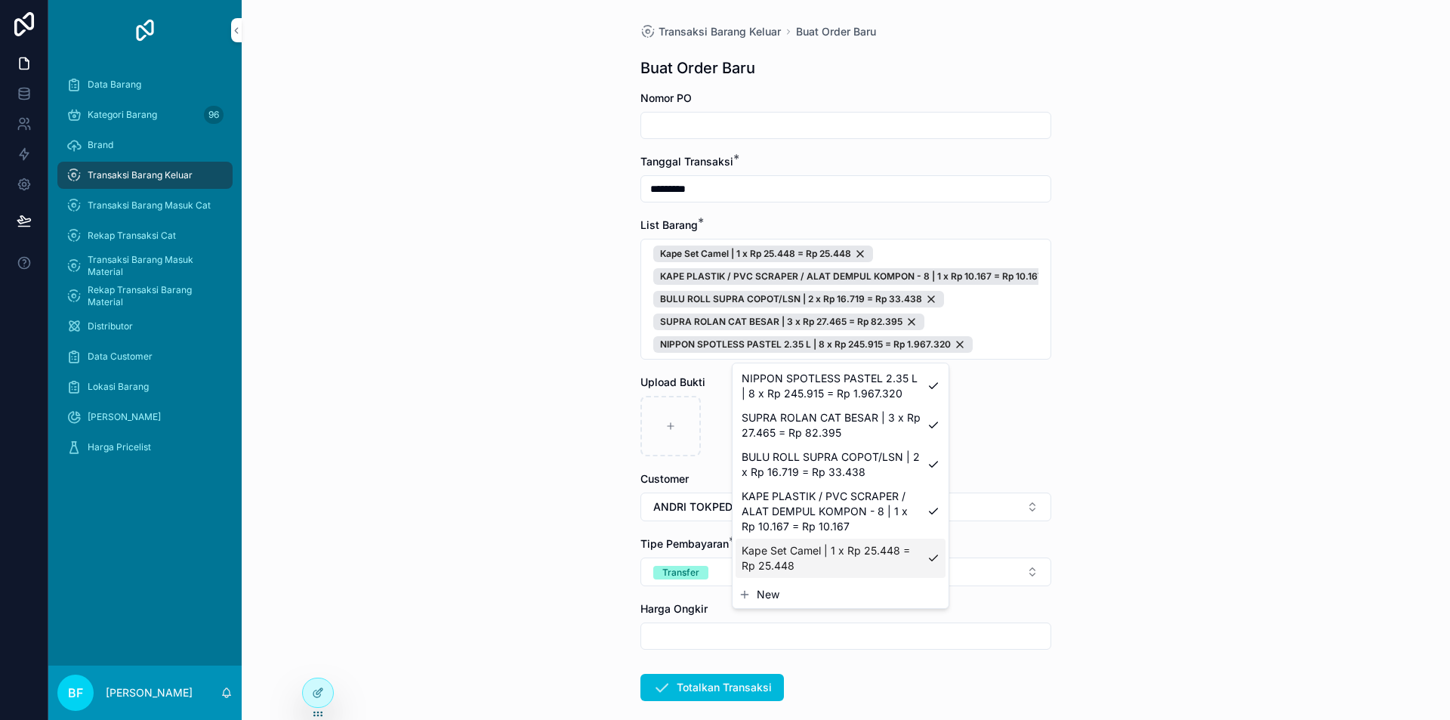
click at [760, 591] on span "New" at bounding box center [768, 594] width 23 height 15
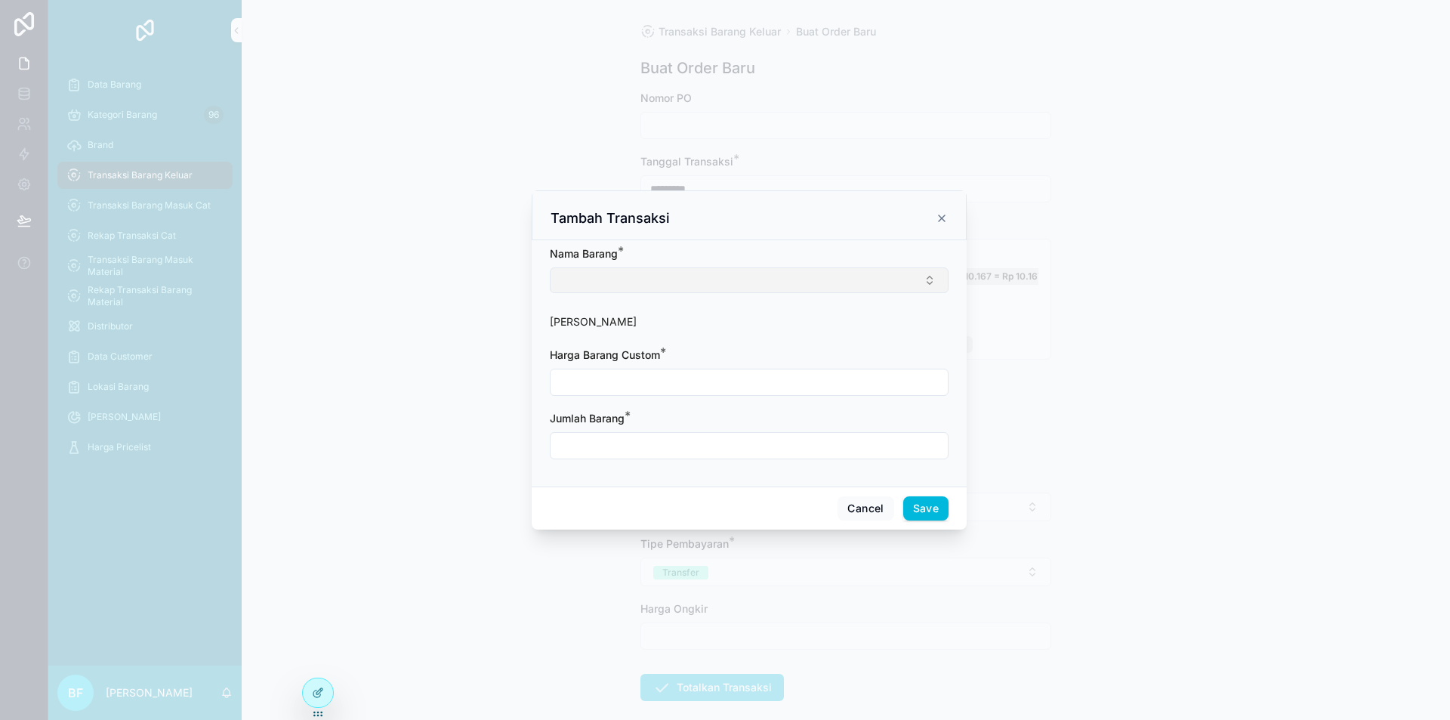
click at [691, 276] on button "Select Button" at bounding box center [749, 280] width 399 height 26
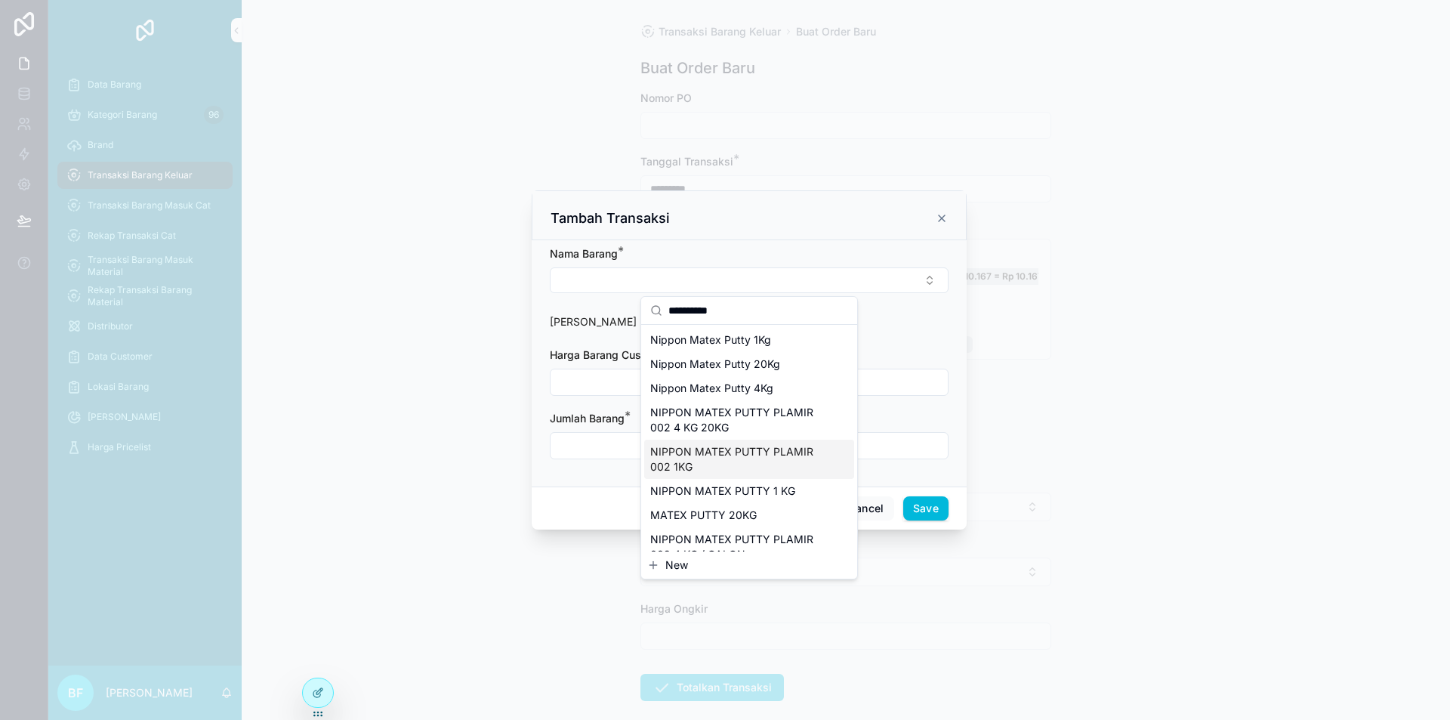
scroll to position [42, 0]
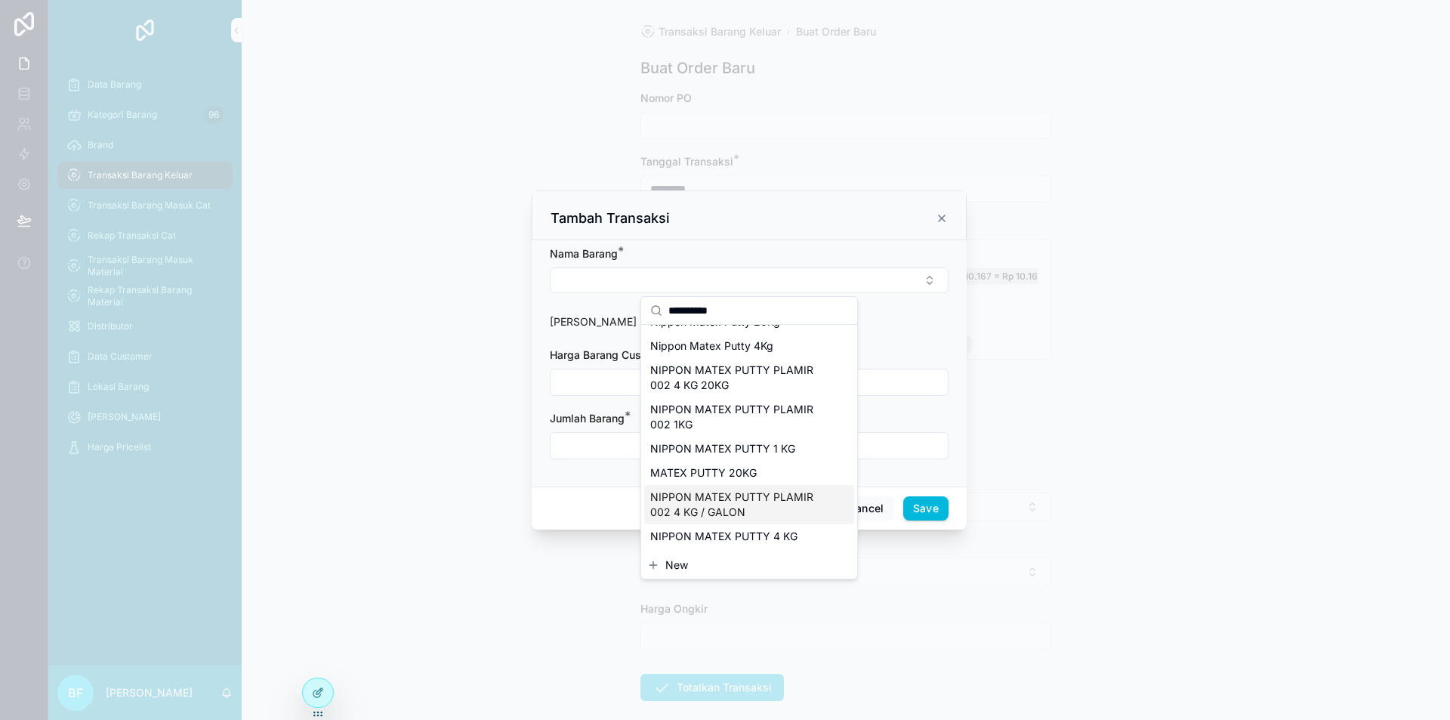
click at [774, 507] on span "NIPPON MATEX PUTTY PLAMIR 002 4 KG / GALON" at bounding box center [740, 504] width 180 height 30
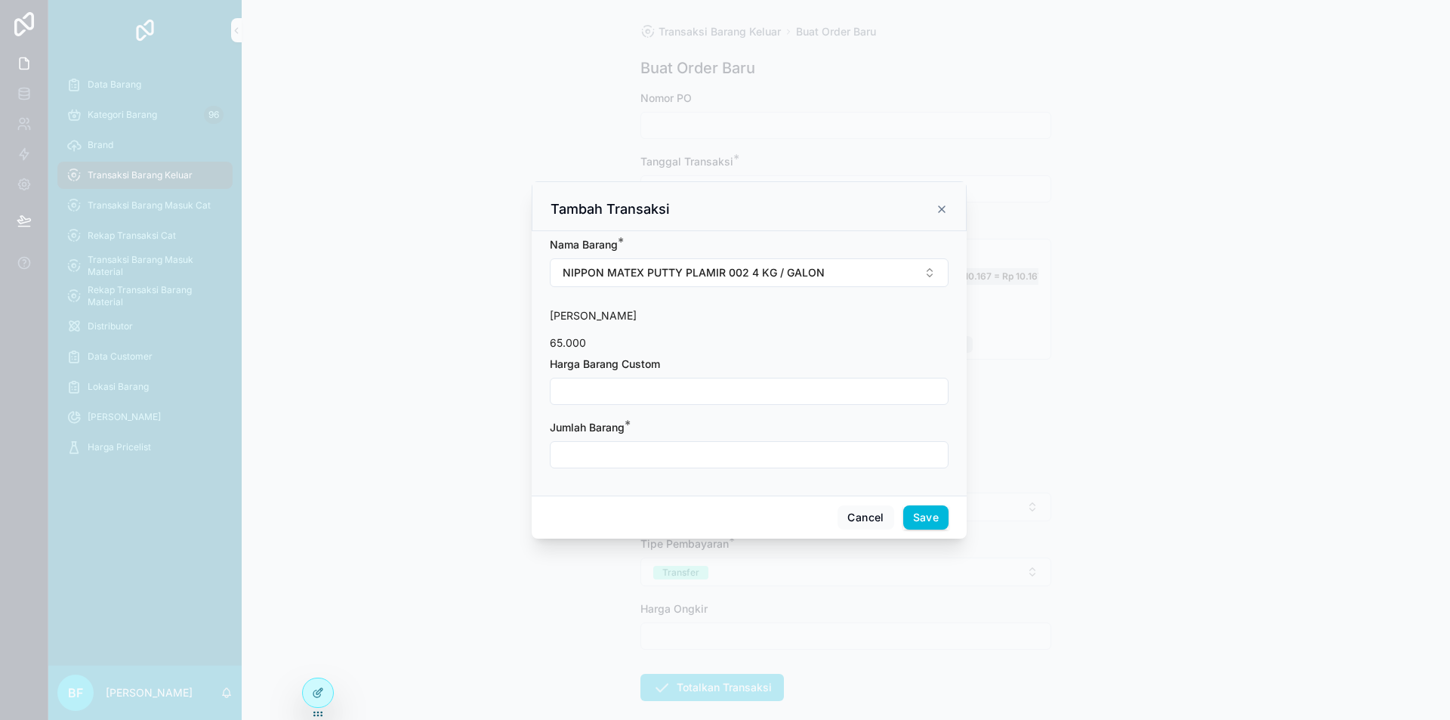
click at [690, 384] on input "scrollable content" at bounding box center [749, 391] width 397 height 21
click at [708, 449] on input "scrollable content" at bounding box center [749, 454] width 397 height 21
click at [939, 523] on button "Save" at bounding box center [925, 517] width 45 height 24
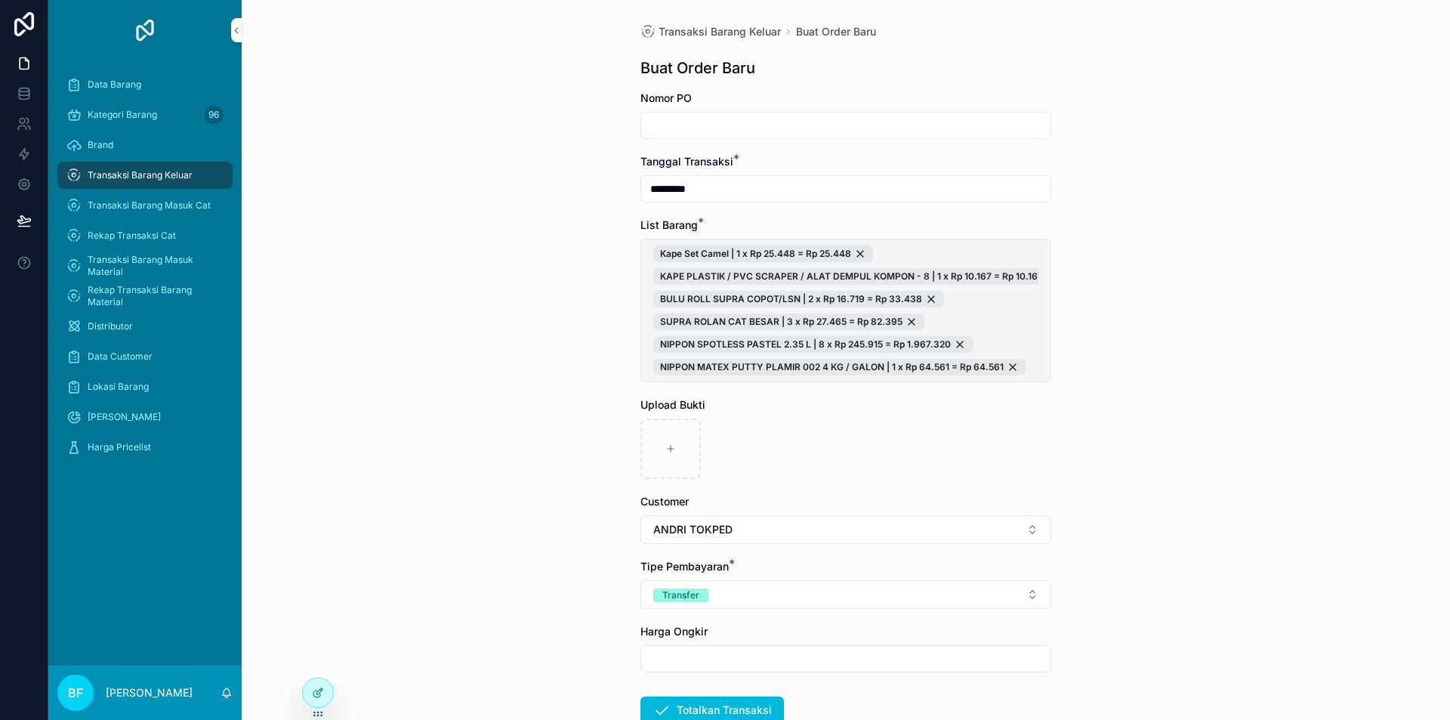
click at [1015, 319] on span "Kape Set Camel | 1 x Rp 25.448 = Rp 25.448 KAPE PLASTIK / PVC SCRAPER / ALAT DE…" at bounding box center [845, 310] width 385 height 130
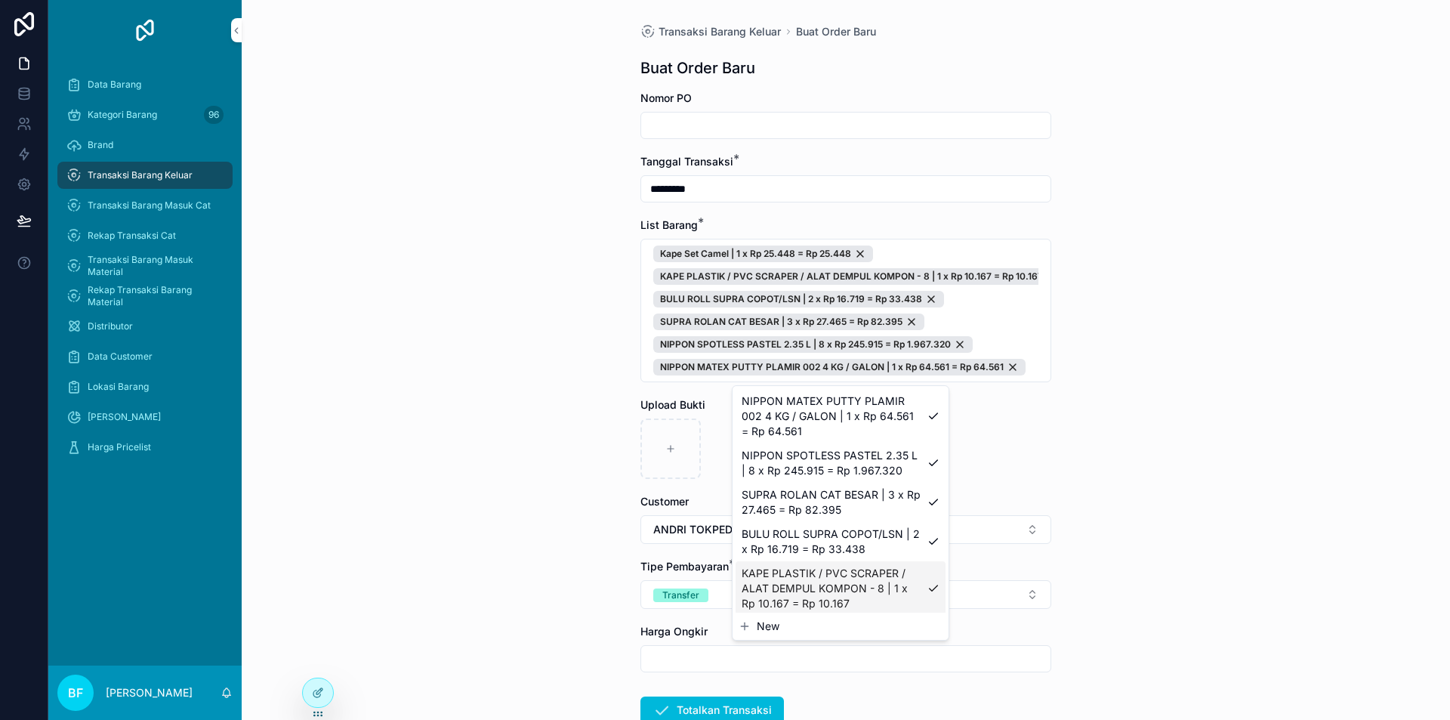
click at [774, 628] on span "New" at bounding box center [768, 626] width 23 height 15
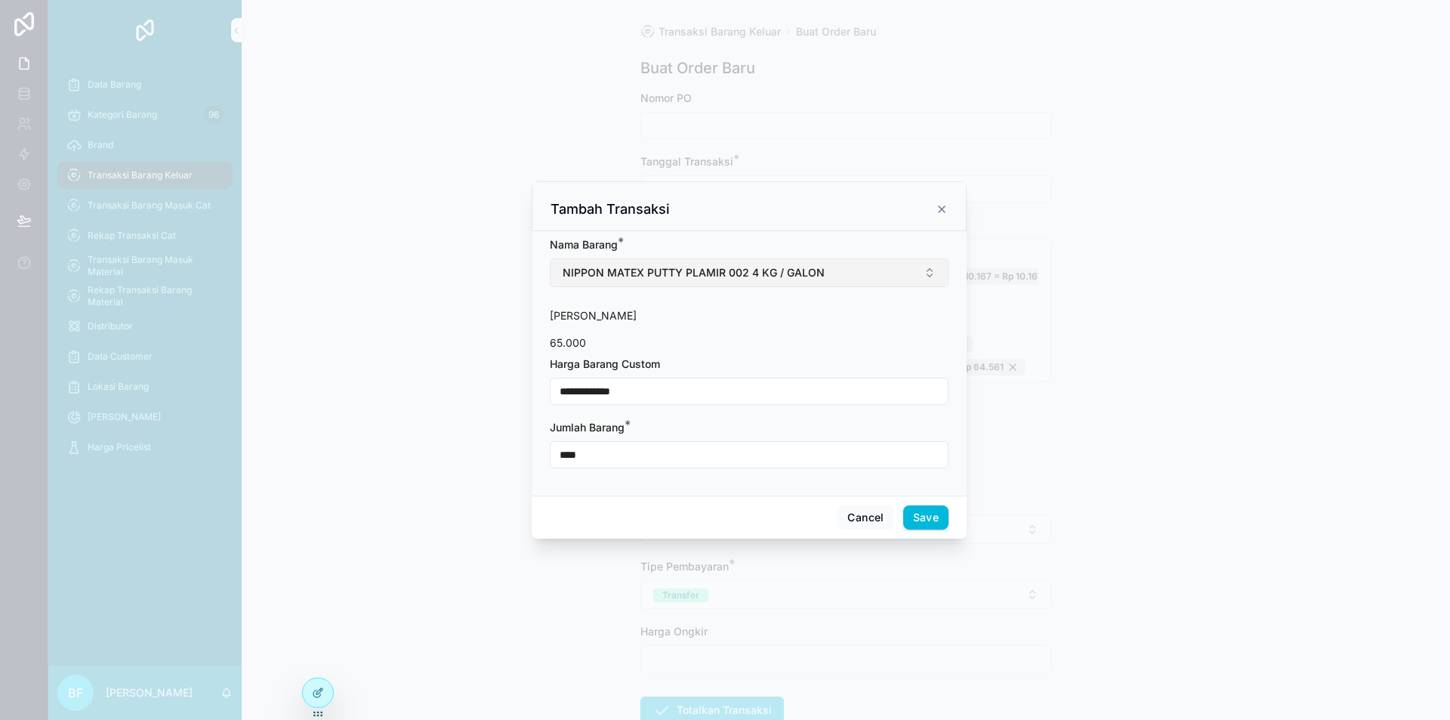
click at [880, 272] on button "NIPPON MATEX PUTTY PLAMIR 002 4 KG / GALON" at bounding box center [749, 272] width 399 height 29
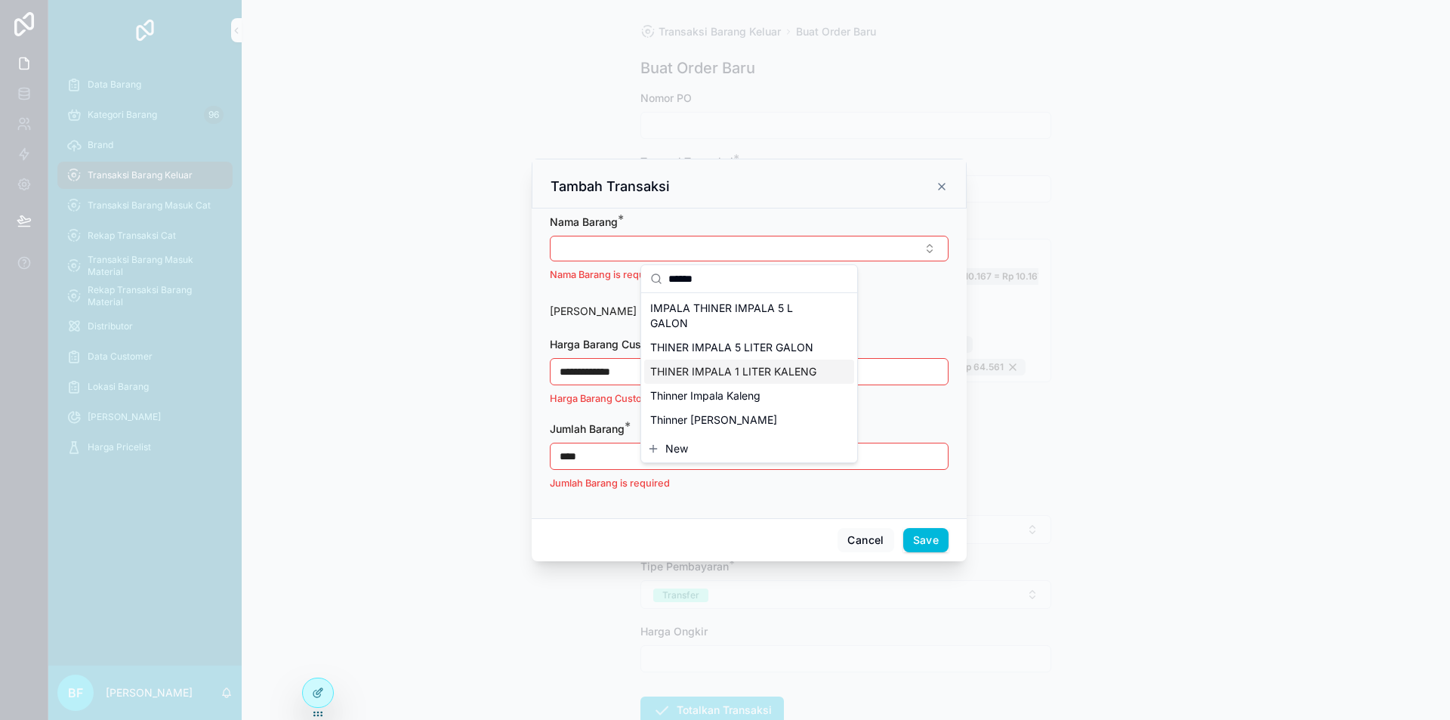
click at [720, 373] on span "THINER IMPALA 1 LITER KALENG" at bounding box center [733, 371] width 166 height 15
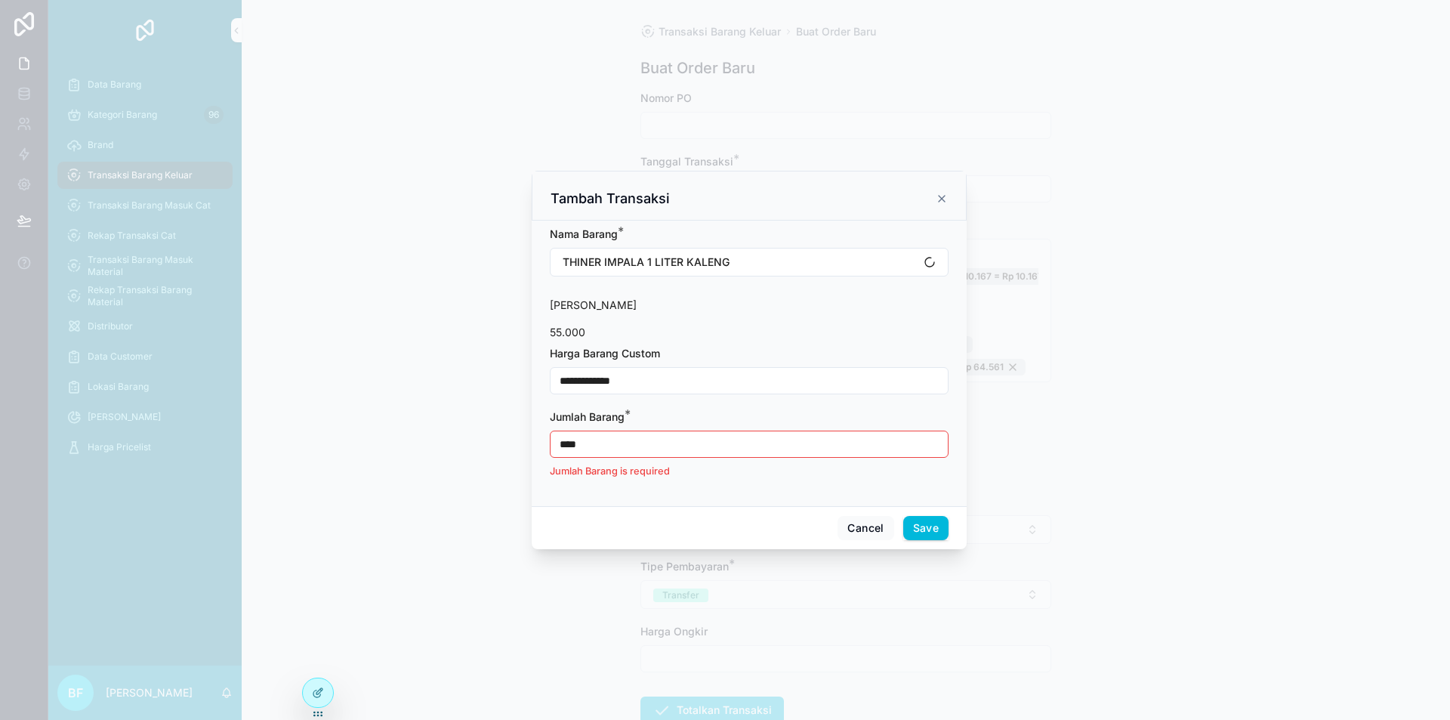
click at [715, 371] on input "**********" at bounding box center [749, 380] width 397 height 21
click at [699, 454] on input "****" at bounding box center [749, 444] width 397 height 21
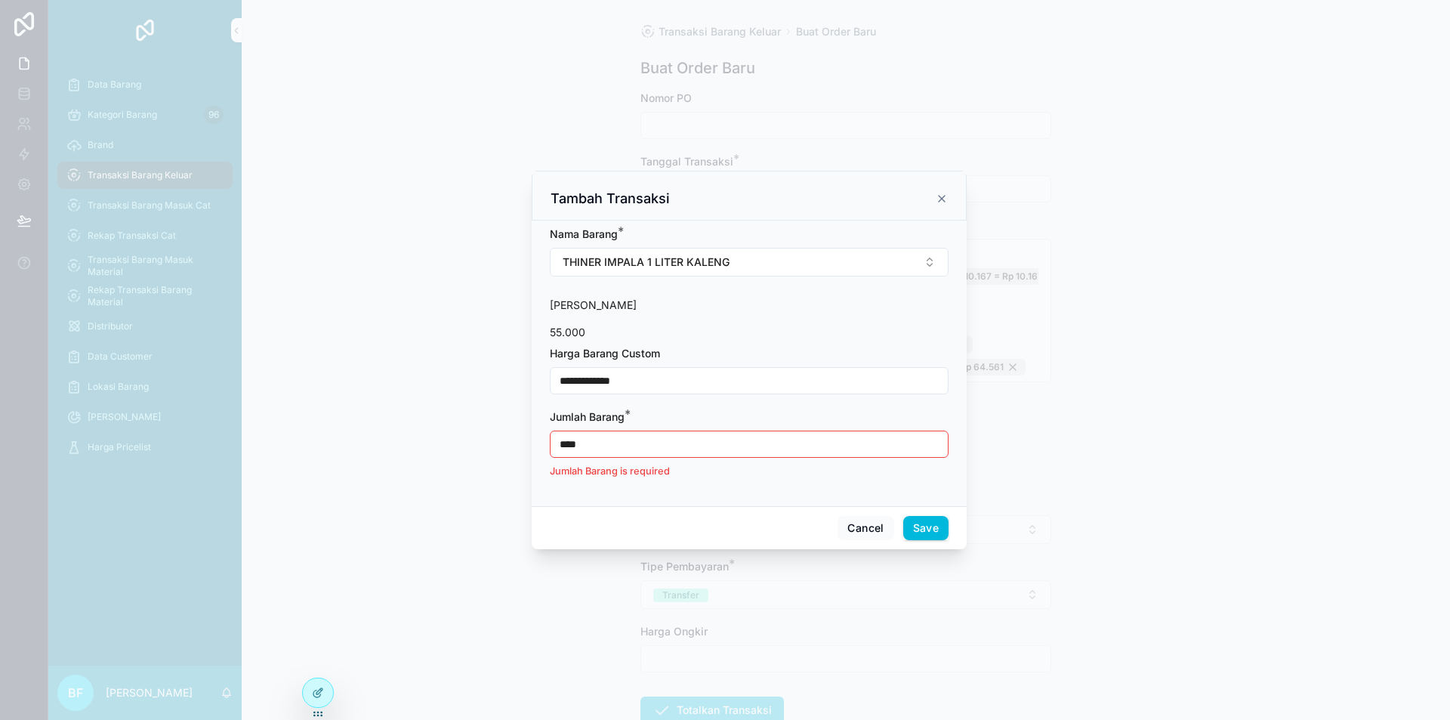
click at [699, 454] on input "****" at bounding box center [749, 444] width 397 height 21
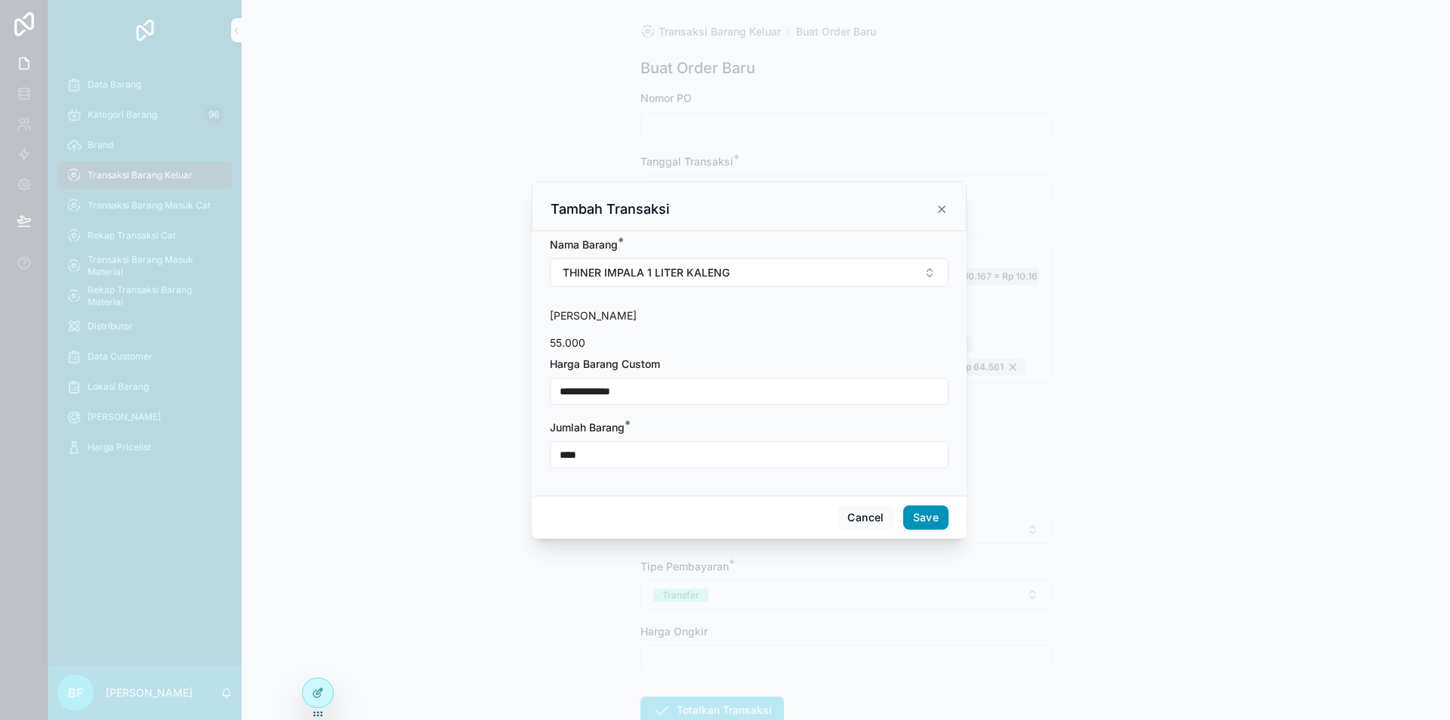
click at [921, 526] on button "Save" at bounding box center [925, 517] width 45 height 24
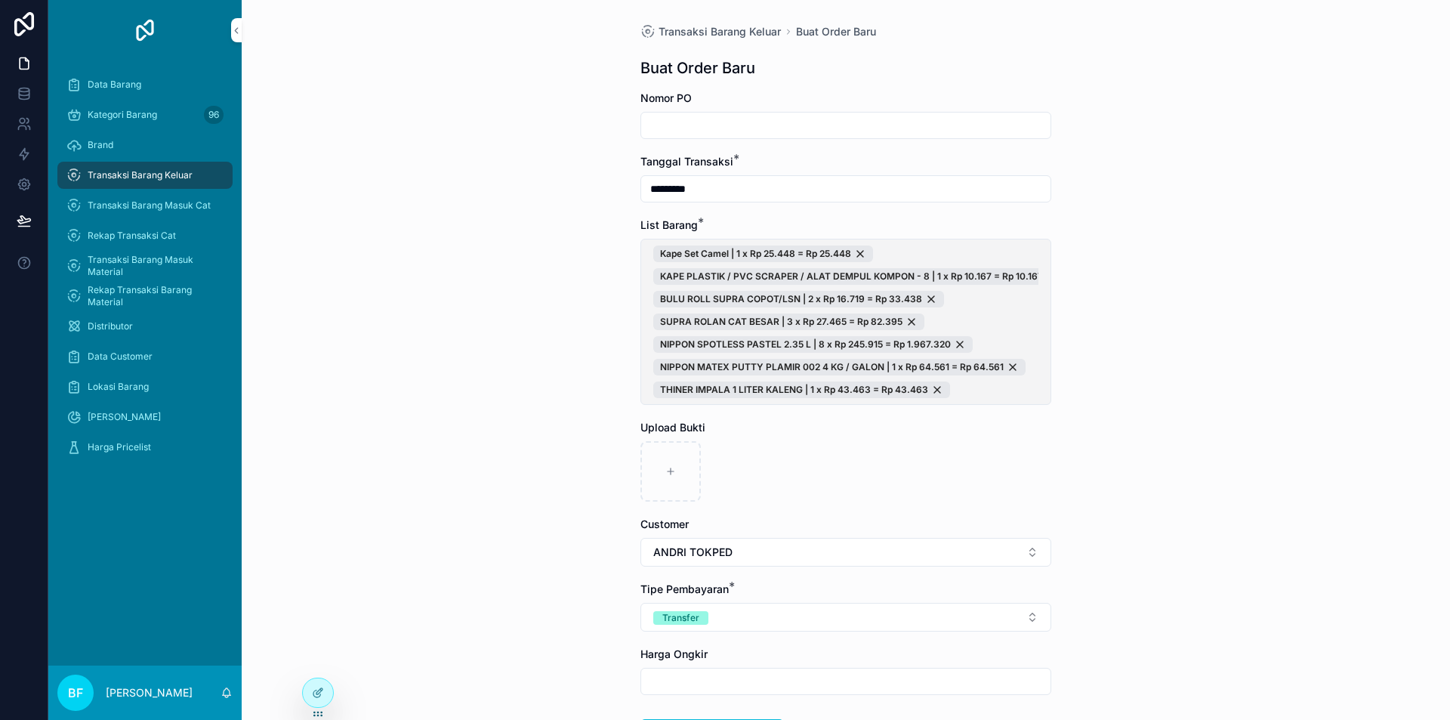
click at [1040, 393] on button "Kape Set Camel | 1 x Rp 25.448 = Rp 25.448 KAPE PLASTIK / PVC SCRAPER / ALAT DE…" at bounding box center [845, 322] width 411 height 166
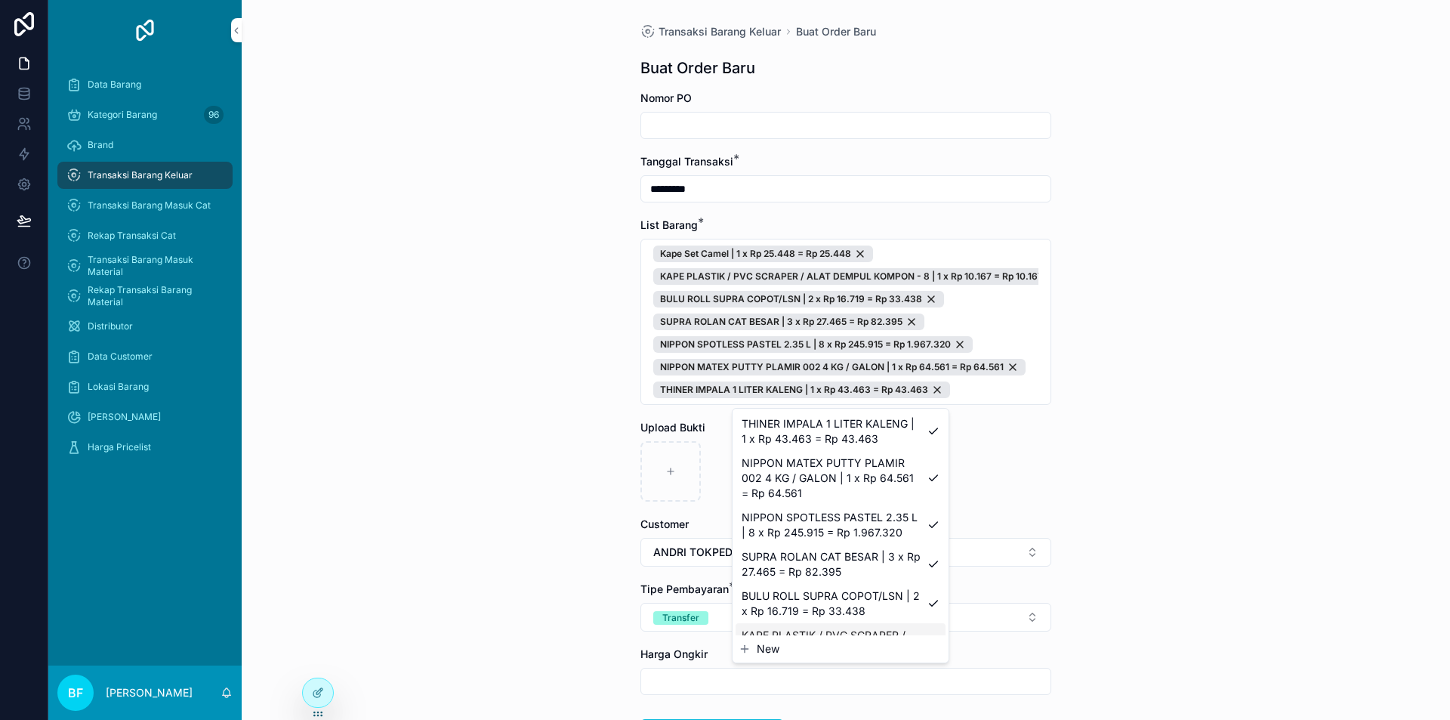
click at [768, 649] on span "New" at bounding box center [768, 648] width 23 height 15
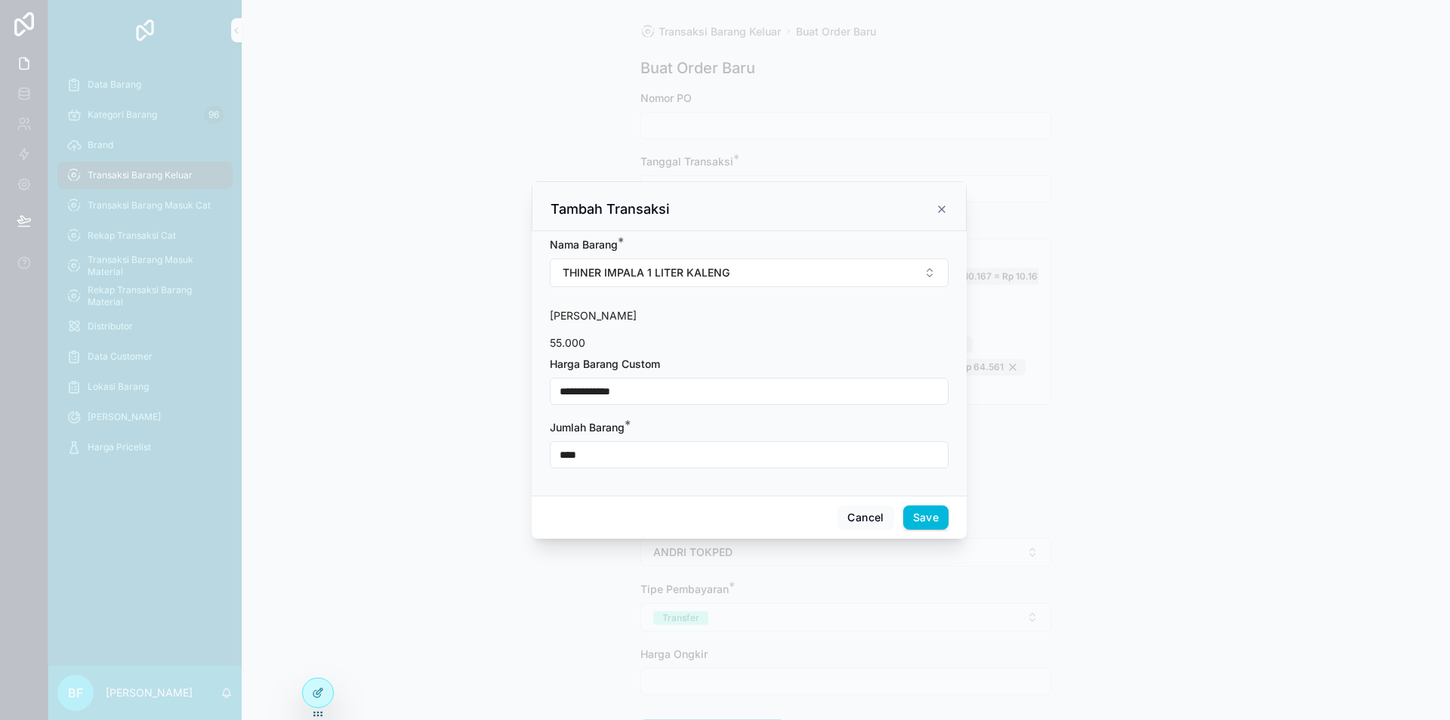
click at [676, 290] on form "**********" at bounding box center [749, 360] width 399 height 246
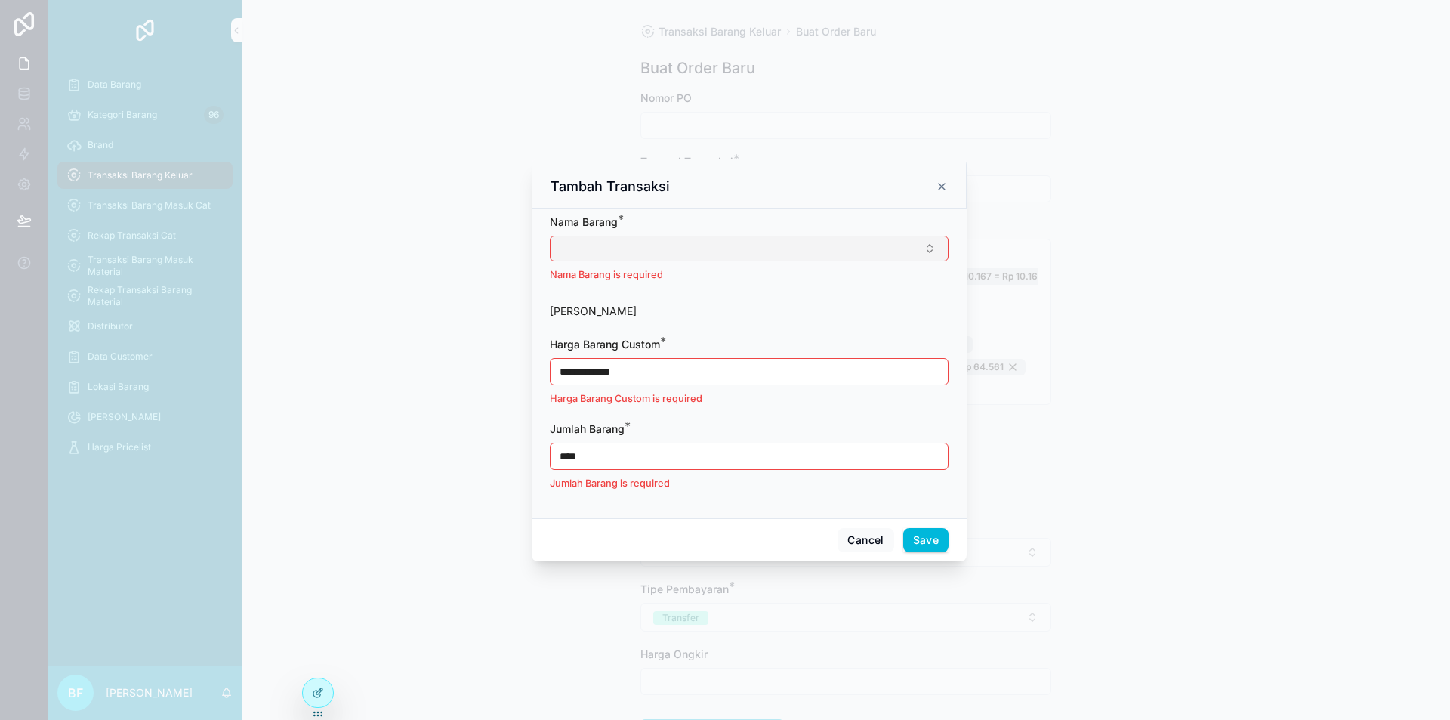
click at [745, 261] on button "Select Button" at bounding box center [749, 249] width 399 height 26
click at [712, 351] on div "BAK CAT" at bounding box center [749, 356] width 210 height 24
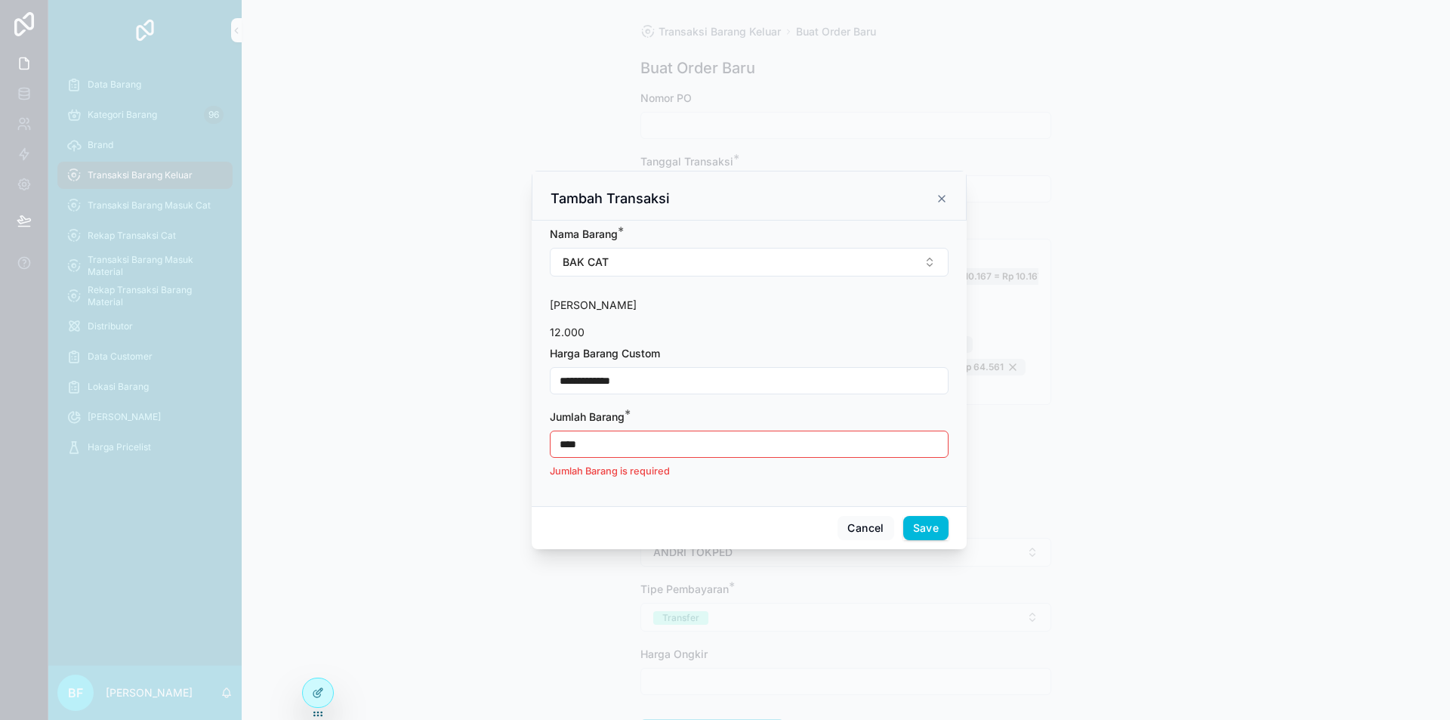
click at [663, 363] on div "**********" at bounding box center [749, 370] width 399 height 48
click at [666, 374] on input "**********" at bounding box center [749, 380] width 397 height 21
click at [658, 456] on div "****" at bounding box center [749, 444] width 399 height 27
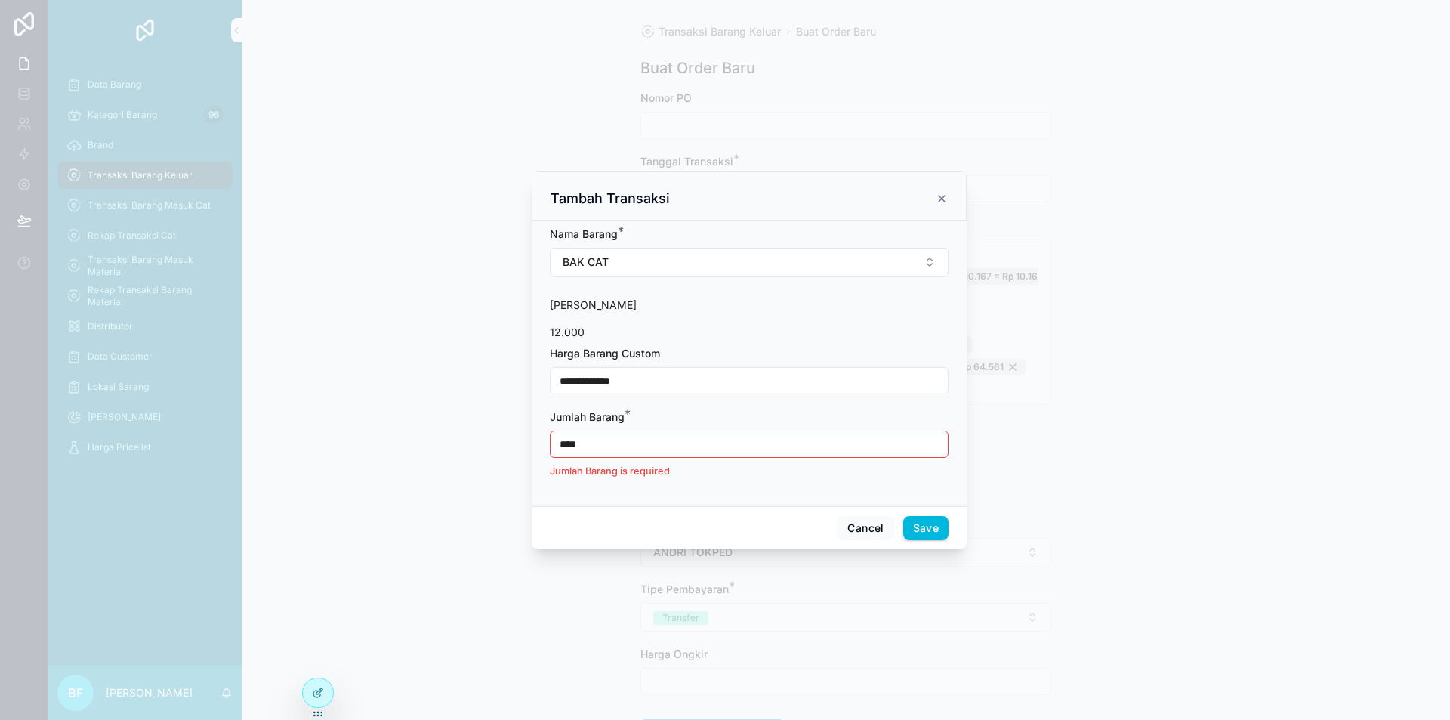
click at [658, 454] on input "****" at bounding box center [749, 444] width 397 height 21
click at [659, 451] on input "****" at bounding box center [749, 444] width 397 height 21
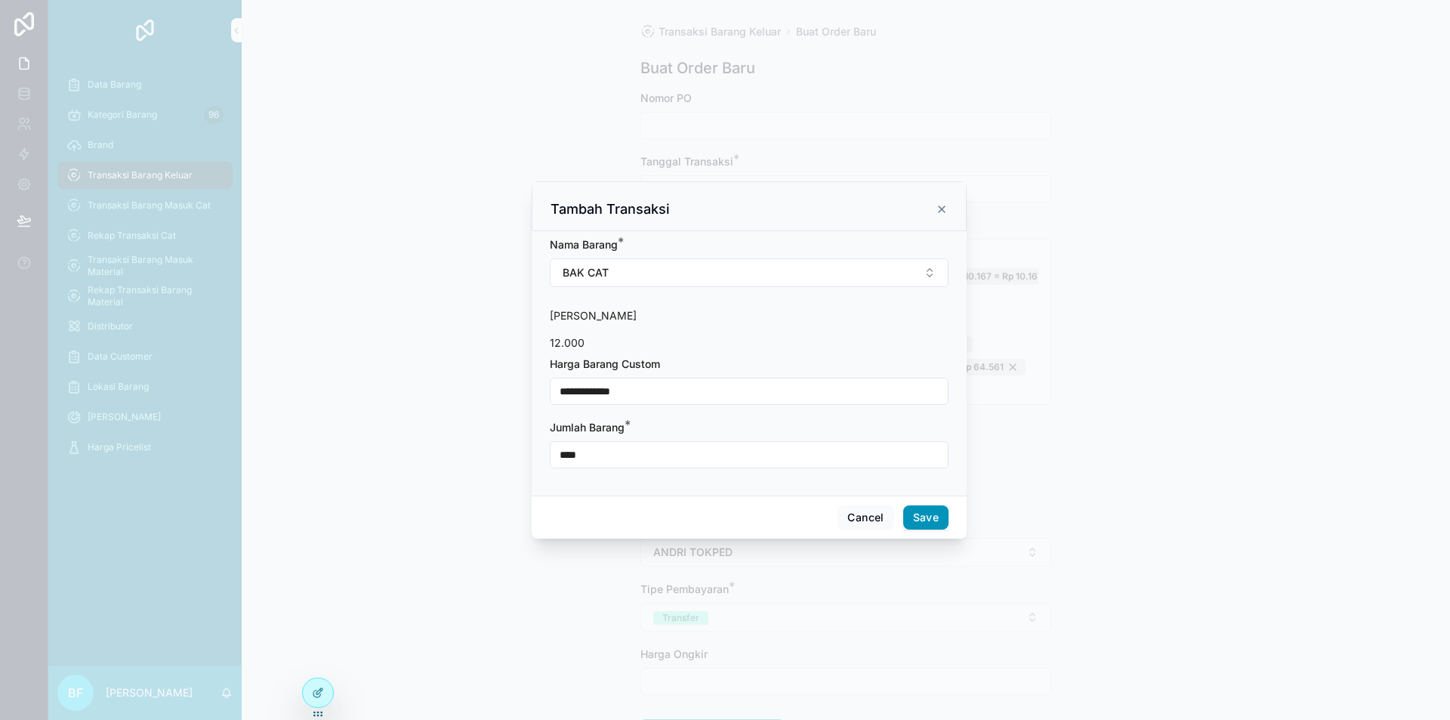
click at [937, 515] on button "Save" at bounding box center [925, 517] width 45 height 24
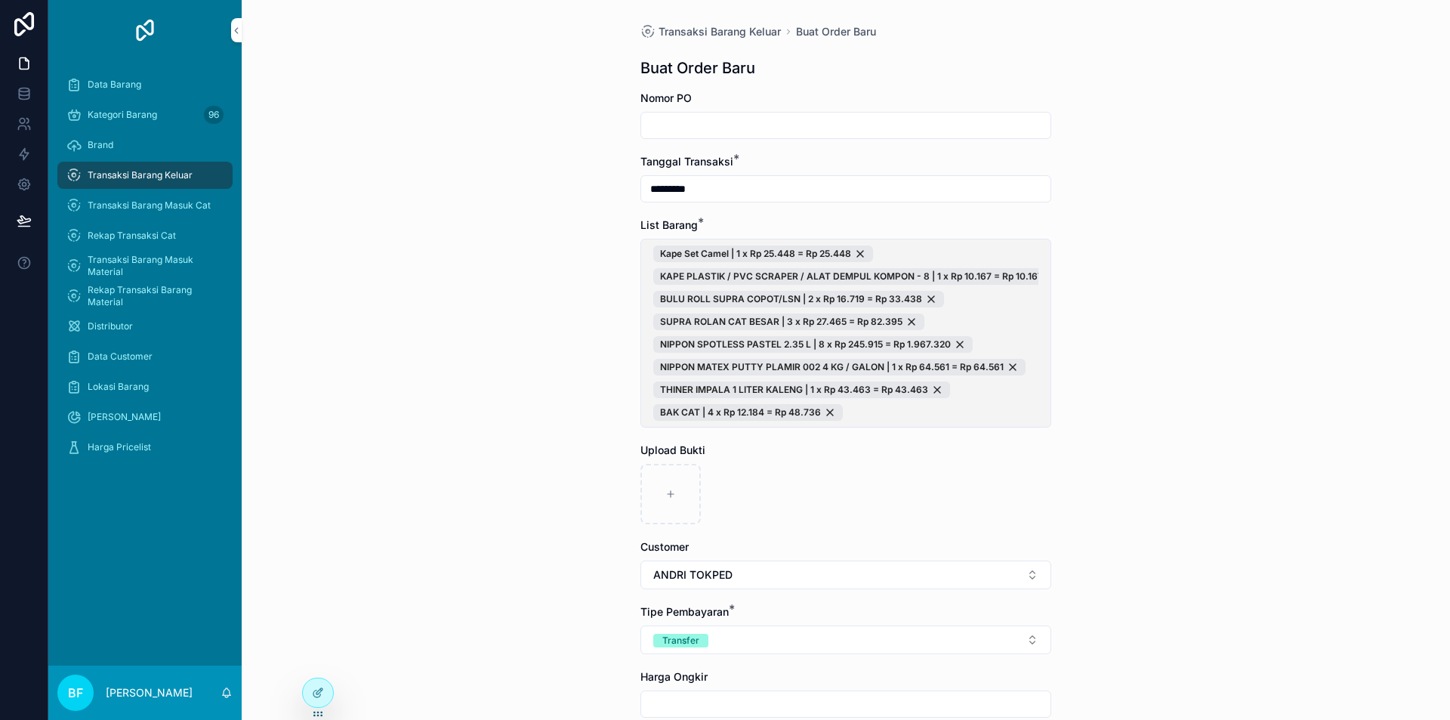
click at [968, 408] on span "Kape Set Camel | 1 x Rp 25.448 = Rp 25.448 KAPE PLASTIK / PVC SCRAPER / ALAT DE…" at bounding box center [845, 332] width 385 height 175
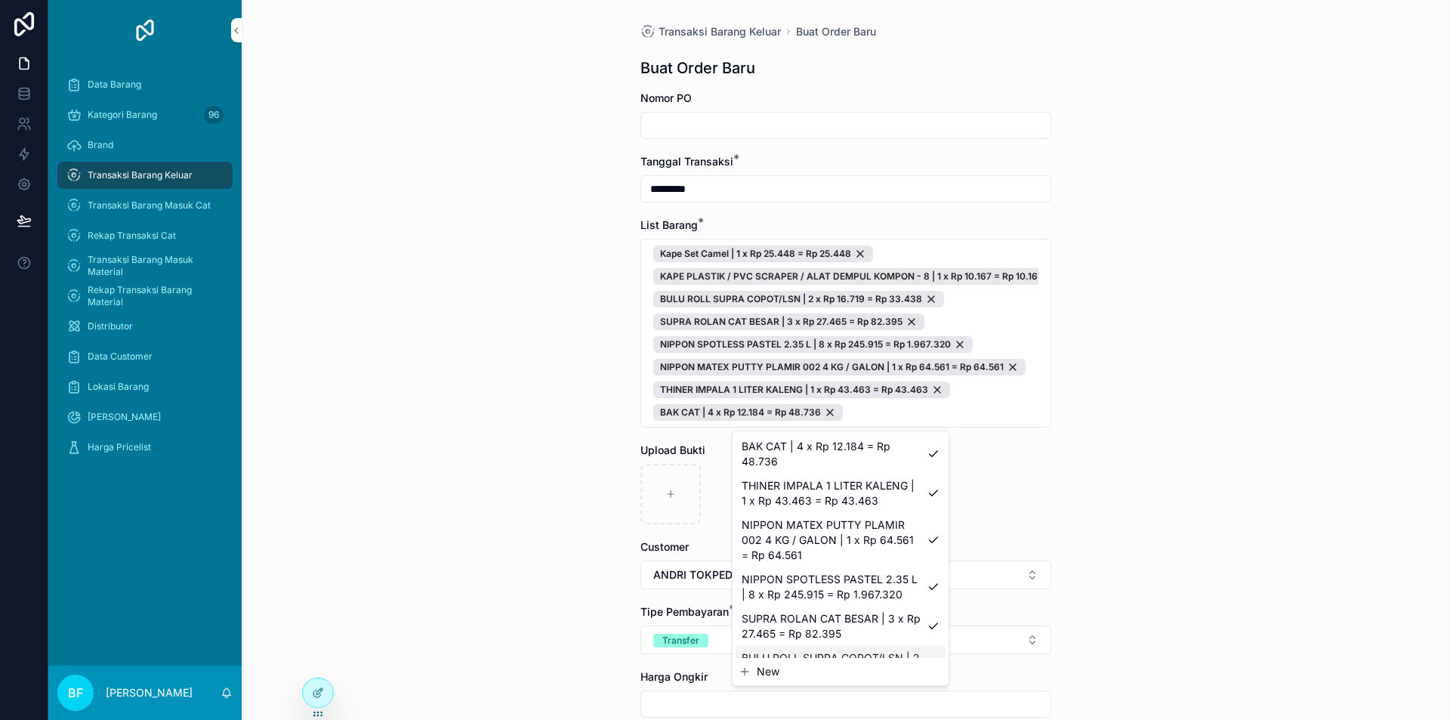
click at [760, 674] on span "New" at bounding box center [768, 671] width 23 height 15
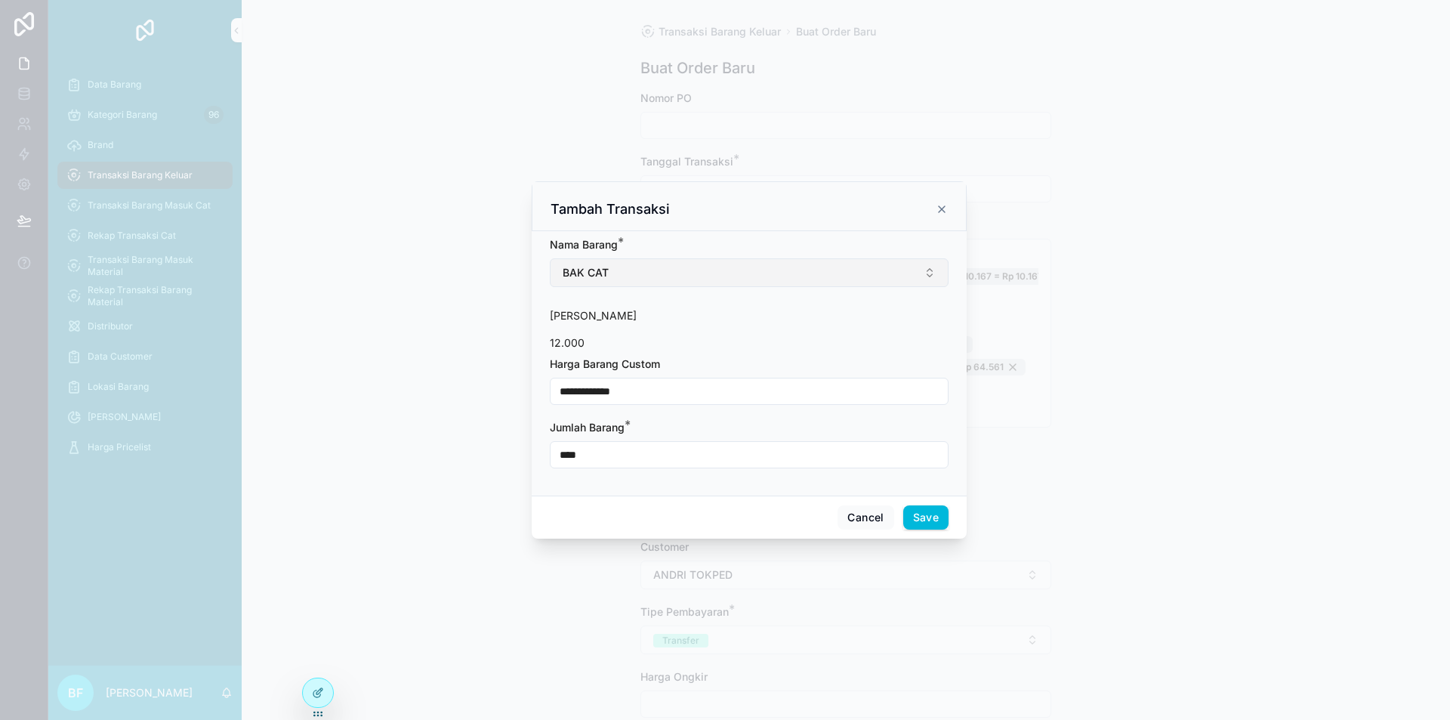
click at [661, 270] on button "BAK CAT" at bounding box center [749, 272] width 399 height 29
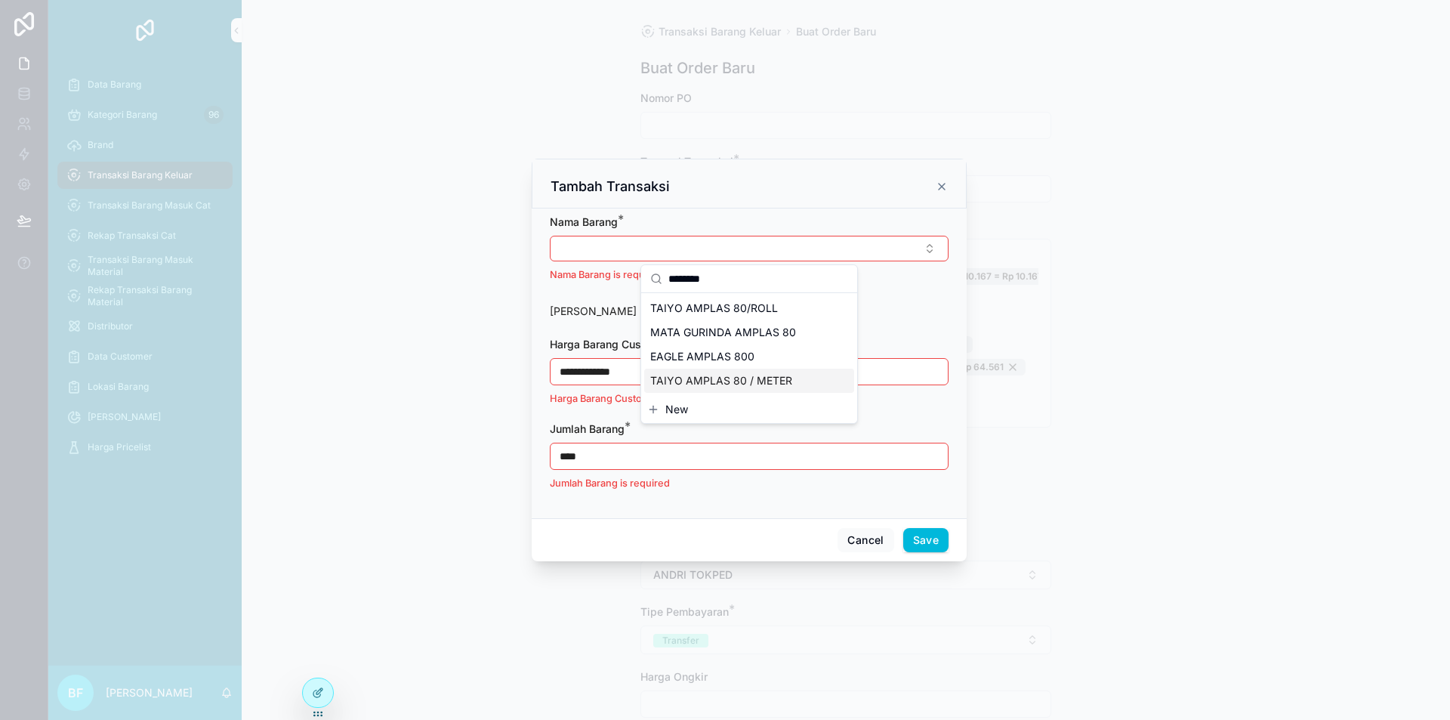
click at [738, 383] on span "TAIYO AMPLAS 80 / METER" at bounding box center [721, 380] width 142 height 15
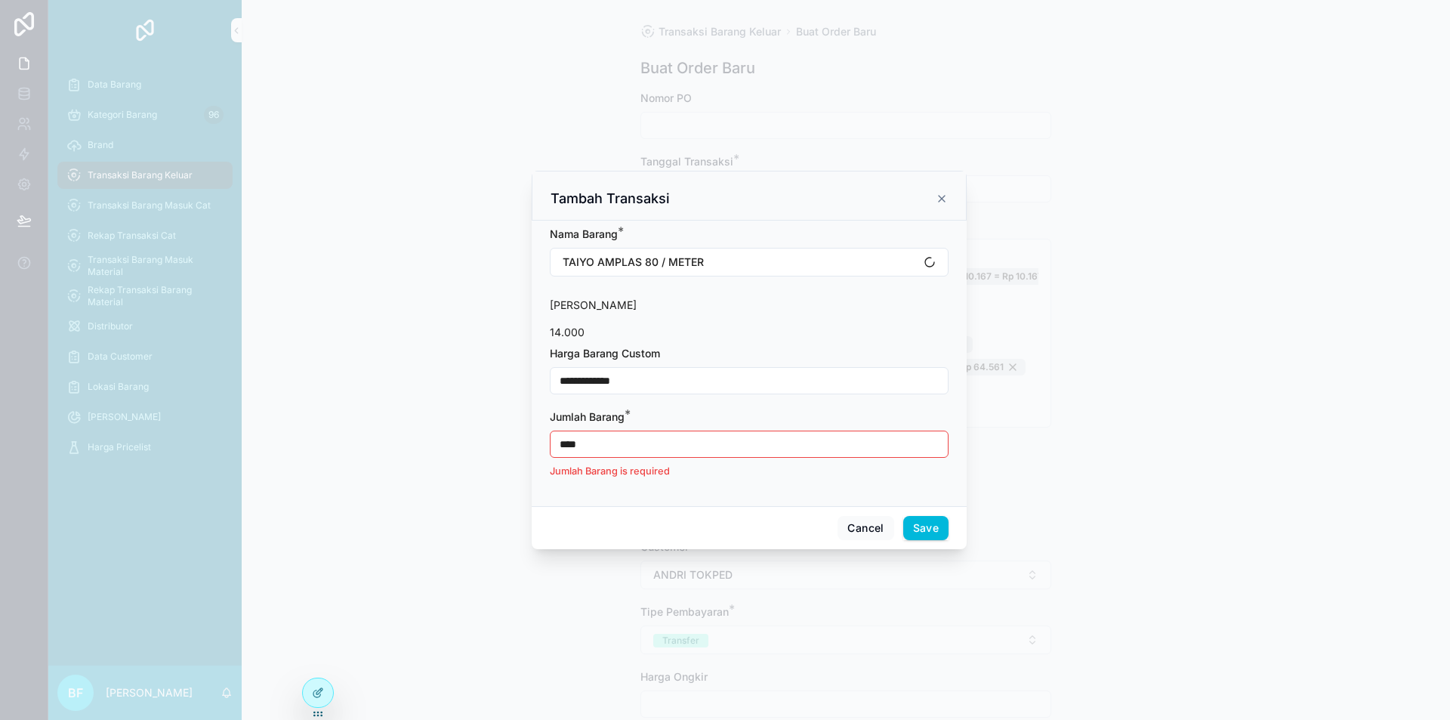
click at [721, 380] on input "**********" at bounding box center [749, 380] width 397 height 21
click at [721, 381] on input "**********" at bounding box center [749, 380] width 397 height 21
click at [690, 450] on input "****" at bounding box center [749, 444] width 397 height 21
click at [690, 448] on input "****" at bounding box center [749, 444] width 397 height 21
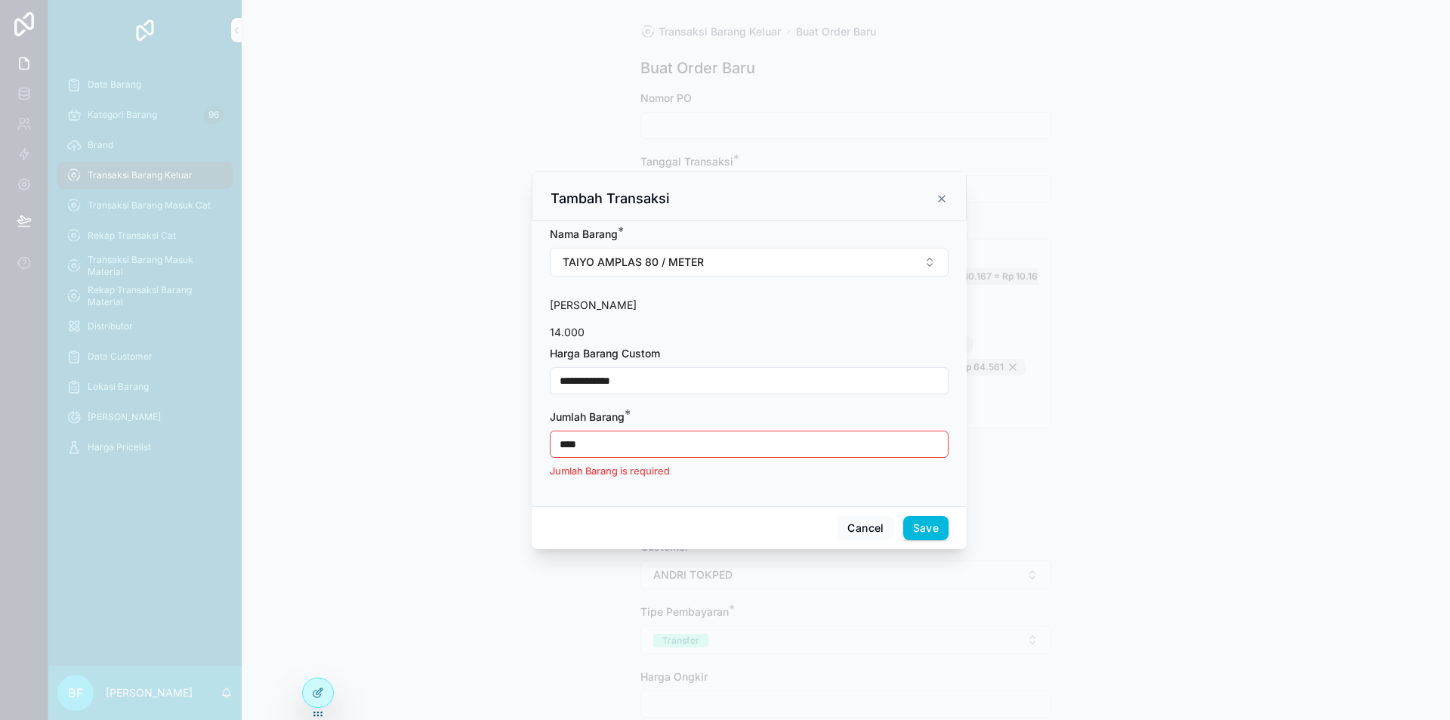
click at [690, 448] on input "****" at bounding box center [749, 444] width 397 height 21
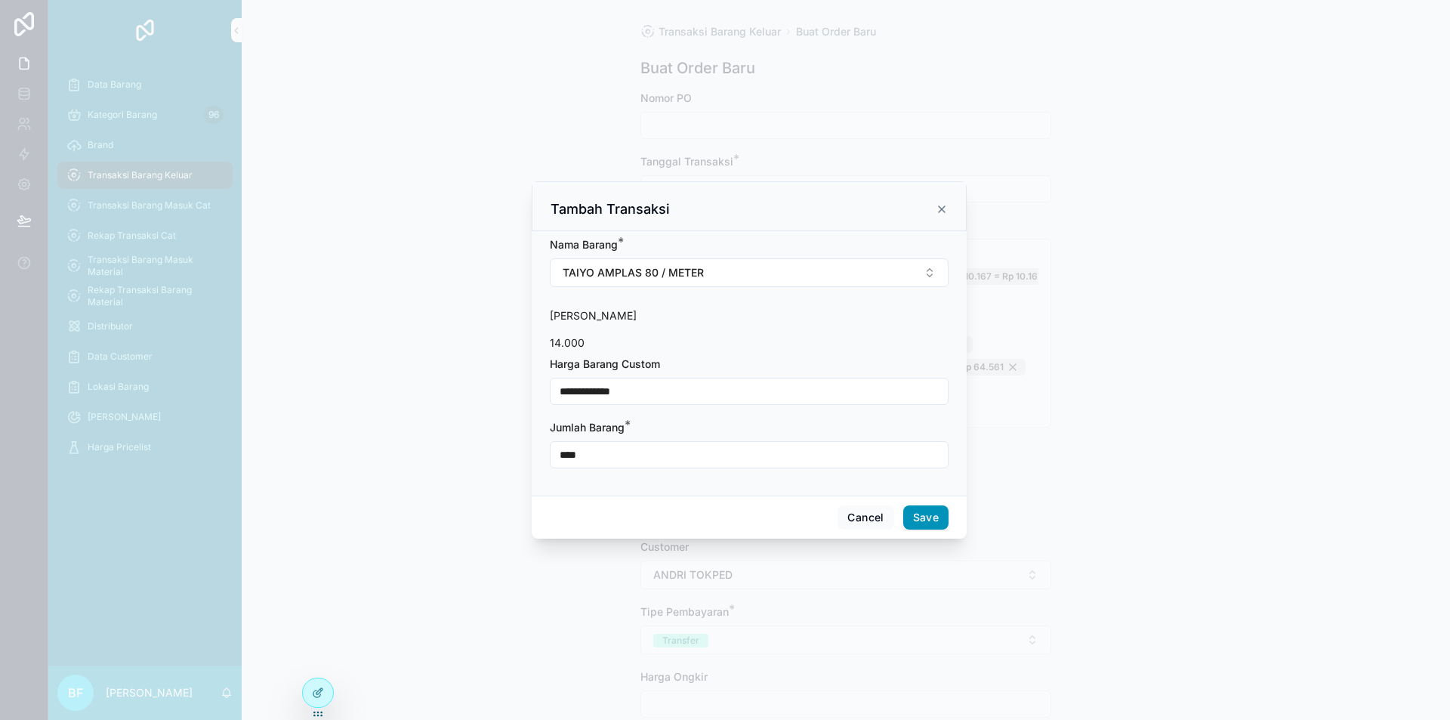
click at [931, 525] on button "Save" at bounding box center [925, 517] width 45 height 24
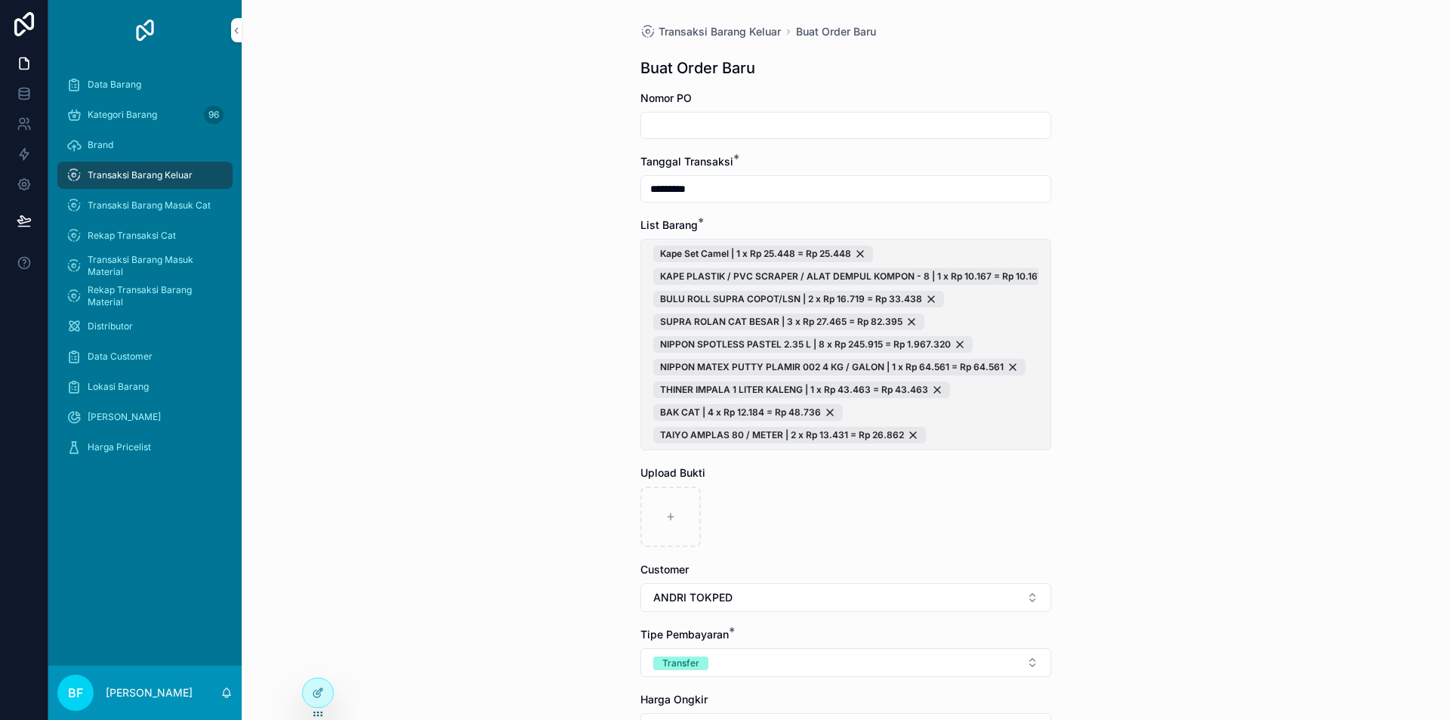
click at [963, 434] on span "Kape Set Camel | 1 x Rp 25.448 = Rp 25.448 KAPE PLASTIK / PVC SCRAPER / ALAT DE…" at bounding box center [845, 344] width 385 height 198
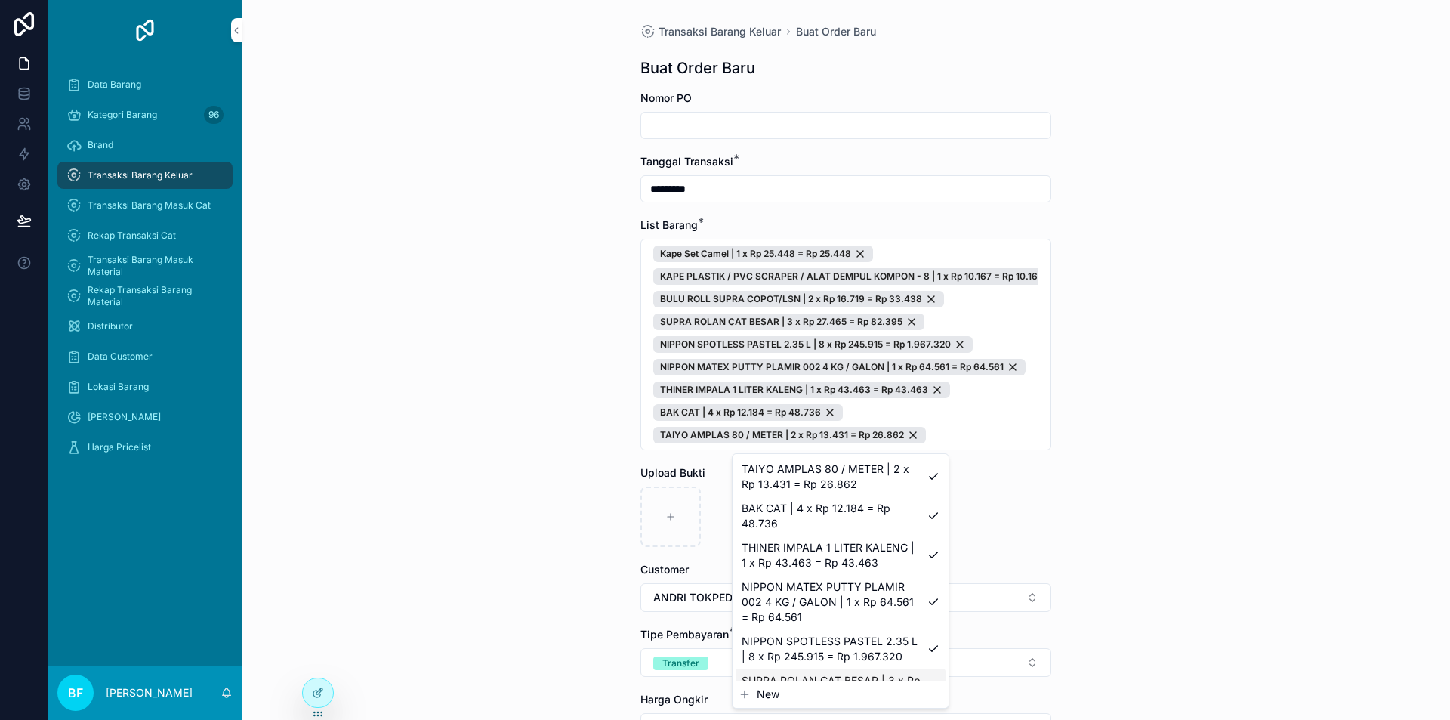
click at [774, 691] on span "New" at bounding box center [768, 694] width 23 height 15
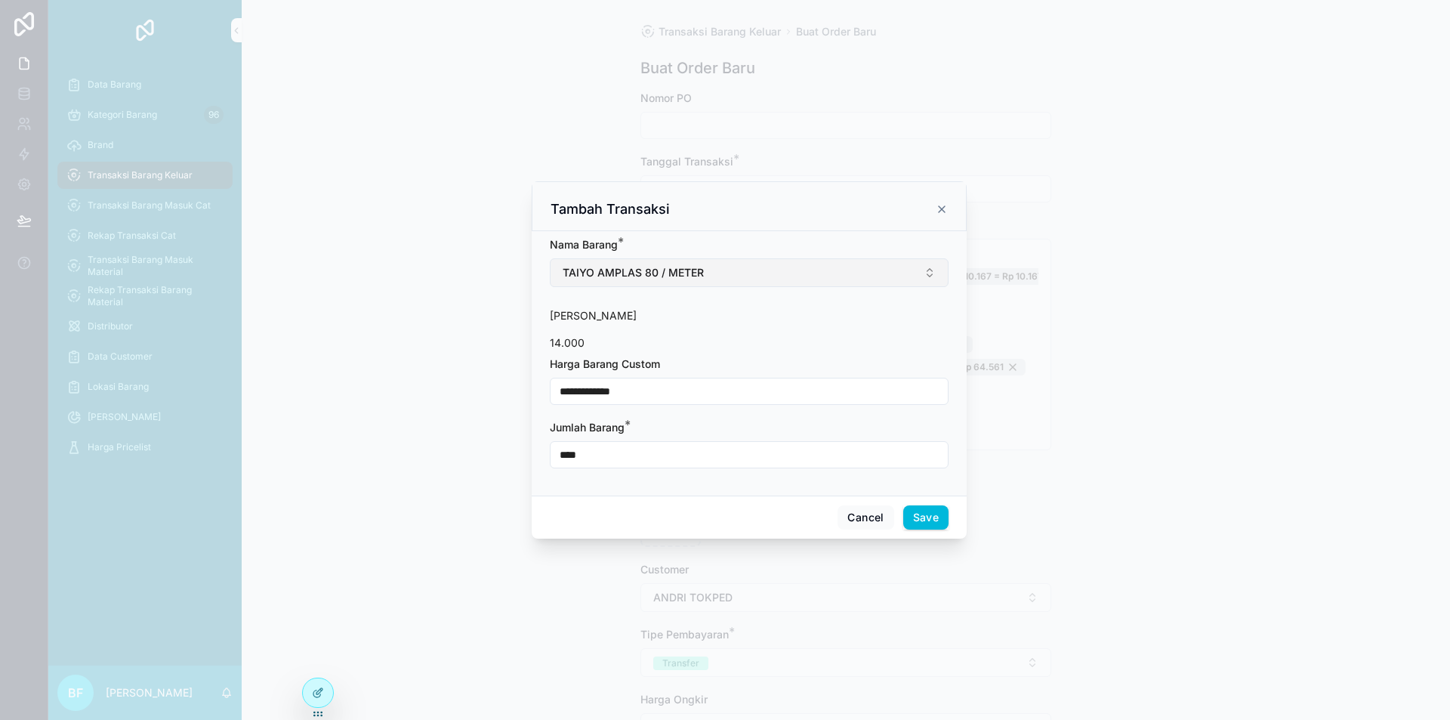
click at [724, 283] on button "TAIYO AMPLAS 80 / METER" at bounding box center [749, 272] width 399 height 29
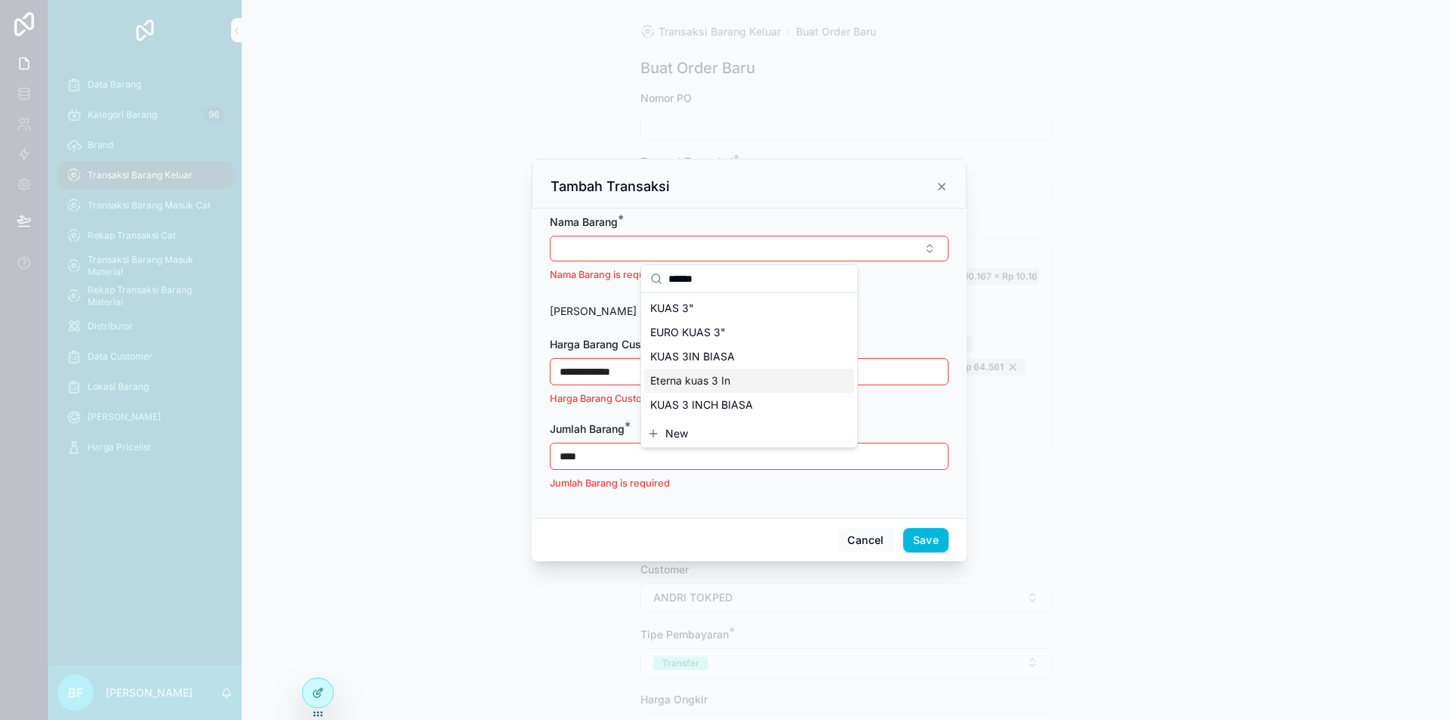
click at [735, 381] on div "Eterna kuas 3 In" at bounding box center [749, 381] width 210 height 24
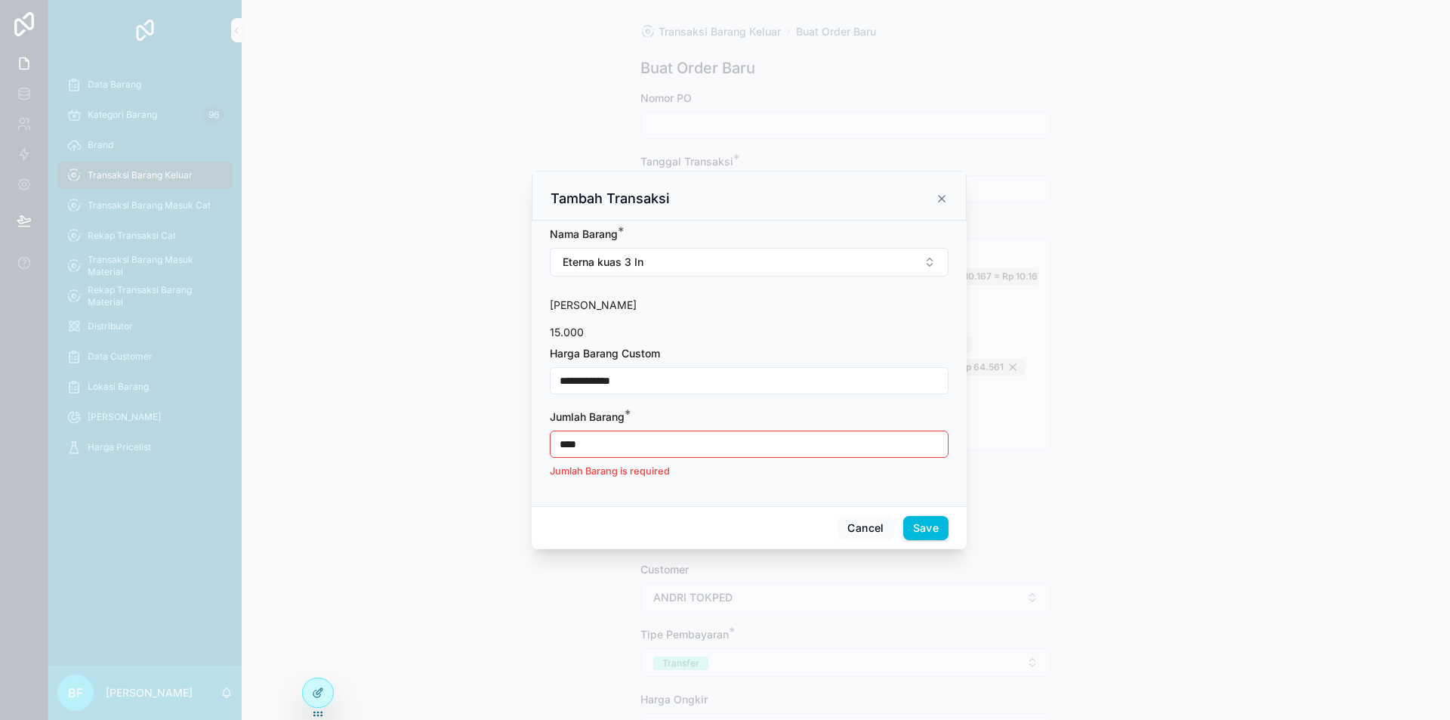
click at [681, 375] on input "**********" at bounding box center [749, 380] width 397 height 21
click at [677, 439] on input "****" at bounding box center [749, 444] width 397 height 21
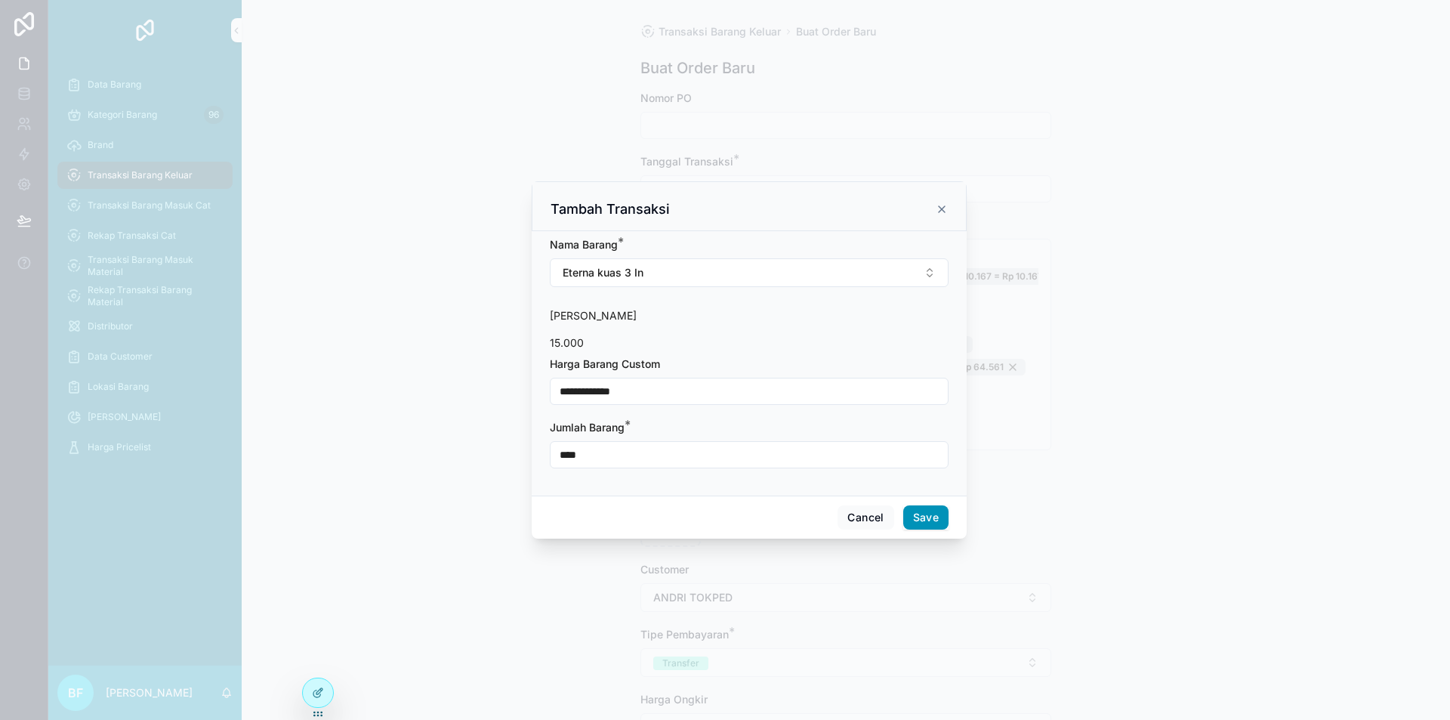
click at [930, 525] on button "Save" at bounding box center [925, 517] width 45 height 24
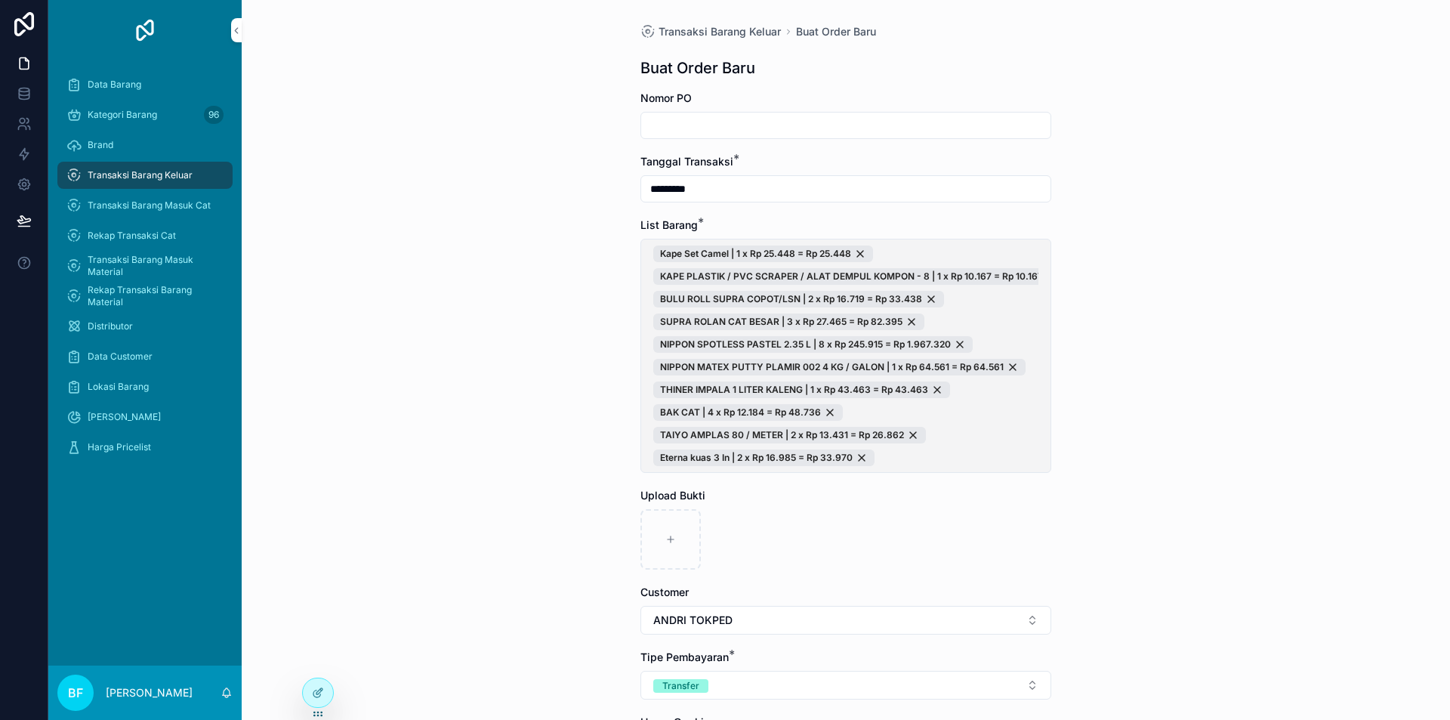
click at [968, 444] on span "Kape Set Camel | 1 x Rp 25.448 = Rp 25.448 KAPE PLASTIK / PVC SCRAPER / ALAT DE…" at bounding box center [845, 355] width 385 height 221
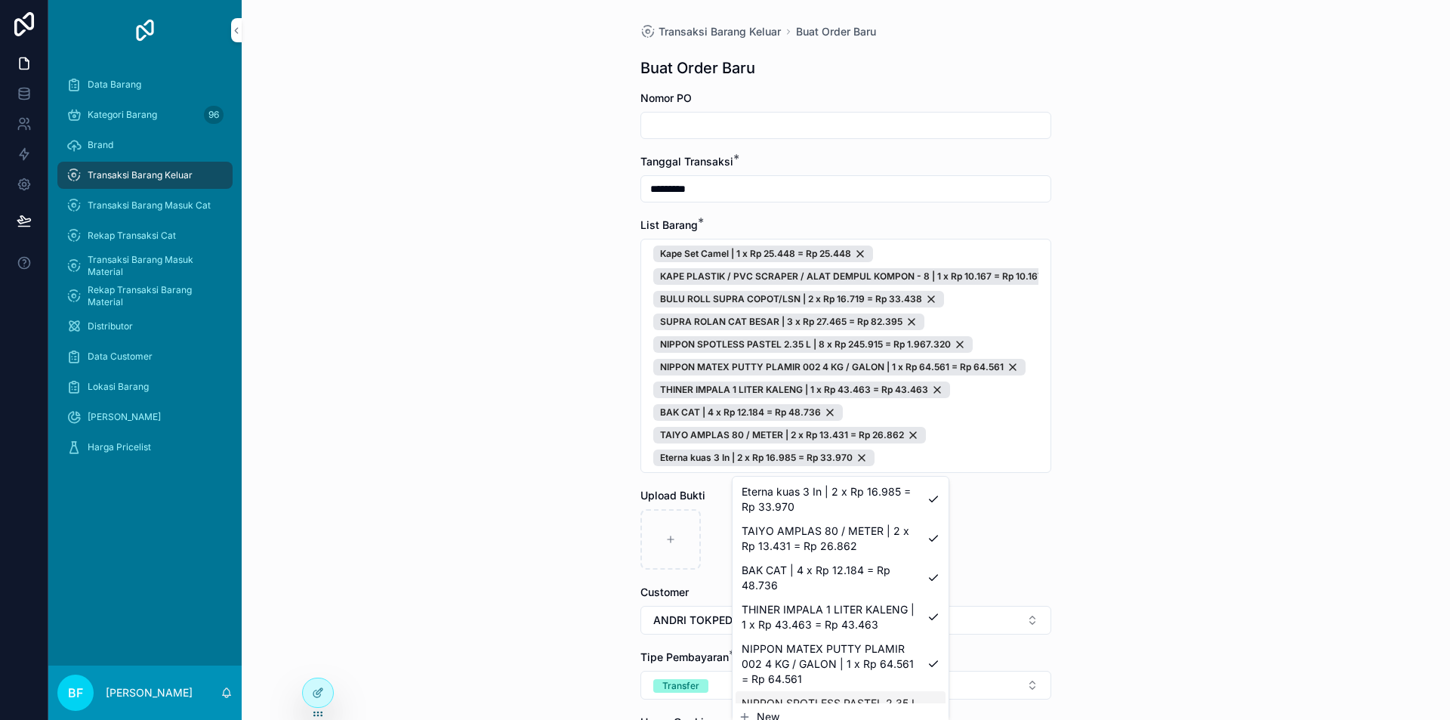
click at [764, 709] on span "New" at bounding box center [768, 716] width 23 height 15
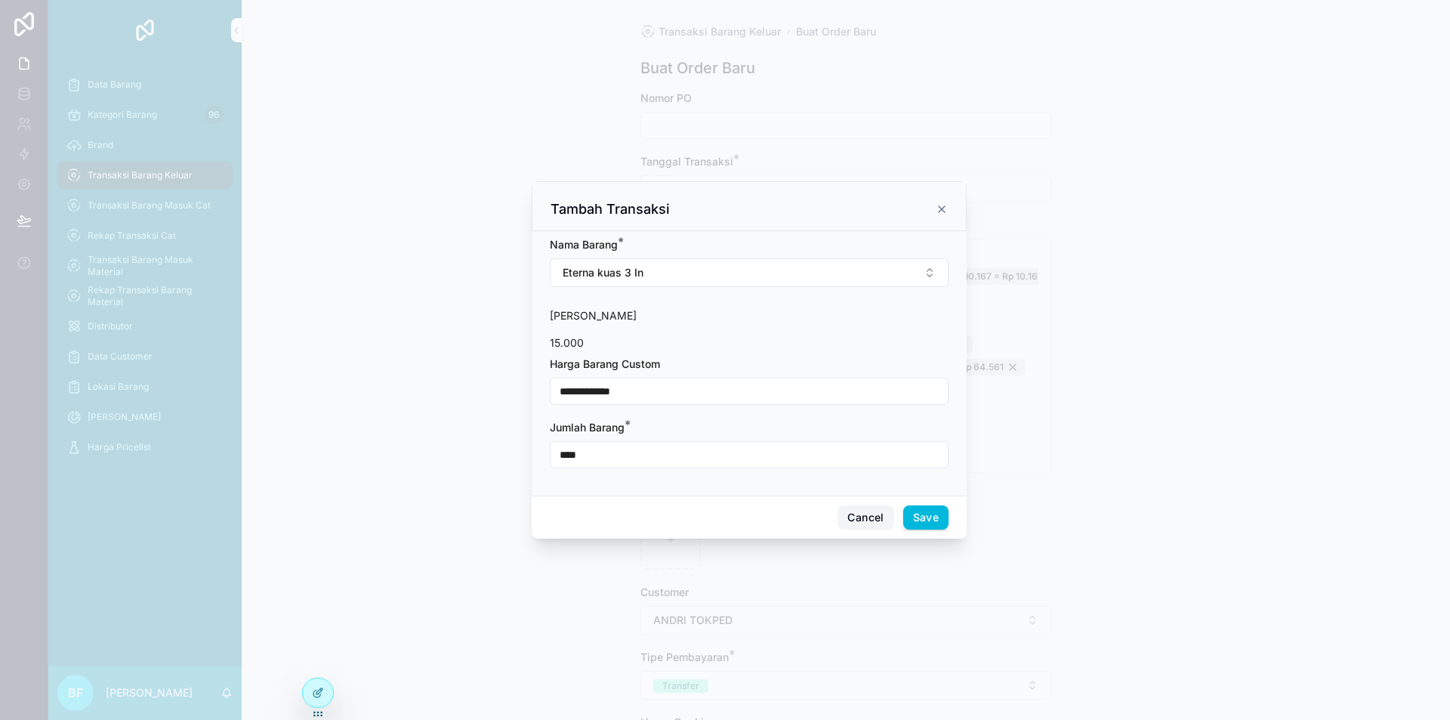
click at [875, 520] on button "Cancel" at bounding box center [866, 517] width 56 height 24
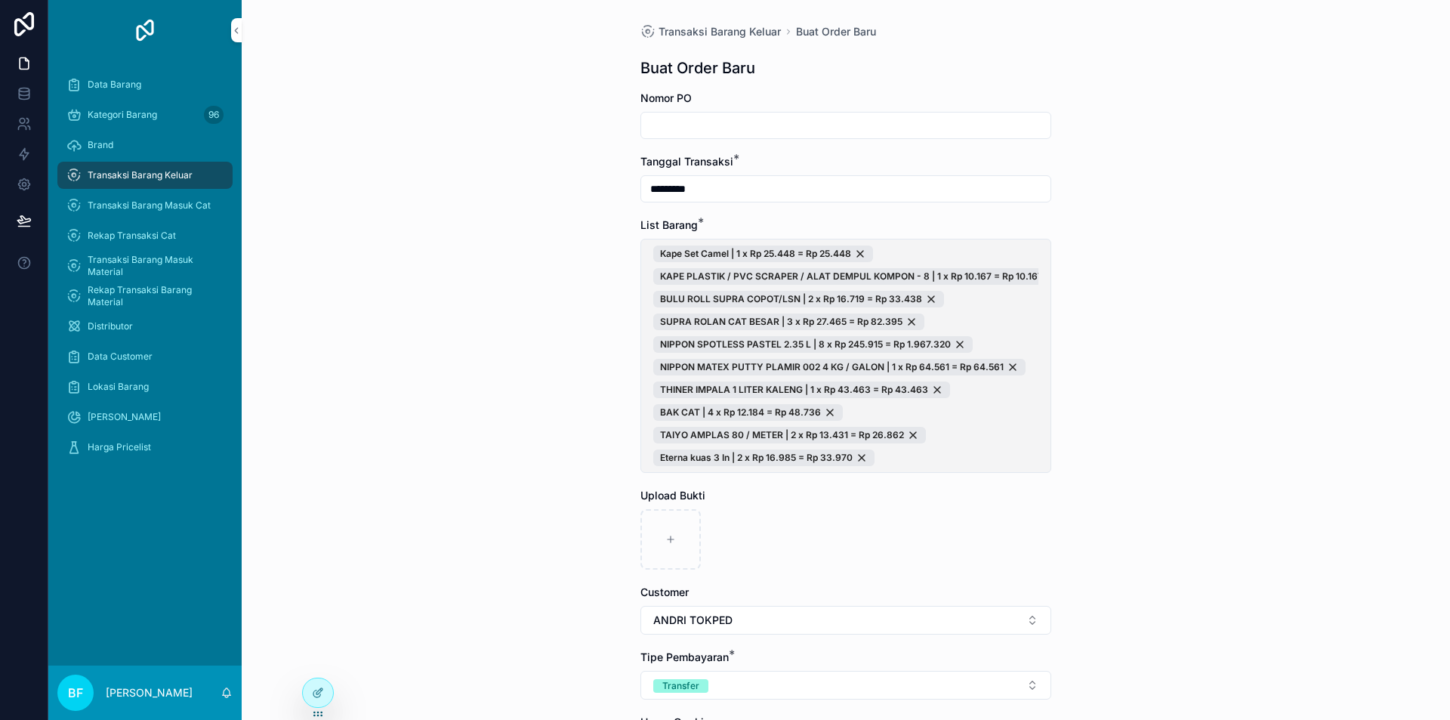
click at [955, 453] on span "Kape Set Camel | 1 x Rp 25.448 = Rp 25.448 KAPE PLASTIK / PVC SCRAPER / ALAT DE…" at bounding box center [845, 355] width 385 height 221
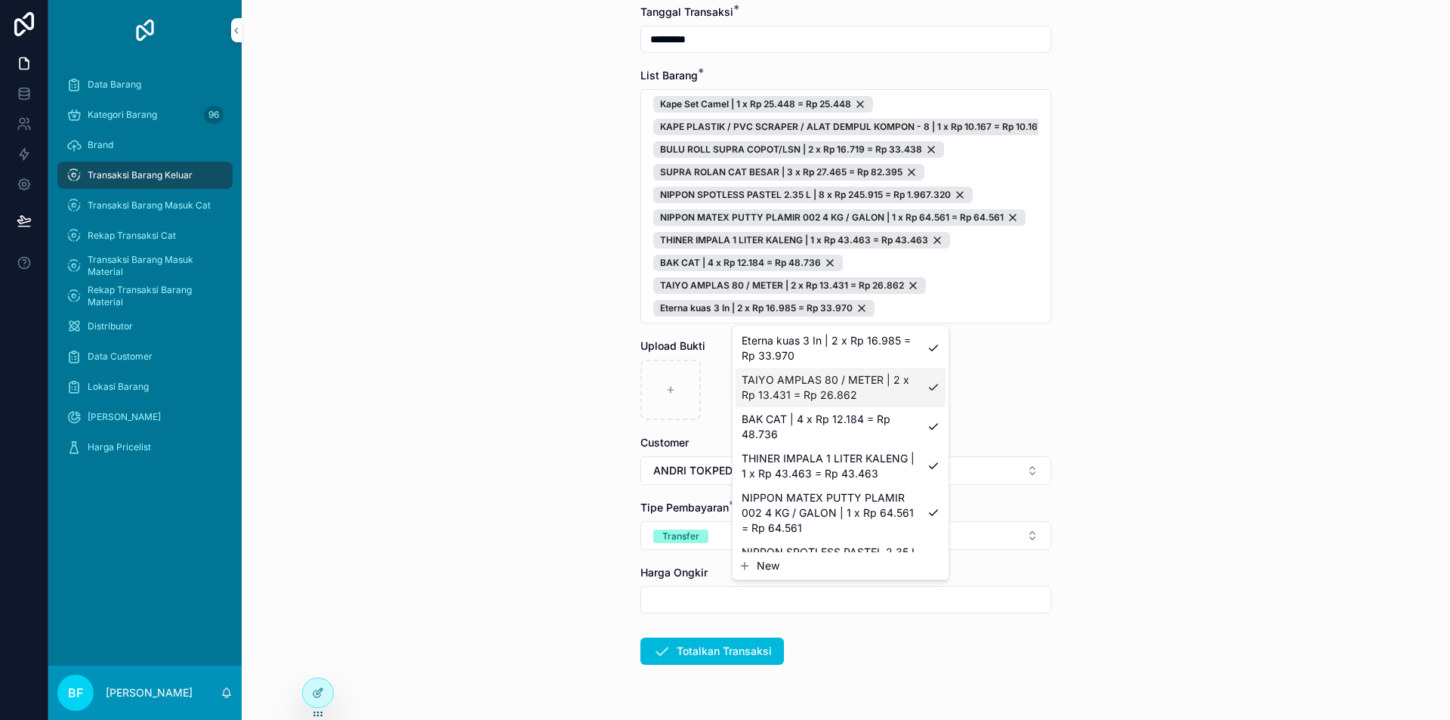
scroll to position [151, 0]
click at [777, 561] on span "New" at bounding box center [768, 565] width 23 height 15
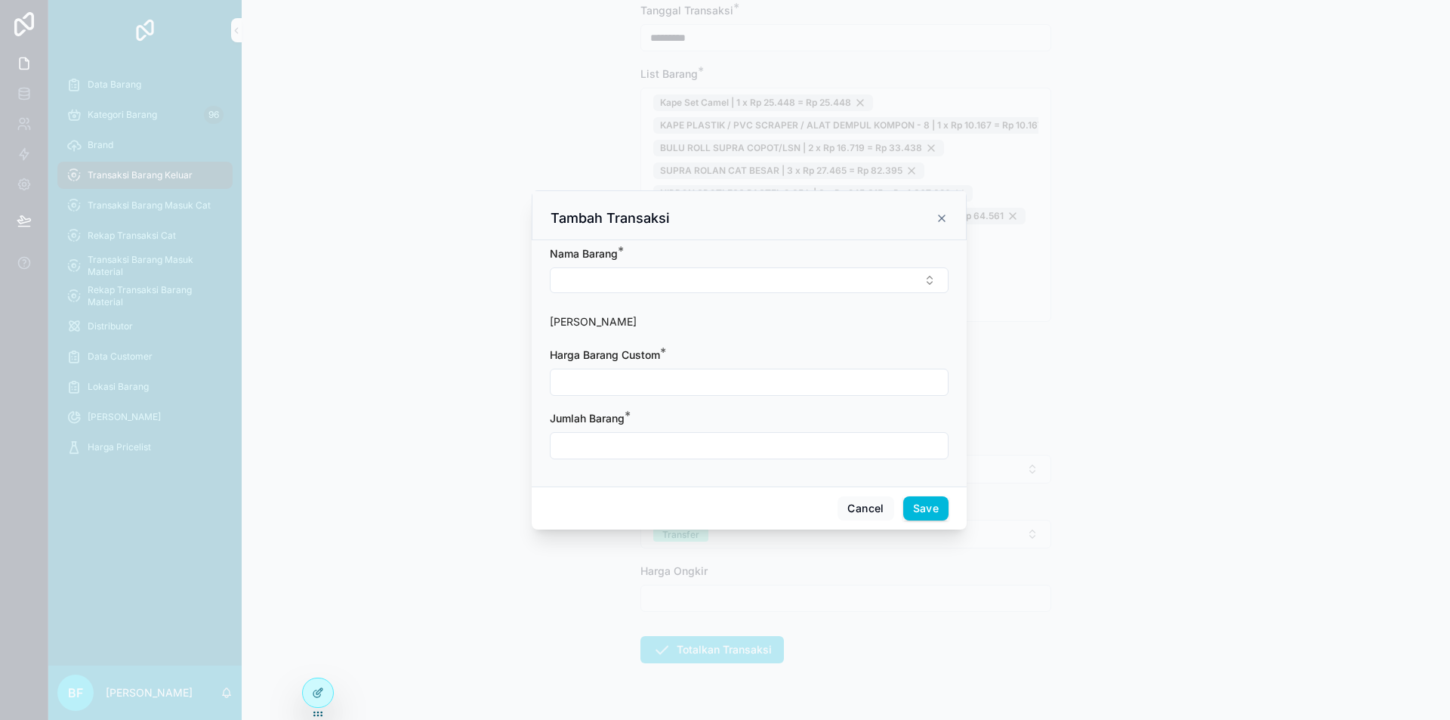
click at [668, 265] on div "[PERSON_NAME] *" at bounding box center [749, 269] width 399 height 47
click at [671, 278] on button "Select Button" at bounding box center [749, 280] width 399 height 26
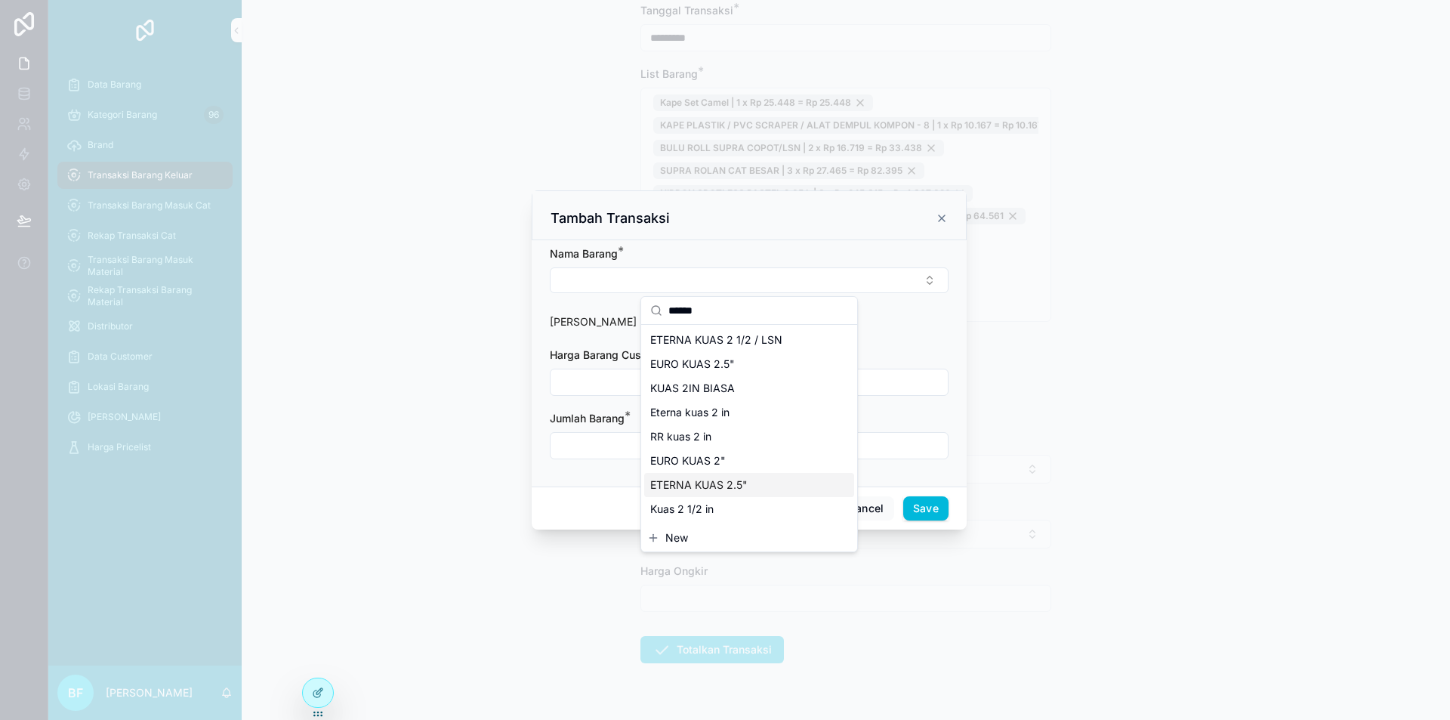
click at [750, 483] on div "ETERNA KUAS 2.5"" at bounding box center [749, 485] width 210 height 24
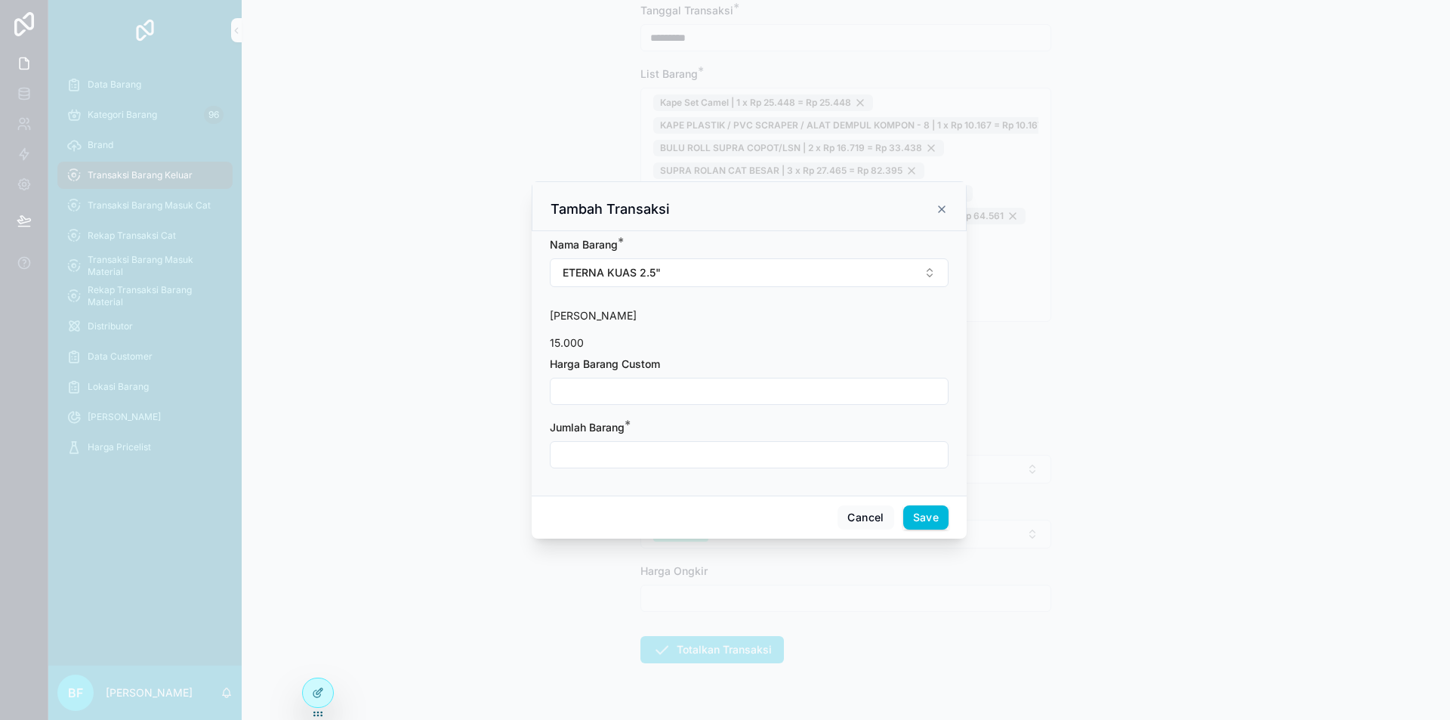
click at [678, 390] on input "scrollable content" at bounding box center [749, 391] width 397 height 21
click at [654, 453] on input "scrollable content" at bounding box center [749, 454] width 397 height 21
click at [923, 513] on button "Save" at bounding box center [925, 517] width 45 height 24
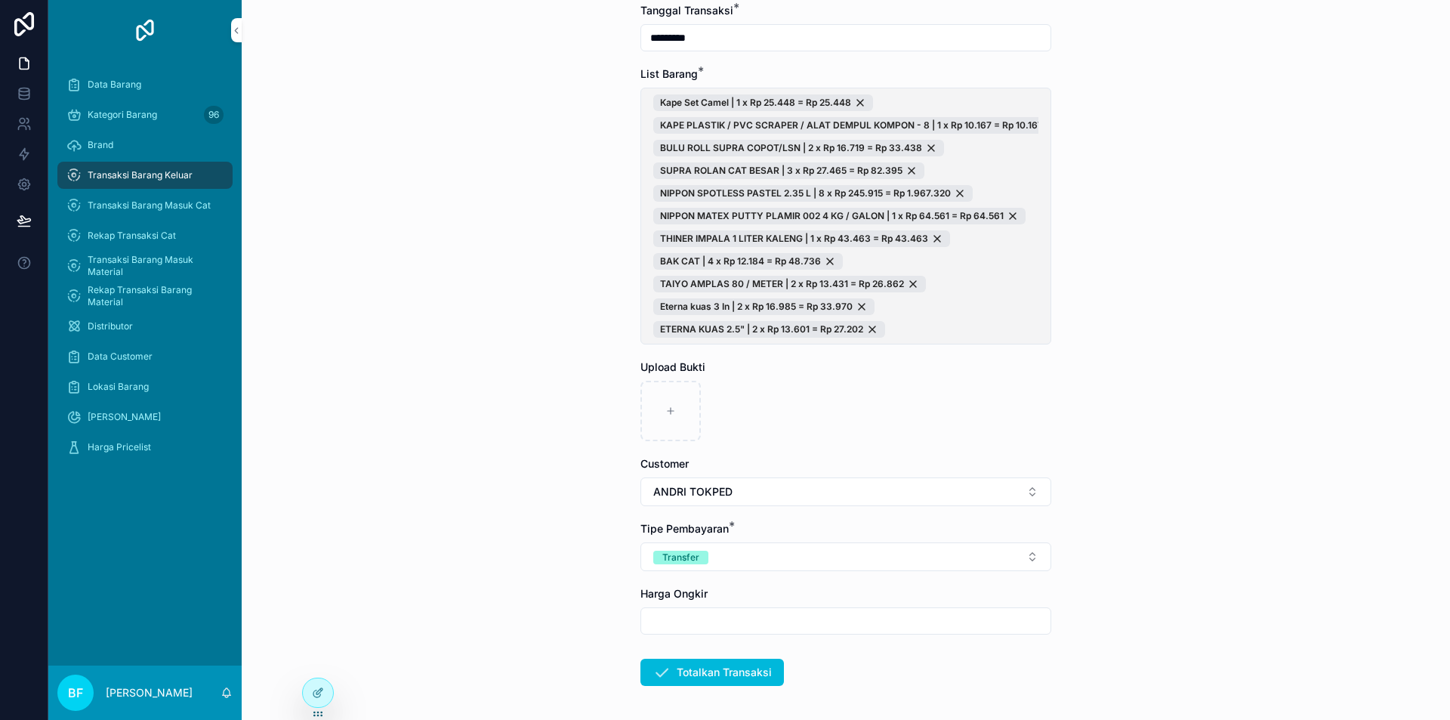
click at [1002, 323] on span "Kape Set Camel | 1 x Rp 25.448 = Rp 25.448 KAPE PLASTIK / PVC SCRAPER / ALAT DE…" at bounding box center [845, 215] width 385 height 243
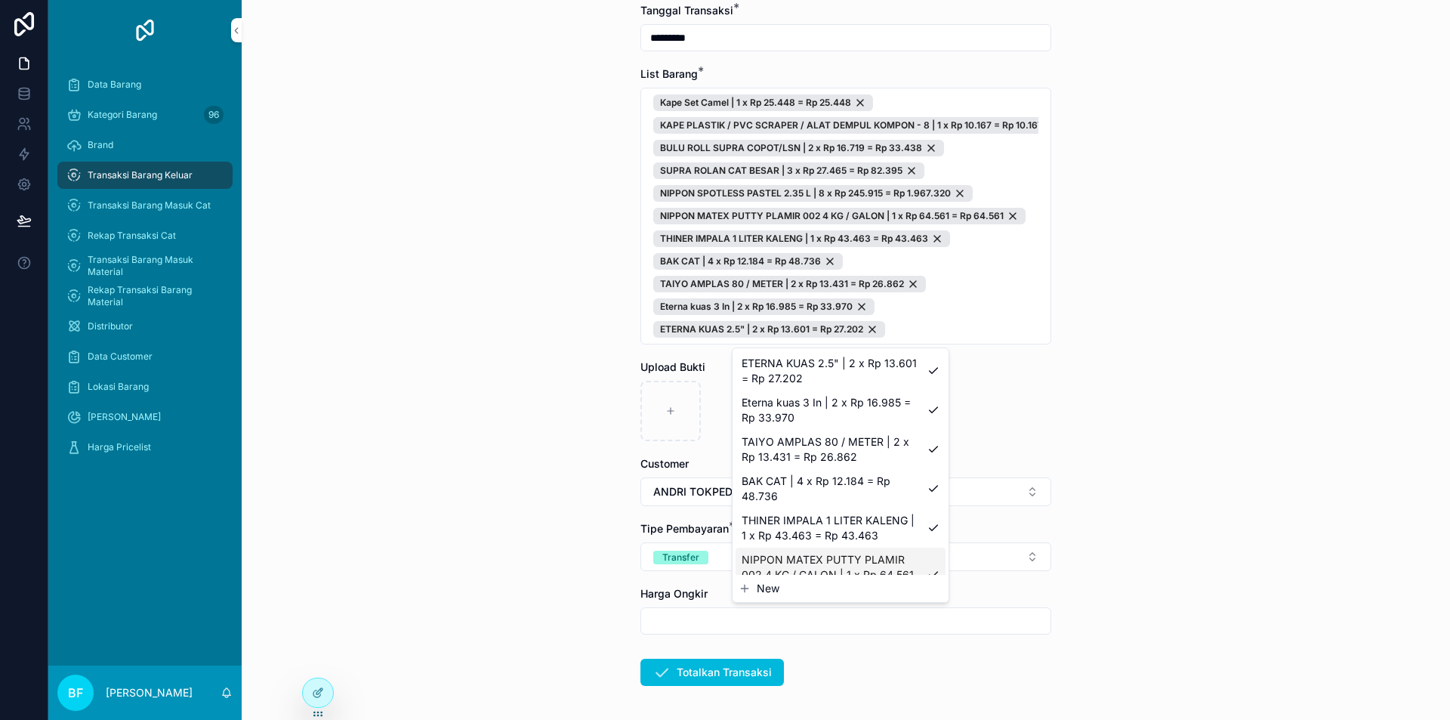
click at [771, 588] on span "New" at bounding box center [768, 588] width 23 height 15
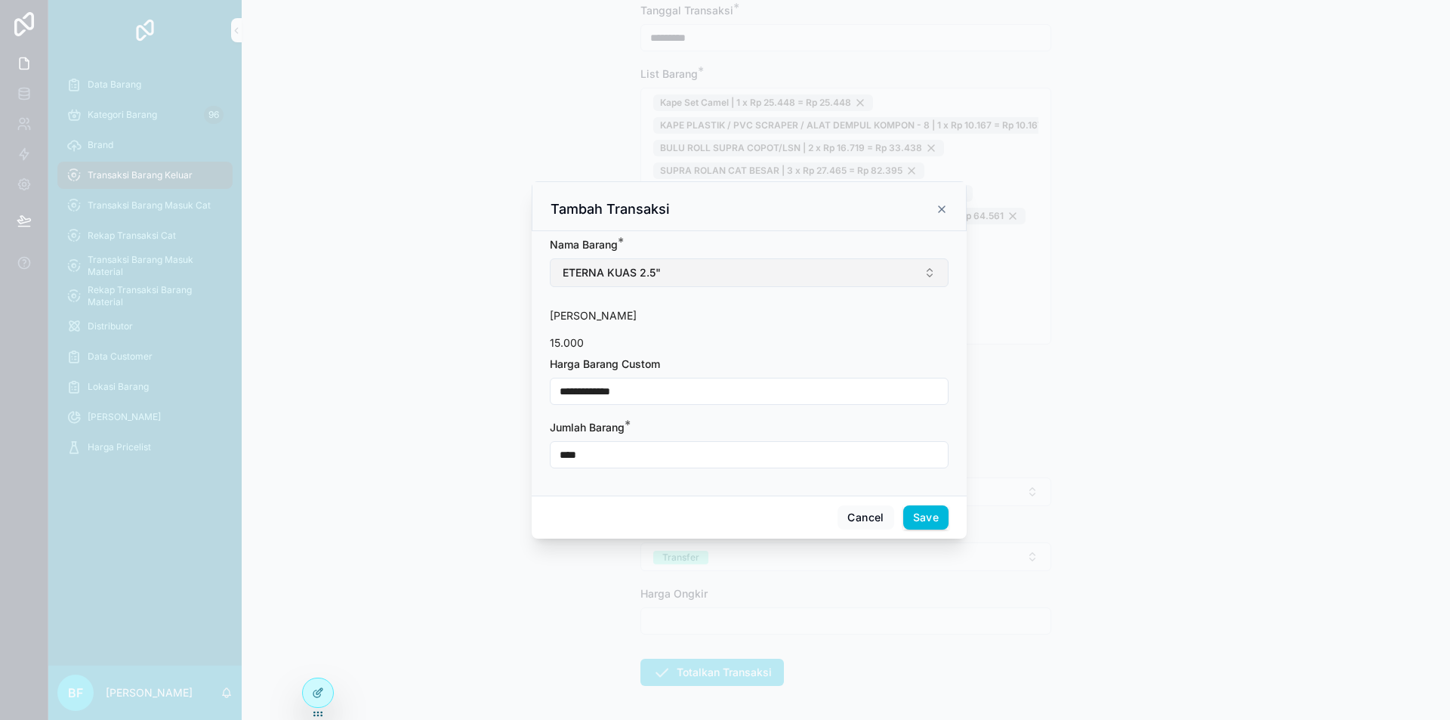
click at [726, 273] on button "ETERNA KUAS 2.5"" at bounding box center [749, 272] width 399 height 29
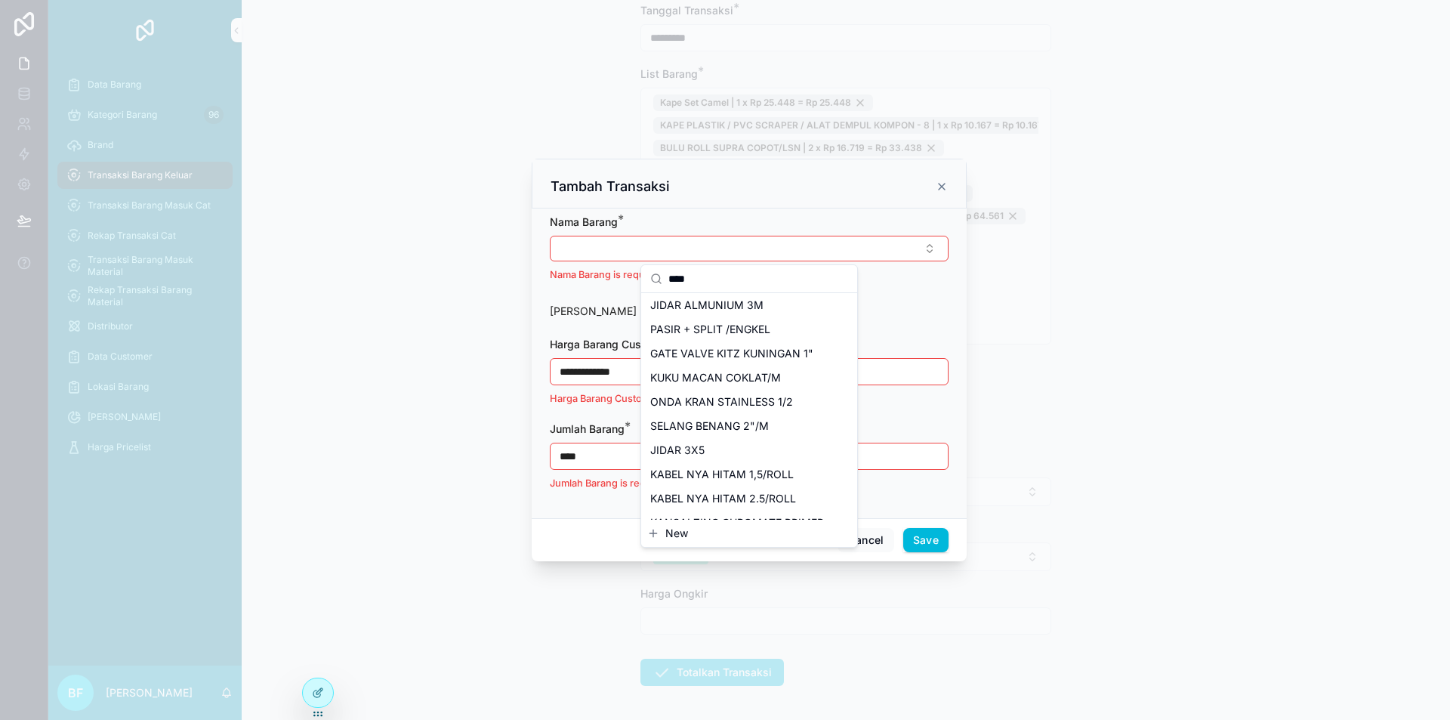
scroll to position [0, 0]
click at [743, 463] on div "ROLLAN AC KECIL" at bounding box center [749, 468] width 210 height 24
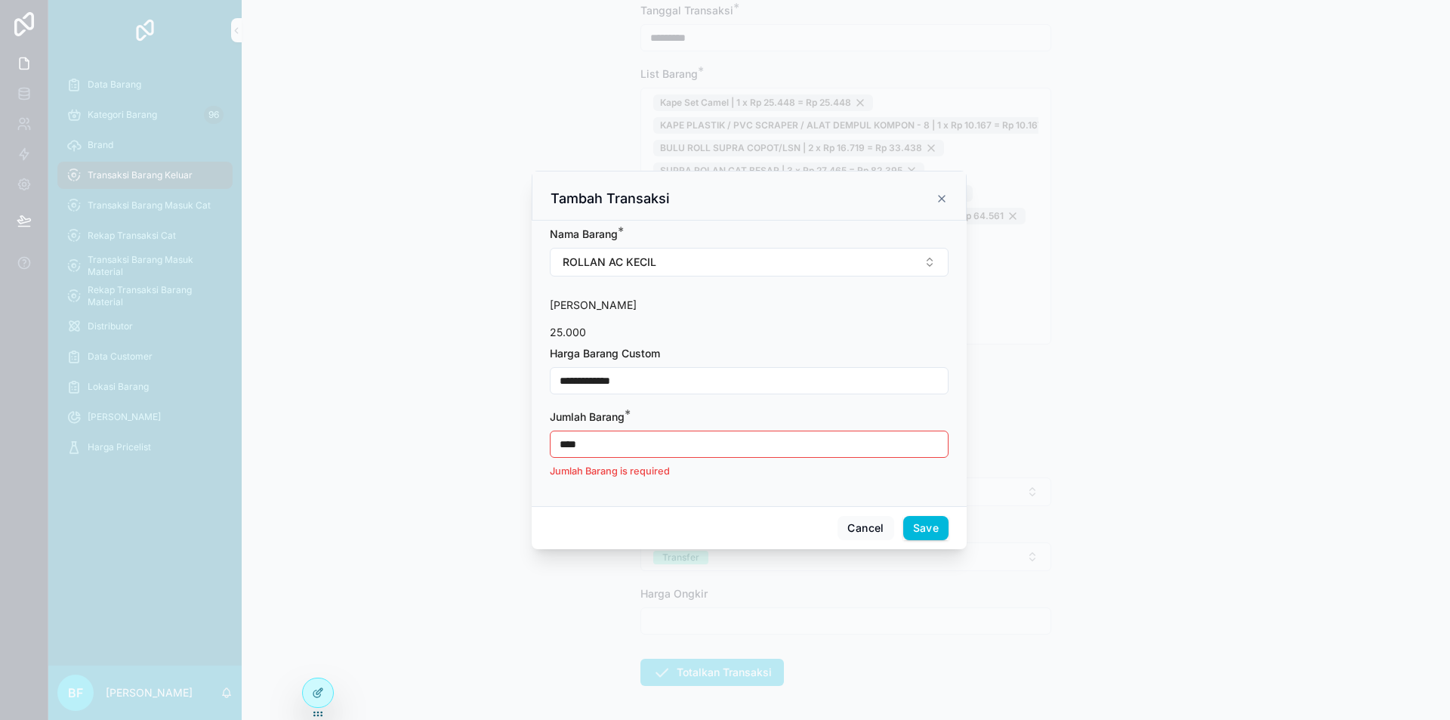
click at [654, 378] on input "**********" at bounding box center [749, 380] width 397 height 21
click at [628, 441] on input "****" at bounding box center [749, 444] width 397 height 21
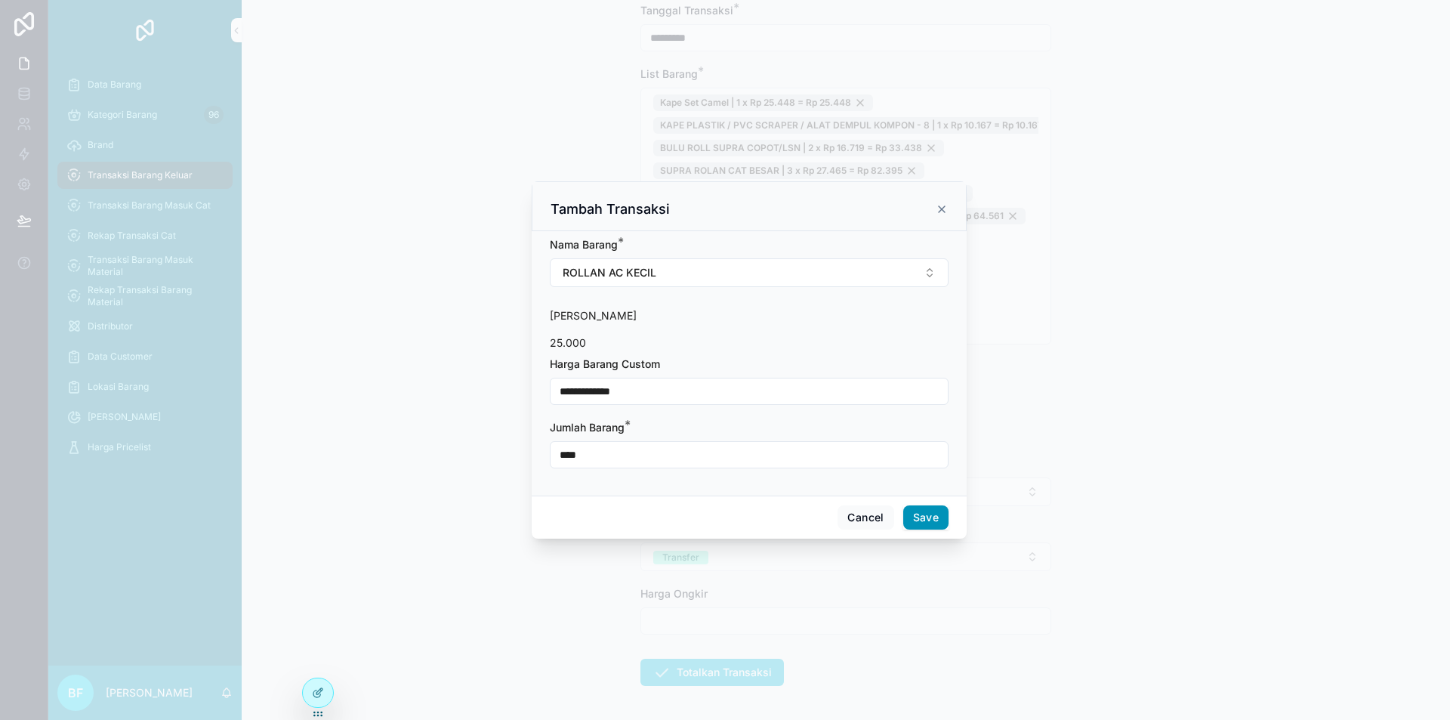
click at [928, 517] on button "Save" at bounding box center [925, 517] width 45 height 24
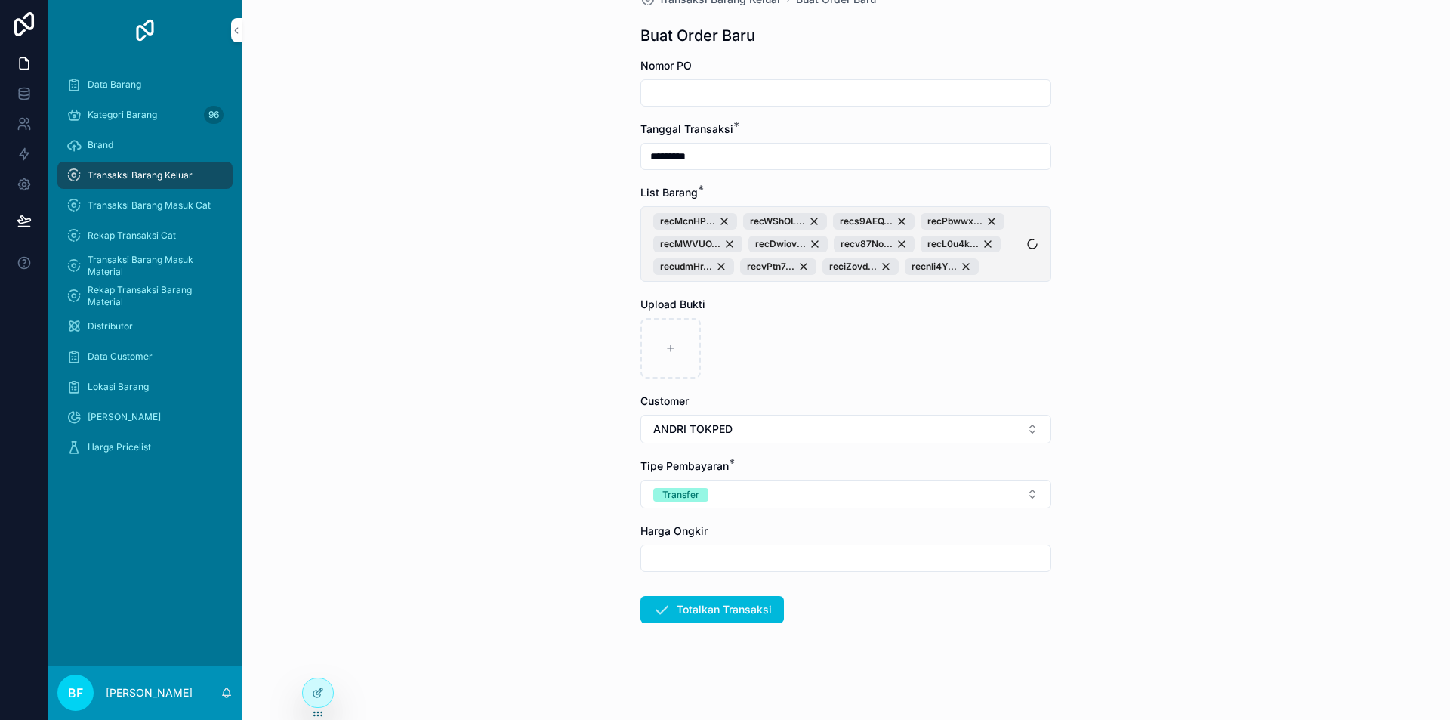
scroll to position [151, 0]
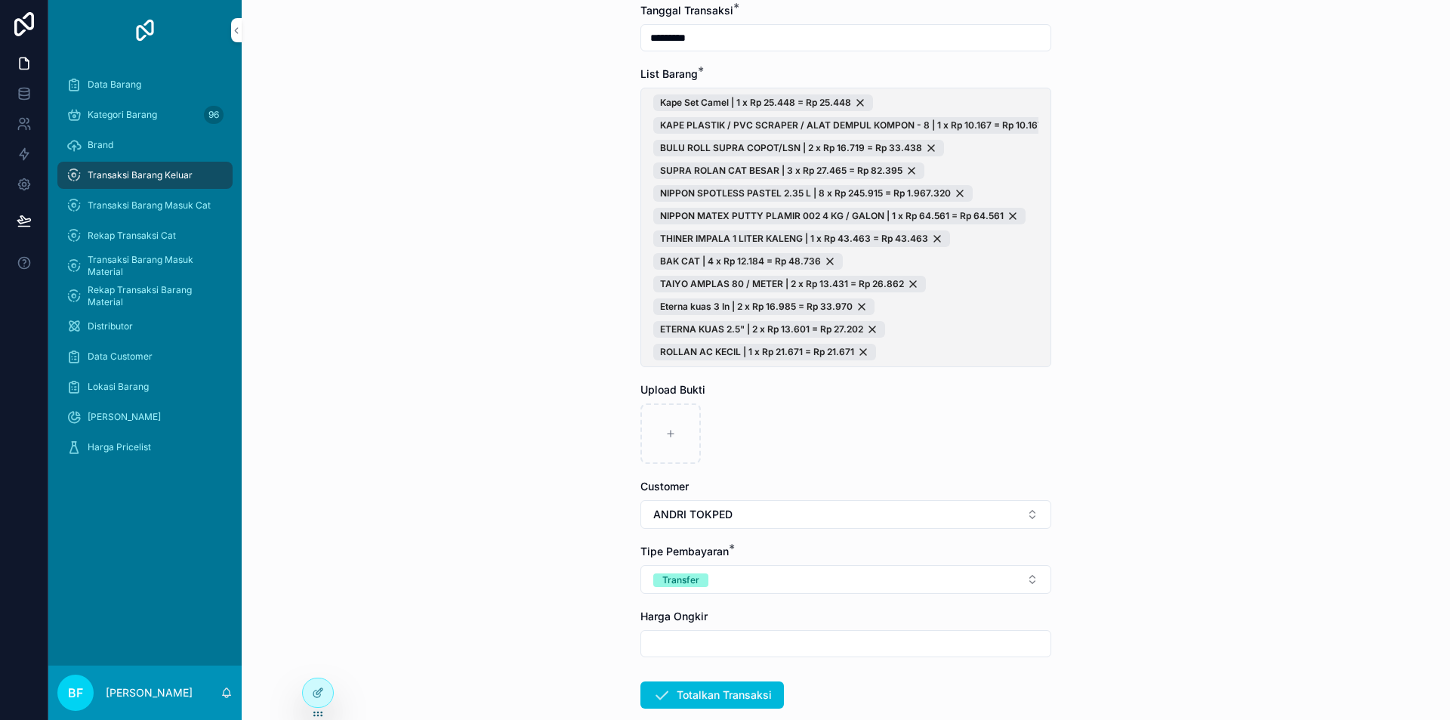
click at [1034, 276] on button "Kape Set Camel | 1 x Rp 25.448 = Rp 25.448 KAPE PLASTIK / PVC SCRAPER / ALAT DE…" at bounding box center [845, 227] width 411 height 279
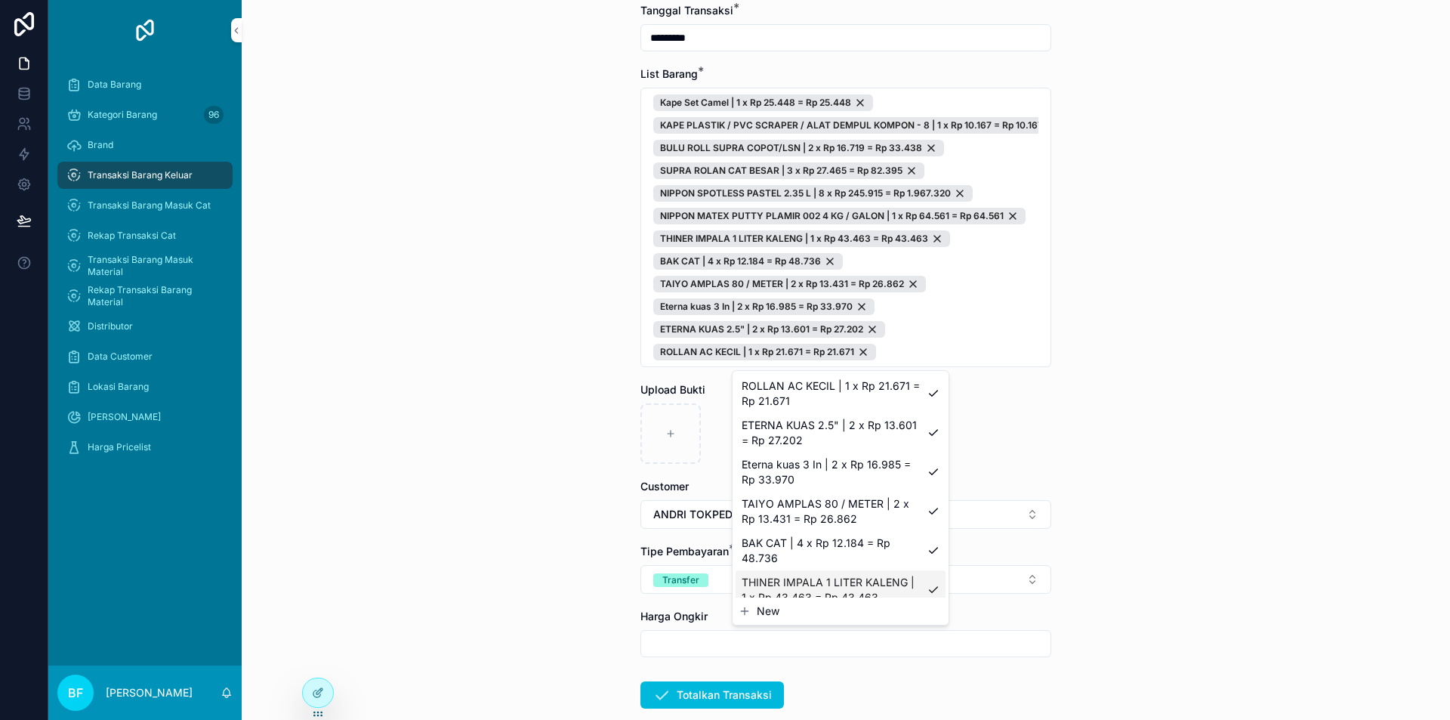
click at [763, 607] on span "New" at bounding box center [768, 610] width 23 height 15
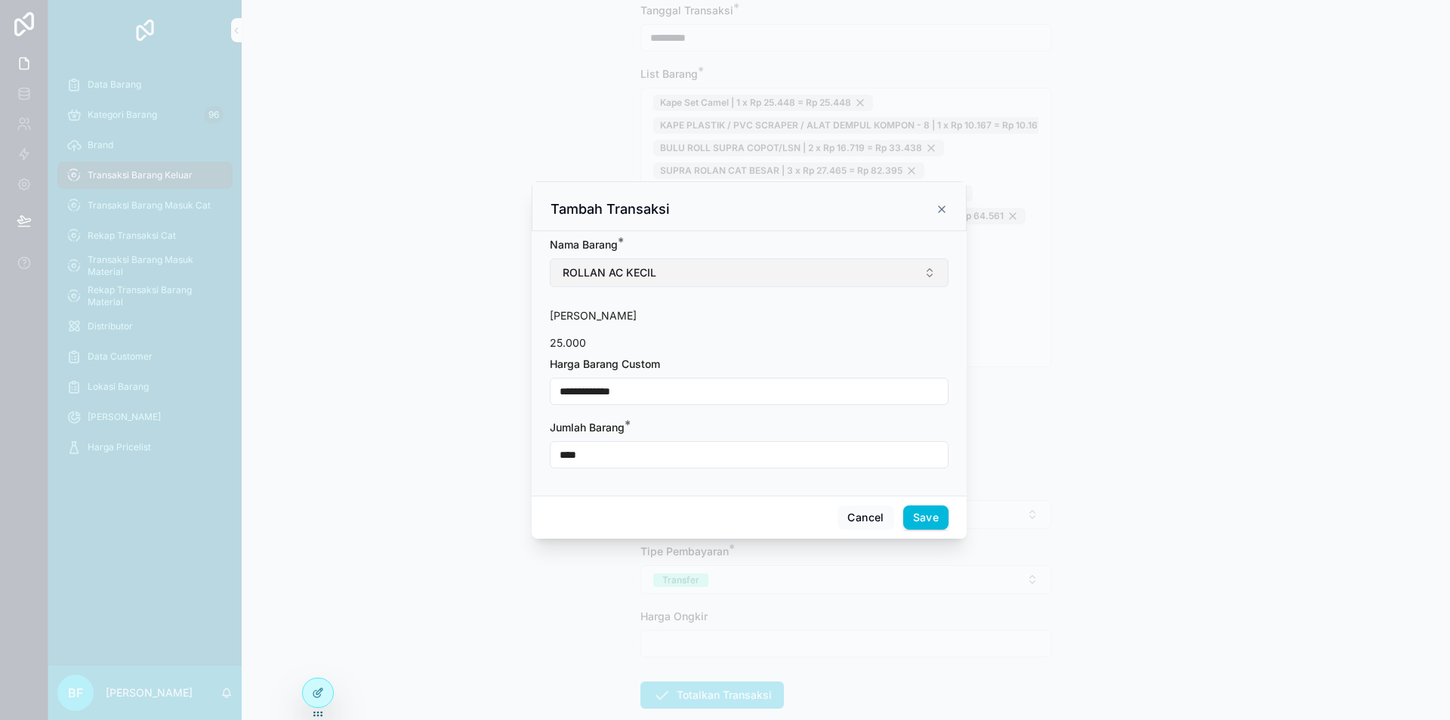
click at [653, 270] on span "ROLLAN AC KECIL" at bounding box center [610, 272] width 94 height 15
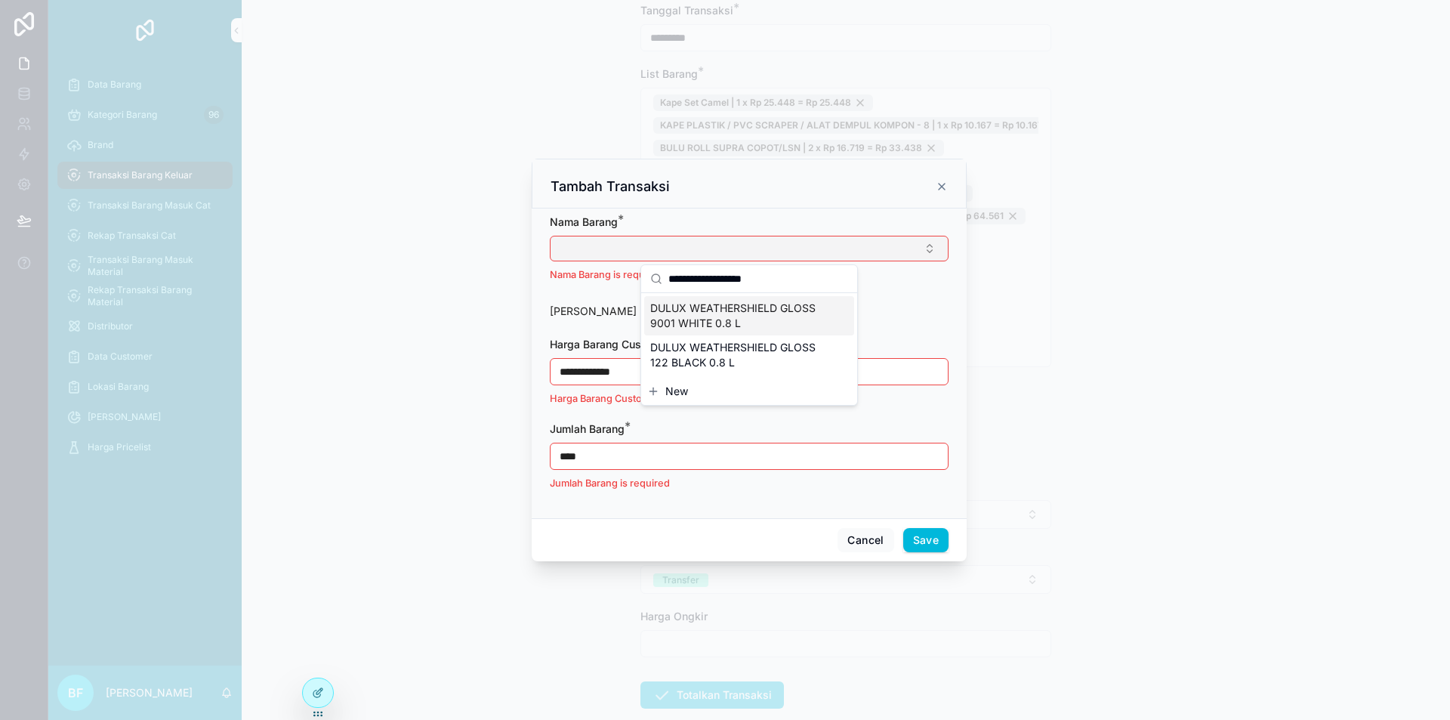
click at [736, 284] on input "**********" at bounding box center [758, 278] width 180 height 27
click at [782, 357] on span "DULUX WEATHERSHIELD GLOSS 122 BLACK 0.8 L" at bounding box center [740, 355] width 180 height 30
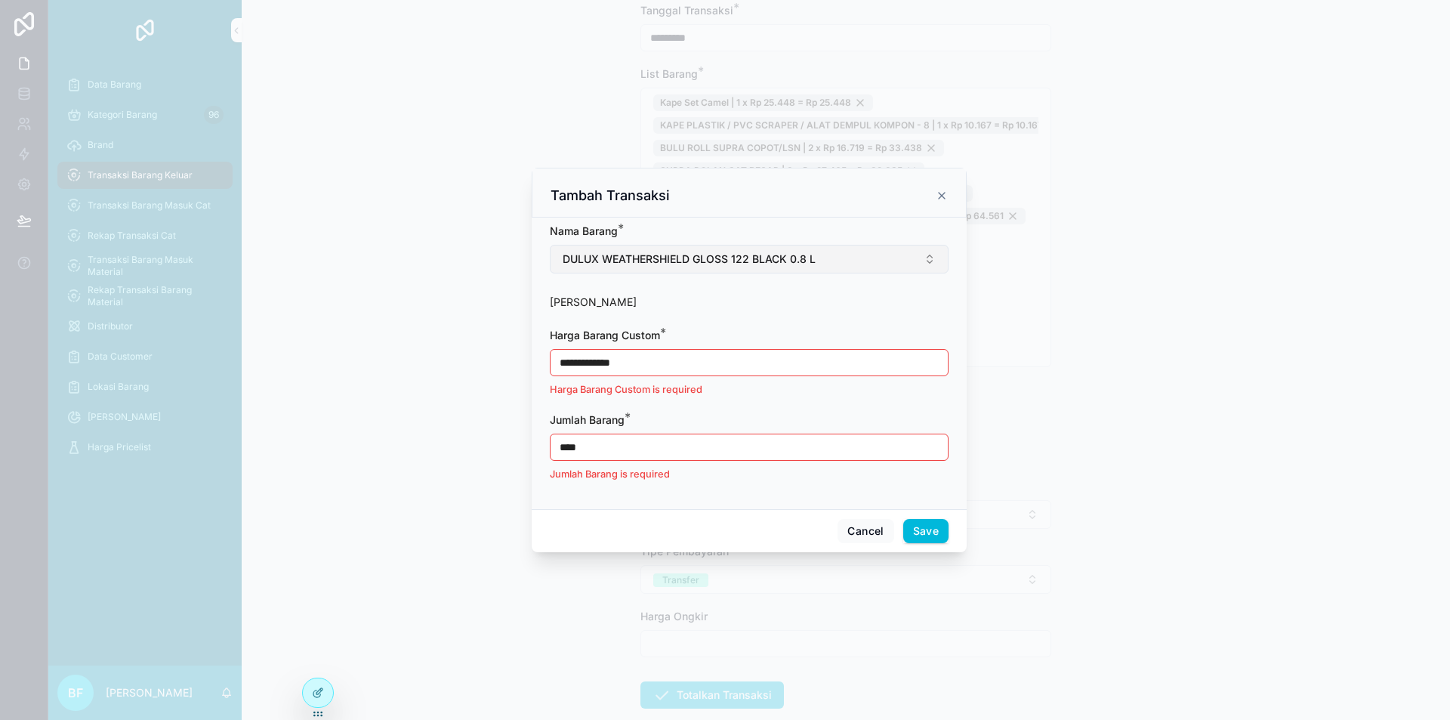
click at [769, 360] on input "**********" at bounding box center [749, 362] width 397 height 21
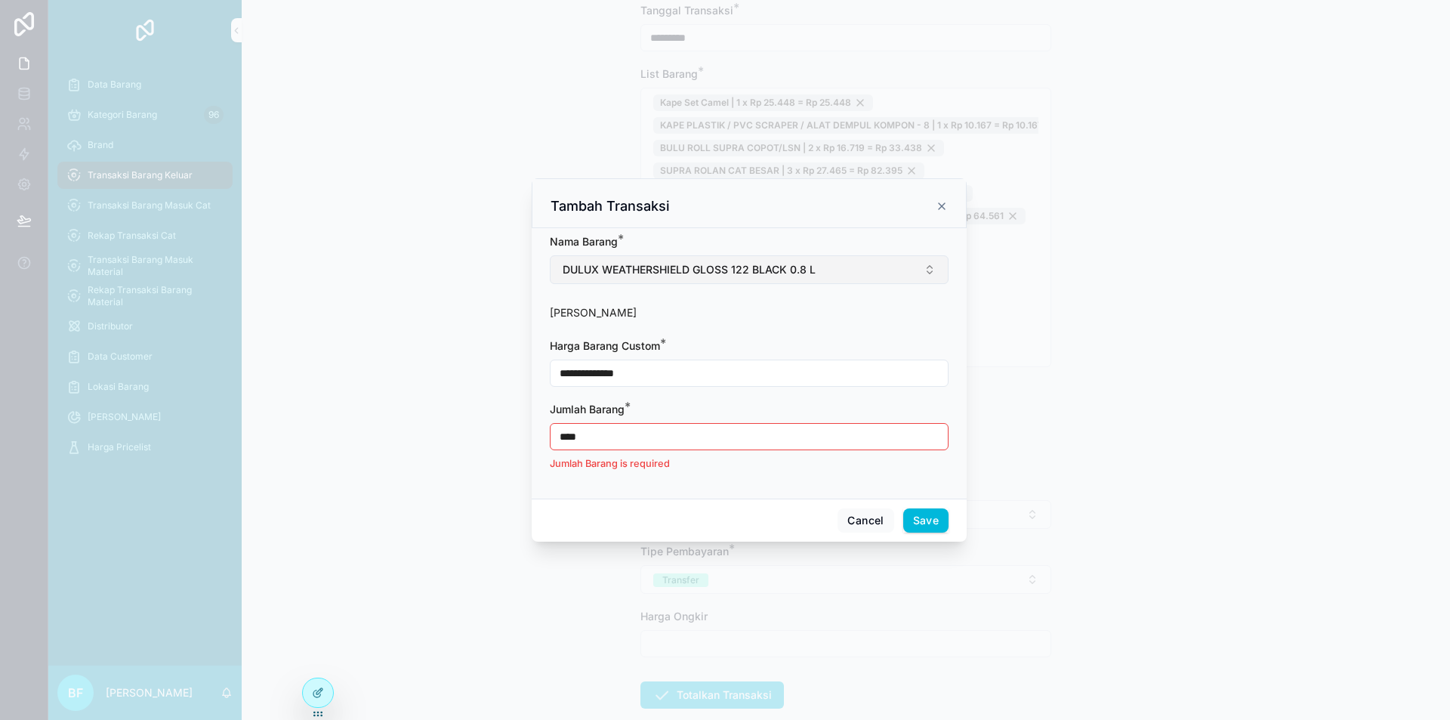
click at [741, 437] on input "****" at bounding box center [749, 436] width 397 height 21
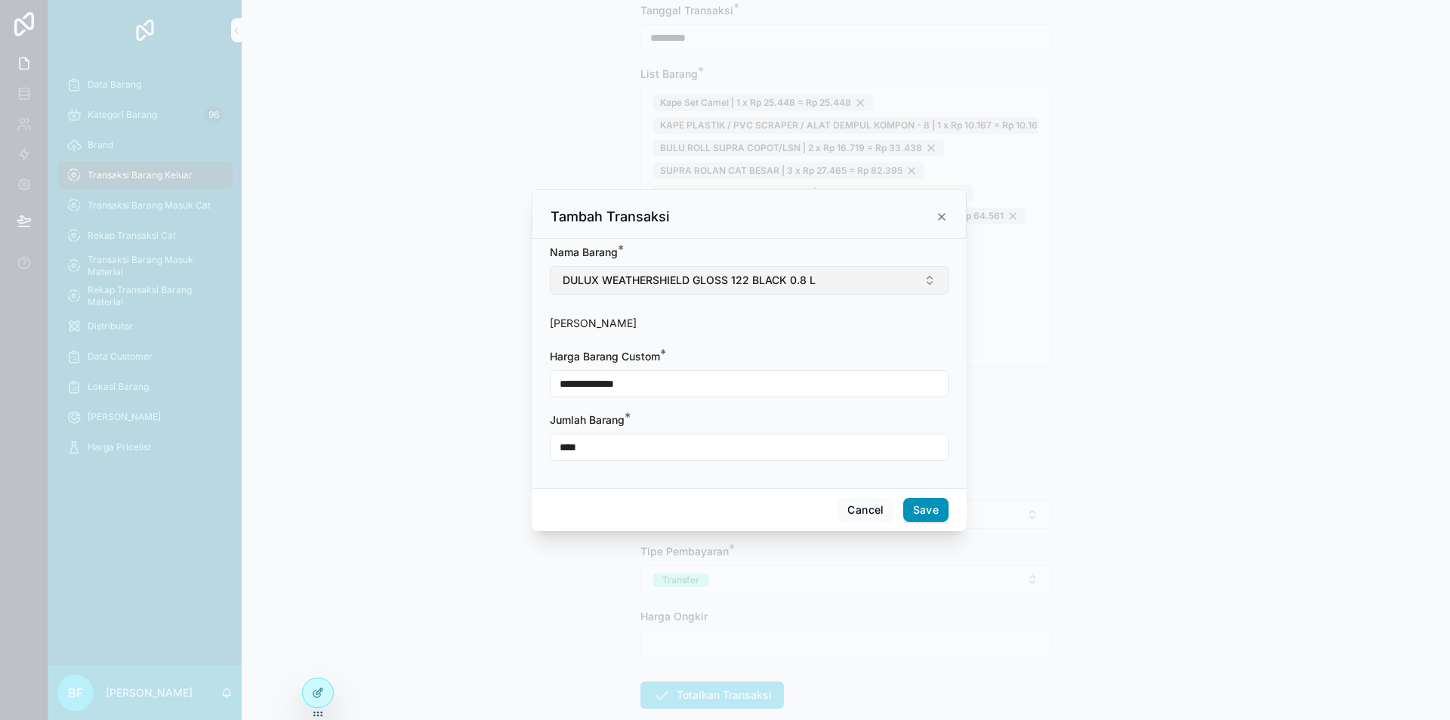
click at [921, 516] on button "Save" at bounding box center [925, 510] width 45 height 24
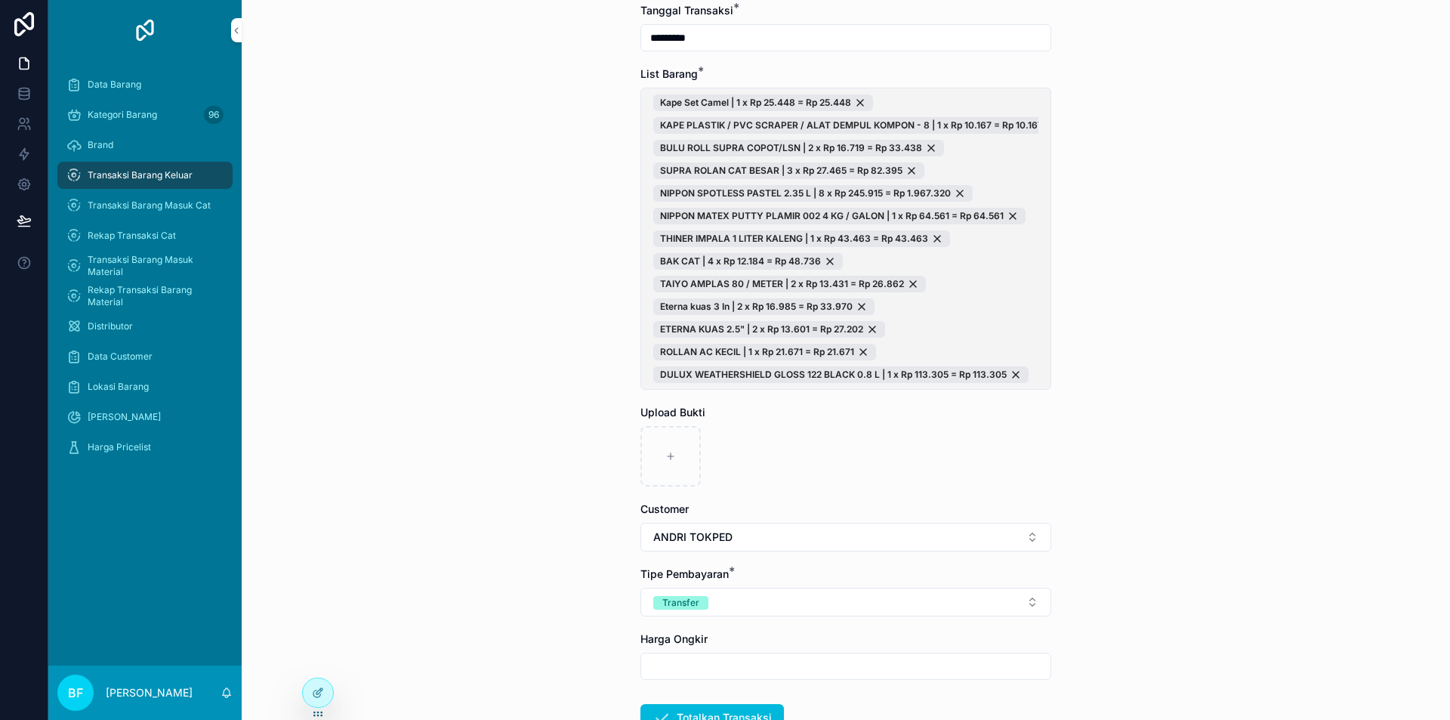
click at [1026, 266] on span "Kape Set Camel | 1 x Rp 25.448 = Rp 25.448 KAPE PLASTIK / PVC SCRAPER / ALAT DE…" at bounding box center [845, 238] width 385 height 289
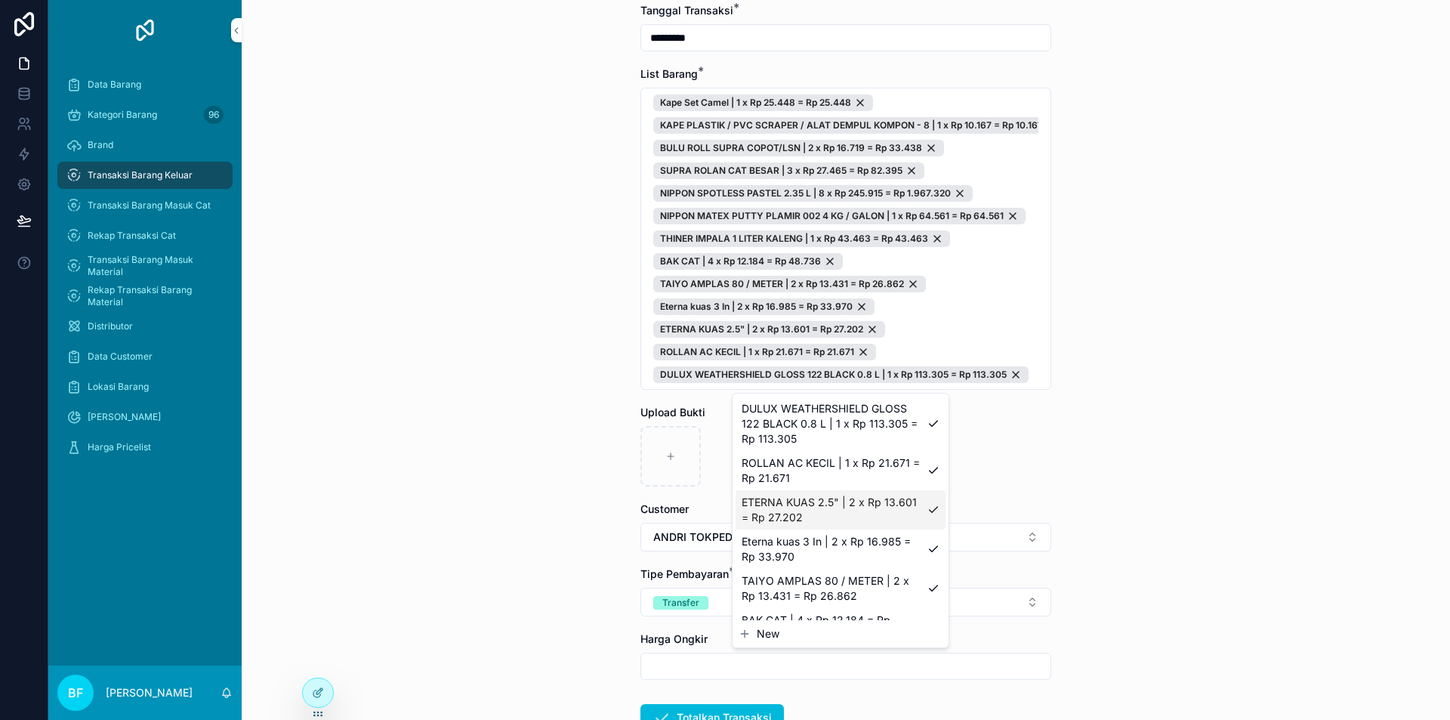
click at [754, 631] on button "New" at bounding box center [841, 633] width 204 height 15
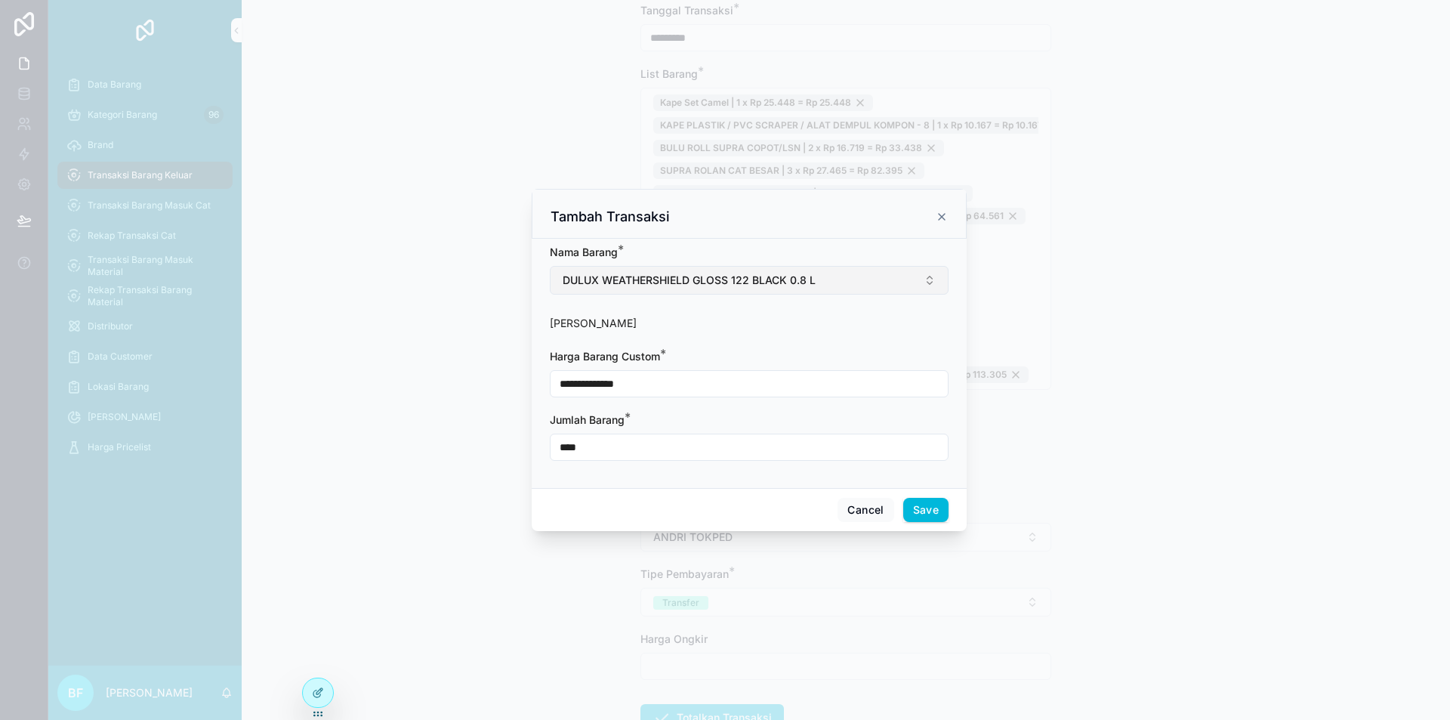
click at [710, 283] on span "DULUX WEATHERSHIELD GLOSS 122 BLACK 0.8 L" at bounding box center [689, 280] width 253 height 15
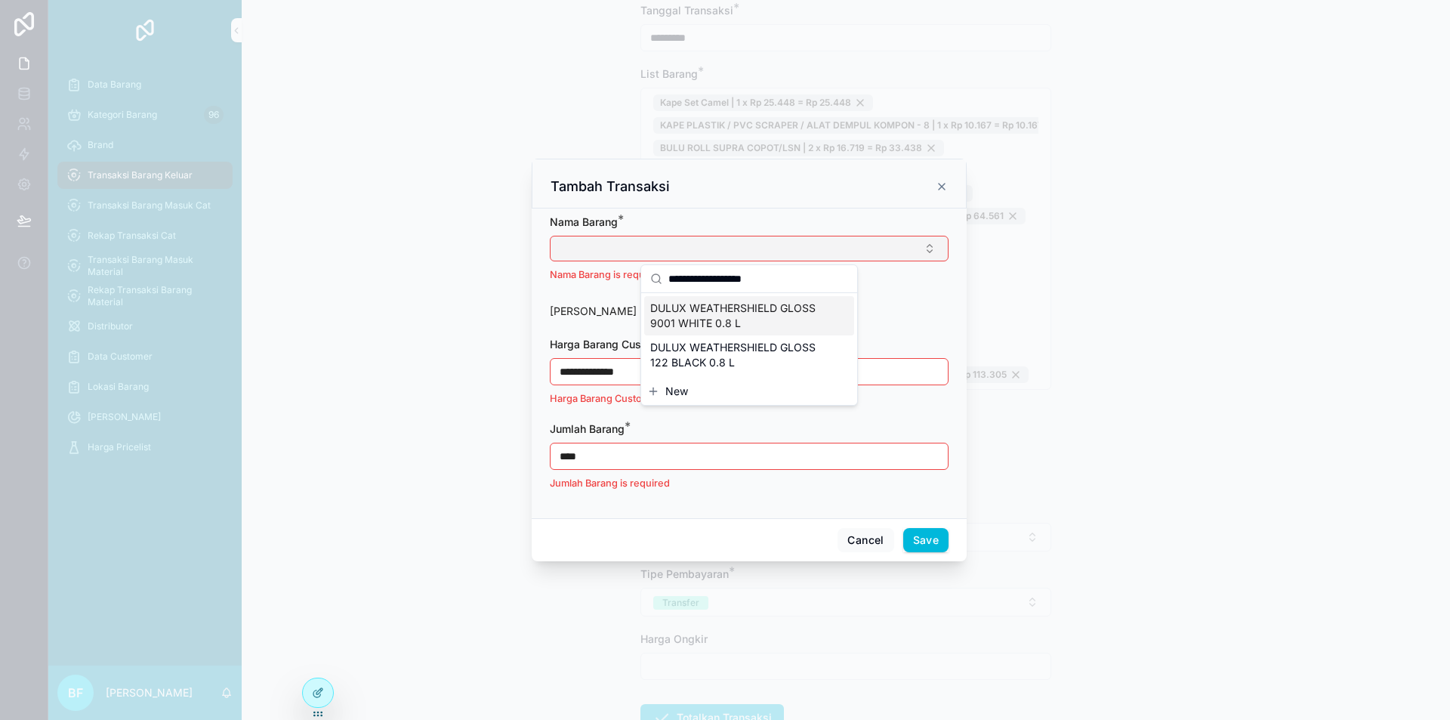
click at [781, 312] on span "DULUX WEATHERSHIELD GLOSS 9001 WHITE 0.8 L" at bounding box center [740, 316] width 180 height 30
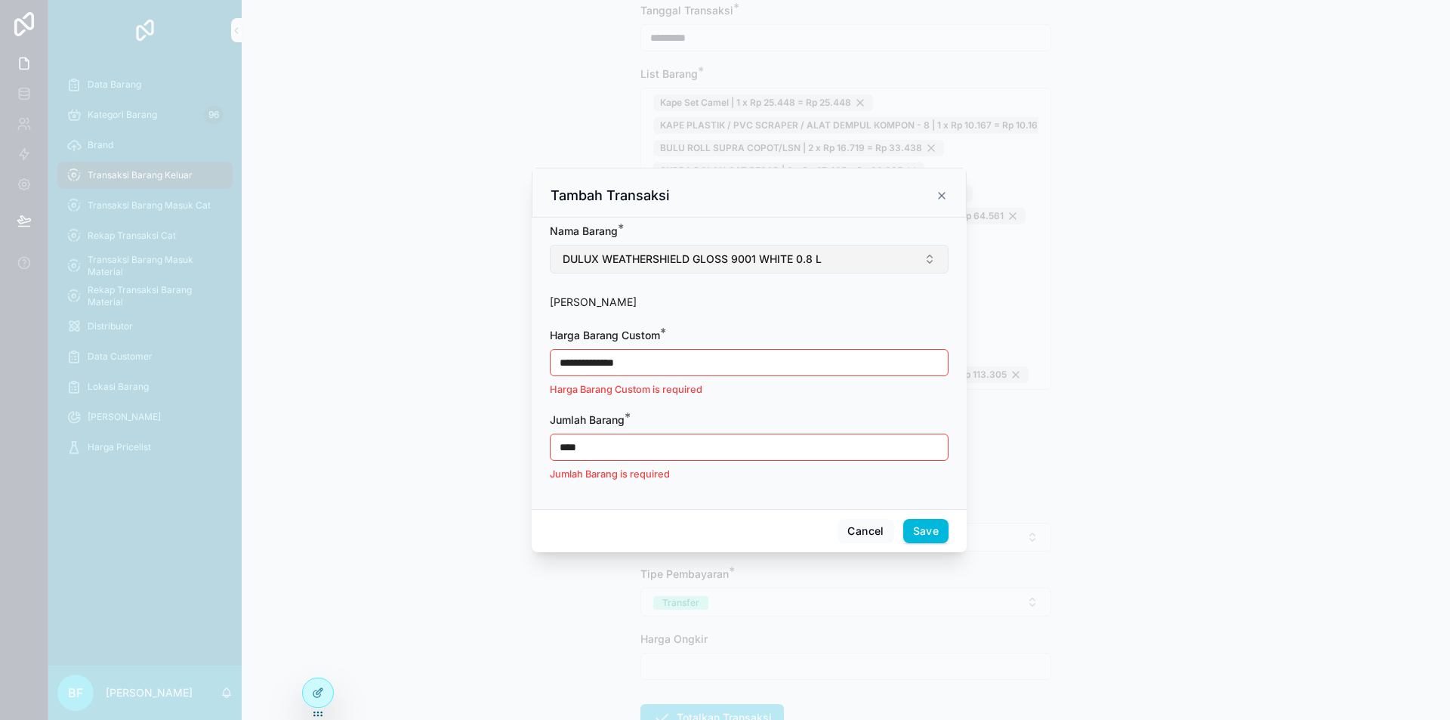
click at [763, 366] on input "**********" at bounding box center [749, 362] width 397 height 21
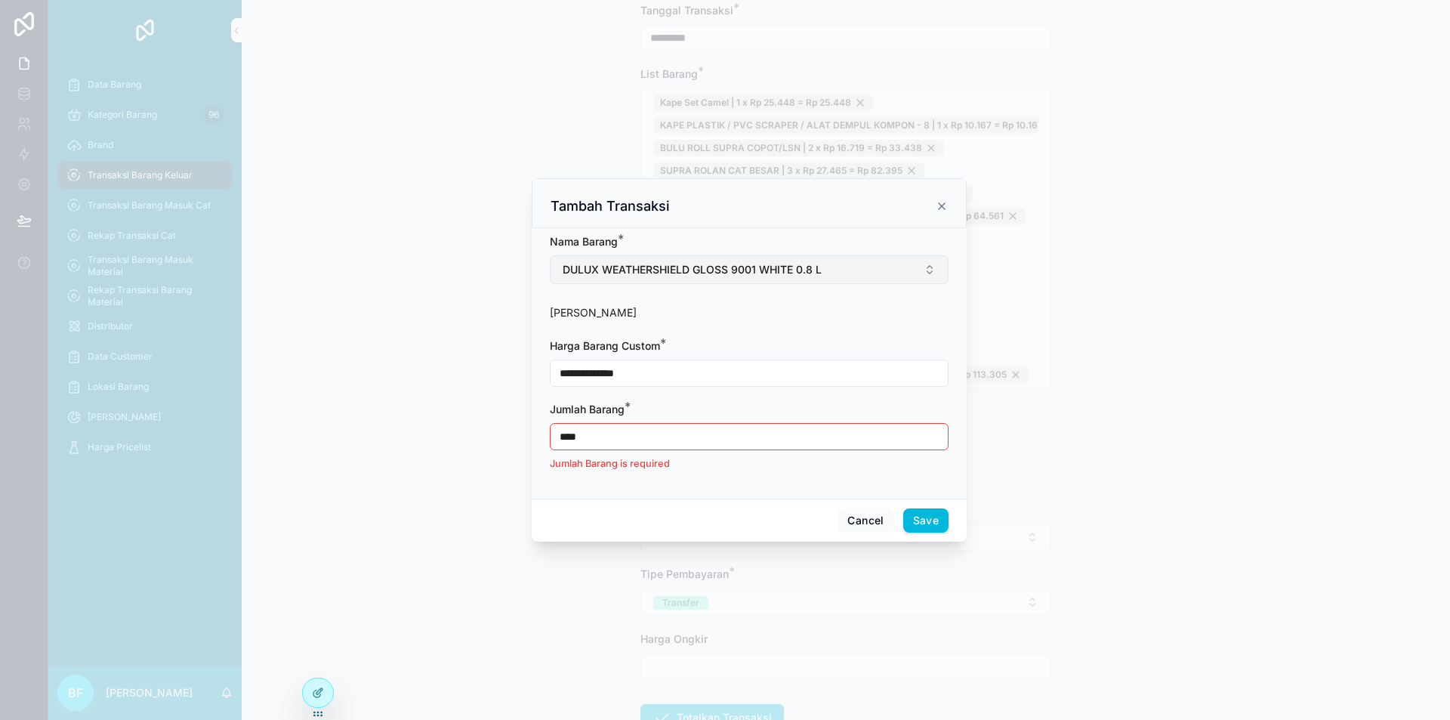
click at [723, 440] on input "****" at bounding box center [749, 436] width 397 height 21
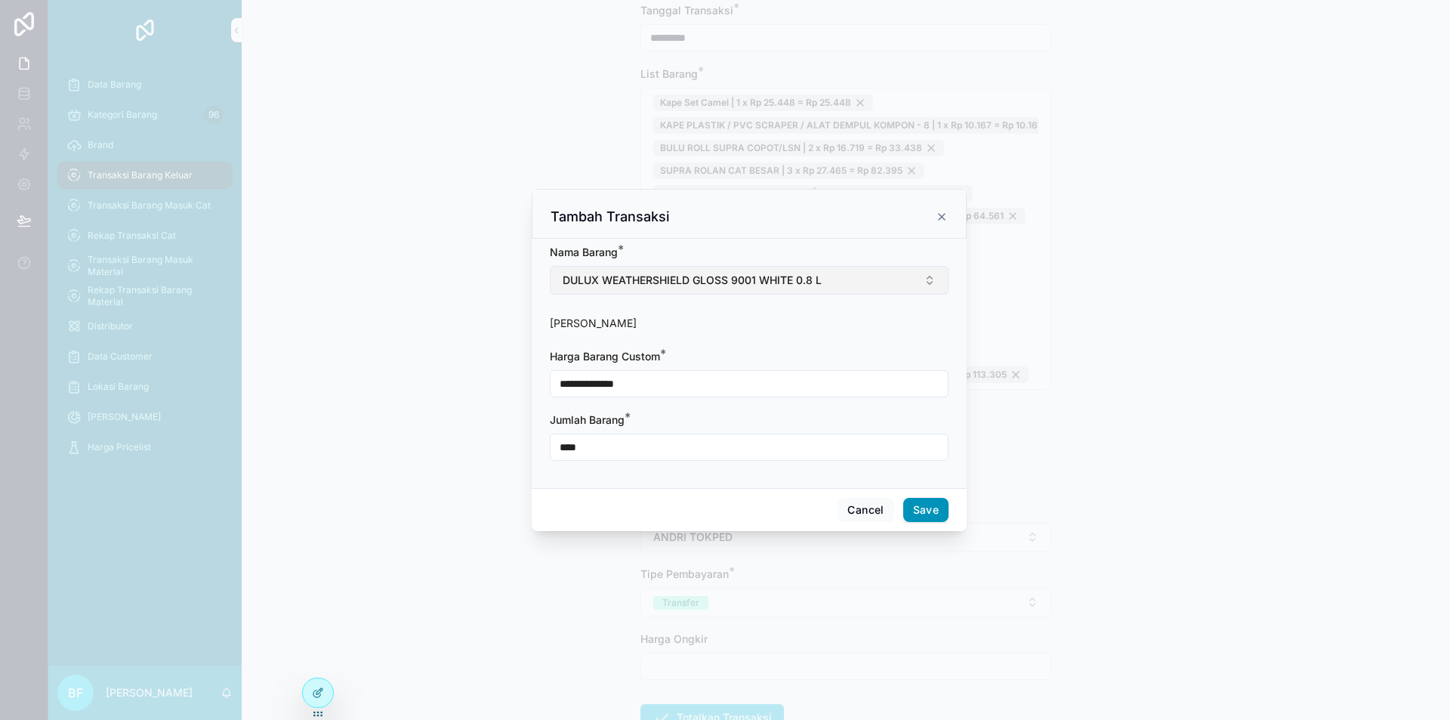
click at [932, 508] on button "Save" at bounding box center [925, 510] width 45 height 24
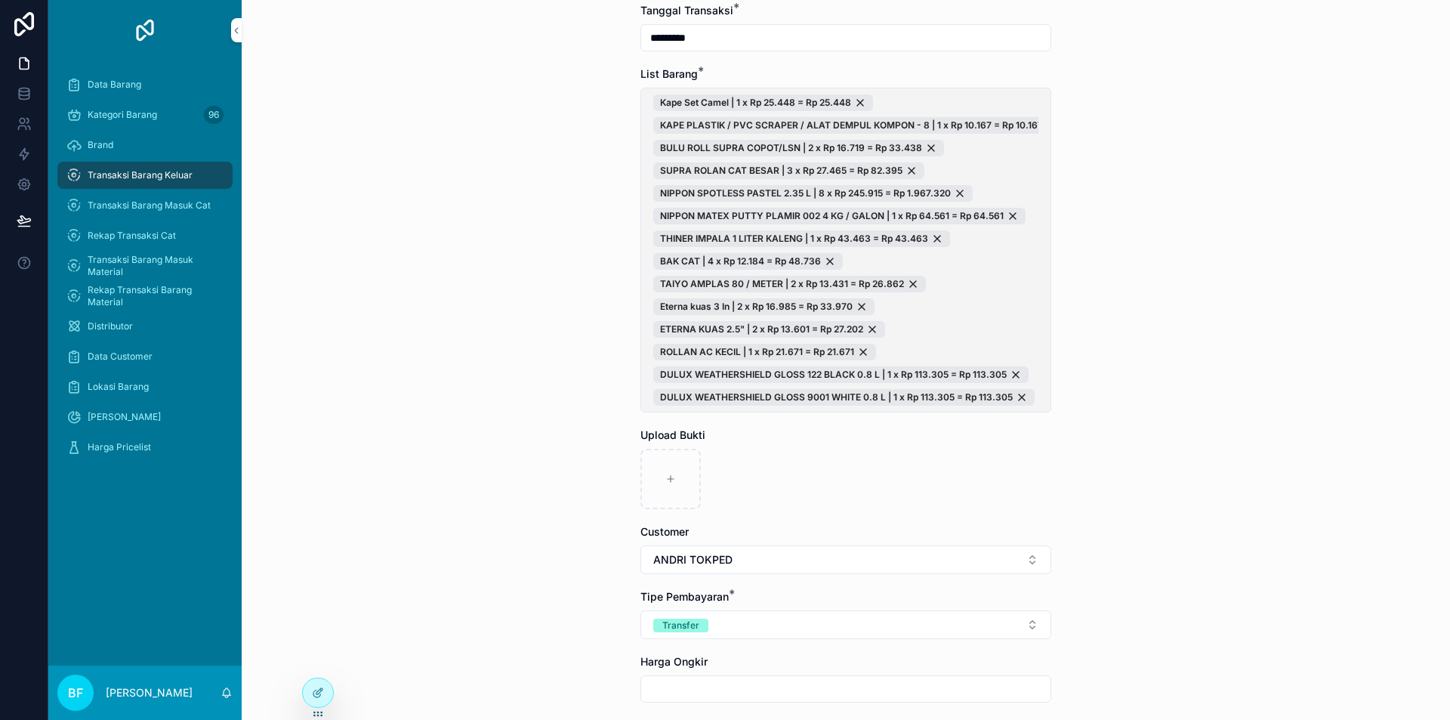
click at [974, 307] on span "Kape Set Camel | 1 x Rp 25.448 = Rp 25.448 KAPE PLASTIK / PVC SCRAPER / ALAT DE…" at bounding box center [845, 249] width 385 height 311
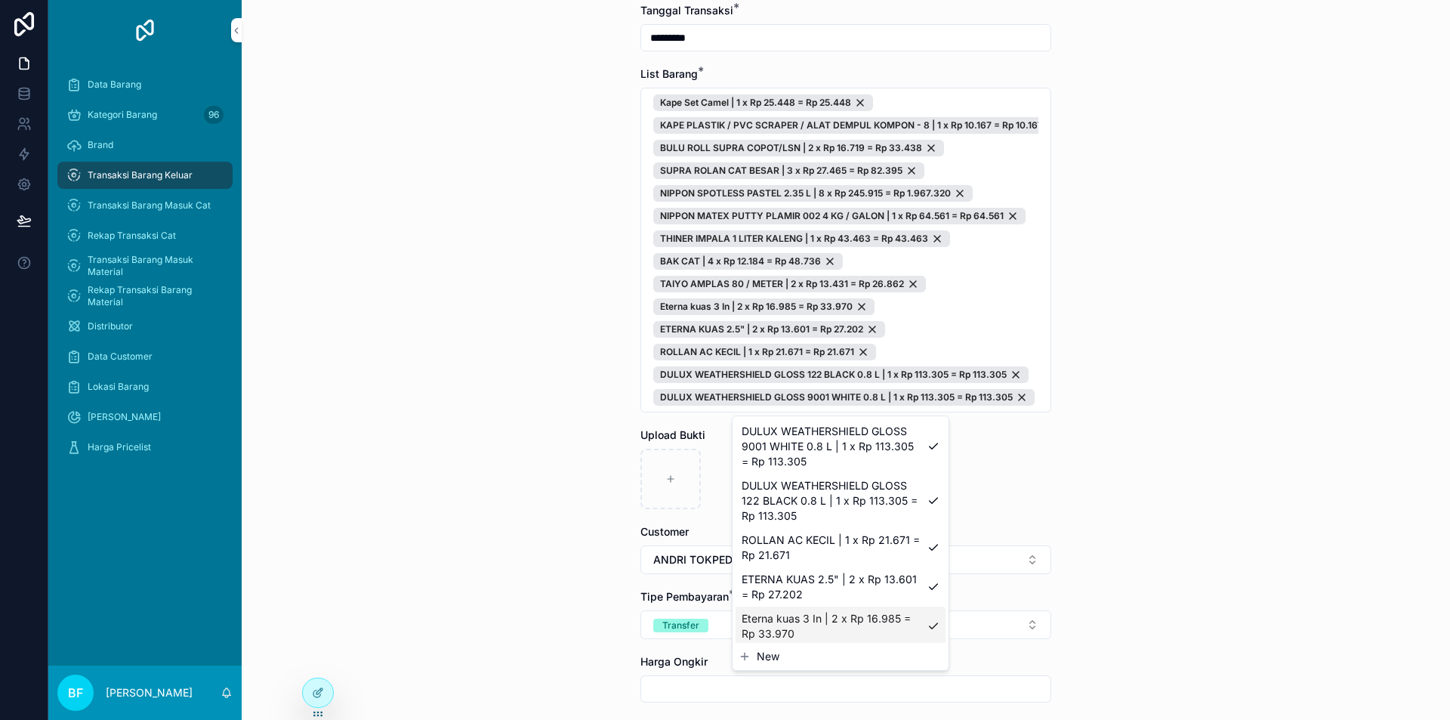
click at [767, 654] on span "New" at bounding box center [768, 656] width 23 height 15
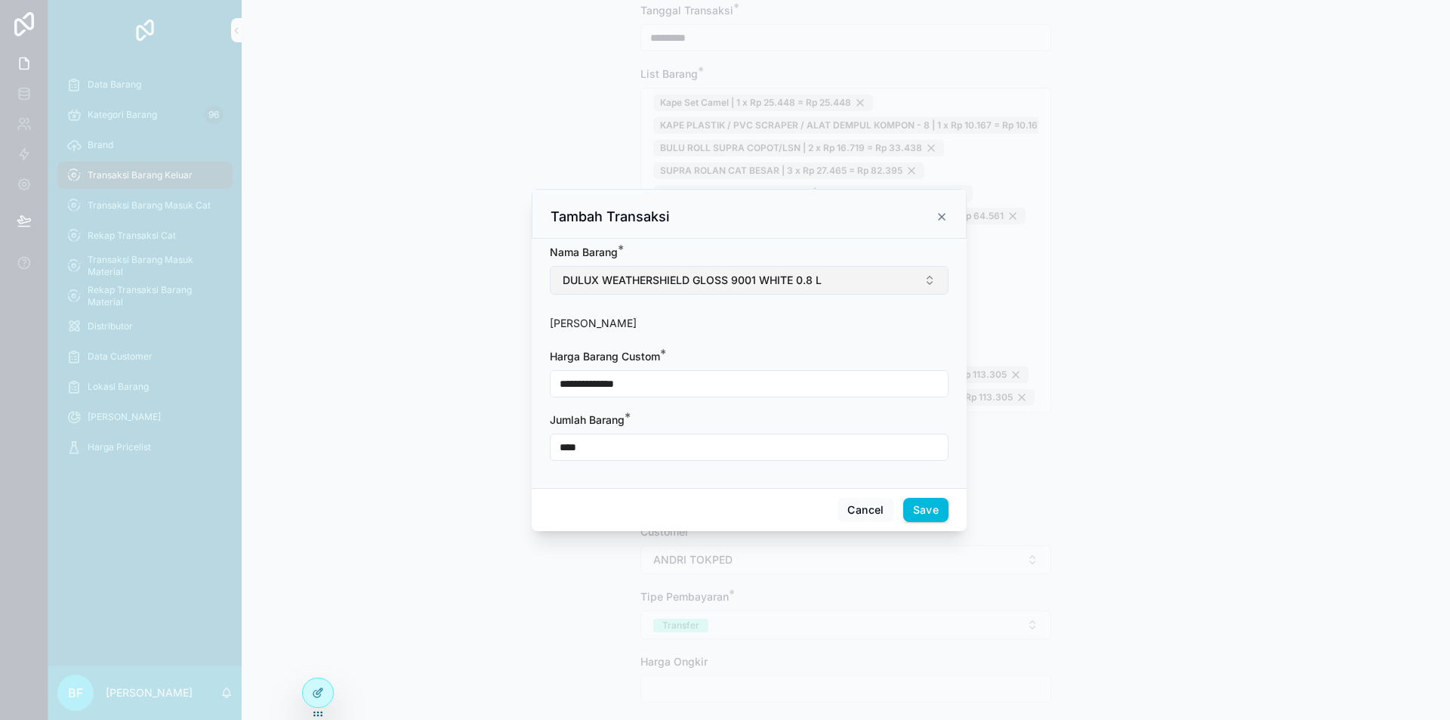
click at [708, 294] on button "DULUX WEATHERSHIELD GLOSS 9001 WHITE 0.8 L" at bounding box center [749, 280] width 399 height 29
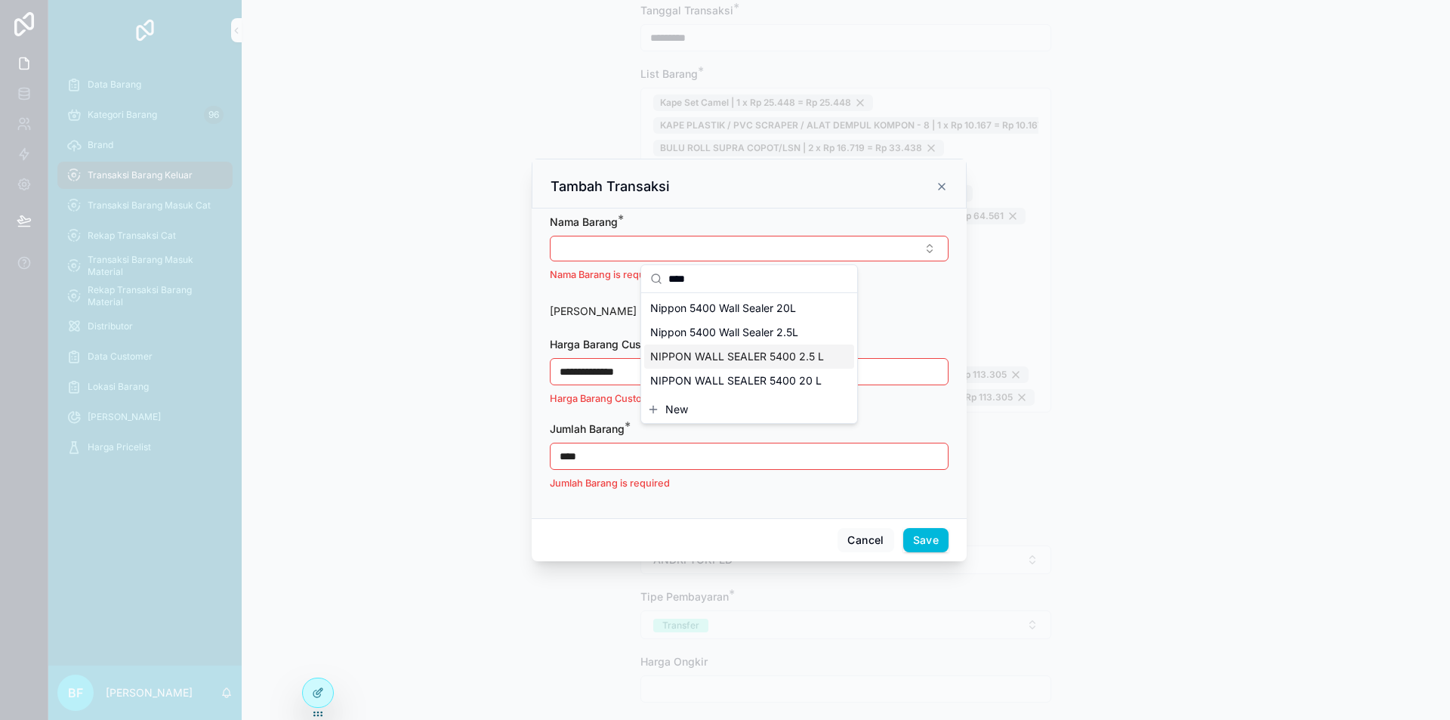
click at [721, 352] on span "NIPPON WALL SEALER 5400 2.5 L" at bounding box center [737, 356] width 174 height 15
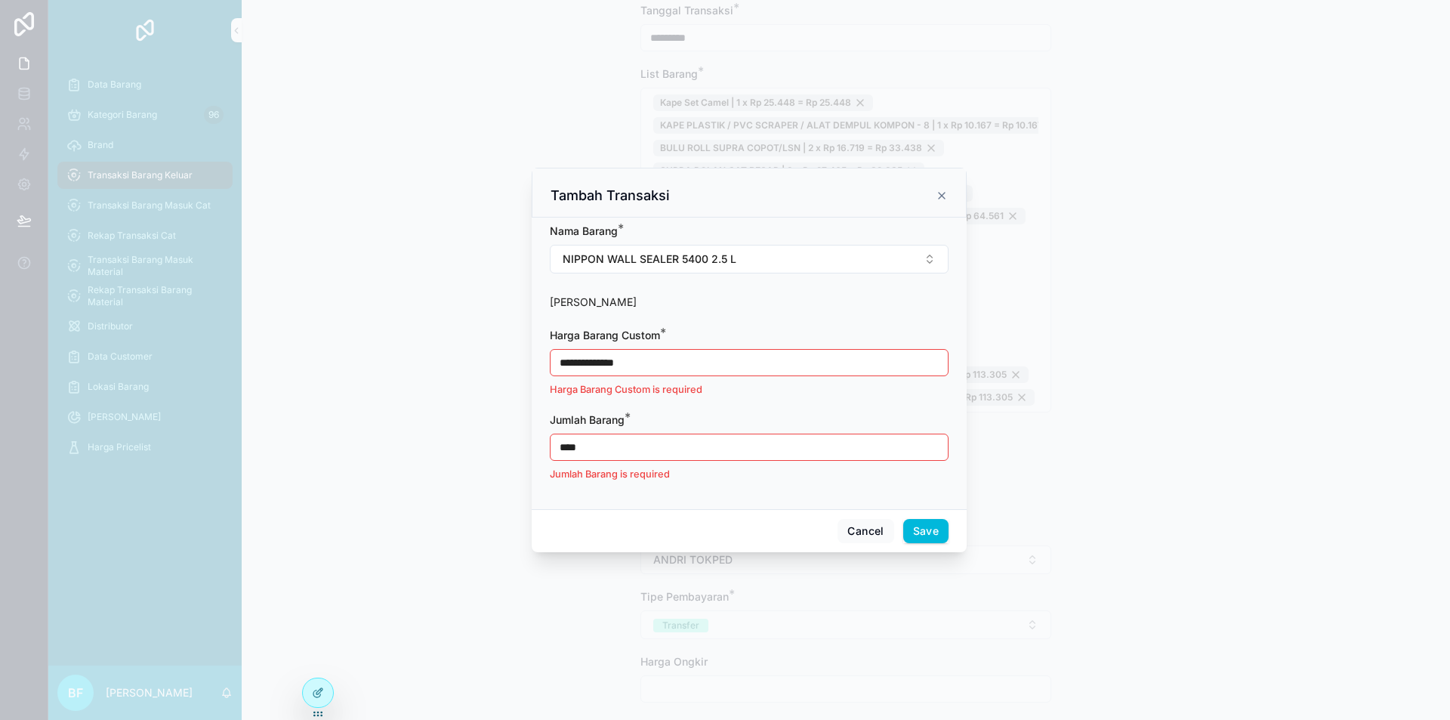
click at [720, 360] on input "**********" at bounding box center [749, 362] width 397 height 21
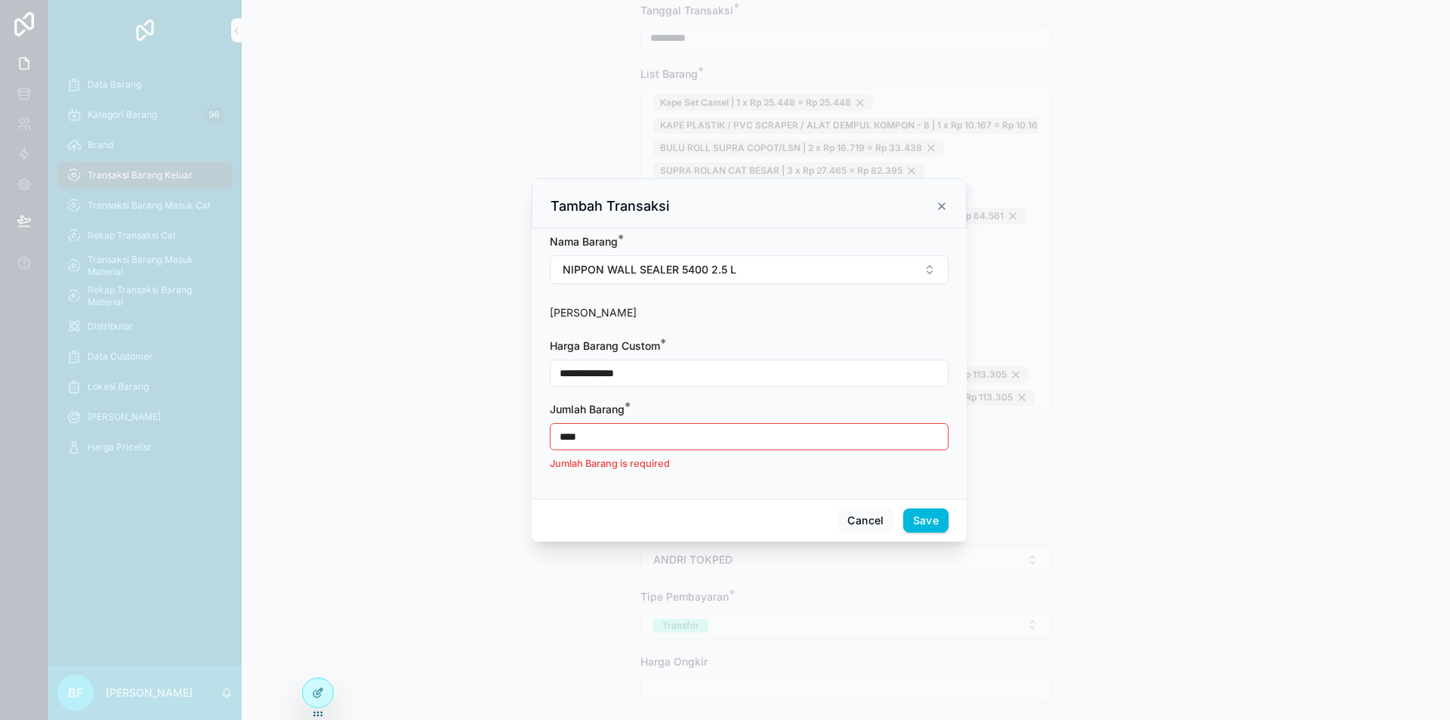
click at [674, 433] on input "****" at bounding box center [749, 436] width 397 height 21
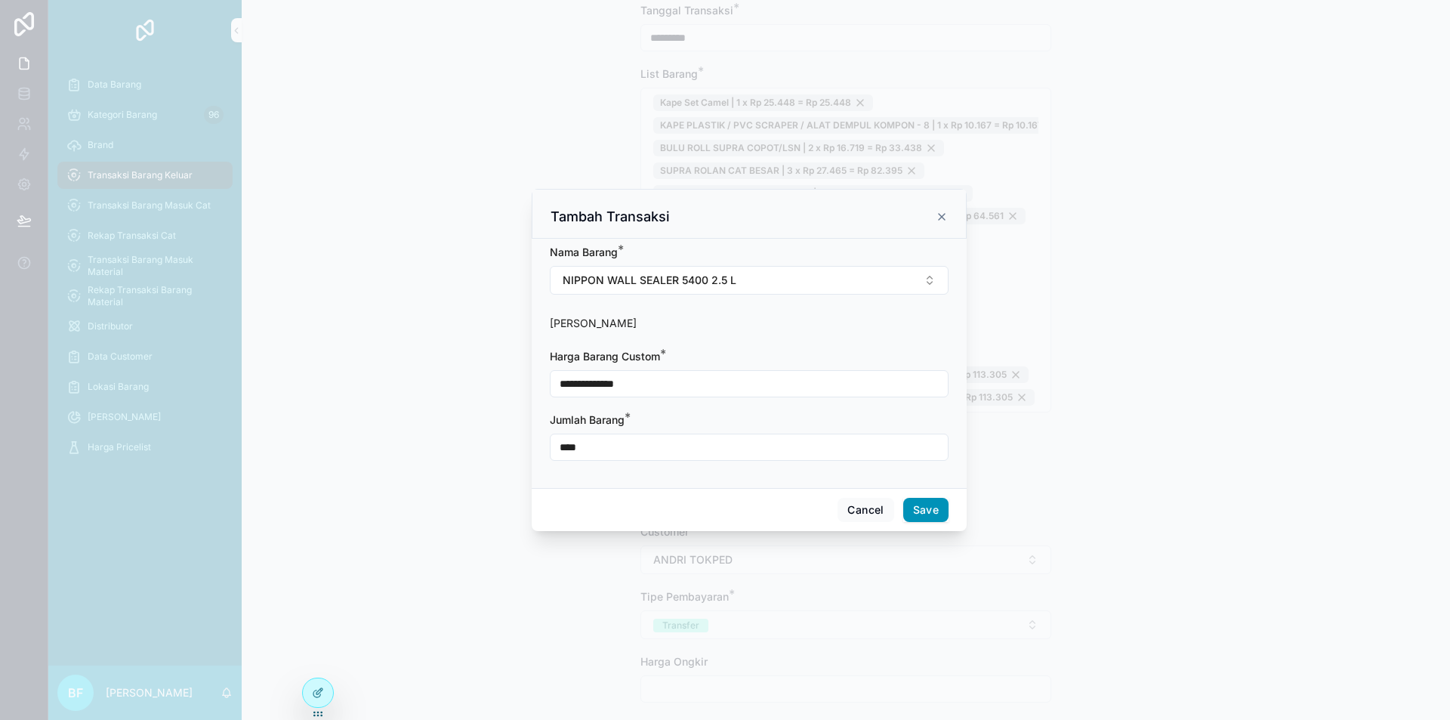
click at [943, 512] on button "Save" at bounding box center [925, 510] width 45 height 24
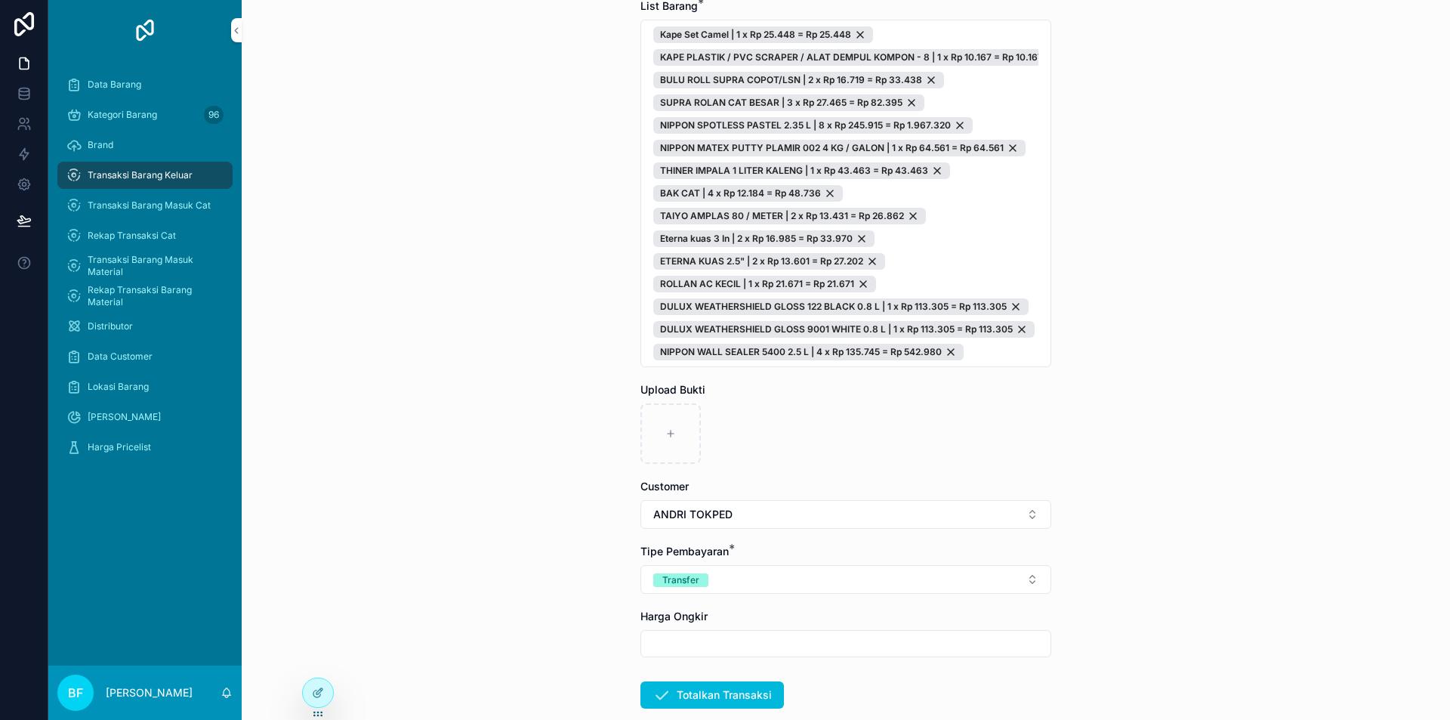
scroll to position [302, 0]
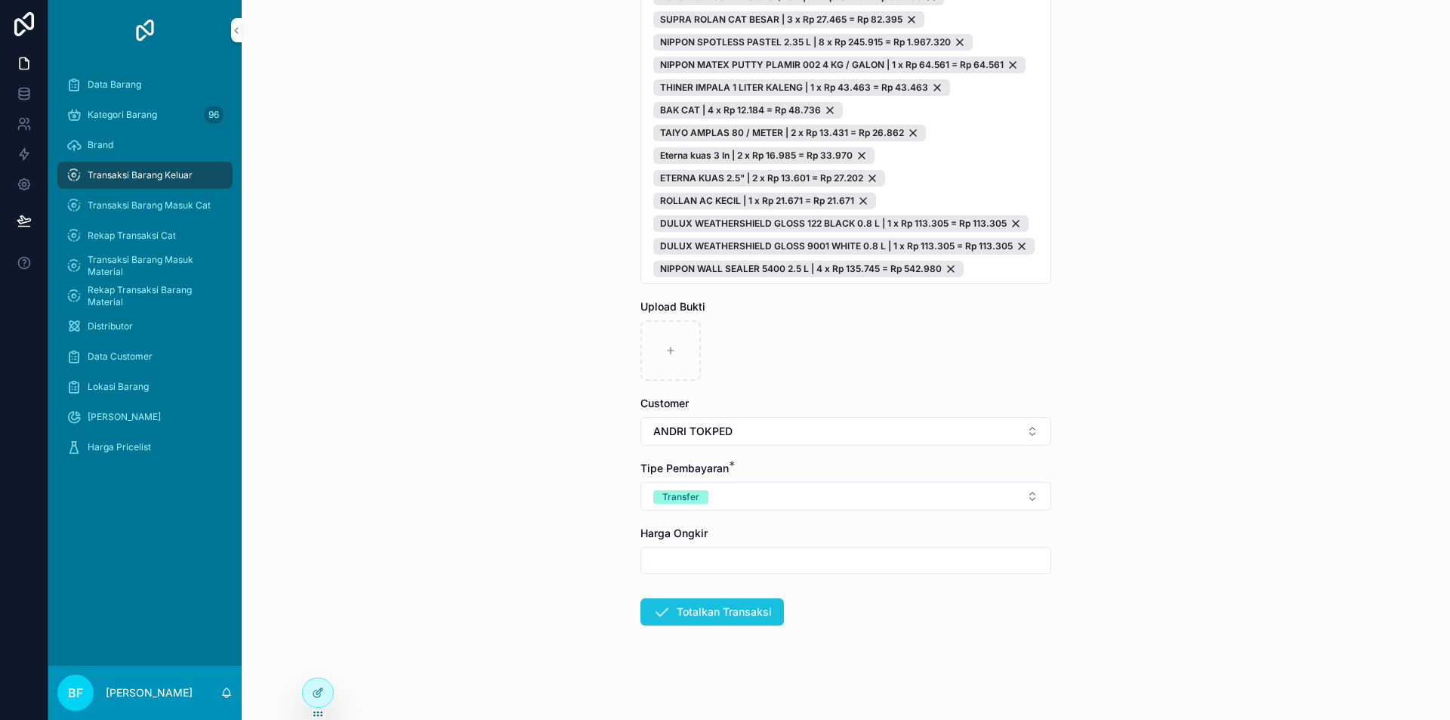
click at [718, 612] on button "Totalkan Transaksi" at bounding box center [712, 611] width 144 height 27
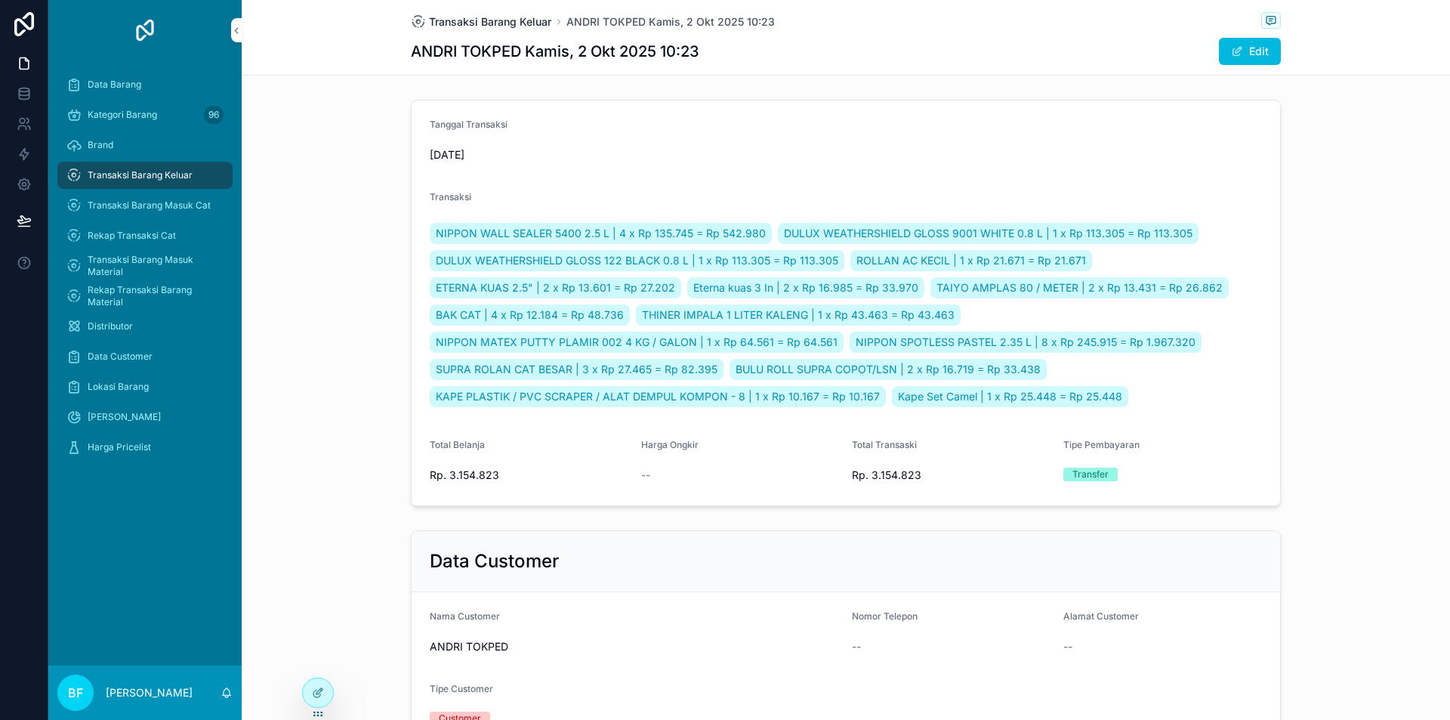
click at [492, 21] on span "Transaksi Barang Keluar" at bounding box center [490, 21] width 122 height 15
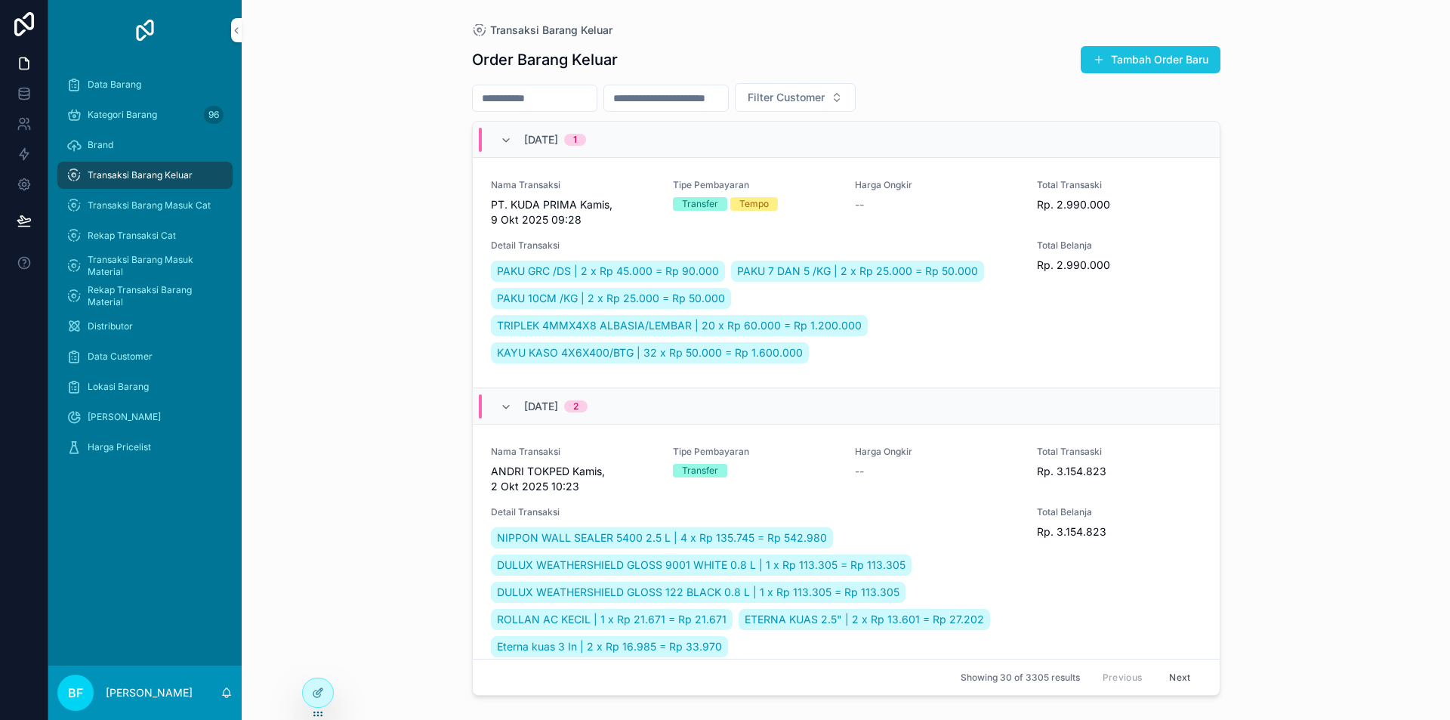
click at [1193, 54] on button "Tambah Order Baru" at bounding box center [1151, 59] width 140 height 27
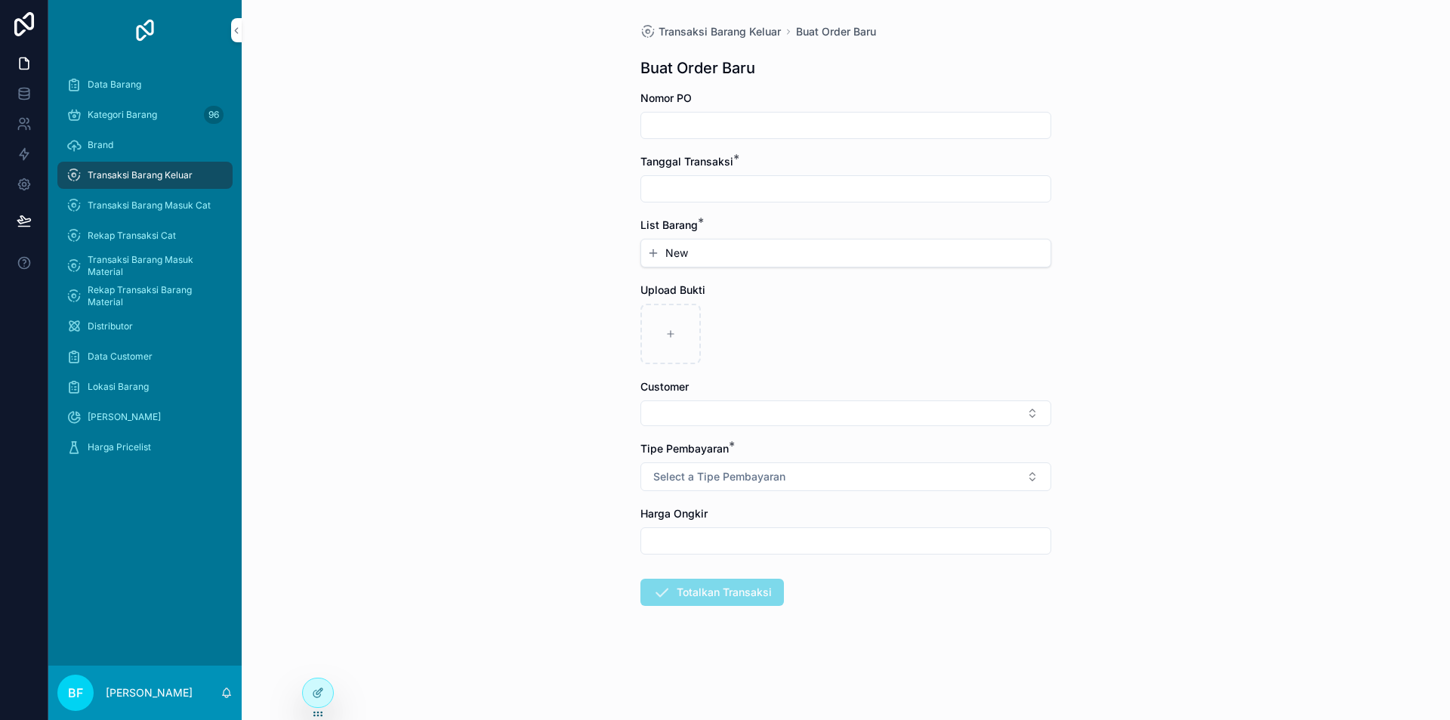
click at [810, 193] on input "scrollable content" at bounding box center [845, 188] width 409 height 21
click at [838, 311] on button "2" at bounding box center [845, 312] width 27 height 27
click at [706, 255] on button "New" at bounding box center [845, 252] width 397 height 15
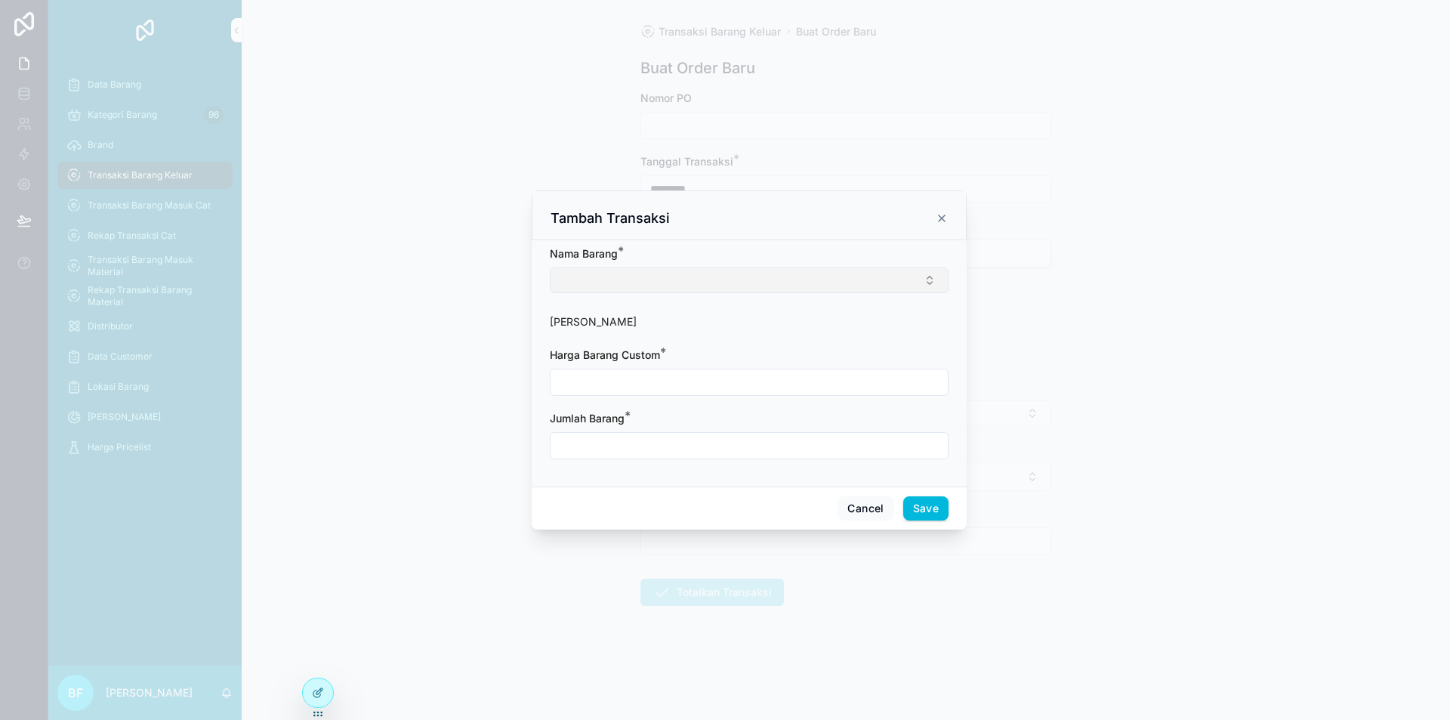
click at [686, 275] on button "Select Button" at bounding box center [749, 280] width 399 height 26
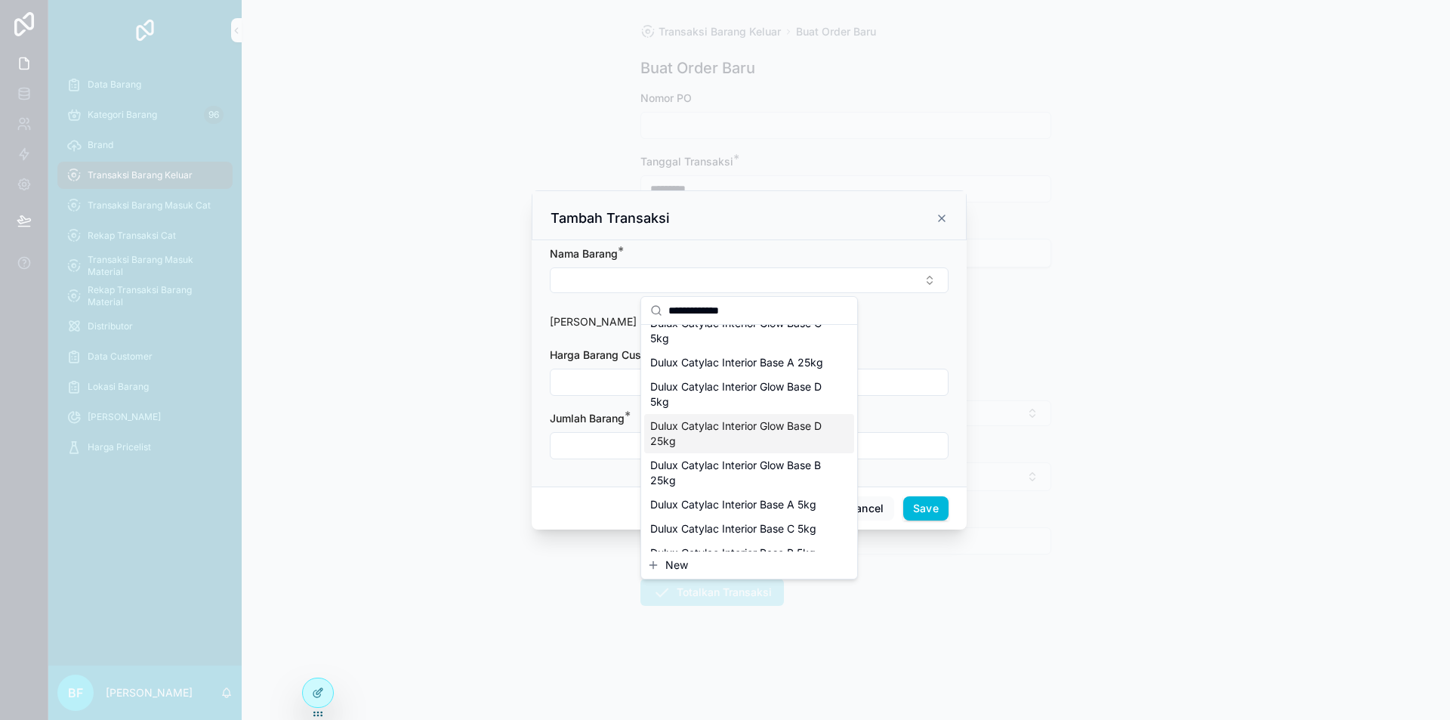
scroll to position [453, 0]
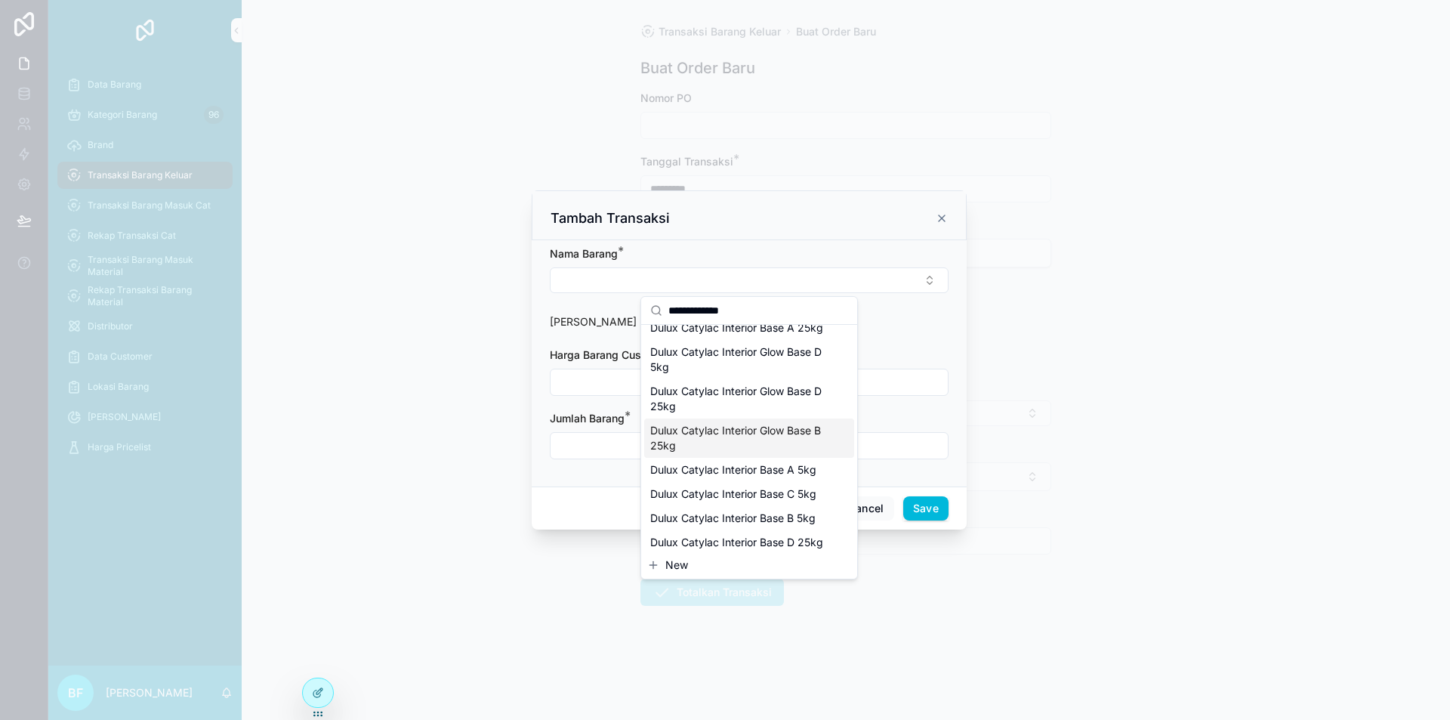
click at [750, 453] on span "Dulux Catylac Interior Glow Base B 25kg" at bounding box center [740, 438] width 180 height 30
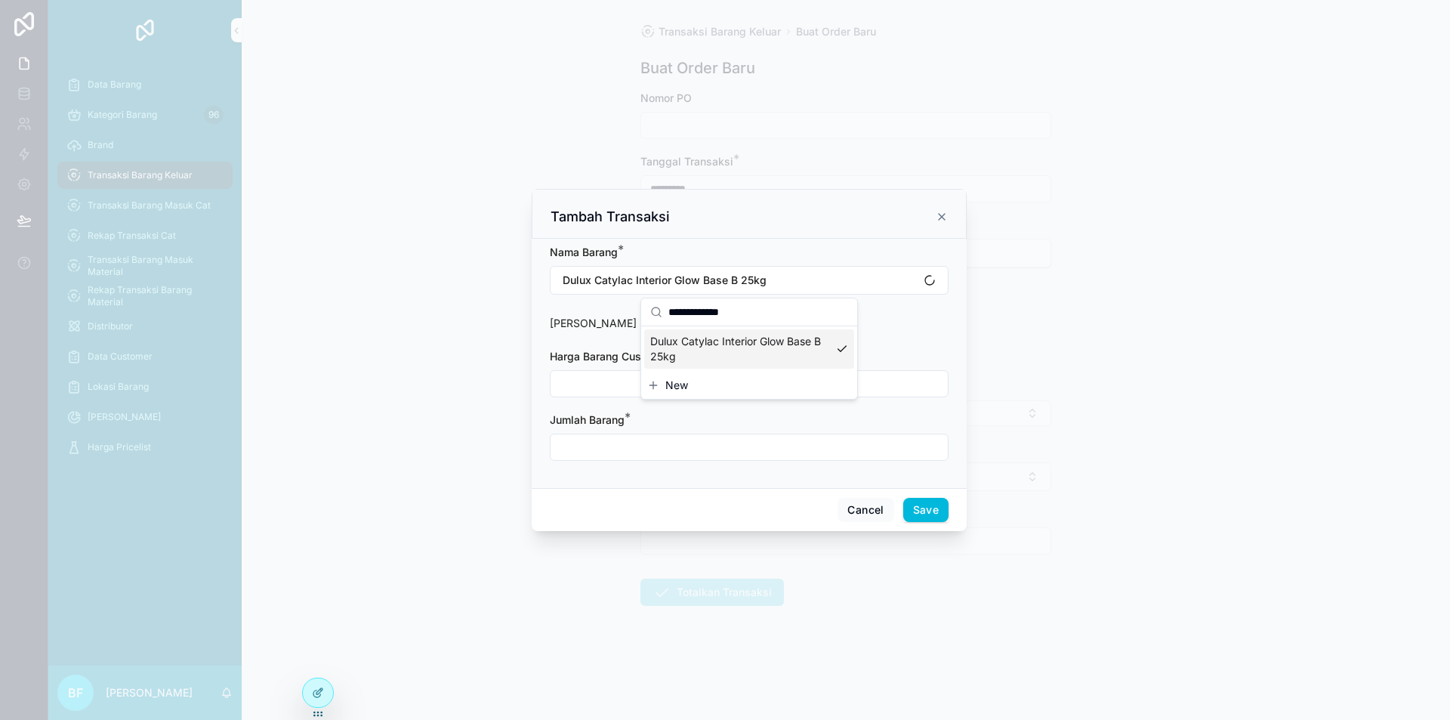
scroll to position [0, 0]
click at [790, 288] on button "Dulux Catylac Interior Glow Base B 25kg" at bounding box center [749, 280] width 399 height 29
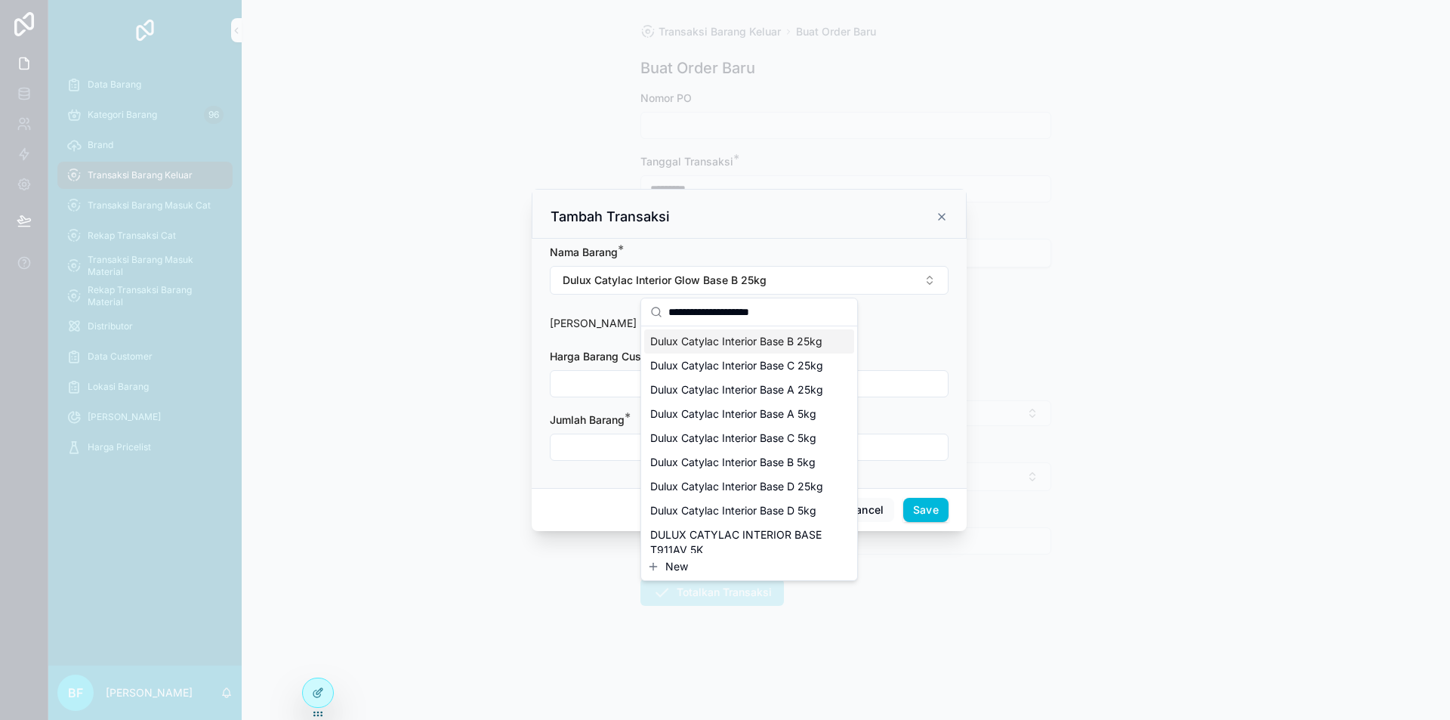
click at [756, 349] on span "Dulux Catylac Interior Base B 25kg" at bounding box center [736, 341] width 172 height 15
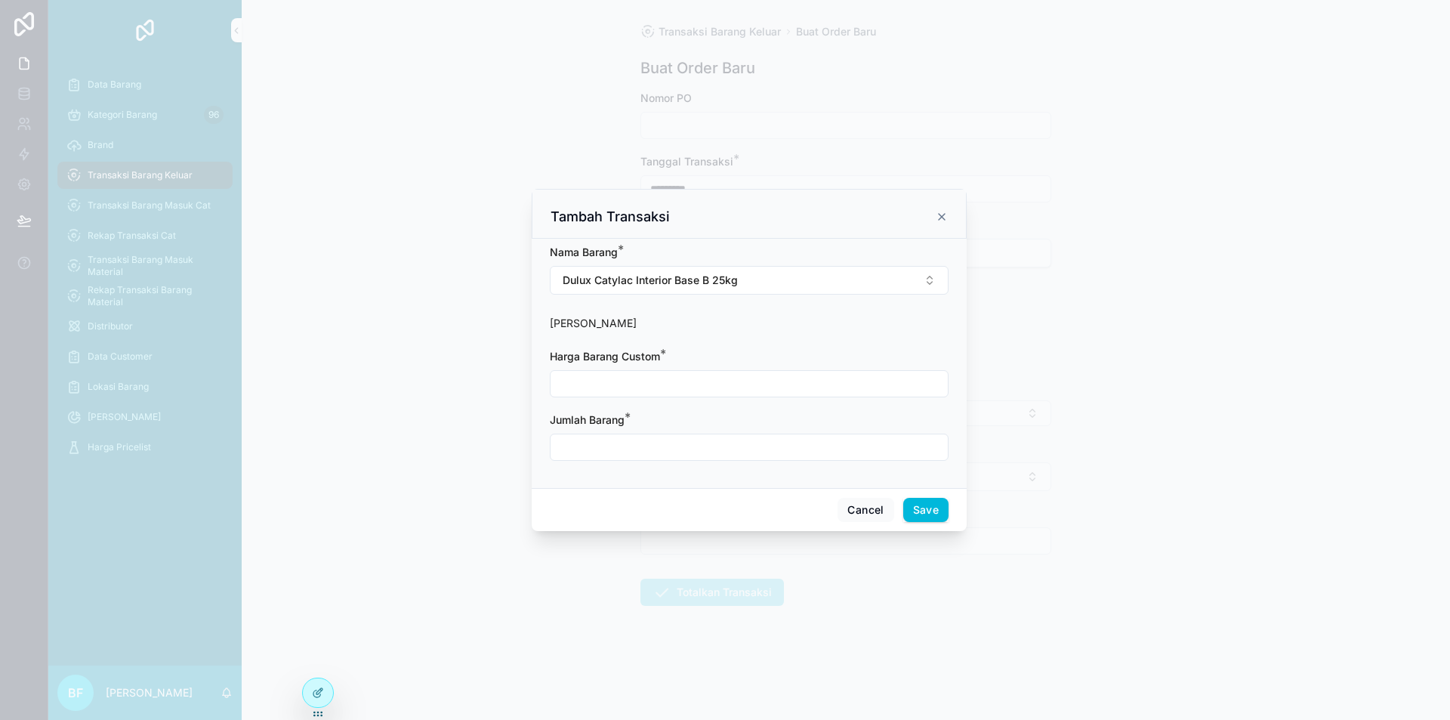
click at [737, 384] on input "scrollable content" at bounding box center [749, 383] width 397 height 21
click at [715, 453] on input "scrollable content" at bounding box center [749, 447] width 397 height 21
click at [921, 505] on button "Save" at bounding box center [925, 510] width 45 height 24
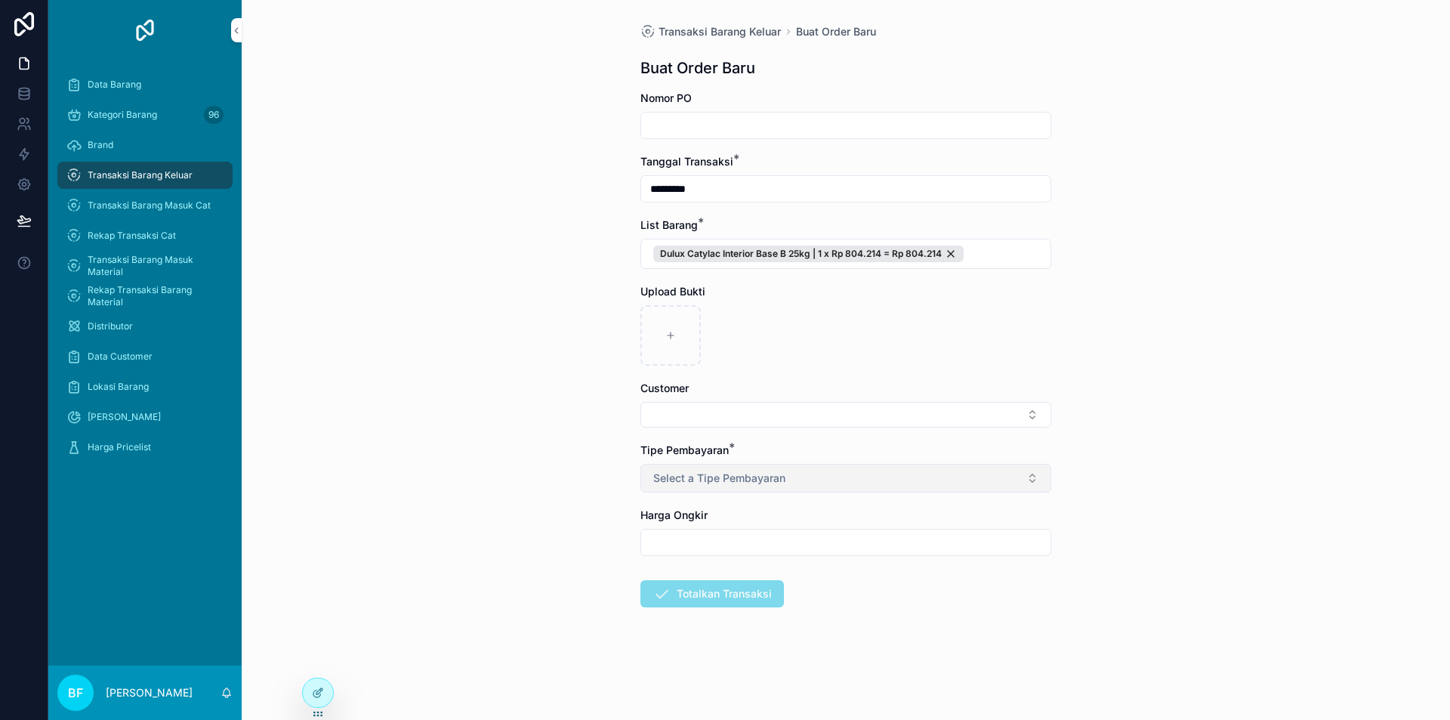
click at [868, 465] on button "Select a Tipe Pembayaran" at bounding box center [845, 478] width 411 height 29
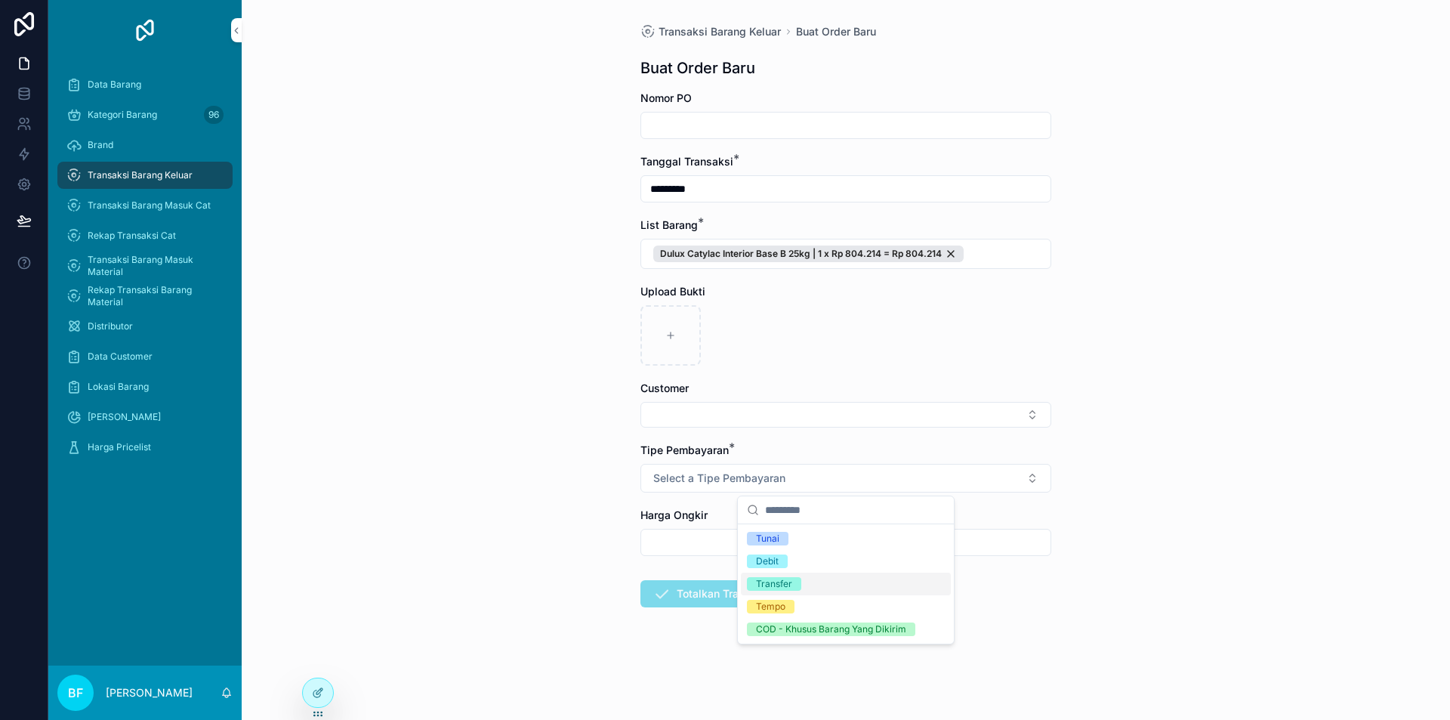
click at [840, 591] on div "Transfer" at bounding box center [846, 584] width 210 height 23
click at [810, 408] on button "Select Button" at bounding box center [845, 415] width 411 height 26
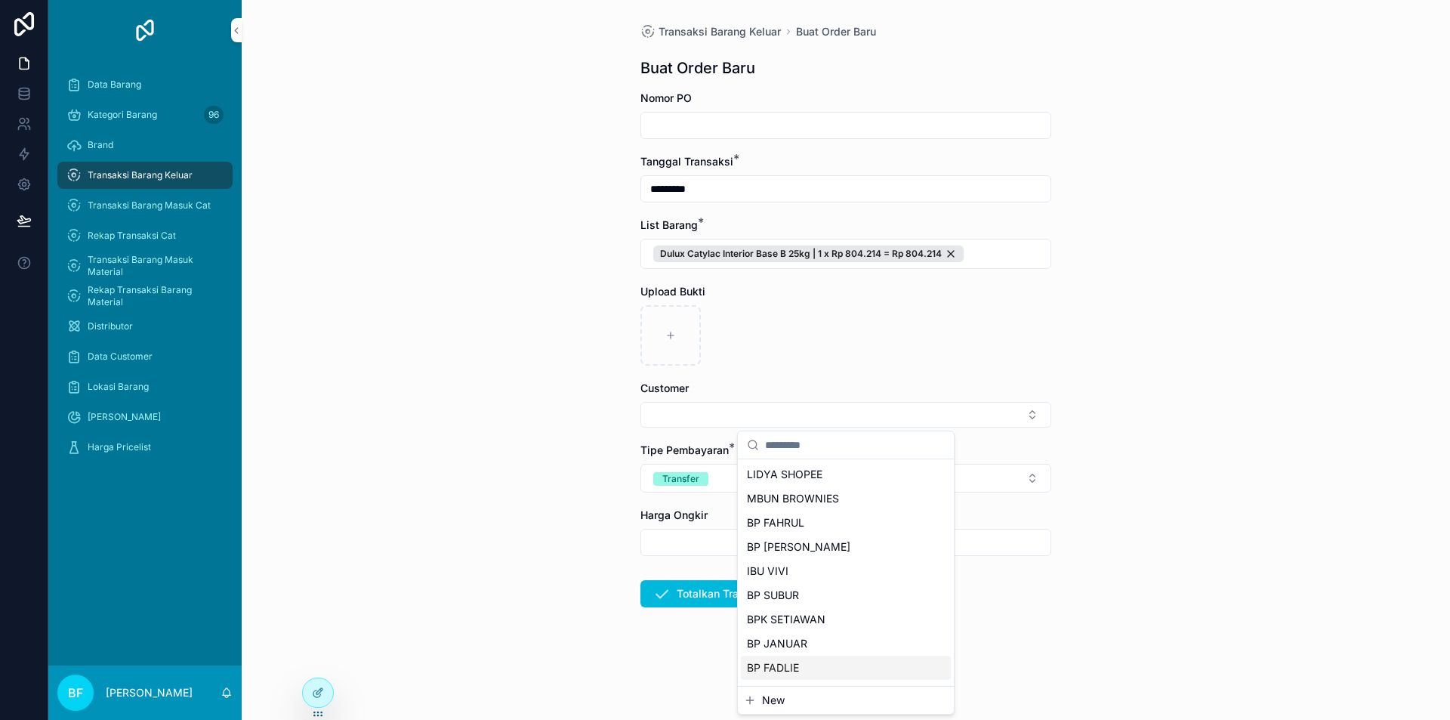
drag, startPoint x: 772, startPoint y: 704, endPoint x: 772, endPoint y: 695, distance: 9.1
click at [772, 695] on span "New" at bounding box center [773, 700] width 23 height 15
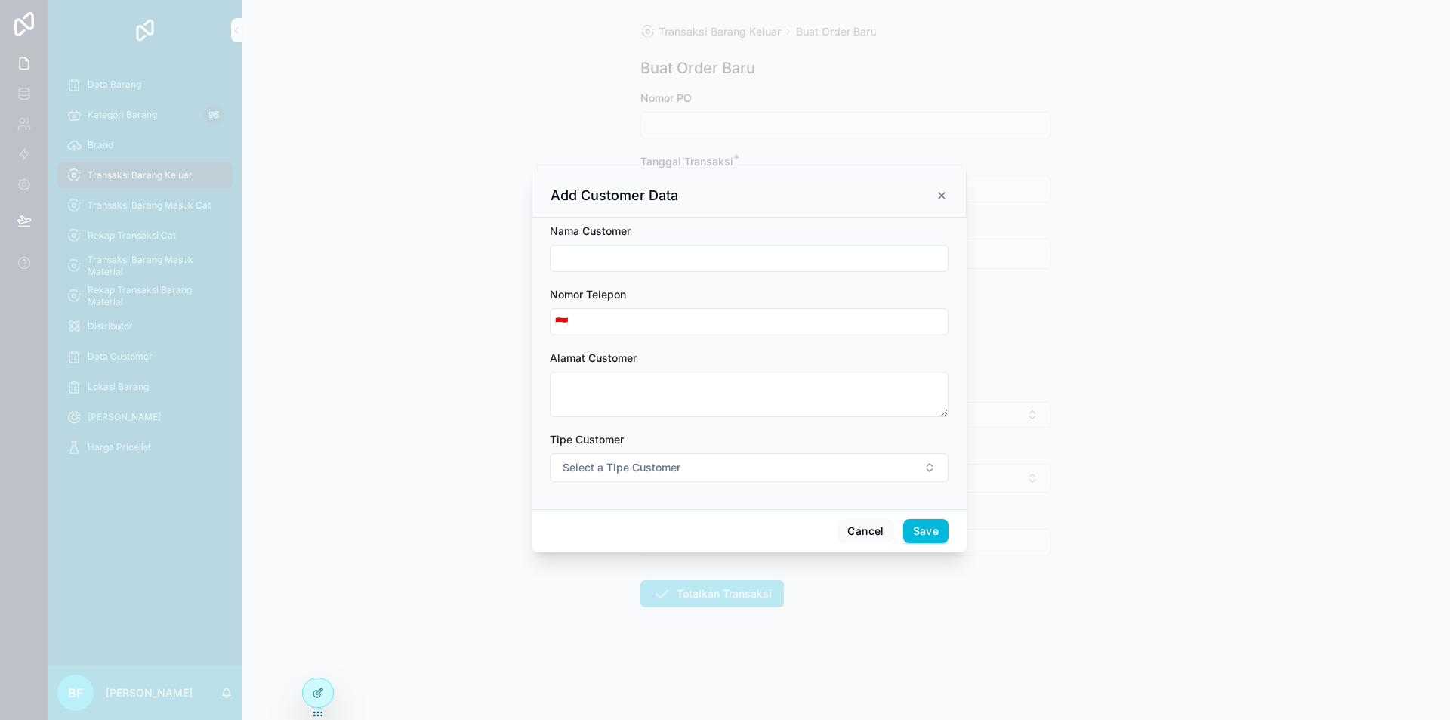
click at [664, 256] on input "scrollable content" at bounding box center [749, 258] width 397 height 21
drag, startPoint x: 669, startPoint y: 455, endPoint x: 674, endPoint y: 480, distance: 25.5
click at [670, 461] on button "Select a Tipe Customer" at bounding box center [749, 467] width 399 height 29
click at [688, 526] on div "Customer" at bounding box center [680, 528] width 42 height 14
click at [920, 530] on button "Save" at bounding box center [925, 531] width 45 height 24
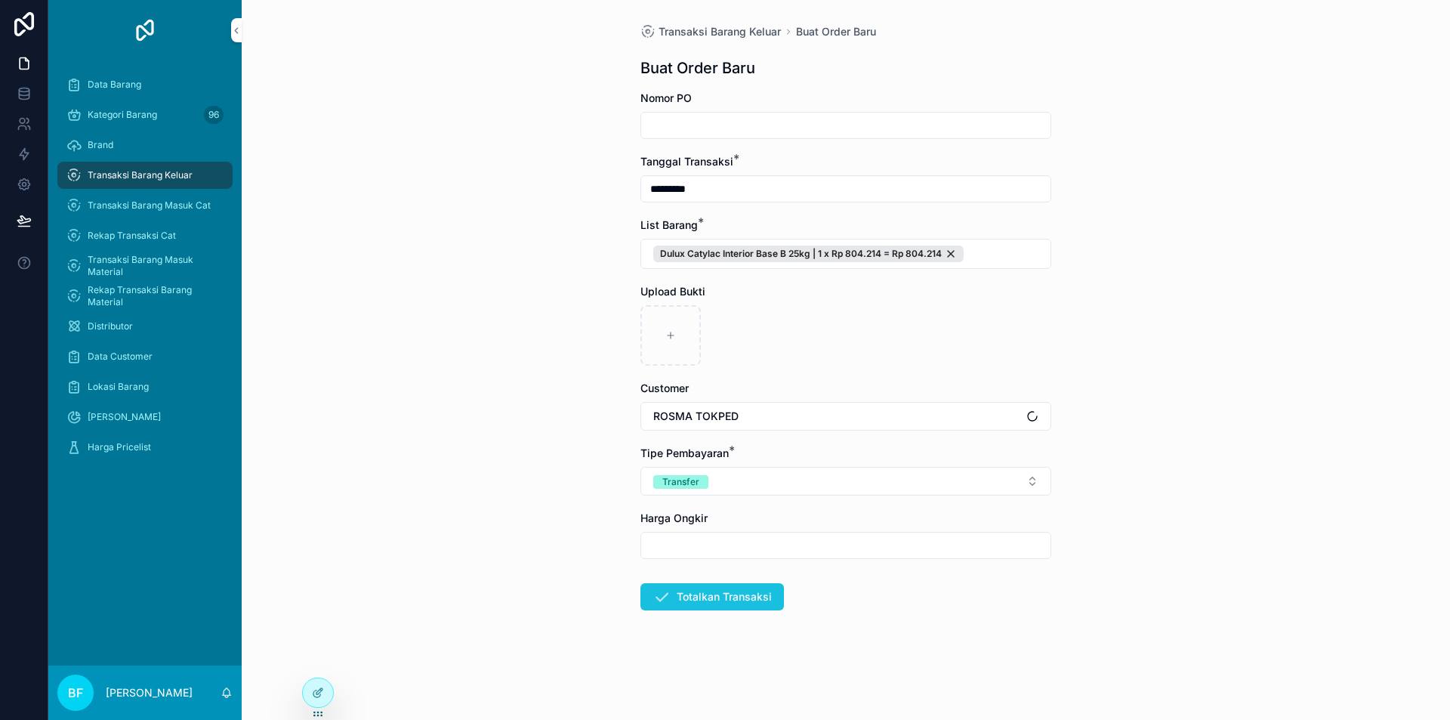
click at [755, 595] on button "Totalkan Transaksi" at bounding box center [712, 596] width 144 height 27
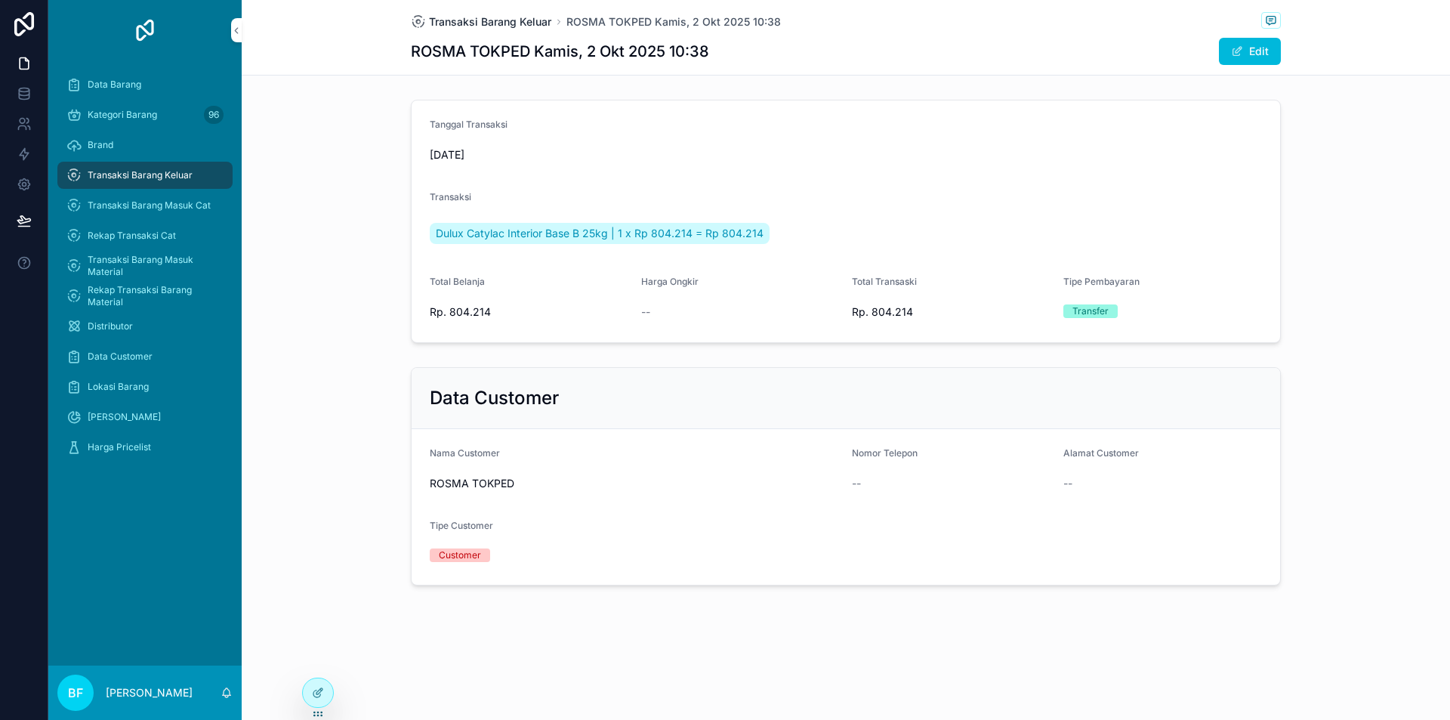
click at [497, 19] on span "Transaksi Barang Keluar" at bounding box center [490, 21] width 122 height 15
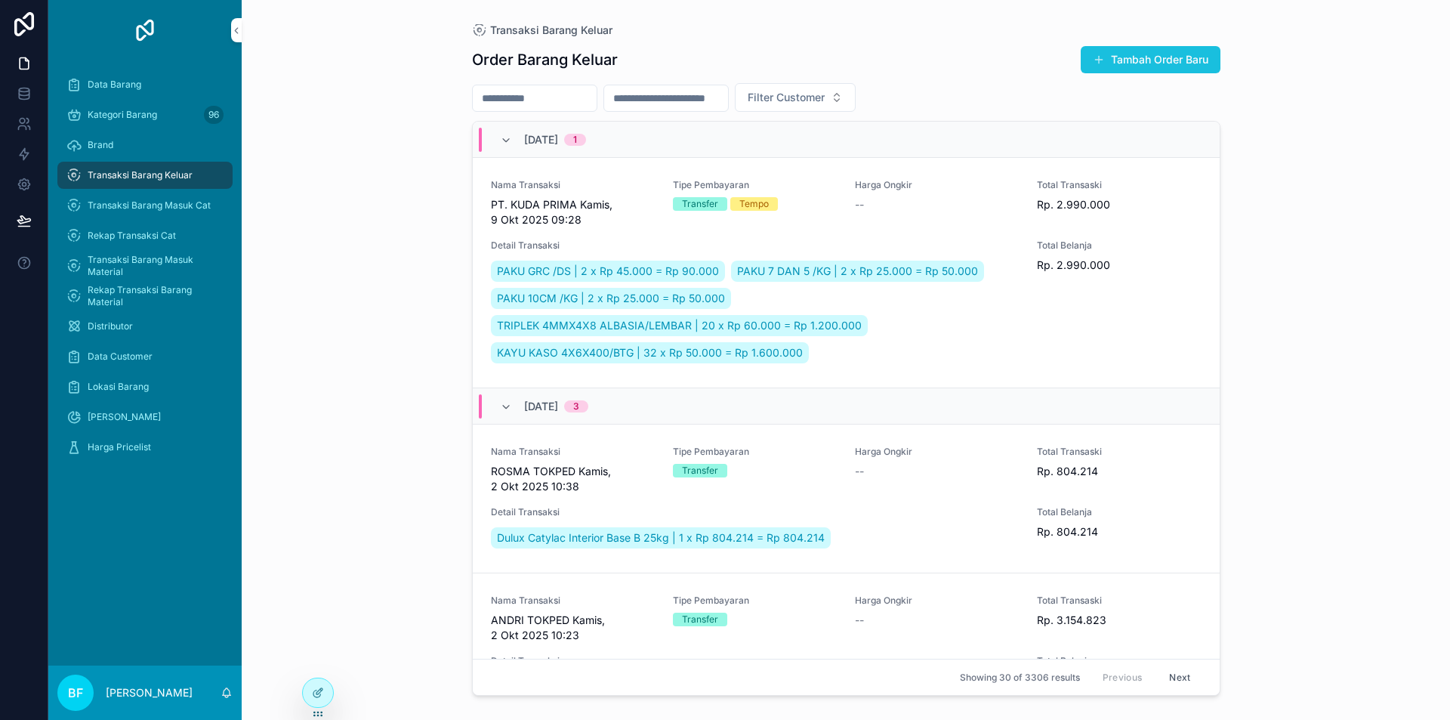
click at [1153, 53] on button "Tambah Order Baru" at bounding box center [1151, 59] width 140 height 27
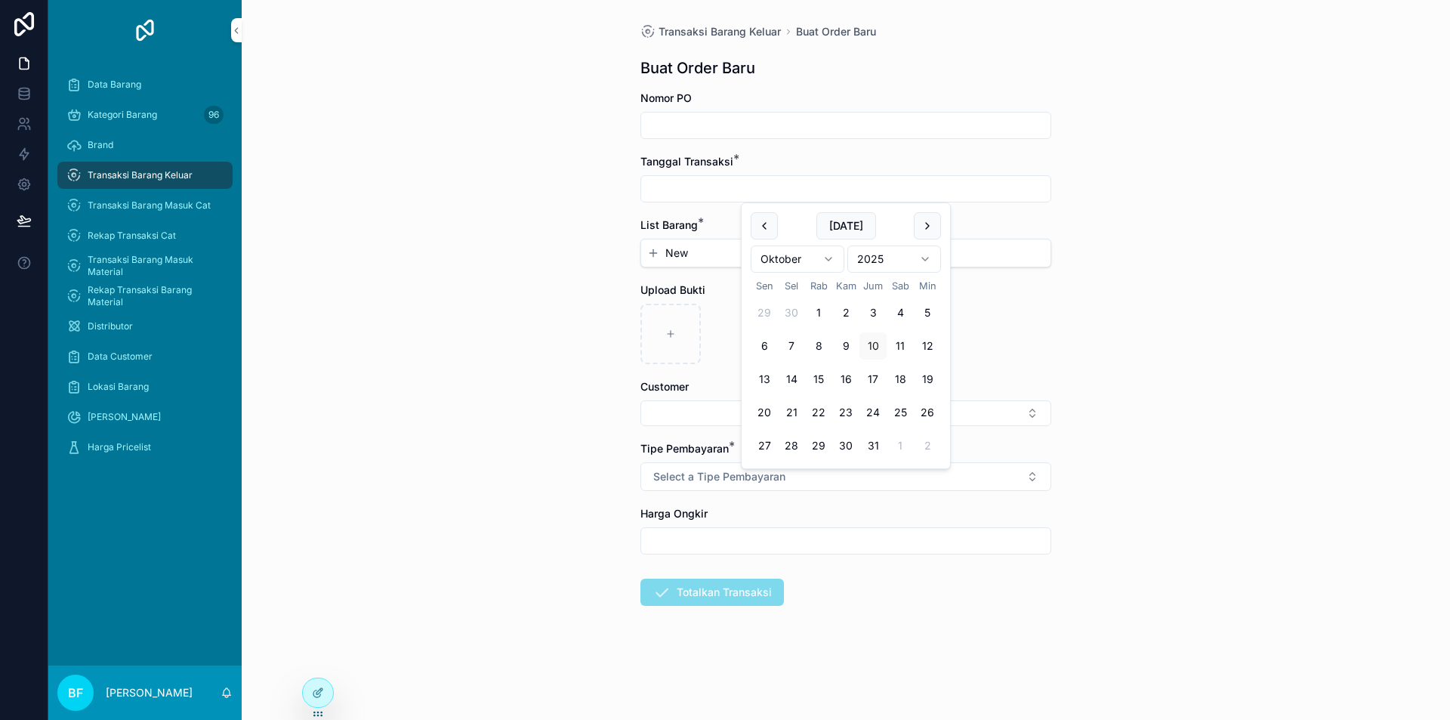
click at [847, 183] on input "scrollable content" at bounding box center [845, 188] width 409 height 21
click at [847, 308] on button "2" at bounding box center [845, 312] width 27 height 27
click at [683, 245] on div "New" at bounding box center [845, 252] width 409 height 27
click at [687, 252] on span "New" at bounding box center [676, 252] width 23 height 15
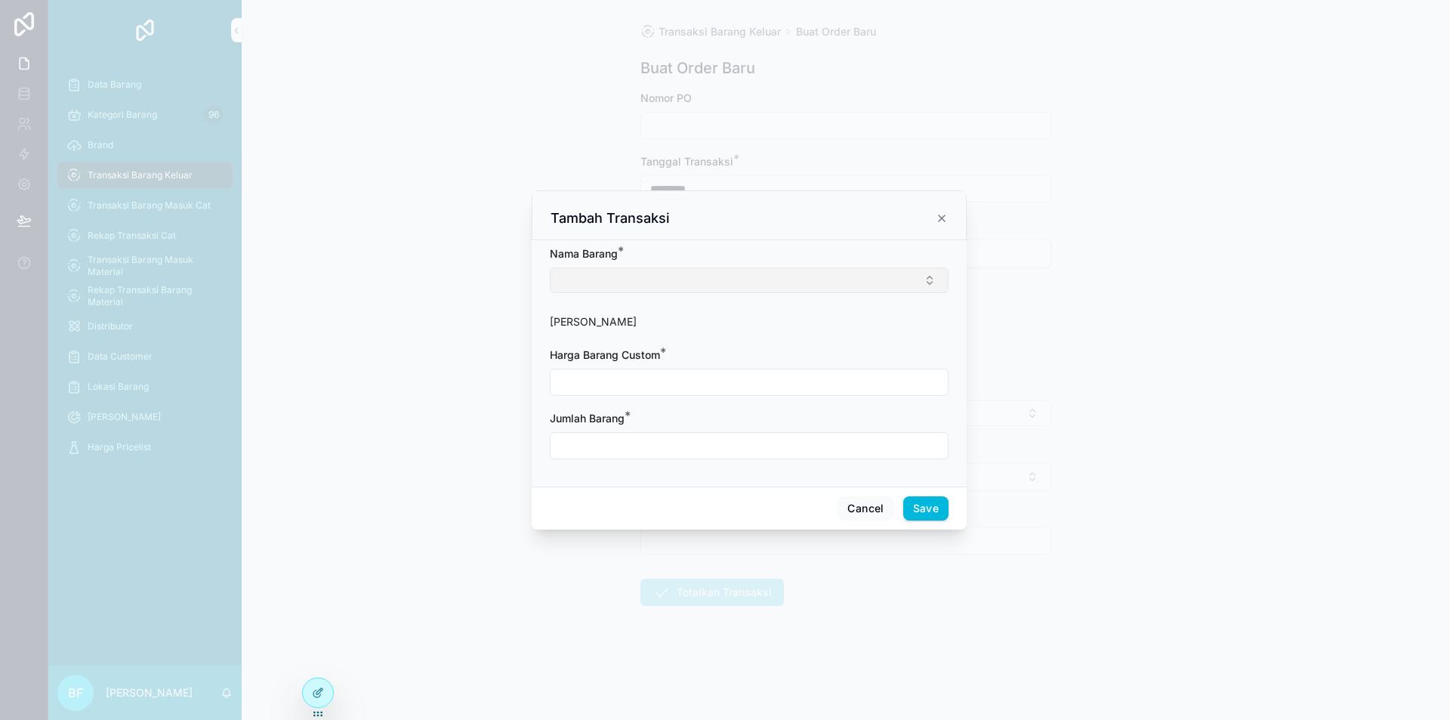
click at [708, 293] on button "Select Button" at bounding box center [749, 280] width 399 height 26
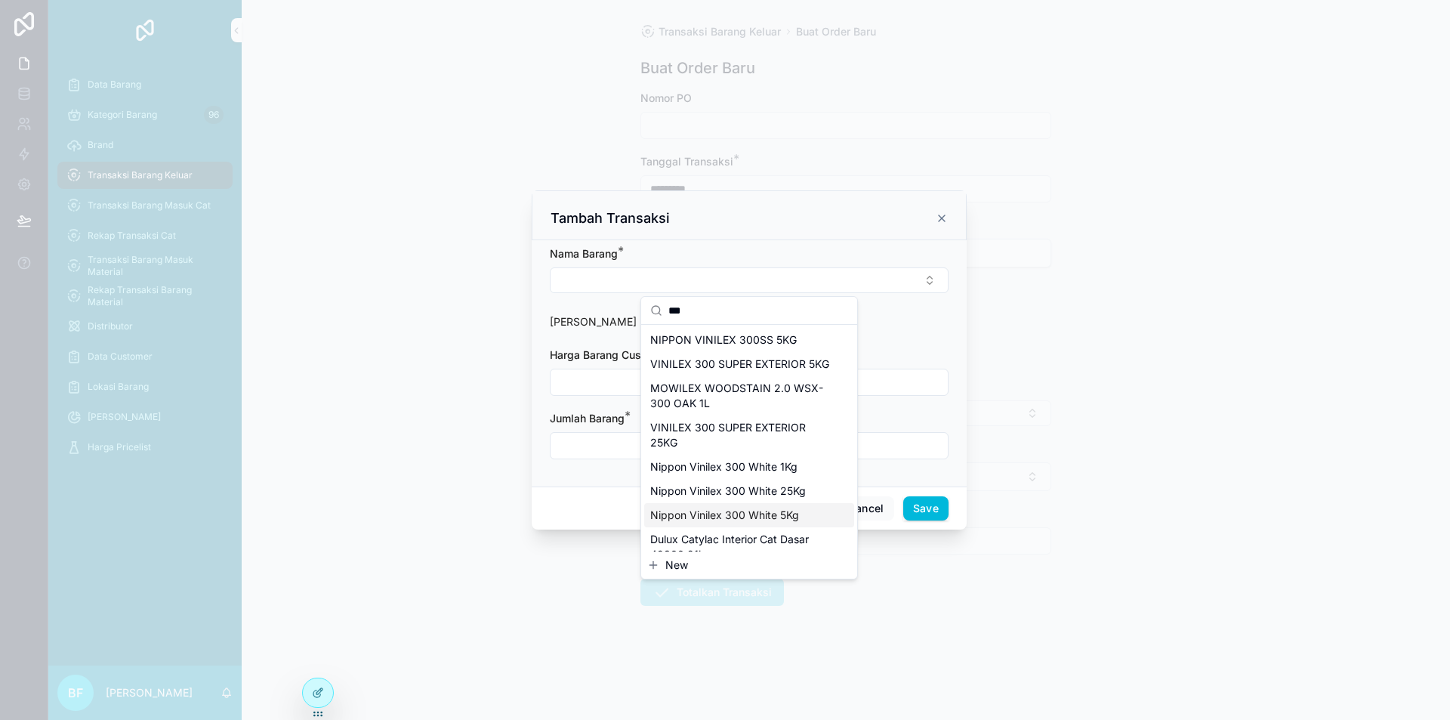
click at [761, 523] on span "Nippon Vinilex 300 White 5Kg" at bounding box center [724, 515] width 149 height 15
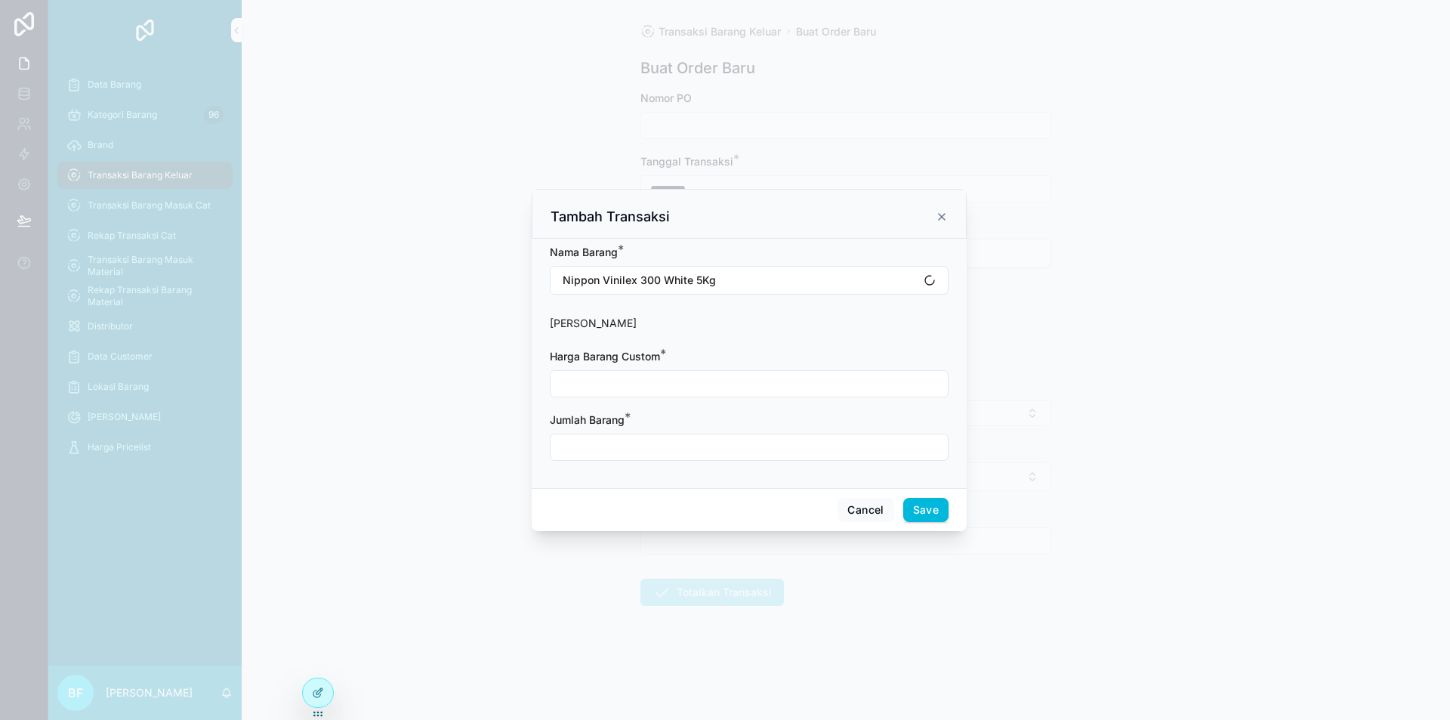
click at [670, 380] on input "scrollable content" at bounding box center [749, 383] width 397 height 21
click at [640, 461] on div "scrollable content" at bounding box center [749, 447] width 399 height 27
click at [647, 449] on input "scrollable content" at bounding box center [749, 447] width 397 height 21
click at [923, 511] on button "Save" at bounding box center [925, 510] width 45 height 24
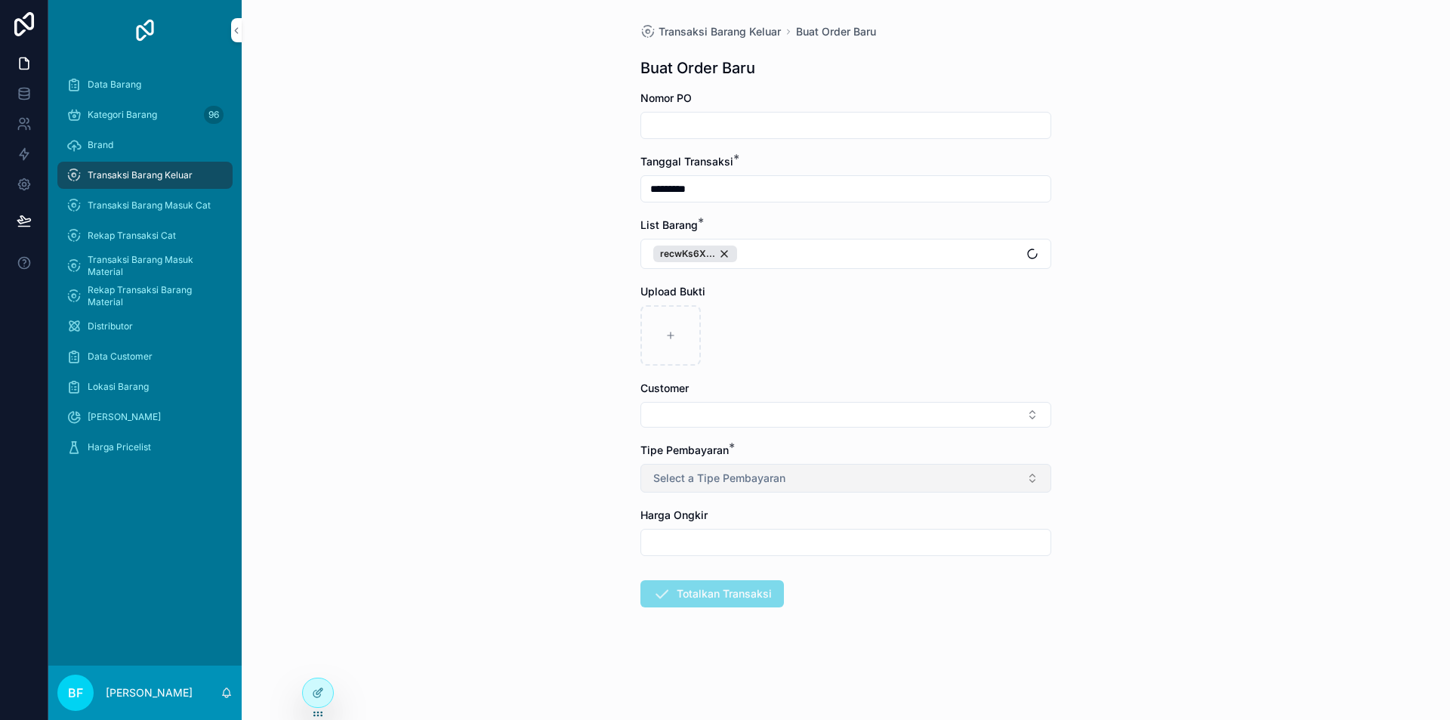
click at [823, 481] on button "Select a Tipe Pembayaran" at bounding box center [845, 478] width 411 height 29
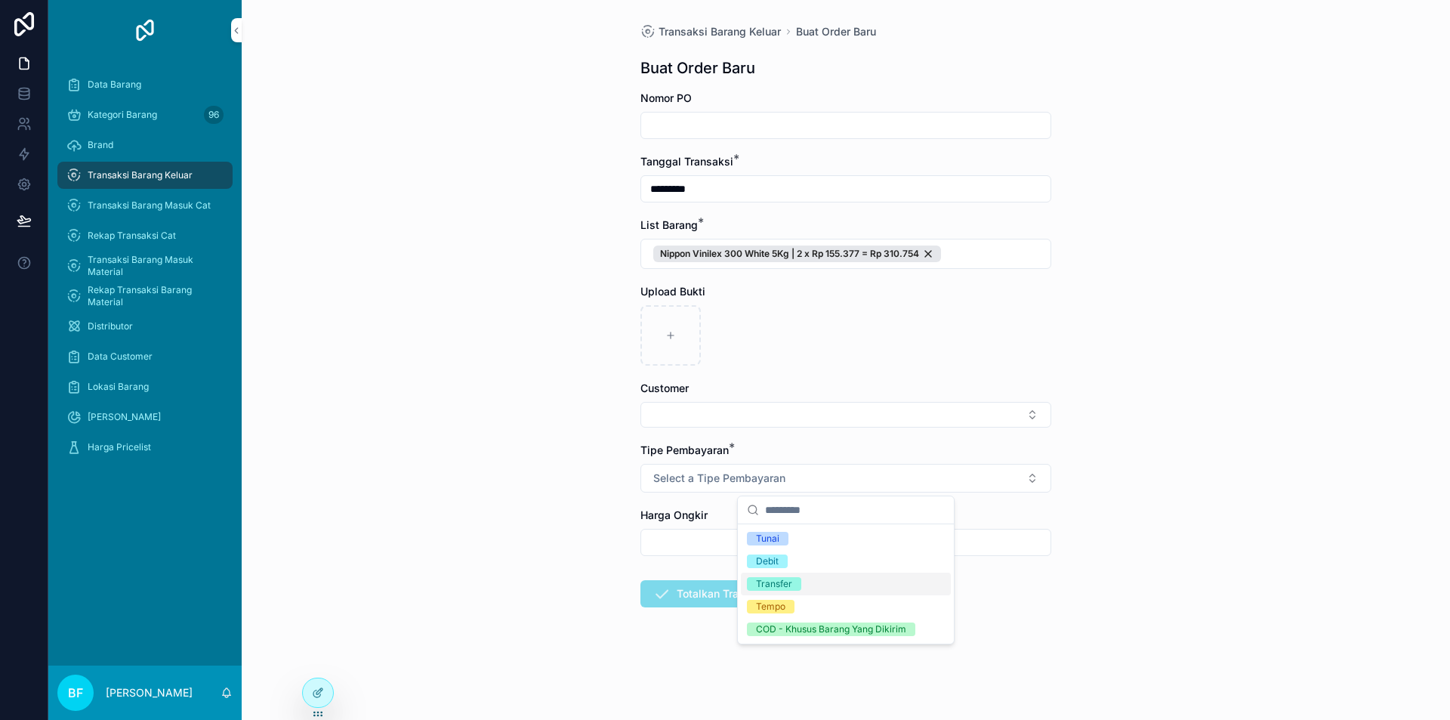
click at [783, 579] on div "Transfer" at bounding box center [774, 584] width 36 height 14
click at [763, 418] on button "Select Button" at bounding box center [845, 415] width 411 height 26
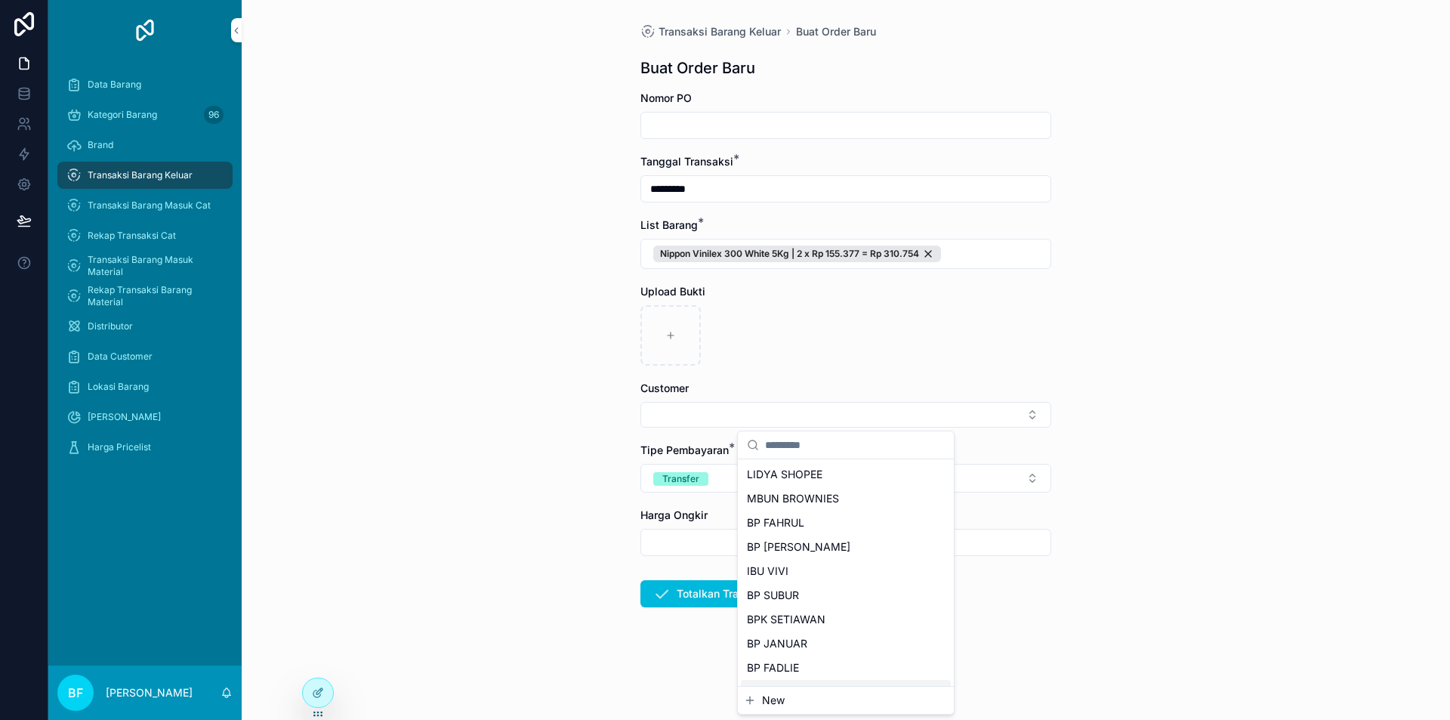
click at [772, 704] on span "New" at bounding box center [773, 700] width 23 height 15
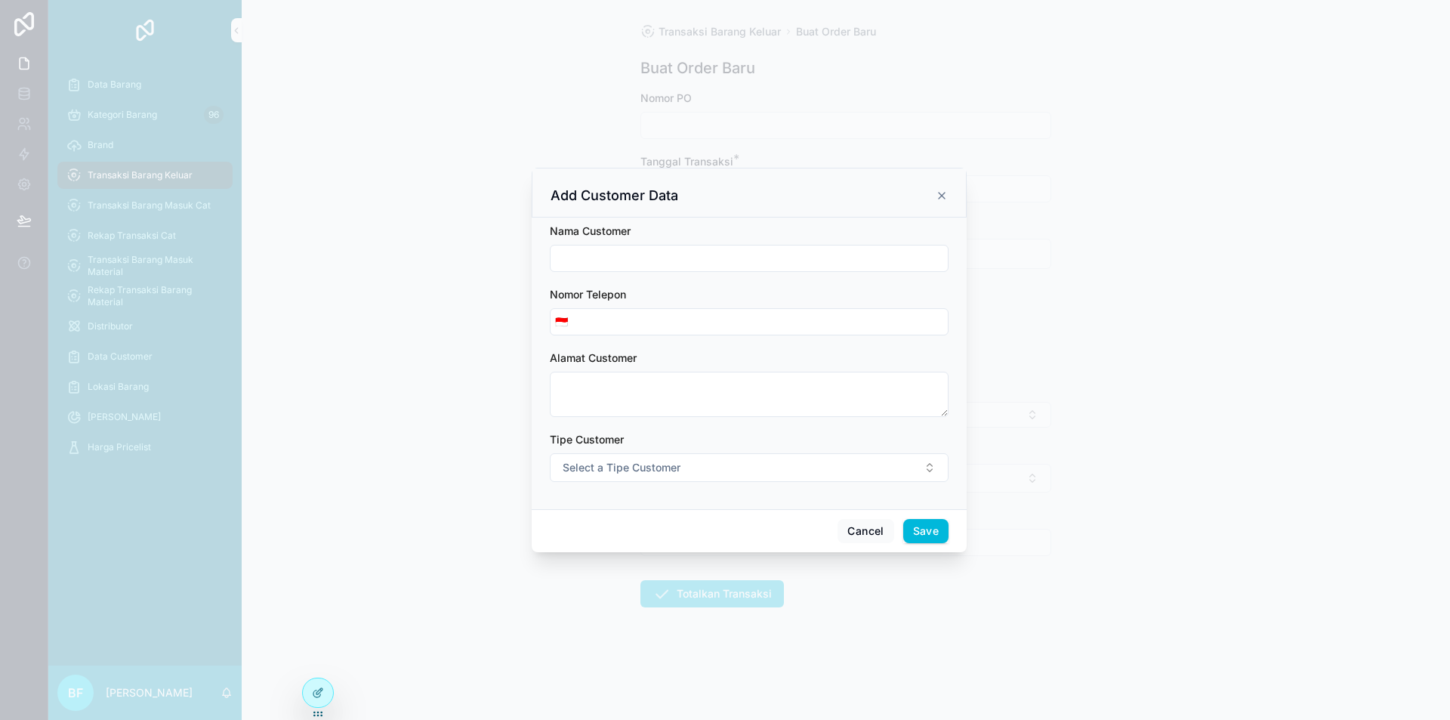
click at [655, 248] on input "scrollable content" at bounding box center [749, 258] width 397 height 21
click at [788, 466] on button "Select a Tipe Customer" at bounding box center [749, 467] width 399 height 29
click at [791, 523] on div "Customer" at bounding box center [749, 528] width 210 height 23
click at [919, 528] on button "Save" at bounding box center [925, 531] width 45 height 24
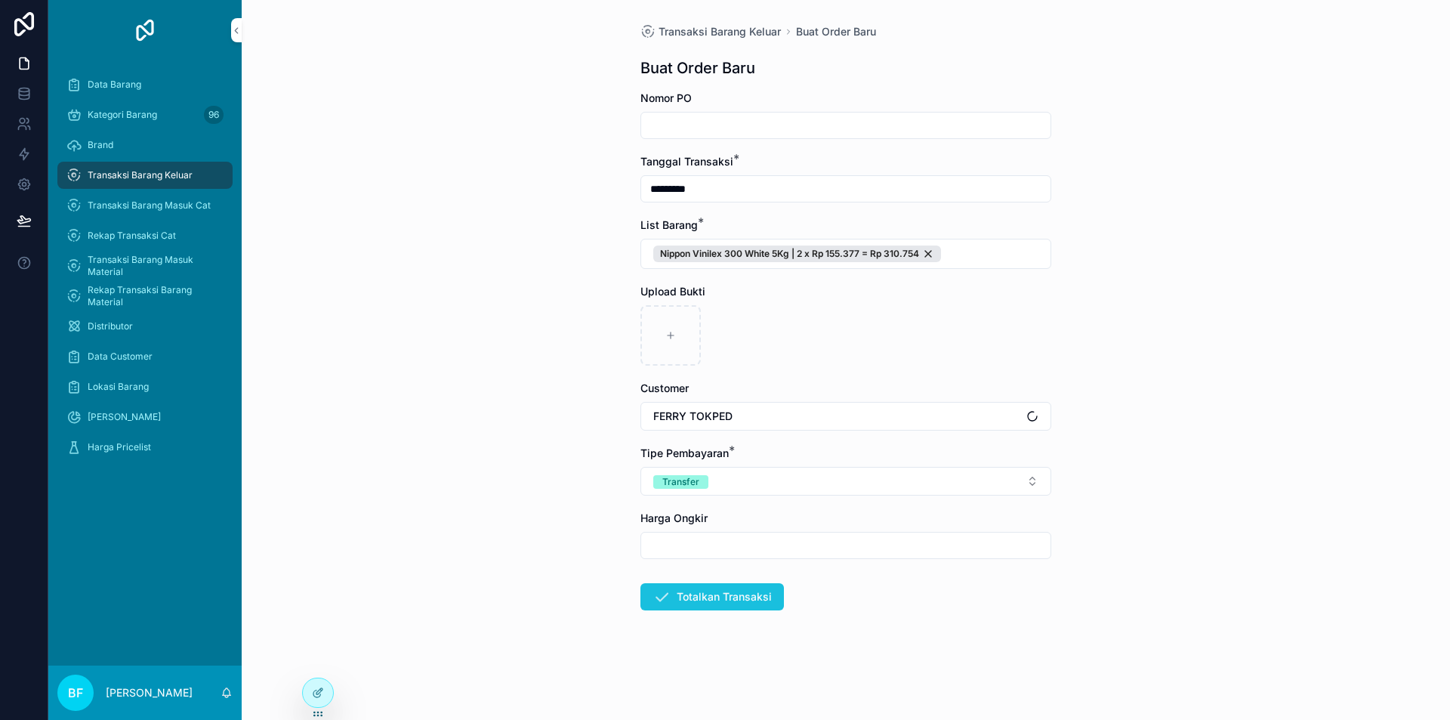
click at [754, 597] on button "Totalkan Transaksi" at bounding box center [712, 596] width 144 height 27
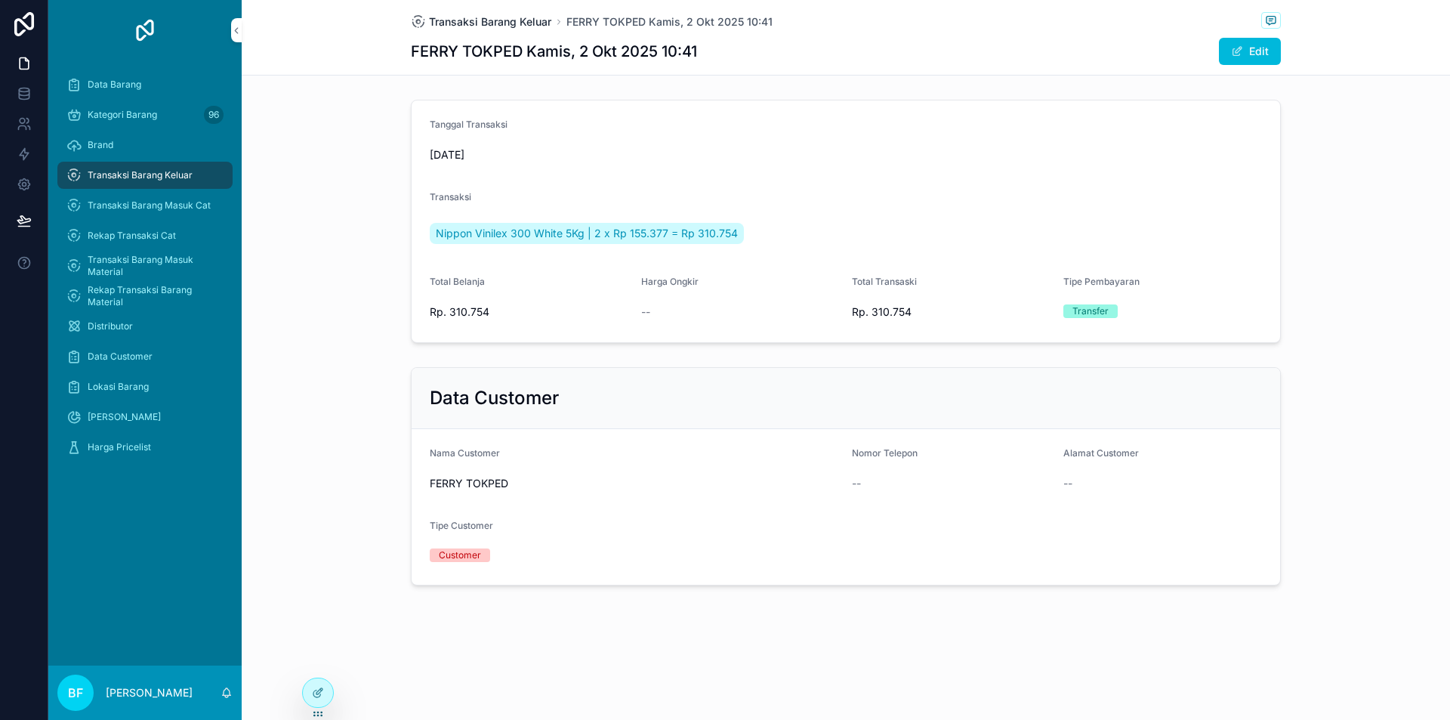
click at [484, 18] on span "Transaksi Barang Keluar" at bounding box center [490, 21] width 122 height 15
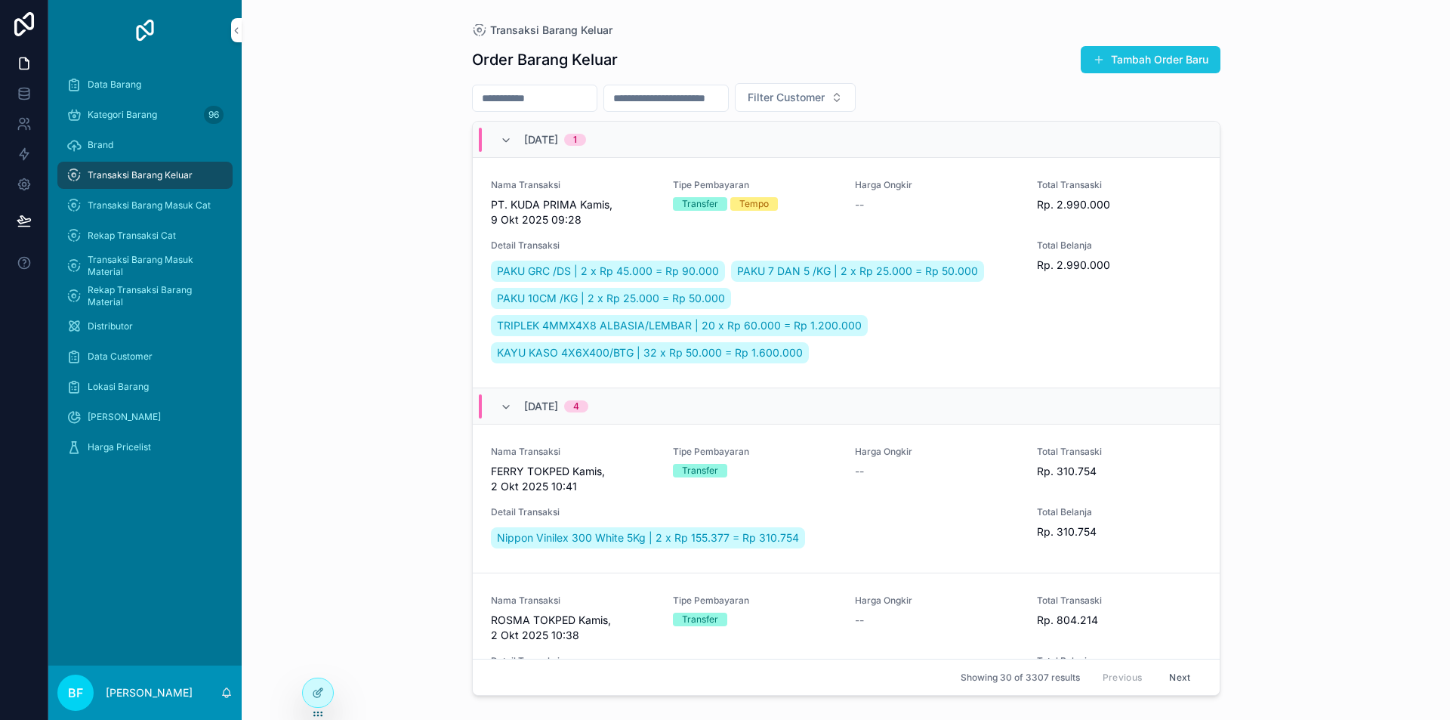
click at [1135, 54] on button "Tambah Order Baru" at bounding box center [1151, 59] width 140 height 27
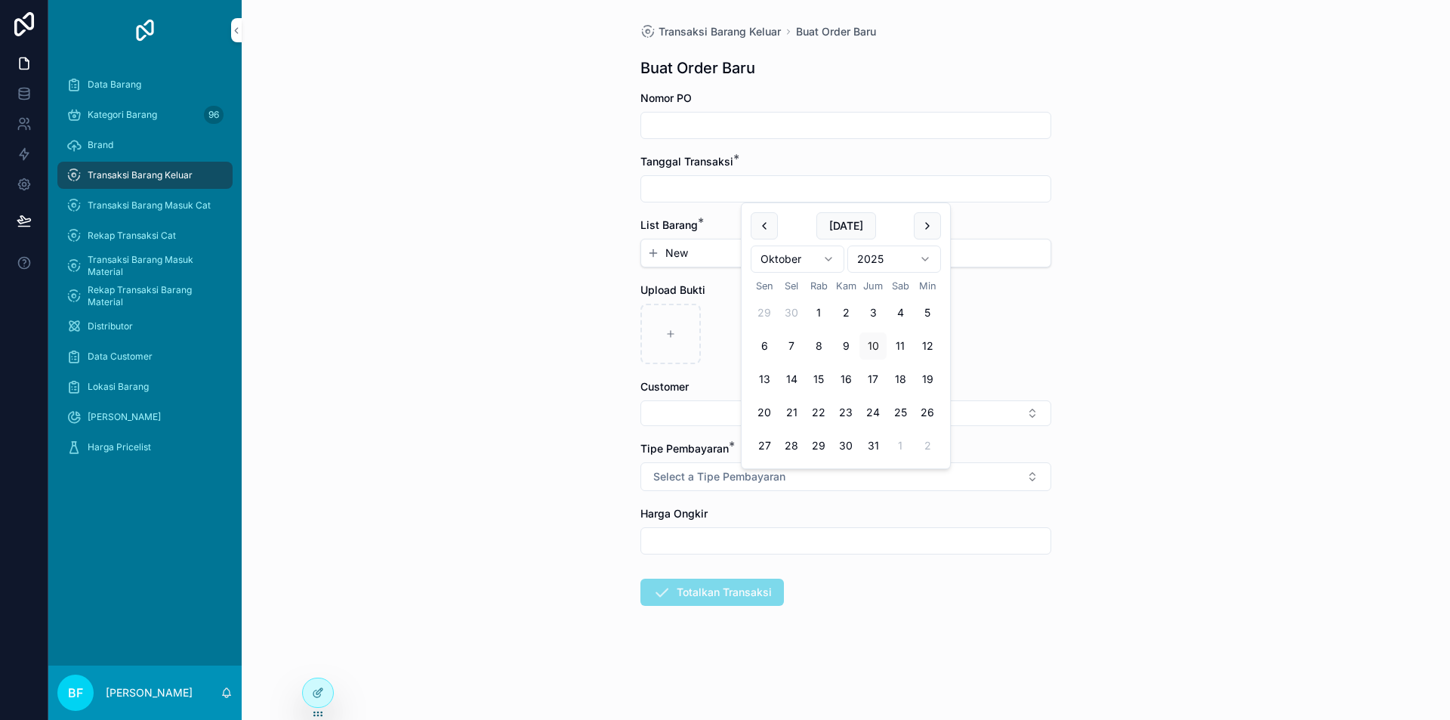
click at [767, 191] on input "scrollable content" at bounding box center [845, 188] width 409 height 21
click at [849, 315] on button "2" at bounding box center [845, 312] width 27 height 27
click at [670, 245] on span "New" at bounding box center [676, 252] width 23 height 15
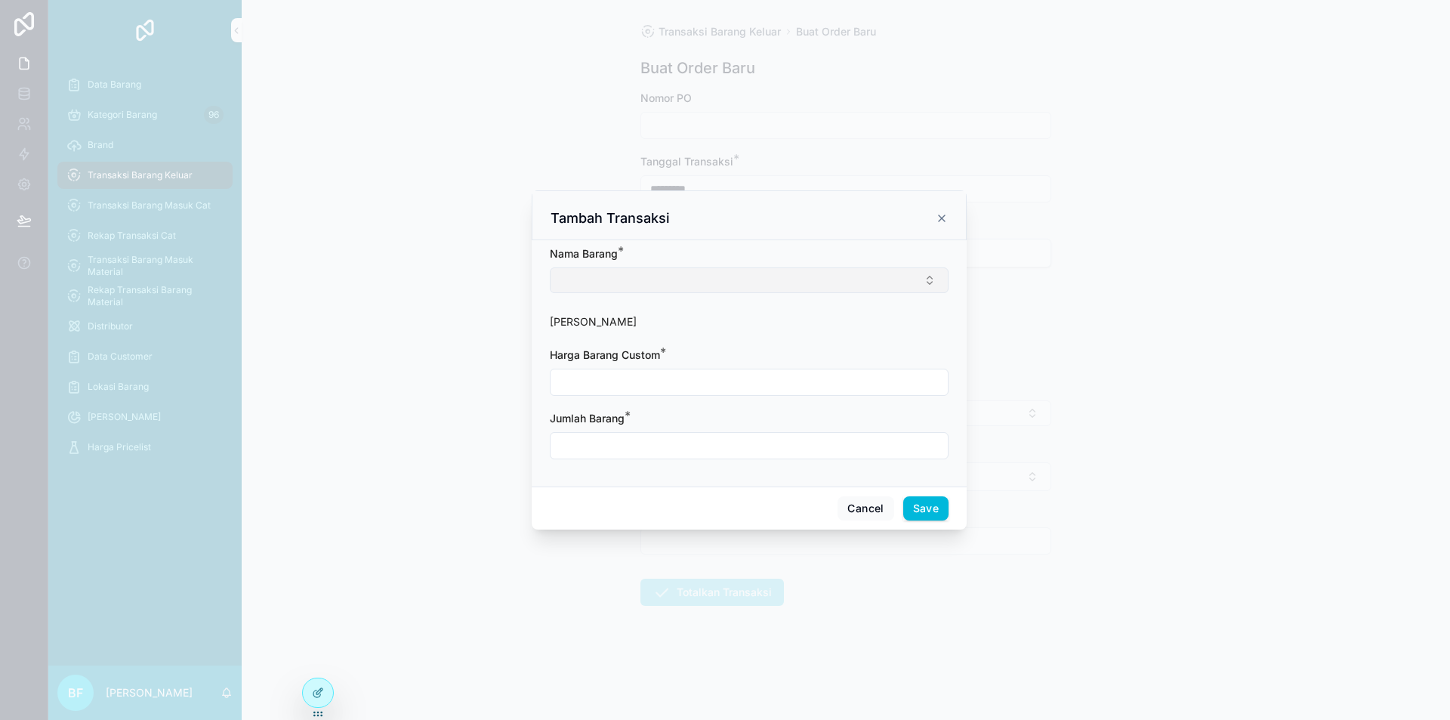
click at [682, 281] on button "Select Button" at bounding box center [749, 280] width 399 height 26
click at [700, 380] on input "scrollable content" at bounding box center [749, 383] width 397 height 21
click at [638, 459] on div "scrollable content" at bounding box center [749, 447] width 399 height 27
click at [658, 455] on input "scrollable content" at bounding box center [749, 447] width 397 height 21
click at [912, 505] on button "Save" at bounding box center [925, 510] width 45 height 24
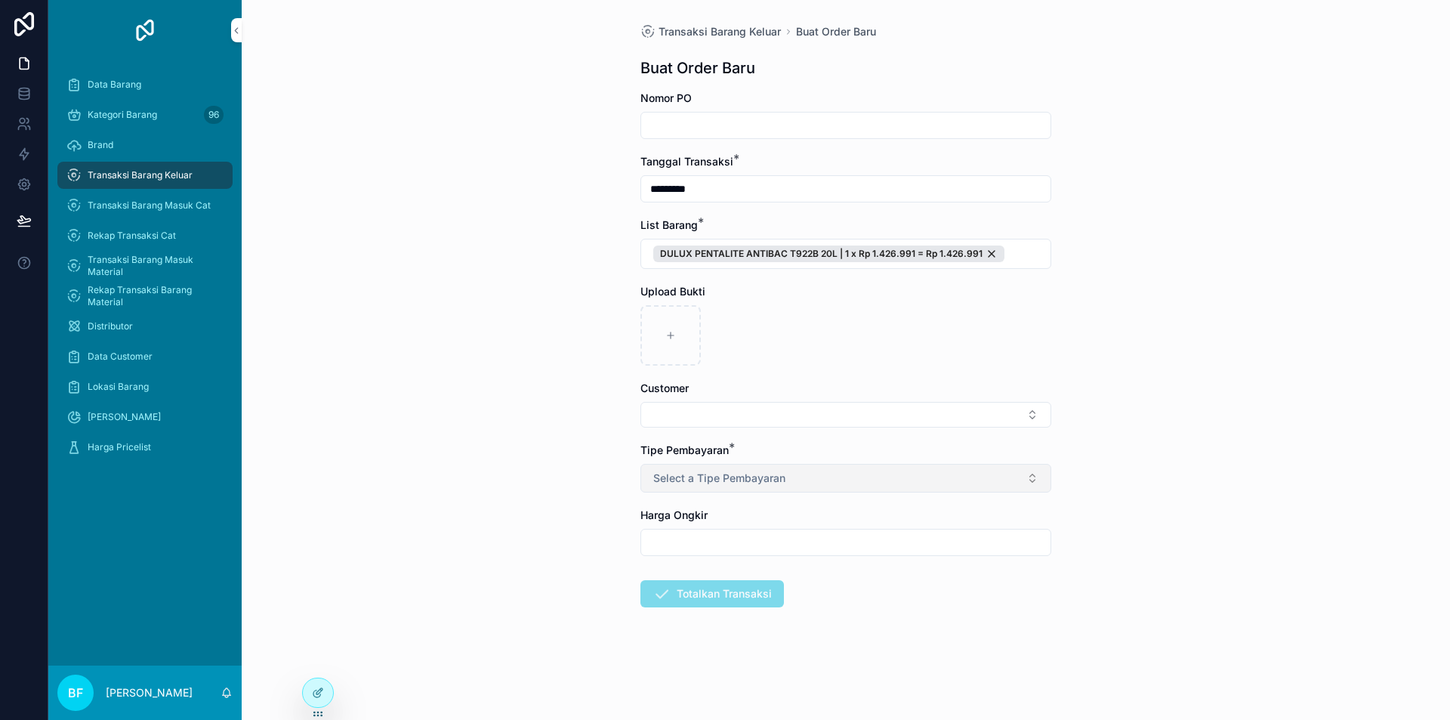
click at [811, 481] on button "Select a Tipe Pembayaran" at bounding box center [845, 478] width 411 height 29
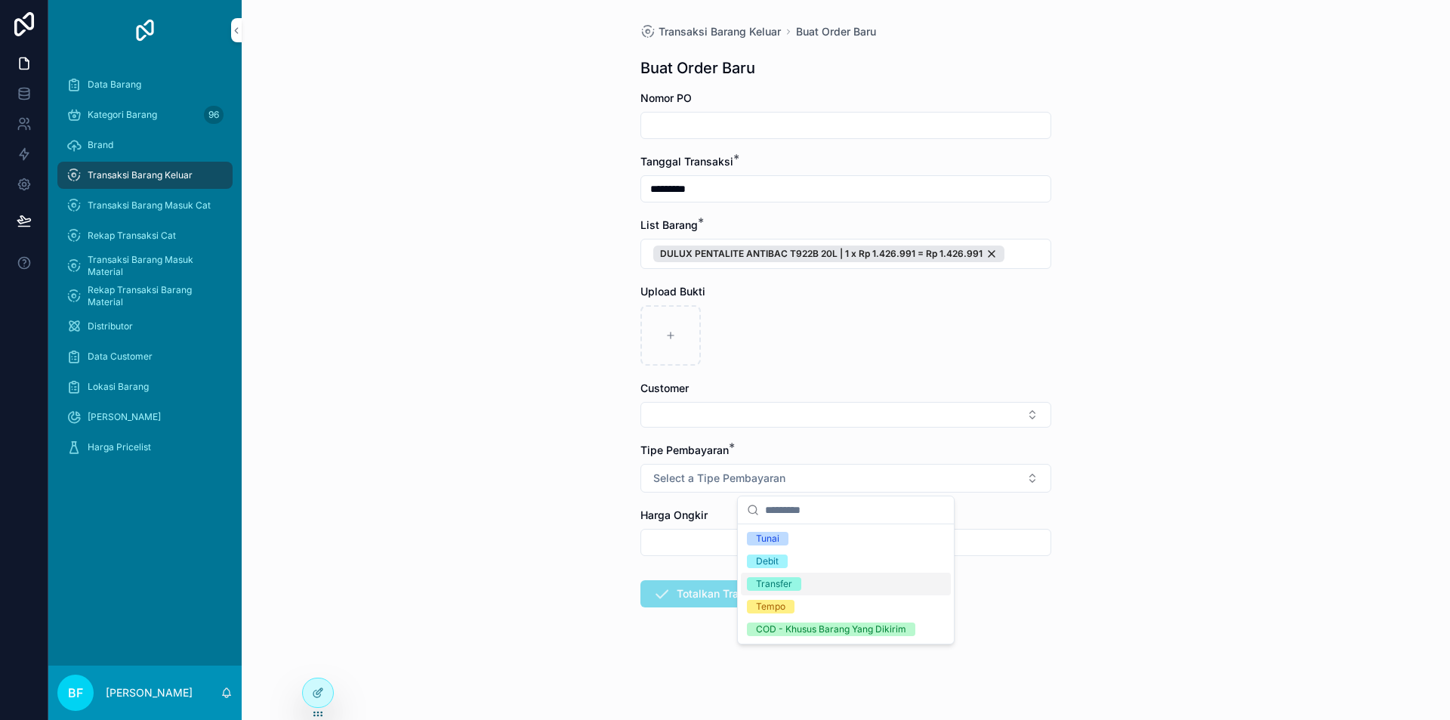
click at [813, 579] on div "Transfer" at bounding box center [846, 584] width 210 height 23
click at [802, 408] on button "Select Button" at bounding box center [845, 415] width 411 height 26
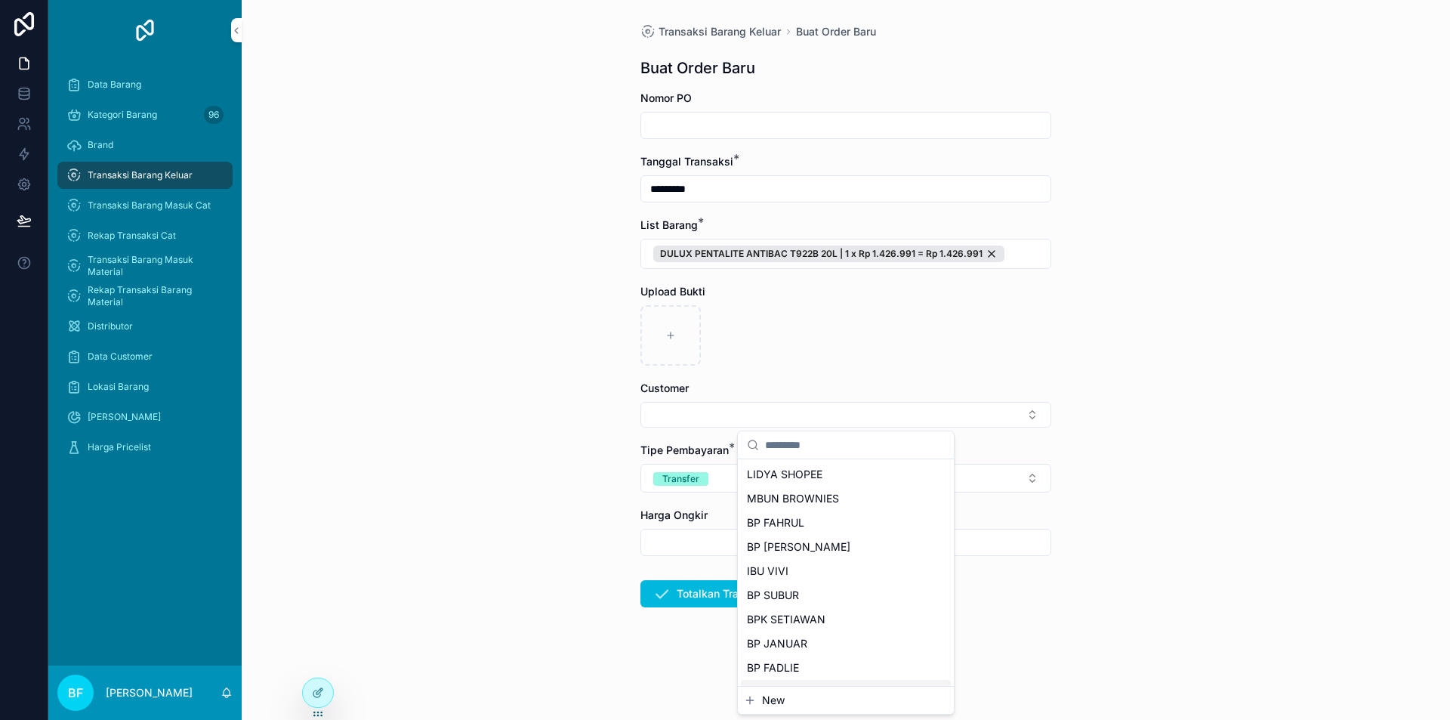
click at [783, 701] on span "New" at bounding box center [773, 700] width 23 height 15
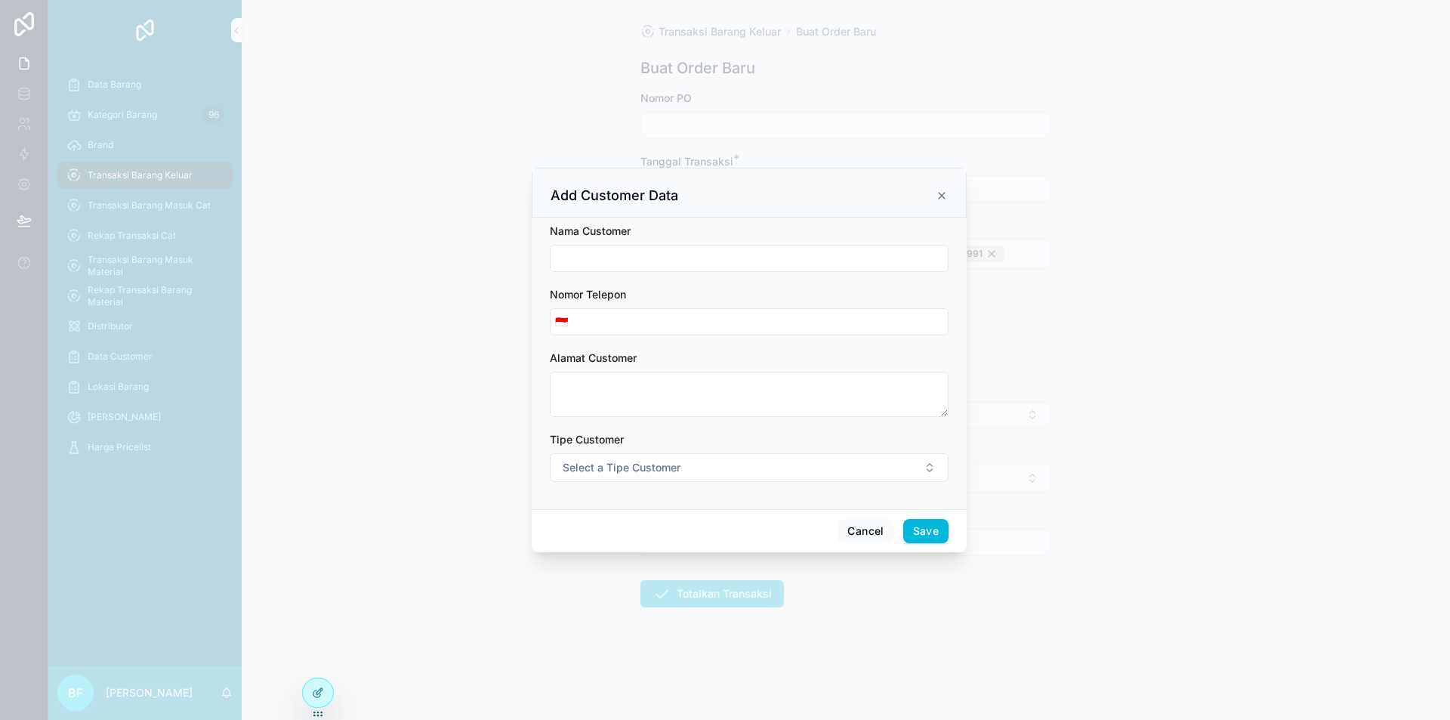
click at [698, 259] on input "scrollable content" at bounding box center [749, 258] width 397 height 21
click at [663, 468] on span "Select a Tipe Customer" at bounding box center [622, 467] width 118 height 15
drag, startPoint x: 675, startPoint y: 529, endPoint x: 931, endPoint y: 529, distance: 256.0
click at [676, 528] on div "Customer" at bounding box center [680, 528] width 42 height 14
click at [945, 522] on button "Save" at bounding box center [925, 531] width 45 height 24
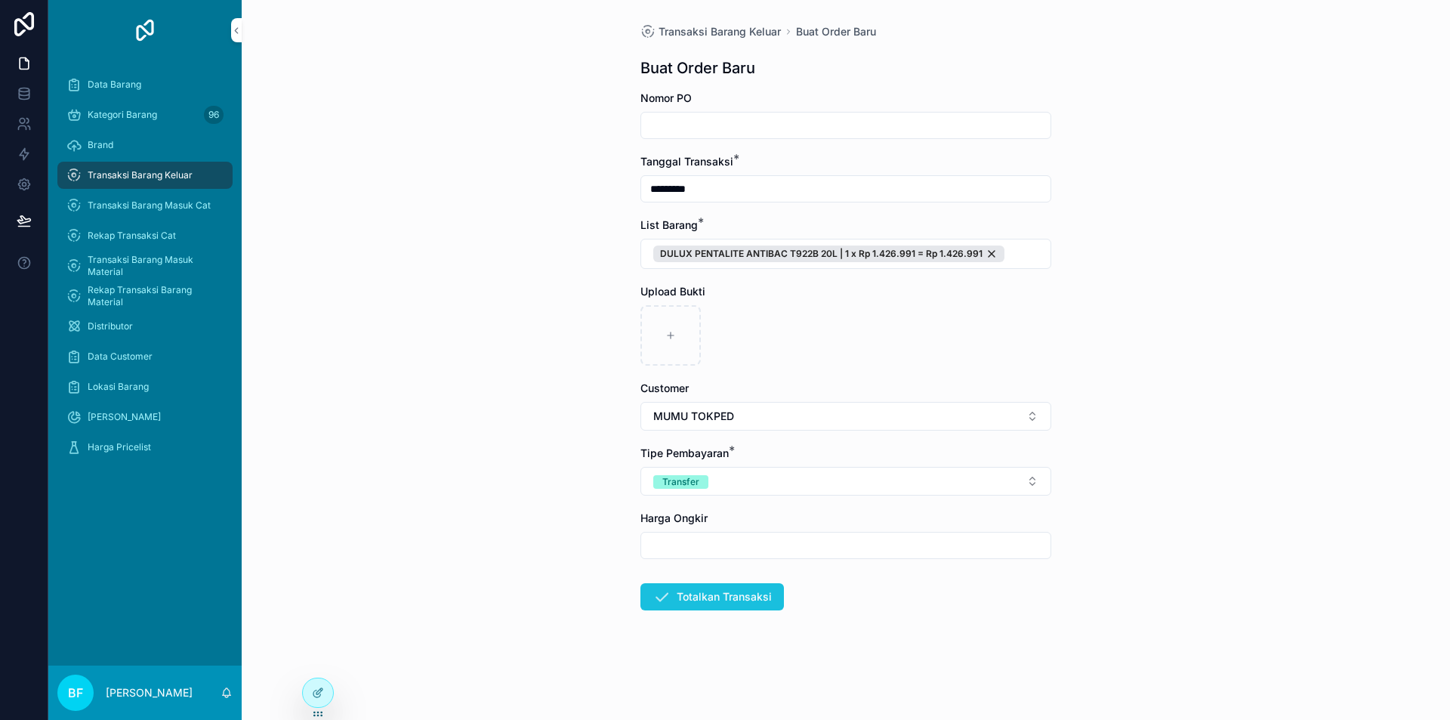
click at [773, 598] on button "Totalkan Transaksi" at bounding box center [712, 596] width 144 height 27
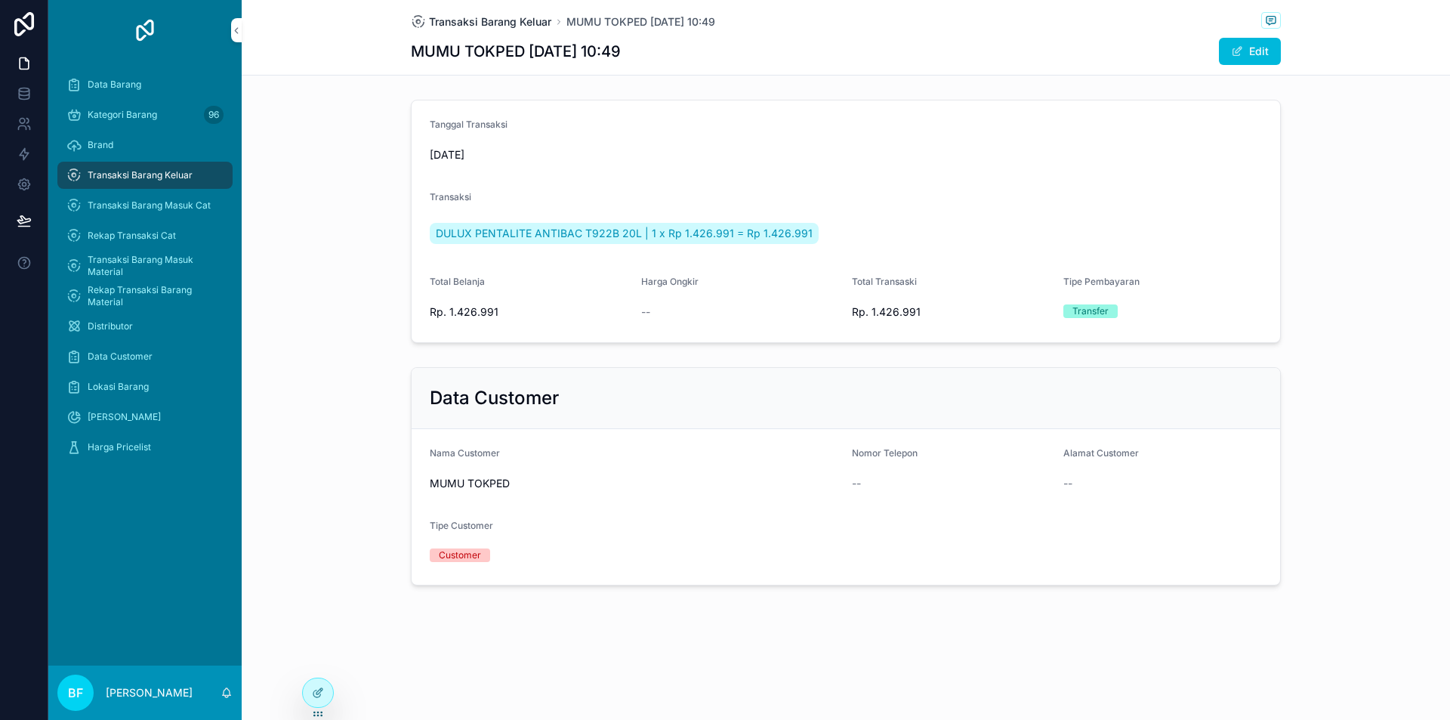
click at [511, 18] on span "Transaksi Barang Keluar" at bounding box center [490, 21] width 122 height 15
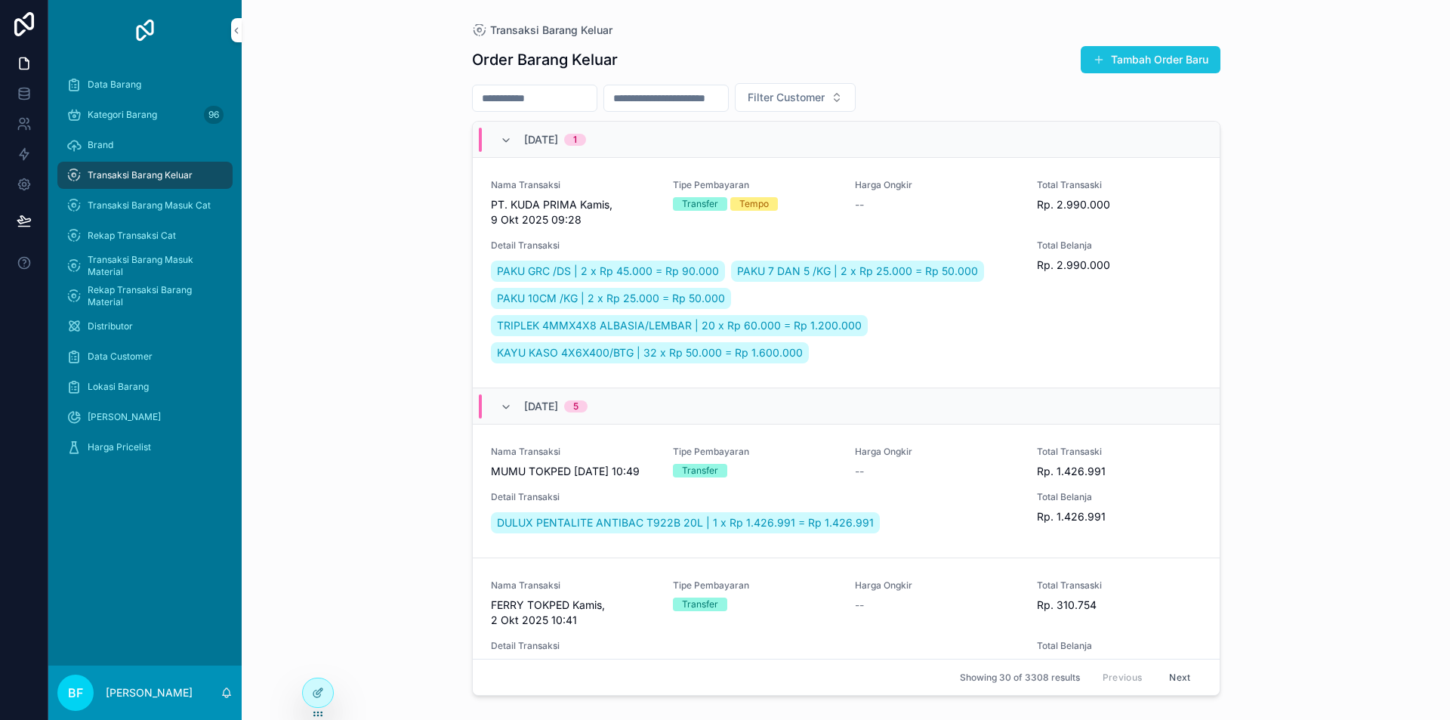
click at [1181, 50] on button "Tambah Order Baru" at bounding box center [1151, 59] width 140 height 27
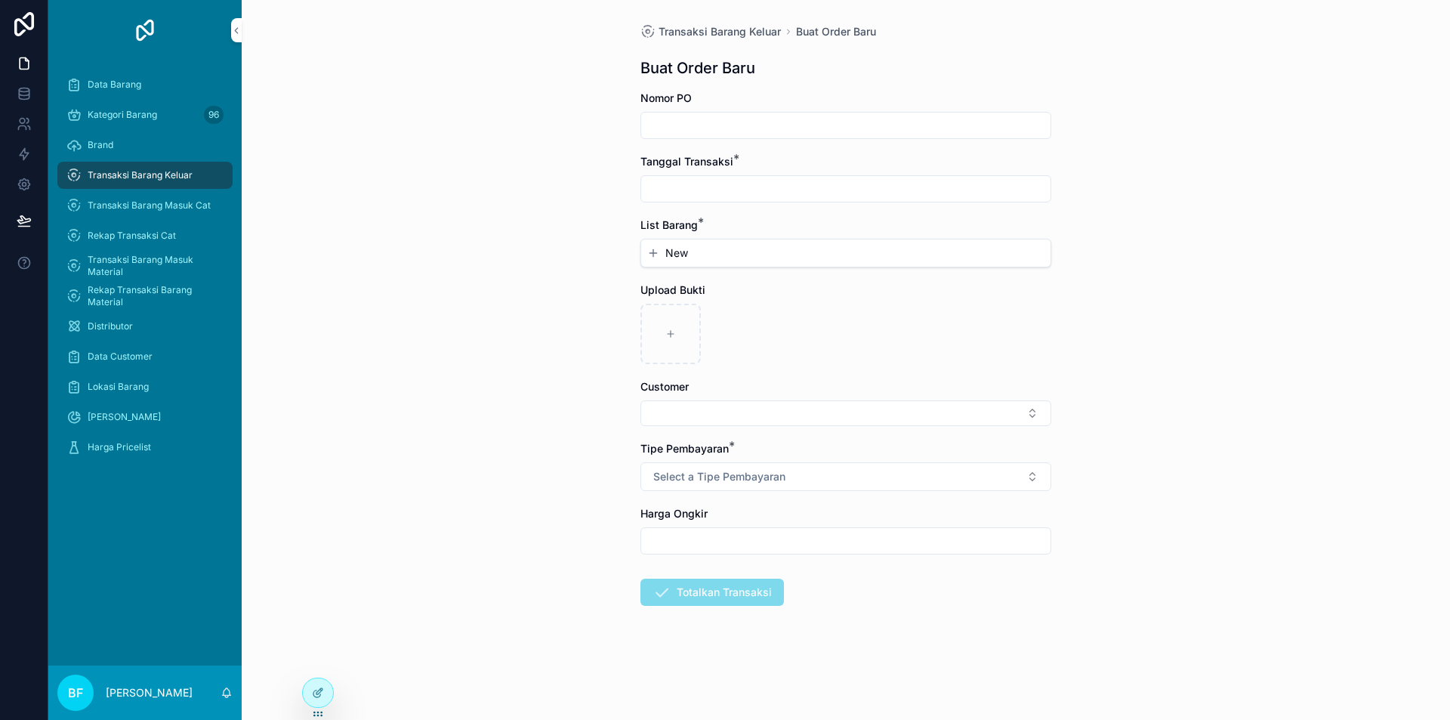
click at [816, 181] on input "scrollable content" at bounding box center [845, 188] width 409 height 21
click at [851, 316] on button "2" at bounding box center [845, 312] width 27 height 27
click at [705, 255] on button "New" at bounding box center [845, 252] width 397 height 15
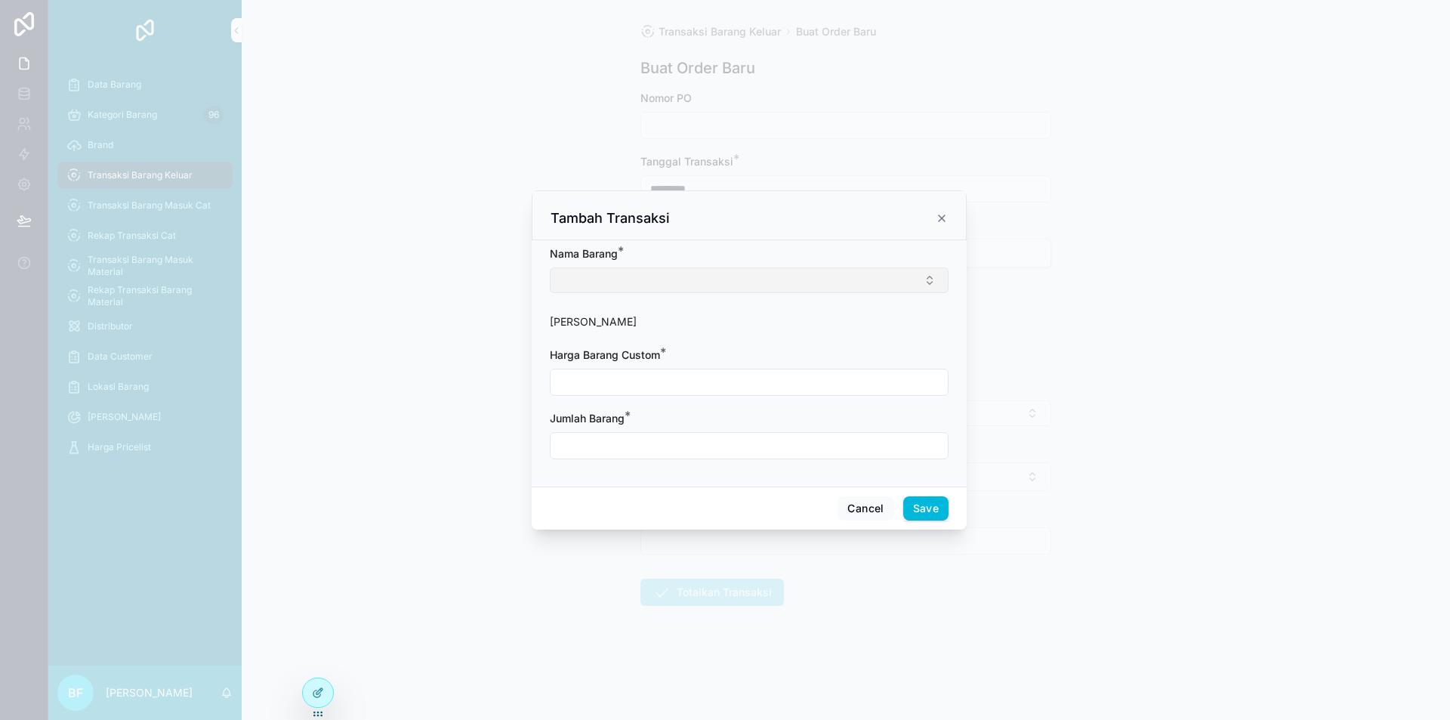
click at [715, 271] on button "Select Button" at bounding box center [749, 280] width 399 height 26
click at [703, 376] on input "scrollable content" at bounding box center [749, 383] width 397 height 21
click at [680, 461] on form "**********" at bounding box center [749, 360] width 399 height 231
click at [684, 445] on input "scrollable content" at bounding box center [749, 447] width 397 height 21
click at [924, 520] on button "Save" at bounding box center [925, 510] width 45 height 24
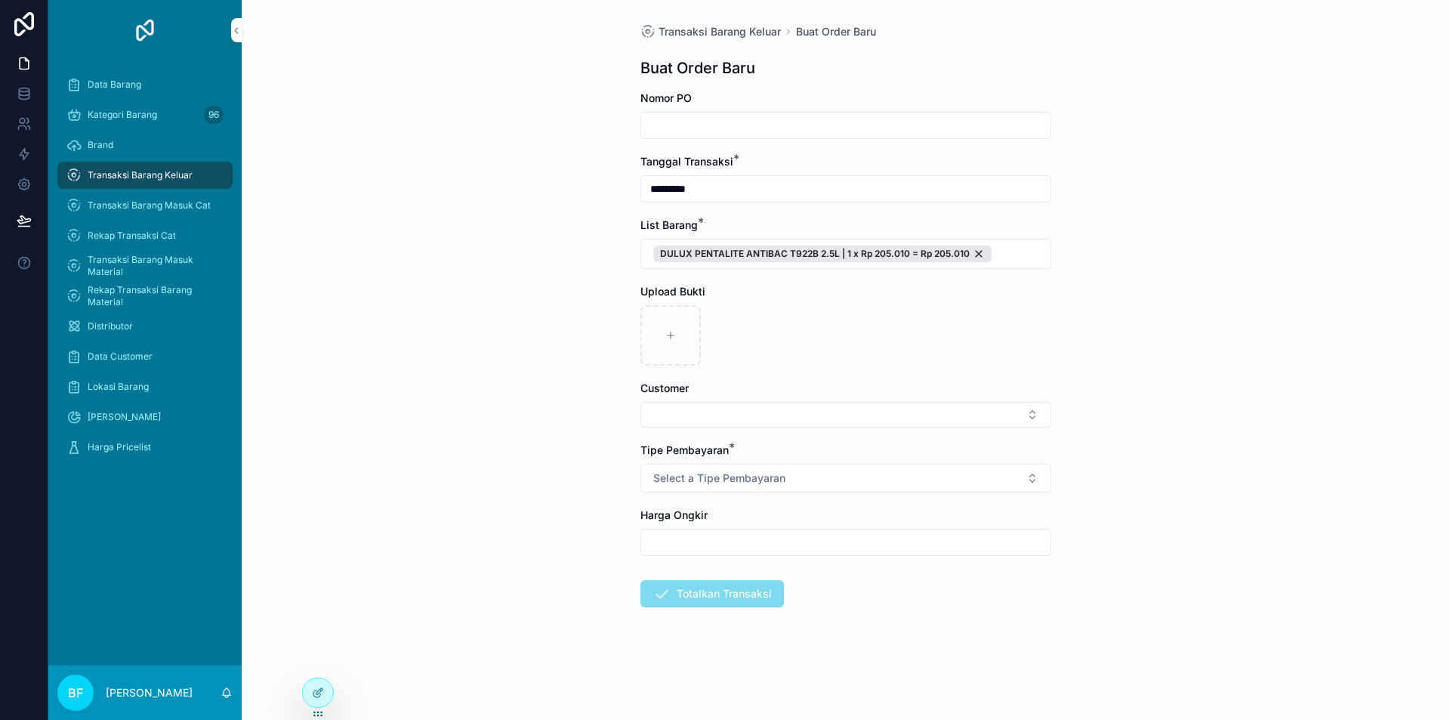
drag, startPoint x: 897, startPoint y: 479, endPoint x: 902, endPoint y: 492, distance: 14.6
click at [898, 479] on button "Select a Tipe Pembayaran" at bounding box center [845, 478] width 411 height 29
click at [892, 576] on div "Transfer" at bounding box center [846, 584] width 210 height 23
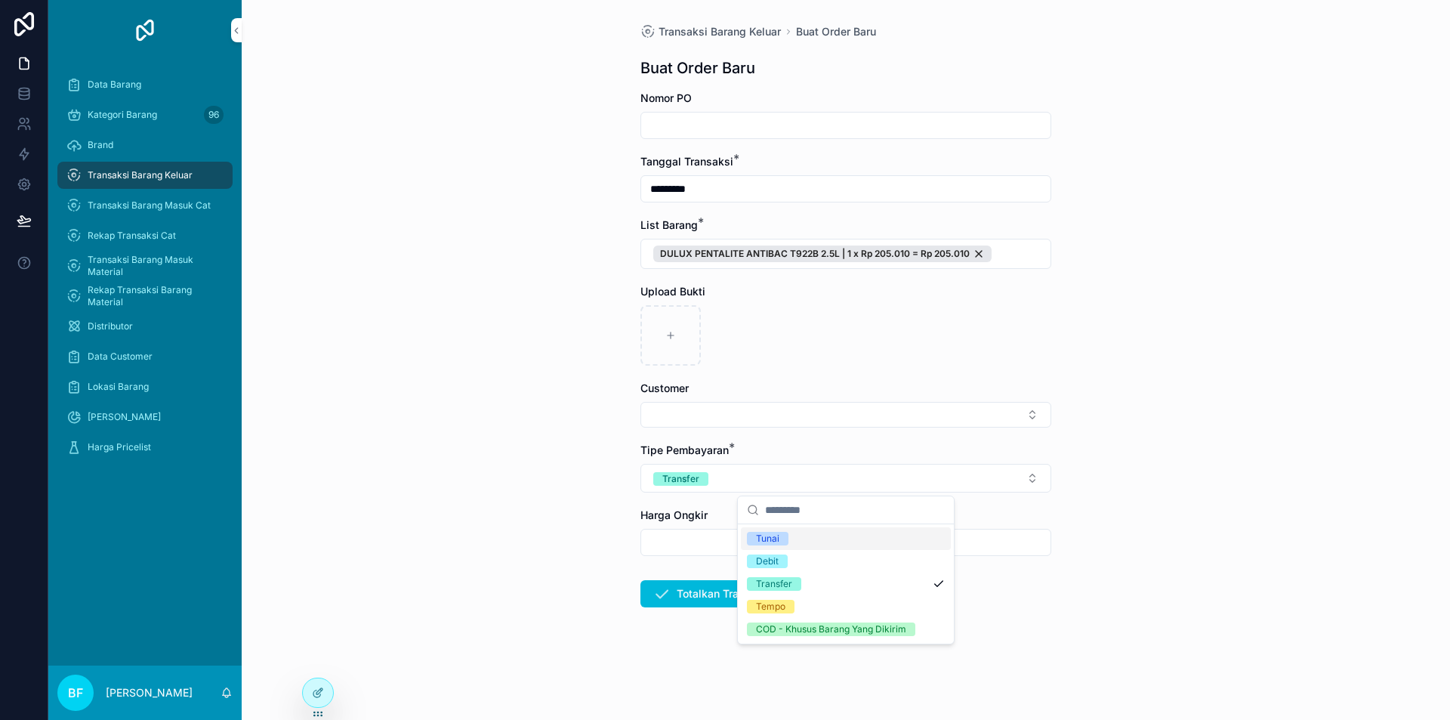
click at [1027, 302] on div "Upload Bukti" at bounding box center [845, 325] width 411 height 82
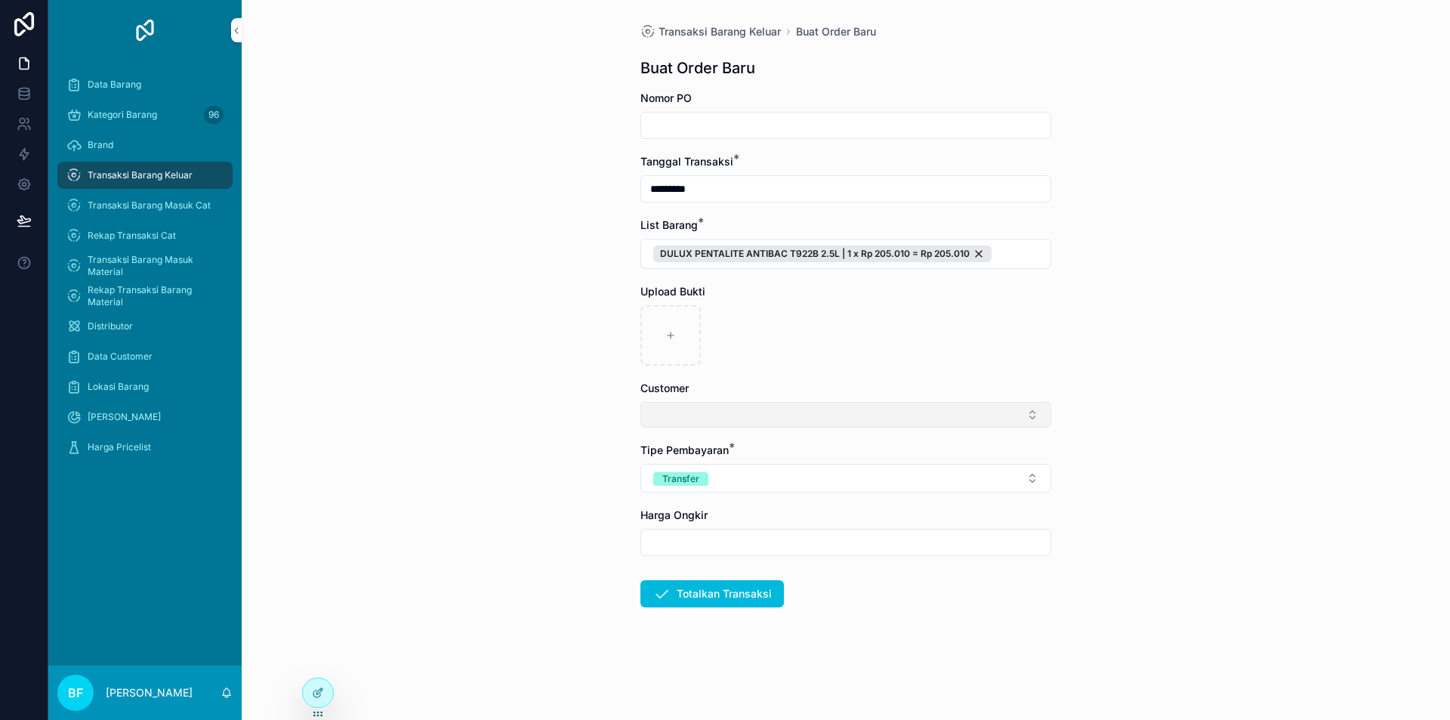
click at [810, 417] on button "Select Button" at bounding box center [845, 415] width 411 height 26
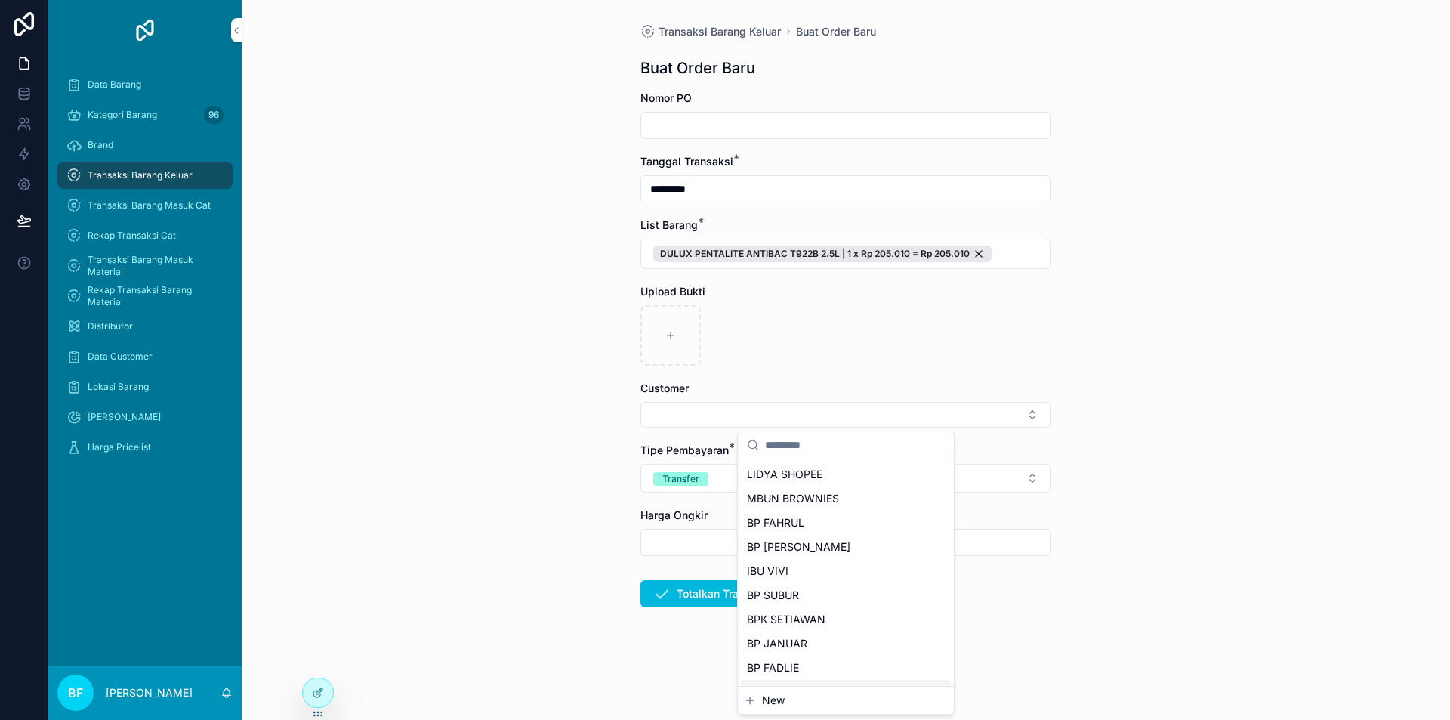
click at [769, 705] on span "New" at bounding box center [773, 700] width 23 height 15
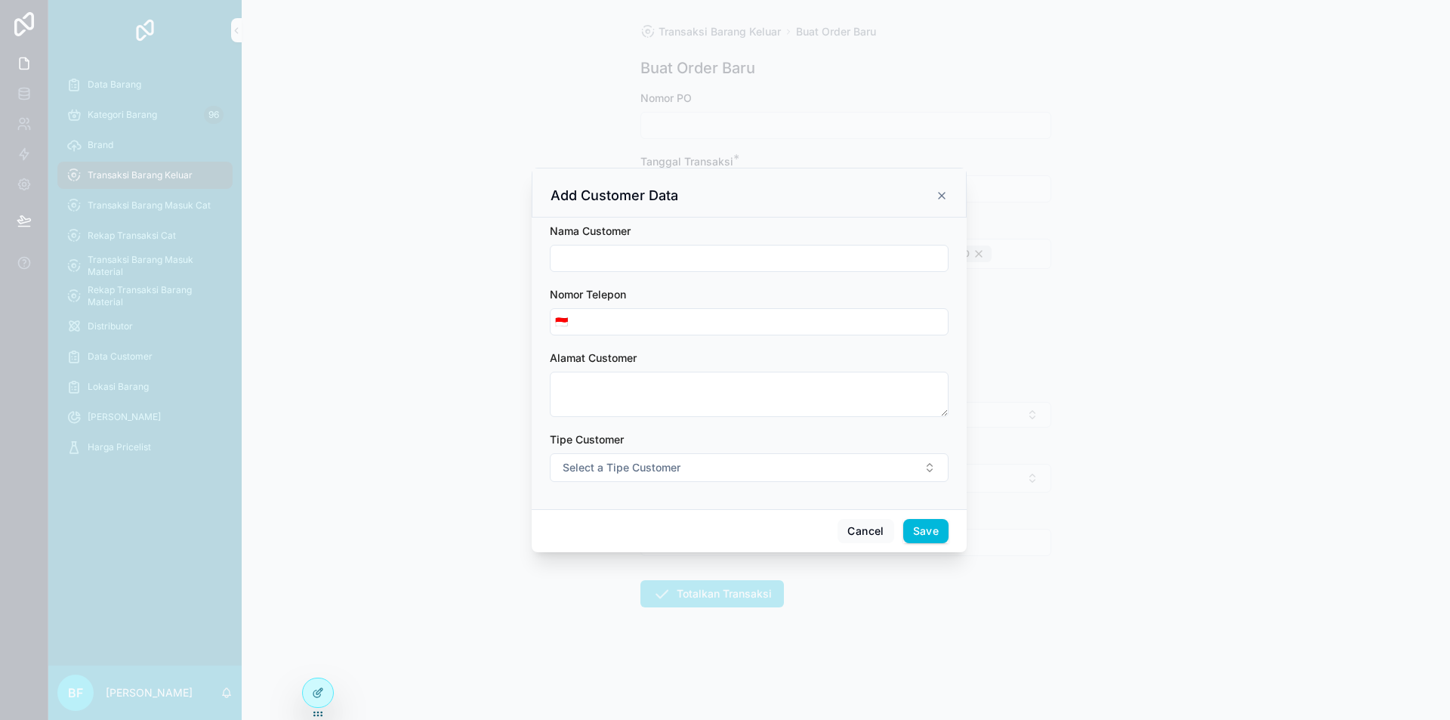
click at [761, 256] on input "scrollable content" at bounding box center [749, 258] width 397 height 21
click at [661, 465] on span "Select a Tipe Customer" at bounding box center [622, 467] width 118 height 15
drag, startPoint x: 667, startPoint y: 526, endPoint x: 977, endPoint y: 548, distance: 311.2
click at [670, 525] on div "Customer" at bounding box center [680, 528] width 42 height 14
click at [924, 537] on button "Save" at bounding box center [925, 531] width 45 height 24
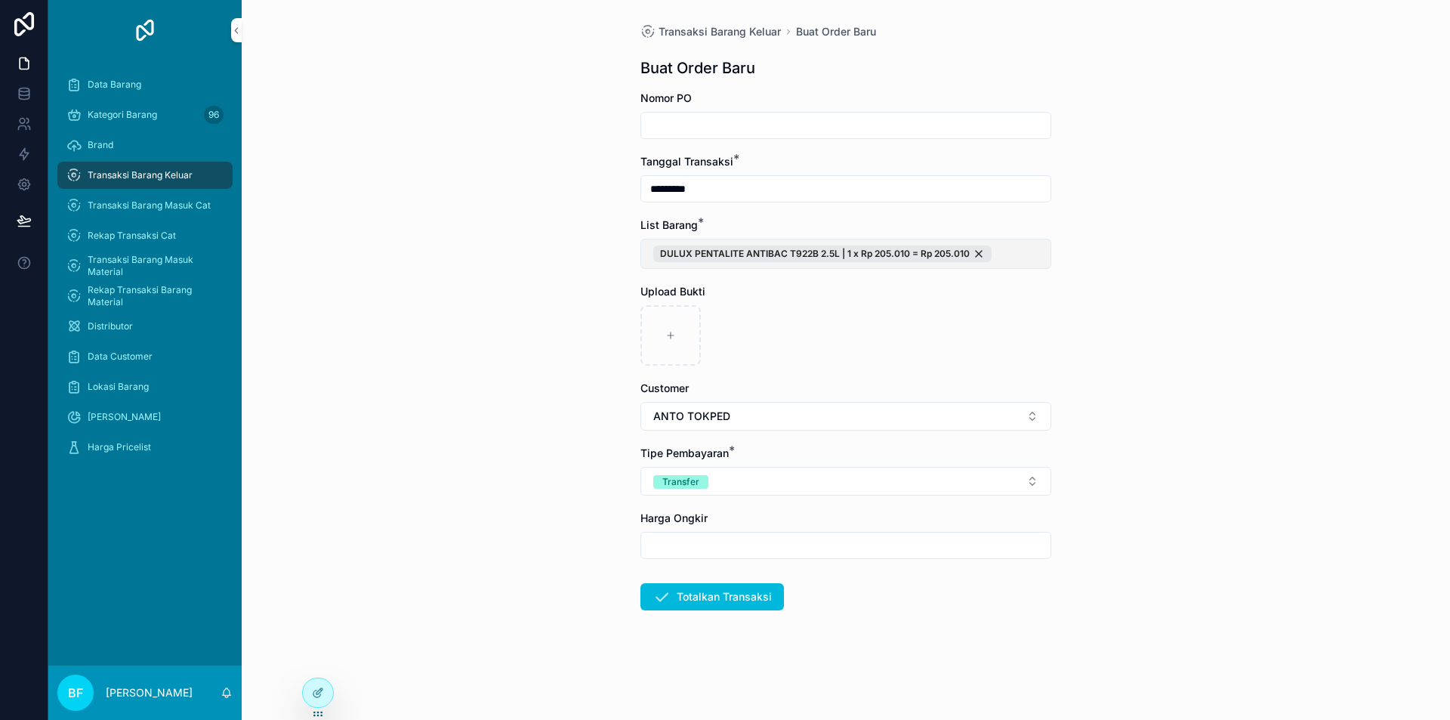
click at [1047, 261] on button "DULUX PENTALITE ANTIBAC T922B 2.5L | 1 x Rp 205.010 = Rp 205.010" at bounding box center [845, 254] width 411 height 30
click at [787, 344] on button "New" at bounding box center [846, 346] width 204 height 15
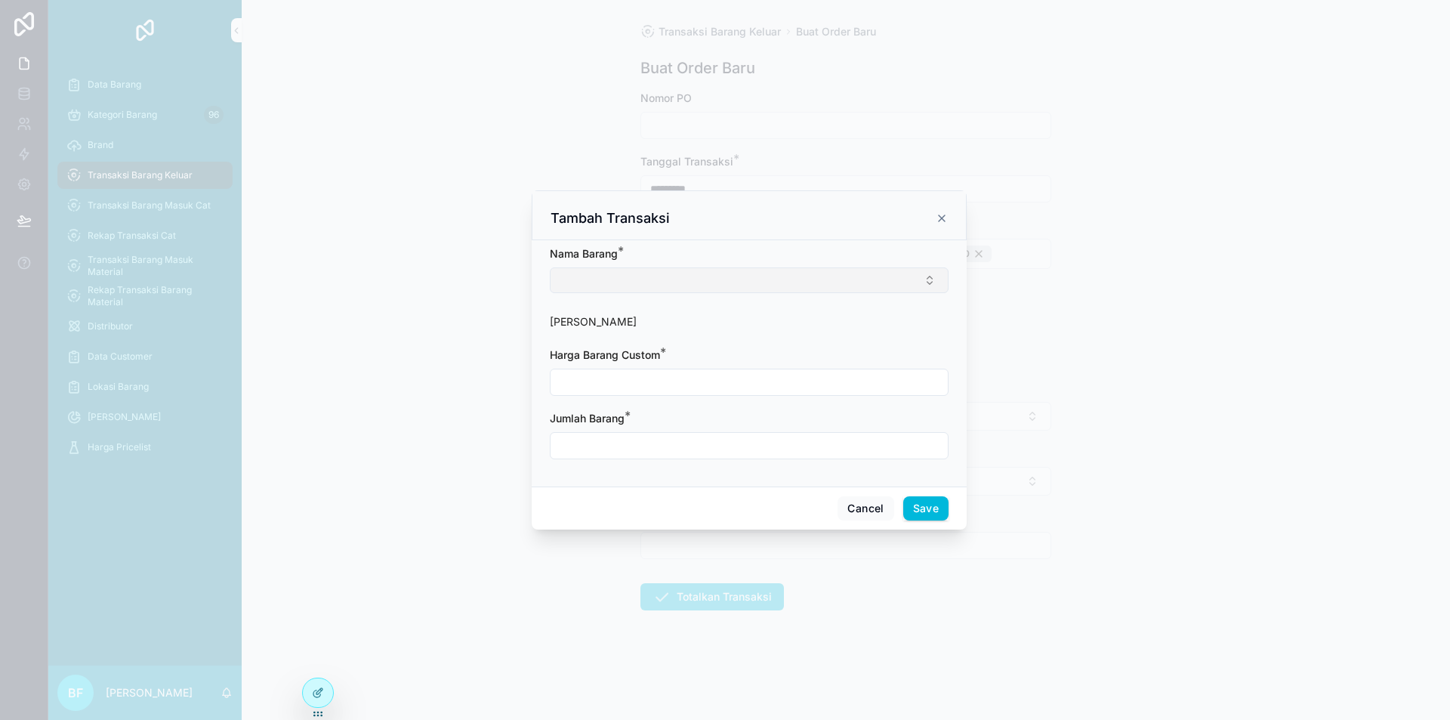
click at [736, 277] on button "Select Button" at bounding box center [749, 280] width 399 height 26
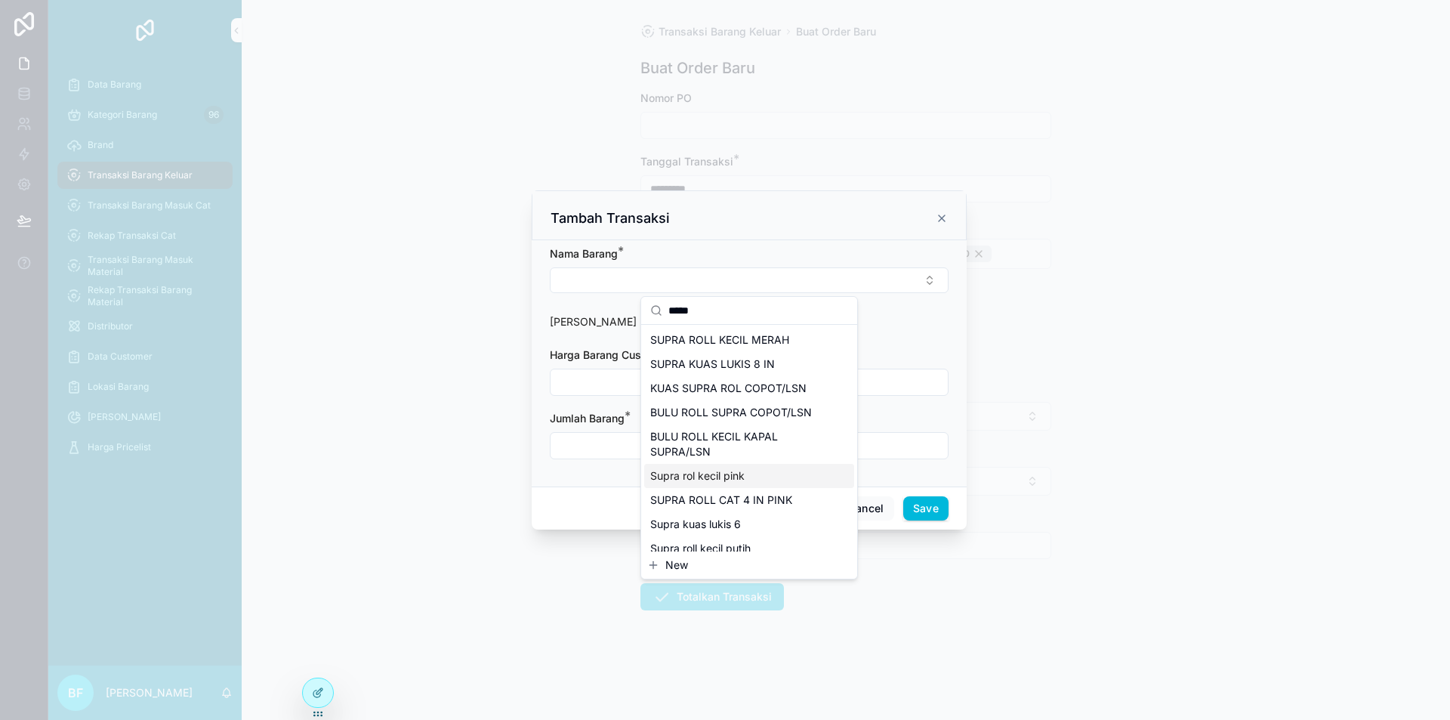
scroll to position [115, 0]
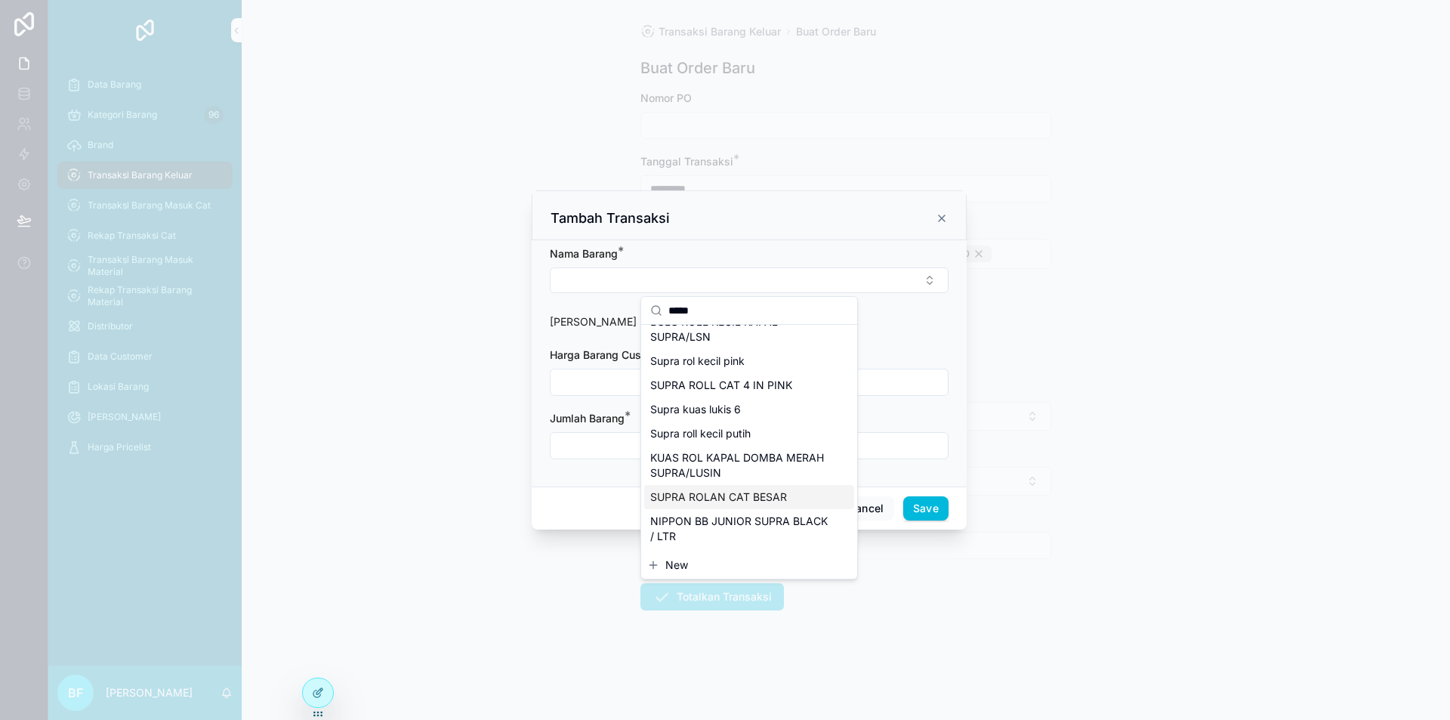
click at [758, 499] on span "SUPRA ROLAN CAT BESAR" at bounding box center [718, 496] width 137 height 15
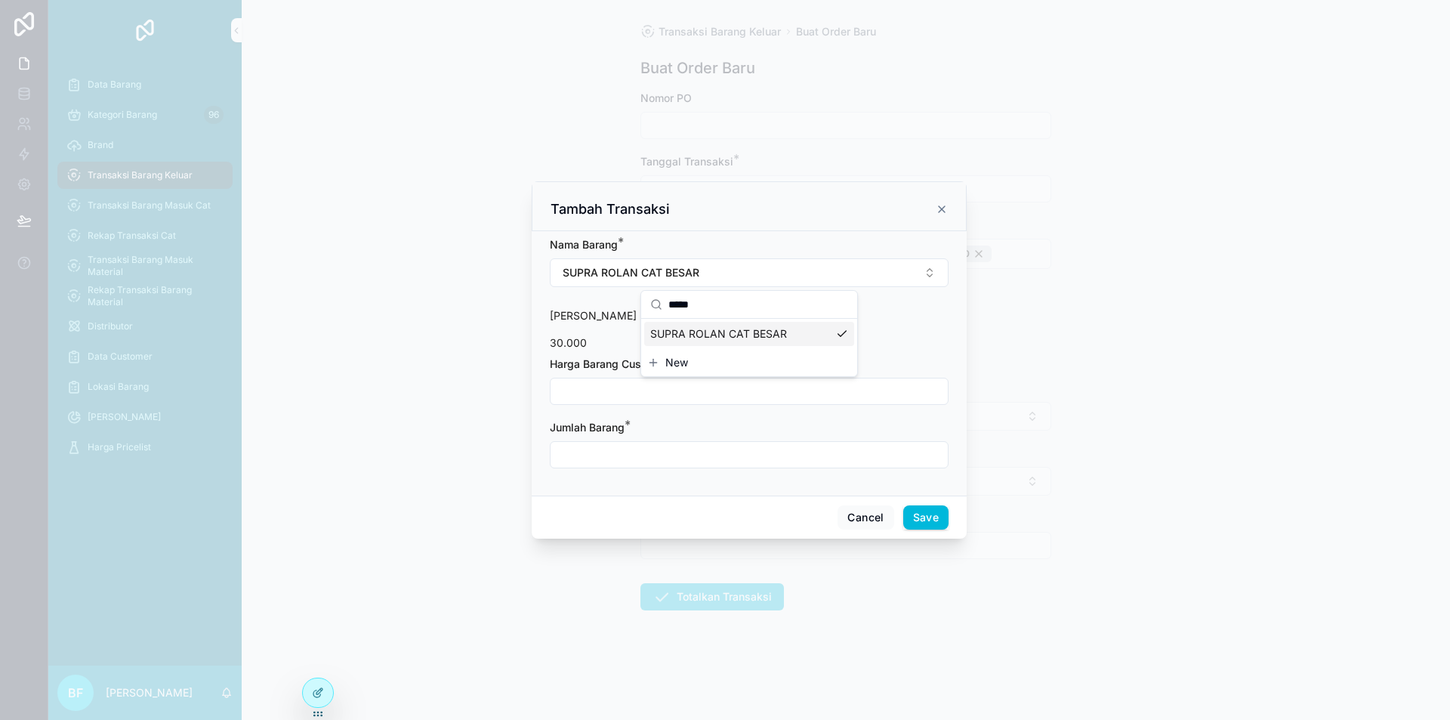
scroll to position [0, 0]
click at [696, 378] on div "scrollable content" at bounding box center [749, 391] width 399 height 27
click at [696, 387] on input "scrollable content" at bounding box center [749, 391] width 397 height 21
click at [671, 460] on input "scrollable content" at bounding box center [749, 454] width 397 height 21
click at [681, 455] on input "scrollable content" at bounding box center [749, 454] width 397 height 21
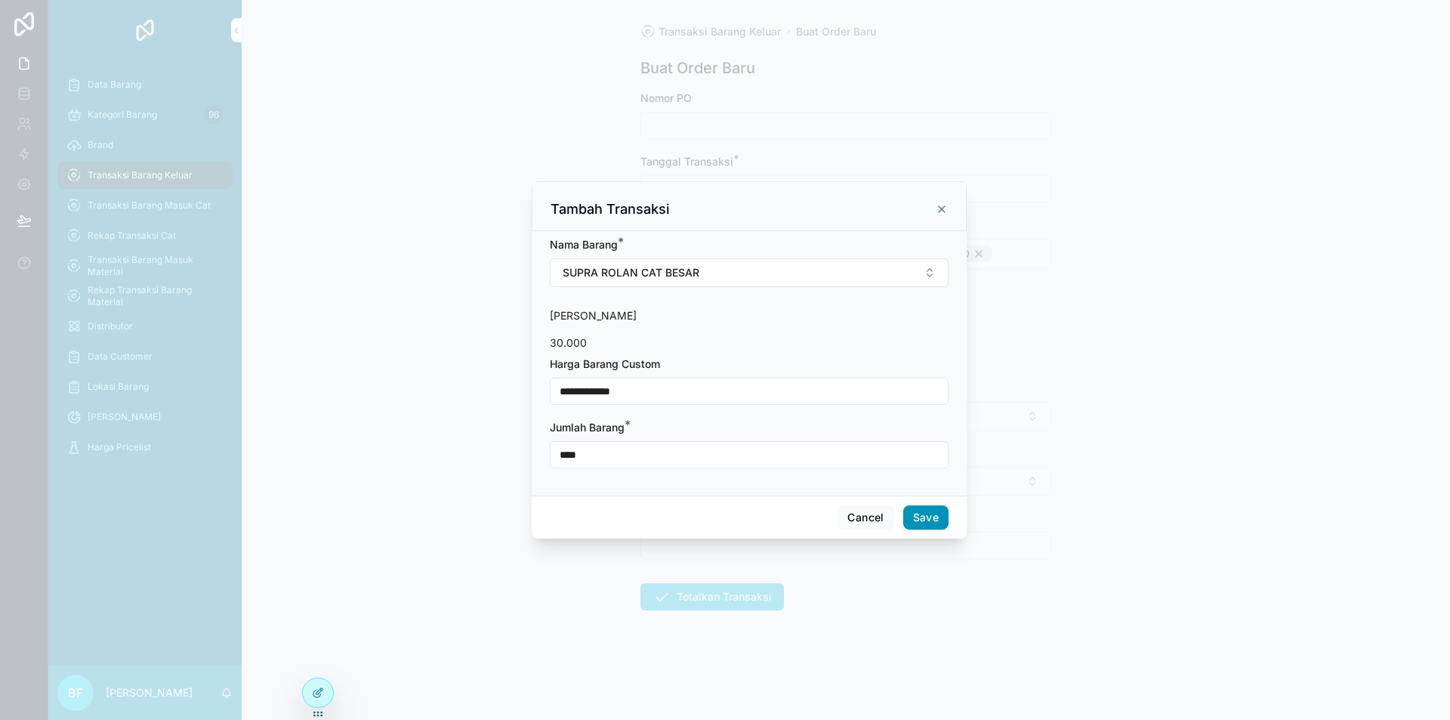
click at [929, 523] on button "Save" at bounding box center [925, 517] width 45 height 24
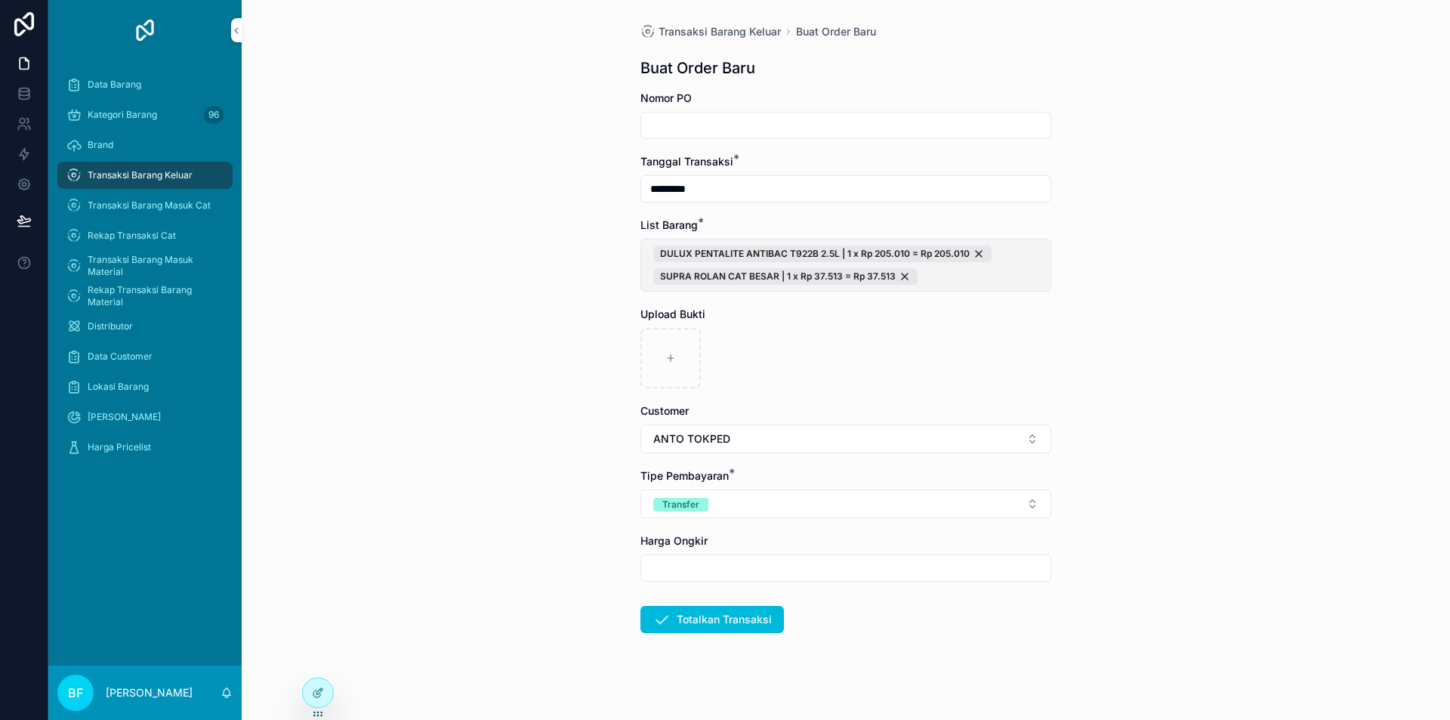
click at [977, 272] on span "DULUX PENTALITE ANTIBAC T922B 2.5L | 1 x Rp 205.010 = Rp 205.010 SUPRA ROLAN CA…" at bounding box center [845, 264] width 385 height 39
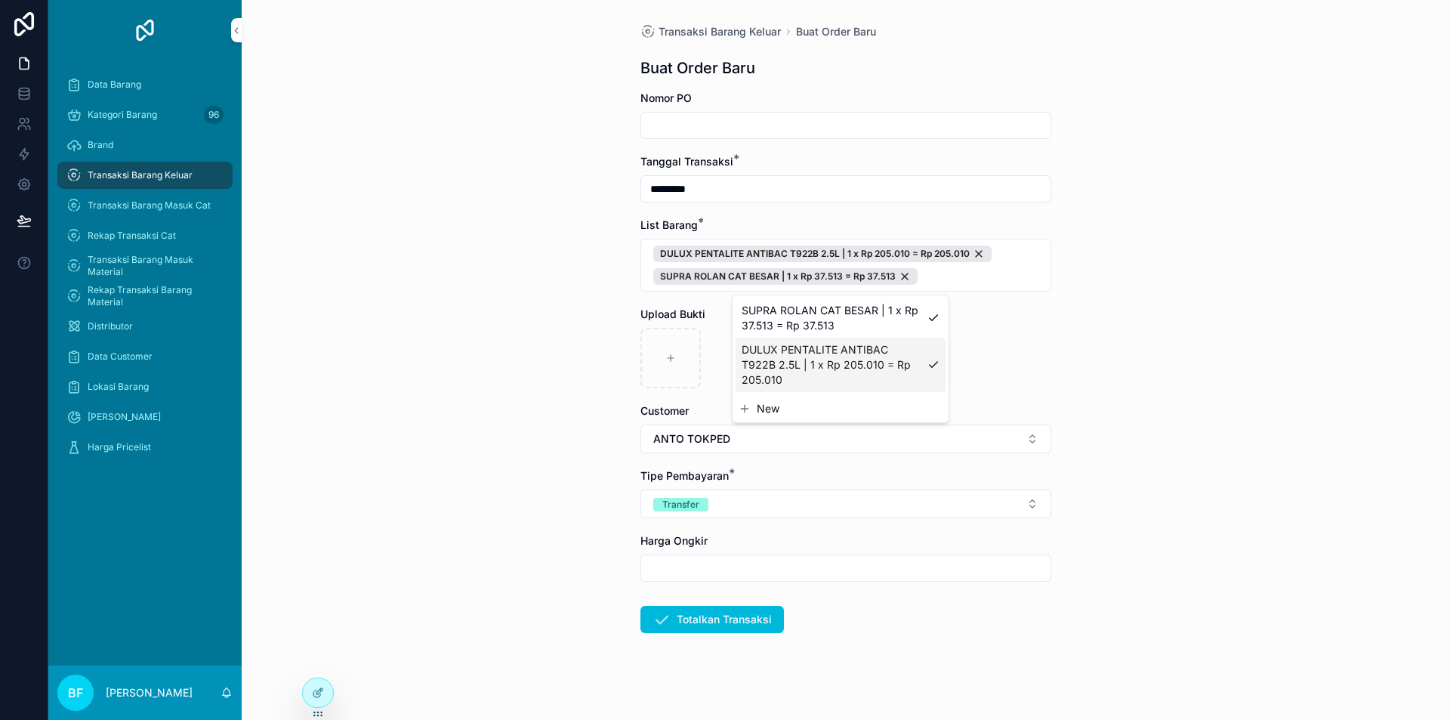
click at [770, 405] on span "New" at bounding box center [768, 408] width 23 height 15
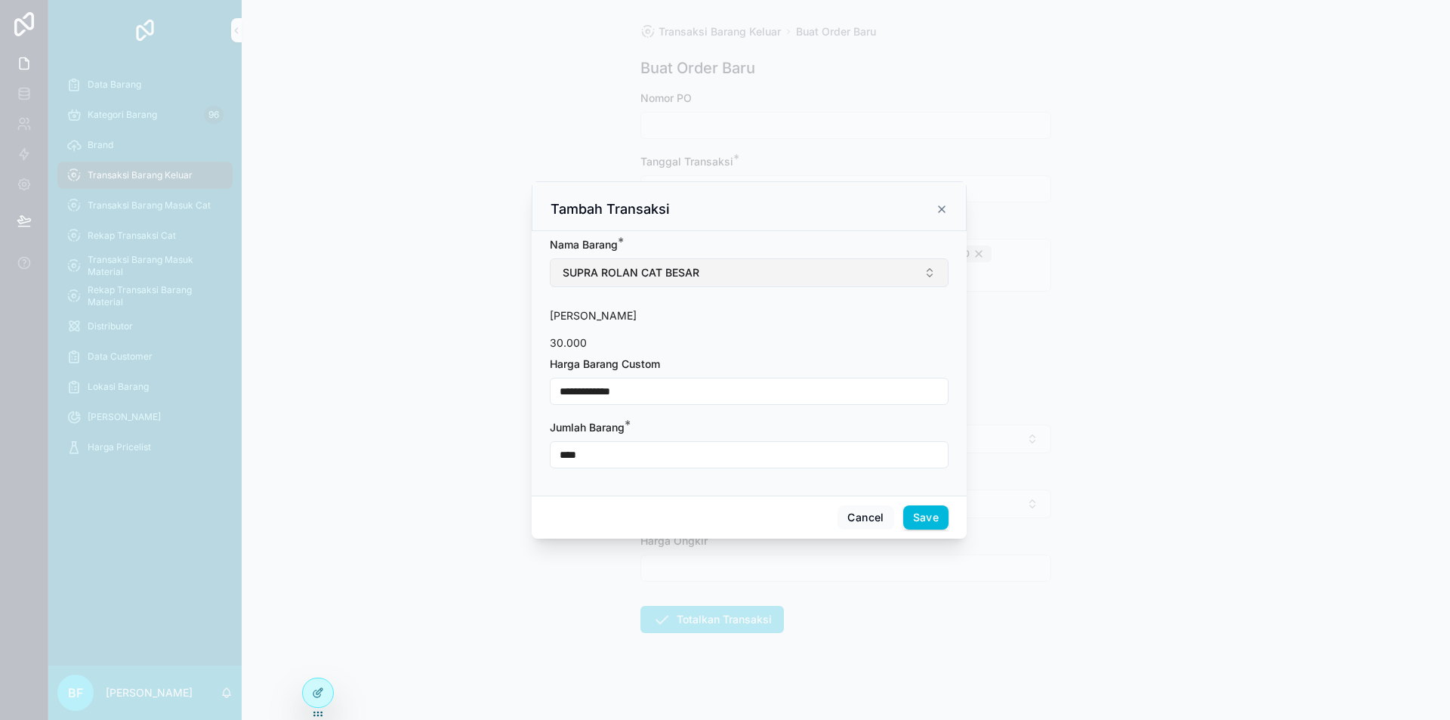
click at [751, 261] on button "SUPRA ROLAN CAT BESAR" at bounding box center [749, 272] width 399 height 29
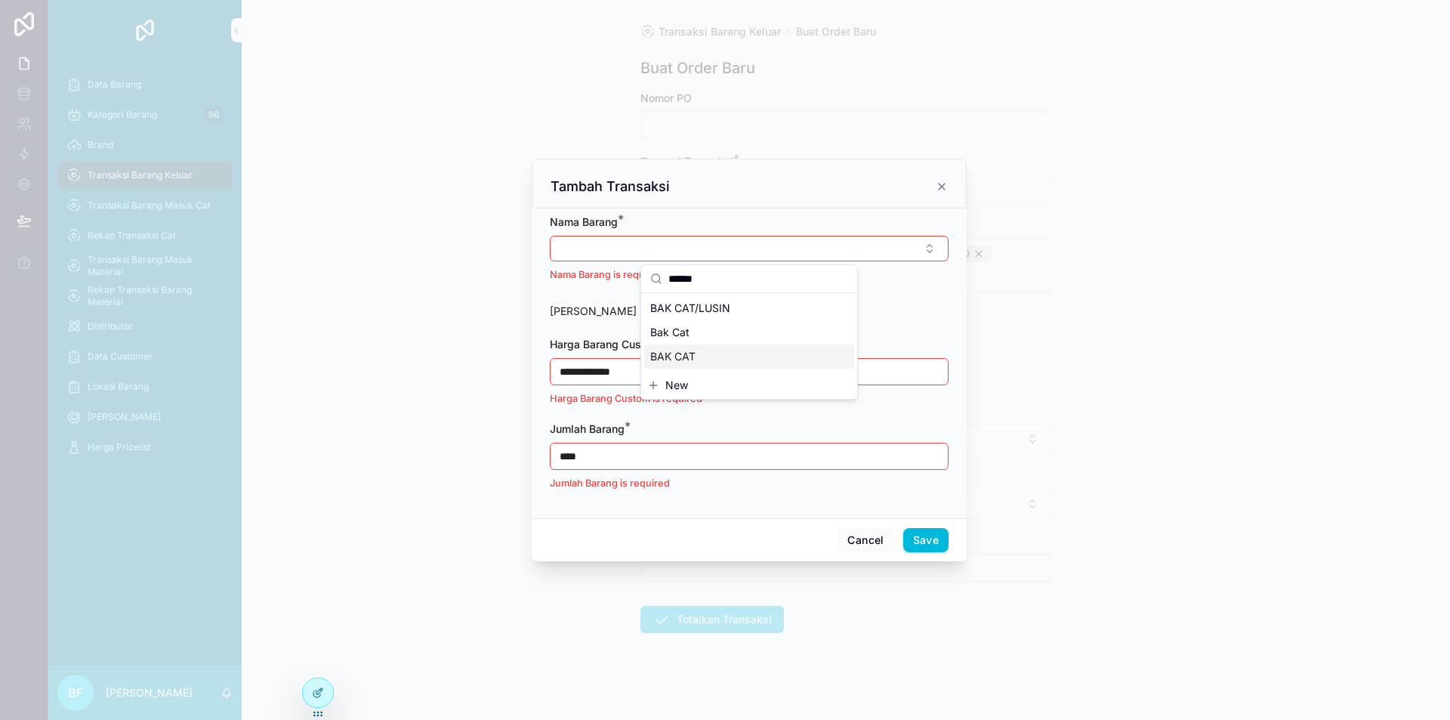
click at [754, 354] on div "BAK CAT" at bounding box center [749, 356] width 210 height 24
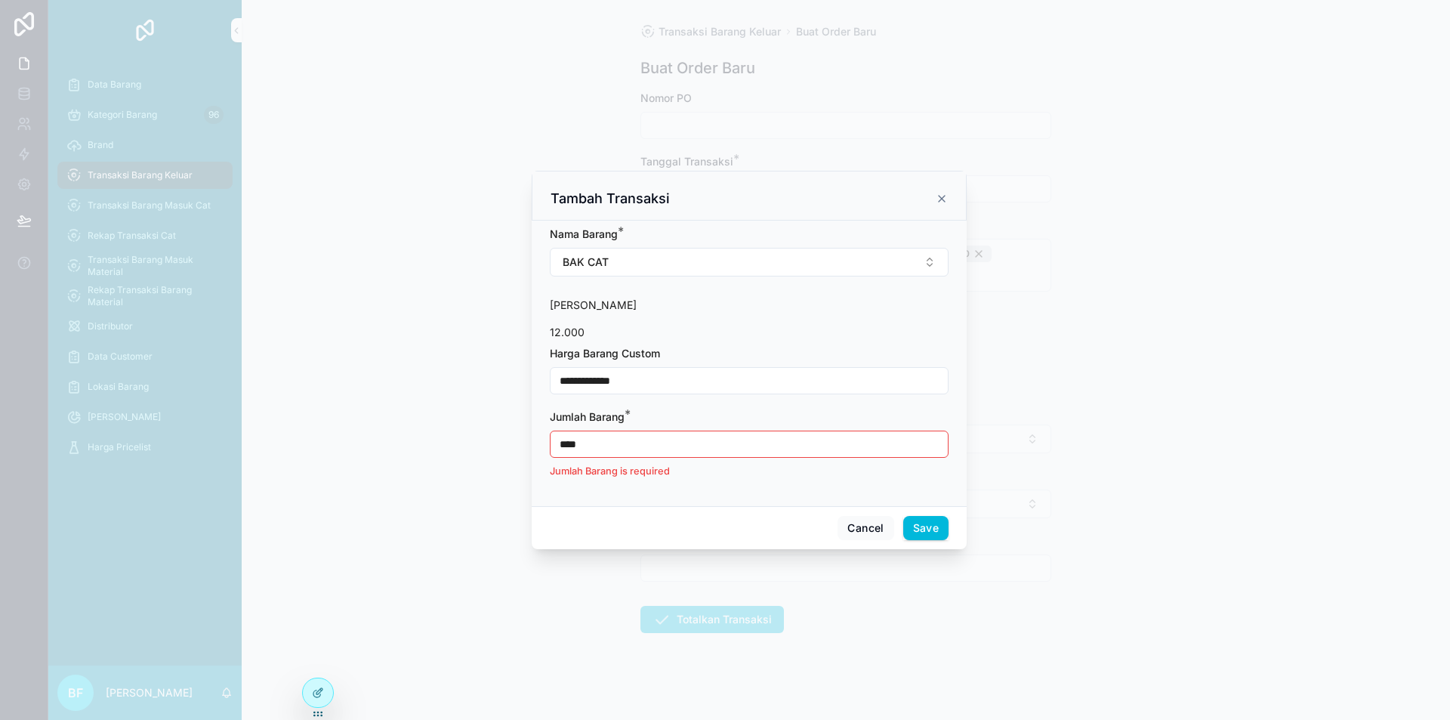
click at [653, 372] on input "**********" at bounding box center [749, 380] width 397 height 21
click at [629, 453] on input "****" at bounding box center [749, 444] width 397 height 21
click at [630, 453] on input "****" at bounding box center [749, 444] width 397 height 21
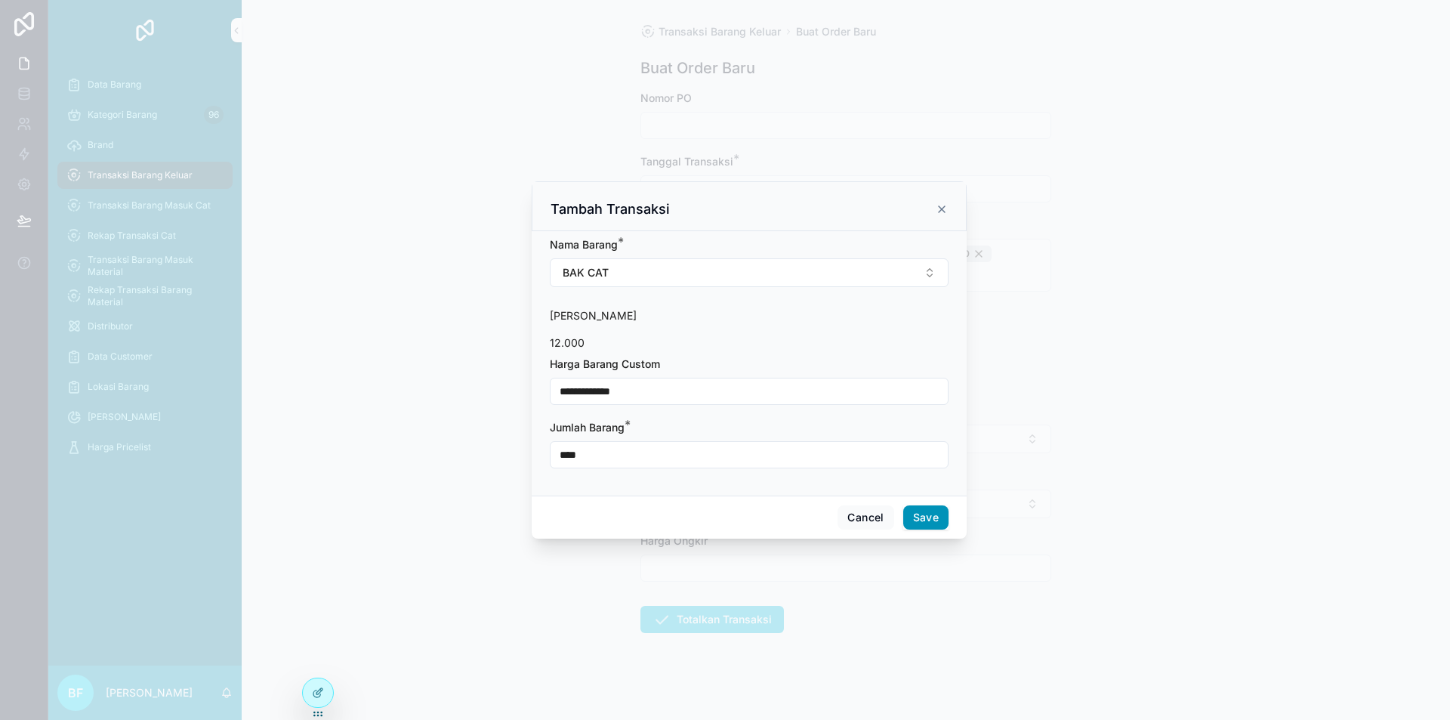
click at [932, 529] on button "Save" at bounding box center [925, 517] width 45 height 24
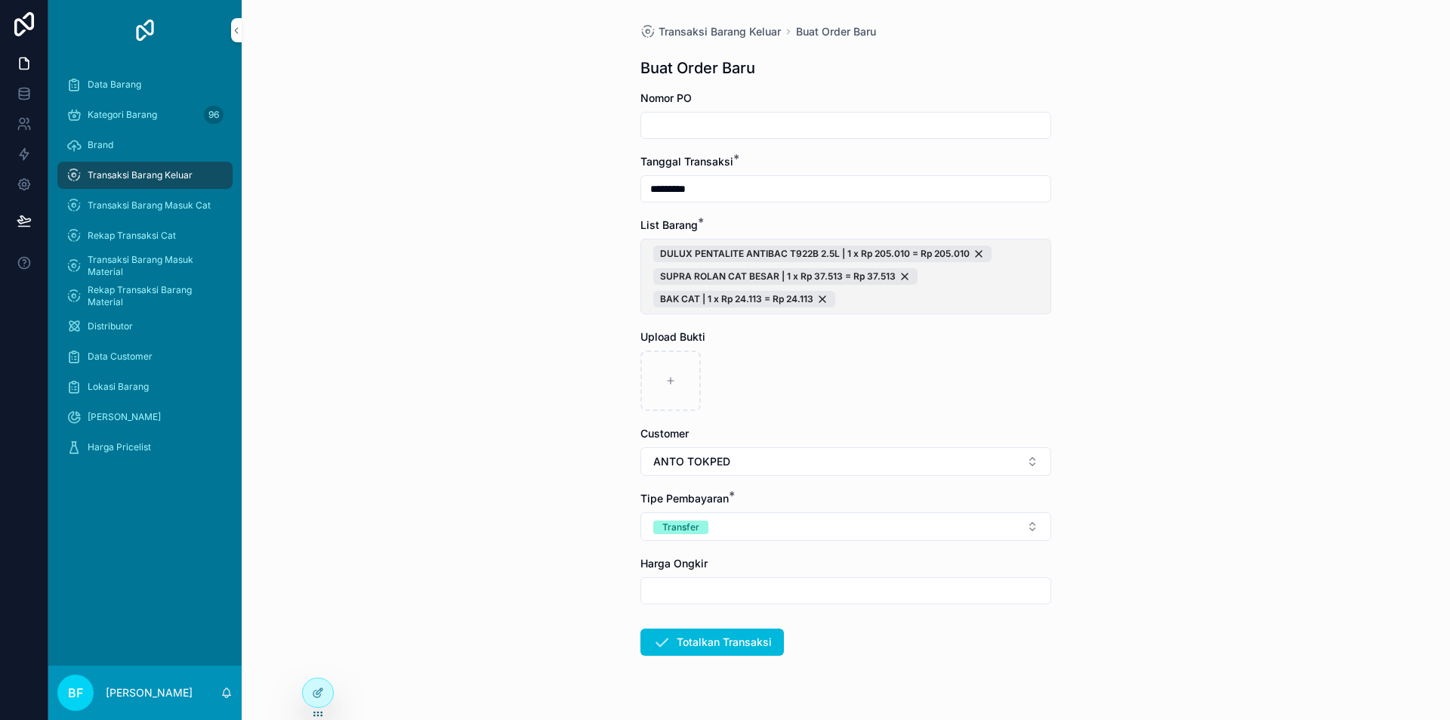
click at [958, 301] on span "DULUX PENTALITE ANTIBAC T922B 2.5L | 1 x Rp 205.010 = Rp 205.010 SUPRA ROLAN CA…" at bounding box center [845, 276] width 385 height 62
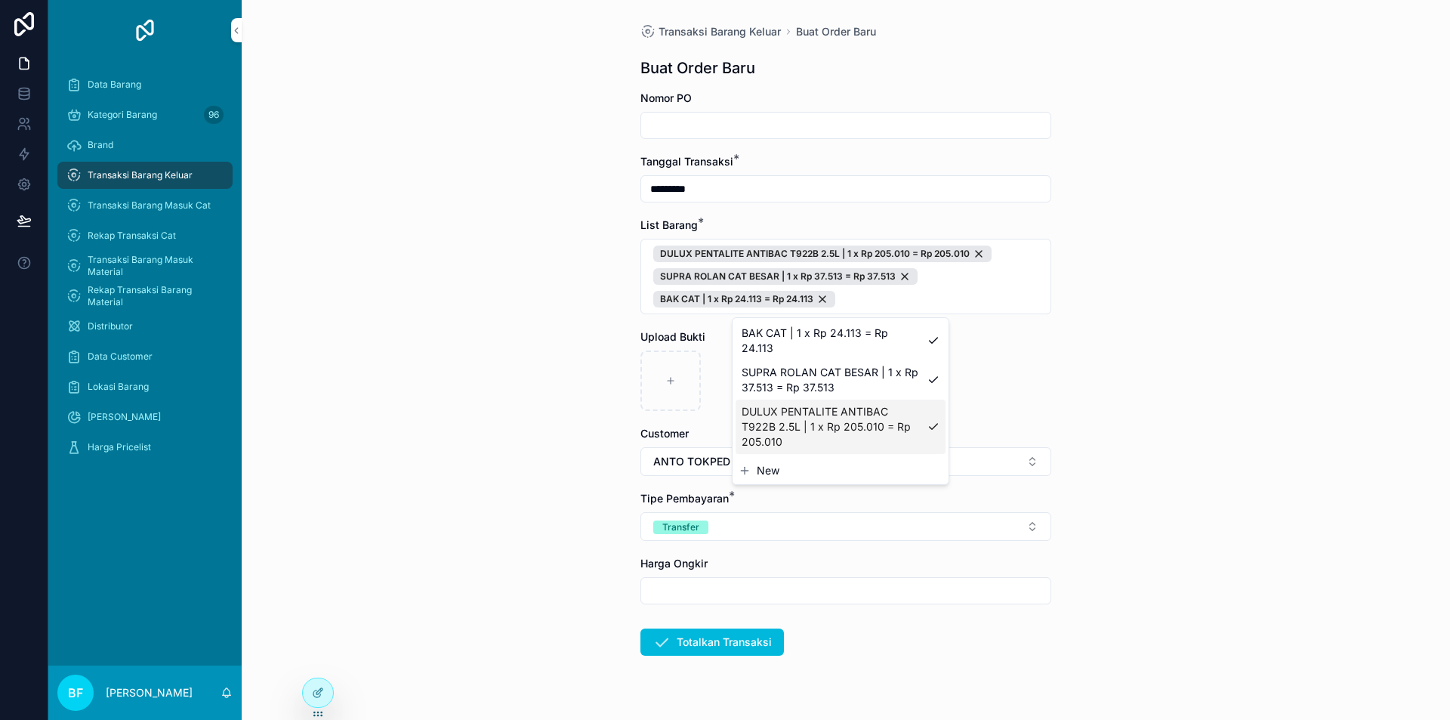
click at [783, 463] on button "New" at bounding box center [841, 470] width 204 height 15
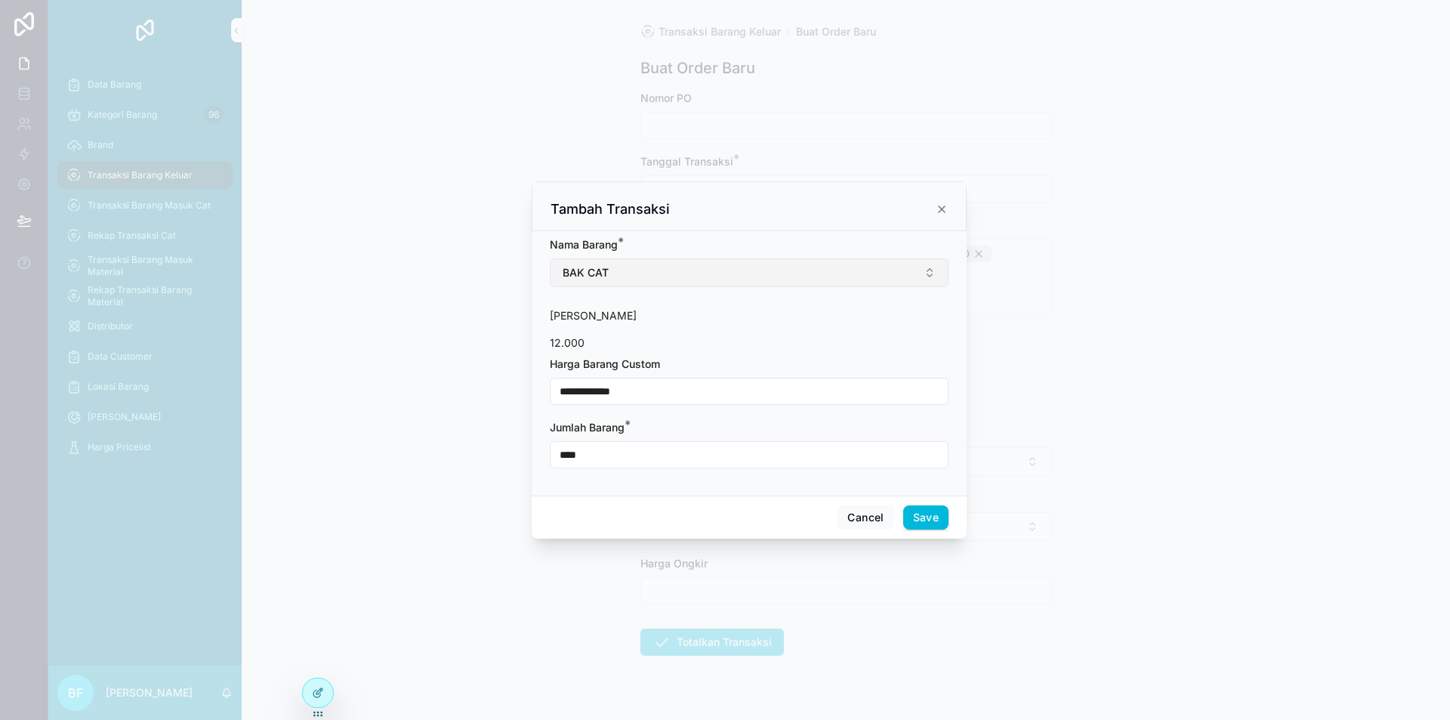
click at [689, 279] on button "BAK CAT" at bounding box center [749, 272] width 399 height 29
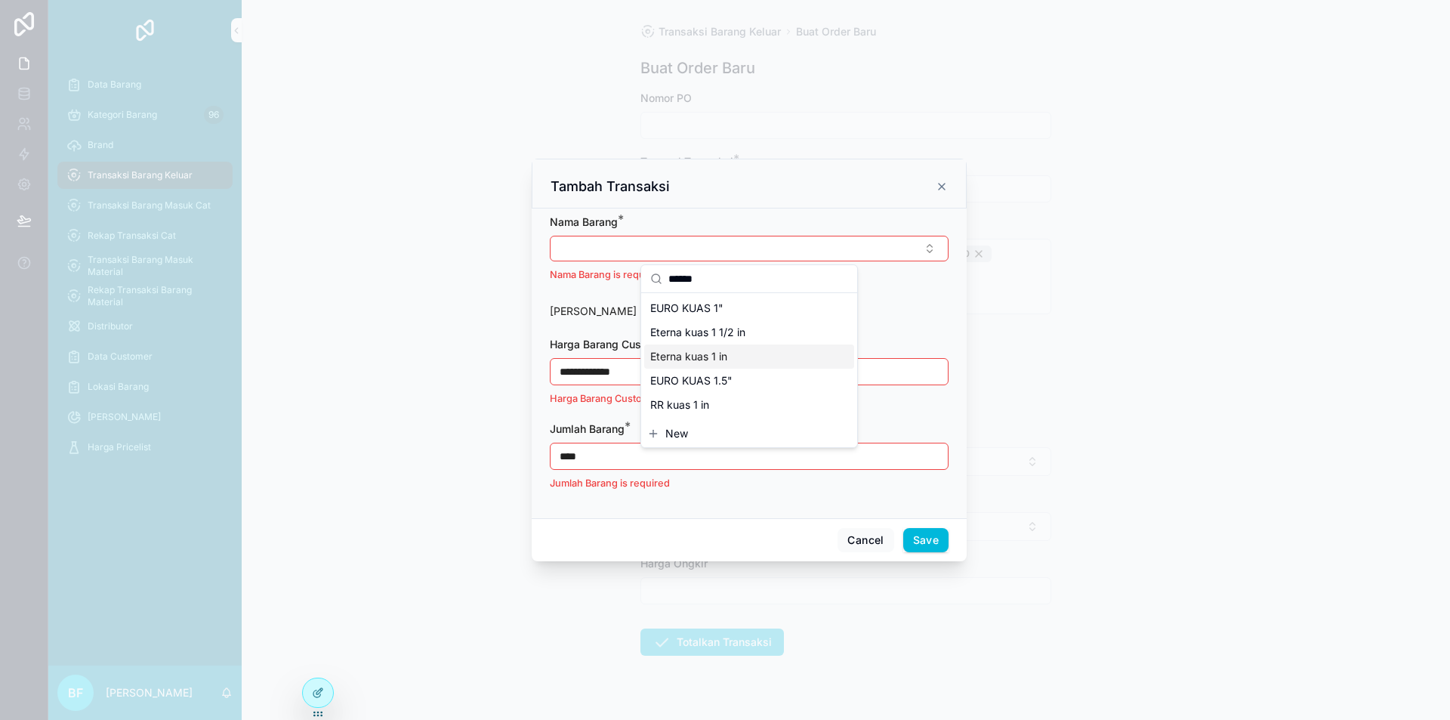
click at [731, 355] on div "Eterna kuas 1 in" at bounding box center [749, 356] width 210 height 24
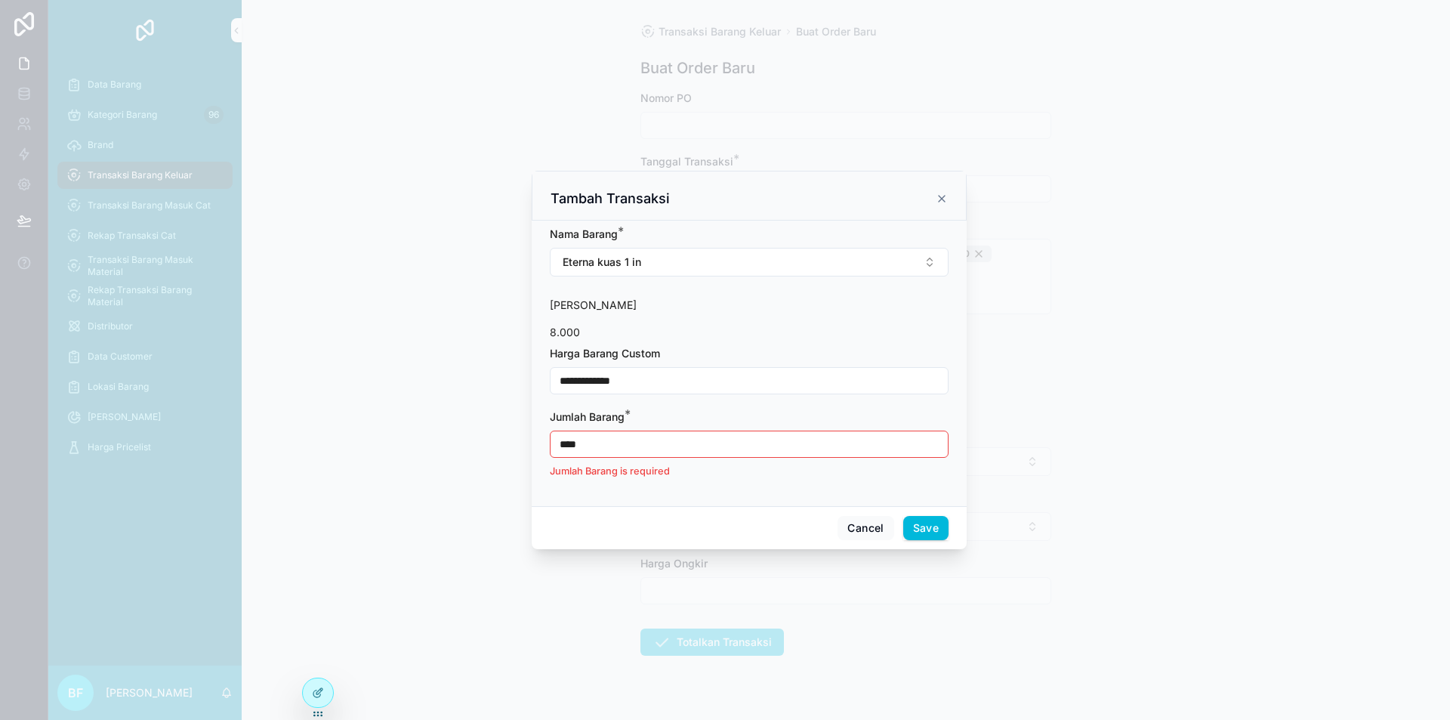
click at [697, 378] on input "**********" at bounding box center [749, 380] width 397 height 21
click at [696, 440] on input "****" at bounding box center [749, 444] width 397 height 21
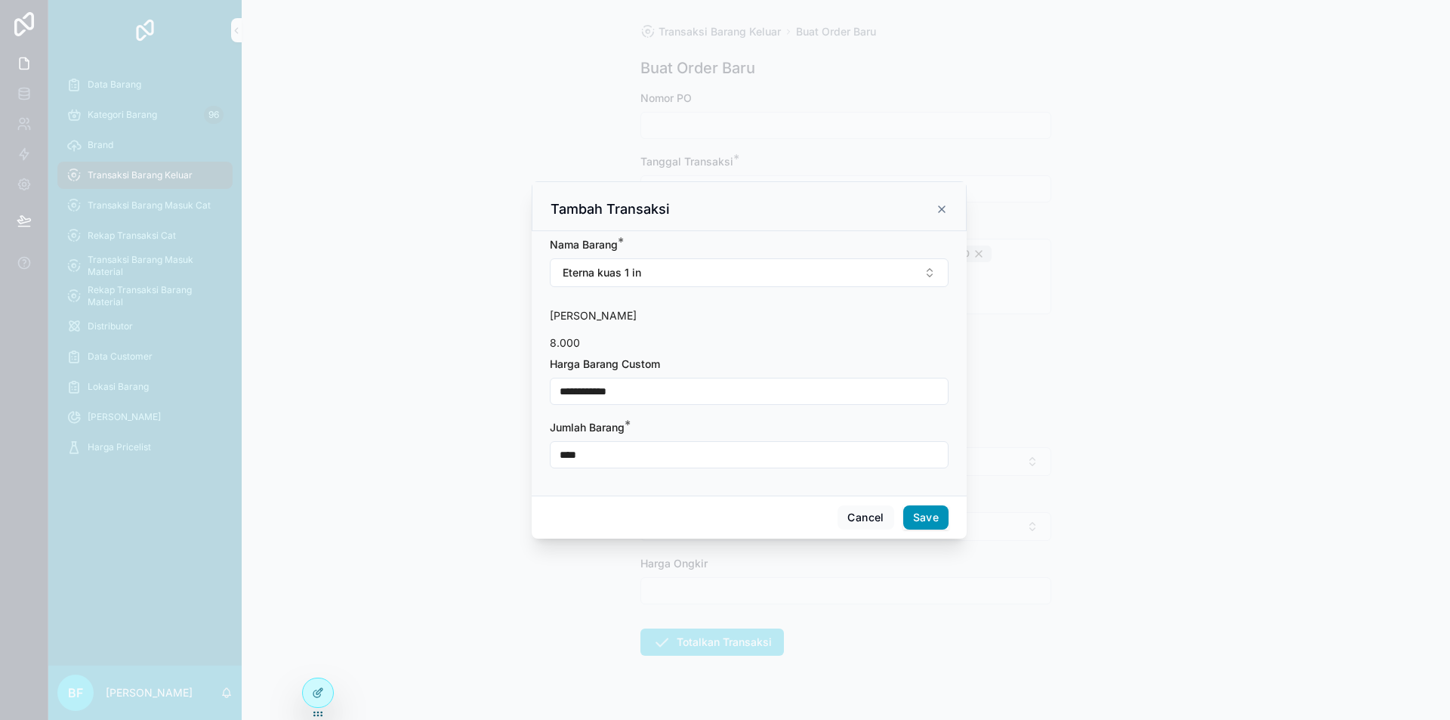
click at [934, 511] on button "Save" at bounding box center [925, 517] width 45 height 24
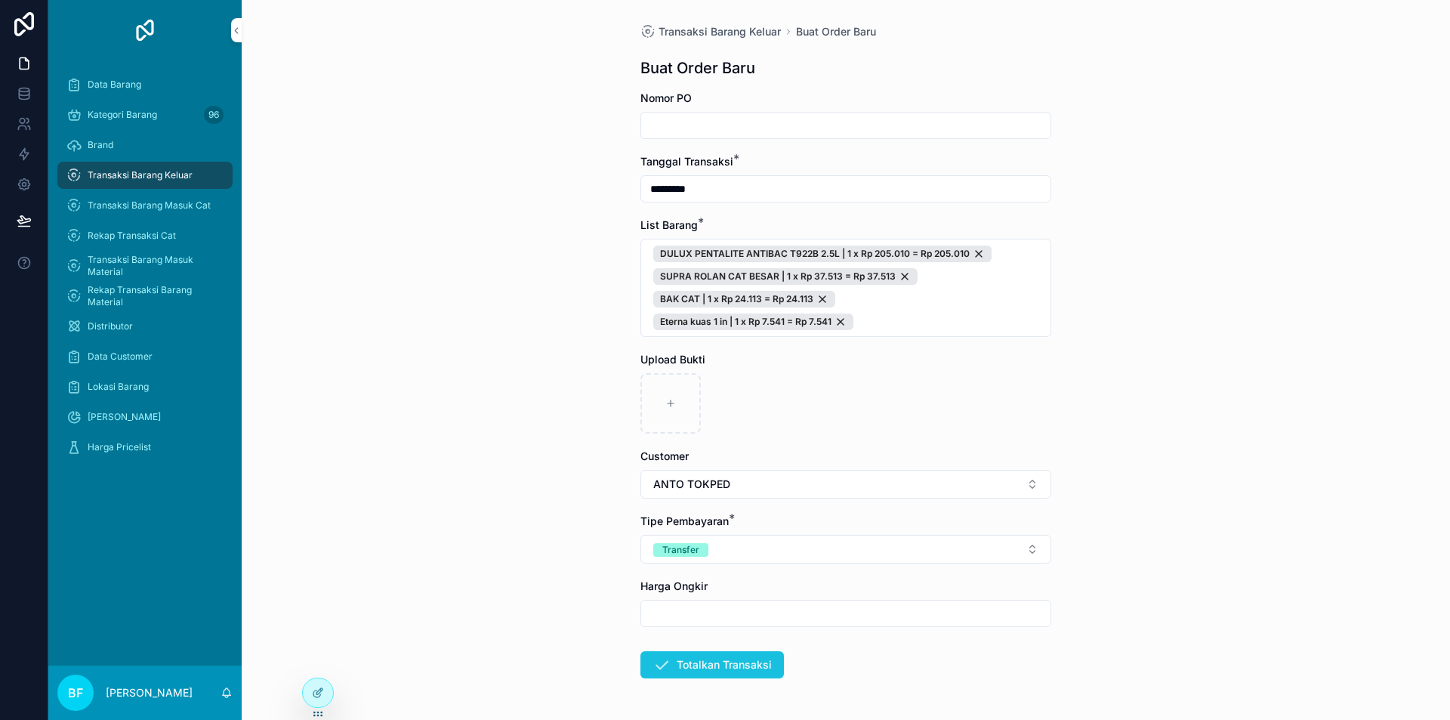
click at [738, 665] on button "Totalkan Transaksi" at bounding box center [712, 664] width 144 height 27
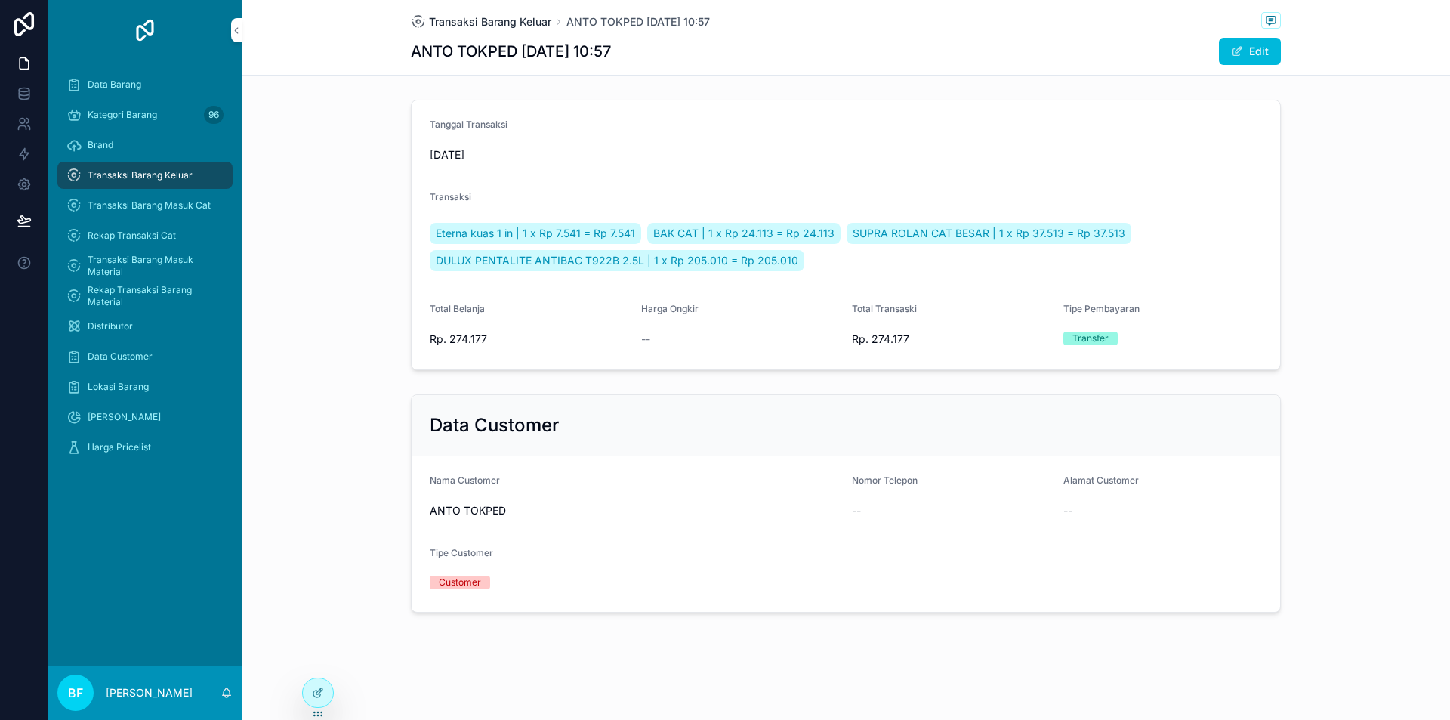
click at [527, 21] on span "Transaksi Barang Keluar" at bounding box center [490, 21] width 122 height 15
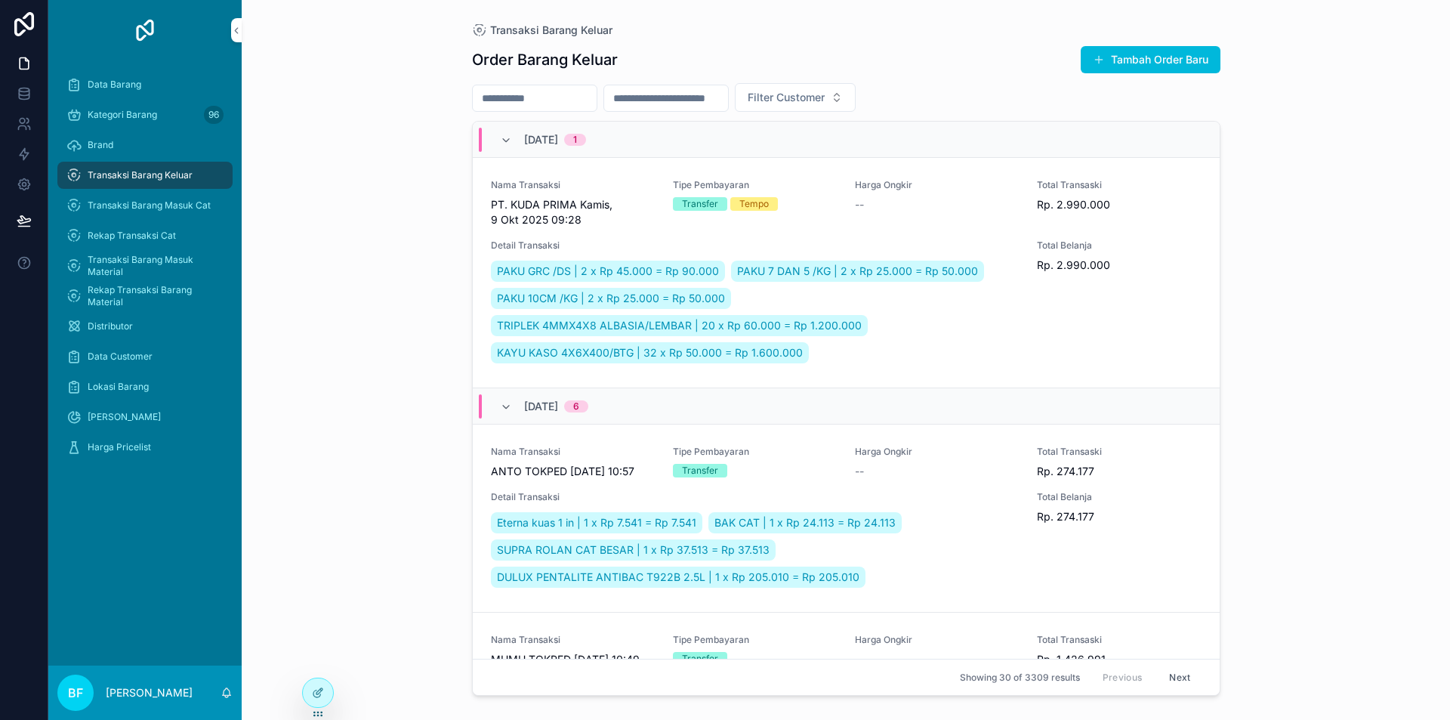
click at [1153, 57] on button "Tambah Order Baru" at bounding box center [1151, 59] width 140 height 27
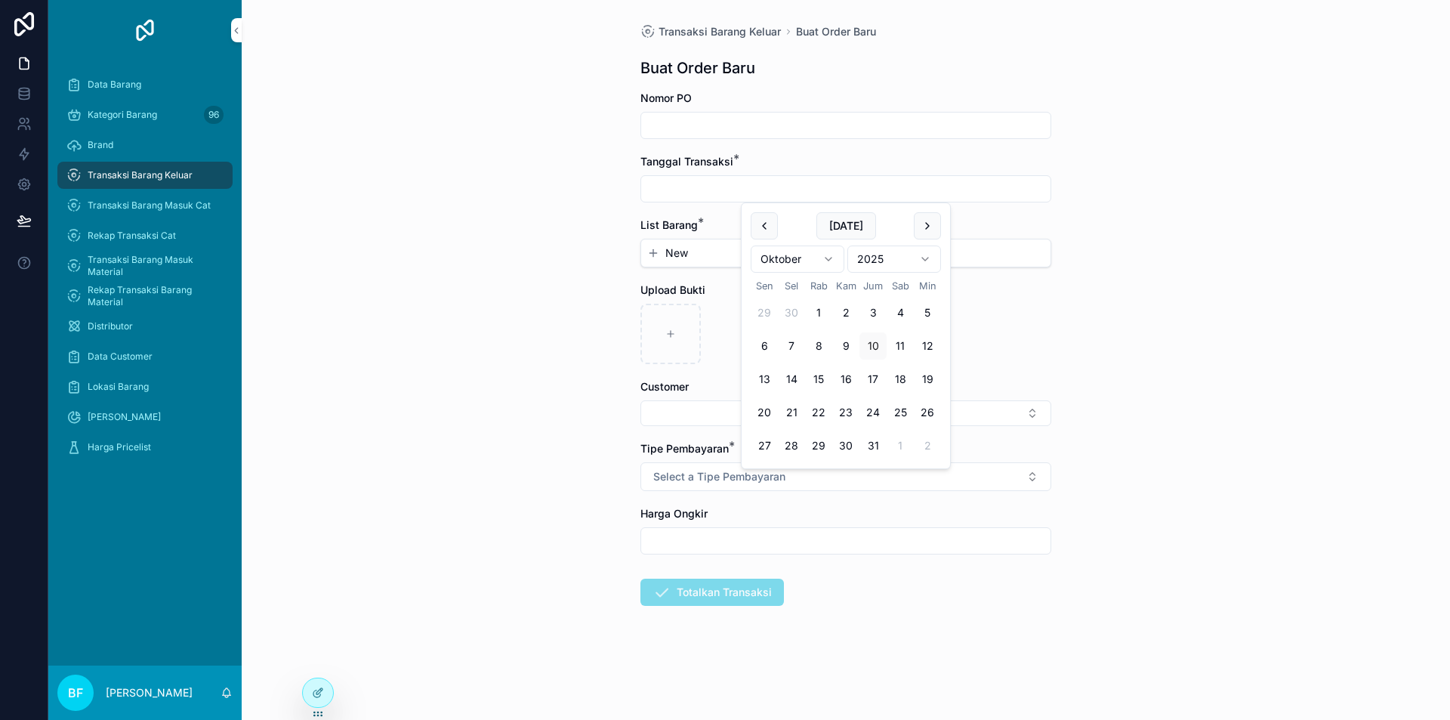
click at [801, 181] on input "scrollable content" at bounding box center [845, 188] width 409 height 21
click at [849, 313] on button "2" at bounding box center [845, 312] width 27 height 27
click at [696, 247] on button "New" at bounding box center [845, 252] width 397 height 15
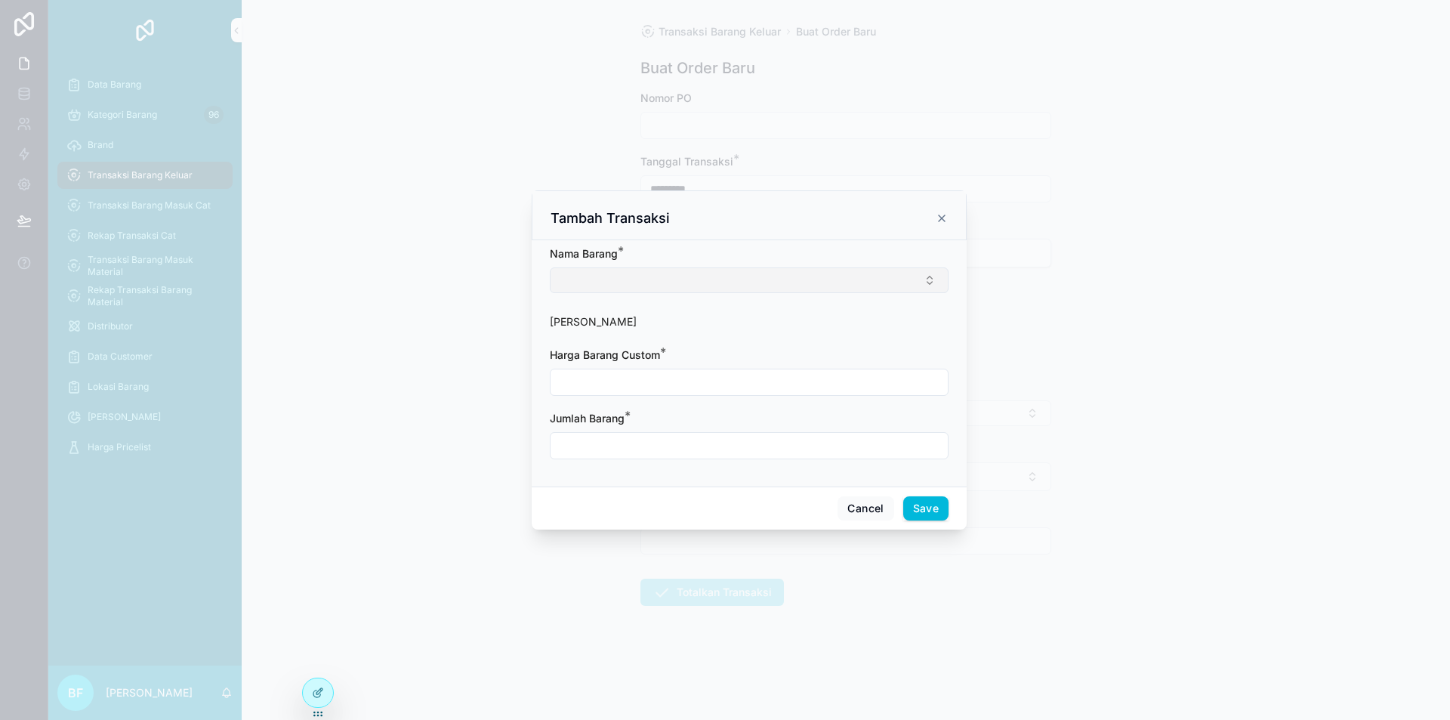
click at [699, 273] on button "Select Button" at bounding box center [749, 280] width 399 height 26
click at [795, 375] on input "scrollable content" at bounding box center [749, 383] width 397 height 21
click at [718, 444] on input "scrollable content" at bounding box center [749, 447] width 397 height 21
click at [928, 502] on div "Cancel Save" at bounding box center [749, 509] width 435 height 43
click at [931, 502] on button "Save" at bounding box center [925, 510] width 45 height 24
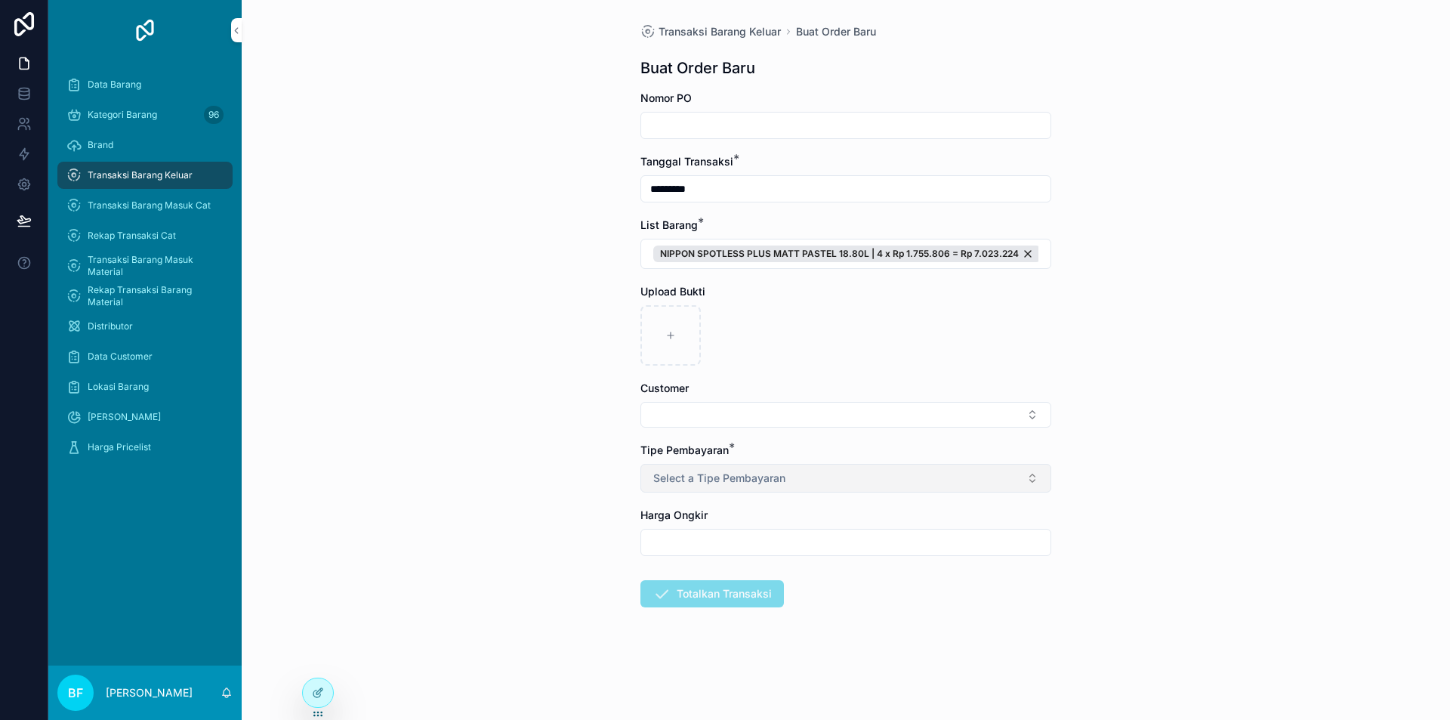
click at [891, 479] on button "Select a Tipe Pembayaran" at bounding box center [845, 478] width 411 height 29
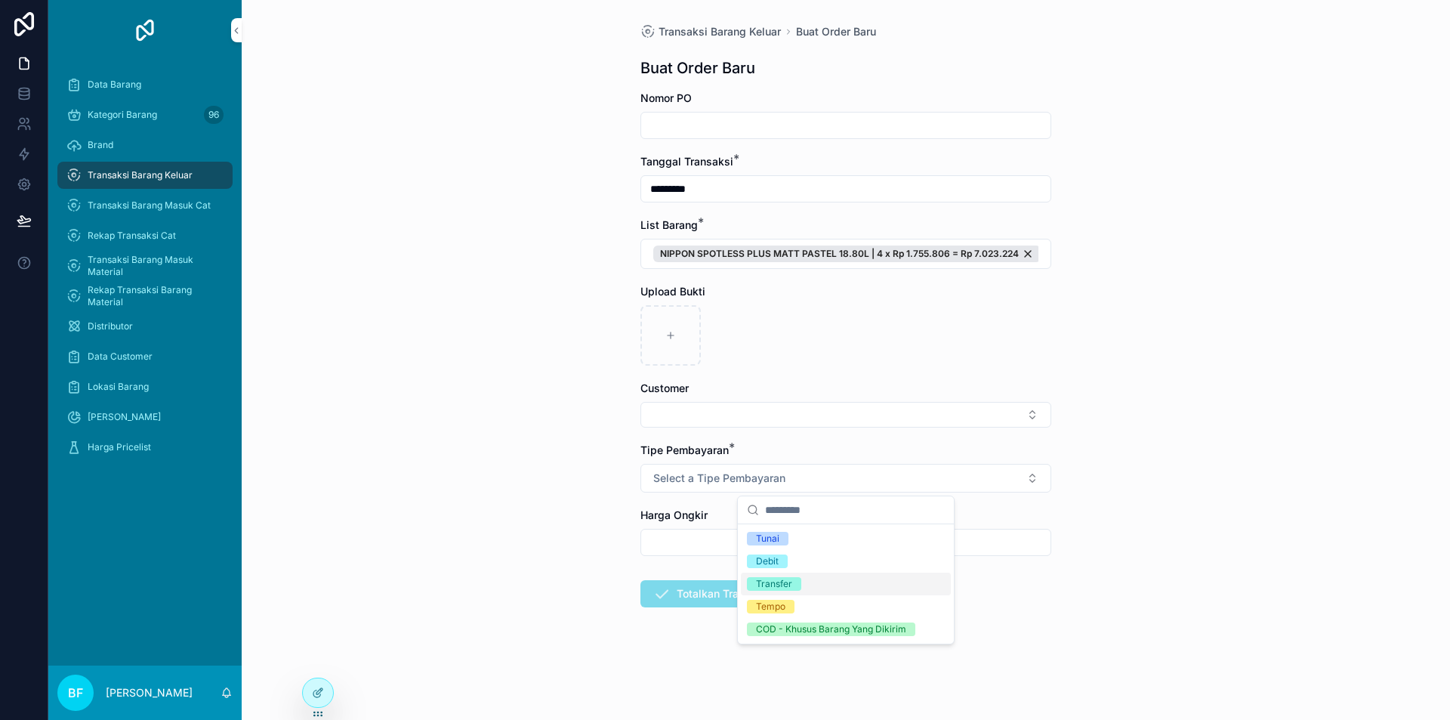
drag, startPoint x: 808, startPoint y: 583, endPoint x: 799, endPoint y: 539, distance: 44.7
click at [808, 582] on div "Transfer" at bounding box center [846, 584] width 210 height 23
click at [785, 416] on button "Select Button" at bounding box center [845, 415] width 411 height 26
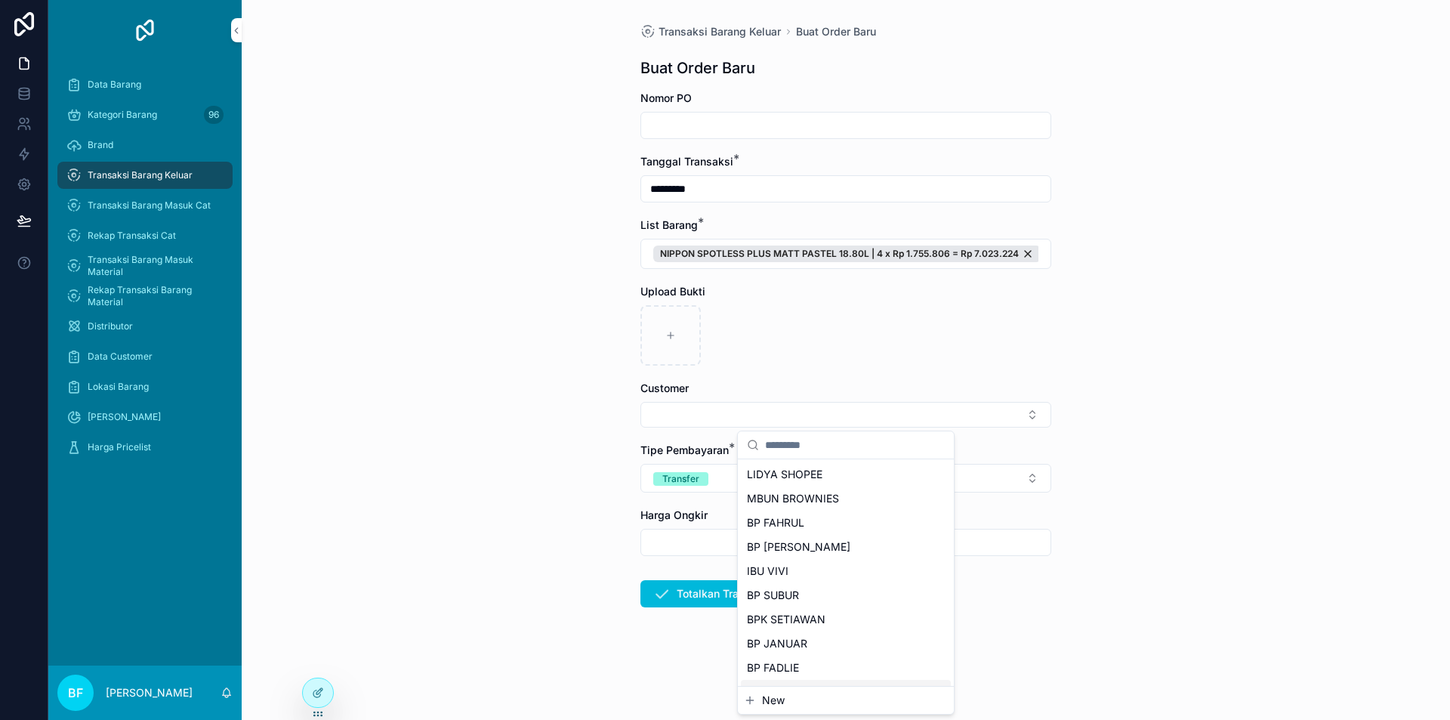
click at [774, 699] on span "New" at bounding box center [773, 700] width 23 height 15
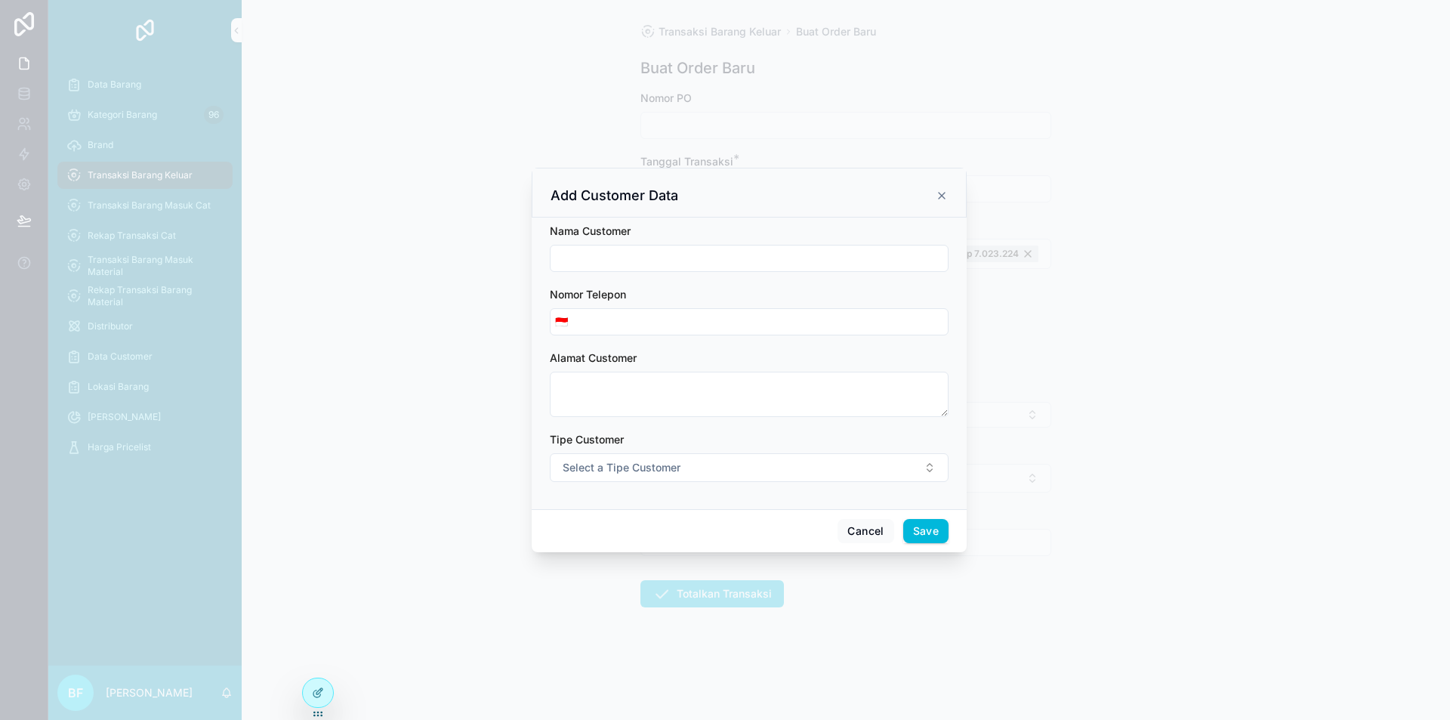
click at [679, 264] on input "scrollable content" at bounding box center [749, 258] width 397 height 21
click at [687, 455] on button "Select a Tipe Customer" at bounding box center [749, 467] width 399 height 29
click at [687, 524] on div "Customer" at bounding box center [680, 528] width 42 height 14
click at [930, 529] on button "Save" at bounding box center [925, 531] width 45 height 24
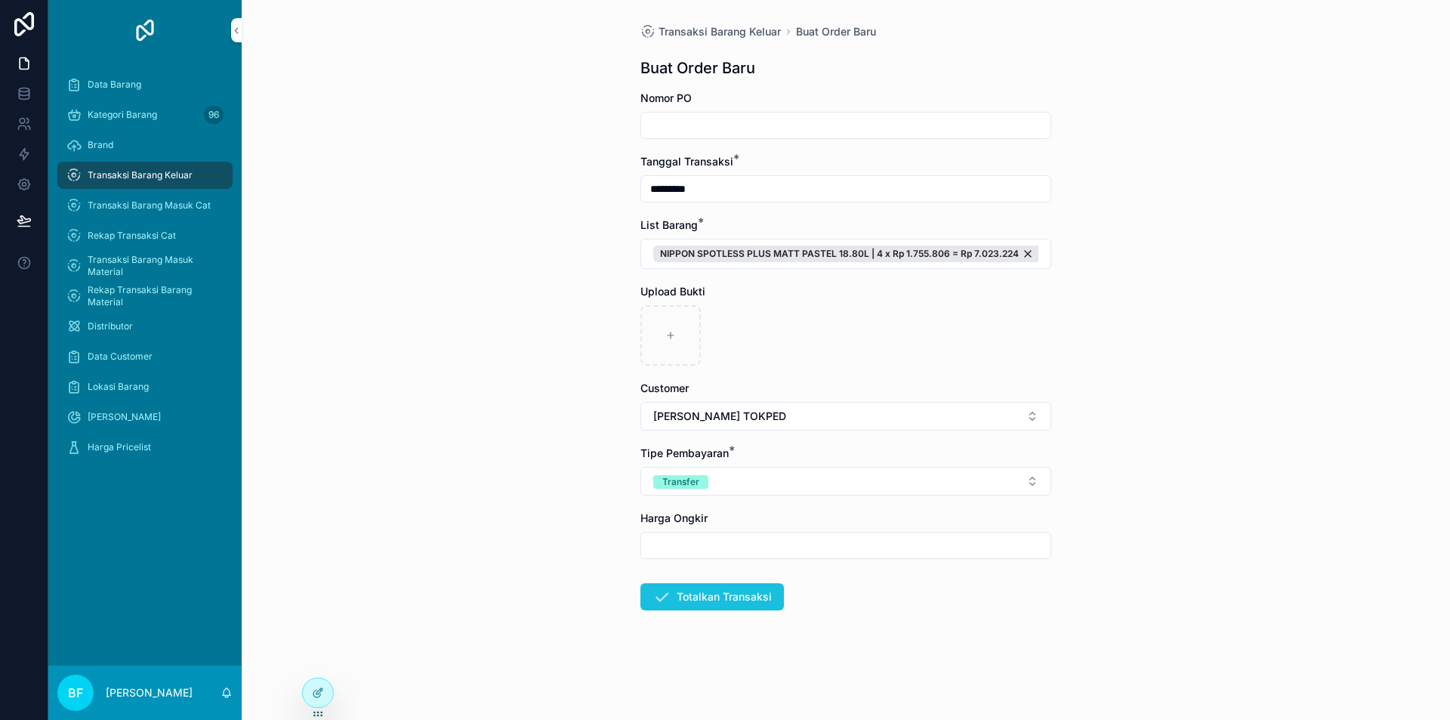
click at [770, 603] on button "Totalkan Transaksi" at bounding box center [712, 596] width 144 height 27
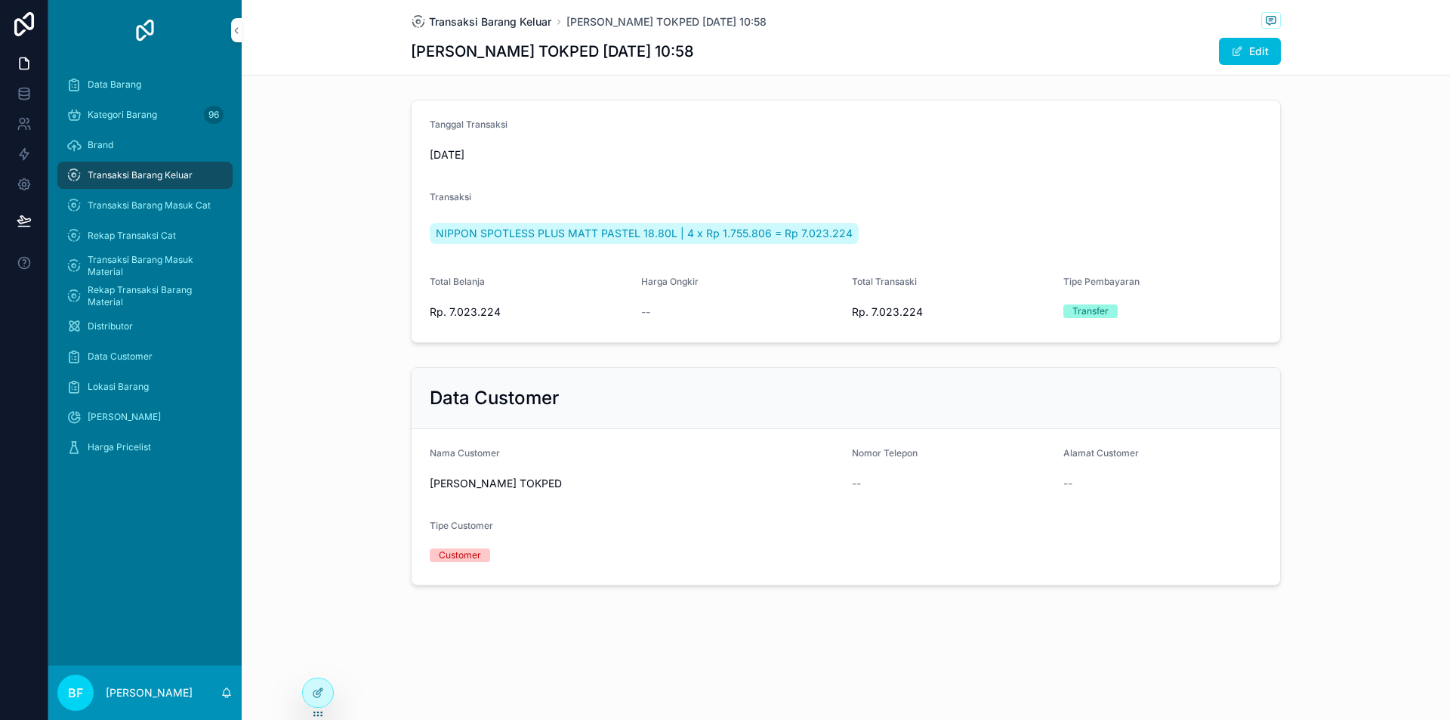
click at [501, 15] on span "Transaksi Barang Keluar" at bounding box center [490, 21] width 122 height 15
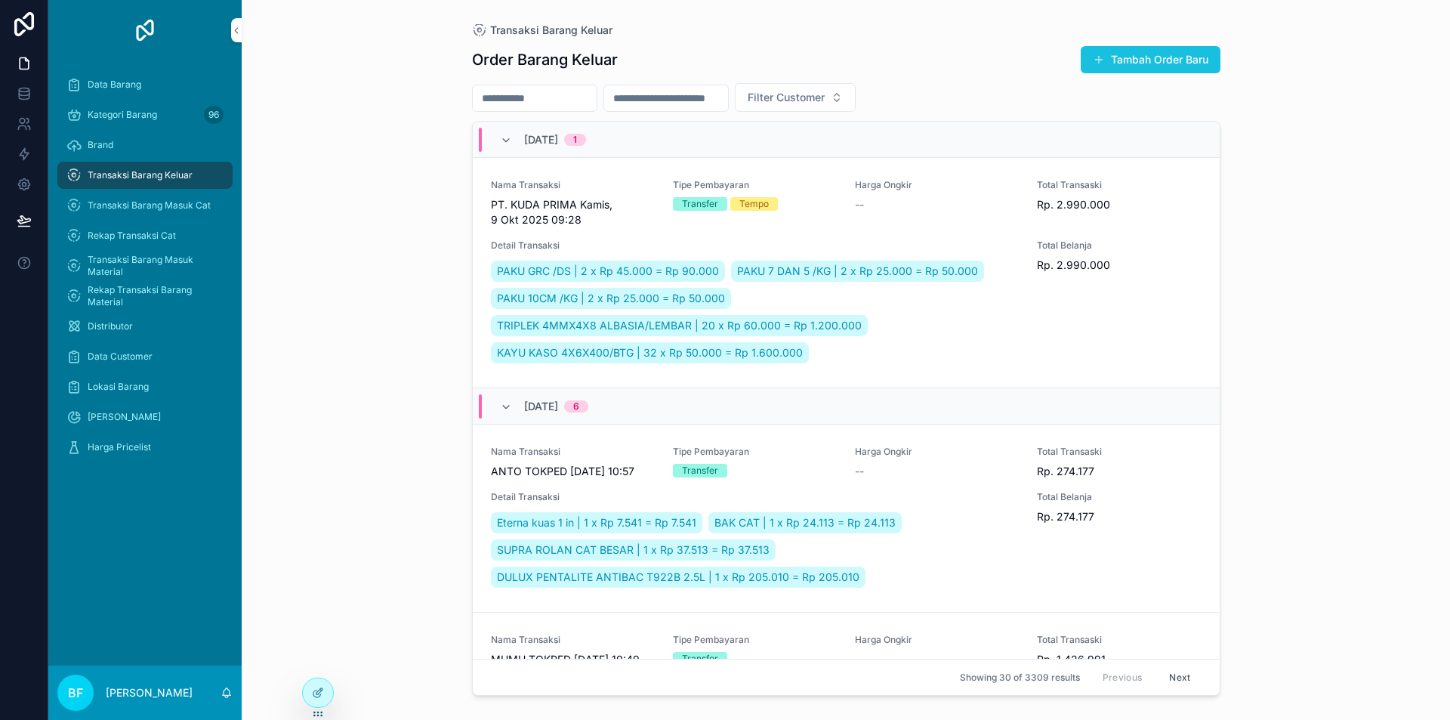
click at [1181, 55] on button "Tambah Order Baru" at bounding box center [1151, 59] width 140 height 27
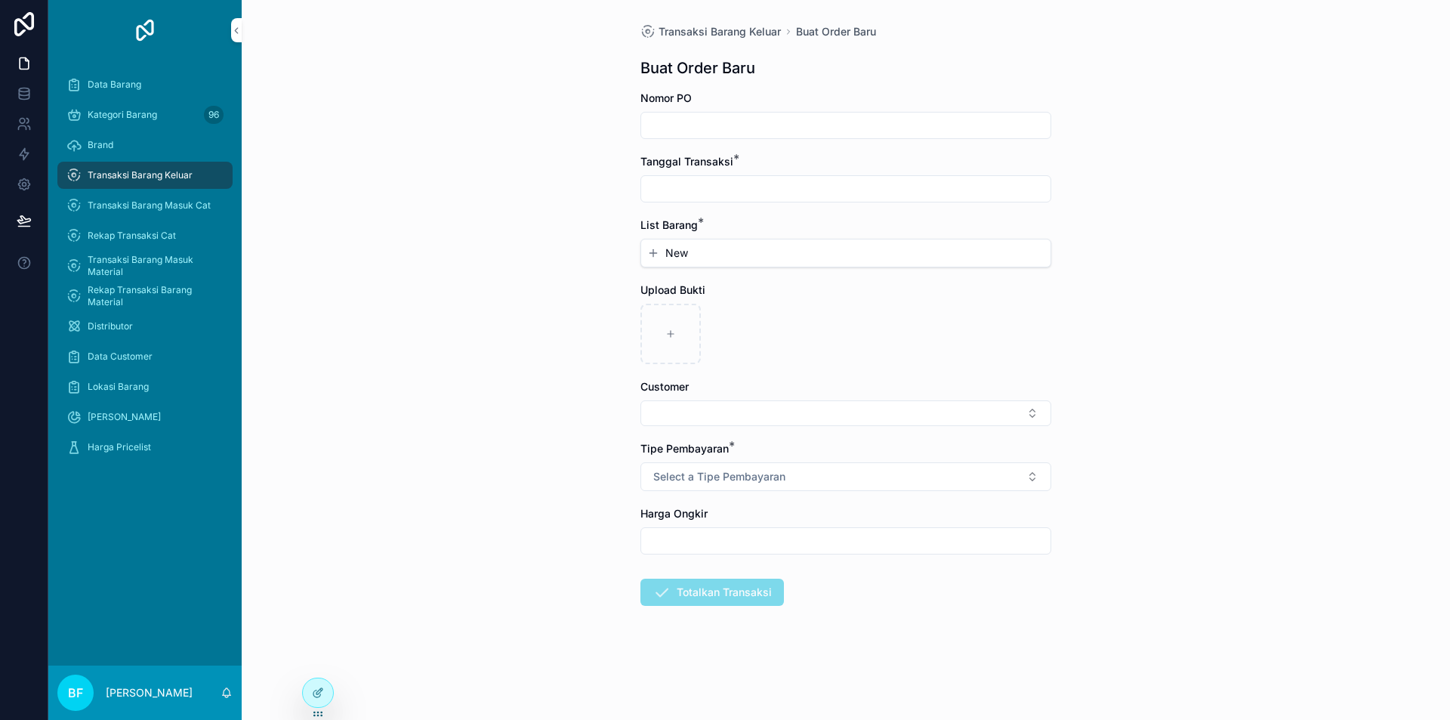
click at [761, 193] on input "scrollable content" at bounding box center [845, 188] width 409 height 21
click at [668, 248] on span "New" at bounding box center [676, 252] width 23 height 15
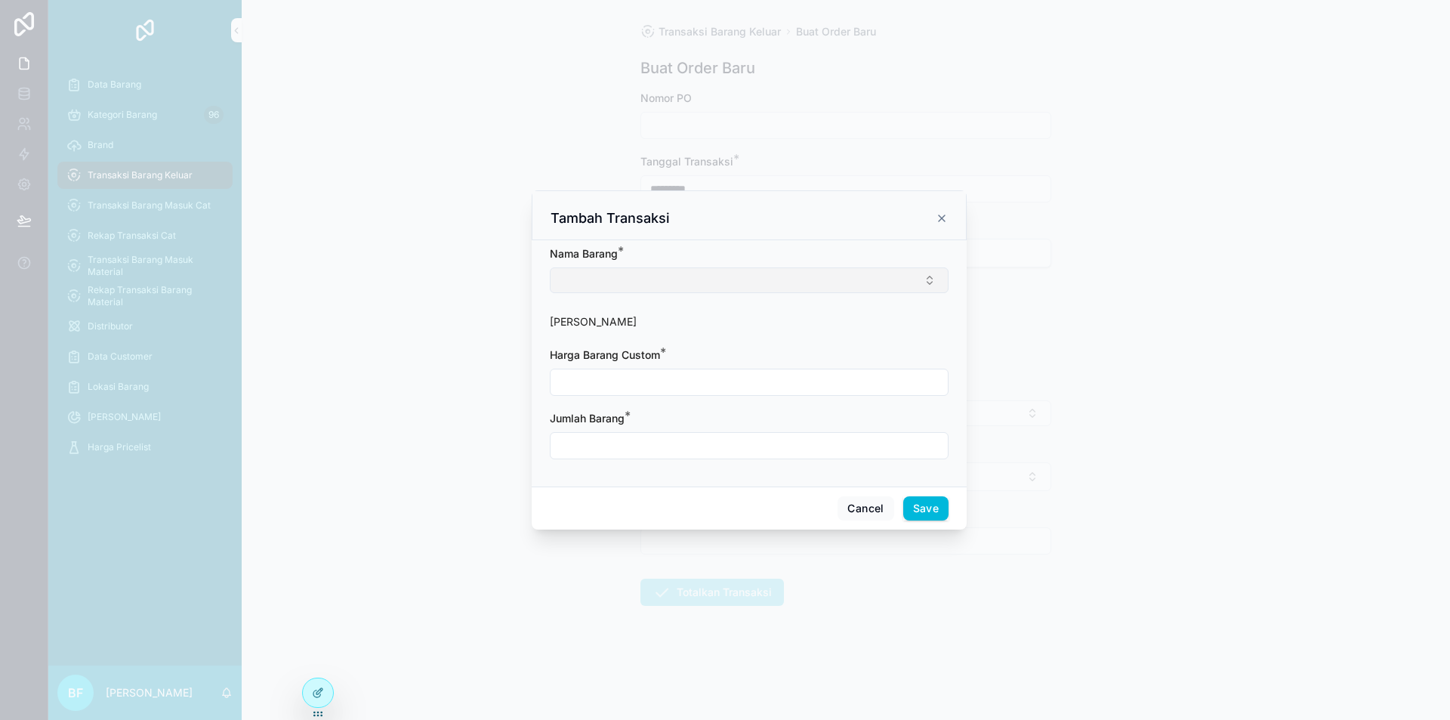
click at [652, 273] on button "Select Button" at bounding box center [749, 280] width 399 height 26
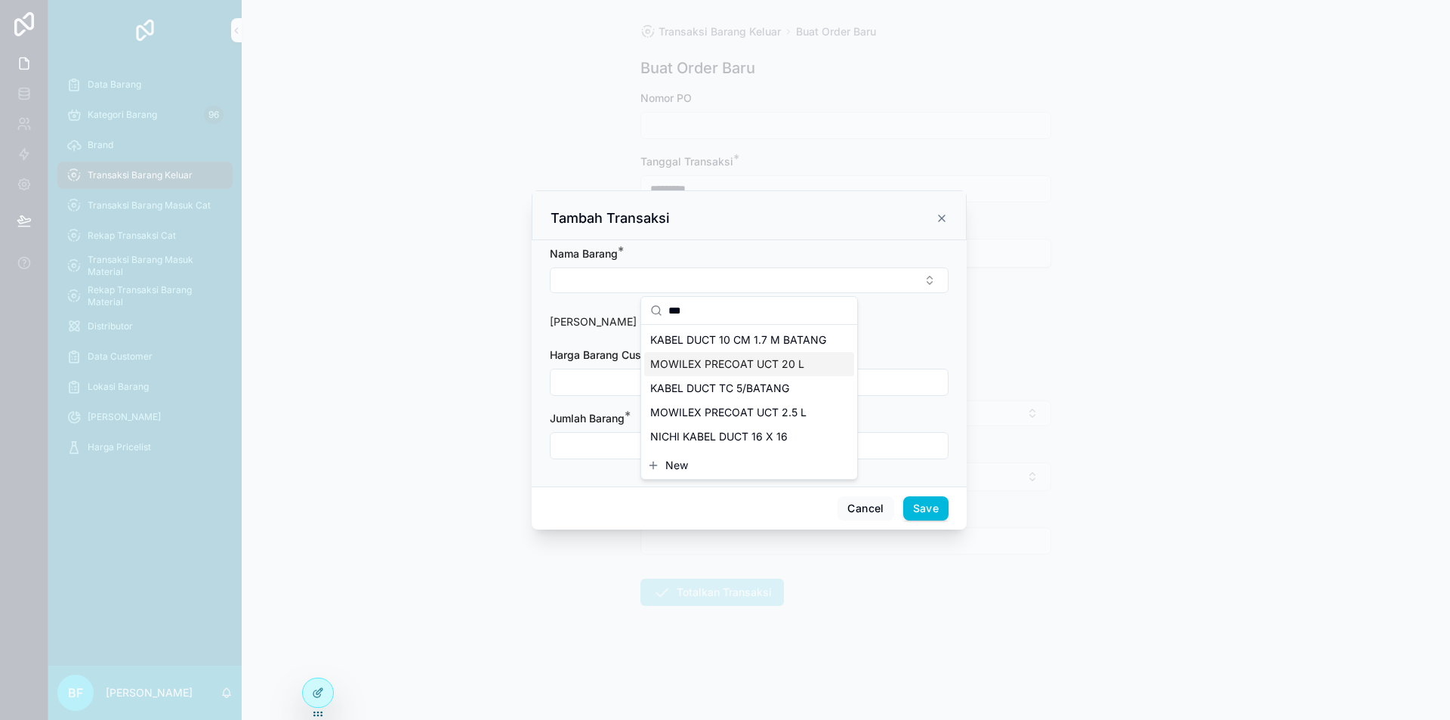
click at [748, 371] on span "MOWILEX PRECOAT UCT 20 L" at bounding box center [727, 364] width 154 height 15
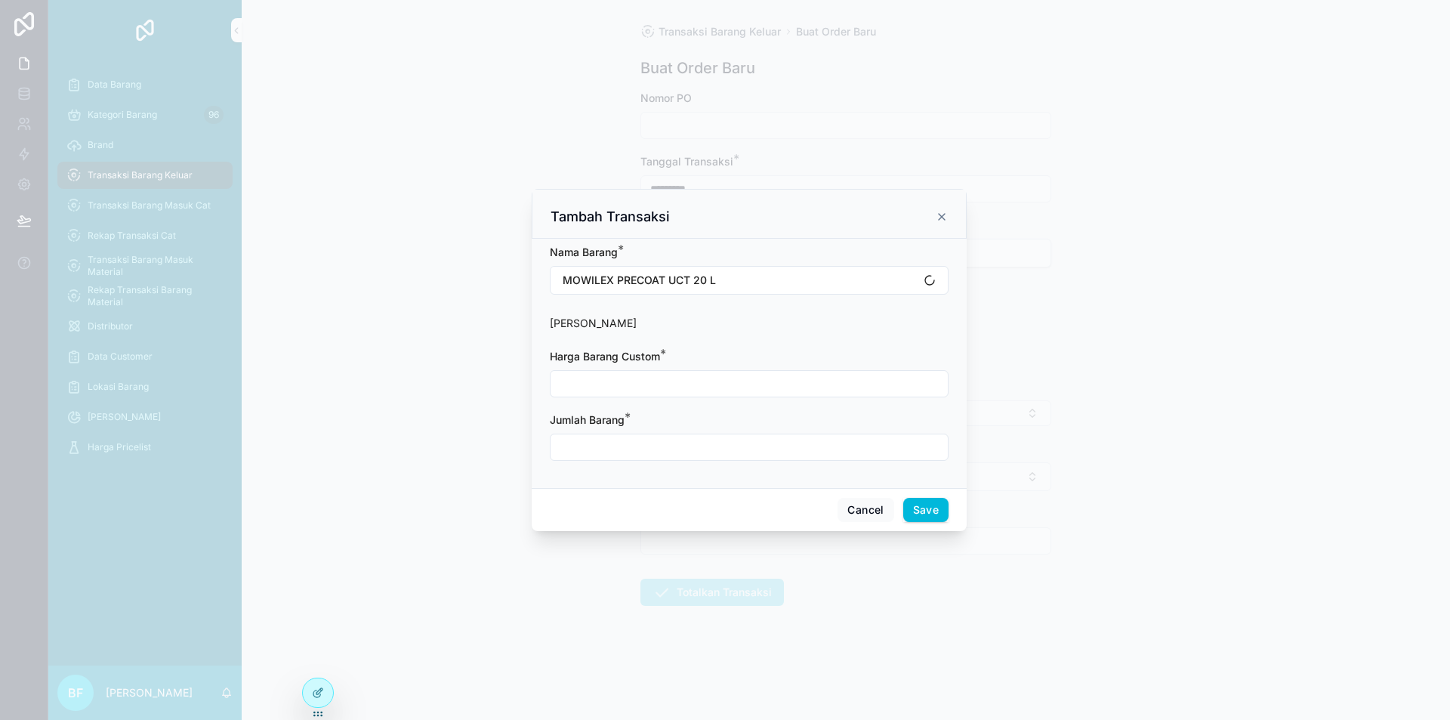
click at [750, 373] on input "scrollable content" at bounding box center [749, 383] width 397 height 21
click at [656, 440] on input "scrollable content" at bounding box center [749, 447] width 397 height 21
click at [943, 509] on button "Save" at bounding box center [925, 510] width 45 height 24
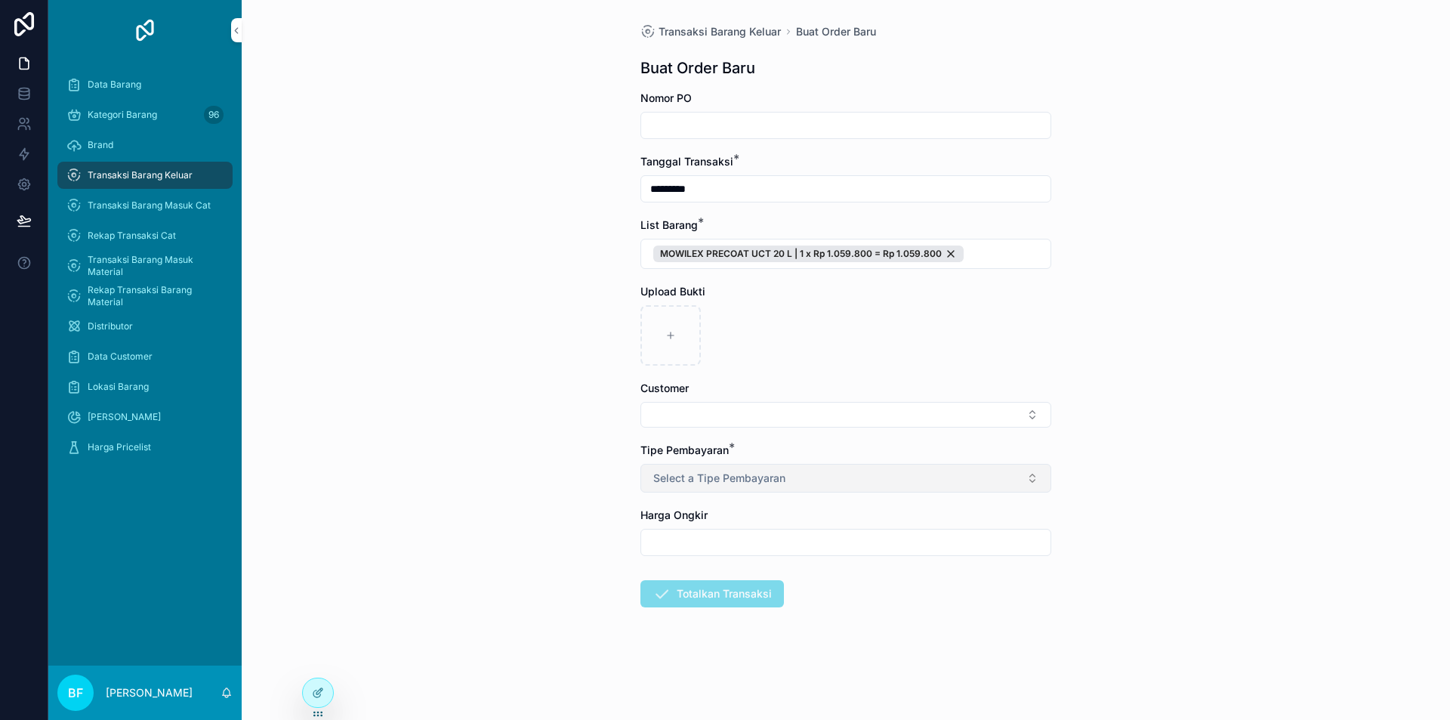
click at [745, 471] on span "Select a Tipe Pembayaran" at bounding box center [719, 478] width 132 height 15
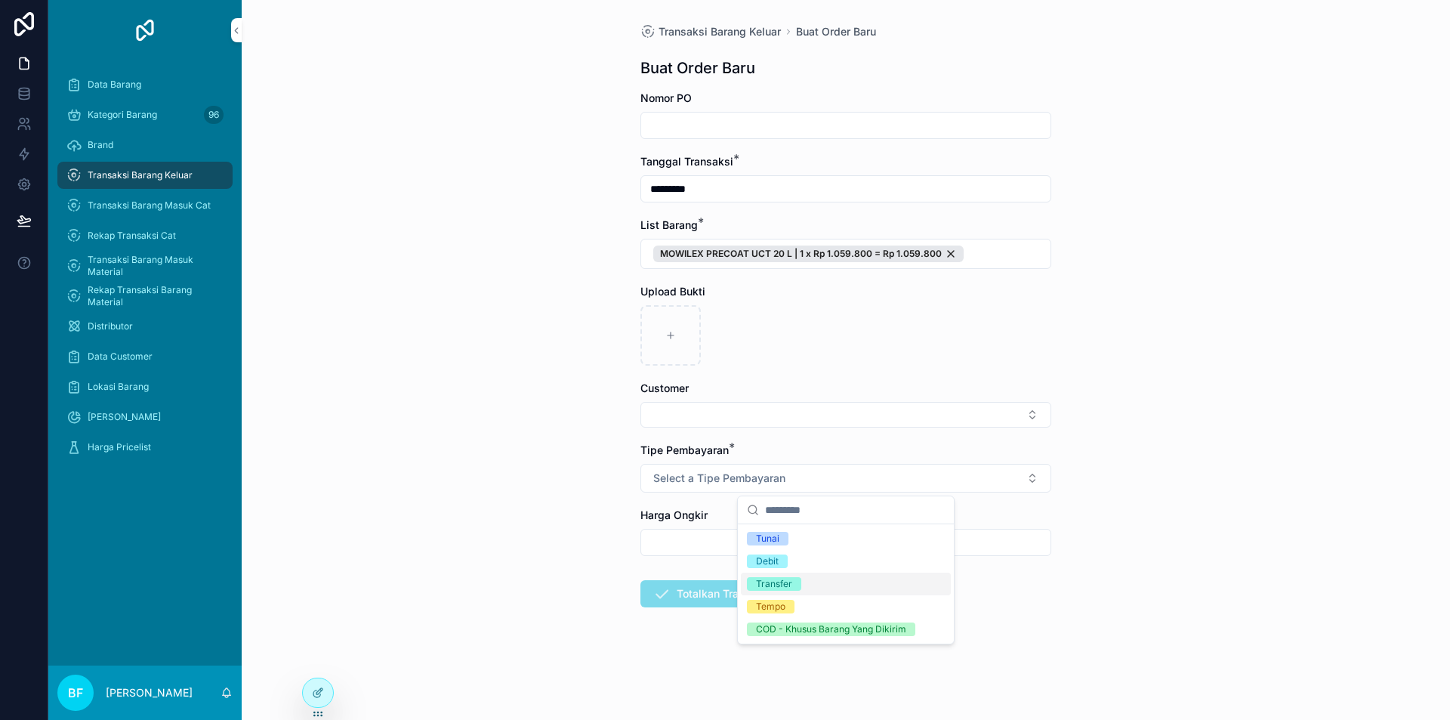
click at [773, 583] on div "Transfer" at bounding box center [774, 584] width 36 height 14
click at [744, 421] on button "Select Button" at bounding box center [845, 415] width 411 height 26
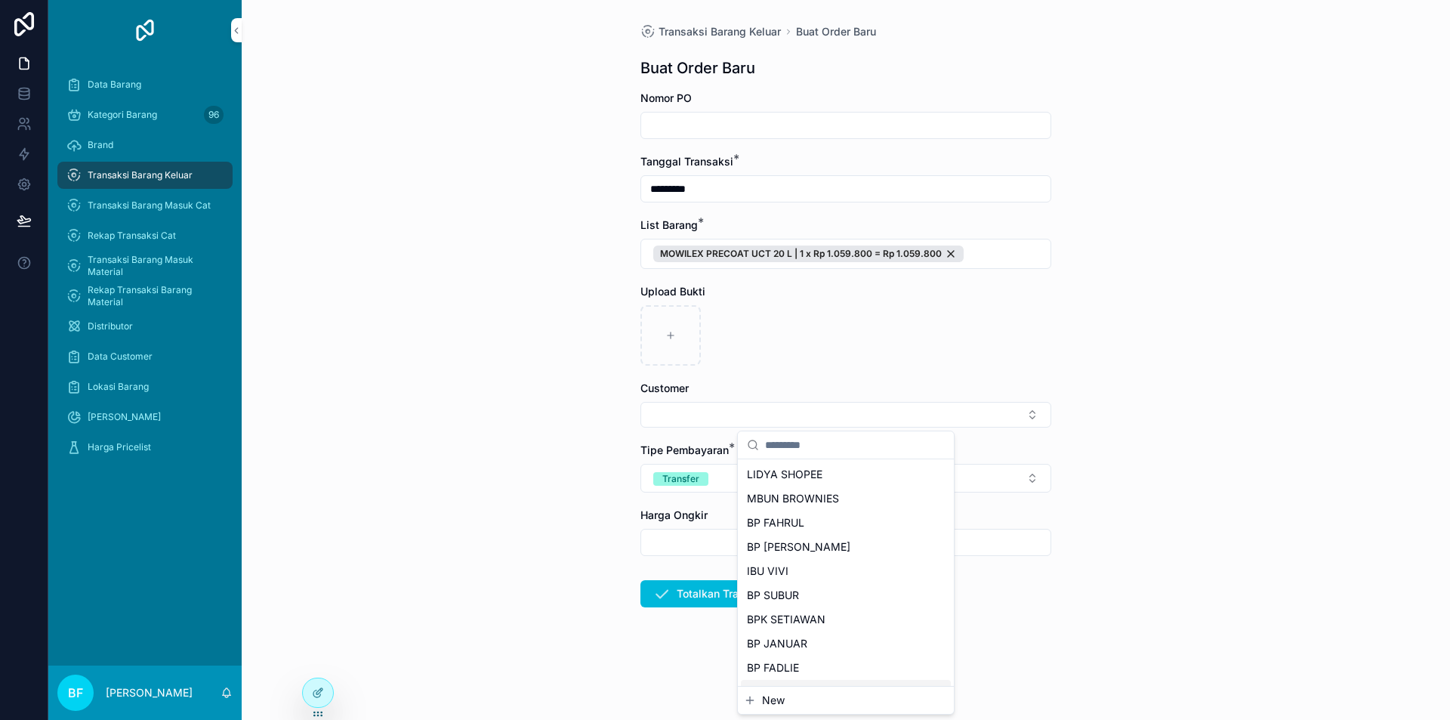
click at [773, 705] on span "New" at bounding box center [773, 700] width 23 height 15
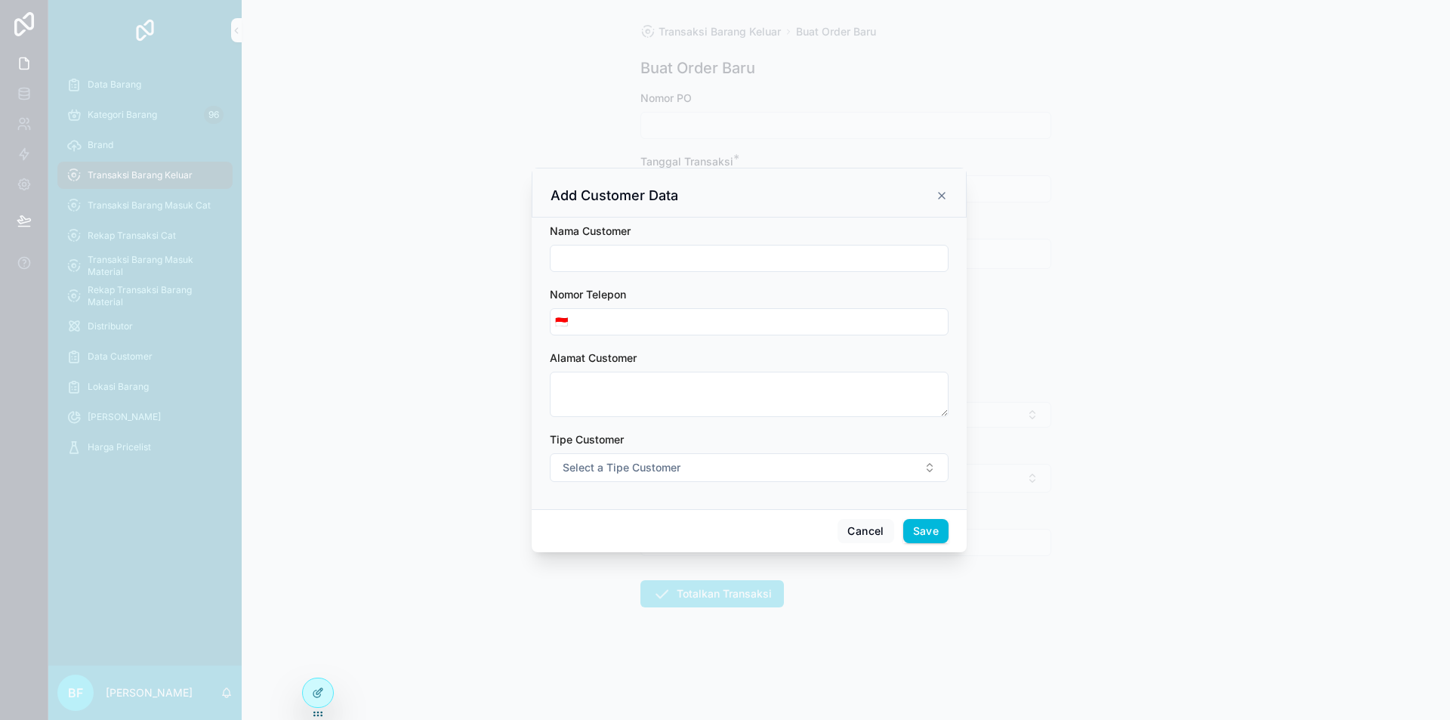
click at [722, 262] on input "scrollable content" at bounding box center [749, 258] width 397 height 21
click at [662, 460] on span "Select a Tipe Customer" at bounding box center [622, 467] width 118 height 15
click at [691, 526] on div "Customer" at bounding box center [680, 528] width 42 height 14
click at [925, 523] on button "Save" at bounding box center [925, 531] width 45 height 24
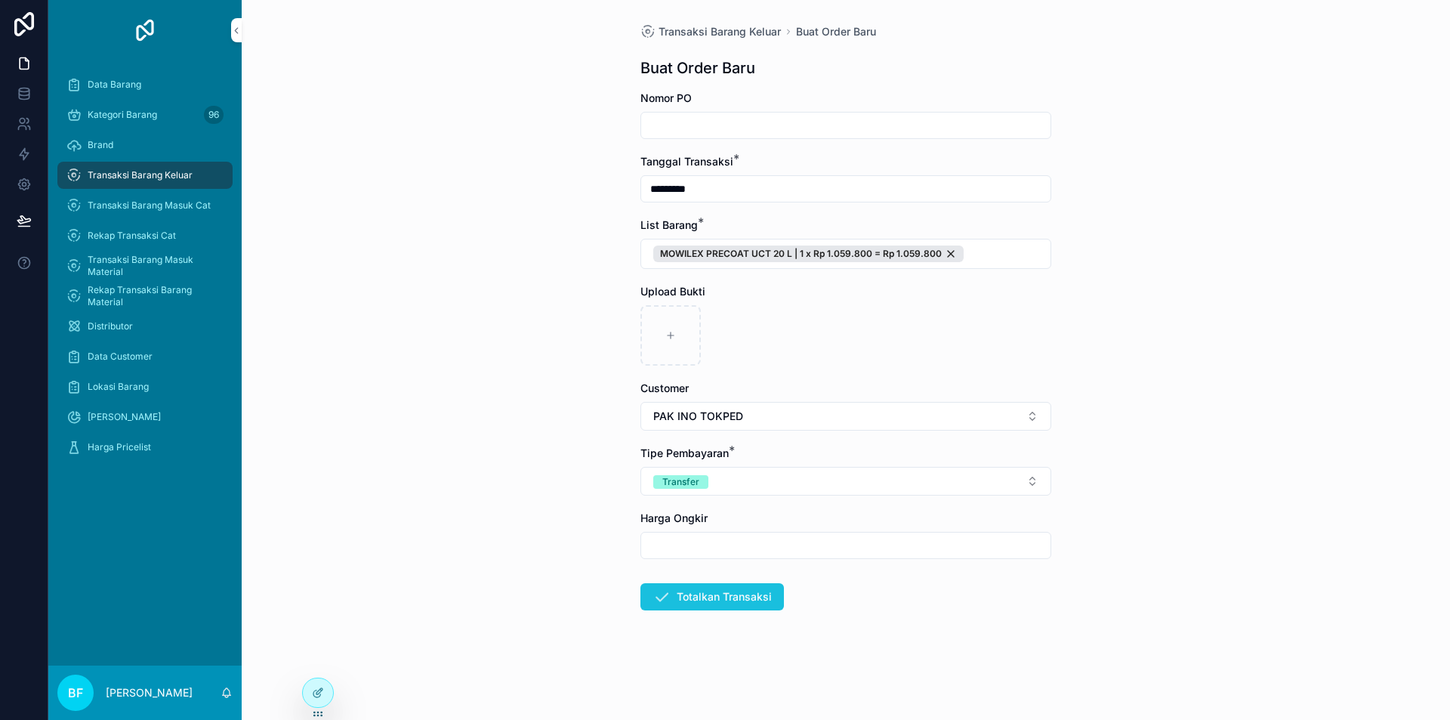
click at [729, 599] on button "Totalkan Transaksi" at bounding box center [712, 596] width 144 height 27
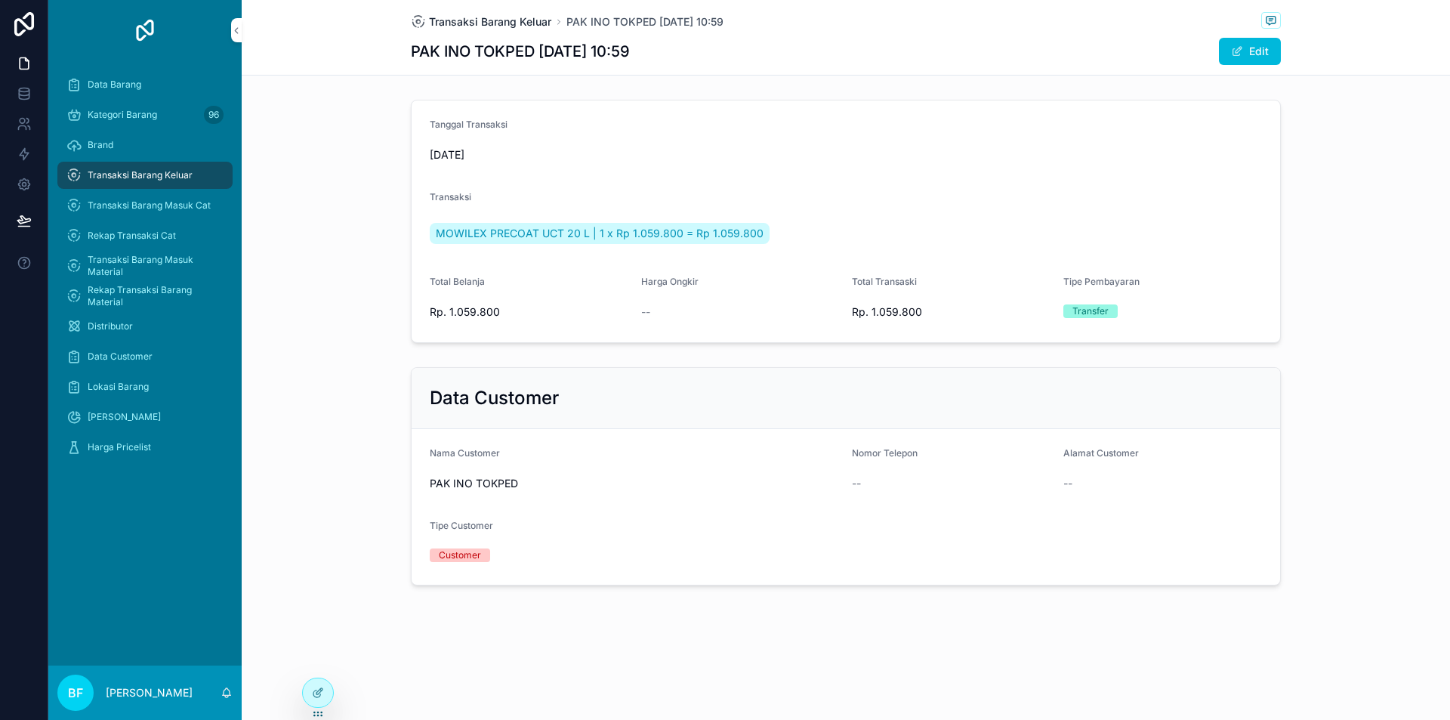
click at [487, 27] on span "Transaksi Barang Keluar" at bounding box center [490, 21] width 122 height 15
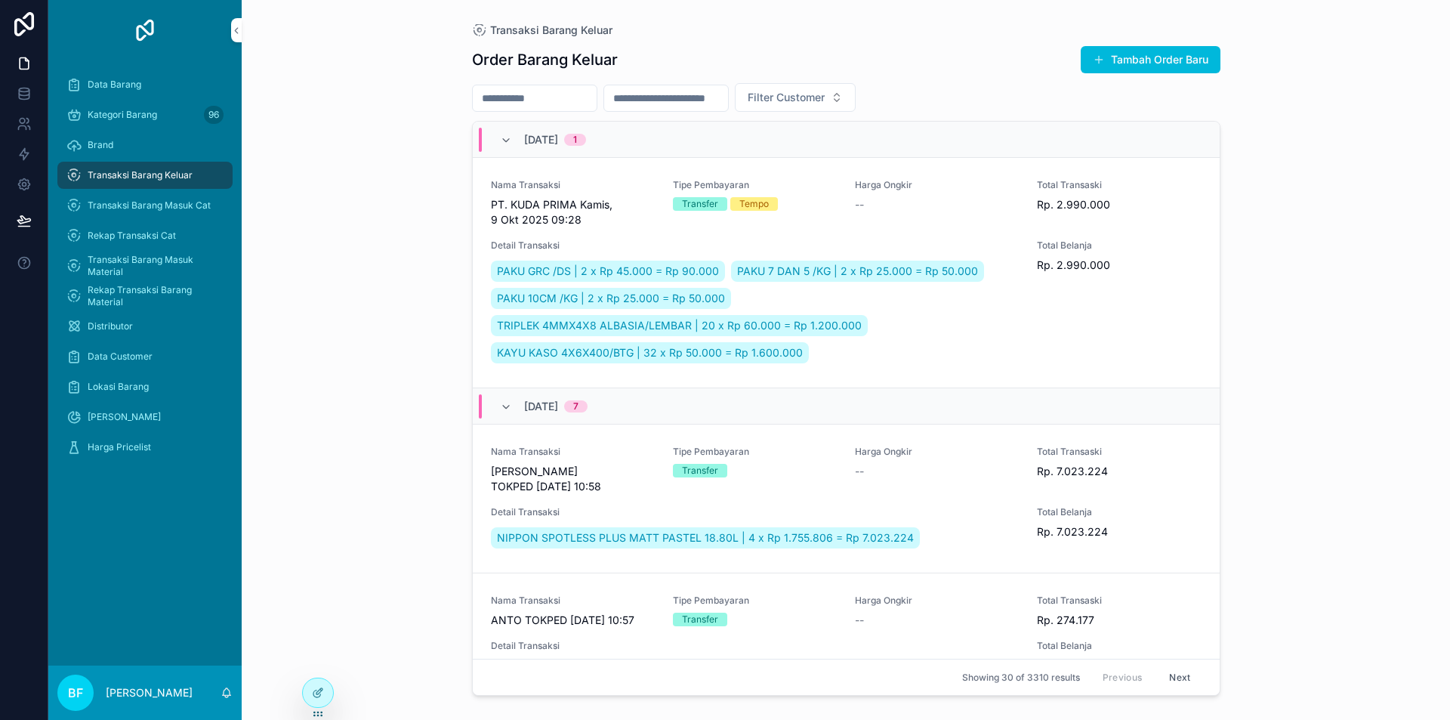
click at [1136, 48] on button "Tambah Order Baru" at bounding box center [1151, 59] width 140 height 27
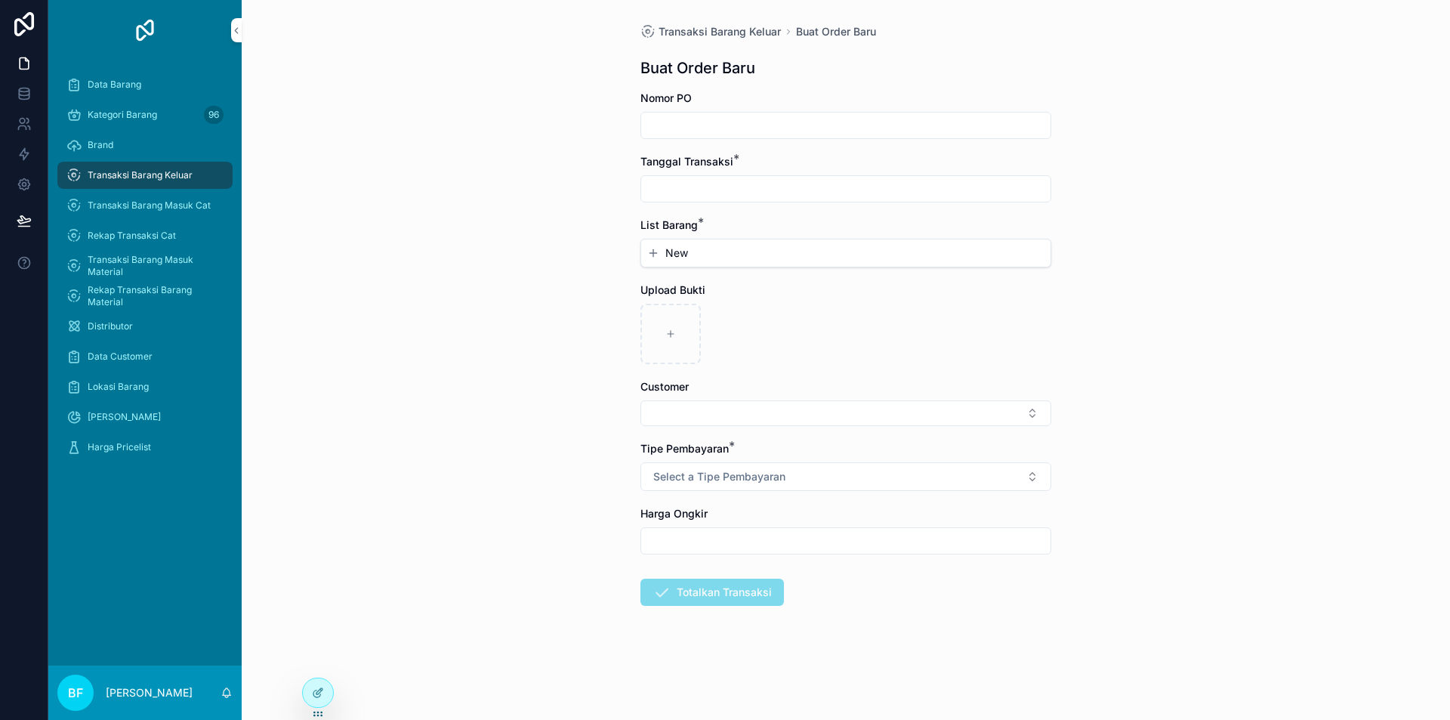
click at [808, 190] on input "scrollable content" at bounding box center [845, 188] width 409 height 21
click at [845, 315] on button "2" at bounding box center [845, 312] width 27 height 27
click at [676, 246] on span "New" at bounding box center [676, 252] width 23 height 15
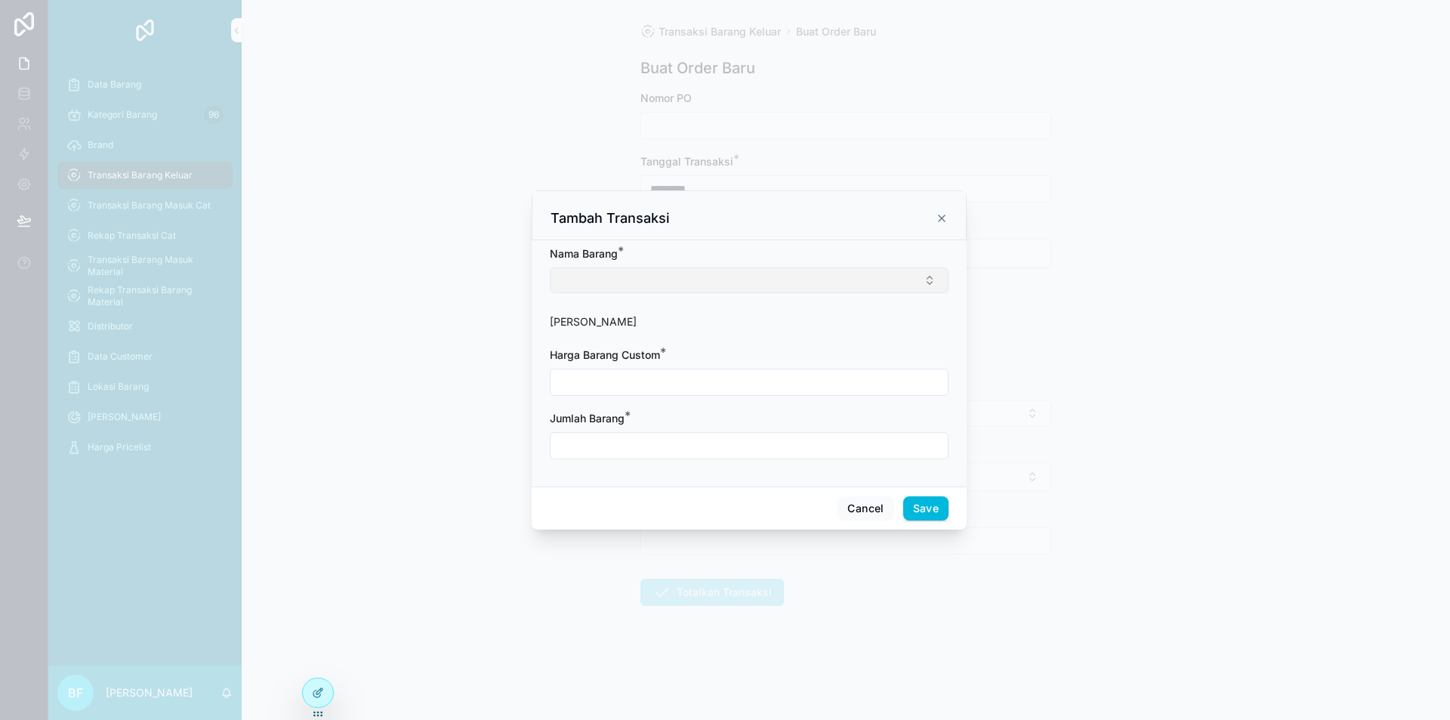
click at [690, 278] on button "Select Button" at bounding box center [749, 280] width 399 height 26
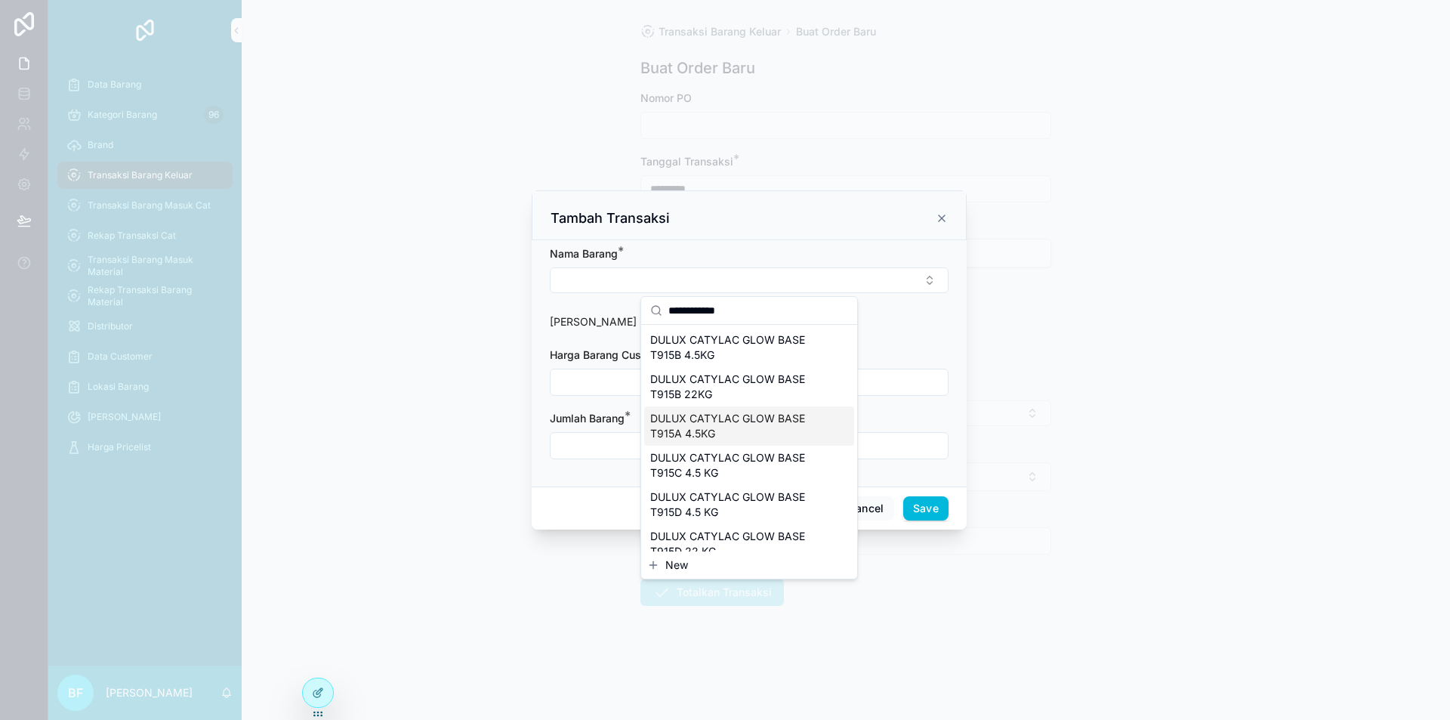
click at [724, 432] on span "DULUX CATYLAC GLOW BASE T915A 4.5KG" at bounding box center [740, 426] width 180 height 30
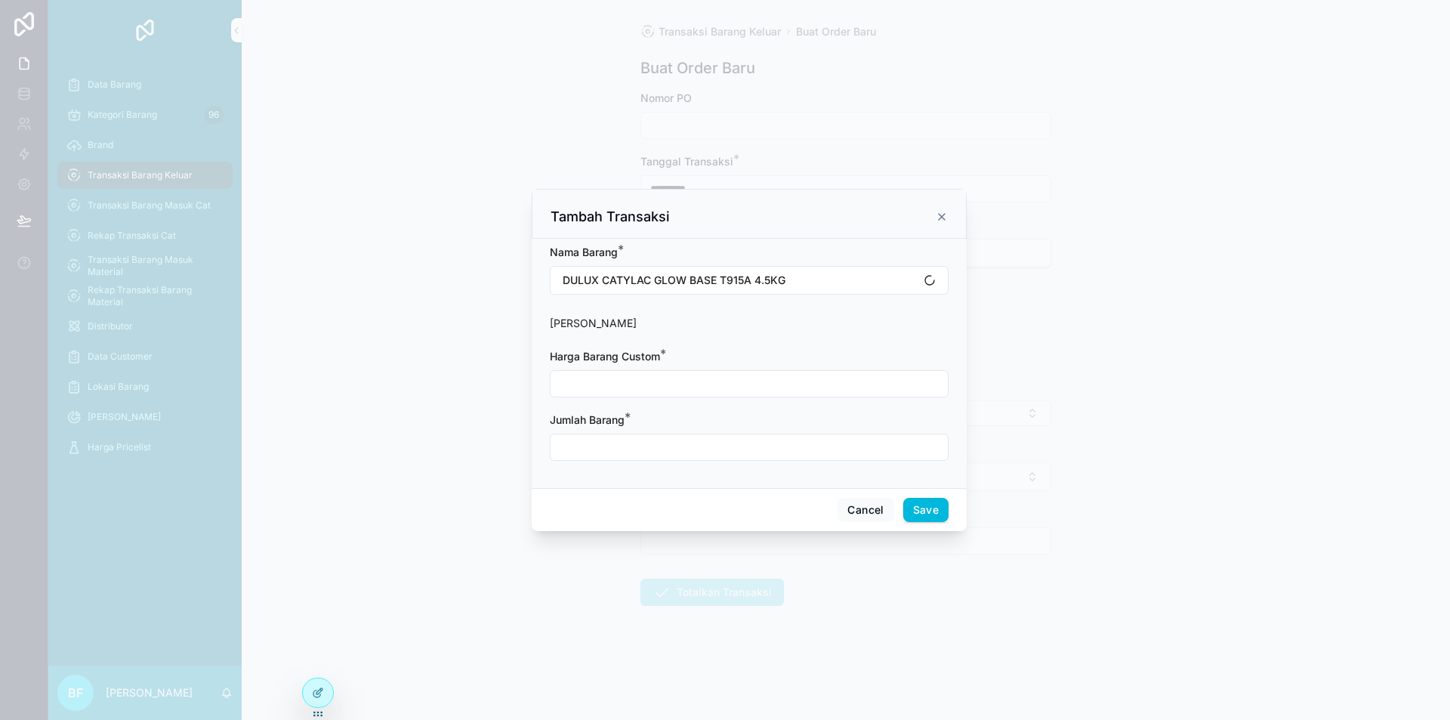
click at [693, 386] on input "scrollable content" at bounding box center [749, 383] width 397 height 21
click at [674, 449] on input "scrollable content" at bounding box center [749, 447] width 397 height 21
click at [938, 504] on button "Save" at bounding box center [925, 510] width 45 height 24
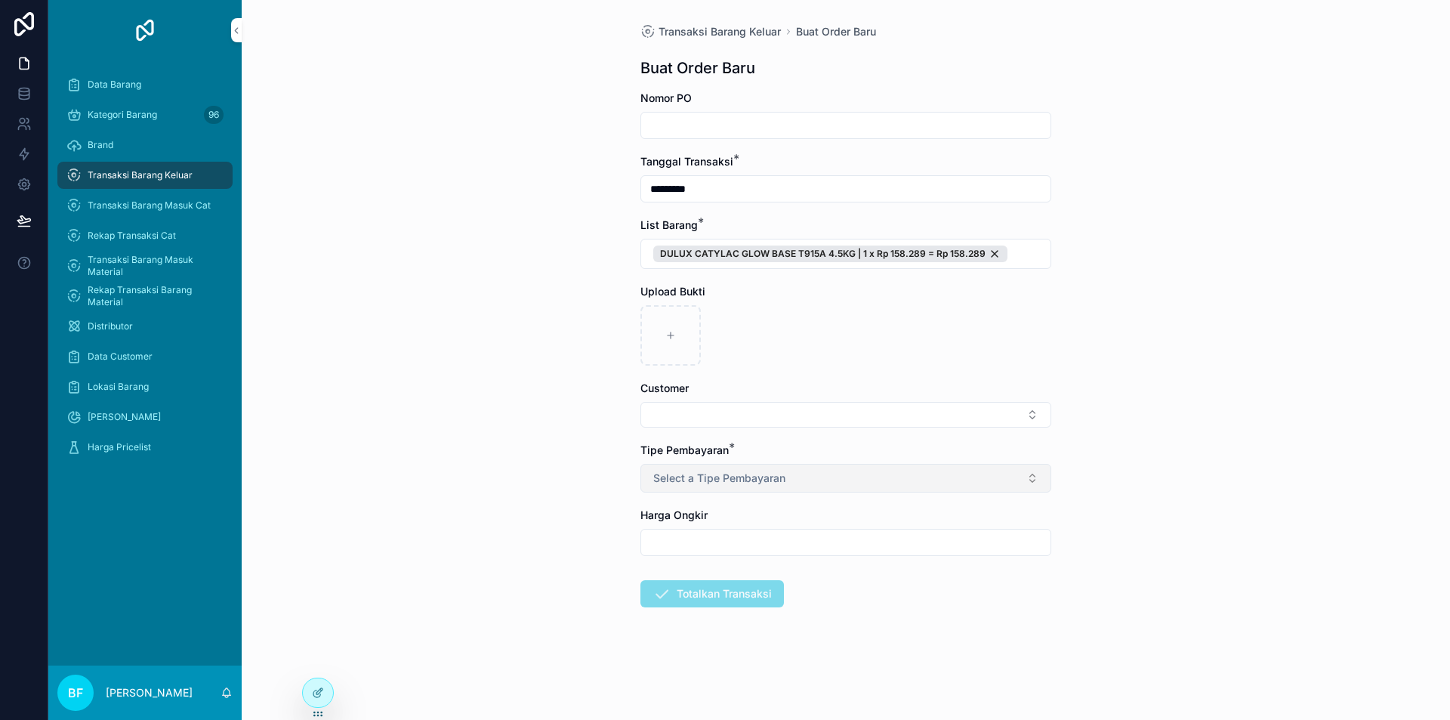
click at [786, 487] on button "Select a Tipe Pembayaran" at bounding box center [845, 478] width 411 height 29
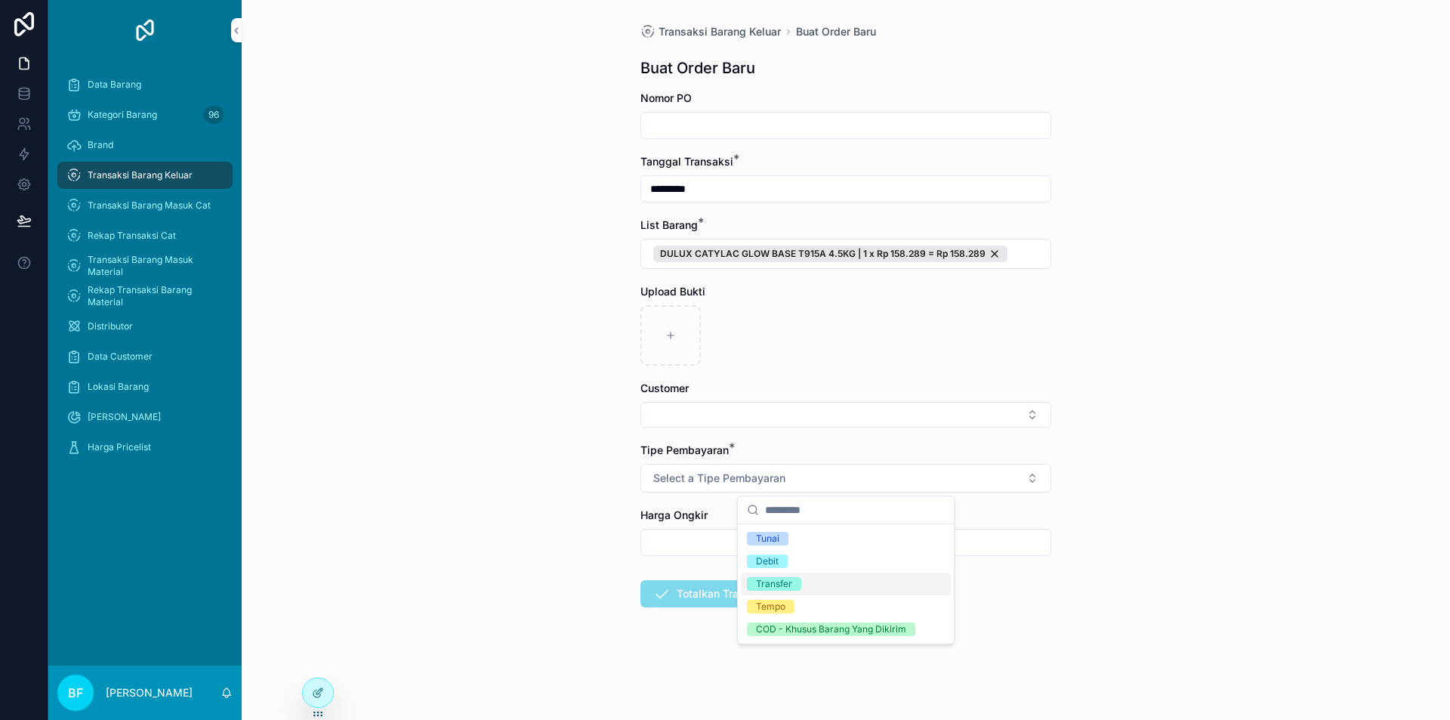
drag, startPoint x: 767, startPoint y: 581, endPoint x: 767, endPoint y: 505, distance: 76.3
click at [767, 582] on div "Transfer" at bounding box center [774, 584] width 36 height 14
click at [733, 397] on div "Customer" at bounding box center [845, 404] width 411 height 47
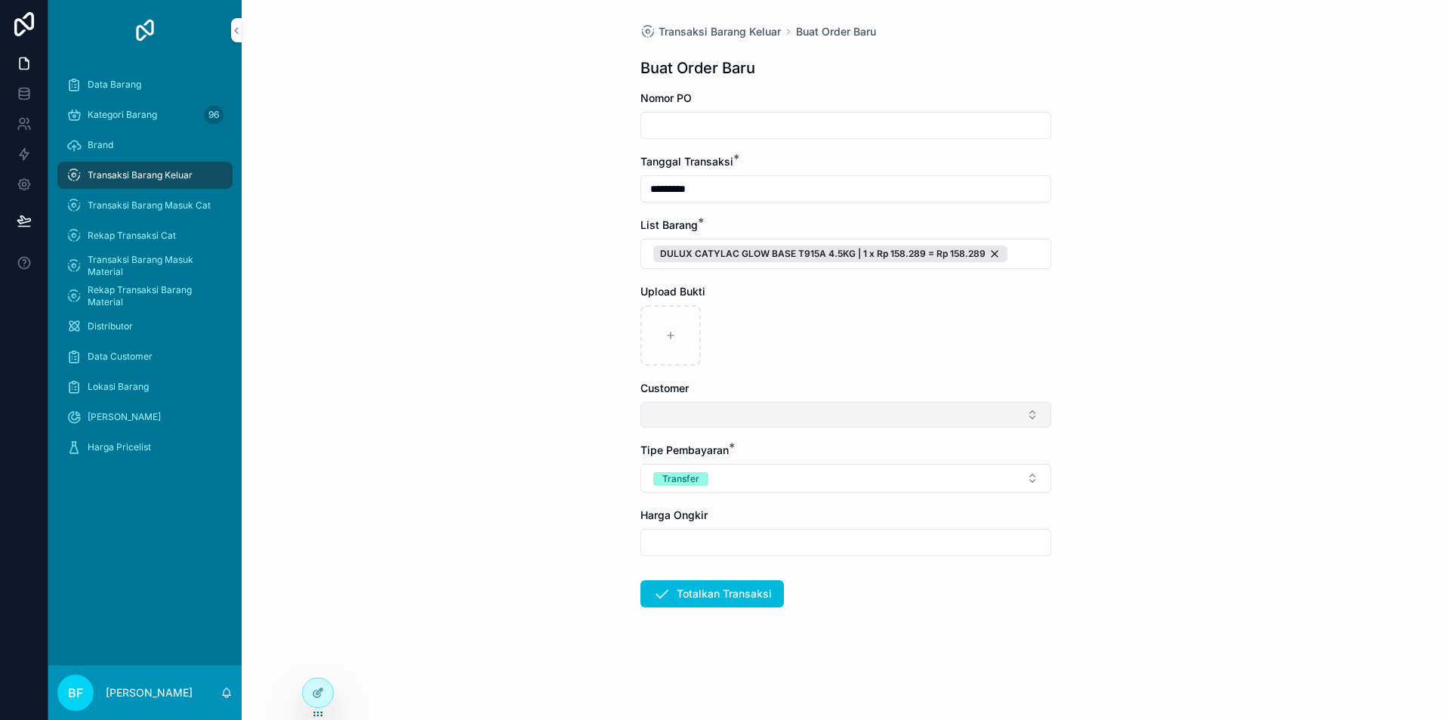
click at [739, 410] on button "Select Button" at bounding box center [845, 415] width 411 height 26
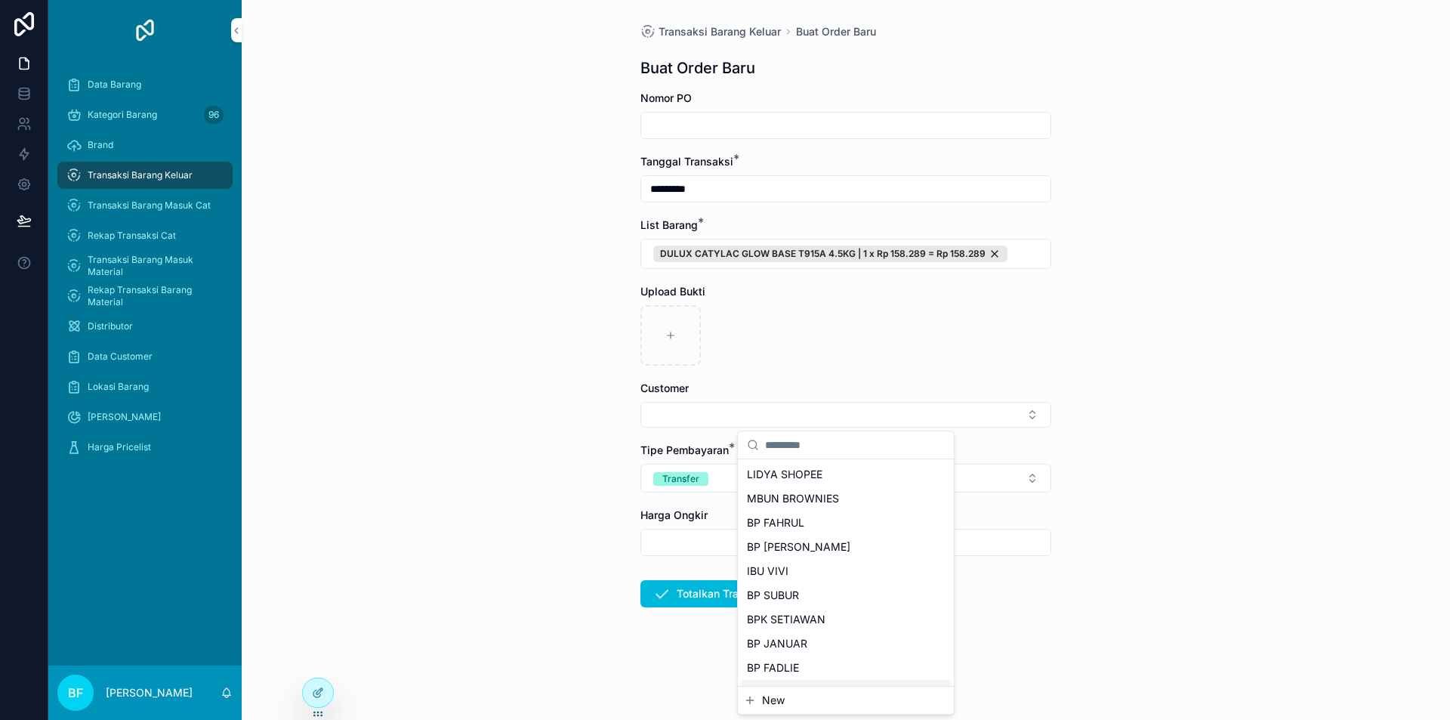
click at [767, 705] on span "New" at bounding box center [773, 700] width 23 height 15
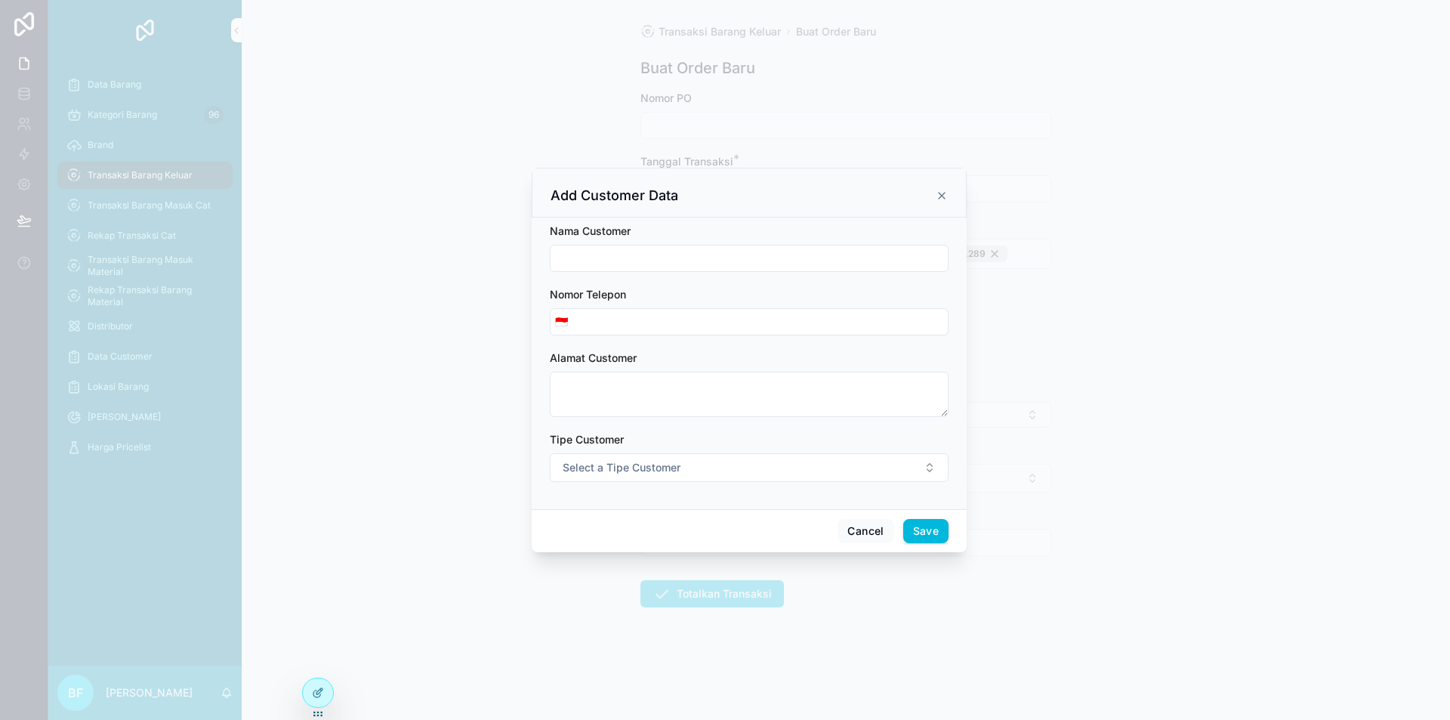
click at [685, 276] on form "Nama Customer Nomor Telepon 🇮🇩 Alamat Customer Tipe Customer Select a Tipe Cust…" at bounding box center [749, 360] width 399 height 273
click at [691, 261] on input "scrollable content" at bounding box center [749, 258] width 397 height 21
click at [670, 463] on span "Select a Tipe Customer" at bounding box center [622, 467] width 118 height 15
click at [679, 536] on div "Customer" at bounding box center [749, 528] width 210 height 23
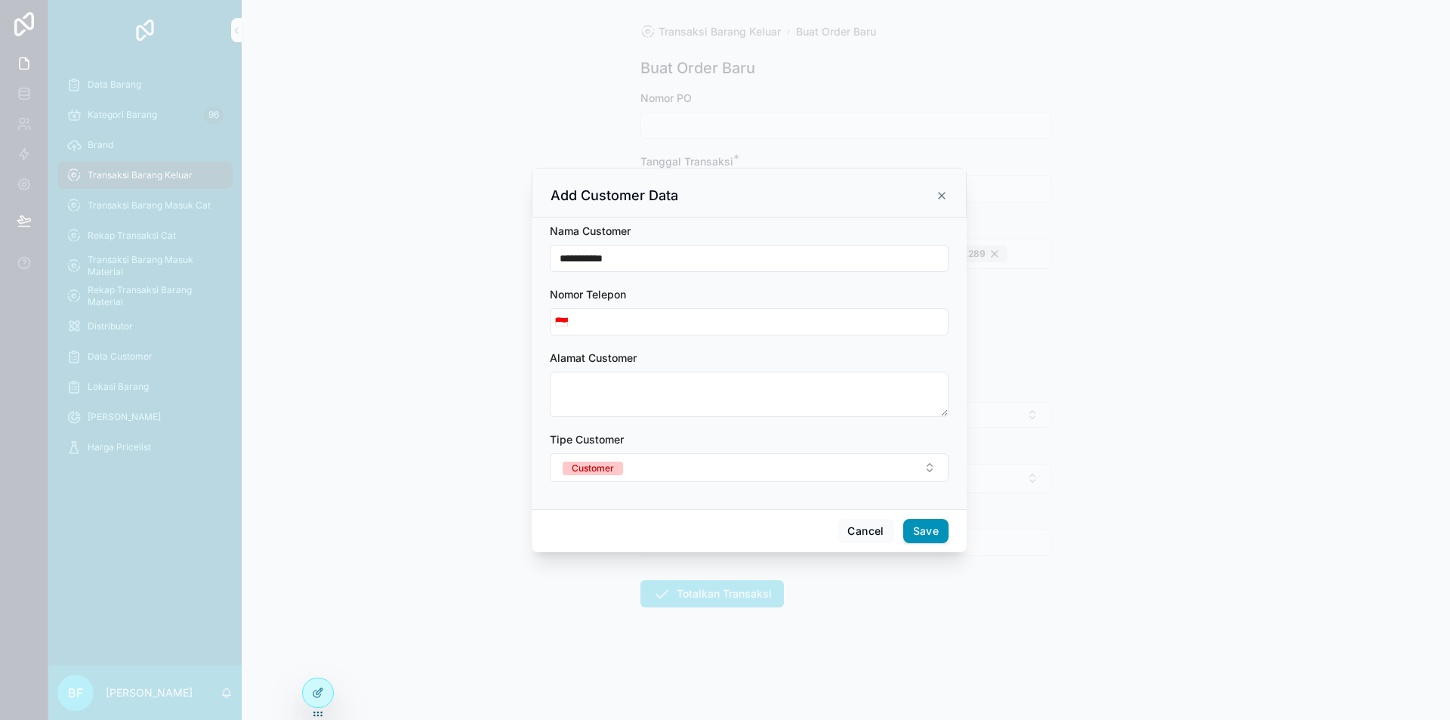
click at [937, 542] on button "Save" at bounding box center [925, 531] width 45 height 24
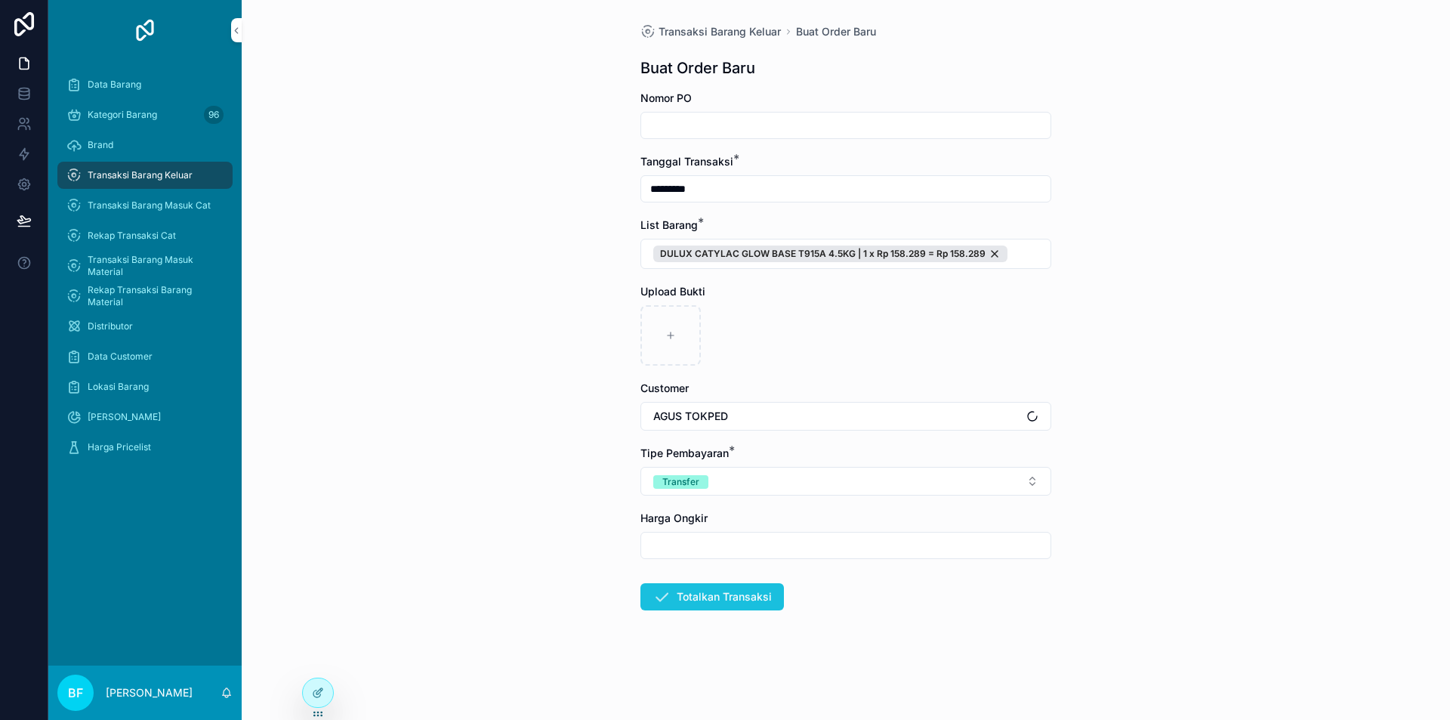
click at [745, 600] on button "Totalkan Transaksi" at bounding box center [712, 596] width 144 height 27
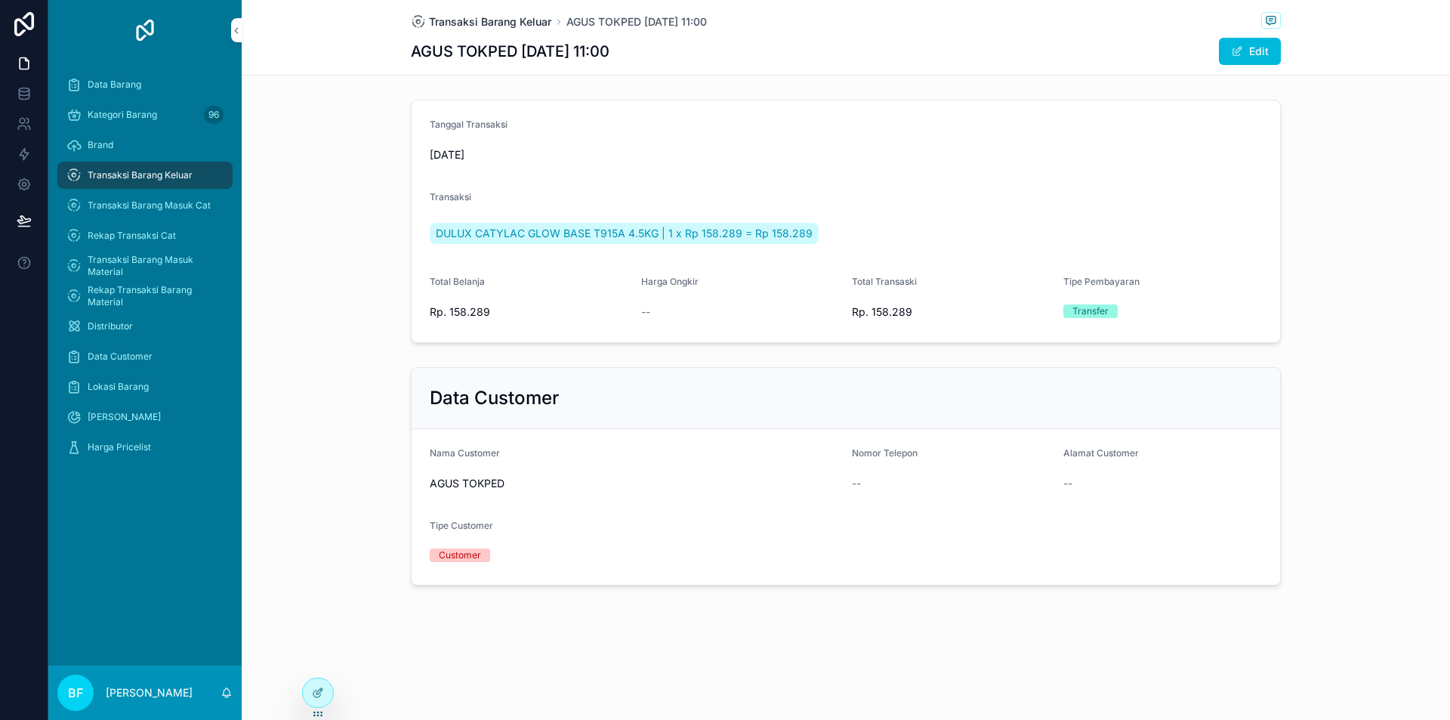
click at [506, 24] on span "Transaksi Barang Keluar" at bounding box center [490, 21] width 122 height 15
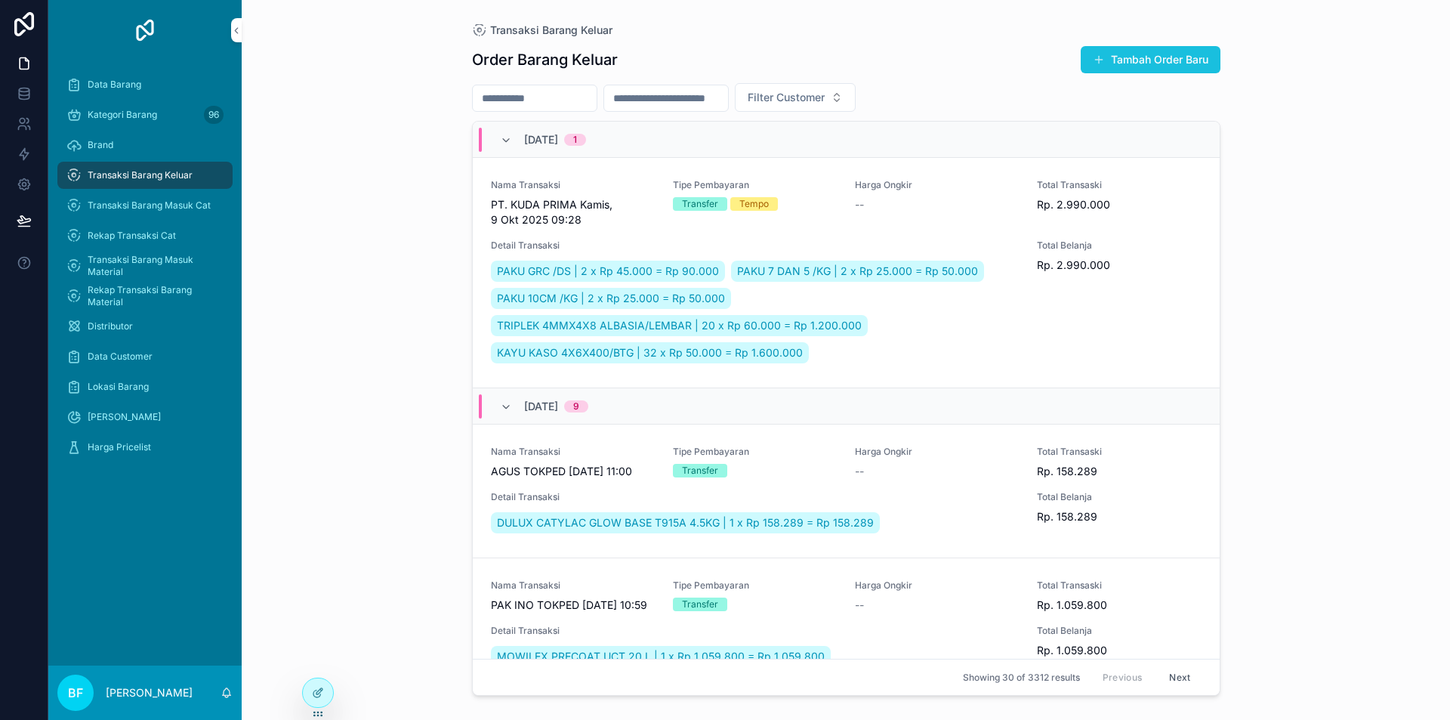
click at [1179, 50] on button "Tambah Order Baru" at bounding box center [1151, 59] width 140 height 27
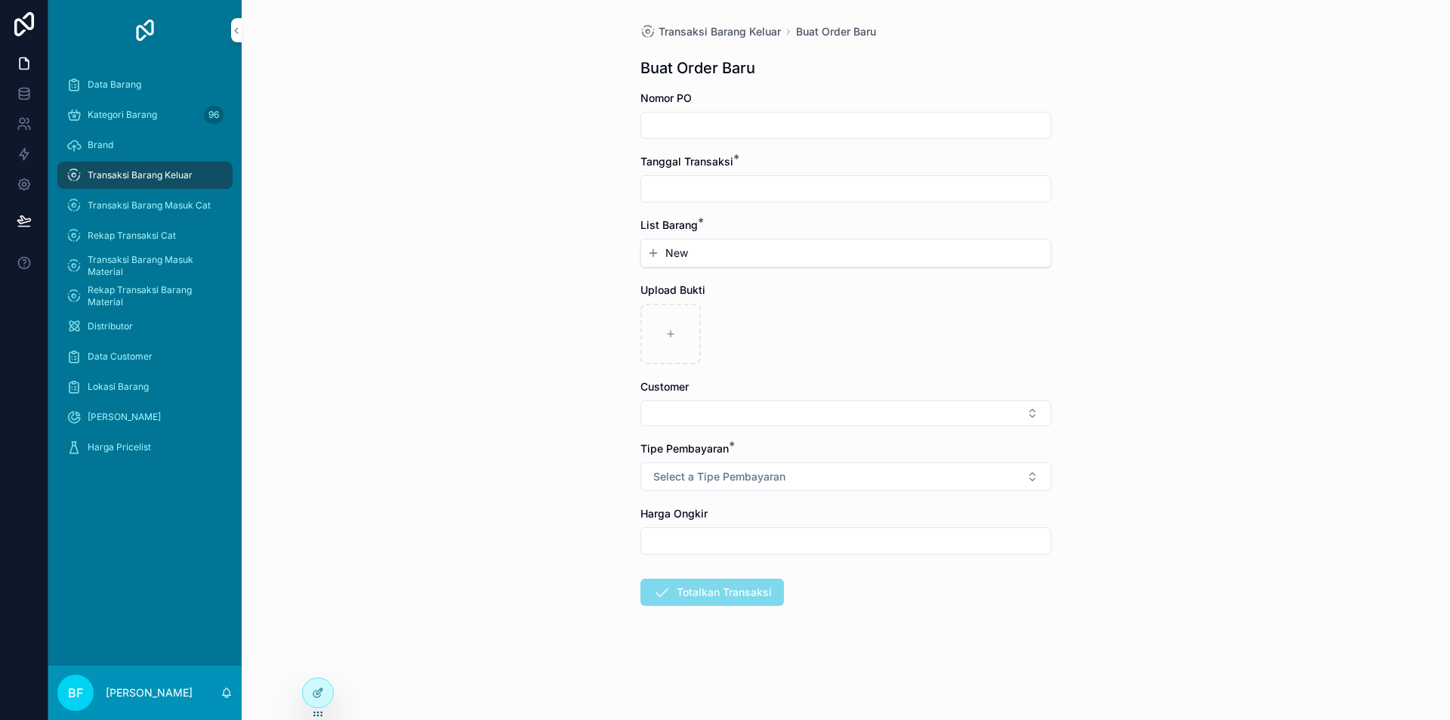
click at [854, 200] on div "scrollable content" at bounding box center [845, 188] width 411 height 27
click at [856, 187] on input "scrollable content" at bounding box center [845, 188] width 409 height 21
click at [844, 318] on button "2" at bounding box center [845, 312] width 27 height 27
click at [703, 255] on button "New" at bounding box center [845, 252] width 397 height 15
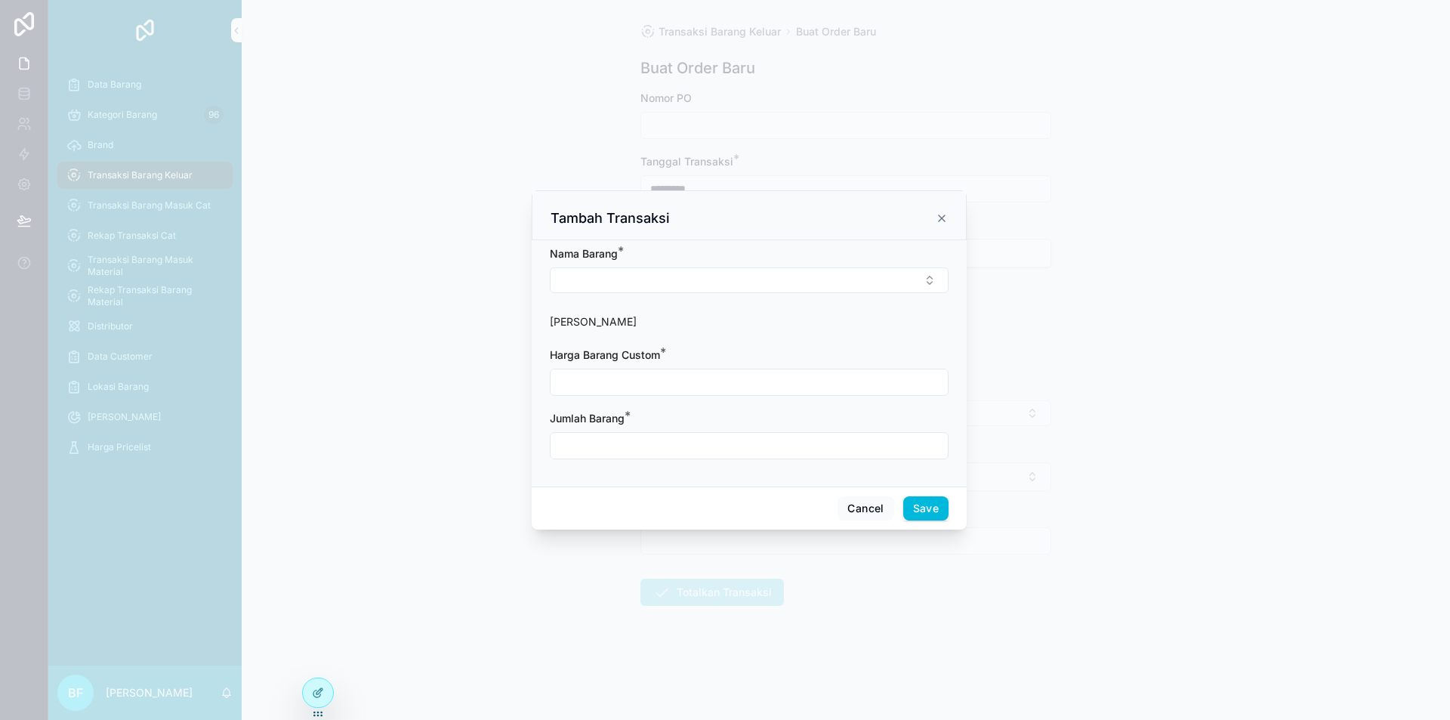
click at [710, 263] on div "[PERSON_NAME] *" at bounding box center [749, 269] width 399 height 47
click at [720, 274] on button "Select Button" at bounding box center [749, 280] width 399 height 26
click at [786, 365] on span "Dulux Catylac Interior Base A 5kg" at bounding box center [733, 364] width 166 height 15
click at [786, 373] on input "scrollable content" at bounding box center [749, 383] width 397 height 21
click at [934, 508] on button "Save" at bounding box center [925, 510] width 45 height 24
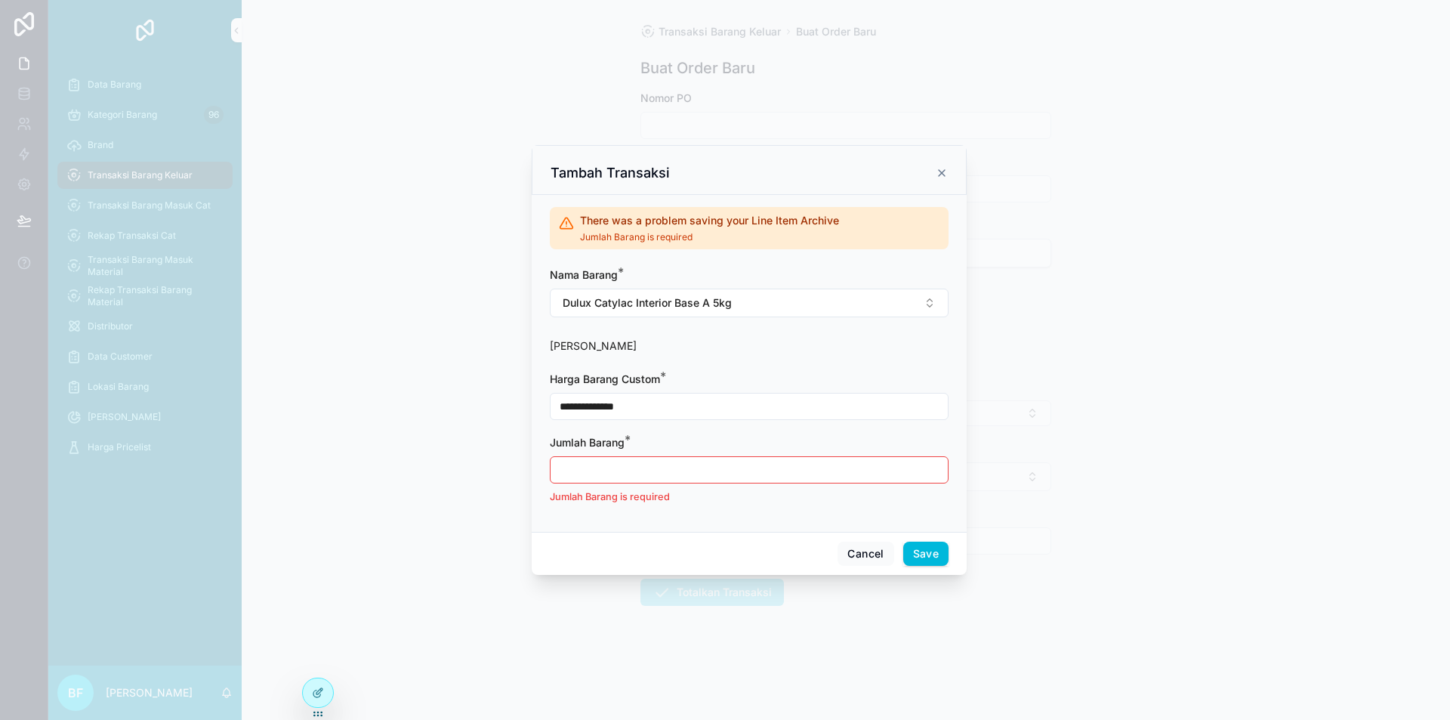
click at [736, 478] on input "scrollable content" at bounding box center [749, 469] width 397 height 21
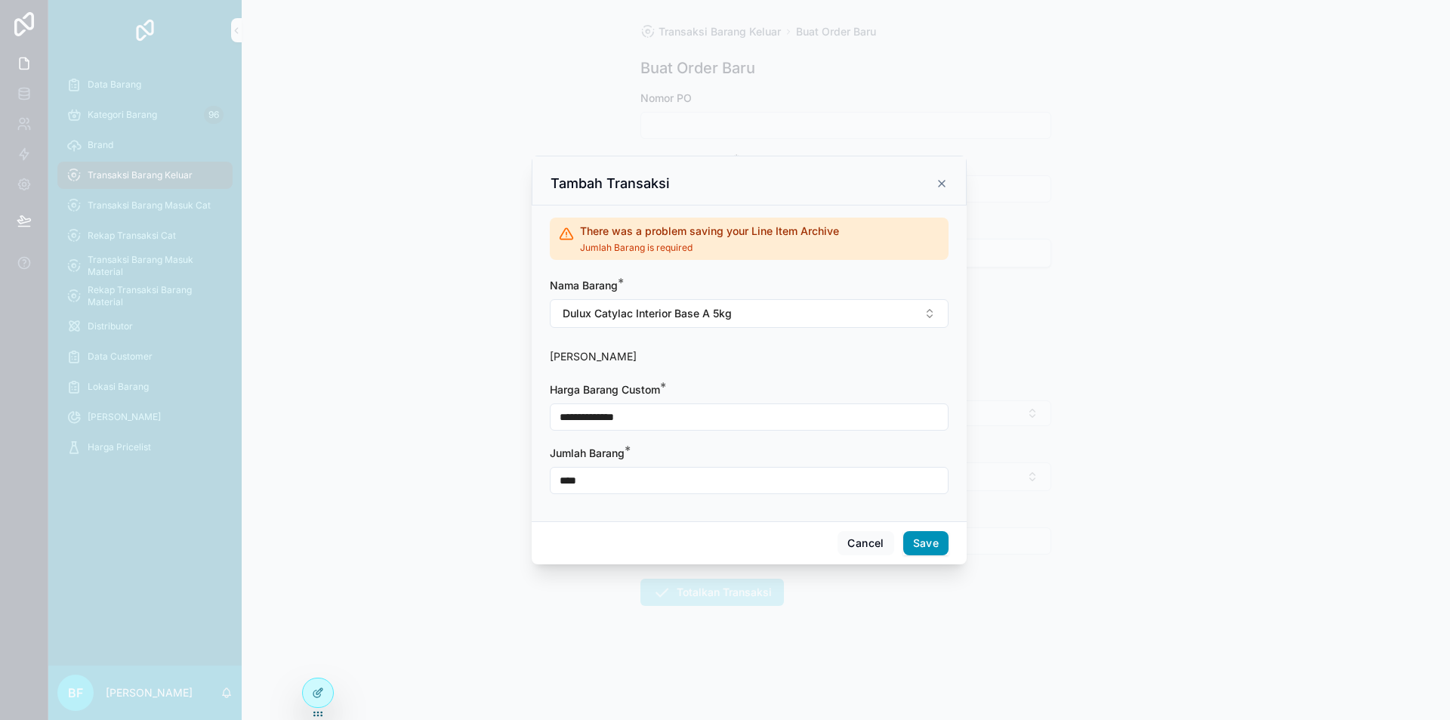
click at [934, 541] on button "Save" at bounding box center [925, 543] width 45 height 24
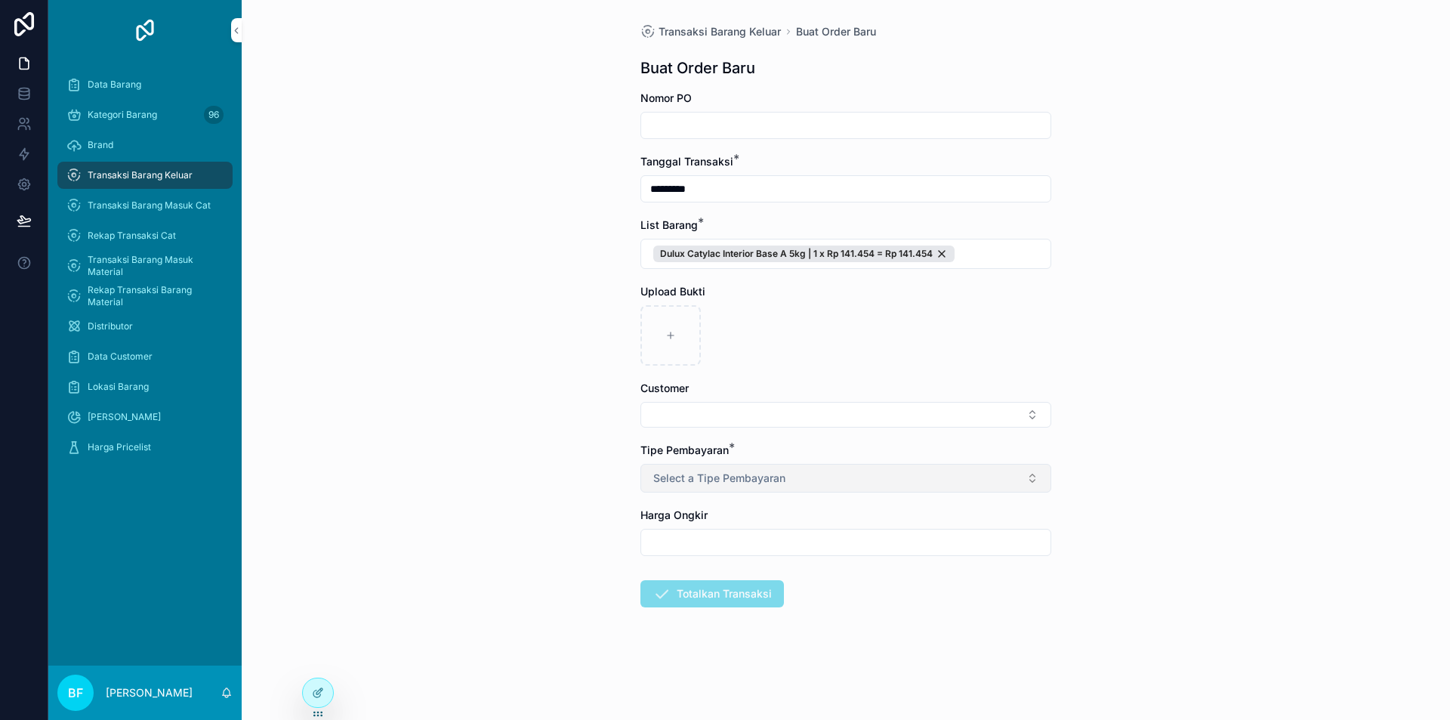
click at [875, 480] on button "Select a Tipe Pembayaran" at bounding box center [845, 478] width 411 height 29
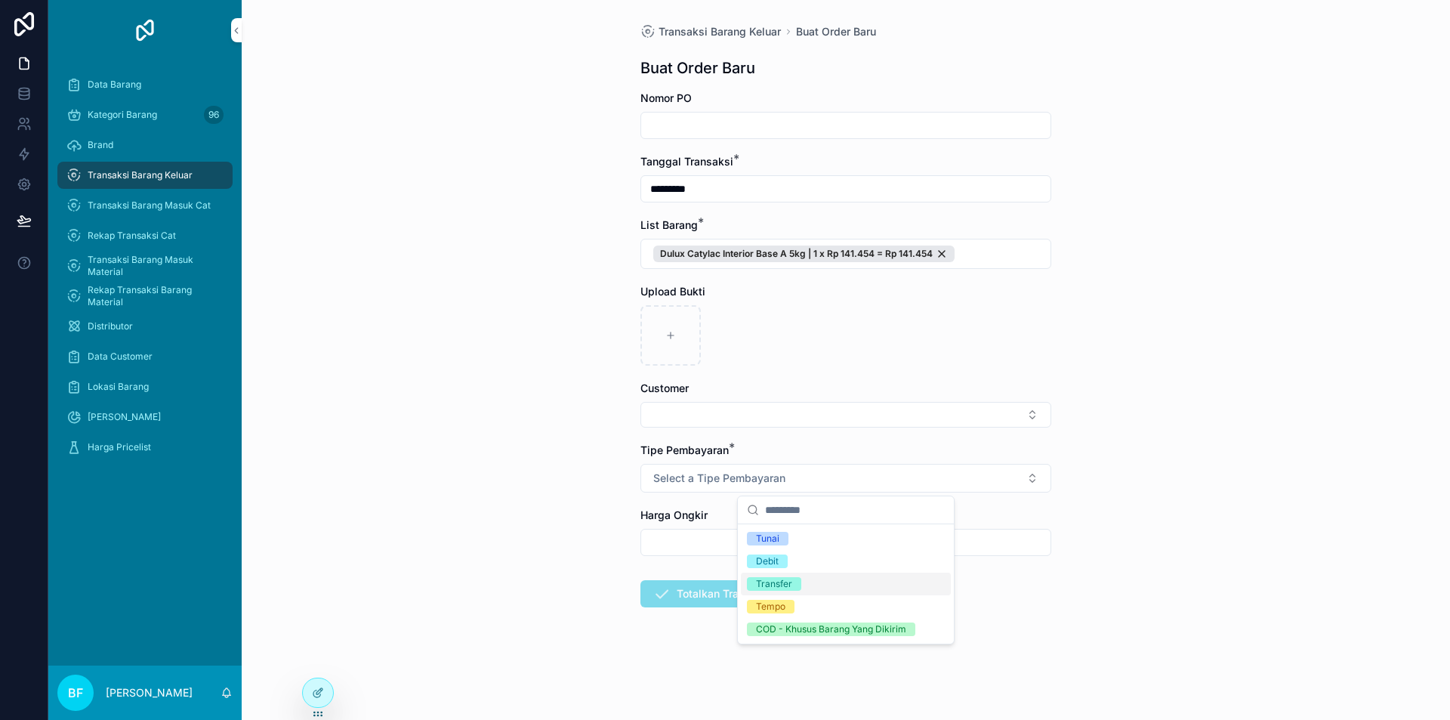
click at [809, 578] on div "Transfer" at bounding box center [846, 584] width 210 height 23
click at [824, 400] on div "Customer" at bounding box center [845, 404] width 411 height 47
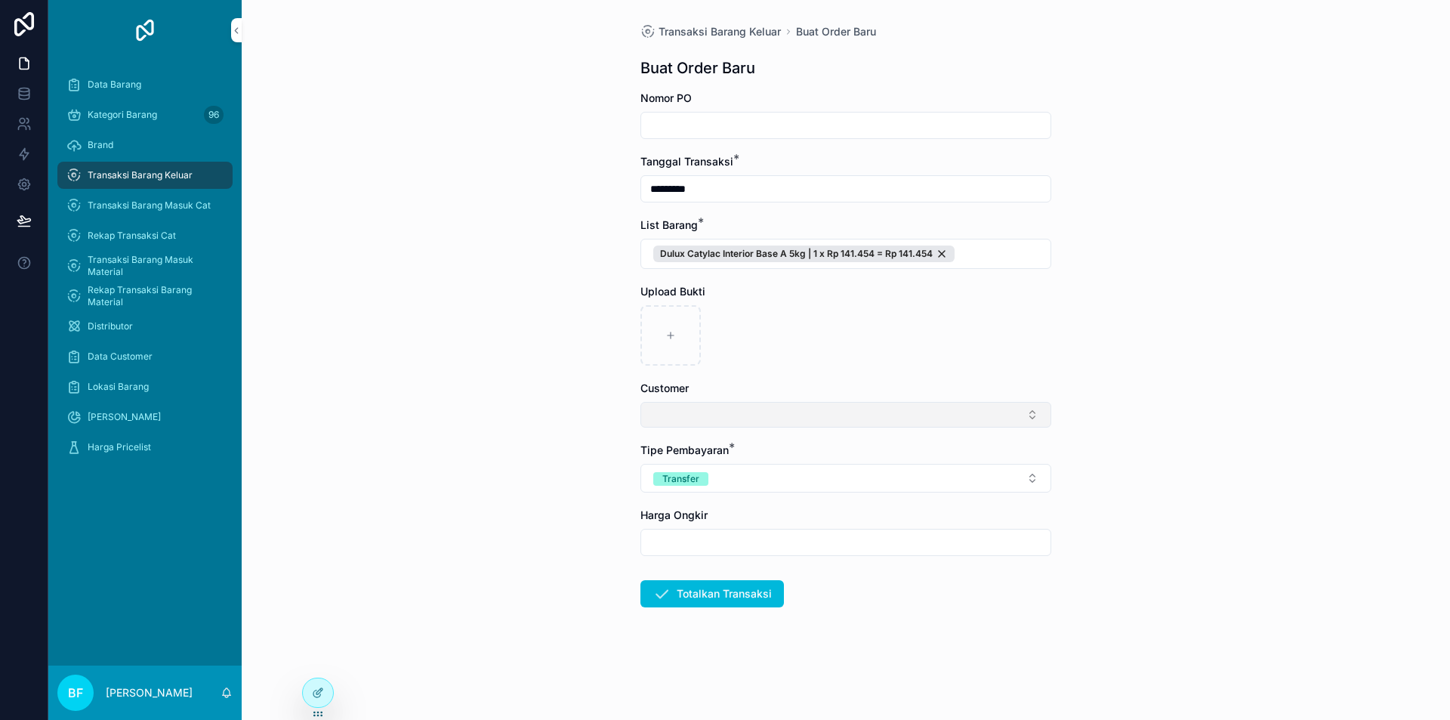
click at [824, 413] on button "Select Button" at bounding box center [845, 415] width 411 height 26
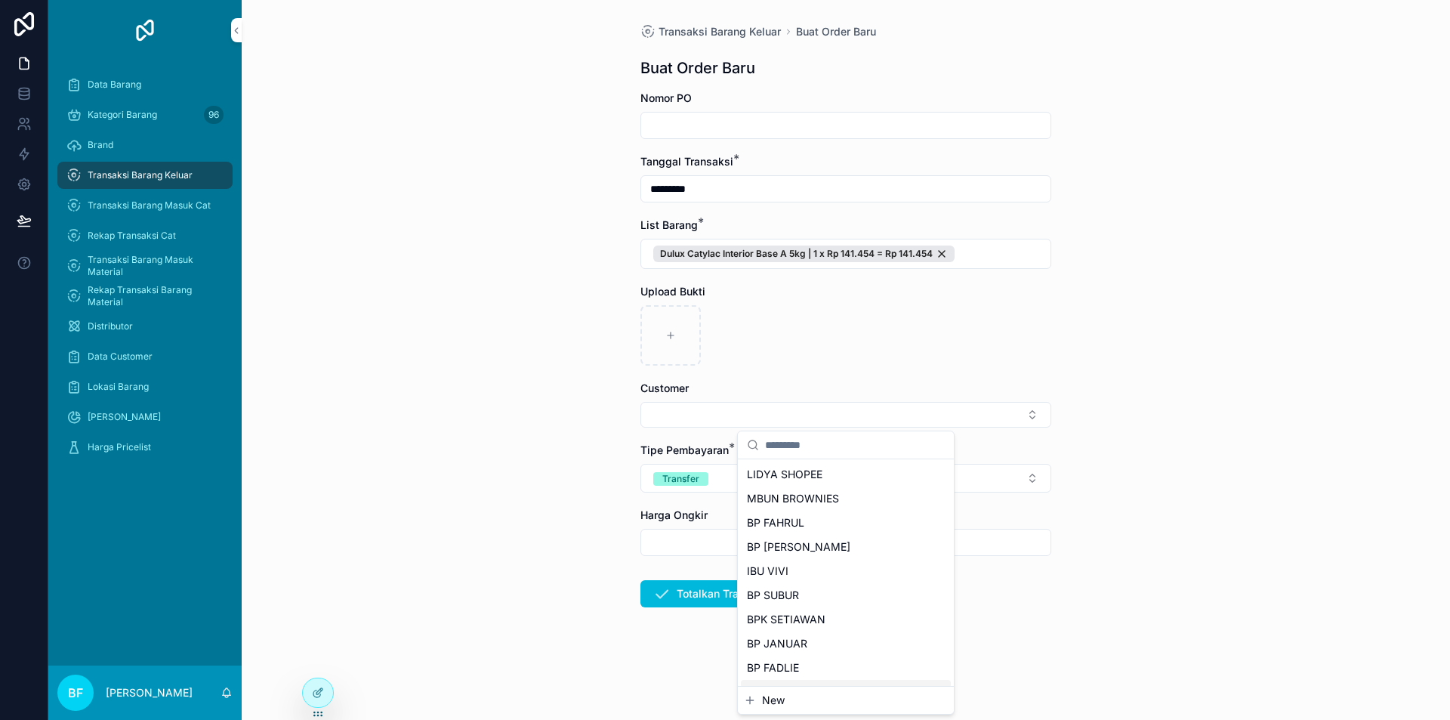
click at [767, 704] on span "New" at bounding box center [773, 700] width 23 height 15
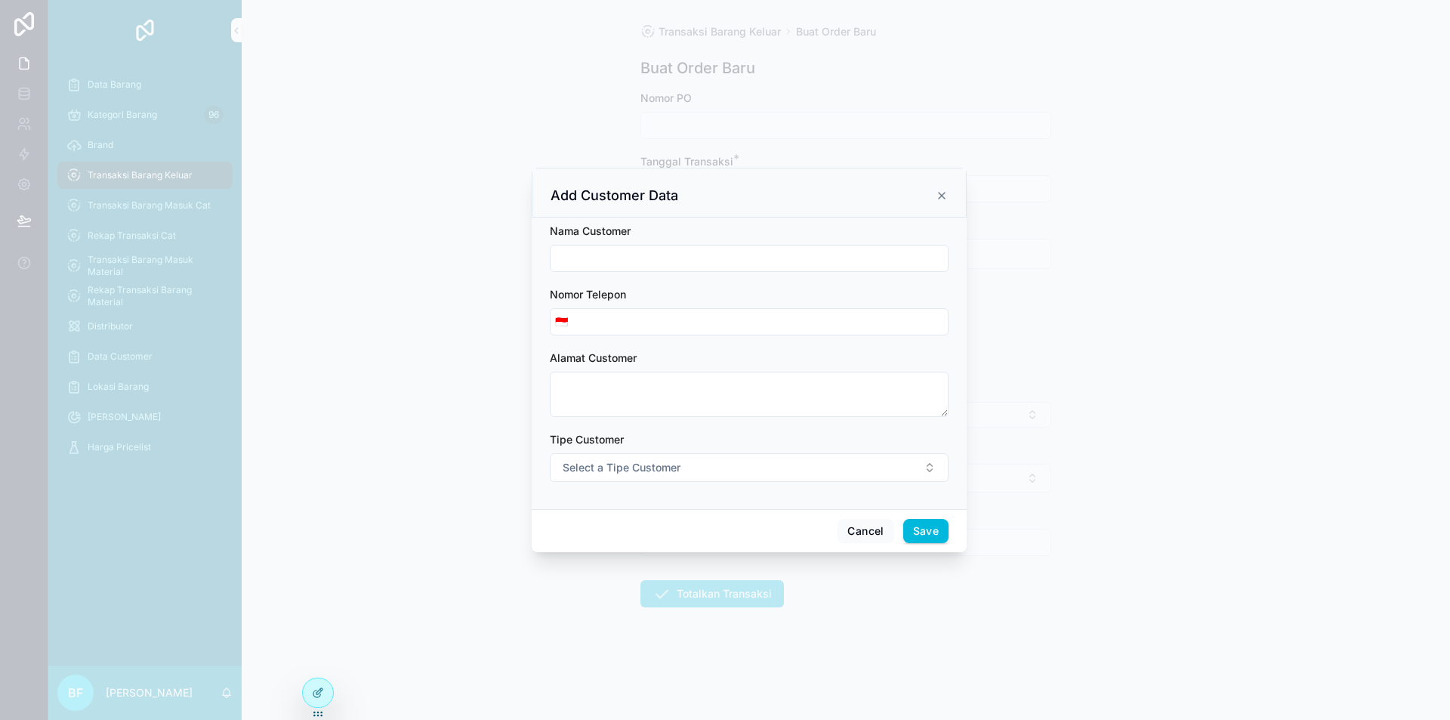
click at [686, 263] on input "scrollable content" at bounding box center [749, 258] width 397 height 21
click at [721, 456] on button "Select a Tipe Customer" at bounding box center [749, 467] width 399 height 29
click at [698, 539] on div "Customer" at bounding box center [749, 528] width 210 height 23
click at [934, 532] on button "Save" at bounding box center [925, 531] width 45 height 24
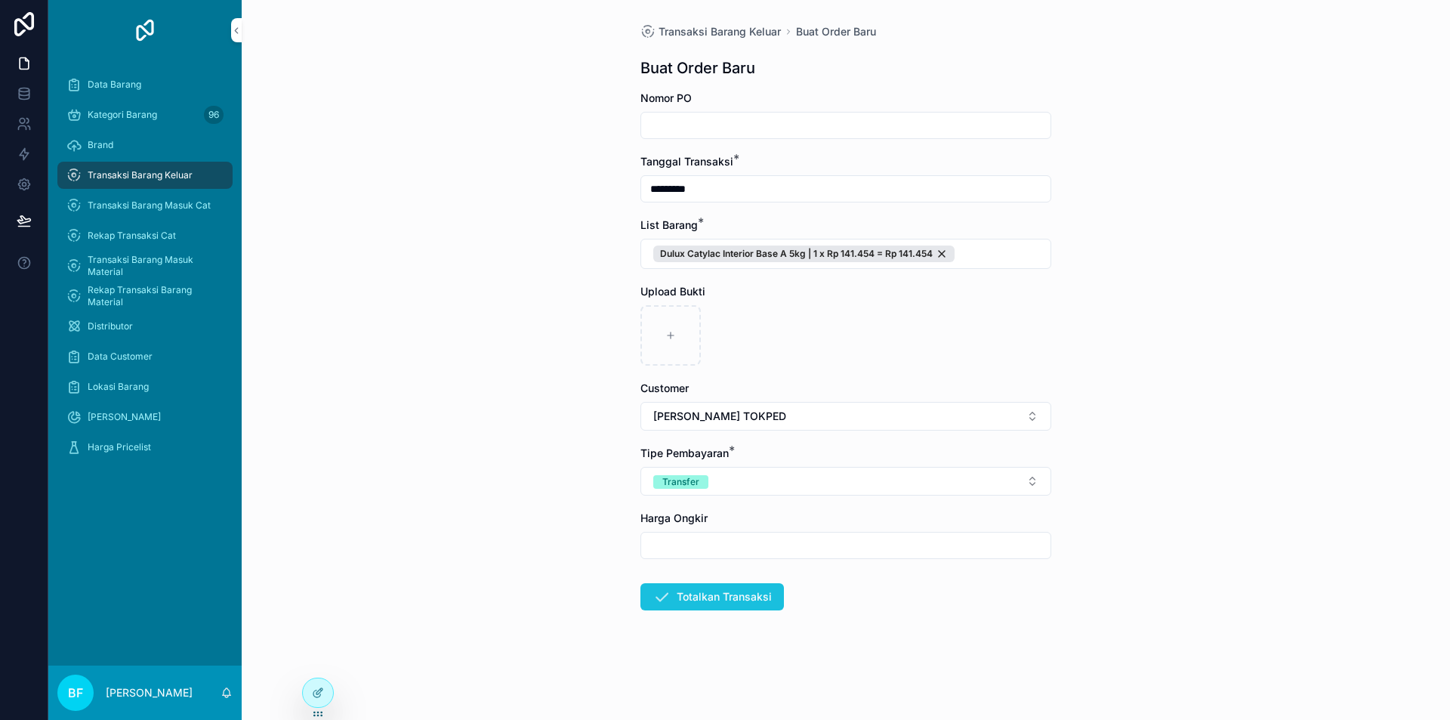
click at [733, 594] on button "Totalkan Transaksi" at bounding box center [712, 596] width 144 height 27
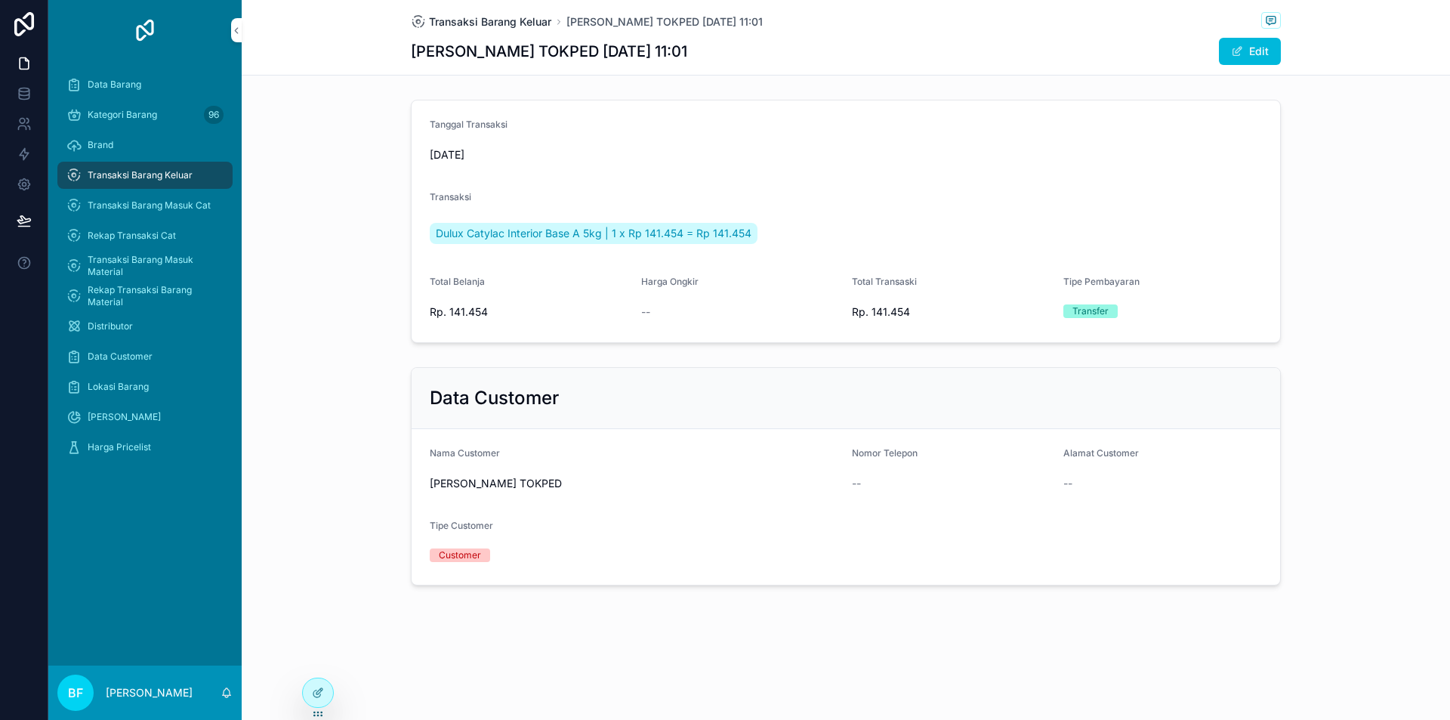
click at [536, 26] on span "Transaksi Barang Keluar" at bounding box center [490, 21] width 122 height 15
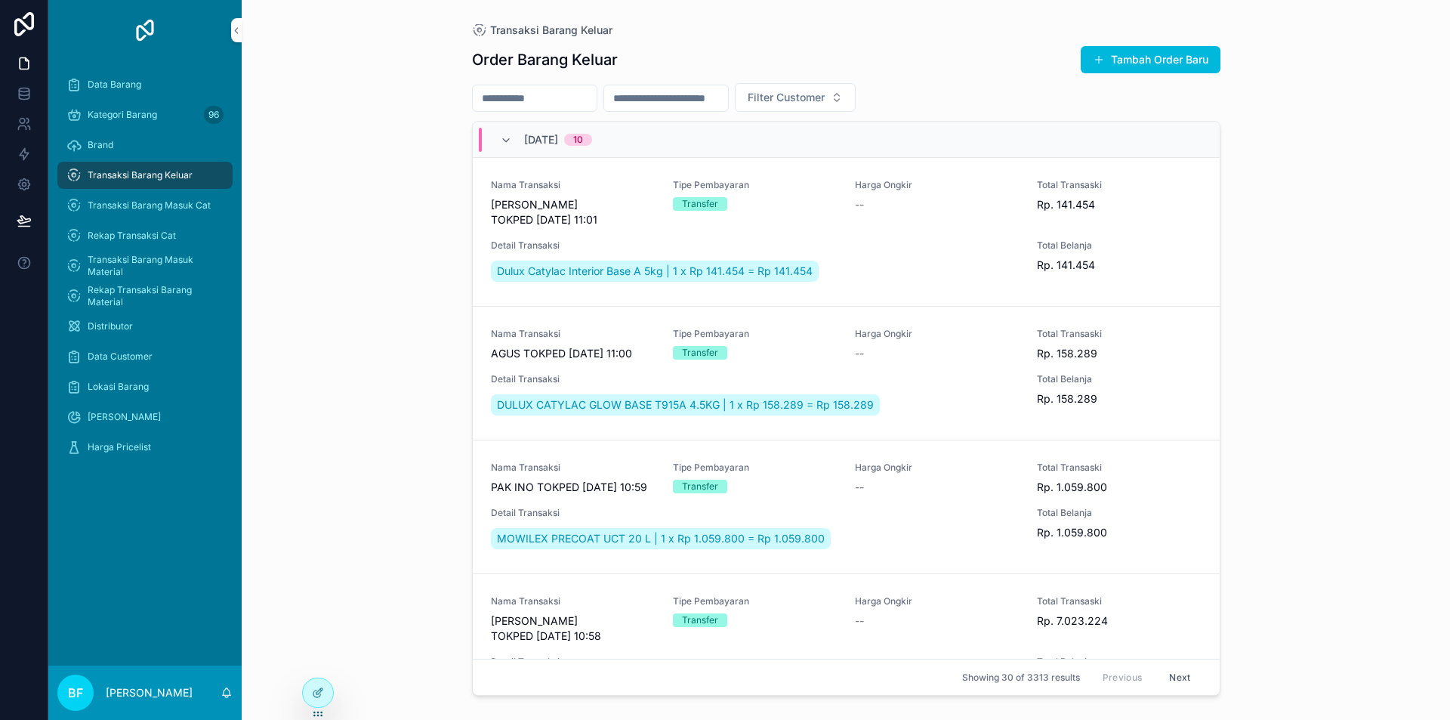
drag, startPoint x: 1141, startPoint y: 60, endPoint x: 1119, endPoint y: 59, distance: 21.2
click at [1141, 59] on button "Tambah Order Baru" at bounding box center [1151, 59] width 140 height 27
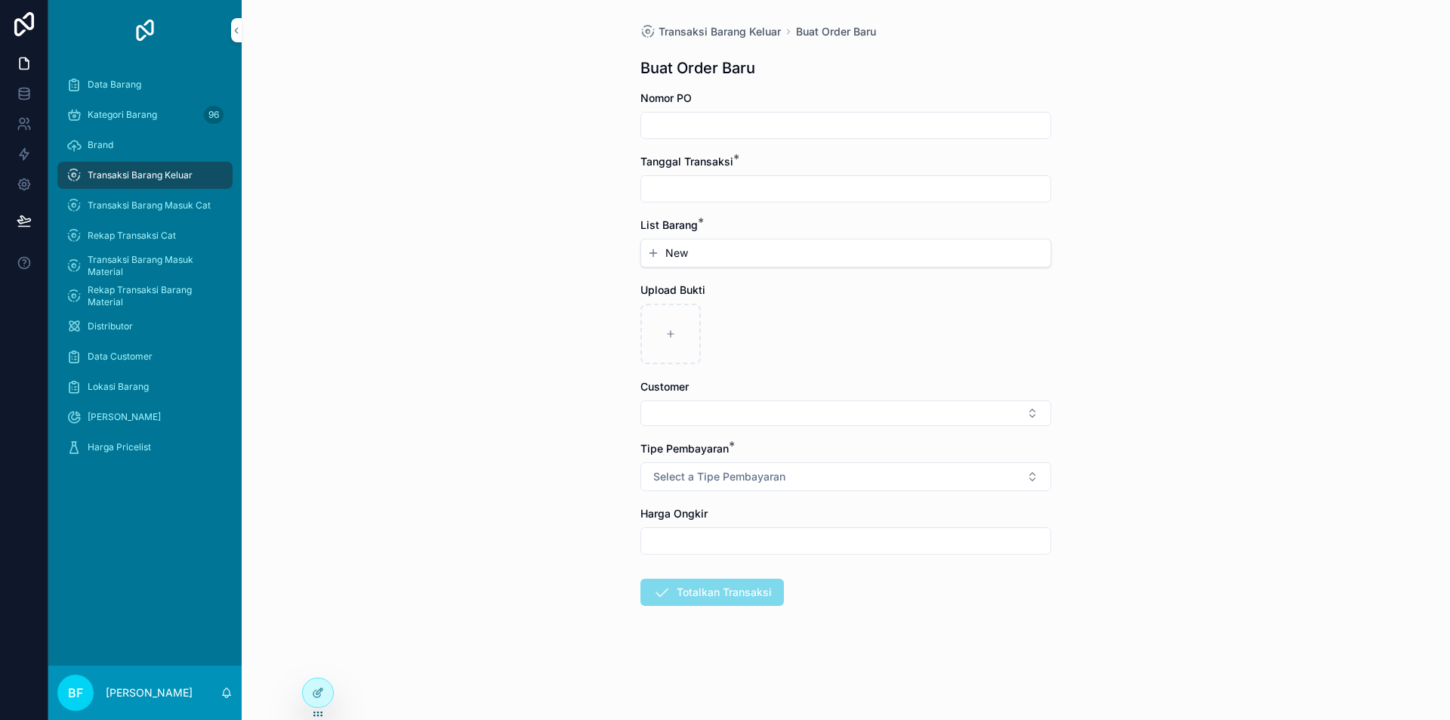
click at [755, 186] on input "scrollable content" at bounding box center [845, 188] width 409 height 21
click at [840, 313] on button "2" at bounding box center [845, 312] width 27 height 27
click at [708, 248] on button "New" at bounding box center [845, 252] width 397 height 15
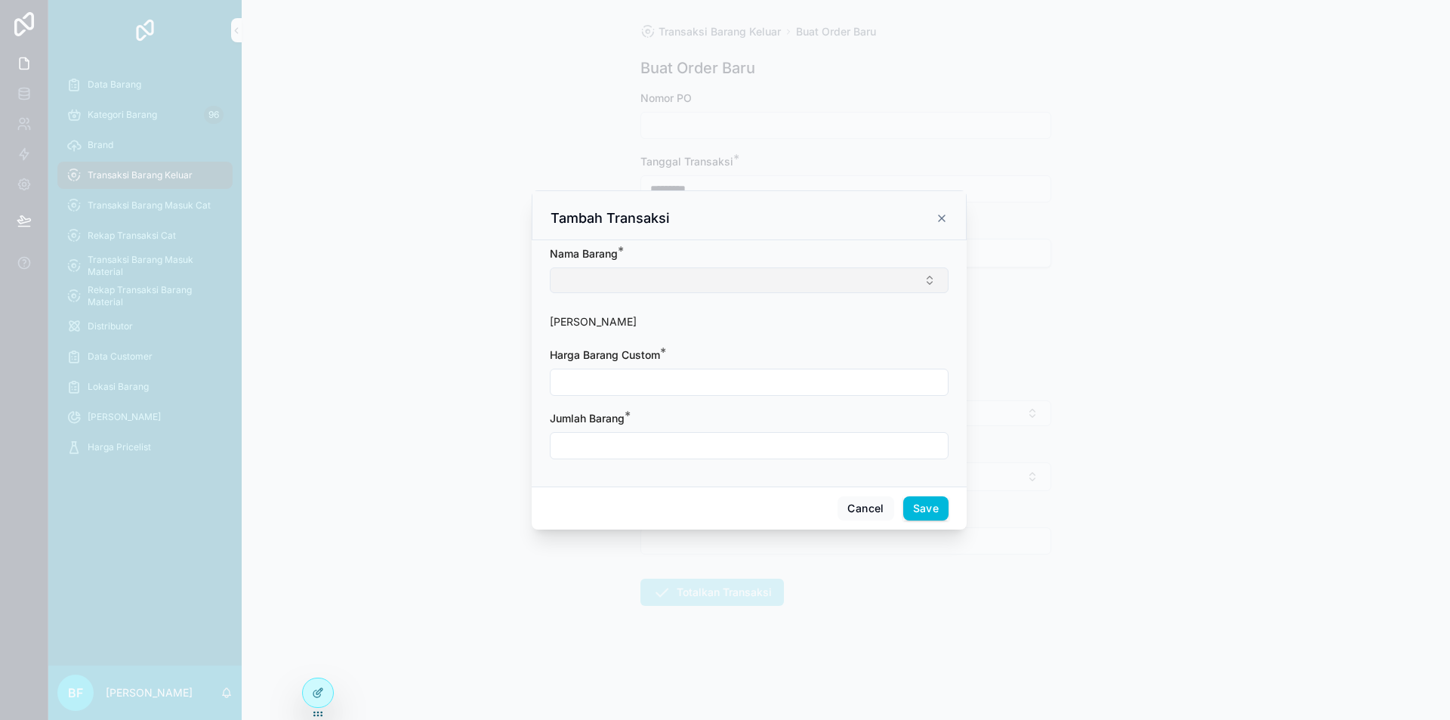
click at [712, 283] on button "Select Button" at bounding box center [749, 280] width 399 height 26
click at [713, 394] on input "scrollable content" at bounding box center [749, 383] width 397 height 21
click at [662, 438] on input "scrollable content" at bounding box center [749, 447] width 397 height 21
click at [940, 512] on button "Save" at bounding box center [925, 510] width 45 height 24
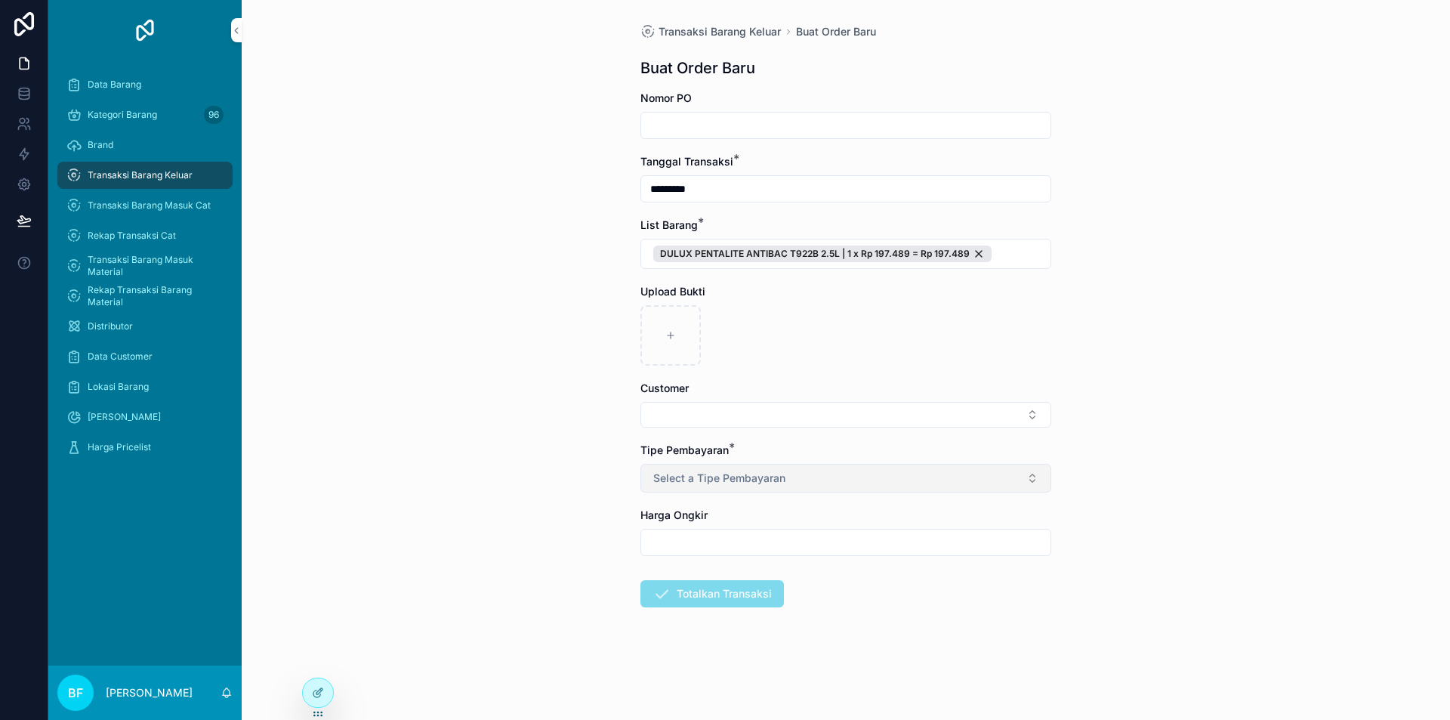
click at [827, 480] on button "Select a Tipe Pembayaran" at bounding box center [845, 478] width 411 height 29
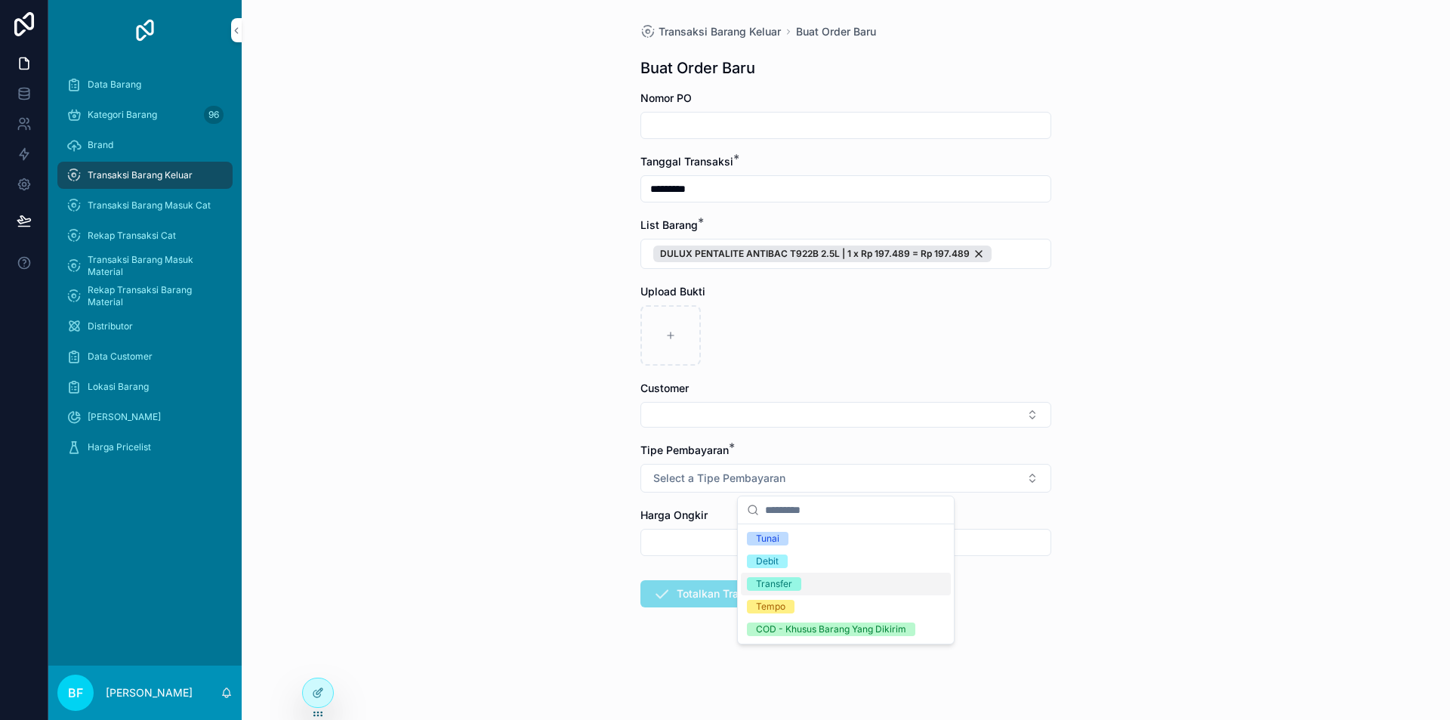
click at [786, 578] on div "Transfer" at bounding box center [774, 584] width 36 height 14
click at [708, 428] on form "Nomor PO Tanggal Transaksi * ********* List Barang * DULUX PENTALITE ANTIBAC T9…" at bounding box center [845, 397] width 411 height 613
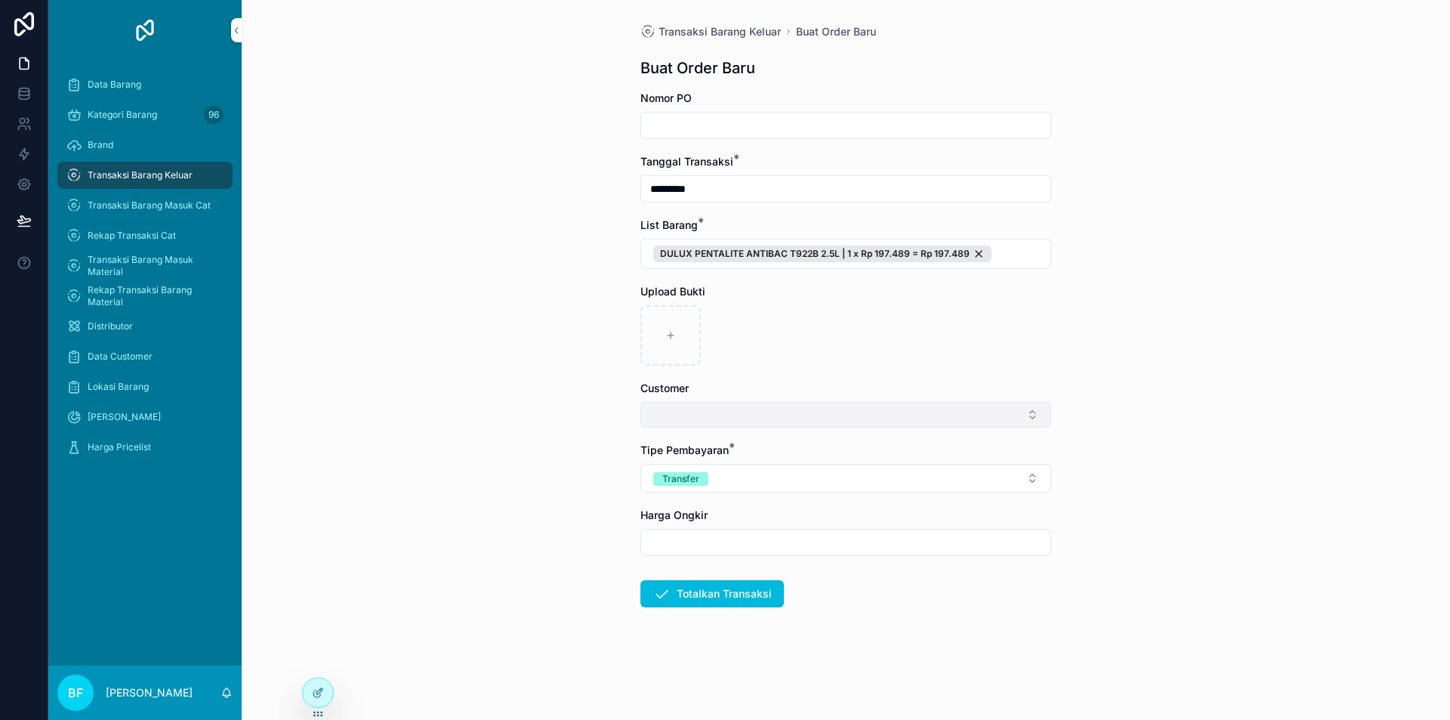
click at [708, 426] on button "Select Button" at bounding box center [845, 415] width 411 height 26
click at [779, 480] on span "New" at bounding box center [773, 472] width 23 height 15
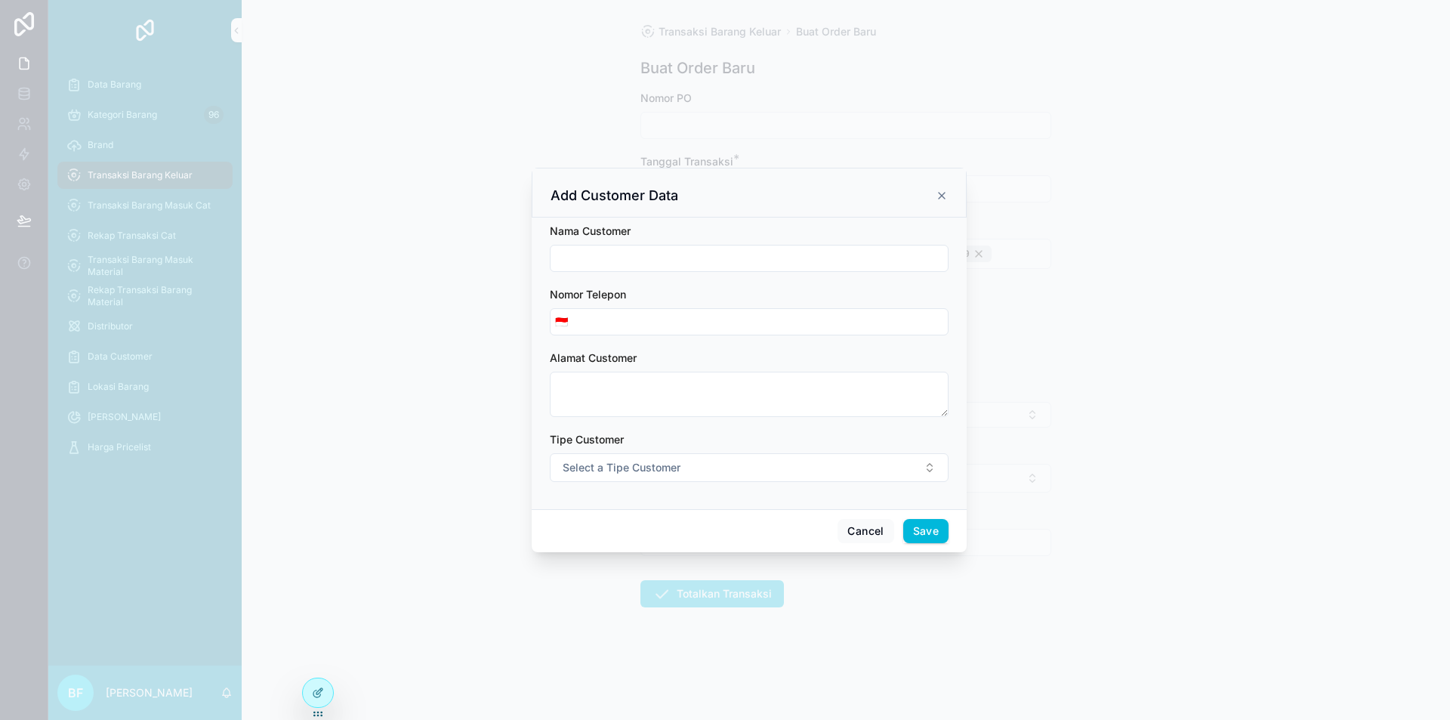
click at [706, 258] on input "scrollable content" at bounding box center [749, 258] width 397 height 21
drag, startPoint x: 651, startPoint y: 470, endPoint x: 659, endPoint y: 479, distance: 12.3
click at [656, 470] on span "Select a Tipe Customer" at bounding box center [622, 467] width 118 height 15
click at [673, 532] on div "Customer" at bounding box center [680, 528] width 42 height 14
click at [933, 528] on button "Save" at bounding box center [925, 531] width 45 height 24
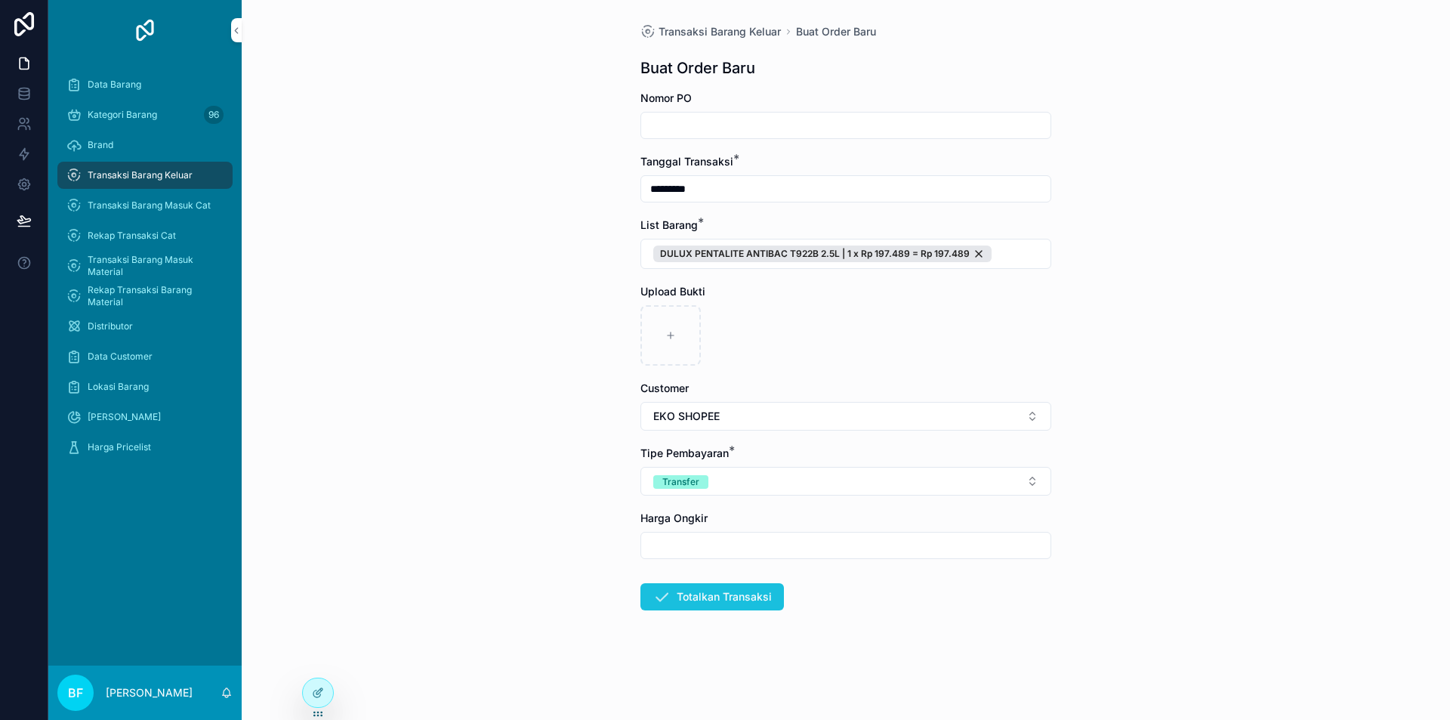
click at [736, 596] on button "Totalkan Transaksi" at bounding box center [712, 596] width 144 height 27
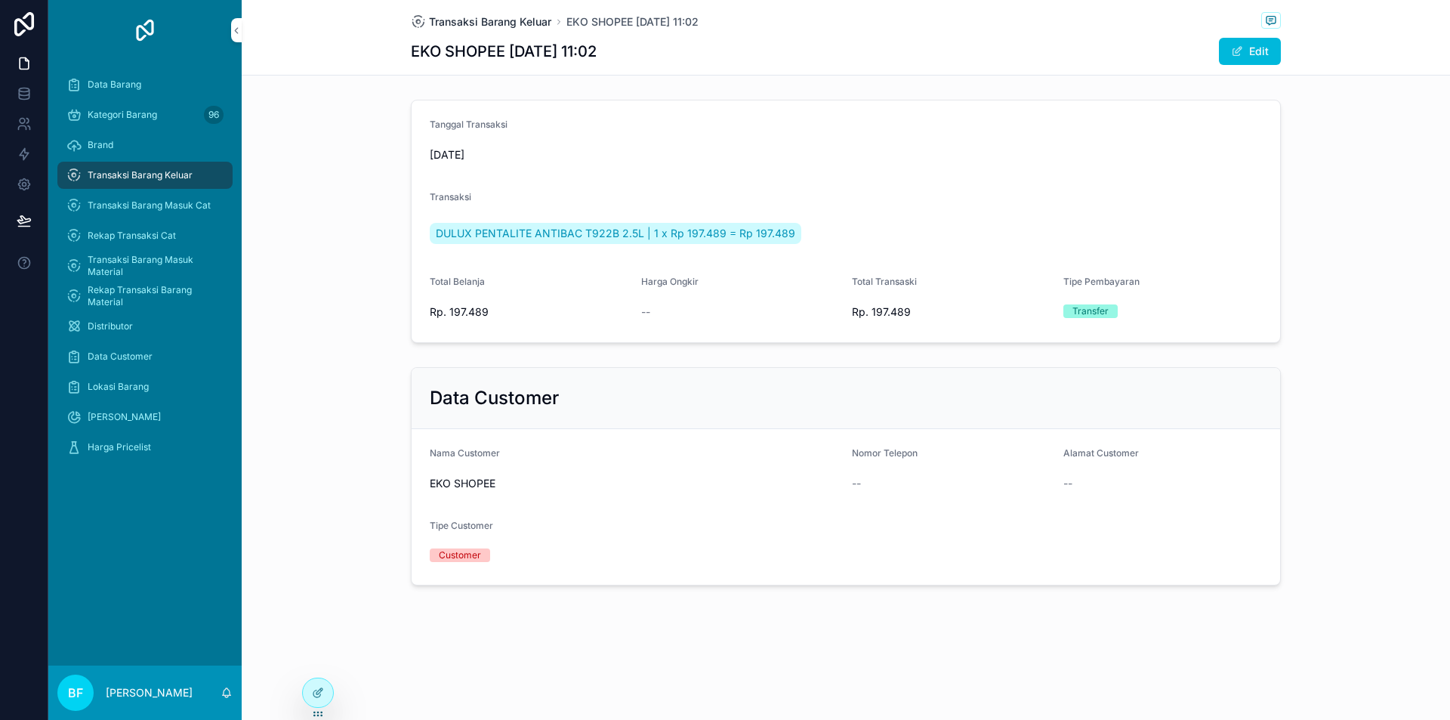
click at [494, 15] on span "Transaksi Barang Keluar" at bounding box center [490, 21] width 122 height 15
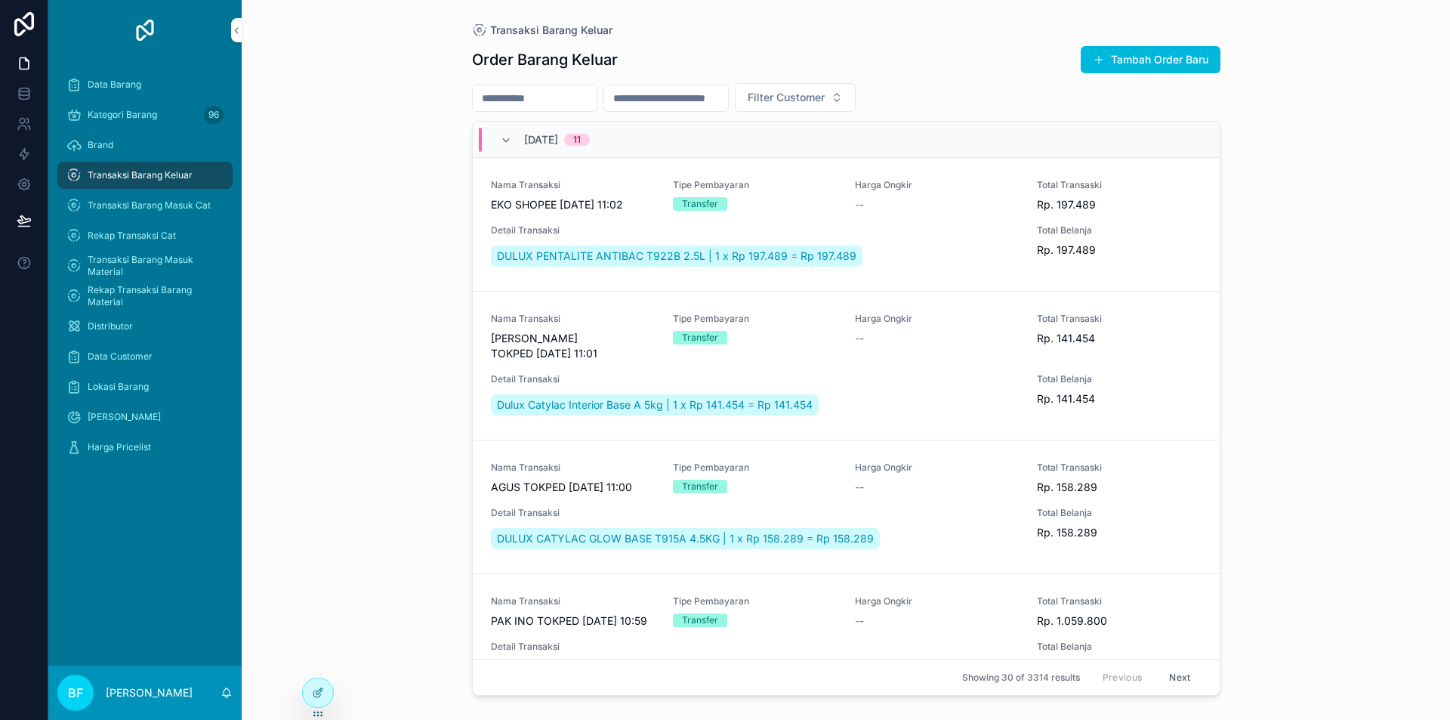
click at [1222, 60] on div "Transaksi Barang Keluar Order Barang Keluar Tambah Order Baru Filter Customer […" at bounding box center [846, 351] width 773 height 702
click at [1201, 57] on button "Tambah Order Baru" at bounding box center [1151, 59] width 140 height 27
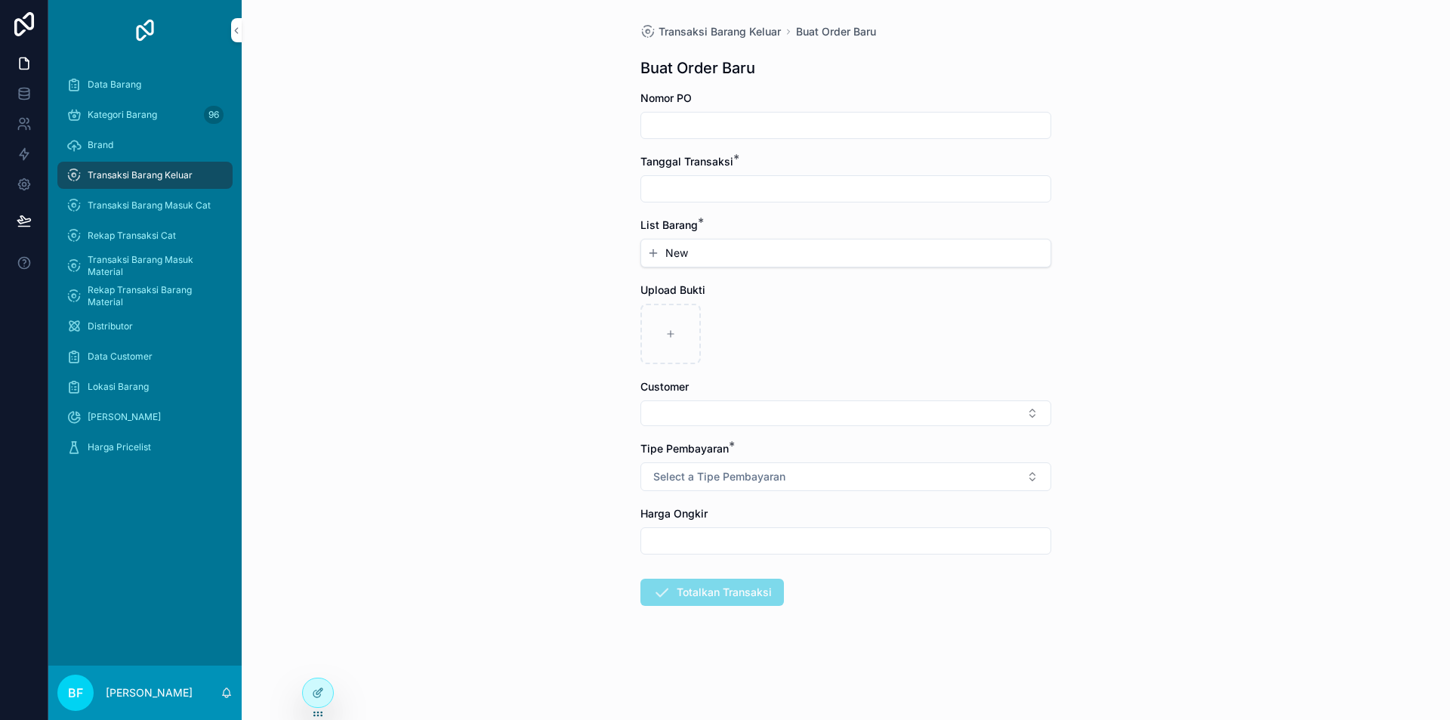
click at [733, 184] on input "scrollable content" at bounding box center [845, 188] width 409 height 21
click at [847, 316] on button "2" at bounding box center [845, 312] width 27 height 27
click at [698, 250] on button "New" at bounding box center [845, 252] width 397 height 15
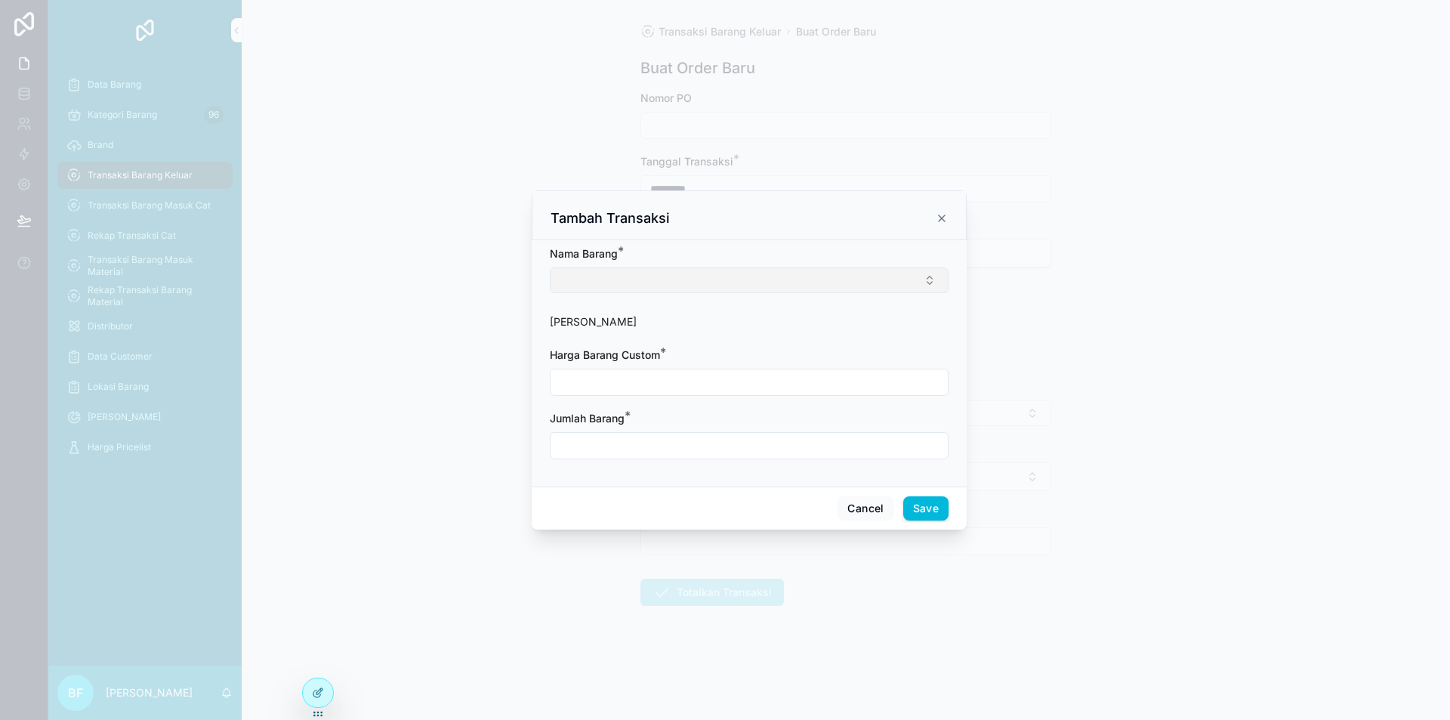
click at [705, 276] on button "Select Button" at bounding box center [749, 280] width 399 height 26
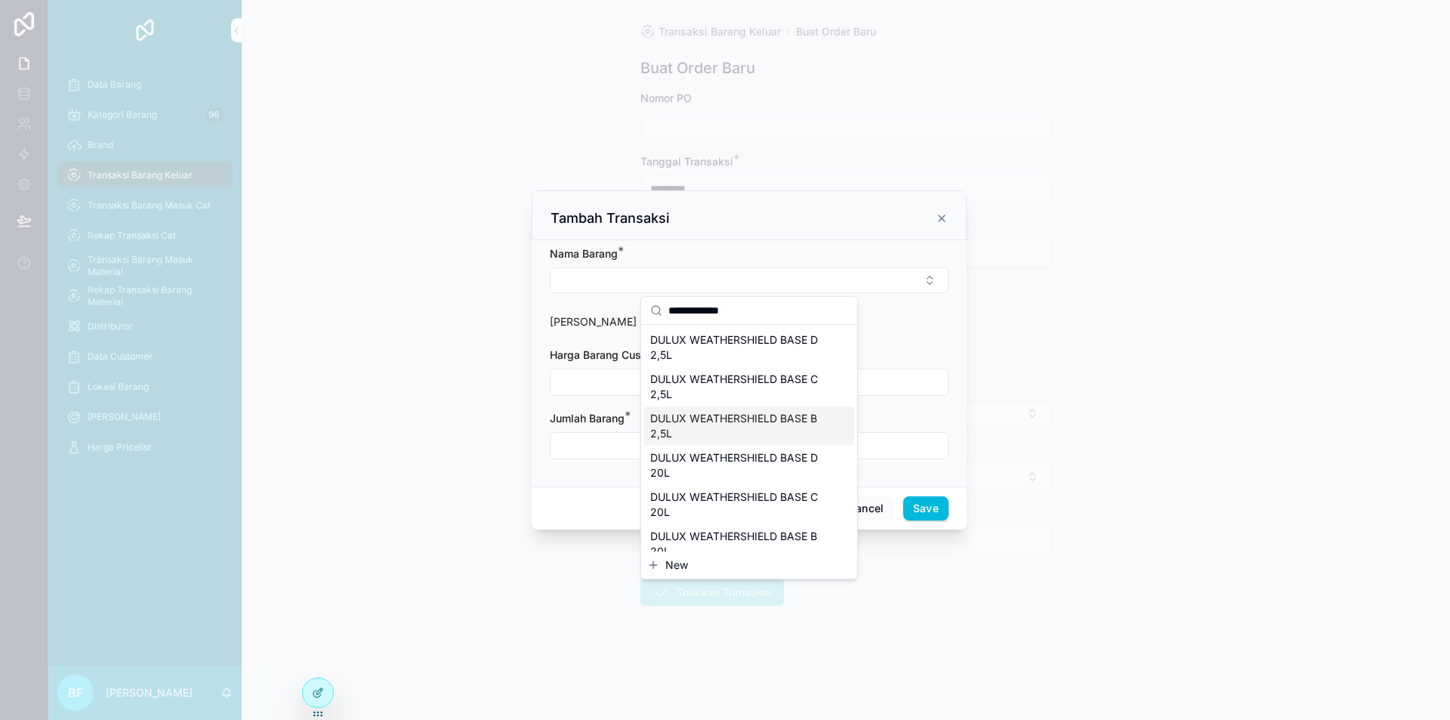
click at [747, 425] on span "DULUX WEATHERSHIELD BASE B 2,5L" at bounding box center [740, 426] width 180 height 30
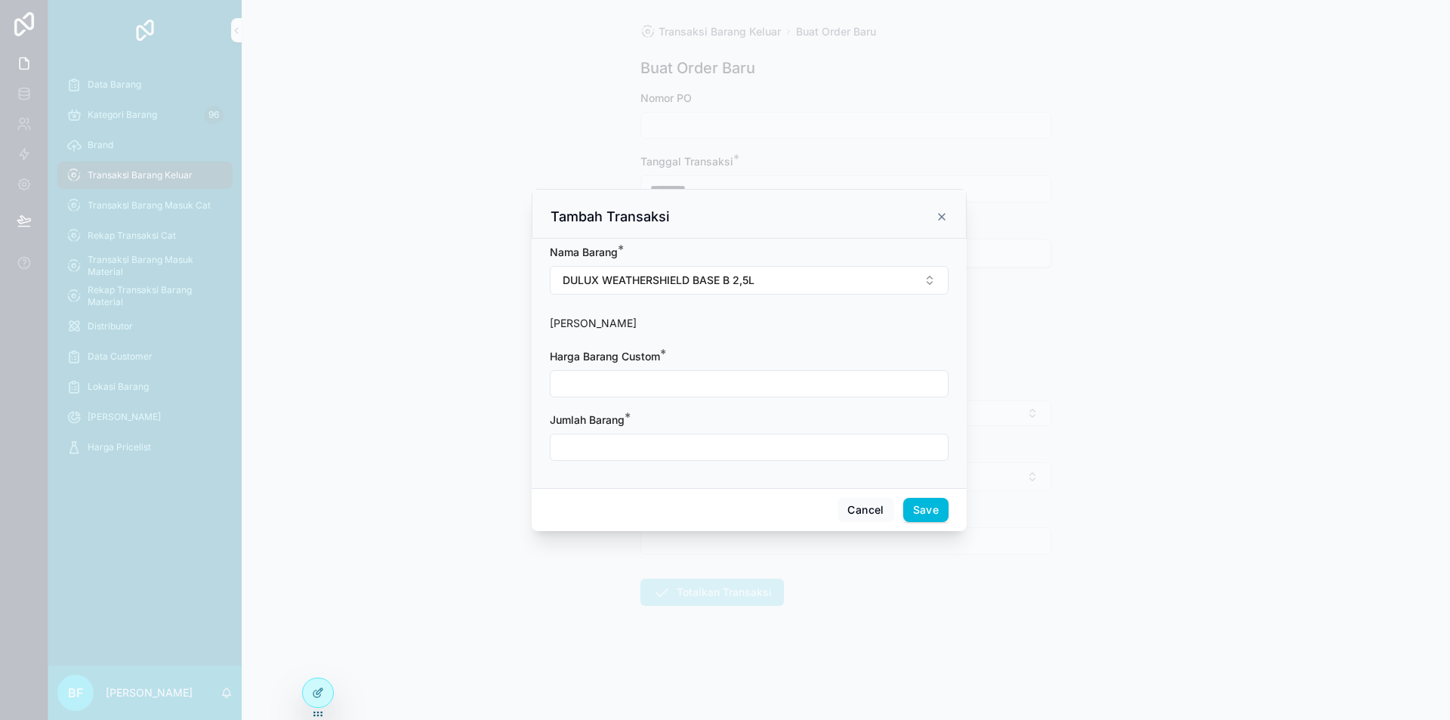
click at [693, 382] on input "scrollable content" at bounding box center [749, 383] width 397 height 21
click at [646, 453] on input "scrollable content" at bounding box center [749, 447] width 397 height 21
click at [914, 505] on button "Save" at bounding box center [925, 510] width 45 height 24
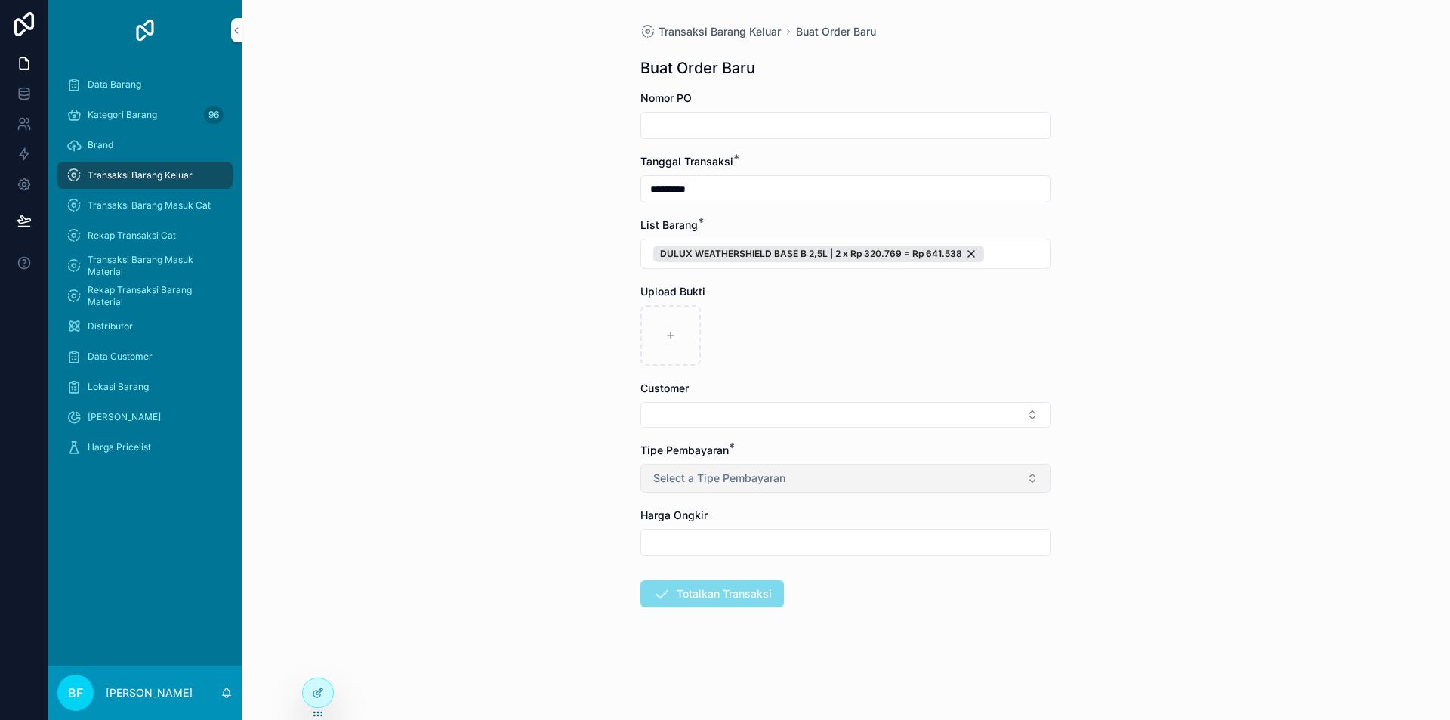
drag, startPoint x: 737, startPoint y: 469, endPoint x: 745, endPoint y: 488, distance: 20.3
click at [739, 469] on button "Select a Tipe Pembayaran" at bounding box center [845, 478] width 411 height 29
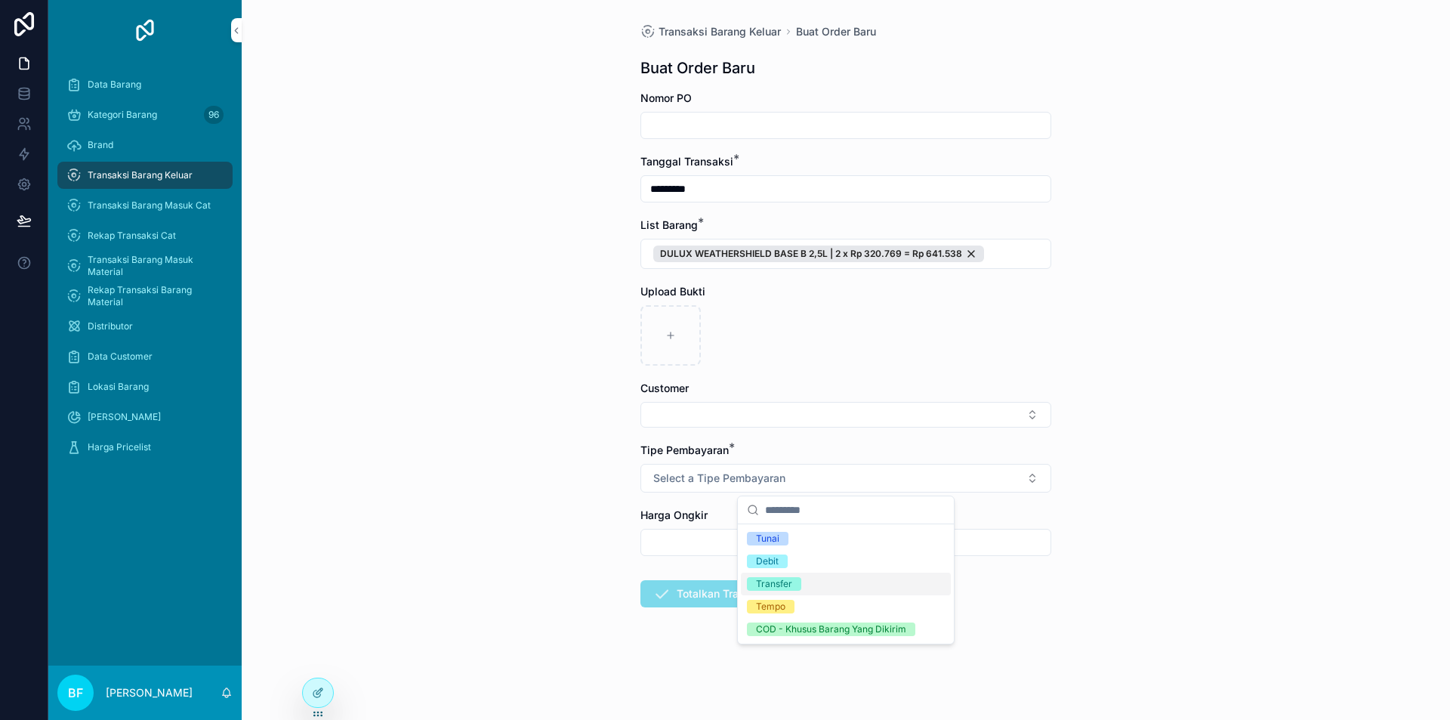
click at [771, 581] on div "Transfer" at bounding box center [774, 584] width 36 height 14
click at [716, 418] on button "Select Button" at bounding box center [845, 415] width 411 height 26
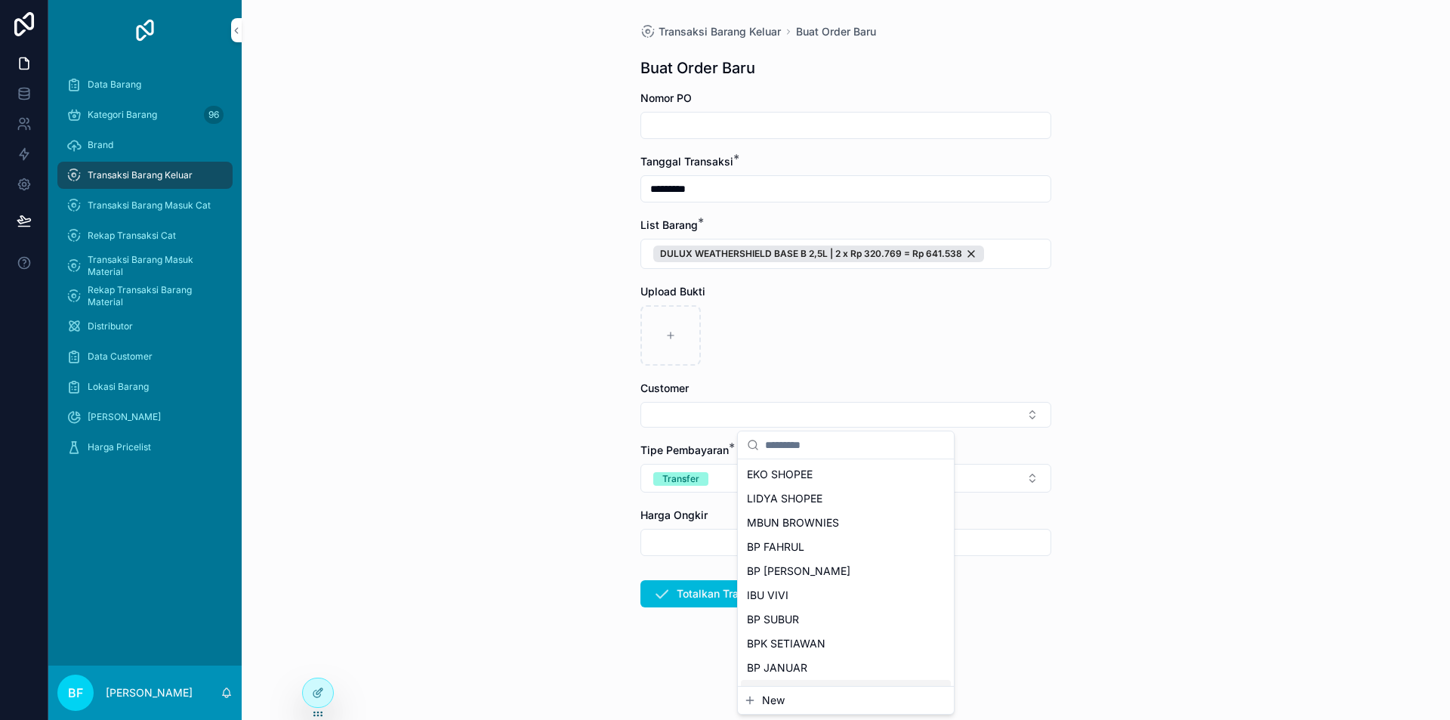
click at [777, 700] on span "New" at bounding box center [773, 700] width 23 height 15
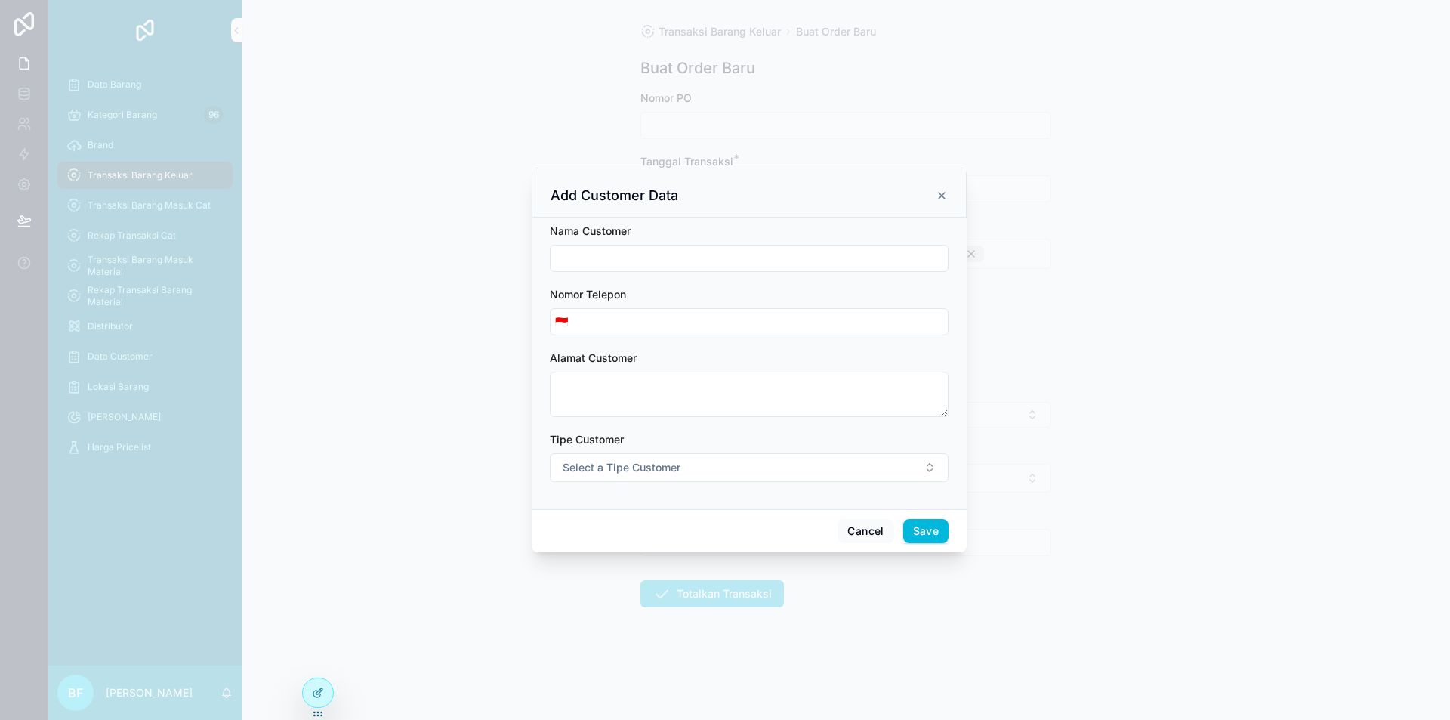
click at [603, 264] on input "scrollable content" at bounding box center [749, 258] width 397 height 21
click at [656, 470] on span "Select a Tipe Customer" at bounding box center [622, 467] width 118 height 15
click at [677, 515] on div "Customer Mandor Tukang" at bounding box center [749, 551] width 216 height 74
click at [682, 524] on div "Customer" at bounding box center [680, 528] width 42 height 14
click at [927, 532] on button "Save" at bounding box center [925, 531] width 45 height 24
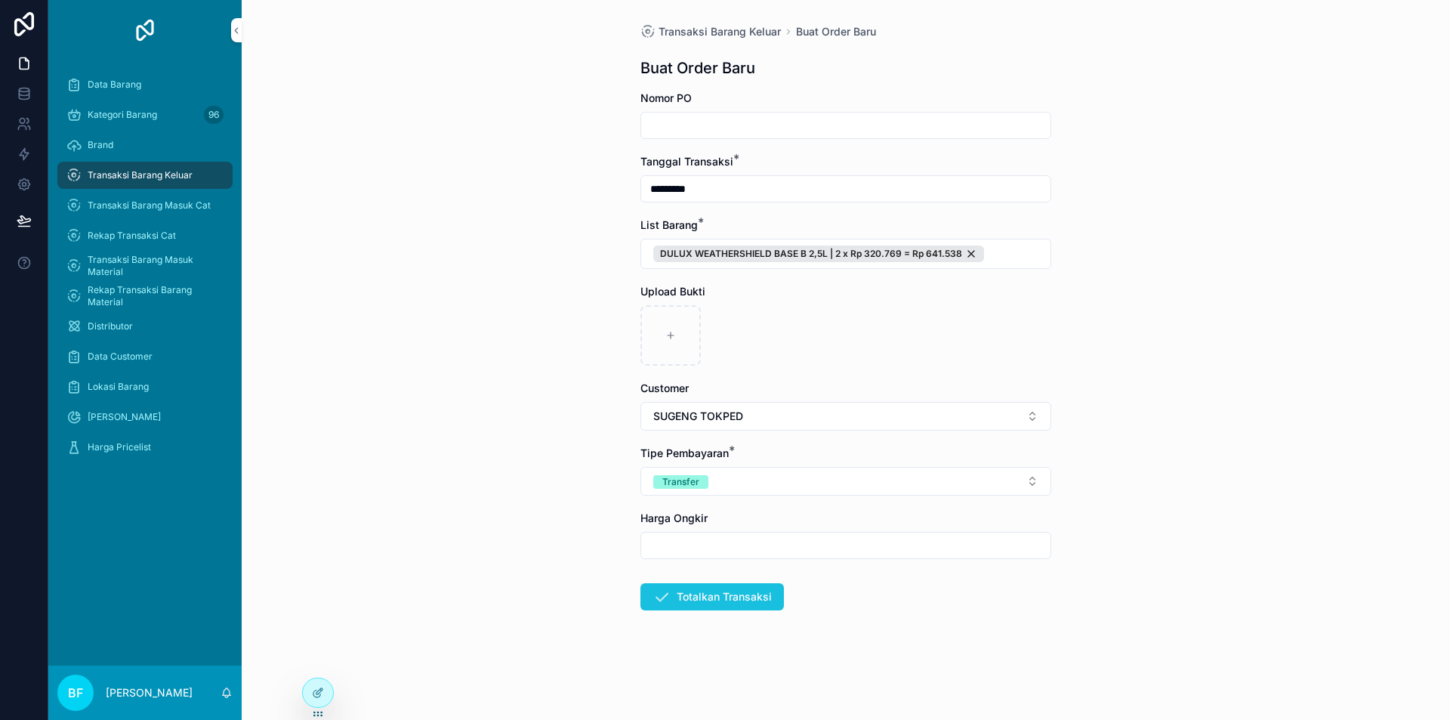
click at [763, 604] on button "Totalkan Transaksi" at bounding box center [712, 596] width 144 height 27
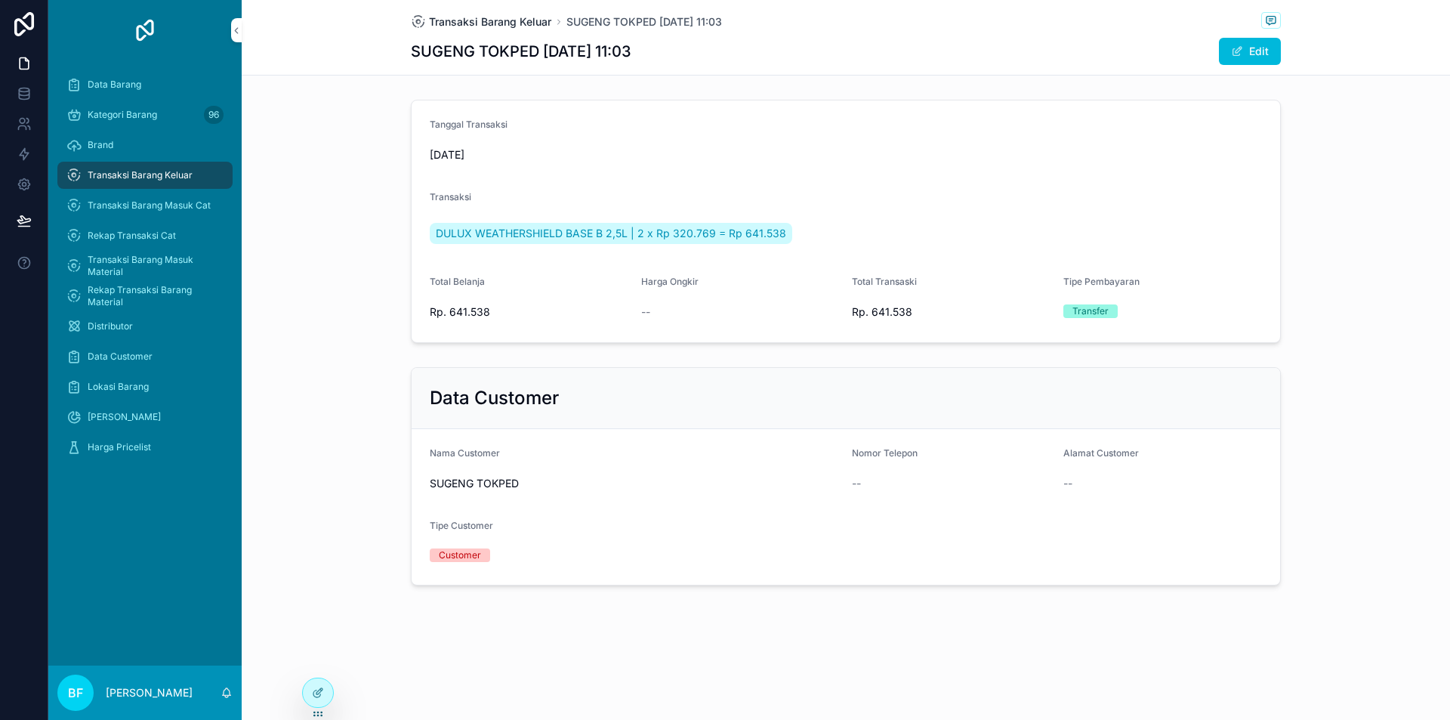
click at [501, 23] on span "Transaksi Barang Keluar" at bounding box center [490, 21] width 122 height 15
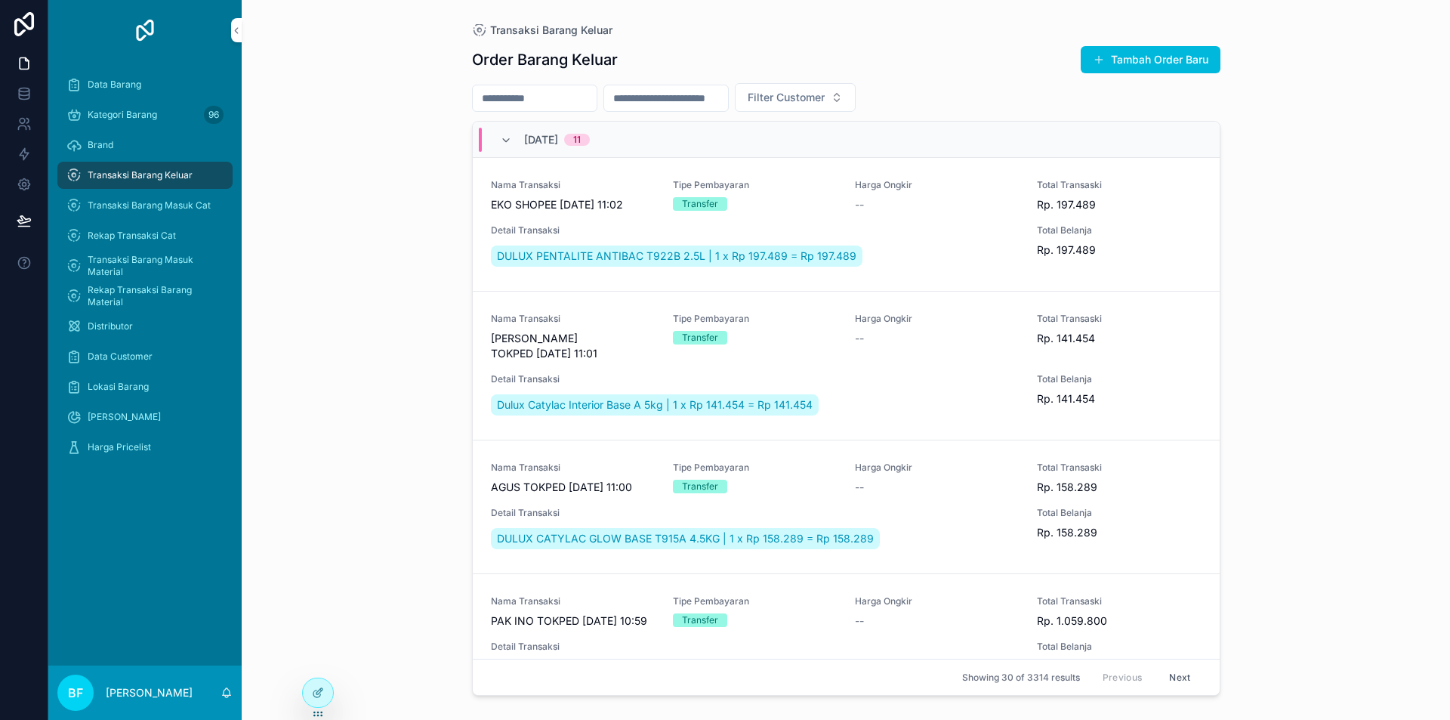
click at [1146, 49] on button "Tambah Order Baru" at bounding box center [1151, 59] width 140 height 27
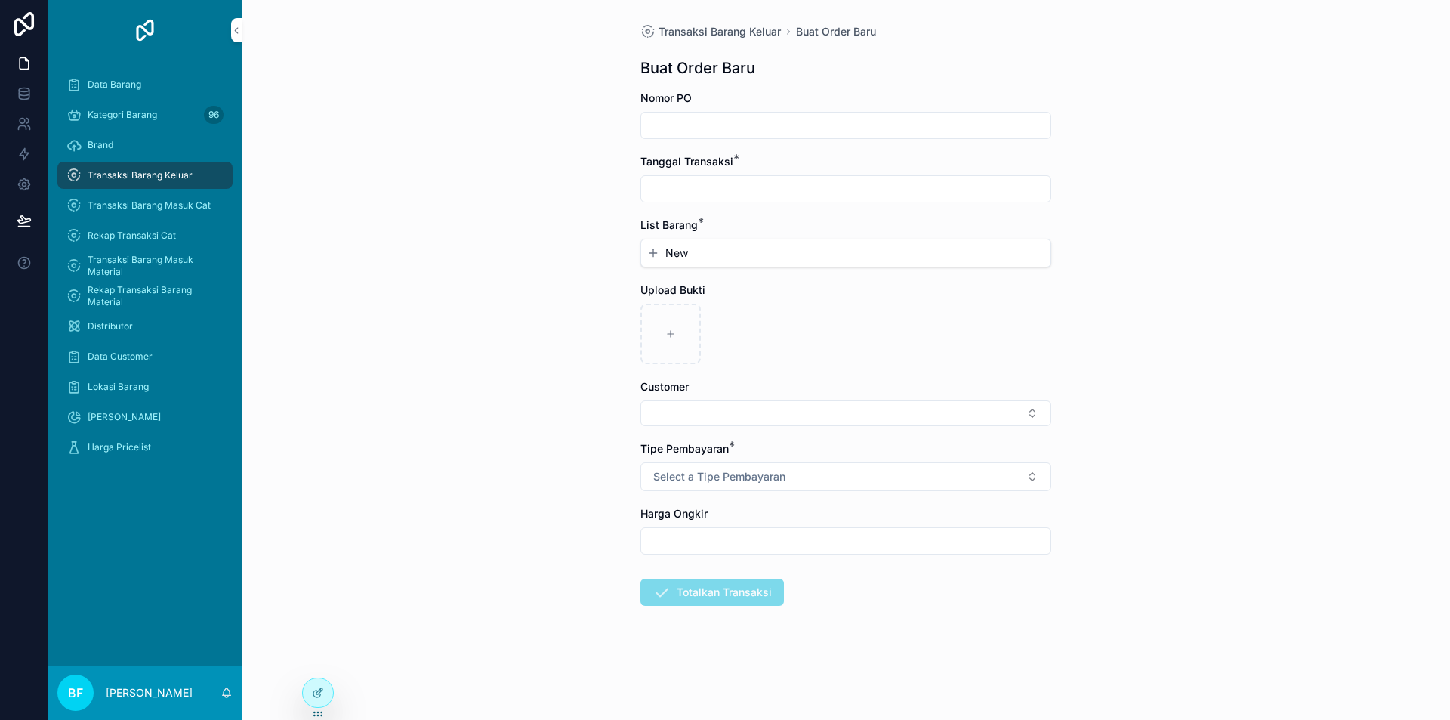
click at [821, 193] on input "scrollable content" at bounding box center [845, 188] width 409 height 21
click at [845, 321] on button "2" at bounding box center [845, 312] width 27 height 27
click at [714, 267] on form "Nomor PO Tanggal Transaksi * ********* List Barang * New Upload Bukti Customer …" at bounding box center [845, 397] width 411 height 612
click at [713, 259] on button "New" at bounding box center [845, 252] width 397 height 15
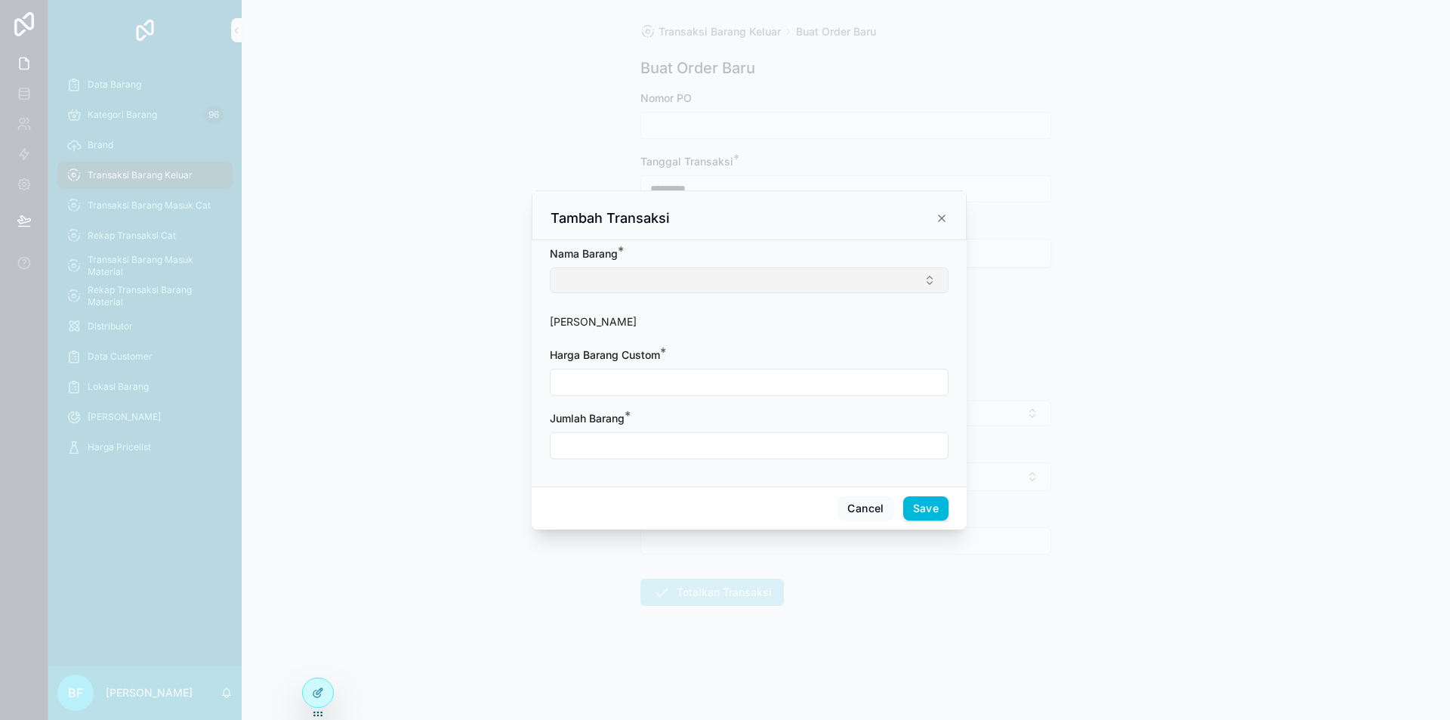
click at [733, 279] on button "Select Button" at bounding box center [749, 280] width 399 height 26
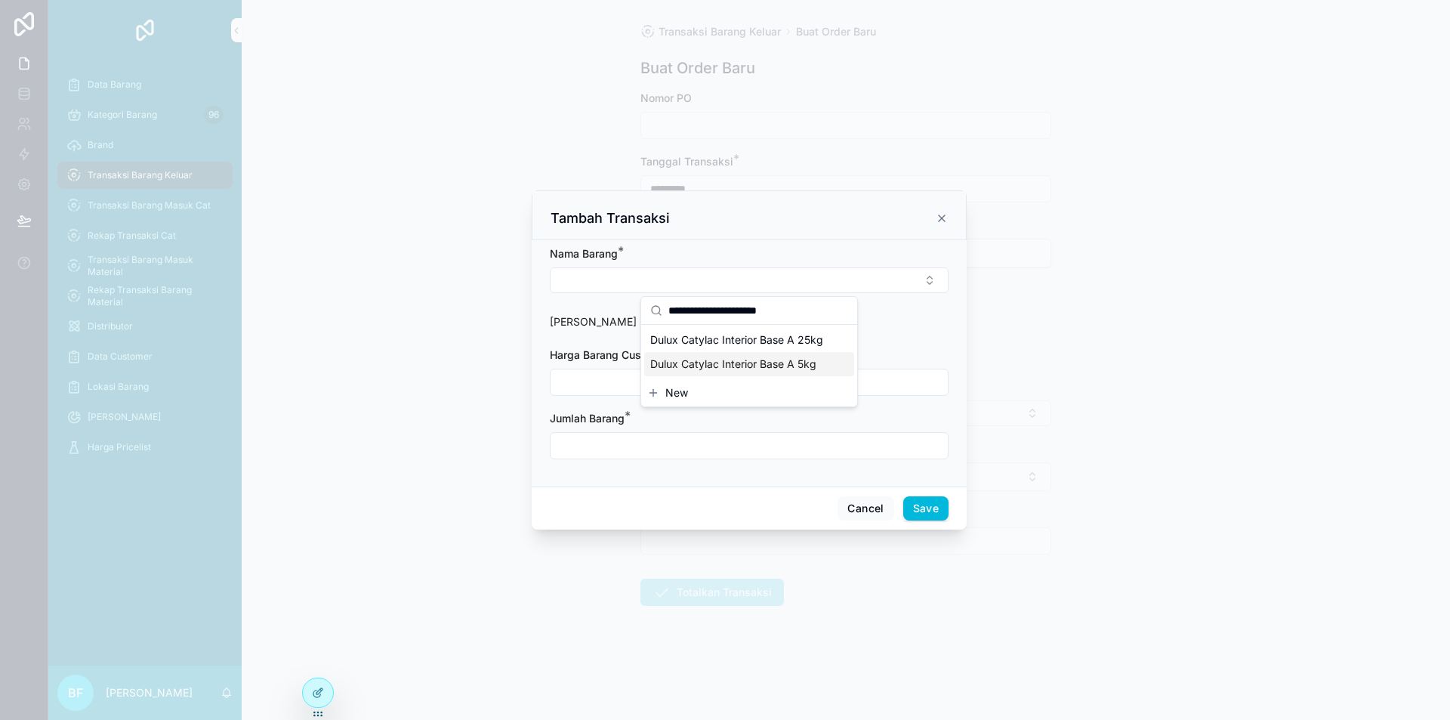
click at [780, 357] on span "Dulux Catylac Interior Base A 5kg" at bounding box center [733, 364] width 166 height 15
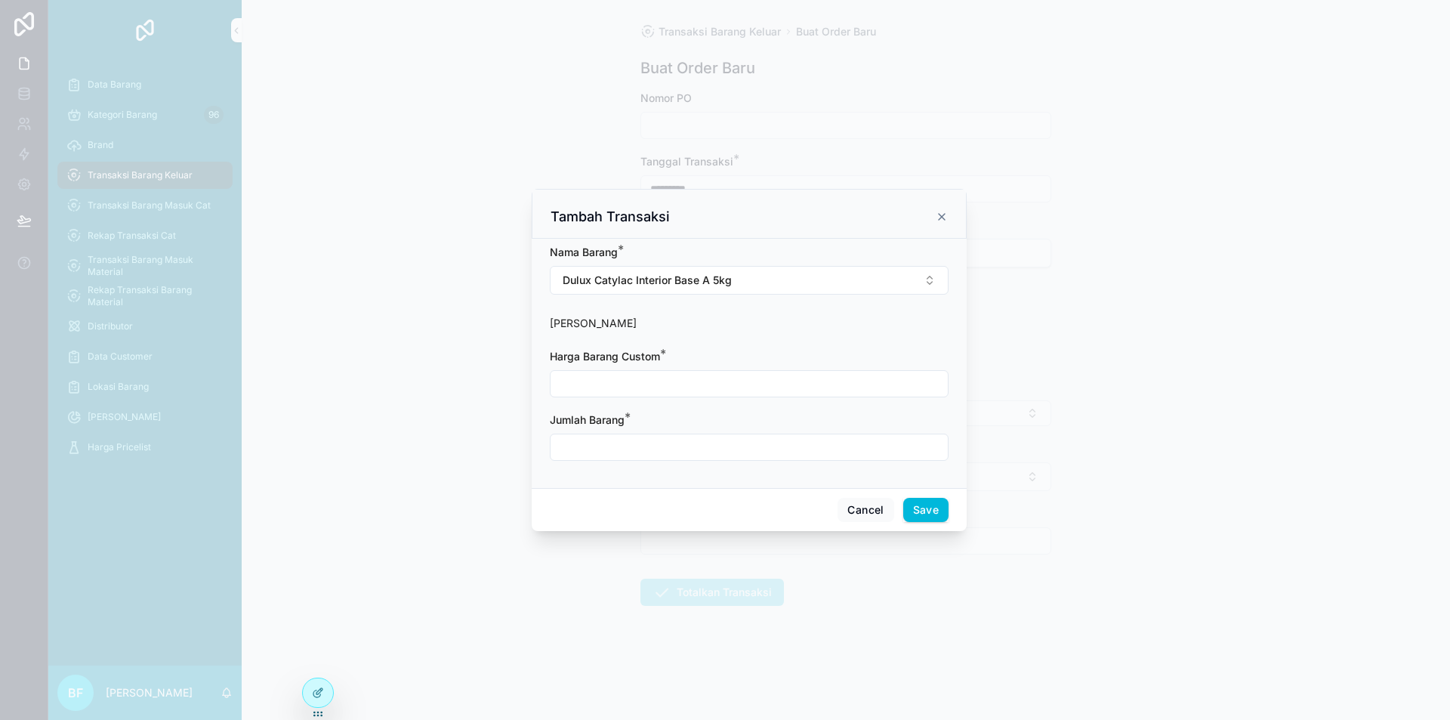
click at [766, 387] on input "scrollable content" at bounding box center [749, 383] width 397 height 21
click at [747, 446] on input "scrollable content" at bounding box center [749, 447] width 397 height 21
click at [937, 520] on button "Save" at bounding box center [925, 510] width 45 height 24
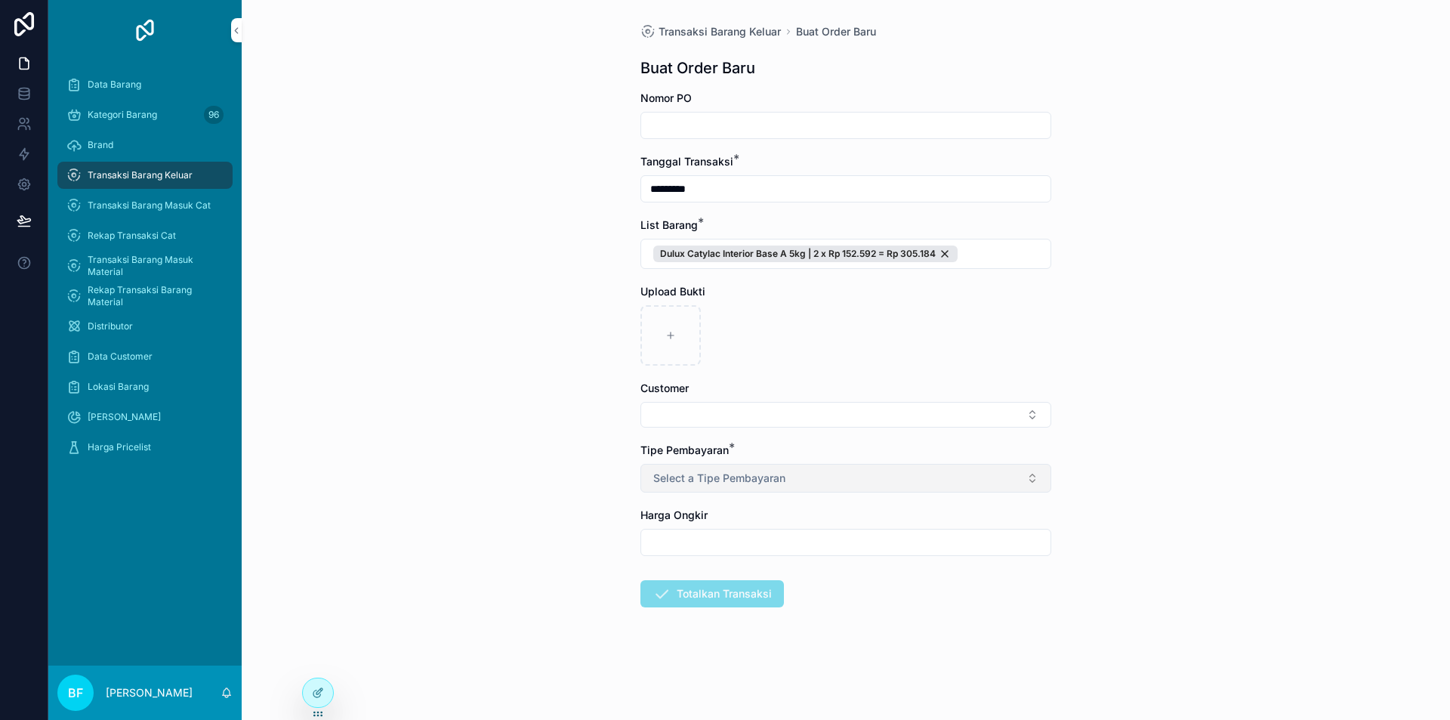
click at [774, 489] on button "Select a Tipe Pembayaran" at bounding box center [845, 478] width 411 height 29
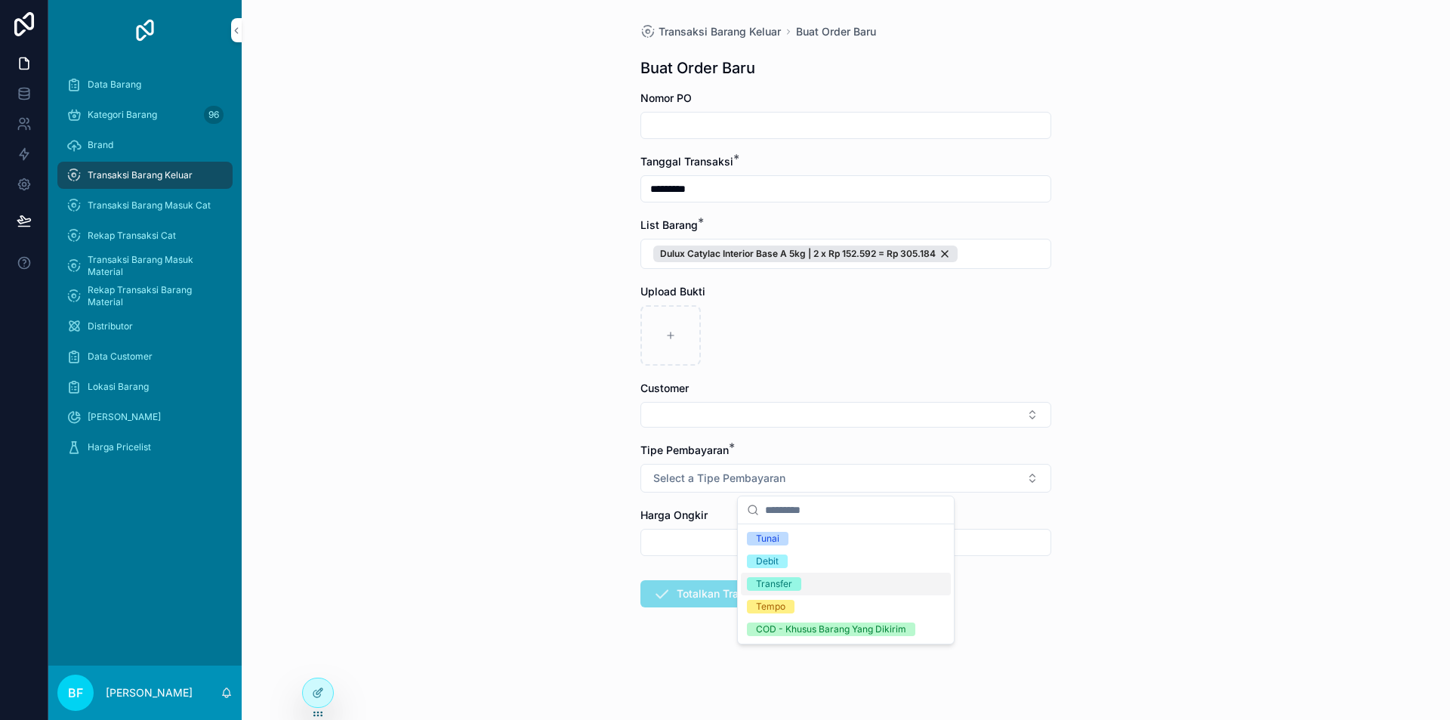
click at [813, 585] on div "Transfer" at bounding box center [846, 584] width 210 height 23
click at [807, 415] on button "Select Button" at bounding box center [845, 415] width 411 height 26
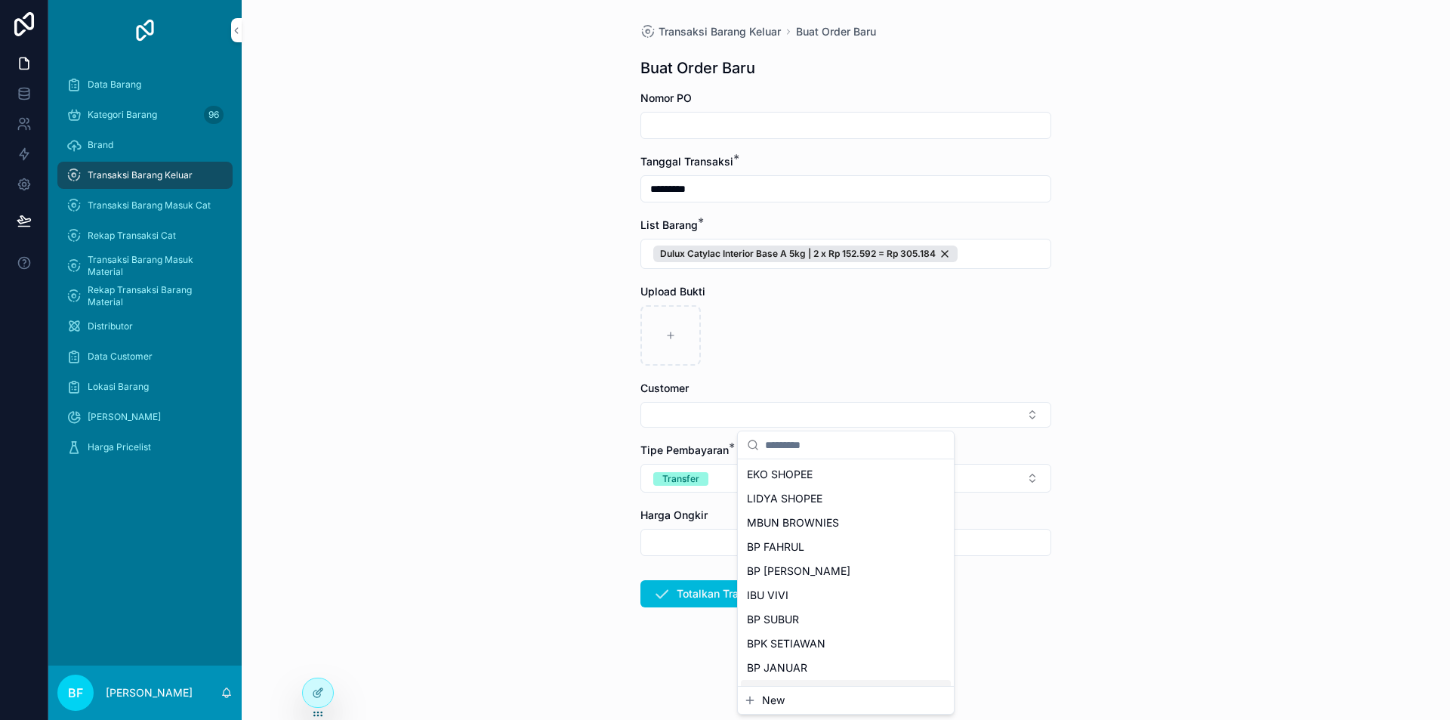
click at [781, 684] on div "BP FADLIE" at bounding box center [846, 692] width 210 height 24
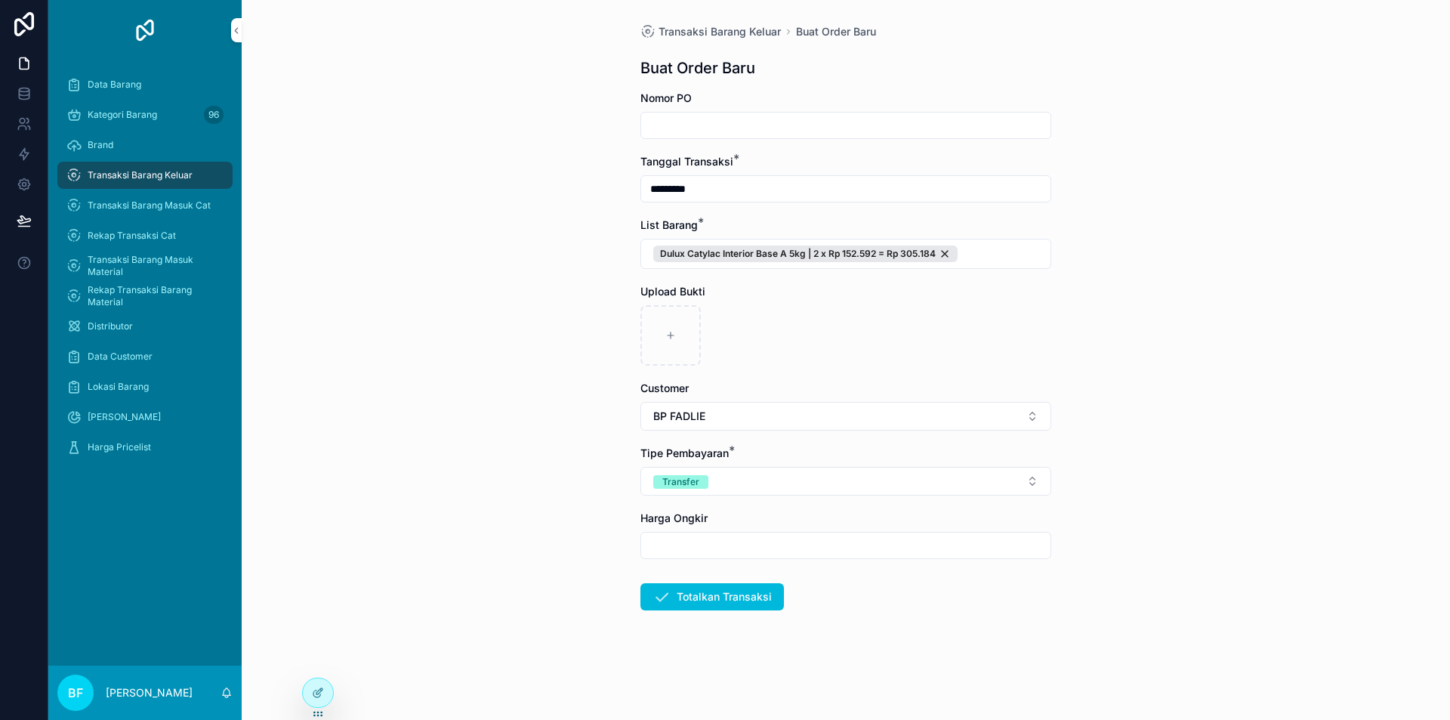
click at [783, 432] on form "Nomor PO Tanggal Transaksi * ********* List Barang * Dulux Catylac Interior Bas…" at bounding box center [845, 399] width 411 height 616
click at [788, 419] on button "BP FADLIE" at bounding box center [845, 416] width 411 height 29
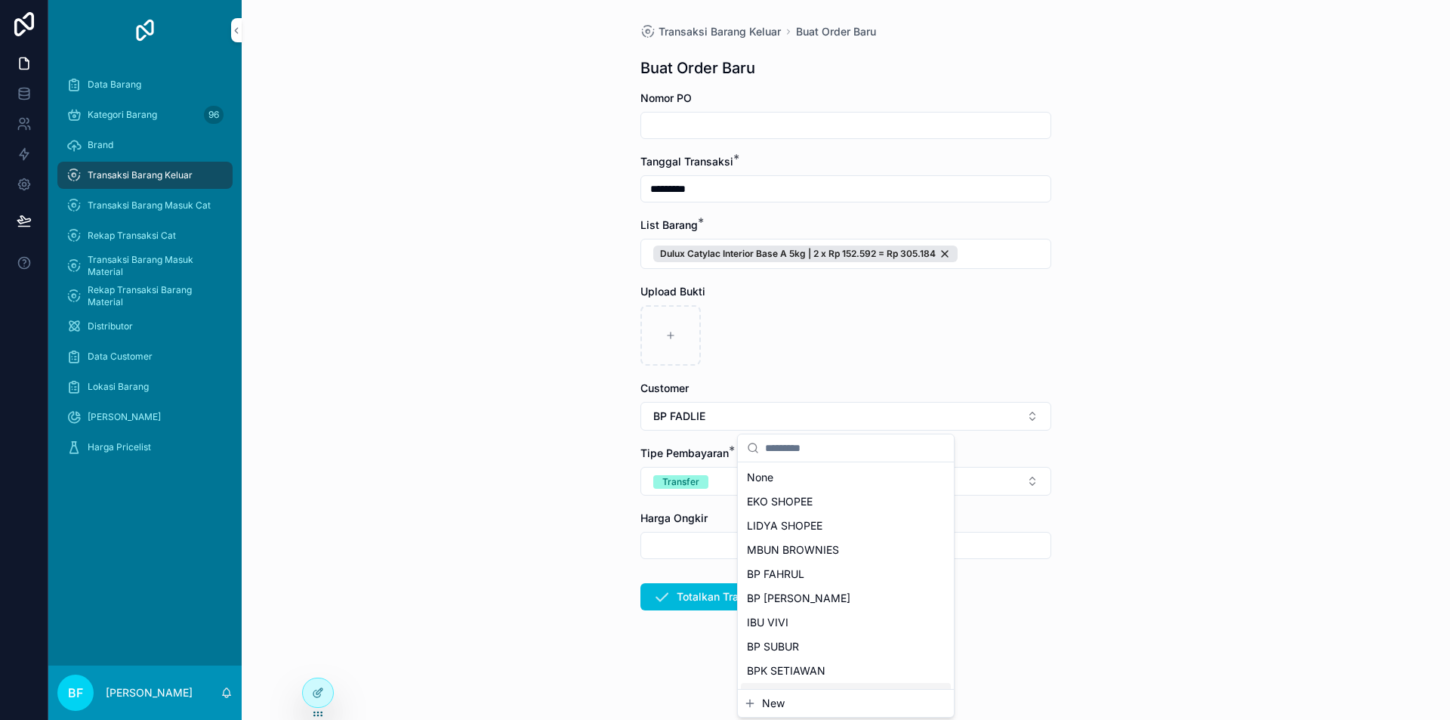
click at [773, 699] on span "New" at bounding box center [773, 703] width 23 height 15
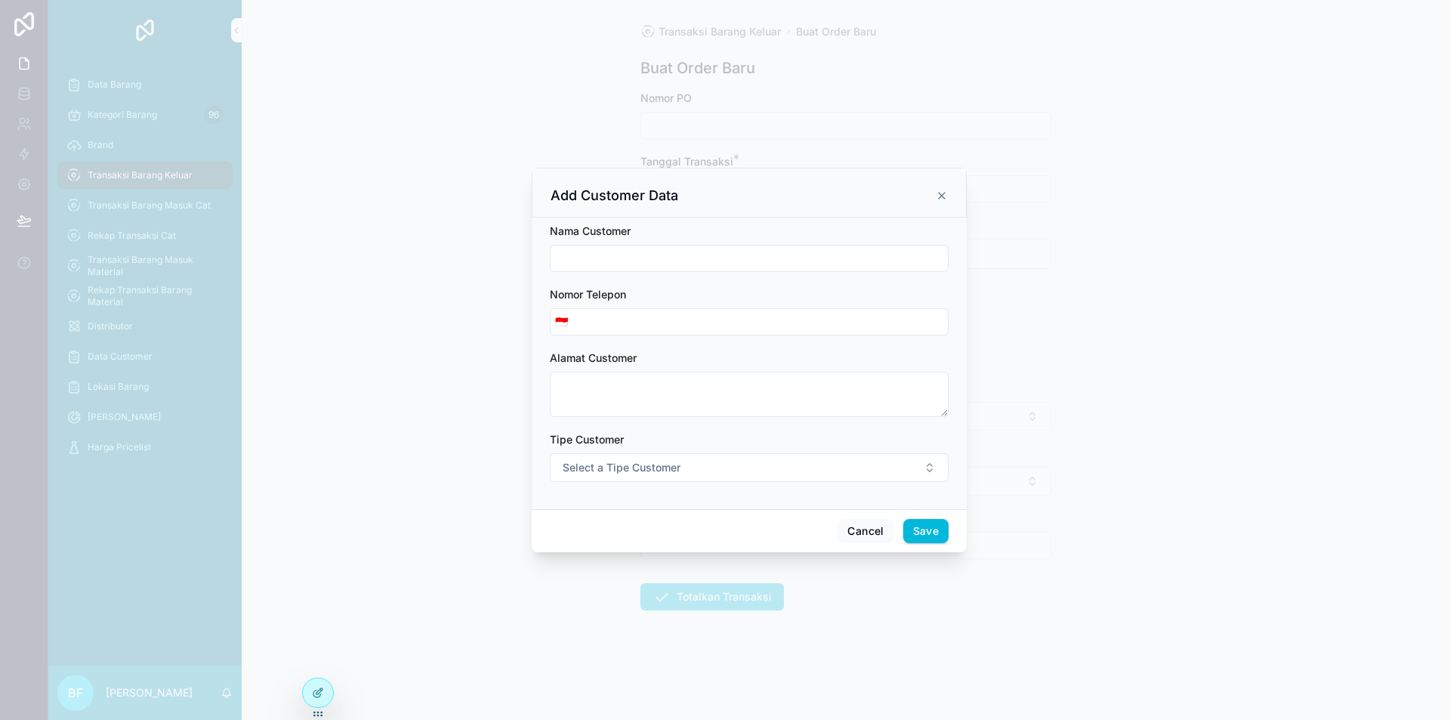
click at [682, 260] on input "scrollable content" at bounding box center [749, 258] width 397 height 21
click at [643, 472] on span "Select a Tipe Customer" at bounding box center [622, 467] width 118 height 15
click at [677, 531] on div "Customer" at bounding box center [680, 528] width 42 height 14
click at [943, 523] on button "Save" at bounding box center [925, 531] width 45 height 24
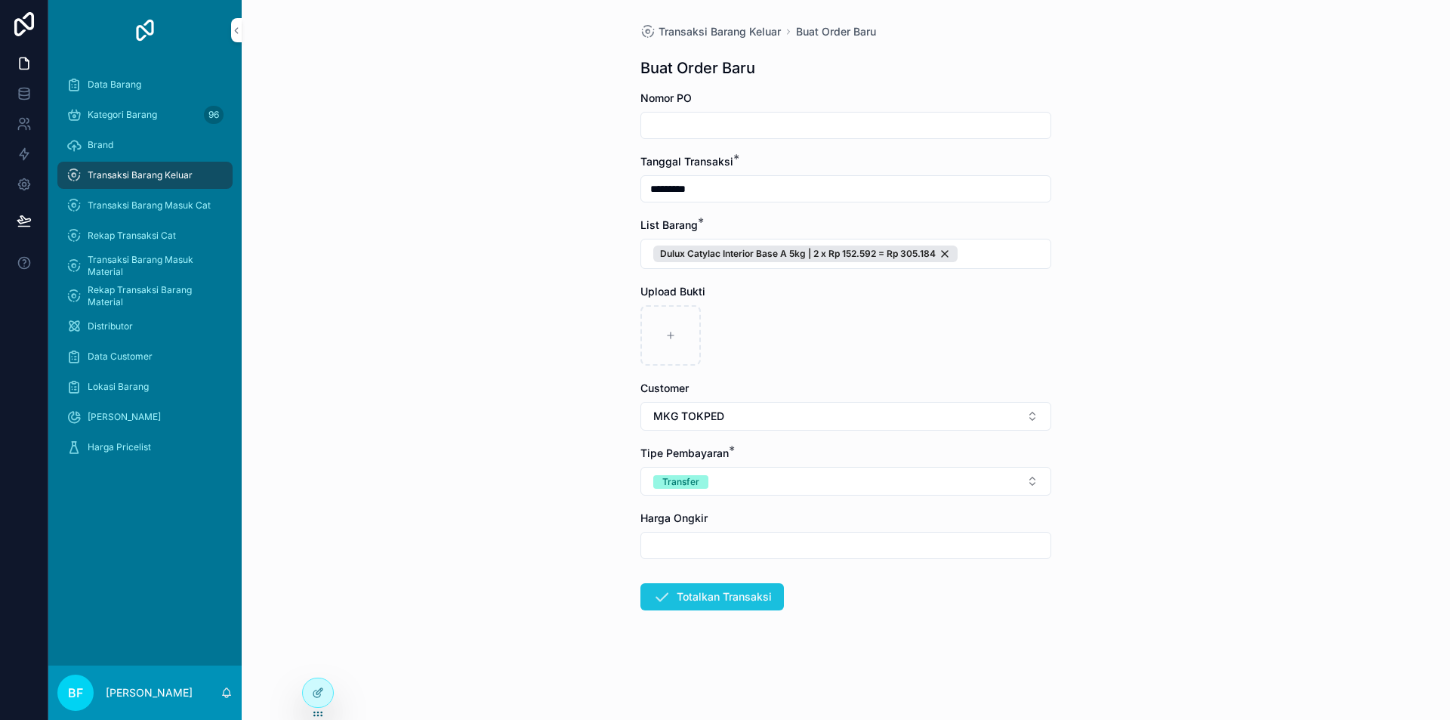
click at [717, 595] on button "Totalkan Transaksi" at bounding box center [712, 596] width 144 height 27
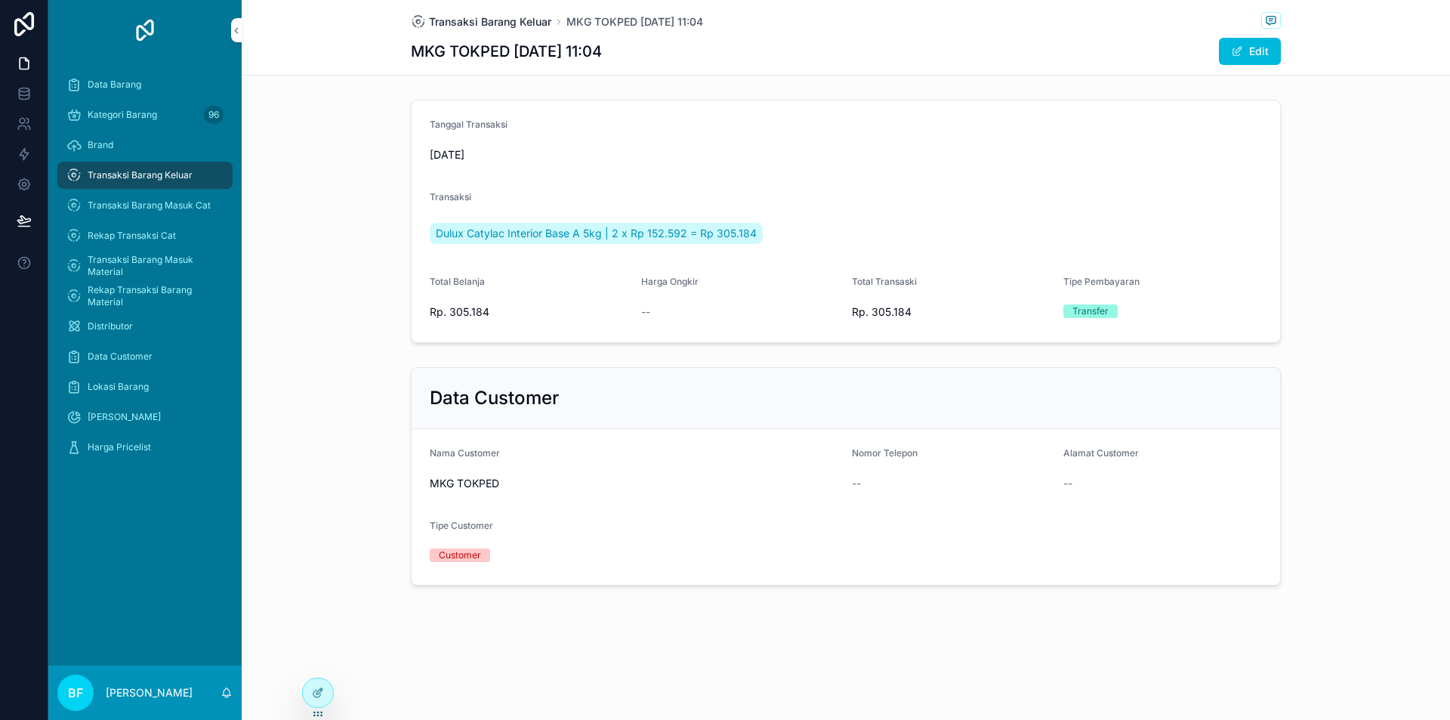
click at [520, 23] on span "Transaksi Barang Keluar" at bounding box center [490, 21] width 122 height 15
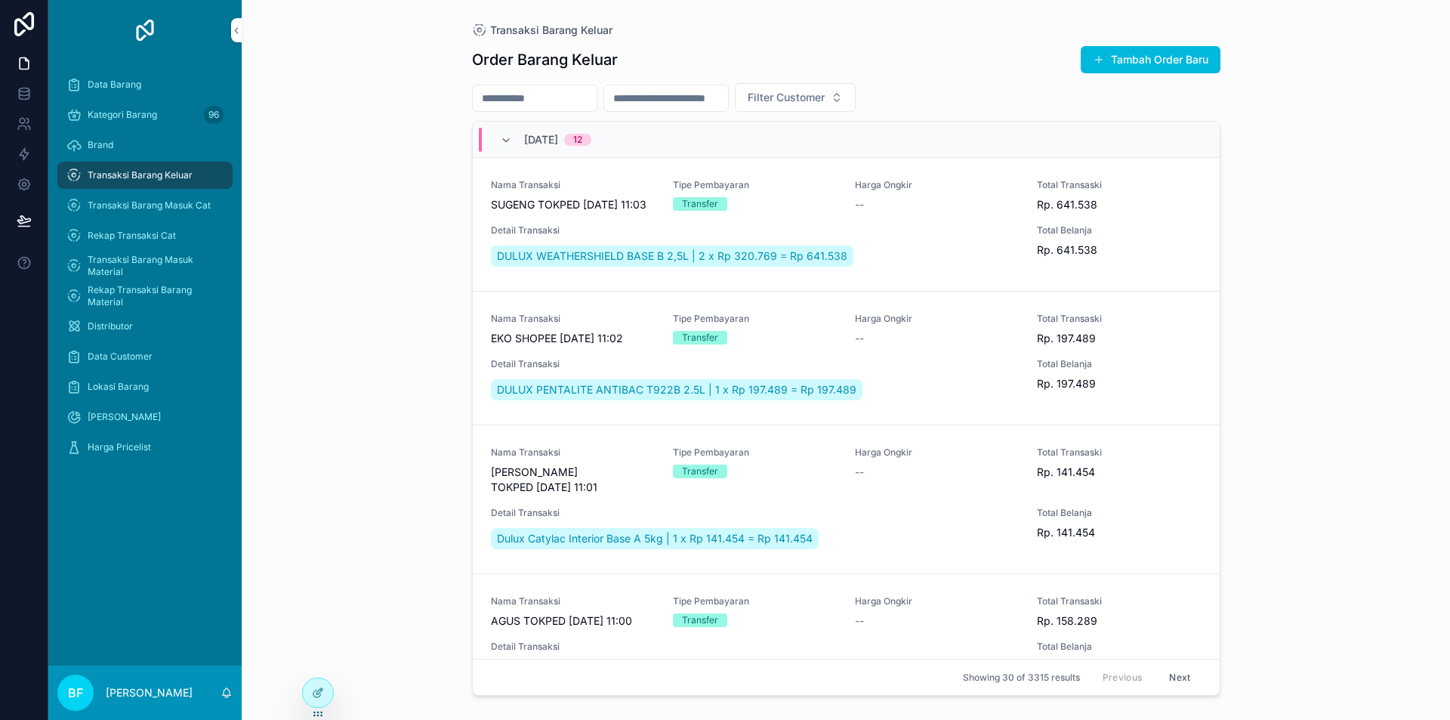
click at [1144, 69] on button "Tambah Order Baru" at bounding box center [1151, 59] width 140 height 27
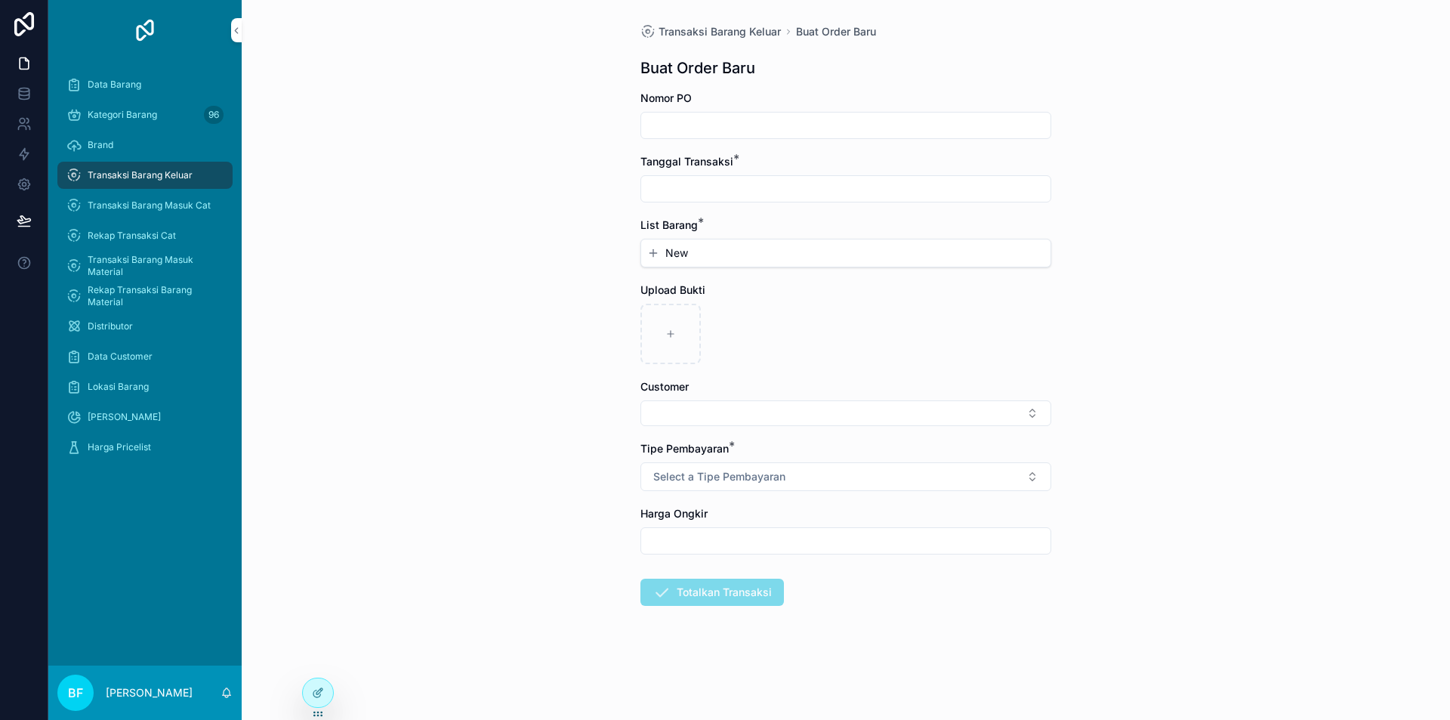
click at [850, 190] on input "scrollable content" at bounding box center [845, 188] width 409 height 21
click at [845, 313] on button "2" at bounding box center [845, 312] width 27 height 27
click at [693, 254] on button "New" at bounding box center [845, 252] width 397 height 15
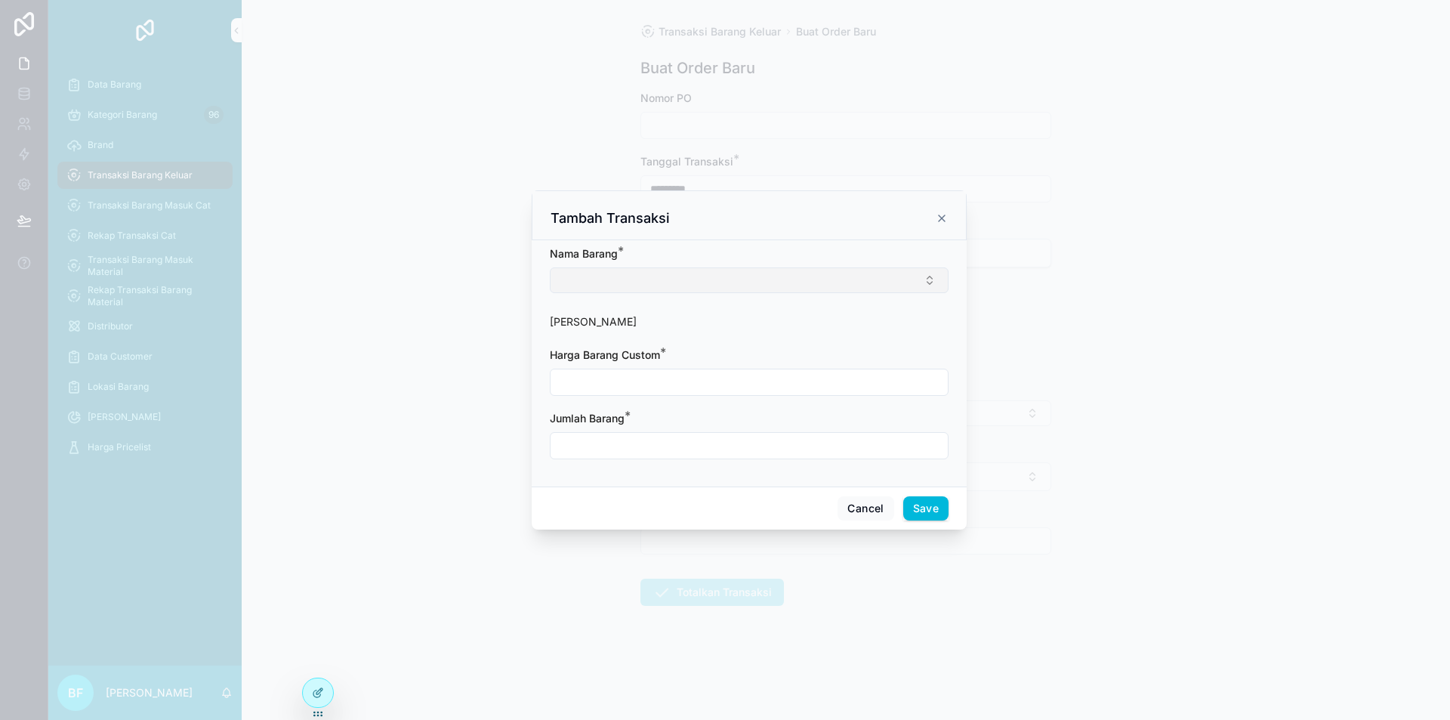
click at [705, 278] on button "Select Button" at bounding box center [749, 280] width 399 height 26
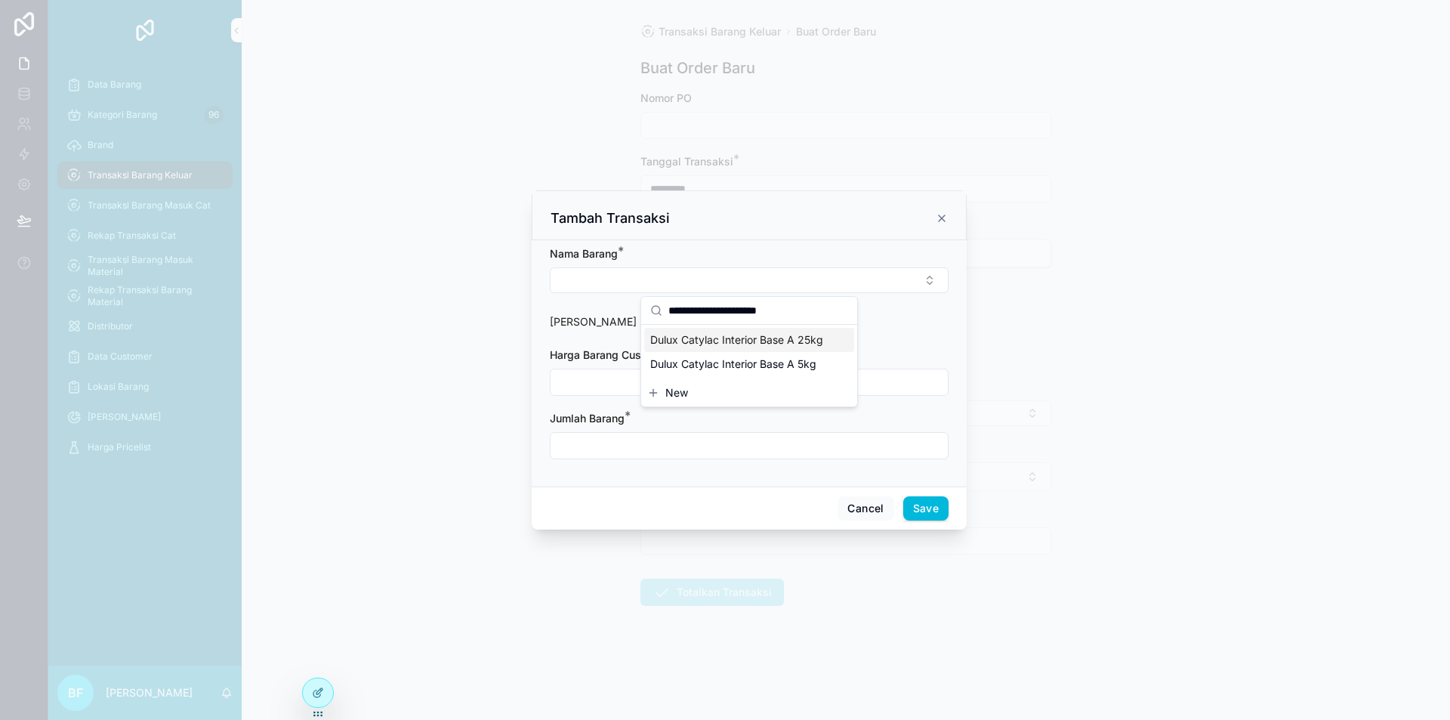
click at [739, 342] on span "Dulux Catylac Interior Base A 25kg" at bounding box center [736, 339] width 173 height 15
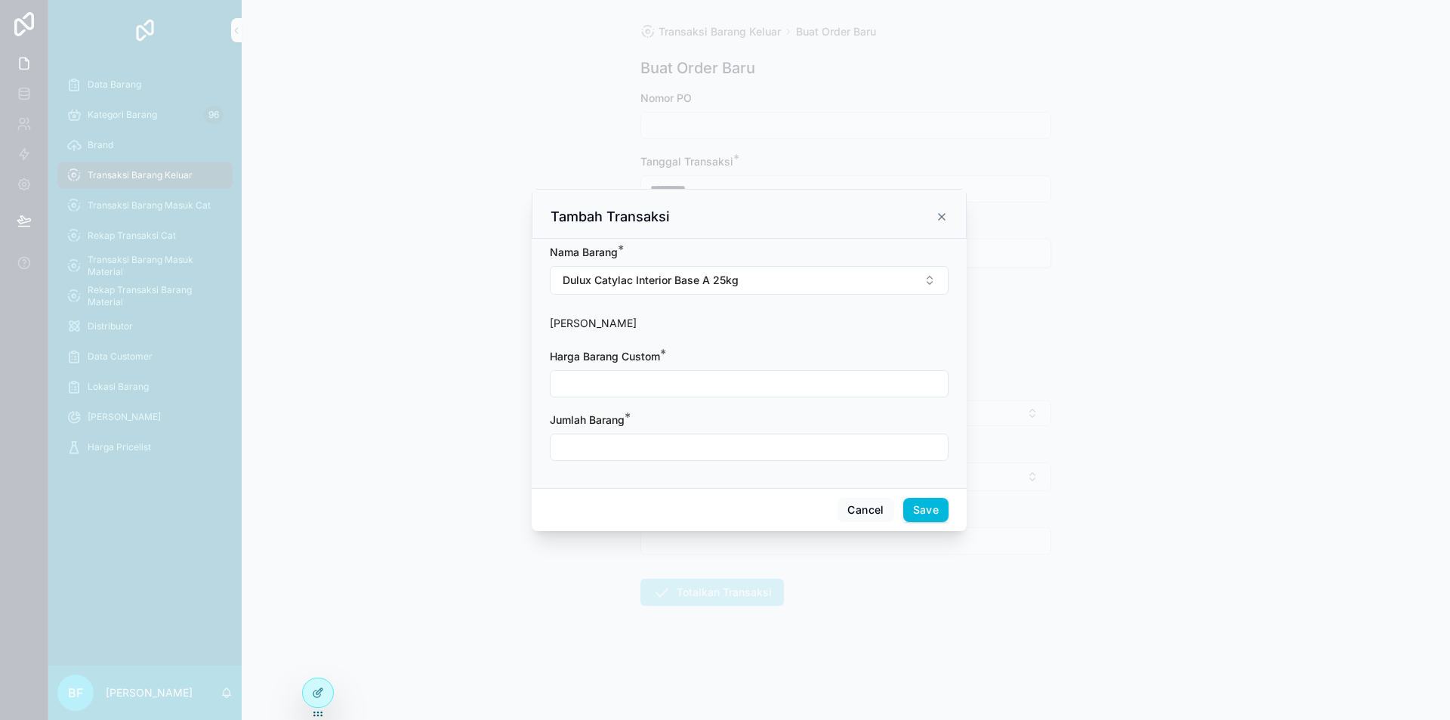
click at [715, 387] on input "scrollable content" at bounding box center [749, 383] width 397 height 21
click at [571, 440] on input "scrollable content" at bounding box center [749, 447] width 397 height 21
click at [934, 507] on button "Save" at bounding box center [925, 510] width 45 height 24
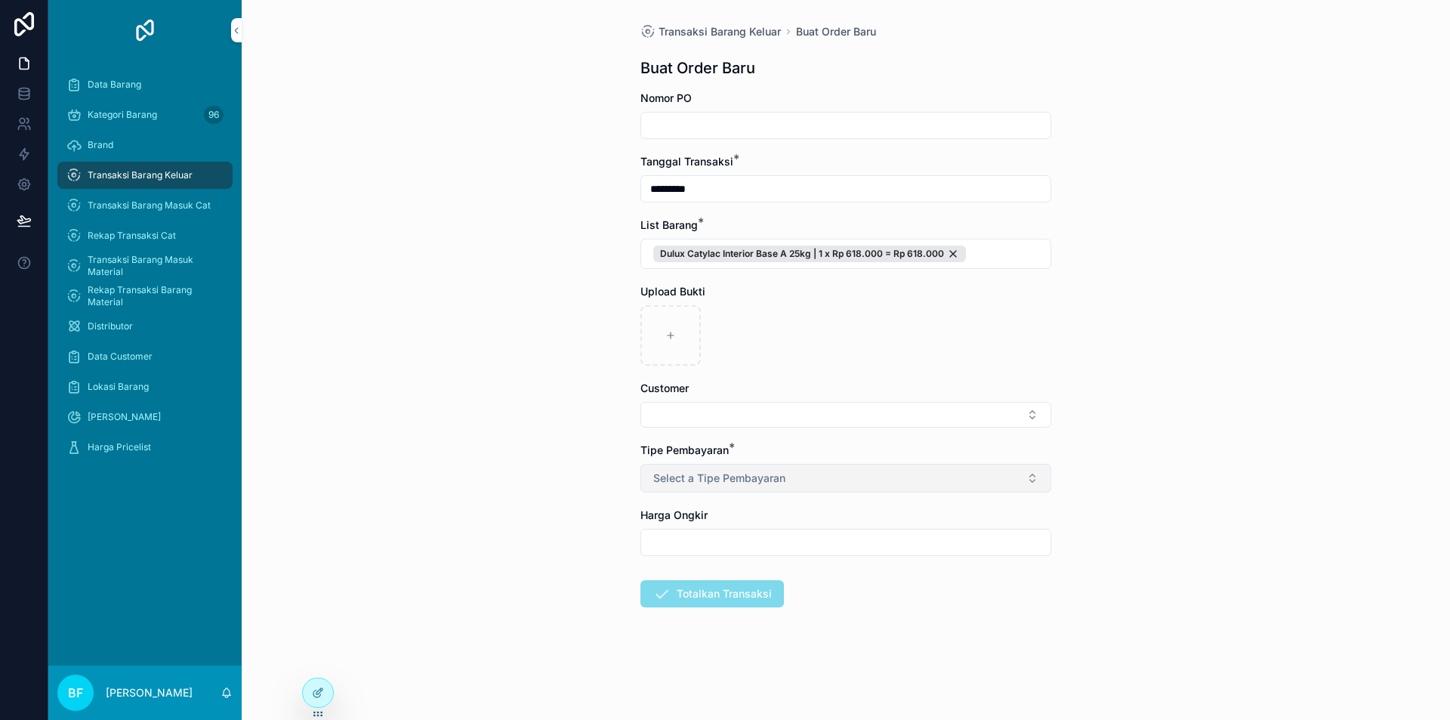
click at [819, 486] on button "Select a Tipe Pembayaran" at bounding box center [845, 478] width 411 height 29
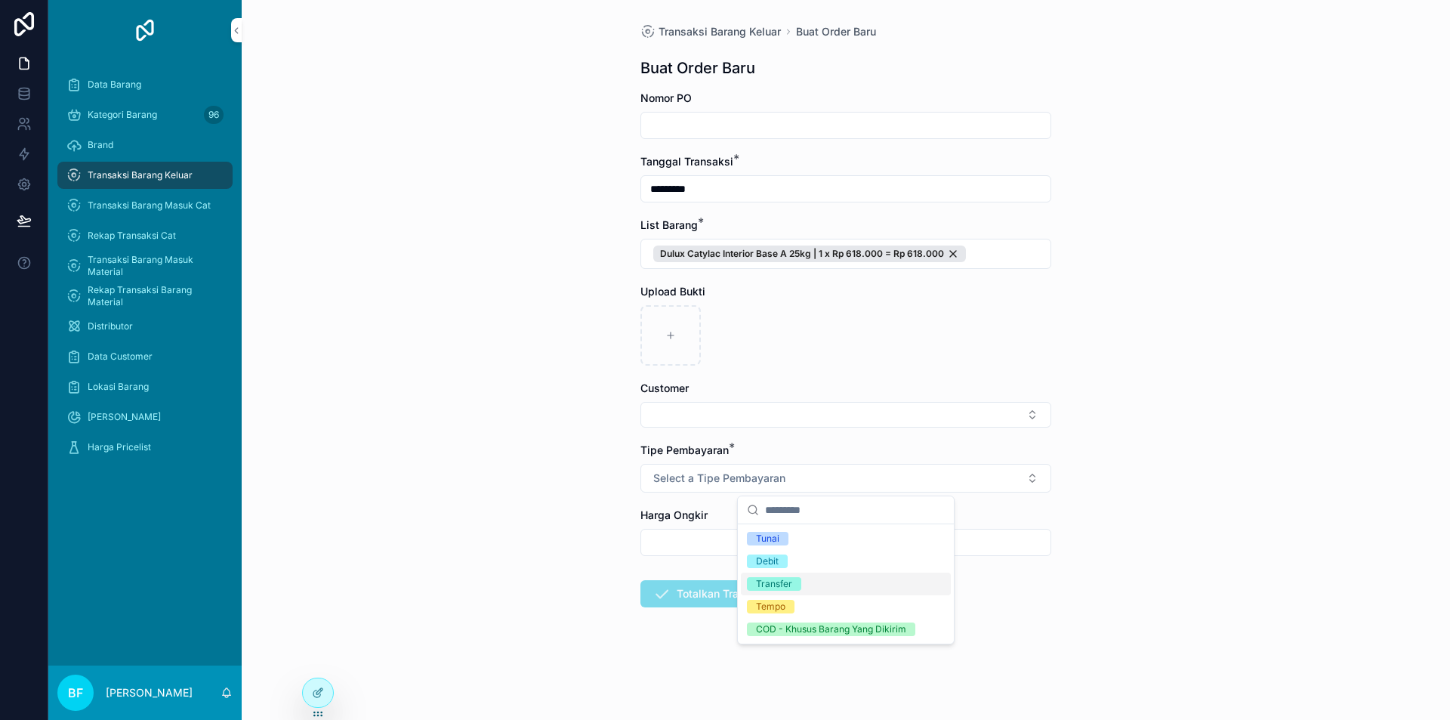
click at [810, 576] on div "Transfer" at bounding box center [846, 584] width 210 height 23
click at [776, 411] on button "Select Button" at bounding box center [845, 415] width 411 height 26
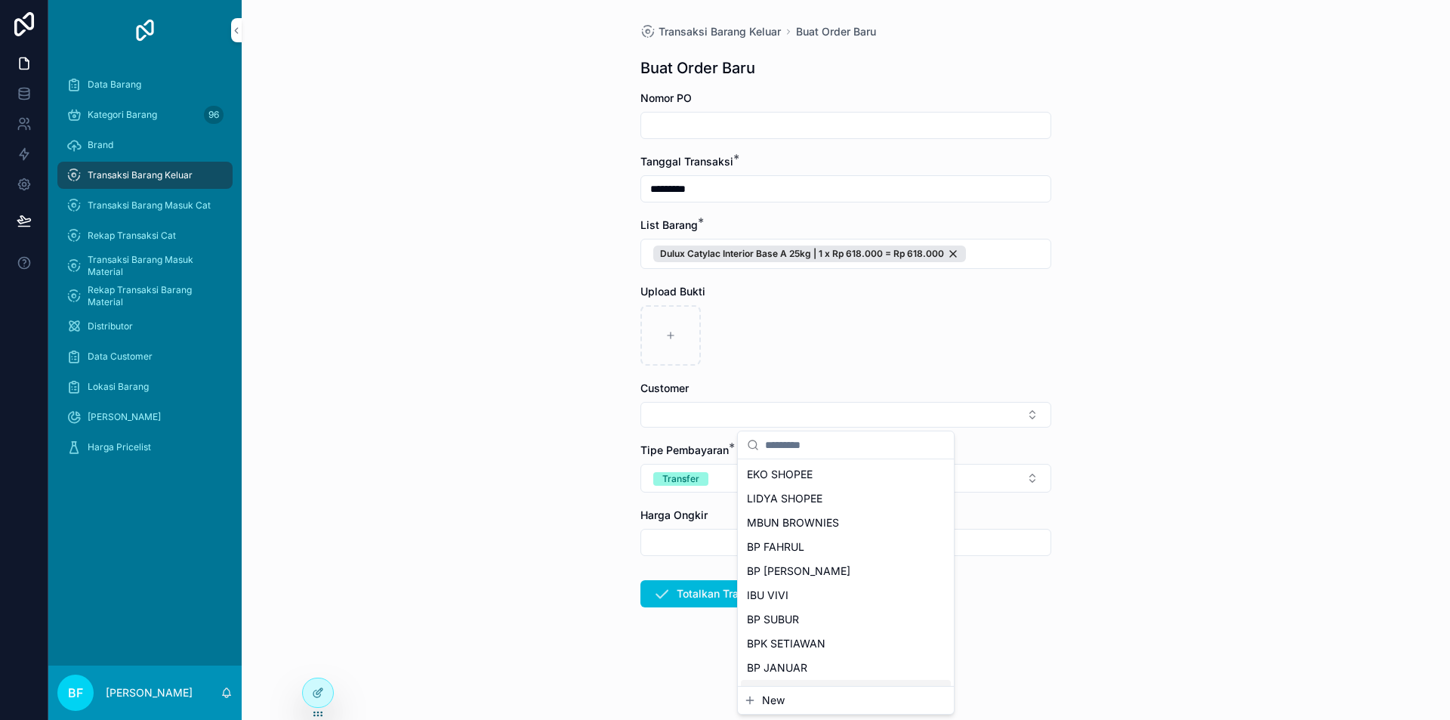
click at [779, 703] on span "New" at bounding box center [773, 700] width 23 height 15
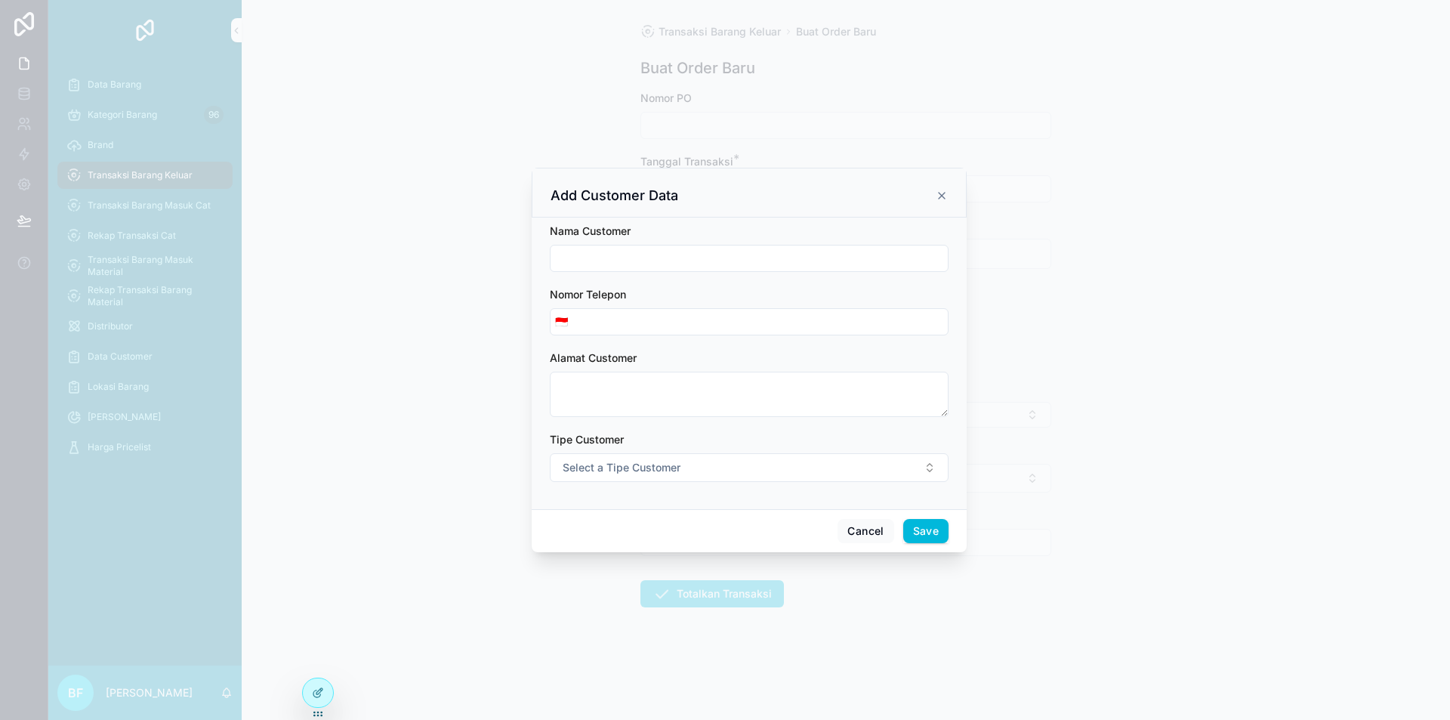
click at [710, 249] on input "scrollable content" at bounding box center [749, 258] width 397 height 21
click at [643, 445] on div "Tipe Customer" at bounding box center [749, 439] width 399 height 15
click at [649, 450] on div "Tipe Customer Select a Tipe Customer" at bounding box center [749, 457] width 399 height 50
click at [668, 469] on span "Select a Tipe Customer" at bounding box center [622, 467] width 118 height 15
click at [692, 526] on div "Customer" at bounding box center [680, 528] width 42 height 14
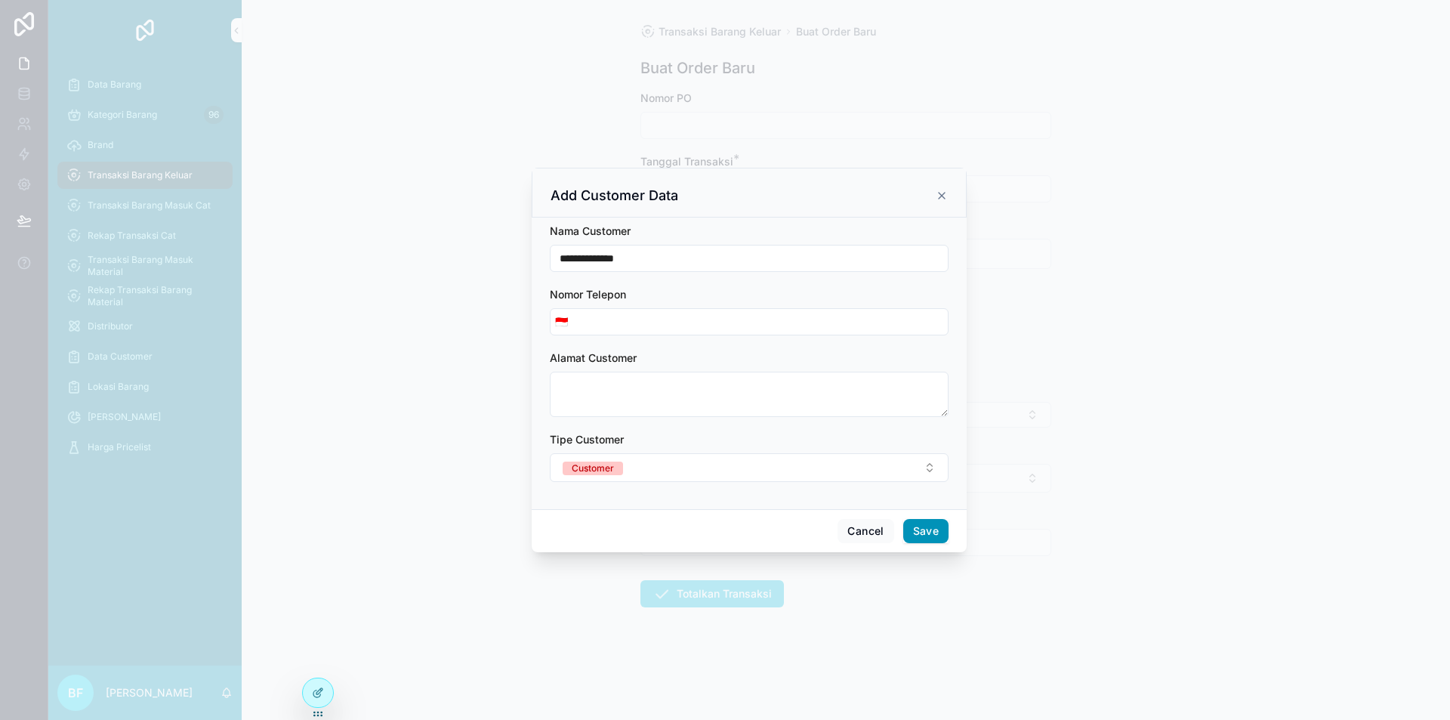
click at [945, 529] on button "Save" at bounding box center [925, 531] width 45 height 24
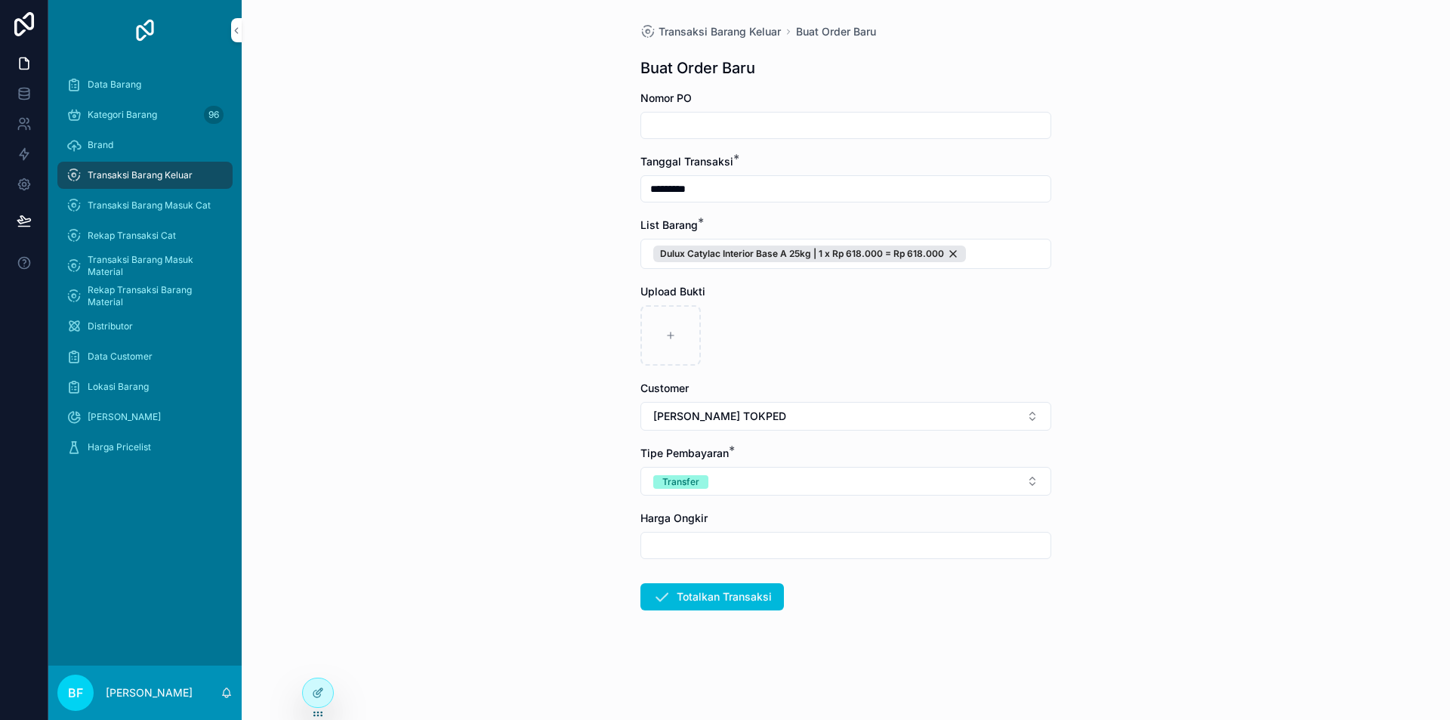
click at [750, 615] on form "Nomor PO Tanggal Transaksi * ********* List Barang * Dulux Catylac Interior Bas…" at bounding box center [845, 399] width 411 height 616
click at [749, 607] on button "Totalkan Transaksi" at bounding box center [712, 596] width 144 height 27
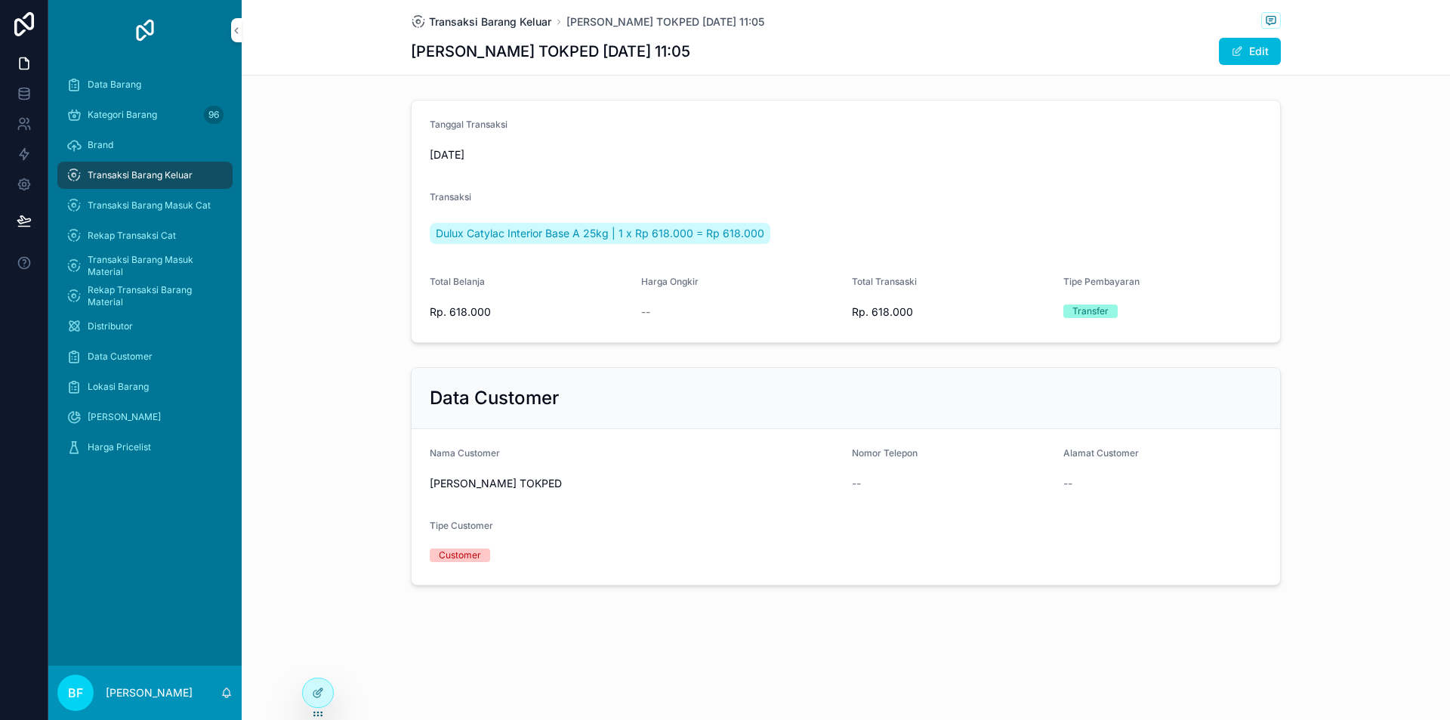
click at [504, 17] on span "Transaksi Barang Keluar" at bounding box center [490, 21] width 122 height 15
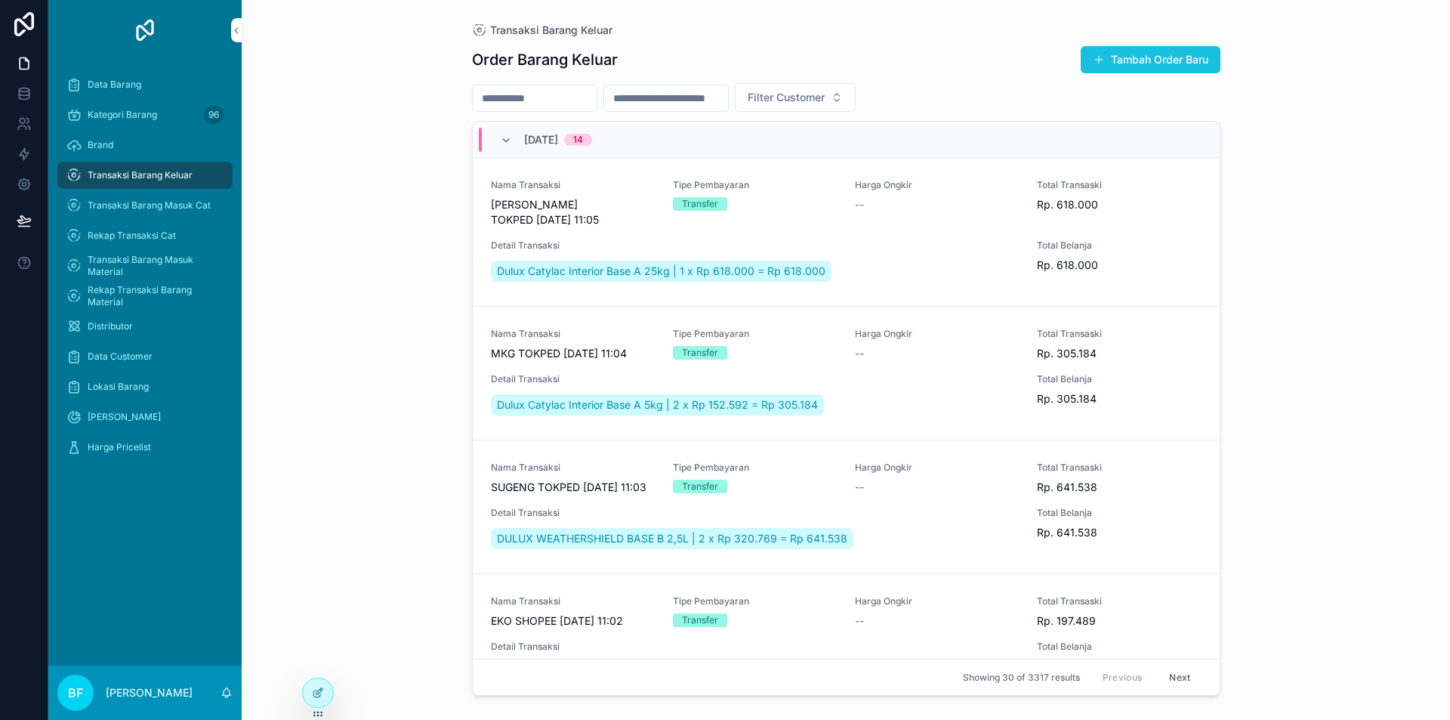
click at [1162, 50] on button "Tambah Order Baru" at bounding box center [1151, 59] width 140 height 27
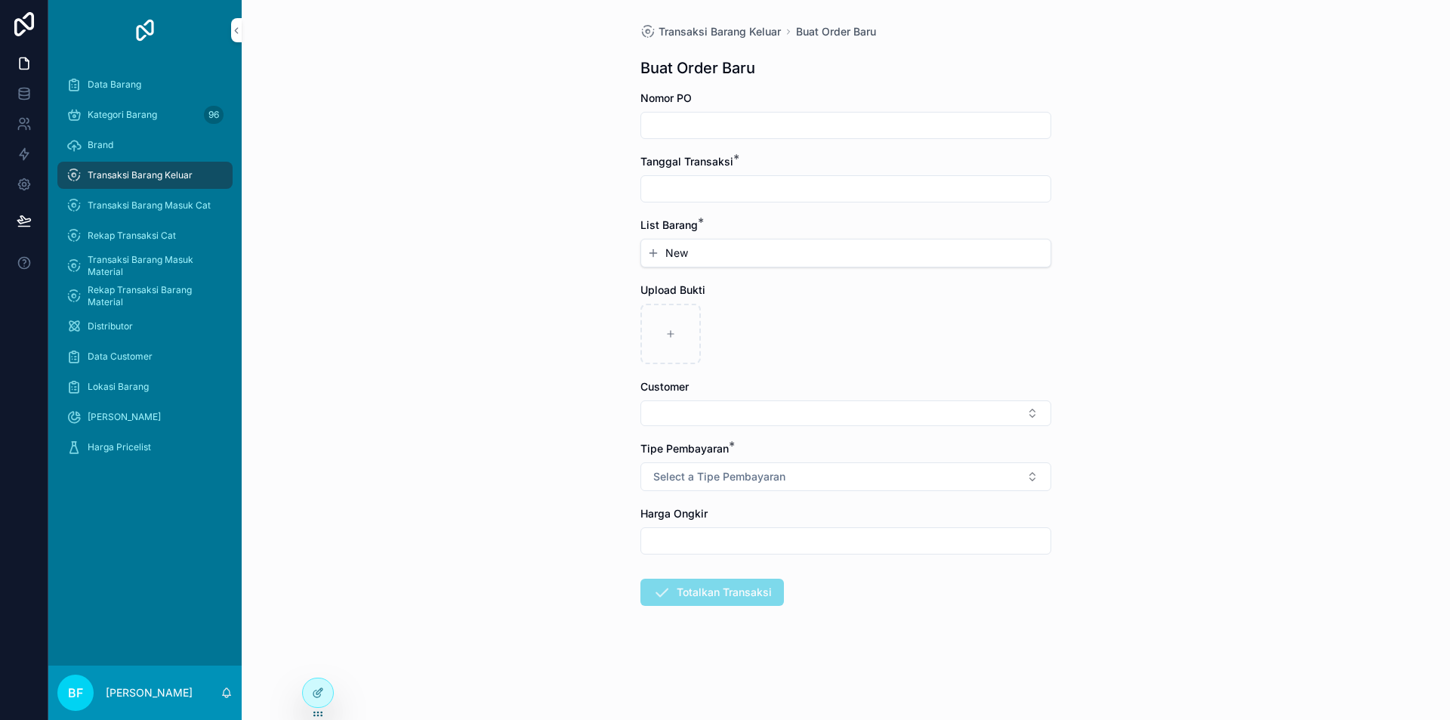
click at [725, 200] on div "scrollable content" at bounding box center [845, 188] width 411 height 27
click at [725, 190] on input "scrollable content" at bounding box center [845, 188] width 409 height 21
click at [844, 309] on button "2" at bounding box center [845, 312] width 27 height 27
click at [688, 251] on button "New" at bounding box center [845, 252] width 397 height 15
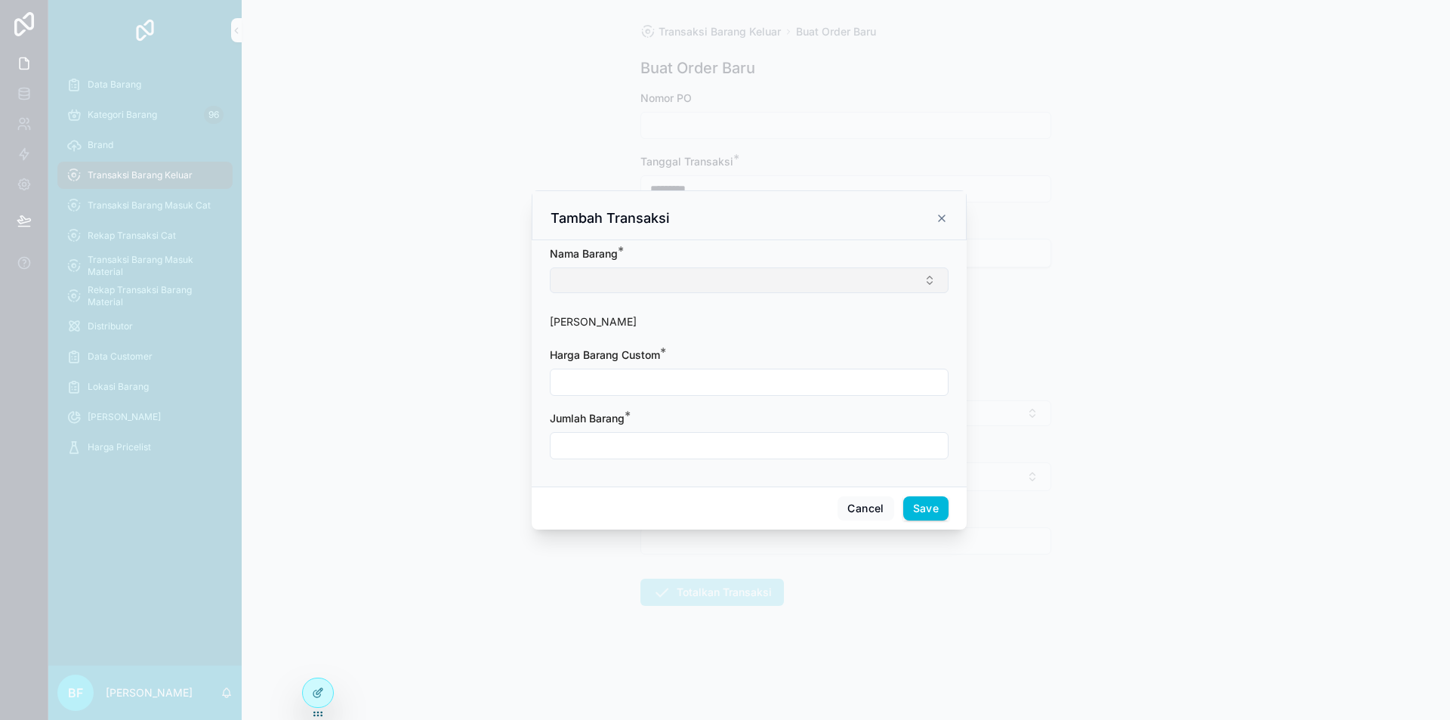
click at [693, 286] on button "Select Button" at bounding box center [749, 280] width 399 height 26
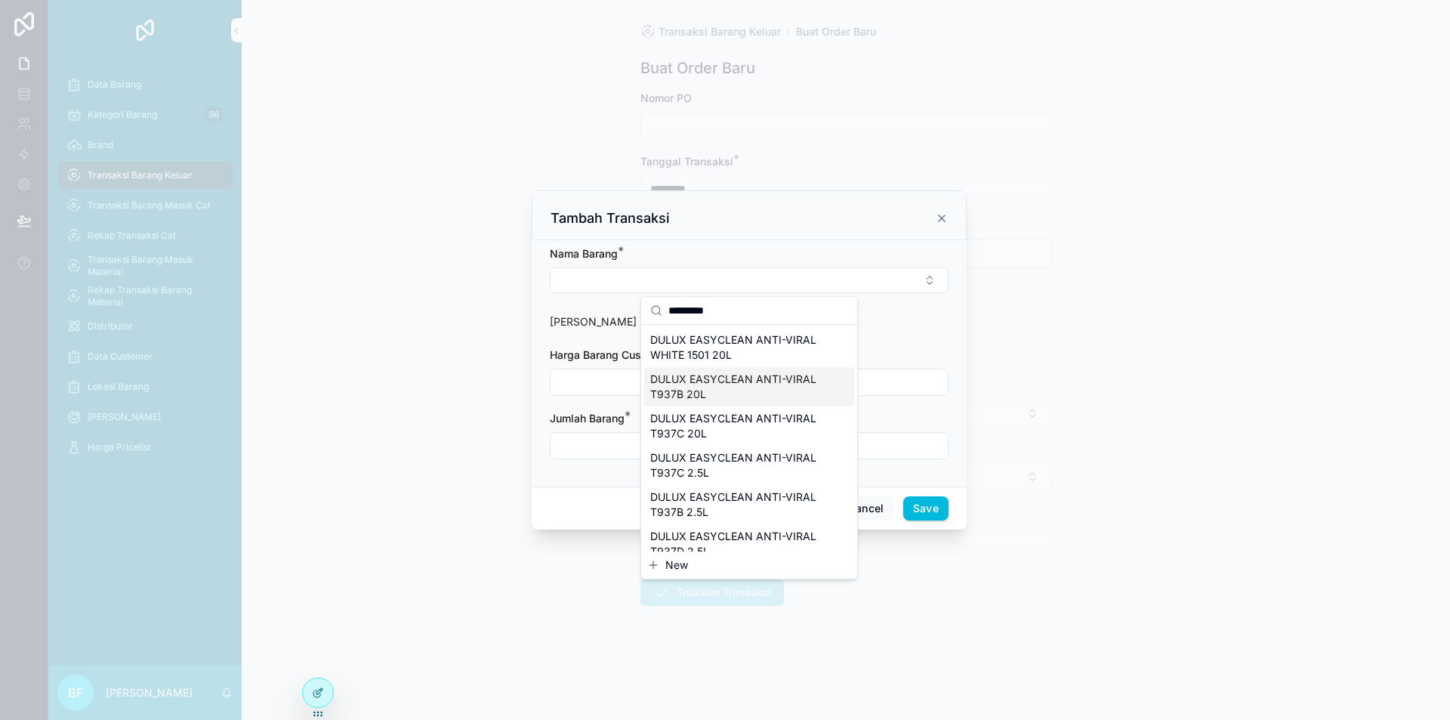
click at [752, 386] on span "DULUX EASYCLEAN ANTI-VIRAL T937B 20L" at bounding box center [740, 387] width 180 height 30
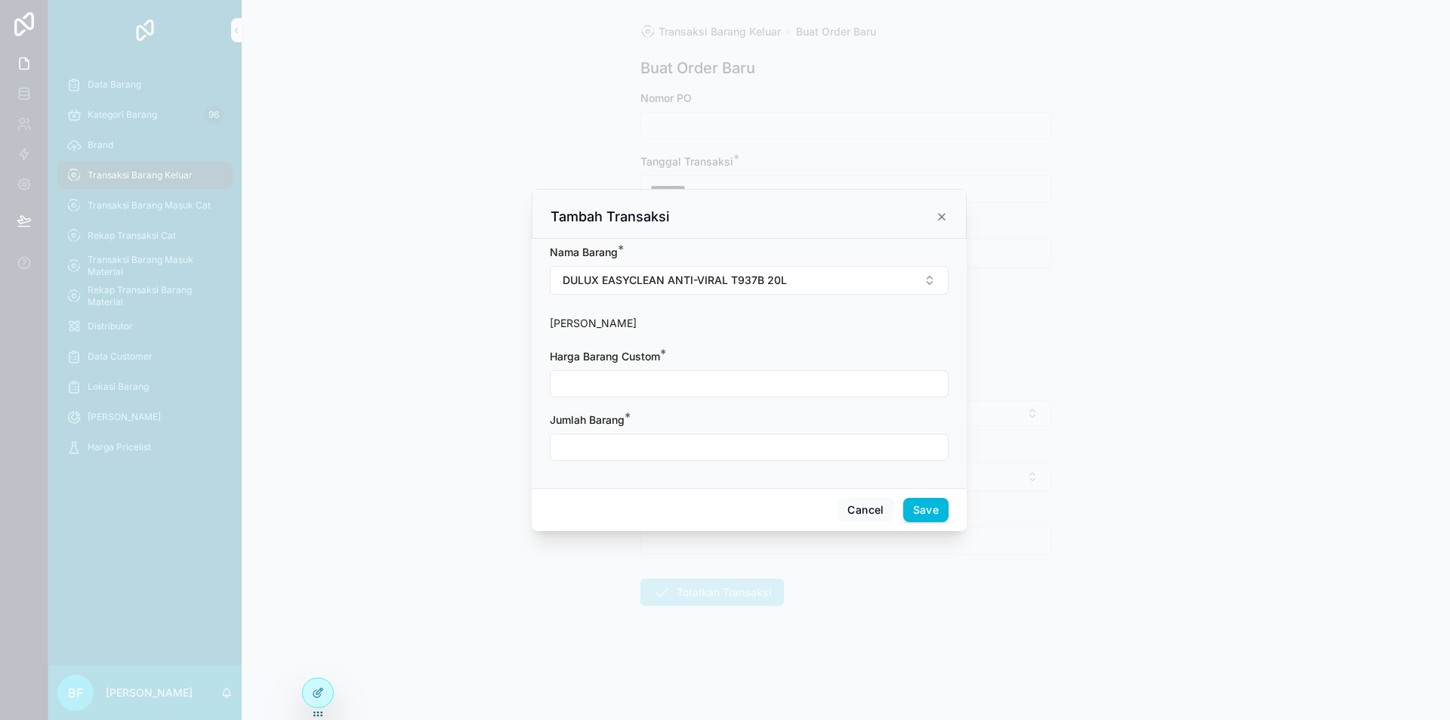
click at [733, 387] on input "scrollable content" at bounding box center [749, 383] width 397 height 21
click at [721, 455] on input "scrollable content" at bounding box center [749, 447] width 397 height 21
click at [946, 516] on button "Save" at bounding box center [925, 510] width 45 height 24
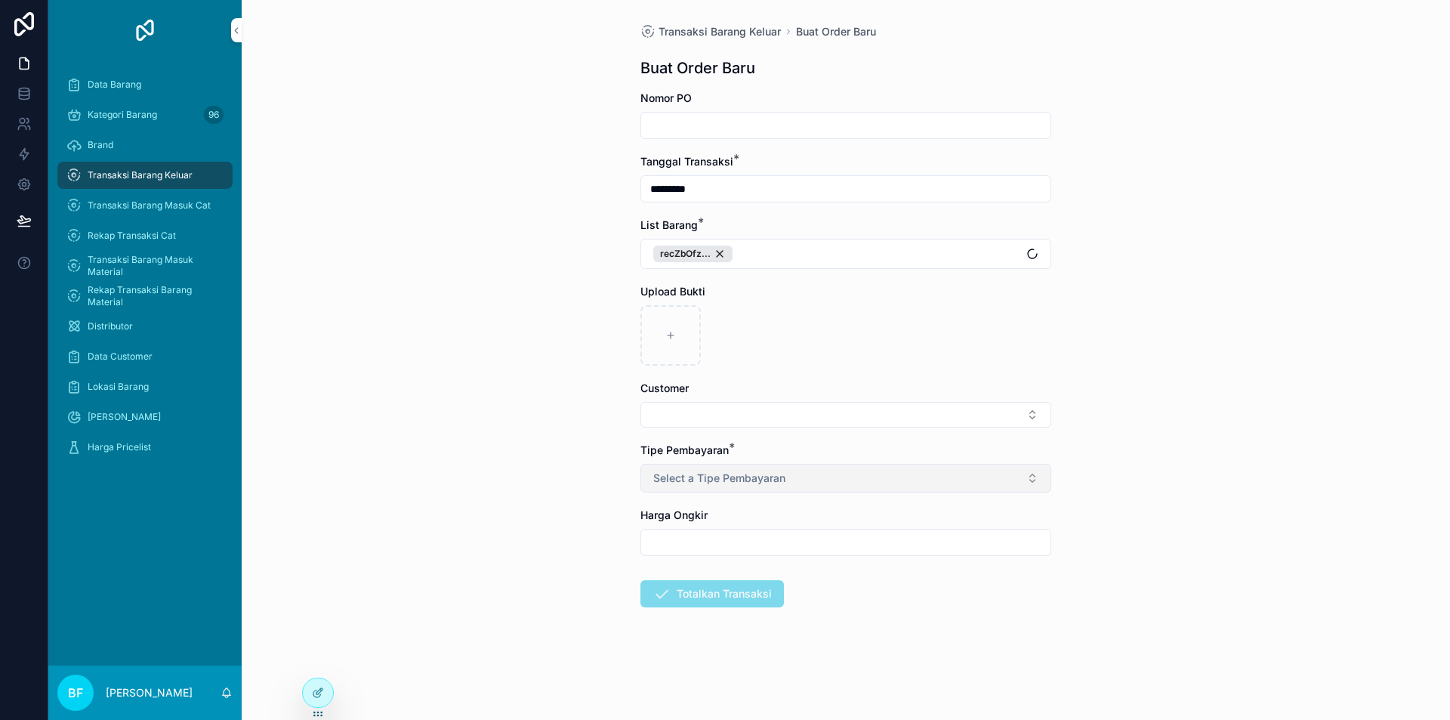
click at [846, 468] on button "Select a Tipe Pembayaran" at bounding box center [845, 478] width 411 height 29
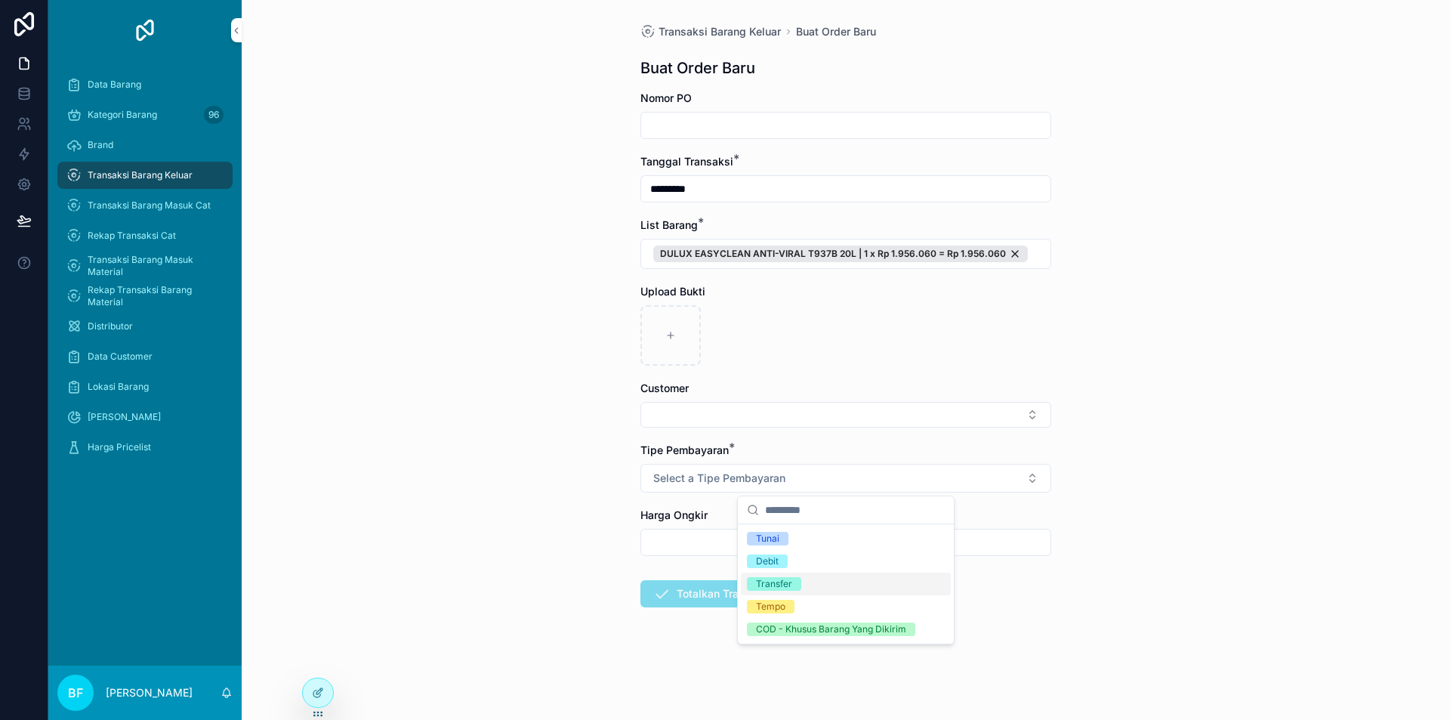
click at [809, 579] on div "Transfer" at bounding box center [846, 584] width 210 height 23
click at [800, 421] on button "Select Button" at bounding box center [845, 415] width 411 height 26
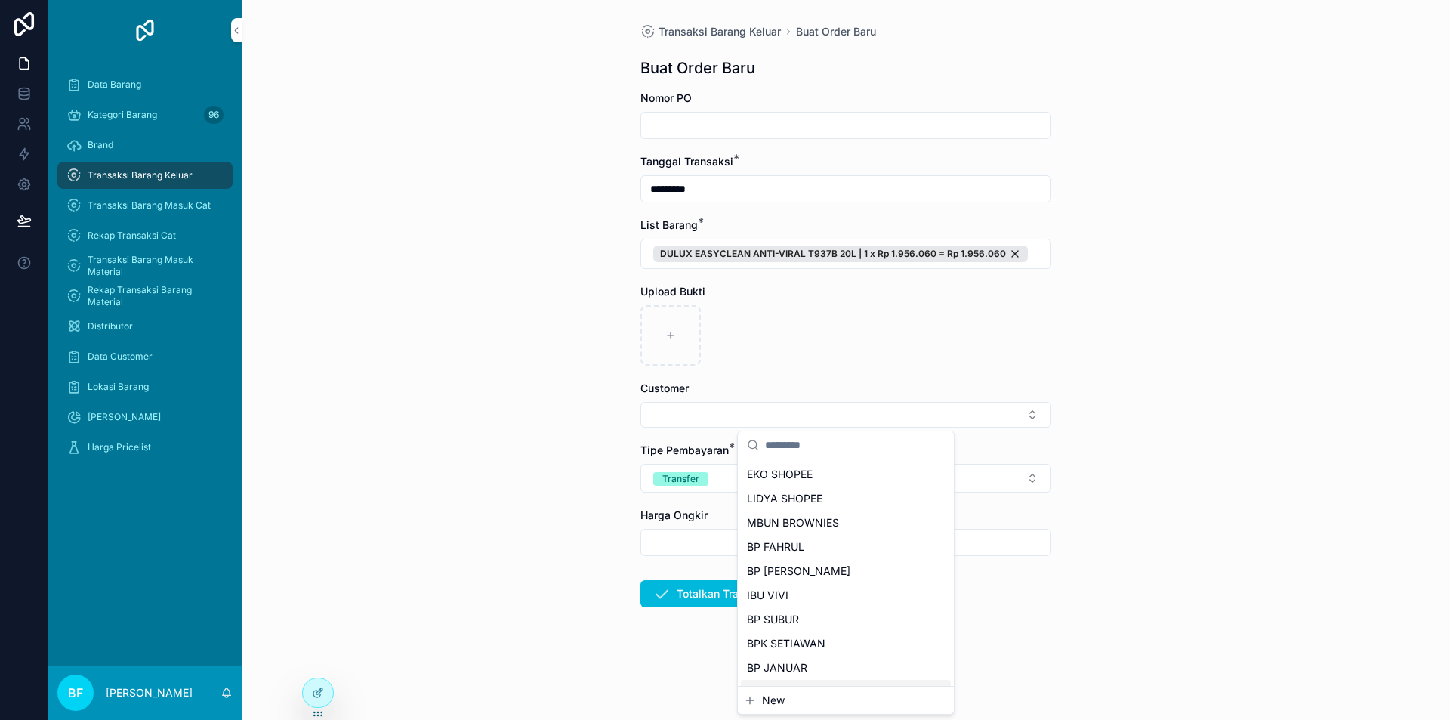
click at [768, 696] on span "New" at bounding box center [773, 700] width 23 height 15
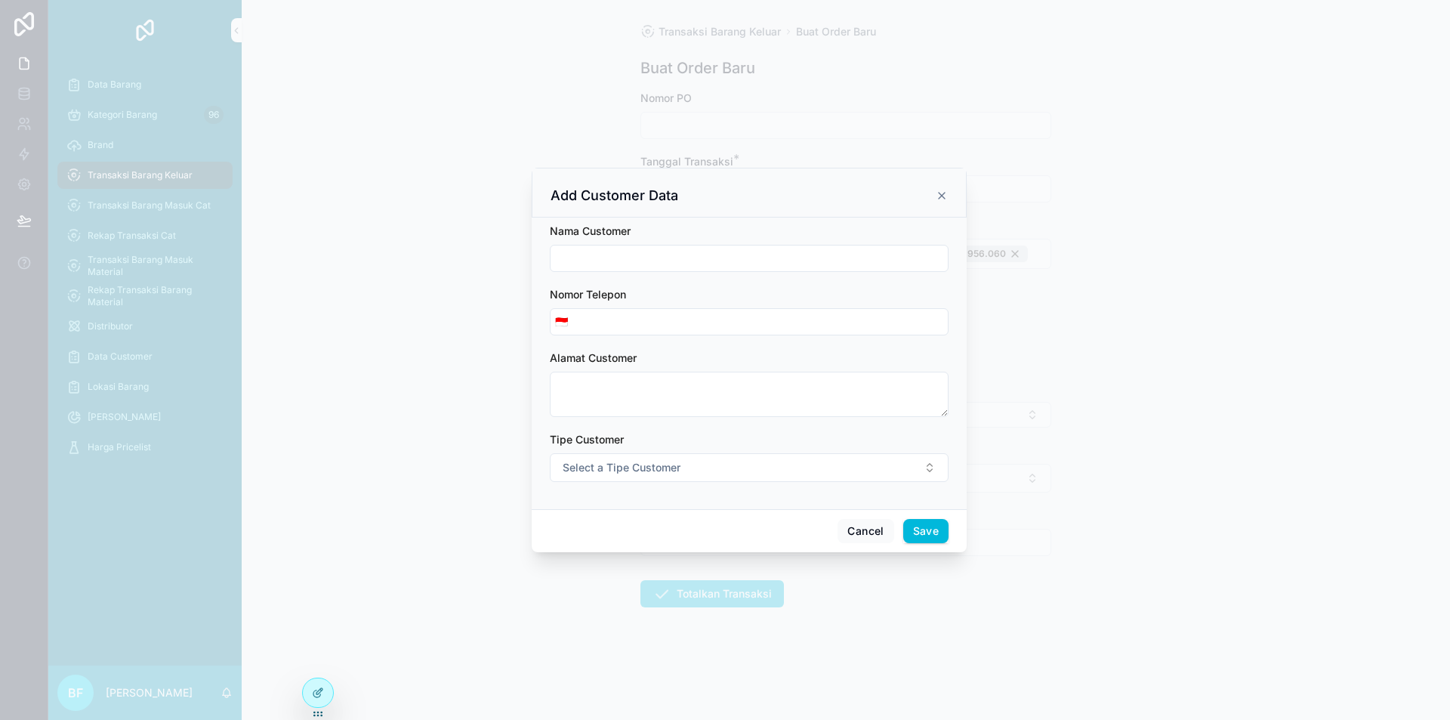
click at [697, 276] on form "Nama Customer Nomor Telepon 🇮🇩 Alamat Customer Tipe Customer Select a Tipe Cust…" at bounding box center [749, 360] width 399 height 273
click at [702, 265] on div "scrollable content" at bounding box center [749, 258] width 399 height 27
click at [704, 261] on input "scrollable content" at bounding box center [749, 258] width 397 height 21
click at [617, 476] on button "Select a Tipe Customer" at bounding box center [749, 467] width 399 height 29
click at [680, 531] on div "Customer" at bounding box center [680, 528] width 42 height 14
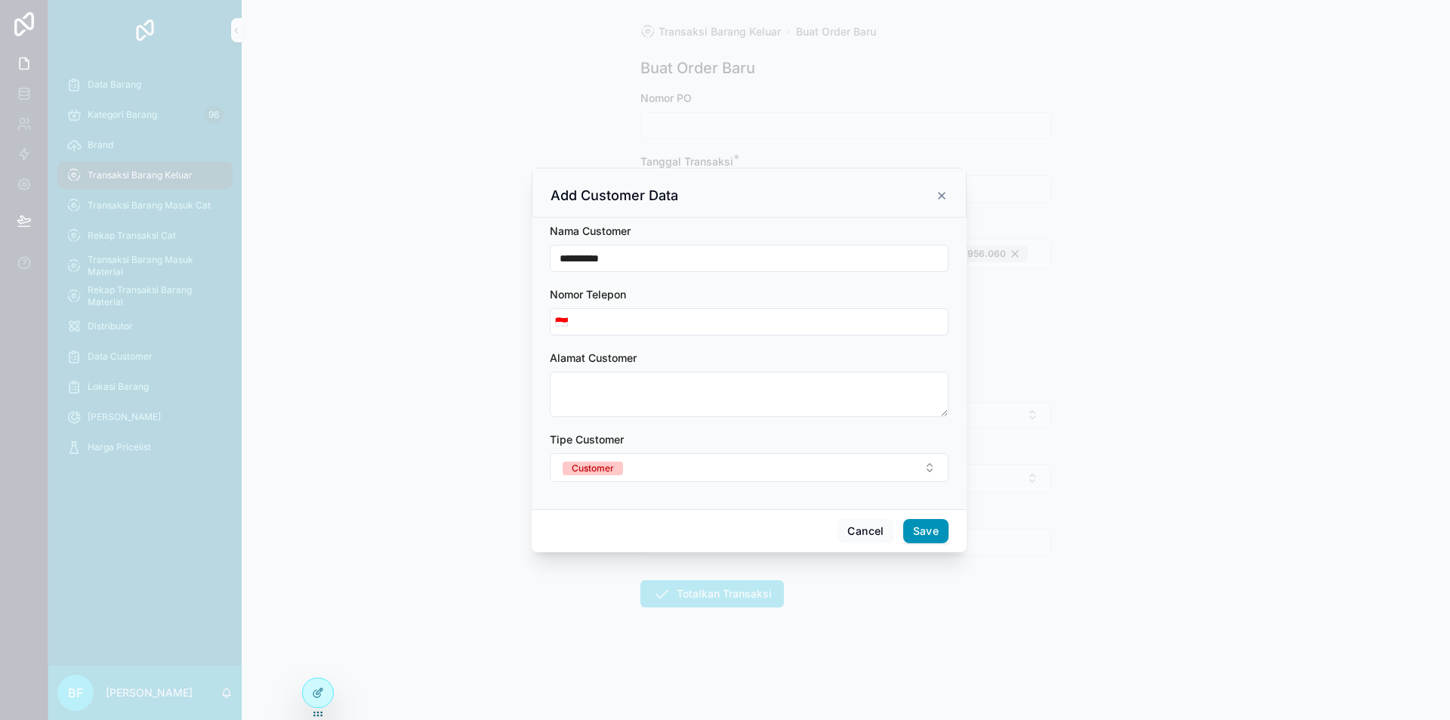
click at [945, 520] on button "Save" at bounding box center [925, 531] width 45 height 24
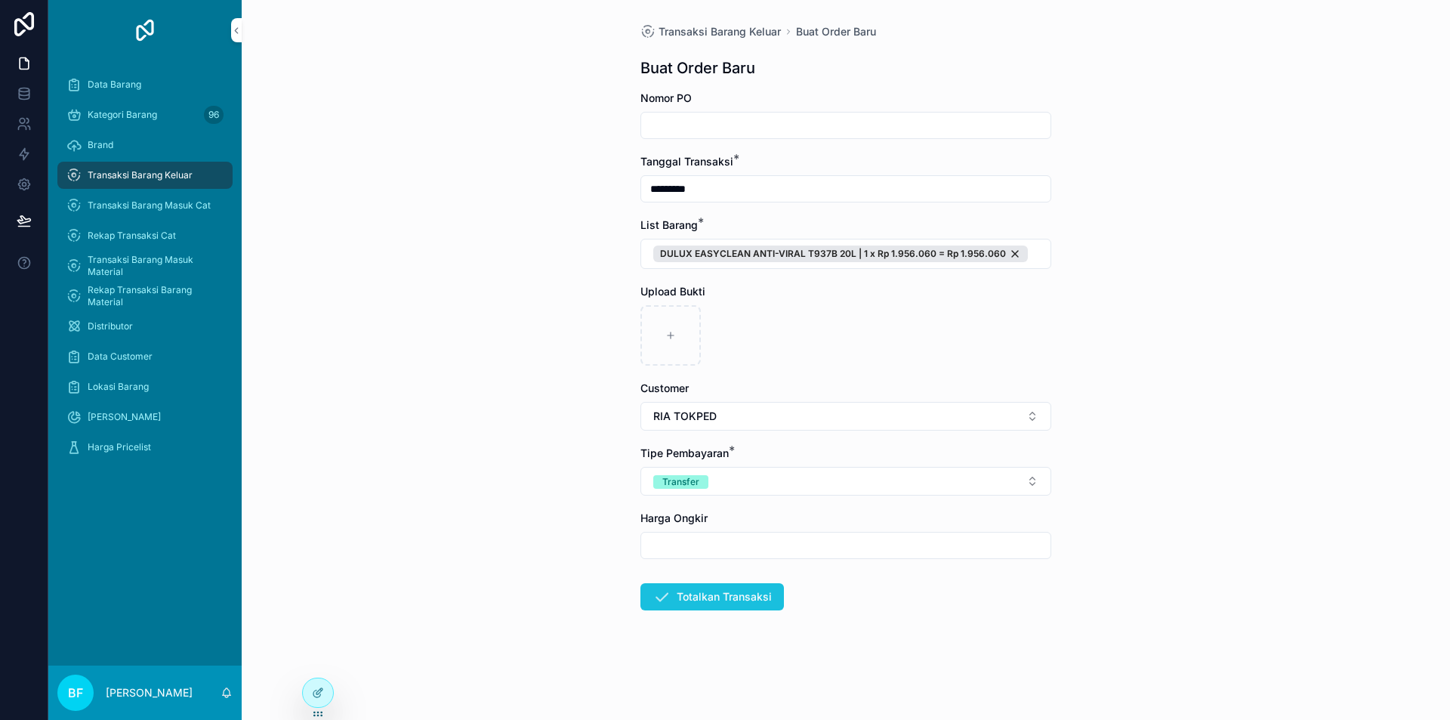
click at [761, 588] on button "Totalkan Transaksi" at bounding box center [712, 596] width 144 height 27
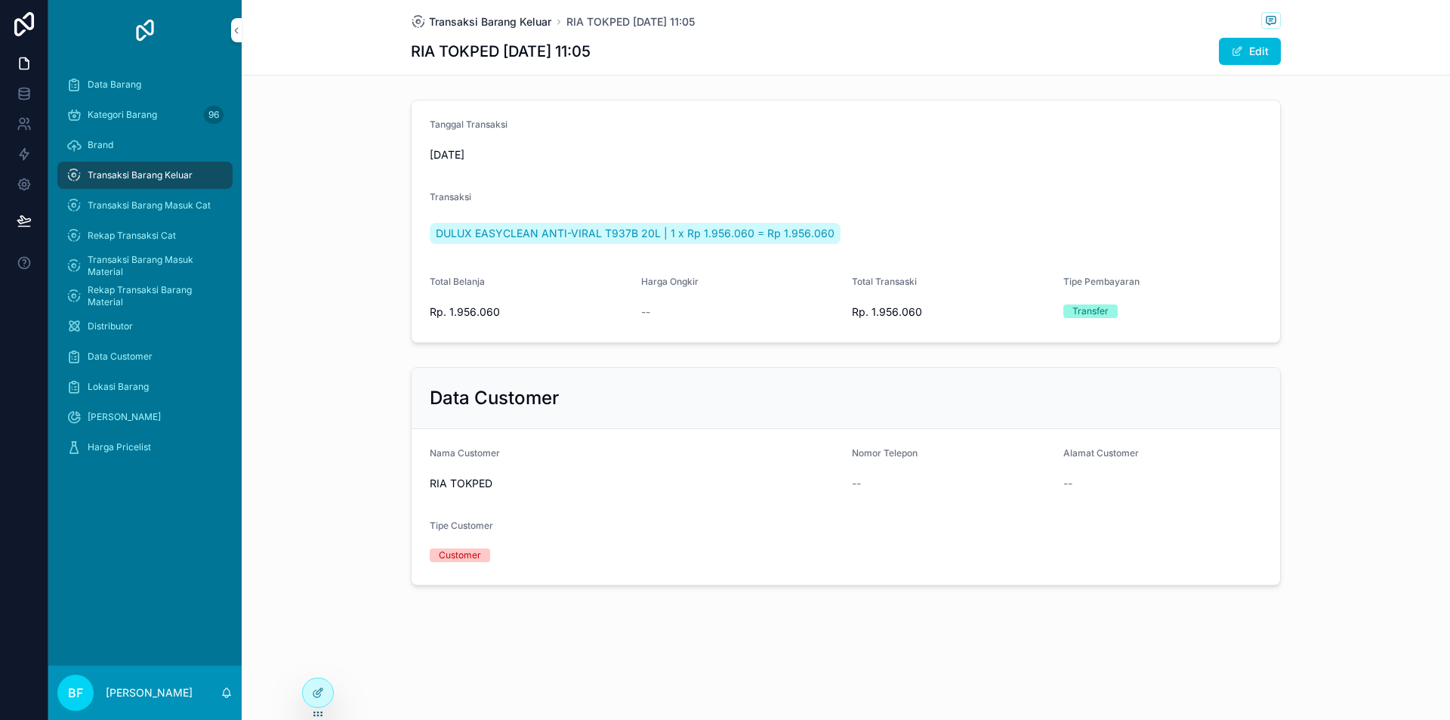
click at [509, 23] on span "Transaksi Barang Keluar" at bounding box center [490, 21] width 122 height 15
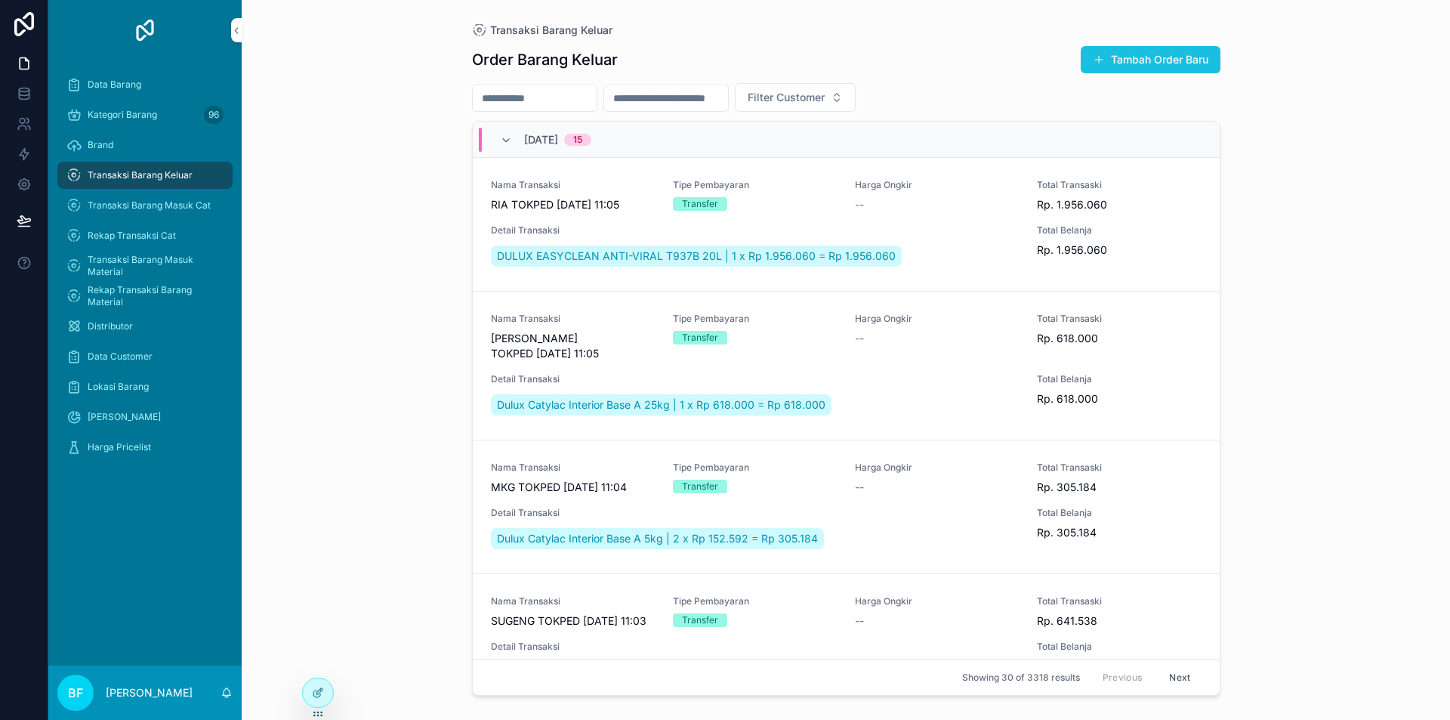
click at [1157, 61] on button "Tambah Order Baru" at bounding box center [1151, 59] width 140 height 27
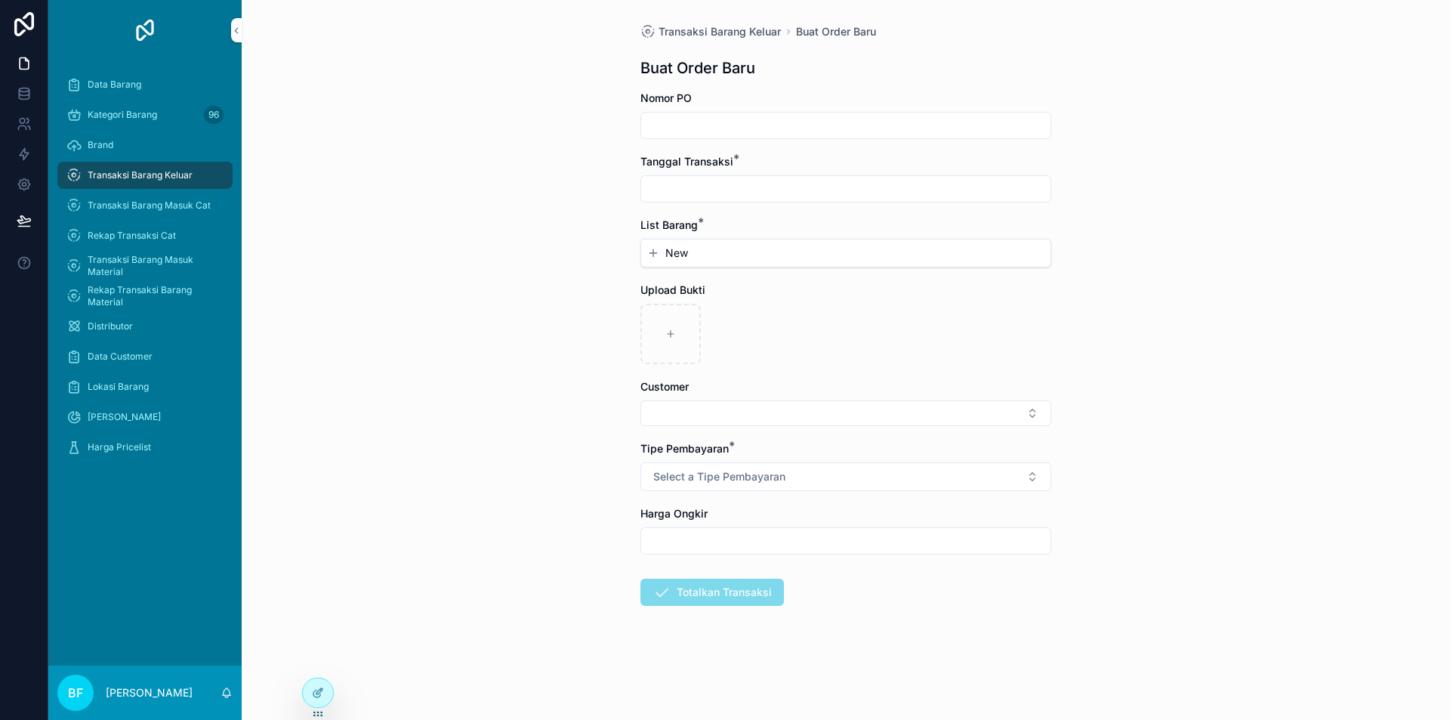
click at [779, 177] on div "scrollable content" at bounding box center [845, 188] width 411 height 27
click at [782, 187] on input "scrollable content" at bounding box center [845, 188] width 409 height 21
click at [843, 309] on button "2" at bounding box center [845, 312] width 27 height 27
click at [690, 252] on button "New" at bounding box center [845, 252] width 397 height 15
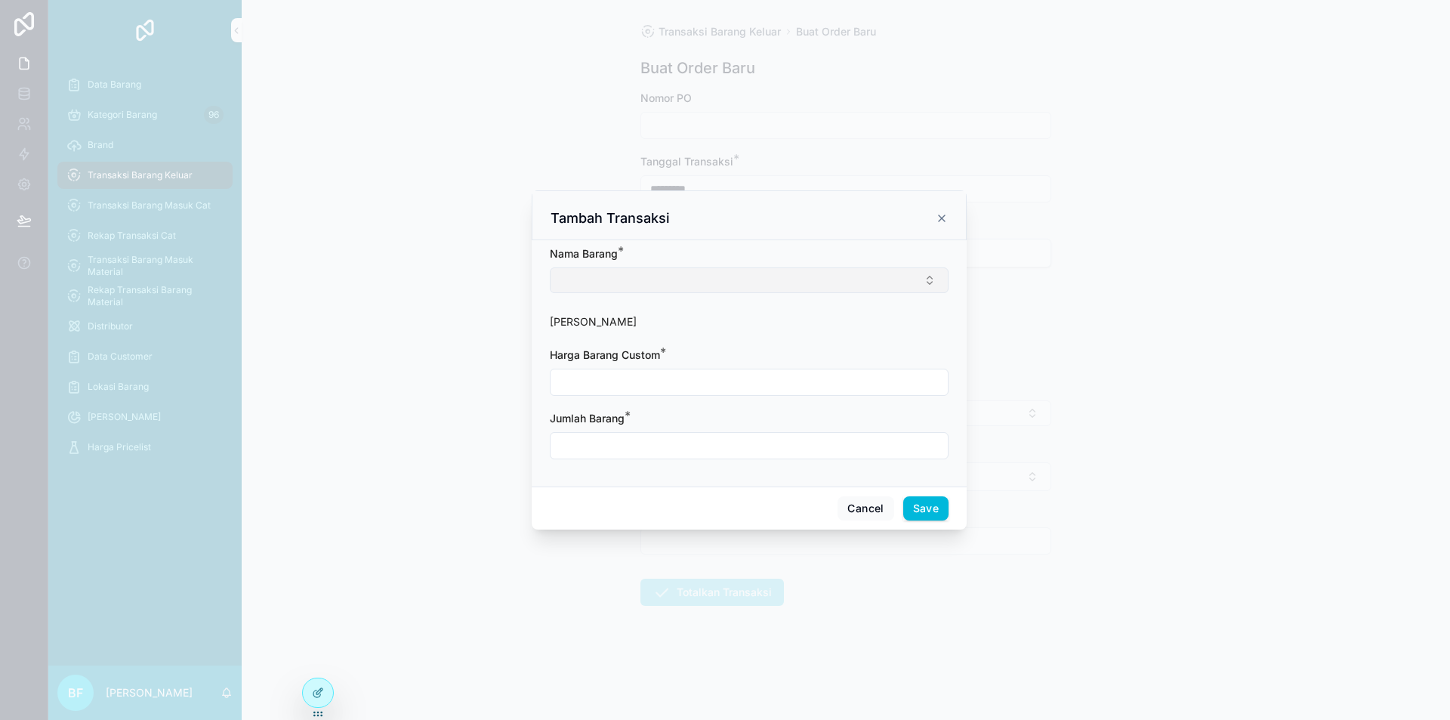
click at [711, 276] on button "Select Button" at bounding box center [749, 280] width 399 height 26
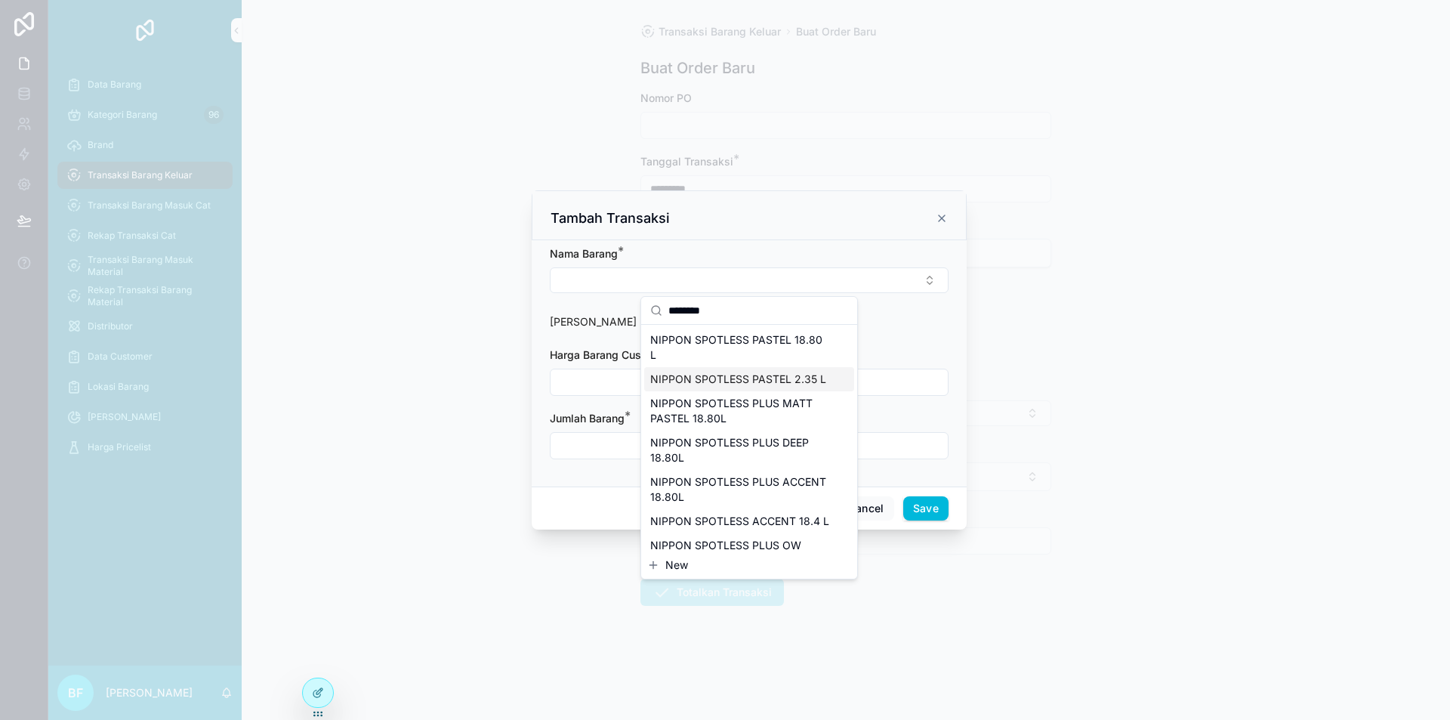
click at [743, 381] on span "NIPPON SPOTLESS PASTEL 2.35 L" at bounding box center [738, 379] width 176 height 15
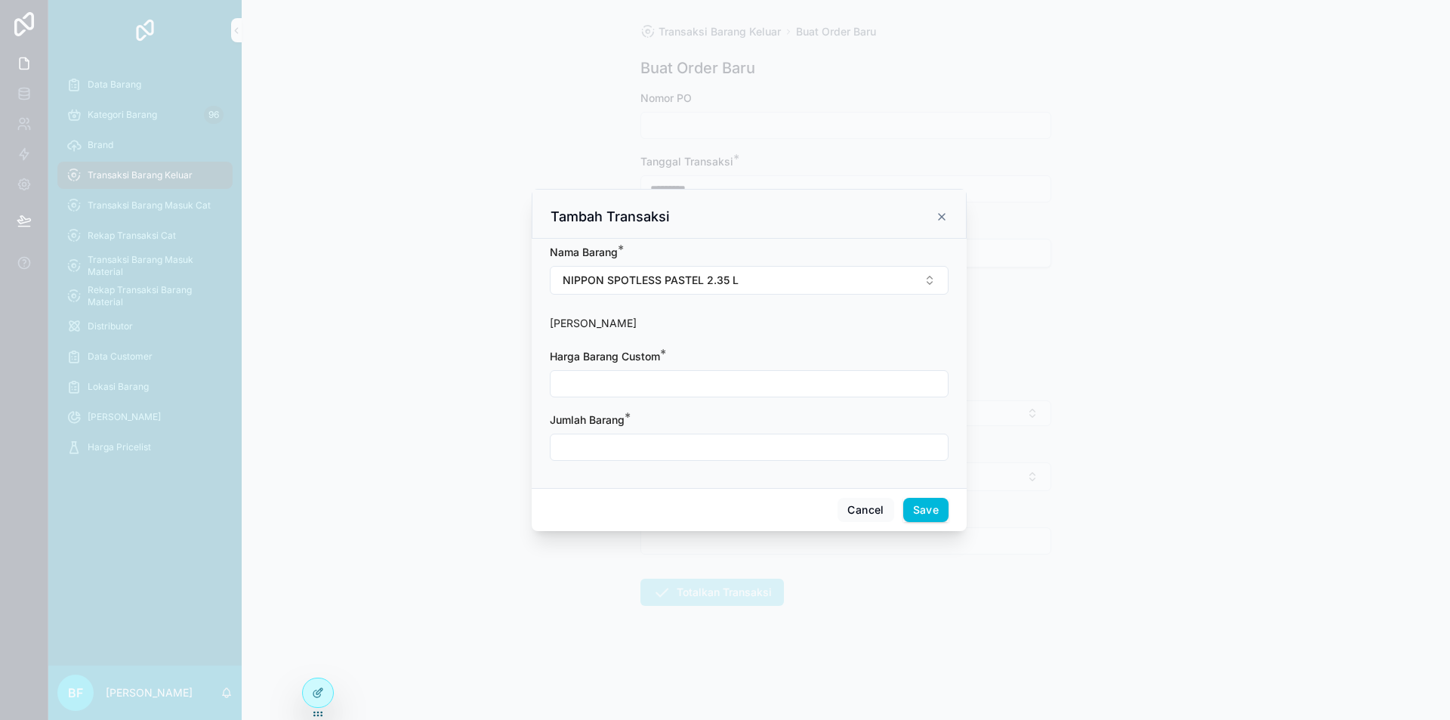
click at [629, 381] on input "scrollable content" at bounding box center [749, 383] width 397 height 21
click at [797, 274] on button "NIPPON SPOTLESS PASTEL 2.35 L" at bounding box center [749, 280] width 399 height 29
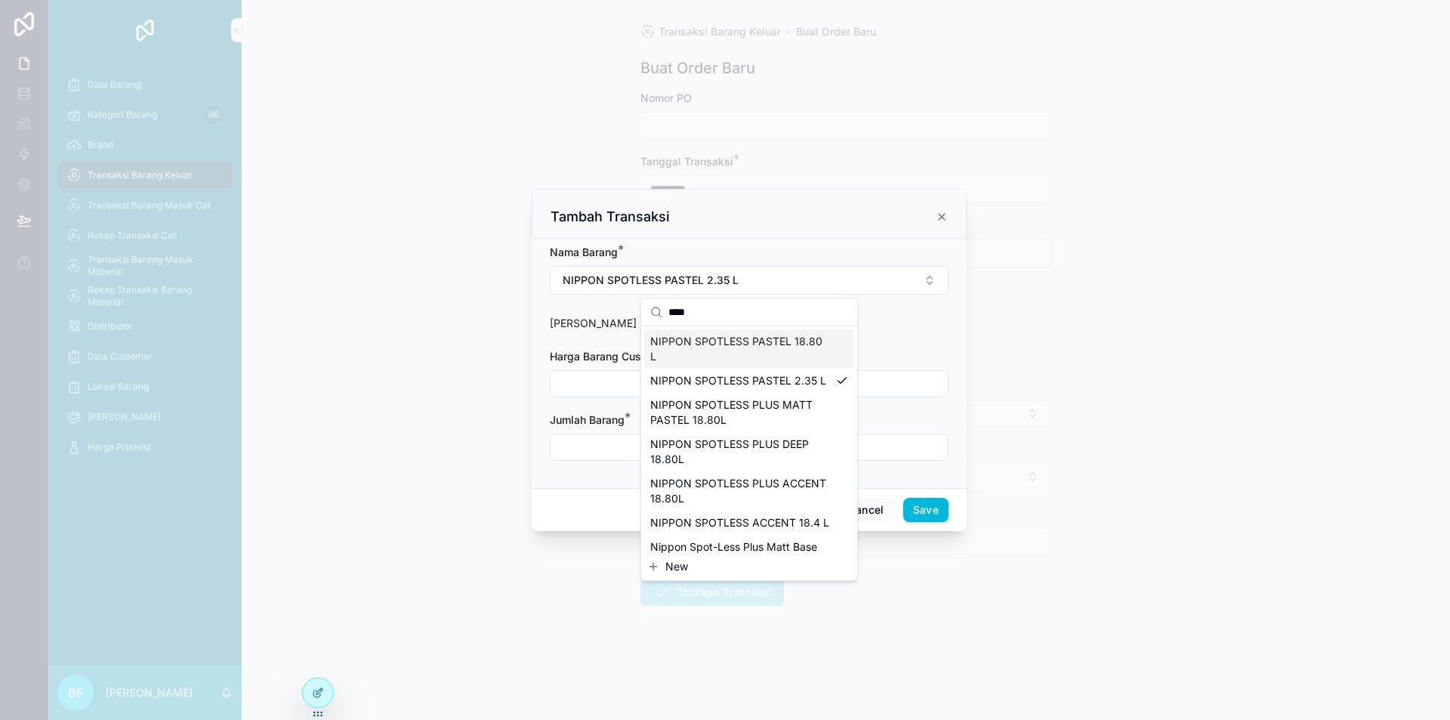
click at [741, 349] on span "NIPPON SPOTLESS PASTEL 18.80 L" at bounding box center [740, 349] width 180 height 30
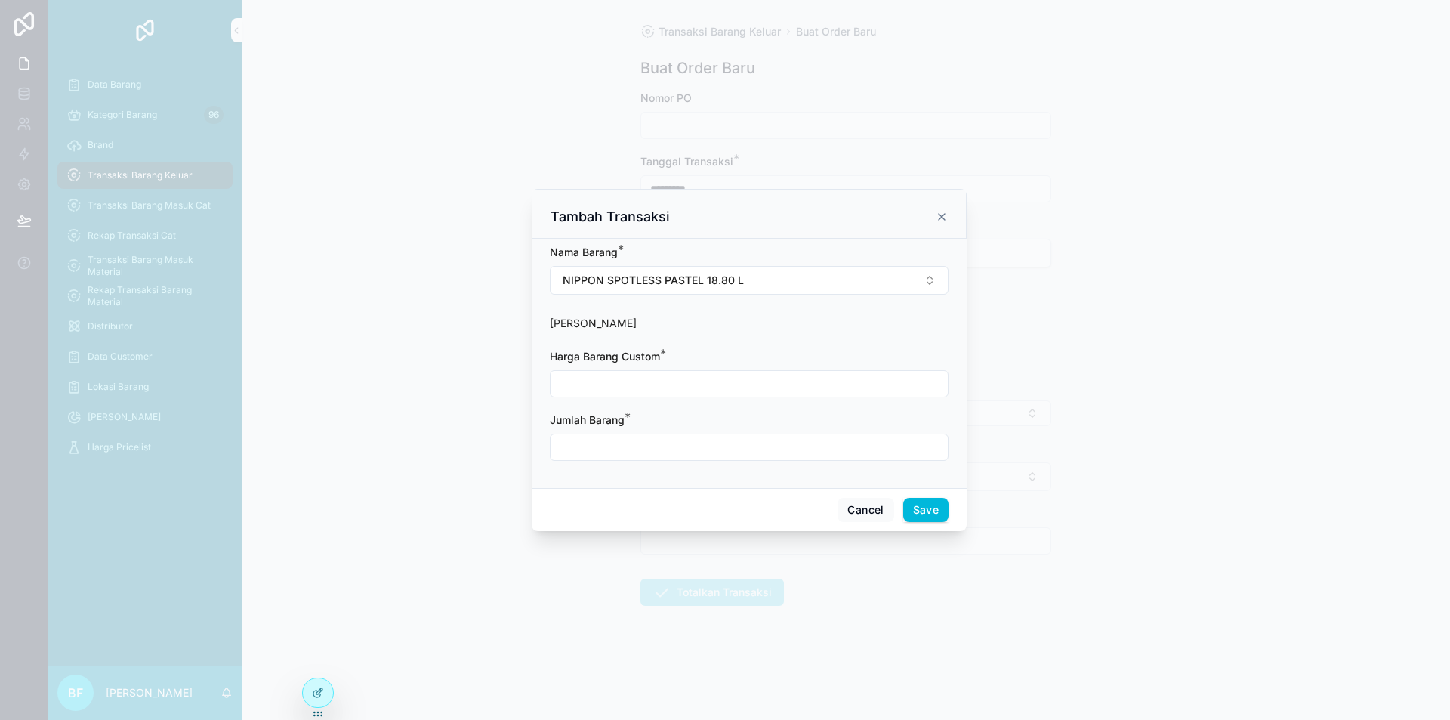
drag, startPoint x: 719, startPoint y: 383, endPoint x: 730, endPoint y: 394, distance: 15.0
click at [721, 384] on input "scrollable content" at bounding box center [749, 383] width 397 height 21
click at [754, 444] on input "scrollable content" at bounding box center [749, 447] width 397 height 21
click at [935, 513] on button "Save" at bounding box center [925, 510] width 45 height 24
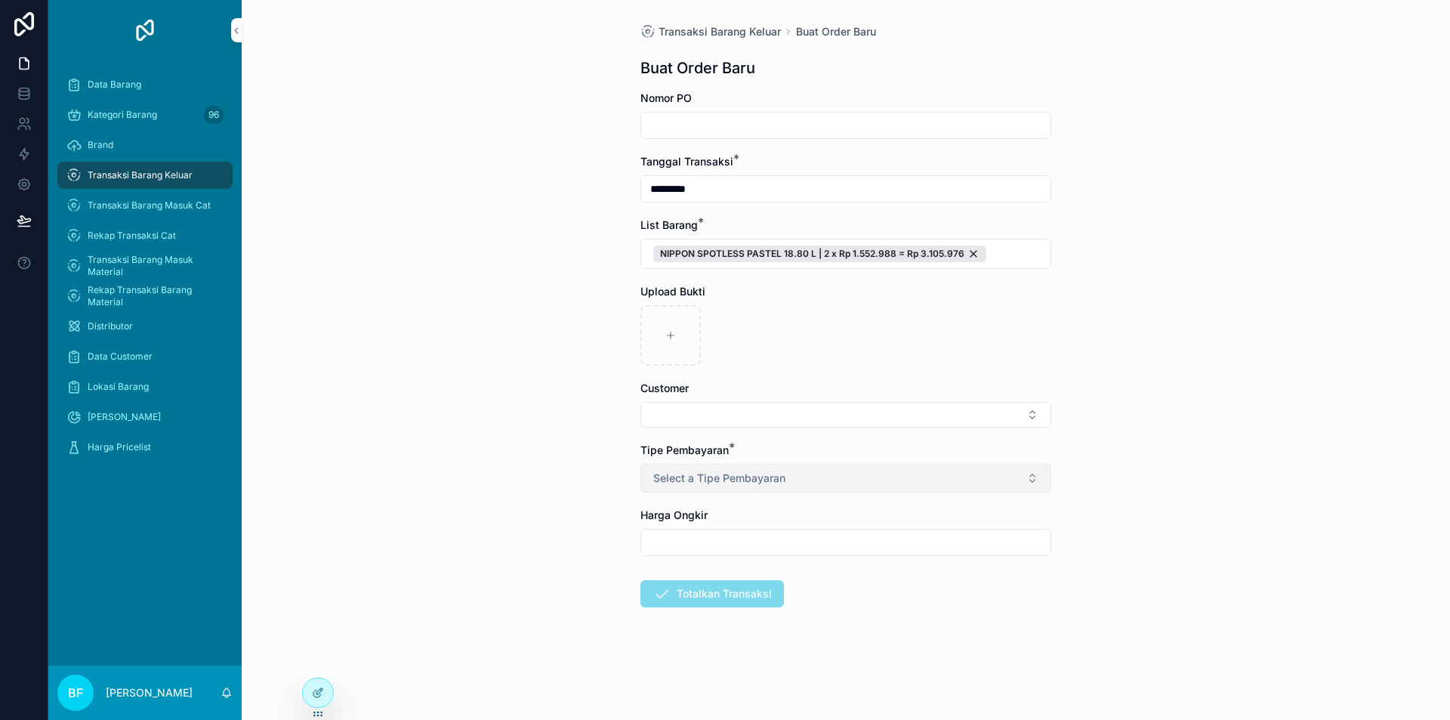
click at [835, 483] on button "Select a Tipe Pembayaran" at bounding box center [845, 478] width 411 height 29
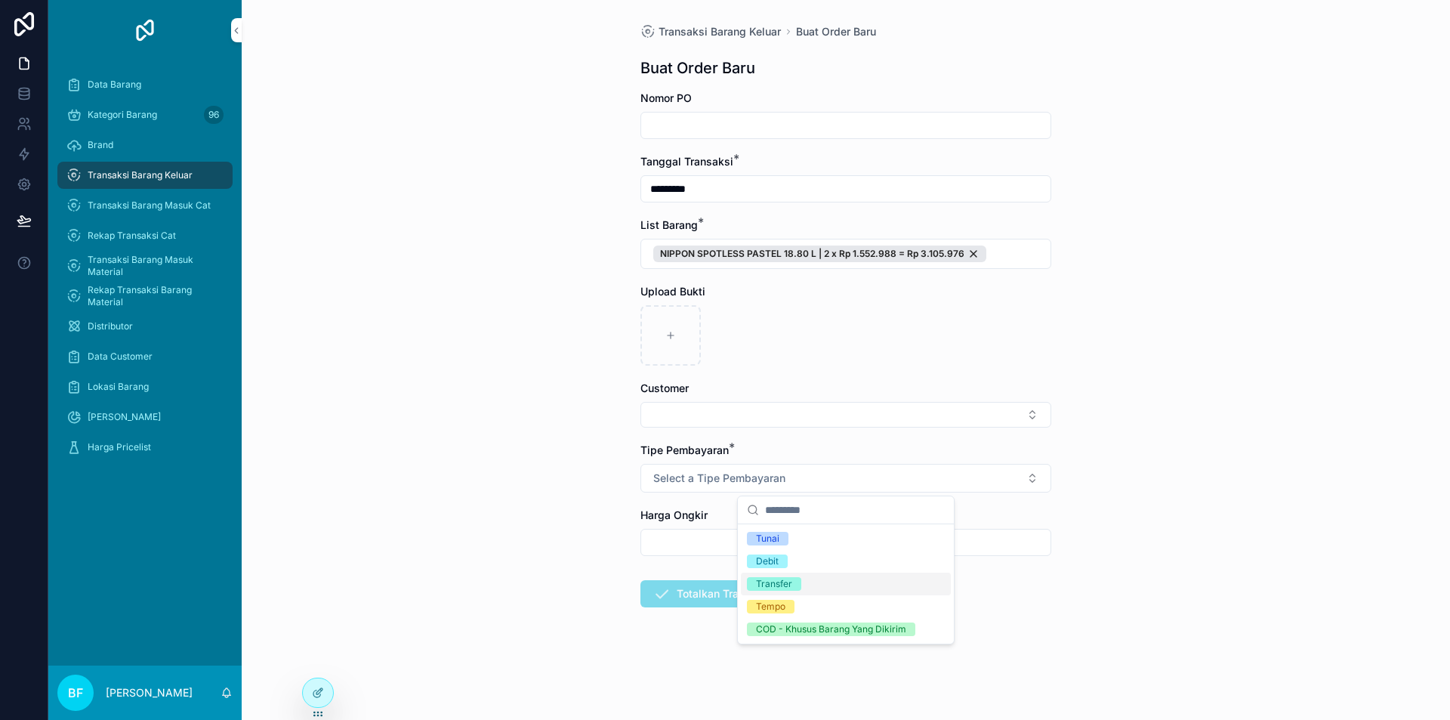
click at [814, 583] on div "Transfer" at bounding box center [846, 584] width 210 height 23
click at [774, 415] on button "Select Button" at bounding box center [845, 415] width 411 height 26
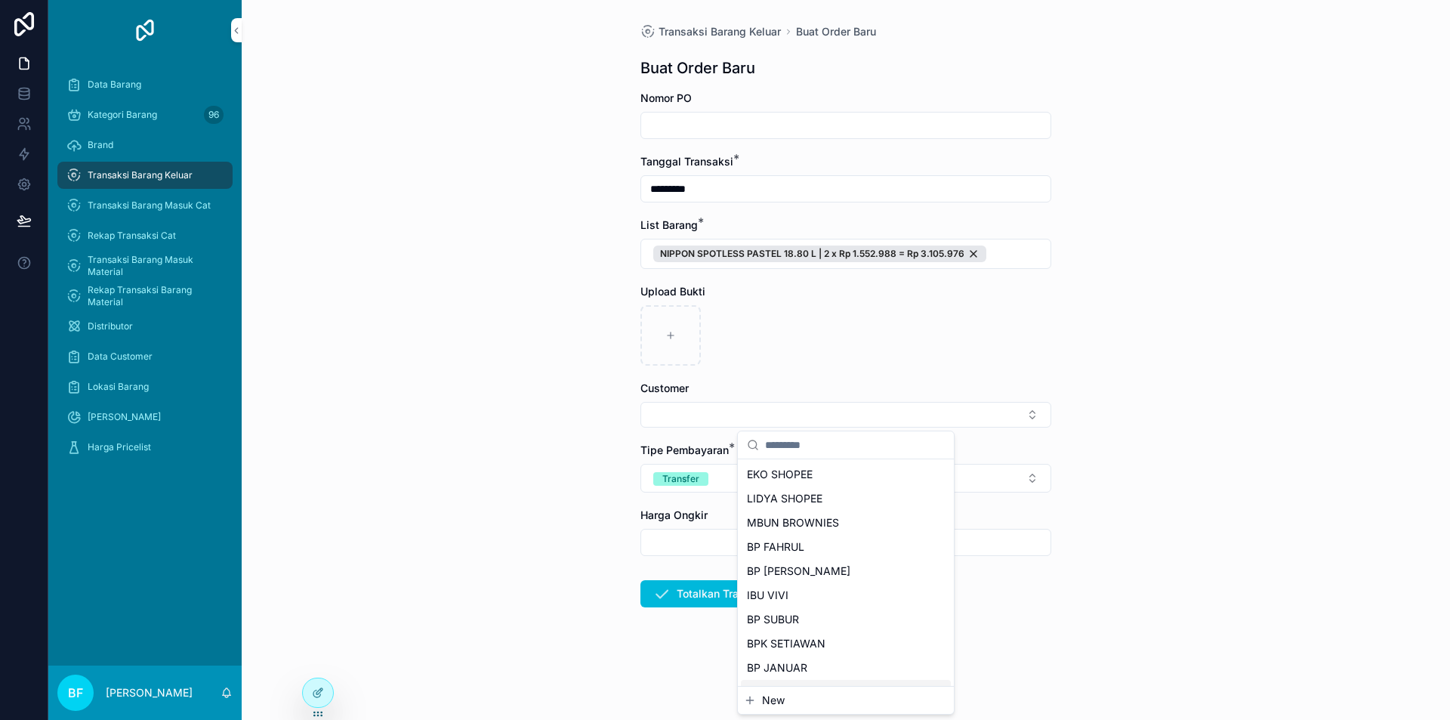
click at [780, 708] on div "New" at bounding box center [846, 700] width 216 height 27
click at [777, 699] on span "New" at bounding box center [773, 700] width 23 height 15
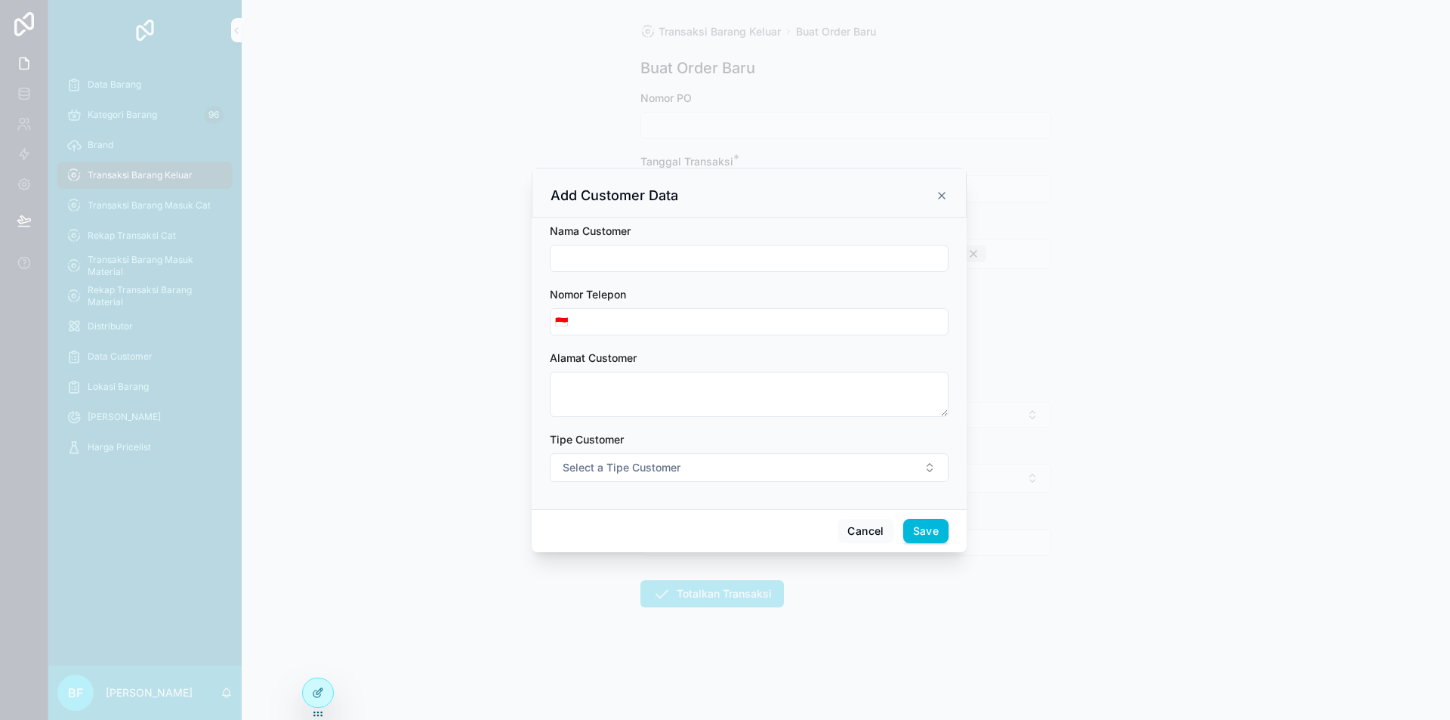
click at [687, 255] on input "scrollable content" at bounding box center [749, 258] width 397 height 21
click at [670, 472] on span "Select a Tipe Customer" at bounding box center [622, 467] width 118 height 15
click at [683, 524] on div "Customer" at bounding box center [680, 528] width 42 height 14
click at [934, 533] on button "Save" at bounding box center [925, 531] width 45 height 24
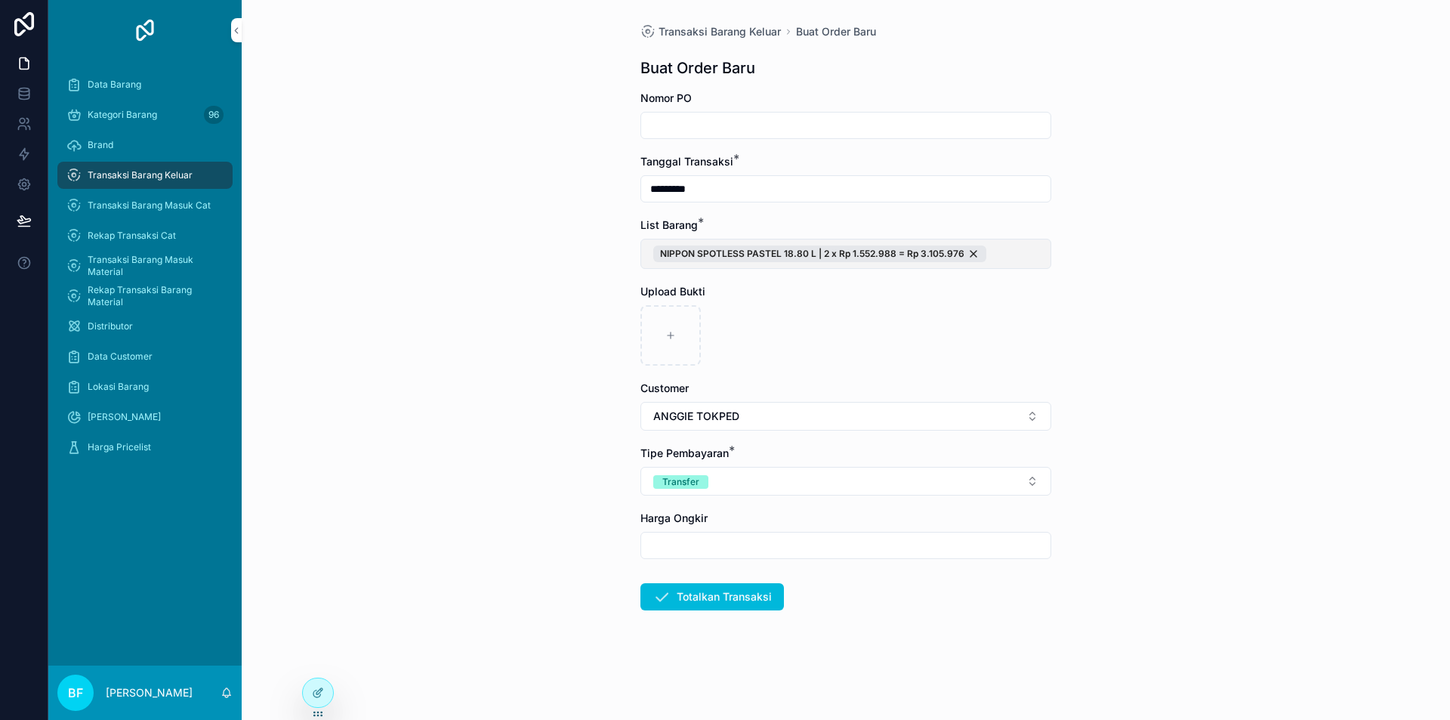
click at [1036, 262] on button "NIPPON SPOTLESS PASTEL 18.80 L | 2 x Rp 1.552.988 = Rp 3.105.976" at bounding box center [845, 254] width 411 height 30
click at [774, 328] on span "New" at bounding box center [773, 331] width 23 height 15
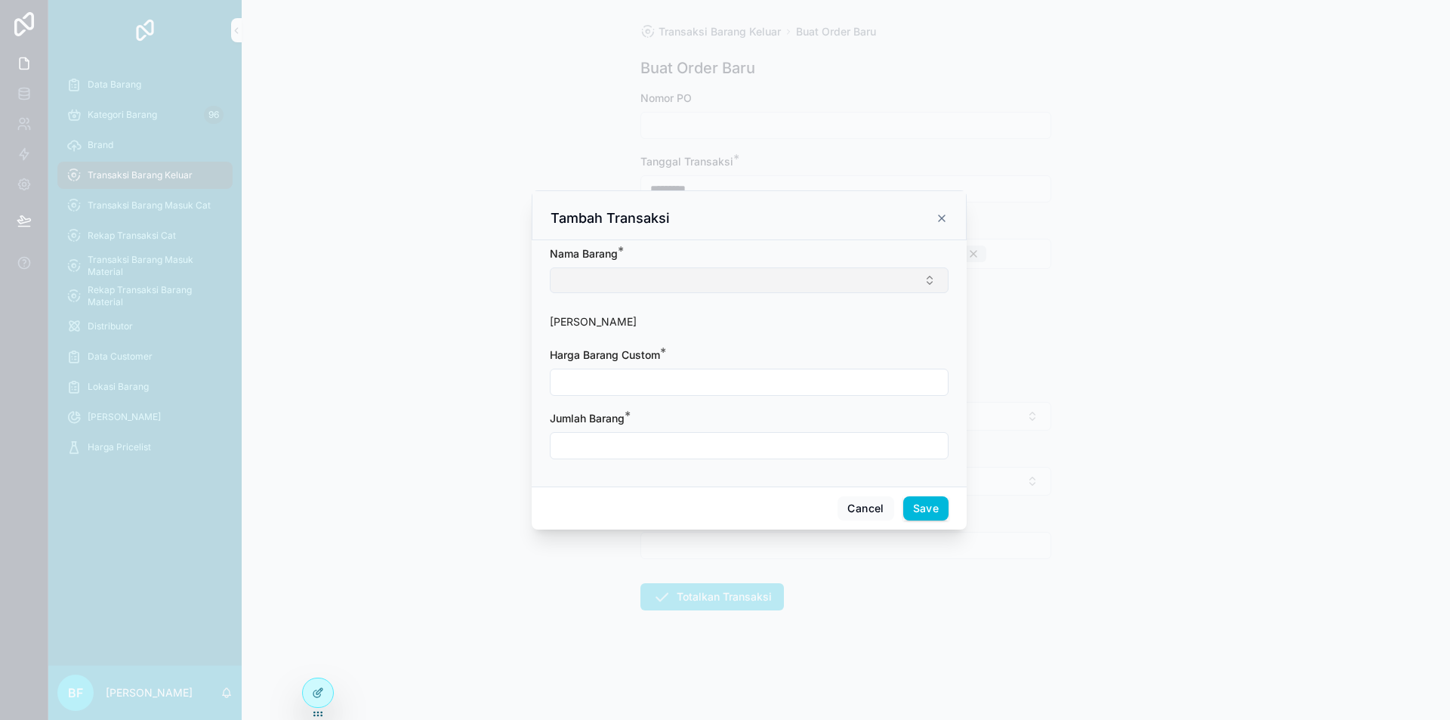
click at [727, 277] on button "Select Button" at bounding box center [749, 280] width 399 height 26
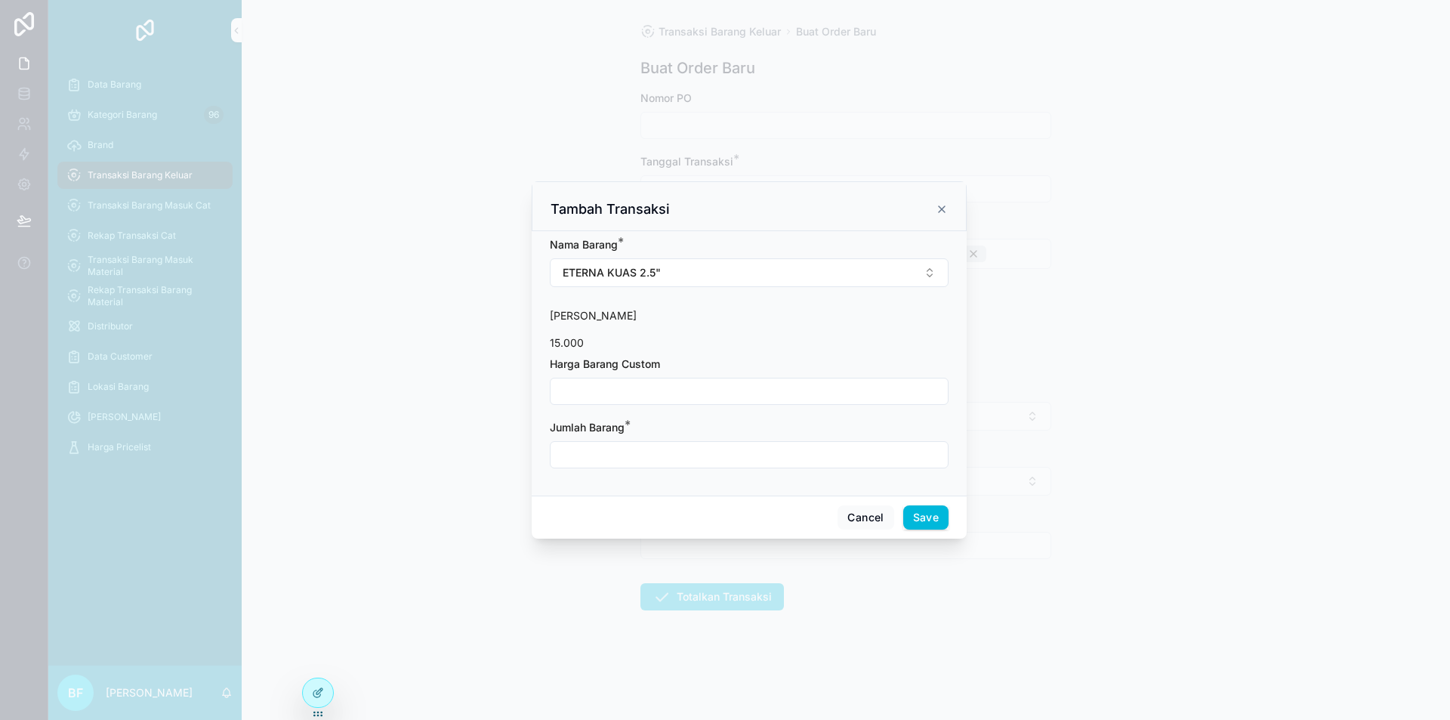
click at [694, 402] on input "scrollable content" at bounding box center [749, 391] width 397 height 21
click at [683, 451] on input "scrollable content" at bounding box center [749, 454] width 397 height 21
click at [923, 520] on button "Save" at bounding box center [925, 517] width 45 height 24
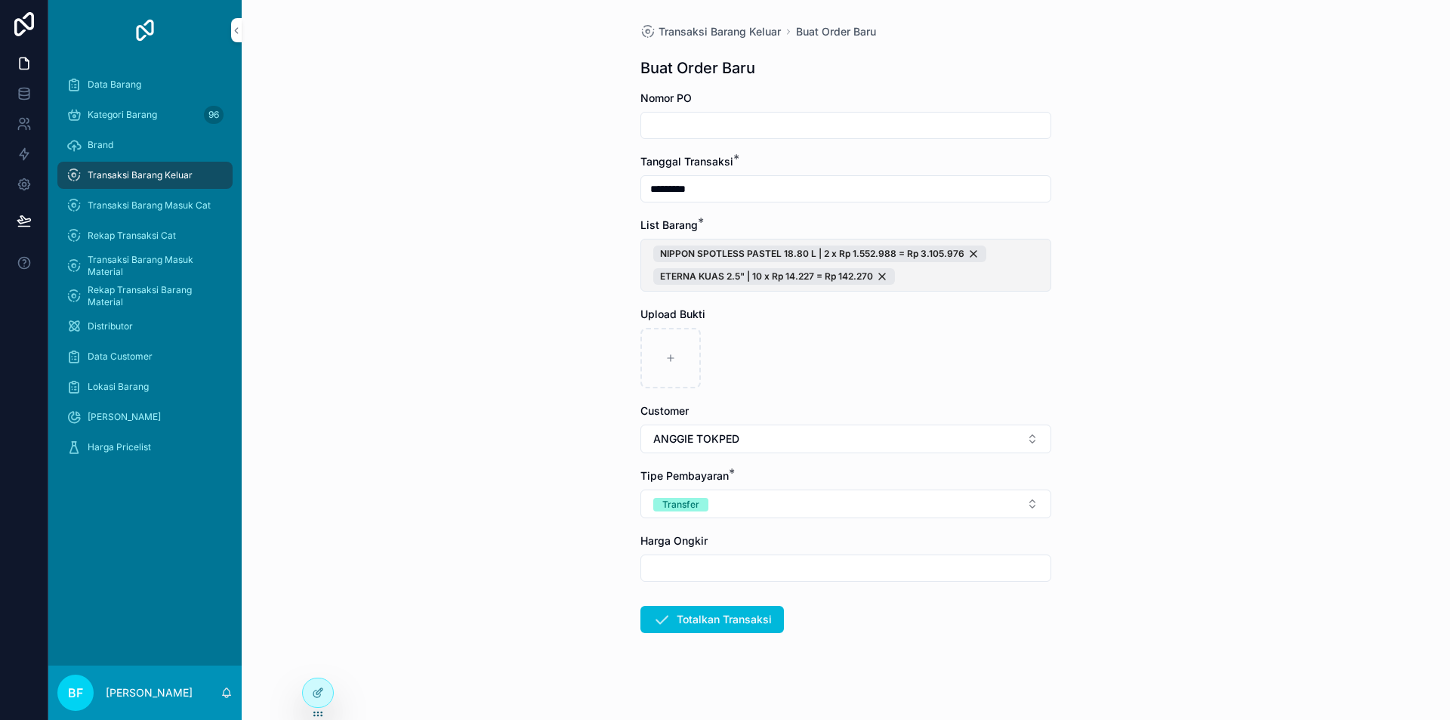
click at [1000, 281] on span "NIPPON SPOTLESS PASTEL 18.80 L | 2 x Rp 1.552.988 = Rp 3.105.976 ETERNA KUAS 2.…" at bounding box center [845, 264] width 385 height 39
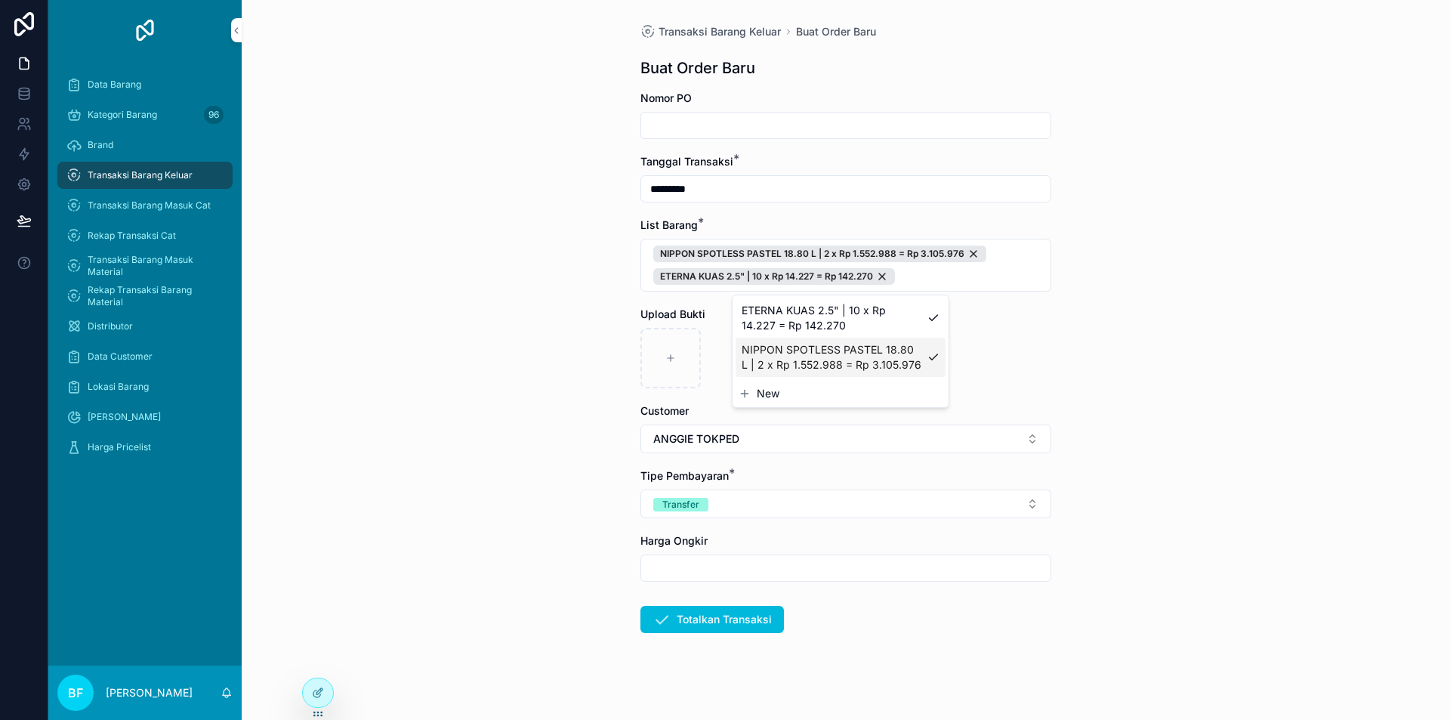
click at [770, 388] on span "New" at bounding box center [768, 393] width 23 height 15
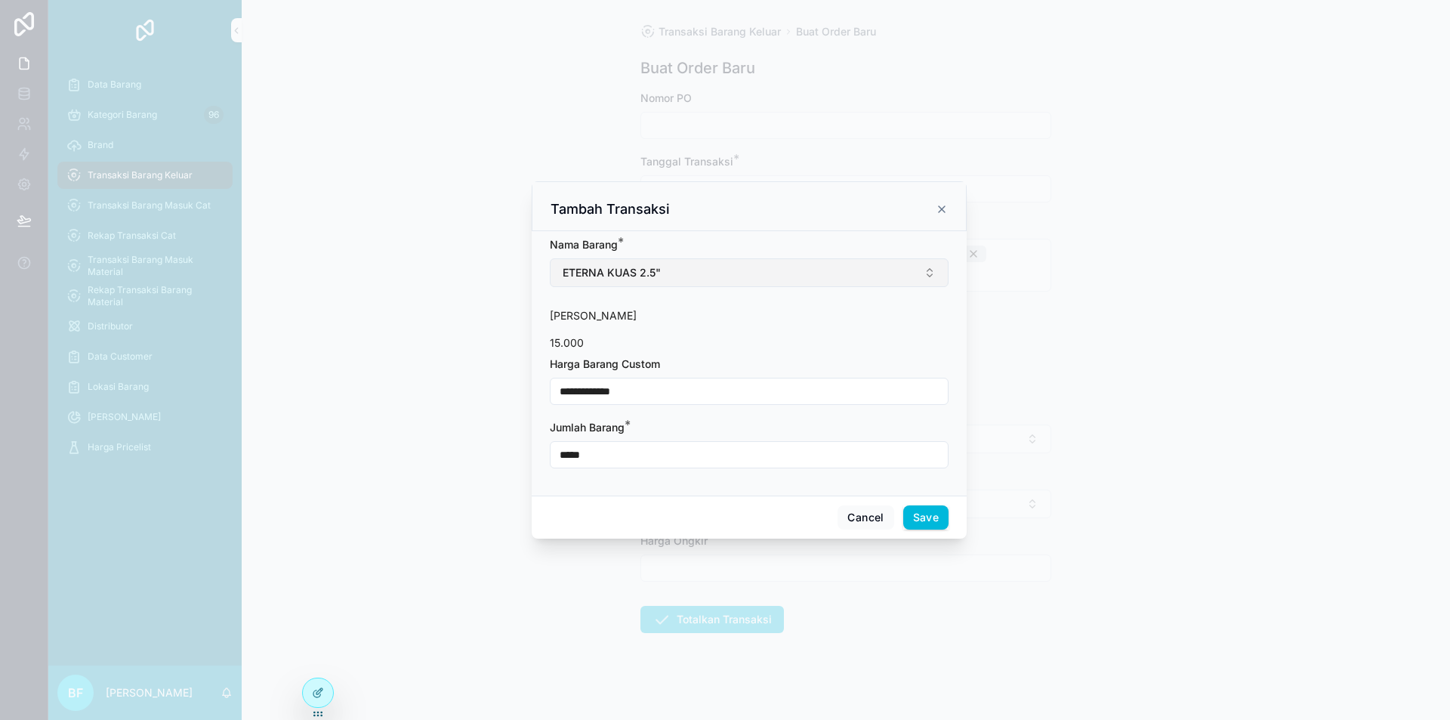
click at [742, 265] on button "ETERNA KUAS 2.5"" at bounding box center [749, 272] width 399 height 29
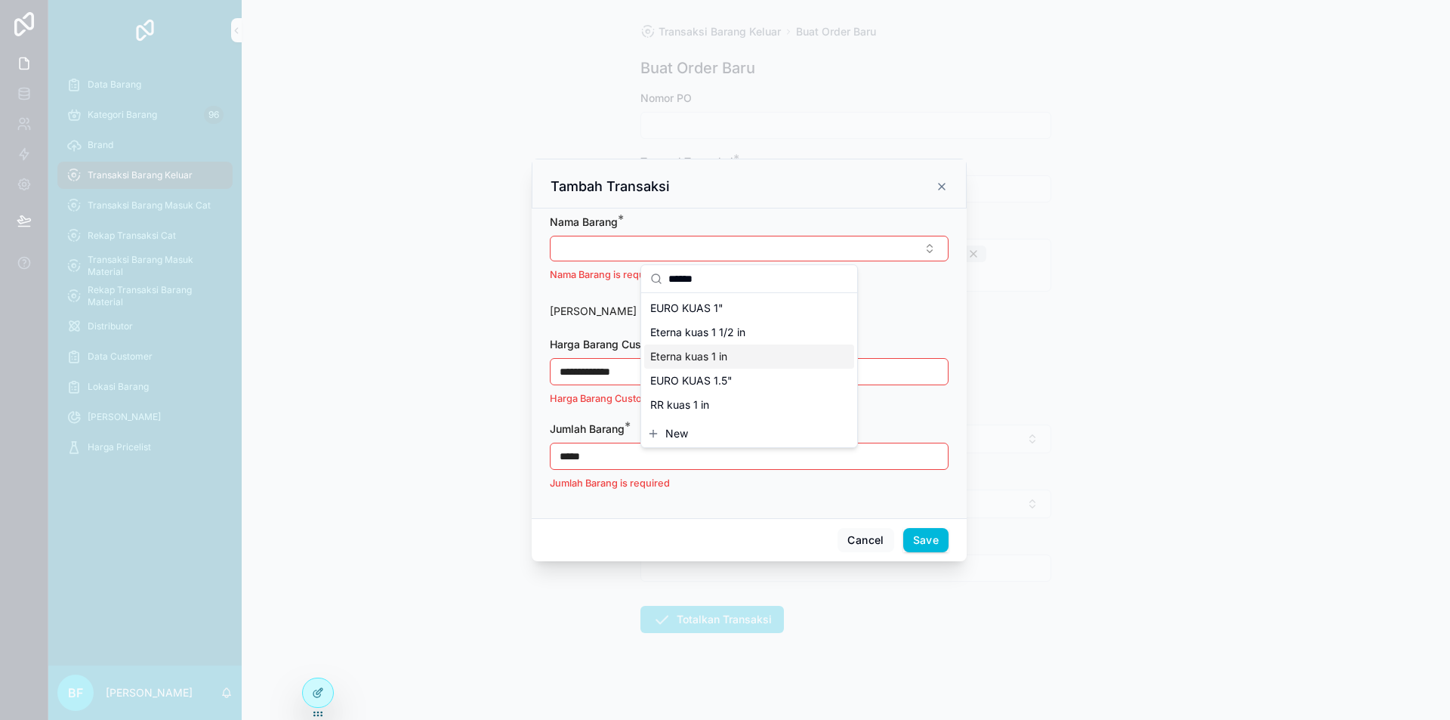
click at [708, 357] on span "Eterna kuas 1 in" at bounding box center [688, 356] width 77 height 15
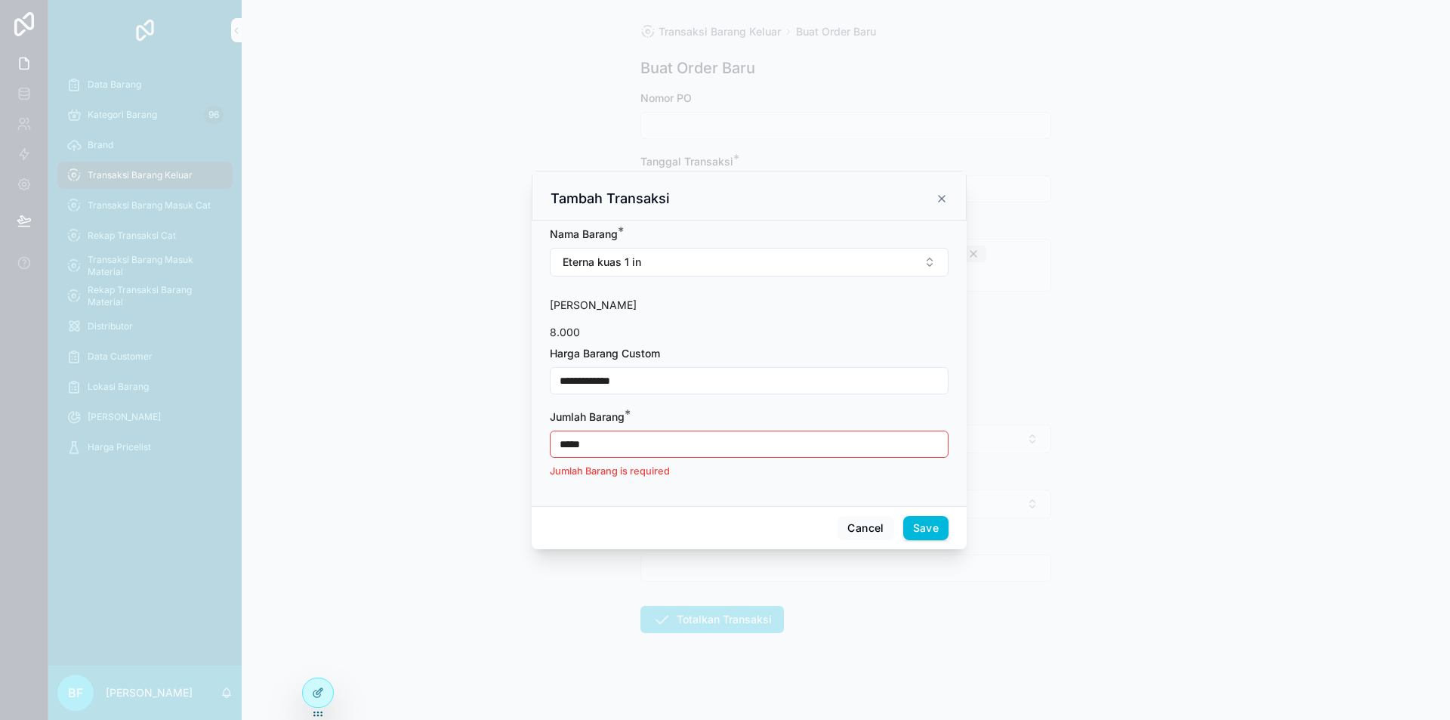
click at [696, 378] on input "**********" at bounding box center [749, 380] width 397 height 21
click at [689, 453] on input "*****" at bounding box center [749, 444] width 397 height 21
click at [690, 453] on input "*****" at bounding box center [749, 444] width 397 height 21
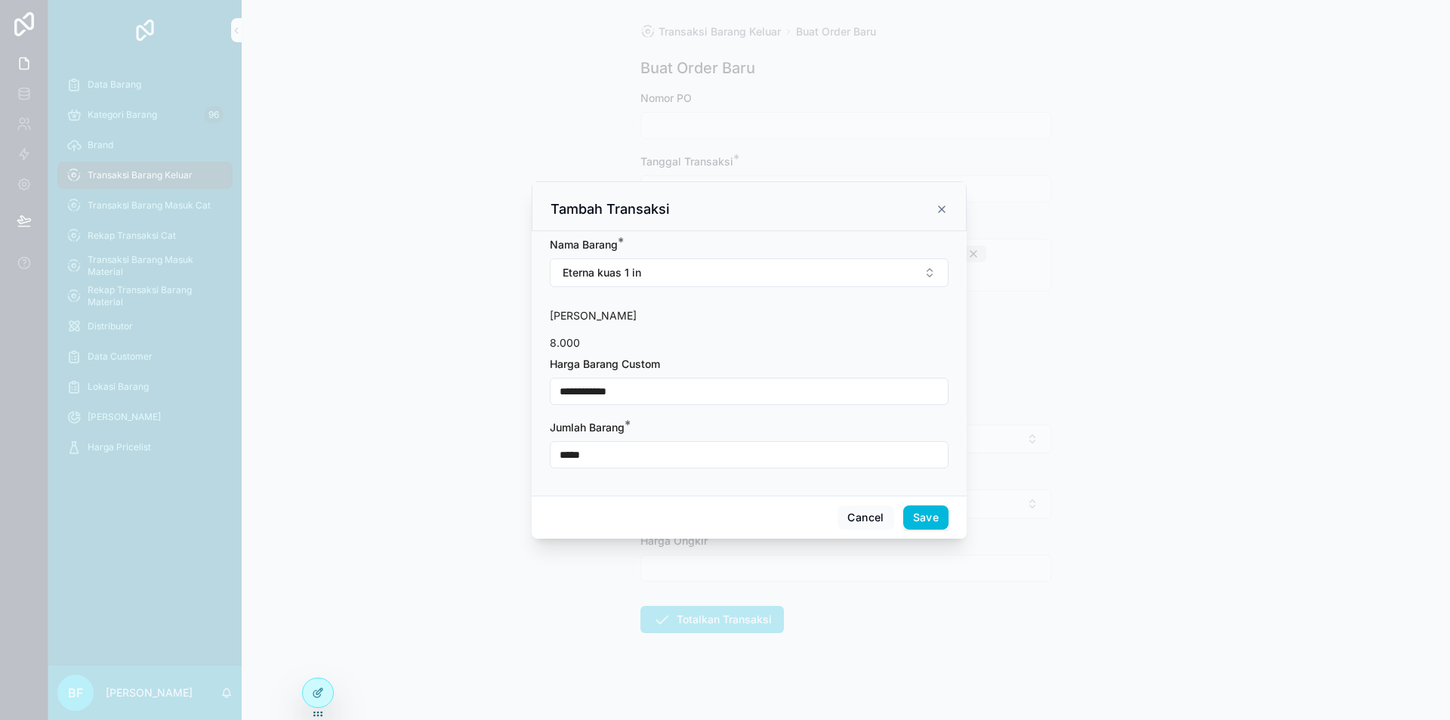
click at [928, 508] on button "Save" at bounding box center [925, 517] width 45 height 24
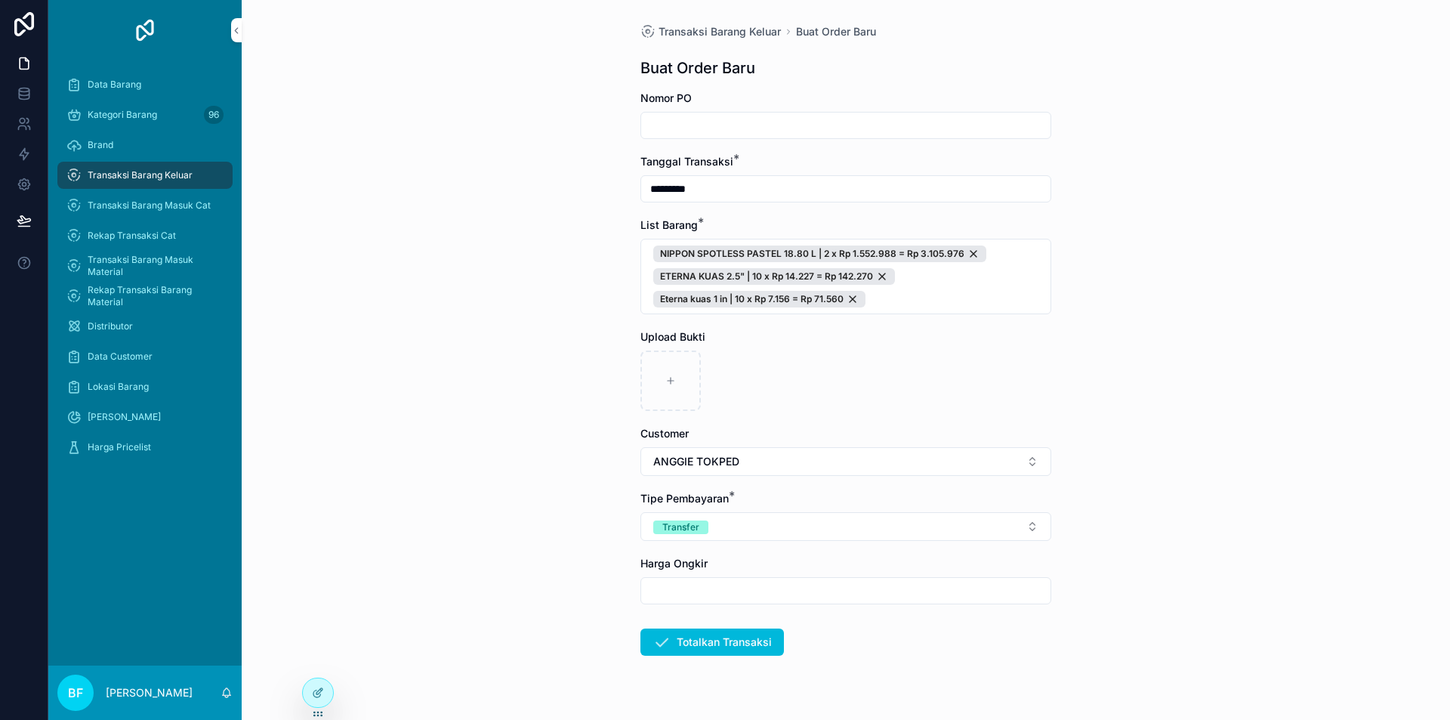
click at [727, 627] on form "Nomor PO Tanggal Transaksi * ********* List Barang * NIPPON SPOTLESS PASTEL 18.…" at bounding box center [845, 422] width 411 height 662
click at [728, 640] on button "Totalkan Transaksi" at bounding box center [712, 641] width 144 height 27
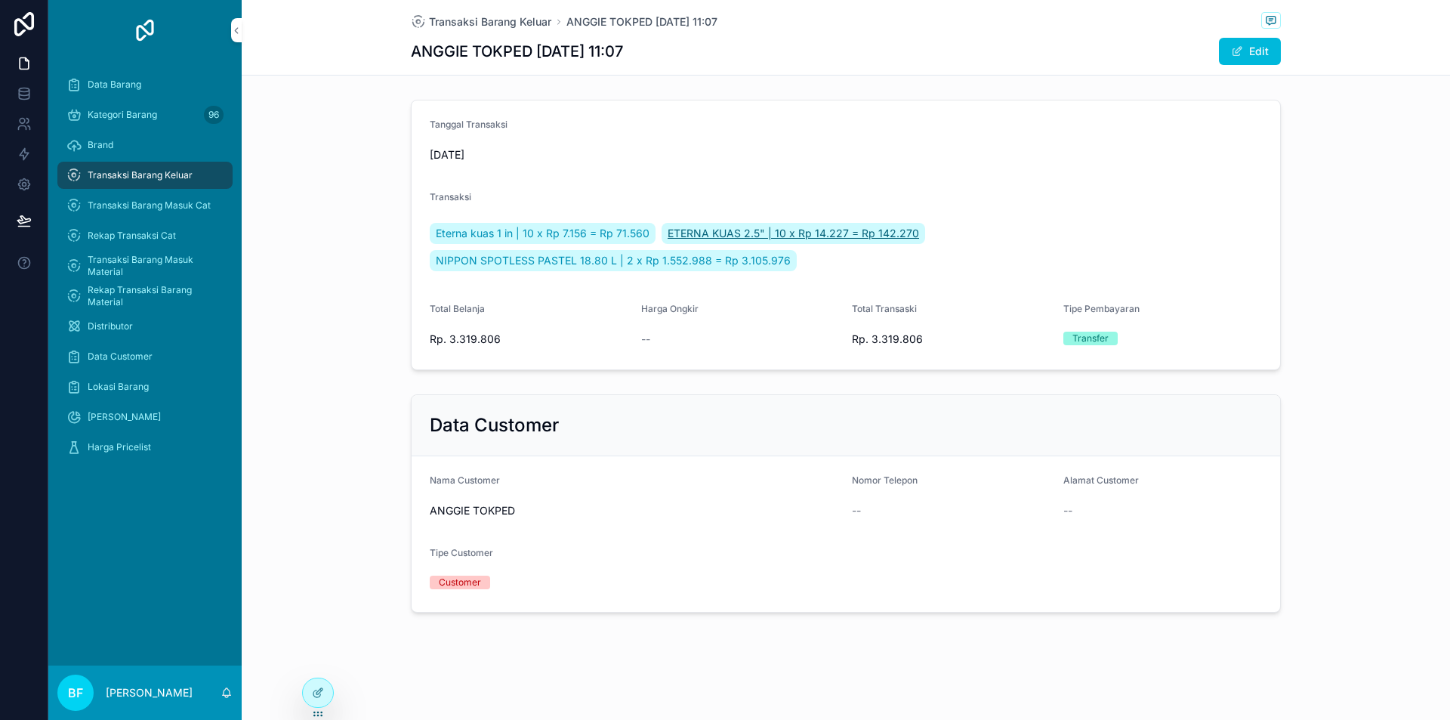
click at [879, 230] on span "ETERNA KUAS 2.5" | 10 x Rp 14.227 = Rp 142.270" at bounding box center [794, 233] width 252 height 15
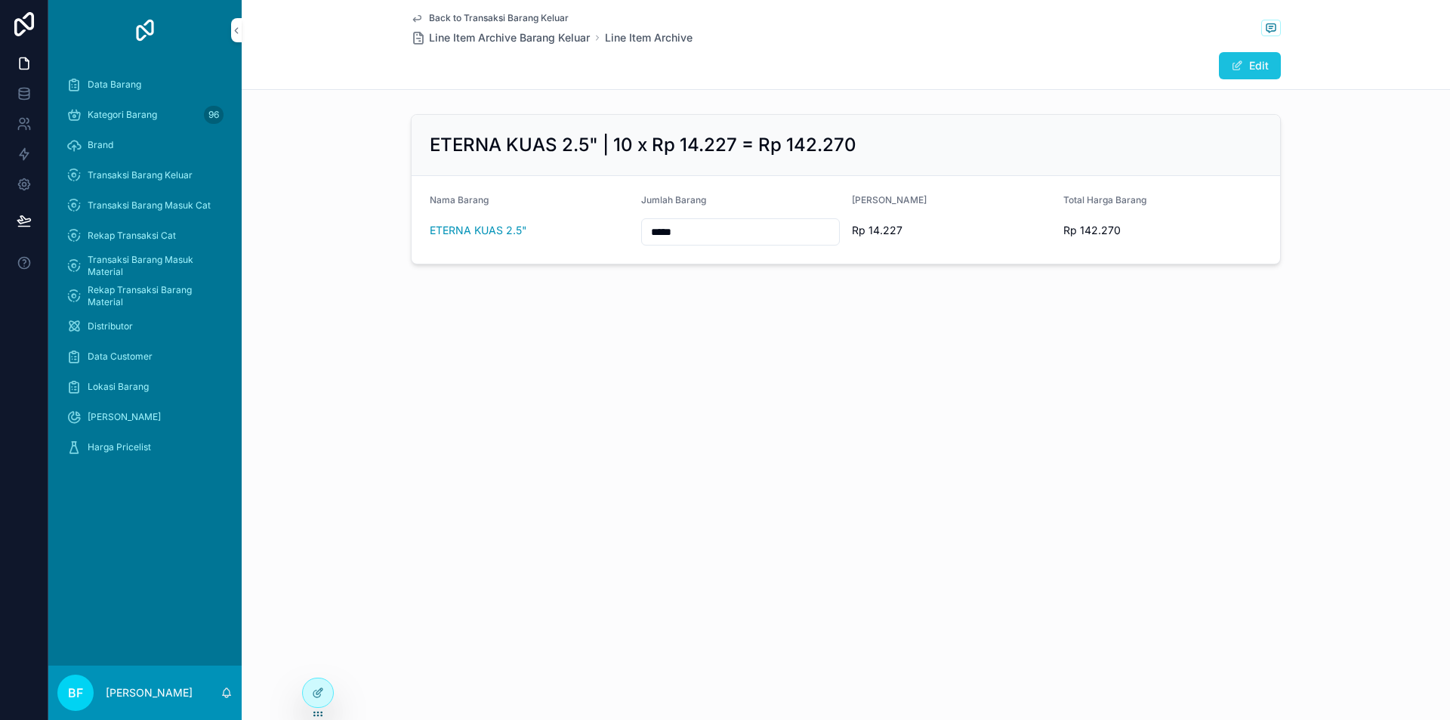
click at [1234, 64] on span "scrollable content" at bounding box center [1237, 66] width 12 height 12
click at [1234, 64] on span "scrollable content" at bounding box center [1230, 66] width 12 height 12
click at [495, 13] on span "Back to Transaksi Barang Keluar" at bounding box center [499, 18] width 140 height 12
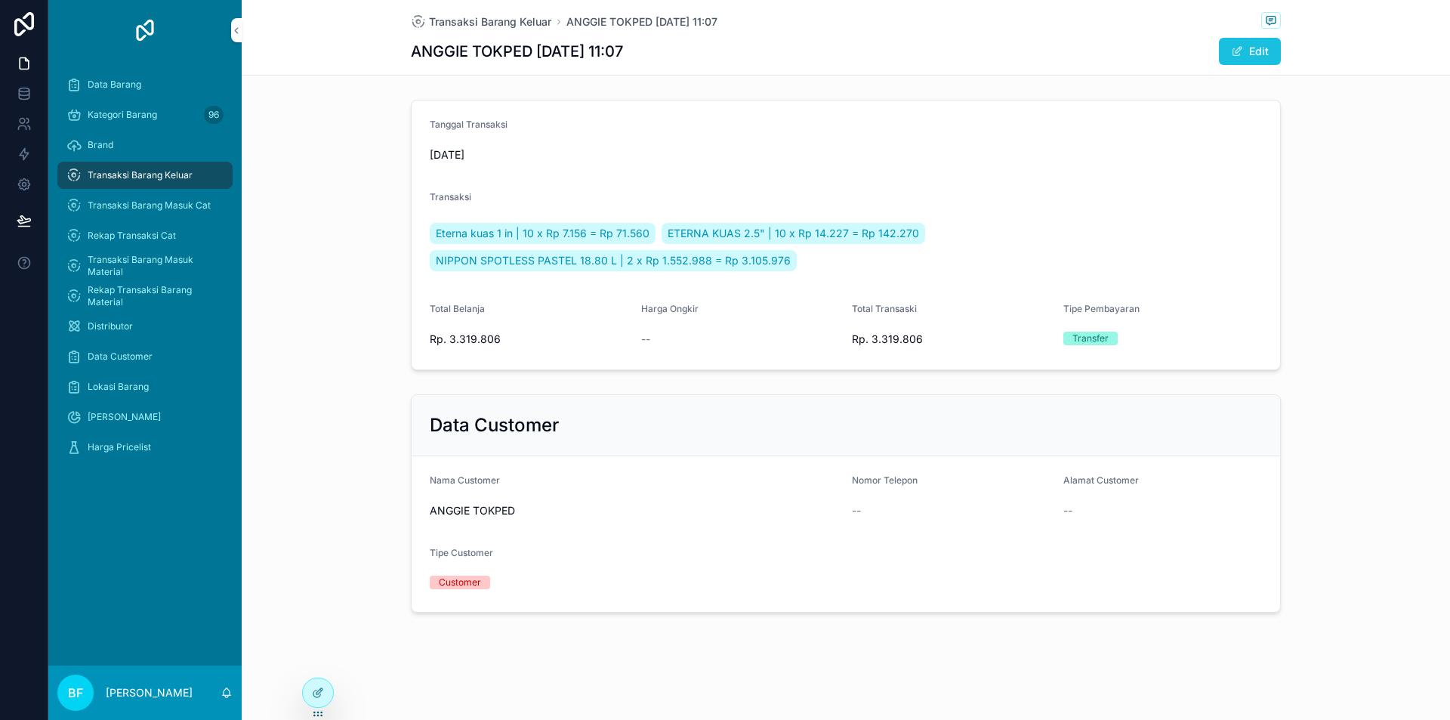
click at [1261, 50] on button "Edit" at bounding box center [1250, 51] width 62 height 27
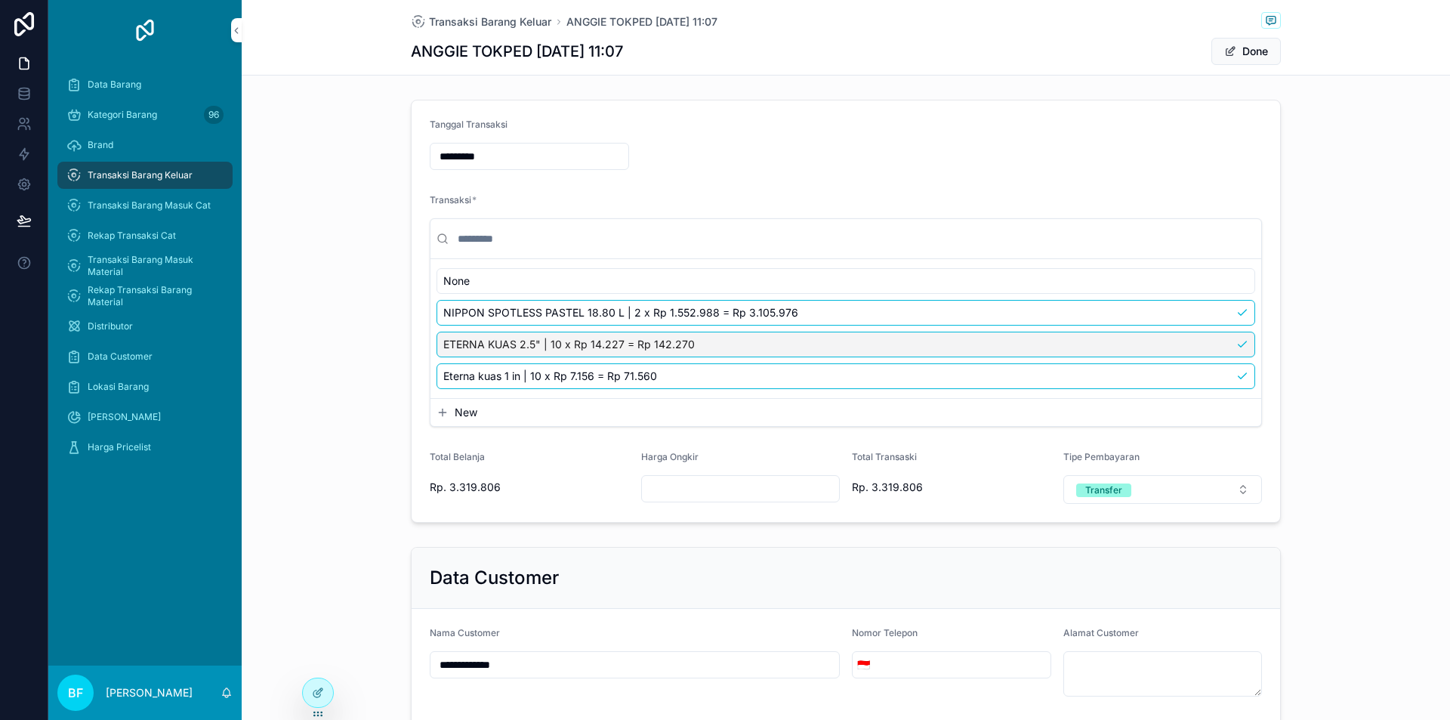
click at [718, 341] on div "ETERNA KUAS 2.5" | 10 x Rp 14.227 = Rp 142.270" at bounding box center [846, 345] width 819 height 26
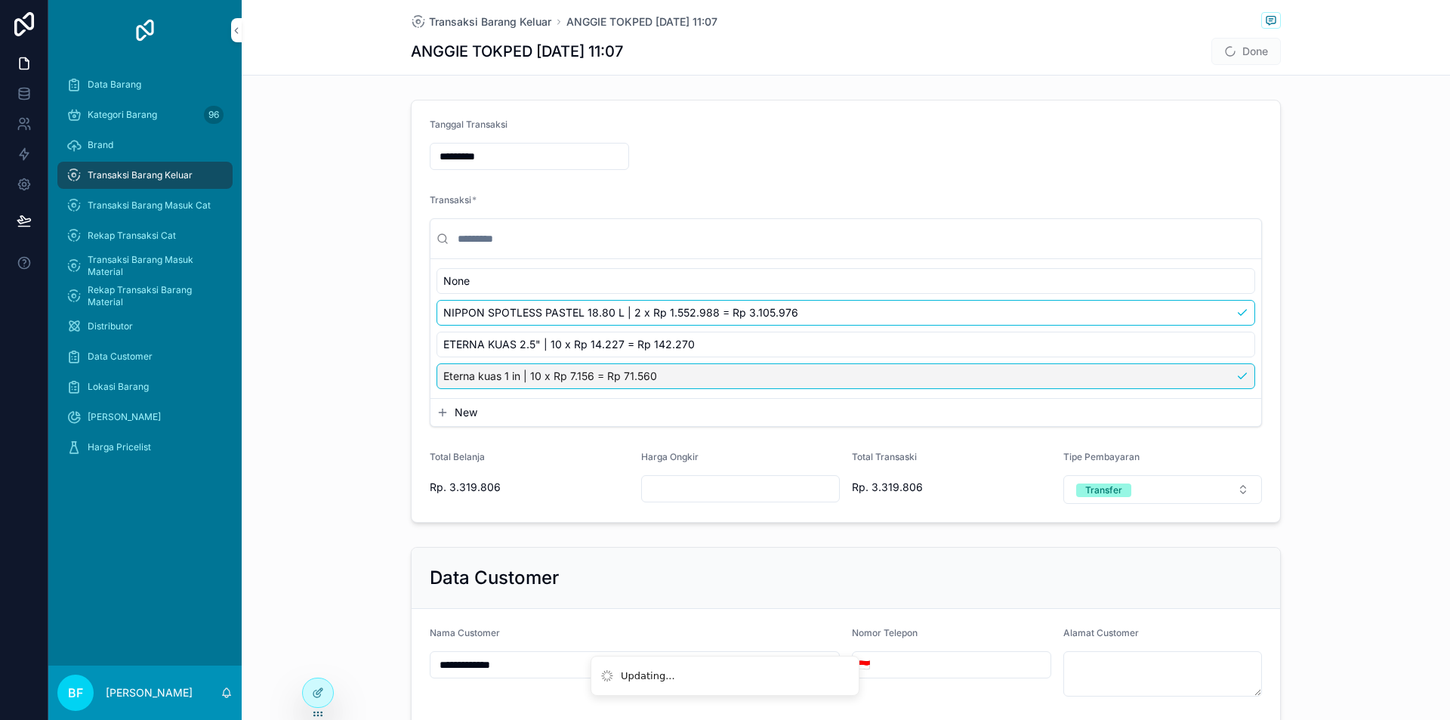
click at [480, 416] on button "New" at bounding box center [846, 412] width 819 height 15
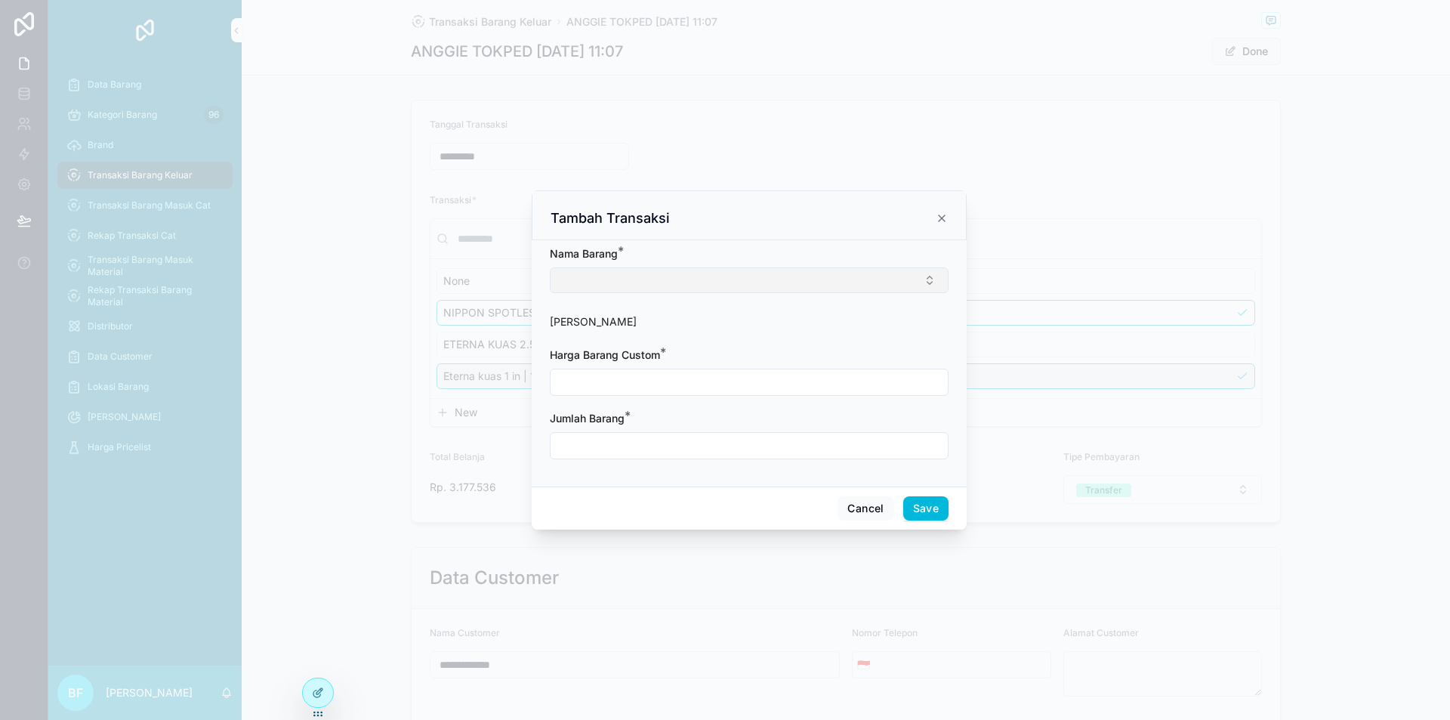
click at [603, 281] on button "Select Button" at bounding box center [749, 280] width 399 height 26
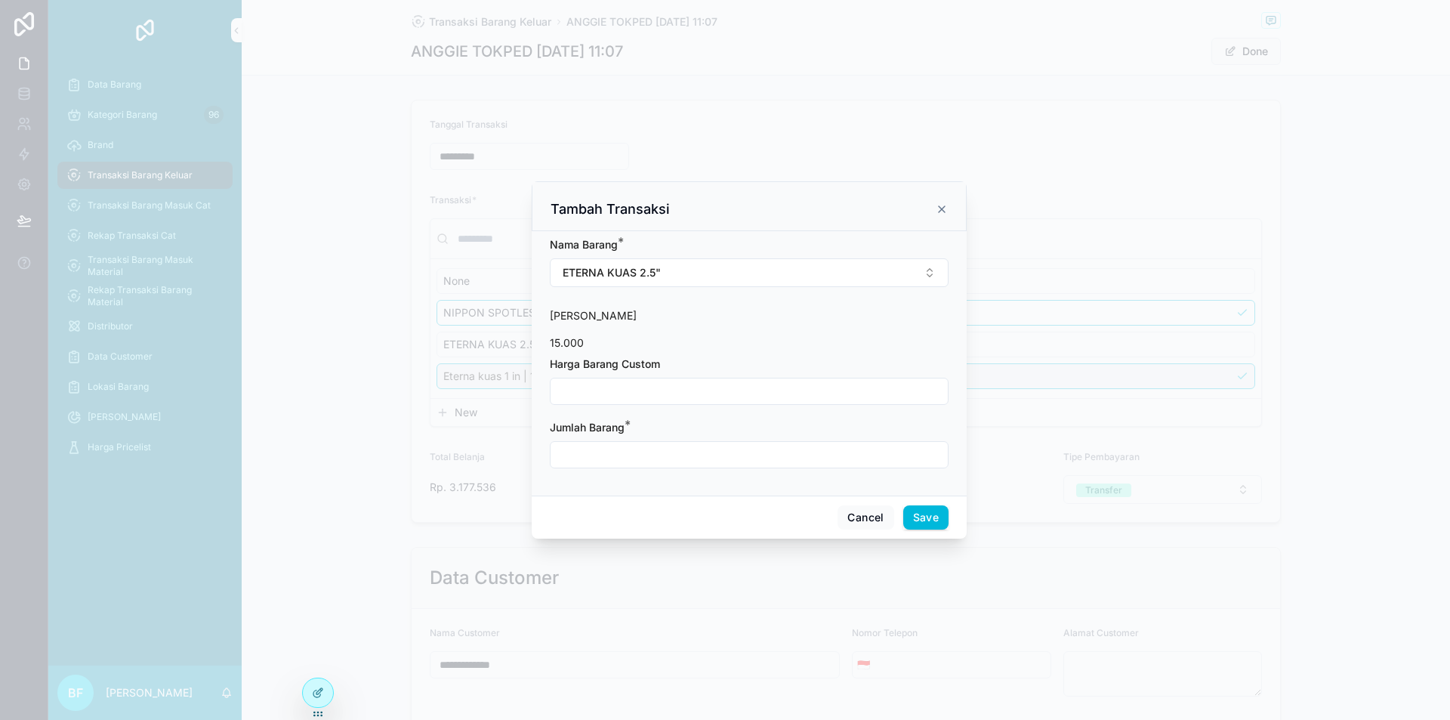
click at [613, 396] on input "scrollable content" at bounding box center [749, 391] width 397 height 21
click at [619, 449] on input "scrollable content" at bounding box center [749, 454] width 397 height 21
click at [936, 514] on button "Save" at bounding box center [925, 517] width 45 height 24
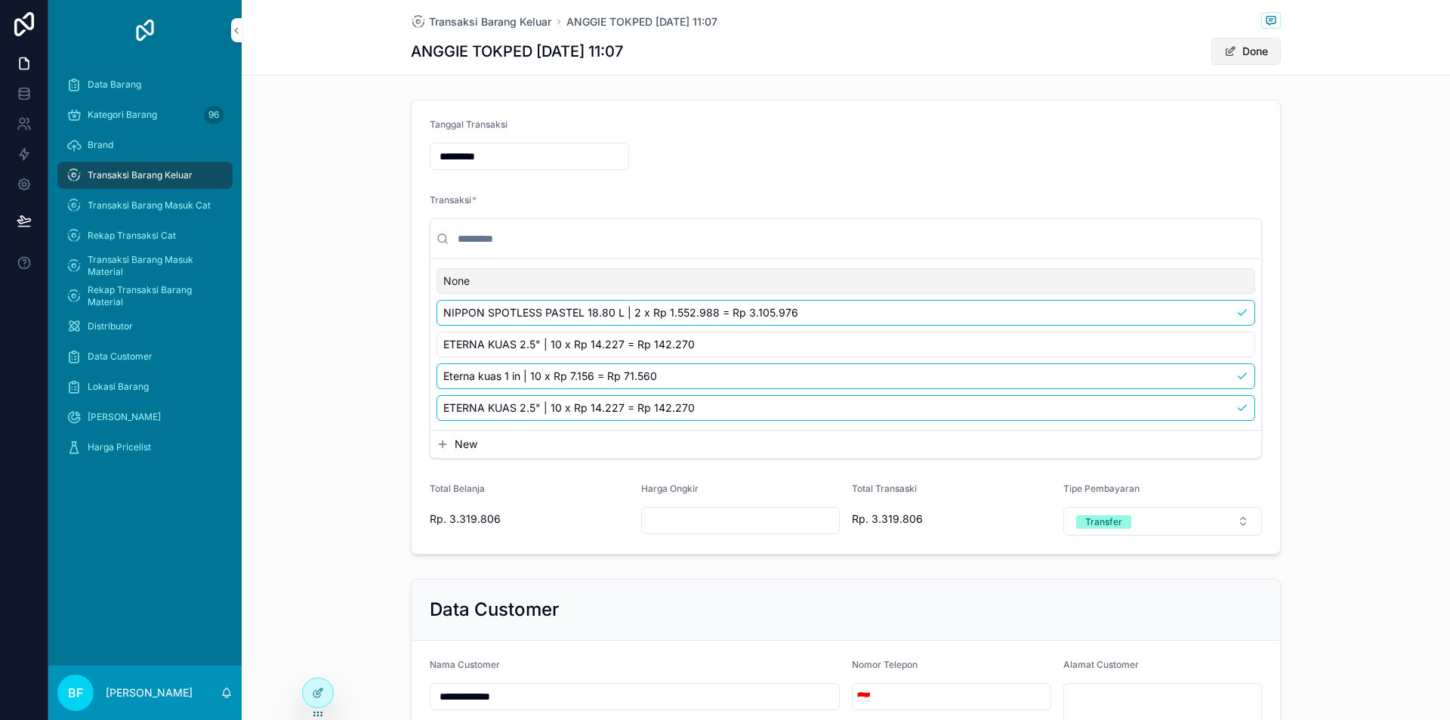
click at [1256, 50] on button "Done" at bounding box center [1246, 51] width 69 height 27
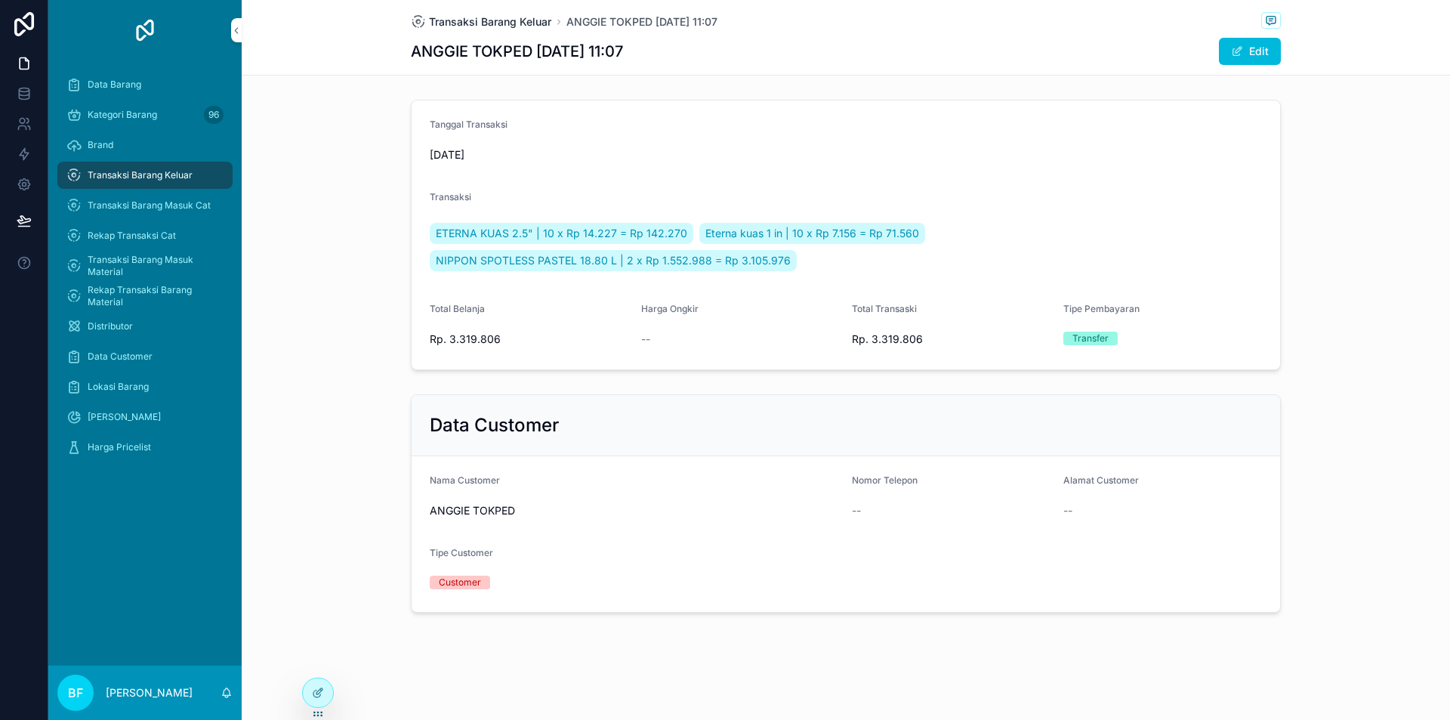
click at [490, 24] on span "Transaksi Barang Keluar" at bounding box center [490, 21] width 122 height 15
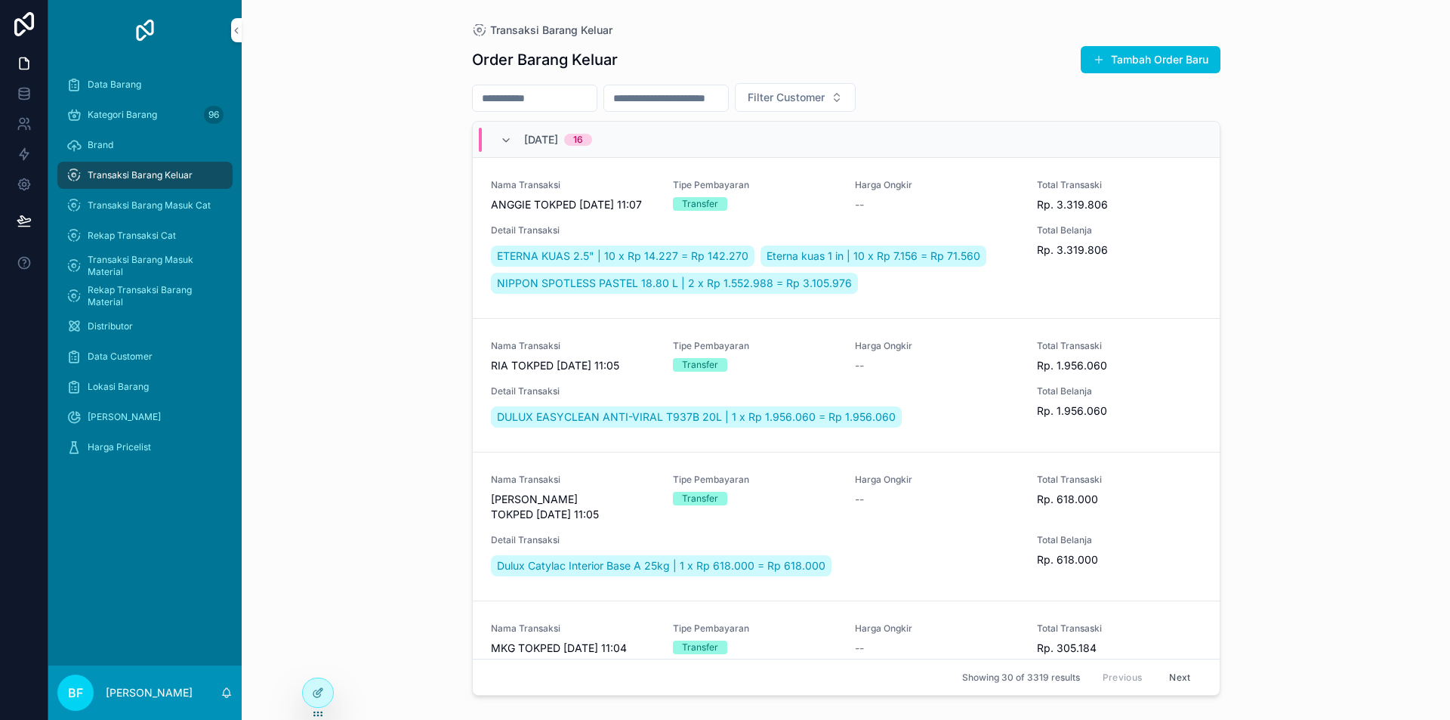
click at [1168, 66] on button "Tambah Order Baru" at bounding box center [1151, 59] width 140 height 27
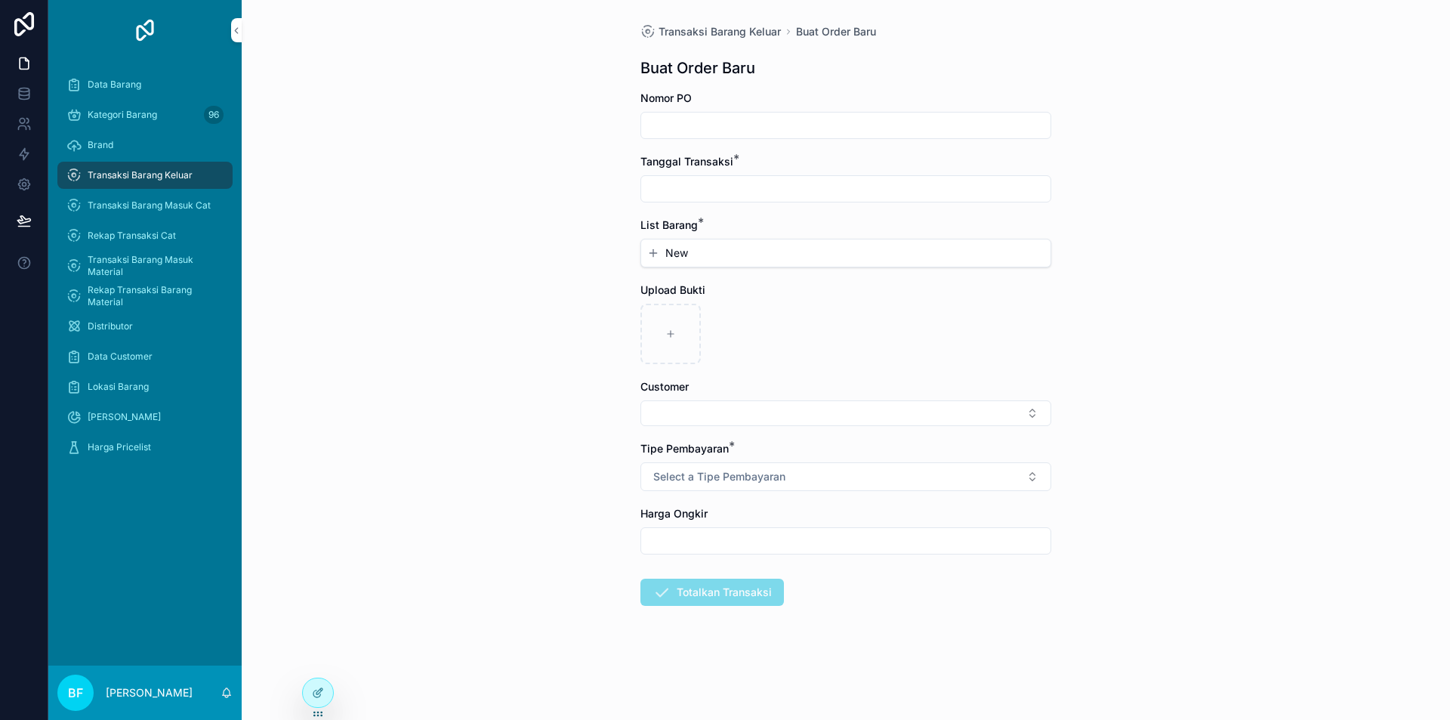
click at [734, 190] on input "scrollable content" at bounding box center [845, 188] width 409 height 21
click at [841, 317] on button "2" at bounding box center [845, 312] width 27 height 27
click at [678, 251] on span "New" at bounding box center [676, 252] width 23 height 15
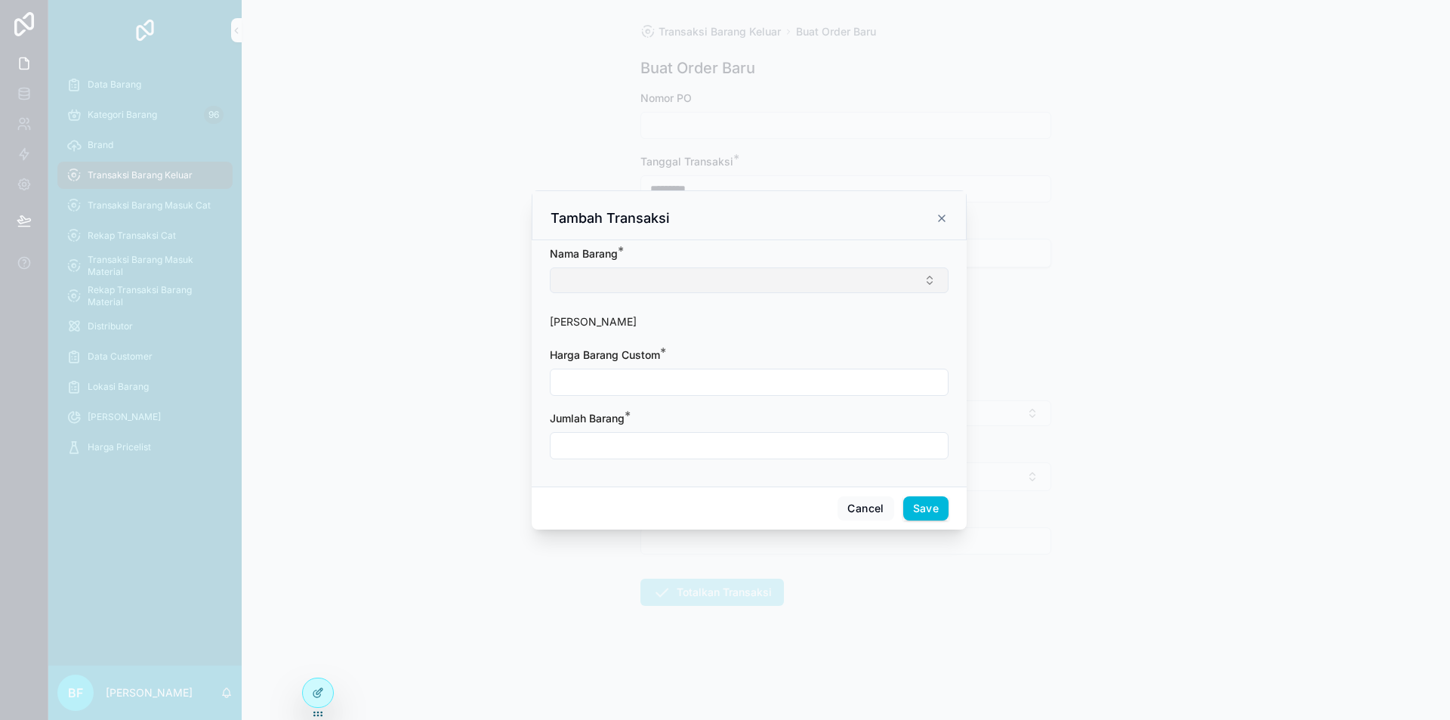
click at [678, 273] on button "Select Button" at bounding box center [749, 280] width 399 height 26
click at [660, 378] on input "scrollable content" at bounding box center [749, 383] width 397 height 21
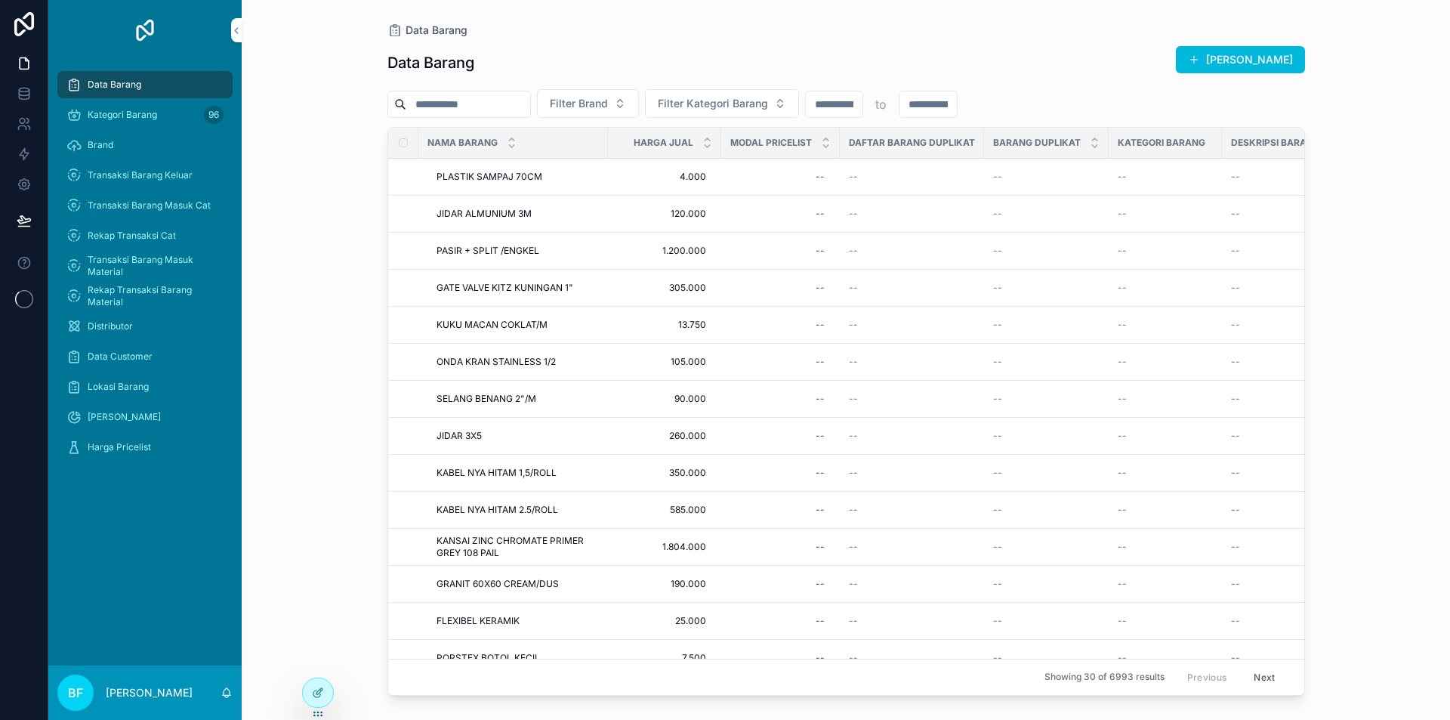
click at [507, 107] on input "scrollable content" at bounding box center [468, 104] width 124 height 21
click at [510, 132] on div "Nama Barang" at bounding box center [513, 142] width 190 height 29
click at [512, 103] on input "scrollable content" at bounding box center [468, 104] width 124 height 21
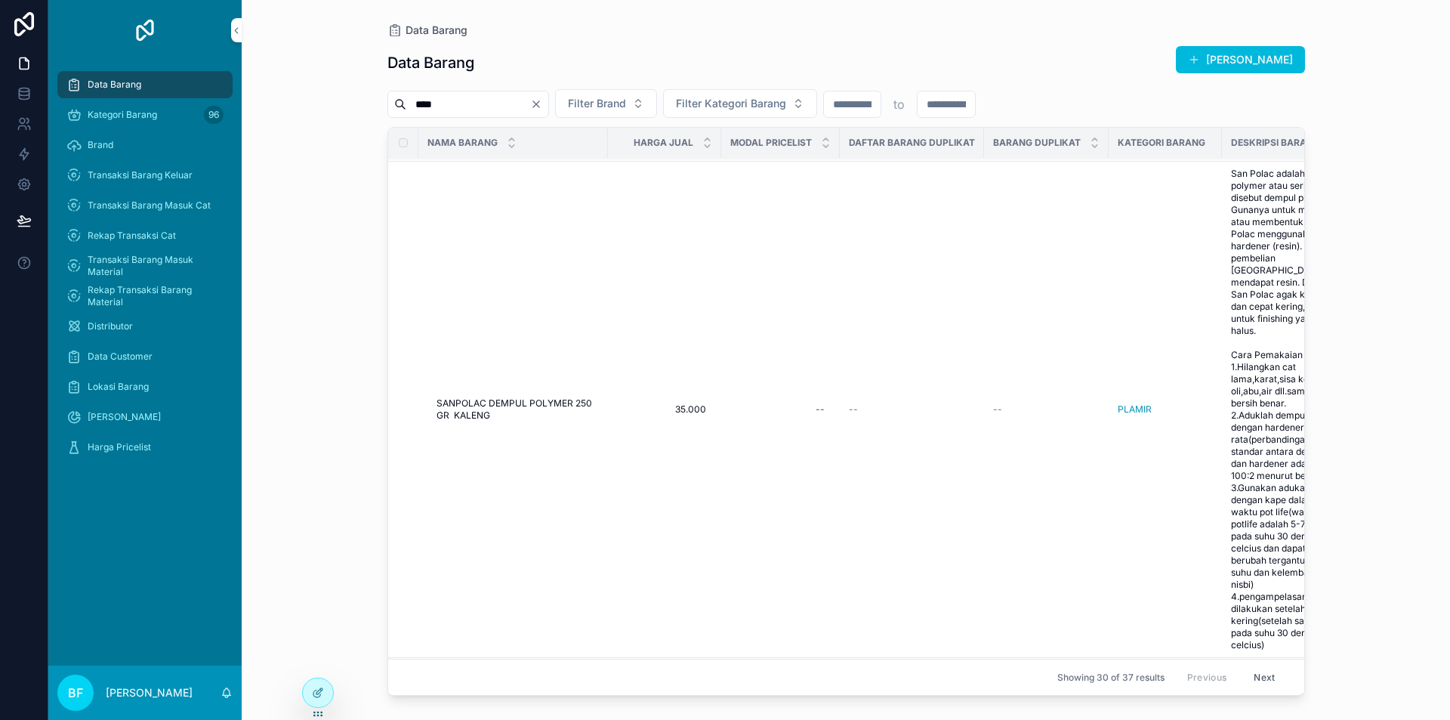
scroll to position [1511, 0]
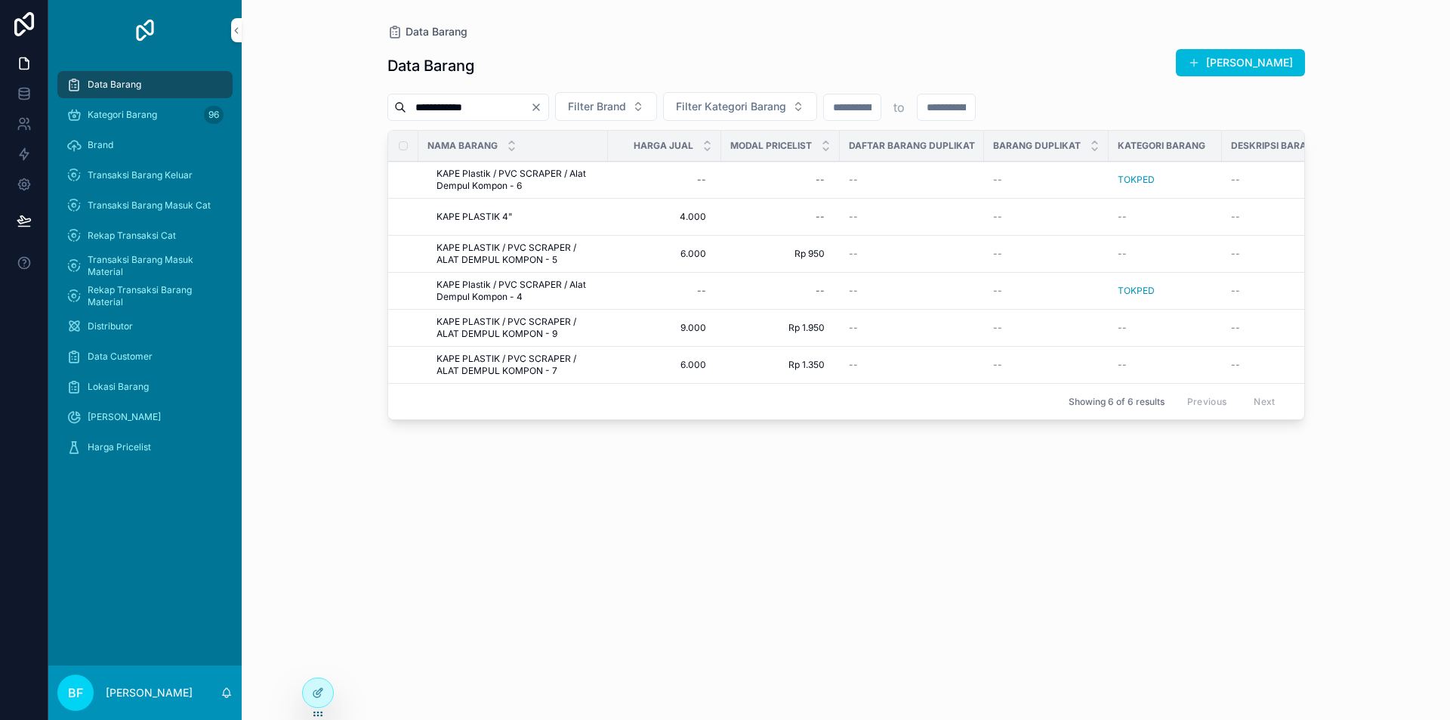
type input "**********"
click at [571, 326] on span "KAPE PLASTIK / PVC SCRAPER / ALAT DEMPUL KOMPON - 9" at bounding box center [518, 328] width 162 height 24
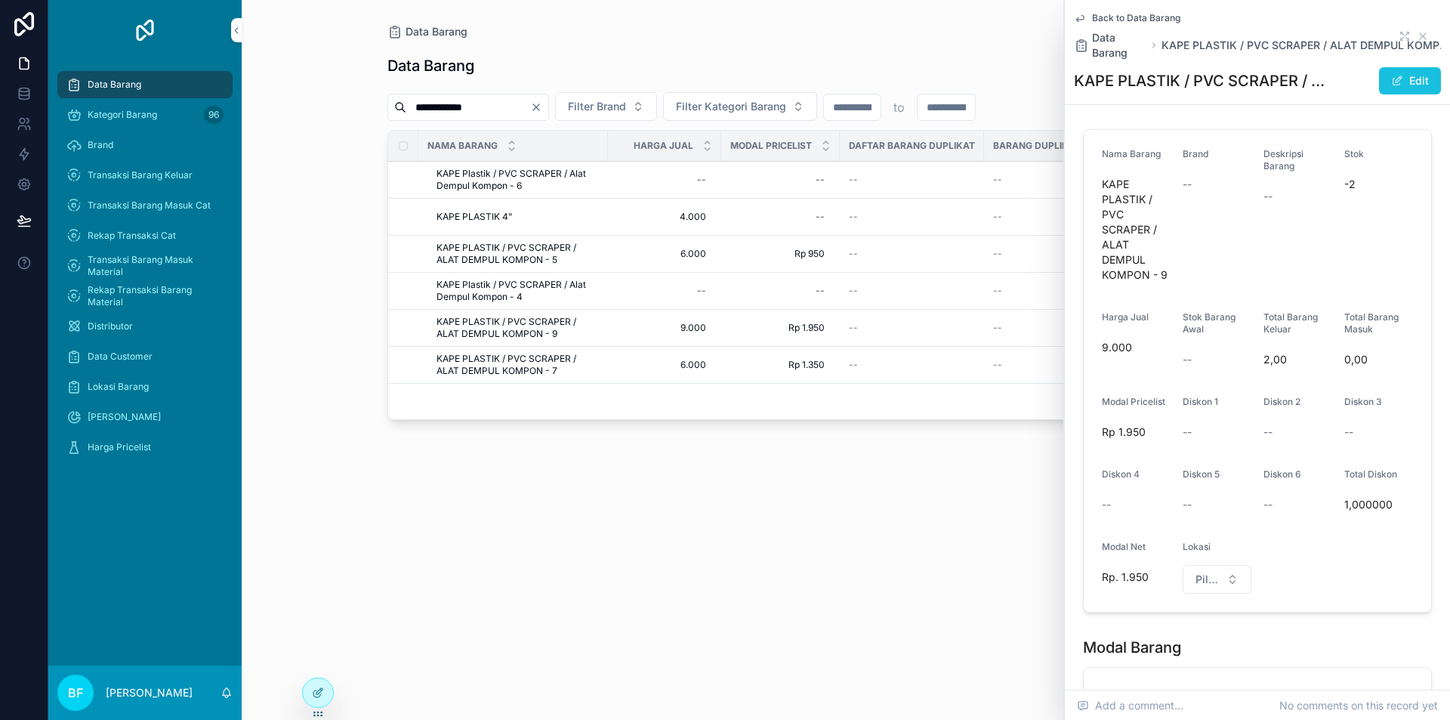
click at [1419, 74] on button "Edit" at bounding box center [1410, 80] width 62 height 27
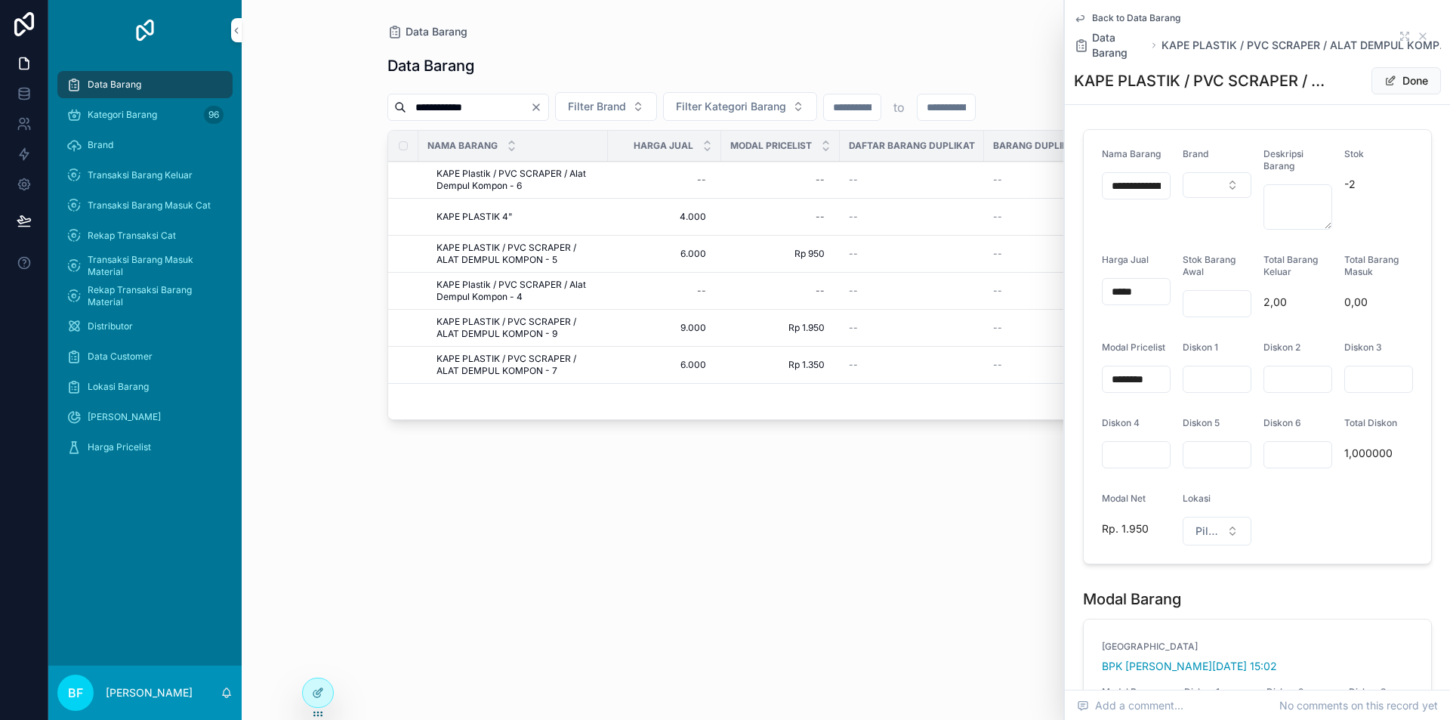
click at [1152, 184] on input "**********" at bounding box center [1136, 185] width 67 height 21
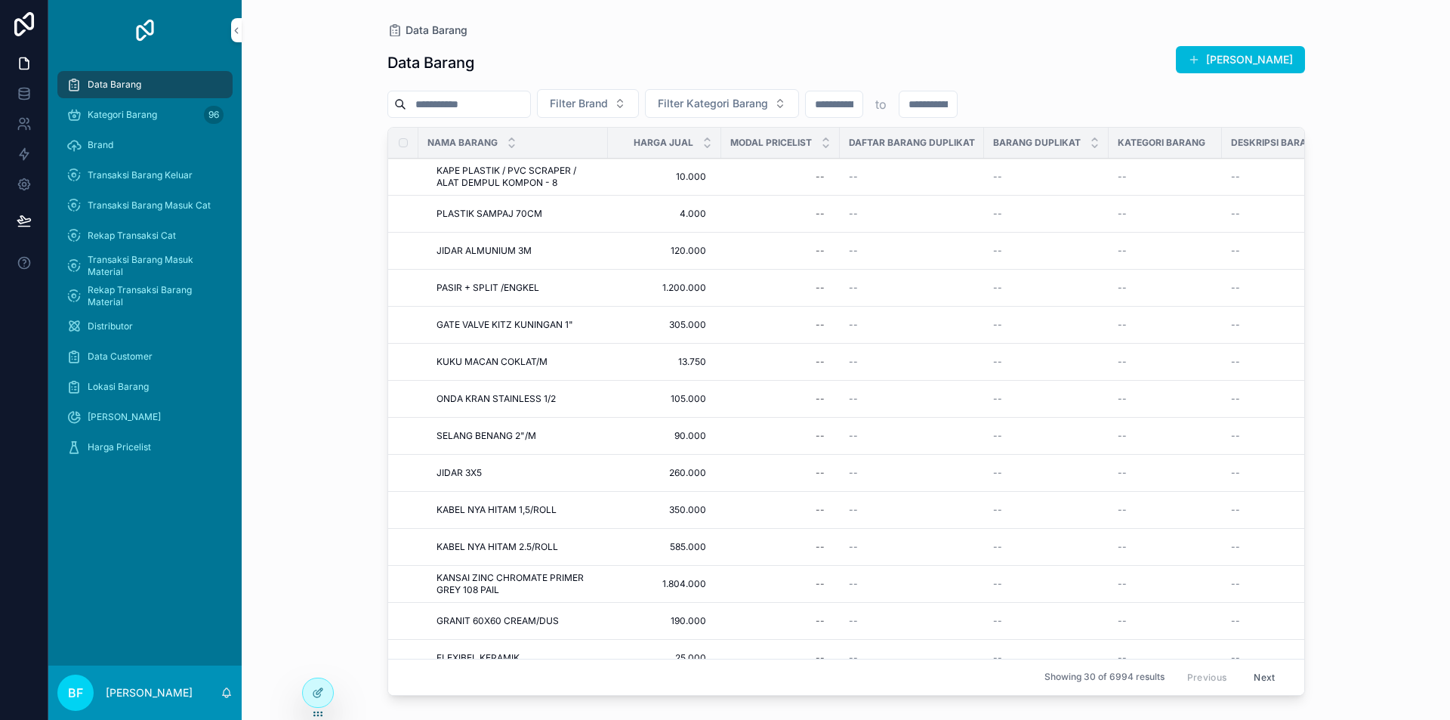
click at [481, 100] on input "scrollable content" at bounding box center [468, 104] width 124 height 21
click at [349, 271] on div "Data Barang Data Barang Tambah Barang Filter Brand Filter Kategori Barang to Na…" at bounding box center [846, 360] width 1208 height 720
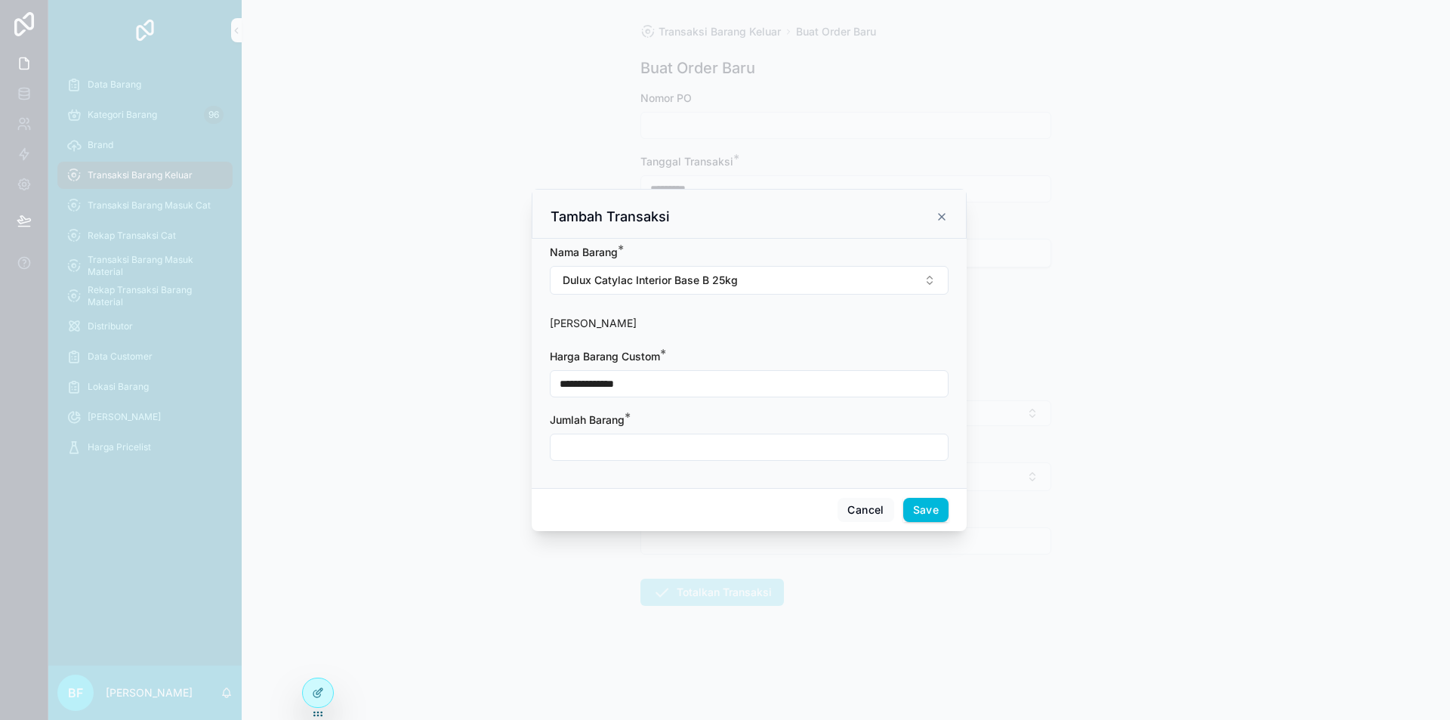
type input "**********"
click at [742, 449] on input "scrollable content" at bounding box center [749, 447] width 397 height 21
type input "****"
click at [932, 514] on button "Save" at bounding box center [925, 510] width 45 height 24
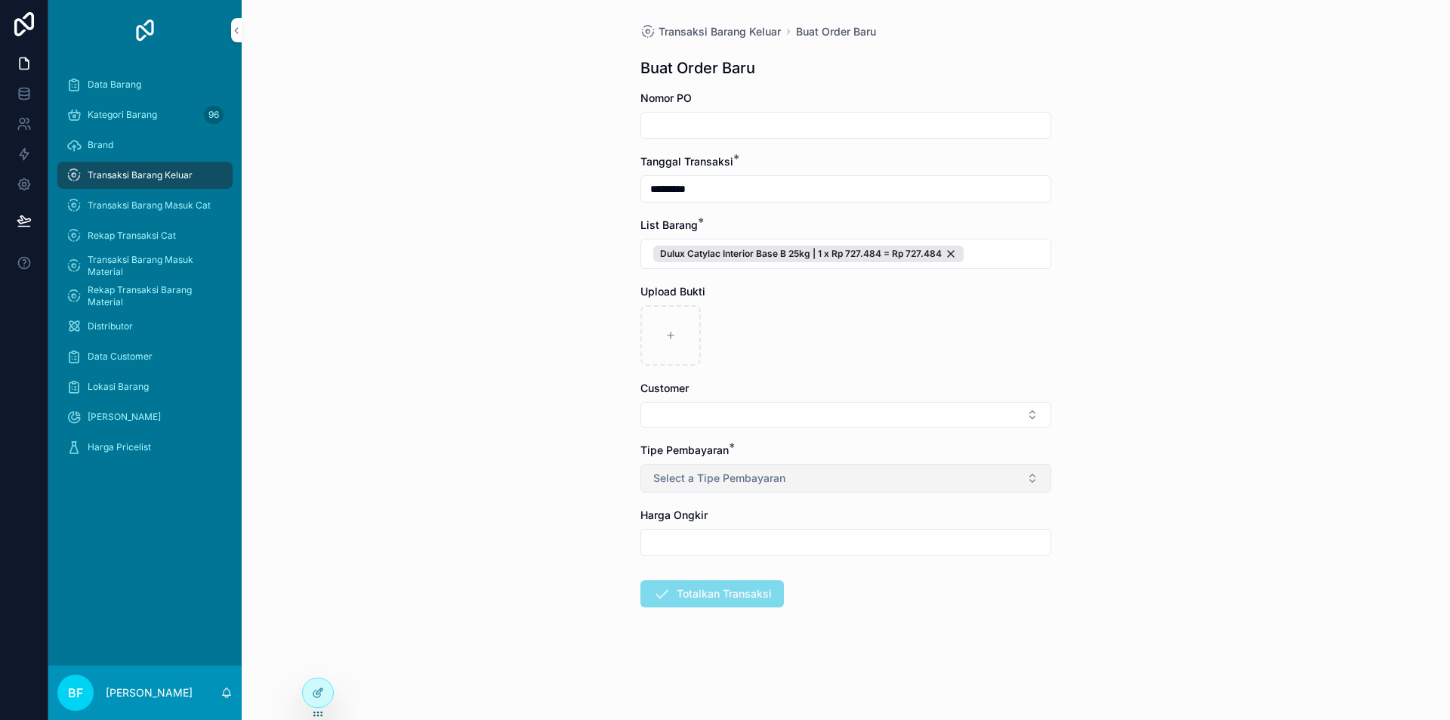
click at [742, 488] on button "Select a Tipe Pembayaran" at bounding box center [845, 478] width 411 height 29
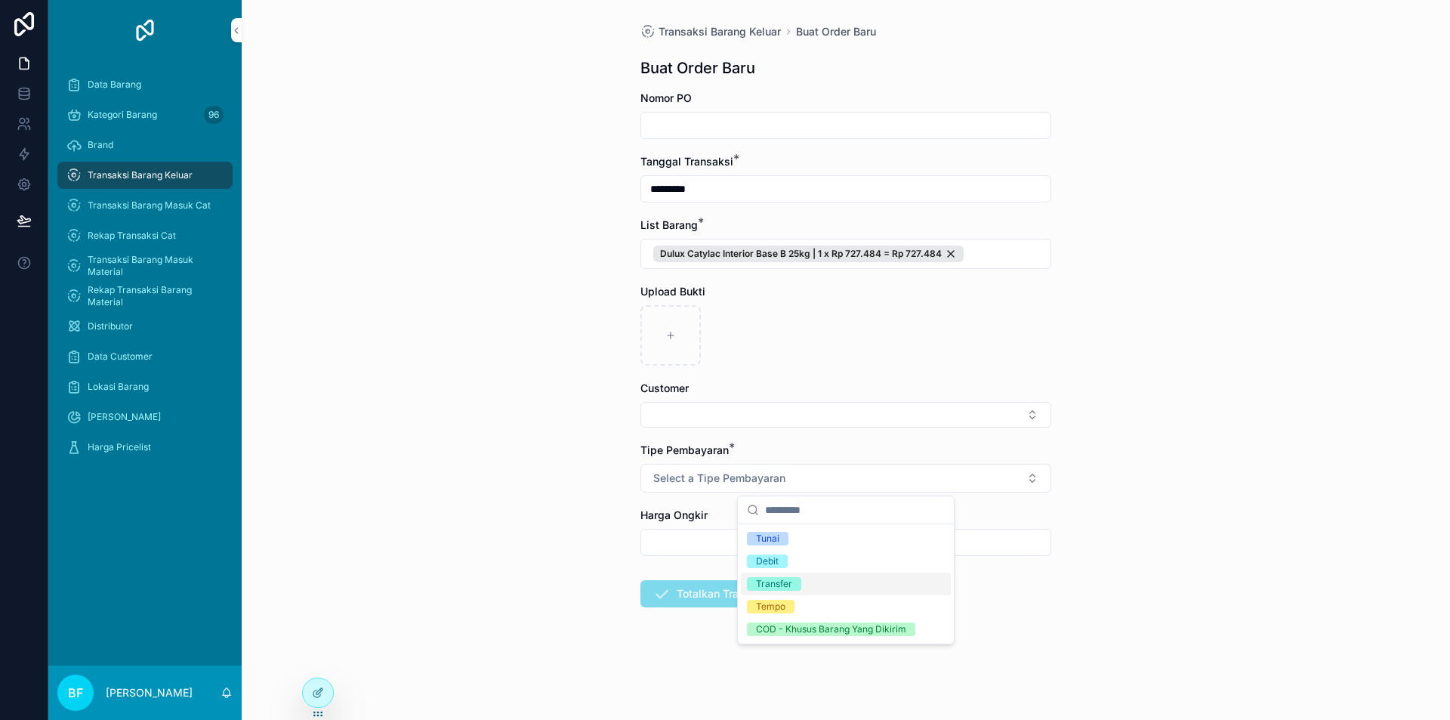
click at [798, 583] on span "Transfer" at bounding box center [774, 584] width 54 height 14
click at [761, 405] on button "Select Button" at bounding box center [845, 415] width 411 height 26
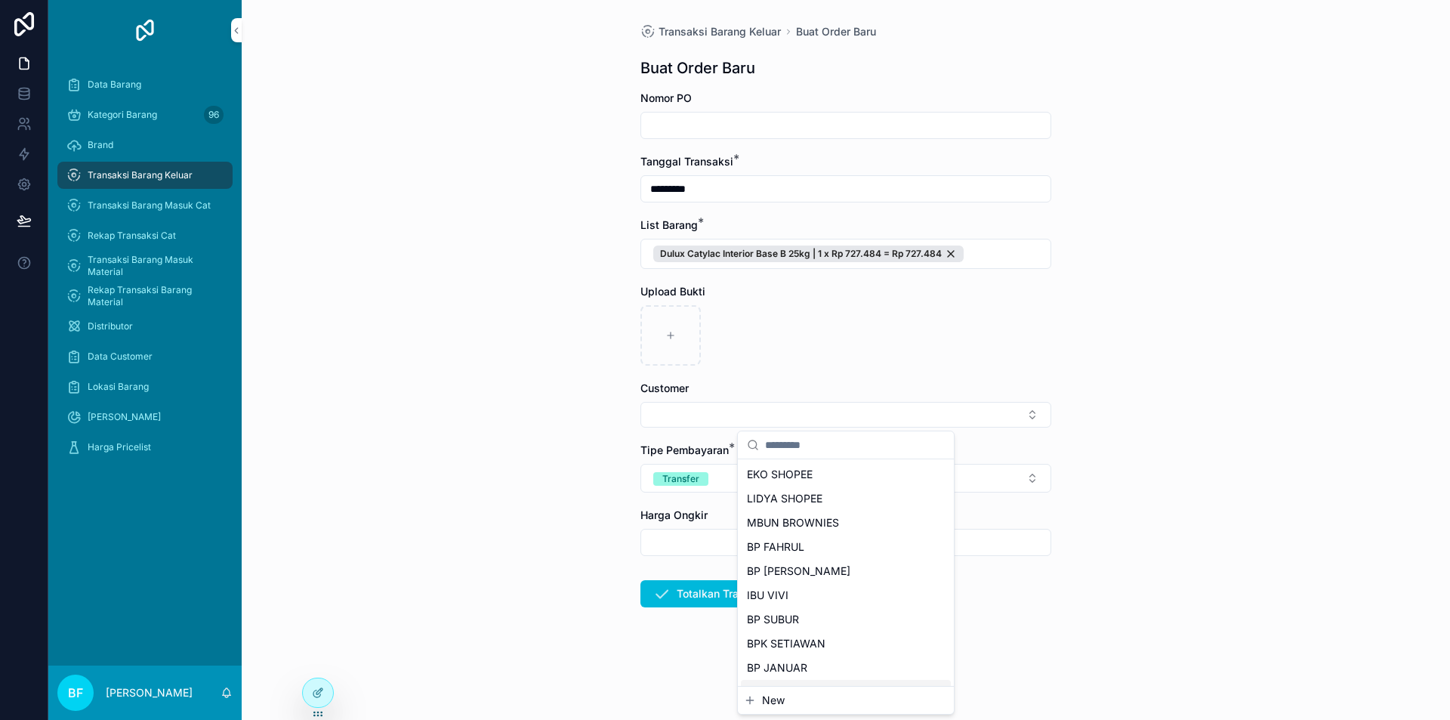
click at [774, 705] on span "New" at bounding box center [773, 700] width 23 height 15
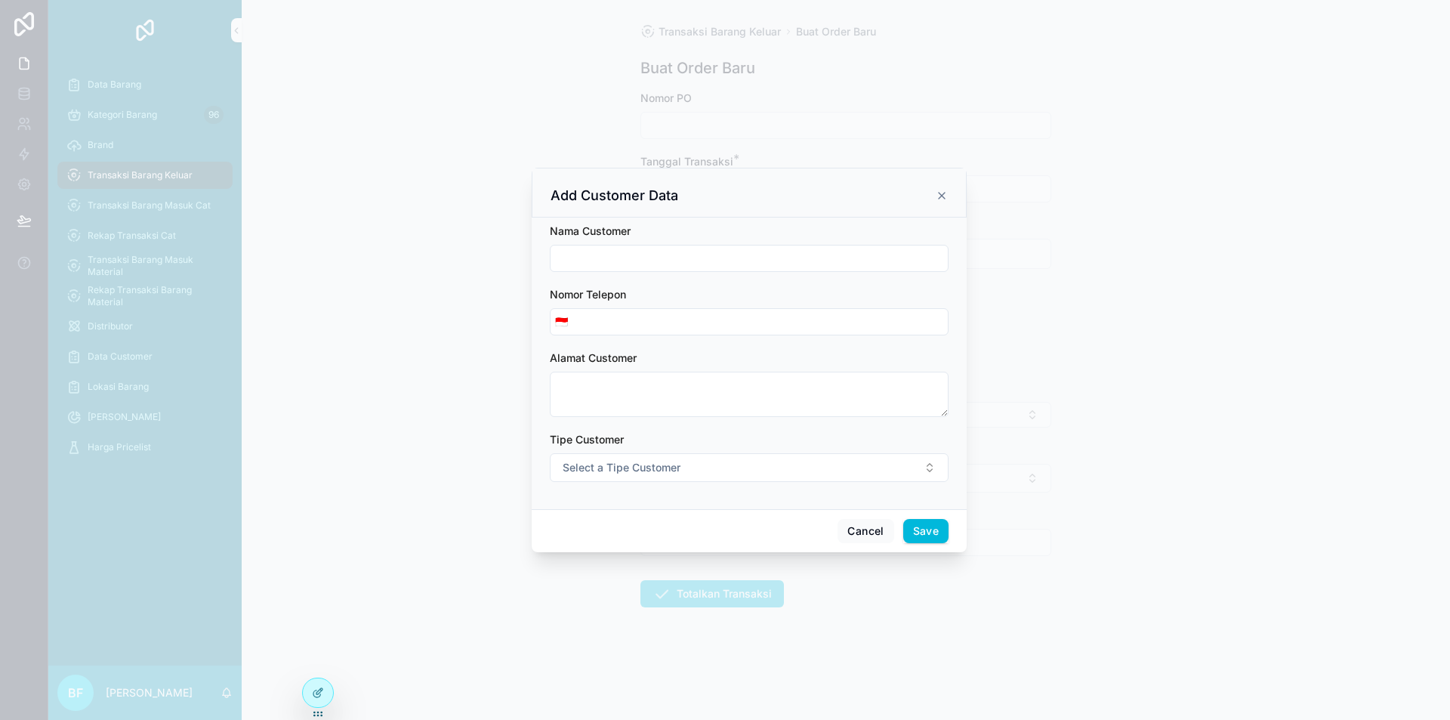
click at [647, 255] on input "scrollable content" at bounding box center [749, 258] width 397 height 21
type input "**********"
click at [649, 461] on span "Select a Tipe Customer" at bounding box center [622, 467] width 118 height 15
click at [691, 525] on div "Customer" at bounding box center [680, 528] width 42 height 14
click at [939, 533] on button "Save" at bounding box center [925, 531] width 45 height 24
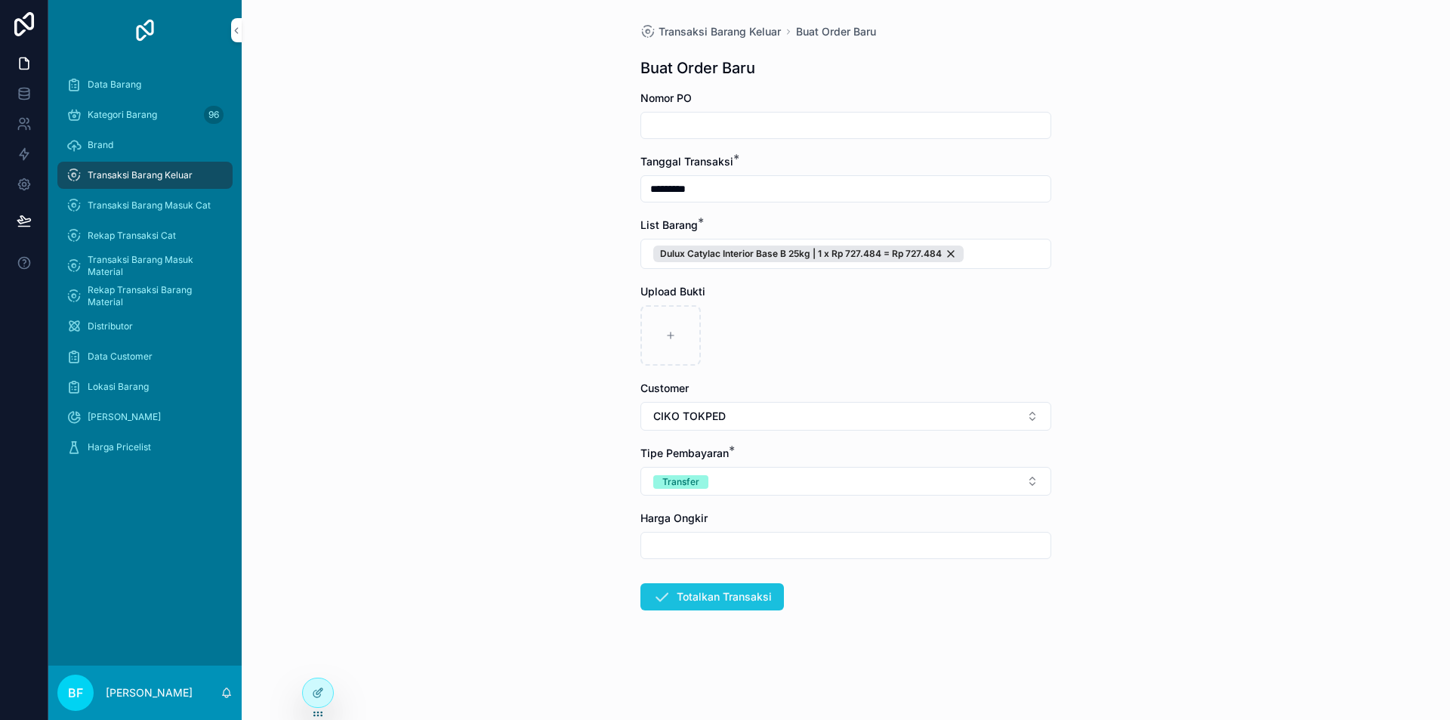
click at [731, 599] on button "Totalkan Transaksi" at bounding box center [712, 596] width 144 height 27
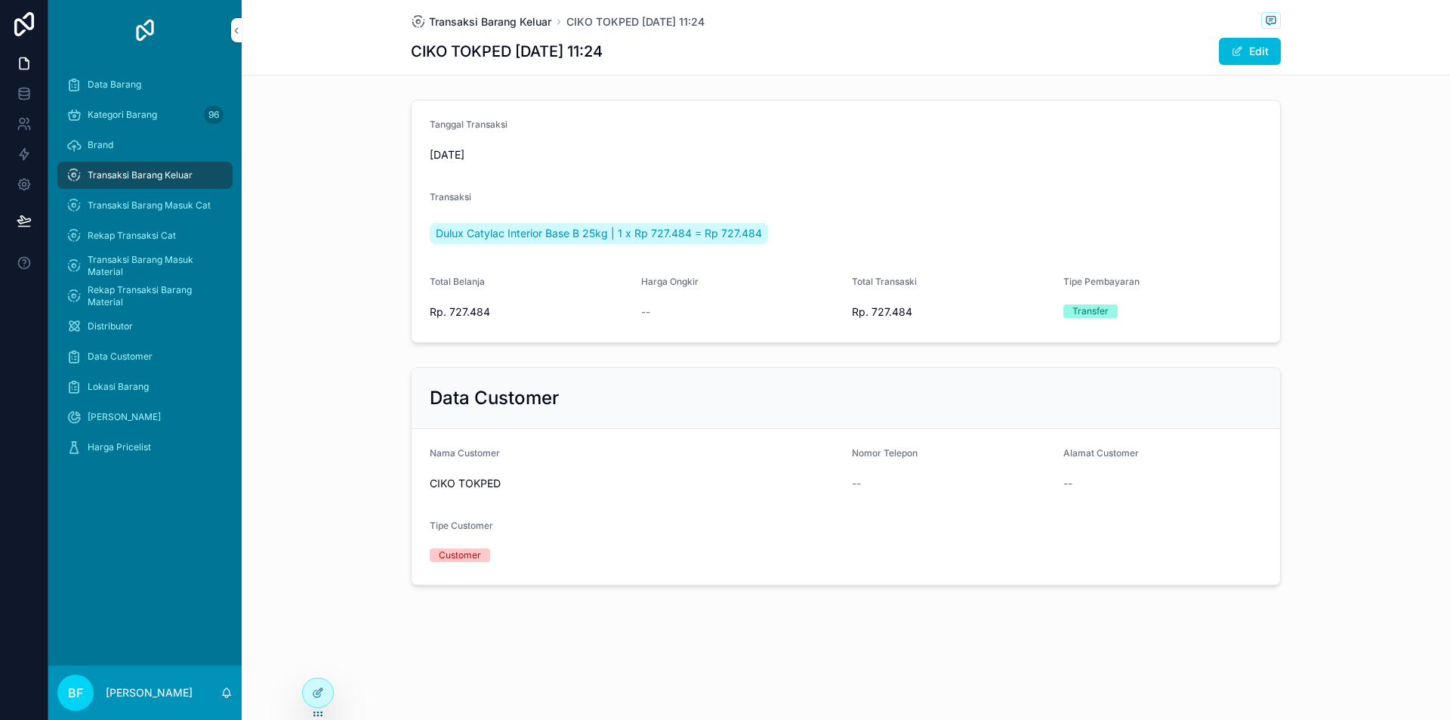
click at [517, 24] on span "Transaksi Barang Keluar" at bounding box center [490, 21] width 122 height 15
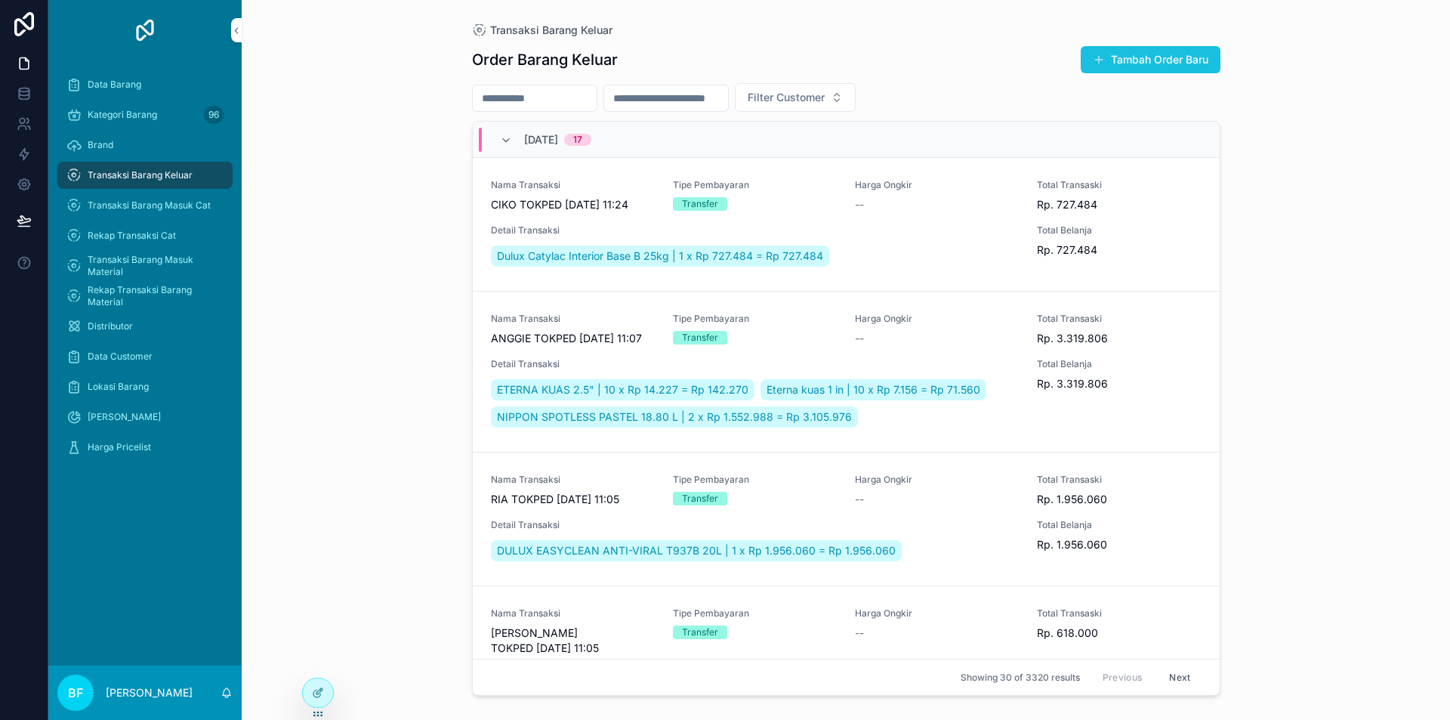
click at [1191, 47] on button "Tambah Order Baru" at bounding box center [1151, 59] width 140 height 27
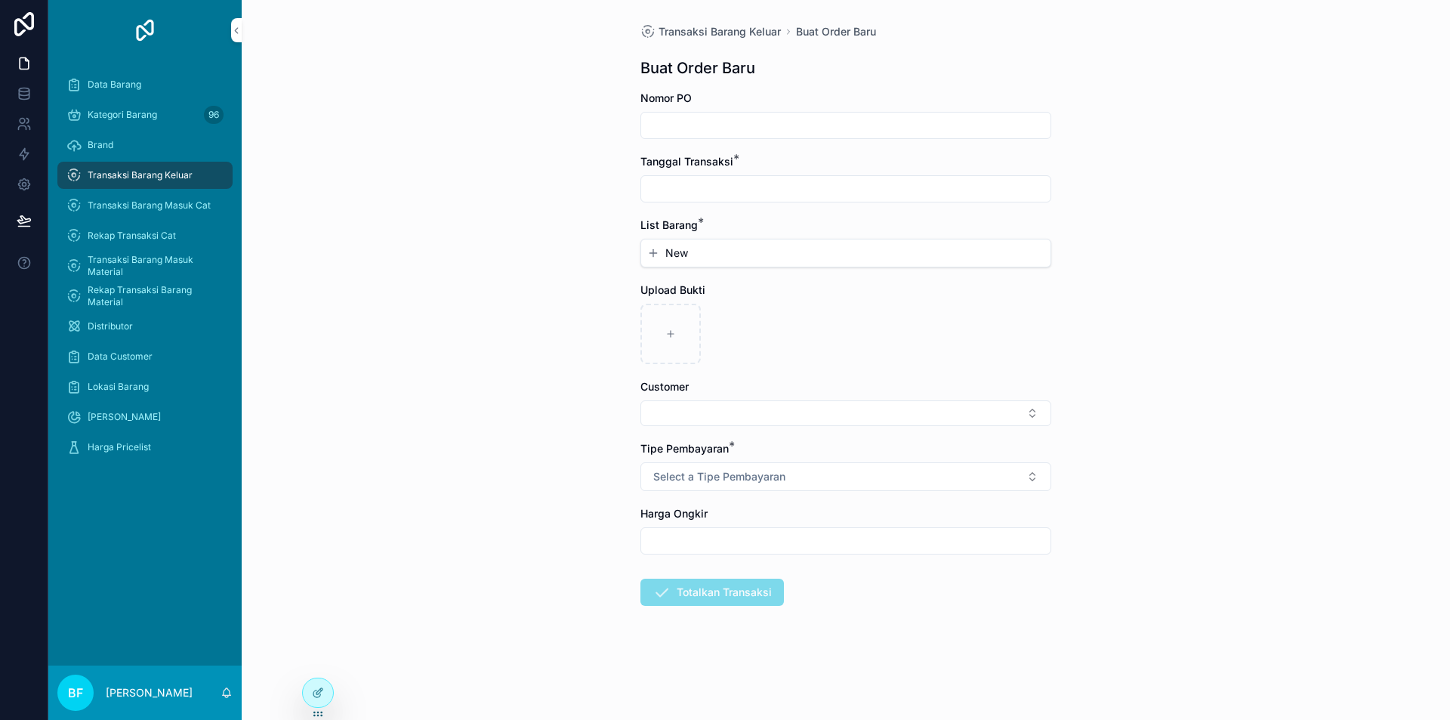
click at [810, 190] on input "scrollable content" at bounding box center [845, 188] width 409 height 21
click at [847, 319] on button "2" at bounding box center [845, 312] width 27 height 27
click at [876, 303] on button "3" at bounding box center [873, 312] width 27 height 27
type input "*********"
click at [671, 251] on span "New" at bounding box center [676, 252] width 23 height 15
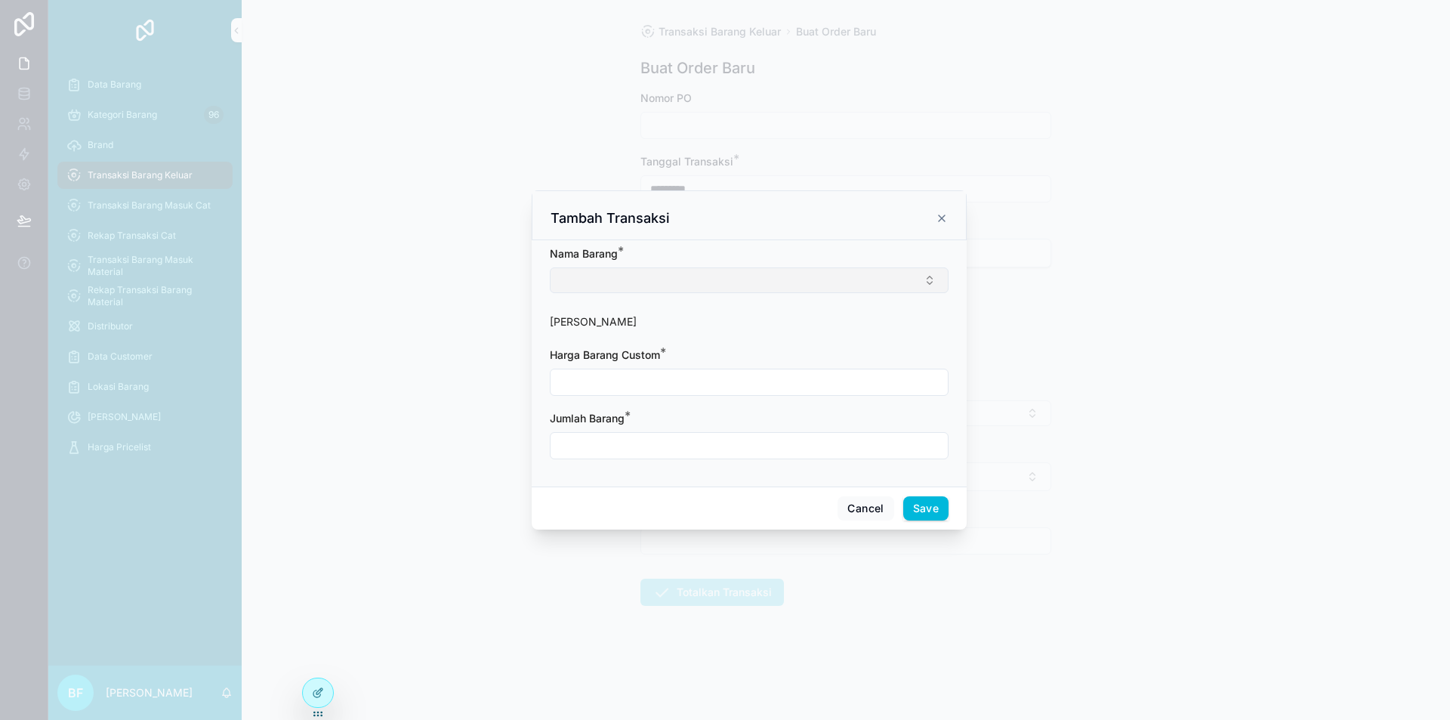
click at [660, 282] on button "Select Button" at bounding box center [749, 280] width 399 height 26
type input "***"
click at [733, 379] on input "scrollable content" at bounding box center [749, 383] width 397 height 21
type input "**********"
click at [703, 458] on input "scrollable content" at bounding box center [749, 447] width 397 height 21
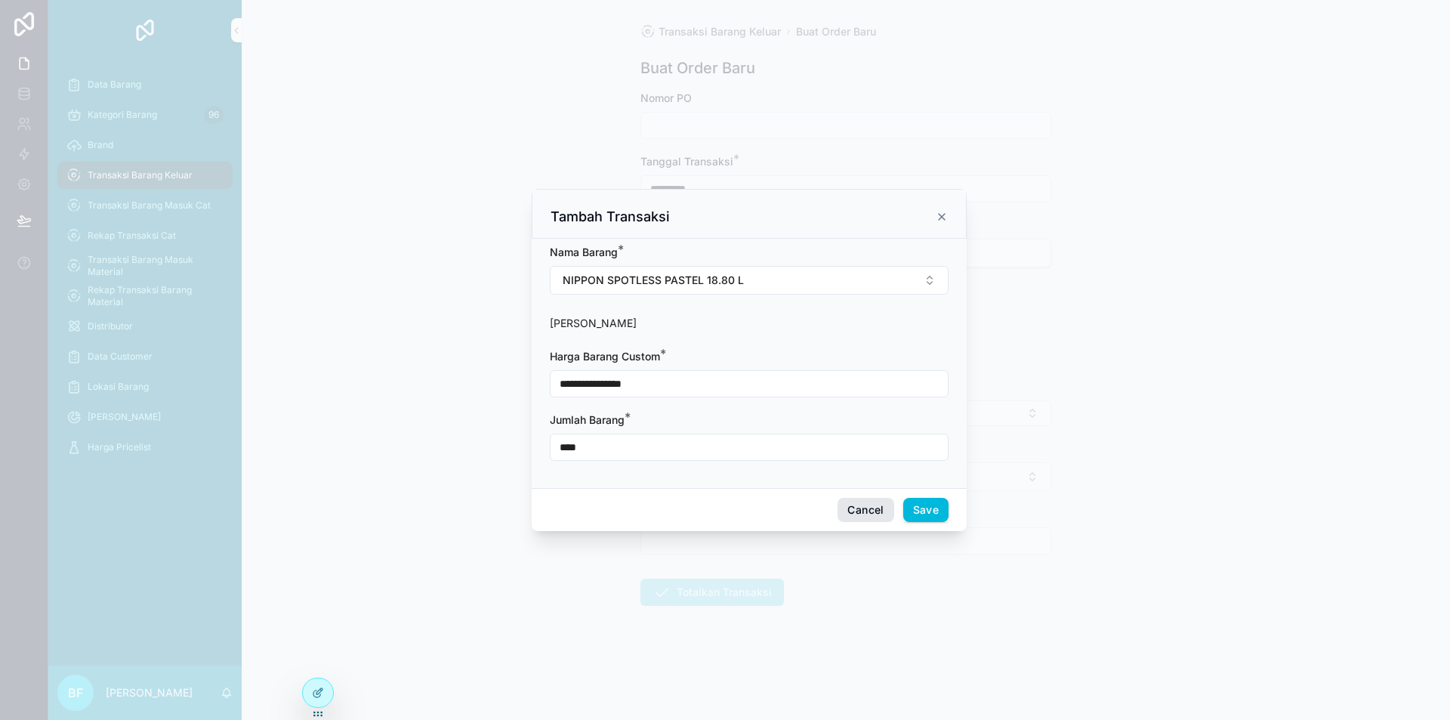
type input "****"
click at [886, 508] on button "Cancel" at bounding box center [866, 510] width 56 height 24
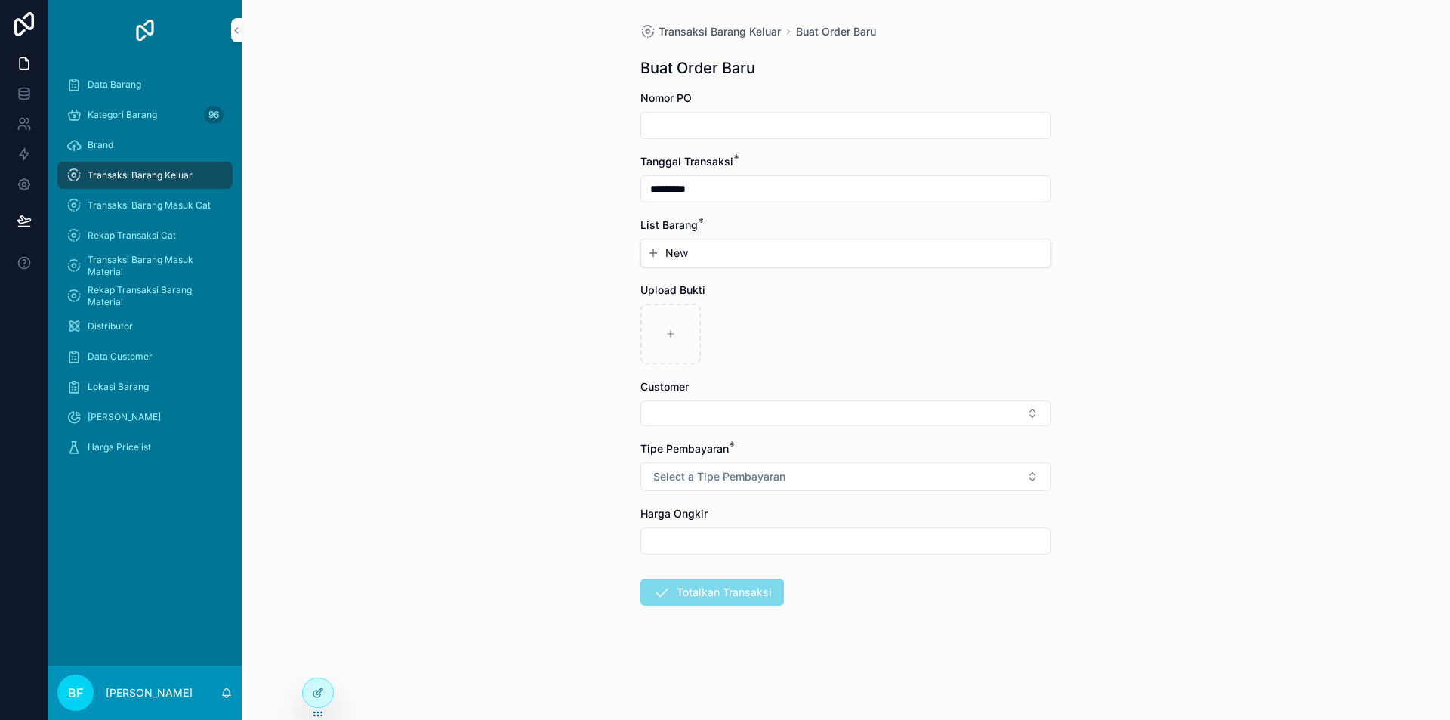
click at [876, 236] on div "List Barang * New" at bounding box center [845, 243] width 411 height 50
click at [886, 248] on button "New" at bounding box center [845, 252] width 397 height 15
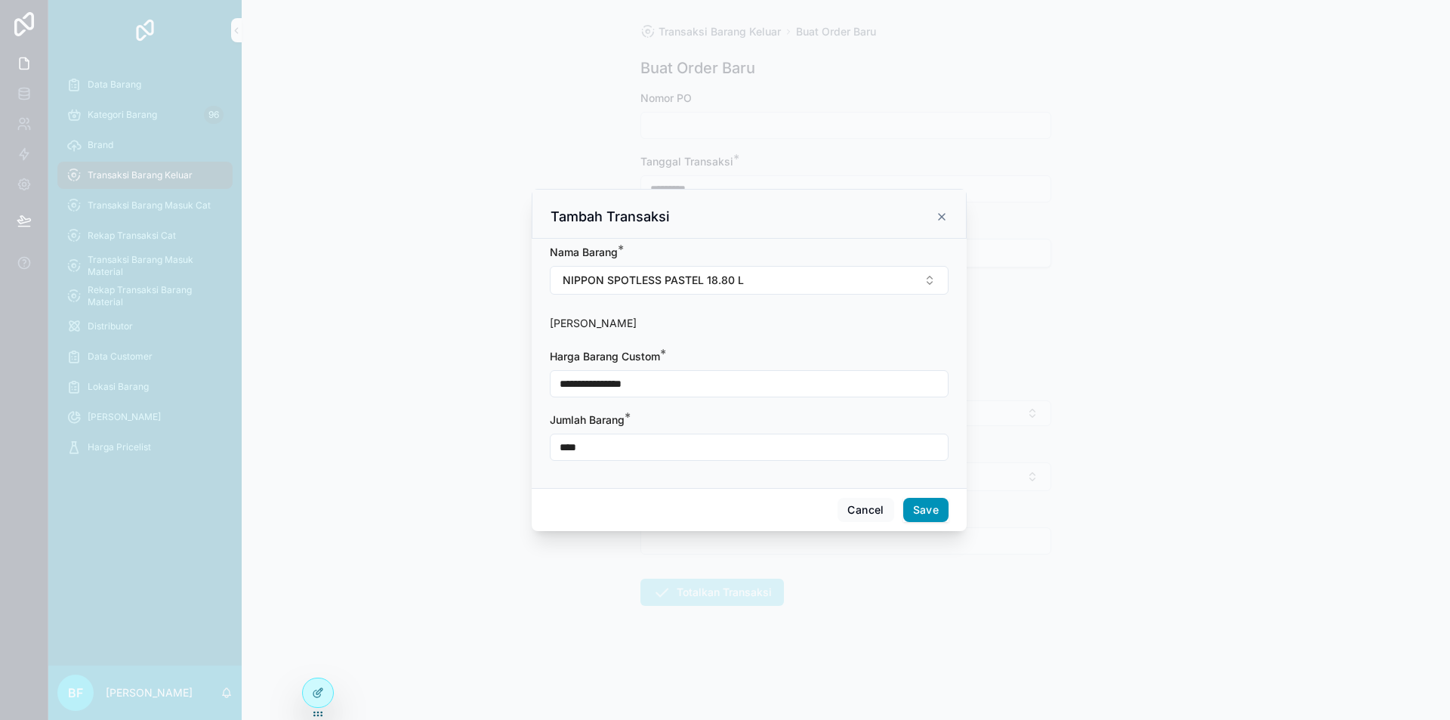
click at [925, 514] on button "Save" at bounding box center [925, 510] width 45 height 24
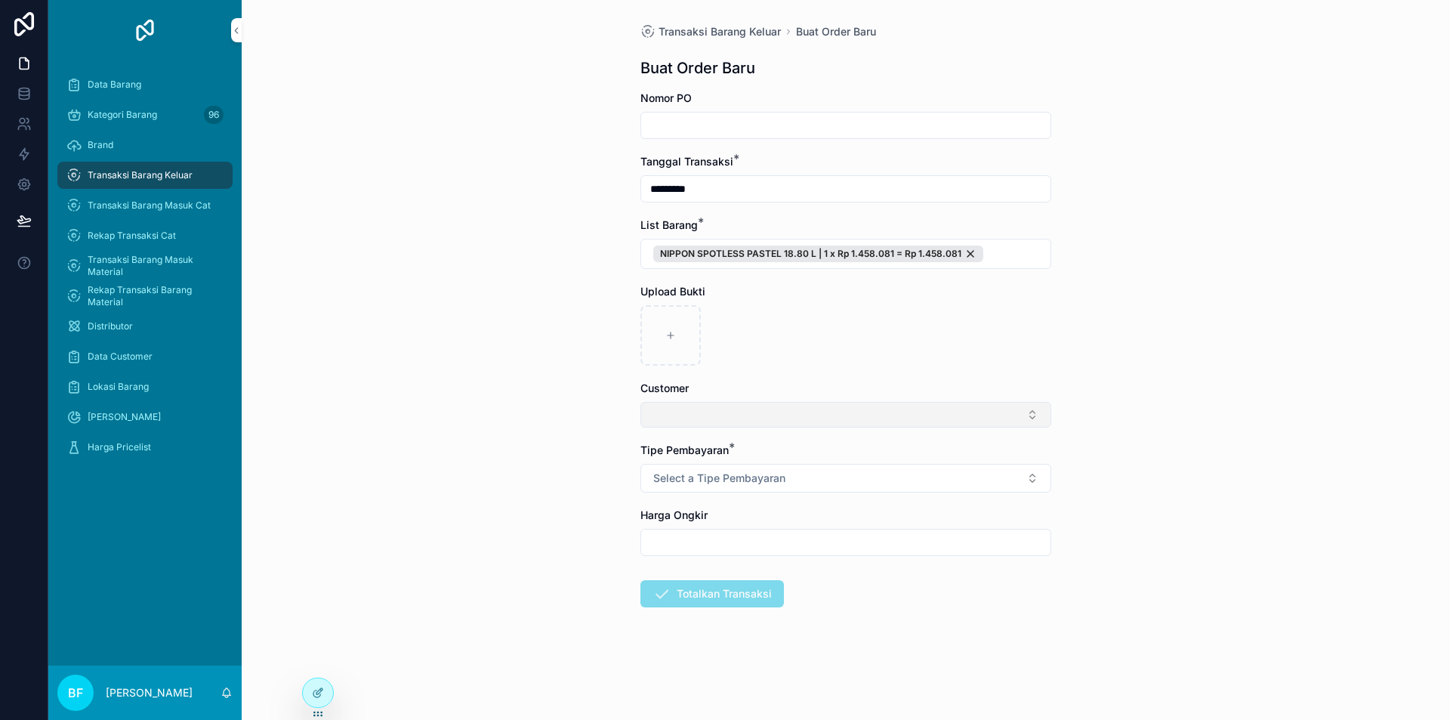
click at [801, 424] on button "Select Button" at bounding box center [845, 415] width 411 height 26
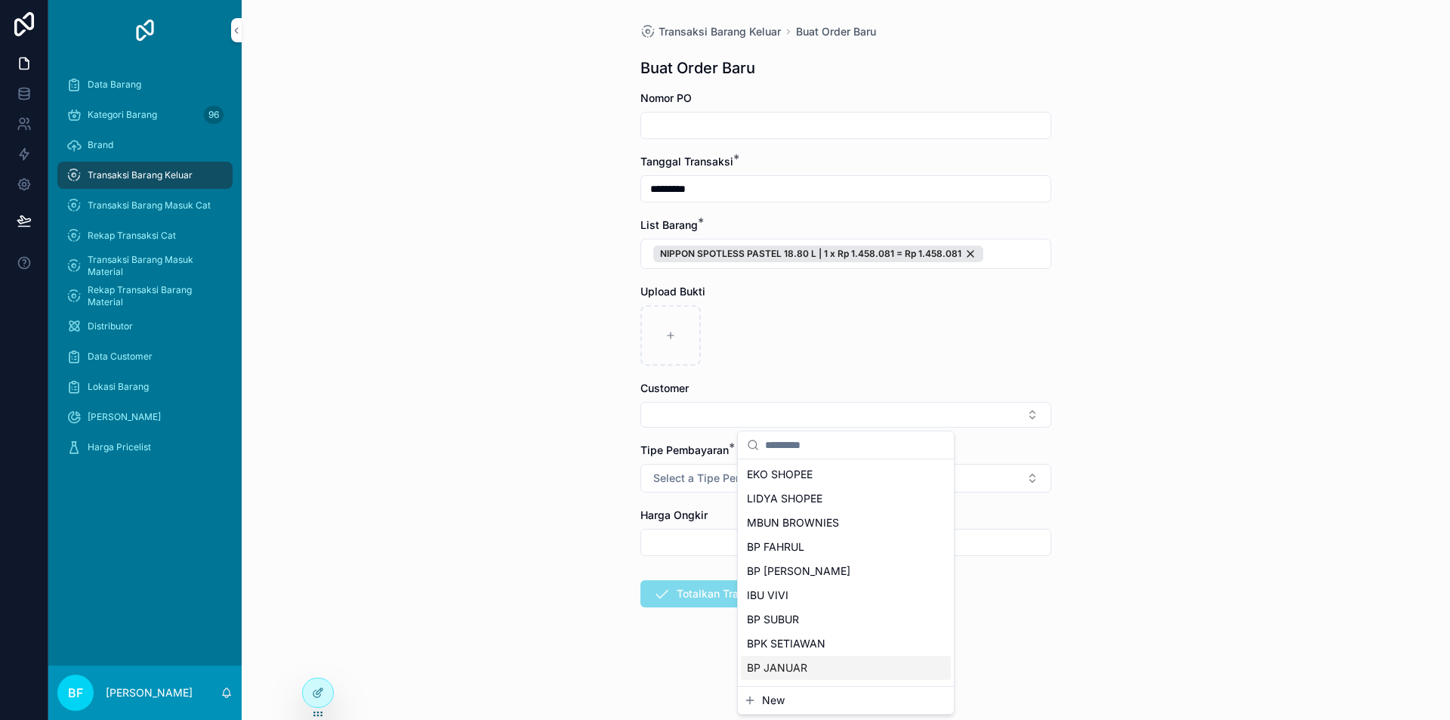
click at [777, 693] on span "New" at bounding box center [773, 700] width 23 height 15
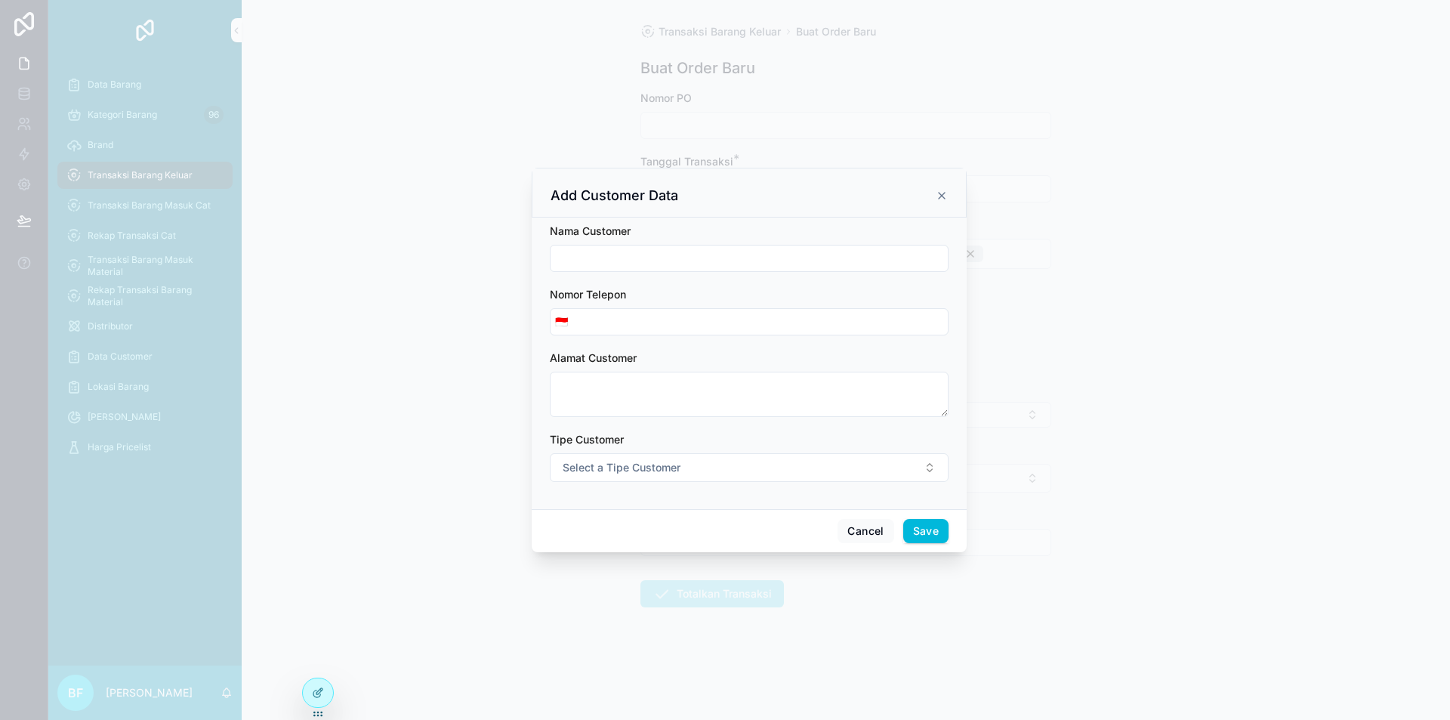
click at [697, 267] on input "scrollable content" at bounding box center [749, 258] width 397 height 21
type input "**********"
click at [628, 461] on span "Select a Tipe Customer" at bounding box center [622, 467] width 118 height 15
click at [672, 524] on div "Customer" at bounding box center [680, 528] width 42 height 14
click at [928, 536] on button "Save" at bounding box center [925, 531] width 45 height 24
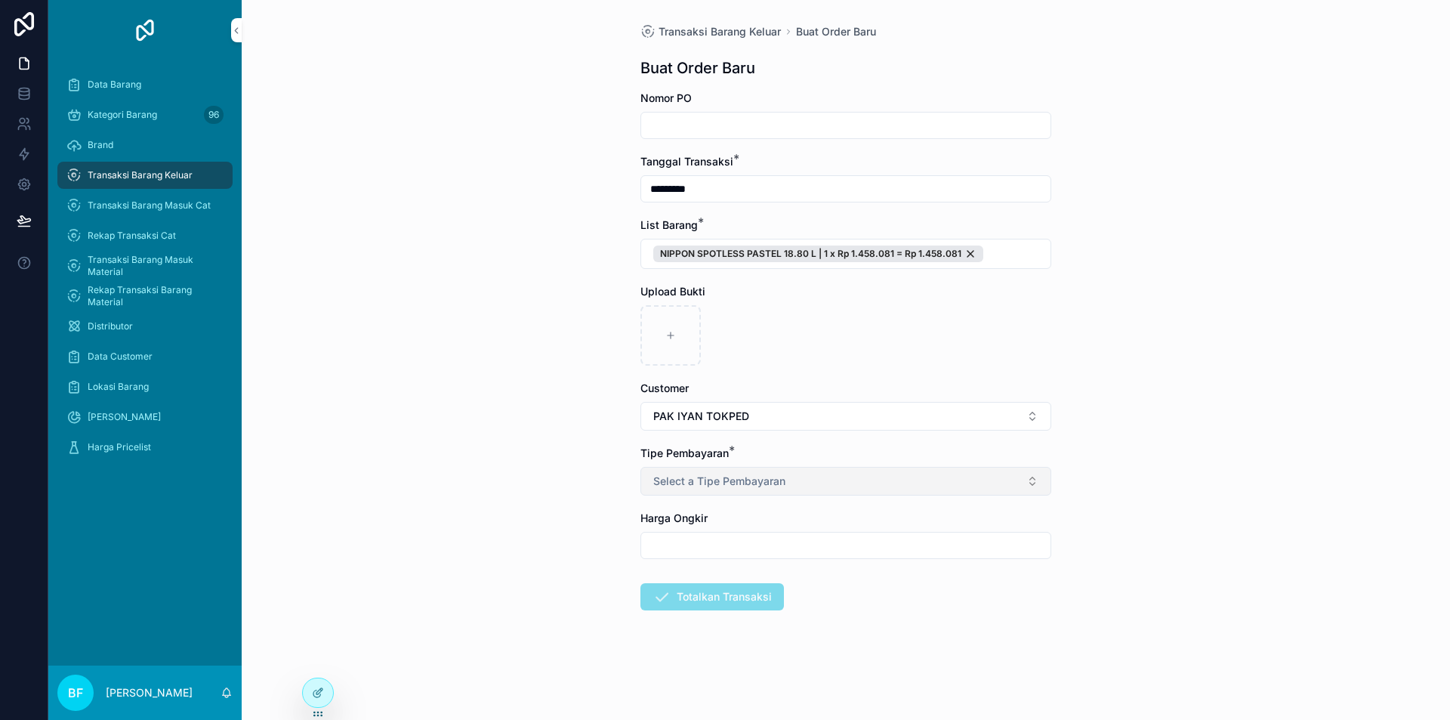
click at [824, 486] on button "Select a Tipe Pembayaran" at bounding box center [845, 481] width 411 height 29
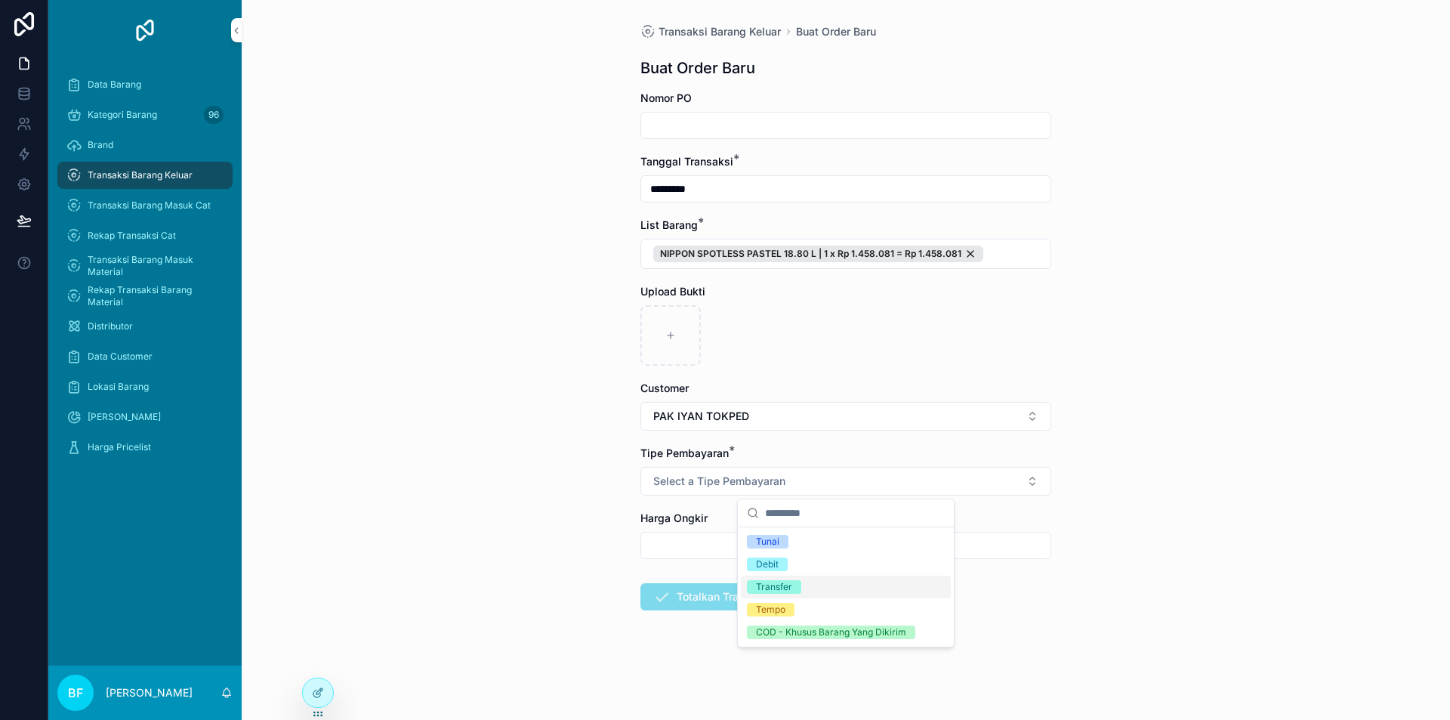
click at [839, 585] on div "Transfer" at bounding box center [846, 587] width 210 height 23
click at [863, 329] on div "scrollable content" at bounding box center [845, 335] width 411 height 60
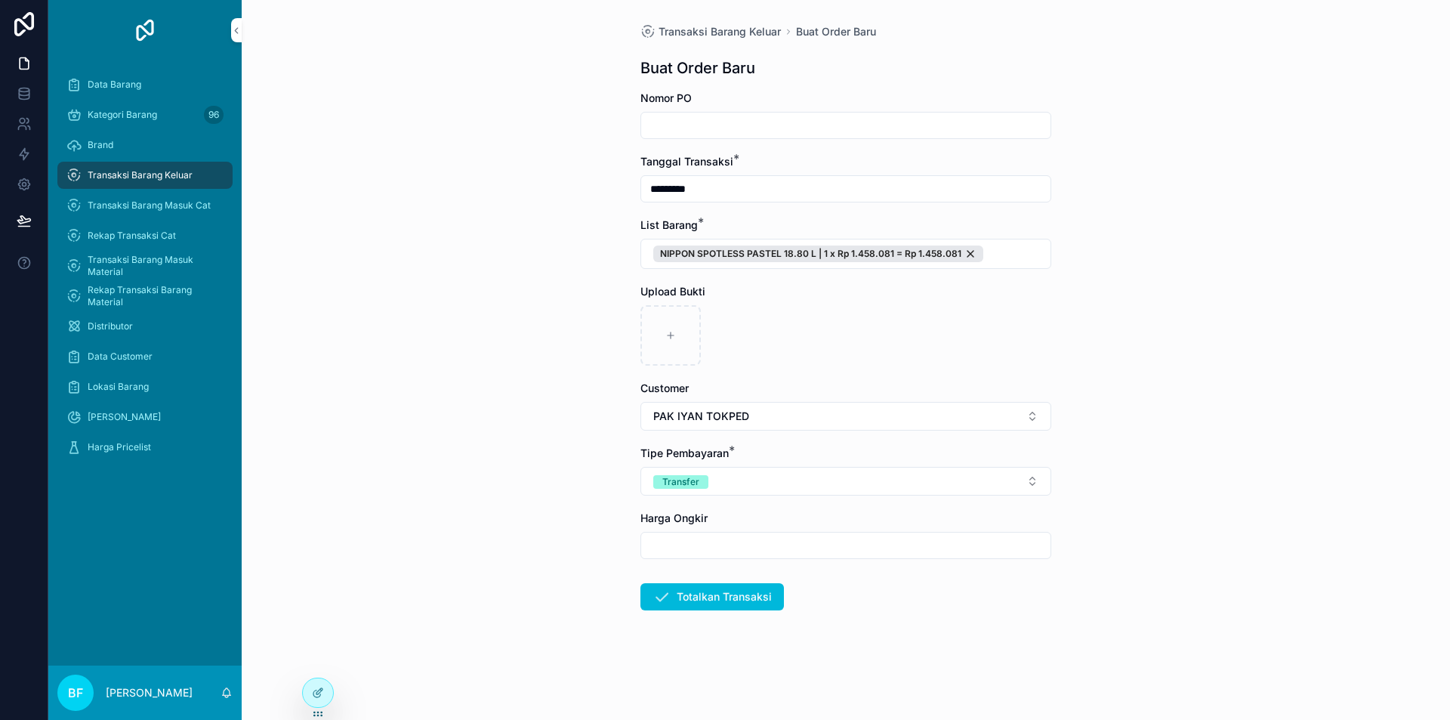
click at [748, 603] on button "Totalkan Transaksi" at bounding box center [712, 596] width 144 height 27
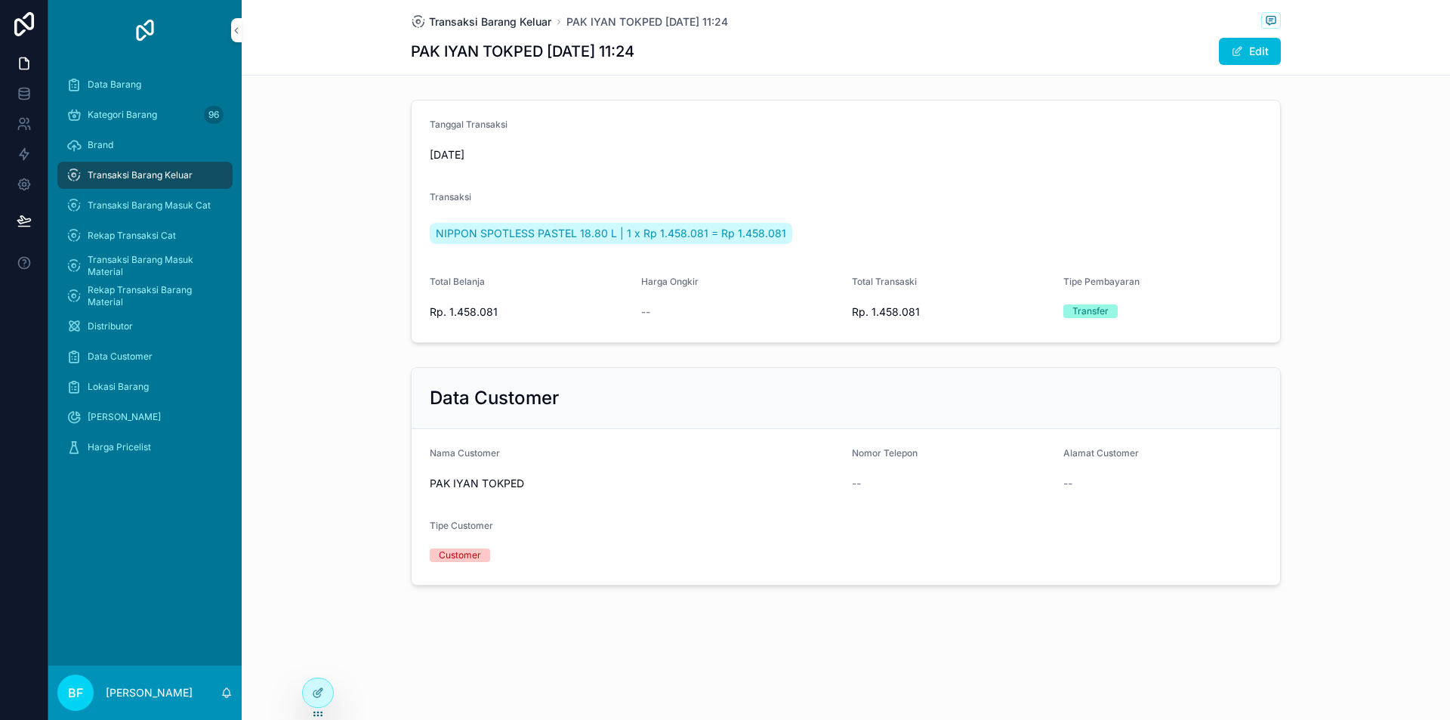
click at [504, 25] on span "Transaksi Barang Keluar" at bounding box center [490, 21] width 122 height 15
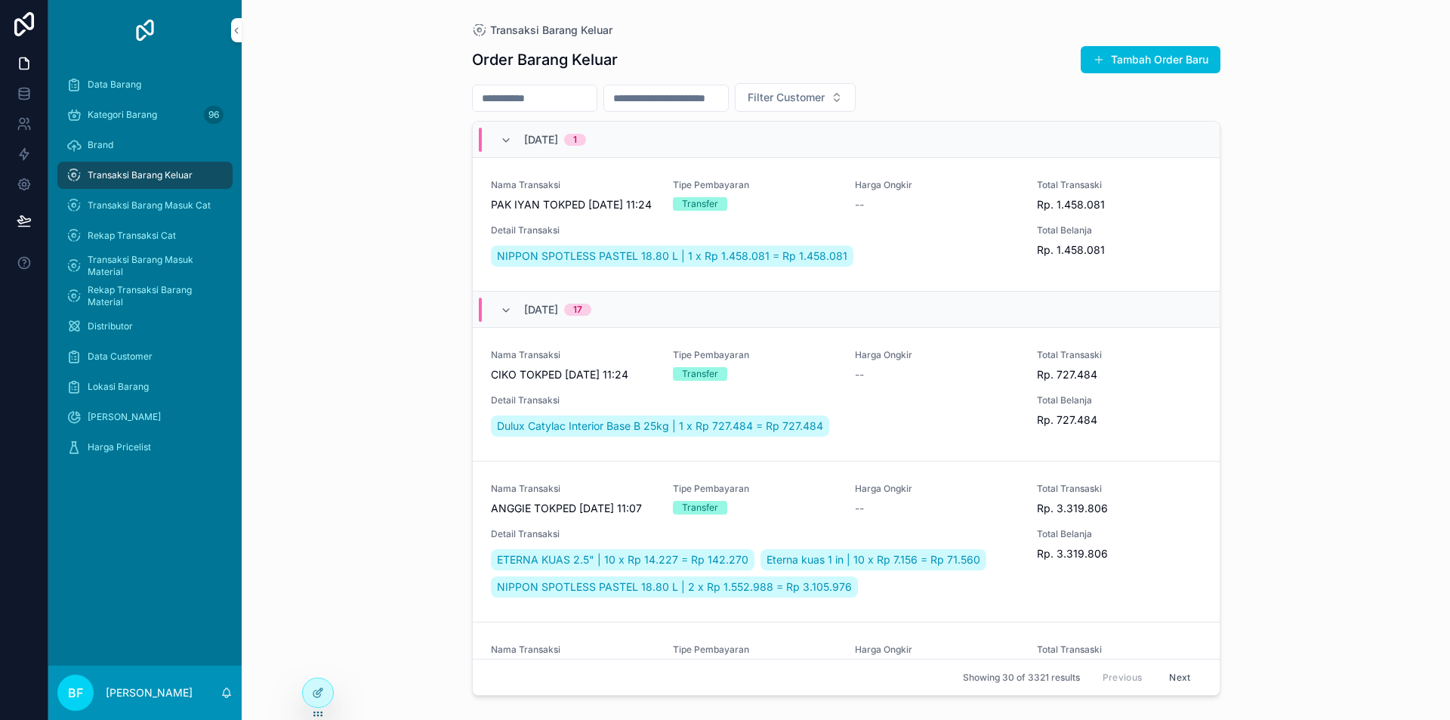
click at [640, 415] on div "Nama Transaksi CIKO TOKPED Kamis, 2 Okt 2025 11:24 Tipe Pembayaran Transfer Har…" at bounding box center [846, 394] width 711 height 91
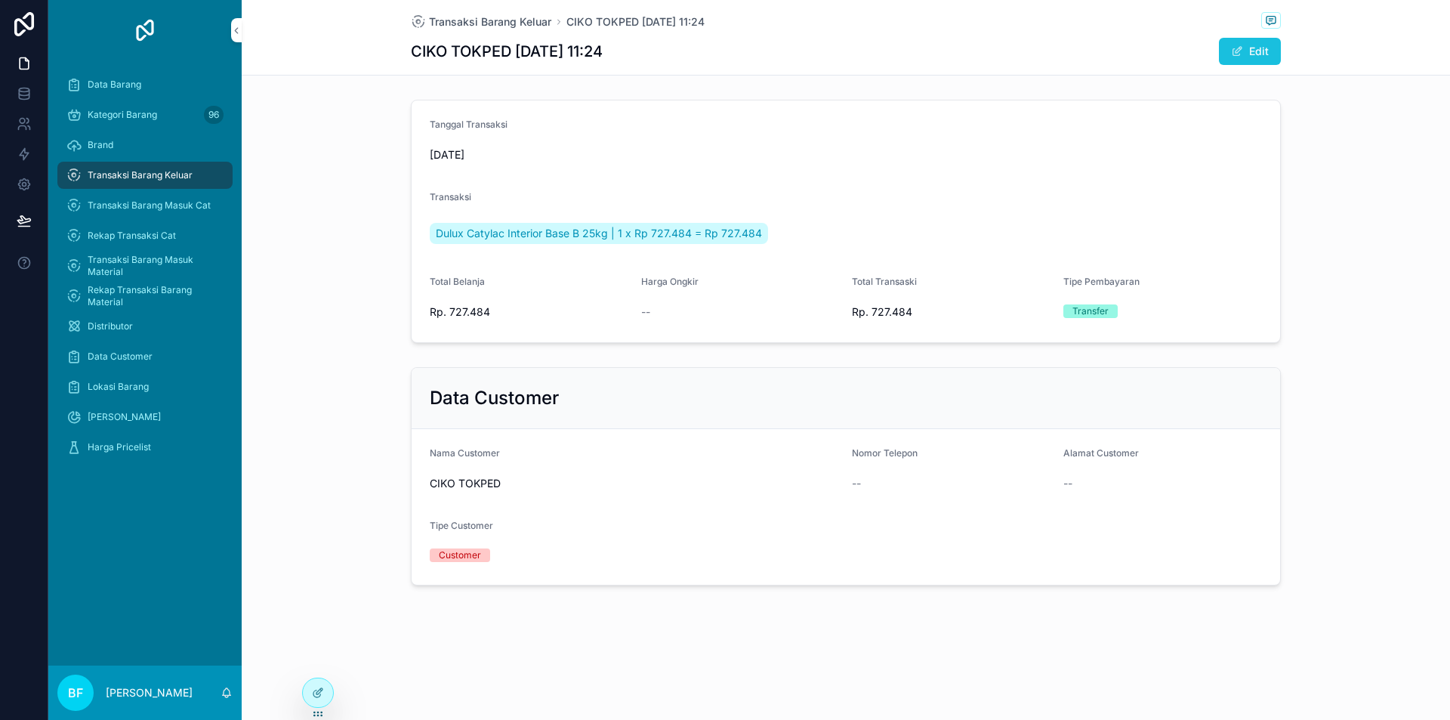
click at [1255, 54] on button "Edit" at bounding box center [1250, 51] width 62 height 27
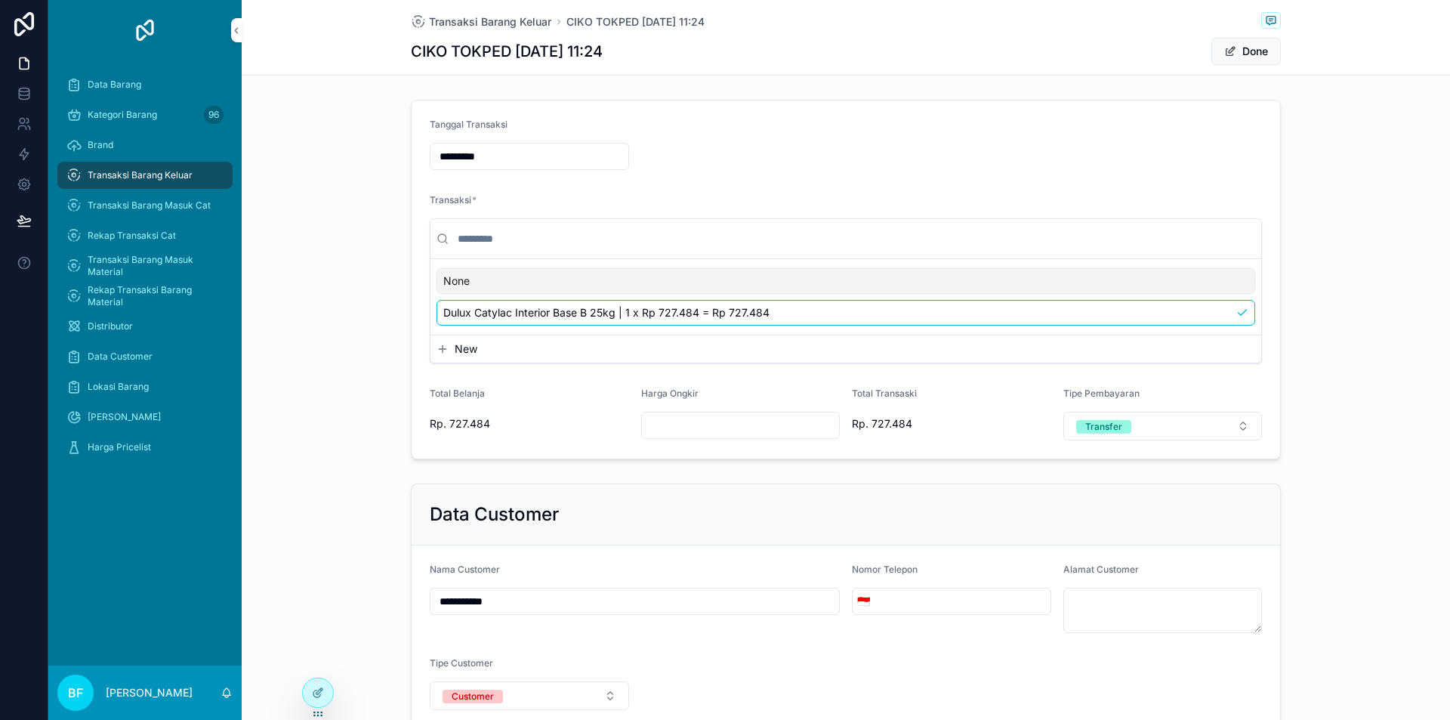
click at [514, 156] on input "*********" at bounding box center [530, 156] width 198 height 21
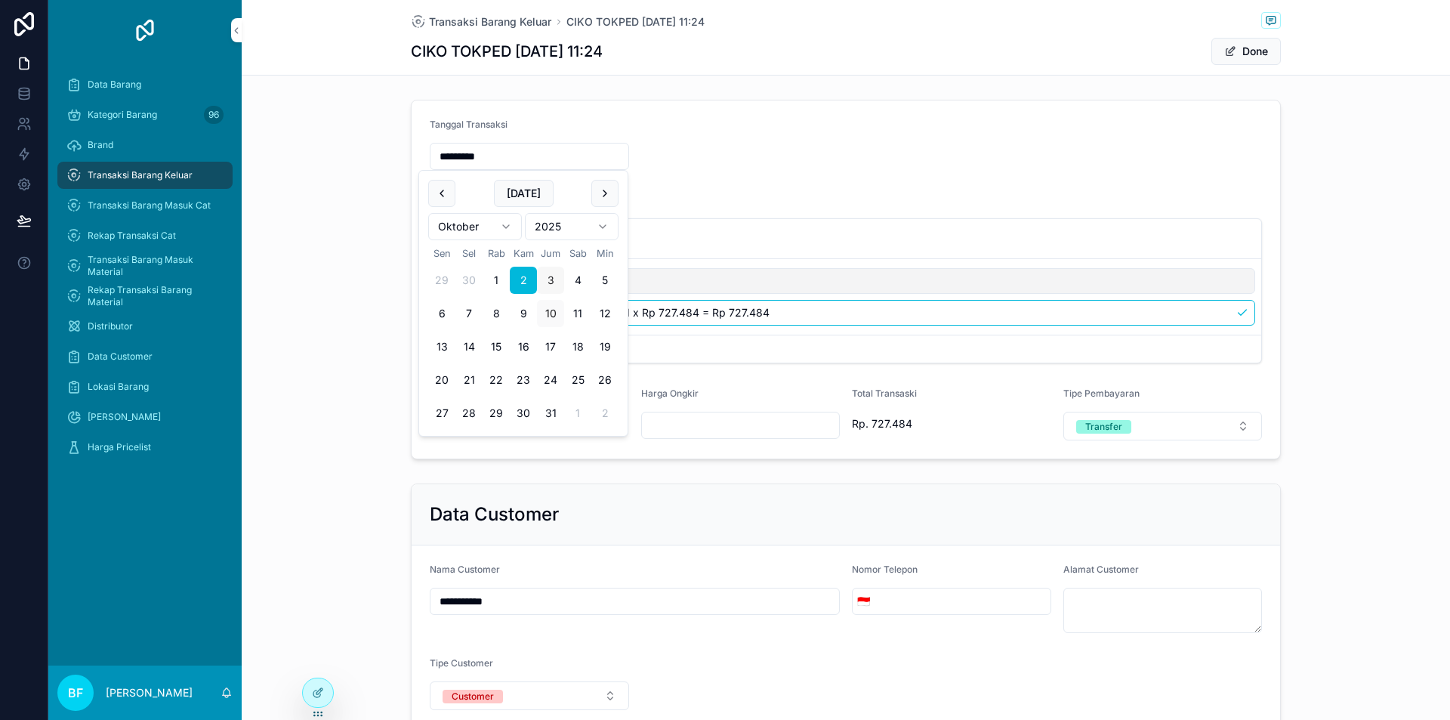
click at [549, 280] on button "3" at bounding box center [550, 280] width 27 height 27
type input "*********"
click at [1261, 58] on button "Done" at bounding box center [1246, 51] width 69 height 27
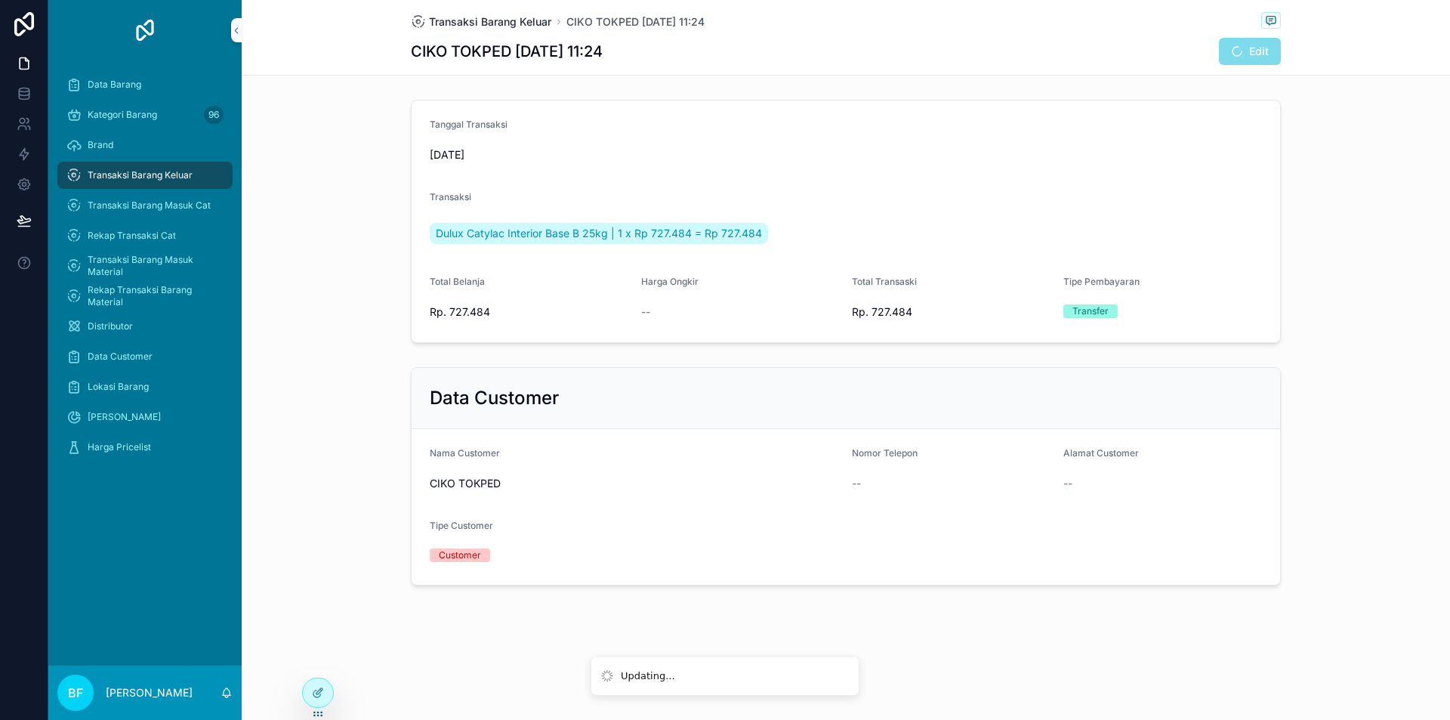
click at [512, 18] on span "Transaksi Barang Keluar" at bounding box center [490, 21] width 122 height 15
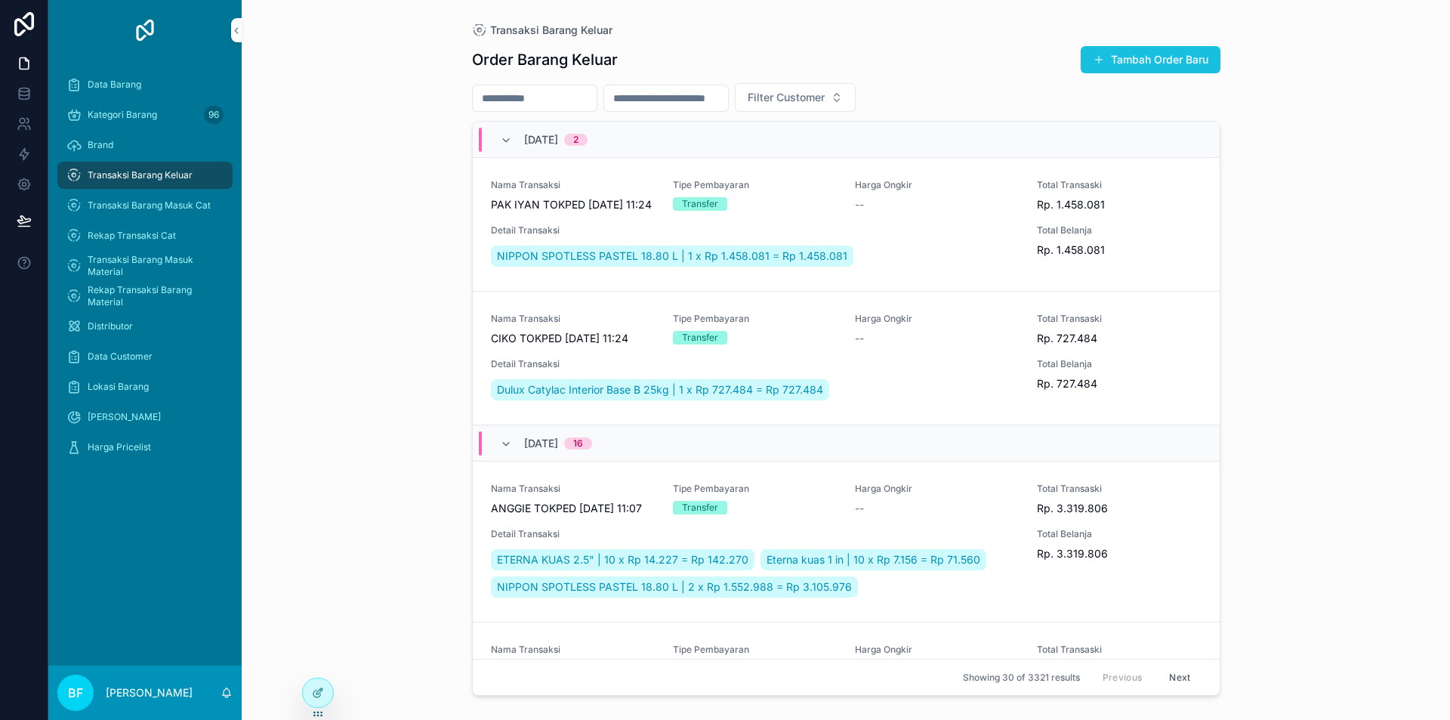
drag, startPoint x: 1162, startPoint y: 58, endPoint x: 1100, endPoint y: 87, distance: 68.9
click at [1162, 60] on button "Tambah Order Baru" at bounding box center [1151, 59] width 140 height 27
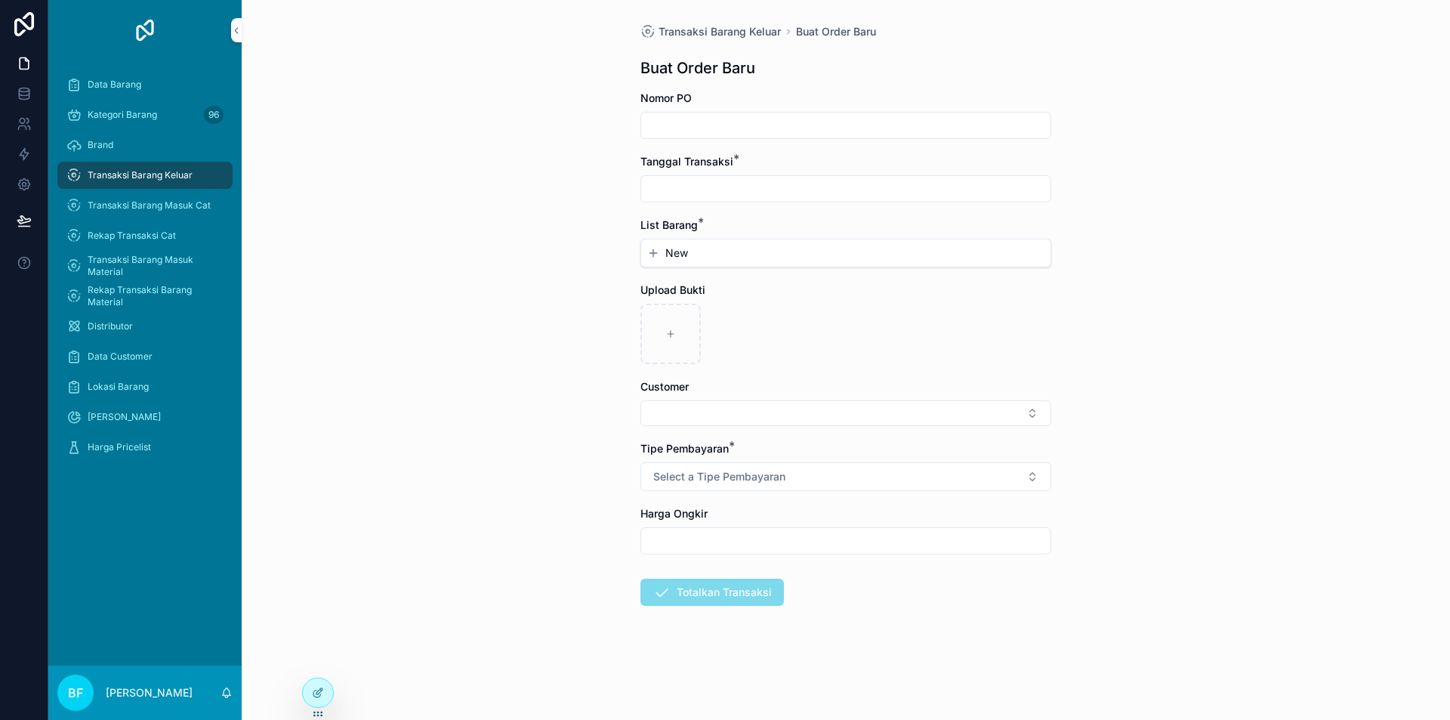
click at [725, 190] on input "scrollable content" at bounding box center [845, 188] width 409 height 21
click at [846, 313] on button "2" at bounding box center [845, 312] width 27 height 27
type input "*********"
click at [667, 252] on span "New" at bounding box center [676, 252] width 23 height 15
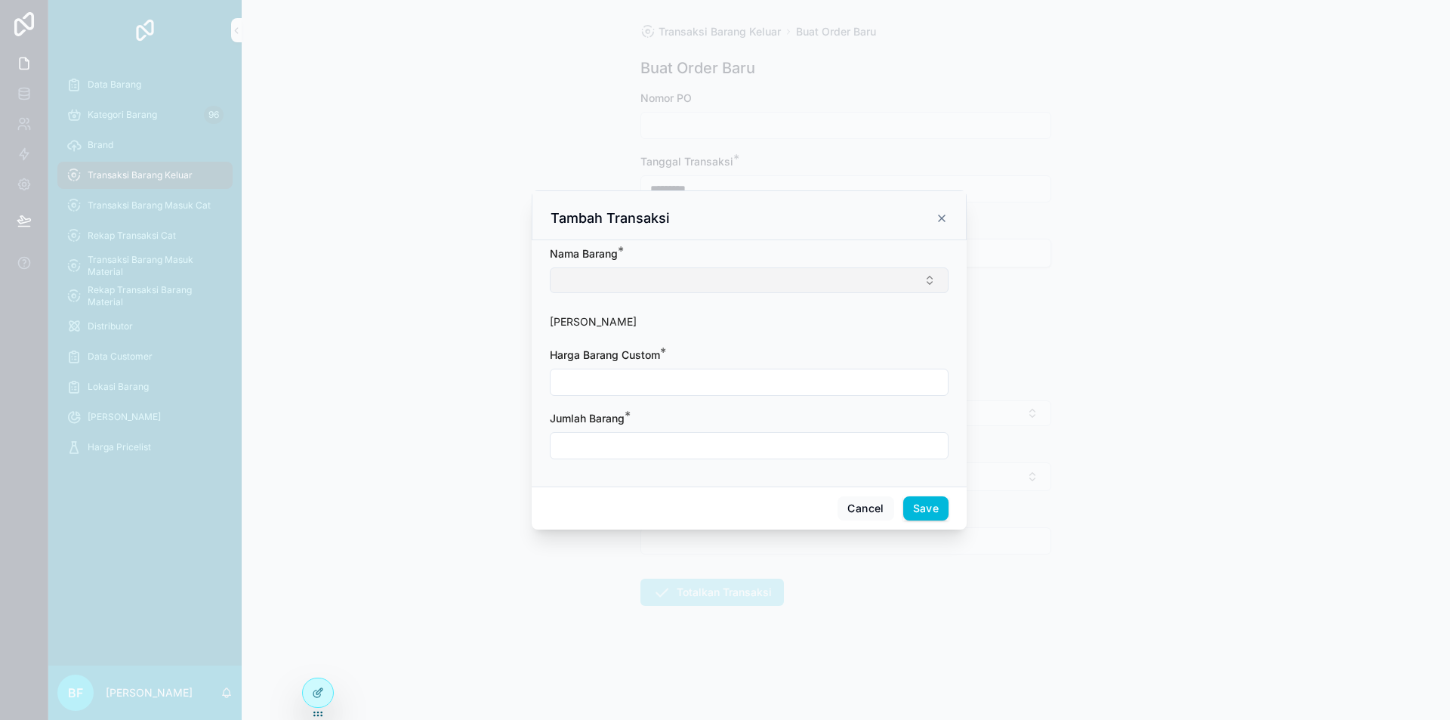
click at [686, 275] on button "Select Button" at bounding box center [749, 280] width 399 height 26
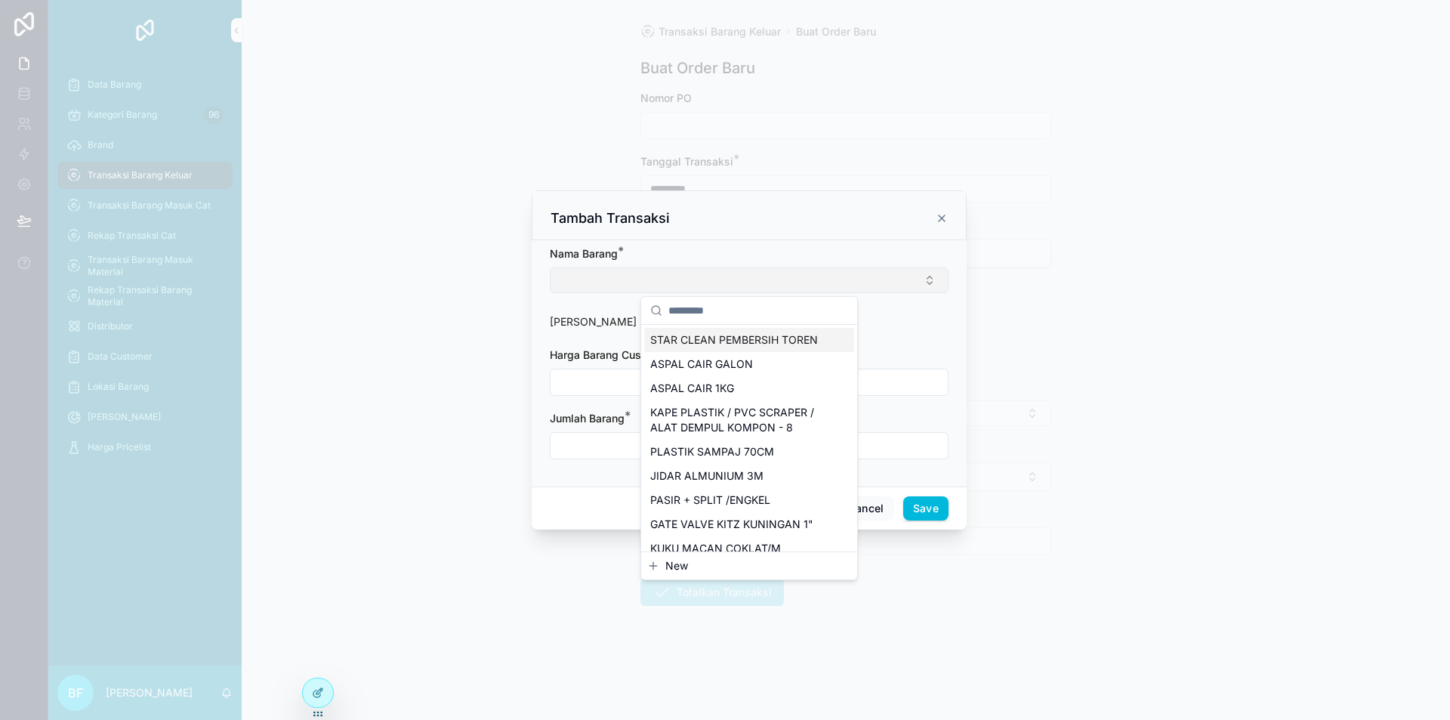
type input "*"
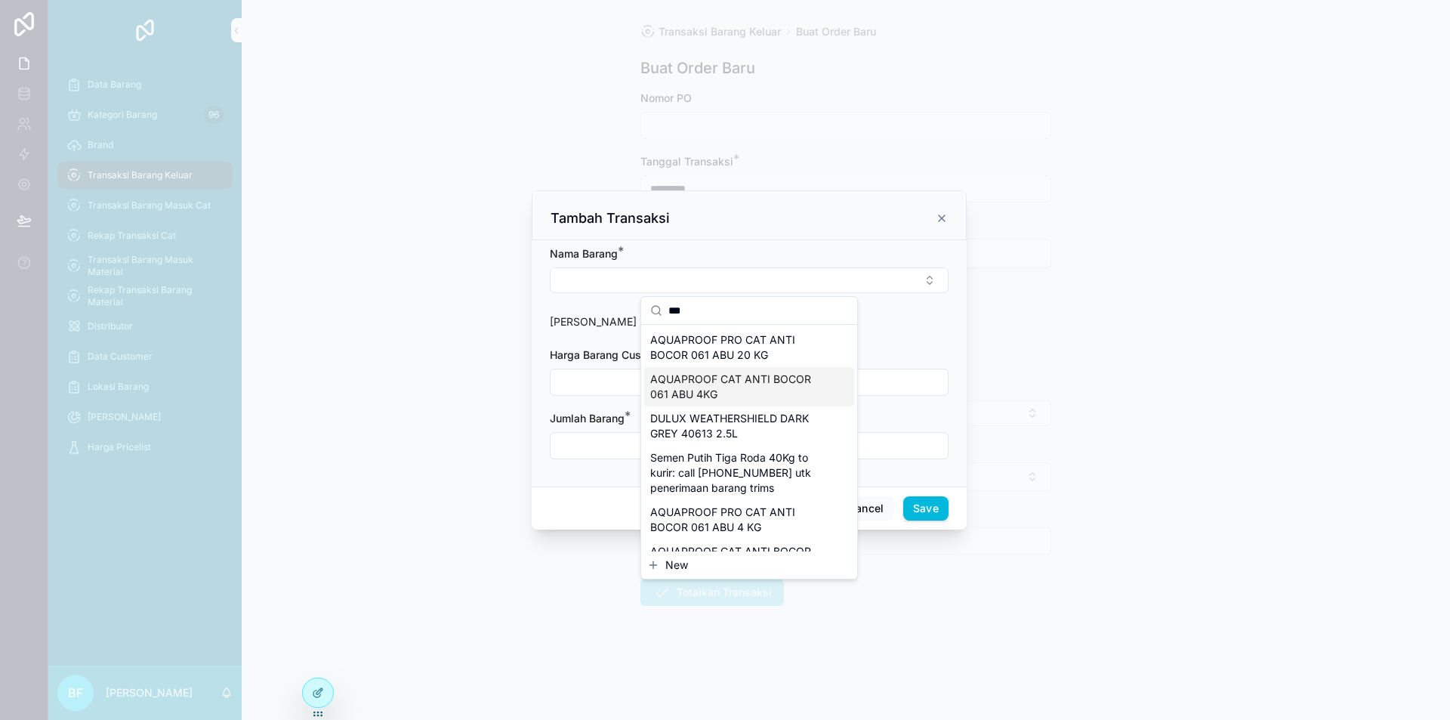
type input "***"
click at [739, 384] on span "AQUAPROOF CAT ANTI BOCOR 061 ABU 4KG" at bounding box center [740, 387] width 180 height 30
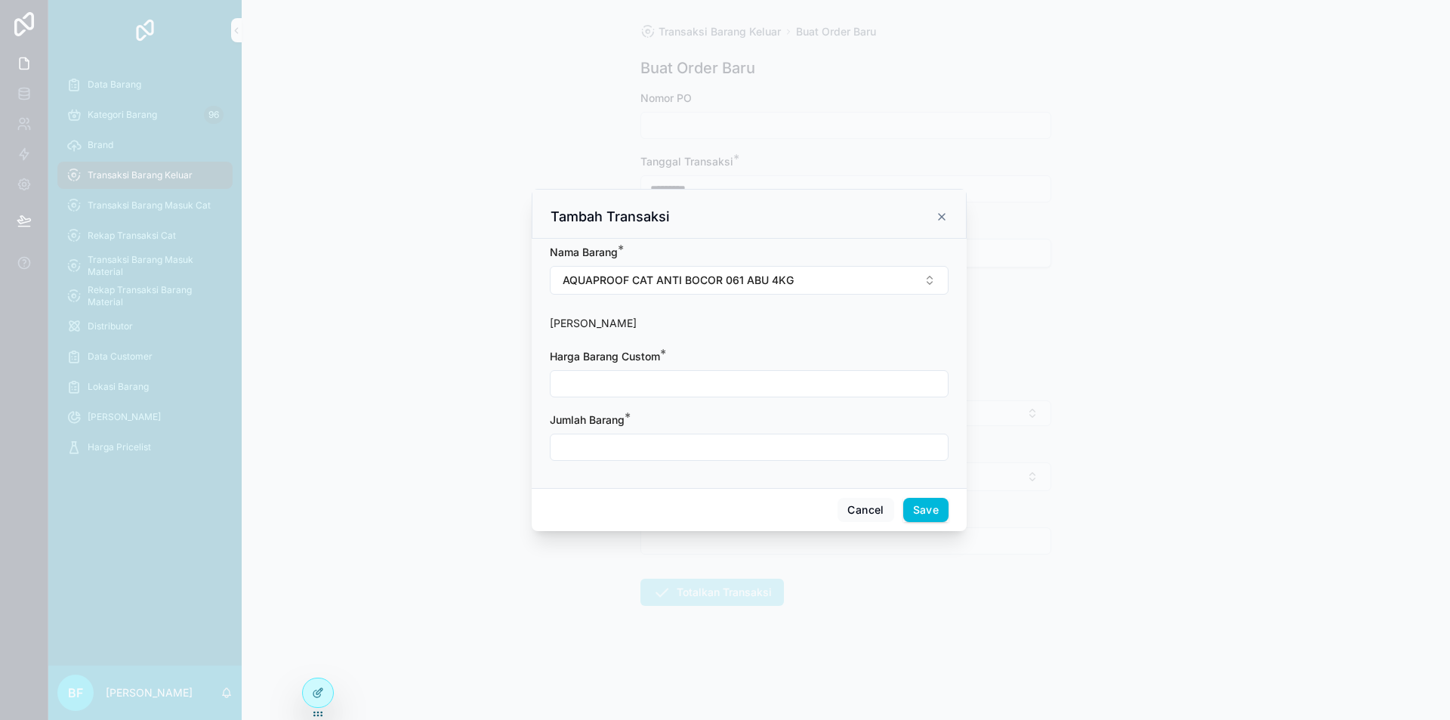
click at [707, 392] on input "scrollable content" at bounding box center [749, 383] width 397 height 21
type input "**********"
click at [795, 464] on form "**********" at bounding box center [749, 360] width 399 height 231
click at [797, 454] on input "scrollable content" at bounding box center [749, 447] width 397 height 21
type input "****"
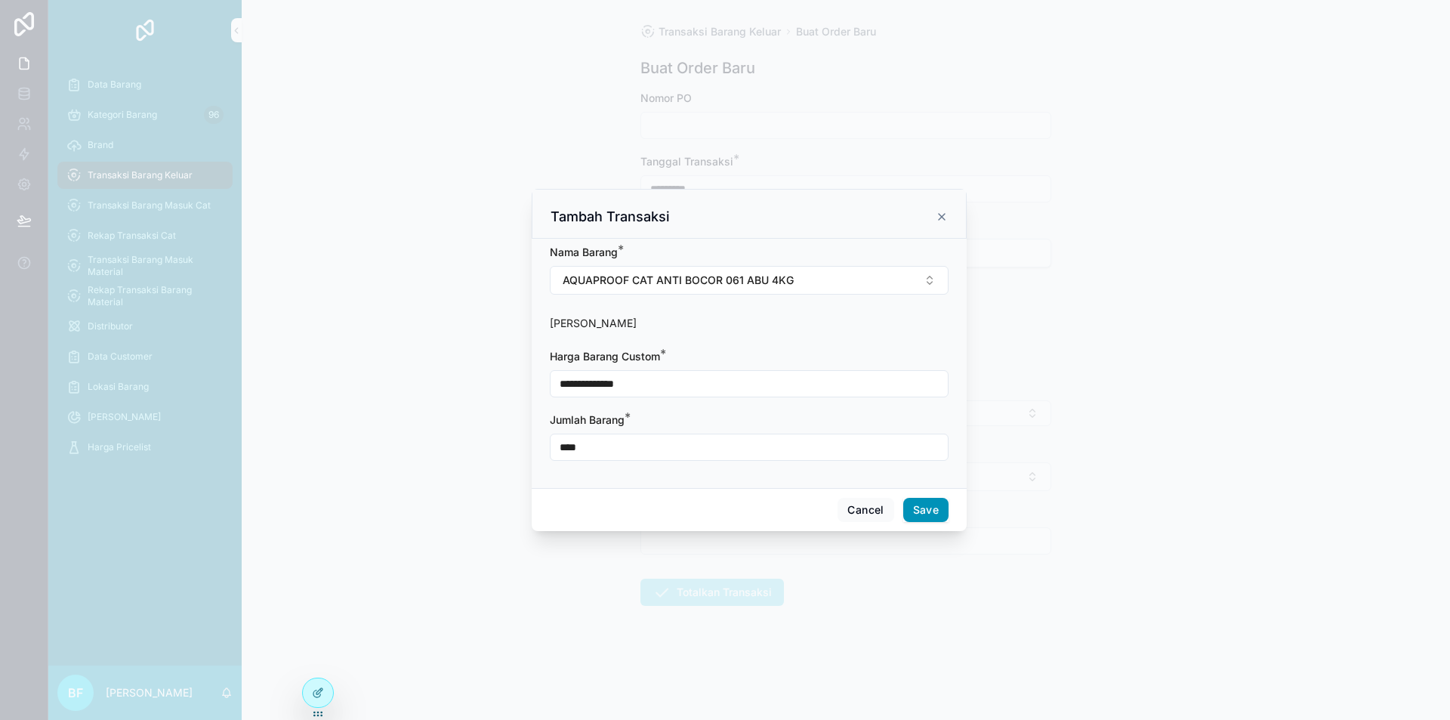
click at [944, 503] on button "Save" at bounding box center [925, 510] width 45 height 24
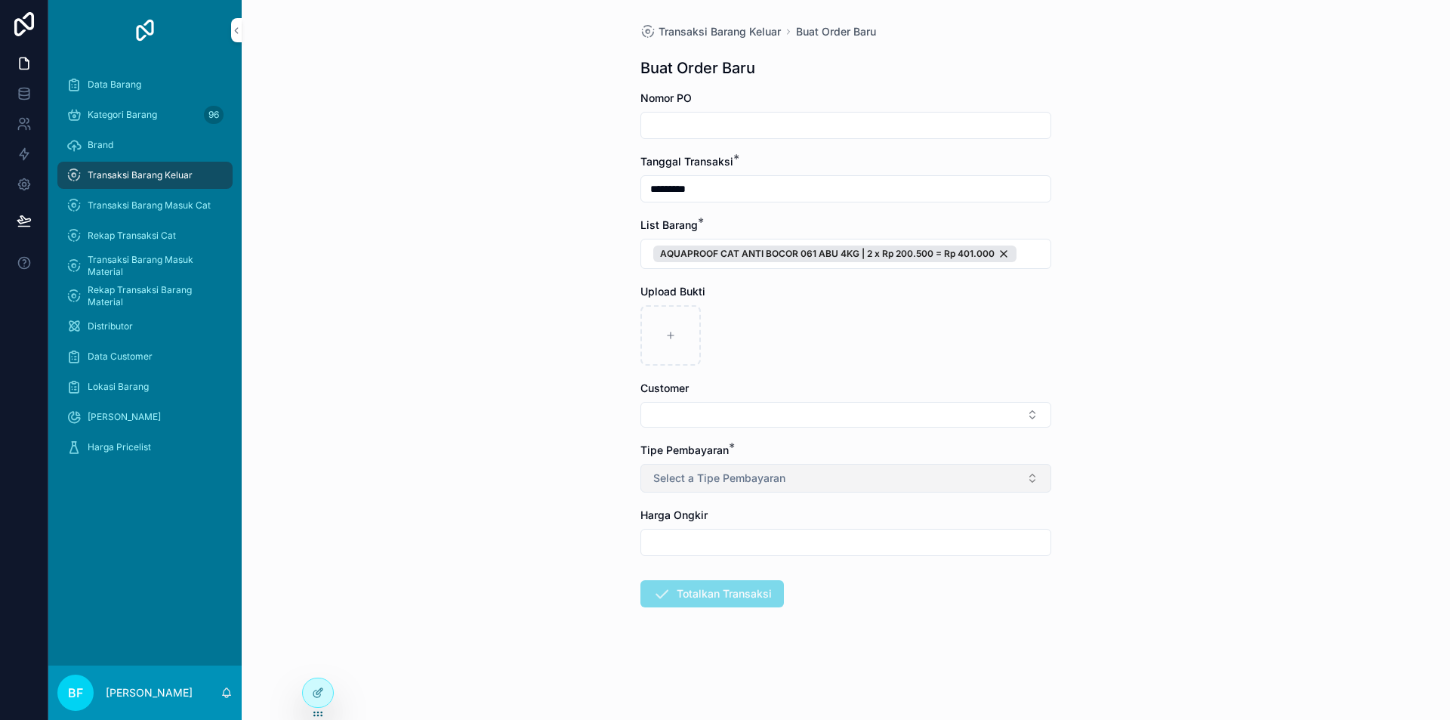
click at [857, 473] on button "Select a Tipe Pembayaran" at bounding box center [845, 478] width 411 height 29
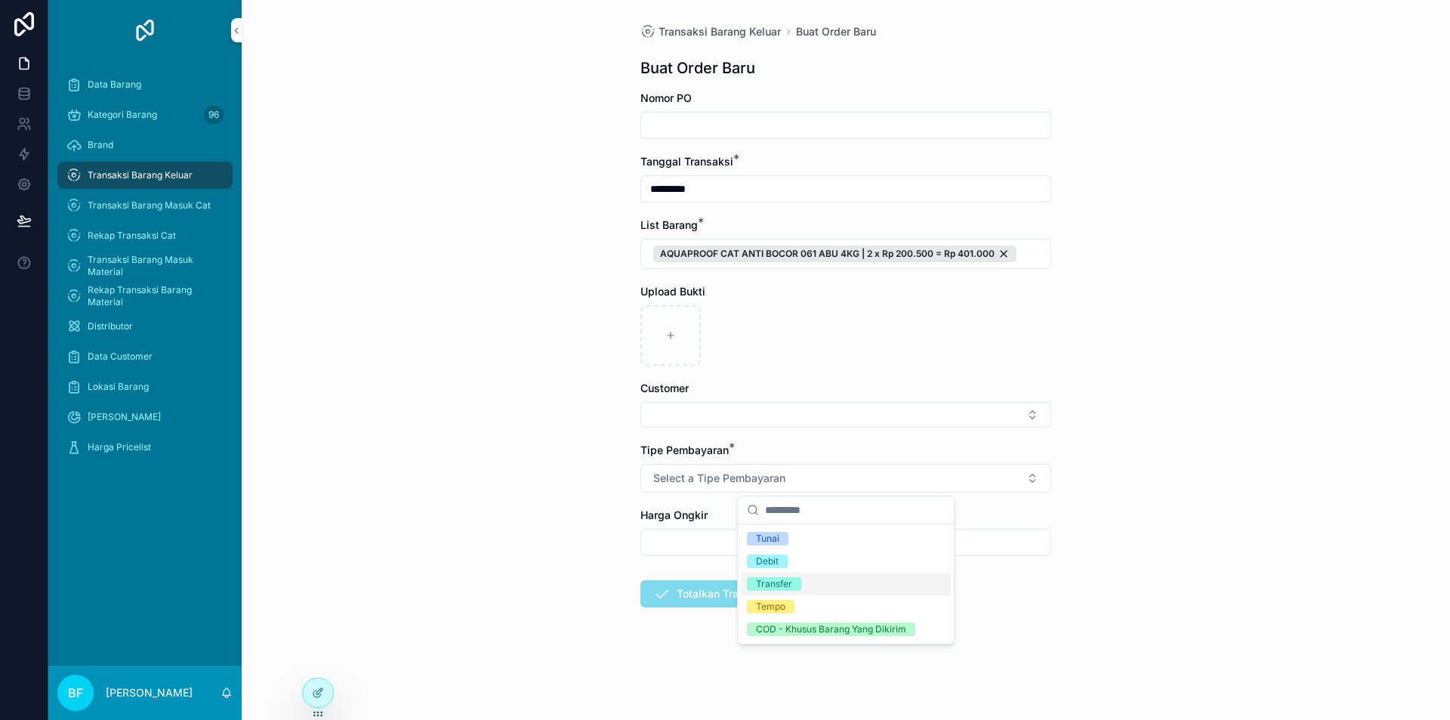
click at [823, 579] on div "Transfer" at bounding box center [846, 584] width 210 height 23
click at [790, 415] on button "Select Button" at bounding box center [845, 415] width 411 height 26
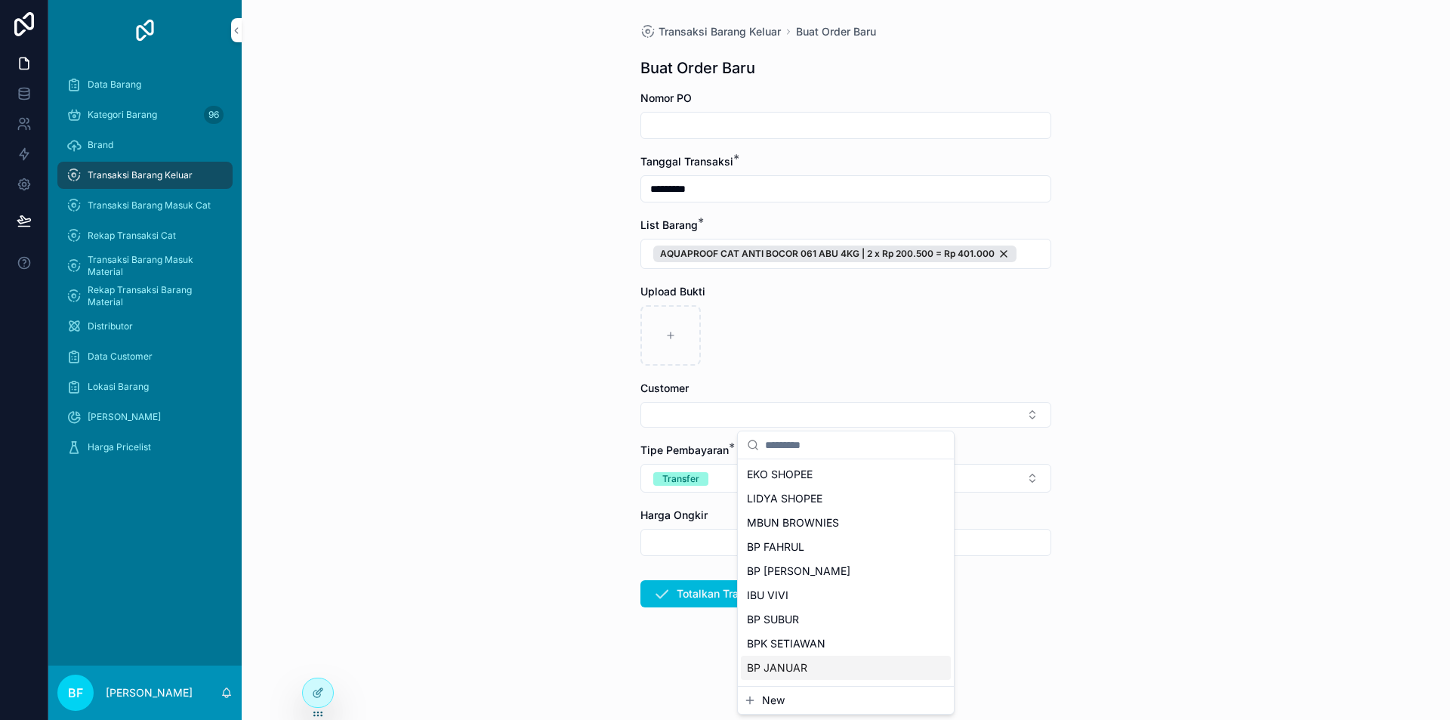
click at [778, 704] on span "New" at bounding box center [773, 700] width 23 height 15
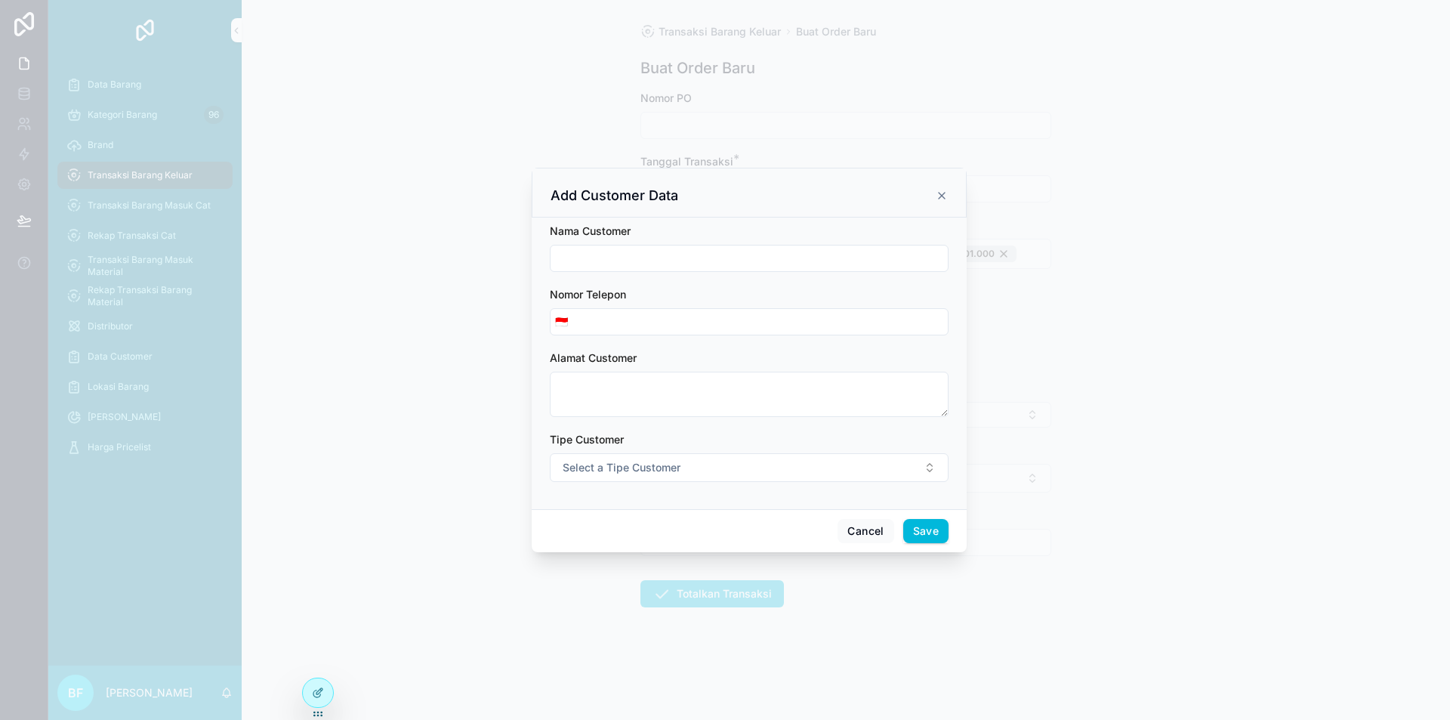
click at [670, 261] on input "scrollable content" at bounding box center [749, 258] width 397 height 21
type input "**********"
click at [652, 463] on span "Select a Tipe Customer" at bounding box center [622, 467] width 118 height 15
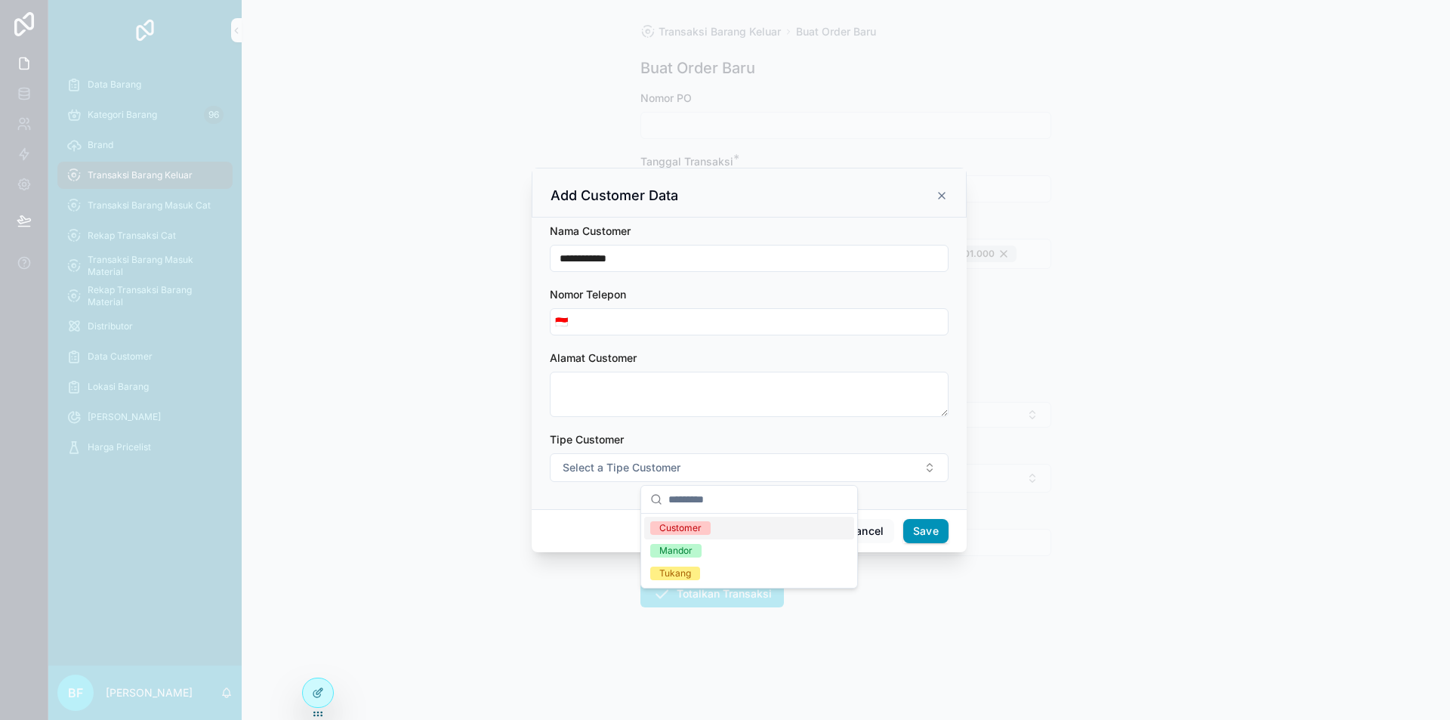
drag, startPoint x: 658, startPoint y: 533, endPoint x: 904, endPoint y: 534, distance: 246.2
click at [662, 532] on span "Customer" at bounding box center [680, 528] width 60 height 14
click at [929, 533] on button "Save" at bounding box center [925, 531] width 45 height 24
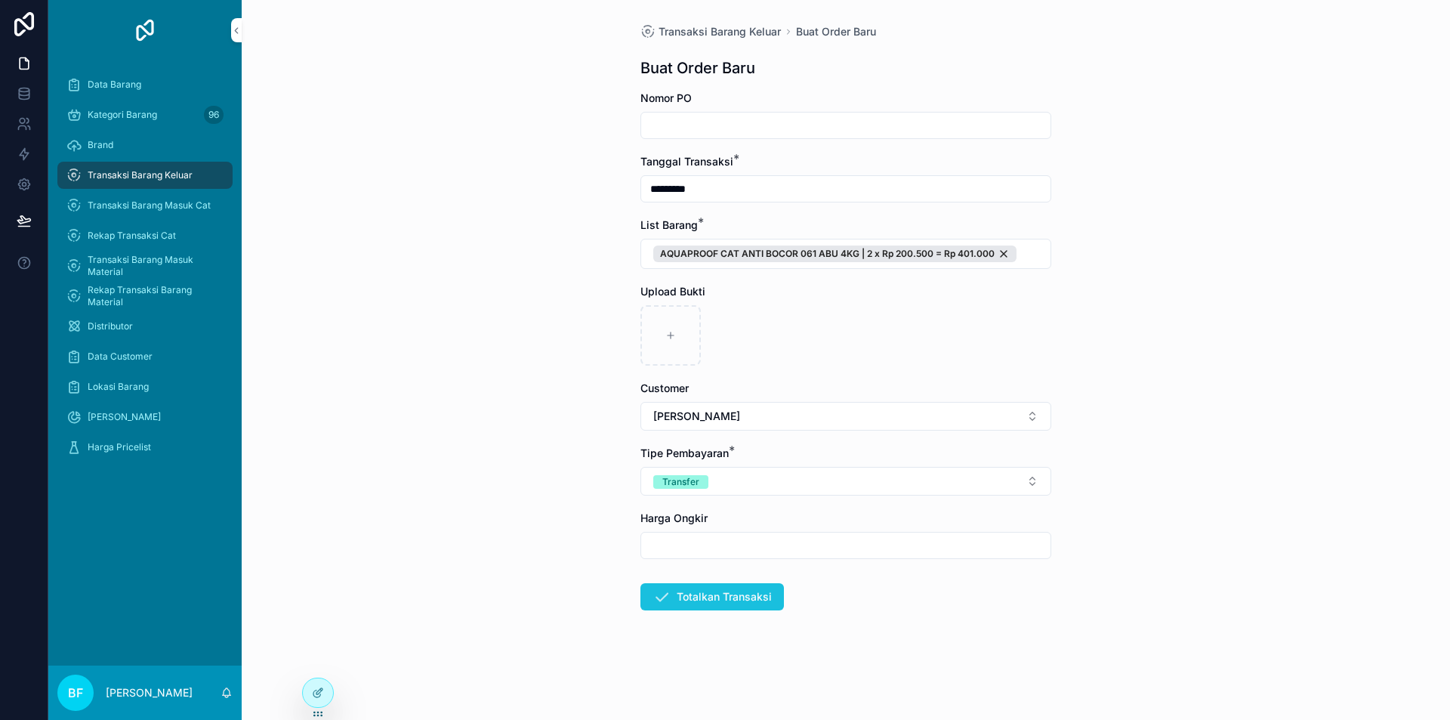
click at [734, 601] on button "Totalkan Transaksi" at bounding box center [712, 596] width 144 height 27
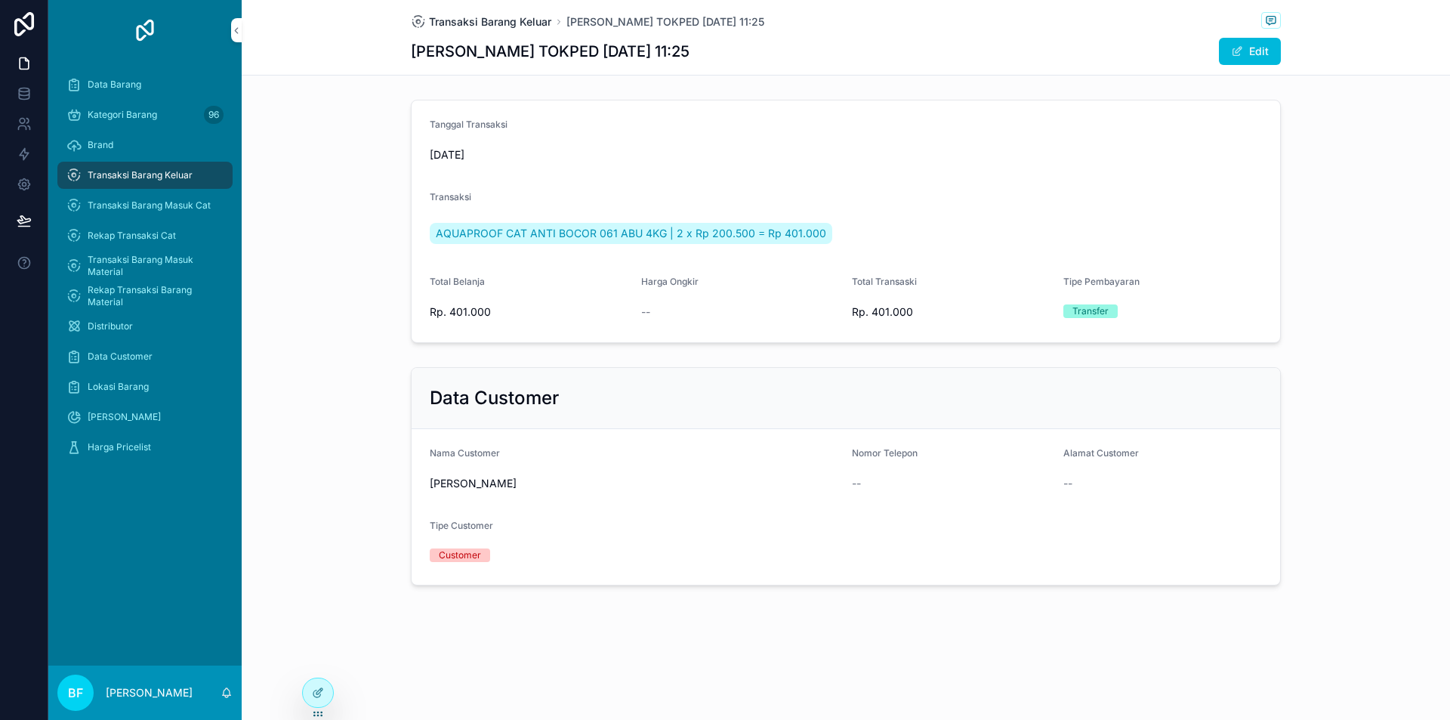
click at [506, 21] on span "Transaksi Barang Keluar" at bounding box center [490, 21] width 122 height 15
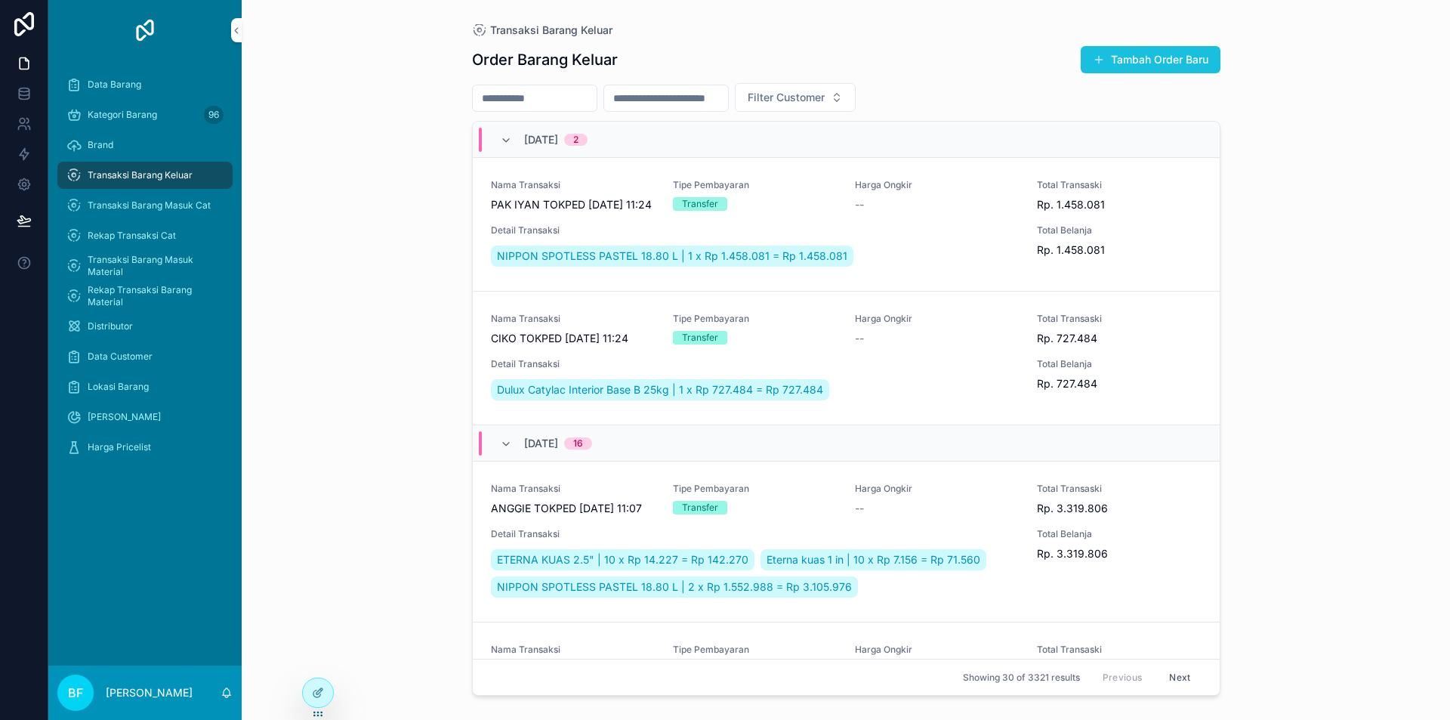
click at [1123, 60] on button "Tambah Order Baru" at bounding box center [1151, 59] width 140 height 27
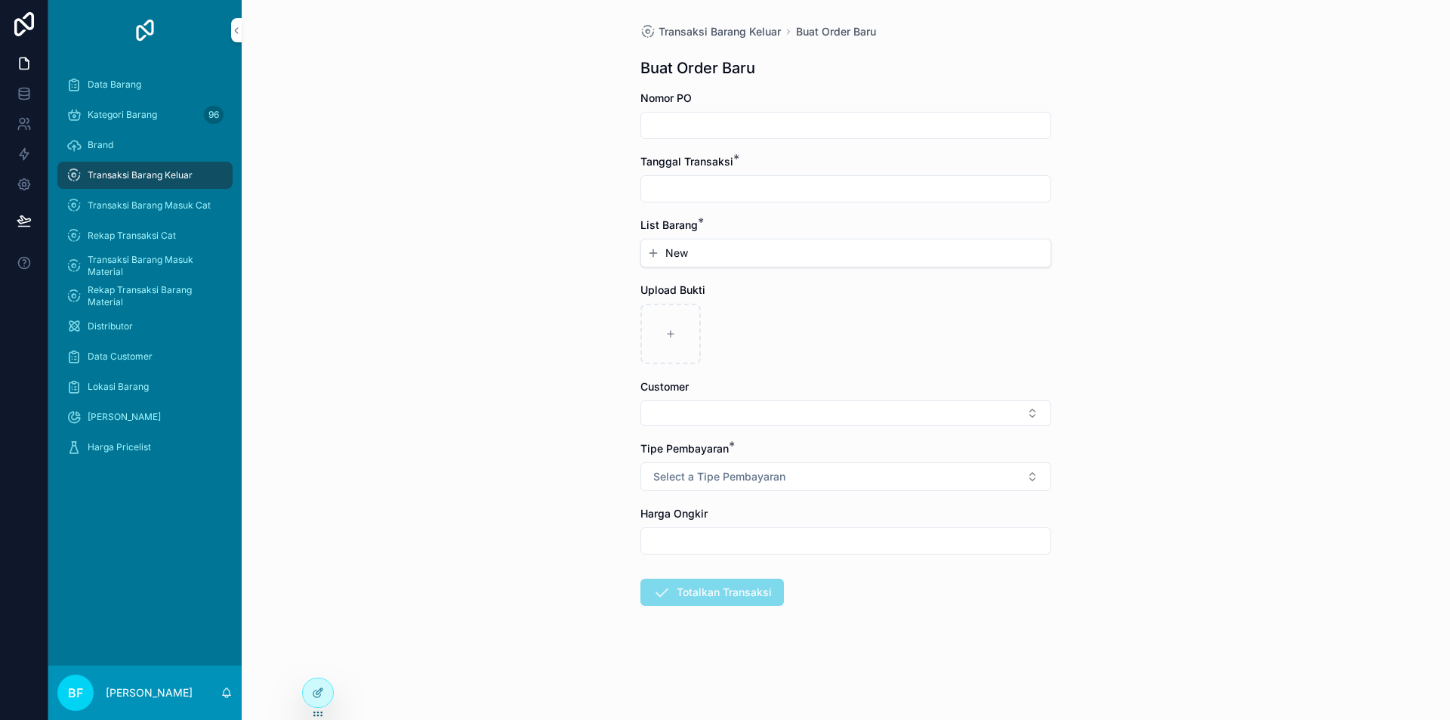
click at [759, 192] on input "scrollable content" at bounding box center [845, 188] width 409 height 21
click at [877, 313] on button "3" at bounding box center [873, 312] width 27 height 27
type input "*********"
click at [685, 252] on span "New" at bounding box center [676, 252] width 23 height 15
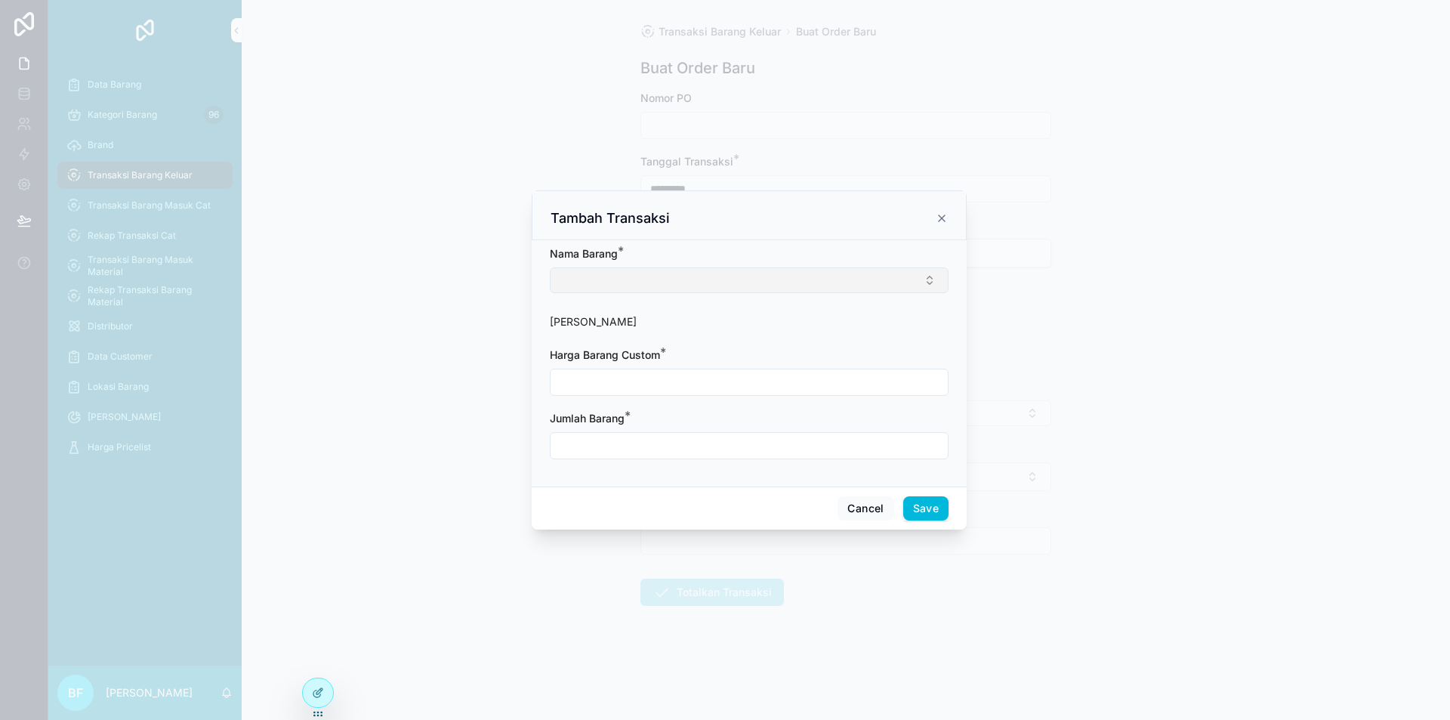
click at [699, 270] on button "Select Button" at bounding box center [749, 280] width 399 height 26
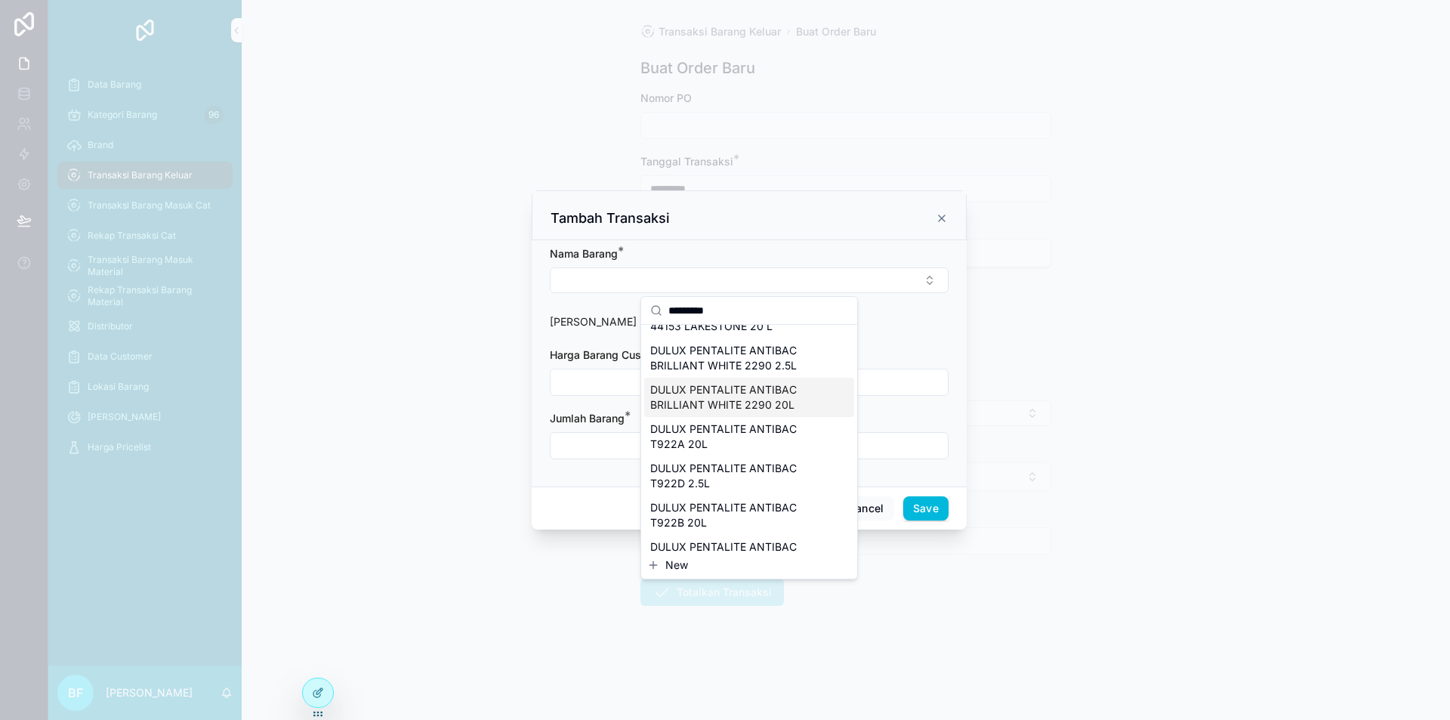
scroll to position [151, 0]
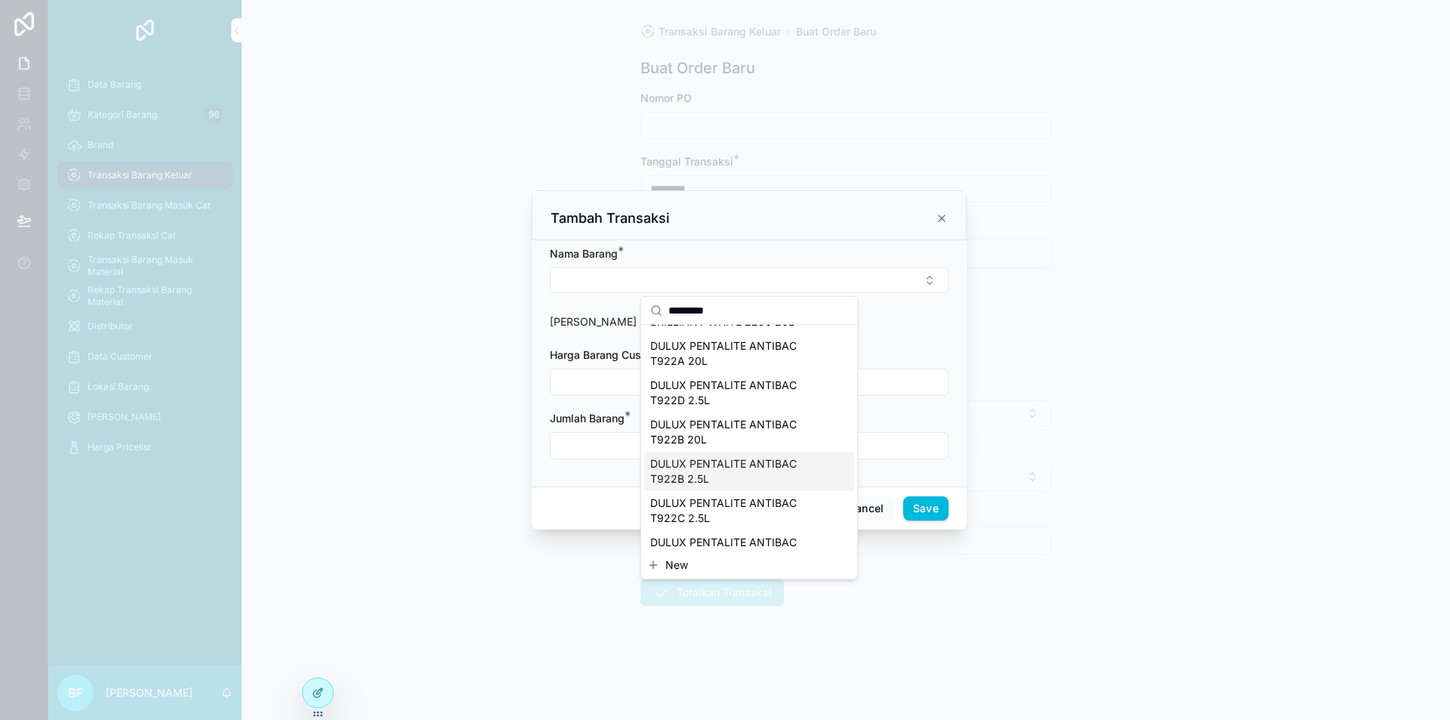
type input "*********"
click at [733, 473] on span "DULUX PENTALITE ANTIBAC T922B 2.5L" at bounding box center [740, 471] width 180 height 30
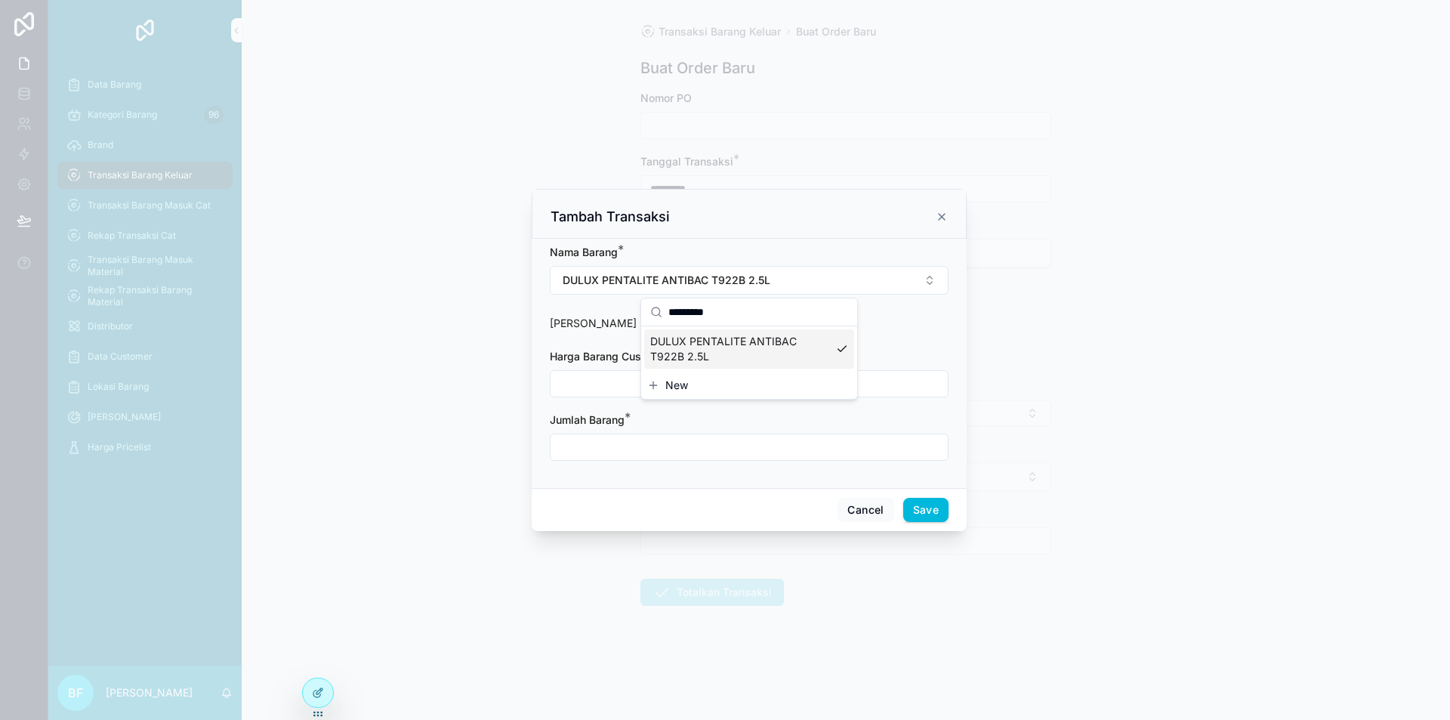
scroll to position [0, 0]
click at [650, 387] on input "scrollable content" at bounding box center [749, 383] width 397 height 21
type input "**********"
click at [626, 454] on input "scrollable content" at bounding box center [749, 447] width 397 height 21
type input "****"
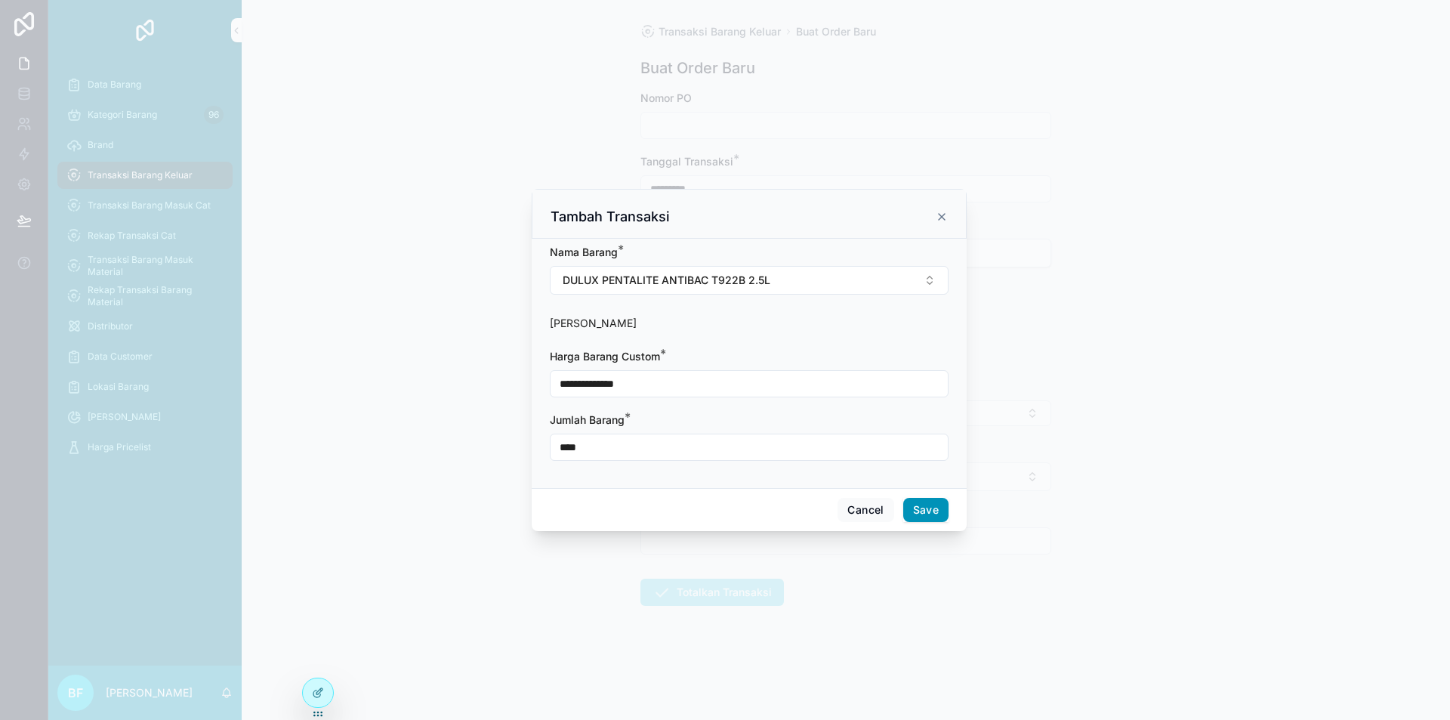
click at [940, 507] on button "Save" at bounding box center [925, 510] width 45 height 24
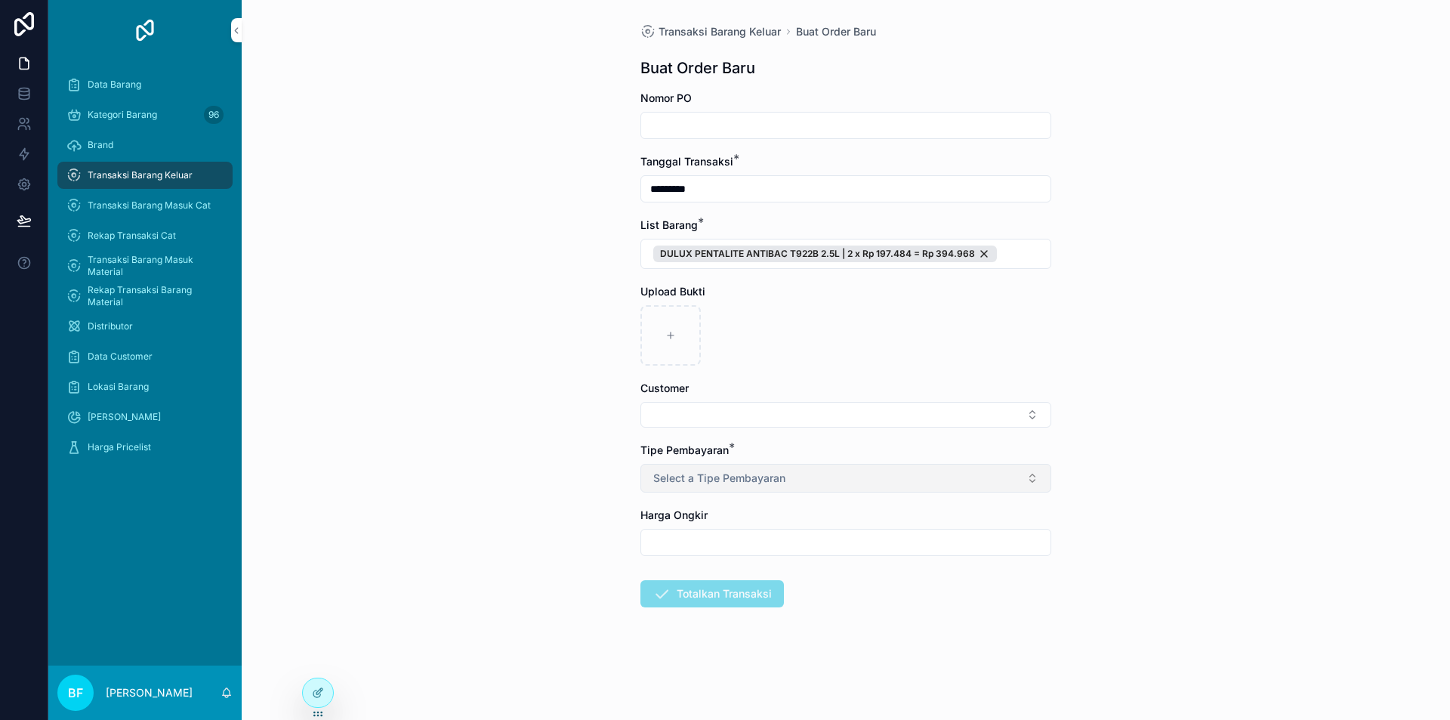
click at [811, 480] on button "Select a Tipe Pembayaran" at bounding box center [845, 478] width 411 height 29
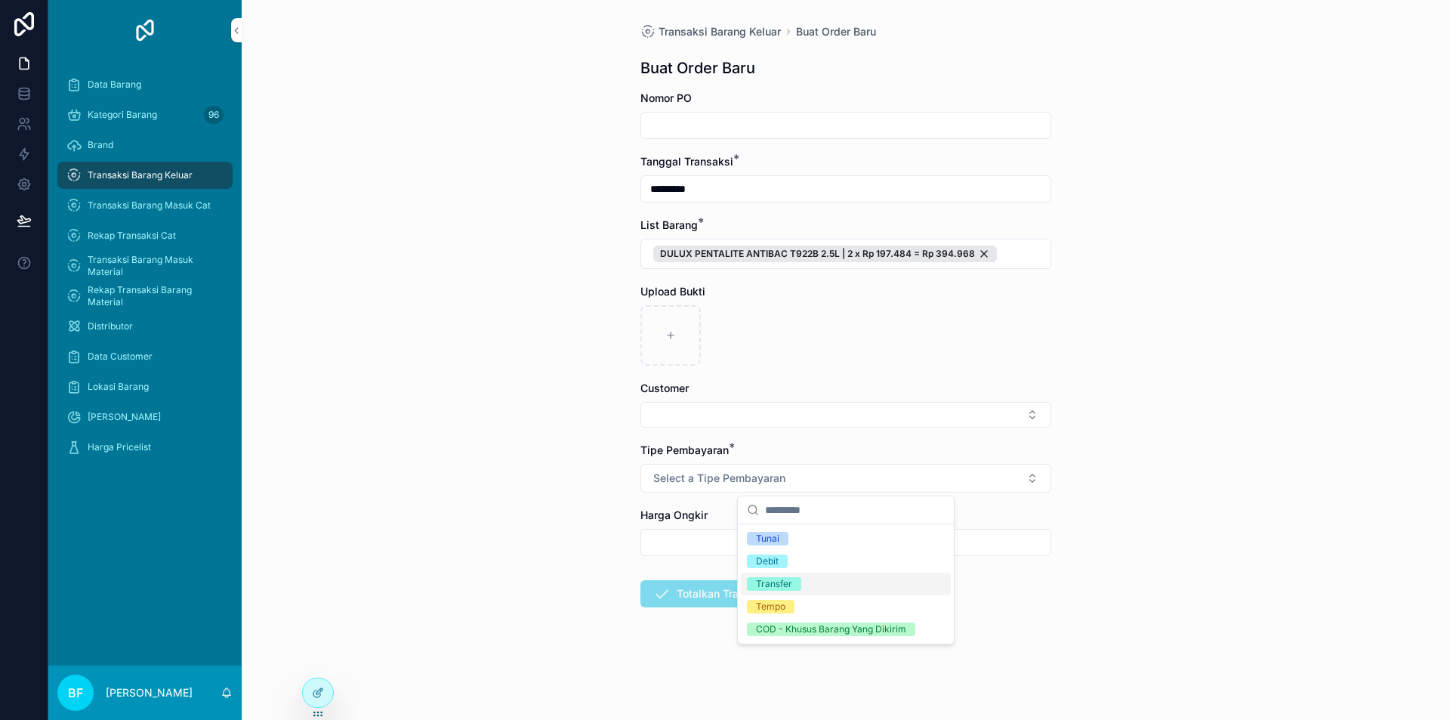
click at [792, 594] on div "Transfer" at bounding box center [846, 584] width 210 height 23
click at [784, 439] on form "Nomor PO Tanggal Transaksi * ********* List Barang * DULUX PENTALITE ANTIBAC T9…" at bounding box center [845, 397] width 411 height 613
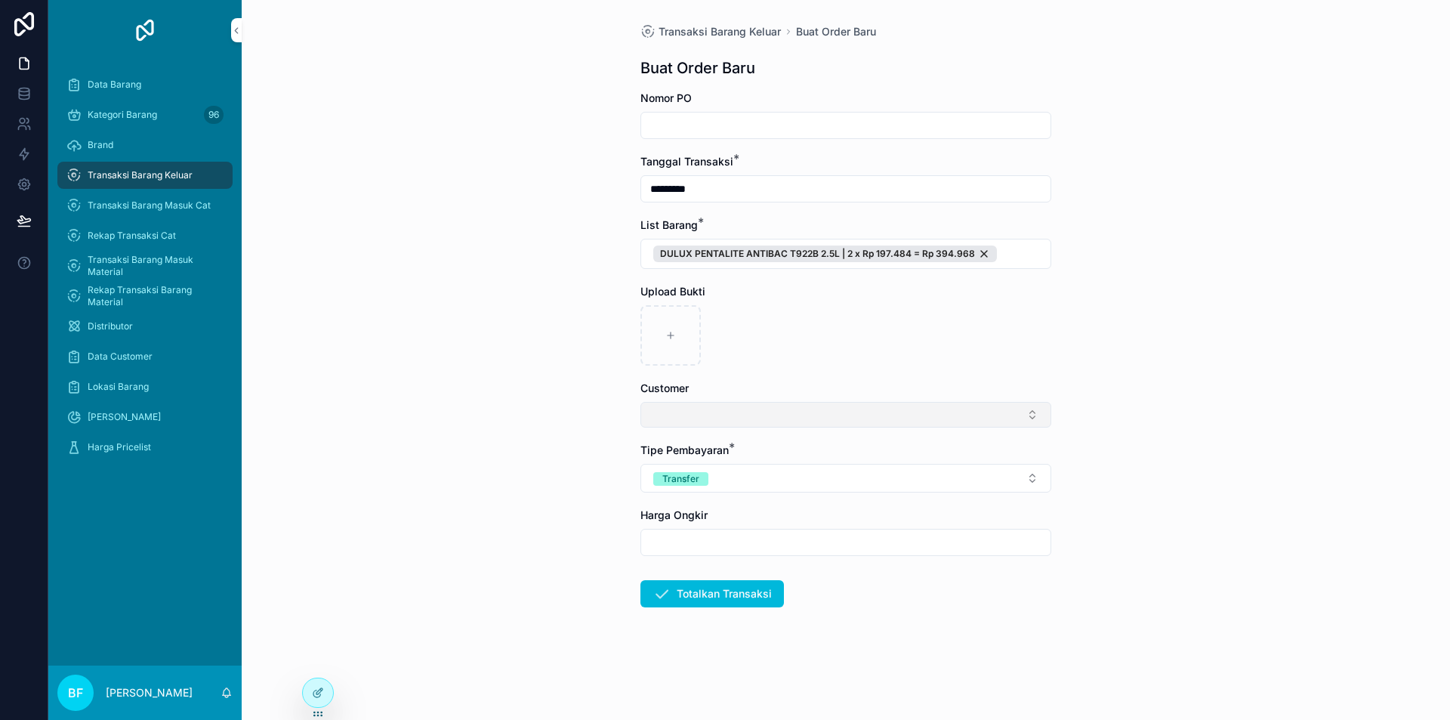
click at [784, 424] on button "Select Button" at bounding box center [845, 415] width 411 height 26
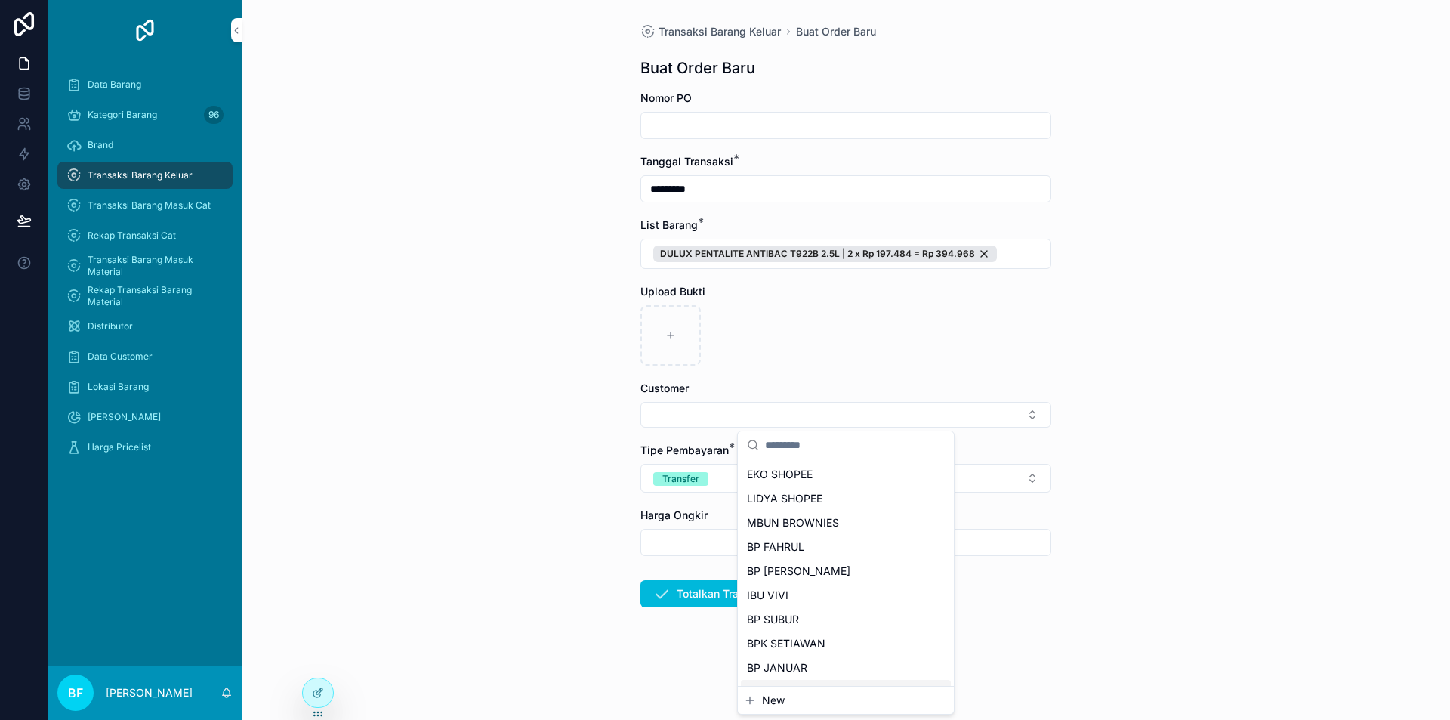
drag, startPoint x: 769, startPoint y: 689, endPoint x: 770, endPoint y: 699, distance: 9.9
click at [770, 689] on div "New" at bounding box center [846, 700] width 216 height 27
click at [770, 702] on span "New" at bounding box center [773, 700] width 23 height 15
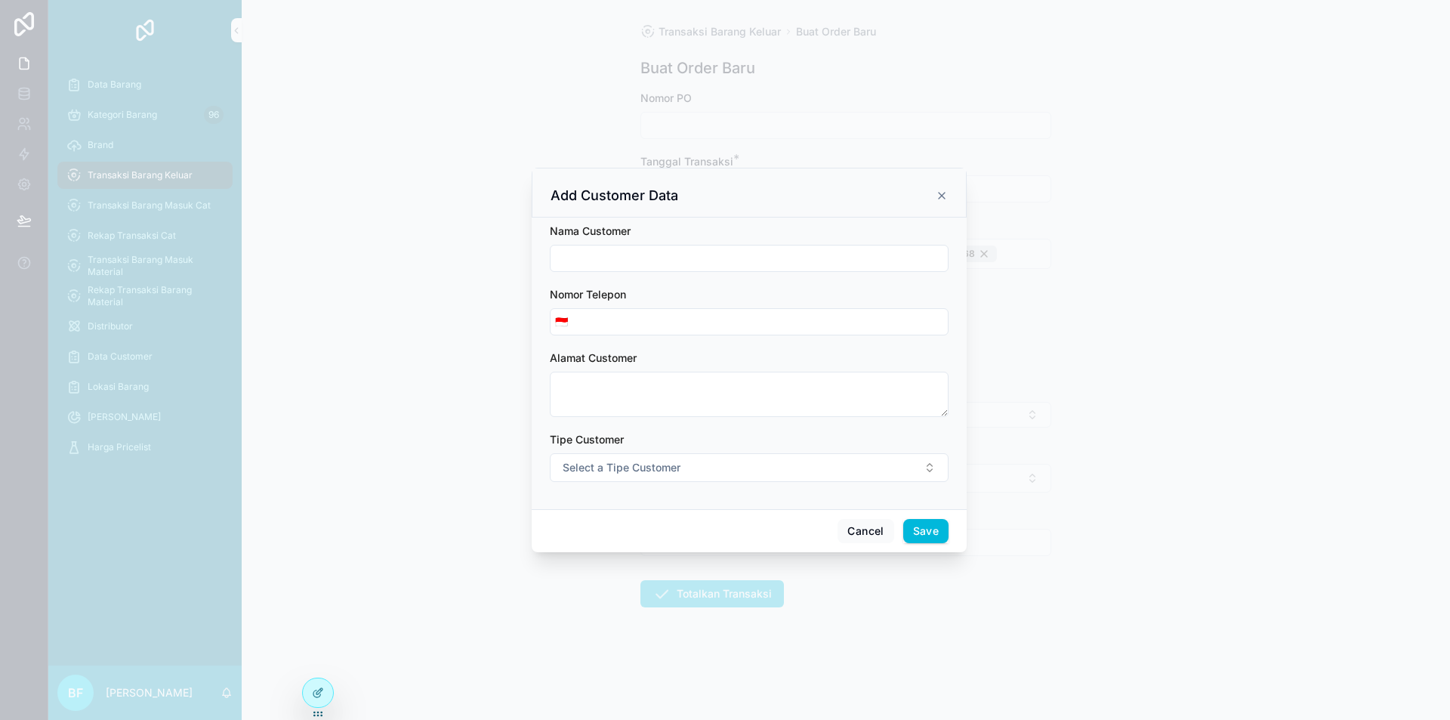
click at [671, 245] on div "scrollable content" at bounding box center [749, 258] width 399 height 27
click at [643, 255] on input "scrollable content" at bounding box center [749, 258] width 397 height 21
type input "**********"
drag, startPoint x: 619, startPoint y: 458, endPoint x: 624, endPoint y: 474, distance: 16.7
click at [622, 458] on button "Select a Tipe Customer" at bounding box center [749, 467] width 399 height 29
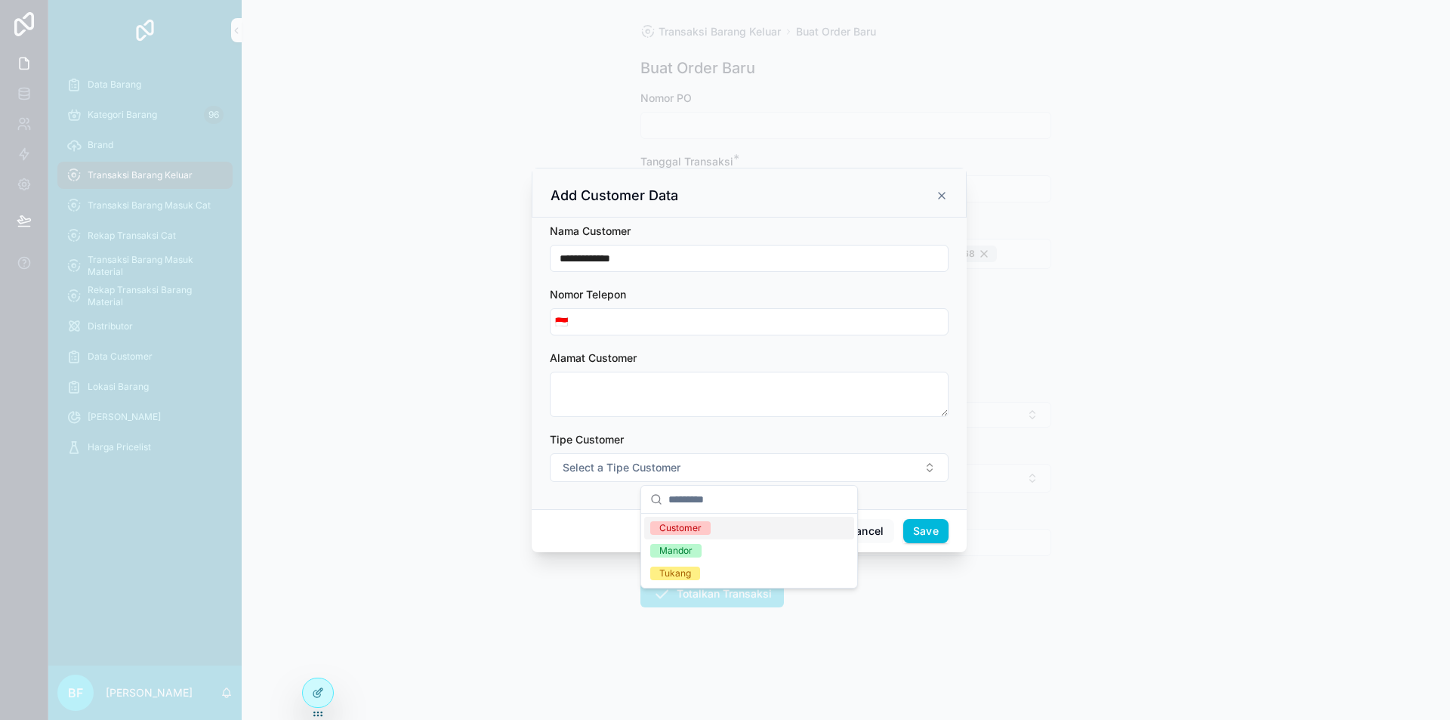
click at [680, 523] on div "Customer" at bounding box center [680, 528] width 42 height 14
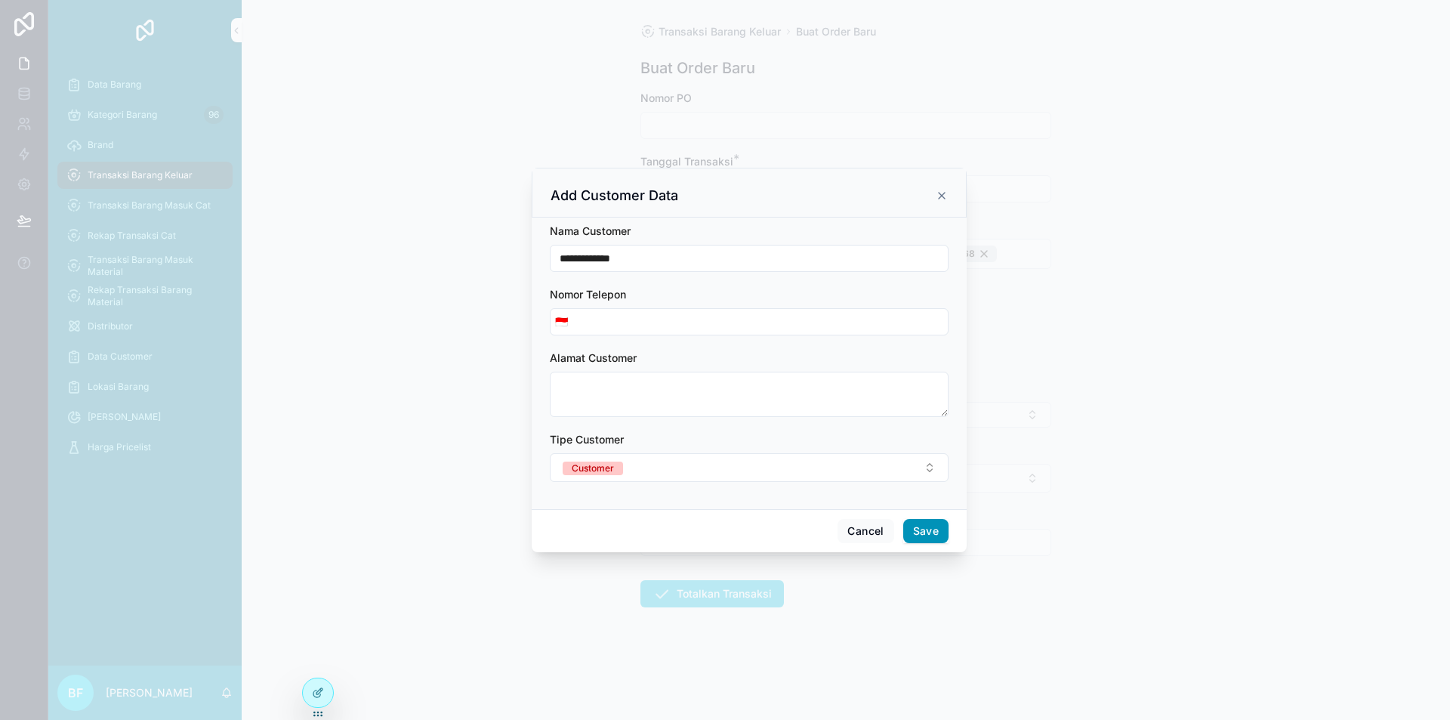
click at [931, 532] on button "Save" at bounding box center [925, 531] width 45 height 24
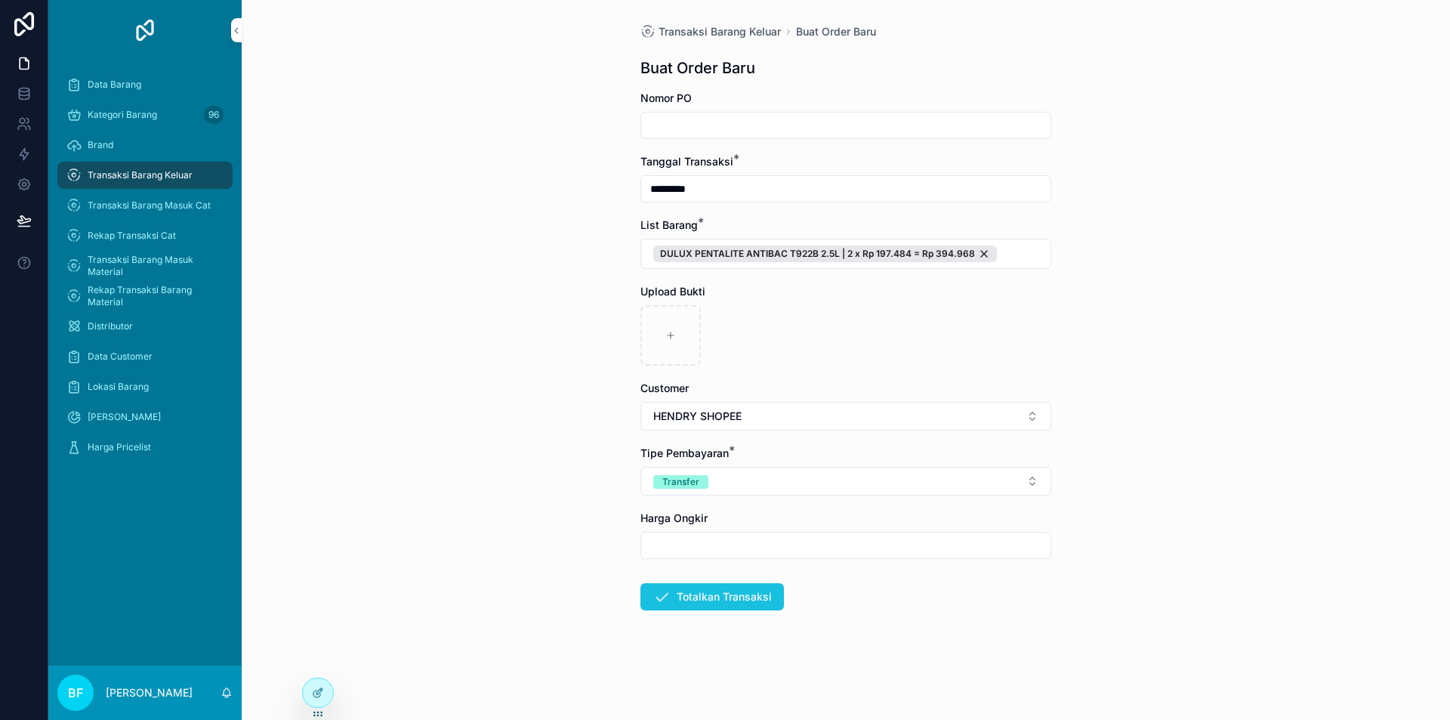
click at [768, 595] on button "Totalkan Transaksi" at bounding box center [712, 596] width 144 height 27
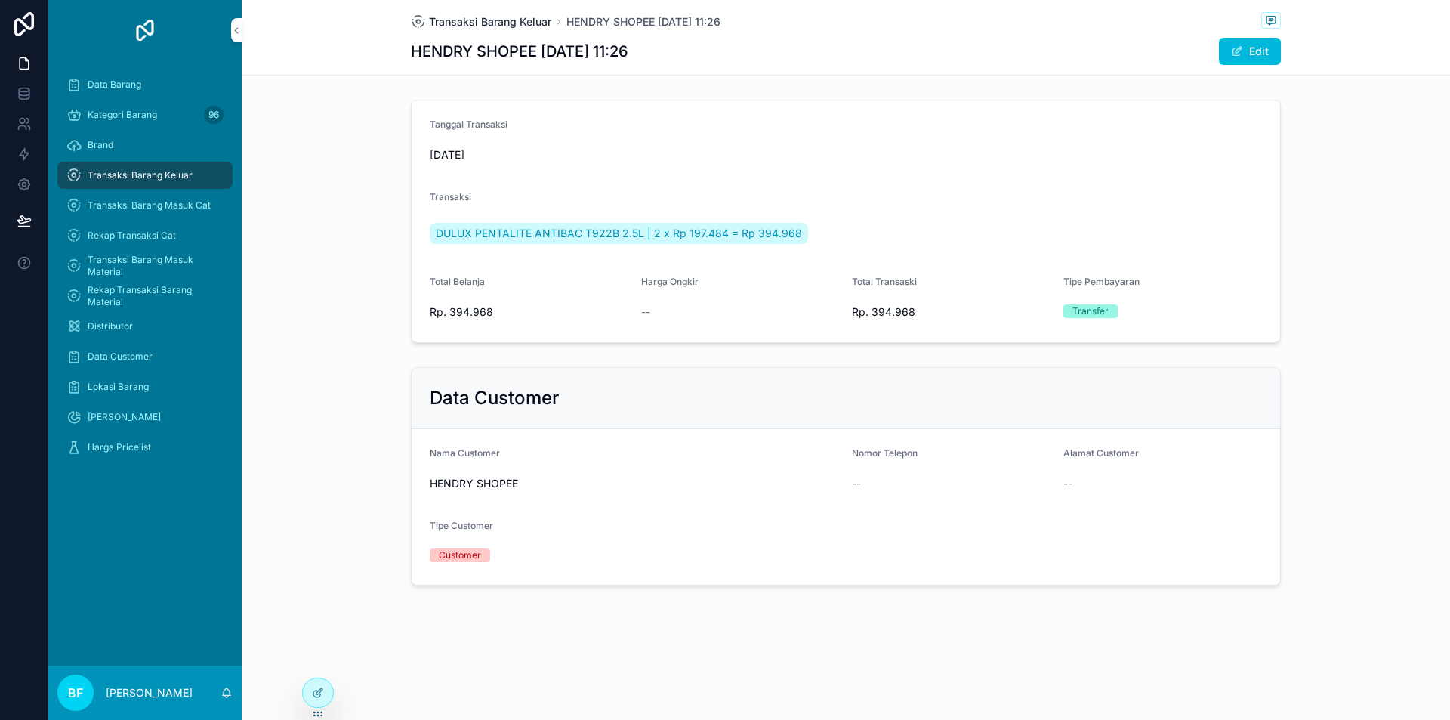
click at [531, 17] on span "Transaksi Barang Keluar" at bounding box center [490, 21] width 122 height 15
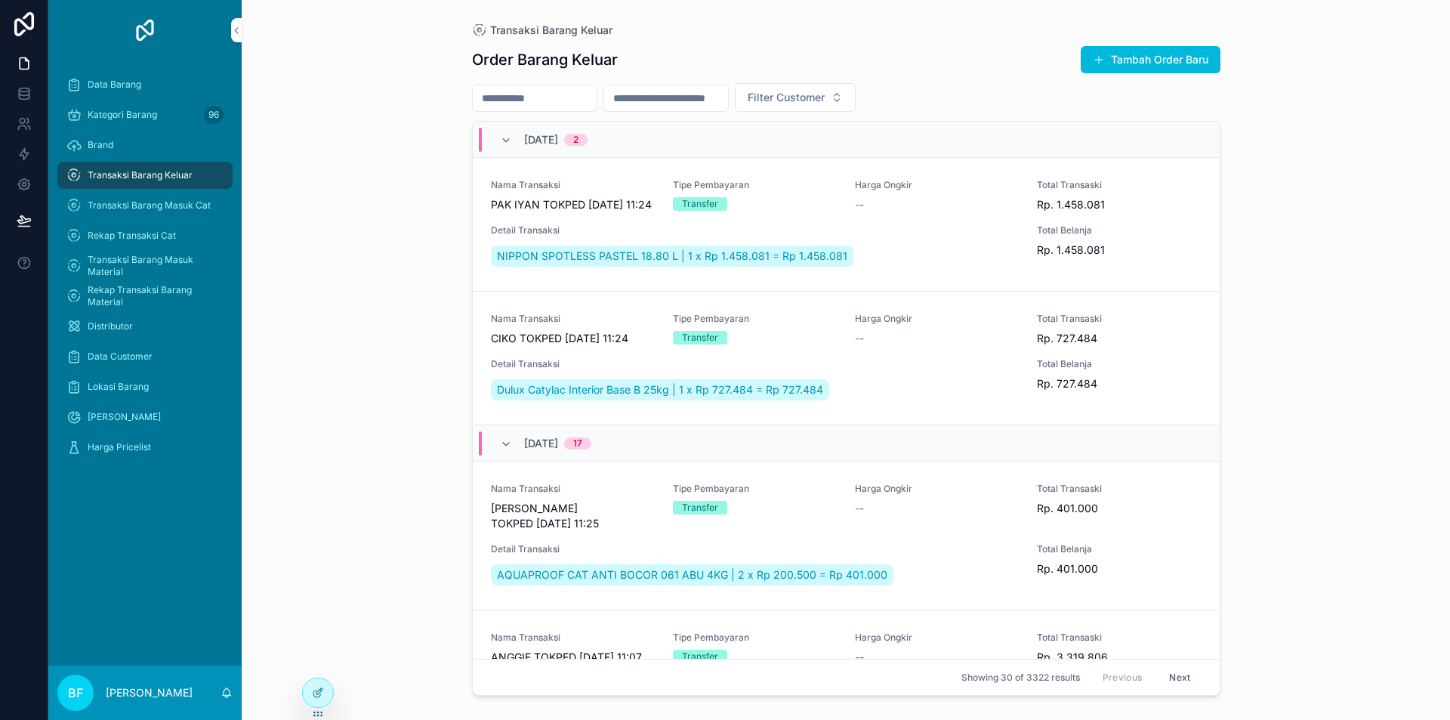
click at [1142, 49] on button "Tambah Order Baru" at bounding box center [1151, 59] width 140 height 27
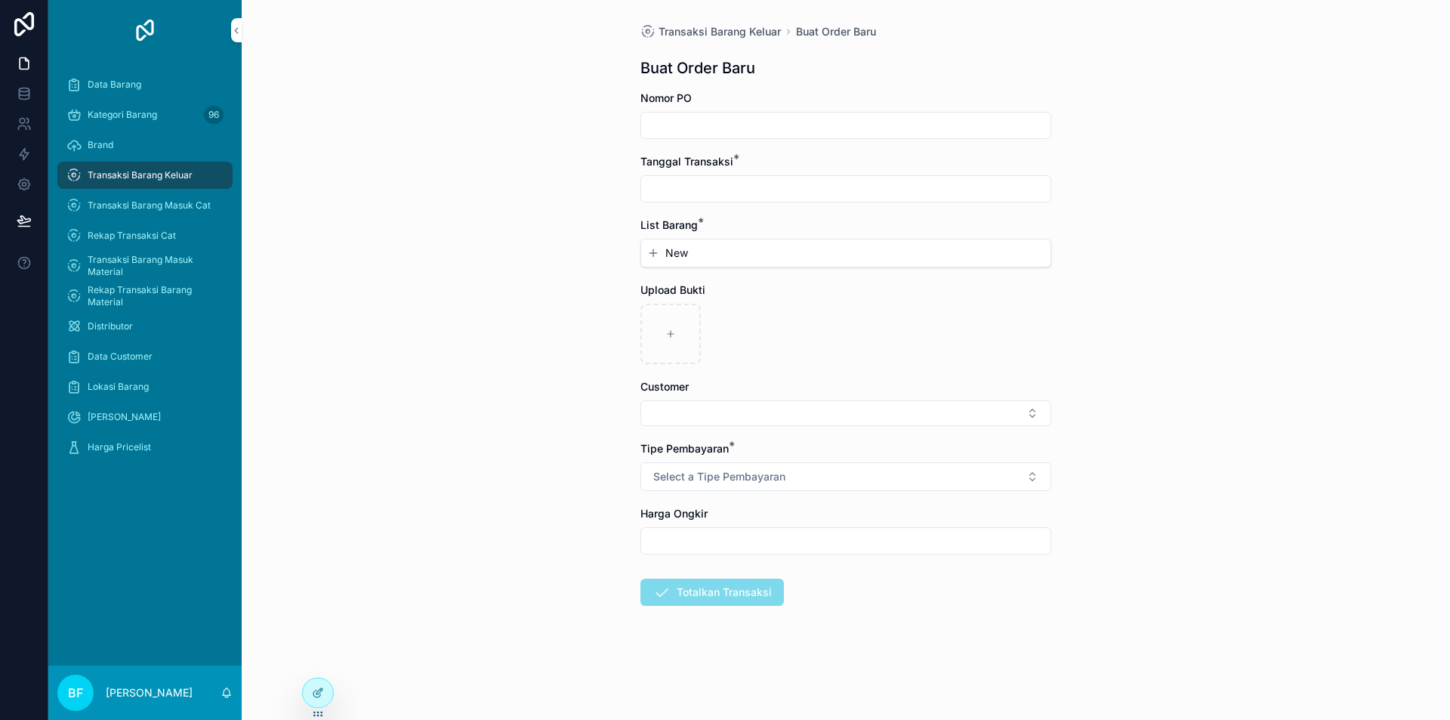
click at [825, 187] on input "scrollable content" at bounding box center [845, 188] width 409 height 21
click at [869, 310] on button "3" at bounding box center [873, 312] width 27 height 27
type input "*********"
click at [709, 258] on button "New" at bounding box center [845, 252] width 397 height 15
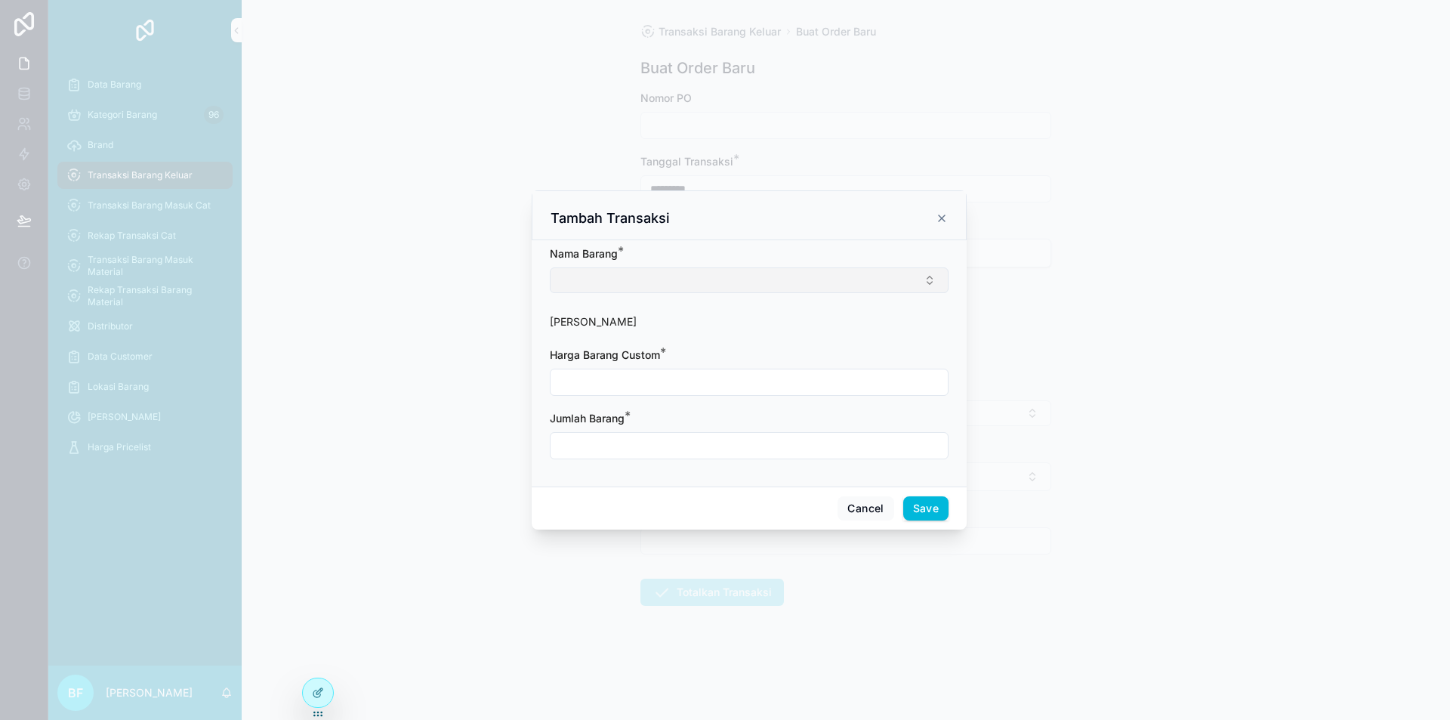
click at [723, 278] on button "Select Button" at bounding box center [749, 280] width 399 height 26
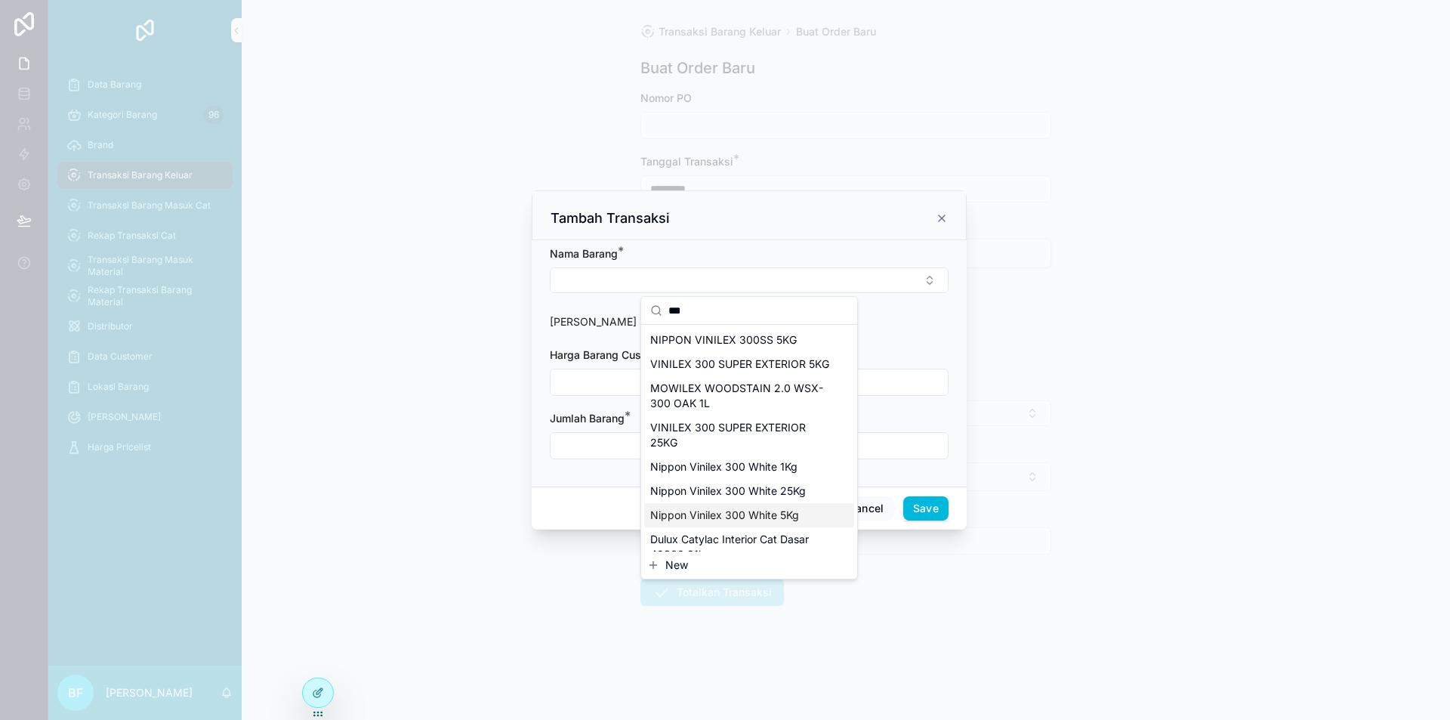
type input "***"
click at [756, 523] on span "Nippon Vinilex 300 White 5Kg" at bounding box center [724, 515] width 149 height 15
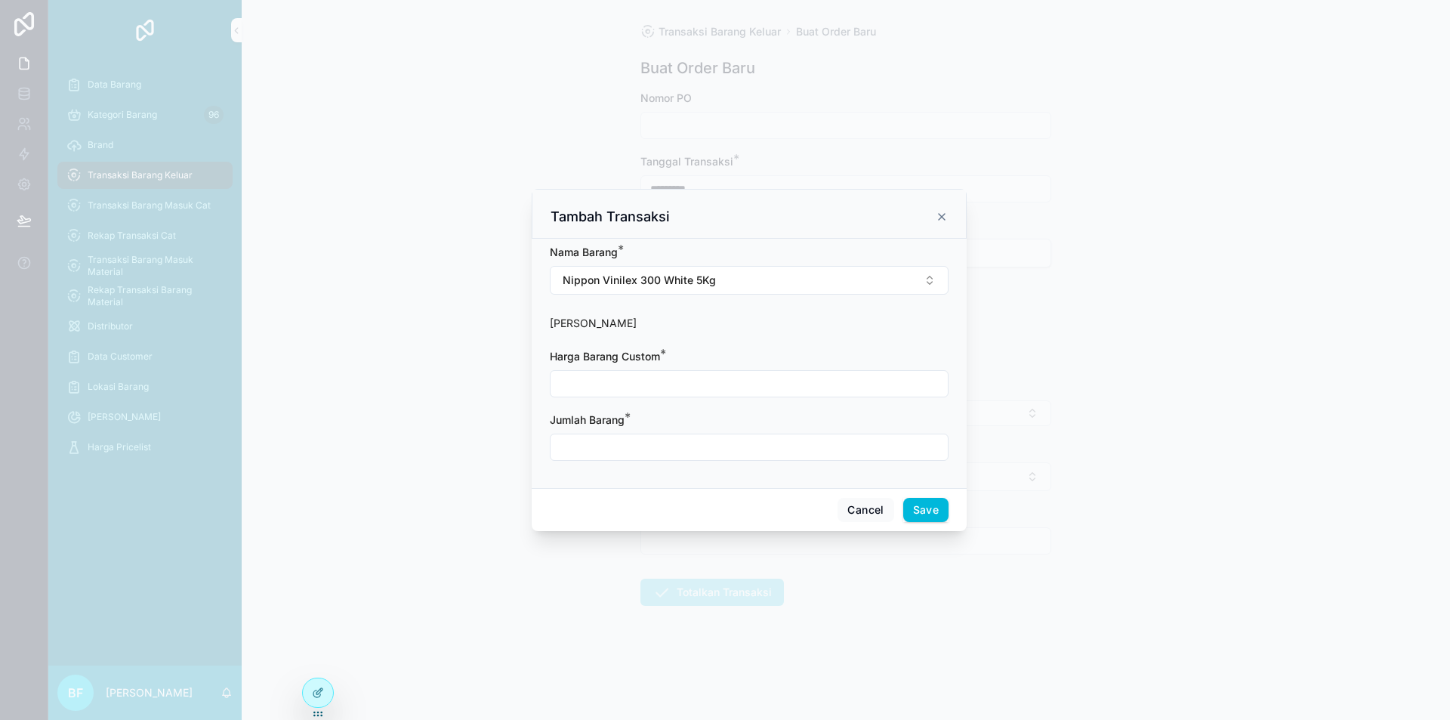
click at [691, 447] on input "scrollable content" at bounding box center [749, 447] width 397 height 21
type input "****"
click at [711, 379] on input "scrollable content" at bounding box center [749, 383] width 397 height 21
type input "**********"
click at [924, 506] on button "Save" at bounding box center [925, 510] width 45 height 24
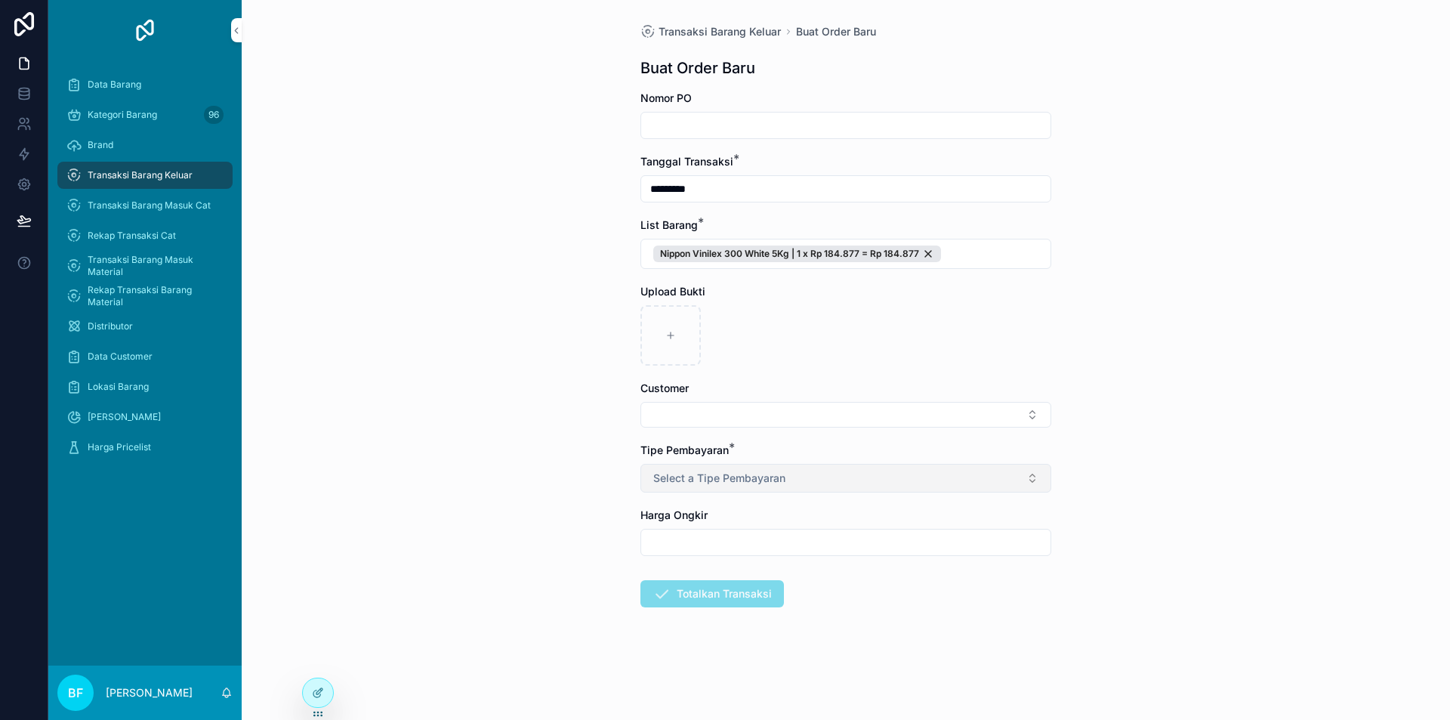
click at [794, 480] on button "Select a Tipe Pembayaran" at bounding box center [845, 478] width 411 height 29
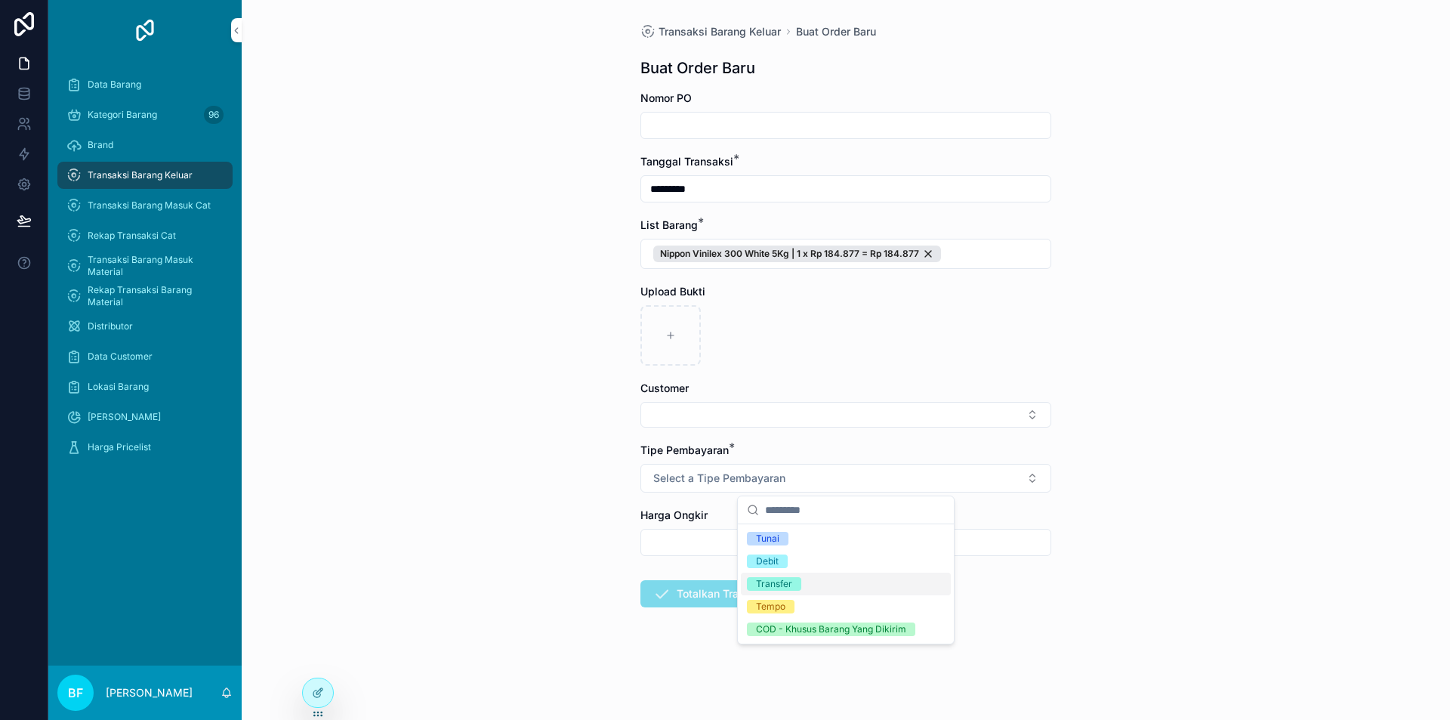
click at [839, 582] on div "Transfer" at bounding box center [846, 584] width 210 height 23
click at [767, 416] on button "Select Button" at bounding box center [845, 415] width 411 height 26
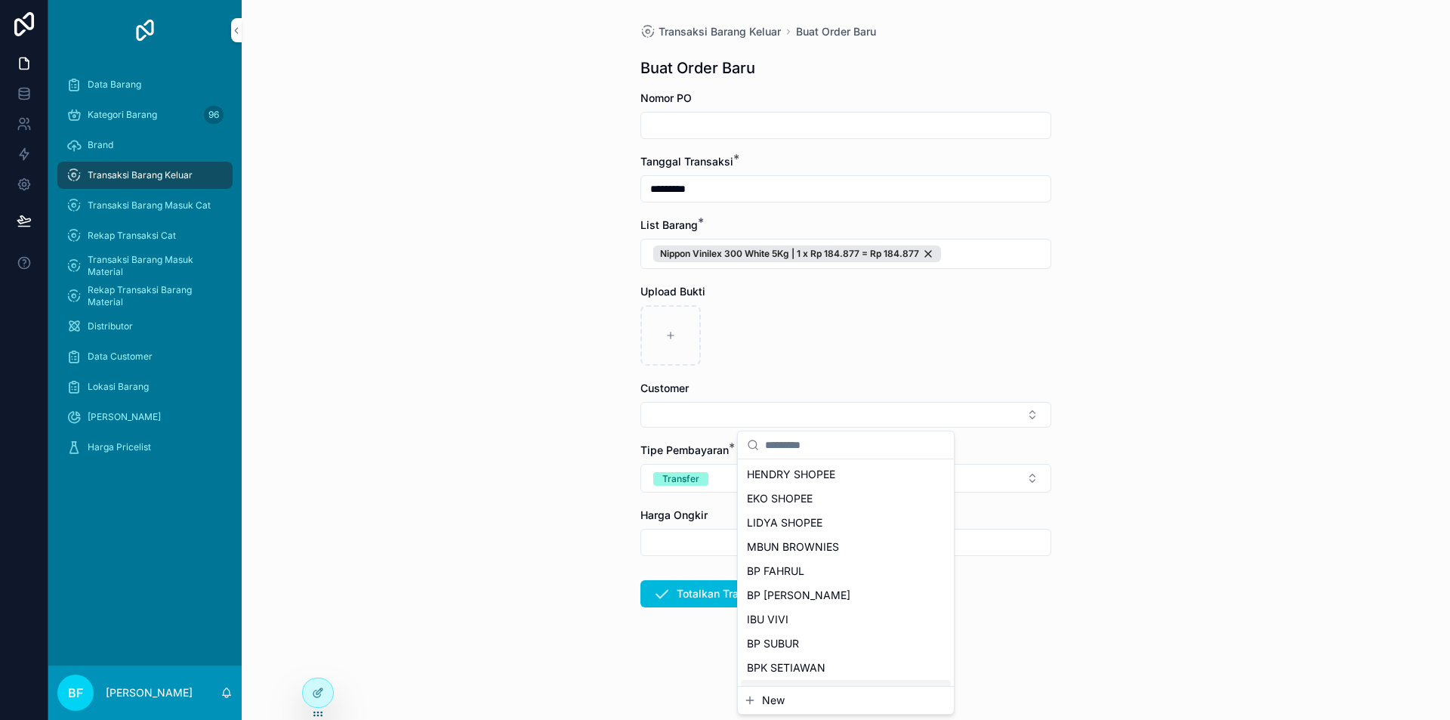
click at [768, 705] on span "New" at bounding box center [773, 700] width 23 height 15
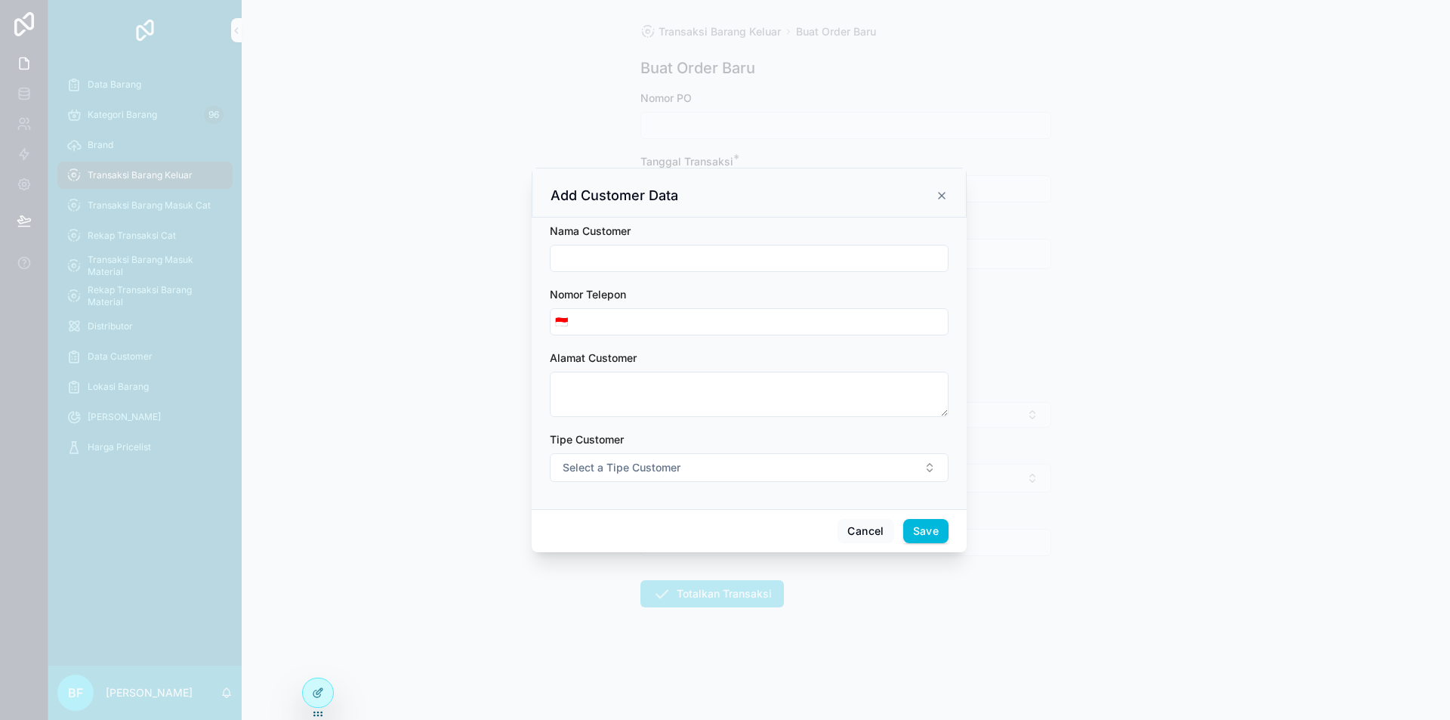
click at [661, 259] on input "scrollable content" at bounding box center [749, 258] width 397 height 21
type input "**********"
click at [647, 461] on span "Select a Tipe Customer" at bounding box center [622, 467] width 118 height 15
click at [699, 525] on div "Customer" at bounding box center [680, 528] width 42 height 14
click at [931, 528] on button "Save" at bounding box center [925, 531] width 45 height 24
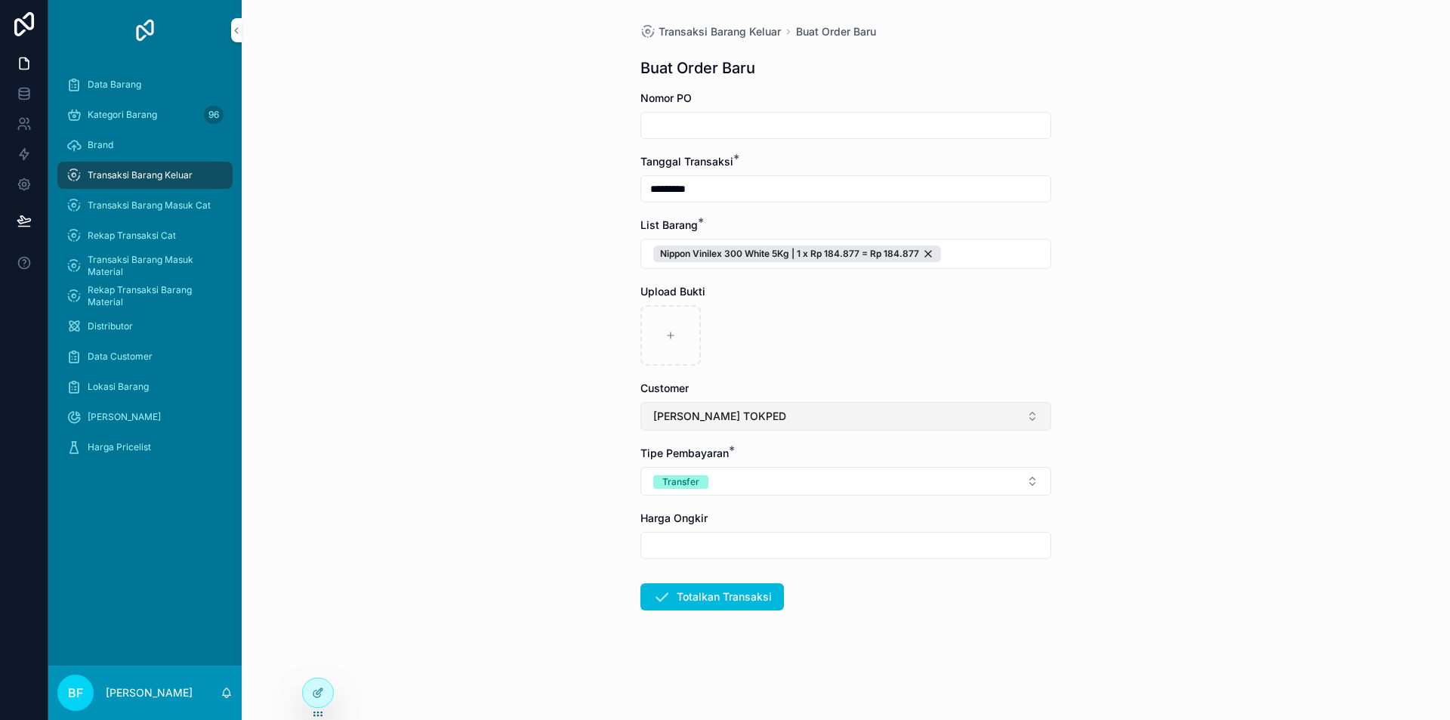
click at [917, 428] on button "LUKMAN TOKPED" at bounding box center [845, 416] width 411 height 29
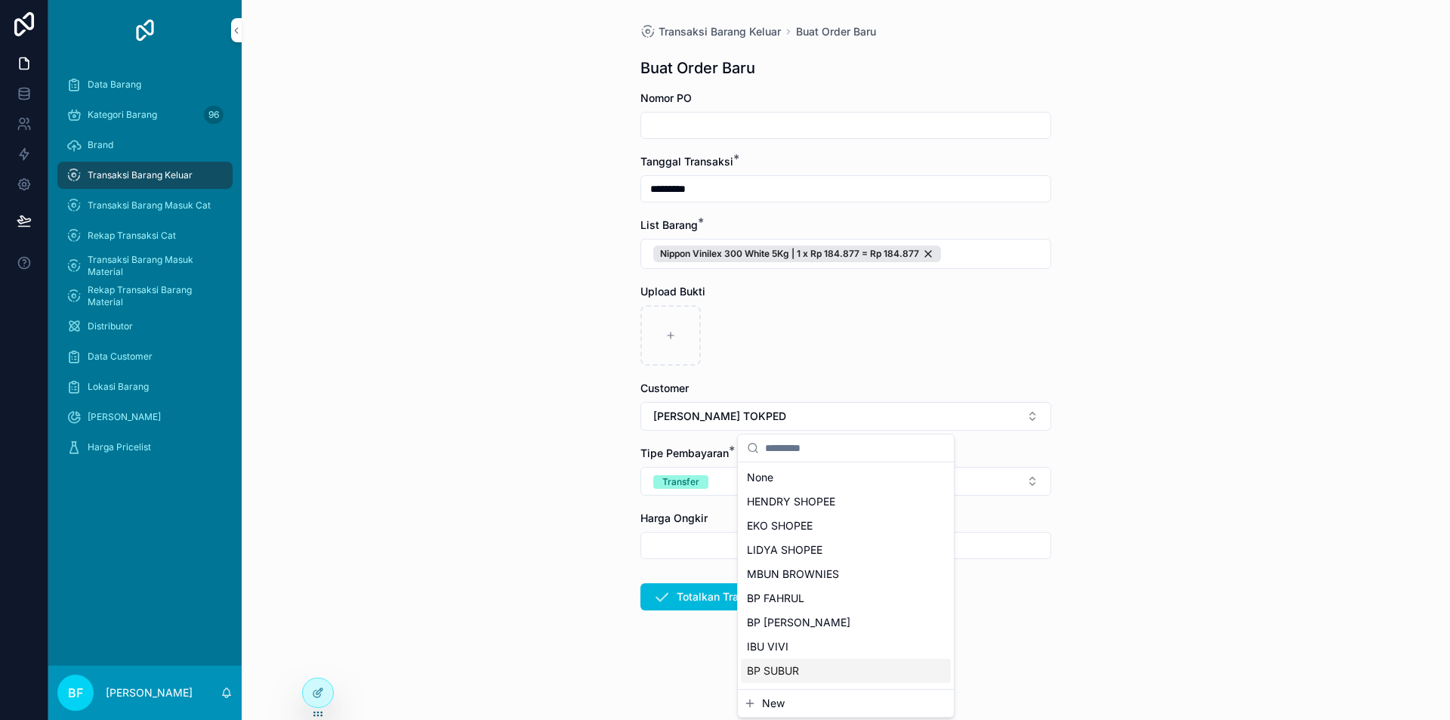
click at [781, 709] on span "New" at bounding box center [773, 703] width 23 height 15
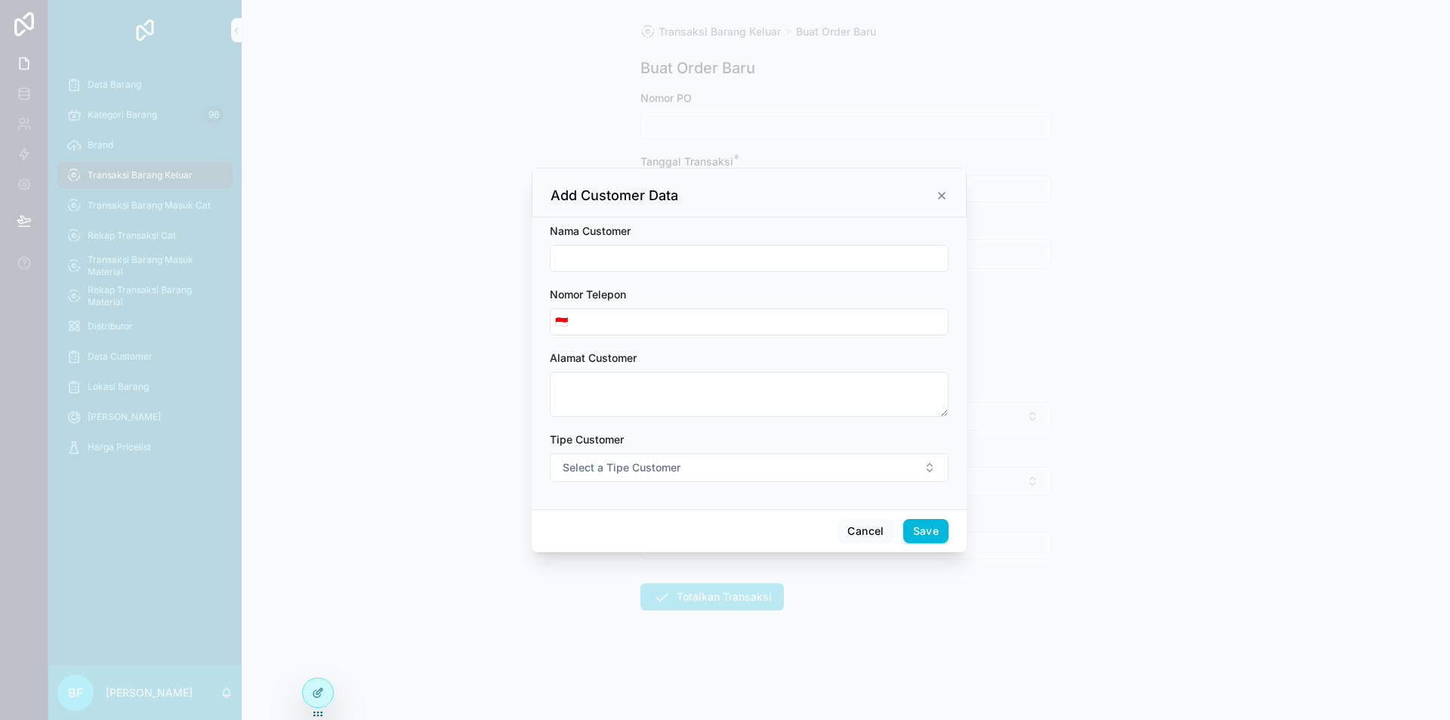
click at [702, 245] on div "scrollable content" at bounding box center [749, 258] width 399 height 27
click at [704, 245] on div "scrollable content" at bounding box center [749, 258] width 399 height 27
click at [706, 250] on input "scrollable content" at bounding box center [749, 258] width 397 height 21
type input "**********"
drag, startPoint x: 691, startPoint y: 465, endPoint x: 692, endPoint y: 474, distance: 8.3
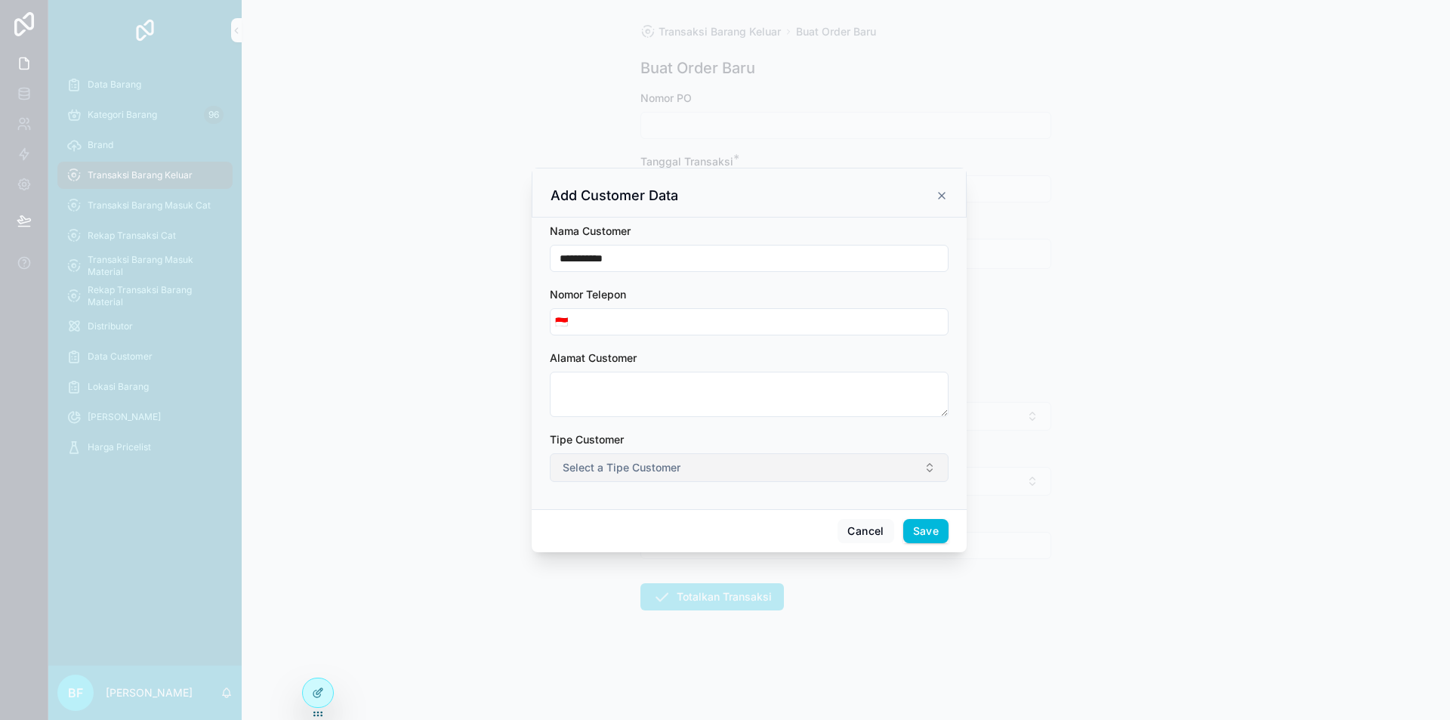
click at [692, 466] on button "Select a Tipe Customer" at bounding box center [749, 467] width 399 height 29
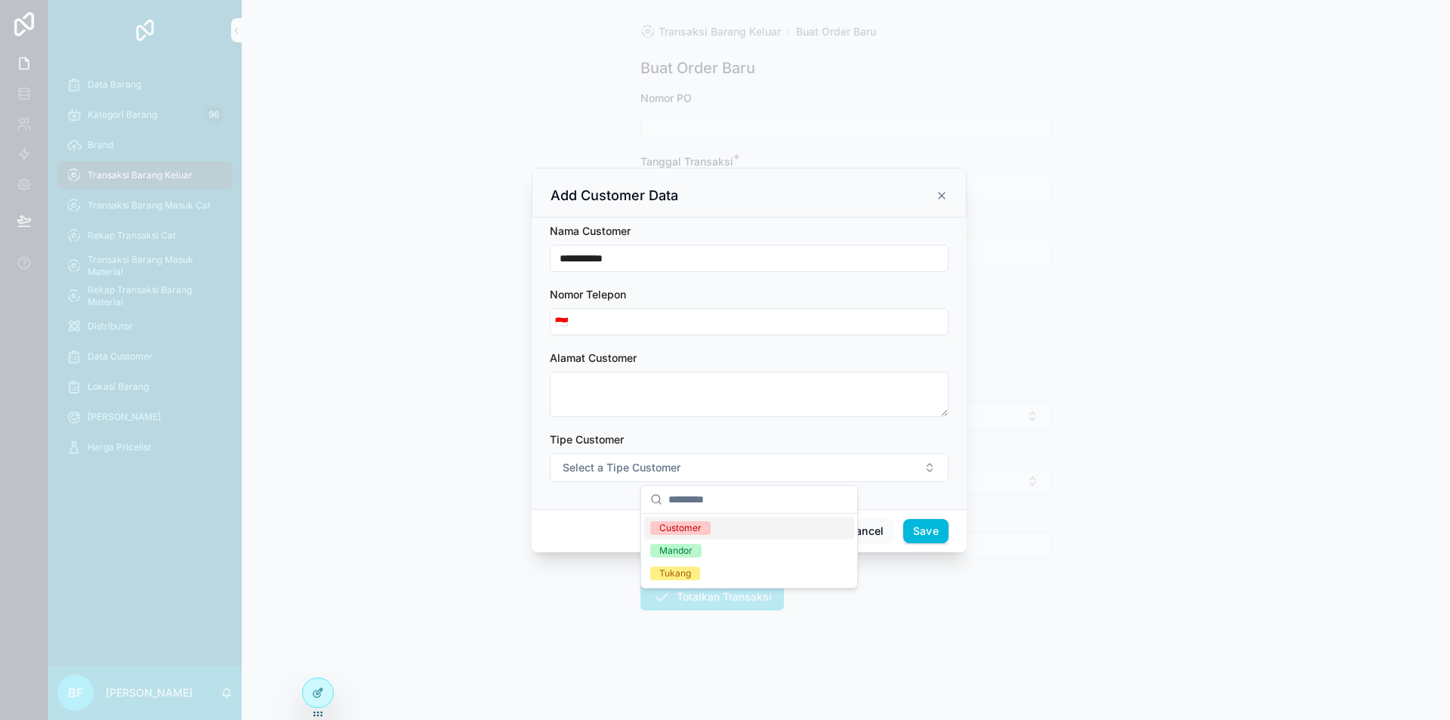
drag, startPoint x: 698, startPoint y: 531, endPoint x: 850, endPoint y: 529, distance: 152.6
click at [699, 531] on div "Customer" at bounding box center [680, 528] width 42 height 14
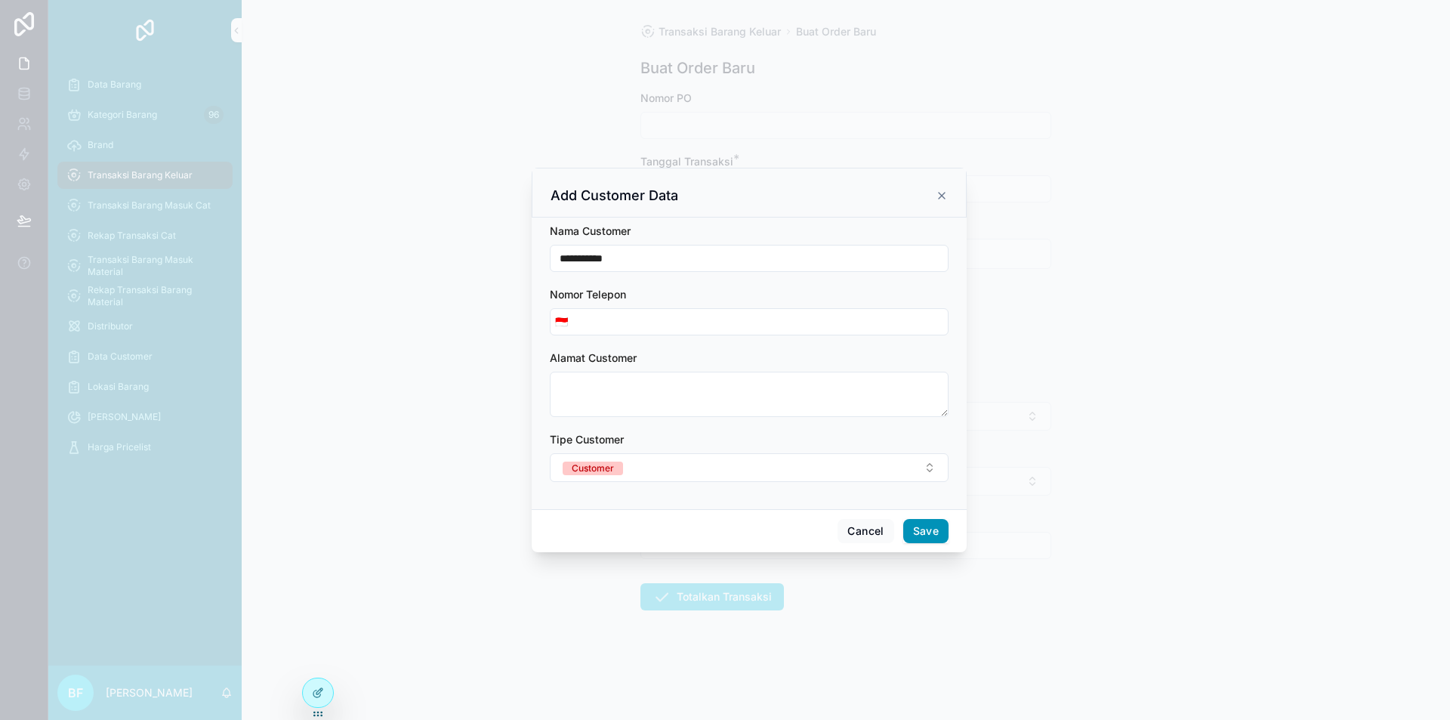
click at [928, 528] on button "Save" at bounding box center [925, 531] width 45 height 24
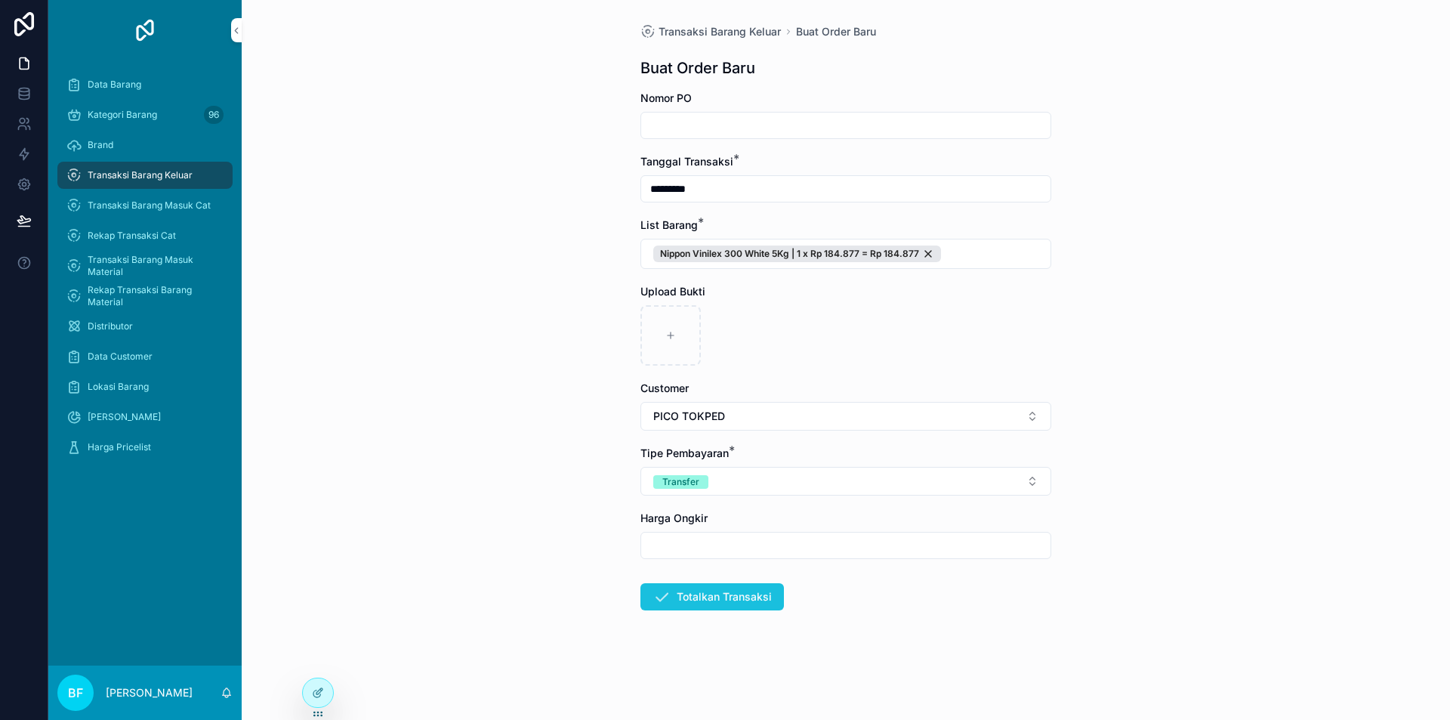
click at [749, 596] on button "Totalkan Transaksi" at bounding box center [712, 596] width 144 height 27
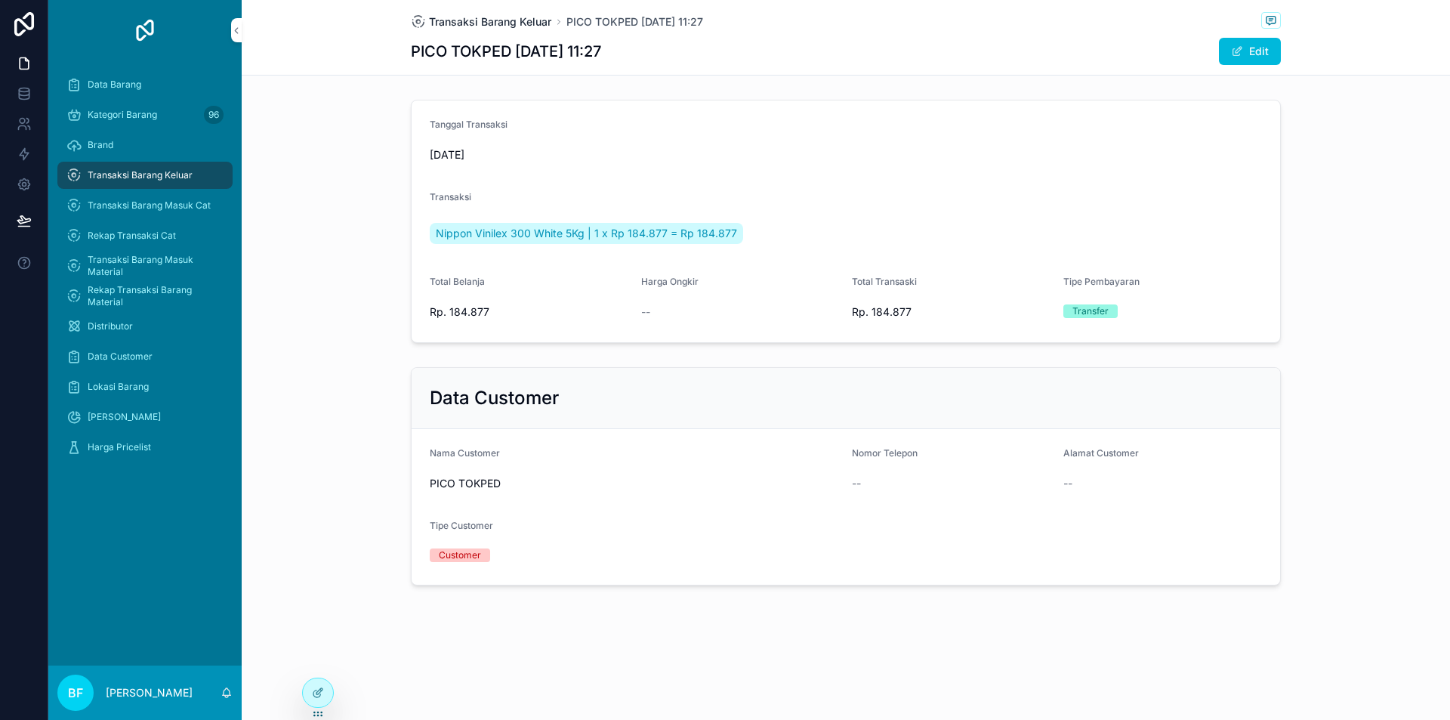
click at [516, 27] on span "Transaksi Barang Keluar" at bounding box center [490, 21] width 122 height 15
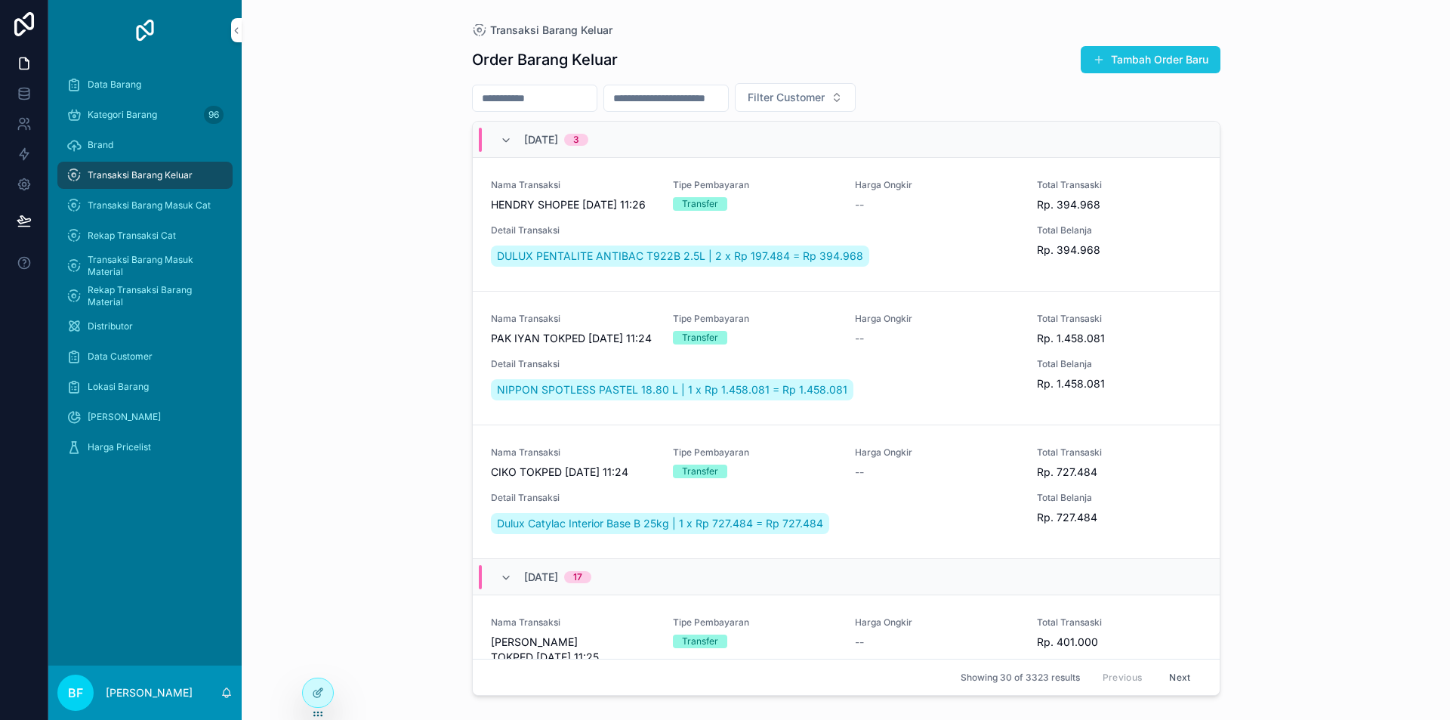
click at [1210, 65] on div "Transaksi Barang Keluar Order Barang Keluar Tambah Order Baru Filter Customer 3…" at bounding box center [846, 351] width 773 height 702
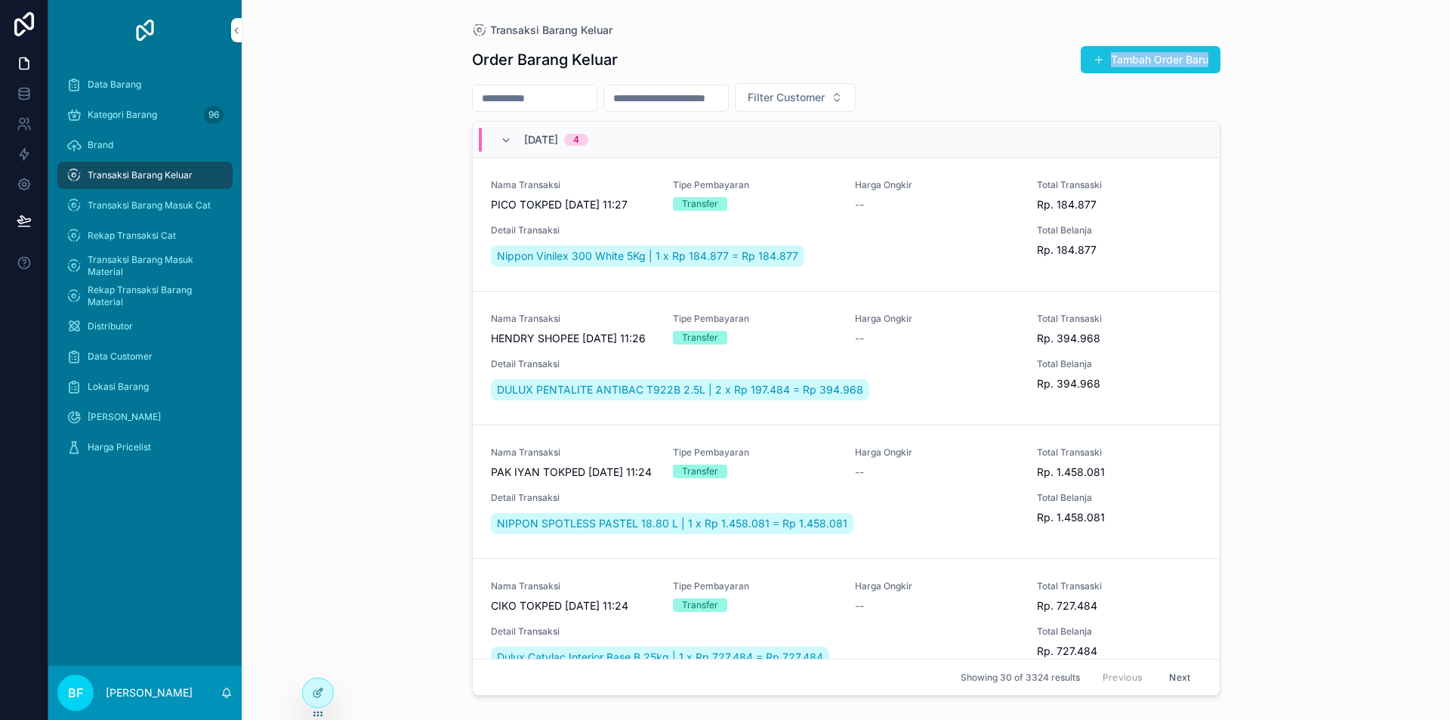
click at [1196, 59] on button "Tambah Order Baru" at bounding box center [1151, 59] width 140 height 27
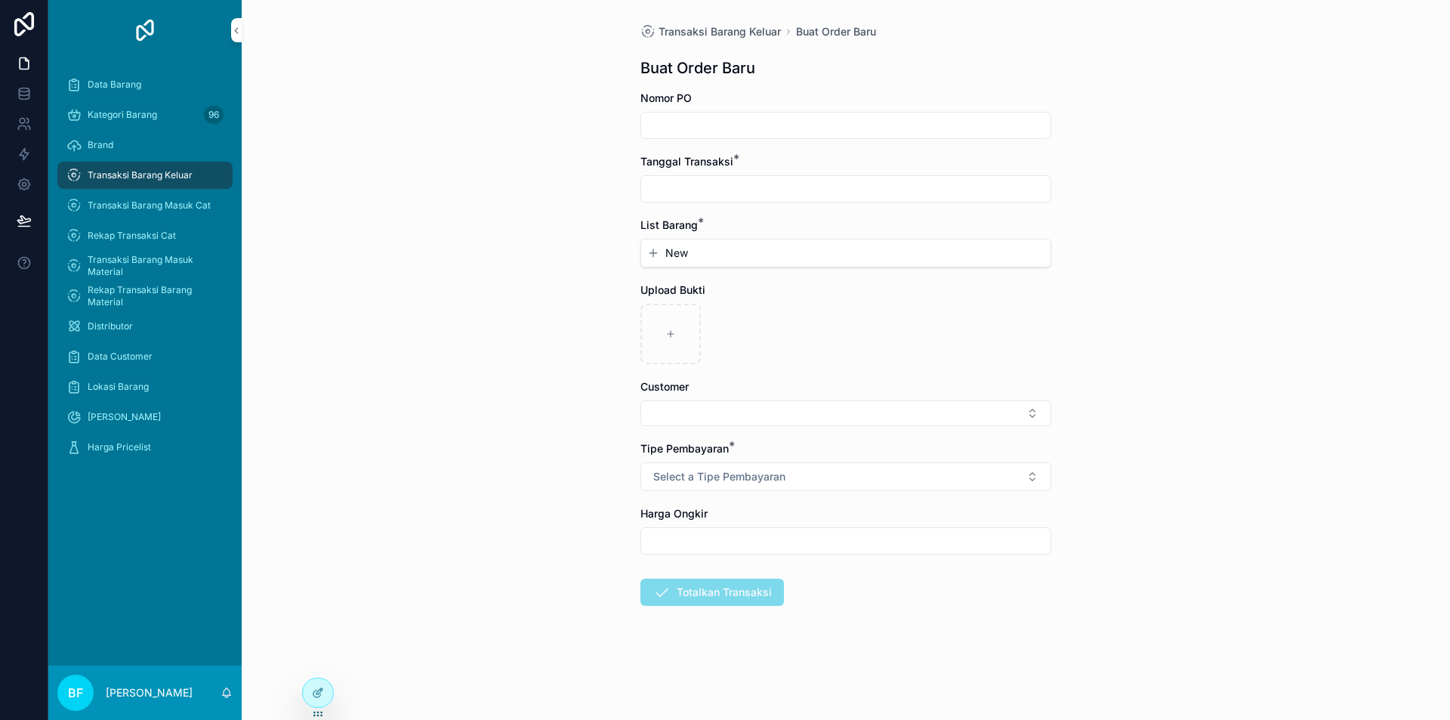
click at [764, 179] on input "scrollable content" at bounding box center [845, 188] width 409 height 21
click at [863, 315] on button "3" at bounding box center [873, 312] width 27 height 27
type input "*********"
click at [660, 245] on button "New" at bounding box center [845, 252] width 397 height 15
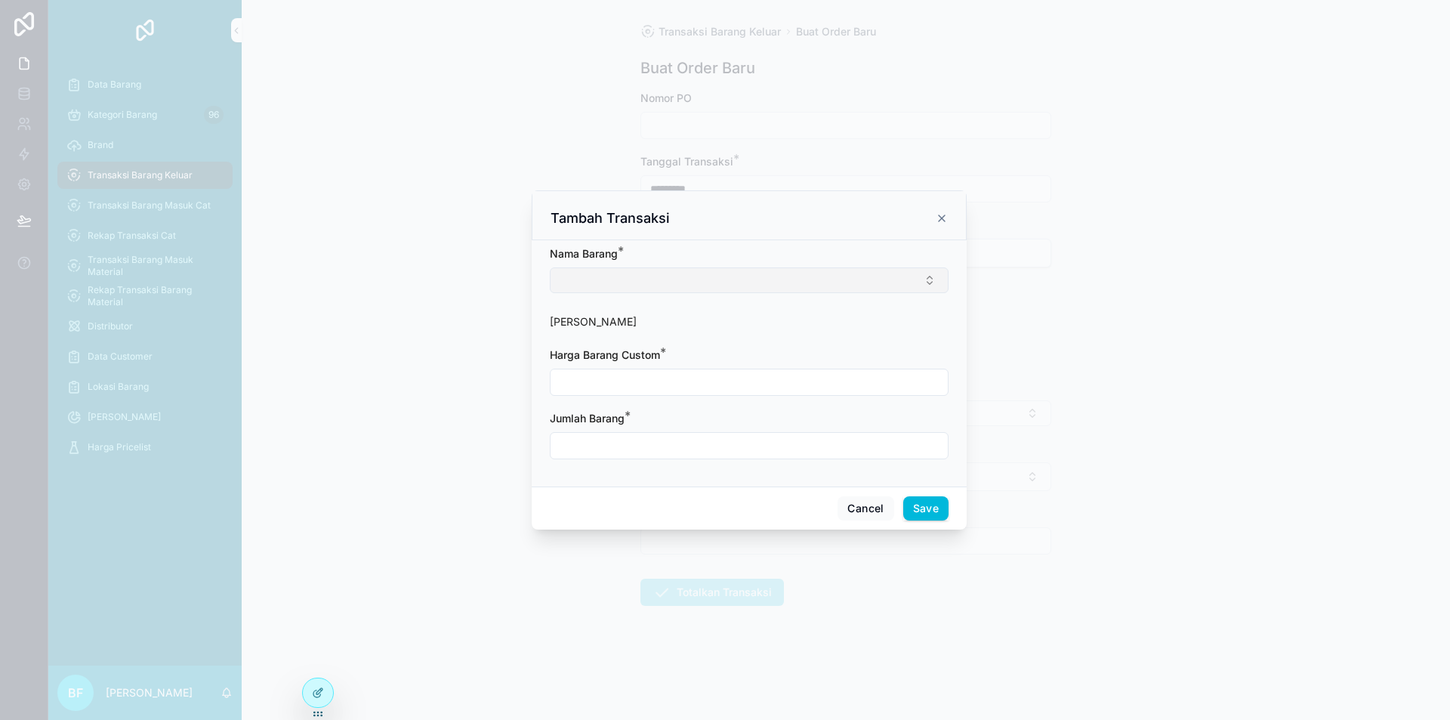
drag, startPoint x: 698, startPoint y: 275, endPoint x: 702, endPoint y: 282, distance: 8.2
click at [700, 279] on button "Select Button" at bounding box center [749, 280] width 399 height 26
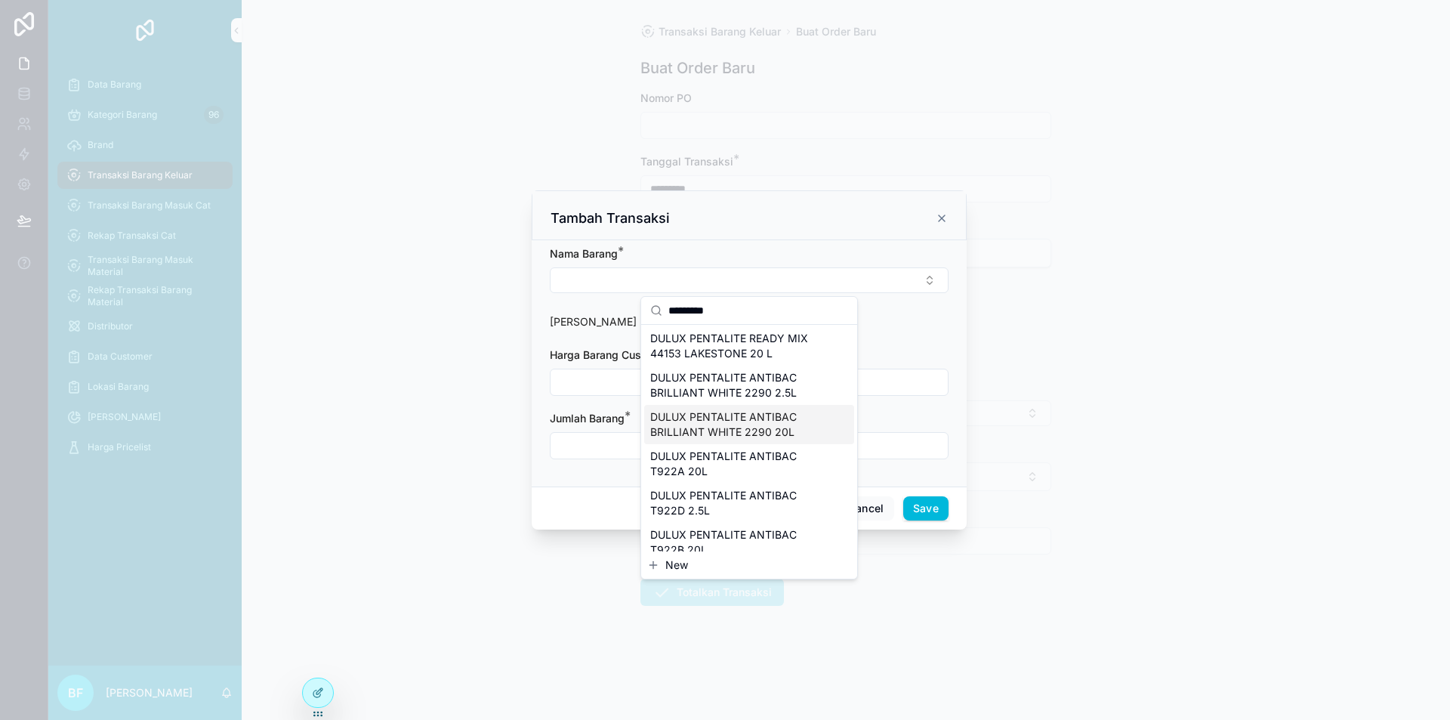
scroll to position [76, 0]
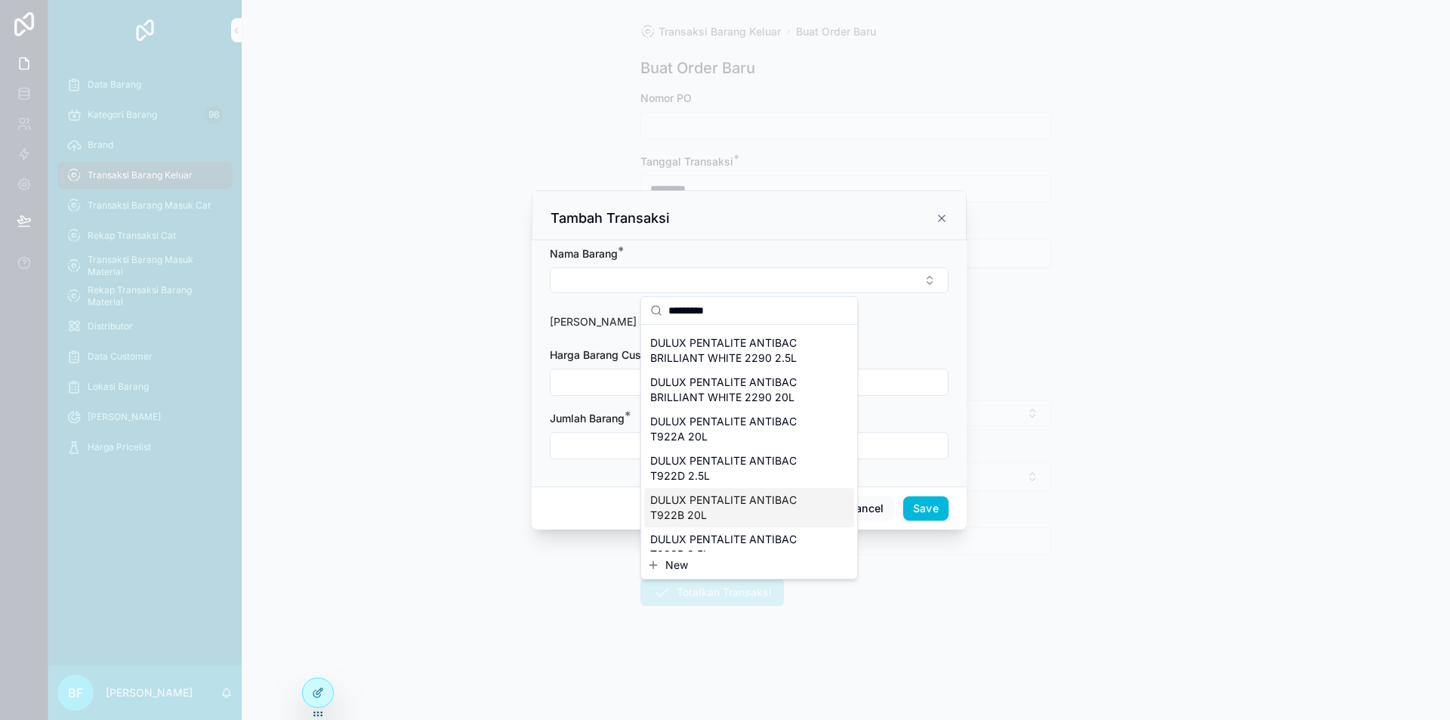
type input "*********"
click at [727, 497] on span "DULUX PENTALITE ANTIBAC T922B 20L" at bounding box center [740, 507] width 180 height 30
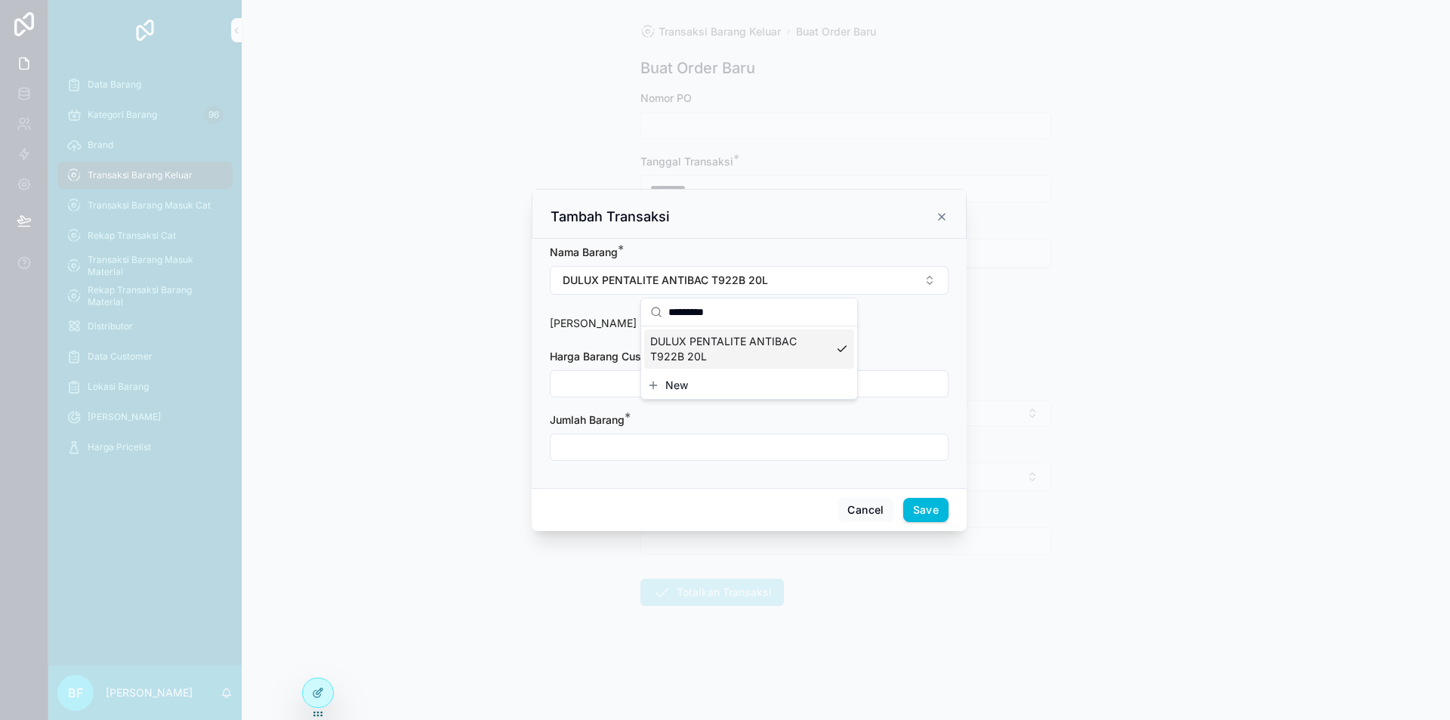
scroll to position [0, 0]
click at [826, 281] on button "DULUX PENTALITE ANTIBAC T922B 20L" at bounding box center [749, 280] width 399 height 29
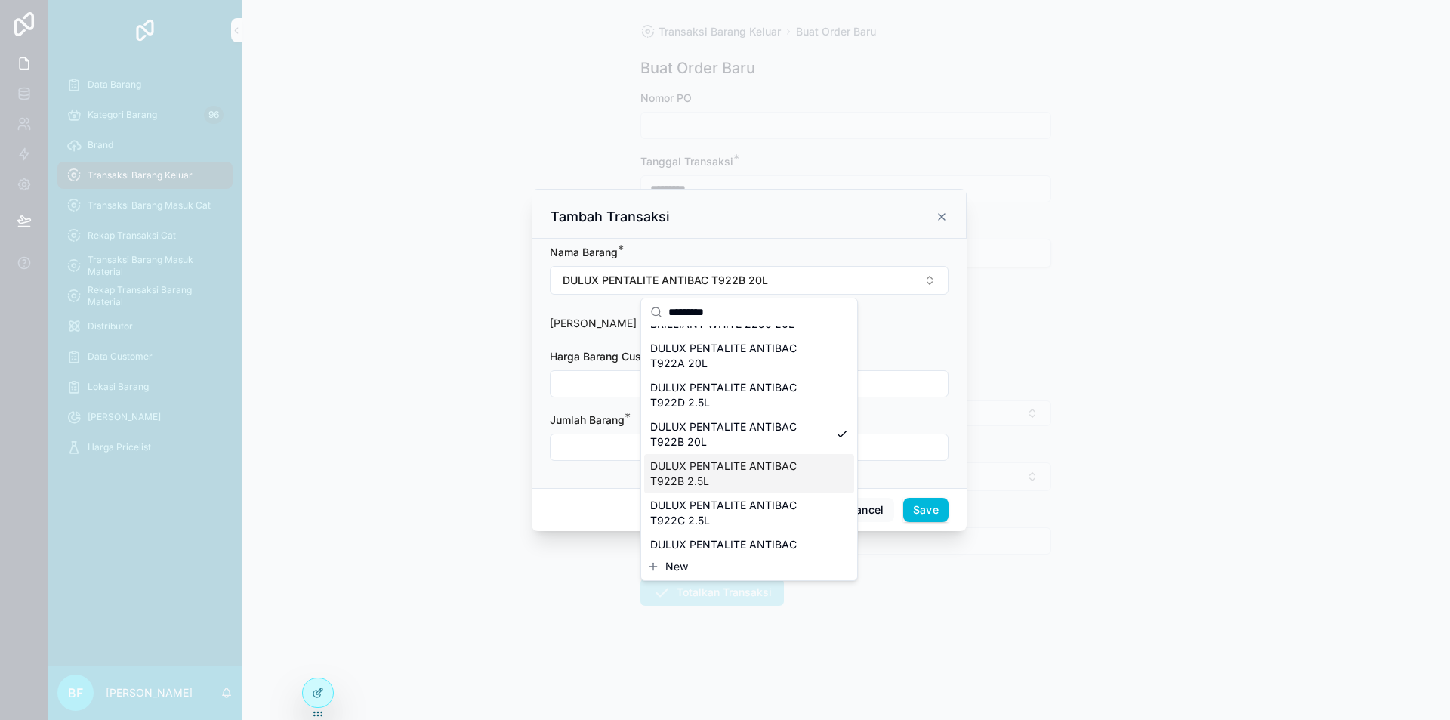
scroll to position [151, 0]
type input "*********"
click at [770, 473] on span "DULUX PENTALITE ANTIBAC T922B 2.5L" at bounding box center [740, 473] width 180 height 30
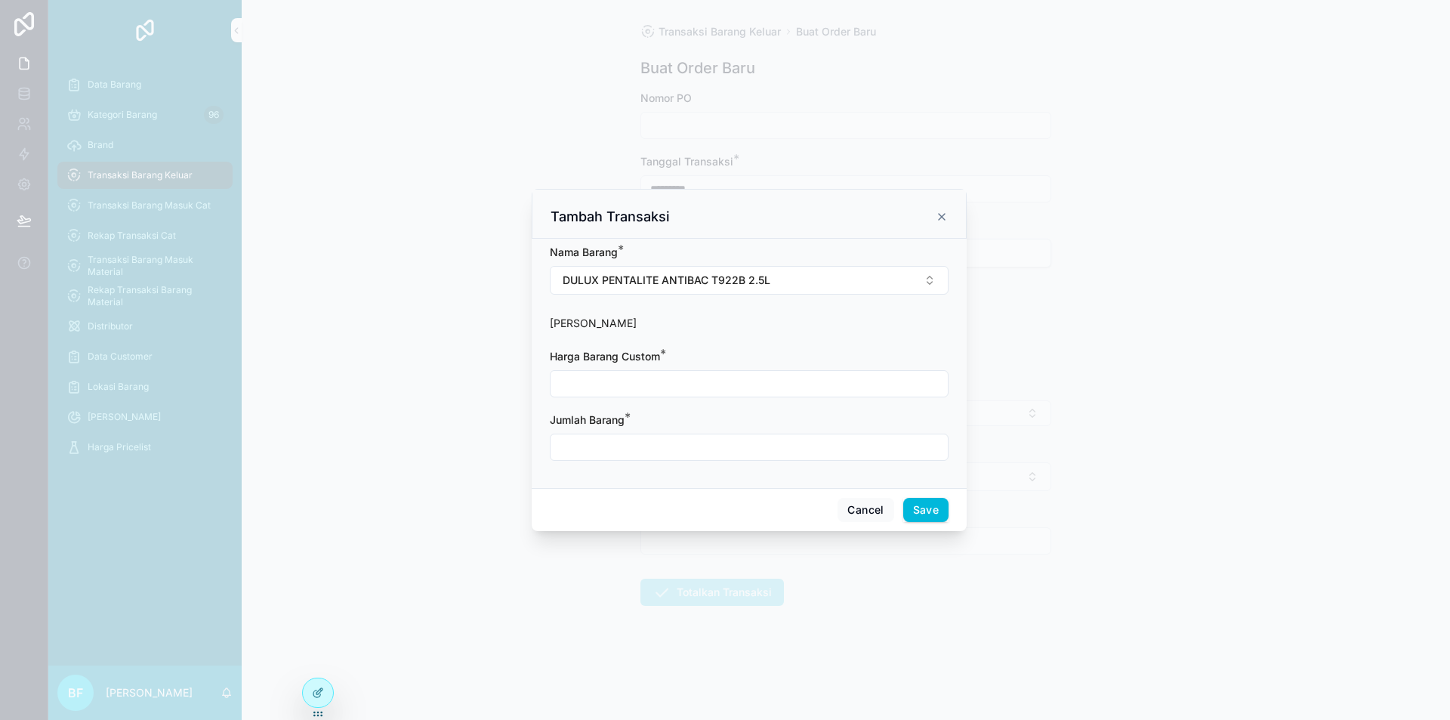
click at [717, 386] on input "scrollable content" at bounding box center [749, 383] width 397 height 21
type input "**********"
click at [706, 433] on div "Jumlah Barang *" at bounding box center [749, 436] width 399 height 48
click at [717, 455] on input "scrollable content" at bounding box center [749, 447] width 397 height 21
type input "****"
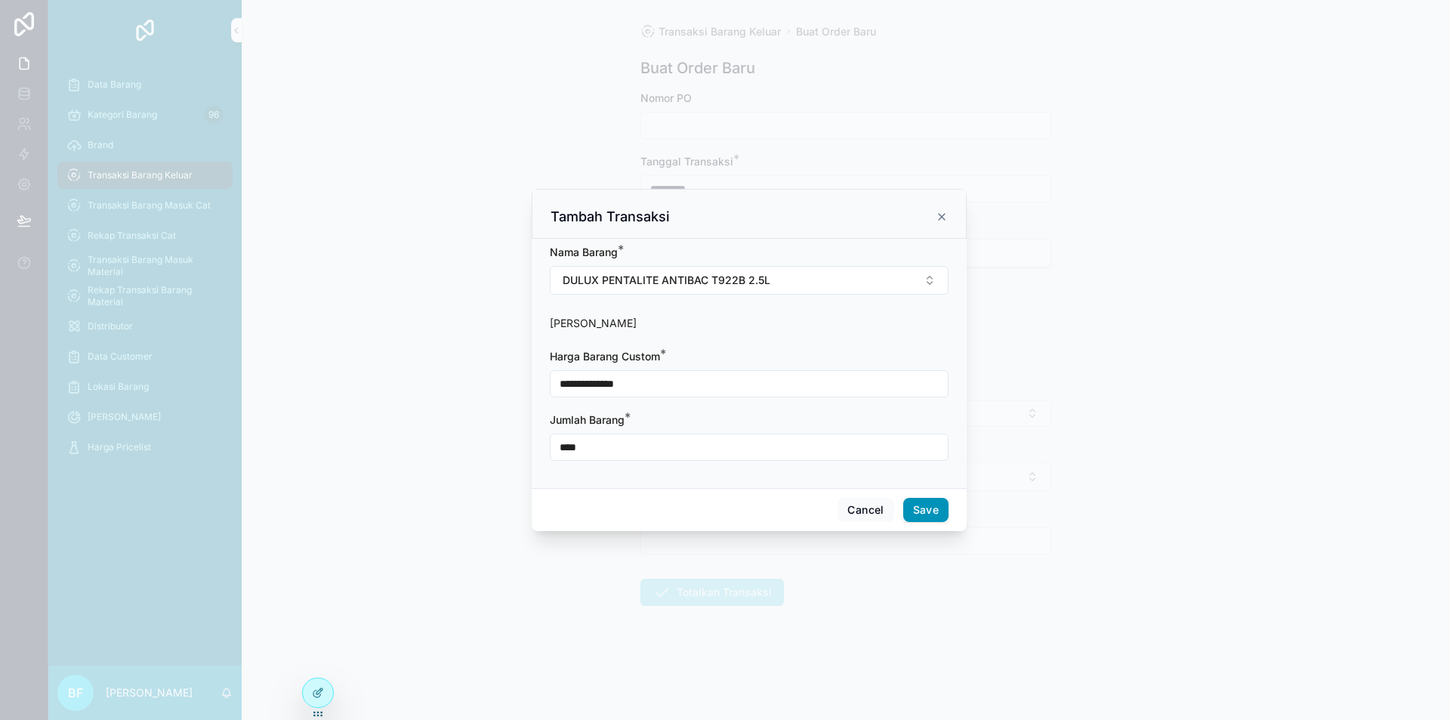
click at [944, 521] on button "Save" at bounding box center [925, 510] width 45 height 24
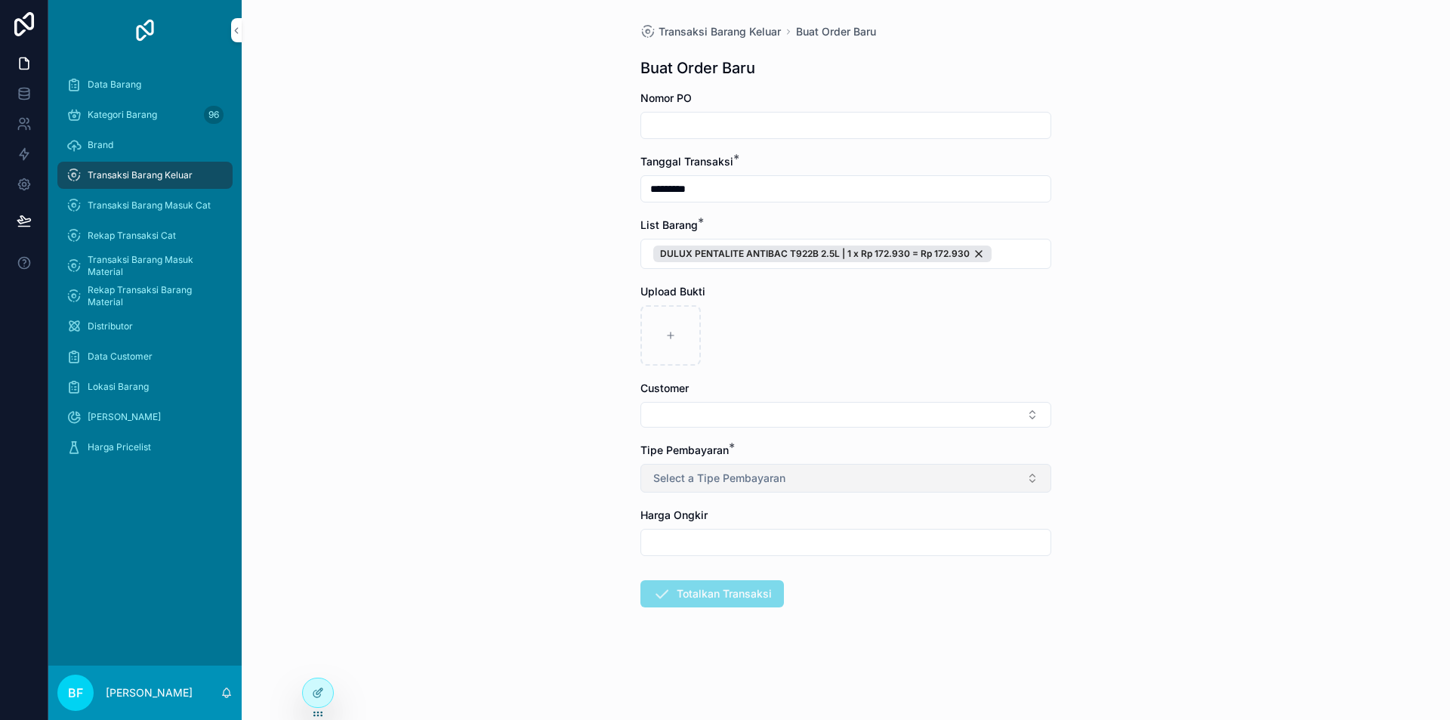
click at [779, 478] on span "Select a Tipe Pembayaran" at bounding box center [719, 478] width 132 height 15
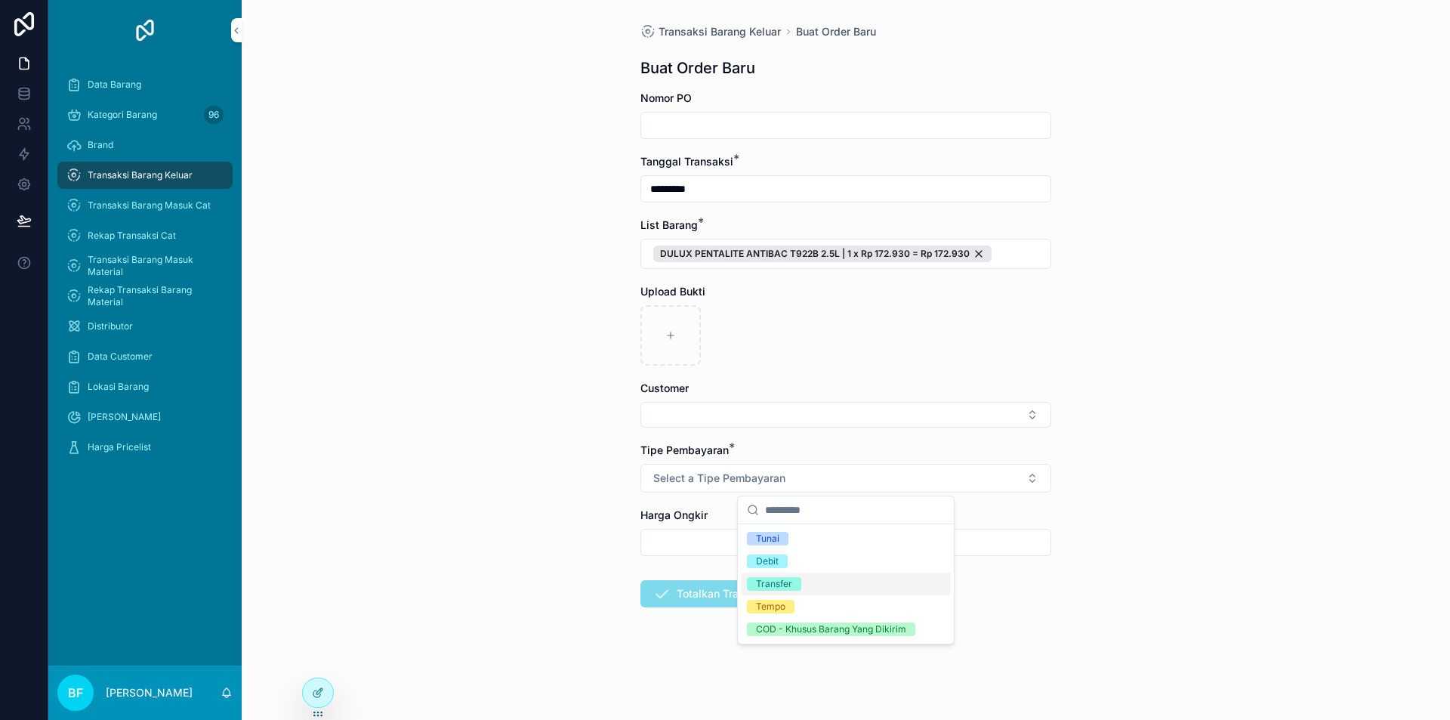
click at [828, 590] on div "Transfer" at bounding box center [846, 584] width 210 height 23
click at [827, 423] on button "Select Button" at bounding box center [845, 415] width 411 height 26
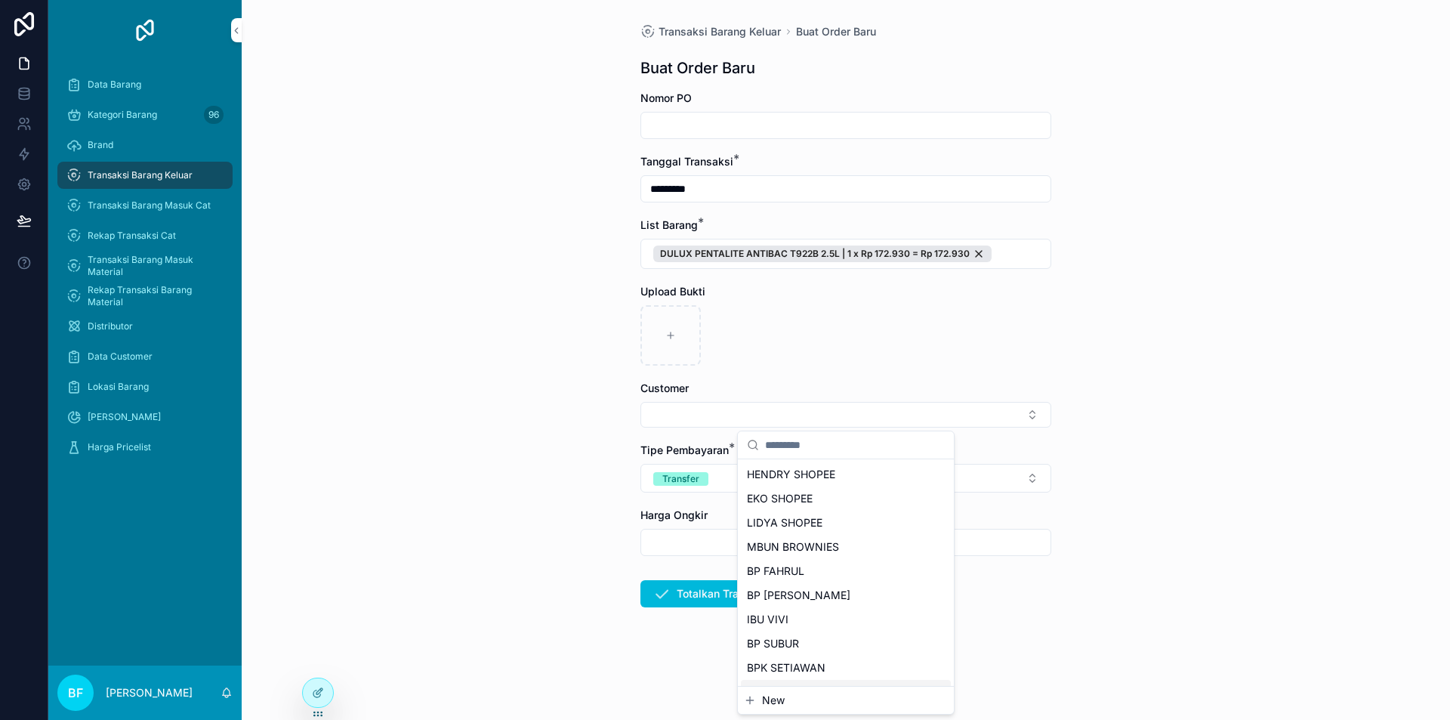
click at [781, 708] on div "New" at bounding box center [846, 700] width 216 height 27
click at [775, 698] on span "New" at bounding box center [773, 700] width 23 height 15
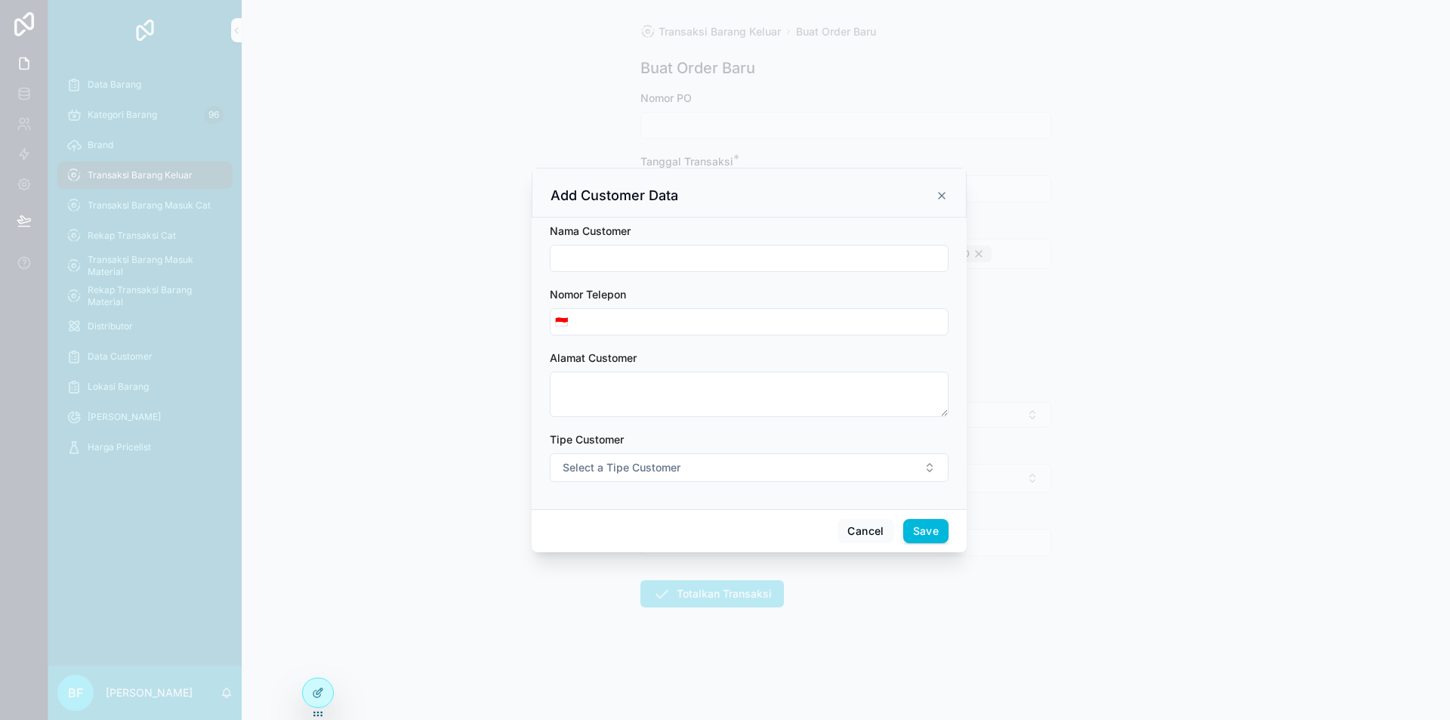
click at [724, 267] on input "scrollable content" at bounding box center [749, 258] width 397 height 21
type input "**********"
click at [738, 477] on button "Select a Tipe Customer" at bounding box center [749, 467] width 399 height 29
click at [745, 539] on div "Customer" at bounding box center [749, 528] width 210 height 23
click at [924, 536] on button "Save" at bounding box center [925, 531] width 45 height 24
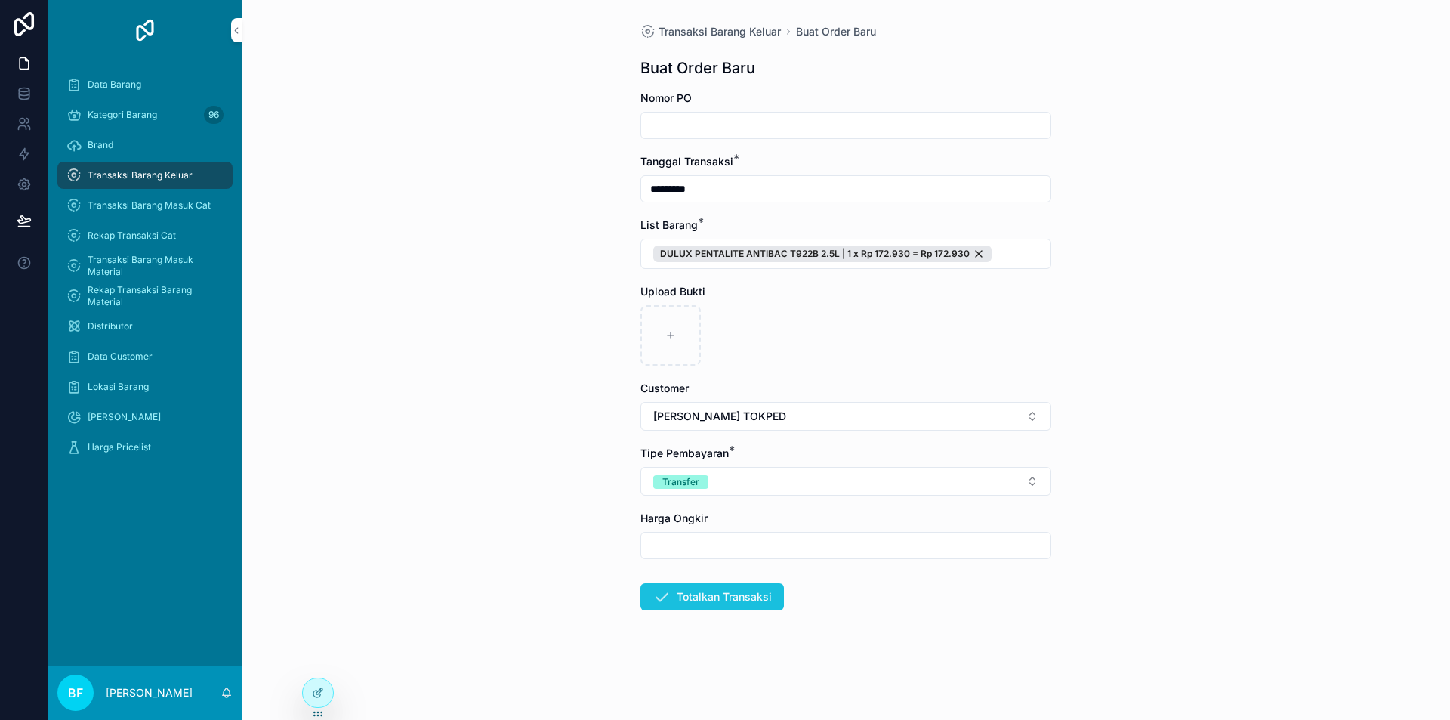
click at [699, 589] on button "Totalkan Transaksi" at bounding box center [712, 596] width 144 height 27
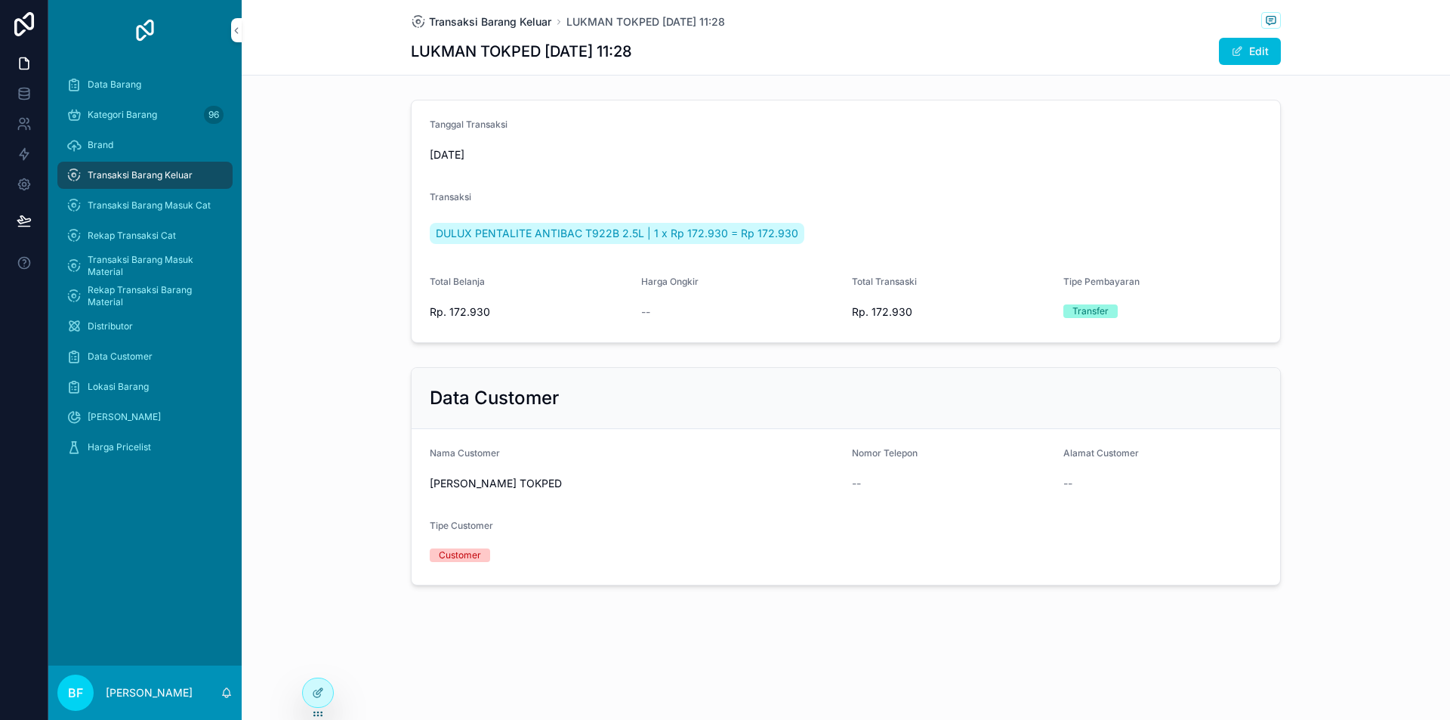
click at [529, 23] on span "Transaksi Barang Keluar" at bounding box center [490, 21] width 122 height 15
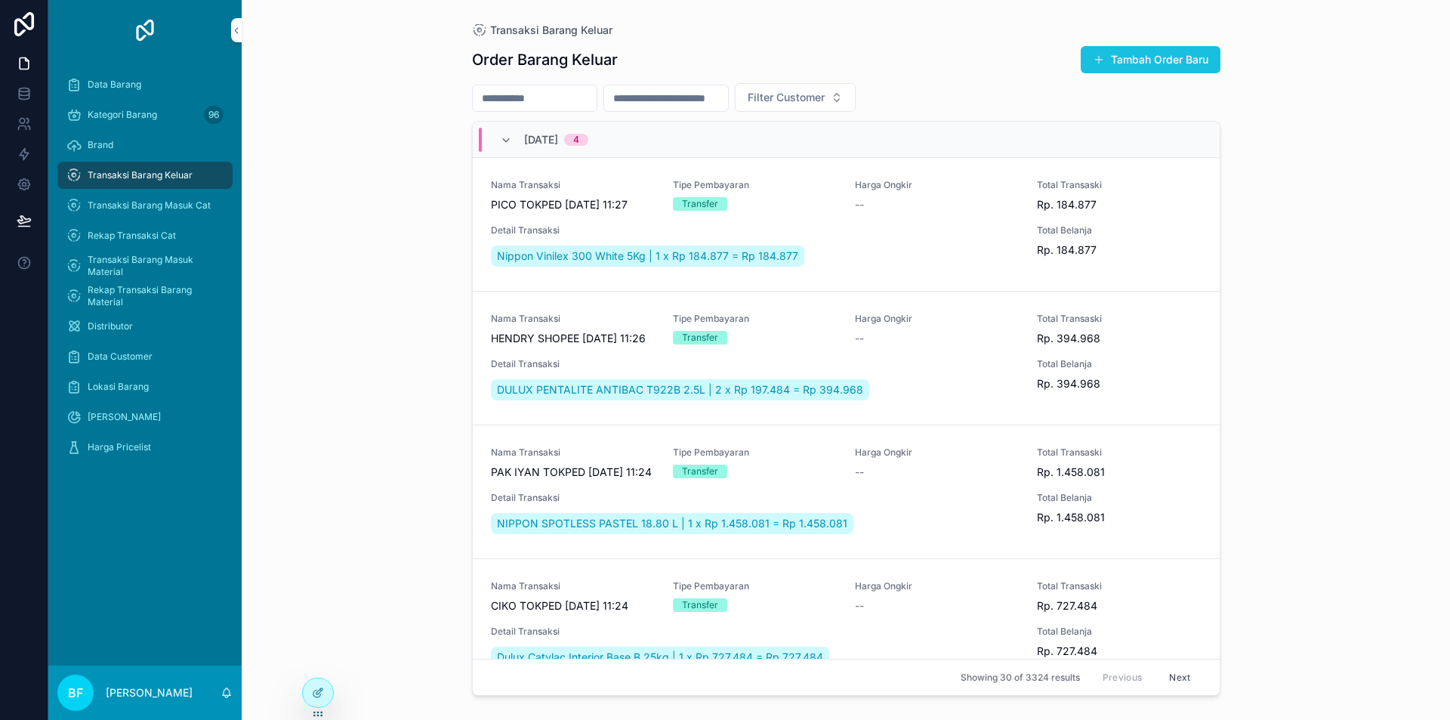
click at [1184, 56] on button "Tambah Order Baru" at bounding box center [1151, 59] width 140 height 27
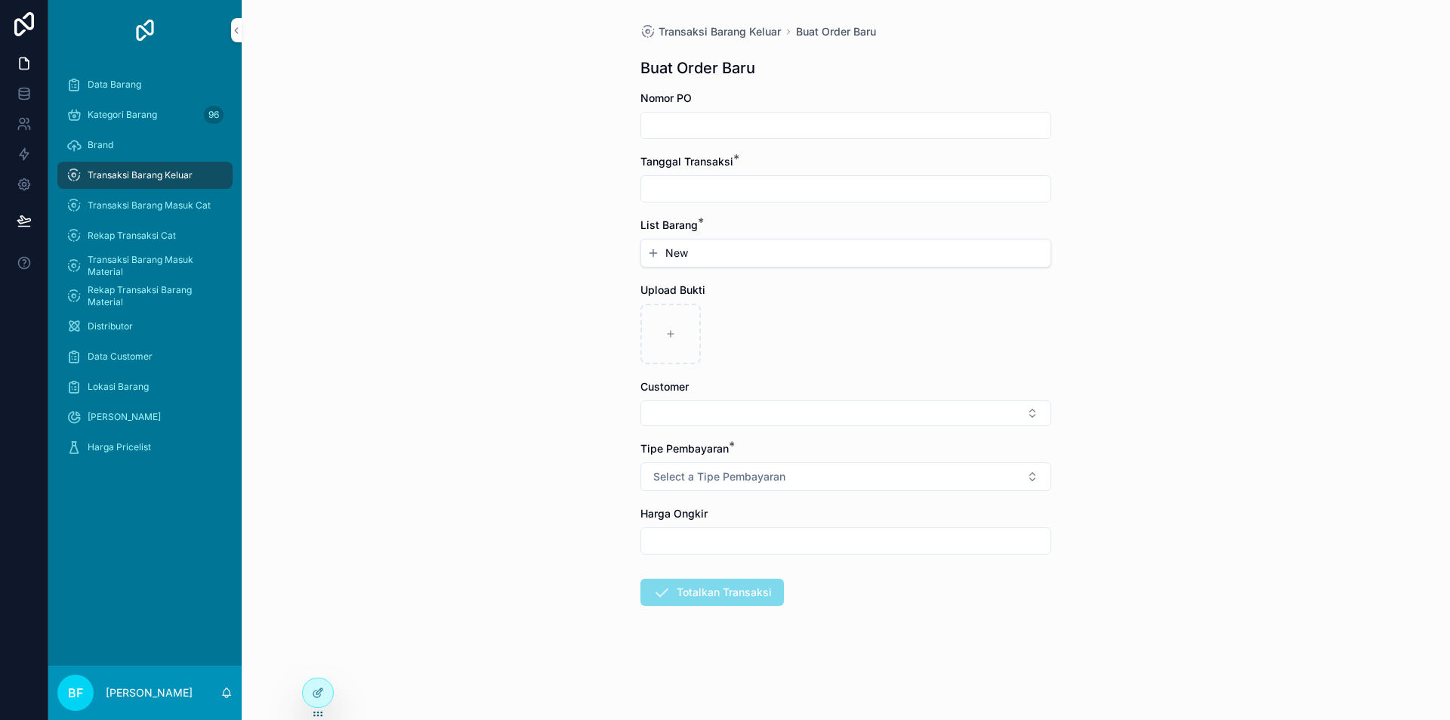
click at [829, 184] on input "scrollable content" at bounding box center [845, 188] width 409 height 21
click at [872, 313] on button "3" at bounding box center [873, 312] width 27 height 27
type input "*********"
click at [702, 254] on button "New" at bounding box center [845, 252] width 397 height 15
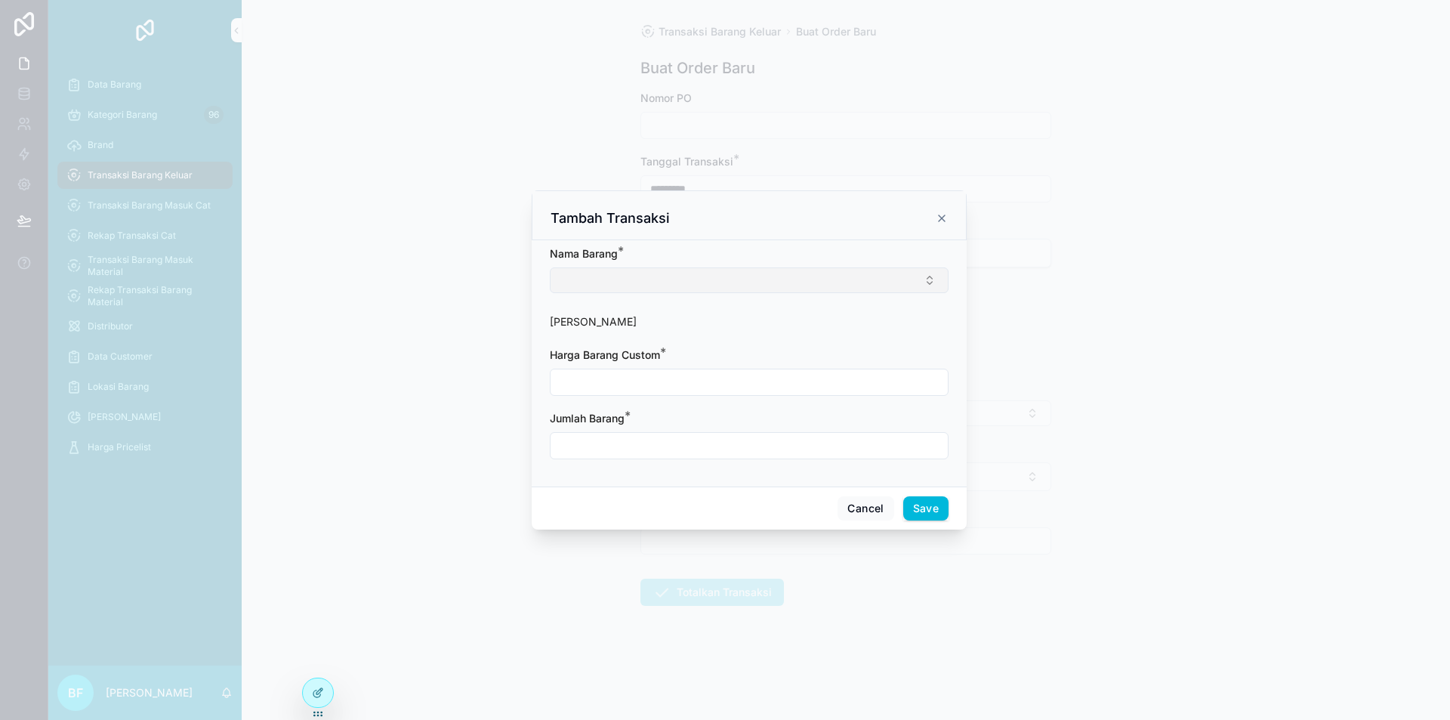
click at [726, 280] on button "Select Button" at bounding box center [749, 280] width 399 height 26
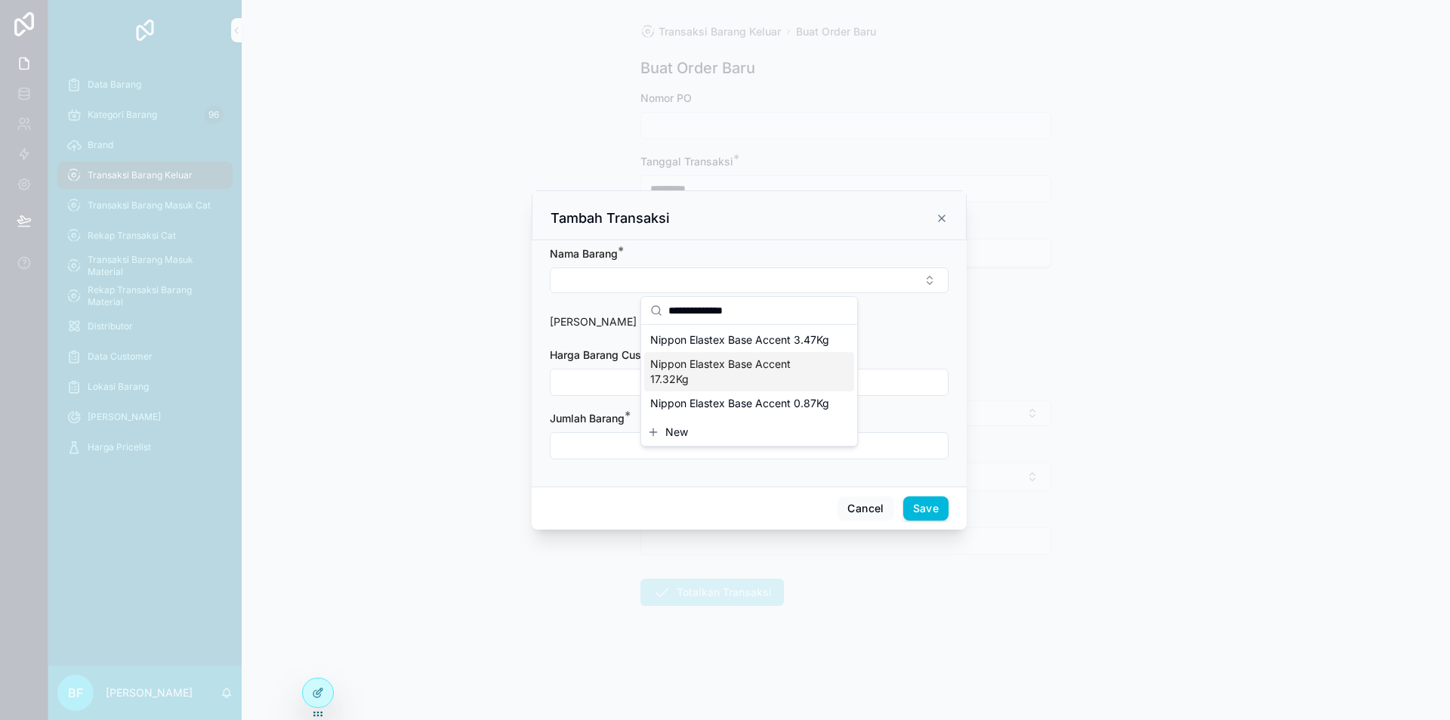
type input "**********"
click at [783, 378] on span "Nippon Elastex Base Accent 17.32Kg" at bounding box center [740, 372] width 180 height 30
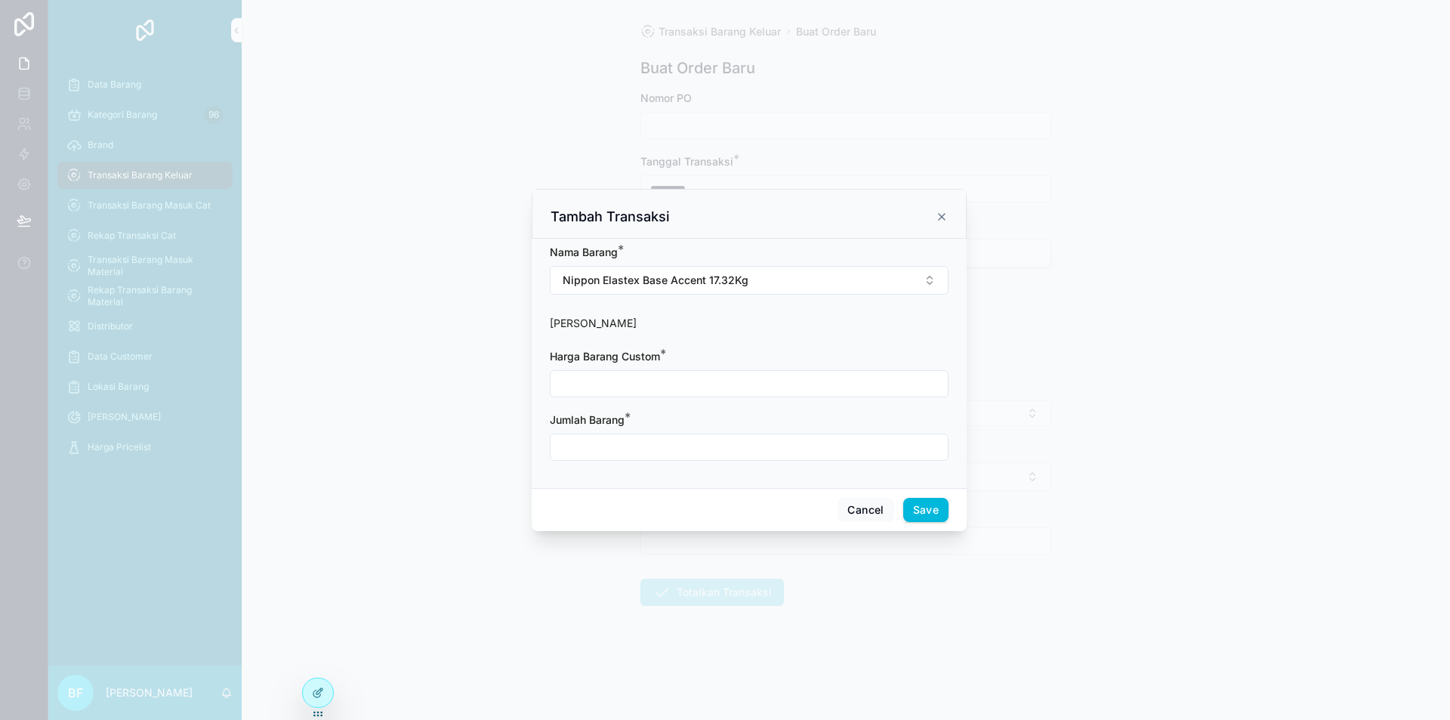
click at [779, 384] on input "scrollable content" at bounding box center [749, 383] width 397 height 21
type input "**********"
click at [786, 455] on input "scrollable content" at bounding box center [749, 447] width 397 height 21
type input "****"
click at [919, 505] on button "Save" at bounding box center [925, 510] width 45 height 24
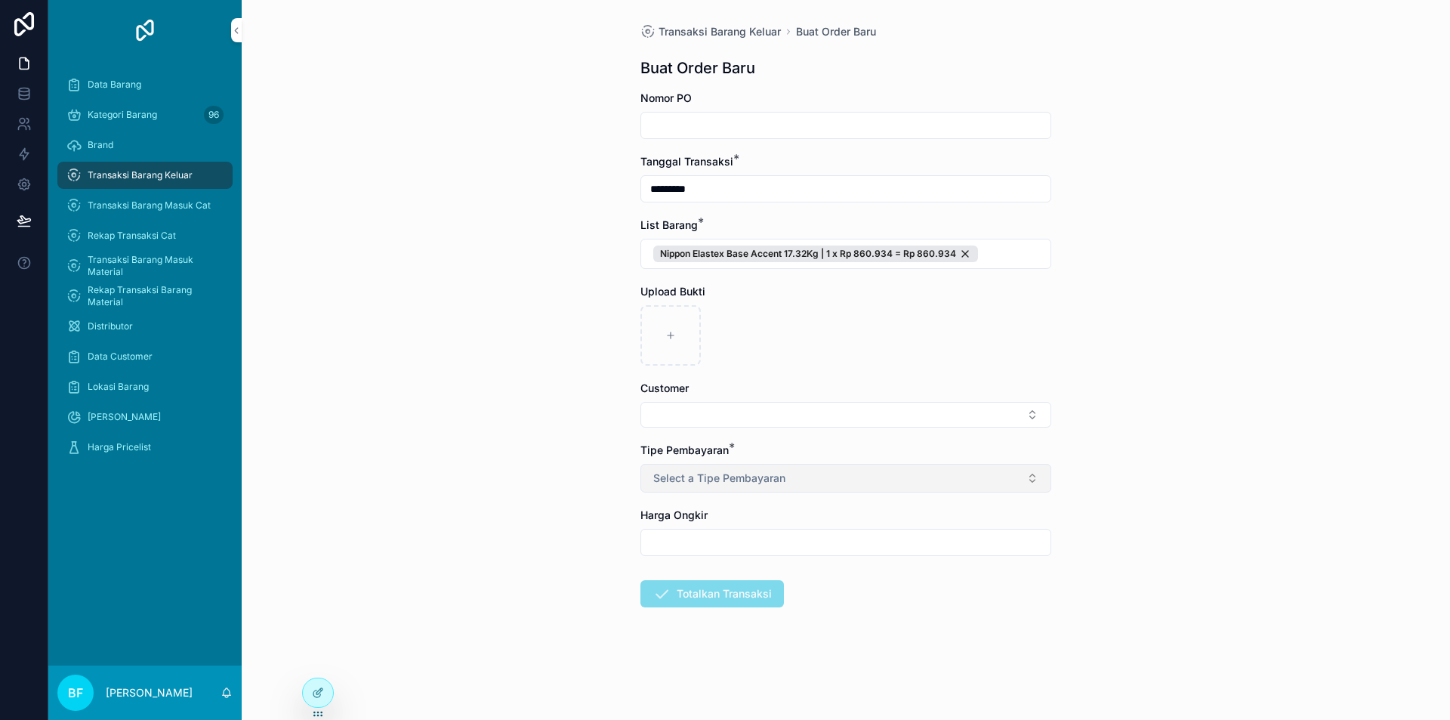
click at [770, 470] on button "Select a Tipe Pembayaran" at bounding box center [845, 478] width 411 height 29
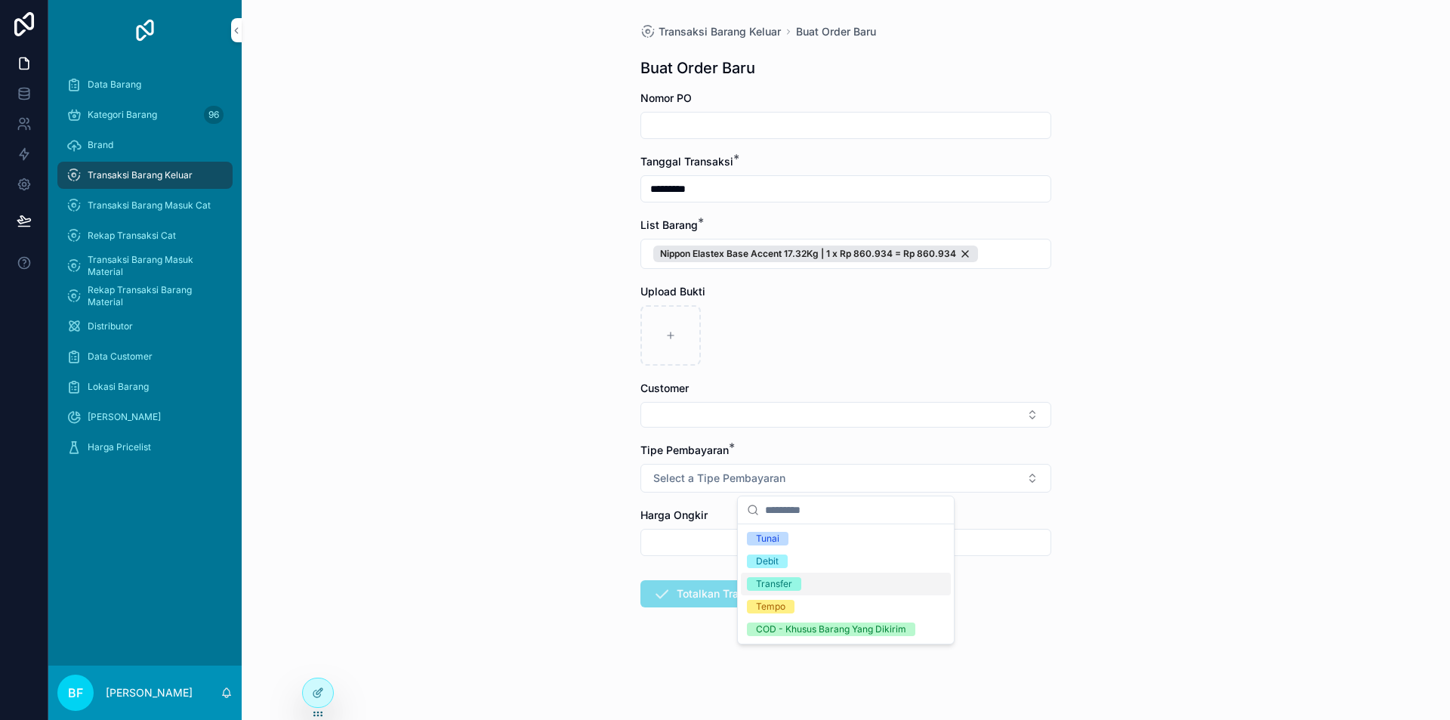
click at [772, 583] on div "Transfer" at bounding box center [774, 584] width 36 height 14
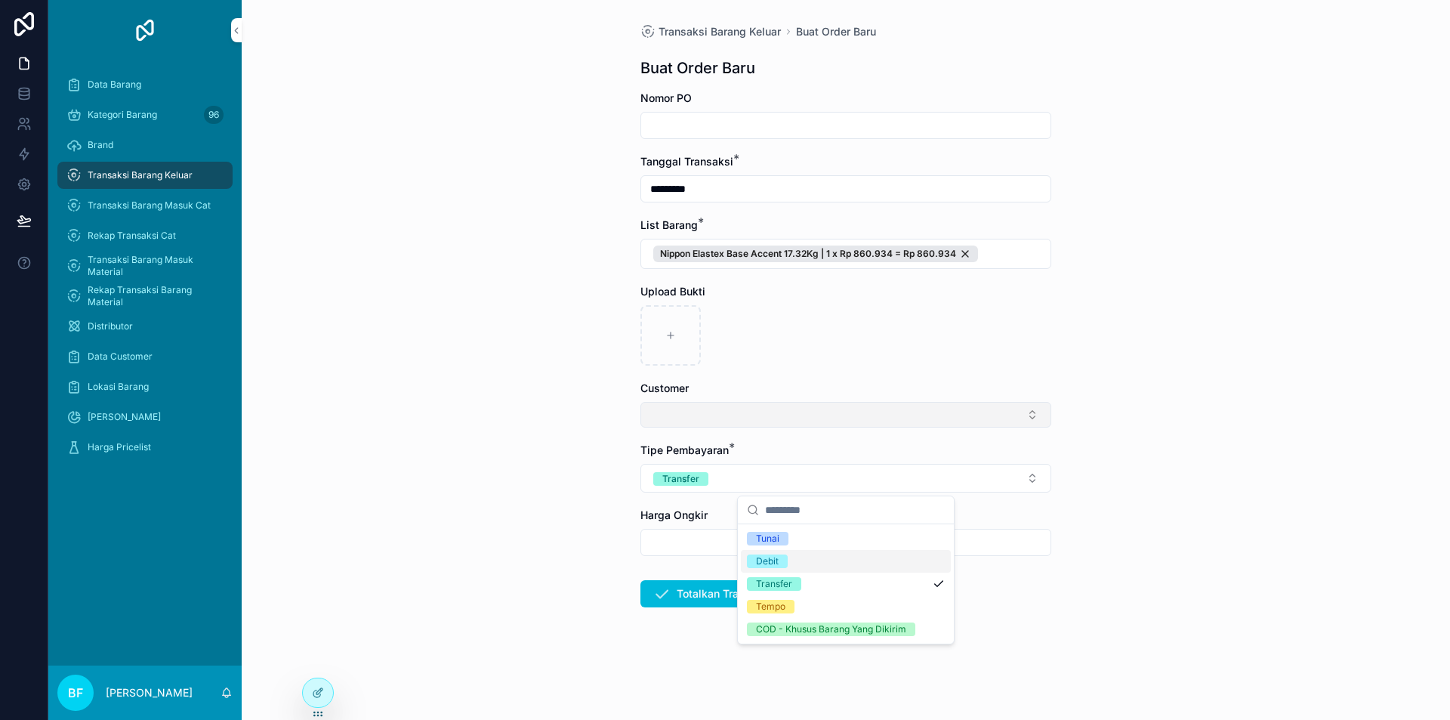
click at [750, 416] on button "Select Button" at bounding box center [845, 415] width 411 height 26
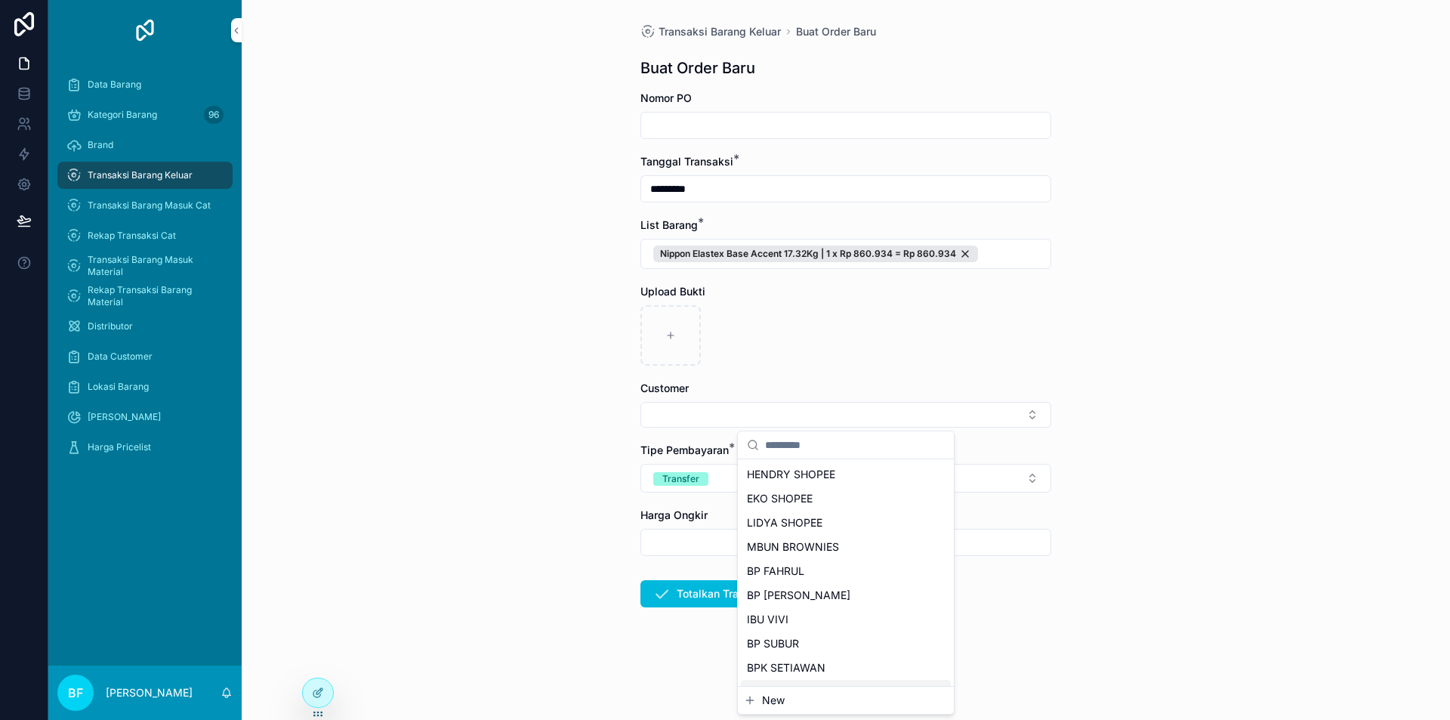
click at [777, 705] on span "New" at bounding box center [773, 700] width 23 height 15
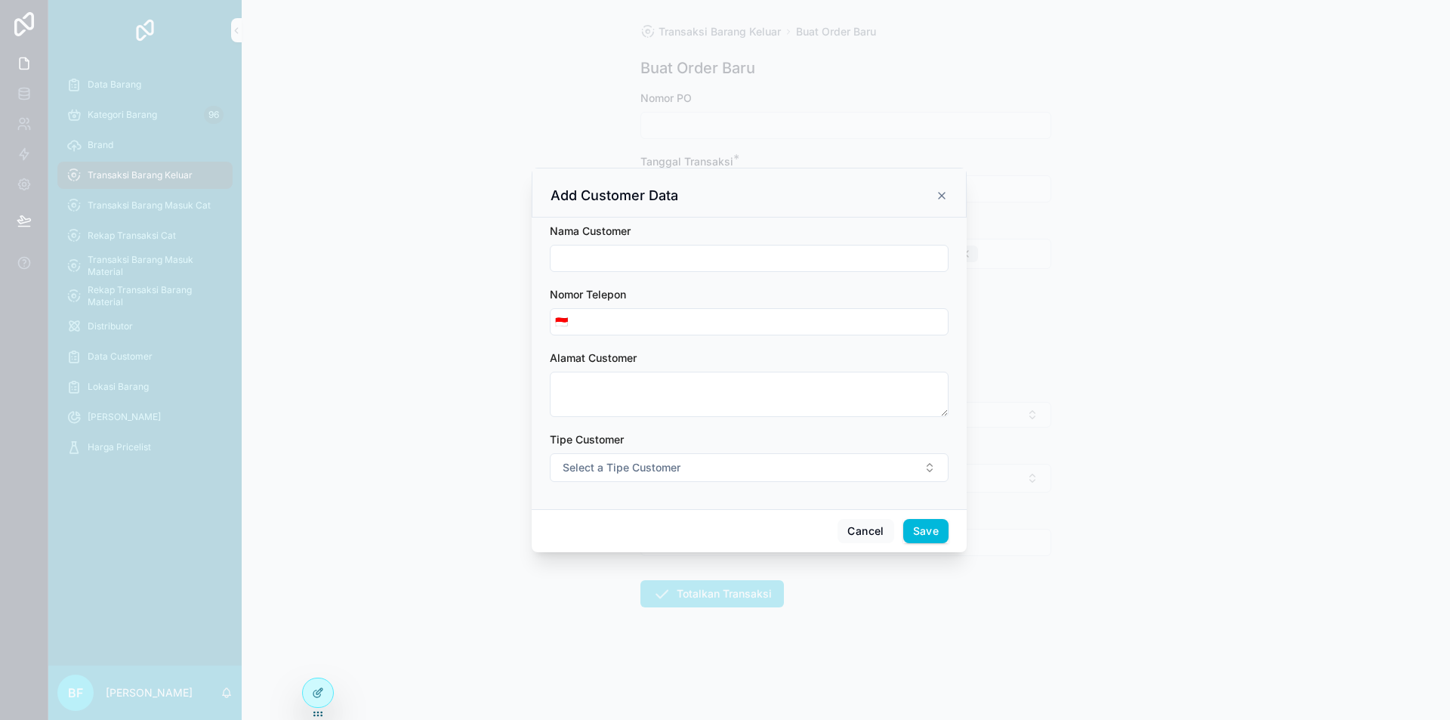
click at [705, 265] on input "scrollable content" at bounding box center [749, 258] width 397 height 21
type input "**********"
click at [745, 466] on button "Select a Tipe Customer" at bounding box center [749, 467] width 399 height 29
click at [756, 526] on div "Customer" at bounding box center [749, 528] width 210 height 23
click at [934, 523] on button "Save" at bounding box center [925, 531] width 45 height 24
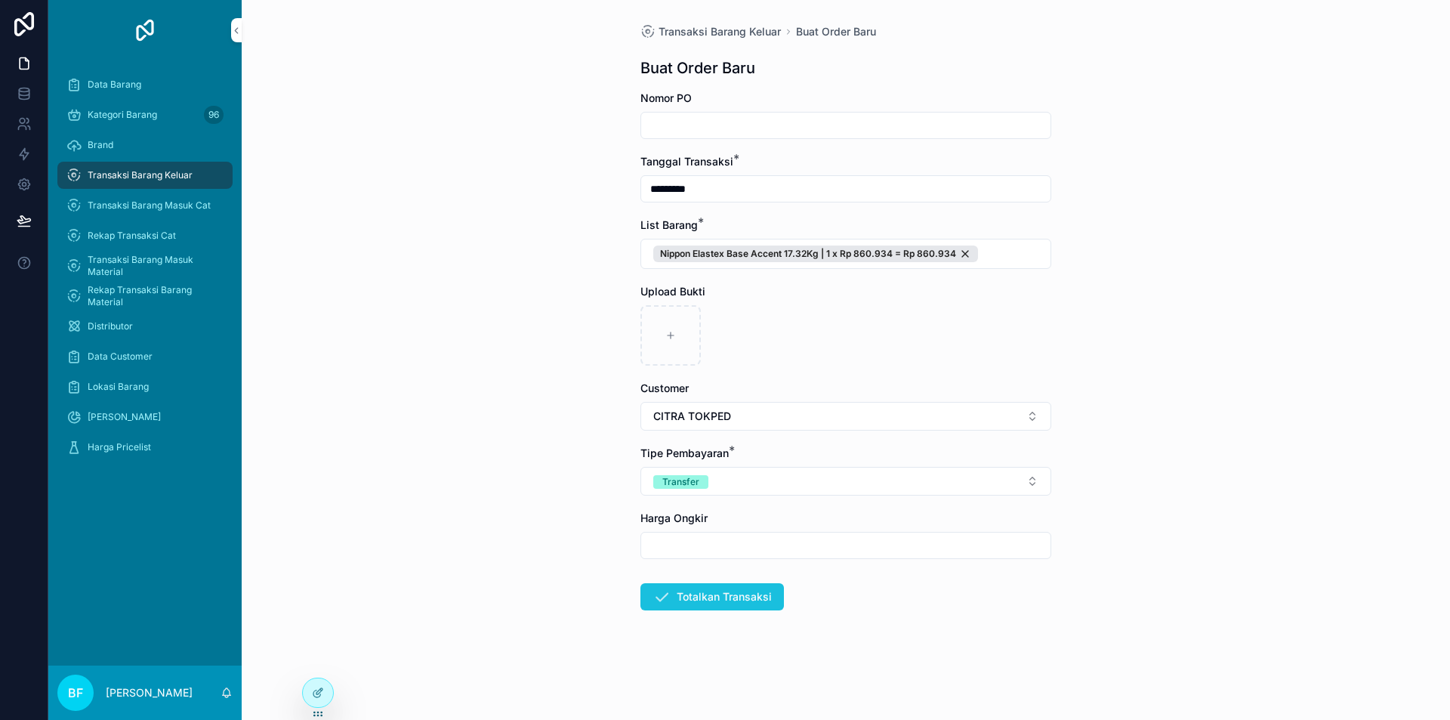
click at [753, 600] on button "Totalkan Transaksi" at bounding box center [712, 596] width 144 height 27
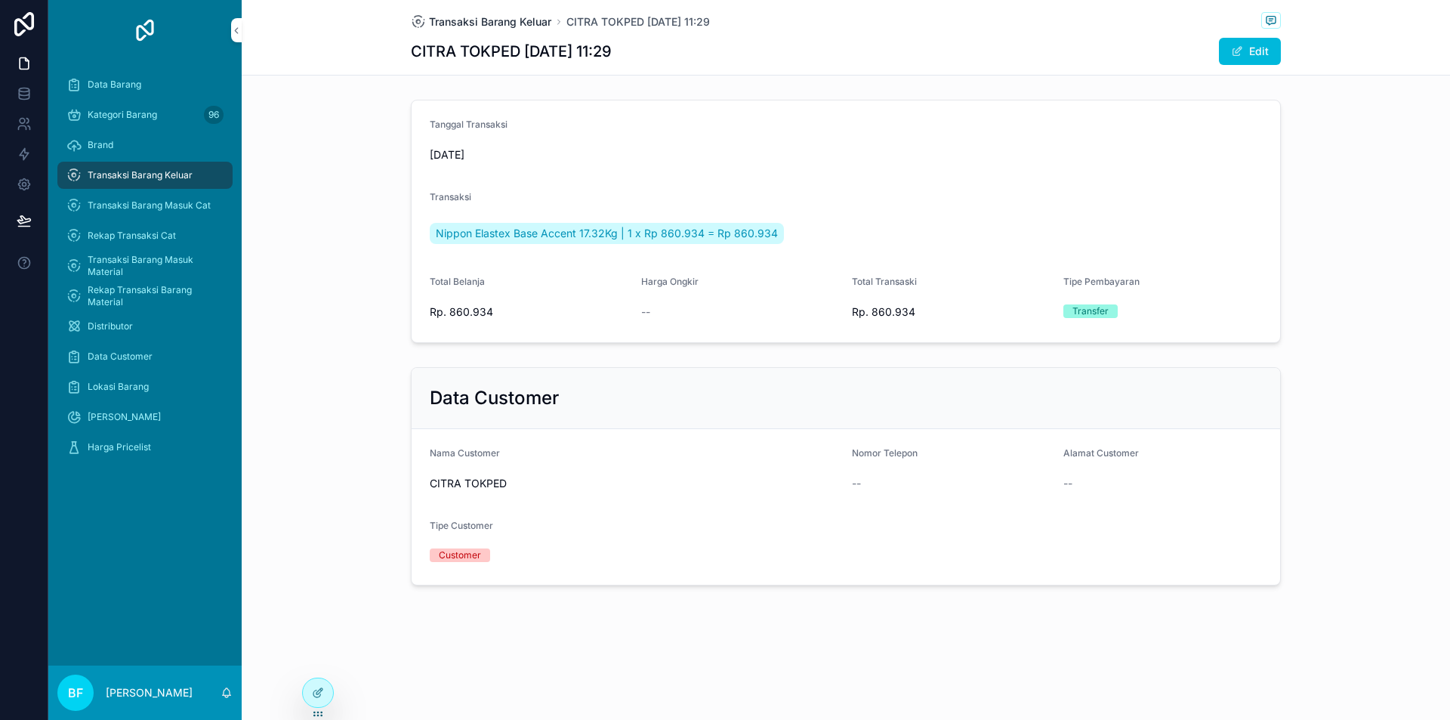
click at [528, 17] on span "Transaksi Barang Keluar" at bounding box center [490, 21] width 122 height 15
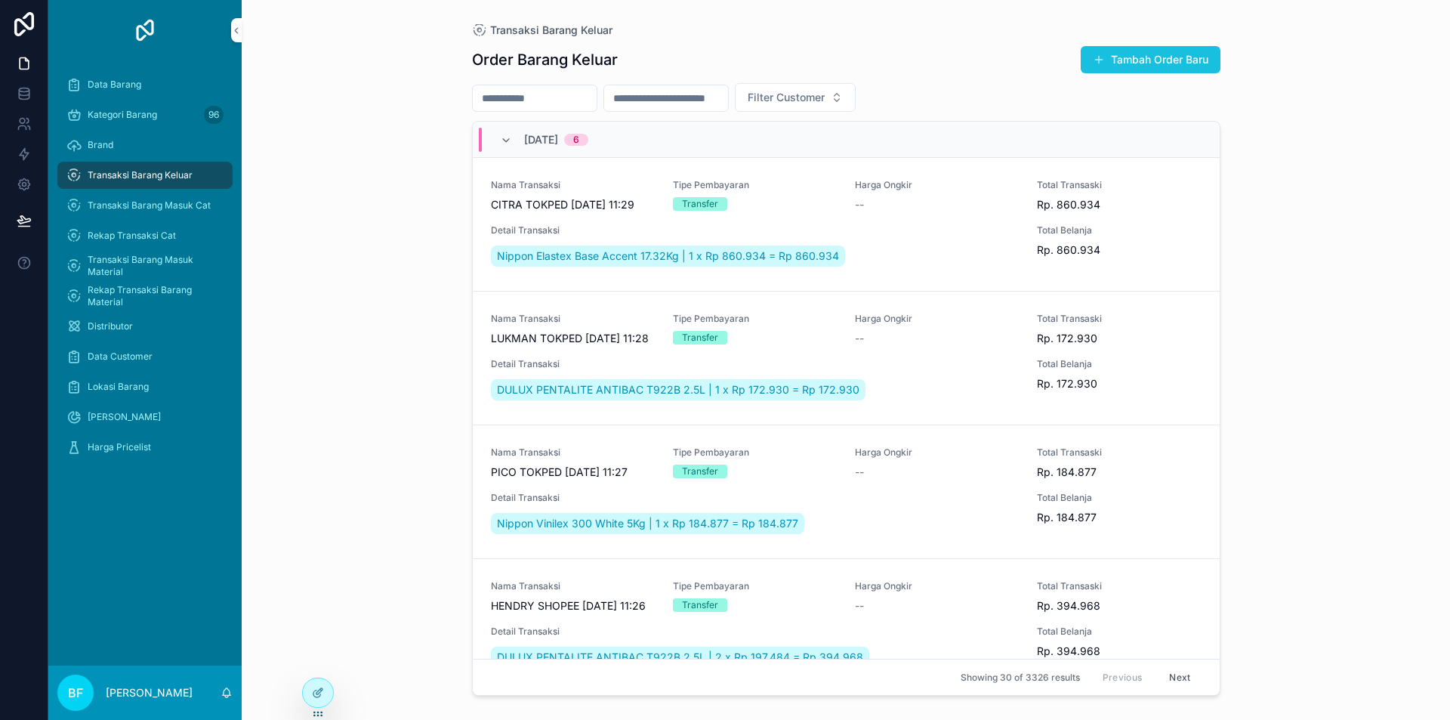
click at [1125, 54] on button "Tambah Order Baru" at bounding box center [1151, 59] width 140 height 27
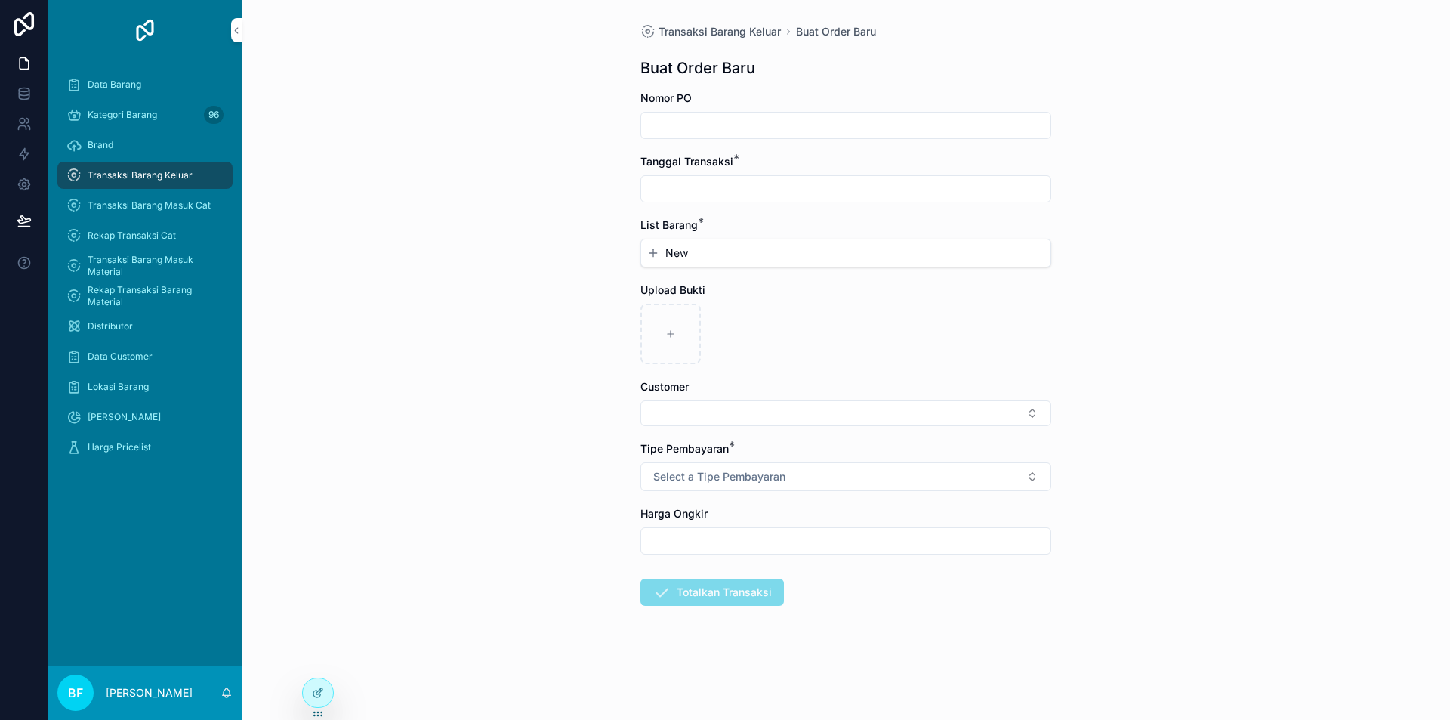
click at [818, 181] on input "scrollable content" at bounding box center [845, 188] width 409 height 21
click at [876, 322] on button "3" at bounding box center [873, 312] width 27 height 27
type input "*********"
click at [707, 261] on div "New" at bounding box center [845, 252] width 409 height 27
click at [707, 259] on button "New" at bounding box center [845, 252] width 397 height 15
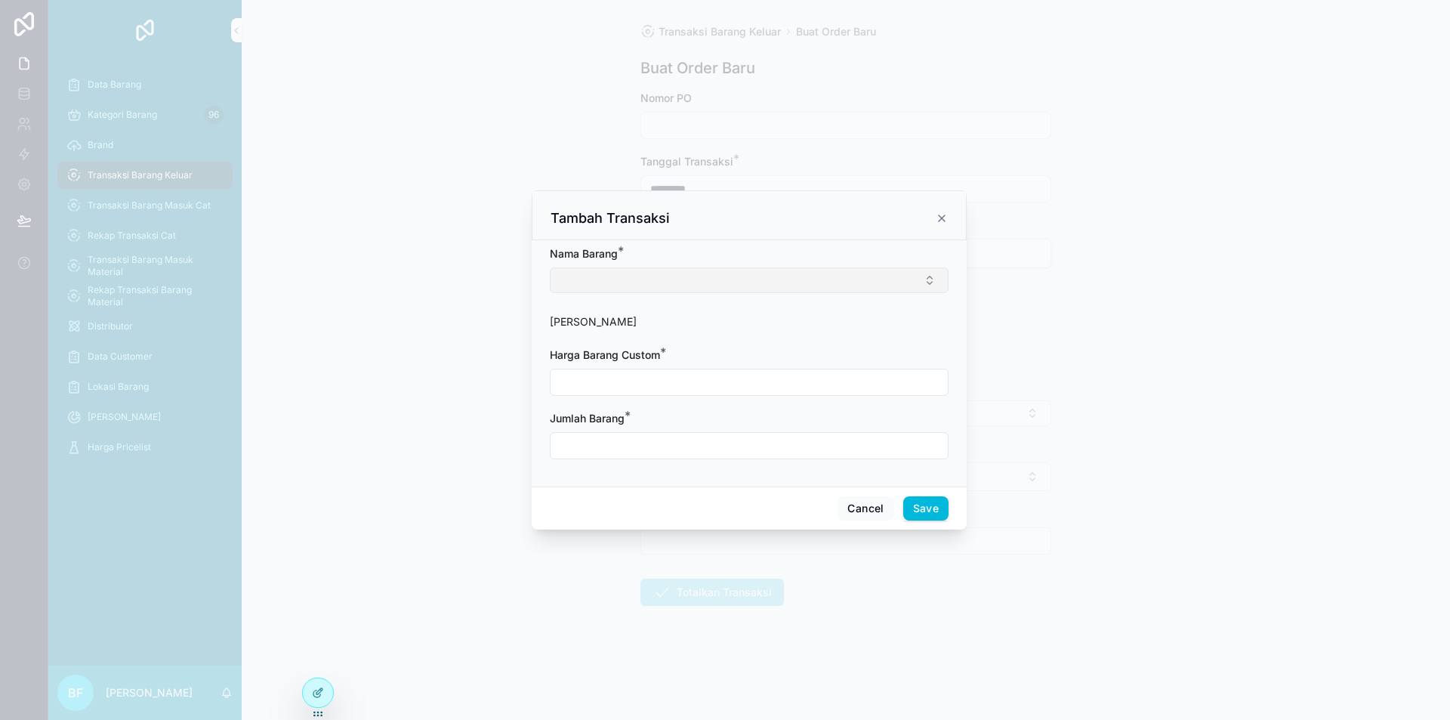
click at [712, 271] on button "Select Button" at bounding box center [749, 280] width 399 height 26
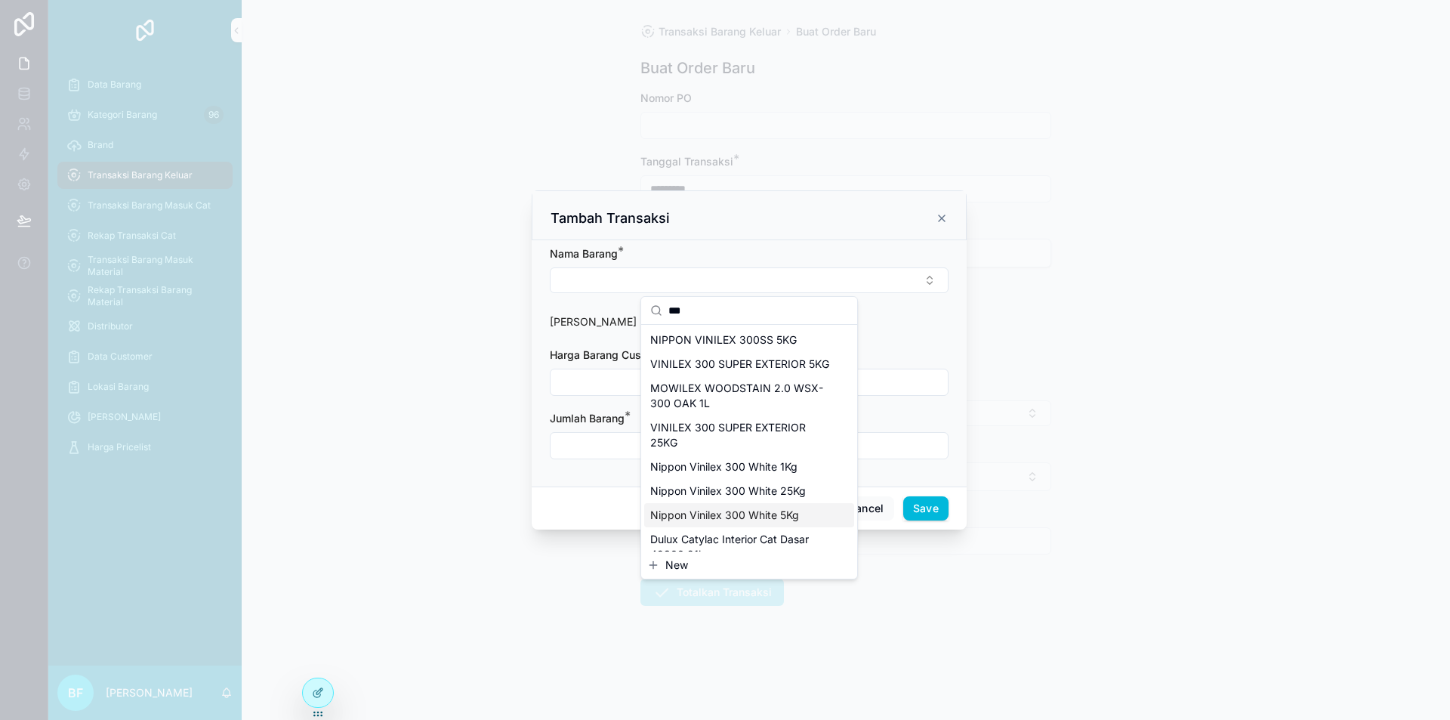
type input "***"
drag, startPoint x: 764, startPoint y: 526, endPoint x: 731, endPoint y: 474, distance: 60.8
click at [764, 523] on span "Nippon Vinilex 300 White 5Kg" at bounding box center [724, 515] width 149 height 15
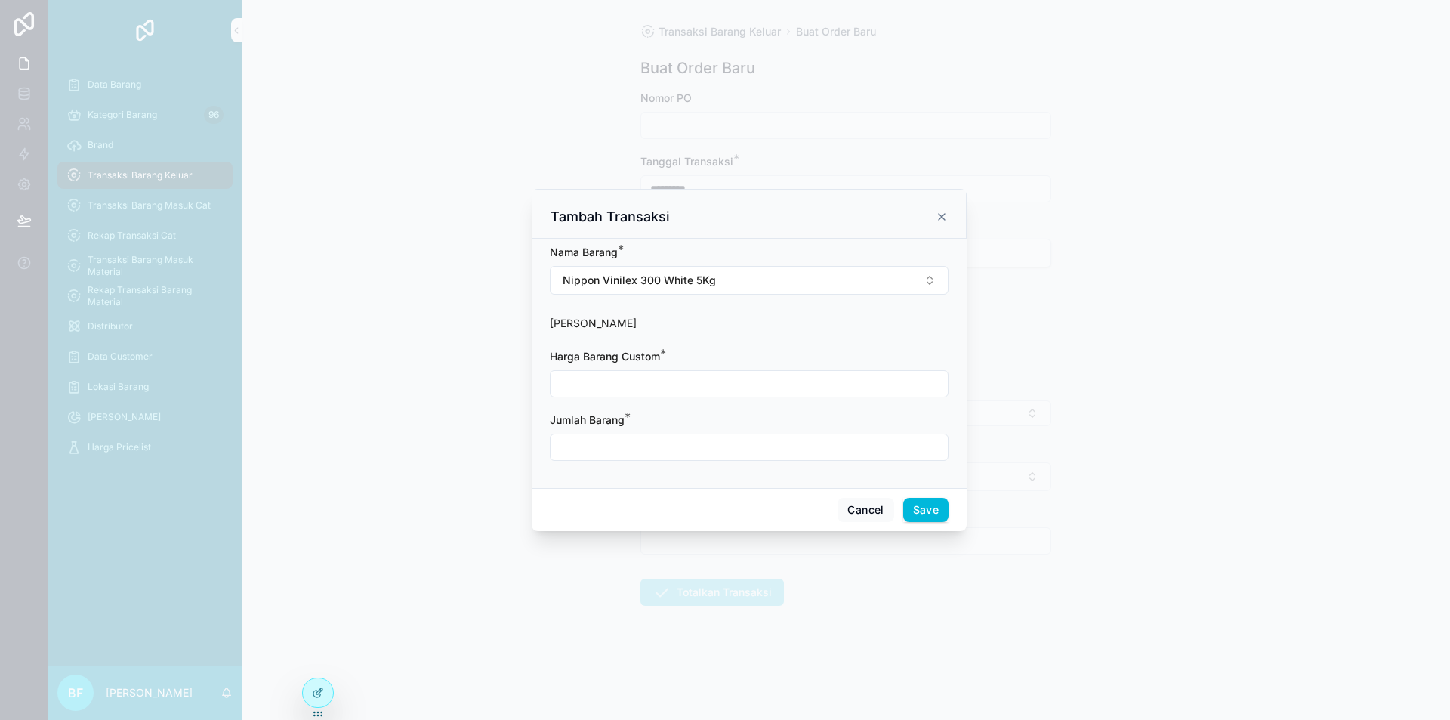
click at [607, 385] on input "scrollable content" at bounding box center [749, 383] width 397 height 21
type input "**********"
click at [714, 444] on input "scrollable content" at bounding box center [749, 447] width 397 height 21
type input "****"
click at [951, 513] on div "Cancel Save" at bounding box center [749, 509] width 435 height 43
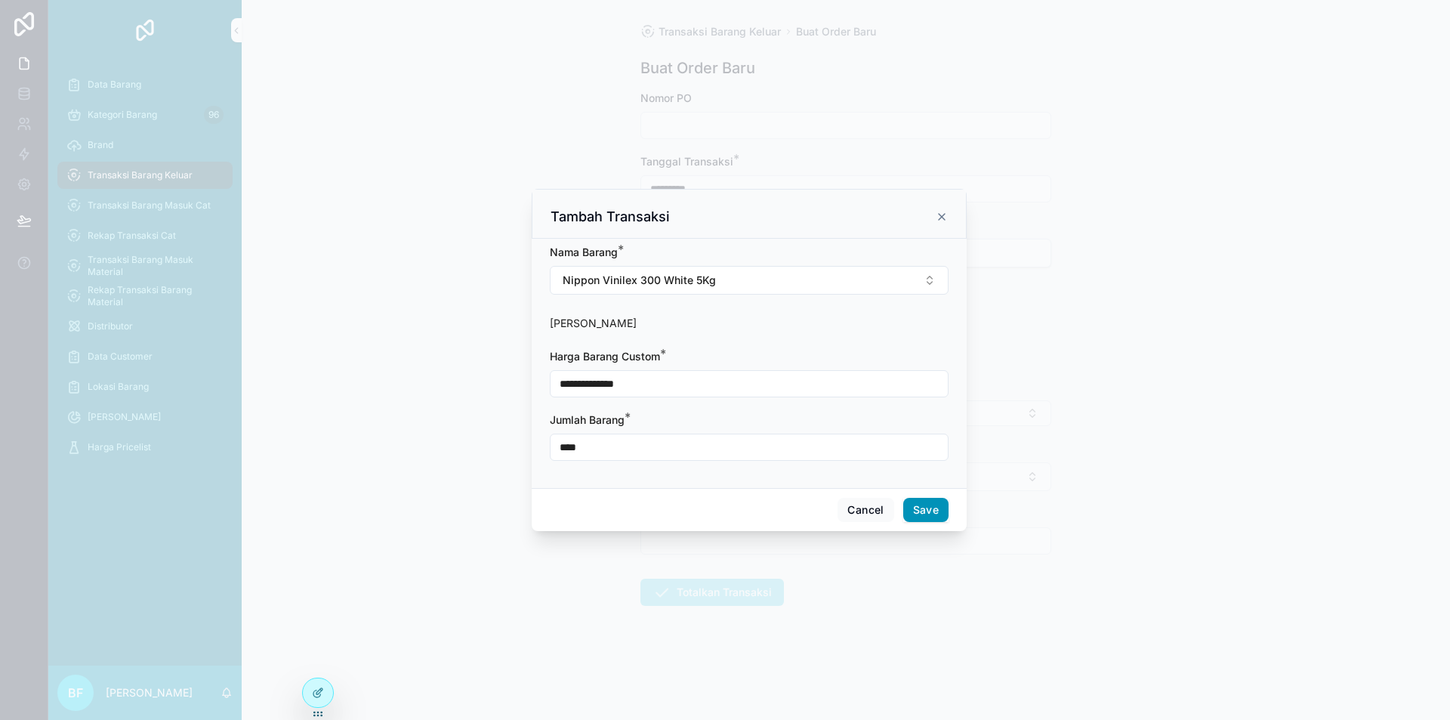
click at [948, 512] on button "Save" at bounding box center [925, 510] width 45 height 24
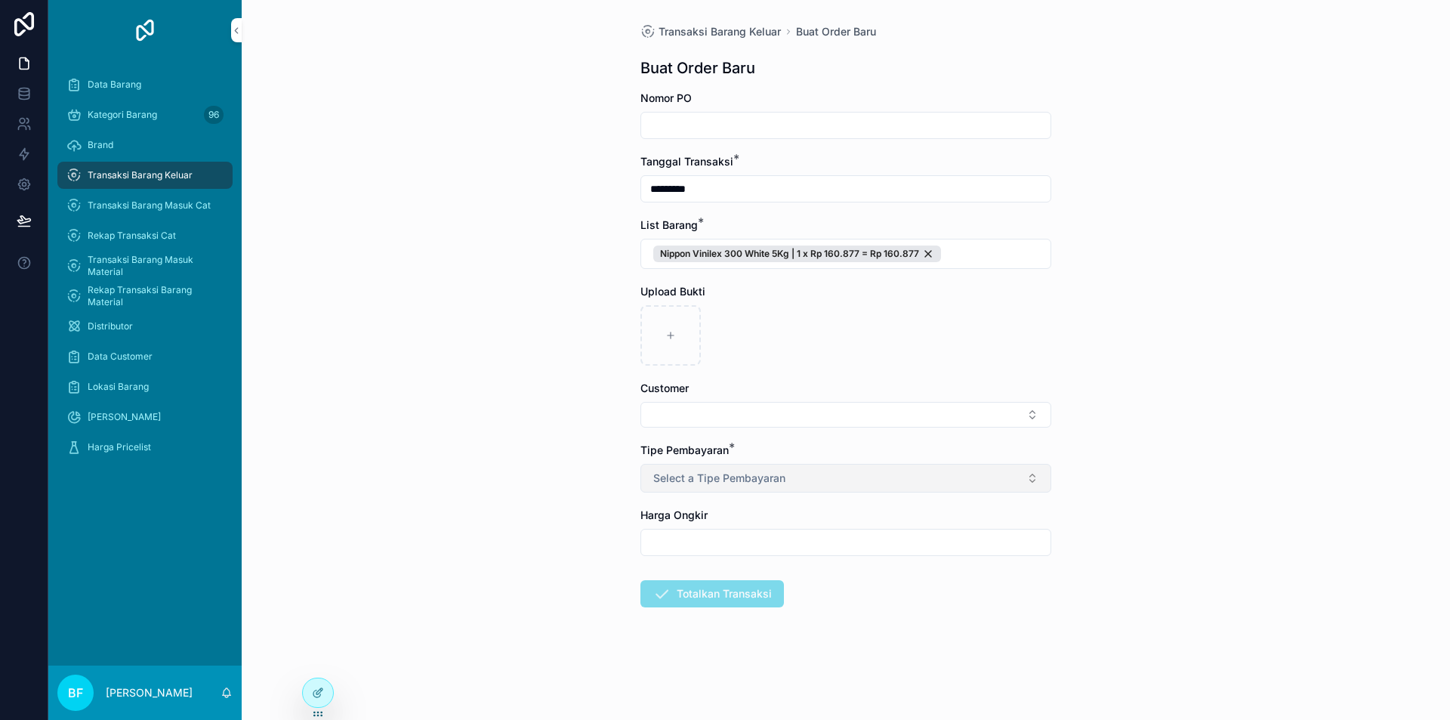
drag, startPoint x: 820, startPoint y: 469, endPoint x: 815, endPoint y: 486, distance: 18.0
click at [820, 470] on button "Select a Tipe Pembayaran" at bounding box center [845, 478] width 411 height 29
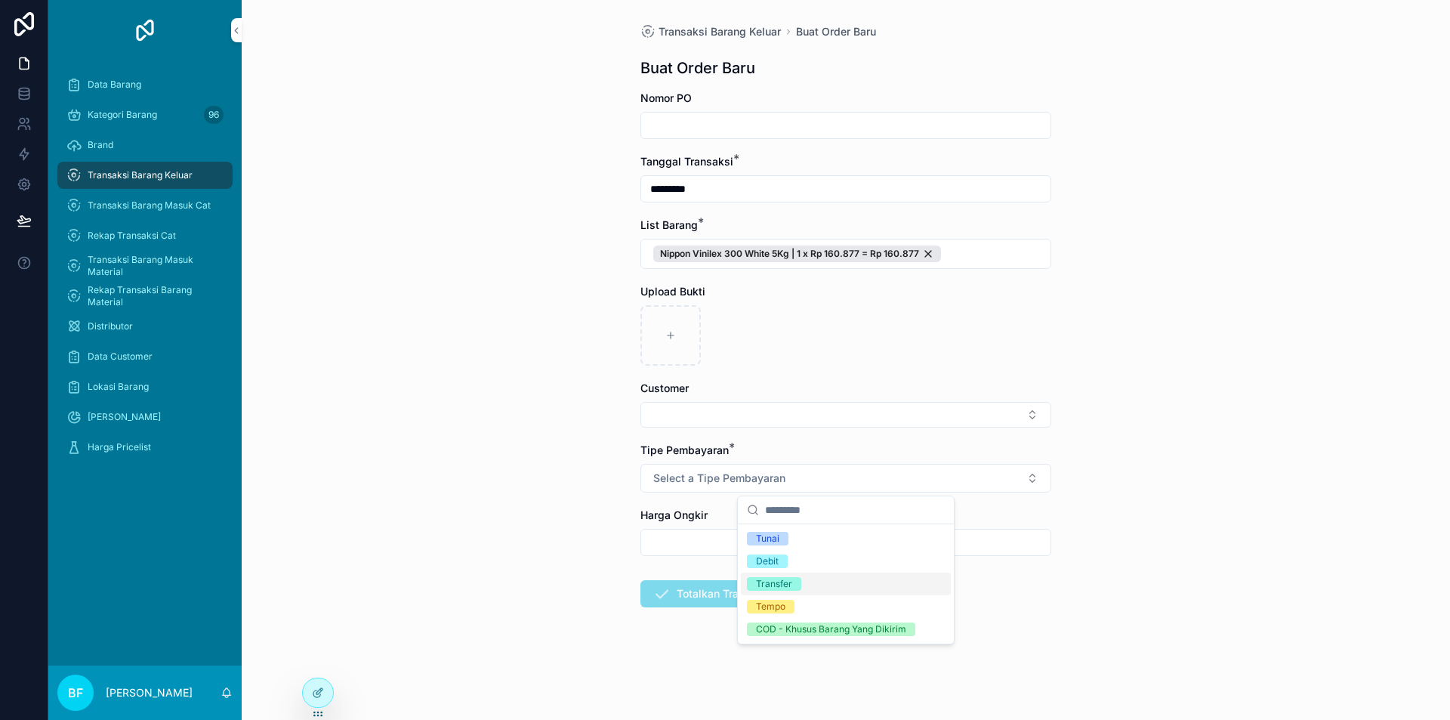
click at [781, 584] on div "Transfer" at bounding box center [774, 584] width 36 height 14
click at [755, 394] on div "Customer" at bounding box center [845, 388] width 411 height 15
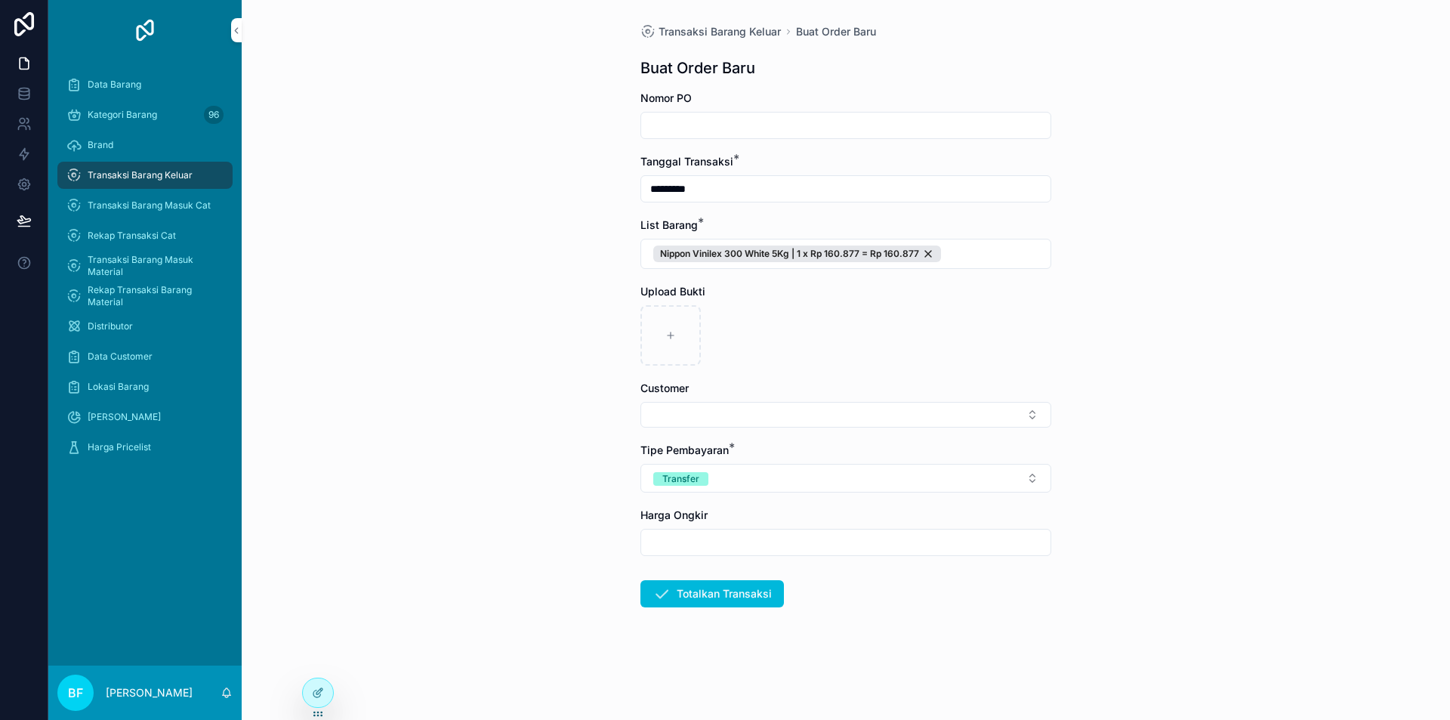
click at [783, 437] on form "Nomor PO Tanggal Transaksi * ********* List Barang * Nippon Vinilex 300 White 5…" at bounding box center [845, 397] width 411 height 613
click at [795, 421] on button "Select Button" at bounding box center [845, 415] width 411 height 26
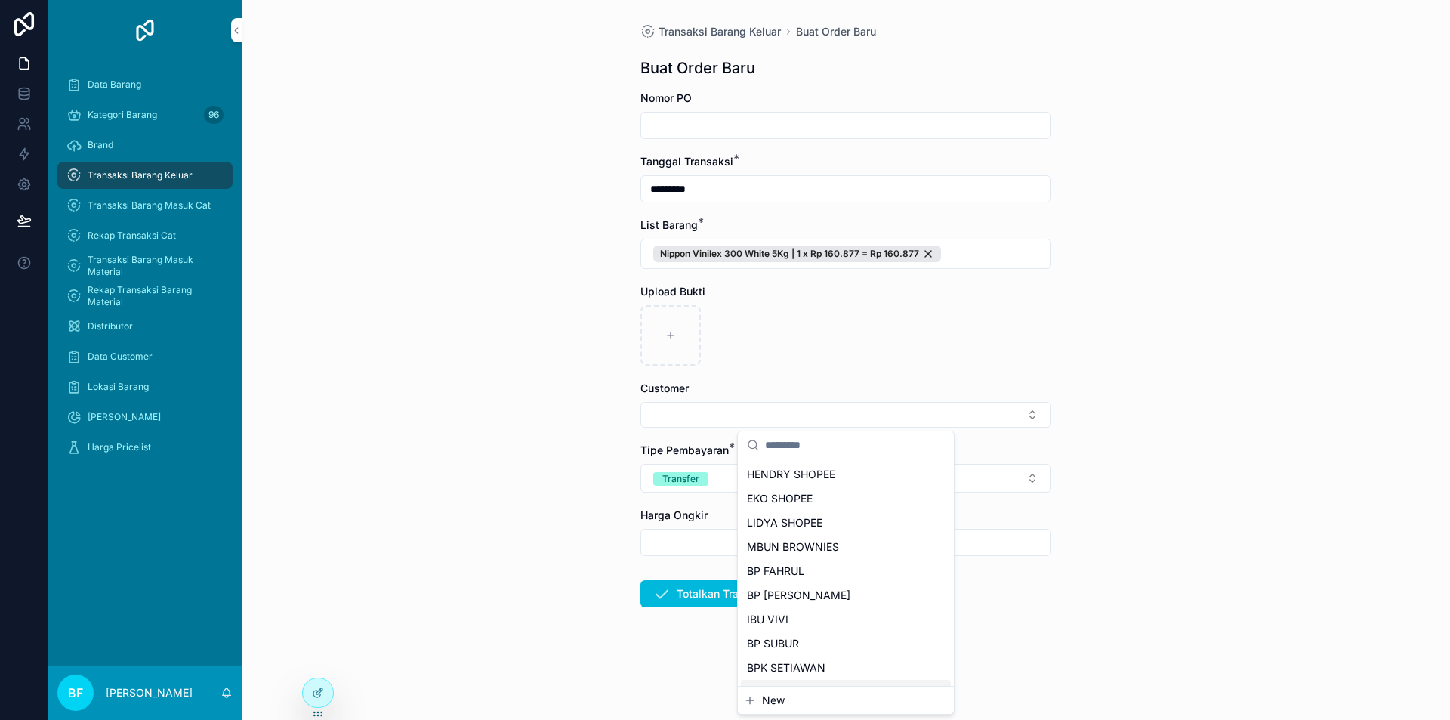
click at [789, 696] on button "New" at bounding box center [846, 700] width 204 height 15
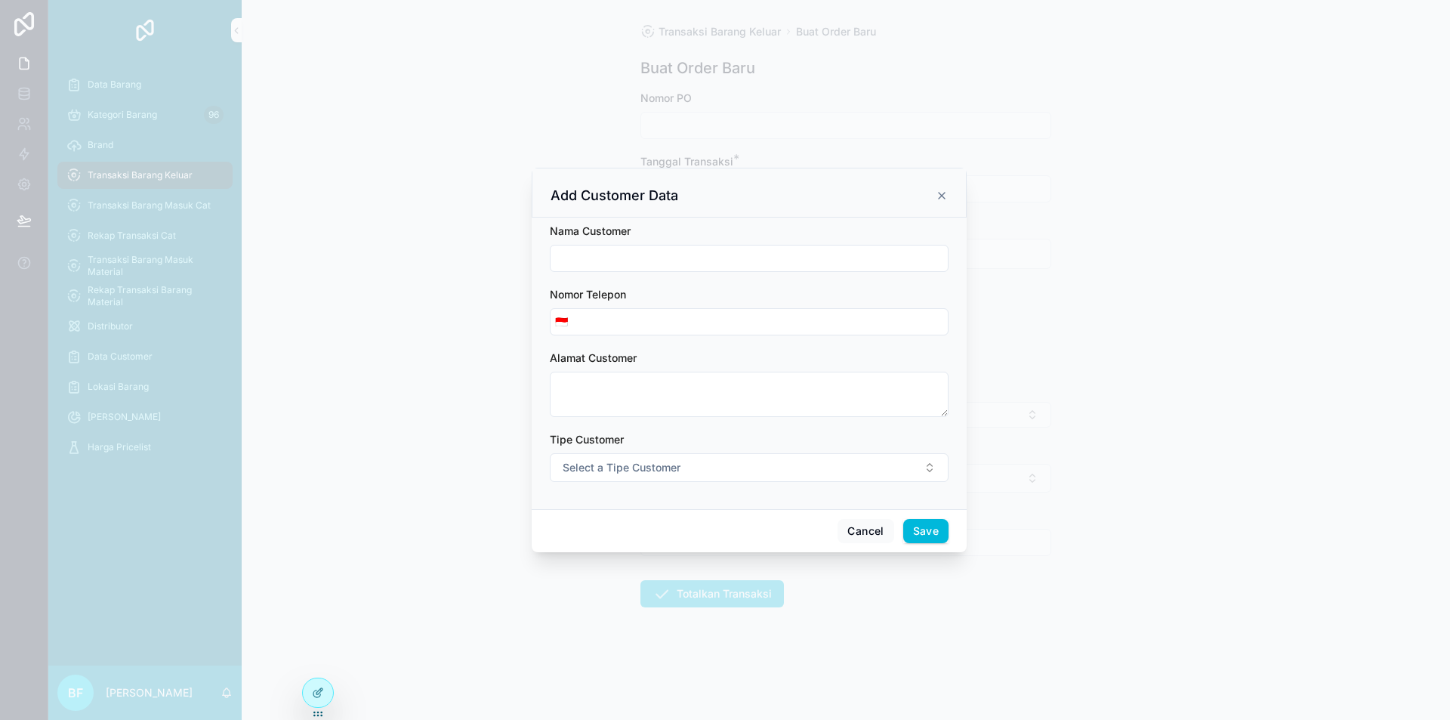
click at [704, 266] on input "scrollable content" at bounding box center [749, 258] width 397 height 21
type input "**********"
drag, startPoint x: 674, startPoint y: 458, endPoint x: 690, endPoint y: 480, distance: 27.0
click at [674, 458] on button "Select a Tipe Customer" at bounding box center [749, 467] width 399 height 29
click at [699, 525] on div "Customer" at bounding box center [680, 528] width 42 height 14
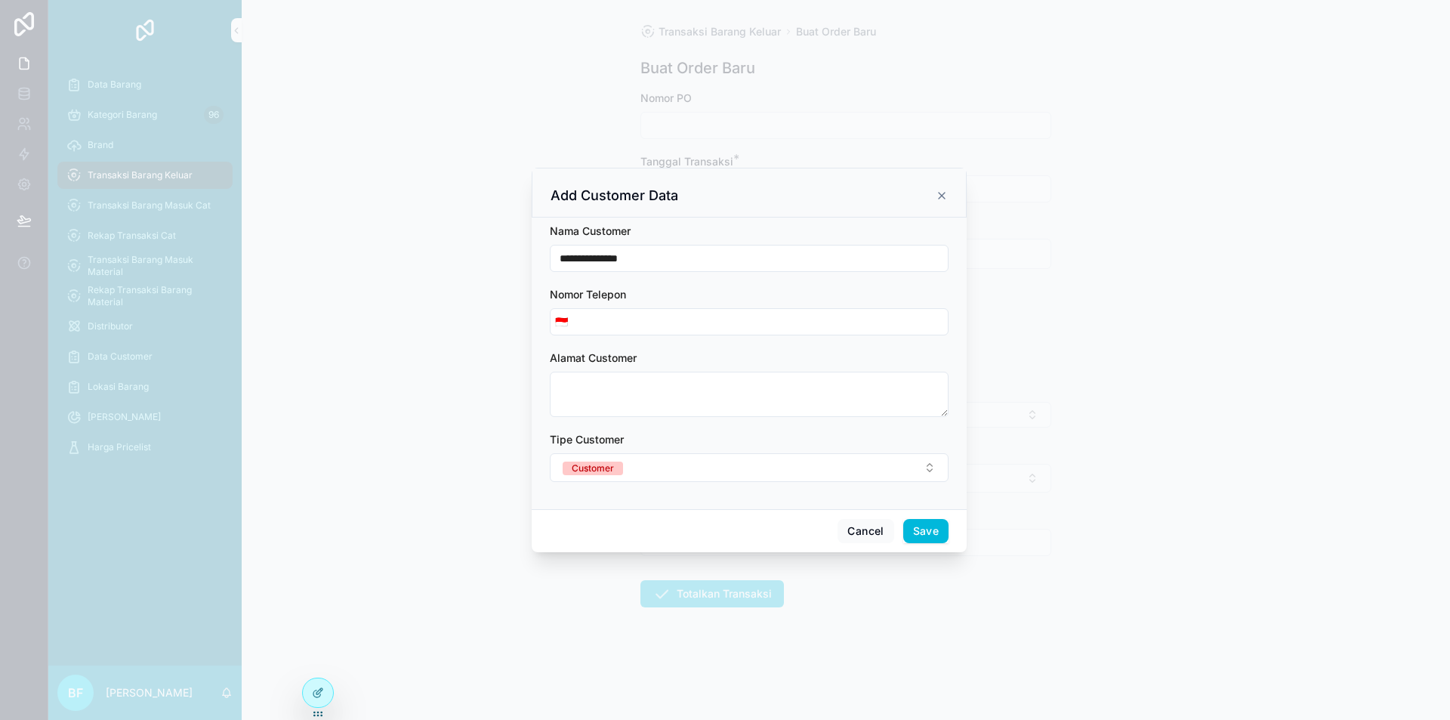
click at [931, 534] on button "Save" at bounding box center [925, 531] width 45 height 24
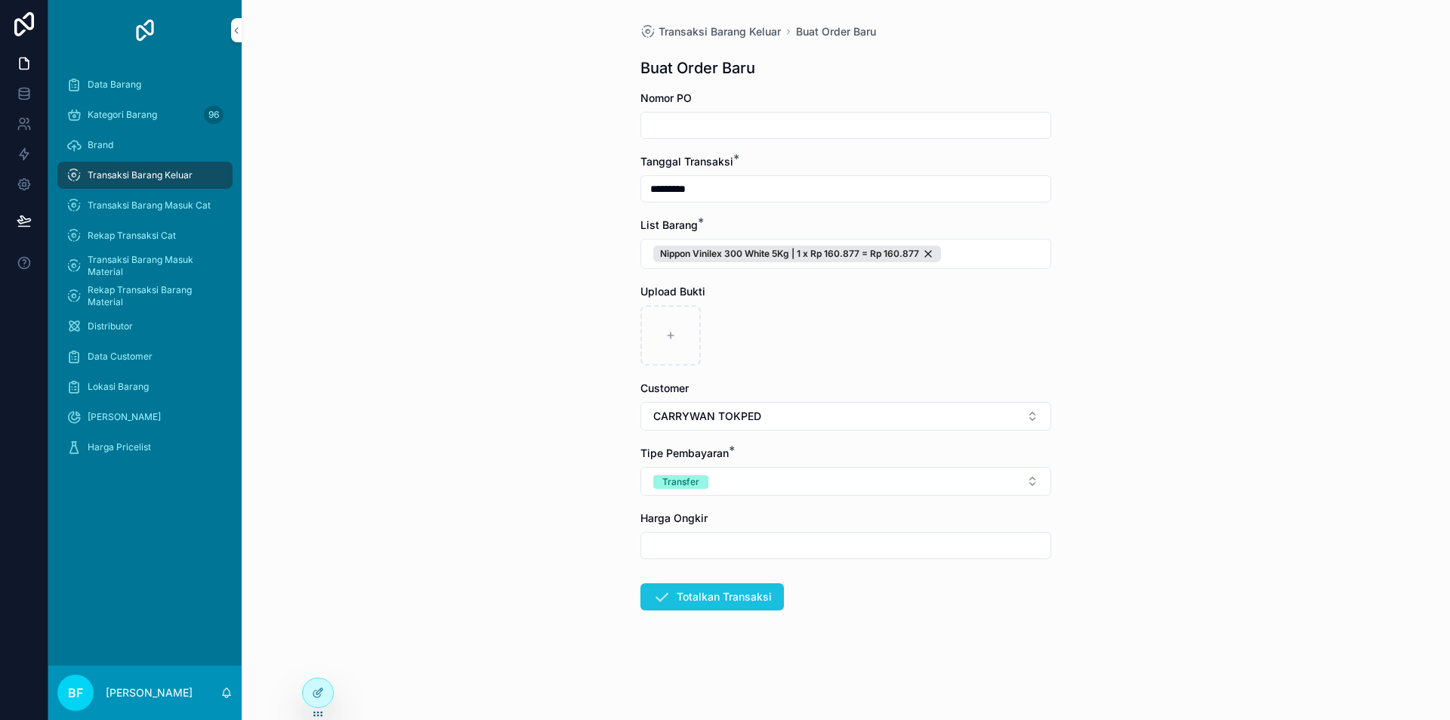
click at [770, 602] on button "Totalkan Transaksi" at bounding box center [712, 596] width 144 height 27
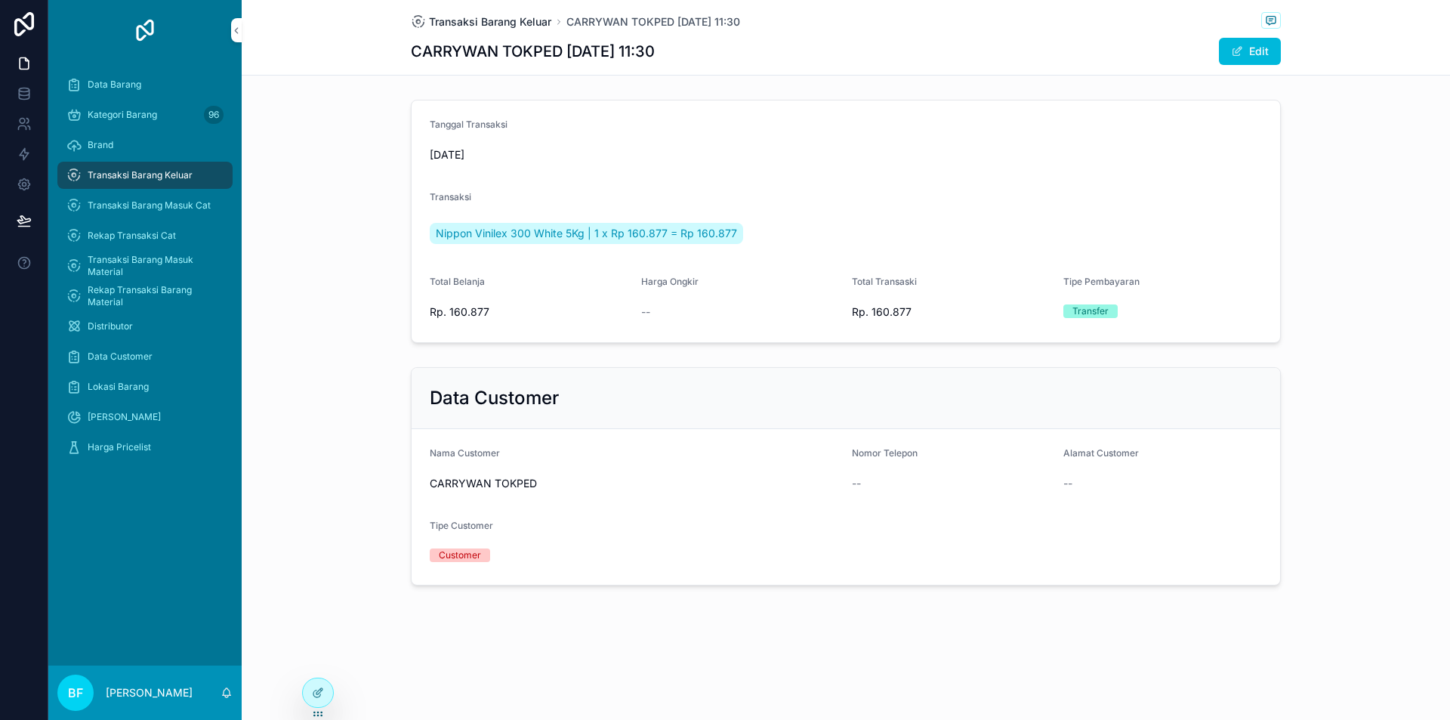
click at [518, 27] on span "Transaksi Barang Keluar" at bounding box center [490, 21] width 122 height 15
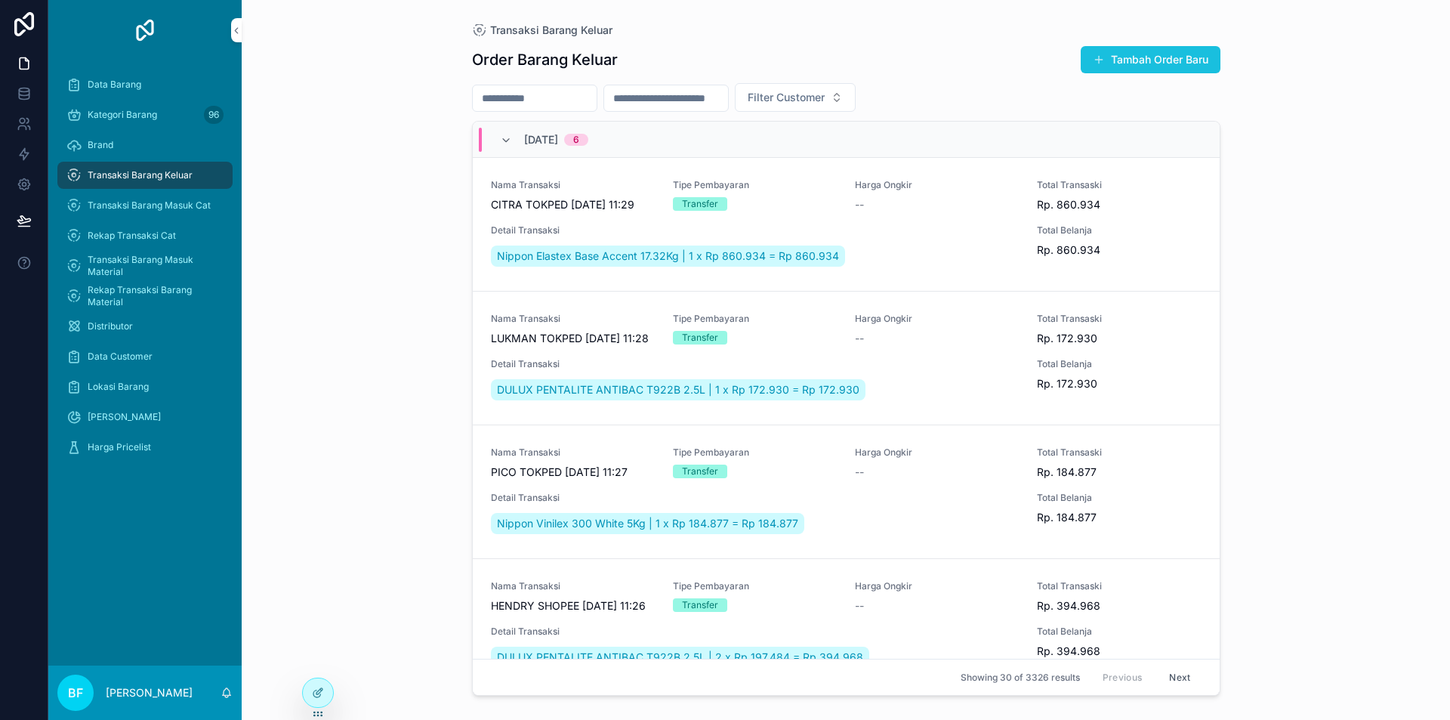
click at [1140, 56] on button "Tambah Order Baru" at bounding box center [1151, 59] width 140 height 27
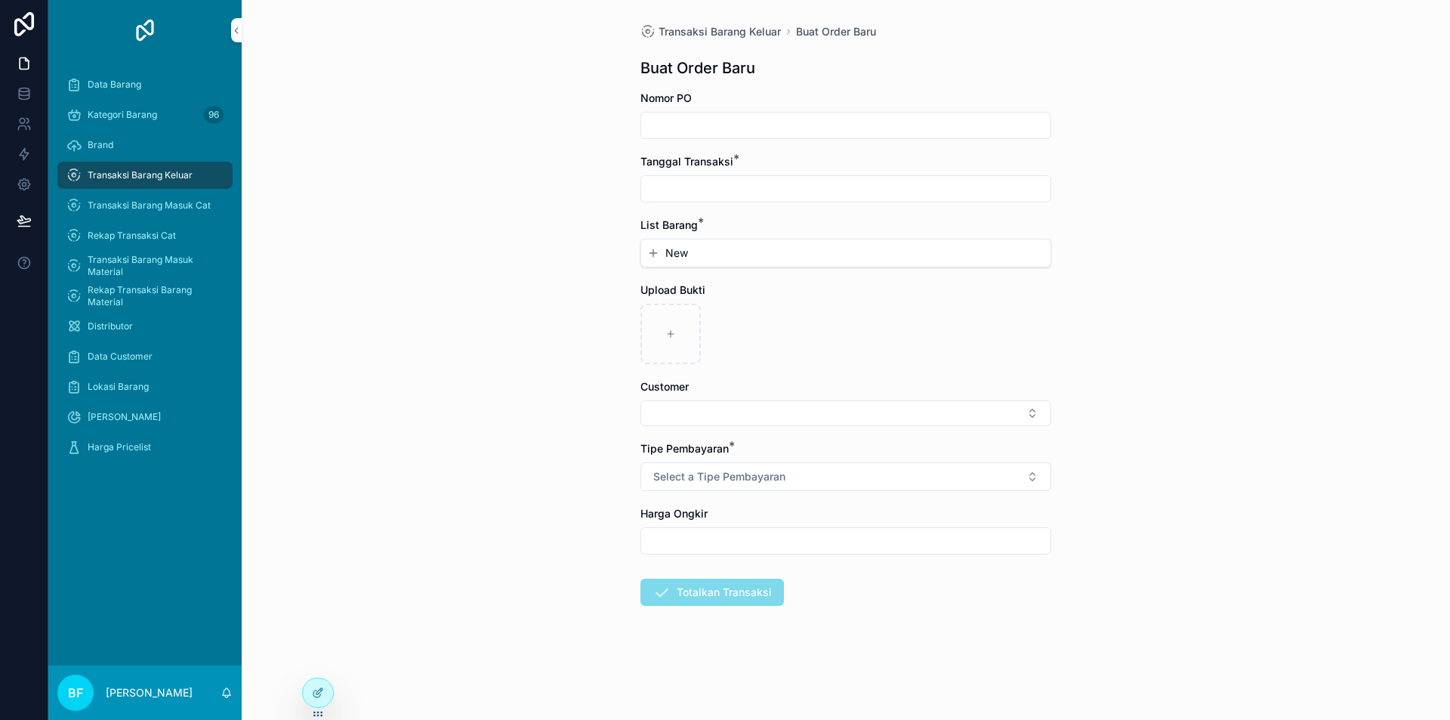
click at [750, 198] on input "scrollable content" at bounding box center [845, 188] width 409 height 21
drag, startPoint x: 881, startPoint y: 318, endPoint x: 716, endPoint y: 228, distance: 187.6
click at [880, 317] on button "3" at bounding box center [873, 312] width 27 height 27
type input "*********"
click at [699, 245] on button "New" at bounding box center [845, 252] width 397 height 15
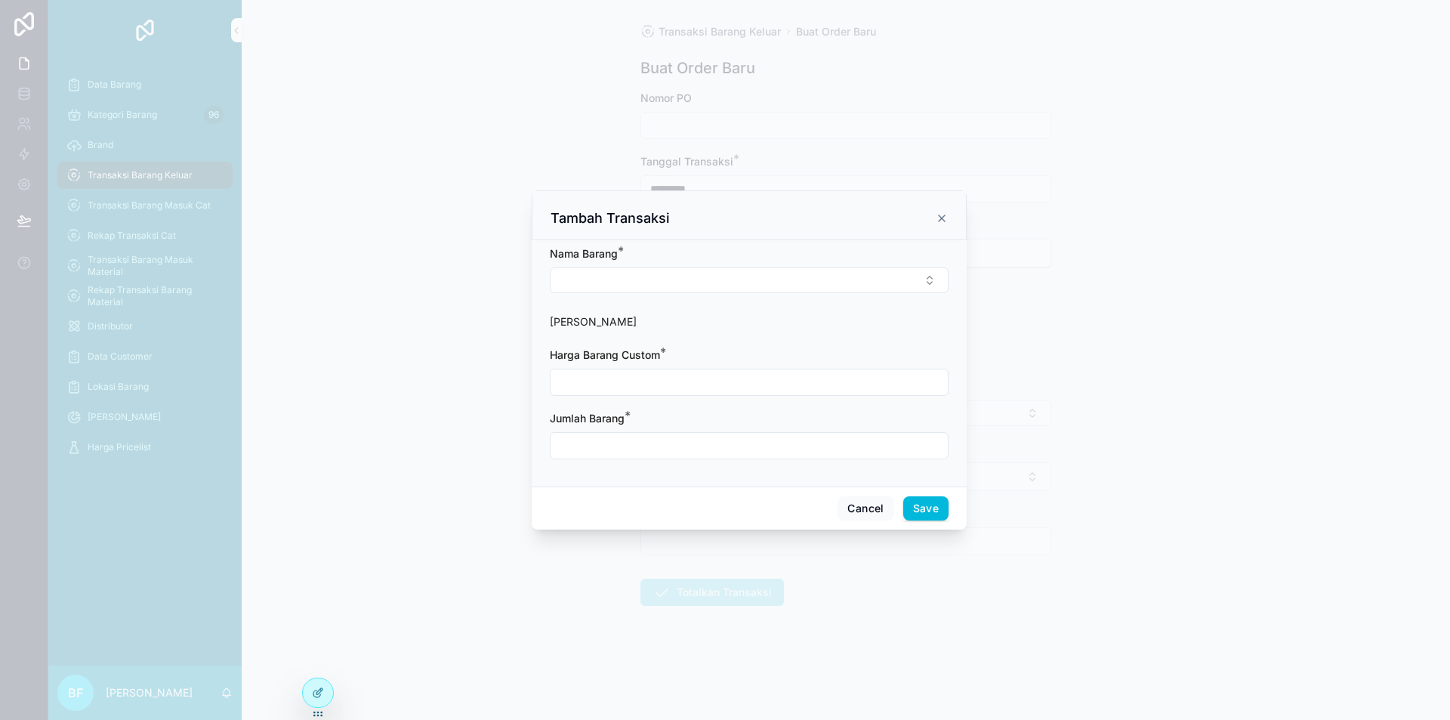
click at [701, 258] on div "[PERSON_NAME] *" at bounding box center [749, 253] width 399 height 15
click at [709, 281] on button "Select Button" at bounding box center [749, 280] width 399 height 26
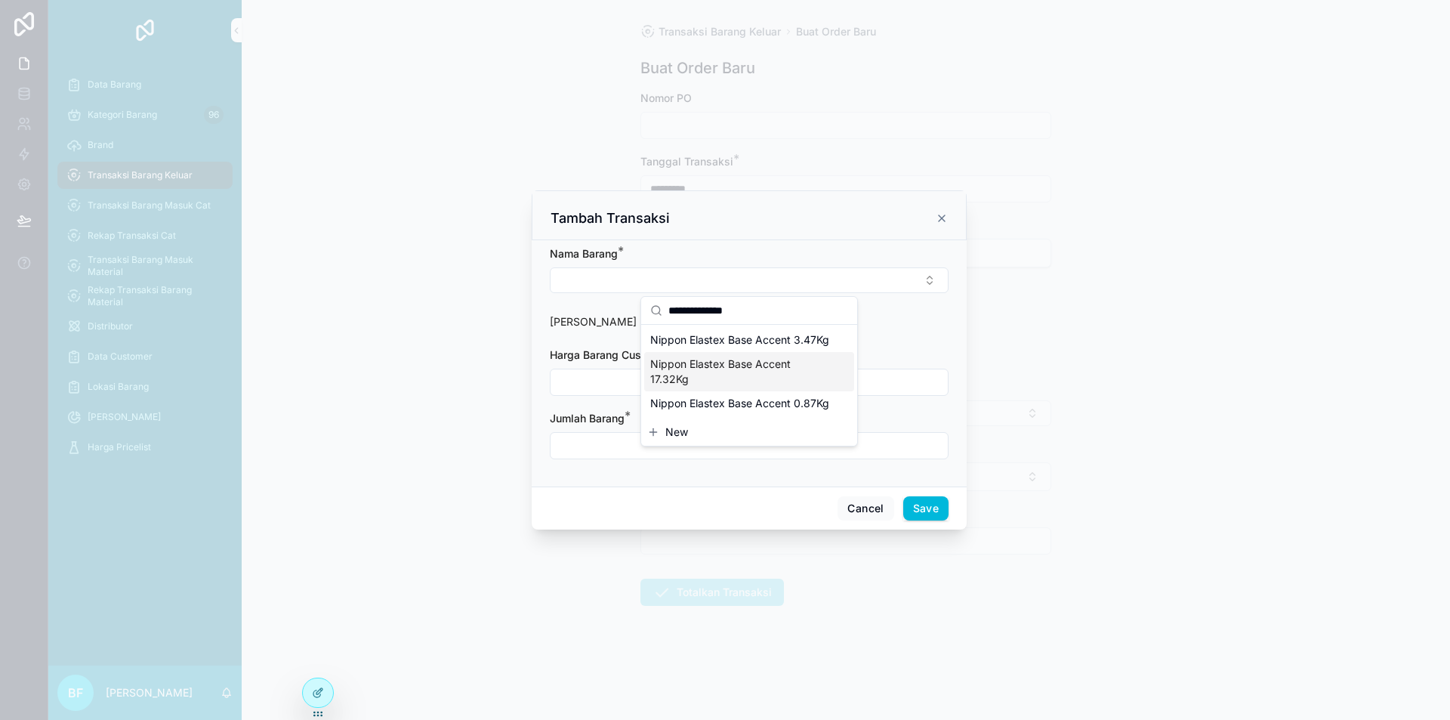
type input "**********"
click at [736, 372] on span "Nippon Elastex Base Accent 17.32Kg" at bounding box center [740, 372] width 180 height 30
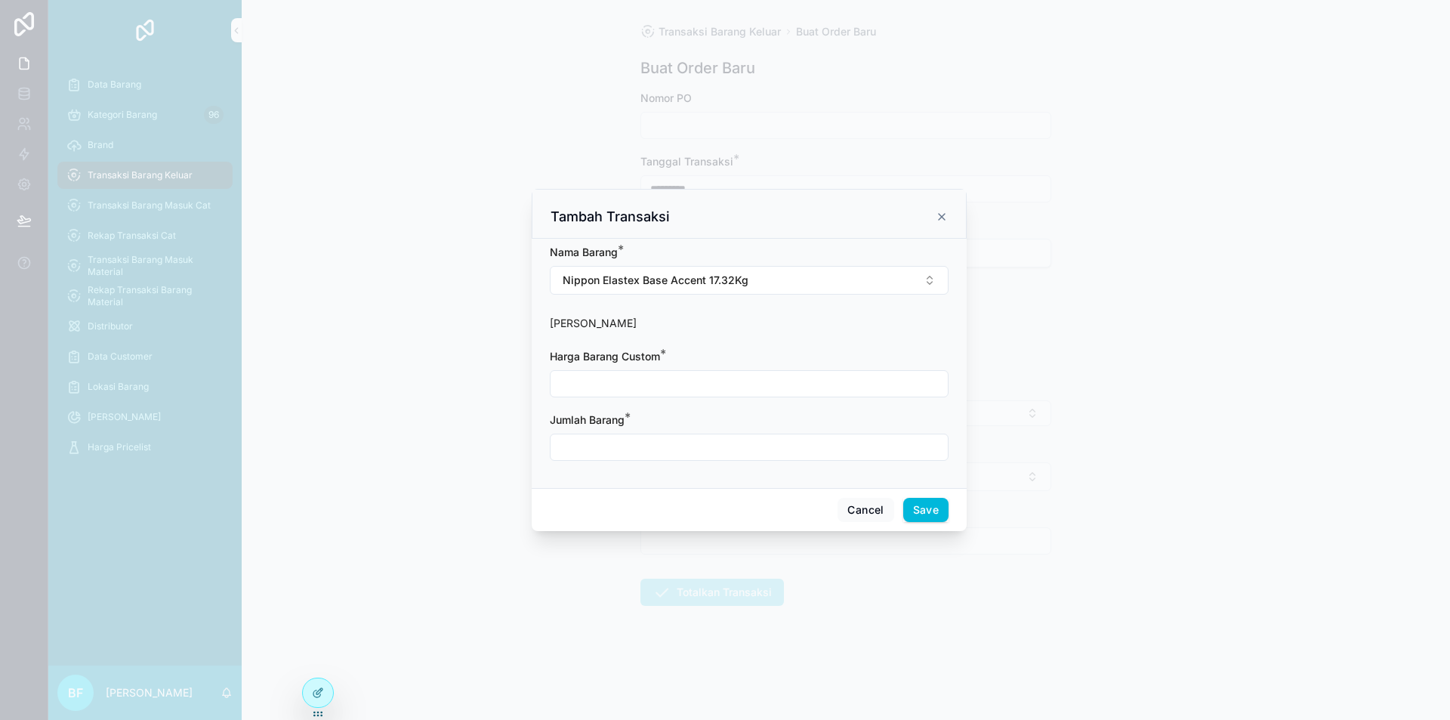
click at [708, 392] on input "scrollable content" at bounding box center [749, 383] width 397 height 21
type input "**********"
click at [652, 446] on input "scrollable content" at bounding box center [749, 447] width 397 height 21
type input "****"
click at [922, 518] on button "Save" at bounding box center [925, 510] width 45 height 24
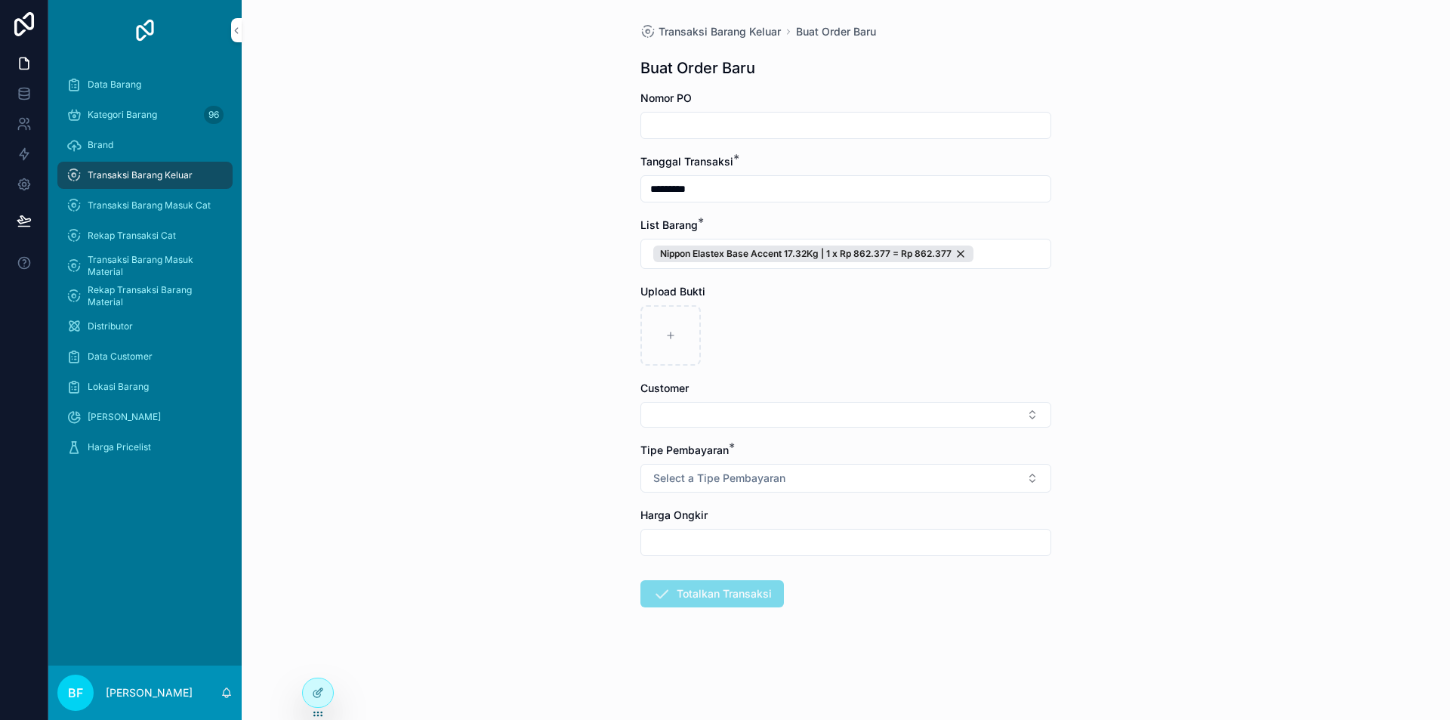
drag, startPoint x: 735, startPoint y: 477, endPoint x: 737, endPoint y: 495, distance: 18.3
click at [738, 487] on button "Select a Tipe Pembayaran" at bounding box center [845, 478] width 411 height 29
click at [766, 583] on div "Transfer" at bounding box center [774, 584] width 36 height 14
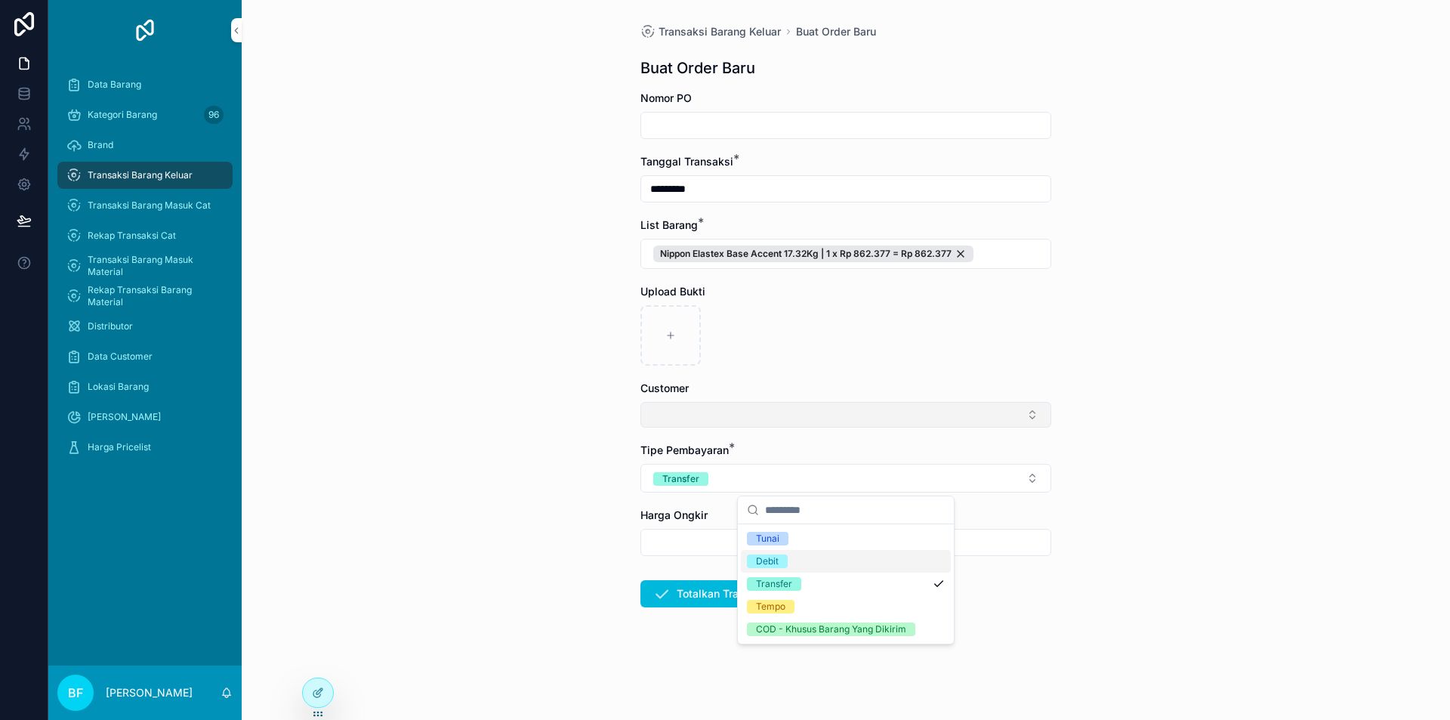
click at [730, 415] on button "Select Button" at bounding box center [845, 415] width 411 height 26
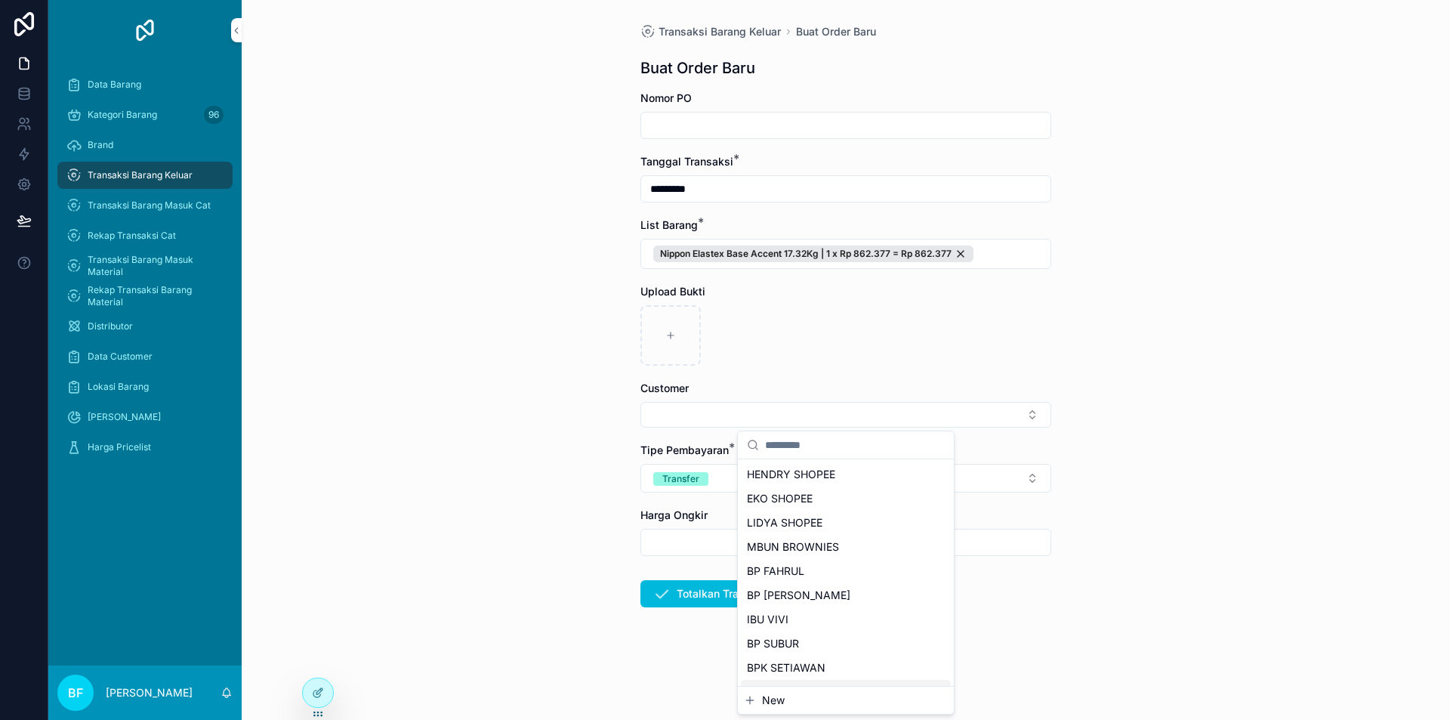
click at [775, 702] on span "New" at bounding box center [773, 700] width 23 height 15
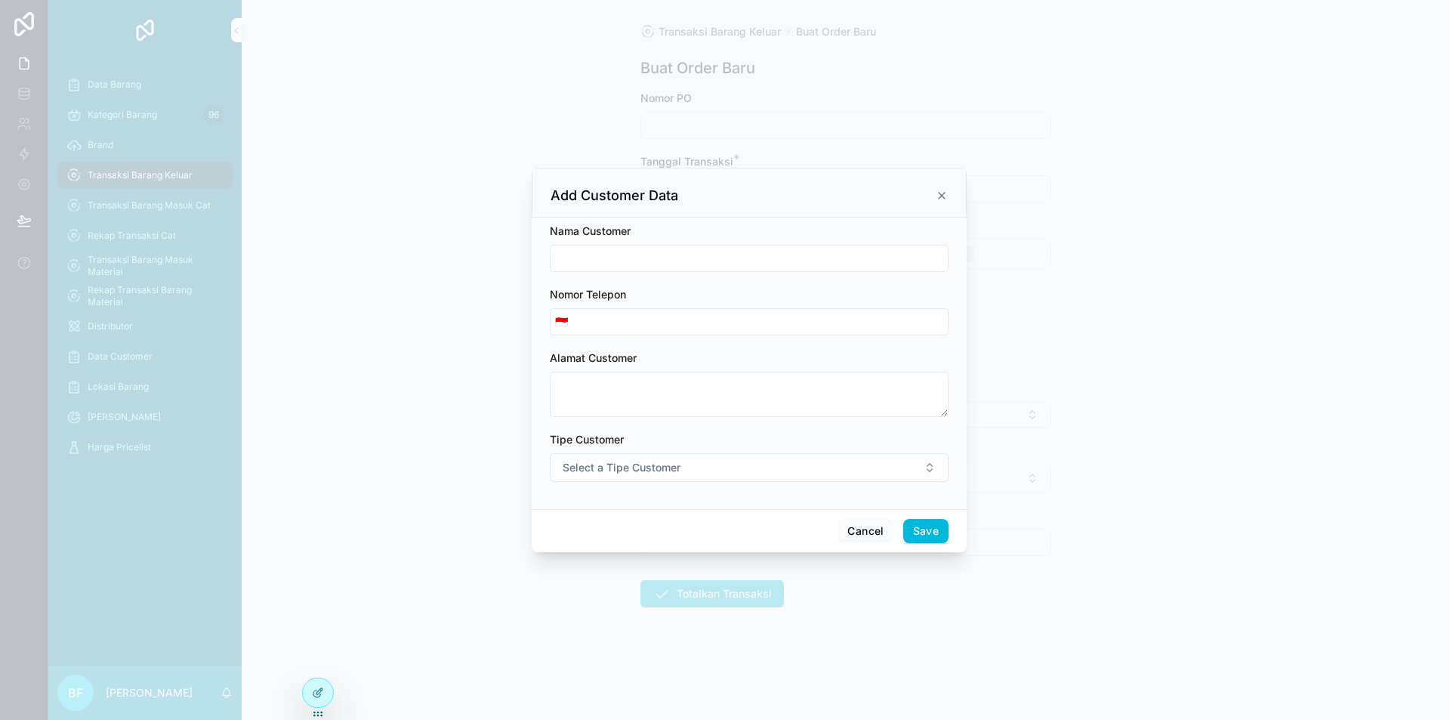
click at [715, 255] on input "scrollable content" at bounding box center [749, 258] width 397 height 21
type input "**********"
click at [718, 478] on button "Select a Tipe Customer" at bounding box center [749, 467] width 399 height 29
click at [730, 533] on div "Customer" at bounding box center [749, 528] width 210 height 23
click at [916, 538] on button "Save" at bounding box center [925, 531] width 45 height 24
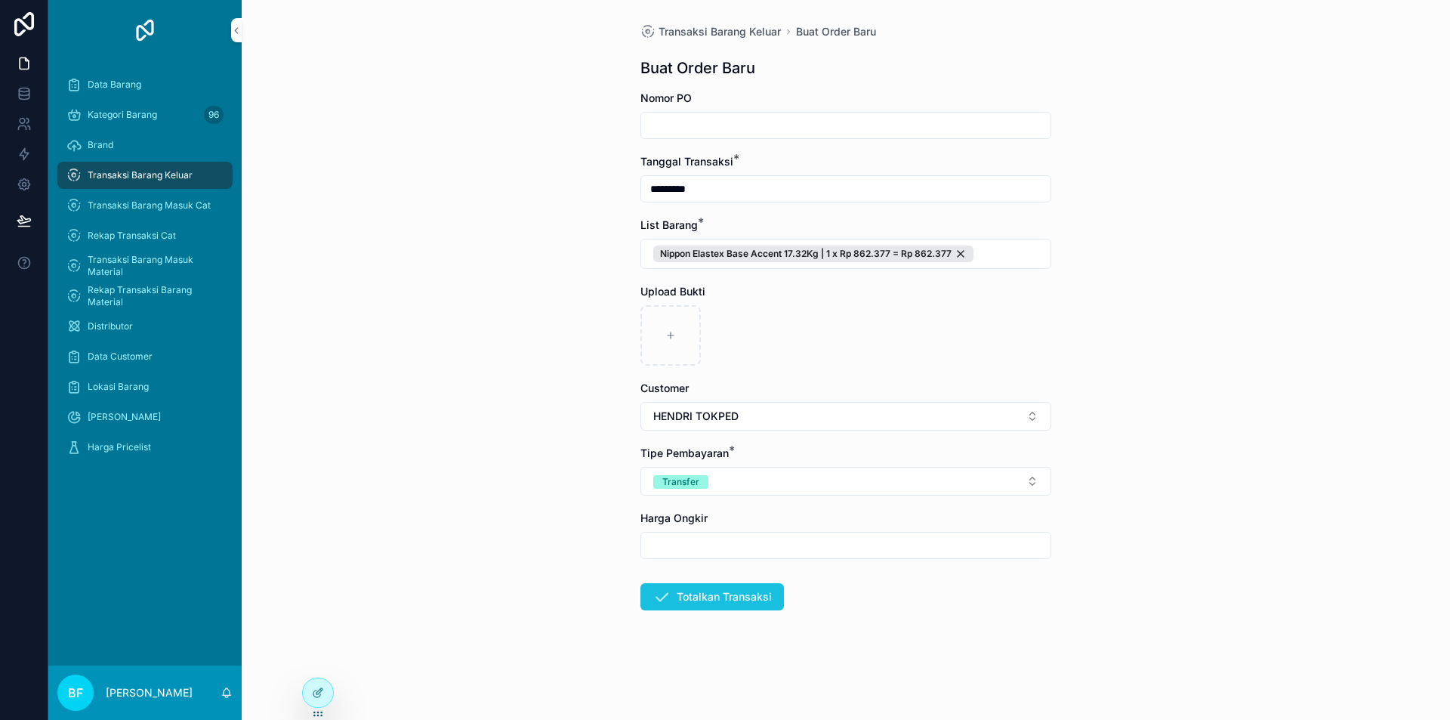
click at [730, 602] on button "Totalkan Transaksi" at bounding box center [712, 596] width 144 height 27
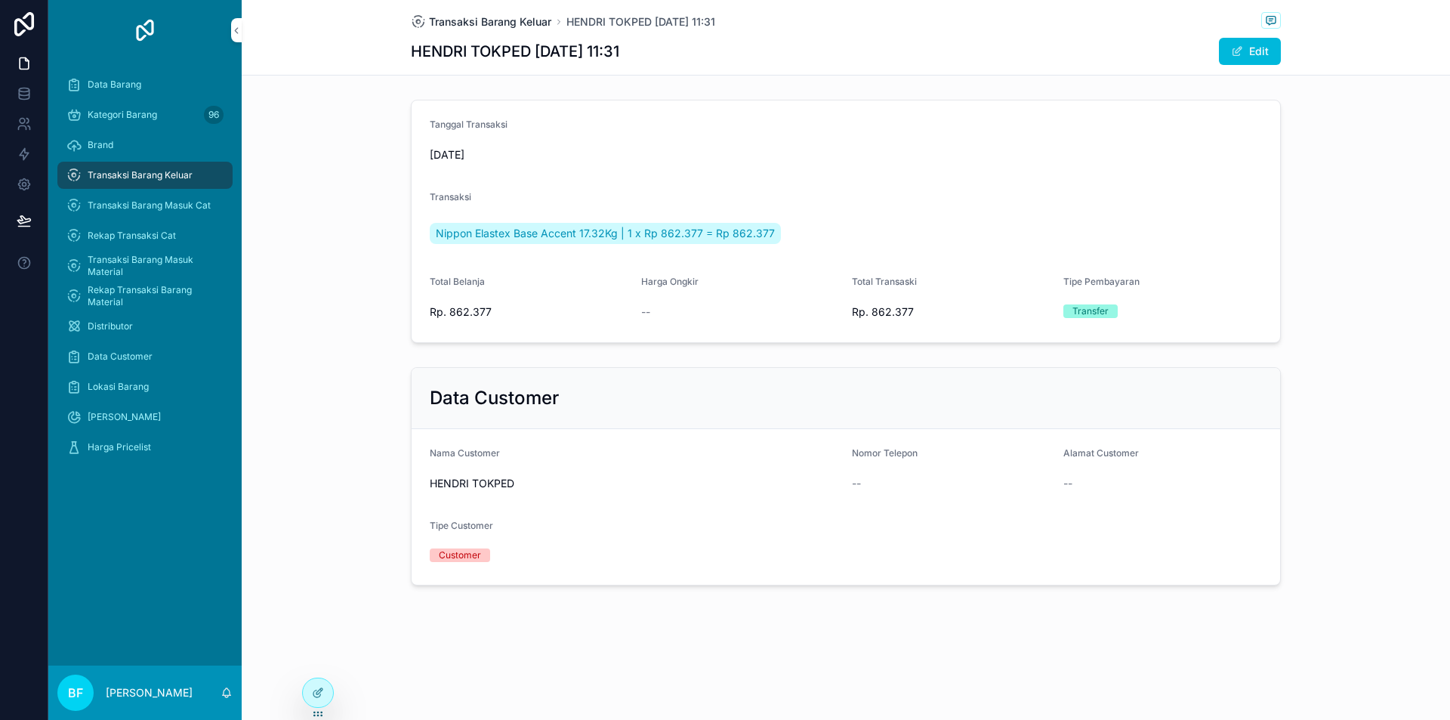
click at [533, 17] on span "Transaksi Barang Keluar" at bounding box center [490, 21] width 122 height 15
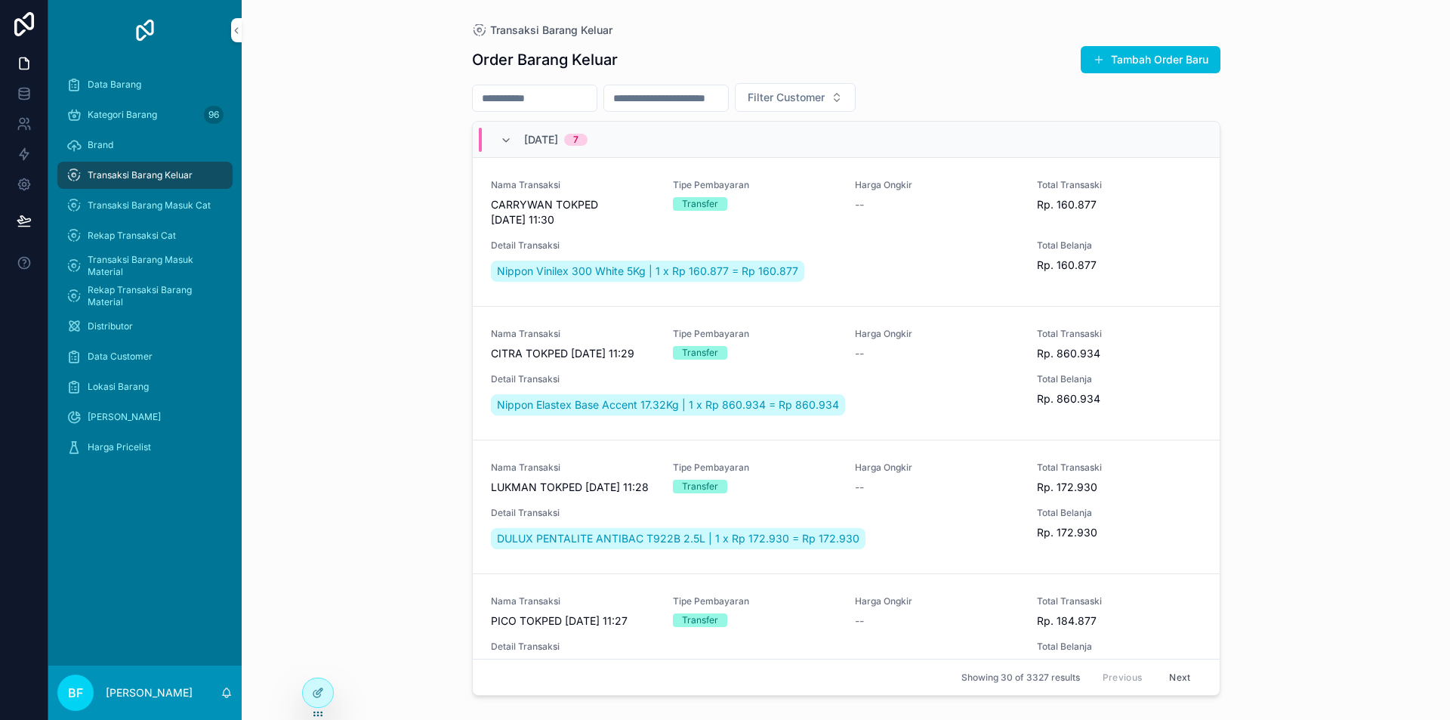
click at [1144, 54] on button "Tambah Order Baru" at bounding box center [1151, 59] width 140 height 27
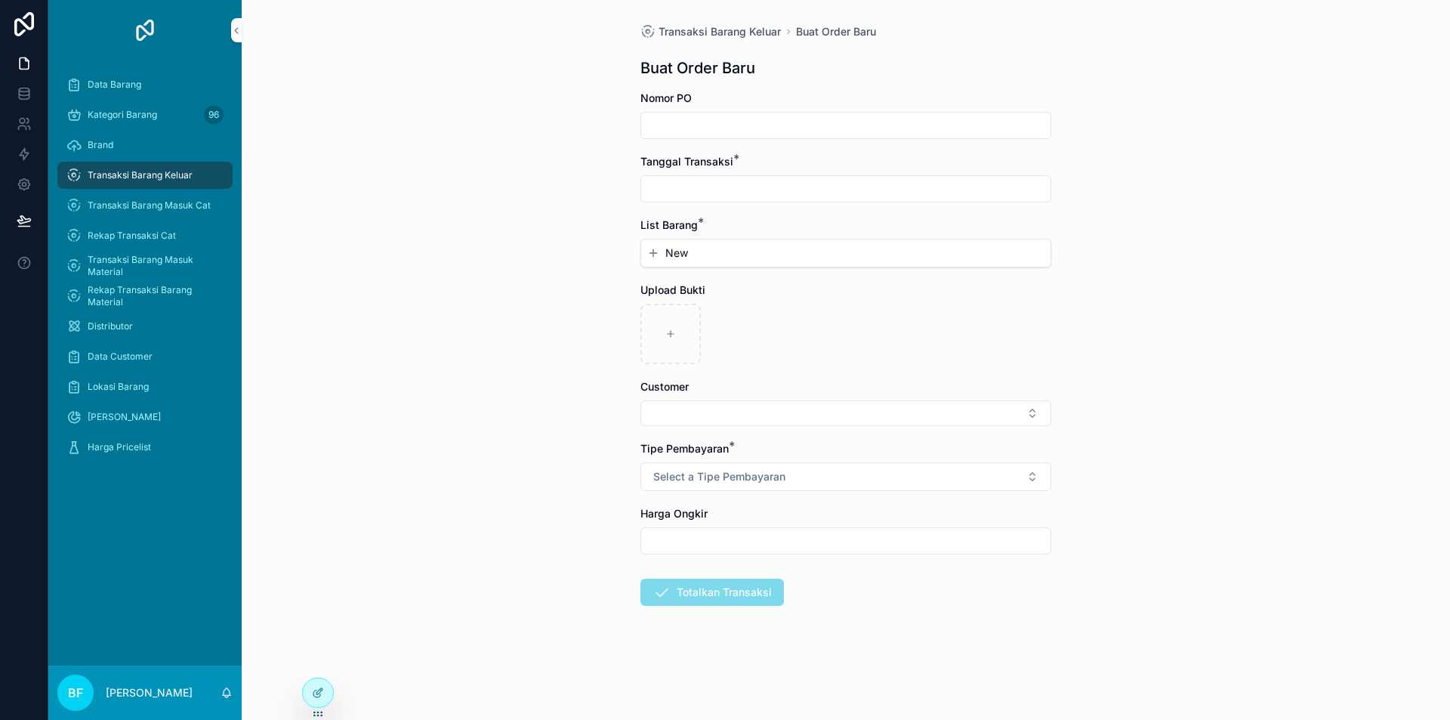
click at [850, 193] on input "scrollable content" at bounding box center [845, 188] width 409 height 21
click at [869, 310] on button "3" at bounding box center [873, 312] width 27 height 27
type input "*********"
click at [714, 257] on button "New" at bounding box center [845, 252] width 397 height 15
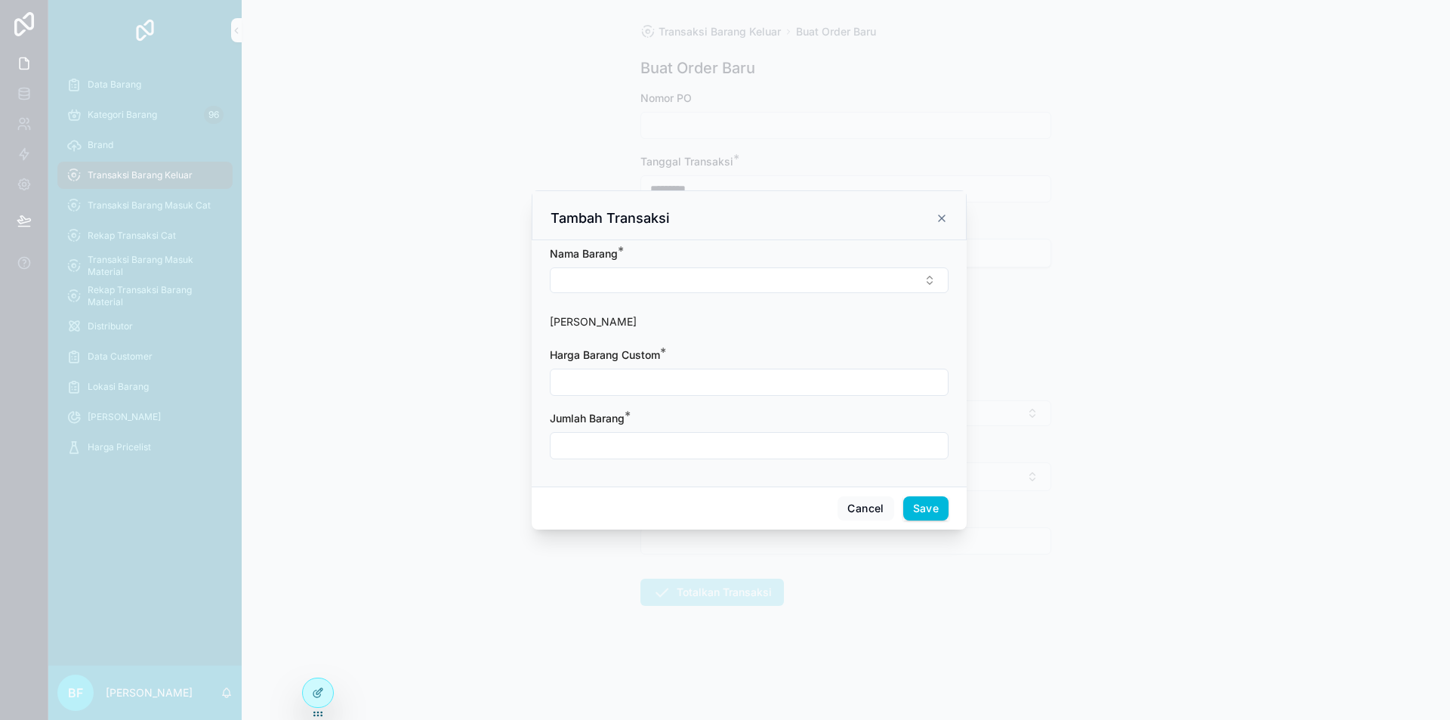
click at [732, 302] on form "Nama Barang * Harga Barang Harga Barang Custom * Jumlah Barang *" at bounding box center [749, 360] width 399 height 228
click at [740, 286] on button "Select Button" at bounding box center [749, 280] width 399 height 26
type input "**********"
click at [686, 380] on input "scrollable content" at bounding box center [749, 383] width 397 height 21
type input "**********"
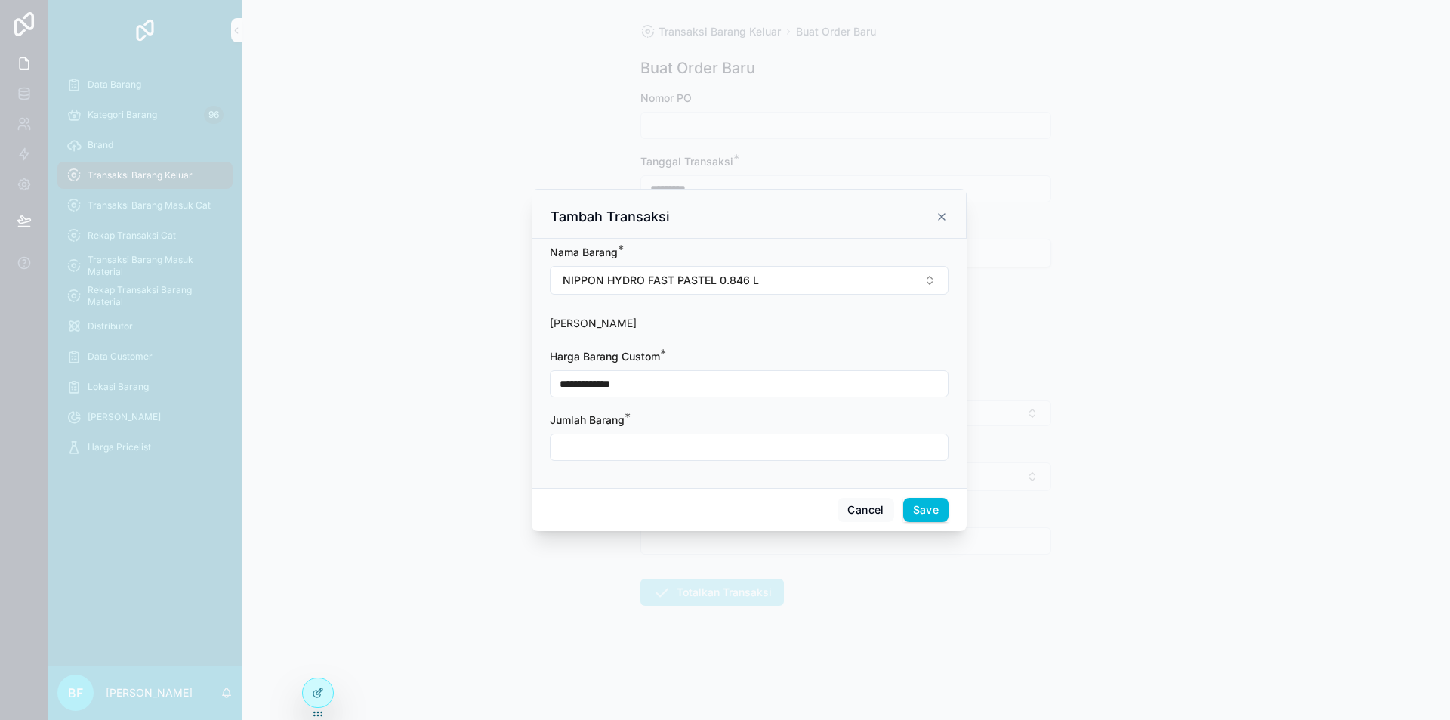
click at [650, 447] on input "scrollable content" at bounding box center [749, 447] width 397 height 21
type input "****"
click at [931, 512] on button "Save" at bounding box center [925, 510] width 45 height 24
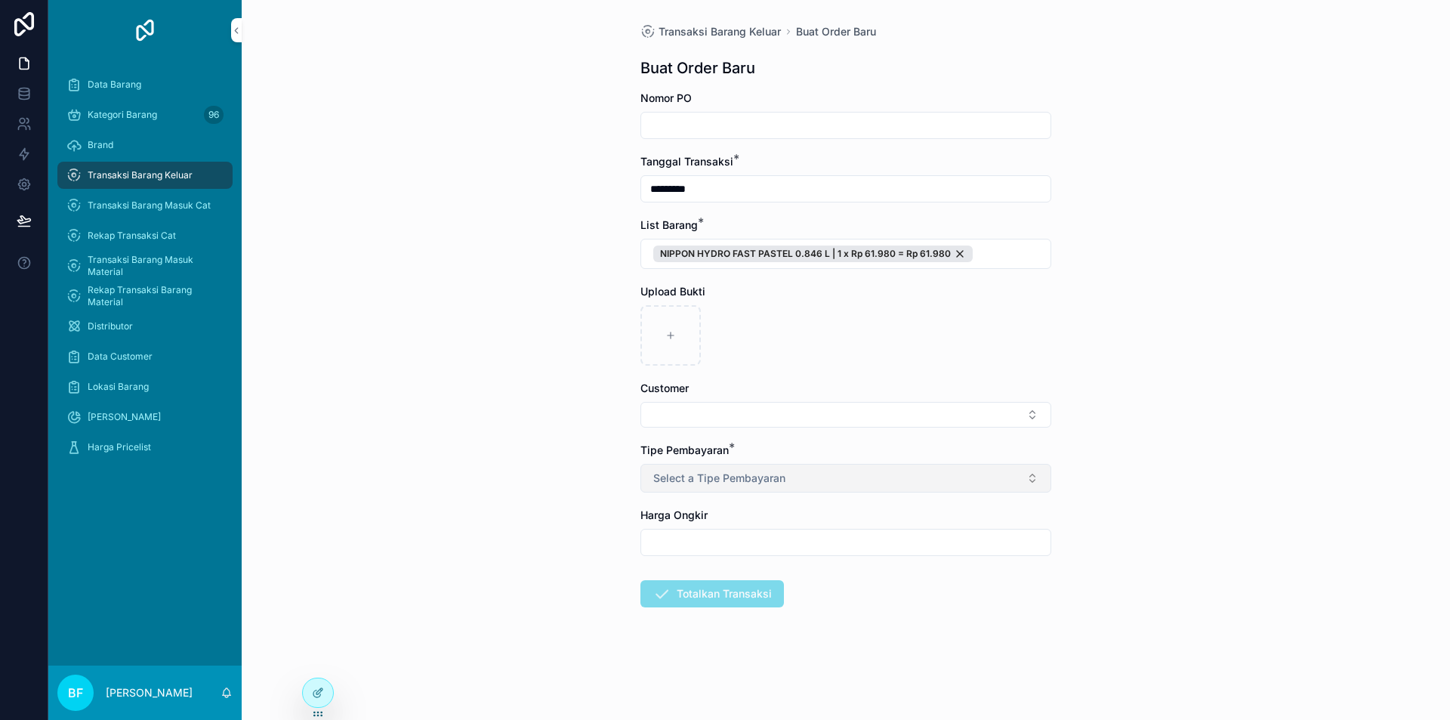
click at [774, 470] on button "Select a Tipe Pembayaran" at bounding box center [845, 478] width 411 height 29
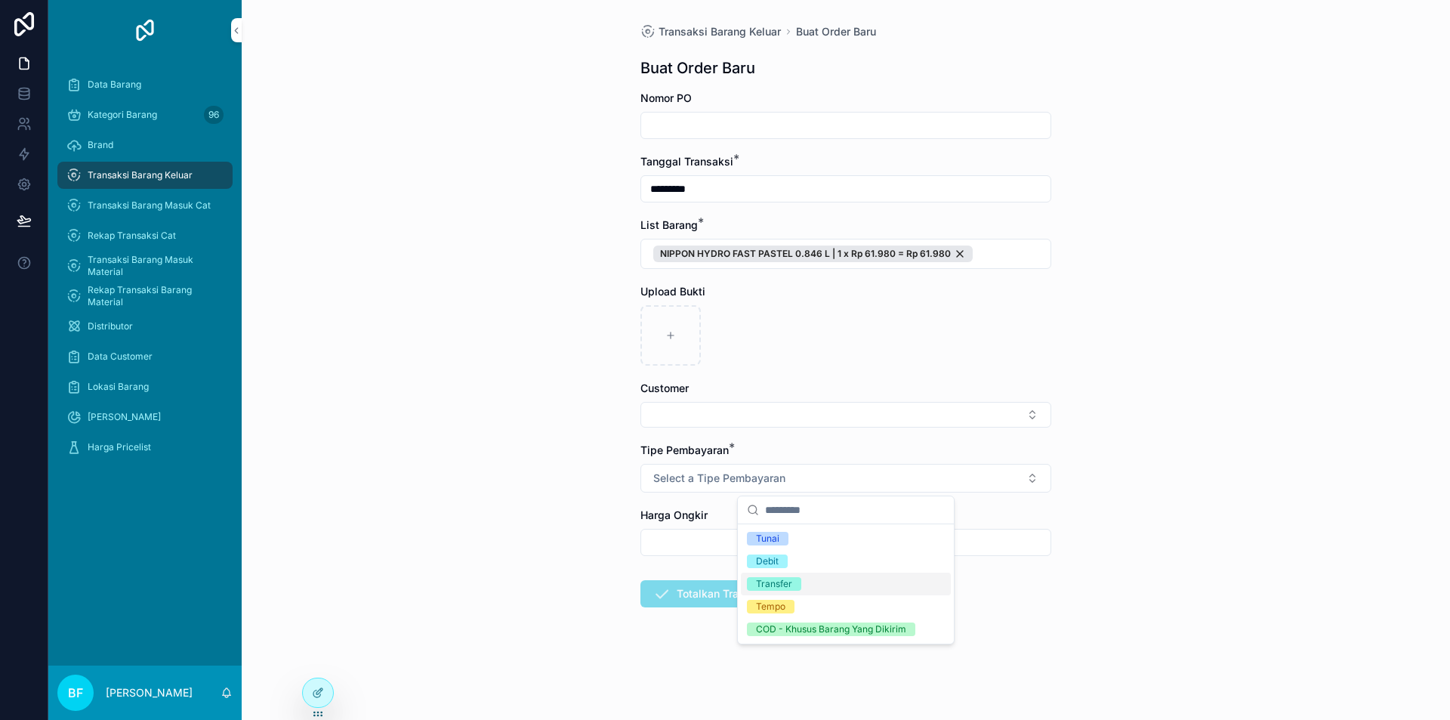
click at [793, 581] on span "Transfer" at bounding box center [774, 584] width 54 height 14
click at [761, 416] on button "Select Button" at bounding box center [845, 415] width 411 height 26
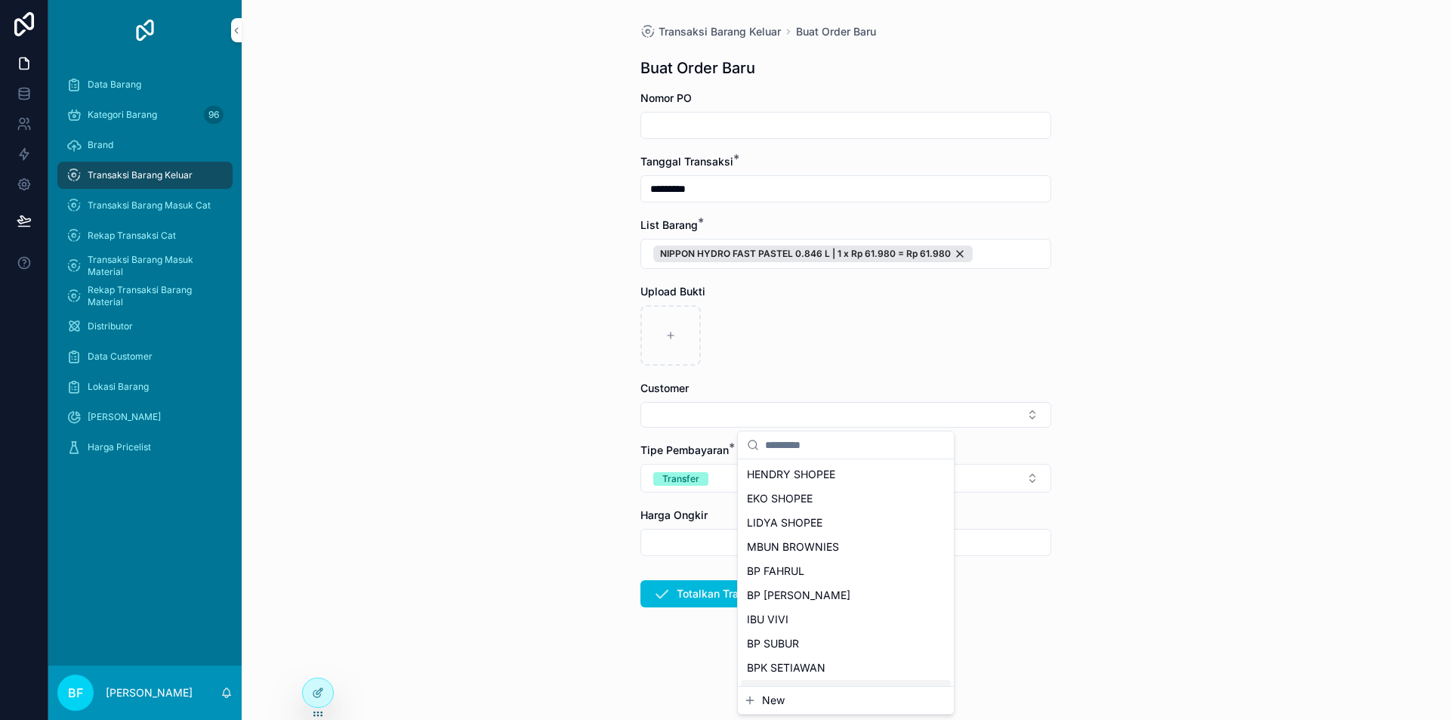
click at [770, 707] on span "New" at bounding box center [773, 700] width 23 height 15
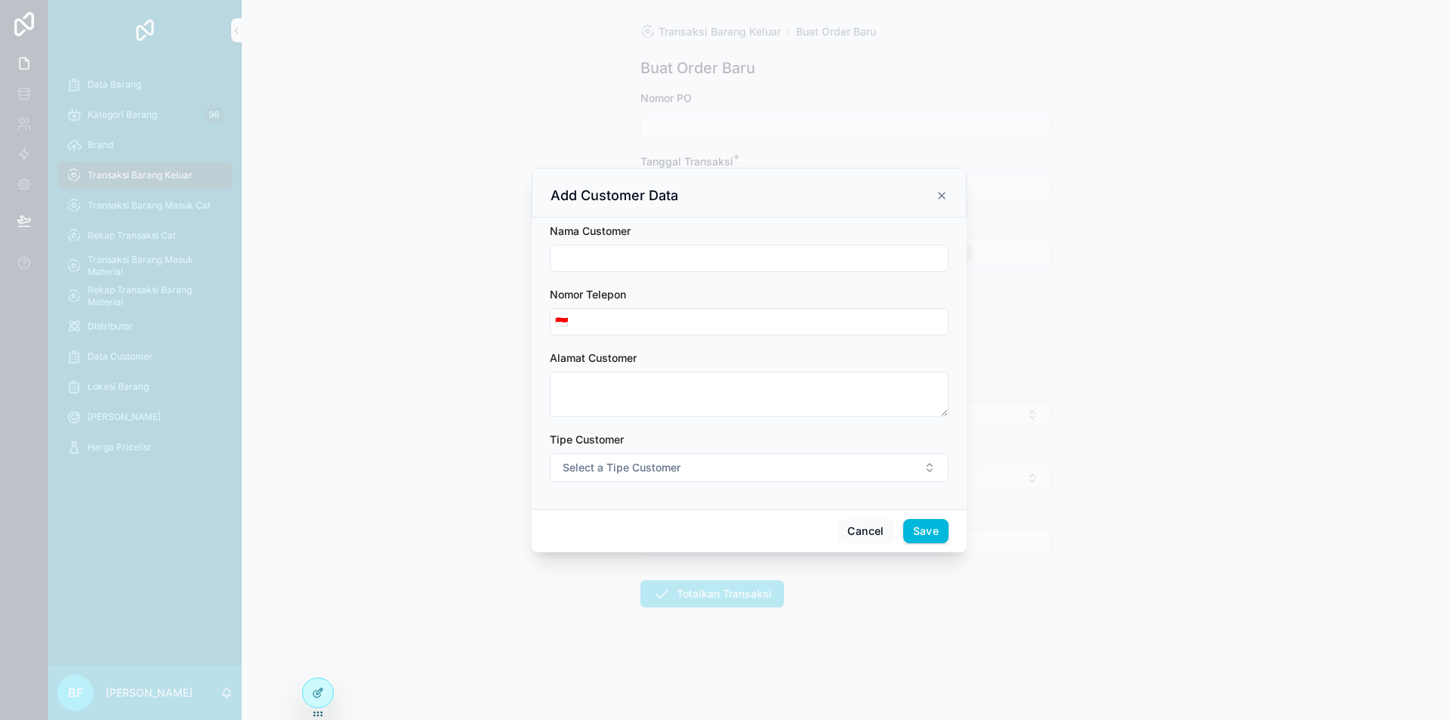
click at [721, 250] on input "scrollable content" at bounding box center [749, 258] width 397 height 21
type input "**********"
click at [672, 471] on span "Select a Tipe Customer" at bounding box center [622, 467] width 118 height 15
click at [685, 529] on div "Customer" at bounding box center [680, 528] width 42 height 14
click at [932, 540] on button "Save" at bounding box center [925, 531] width 45 height 24
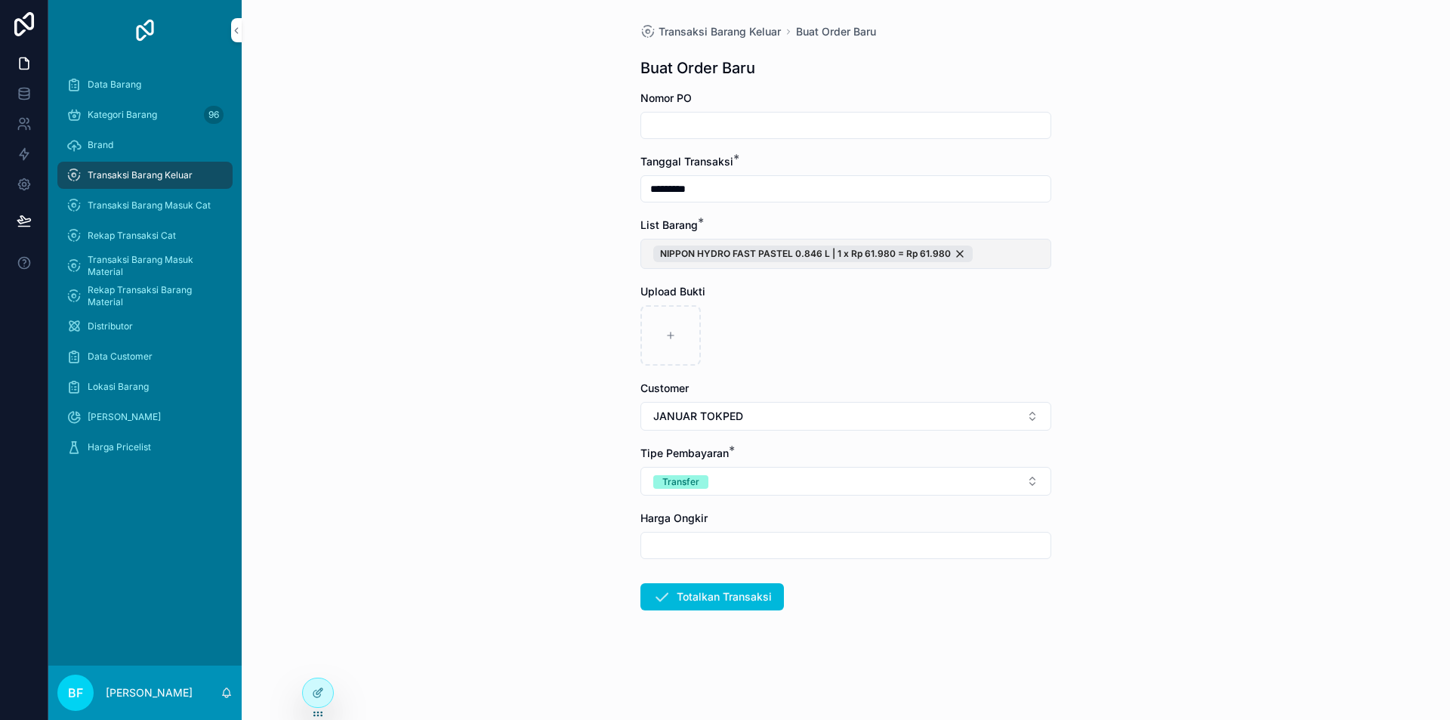
click at [1020, 247] on button "NIPPON HYDRO FAST PASTEL 0.846 L | 1 x Rp 61.980 = Rp 61.980" at bounding box center [845, 254] width 411 height 30
click at [756, 339] on button "New" at bounding box center [846, 346] width 204 height 15
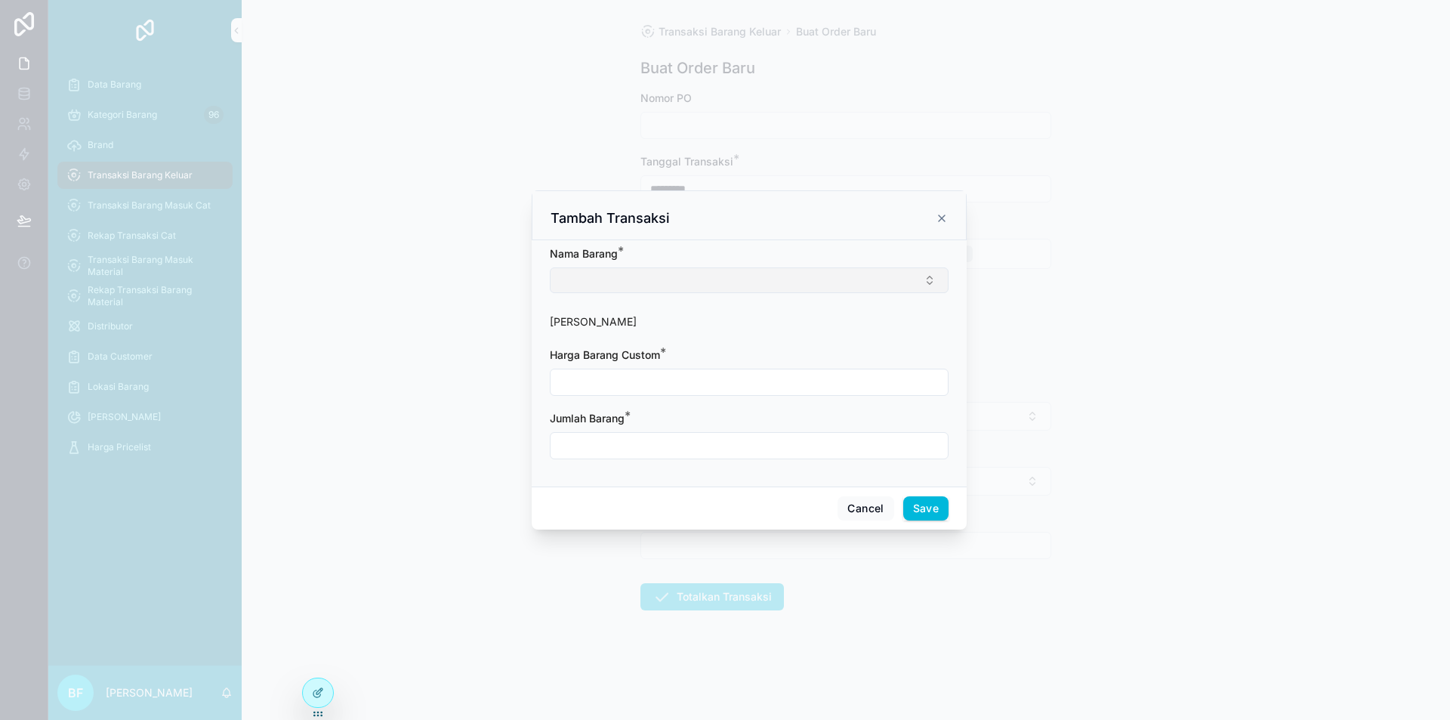
click at [732, 286] on button "Select Button" at bounding box center [749, 280] width 399 height 26
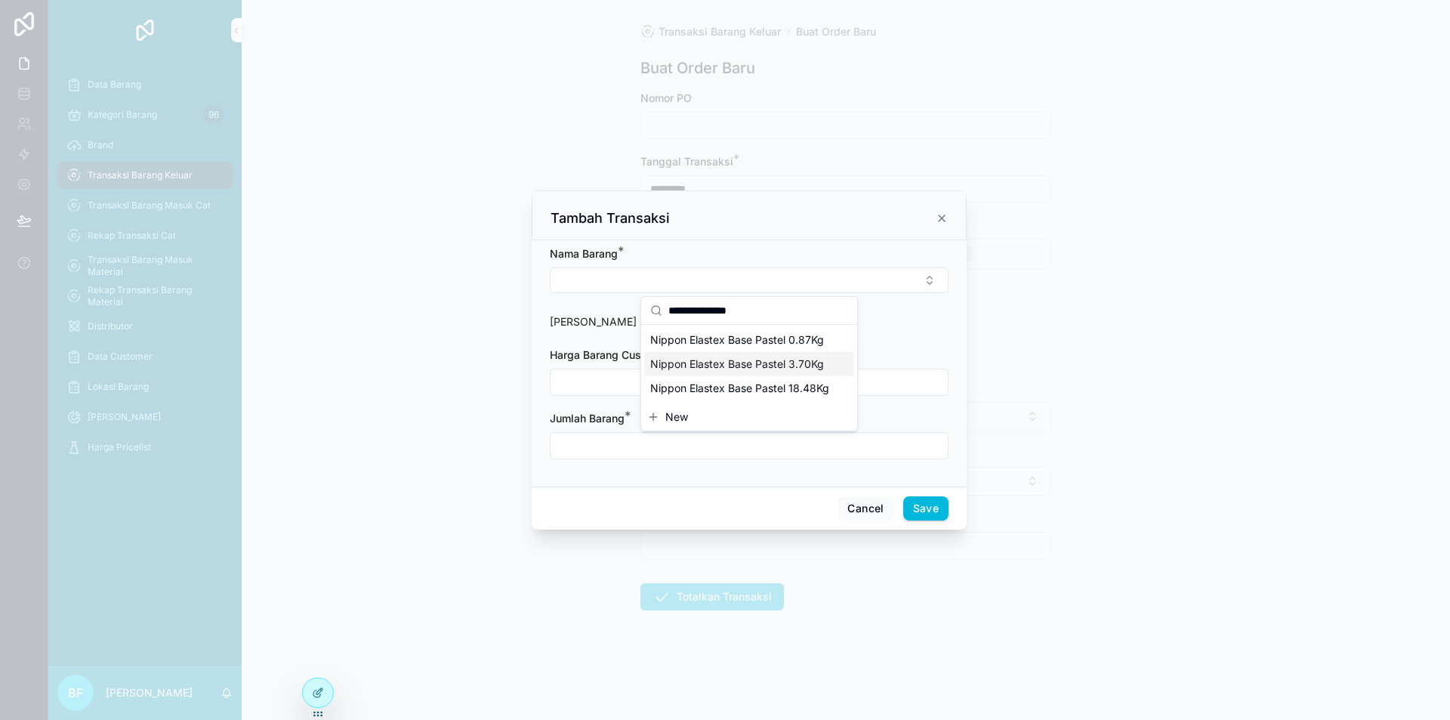
type input "**********"
click at [815, 367] on span "Nippon Elastex Base Pastel 3.70Kg" at bounding box center [737, 364] width 174 height 15
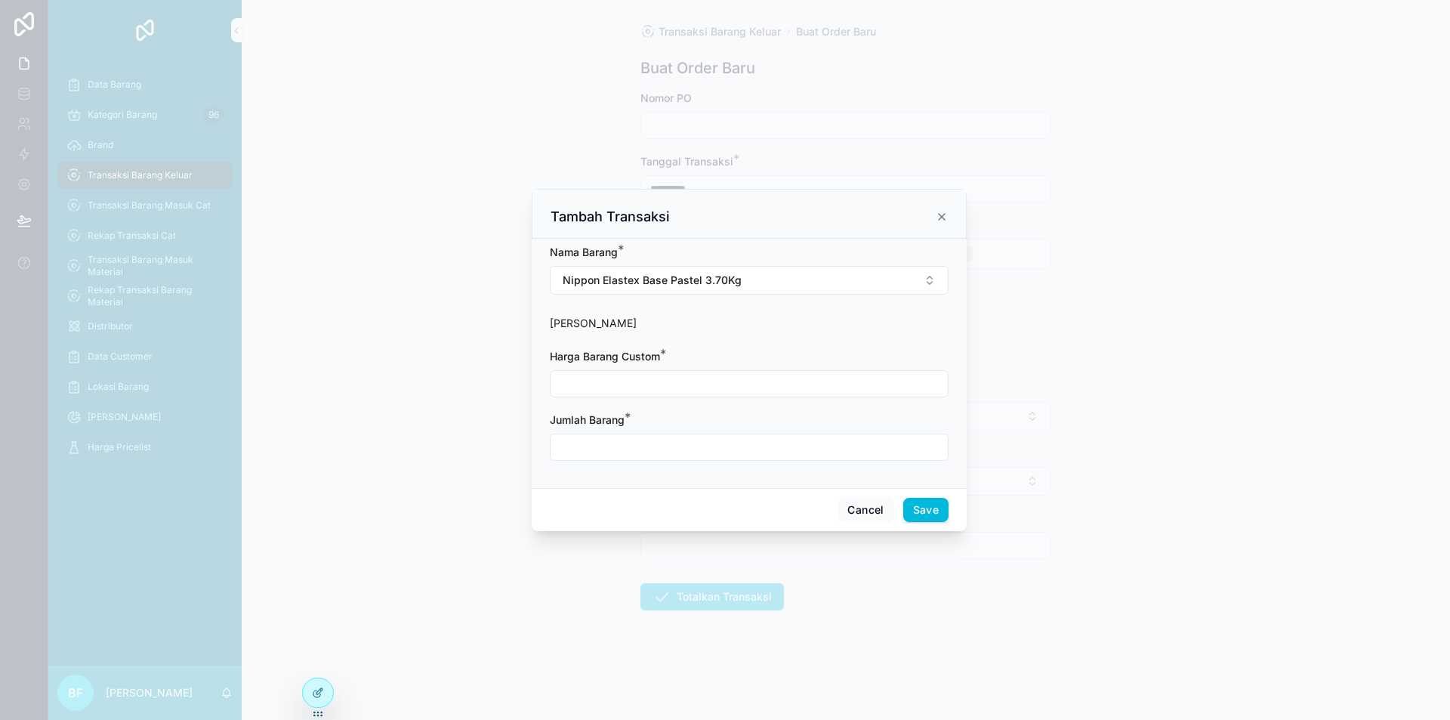
click at [787, 371] on div "scrollable content" at bounding box center [749, 383] width 399 height 27
click at [787, 375] on input "scrollable content" at bounding box center [749, 383] width 397 height 21
type input "**********"
click at [797, 442] on input "scrollable content" at bounding box center [749, 447] width 397 height 21
type input "****"
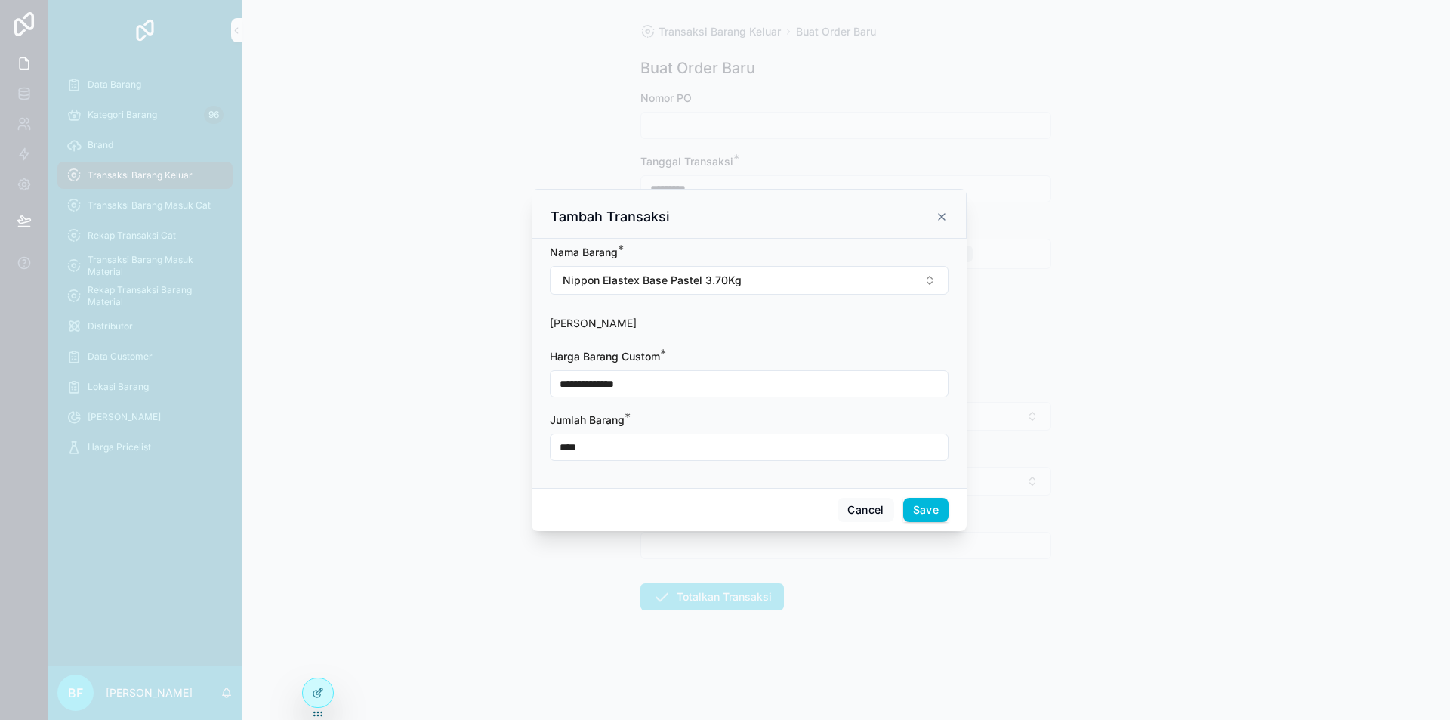
click at [928, 497] on div "Cancel Save" at bounding box center [749, 509] width 435 height 43
click at [928, 505] on button "Save" at bounding box center [925, 510] width 45 height 24
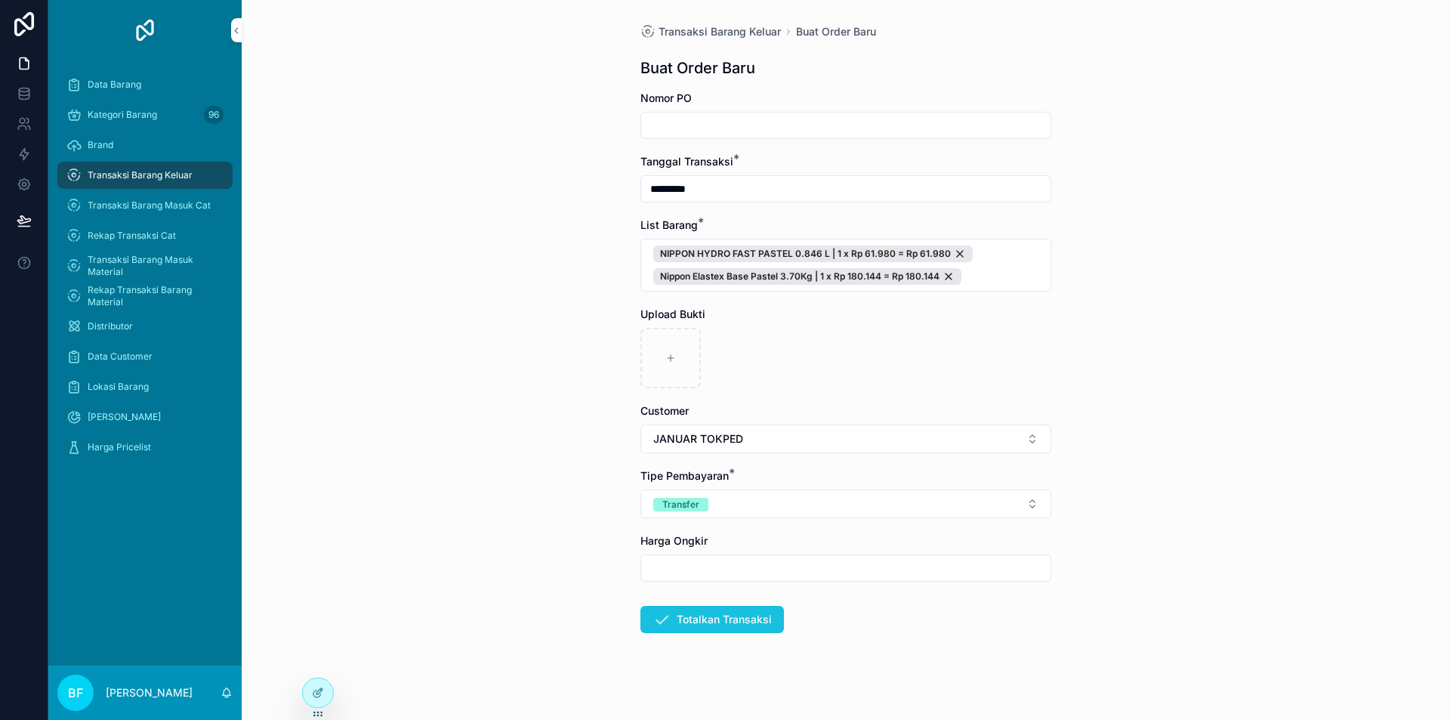
click at [767, 607] on button "Totalkan Transaksi" at bounding box center [712, 619] width 144 height 27
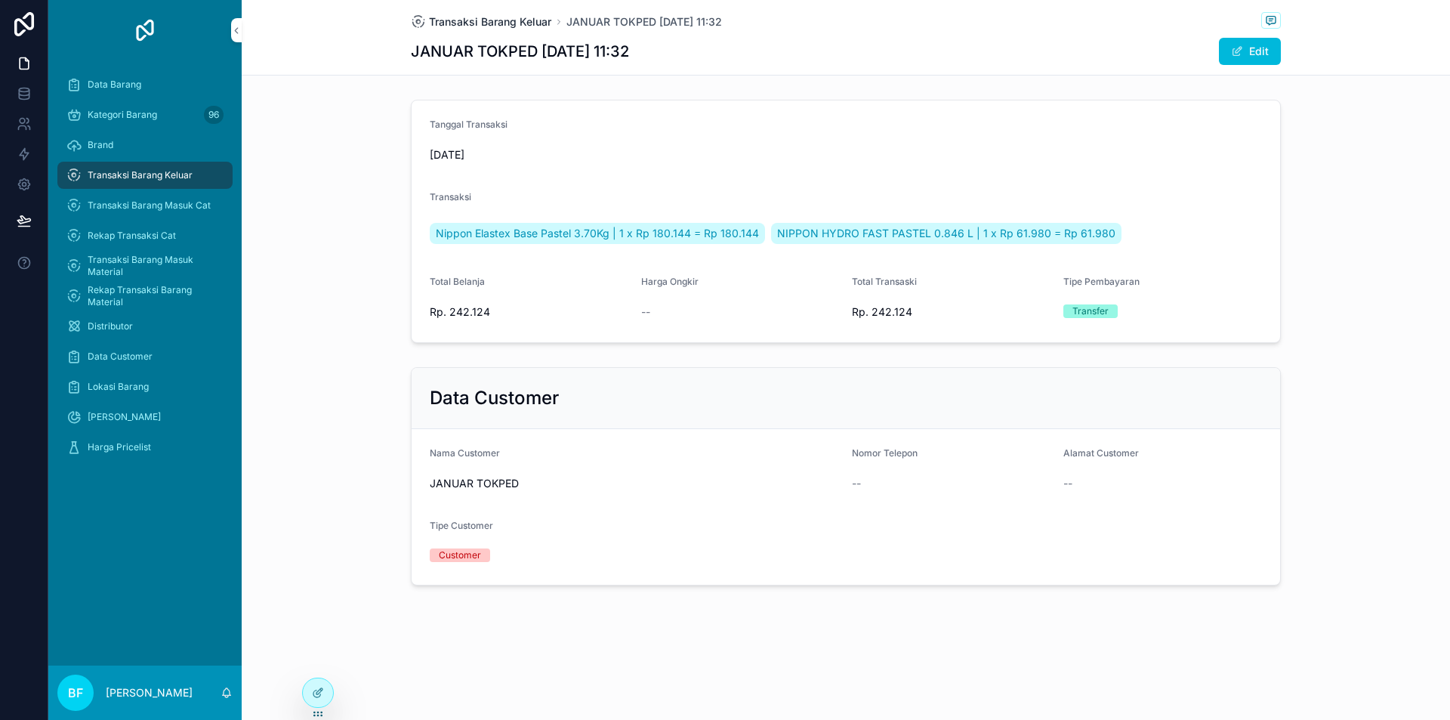
click at [507, 20] on span "Transaksi Barang Keluar" at bounding box center [490, 21] width 122 height 15
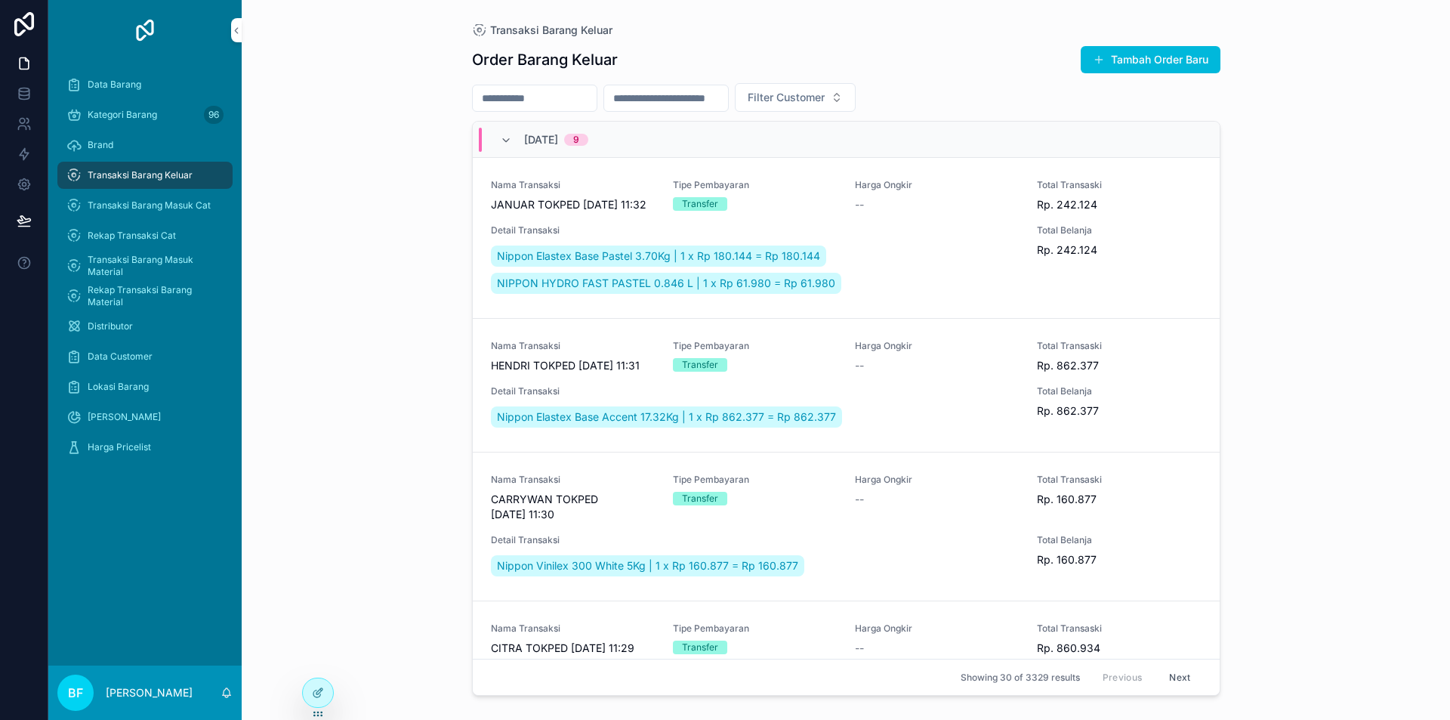
click at [1153, 63] on button "Tambah Order Baru" at bounding box center [1151, 59] width 140 height 27
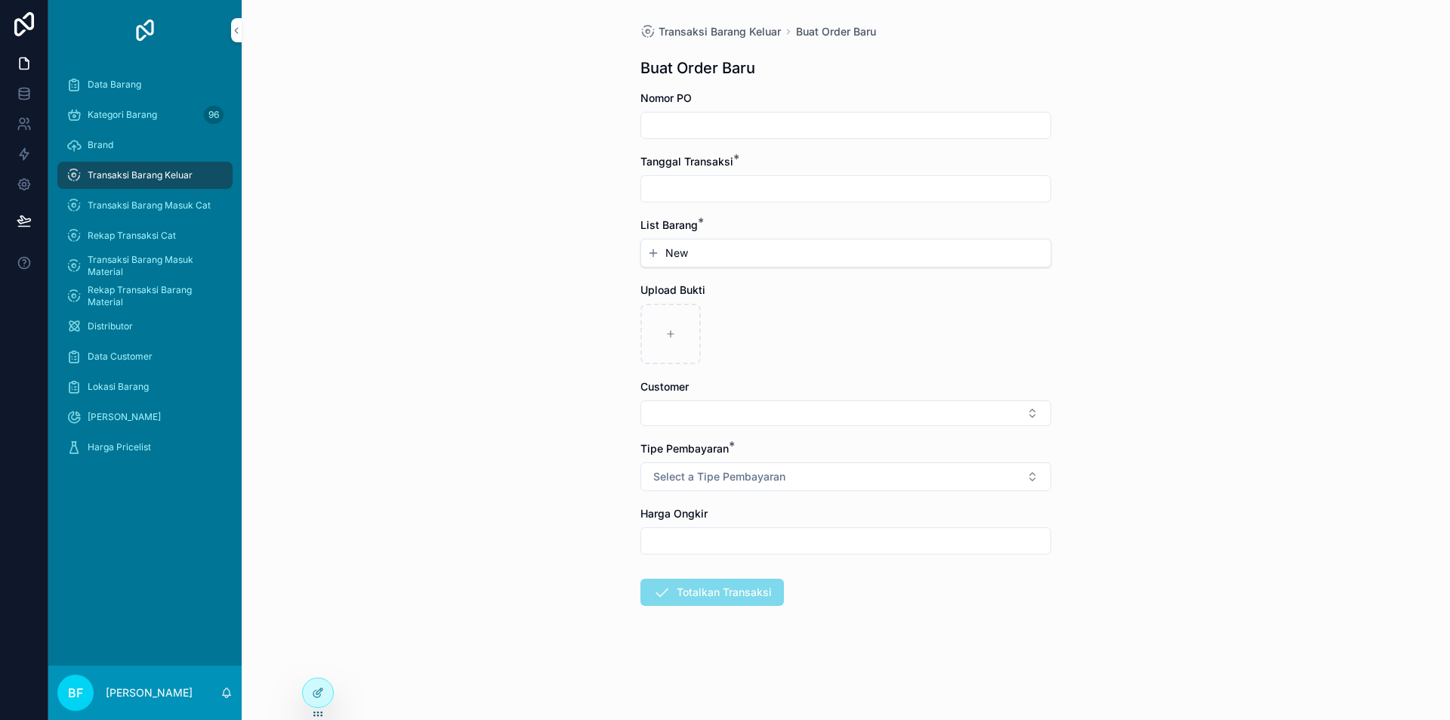
click at [742, 198] on input "scrollable content" at bounding box center [845, 188] width 409 height 21
drag, startPoint x: 881, startPoint y: 322, endPoint x: 736, endPoint y: 242, distance: 165.0
click at [881, 321] on button "3" at bounding box center [873, 312] width 27 height 27
type input "*********"
click at [698, 248] on button "New" at bounding box center [845, 252] width 397 height 15
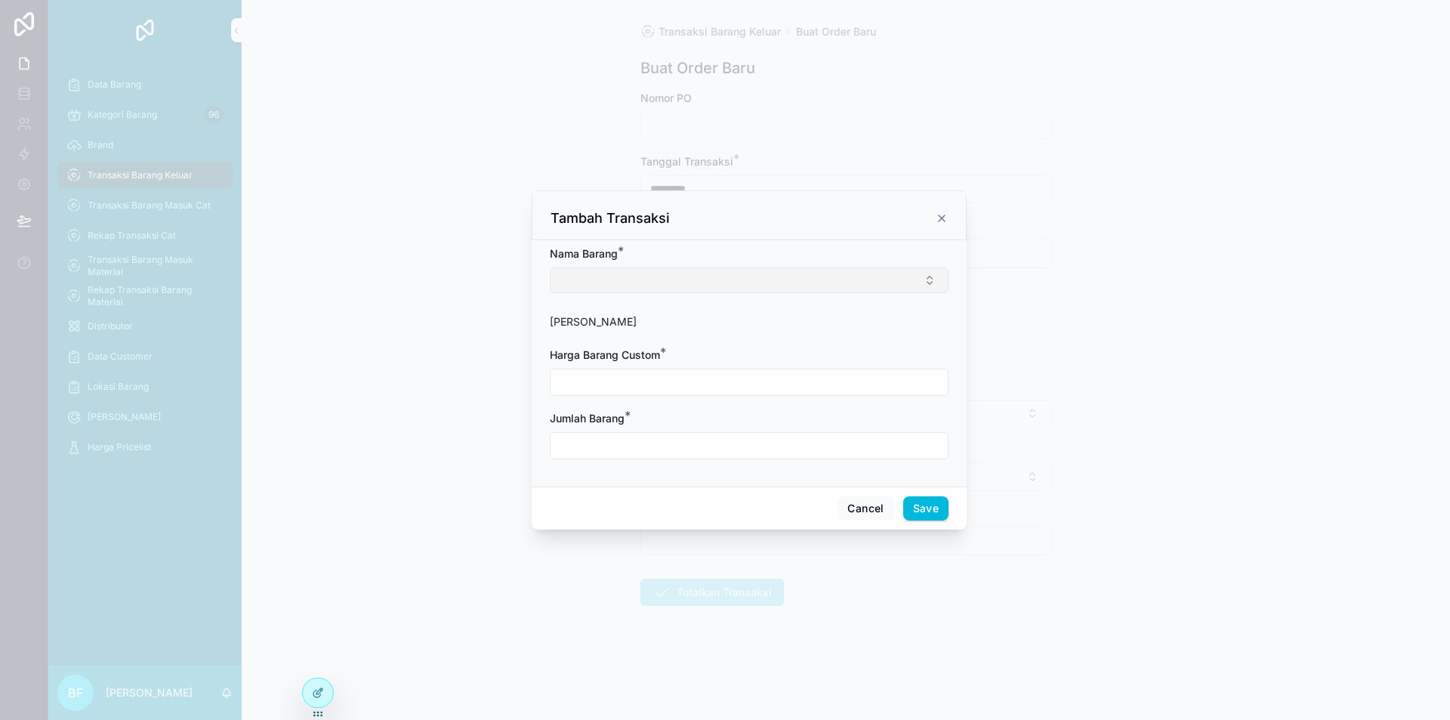
drag, startPoint x: 711, startPoint y: 259, endPoint x: 732, endPoint y: 295, distance: 42.0
click at [725, 285] on div "[PERSON_NAME] *" at bounding box center [749, 269] width 399 height 47
click at [732, 295] on form "Nama Barang * Harga Barang Harga Barang Custom * Jumlah Barang *" at bounding box center [749, 360] width 399 height 228
click at [732, 280] on button "Select Button" at bounding box center [749, 280] width 399 height 26
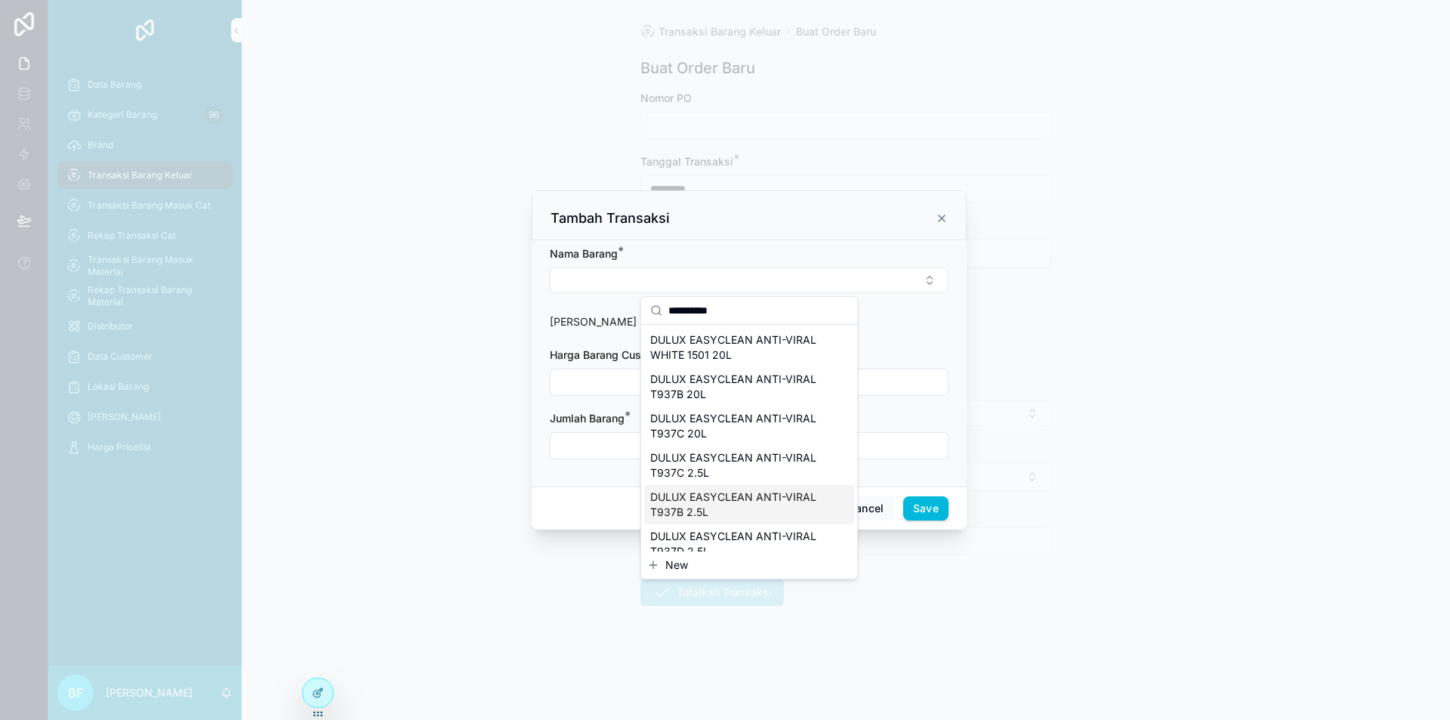
type input "*********"
click at [705, 507] on span "DULUX EASYCLEAN ANTI-VIRAL T937B 2.5L" at bounding box center [740, 504] width 180 height 30
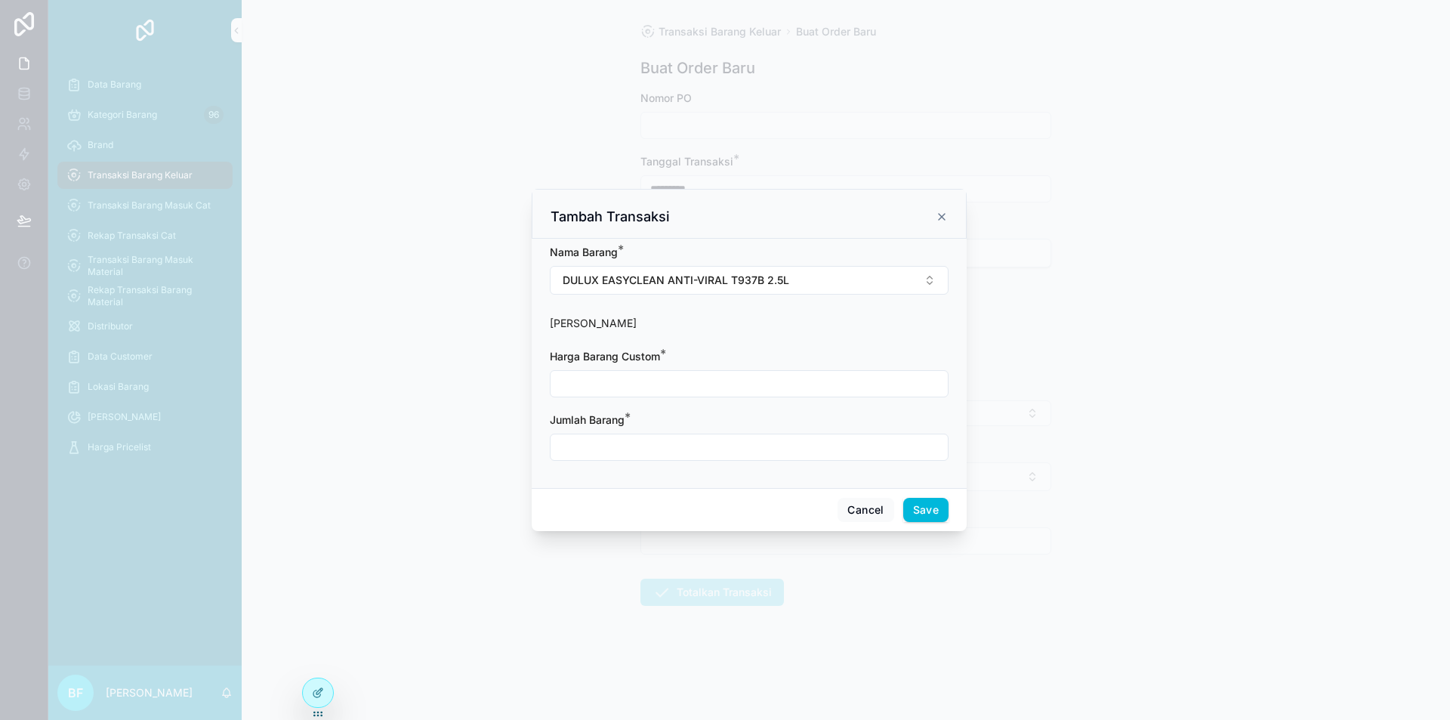
click at [665, 446] on input "scrollable content" at bounding box center [749, 447] width 397 height 21
type input "****"
click at [686, 401] on form "Nama Barang * DULUX EASYCLEAN ANTI-VIRAL T937B 2.5L Harga Barang Harga Barang C…" at bounding box center [749, 360] width 399 height 231
click at [692, 393] on input "scrollable content" at bounding box center [749, 383] width 397 height 21
type input "**********"
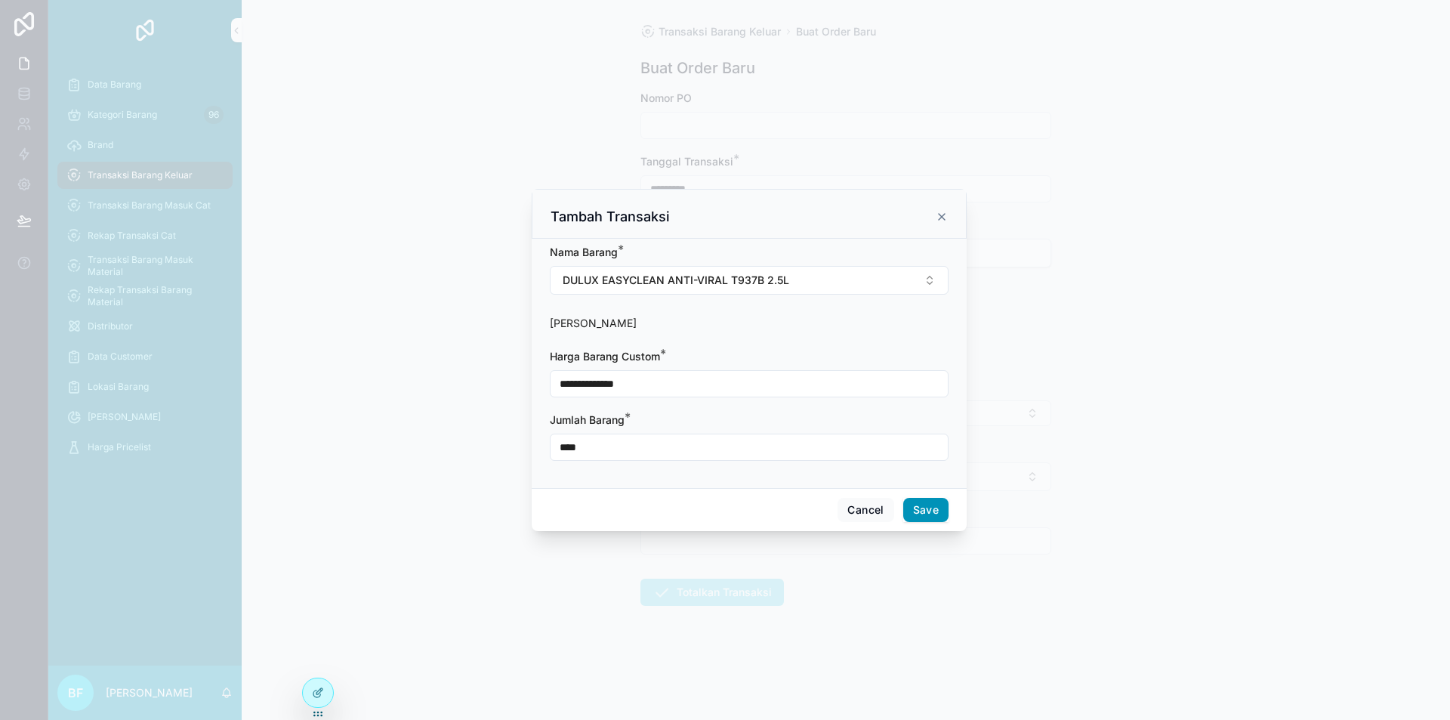
click at [910, 502] on button "Save" at bounding box center [925, 510] width 45 height 24
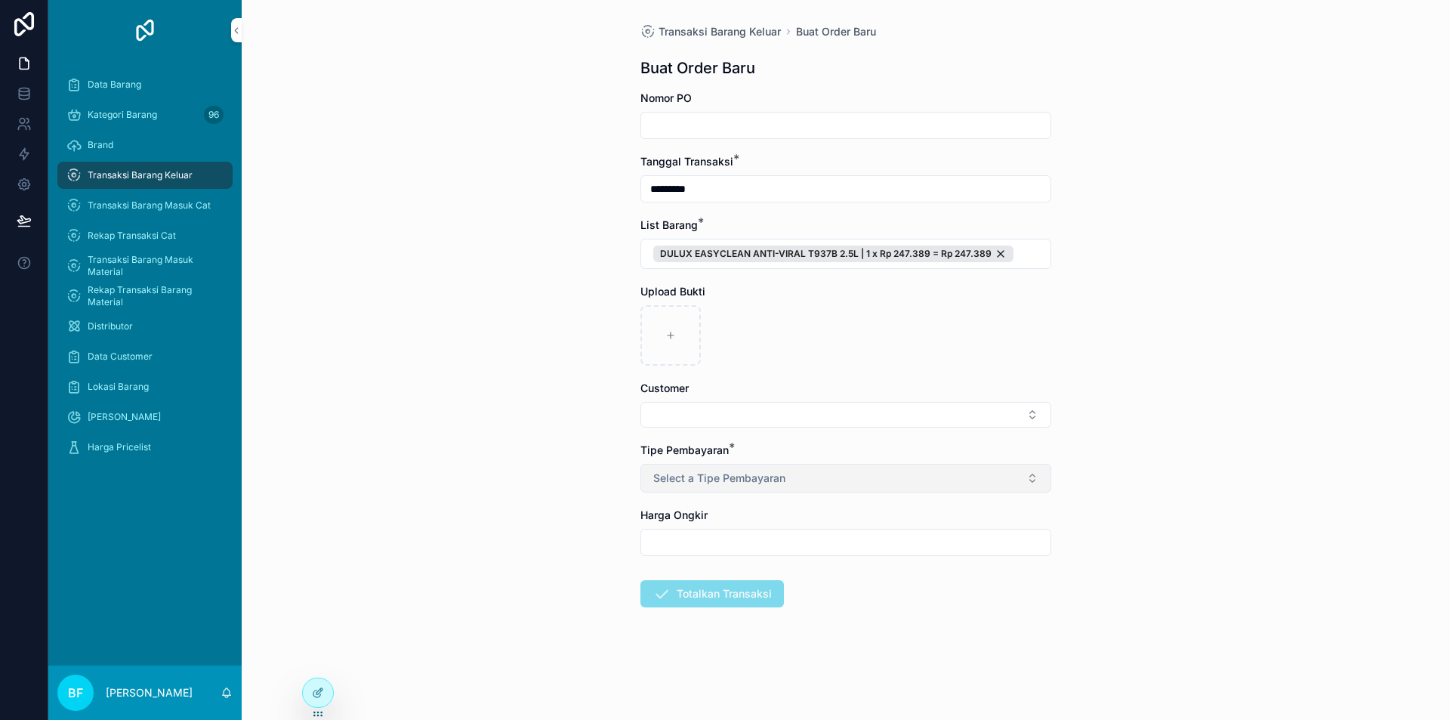
click at [798, 480] on button "Select a Tipe Pembayaran" at bounding box center [845, 478] width 411 height 29
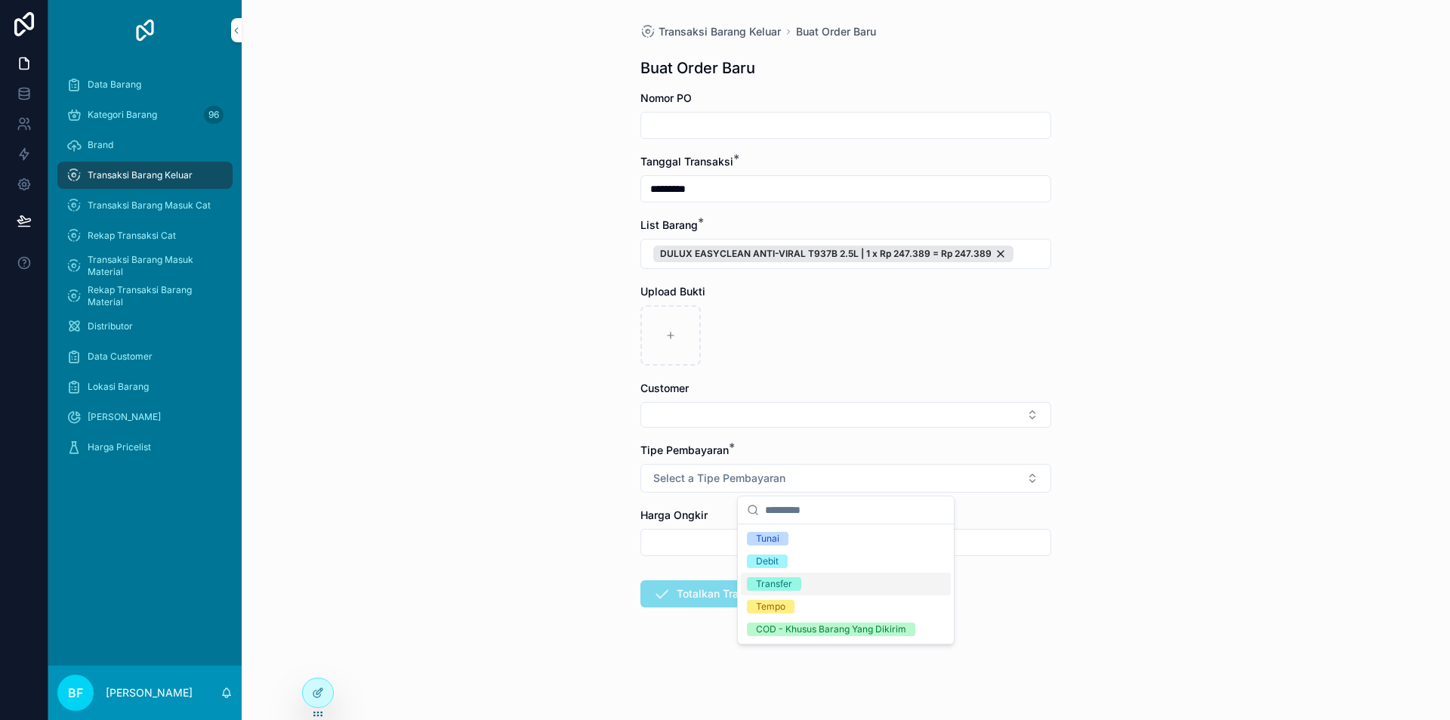
click at [782, 582] on div "Transfer" at bounding box center [774, 584] width 36 height 14
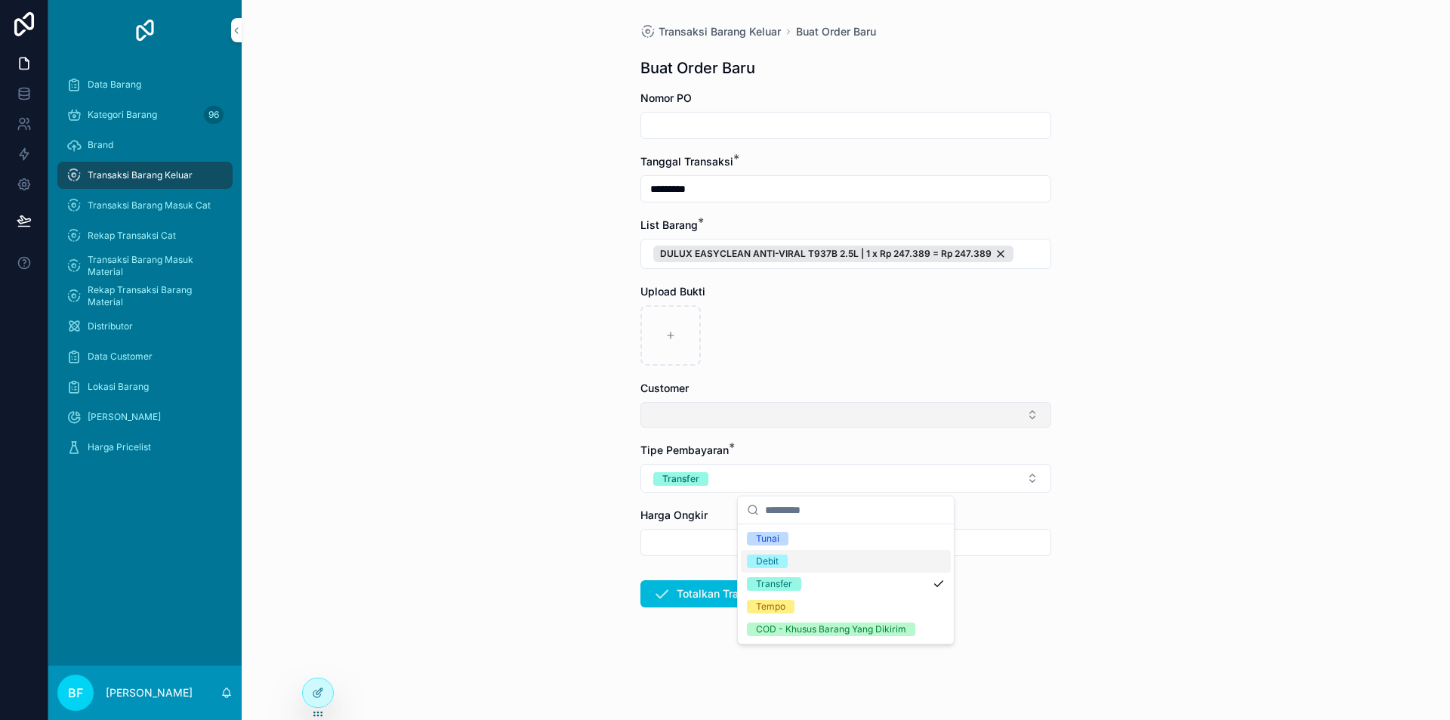
click at [782, 415] on button "Select Button" at bounding box center [845, 415] width 411 height 26
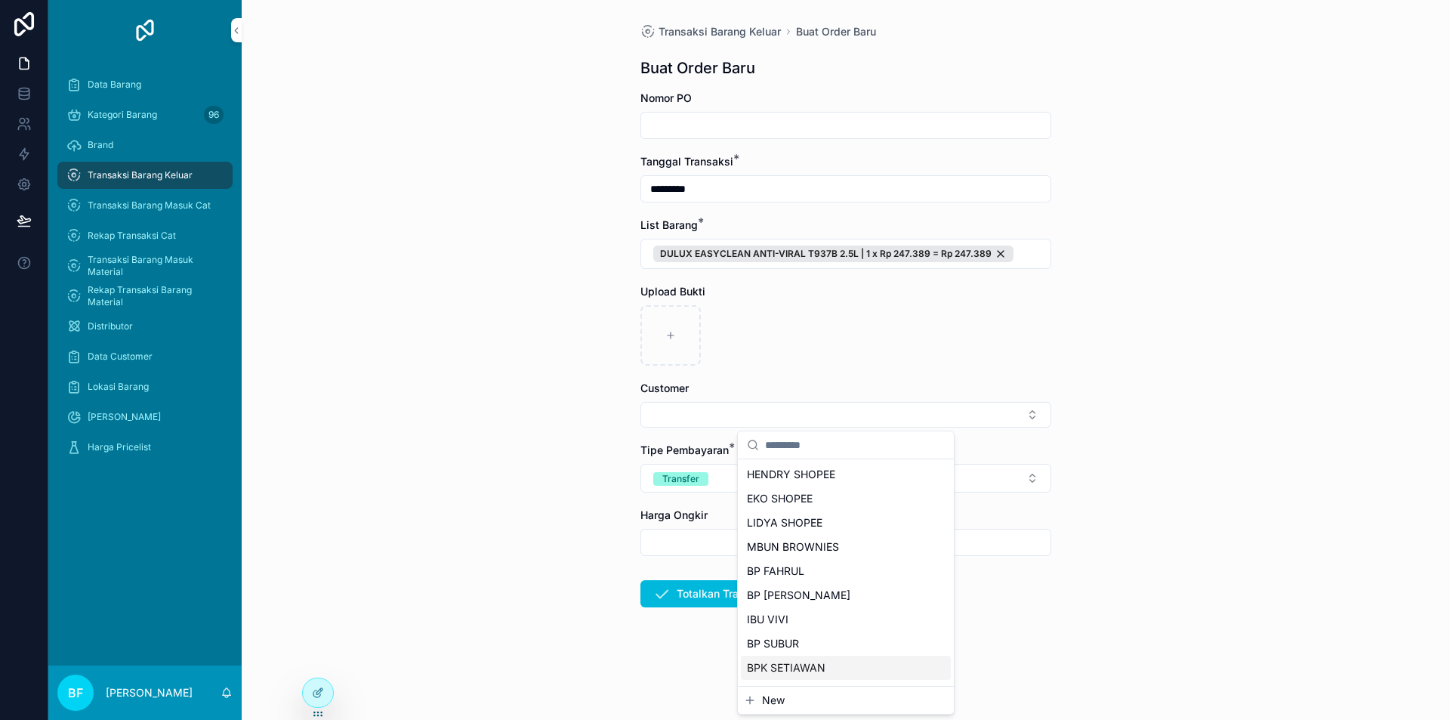
click at [766, 705] on span "New" at bounding box center [773, 700] width 23 height 15
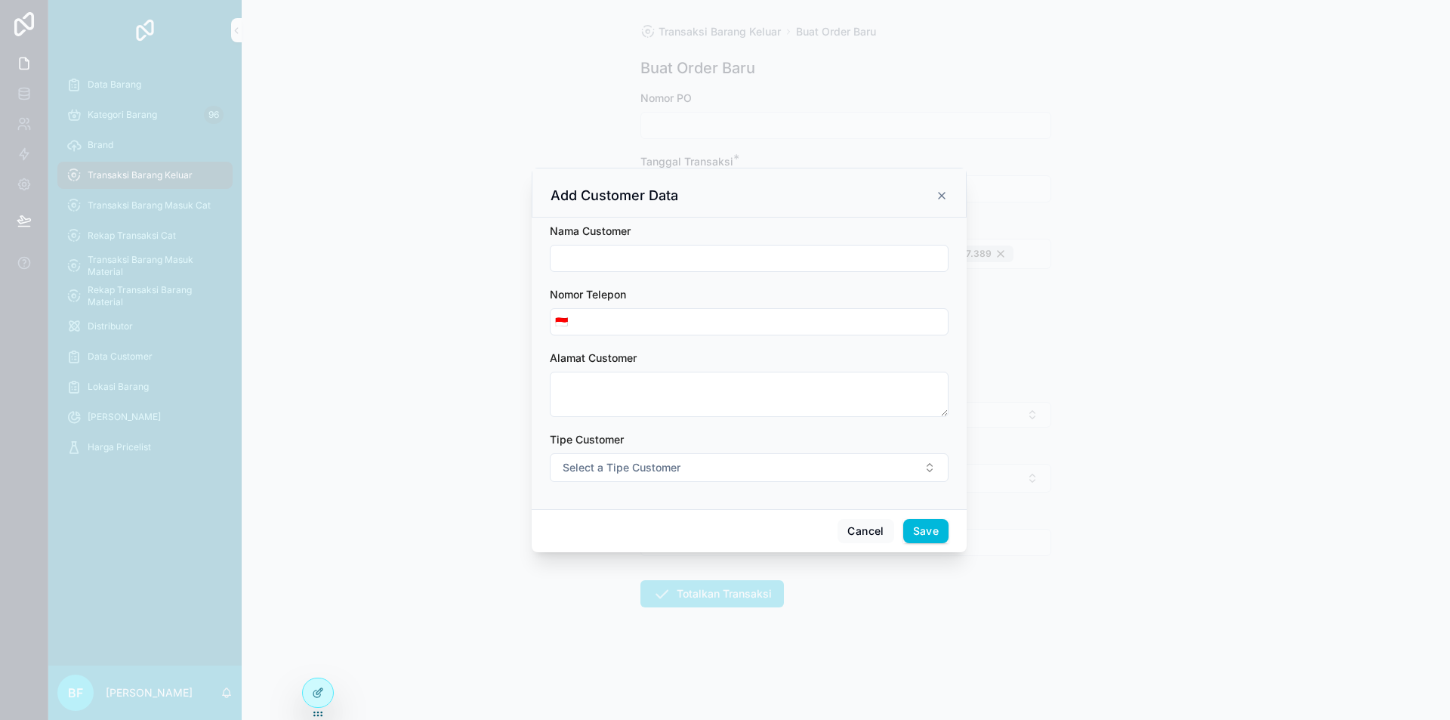
click at [653, 262] on input "scrollable content" at bounding box center [749, 258] width 397 height 21
click at [647, 267] on input "*******" at bounding box center [749, 258] width 397 height 21
type input "**********"
click at [661, 468] on span "Select a Tipe Customer" at bounding box center [622, 467] width 118 height 15
click at [686, 528] on div "Customer" at bounding box center [680, 528] width 42 height 14
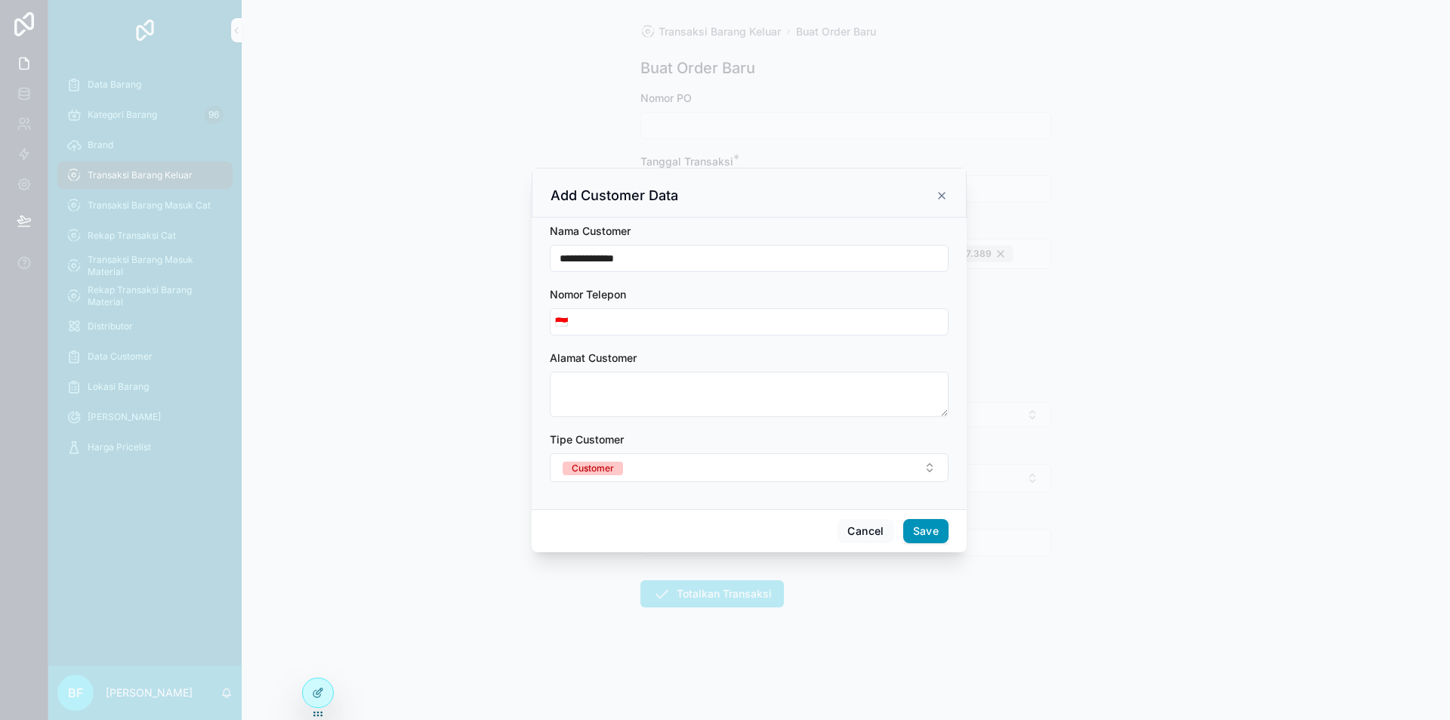
click at [928, 533] on button "Save" at bounding box center [925, 531] width 45 height 24
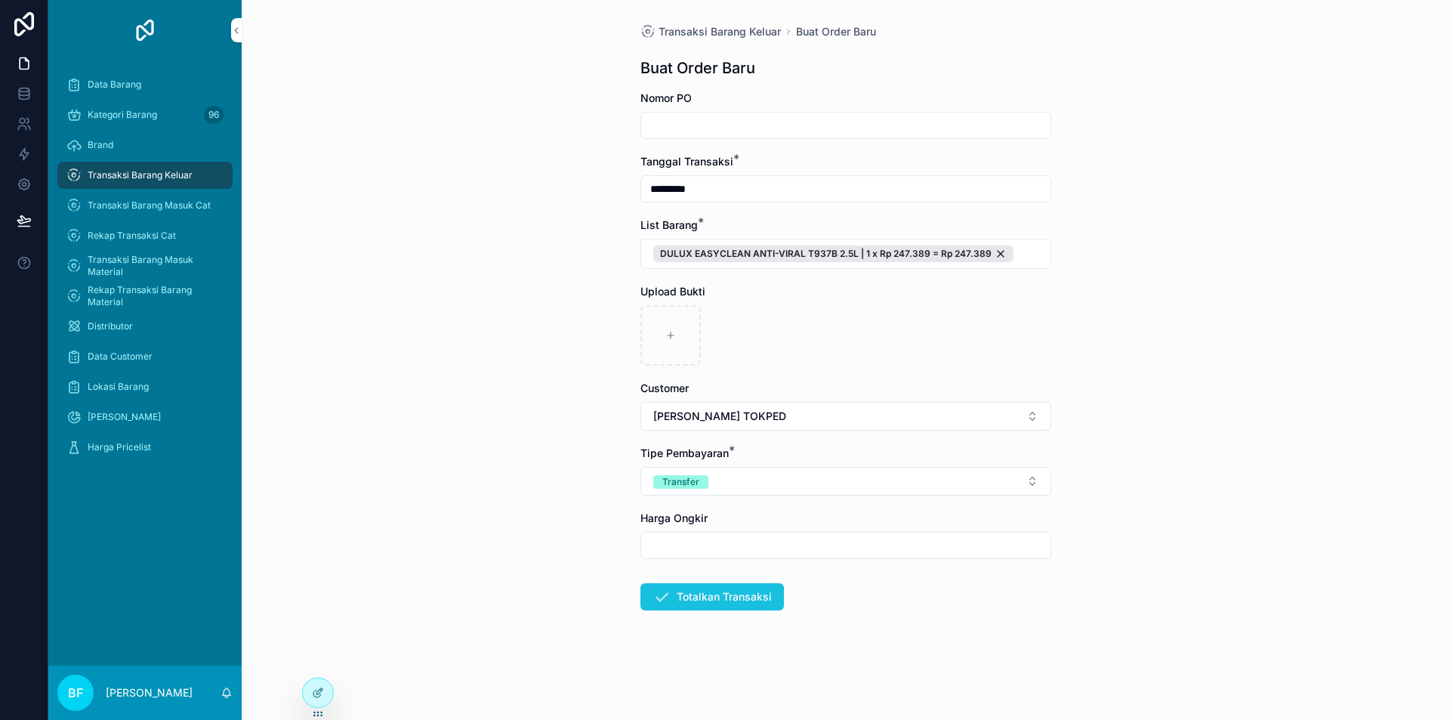
click at [718, 591] on button "Totalkan Transaksi" at bounding box center [712, 596] width 144 height 27
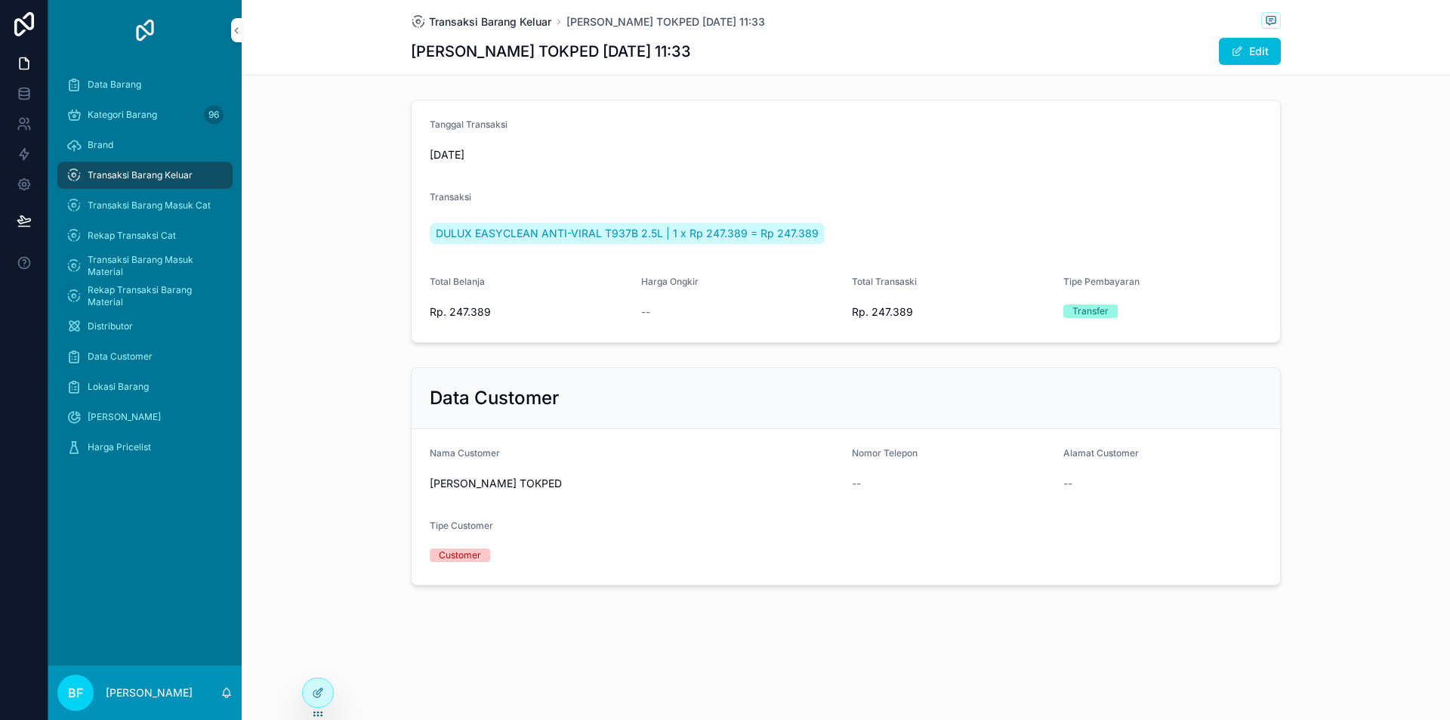
click at [520, 23] on span "Transaksi Barang Keluar" at bounding box center [490, 21] width 122 height 15
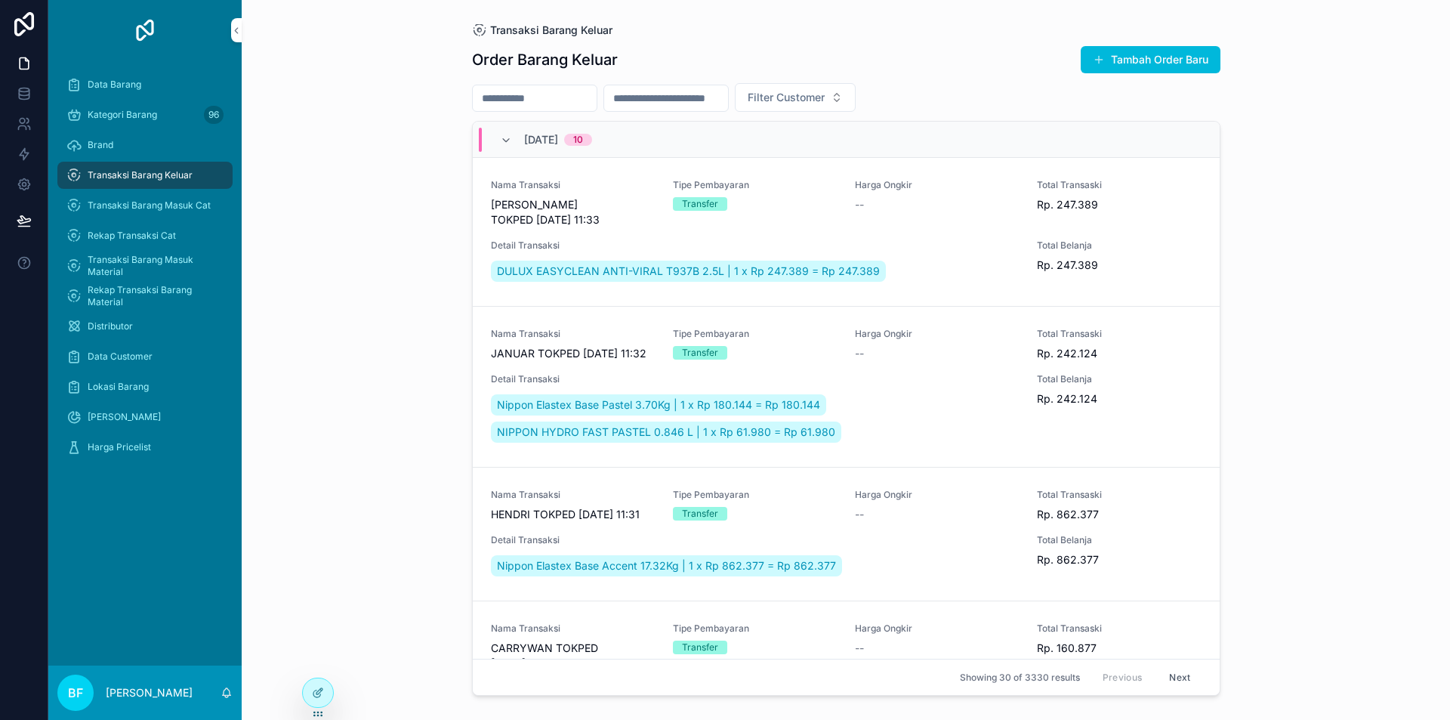
click at [539, 31] on span "Transaksi Barang Keluar" at bounding box center [551, 30] width 122 height 15
click at [1115, 63] on button "Tambah Order Baru" at bounding box center [1151, 59] width 140 height 27
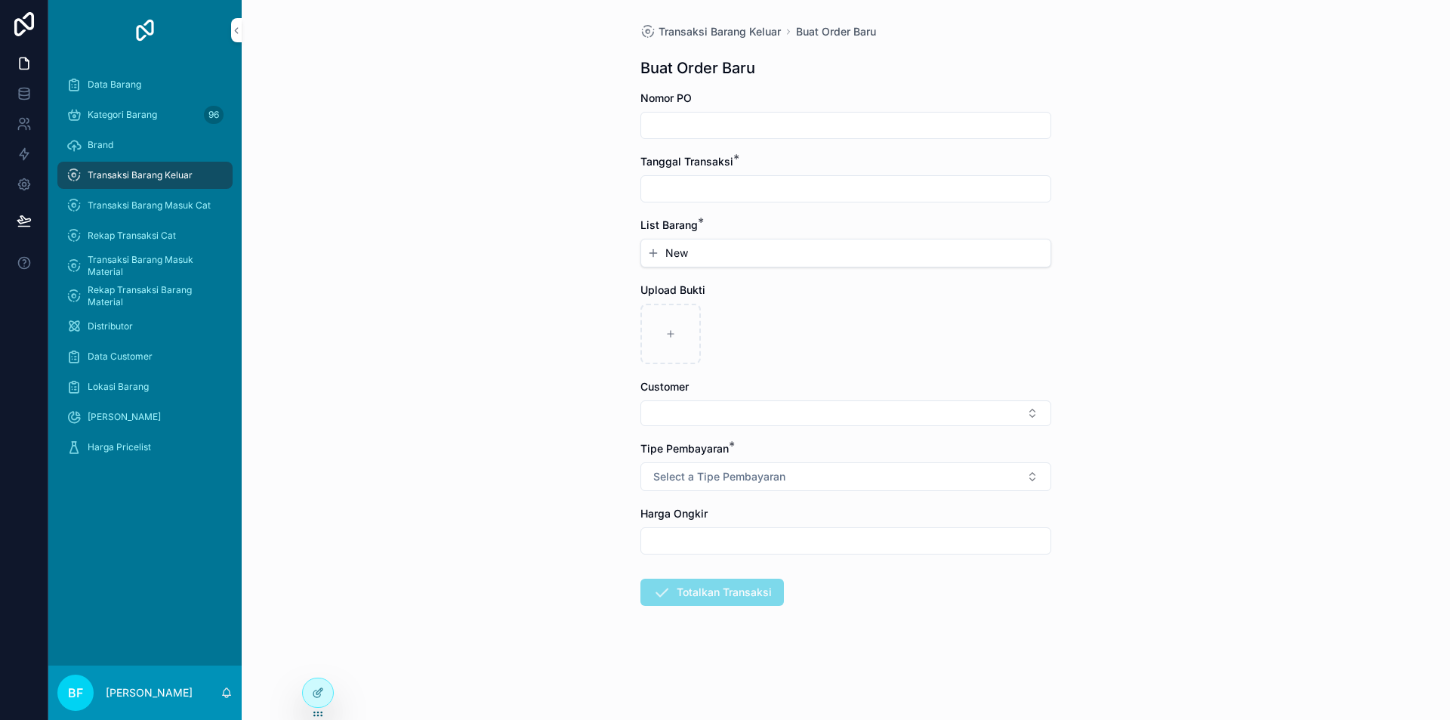
click at [825, 186] on input "scrollable content" at bounding box center [845, 188] width 409 height 21
click at [872, 323] on button "3" at bounding box center [873, 312] width 27 height 27
type input "*********"
click at [702, 247] on button "New" at bounding box center [845, 252] width 397 height 15
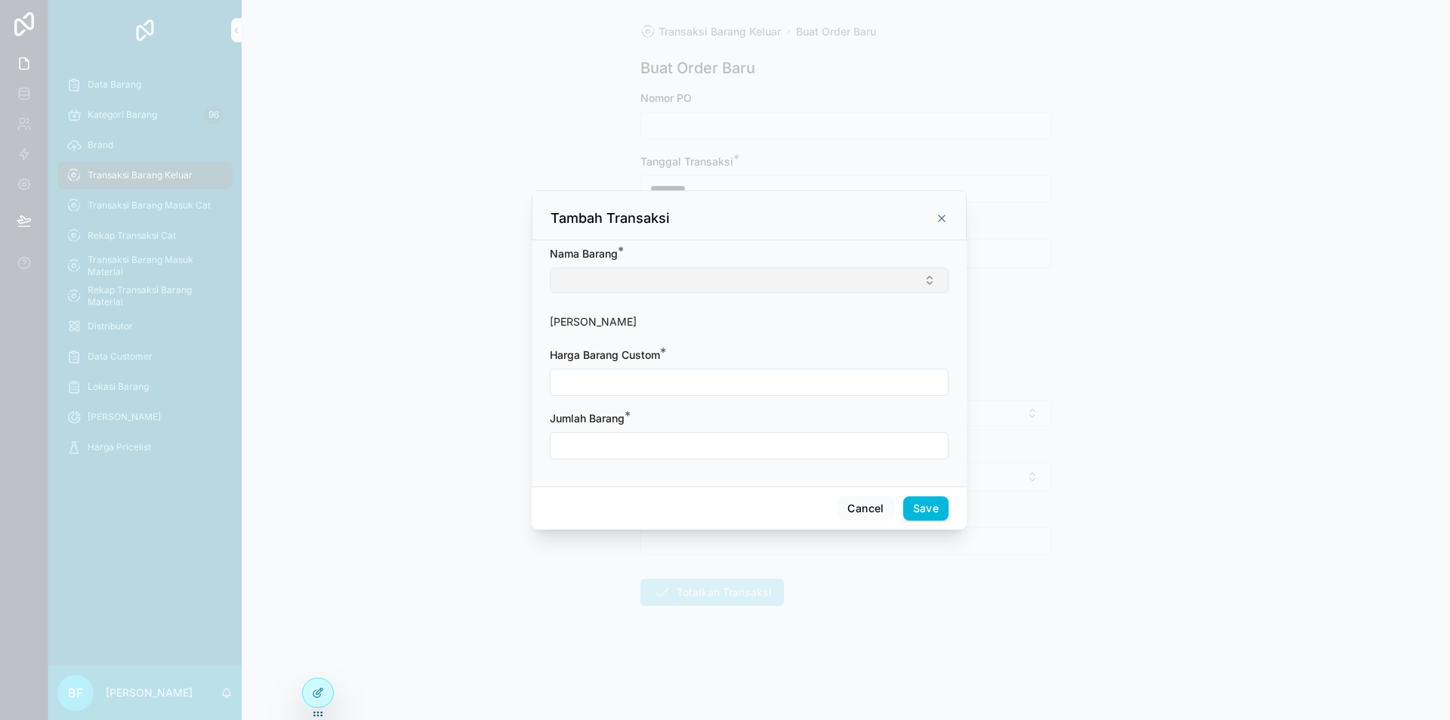
click at [711, 282] on button "Select Button" at bounding box center [749, 280] width 399 height 26
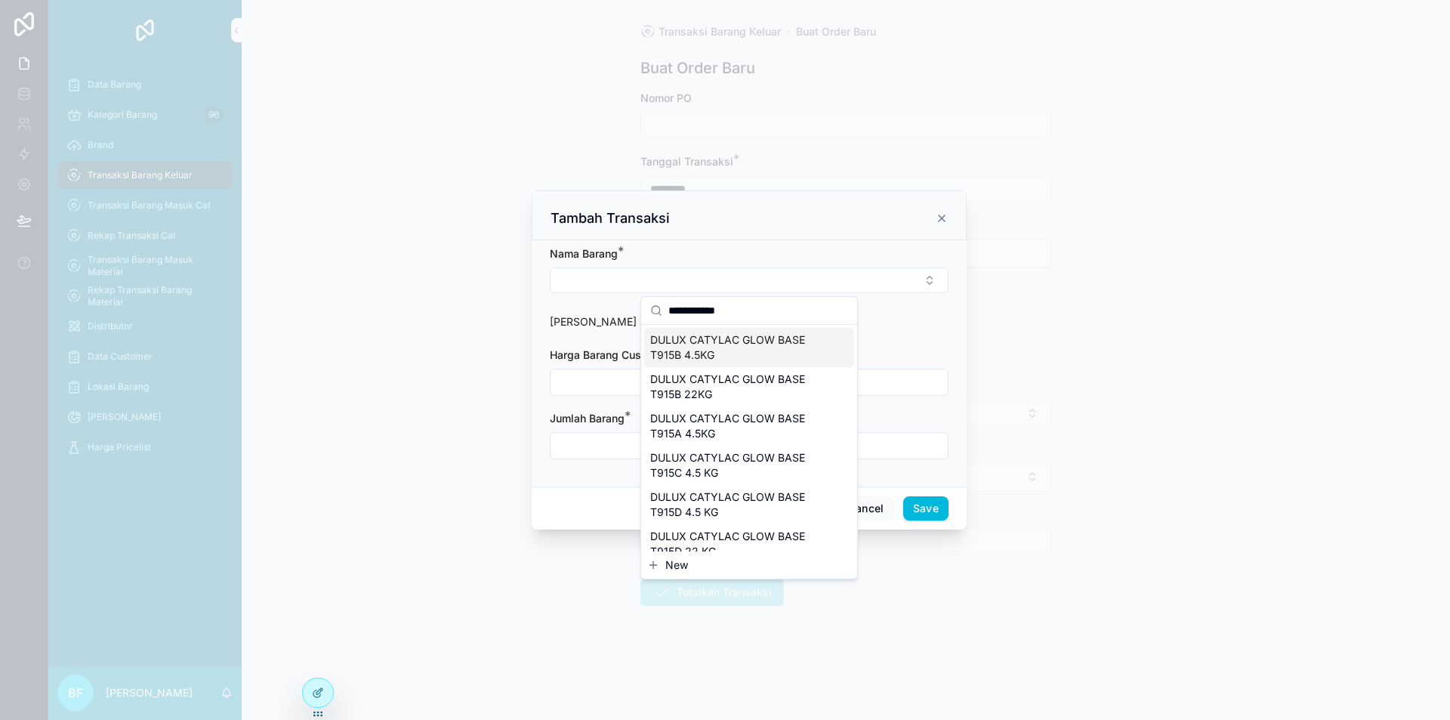
type input "**********"
click at [764, 352] on span "DULUX CATYLAC GLOW BASE T915B 4.5KG" at bounding box center [740, 347] width 180 height 30
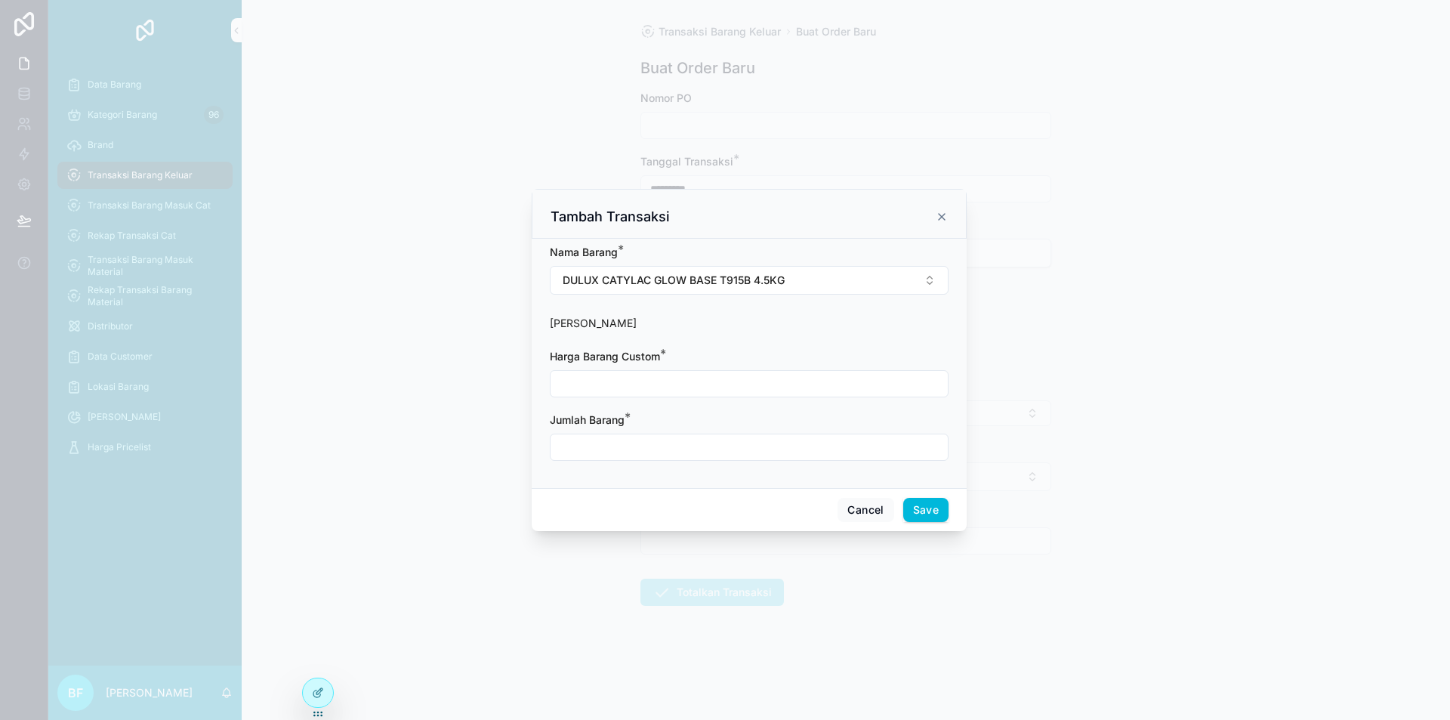
click at [719, 391] on input "scrollable content" at bounding box center [749, 383] width 397 height 21
type input "**********"
click at [702, 446] on input "scrollable content" at bounding box center [749, 447] width 397 height 21
type input "****"
click at [920, 502] on button "Save" at bounding box center [925, 510] width 45 height 24
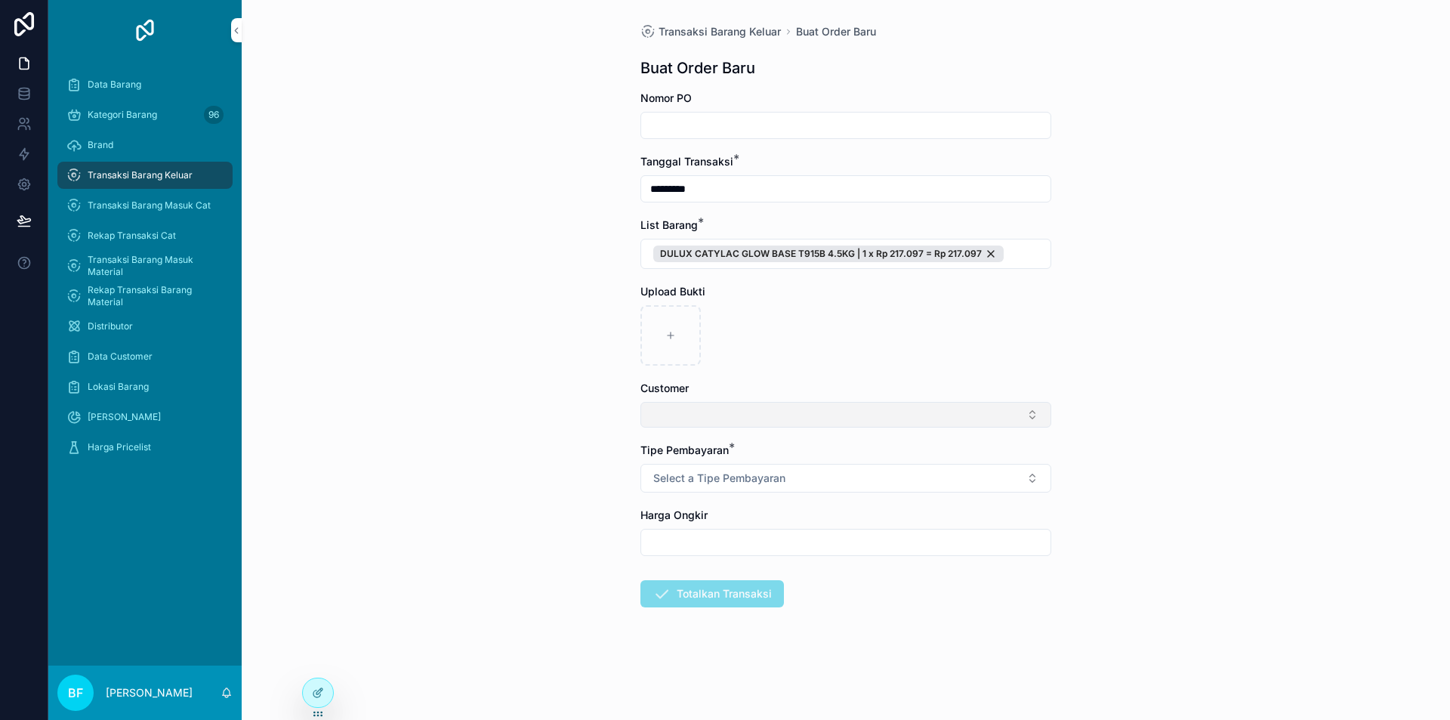
click at [755, 413] on button "Select Button" at bounding box center [845, 415] width 411 height 26
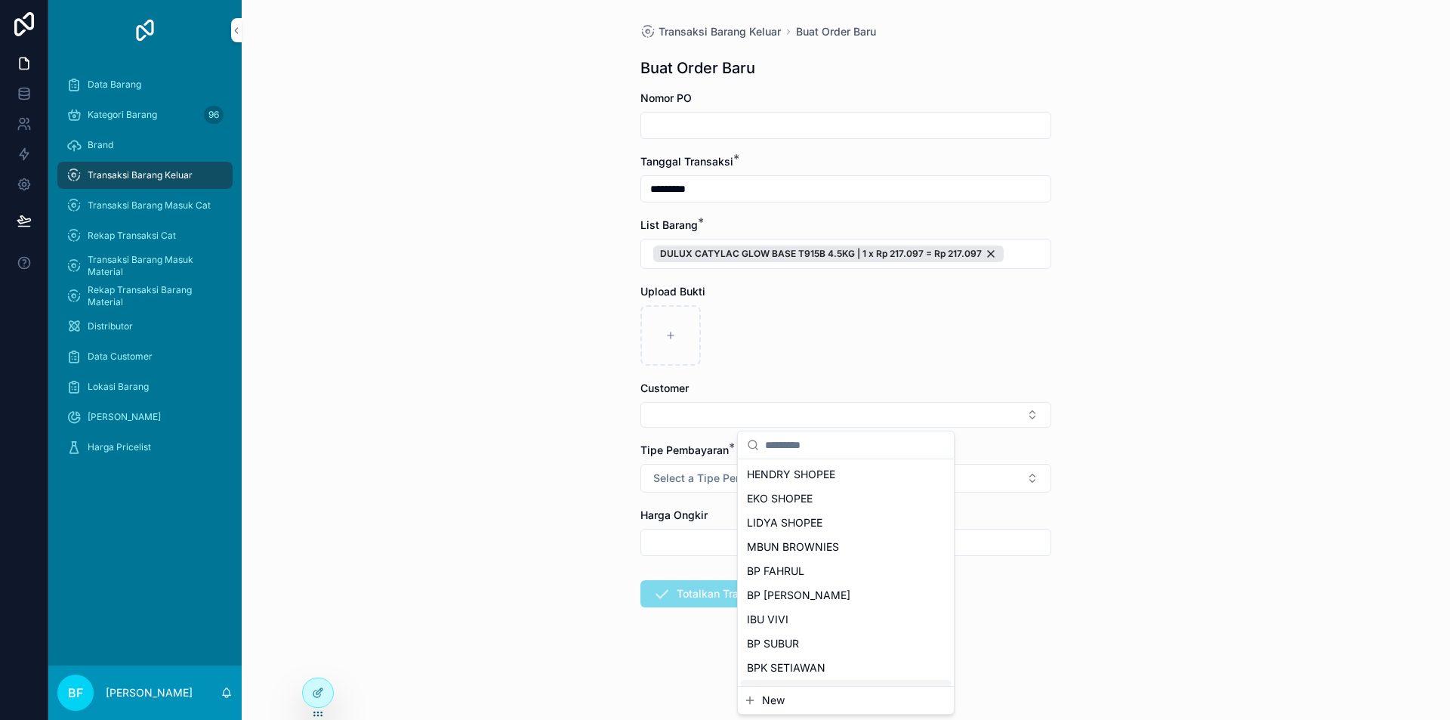
click at [772, 711] on div "New" at bounding box center [846, 700] width 216 height 27
click at [773, 705] on span "New" at bounding box center [773, 700] width 23 height 15
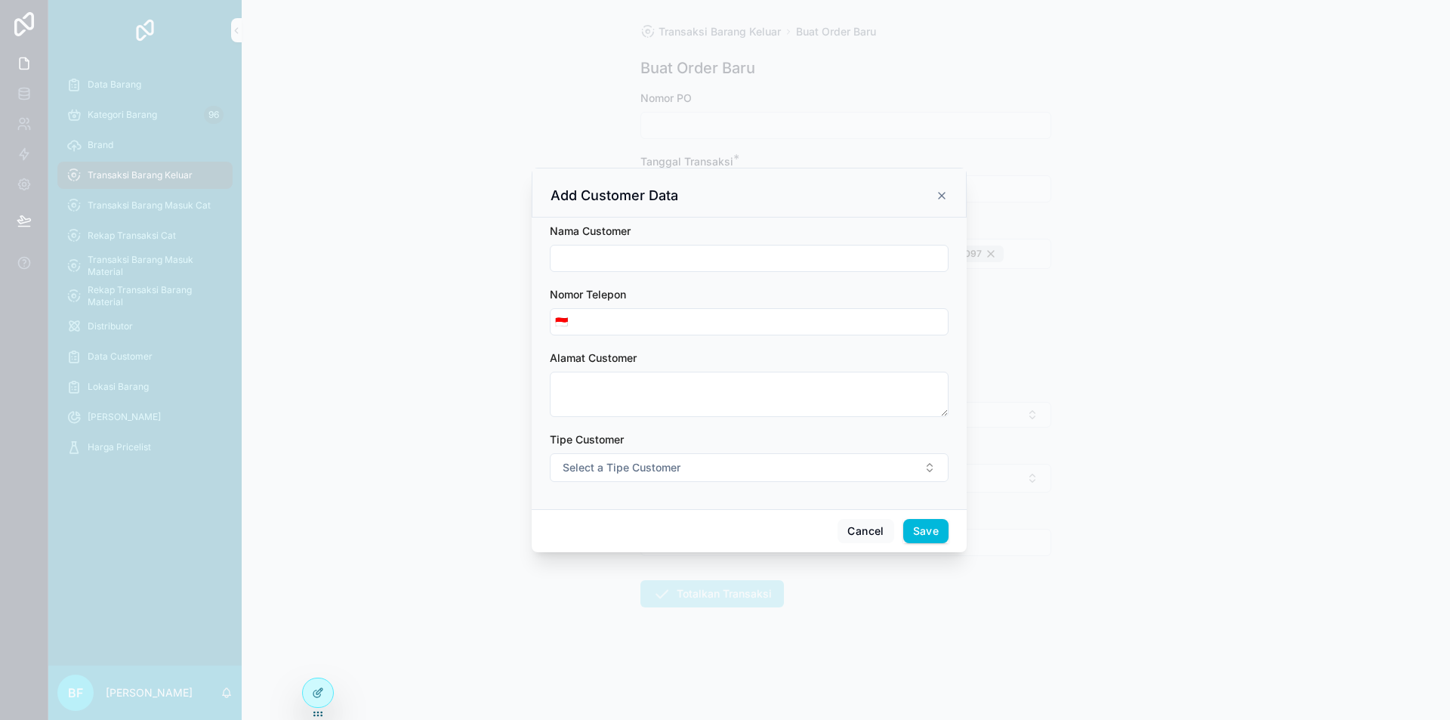
click at [693, 242] on div "Nama Customer" at bounding box center [749, 248] width 399 height 48
click at [697, 250] on input "scrollable content" at bounding box center [749, 258] width 397 height 21
type input "**********"
click at [667, 471] on span "Select a Tipe Customer" at bounding box center [622, 467] width 118 height 15
click at [683, 521] on div "Customer" at bounding box center [680, 528] width 42 height 14
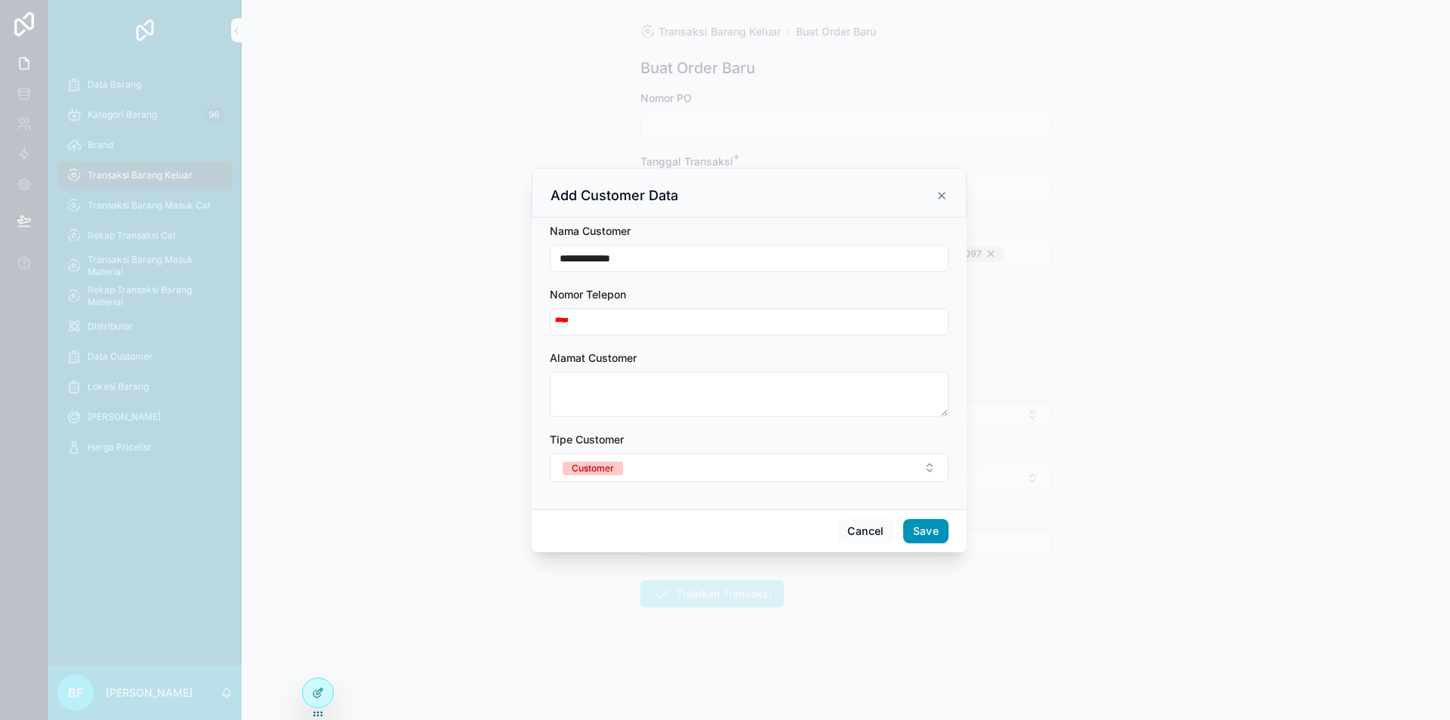
click at [940, 532] on button "Save" at bounding box center [925, 531] width 45 height 24
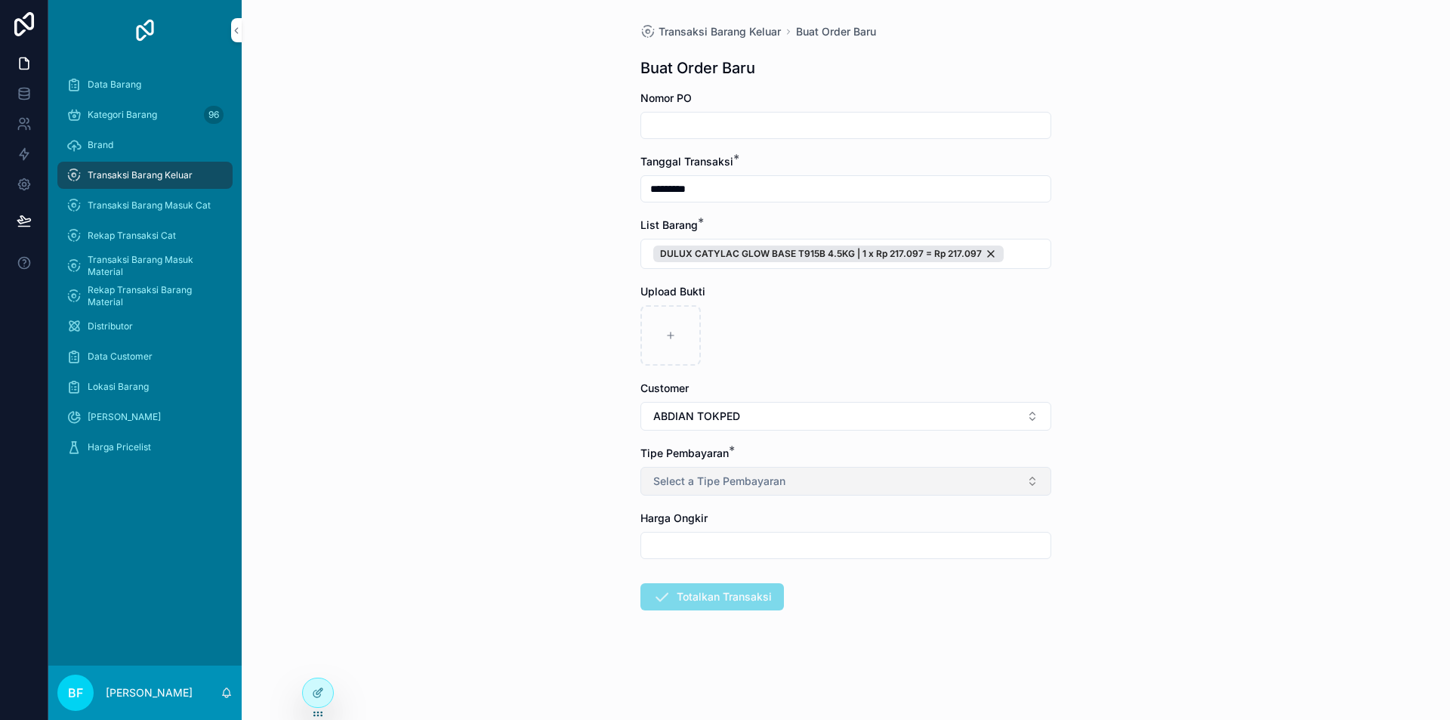
click at [813, 483] on button "Select a Tipe Pembayaran" at bounding box center [845, 481] width 411 height 29
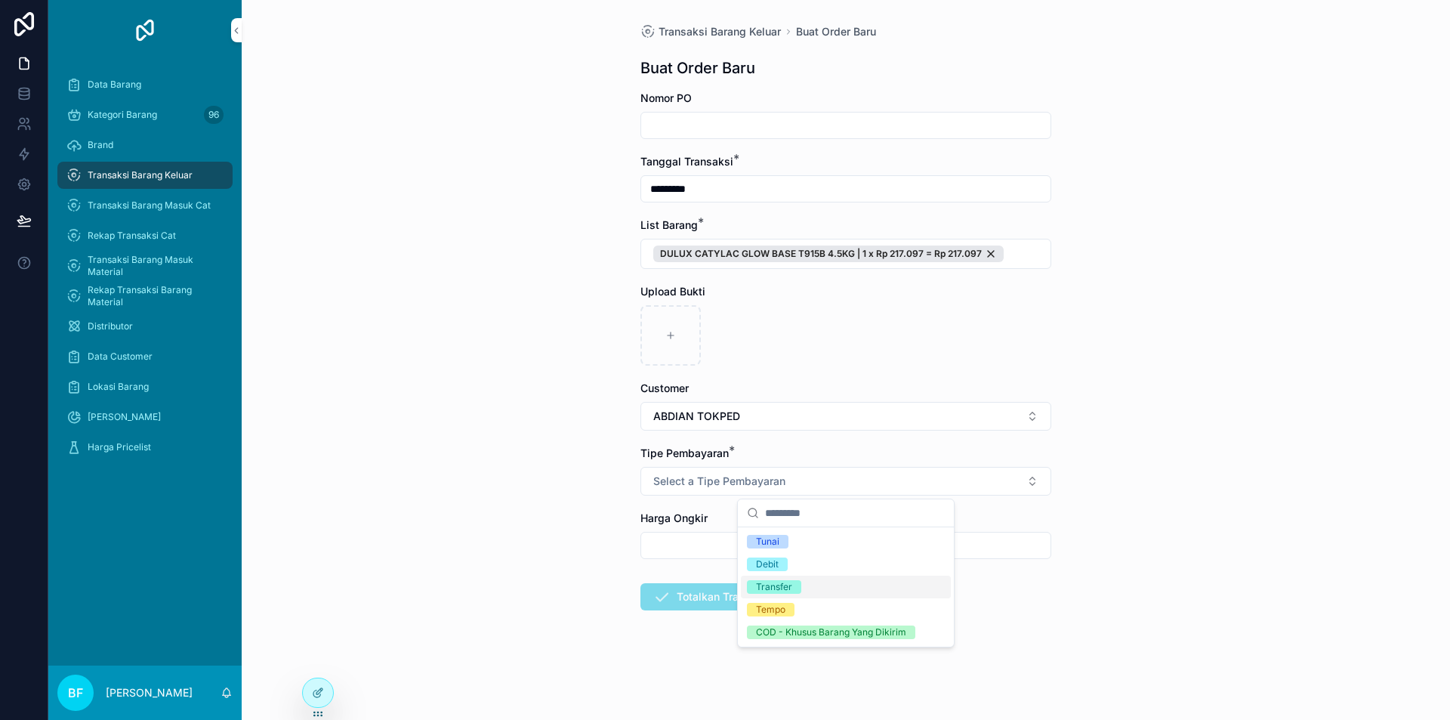
click at [856, 579] on div "Transfer" at bounding box center [846, 587] width 210 height 23
click at [484, 579] on div "Transaksi Barang Keluar Buat Order Baru Buat Order Baru Nomor PO Tanggal Transa…" at bounding box center [846, 360] width 1208 height 720
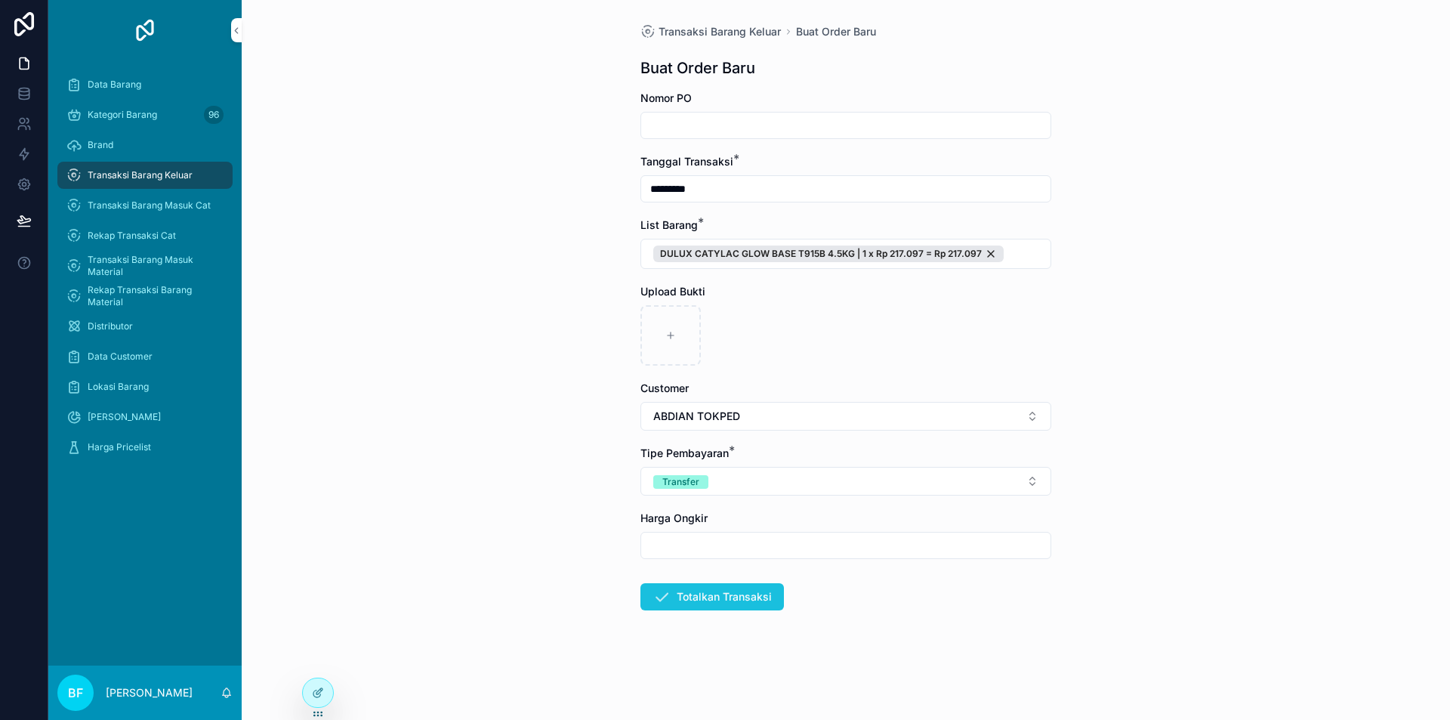
click at [707, 594] on button "Totalkan Transaksi" at bounding box center [712, 596] width 144 height 27
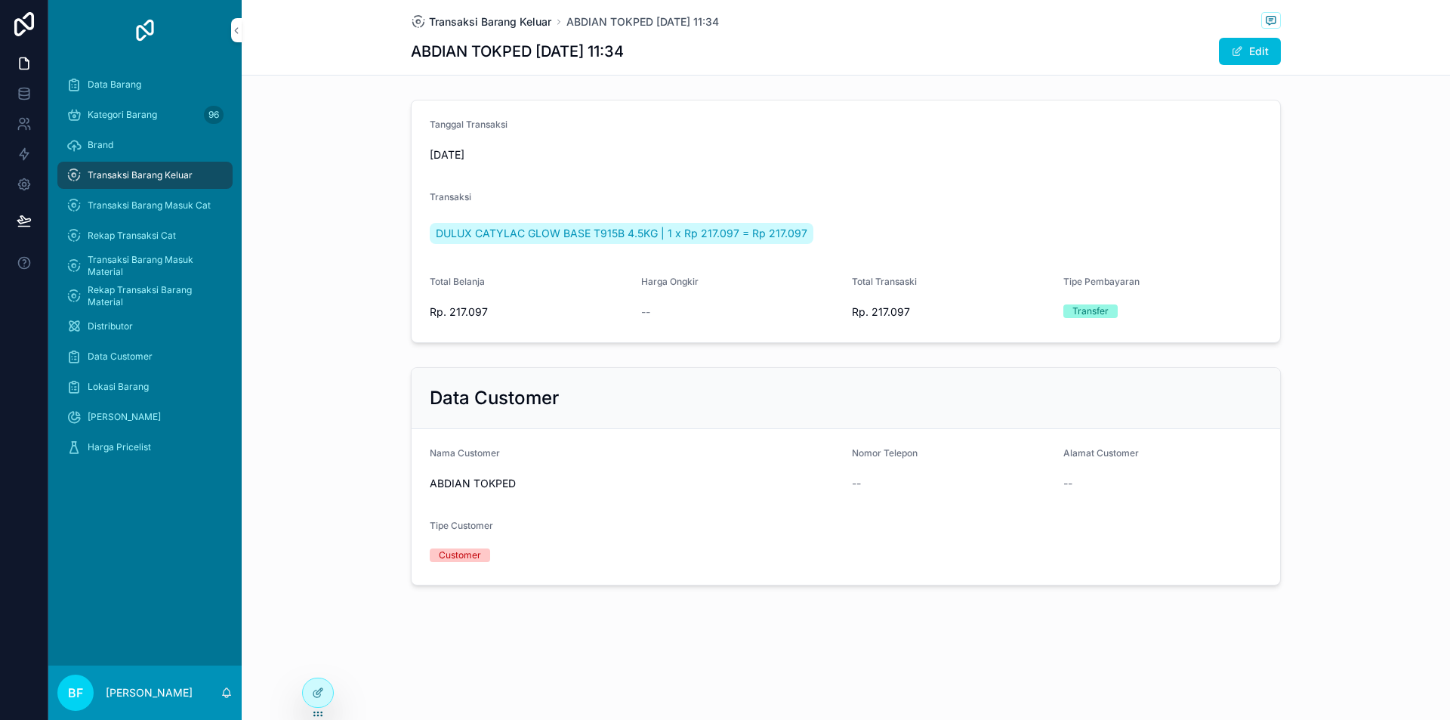
click at [514, 24] on span "Transaksi Barang Keluar" at bounding box center [490, 21] width 122 height 15
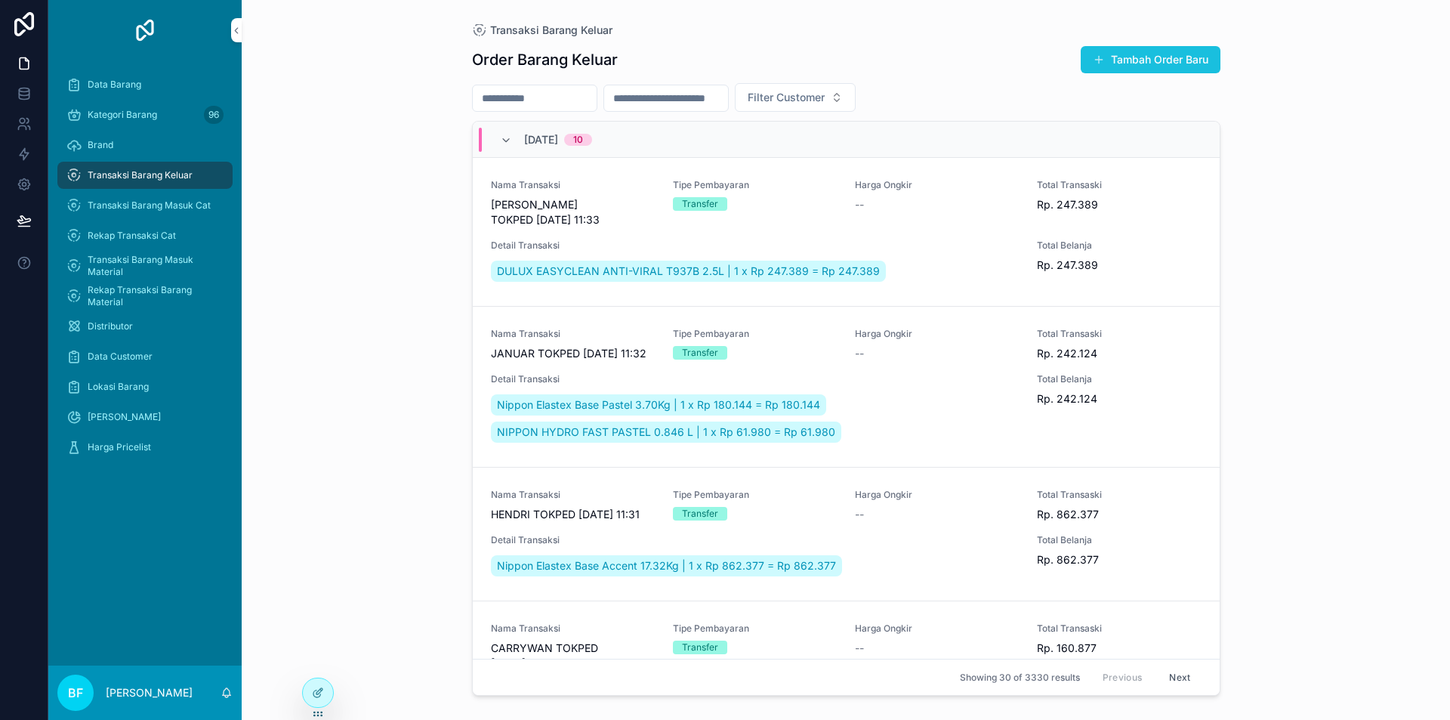
click at [1131, 55] on button "Tambah Order Baru" at bounding box center [1151, 59] width 140 height 27
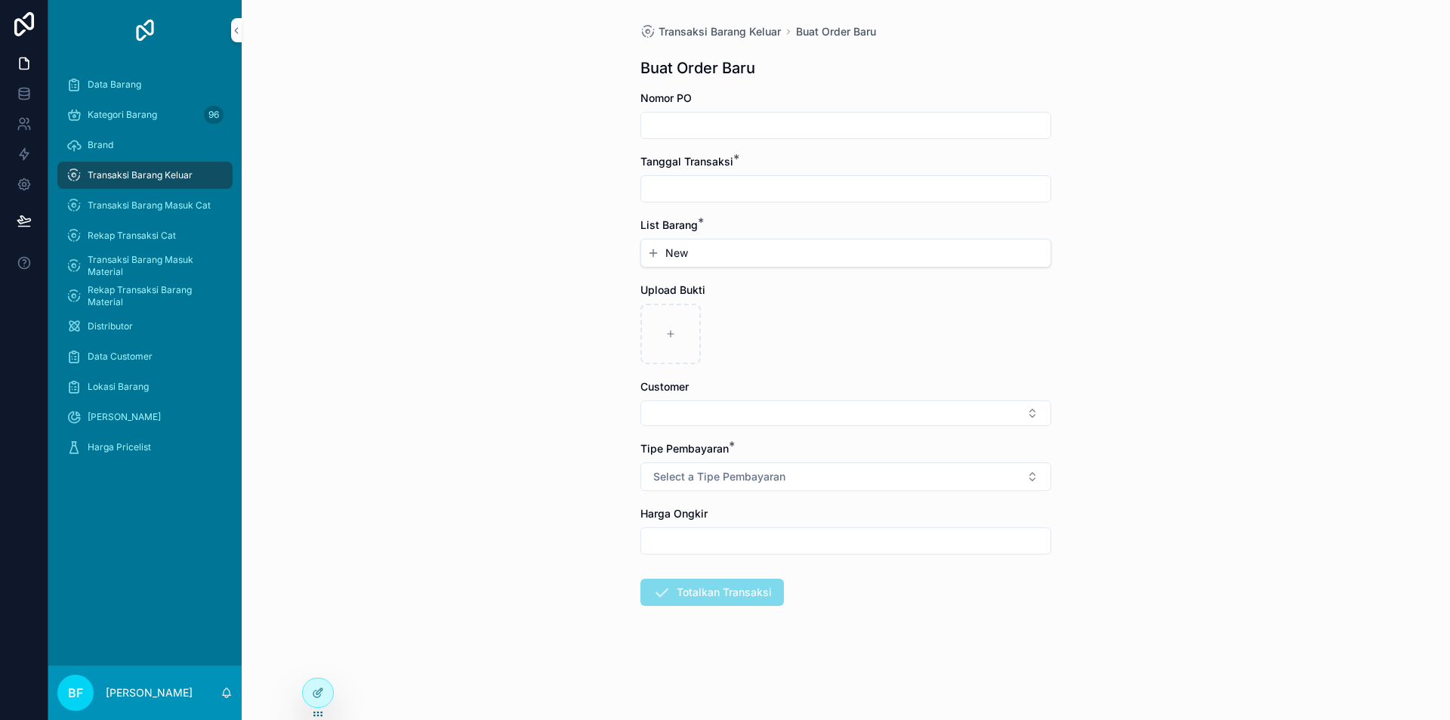
click at [766, 193] on input "scrollable content" at bounding box center [845, 188] width 409 height 21
drag, startPoint x: 868, startPoint y: 323, endPoint x: 727, endPoint y: 275, distance: 149.0
click at [869, 322] on button "3" at bounding box center [873, 312] width 27 height 27
type input "*********"
click at [701, 273] on form "Nomor PO Tanggal Transaksi * ********* List Barang * New Upload Bukti Customer …" at bounding box center [845, 397] width 411 height 612
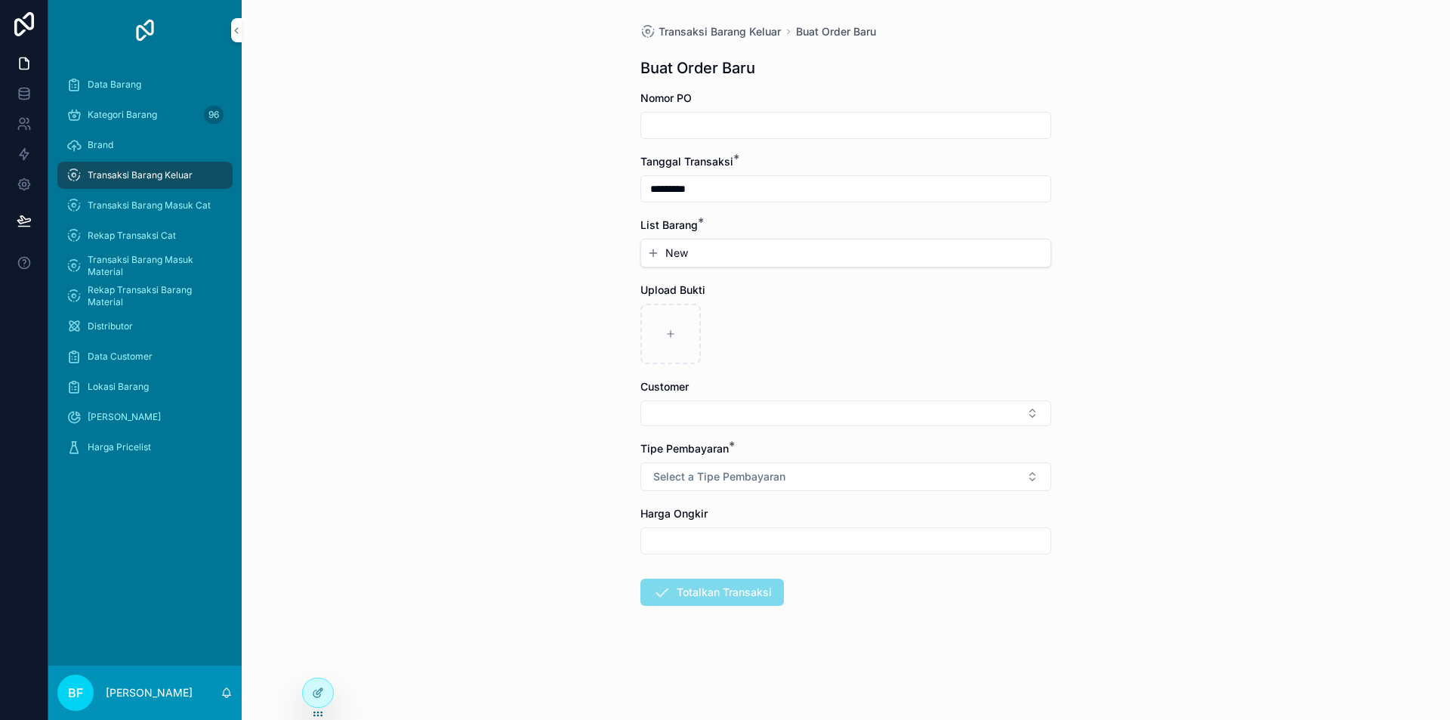
click at [706, 263] on div "New" at bounding box center [845, 252] width 409 height 27
drag, startPoint x: 722, startPoint y: 263, endPoint x: 736, endPoint y: 263, distance: 13.6
click at [724, 263] on div "New" at bounding box center [845, 252] width 409 height 27
click at [736, 258] on button "New" at bounding box center [845, 252] width 397 height 15
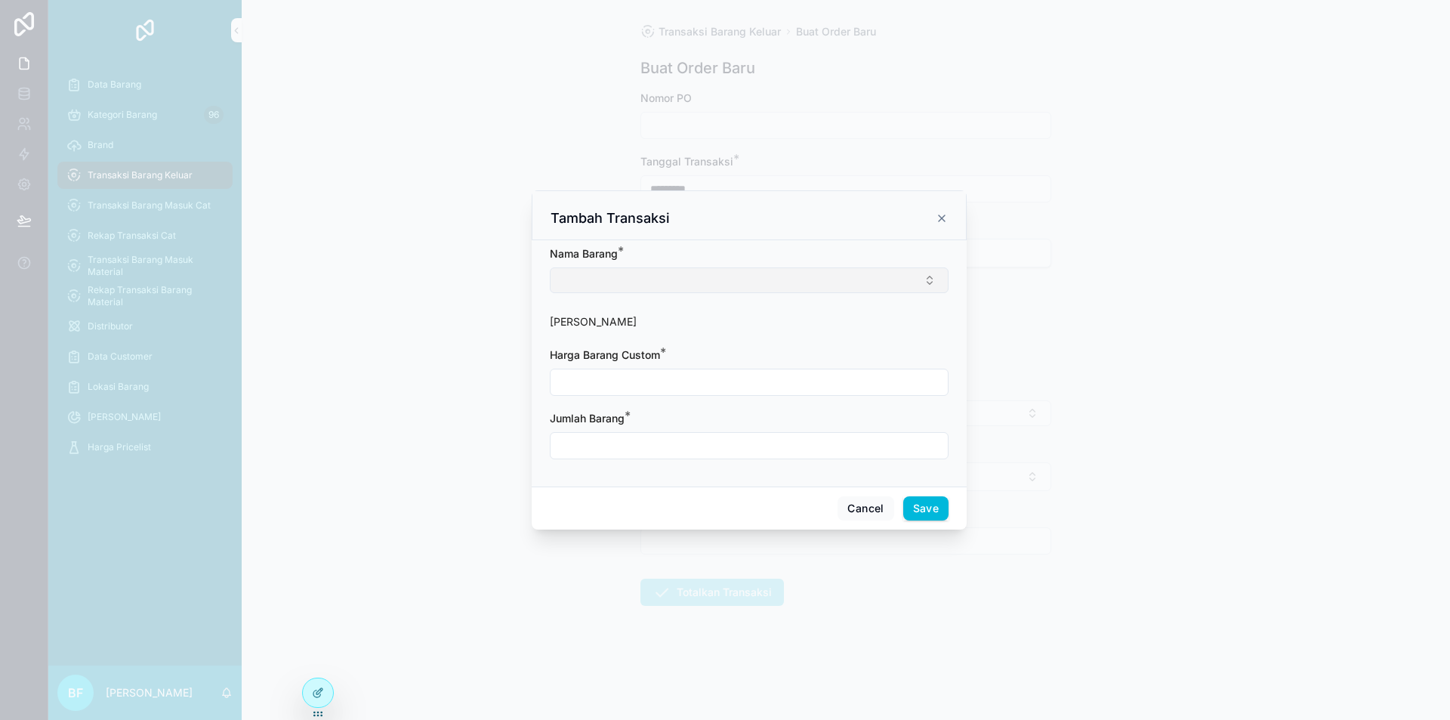
click at [738, 281] on button "Select Button" at bounding box center [749, 280] width 399 height 26
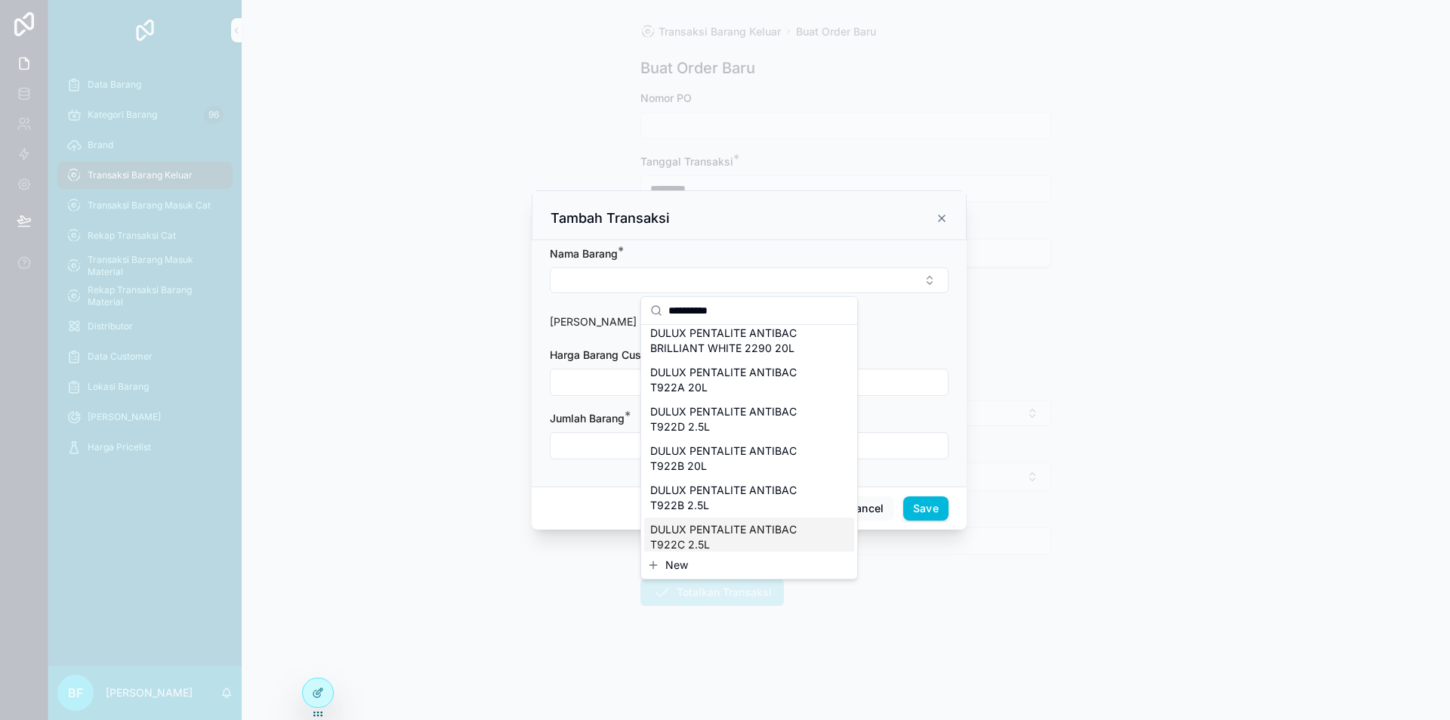
scroll to position [151, 0]
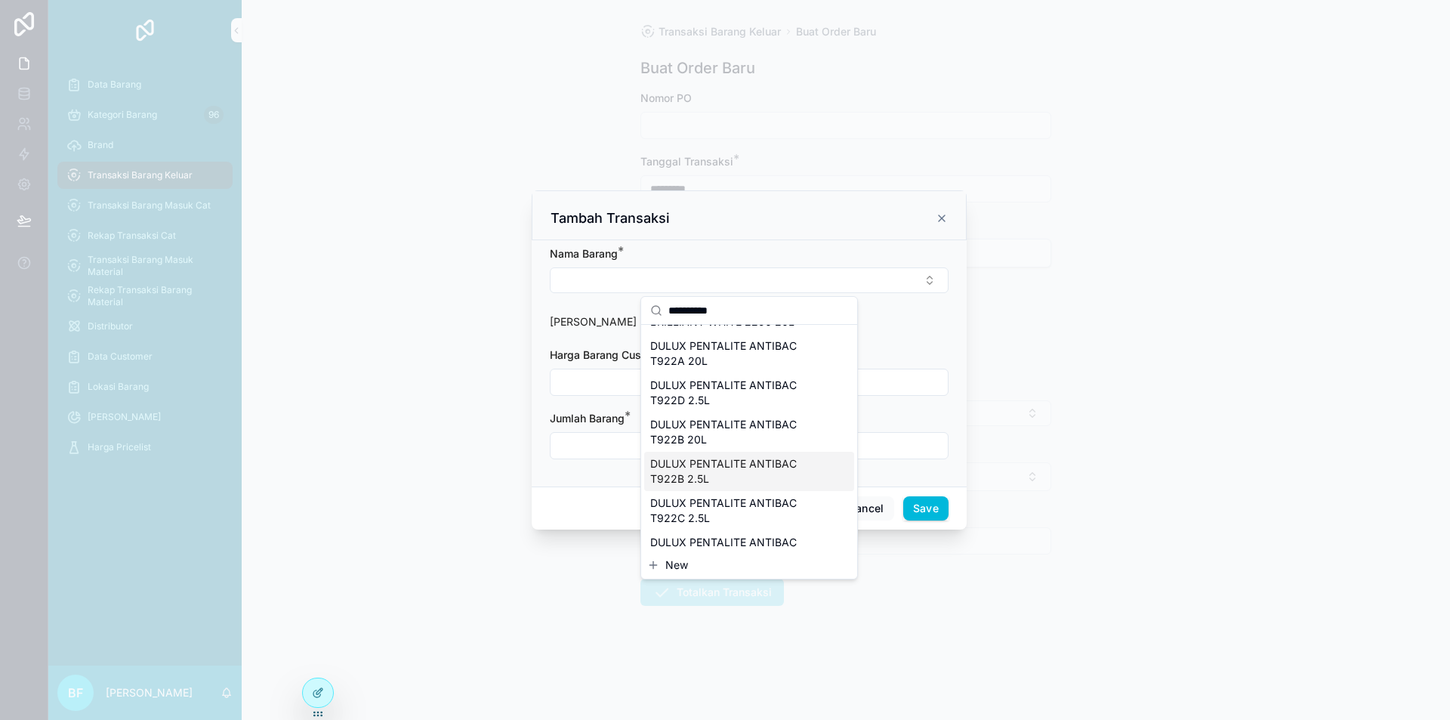
type input "*********"
click at [719, 481] on span "DULUX PENTALITE ANTIBAC T922B 2.5L" at bounding box center [740, 471] width 180 height 30
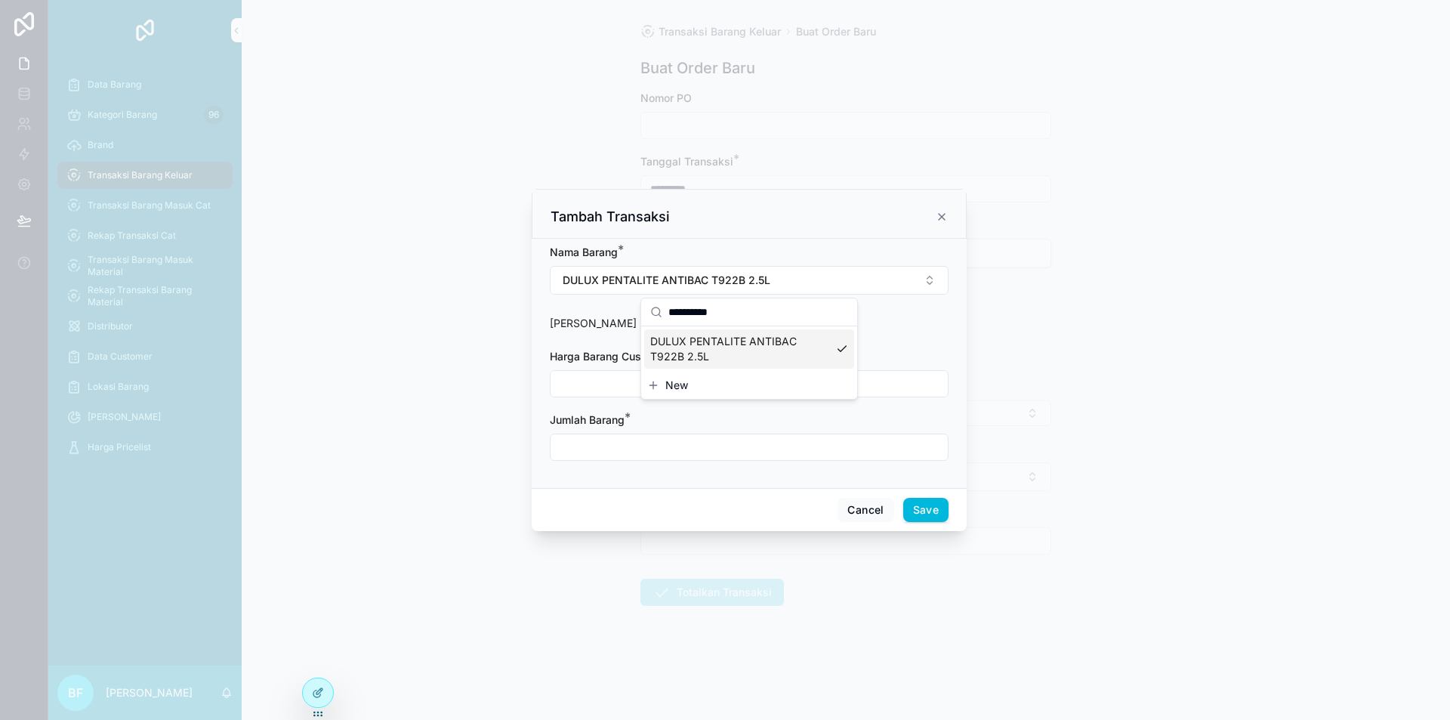
scroll to position [0, 0]
click at [682, 454] on input "scrollable content" at bounding box center [749, 447] width 397 height 21
type input "****"
click at [694, 378] on input "scrollable content" at bounding box center [749, 383] width 397 height 21
type input "**********"
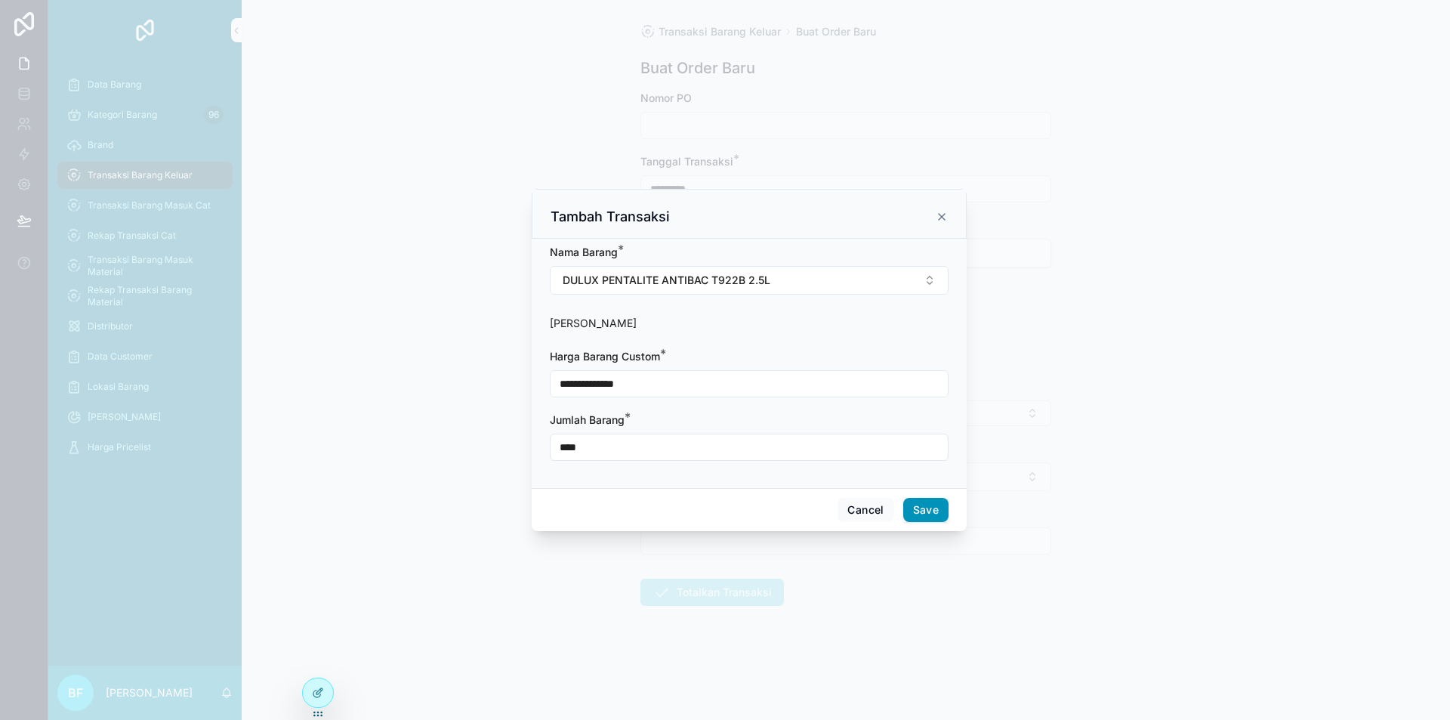
click at [940, 506] on button "Save" at bounding box center [925, 510] width 45 height 24
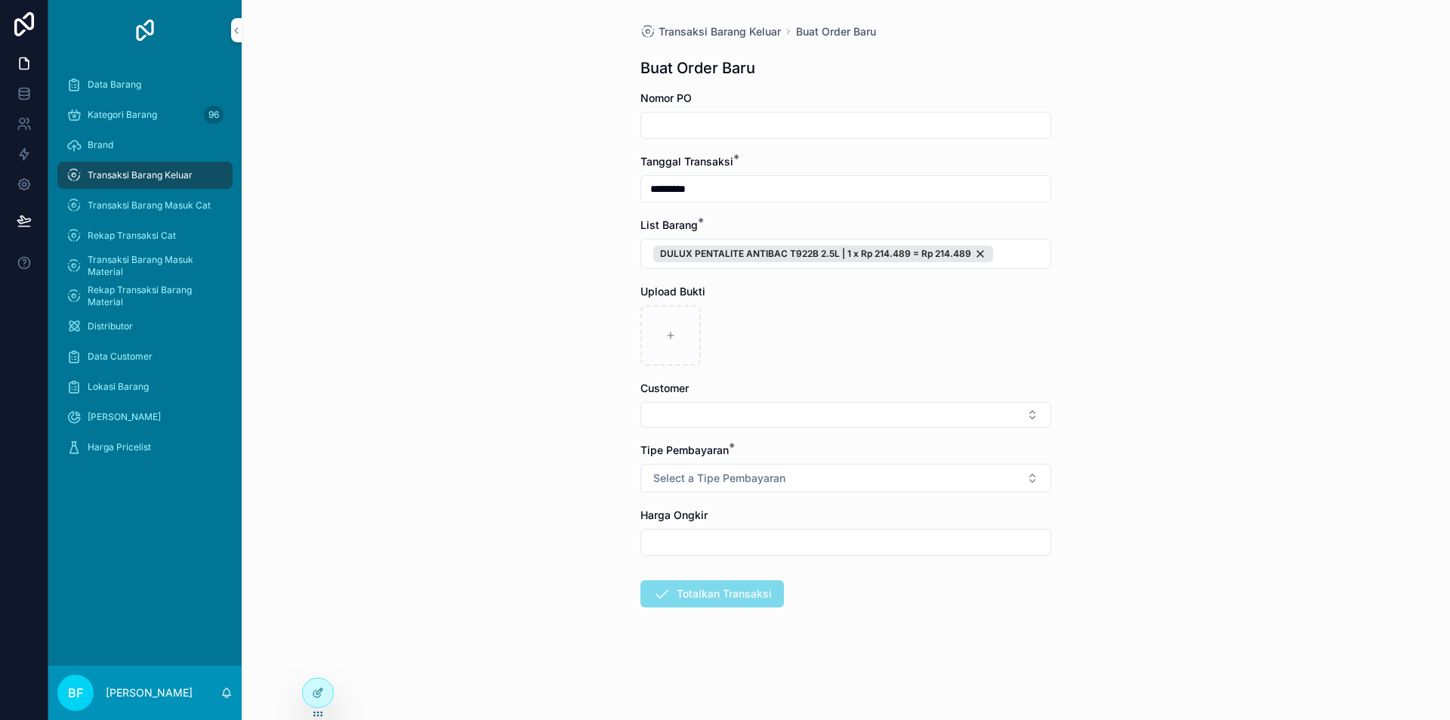
click at [764, 492] on form "Nomor PO Tanggal Transaksi * ********* List Barang * DULUX PENTALITE ANTIBAC T9…" at bounding box center [845, 397] width 411 height 613
click at [780, 486] on button "Select a Tipe Pembayaran" at bounding box center [845, 478] width 411 height 29
drag, startPoint x: 820, startPoint y: 585, endPoint x: 818, endPoint y: 551, distance: 34.1
click at [820, 585] on div "Transfer" at bounding box center [846, 584] width 210 height 23
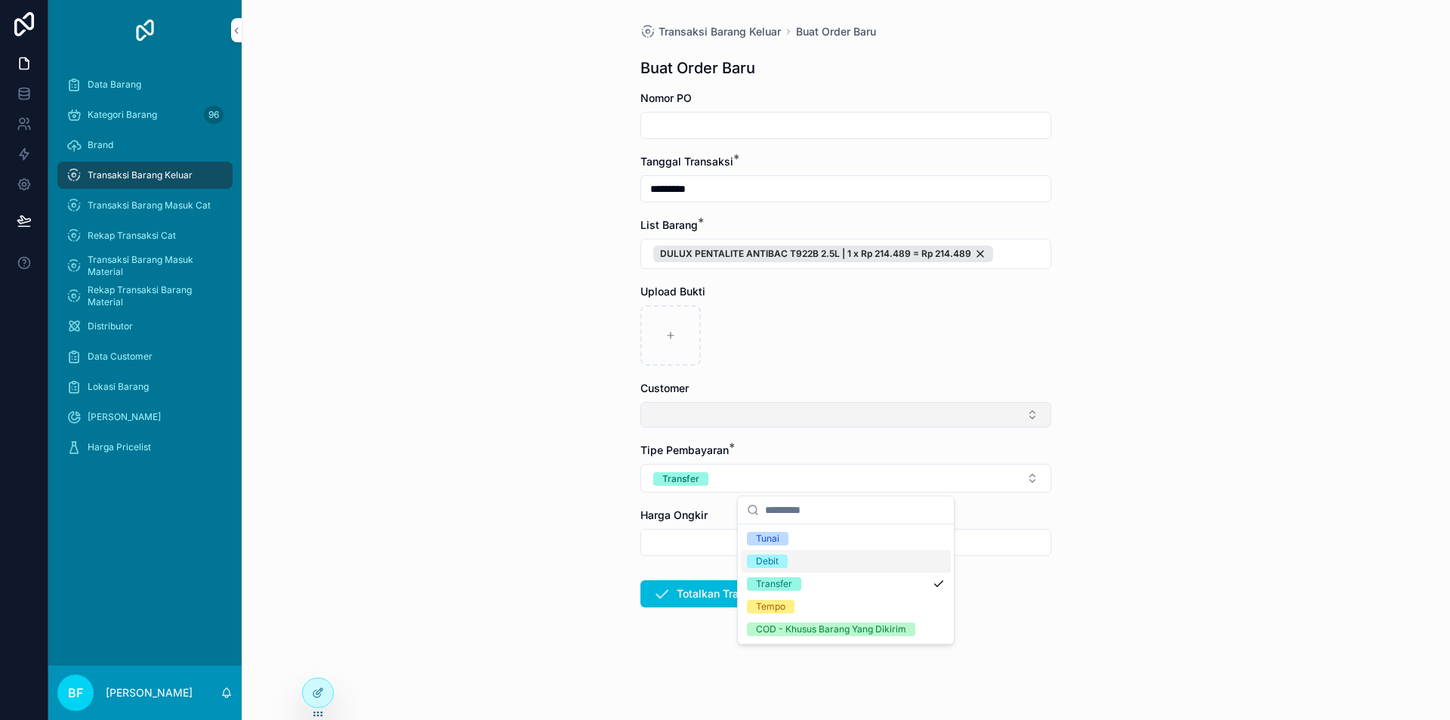
click at [802, 418] on button "Select Button" at bounding box center [845, 415] width 411 height 26
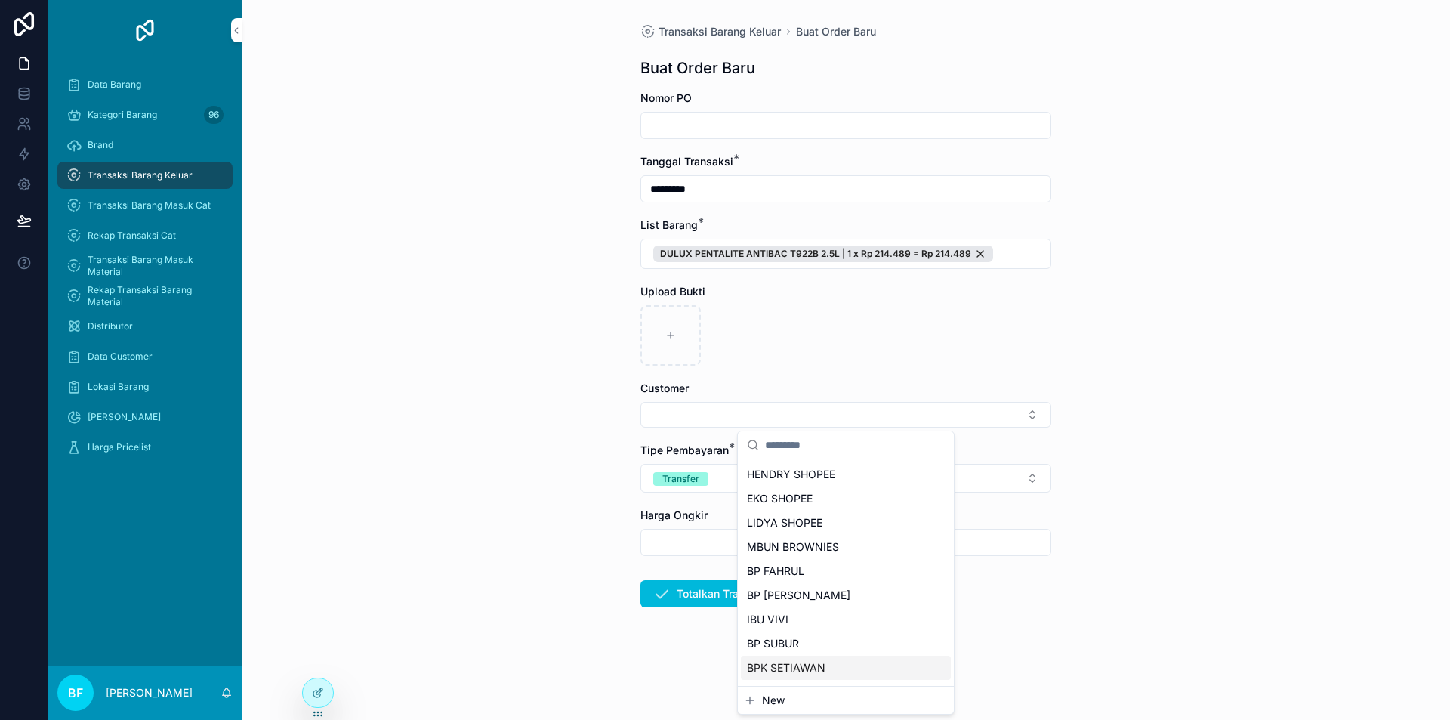
click at [778, 703] on span "New" at bounding box center [773, 700] width 23 height 15
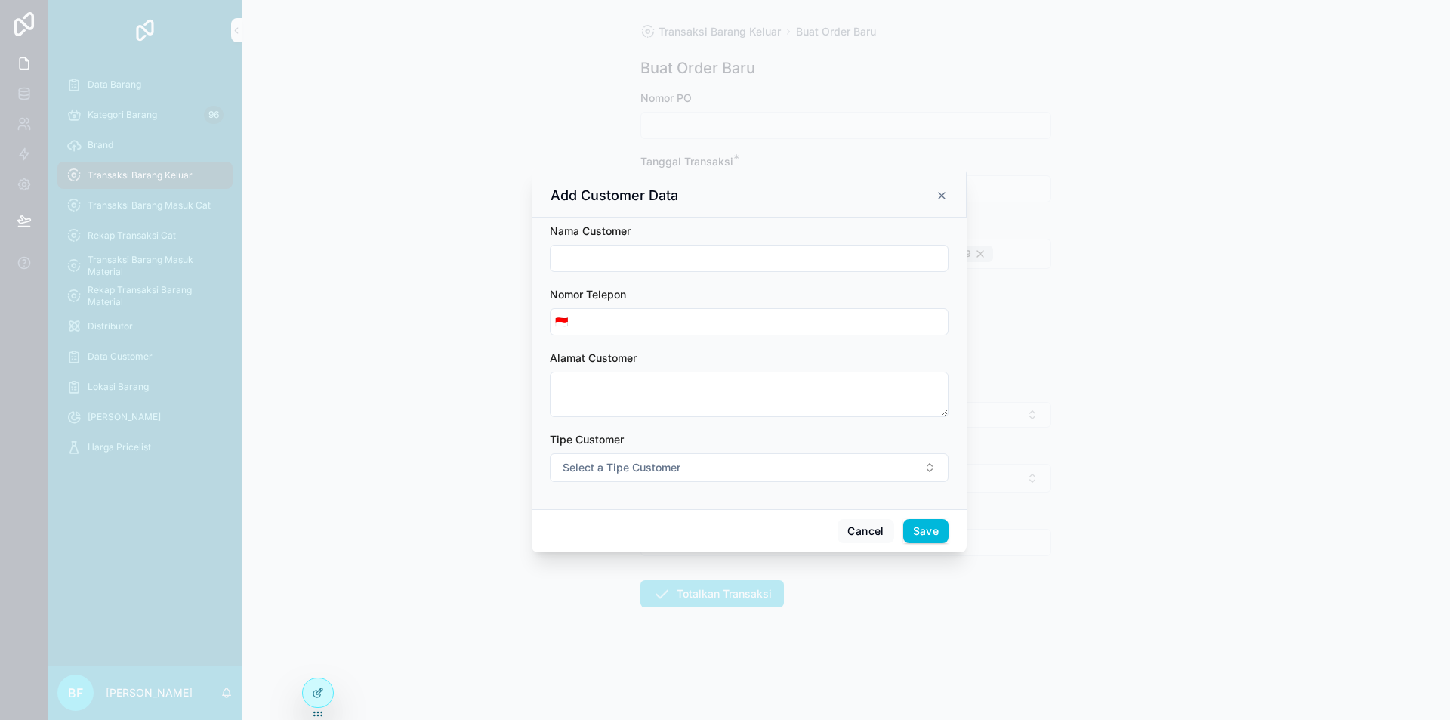
click at [726, 258] on input "scrollable content" at bounding box center [749, 258] width 397 height 21
type input "**********"
click at [699, 463] on button "Select a Tipe Customer" at bounding box center [749, 467] width 399 height 29
click at [707, 539] on div "Customer" at bounding box center [749, 528] width 210 height 23
click at [932, 533] on button "Save" at bounding box center [925, 531] width 45 height 24
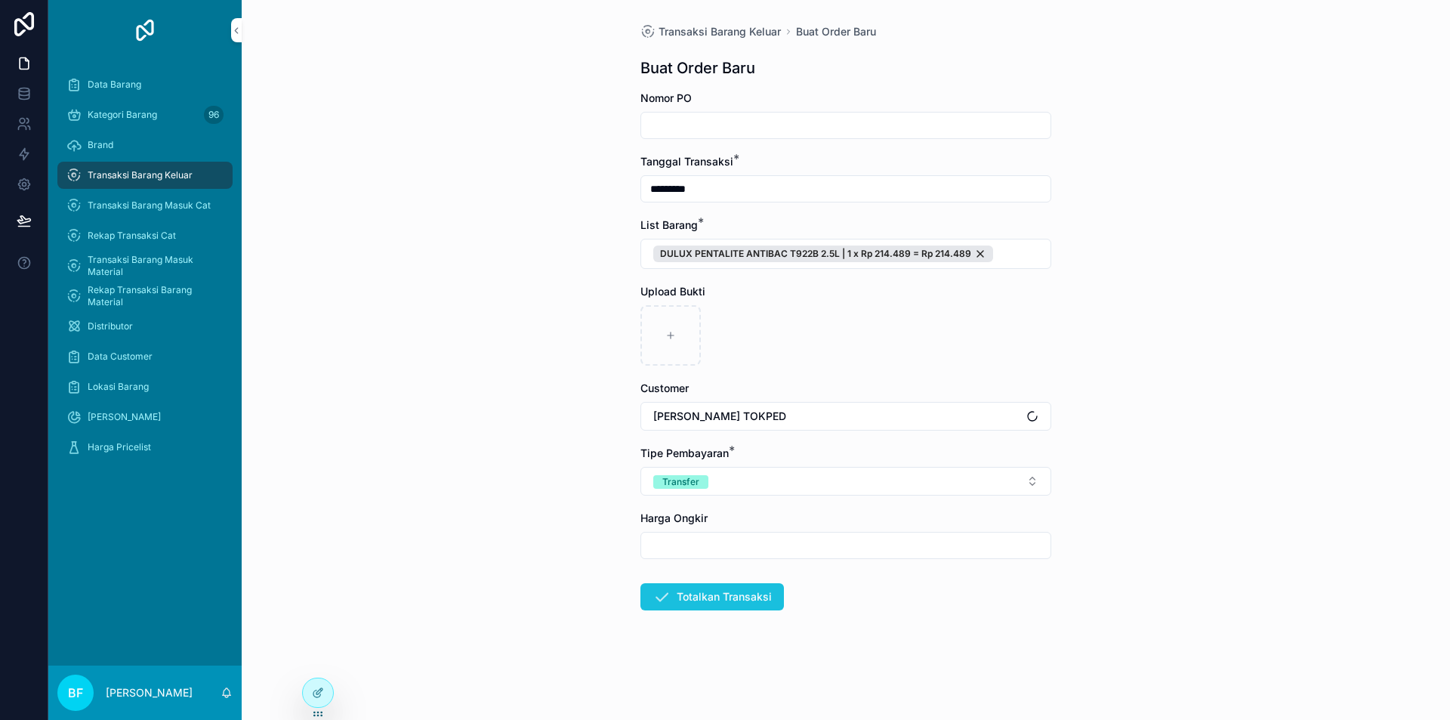
click at [772, 597] on button "Totalkan Transaksi" at bounding box center [712, 596] width 144 height 27
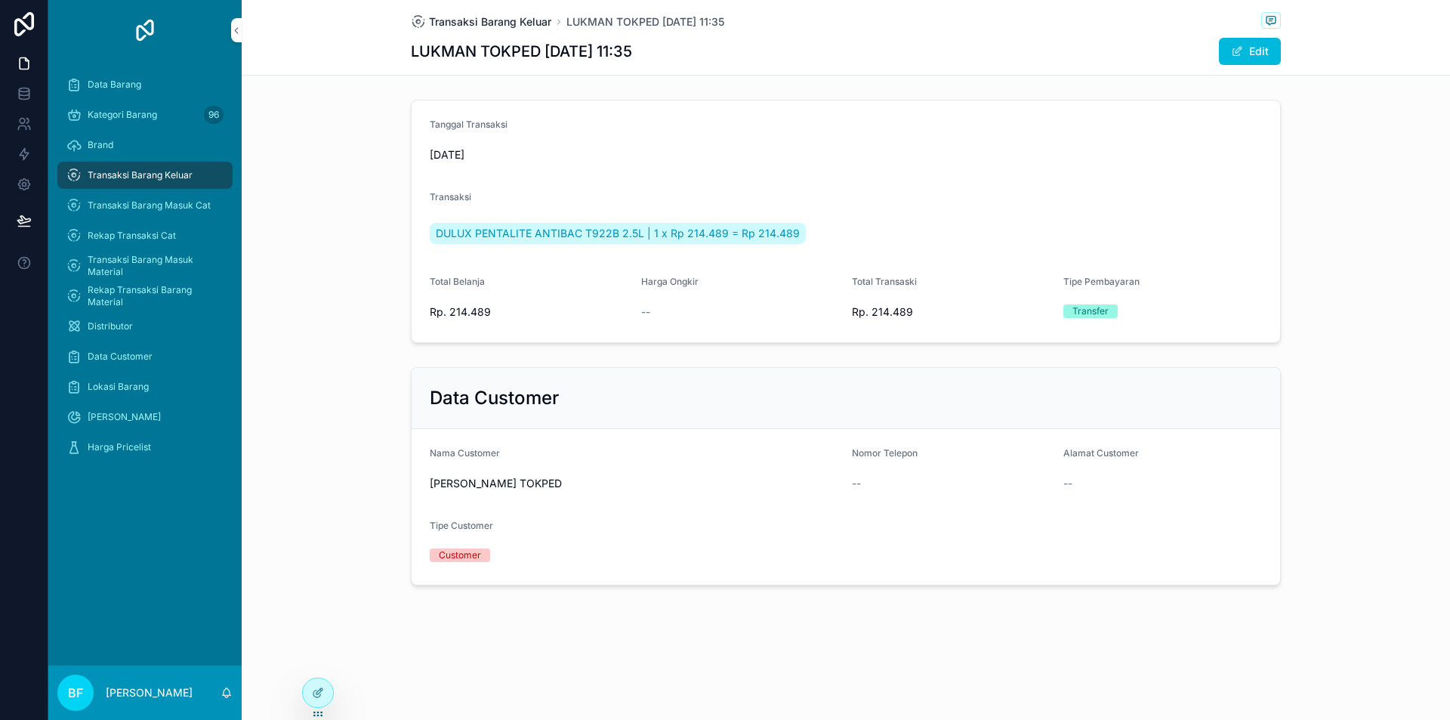
click at [520, 14] on span "Transaksi Barang Keluar" at bounding box center [490, 21] width 122 height 15
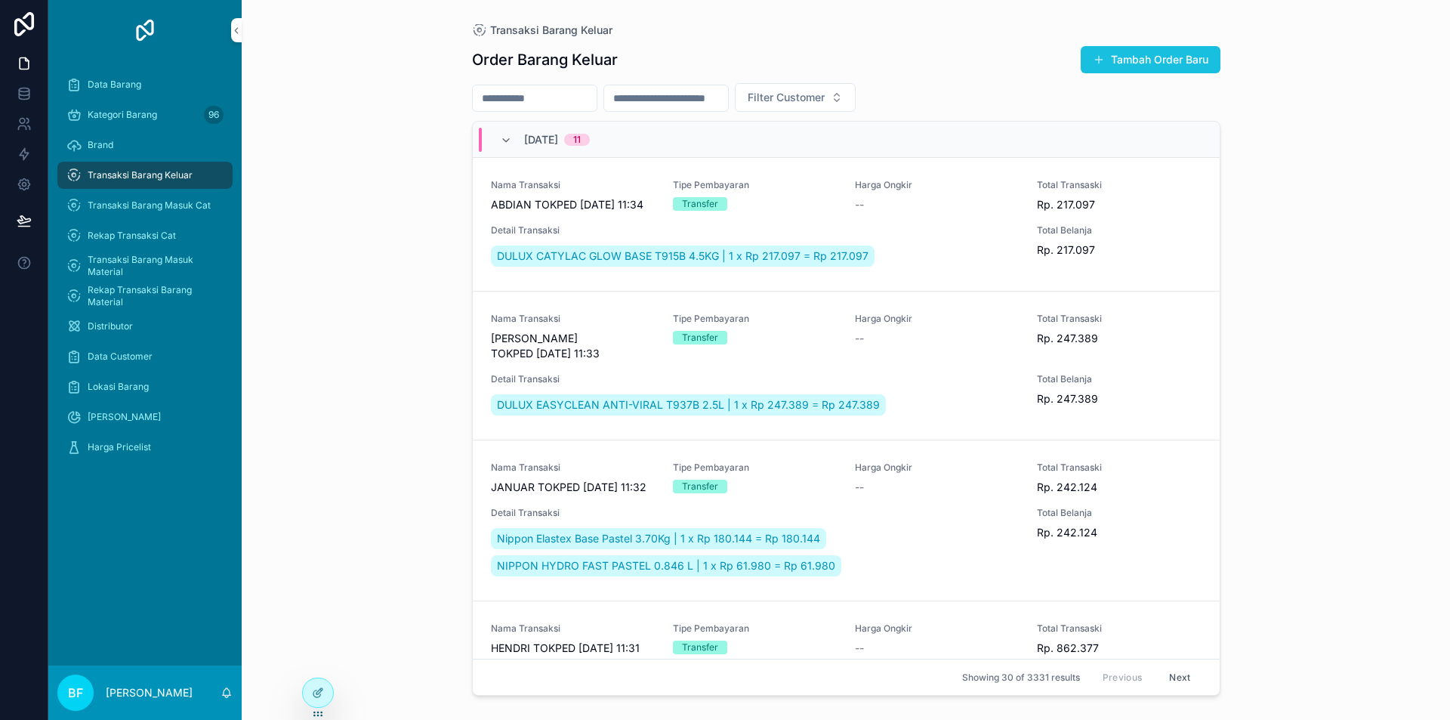
click at [1154, 54] on button "Tambah Order Baru" at bounding box center [1151, 59] width 140 height 27
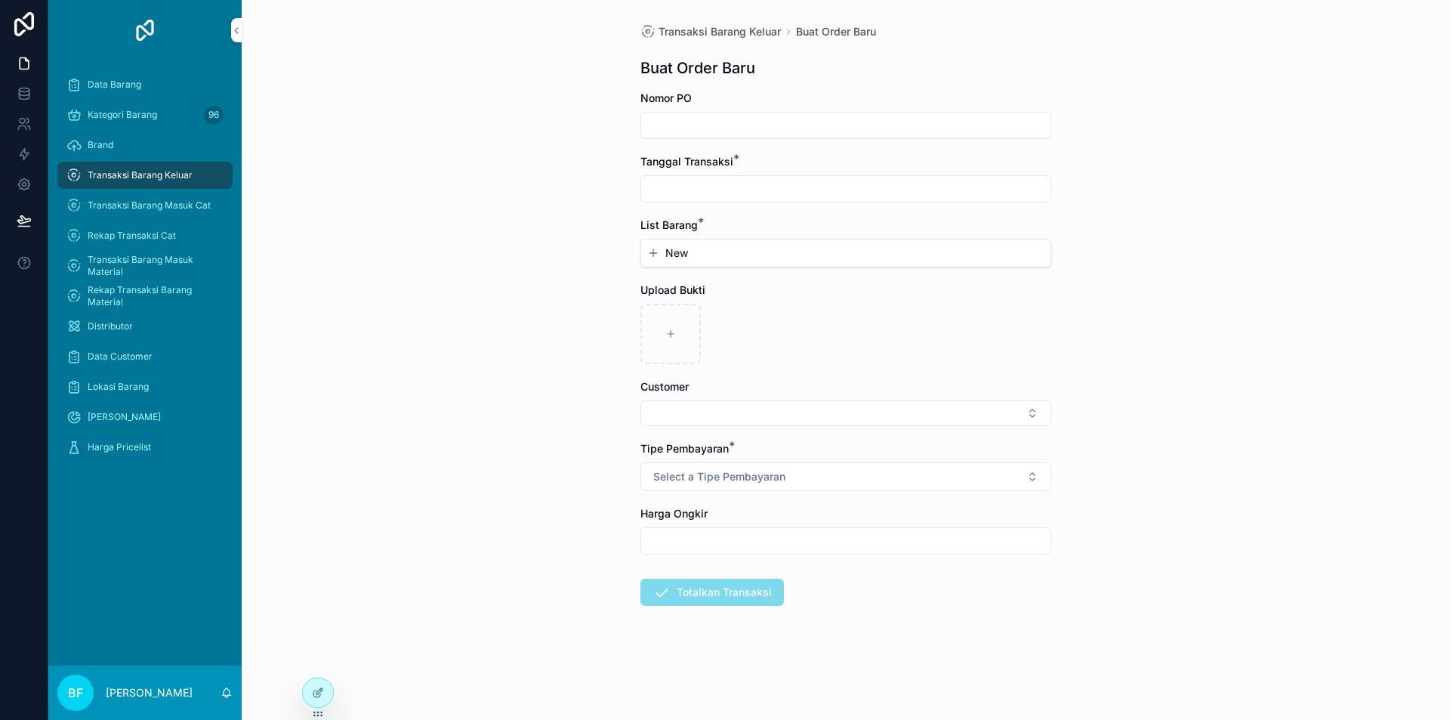
click at [799, 207] on form "Nomor PO Tanggal Transaksi * List Barang * New Upload Bukti Customer Tipe Pemba…" at bounding box center [845, 397] width 411 height 612
click at [795, 184] on input "scrollable content" at bounding box center [845, 188] width 409 height 21
click at [866, 317] on button "3" at bounding box center [873, 312] width 27 height 27
type input "*********"
click at [686, 245] on span "New" at bounding box center [676, 252] width 23 height 15
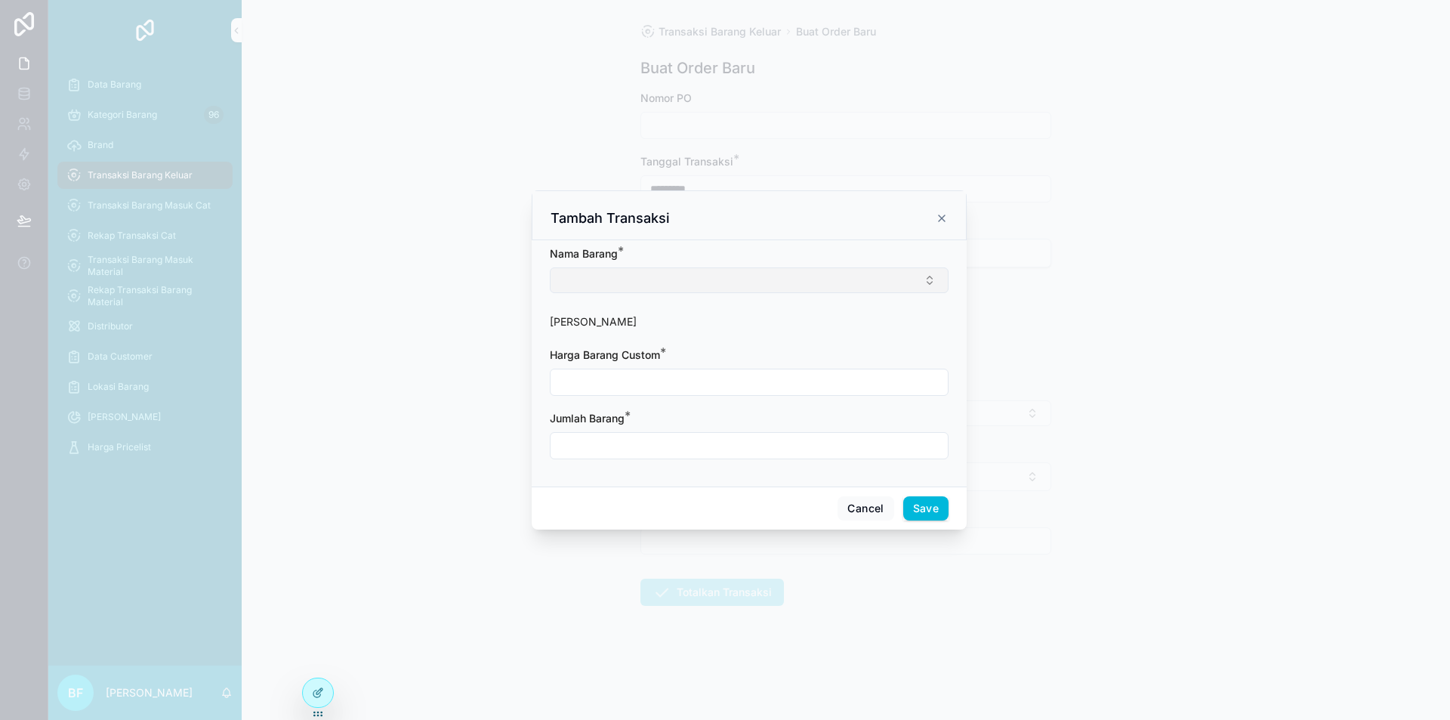
click at [670, 273] on button "Select Button" at bounding box center [749, 280] width 399 height 26
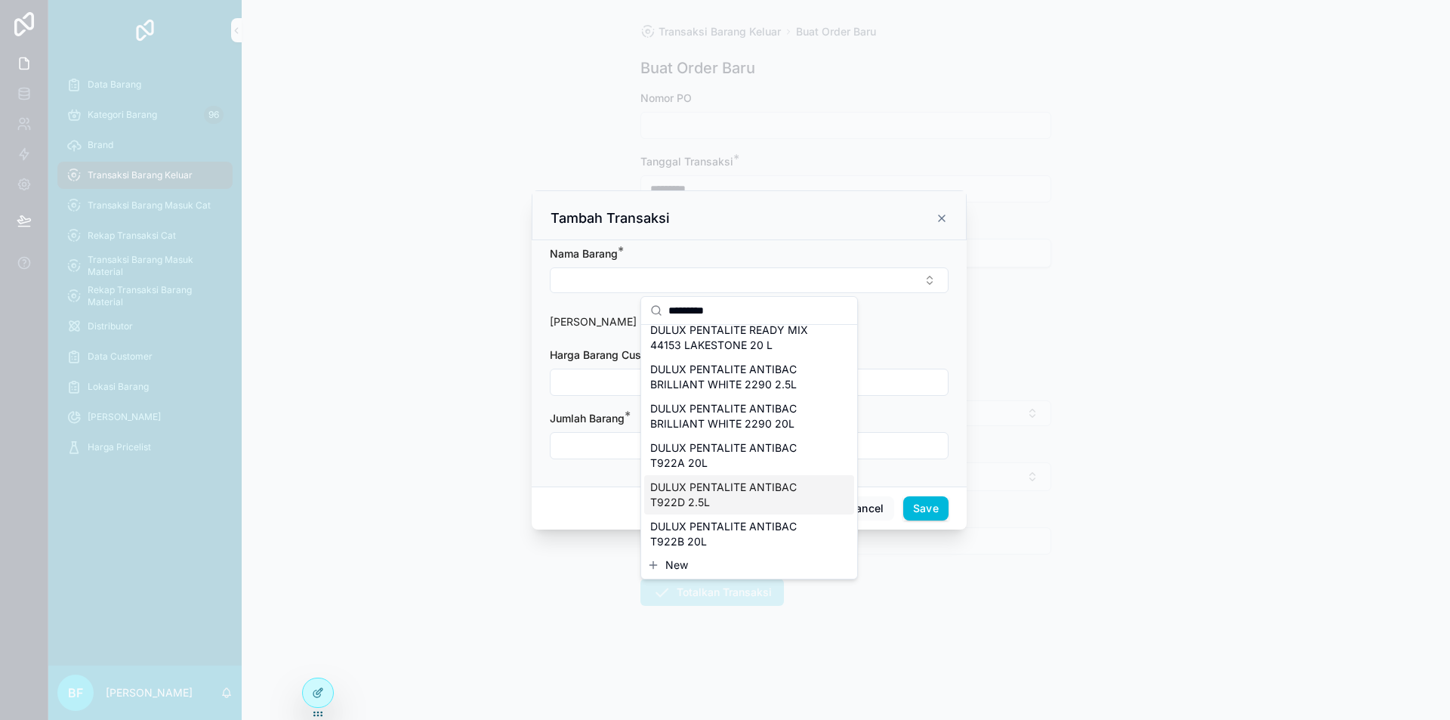
scroll to position [76, 0]
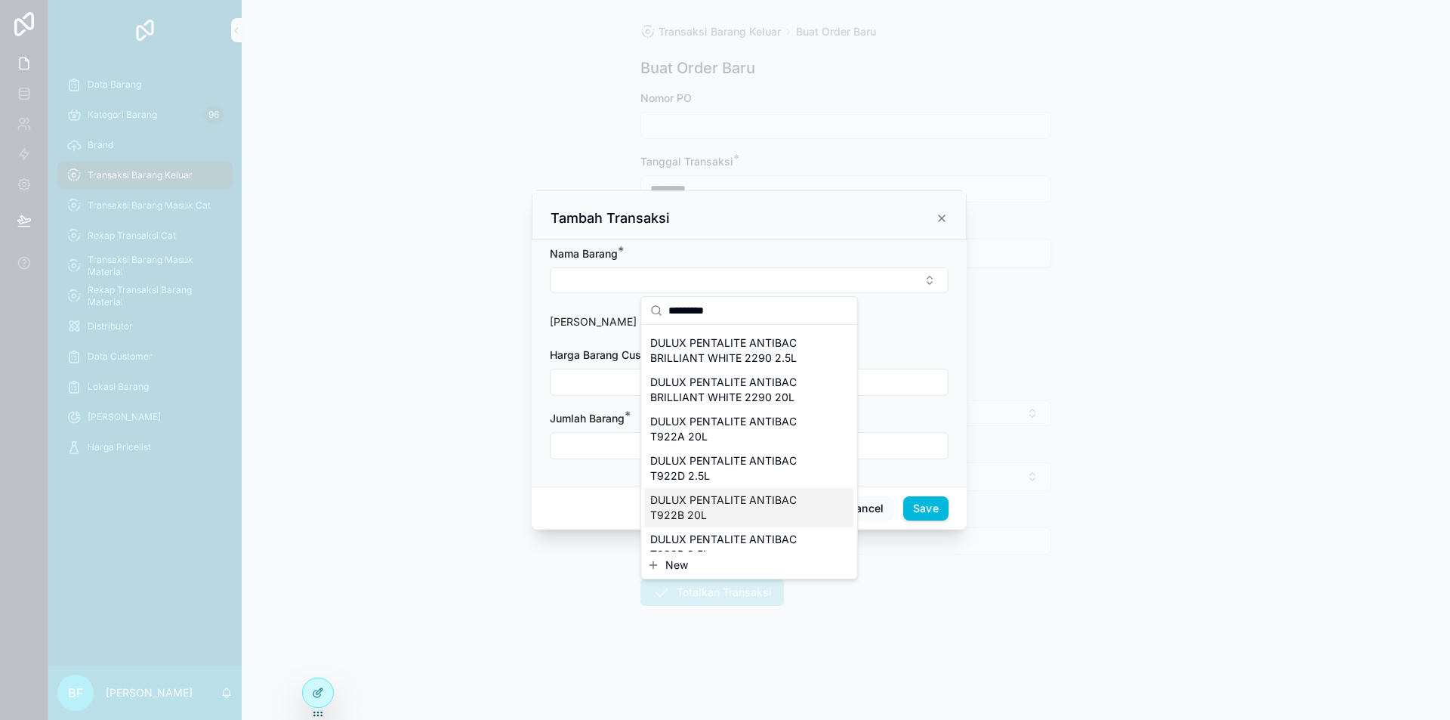
type input "*********"
click at [724, 510] on span "DULUX PENTALITE ANTIBAC T922B 20L" at bounding box center [740, 507] width 180 height 30
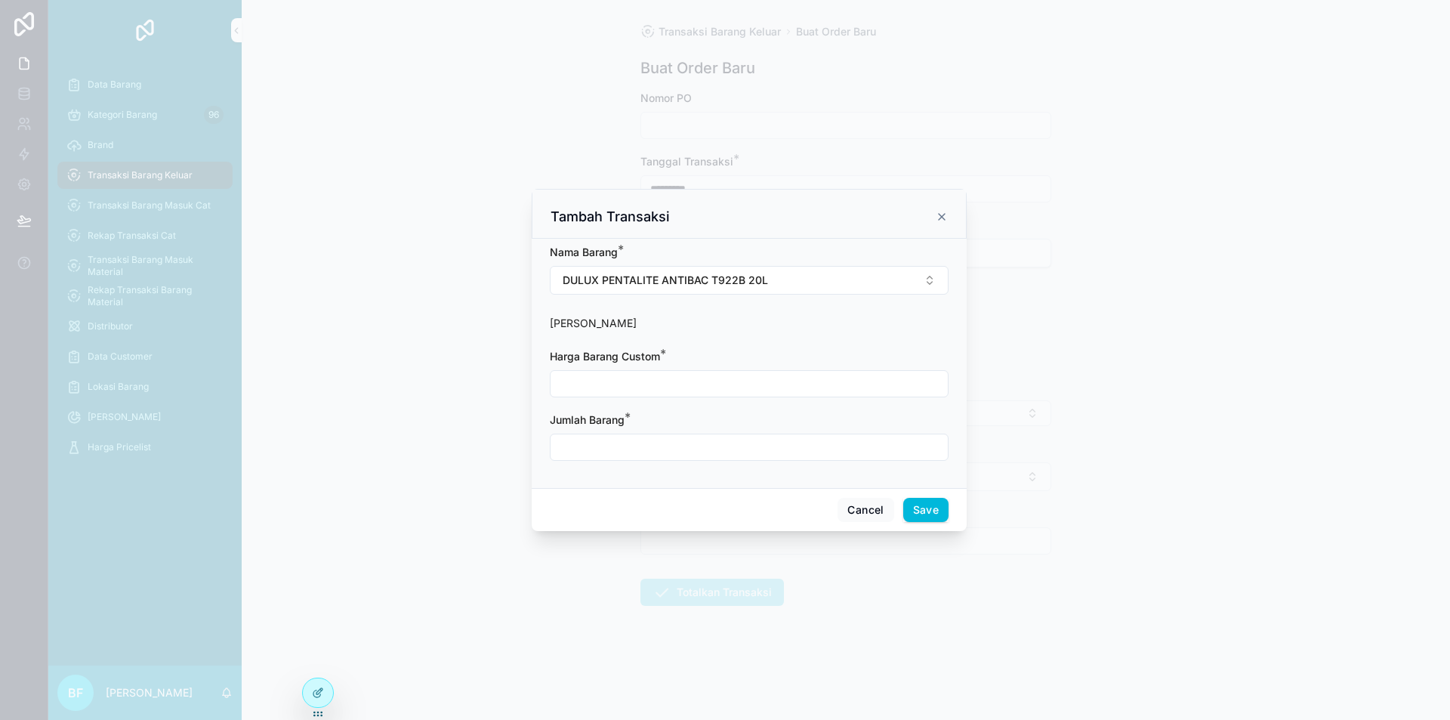
click at [684, 393] on input "scrollable content" at bounding box center [749, 383] width 397 height 21
click at [680, 455] on input "scrollable content" at bounding box center [749, 447] width 397 height 21
click at [624, 383] on input "**********" at bounding box center [749, 383] width 397 height 21
click at [619, 447] on input "scrollable content" at bounding box center [749, 447] width 397 height 21
drag, startPoint x: 610, startPoint y: 380, endPoint x: 660, endPoint y: 391, distance: 51.9
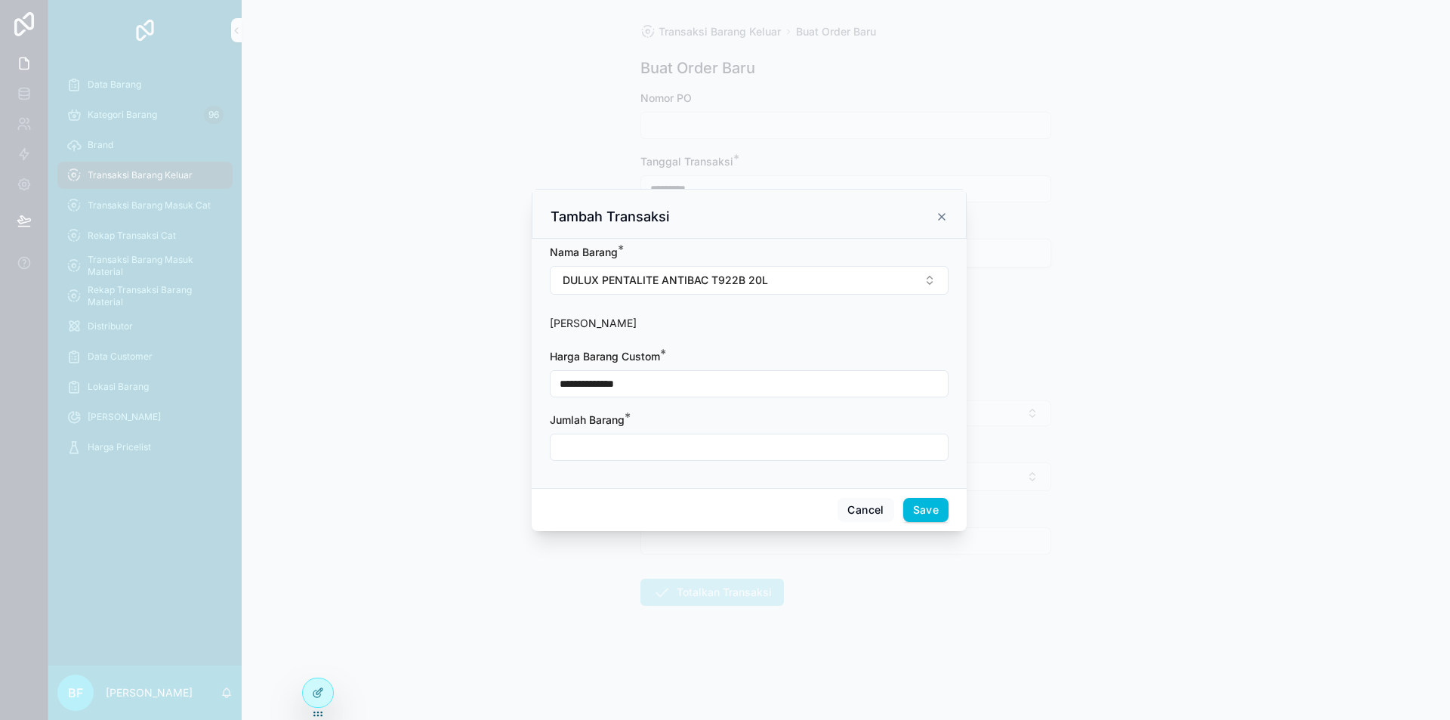
click at [610, 380] on input "**********" at bounding box center [749, 383] width 397 height 21
type input "**********"
click at [613, 452] on input "scrollable content" at bounding box center [749, 447] width 397 height 21
type input "****"
click at [934, 505] on button "Save" at bounding box center [925, 510] width 45 height 24
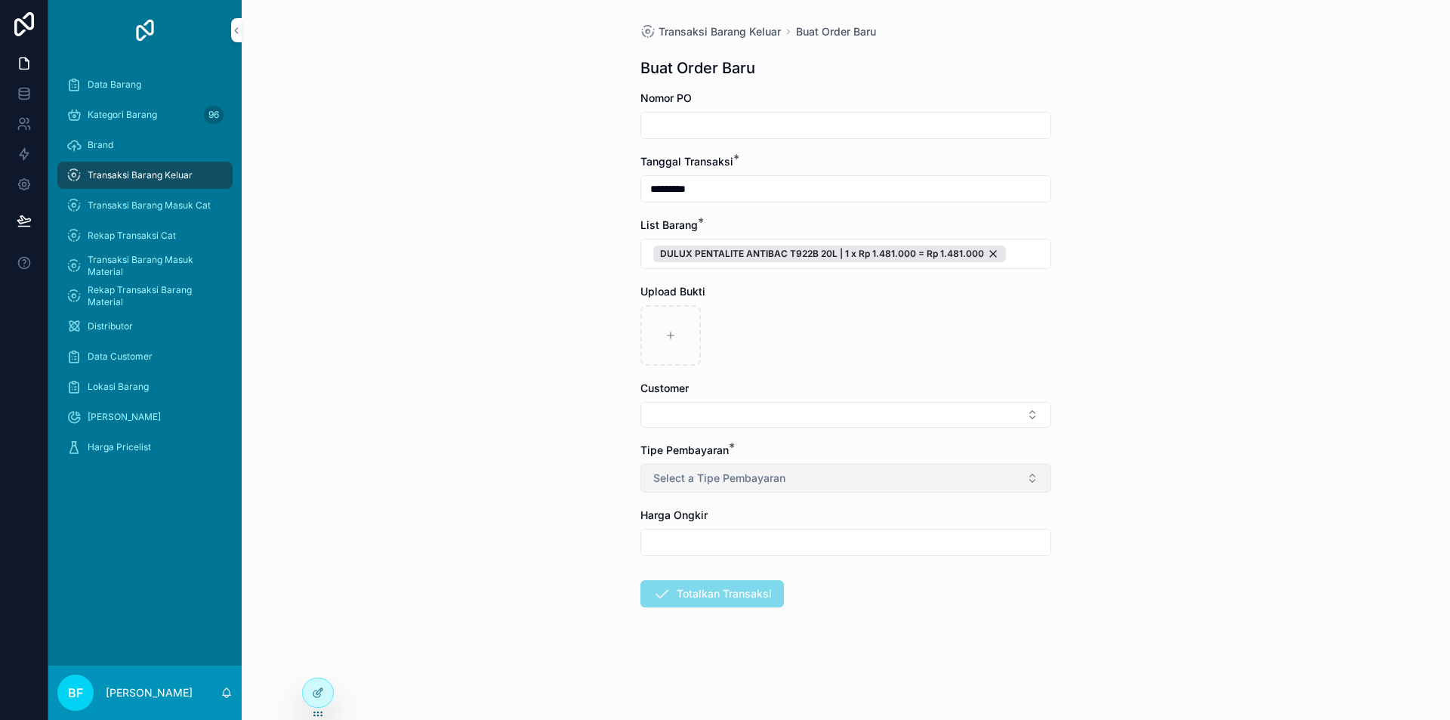
click at [807, 478] on button "Select a Tipe Pembayaran" at bounding box center [845, 478] width 411 height 29
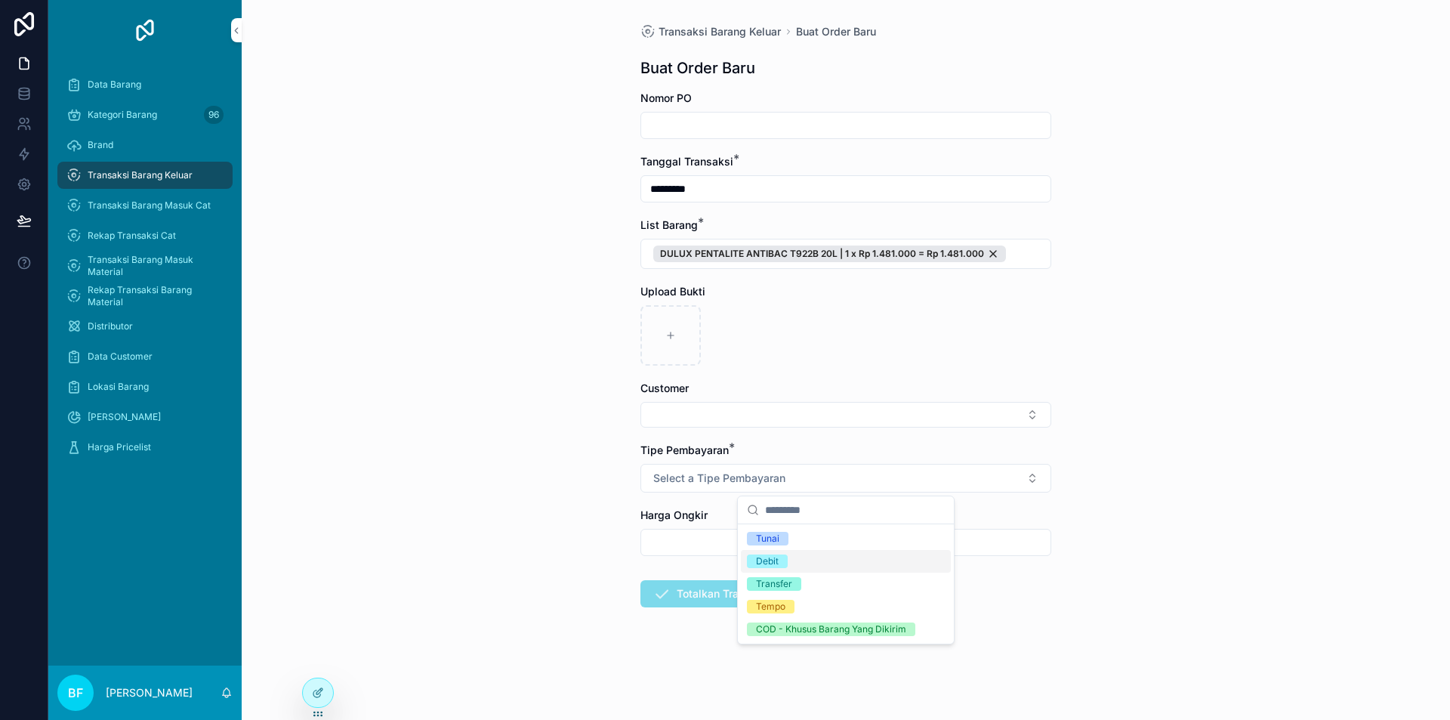
click at [803, 577] on div "Transfer" at bounding box center [846, 584] width 210 height 23
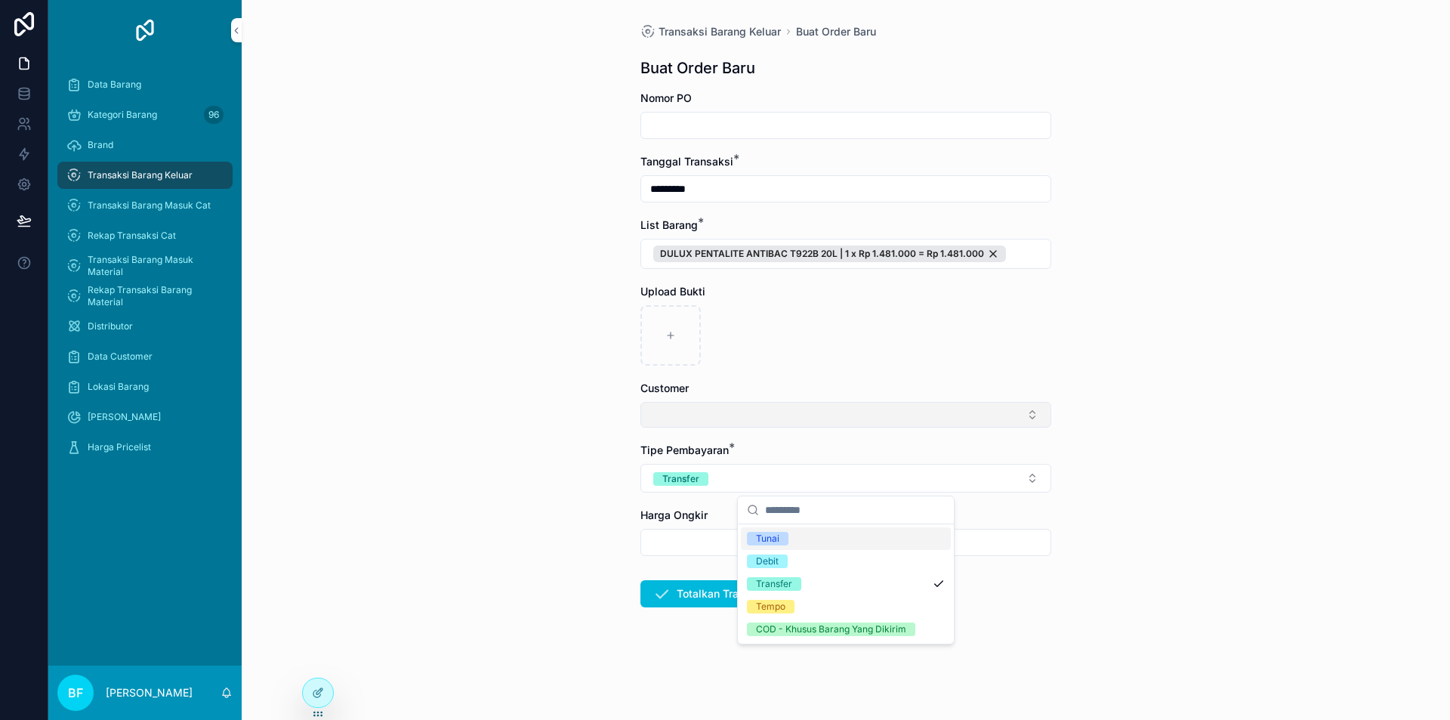
click at [803, 416] on button "Select Button" at bounding box center [845, 415] width 411 height 26
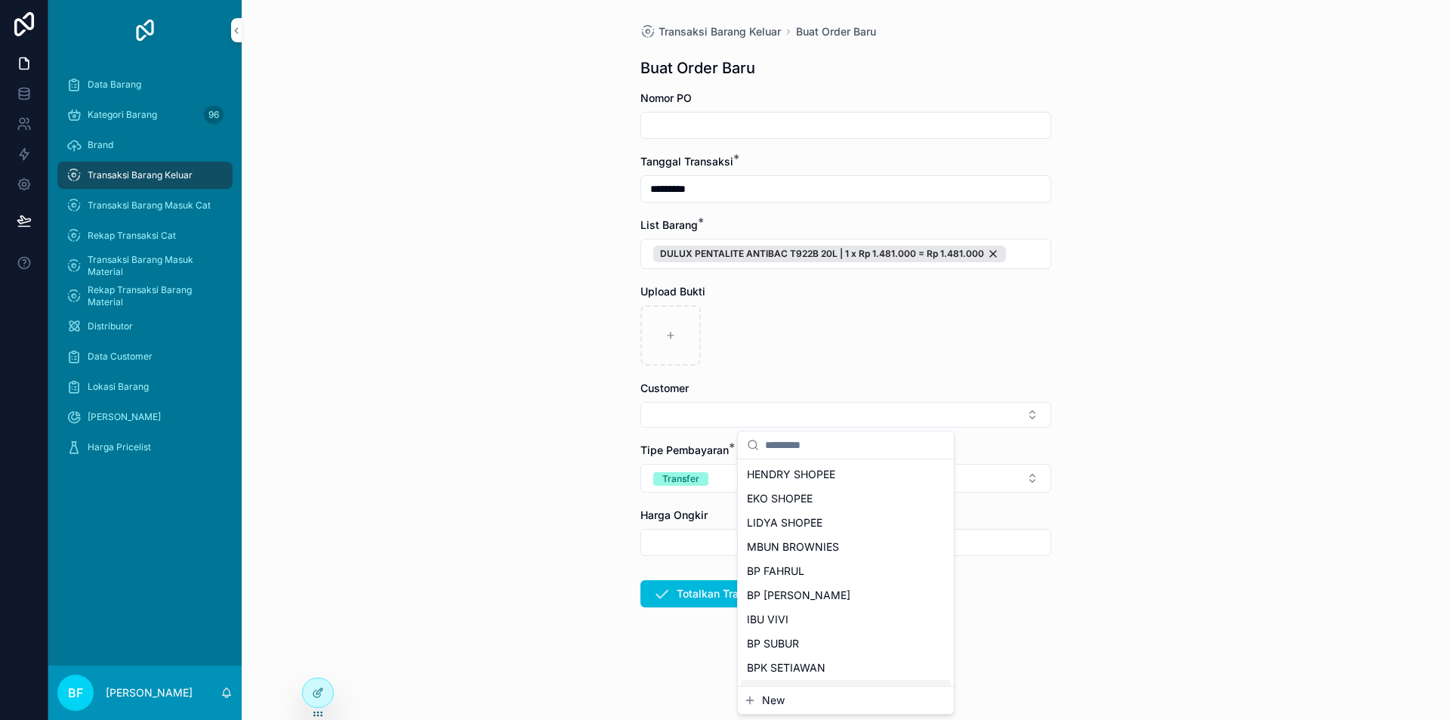
click at [779, 700] on span "New" at bounding box center [773, 700] width 23 height 15
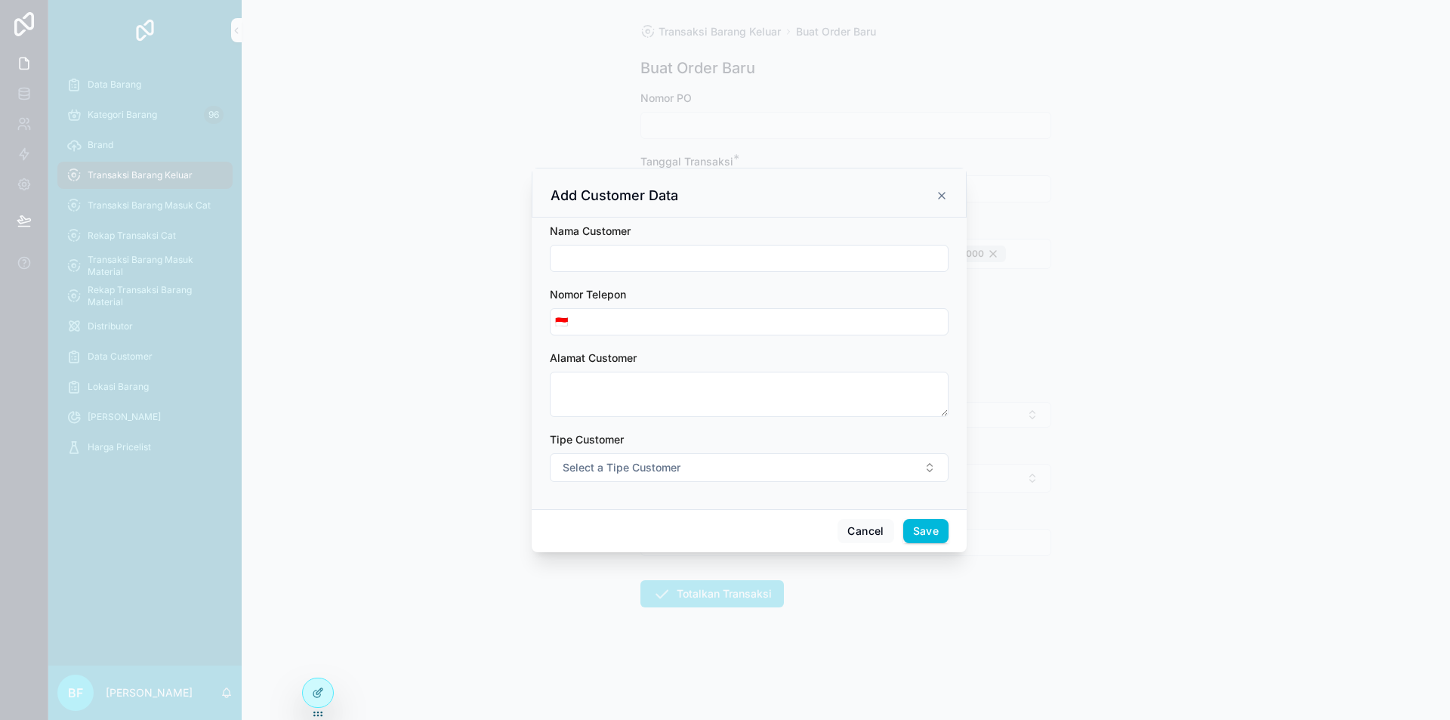
click at [690, 255] on input "scrollable content" at bounding box center [749, 258] width 397 height 21
type input "**********"
click at [631, 470] on span "Select a Tipe Customer" at bounding box center [622, 467] width 118 height 15
click at [687, 532] on div "Customer" at bounding box center [680, 528] width 42 height 14
click at [912, 539] on button "Save" at bounding box center [925, 531] width 45 height 24
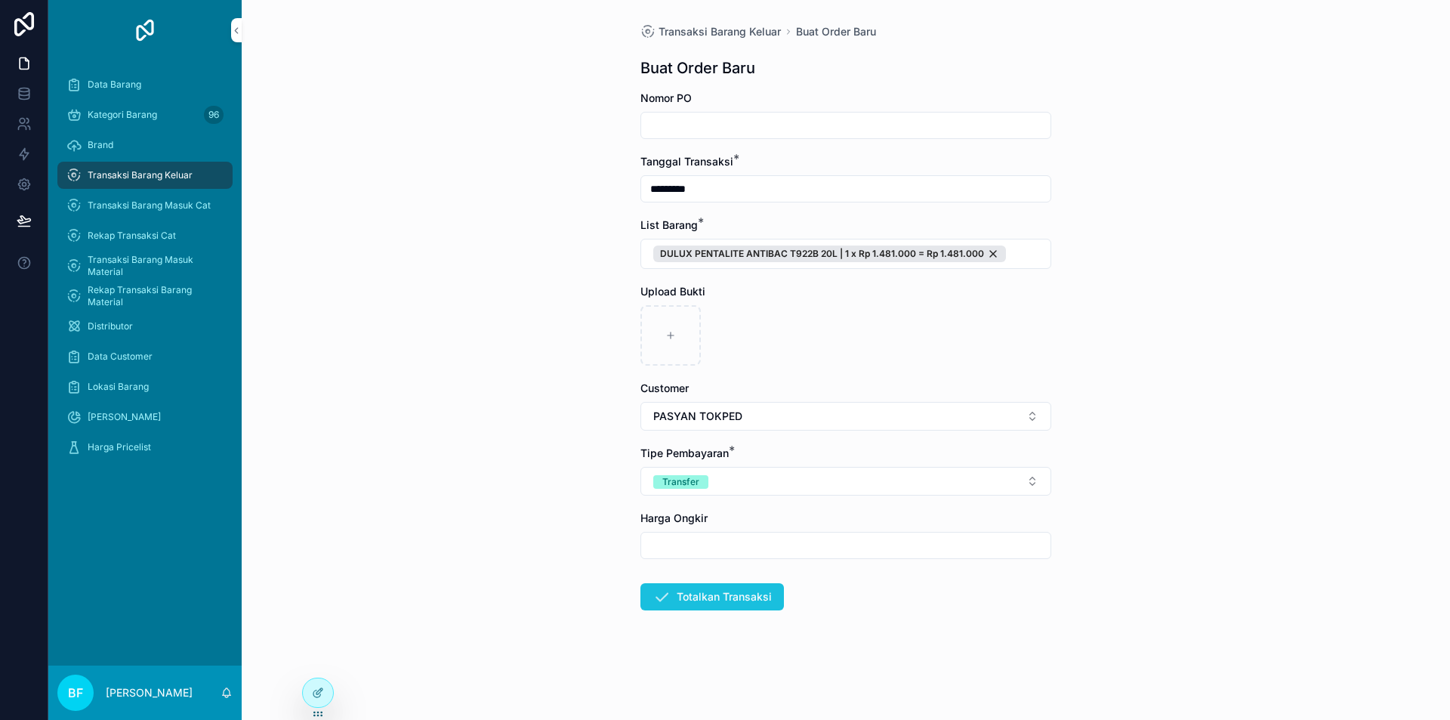
click at [711, 603] on button "Totalkan Transaksi" at bounding box center [712, 596] width 144 height 27
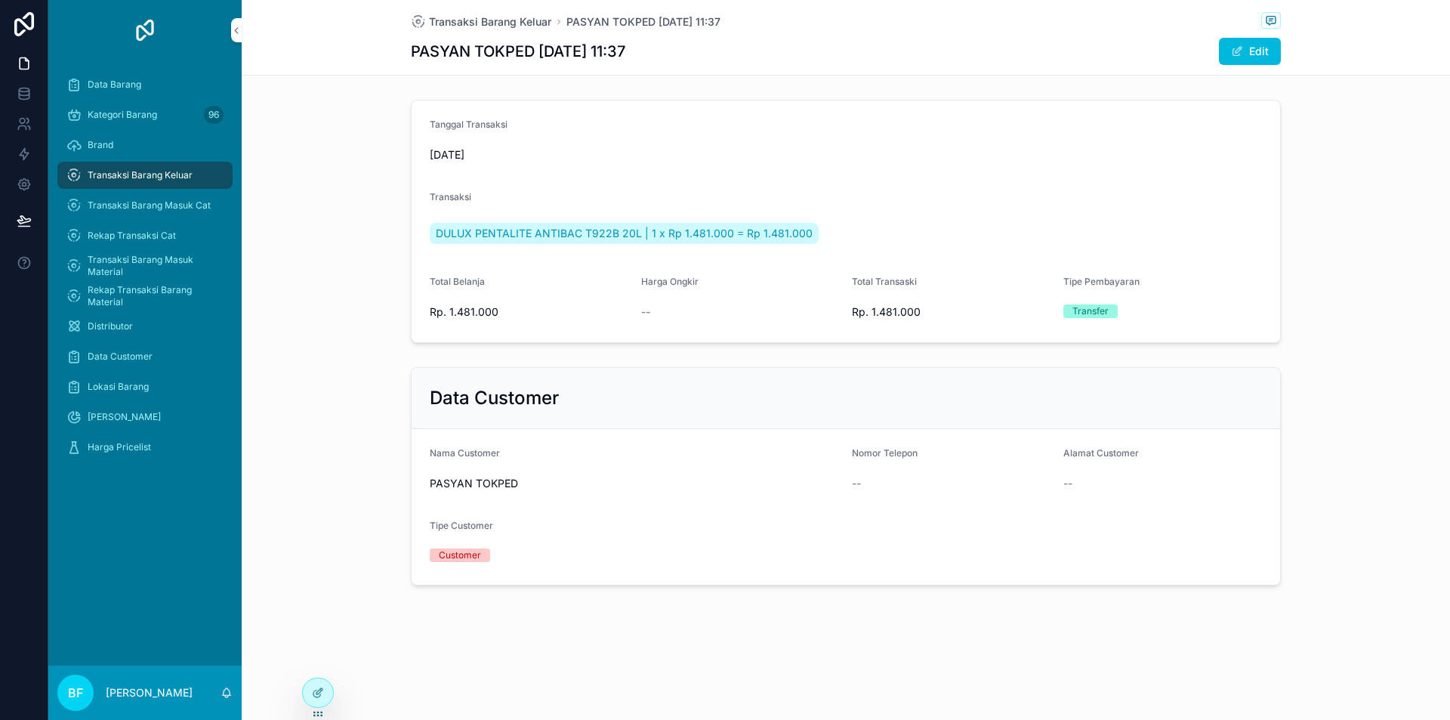
click at [193, 177] on div "Transaksi Barang Keluar" at bounding box center [144, 175] width 157 height 24
